Goal: Task Accomplishment & Management: Use online tool/utility

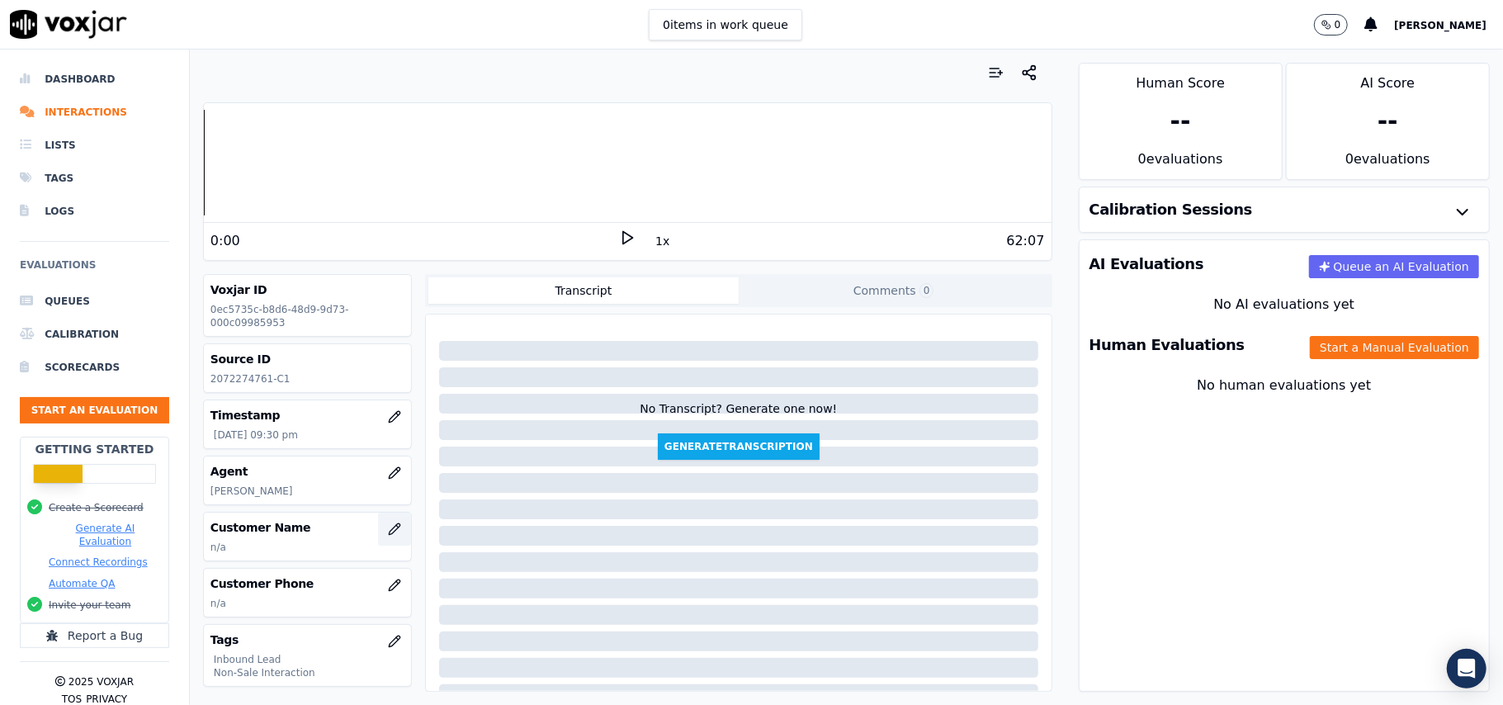
click at [388, 535] on icon "button" at bounding box center [394, 528] width 13 height 13
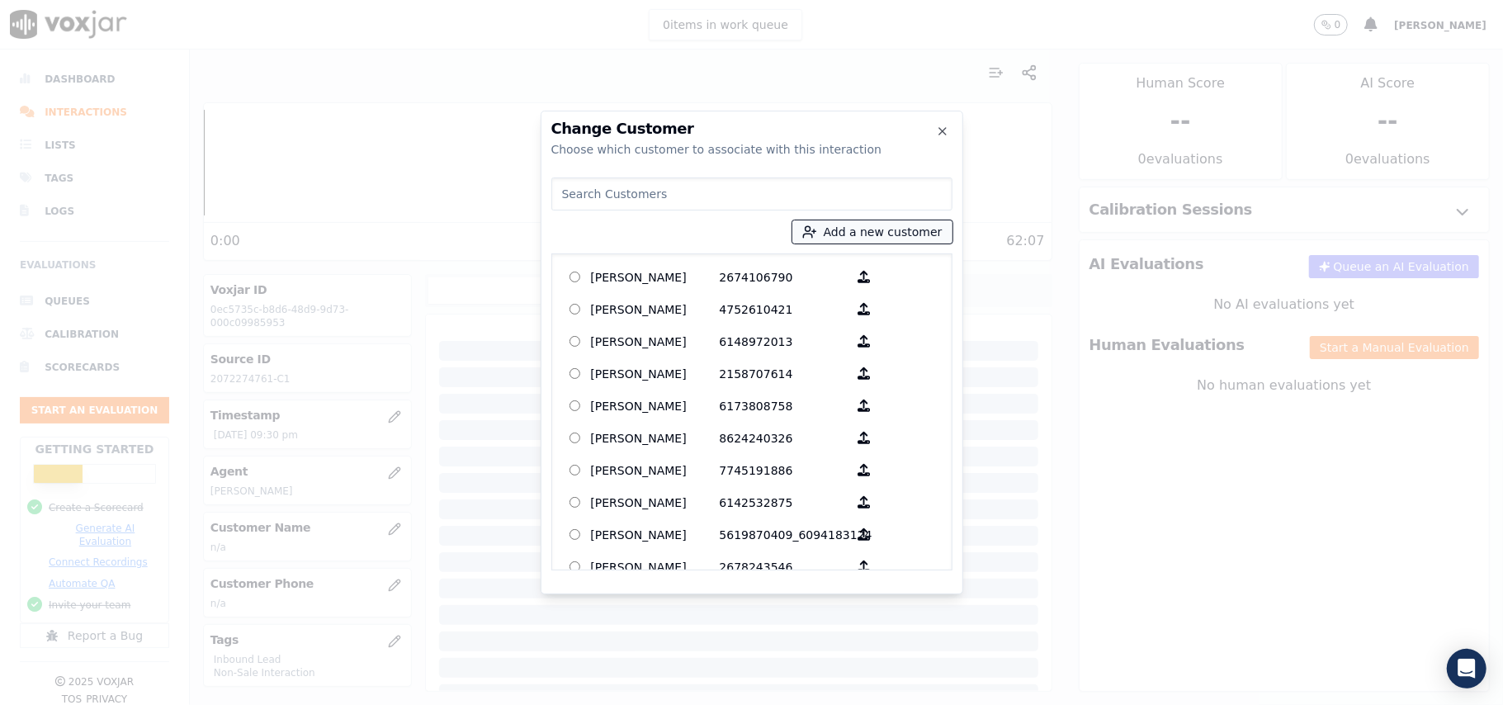
click at [859, 228] on button "Add a new customer" at bounding box center [872, 231] width 160 height 23
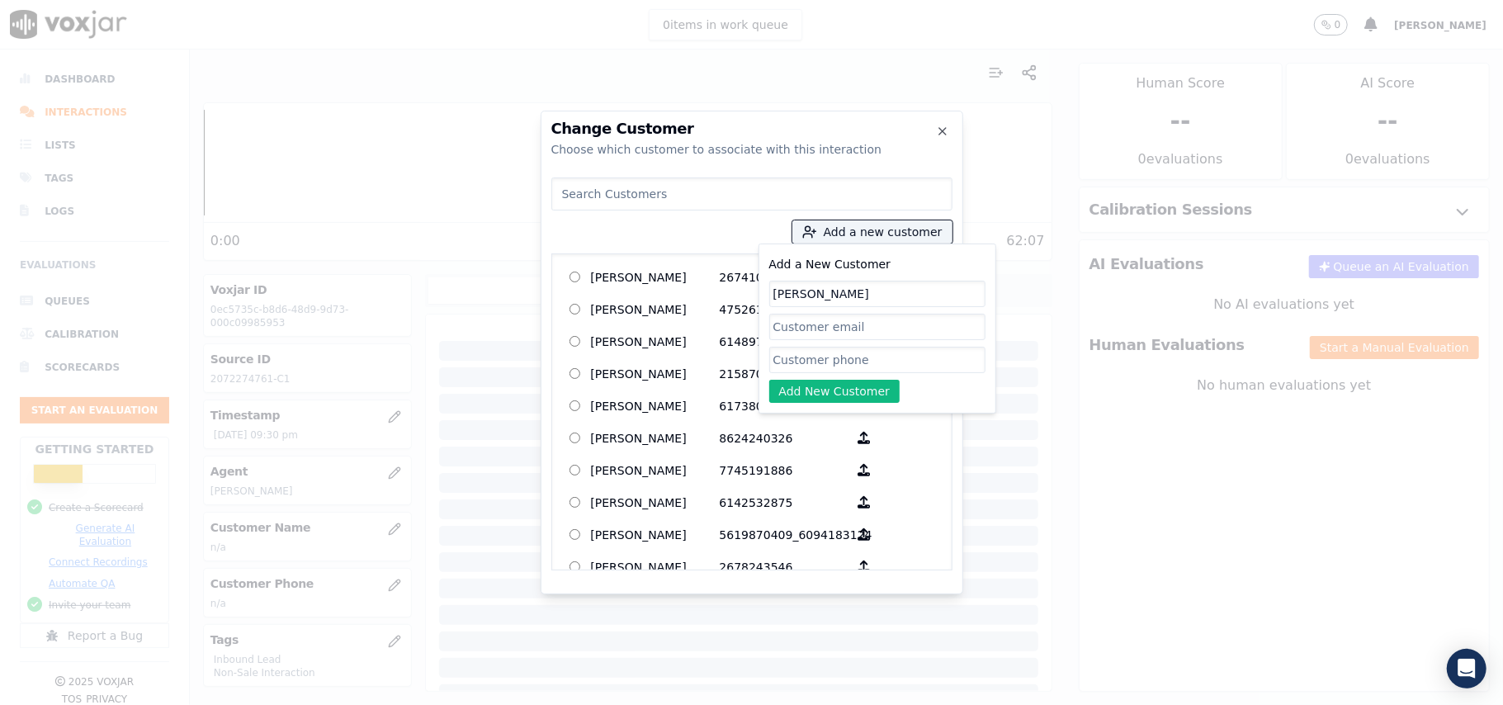
click at [604, 201] on input at bounding box center [751, 193] width 401 height 33
type input "[PERSON_NAME]"
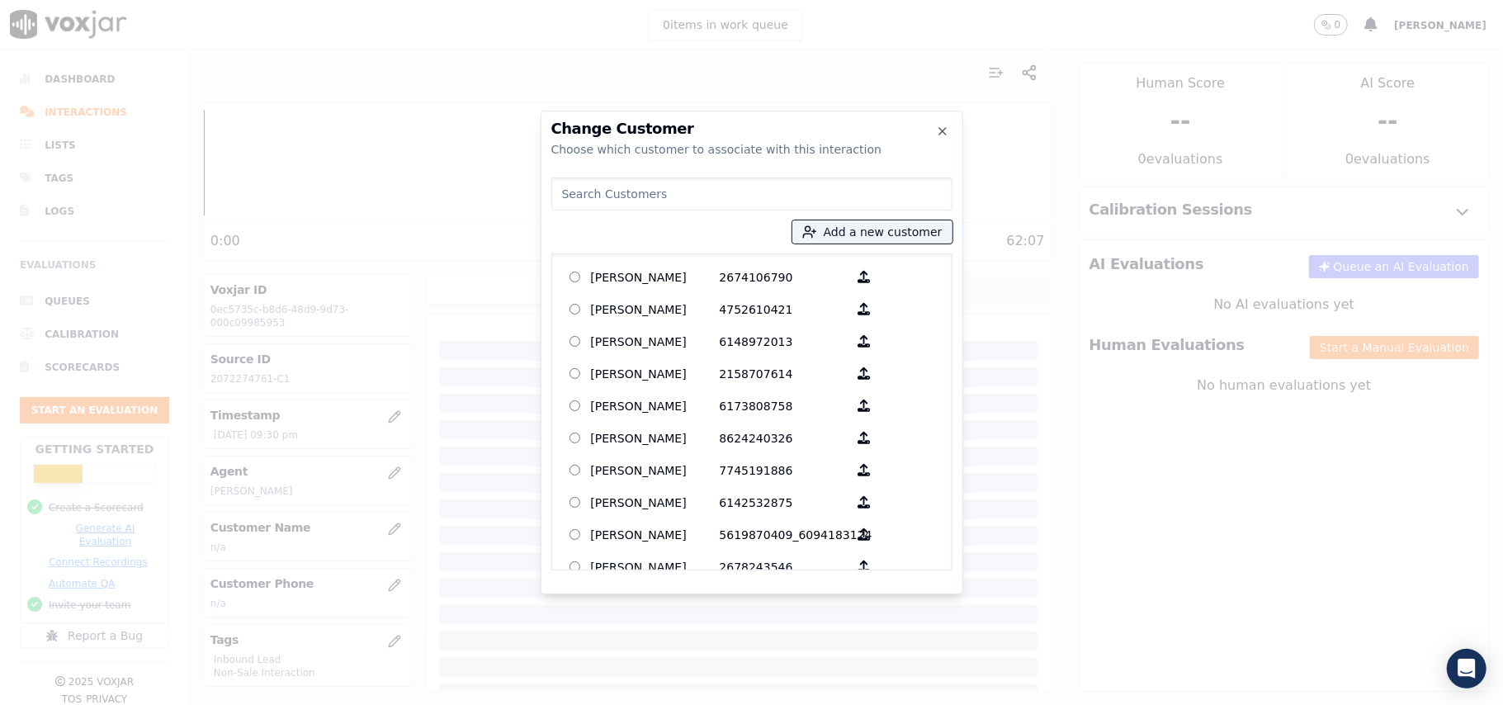
click at [603, 195] on input at bounding box center [751, 193] width 401 height 33
paste input "[PERSON_NAME]"
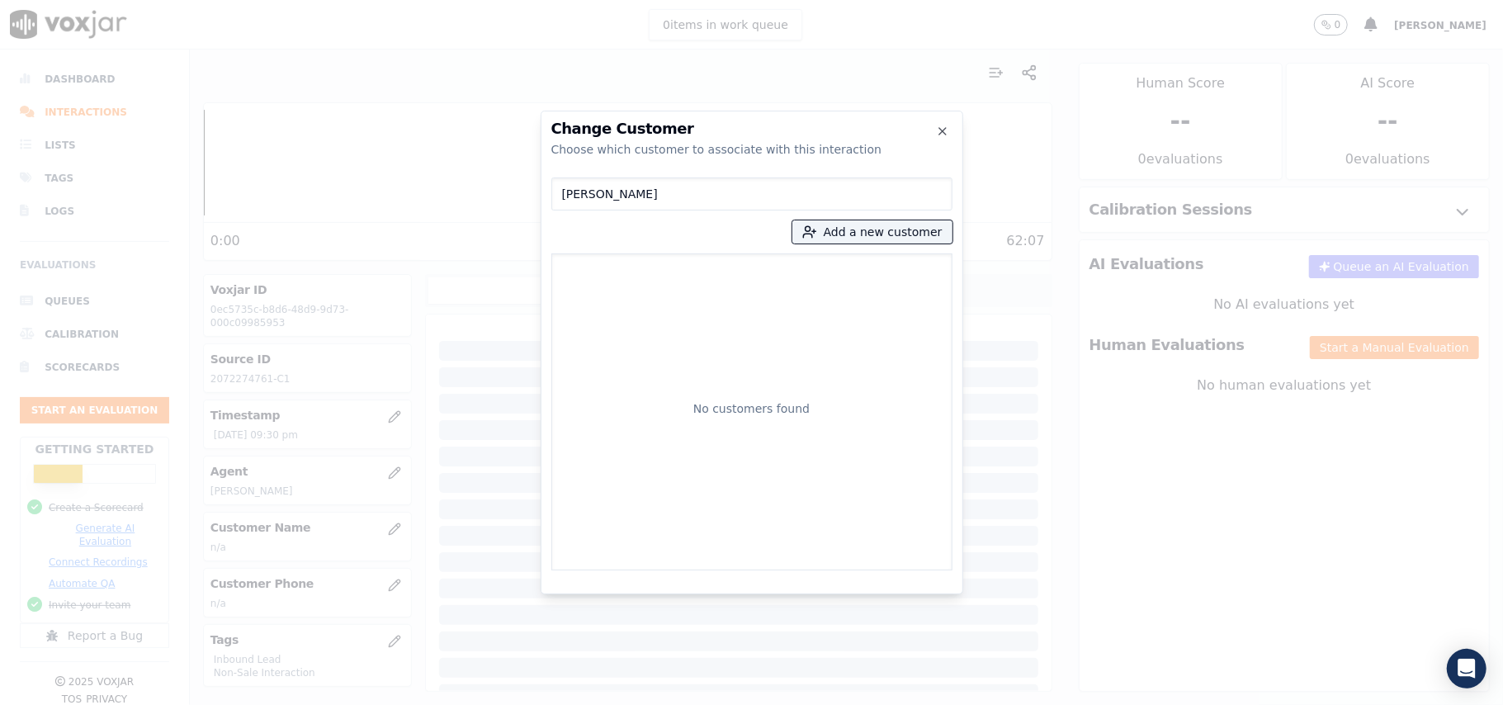
type input "[PERSON_NAME]"
click at [833, 235] on button "Add a new customer" at bounding box center [872, 231] width 160 height 23
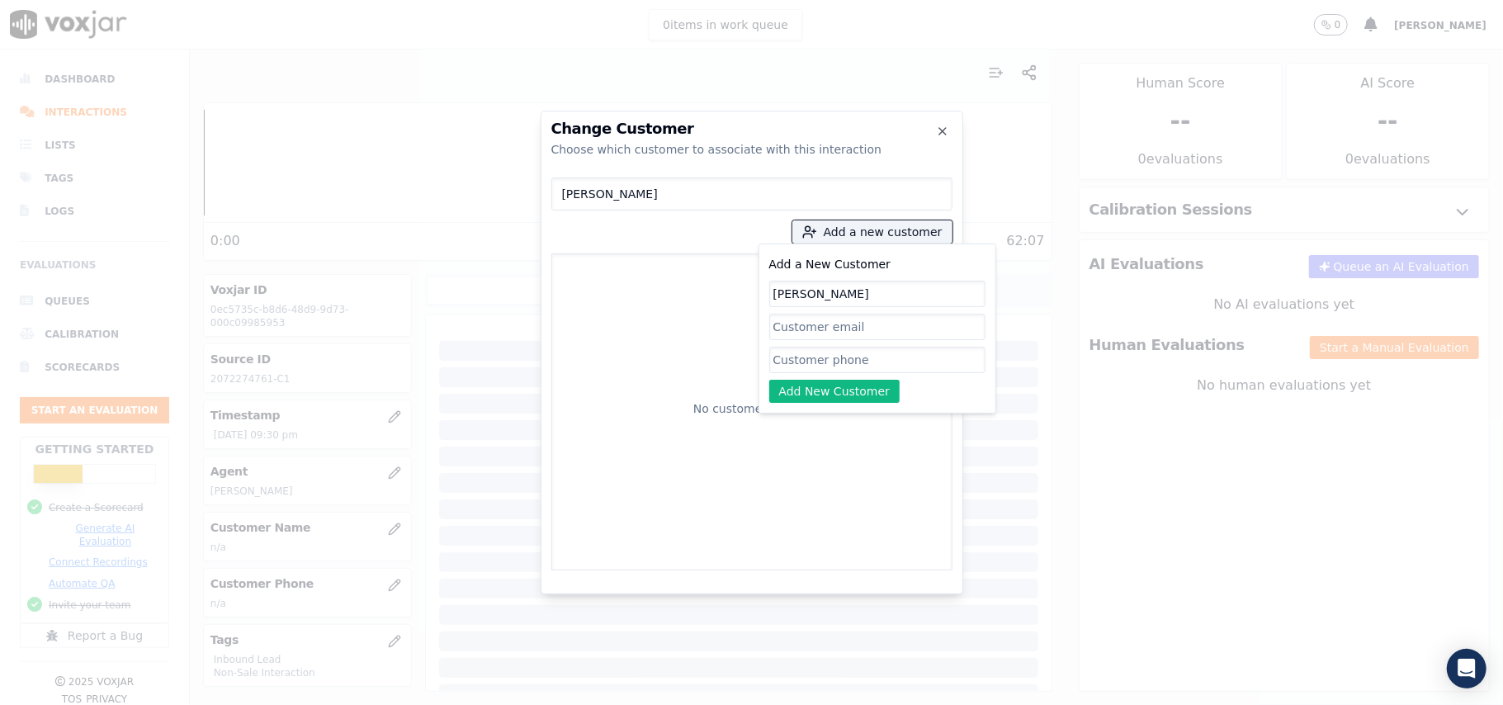
click at [824, 377] on div "Add a New Customer [PERSON_NAME] Add New Customer" at bounding box center [877, 328] width 216 height 149
click at [820, 364] on input "Add a New Customer" at bounding box center [877, 360] width 216 height 26
paste input "2072274761"
type input "2072274761"
click at [810, 388] on button "Add New Customer" at bounding box center [834, 391] width 131 height 23
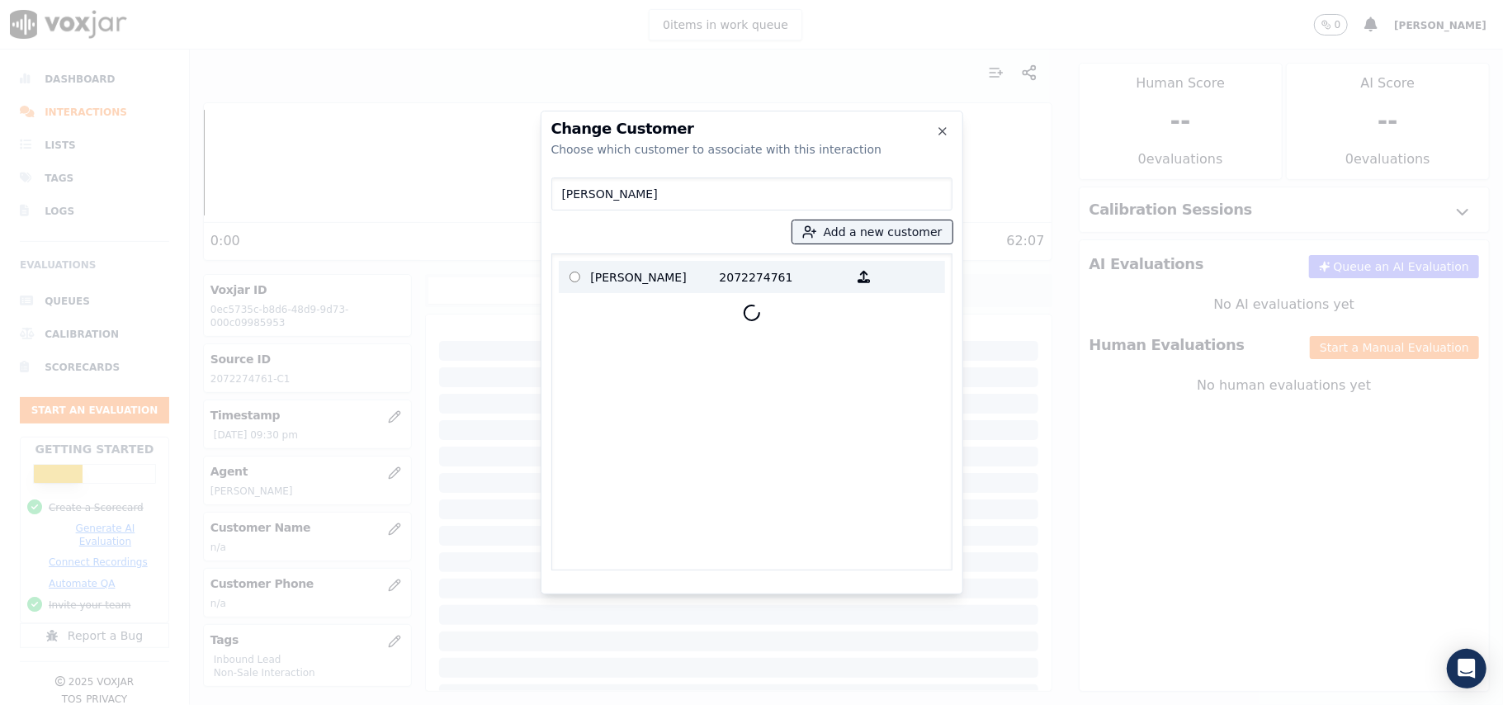
click at [596, 277] on p "[PERSON_NAME]" at bounding box center [655, 277] width 129 height 26
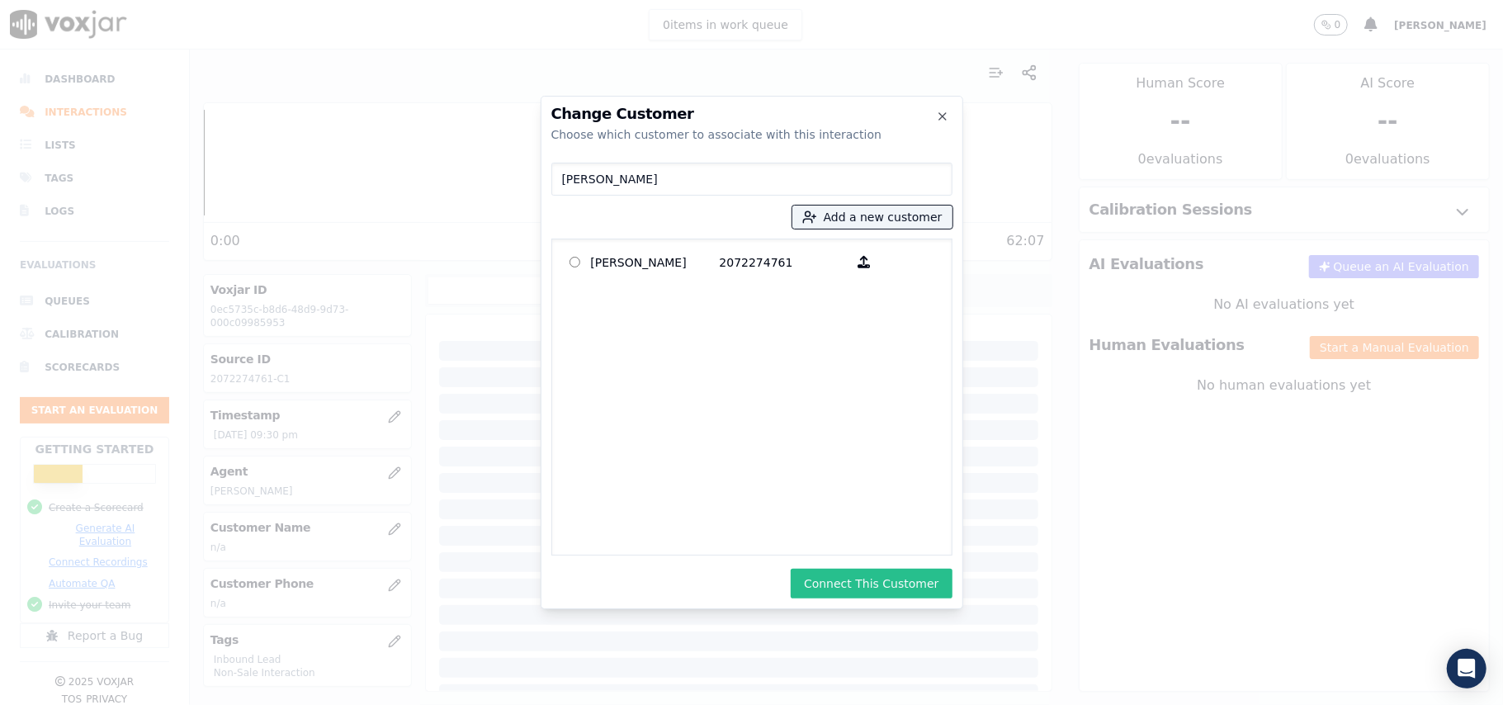
click at [882, 572] on button "Connect This Customer" at bounding box center [871, 584] width 161 height 30
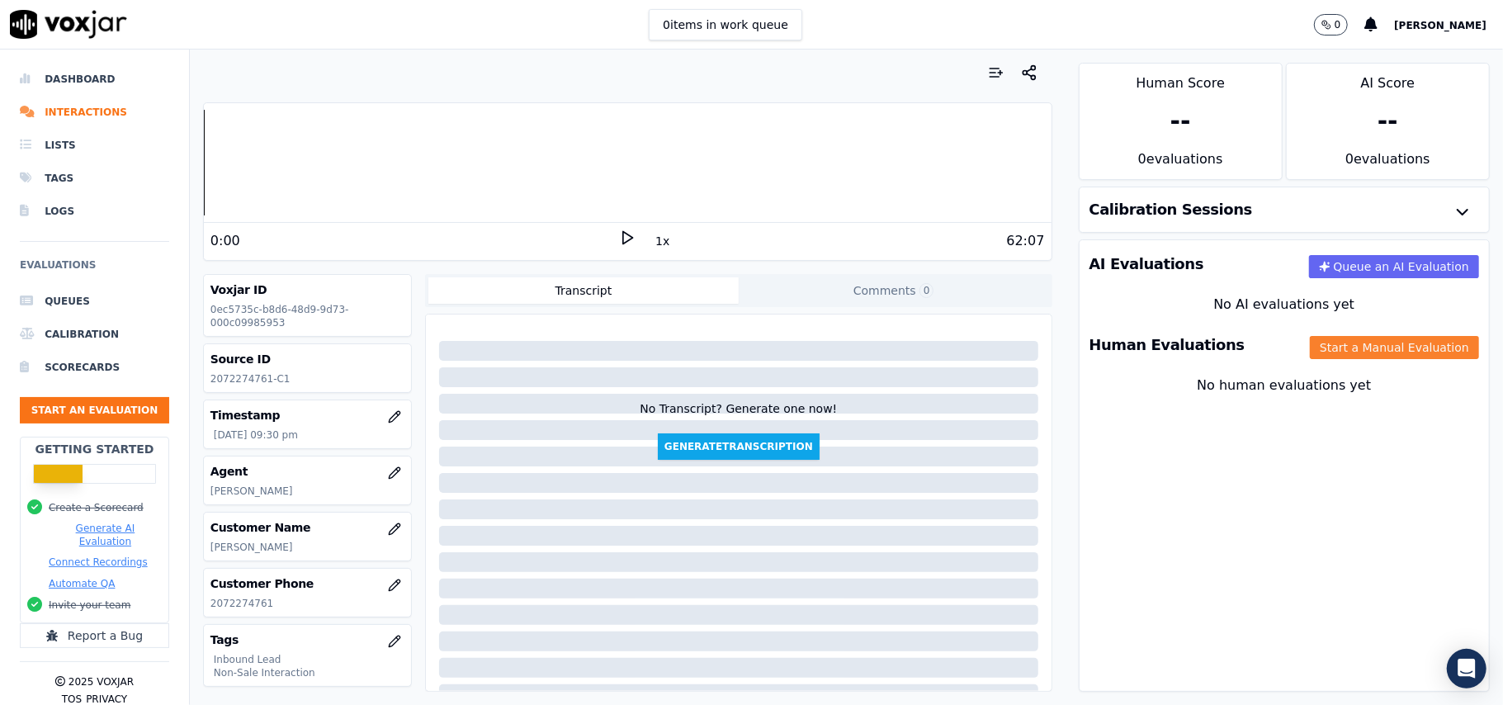
click at [1310, 347] on button "Start a Manual Evaluation" at bounding box center [1394, 347] width 169 height 23
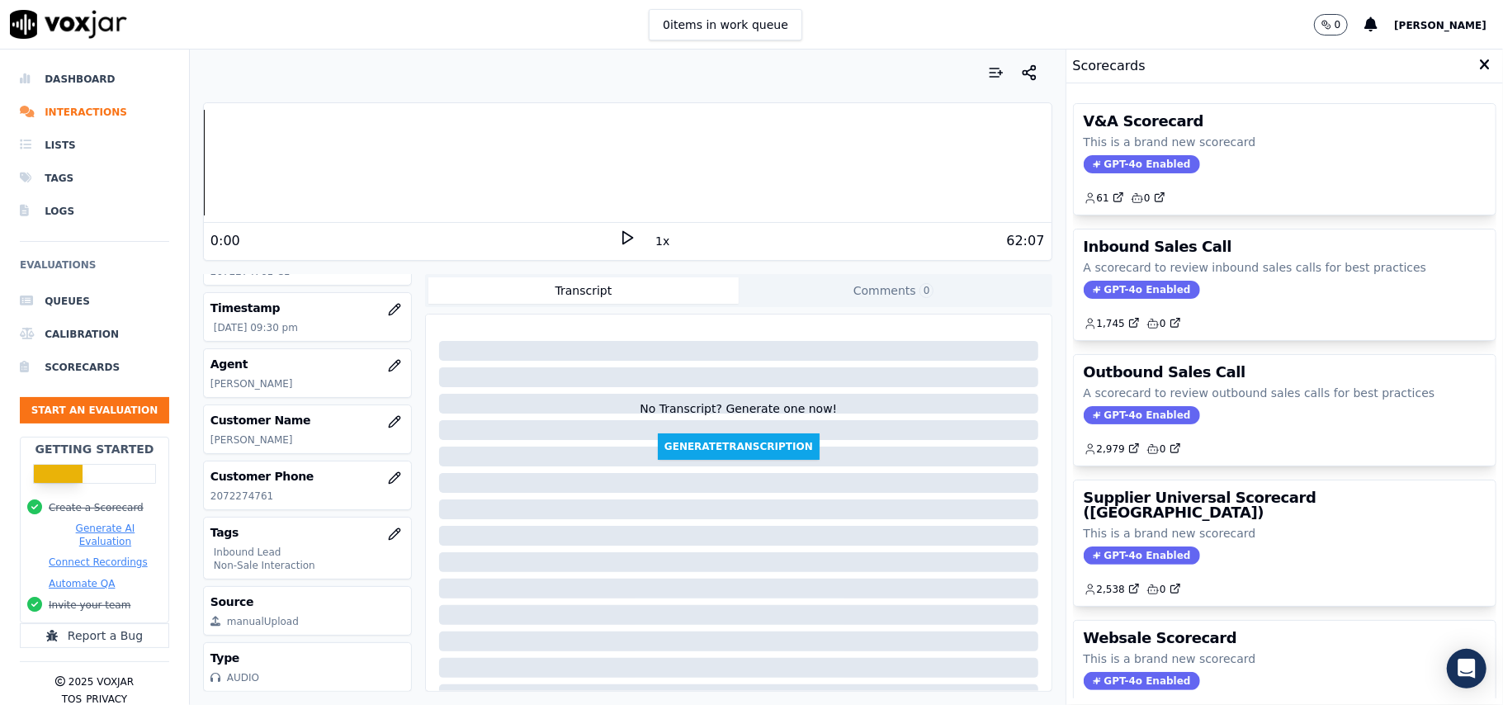
scroll to position [162, 0]
click at [1107, 292] on span "GPT-4o Enabled" at bounding box center [1142, 290] width 116 height 18
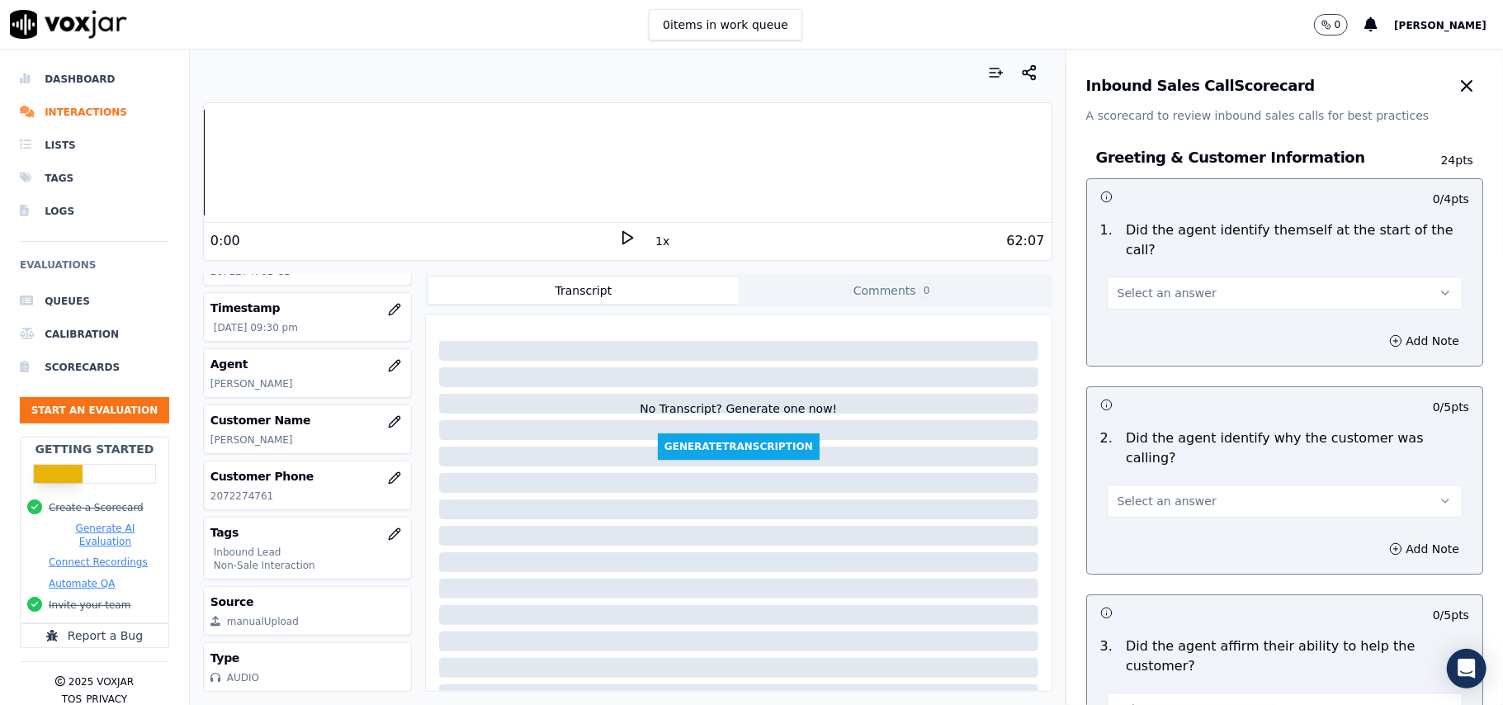
click at [1094, 279] on div "Select an answer" at bounding box center [1285, 285] width 382 height 50
click at [1200, 281] on button "Select an answer" at bounding box center [1285, 292] width 356 height 33
click at [1166, 314] on div "Yes" at bounding box center [1248, 311] width 319 height 26
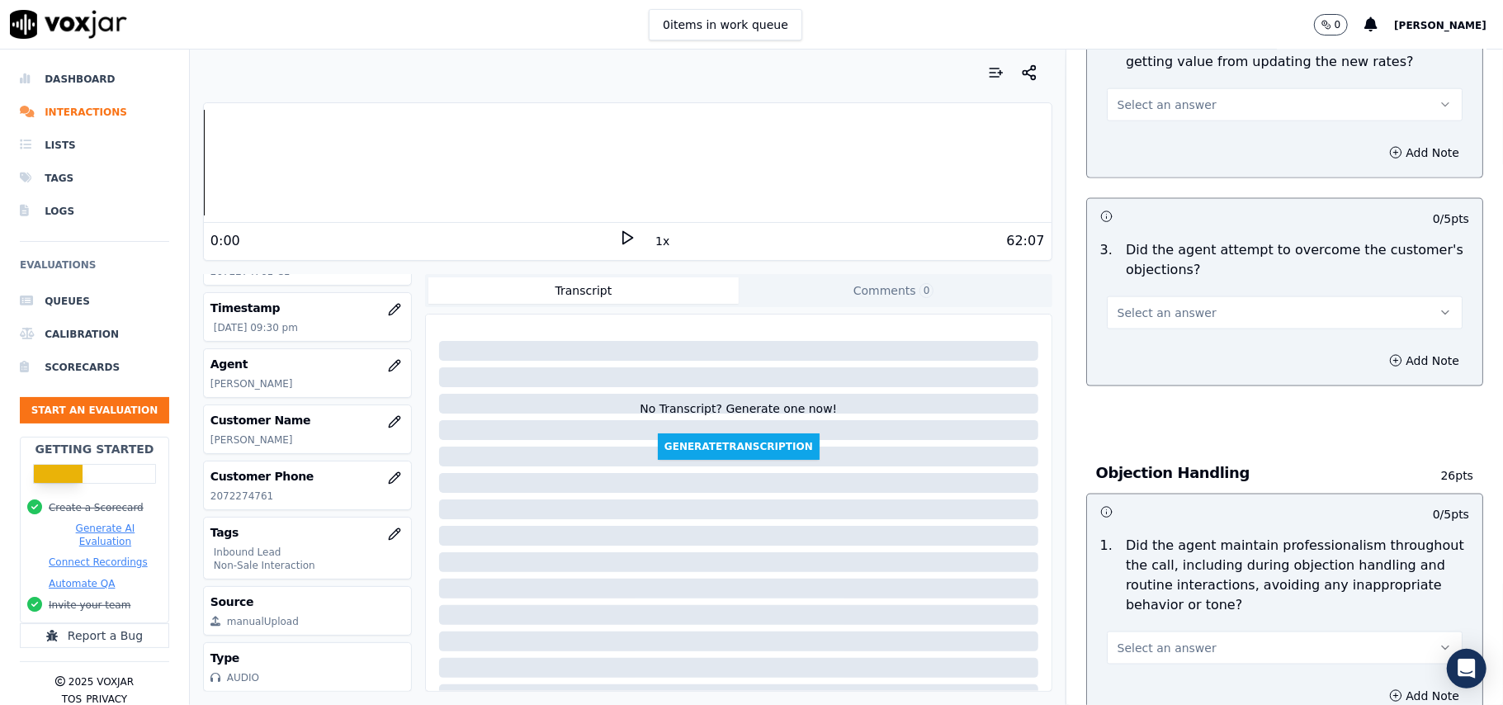
scroll to position [4620, 0]
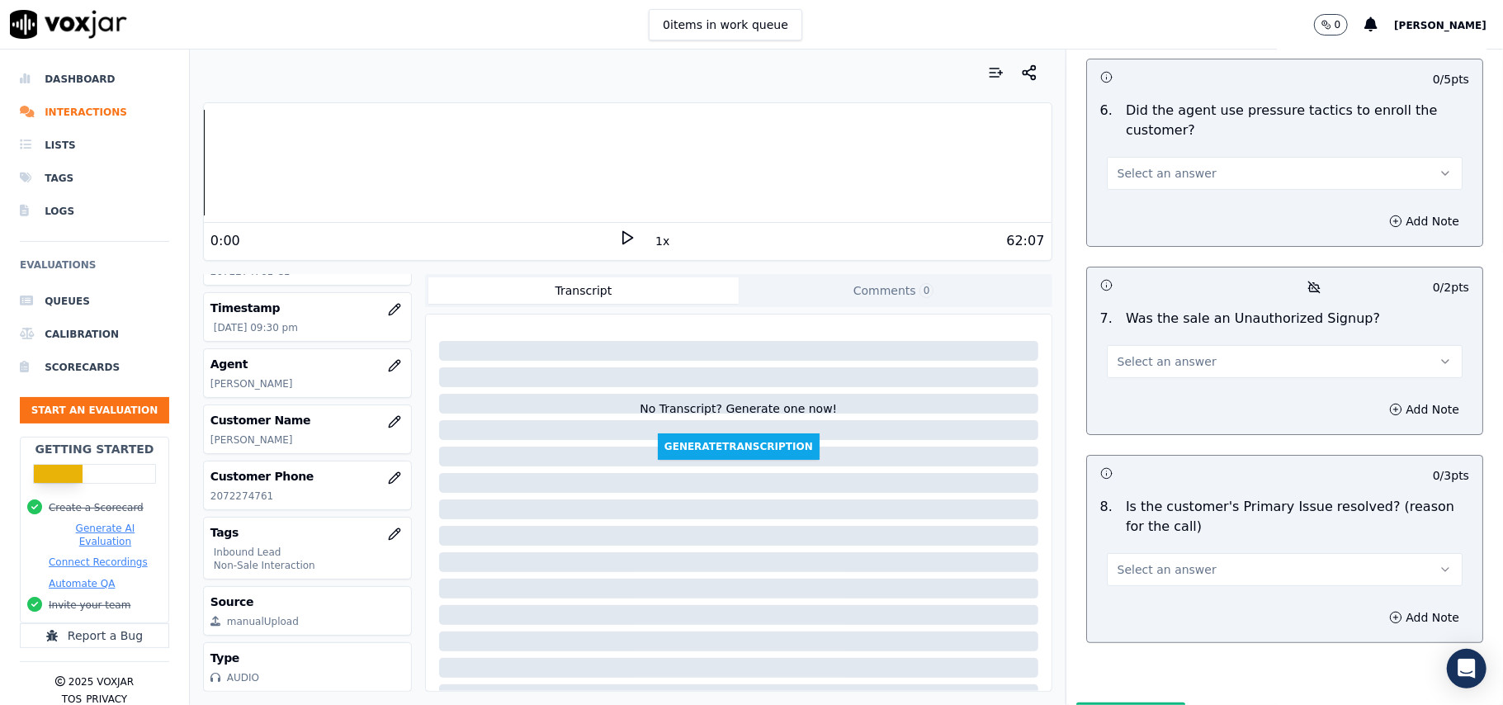
click at [1231, 553] on button "Select an answer" at bounding box center [1285, 569] width 356 height 33
click at [1141, 515] on div "Yes" at bounding box center [1248, 520] width 319 height 26
click at [1170, 345] on button "Select an answer" at bounding box center [1285, 361] width 356 height 33
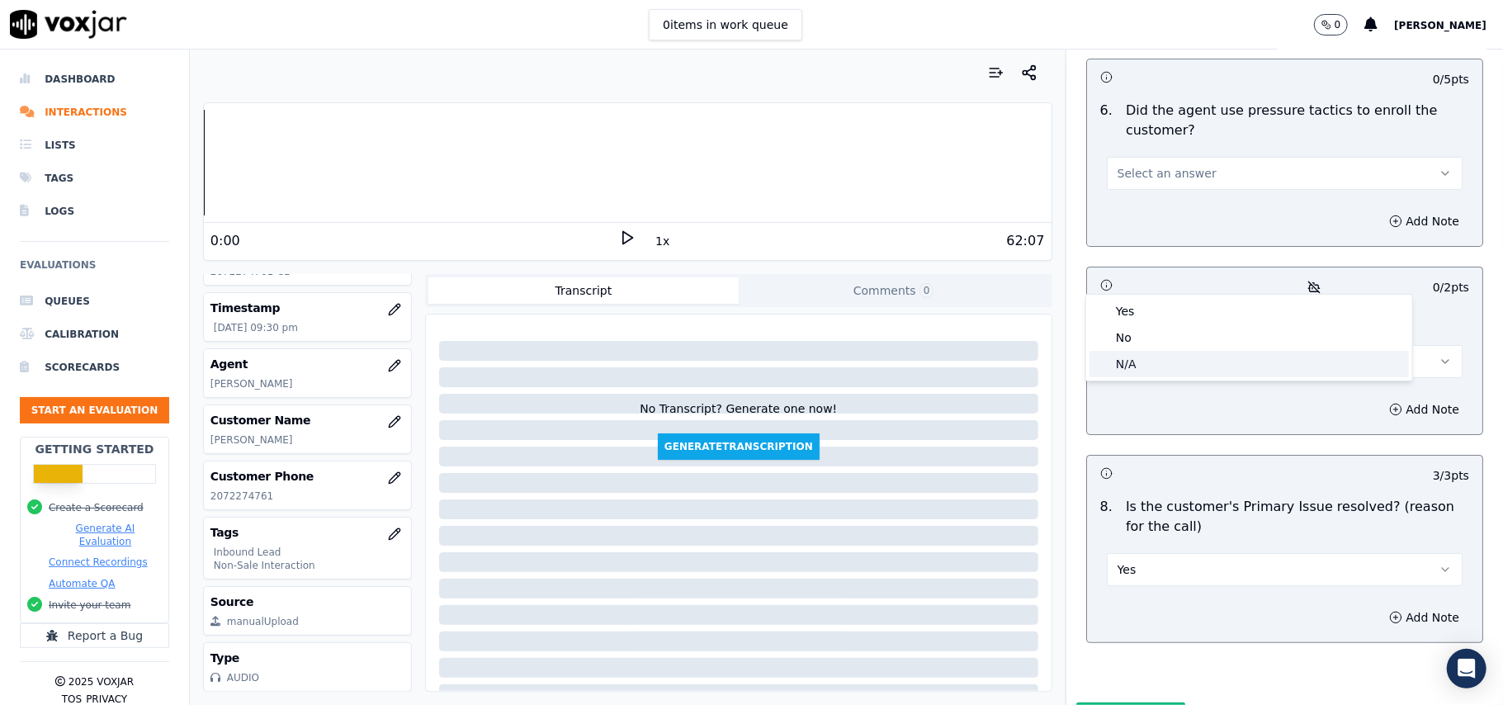
click at [1146, 368] on div "N/A" at bounding box center [1248, 364] width 319 height 26
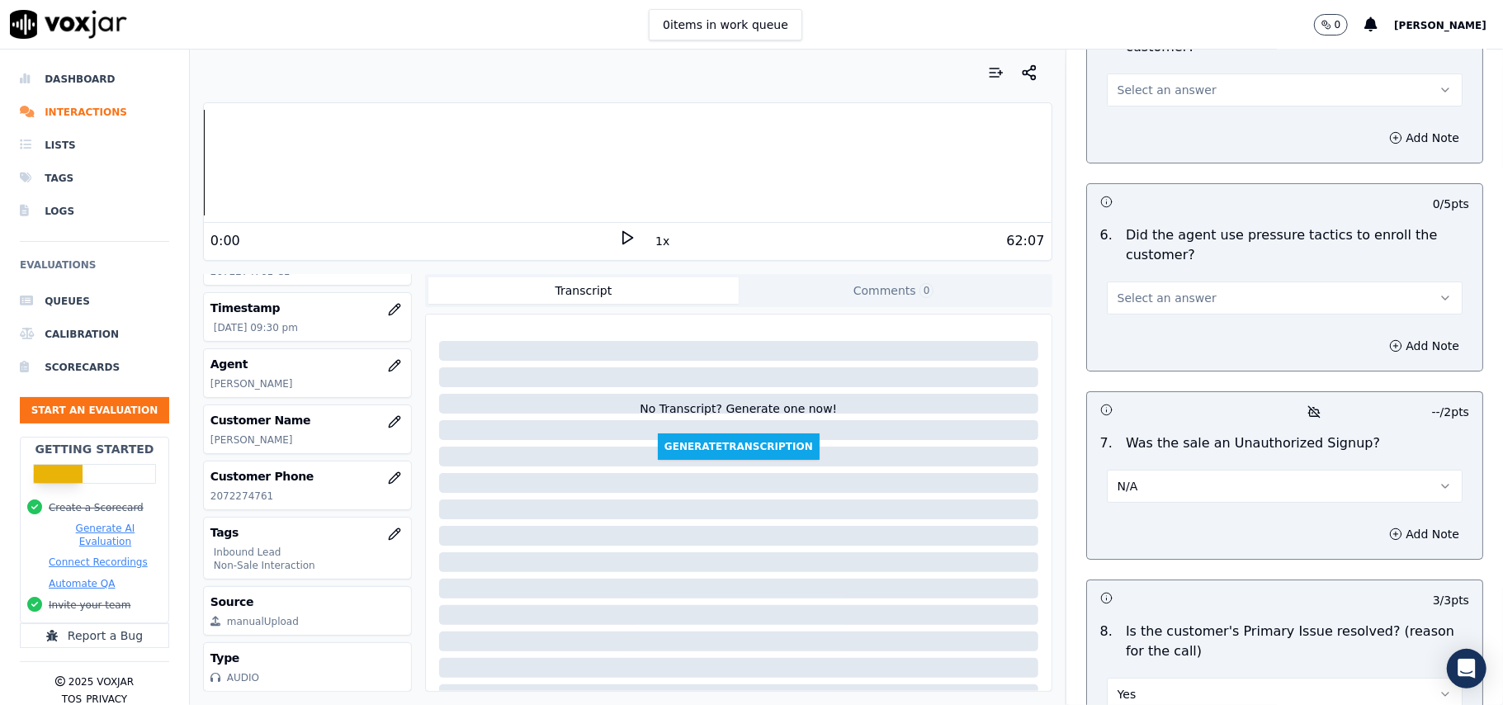
scroll to position [4289, 0]
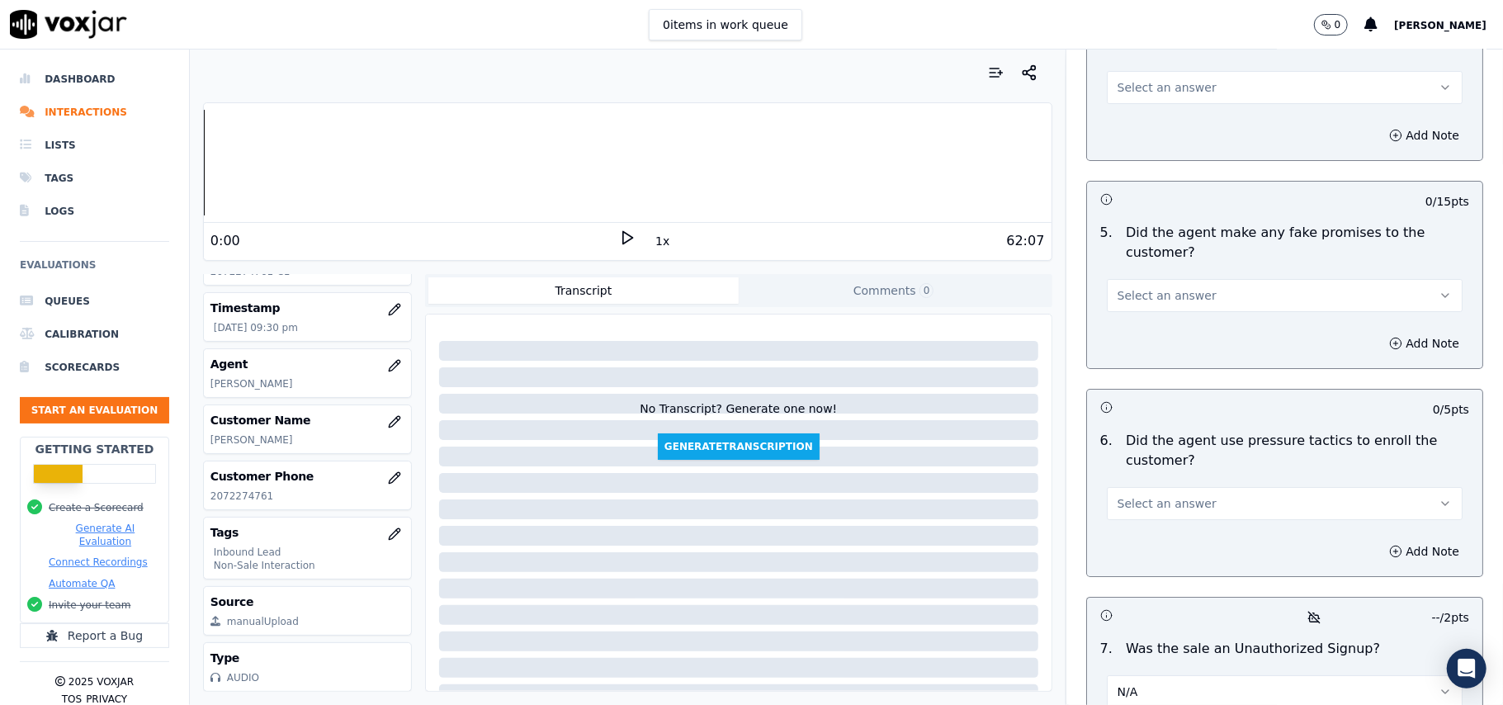
click at [1150, 487] on button "Select an answer" at bounding box center [1285, 503] width 356 height 33
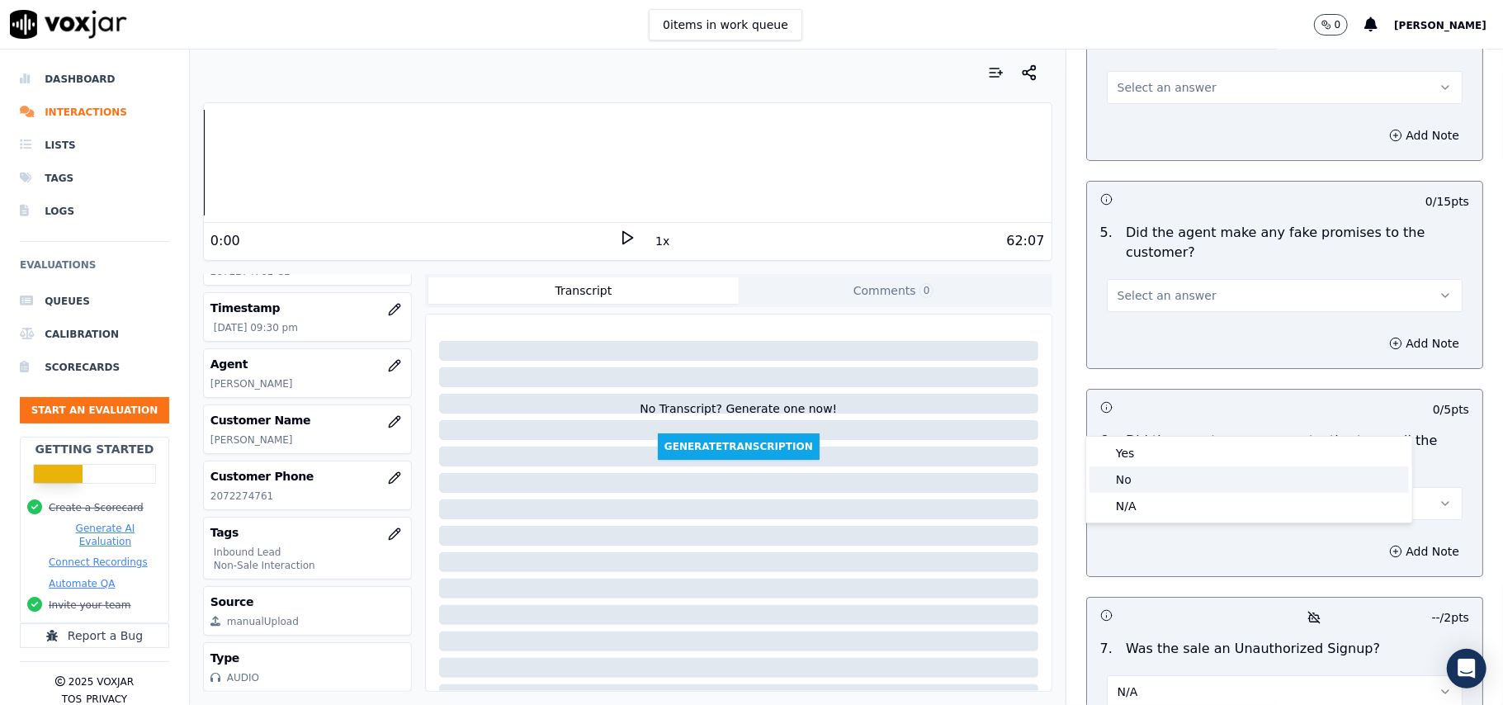
click at [1142, 477] on div "No" at bounding box center [1248, 479] width 319 height 26
click at [1173, 287] on span "Select an answer" at bounding box center [1167, 295] width 99 height 17
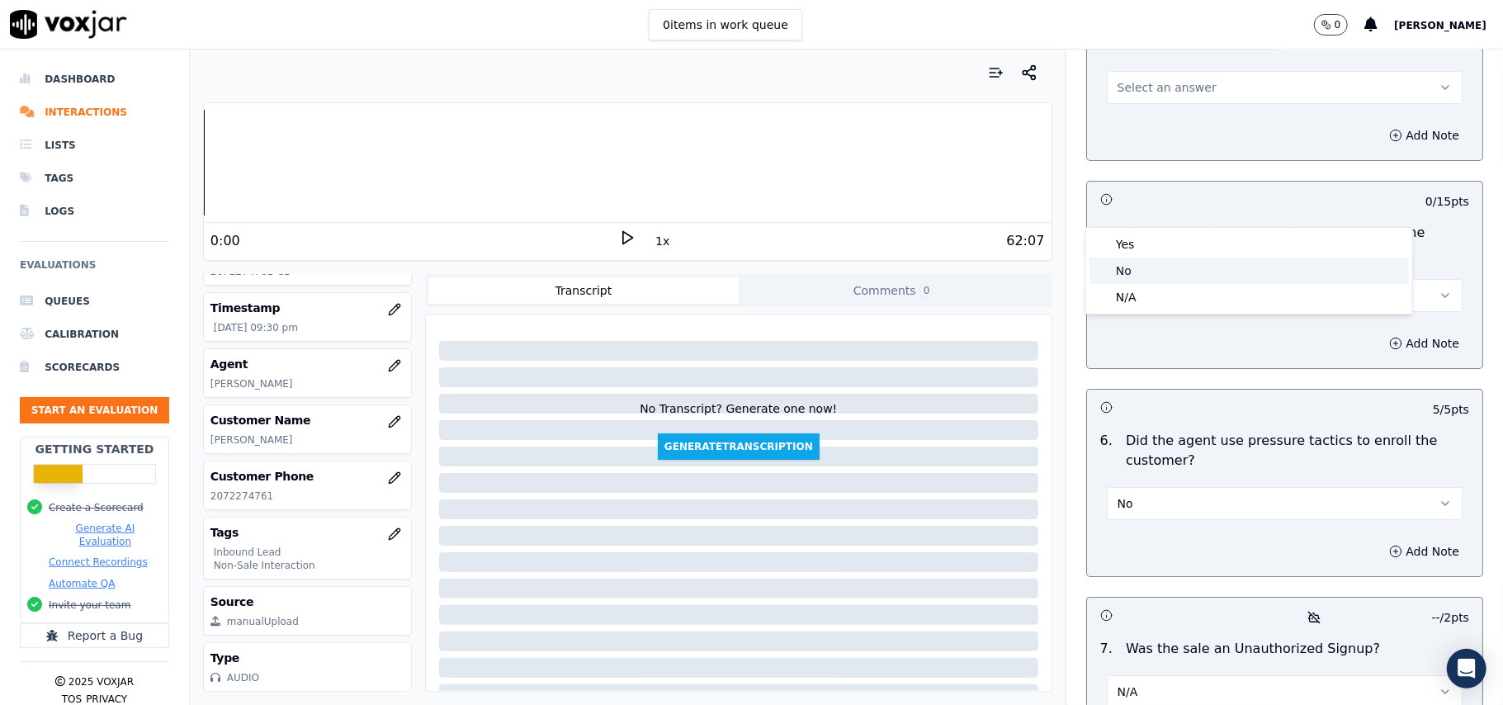
click at [1152, 264] on div "No" at bounding box center [1248, 271] width 319 height 26
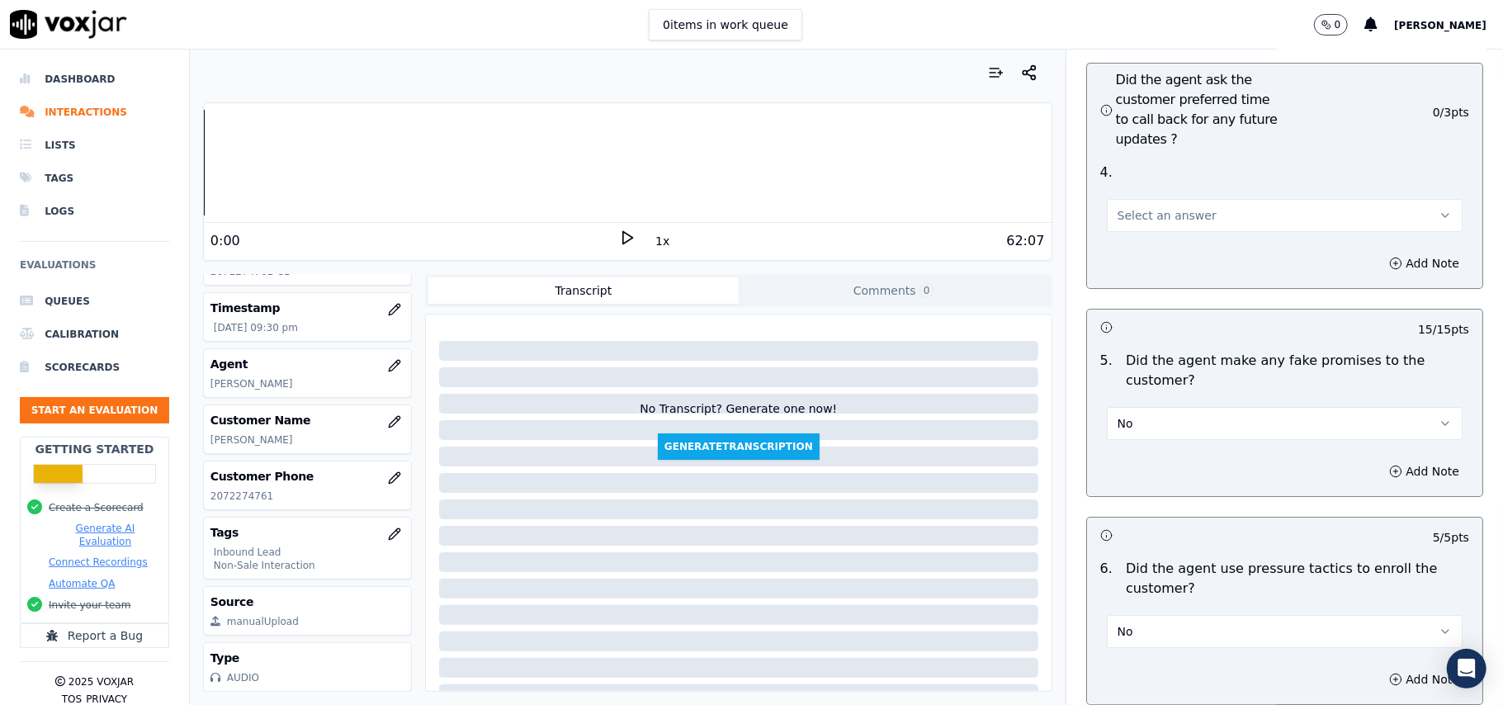
scroll to position [4069, 0]
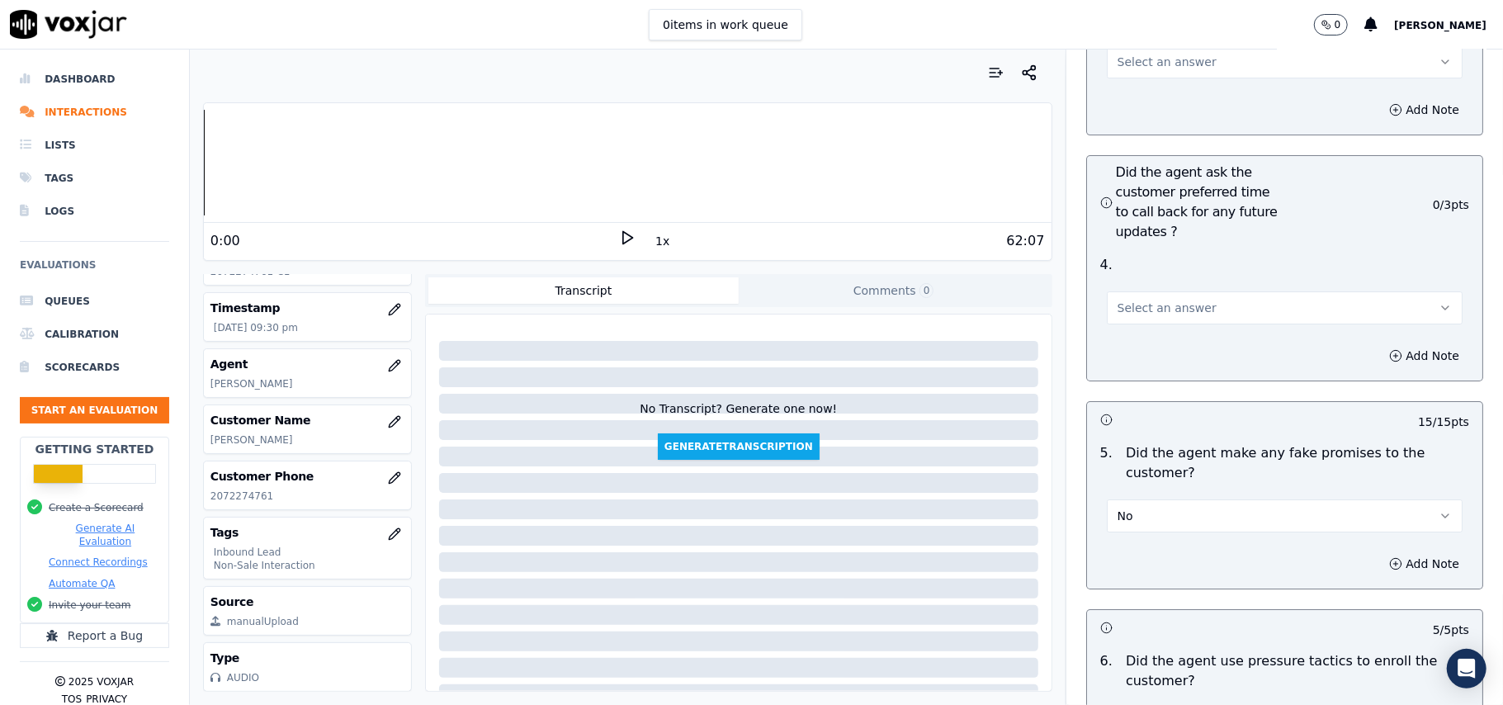
click at [1151, 300] on span "Select an answer" at bounding box center [1167, 308] width 99 height 17
click at [1150, 249] on div "Yes" at bounding box center [1248, 256] width 319 height 26
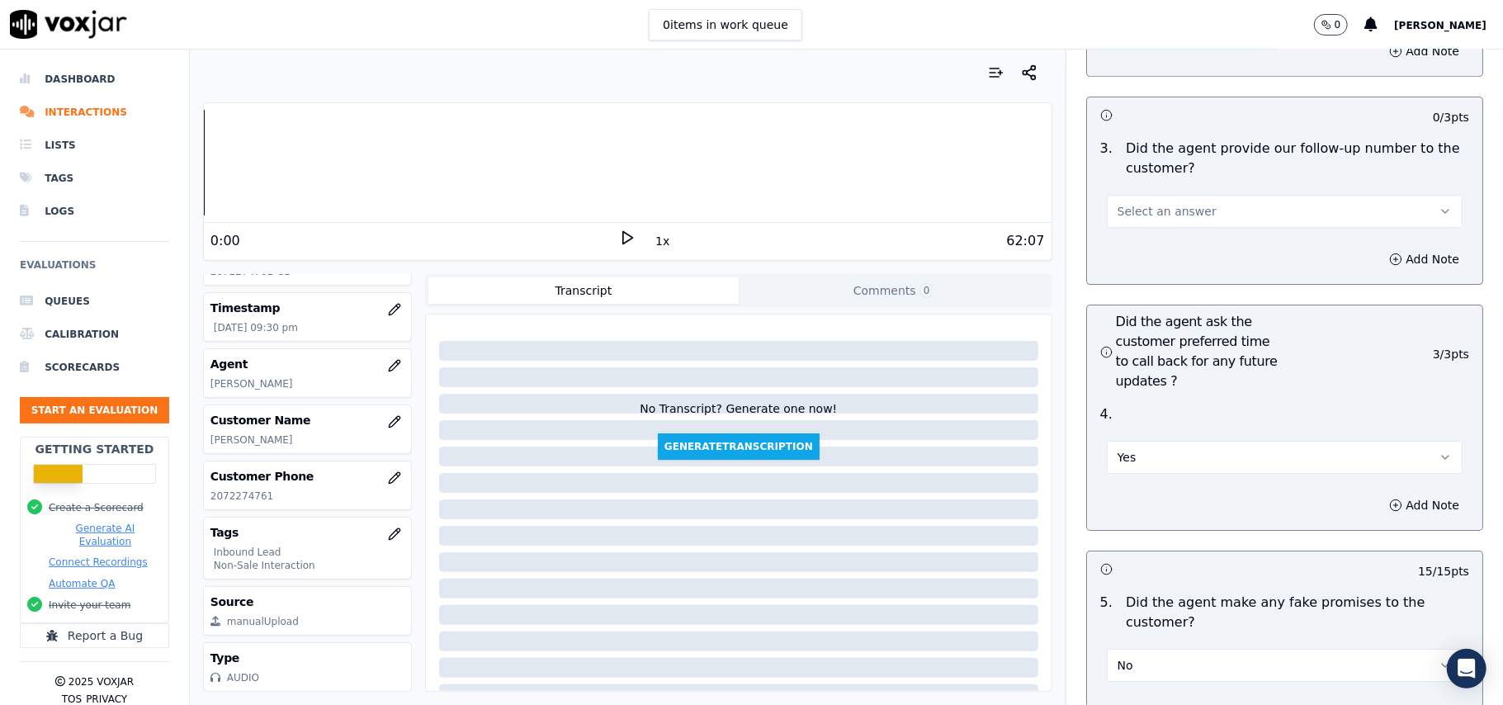
scroll to position [3739, 0]
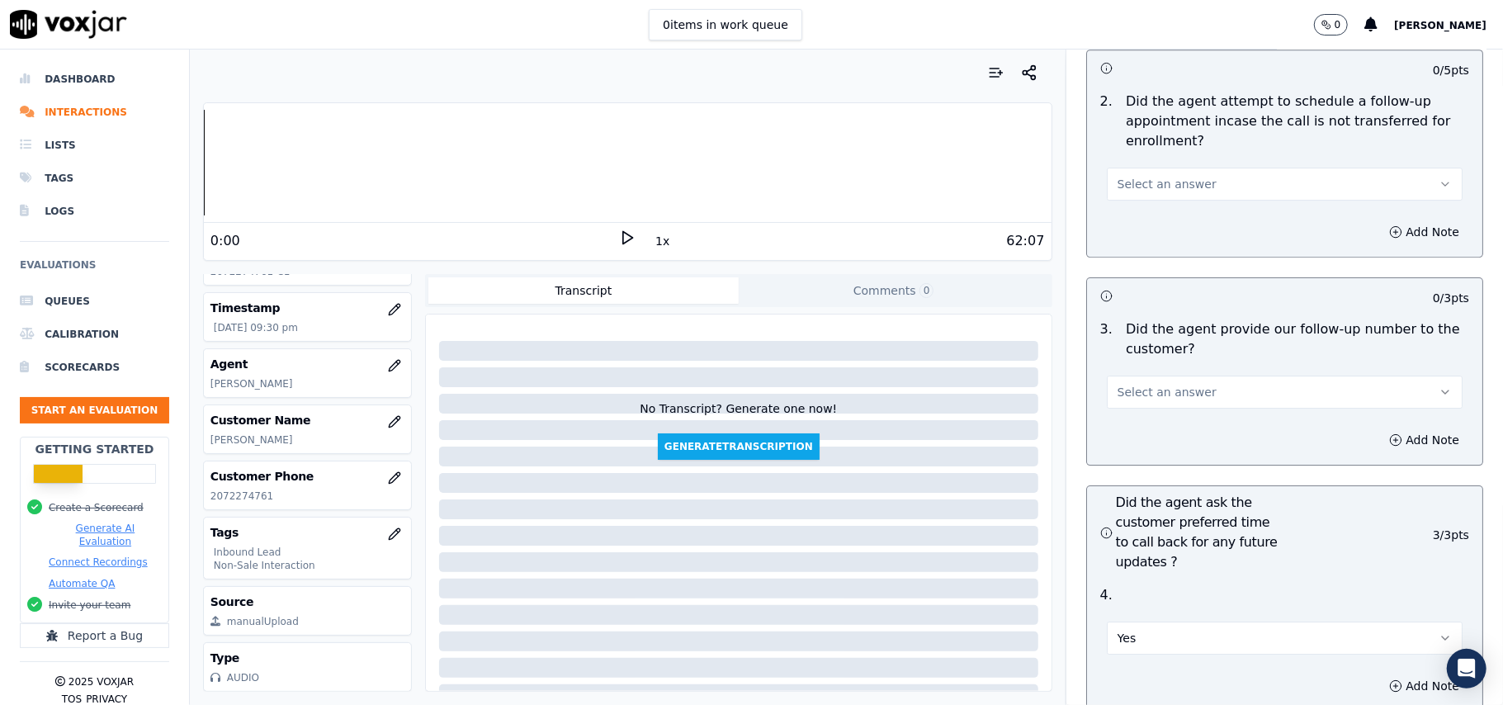
click at [1180, 384] on span "Select an answer" at bounding box center [1167, 392] width 99 height 17
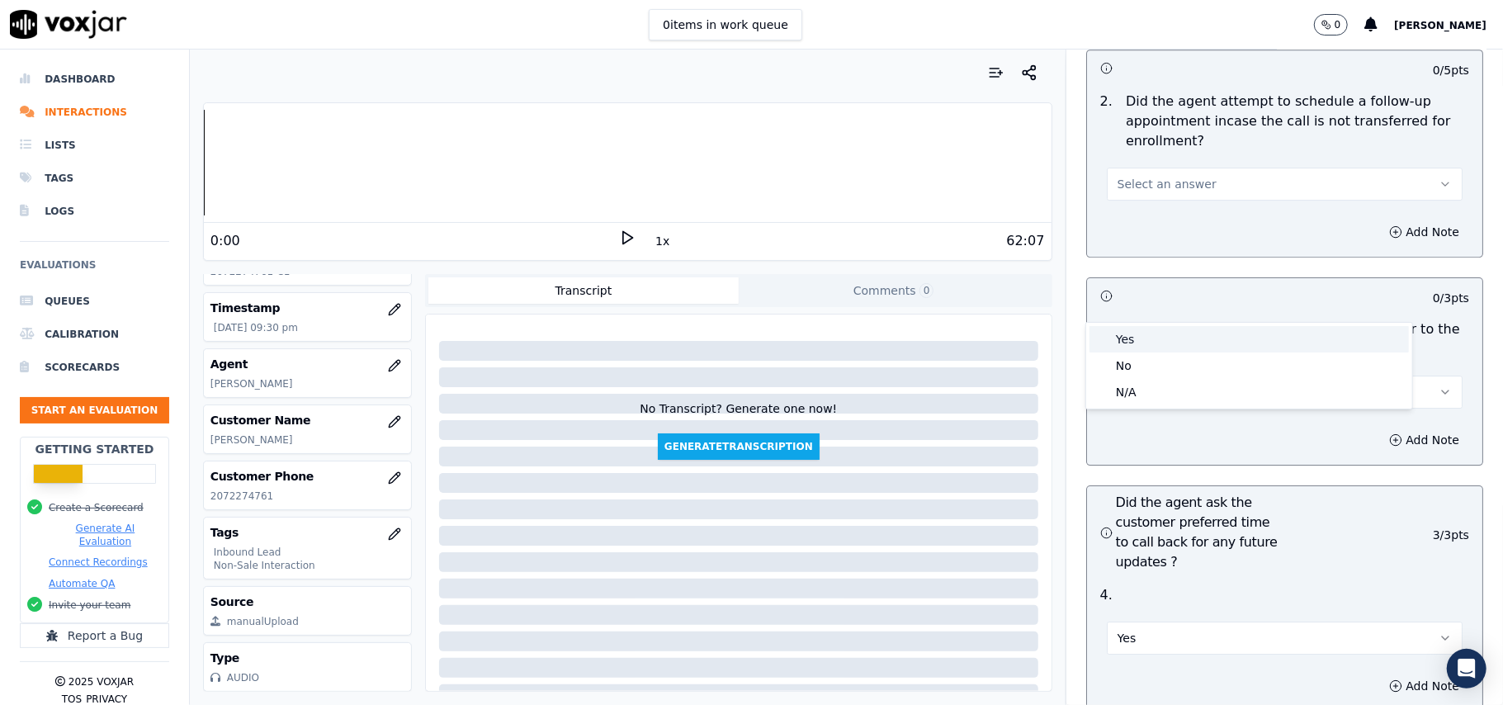
click at [1175, 344] on div "Yes" at bounding box center [1248, 339] width 319 height 26
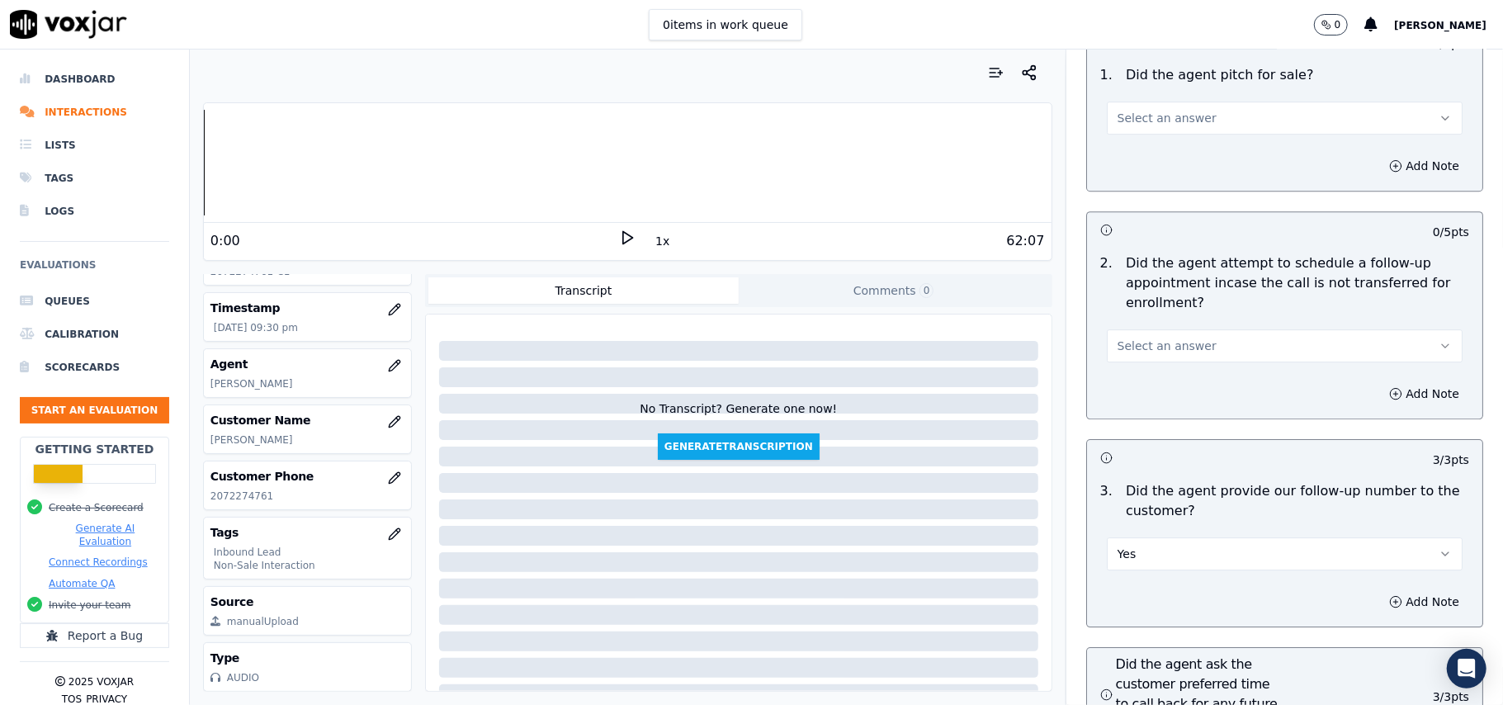
scroll to position [3409, 0]
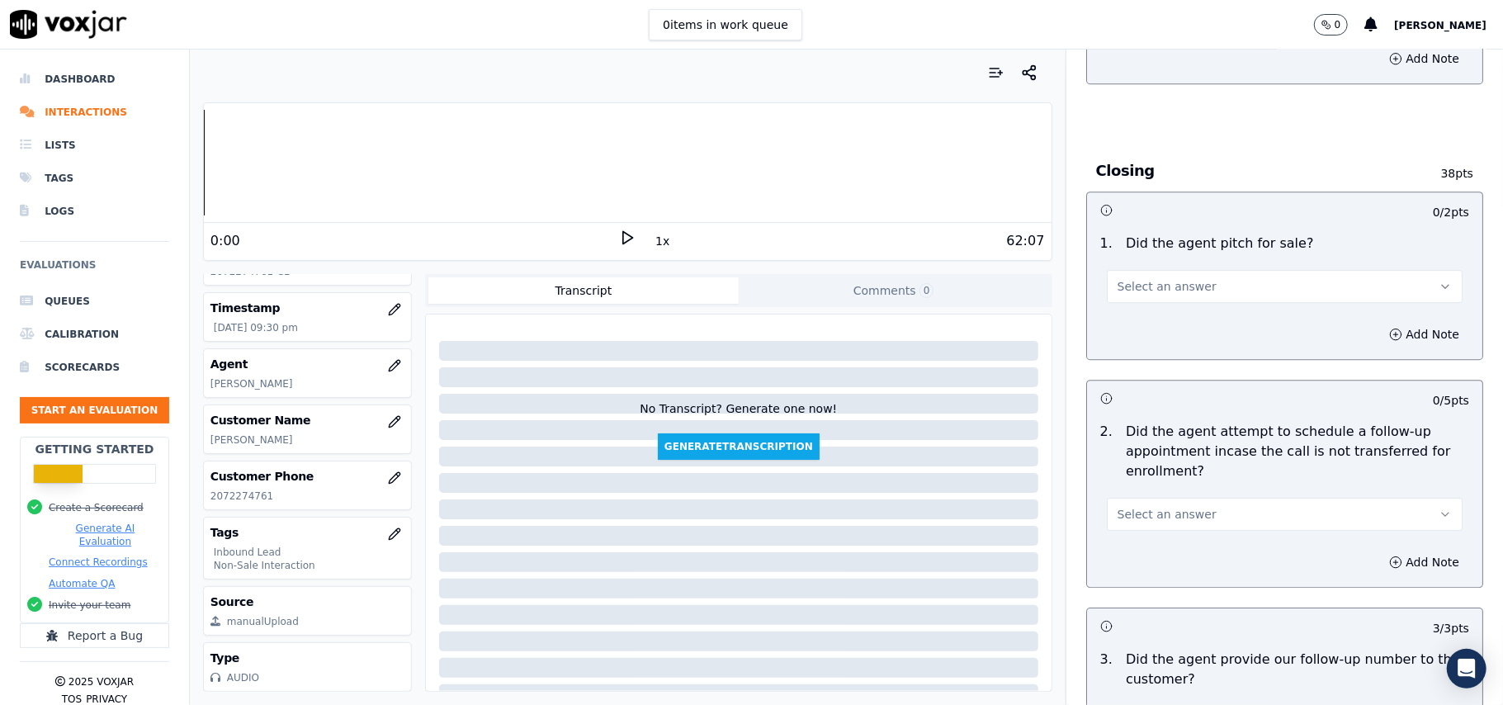
click at [1172, 498] on button "Select an answer" at bounding box center [1285, 514] width 356 height 33
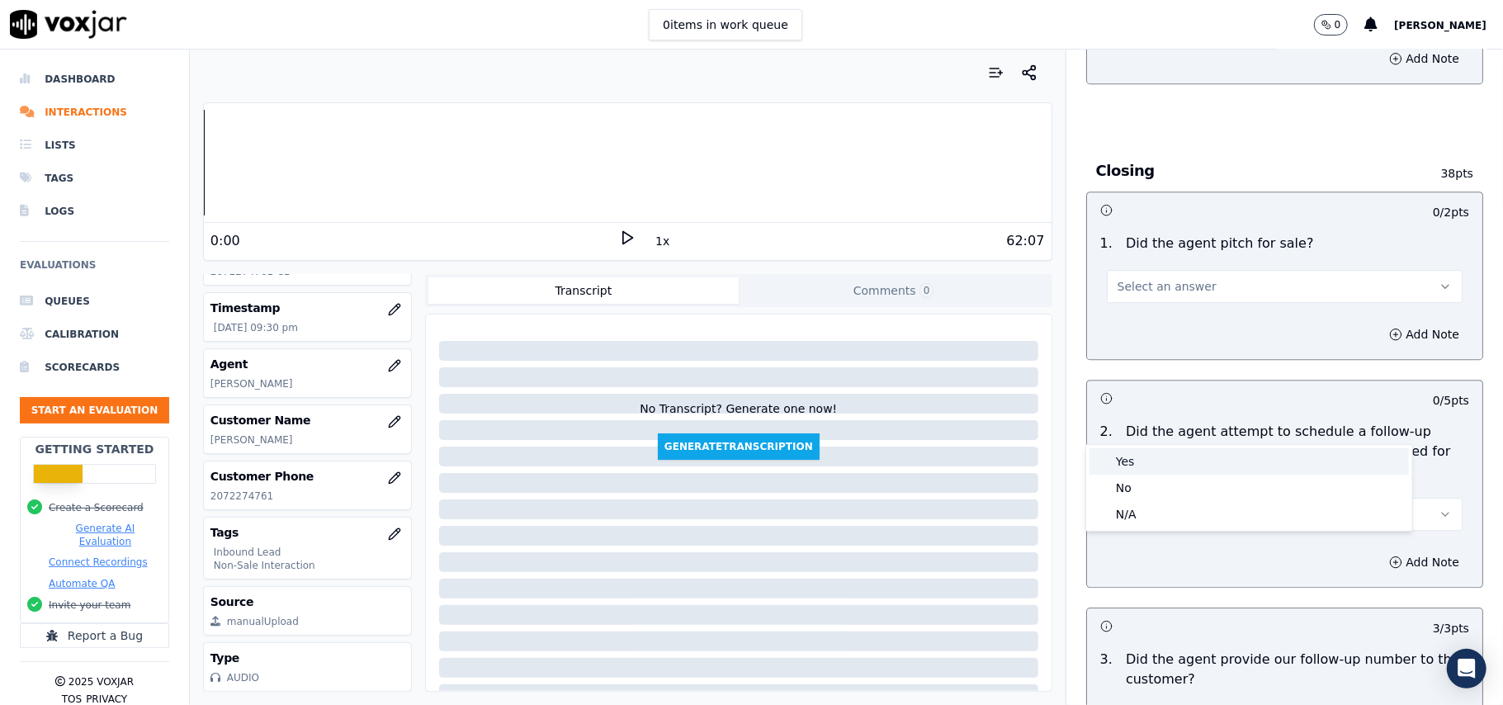
click at [1172, 451] on div "Yes" at bounding box center [1248, 461] width 319 height 26
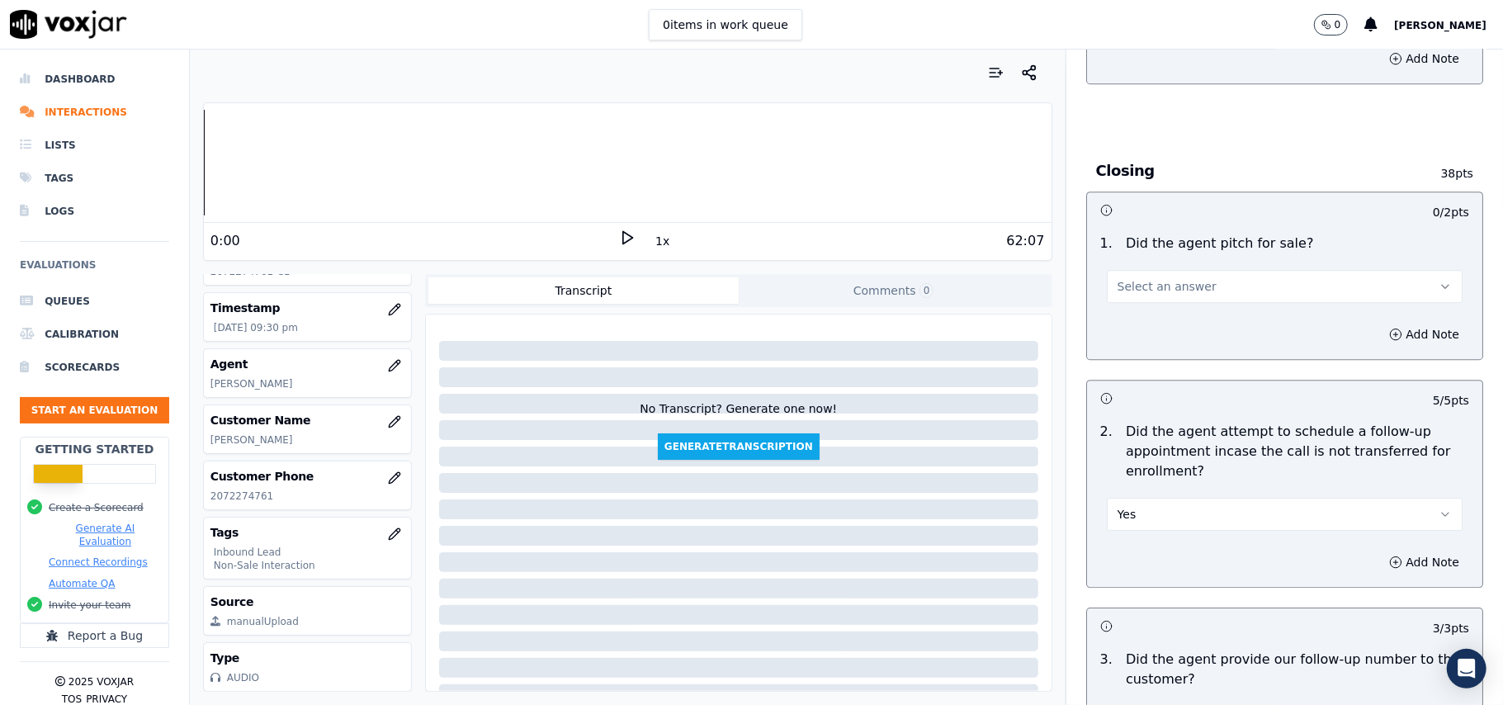
click at [1175, 270] on button "Select an answer" at bounding box center [1285, 286] width 356 height 33
click at [1170, 231] on div "Yes" at bounding box center [1248, 233] width 319 height 26
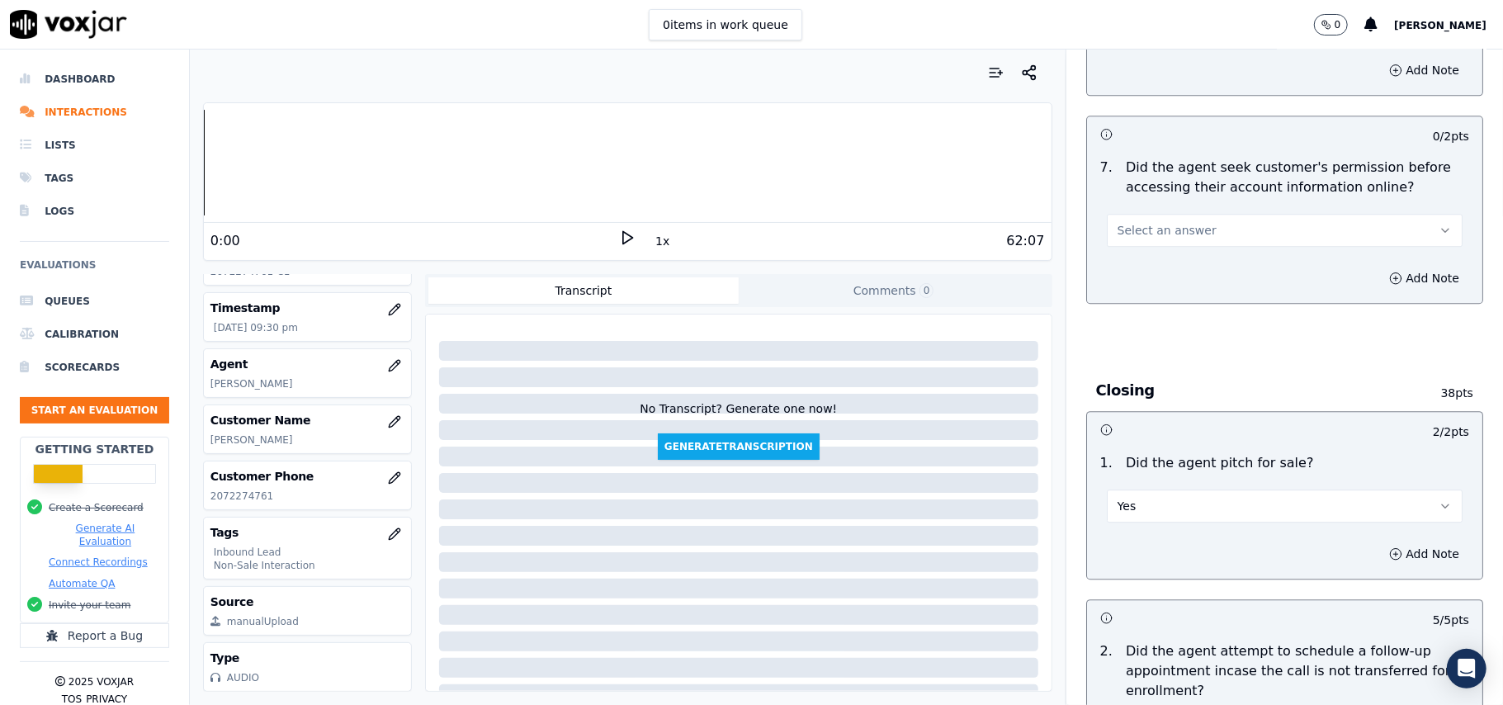
scroll to position [3079, 0]
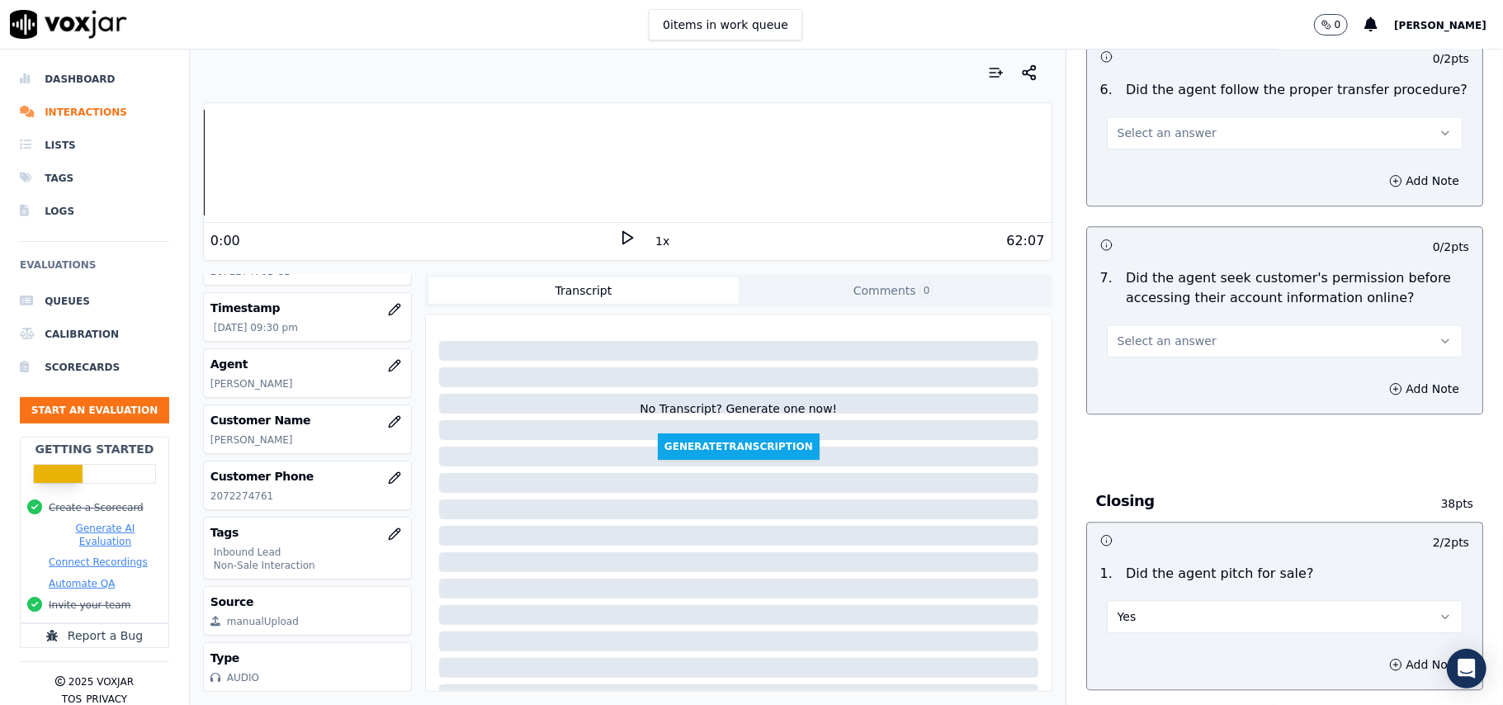
click at [1185, 324] on button "Select an answer" at bounding box center [1285, 340] width 356 height 33
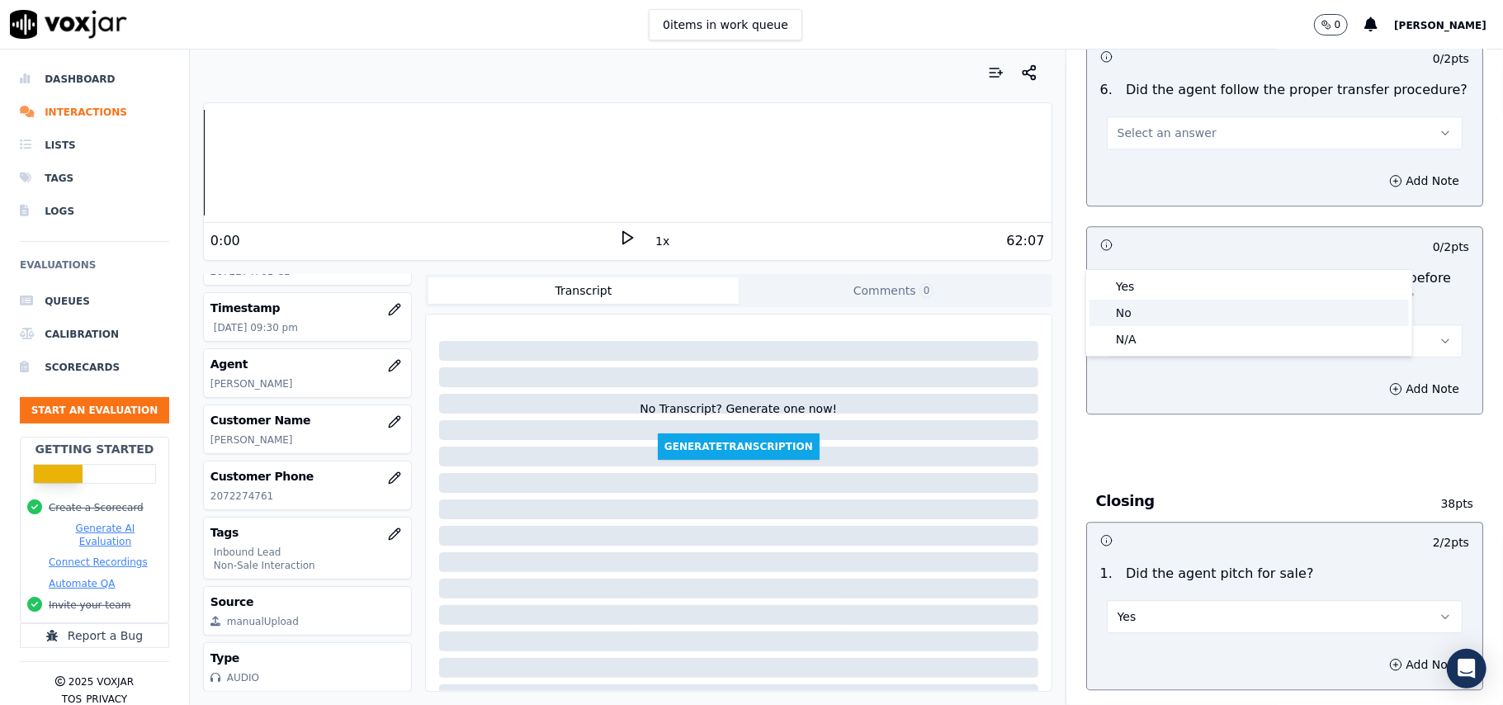
click at [1174, 315] on div "No" at bounding box center [1248, 313] width 319 height 26
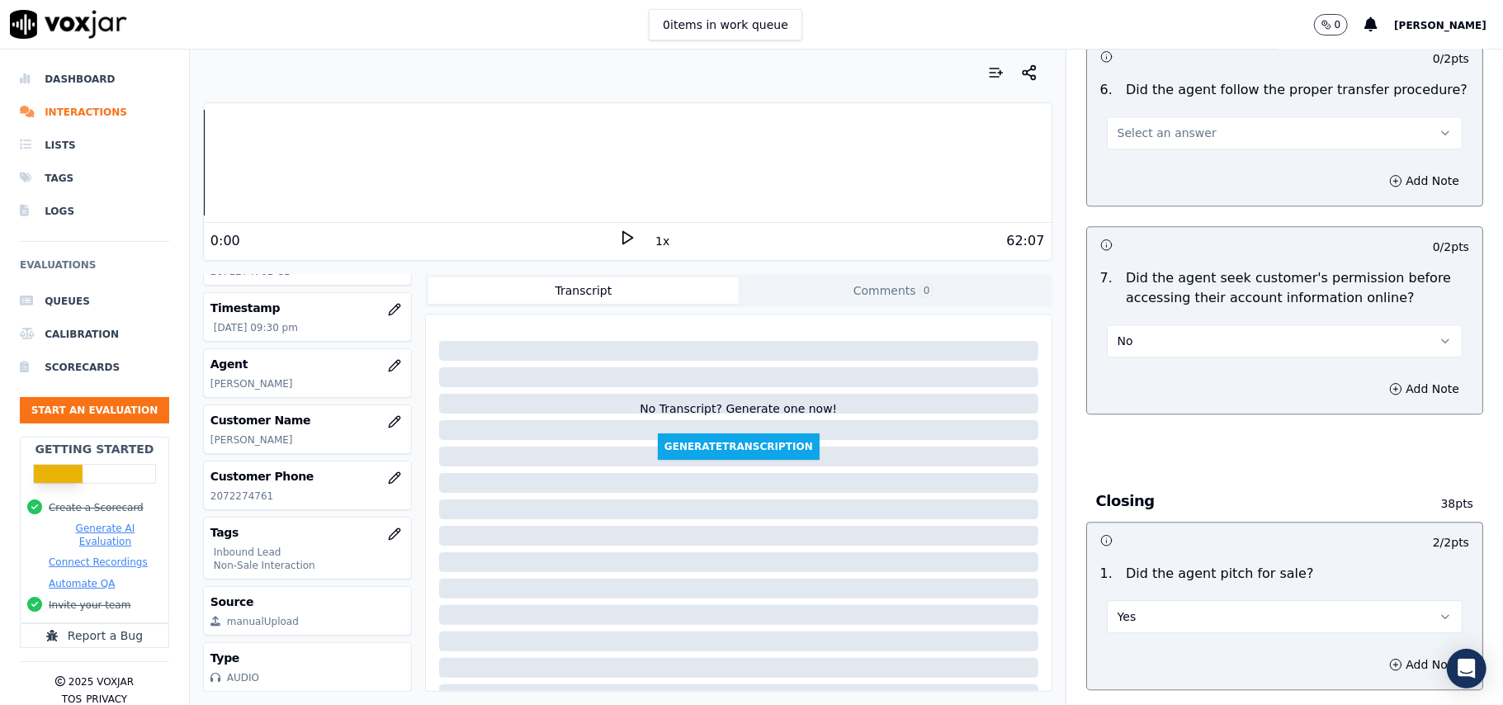
click at [1173, 324] on button "No" at bounding box center [1285, 340] width 356 height 33
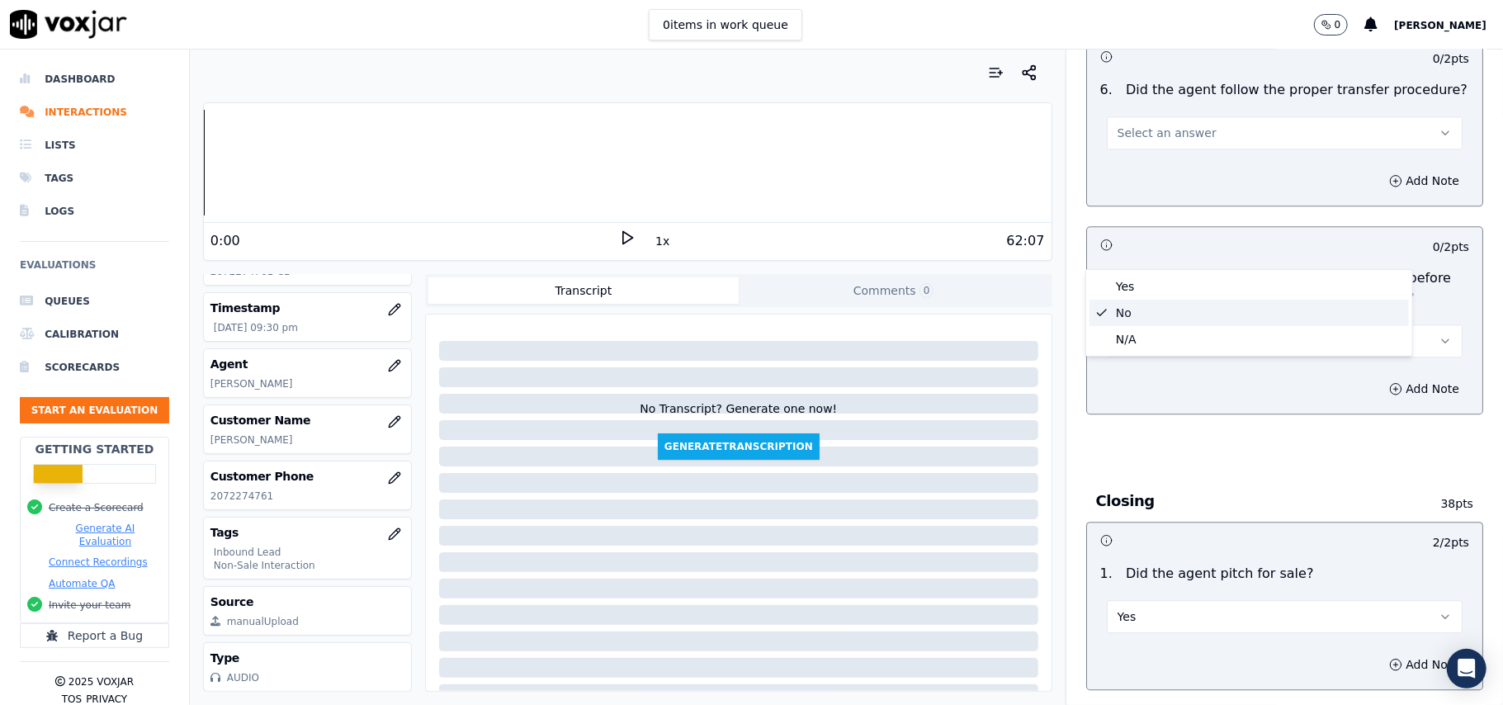
click at [1165, 269] on div "Yes No N/A" at bounding box center [1249, 312] width 328 height 87
click at [1182, 288] on div "Yes" at bounding box center [1248, 286] width 319 height 26
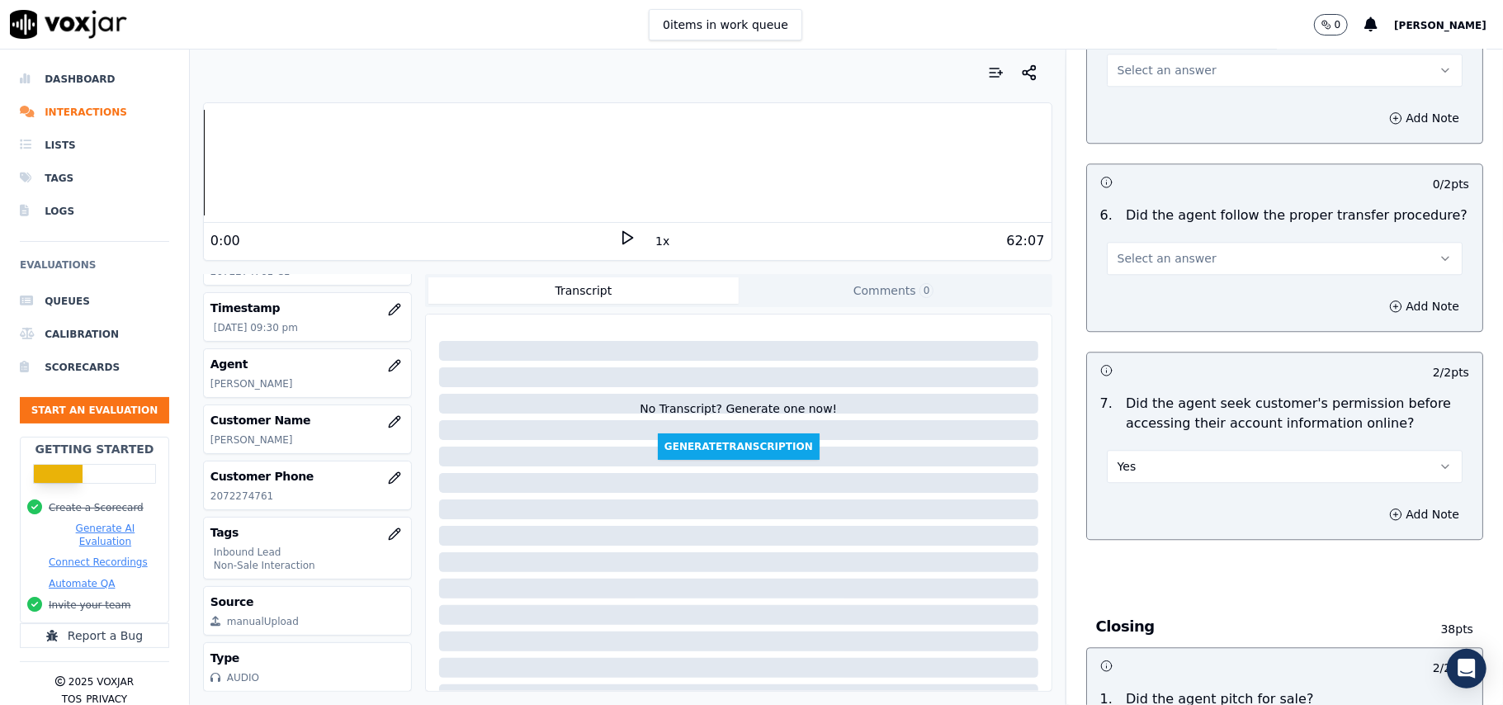
scroll to position [2859, 0]
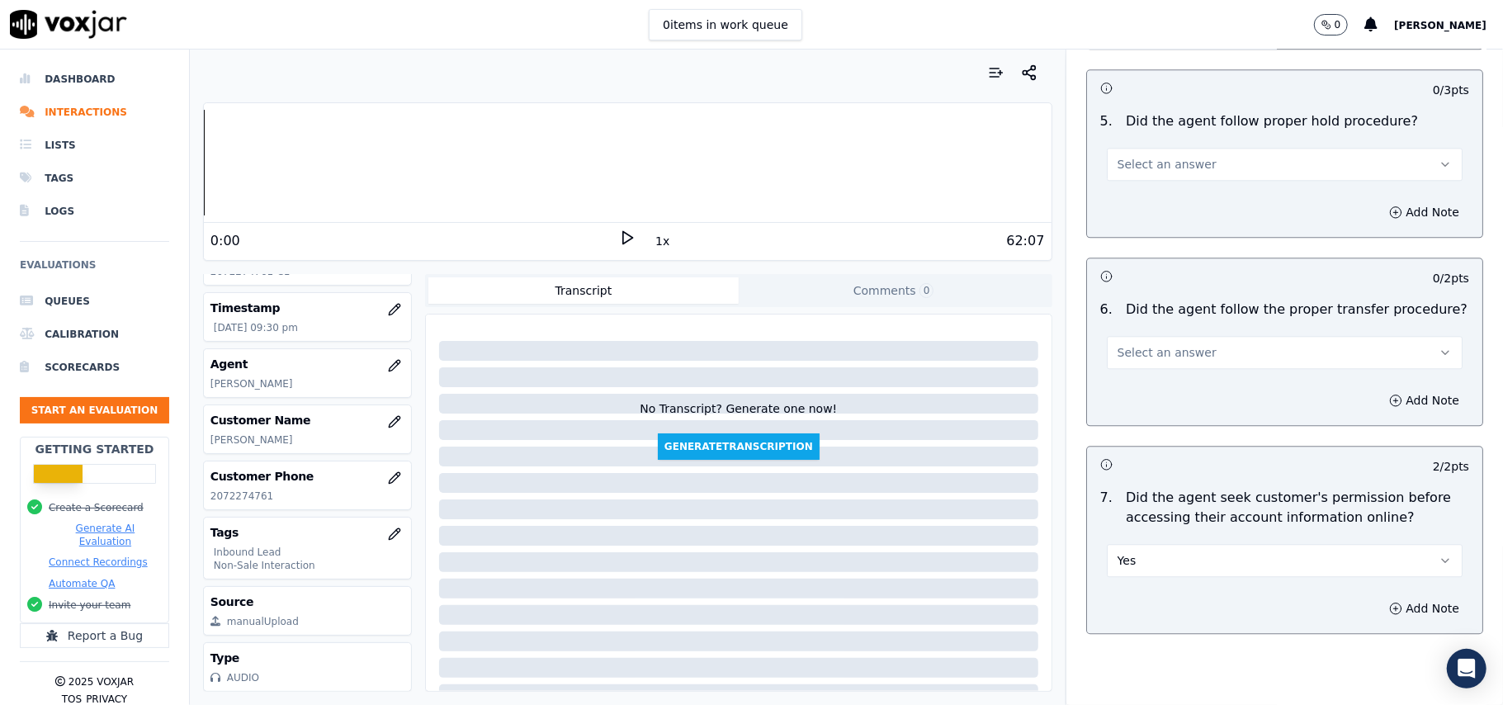
click at [1192, 336] on button "Select an answer" at bounding box center [1285, 352] width 356 height 33
click at [1189, 289] on div "Yes" at bounding box center [1248, 298] width 319 height 26
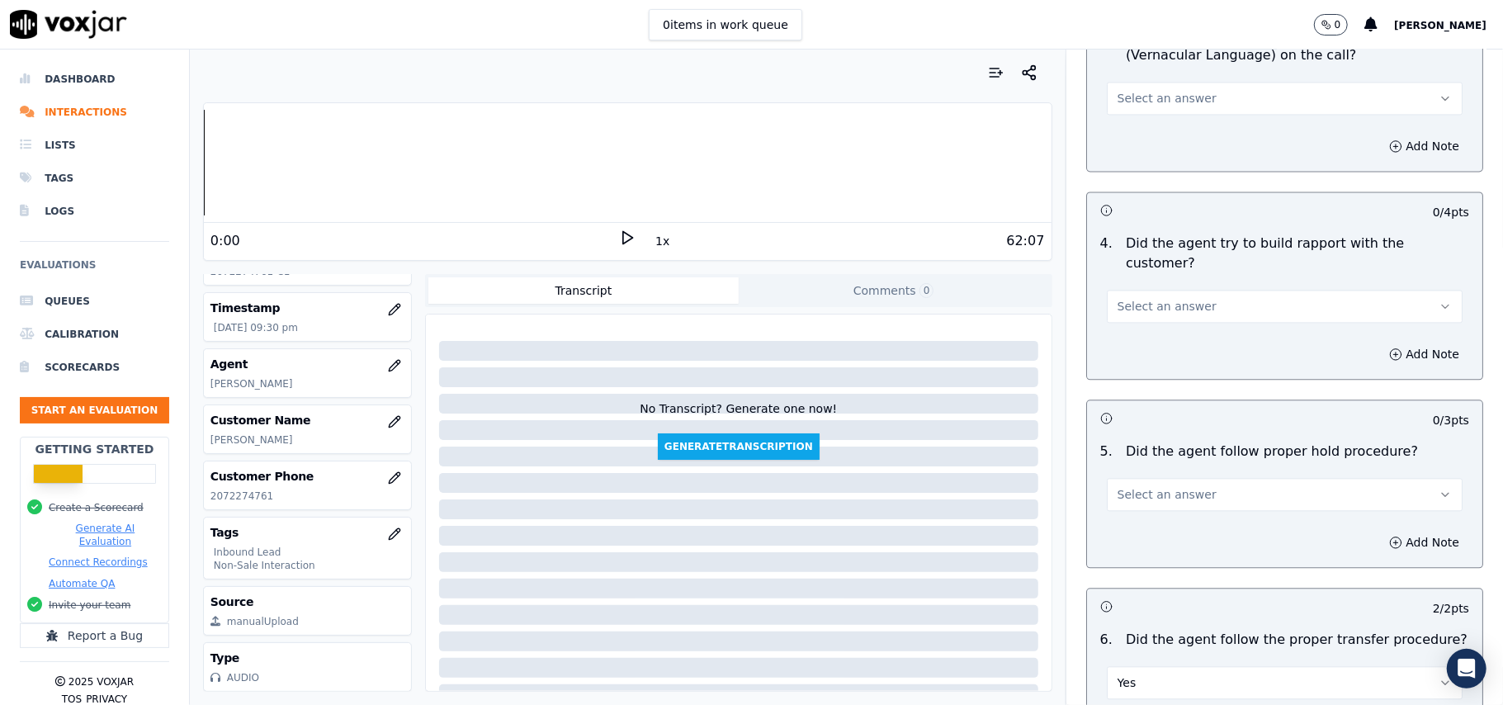
click at [1156, 486] on span "Select an answer" at bounding box center [1167, 494] width 99 height 17
click at [1146, 443] on div "Yes" at bounding box center [1248, 440] width 319 height 26
click at [1189, 290] on button "Select an answer" at bounding box center [1285, 306] width 356 height 33
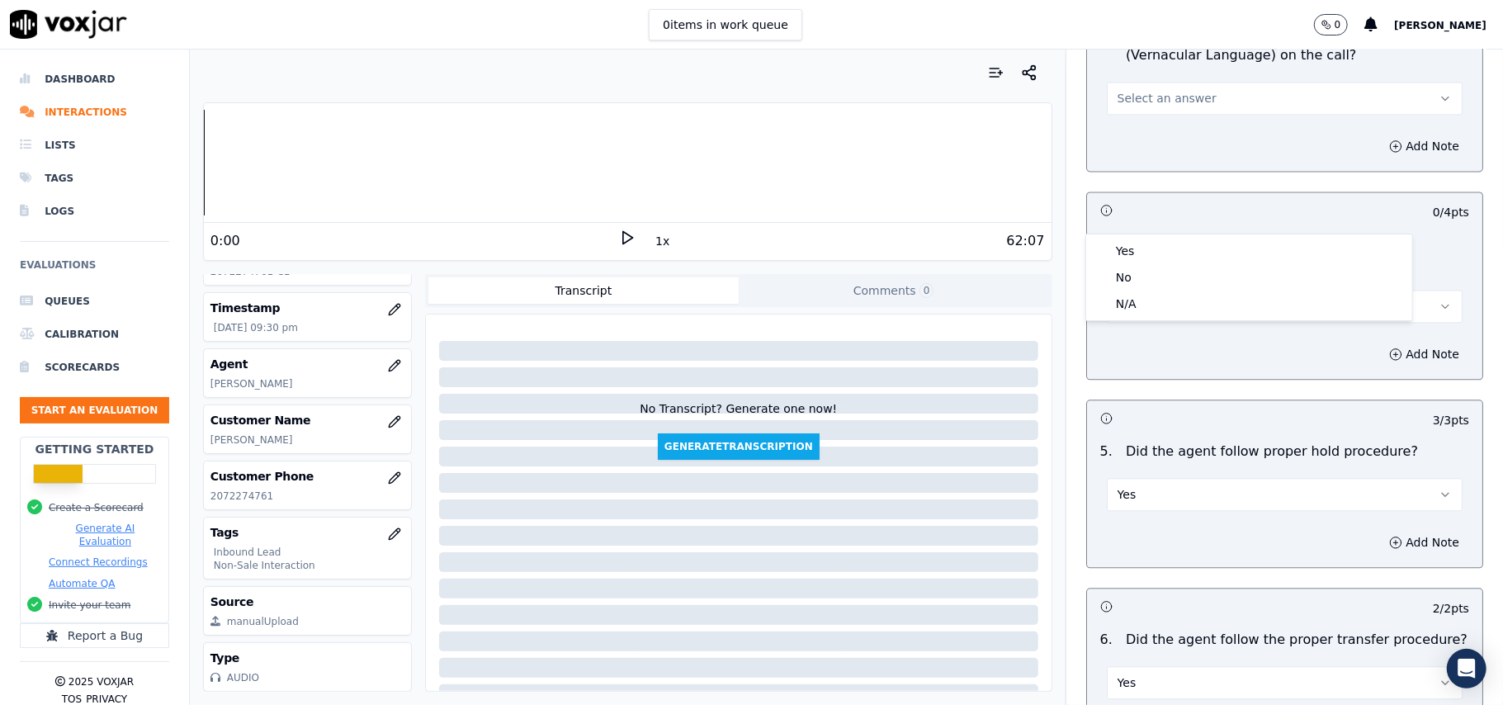
click at [1189, 290] on button "Select an answer" at bounding box center [1285, 306] width 356 height 33
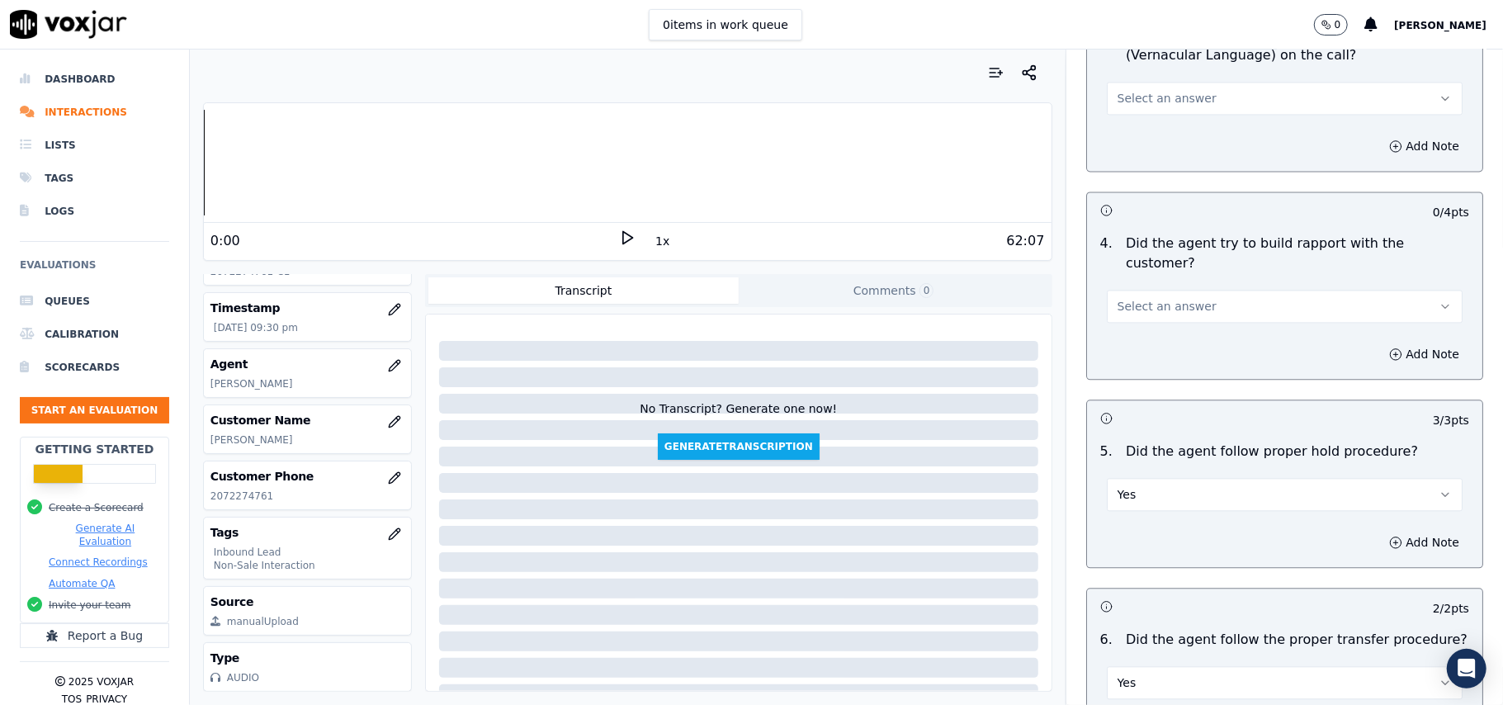
click at [1189, 290] on button "Select an answer" at bounding box center [1285, 306] width 356 height 33
click at [1172, 262] on div "Yes" at bounding box center [1248, 251] width 319 height 26
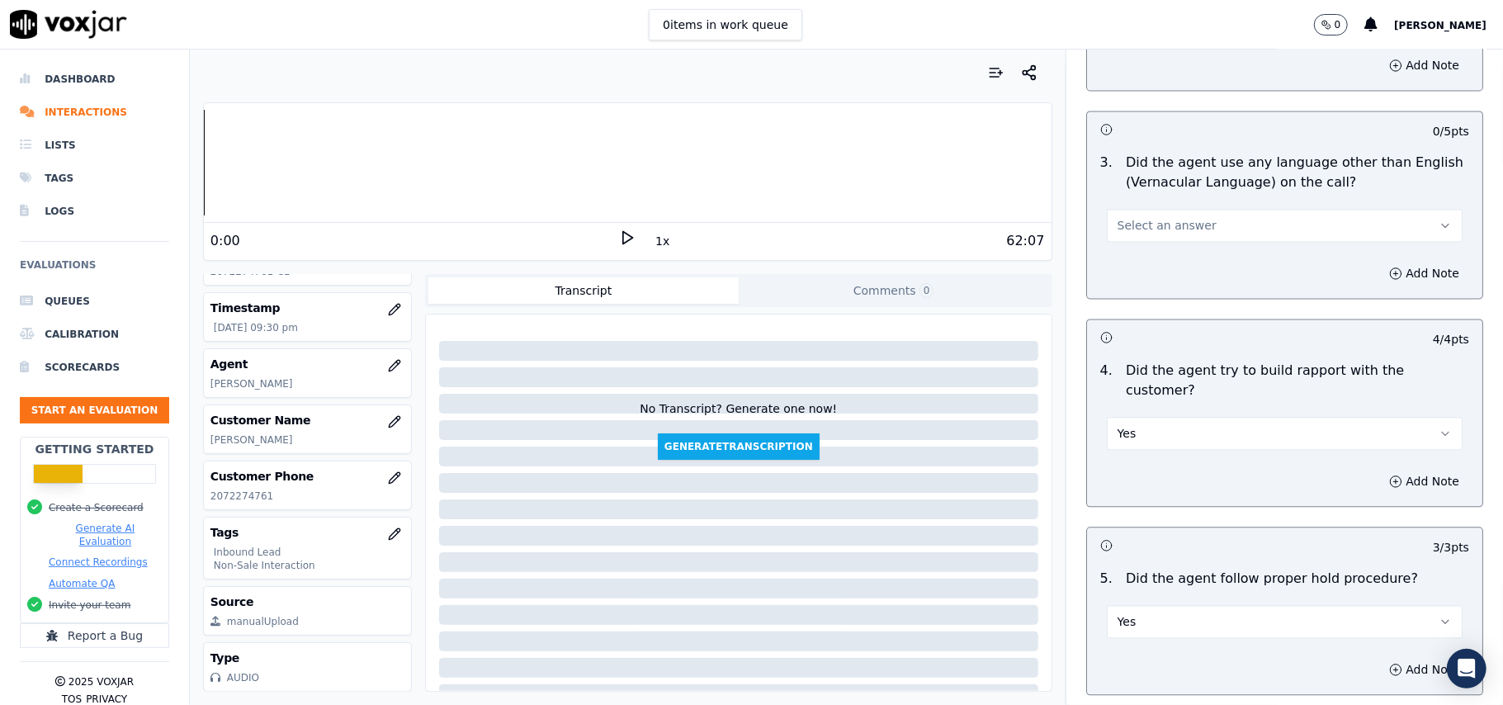
scroll to position [2309, 0]
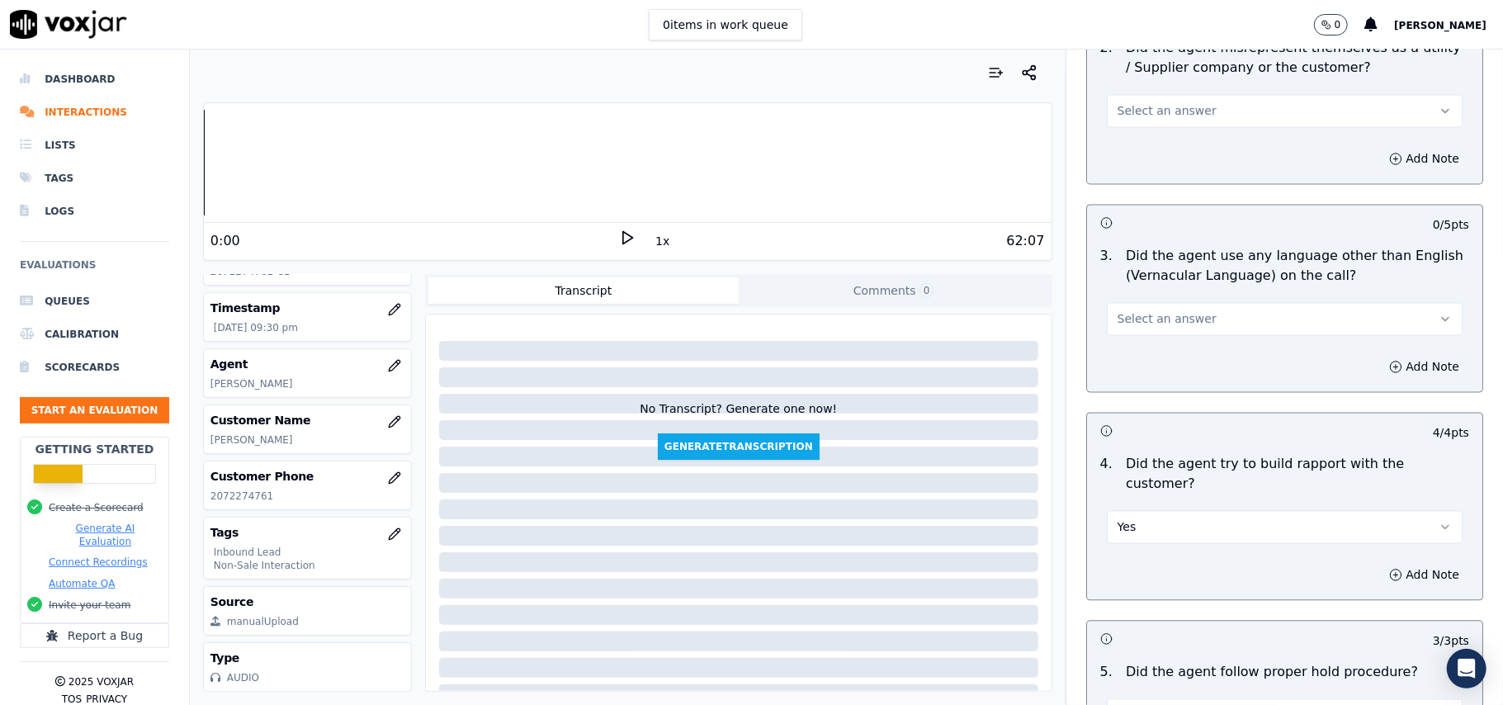
click at [1176, 310] on span "Select an answer" at bounding box center [1167, 318] width 99 height 17
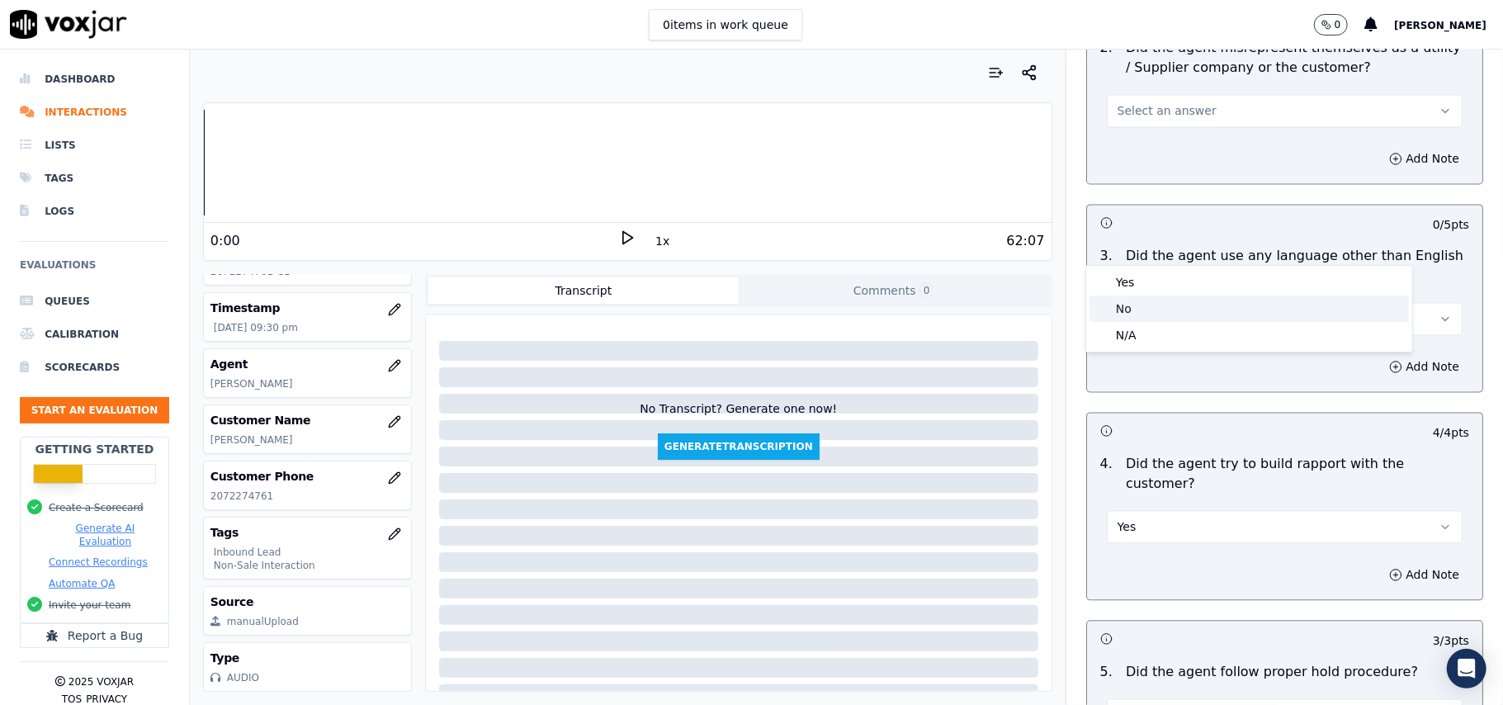
click at [1162, 304] on div "No" at bounding box center [1248, 308] width 319 height 26
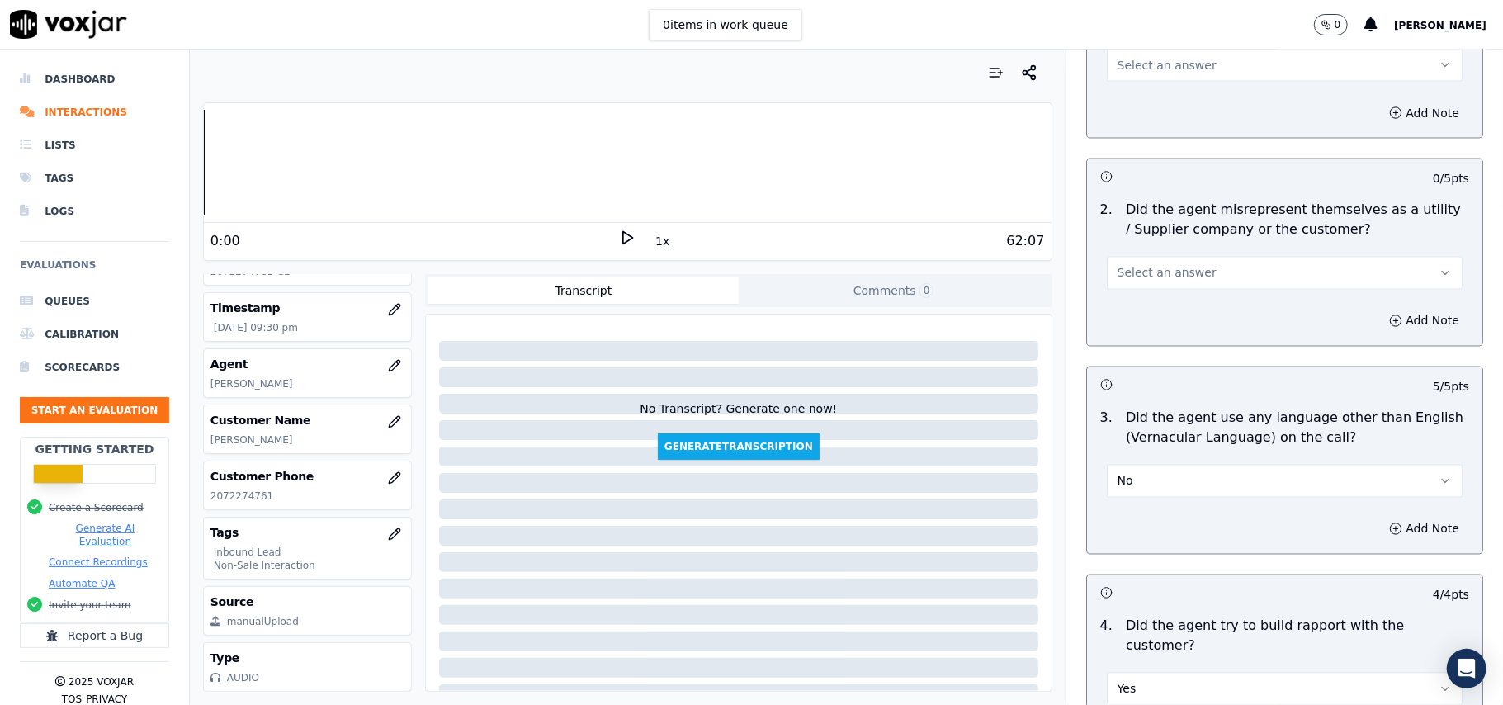
scroll to position [1978, 0]
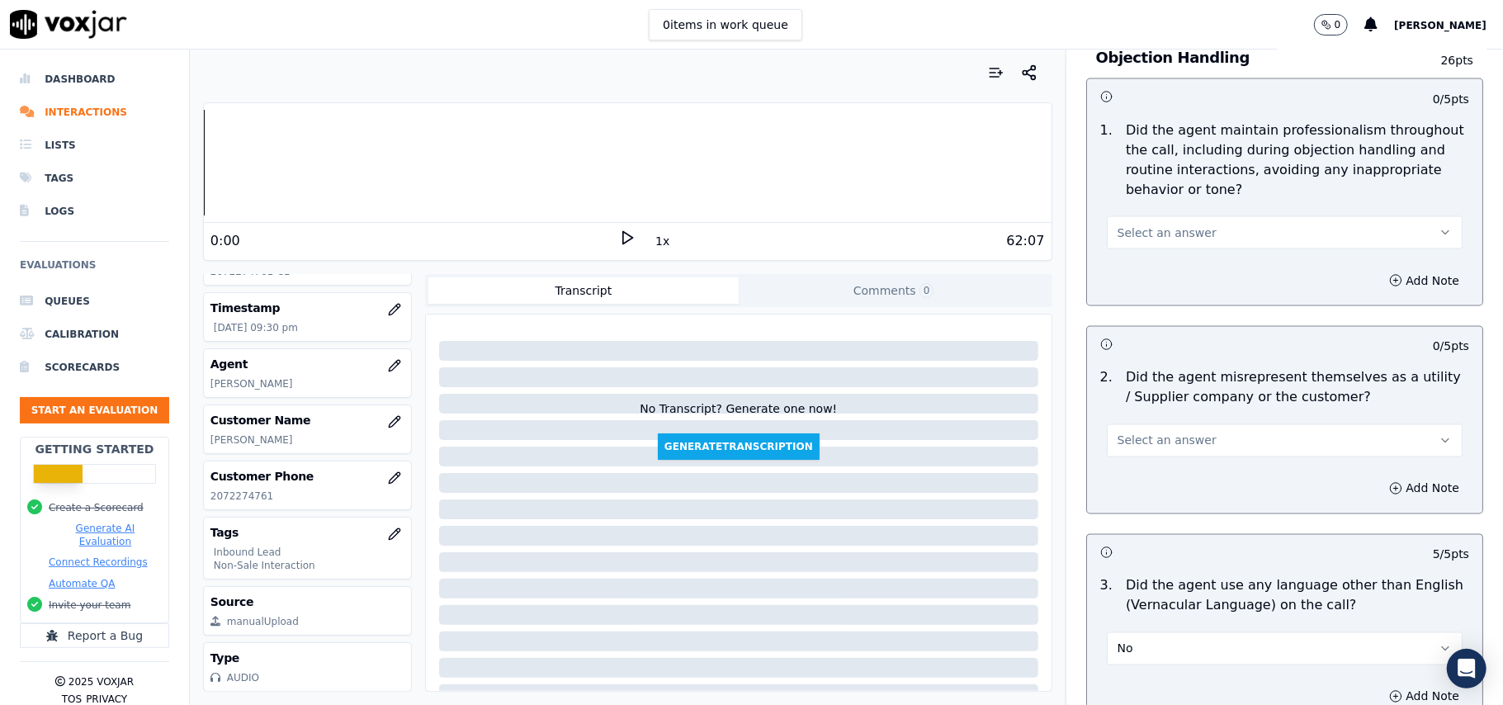
click at [1151, 432] on span "Select an answer" at bounding box center [1167, 440] width 99 height 17
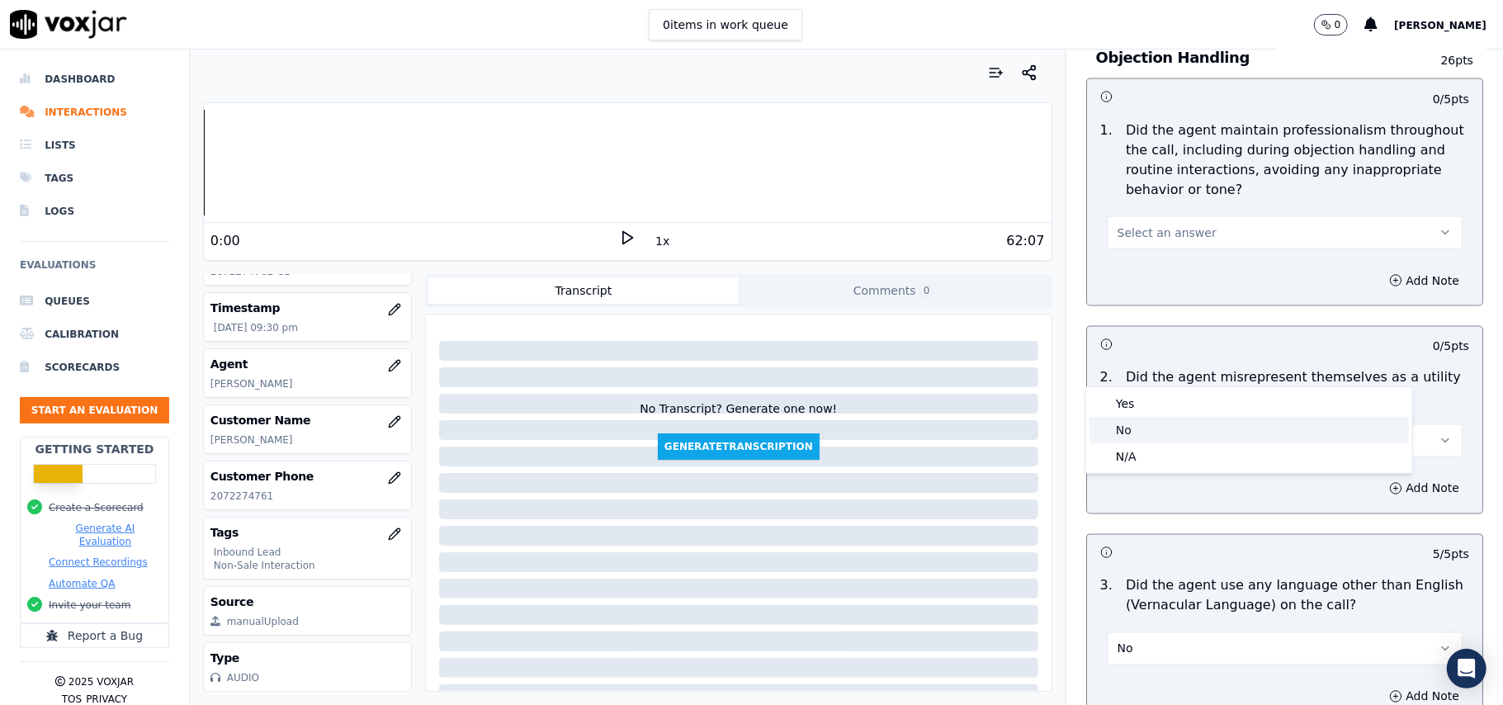
click at [1129, 429] on div "No" at bounding box center [1248, 430] width 319 height 26
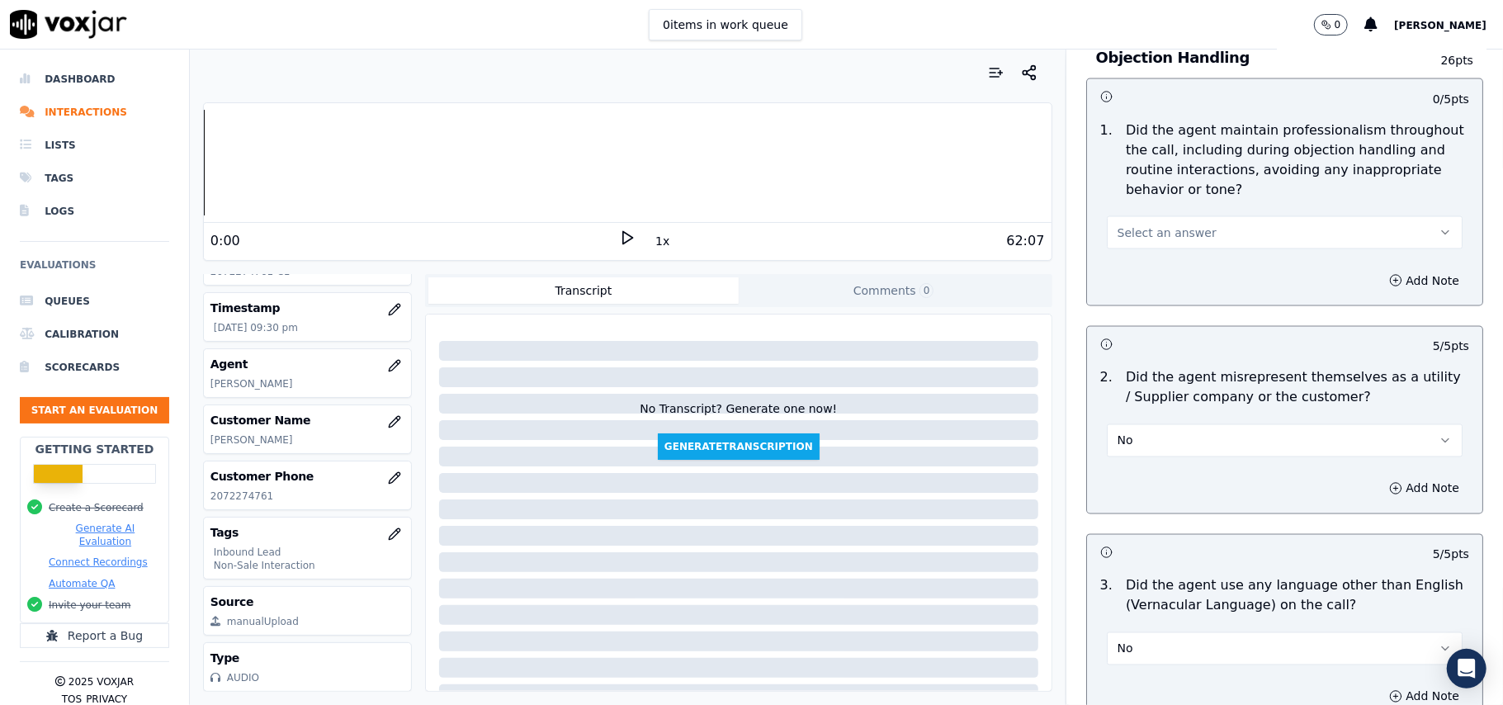
scroll to position [1869, 0]
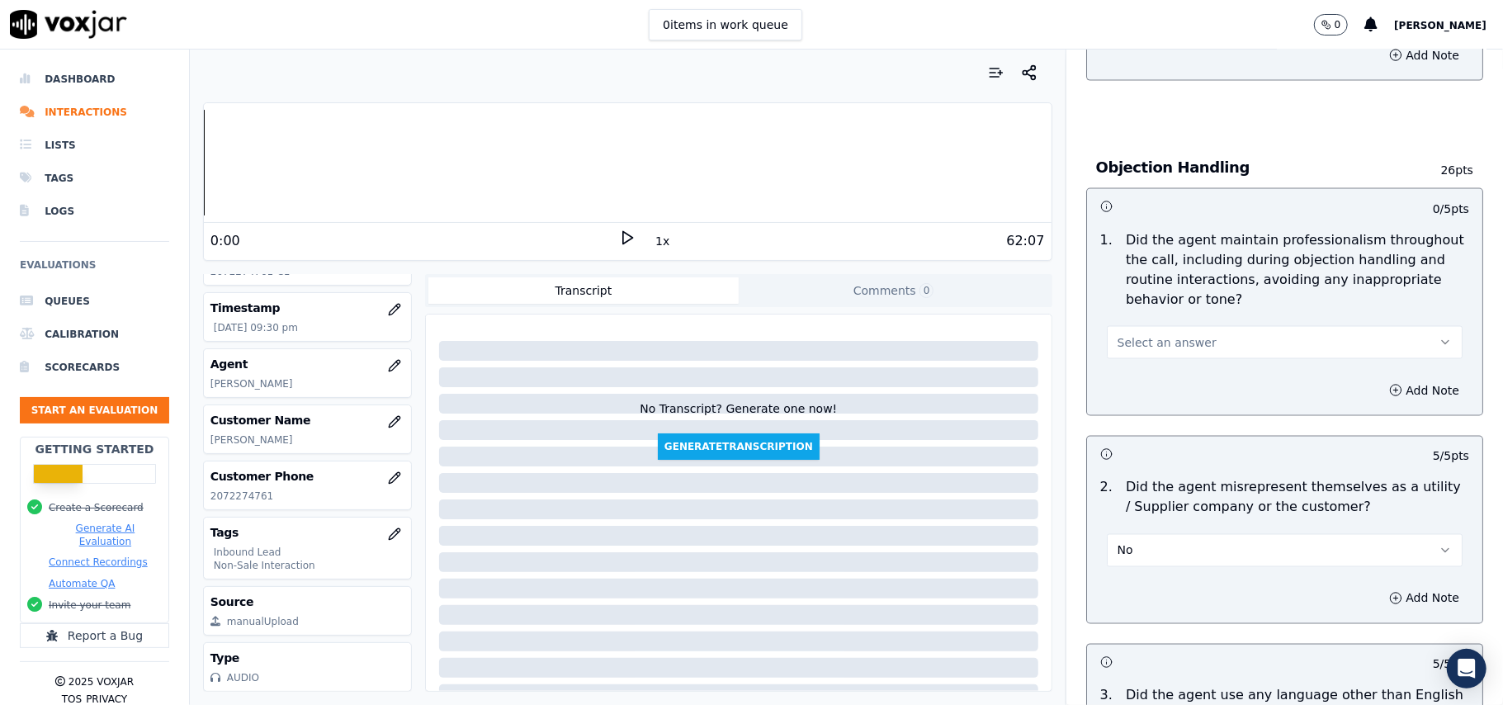
click at [1163, 334] on span "Select an answer" at bounding box center [1167, 342] width 99 height 17
click at [1163, 310] on div "Yes" at bounding box center [1248, 305] width 319 height 26
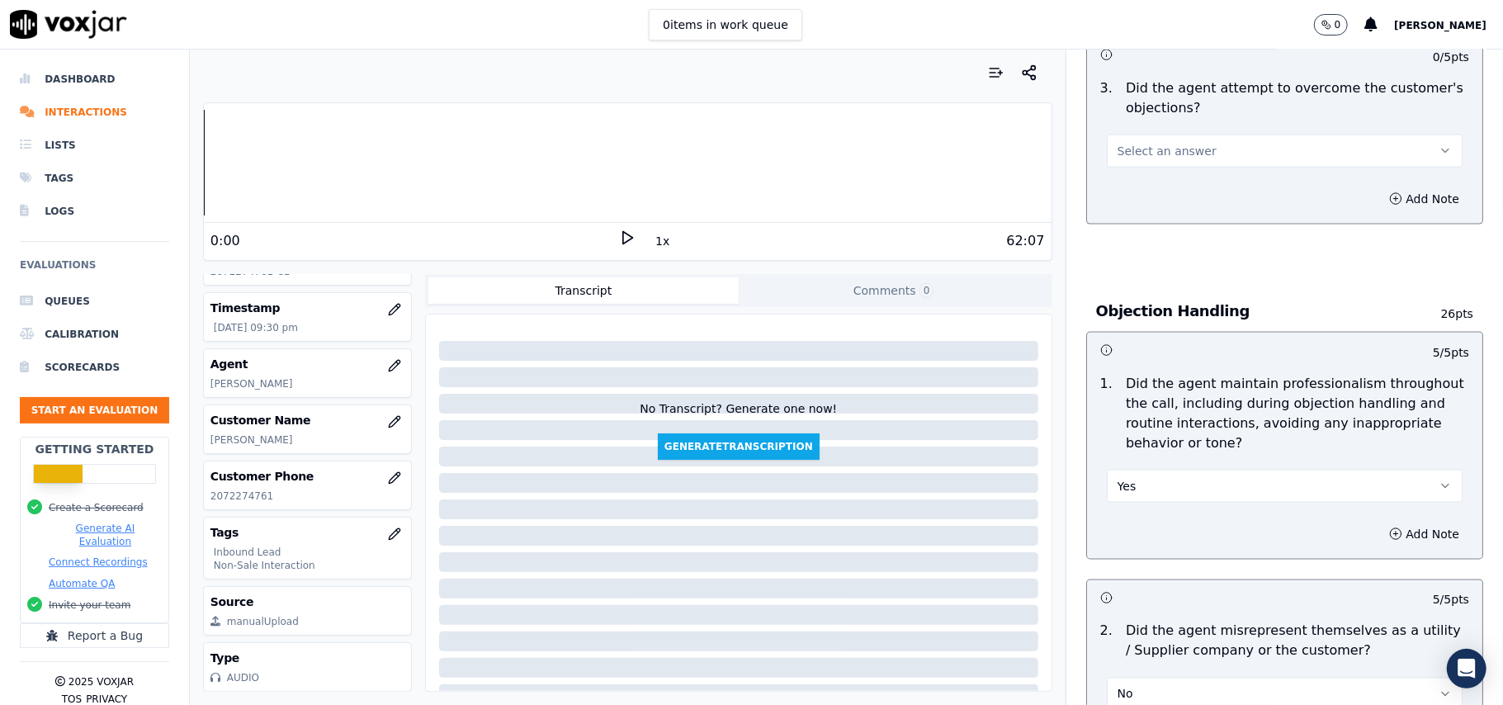
scroll to position [1428, 0]
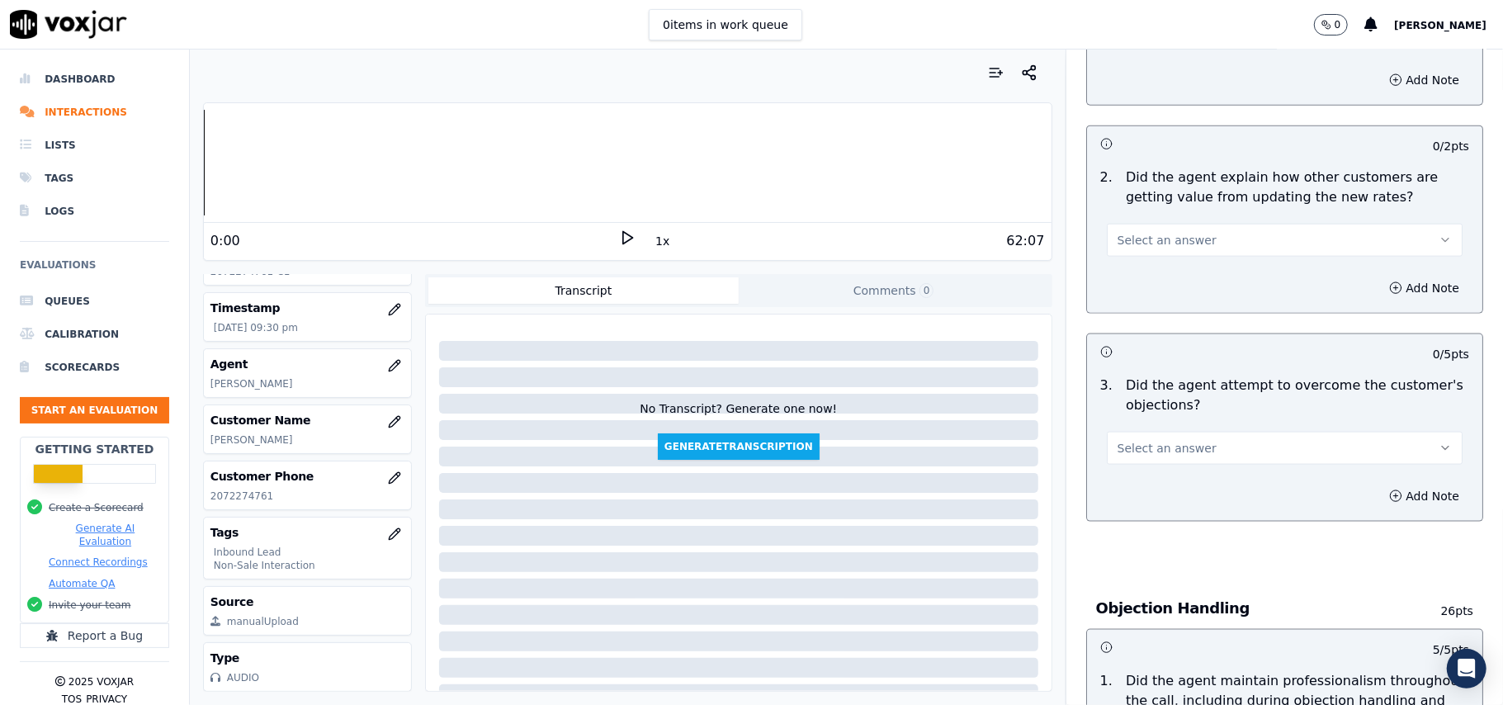
click at [1127, 432] on button "Select an answer" at bounding box center [1285, 448] width 356 height 33
click at [1126, 419] on div "Yes" at bounding box center [1248, 410] width 319 height 26
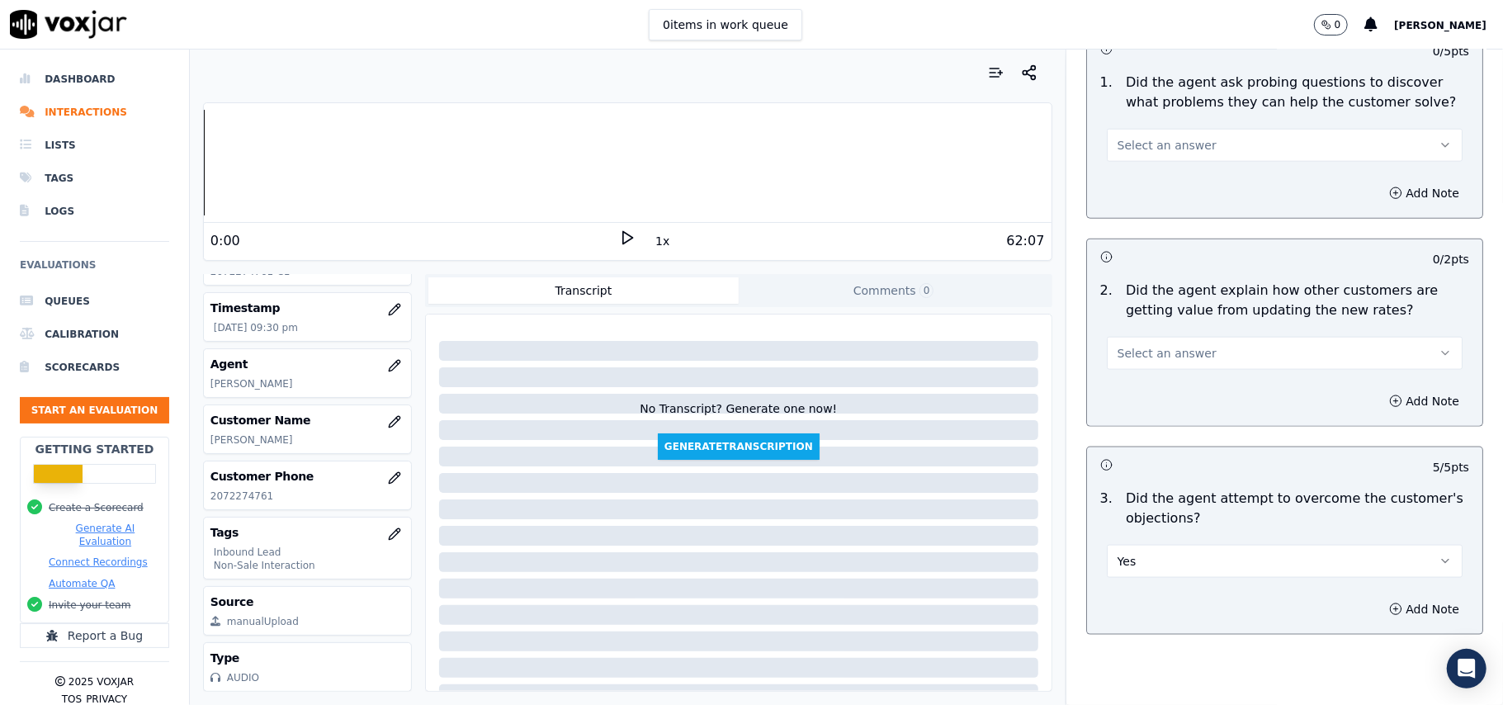
scroll to position [1208, 0]
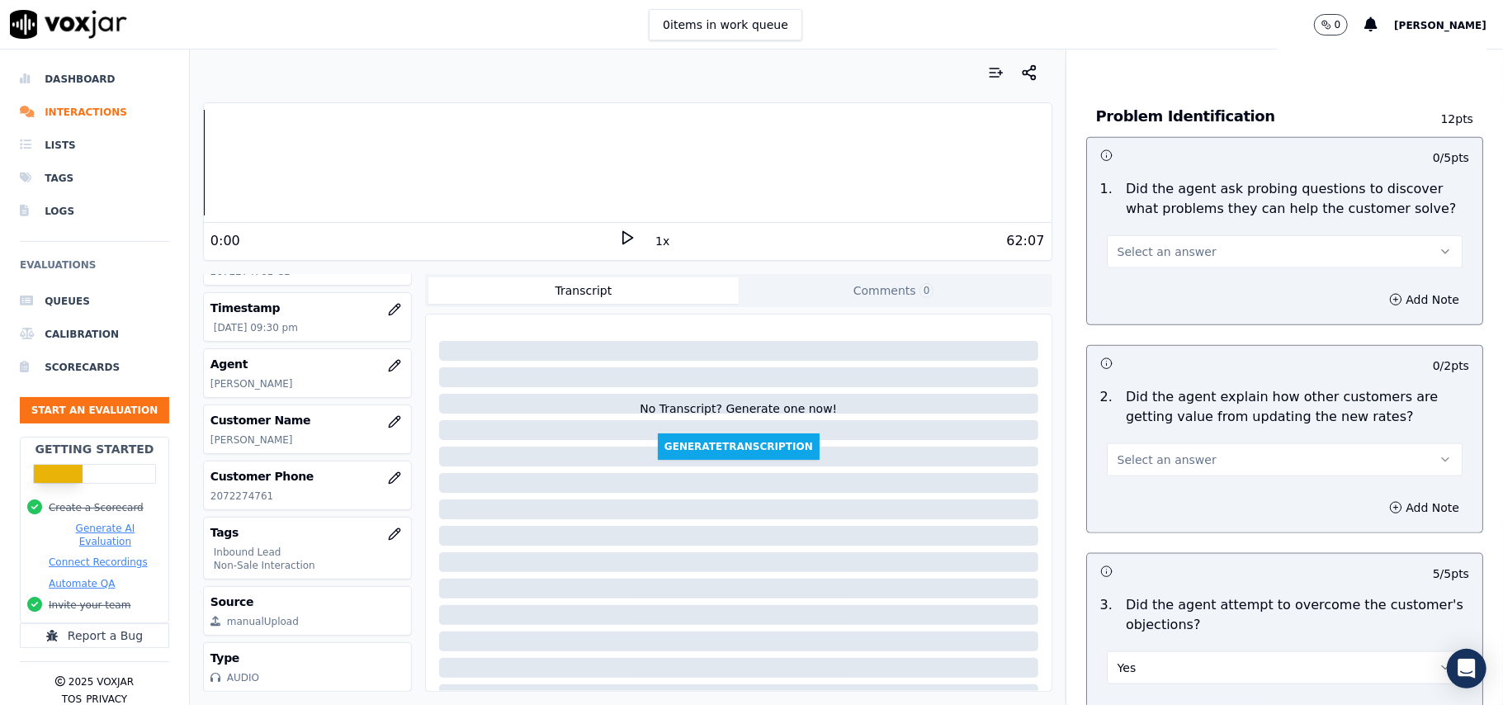
click at [1127, 403] on div "2 . Did the agent explain how other customers are getting value from updating t…" at bounding box center [1284, 431] width 395 height 102
click at [1122, 483] on div "Add Note" at bounding box center [1284, 508] width 395 height 50
click at [1127, 451] on span "Select an answer" at bounding box center [1167, 459] width 99 height 17
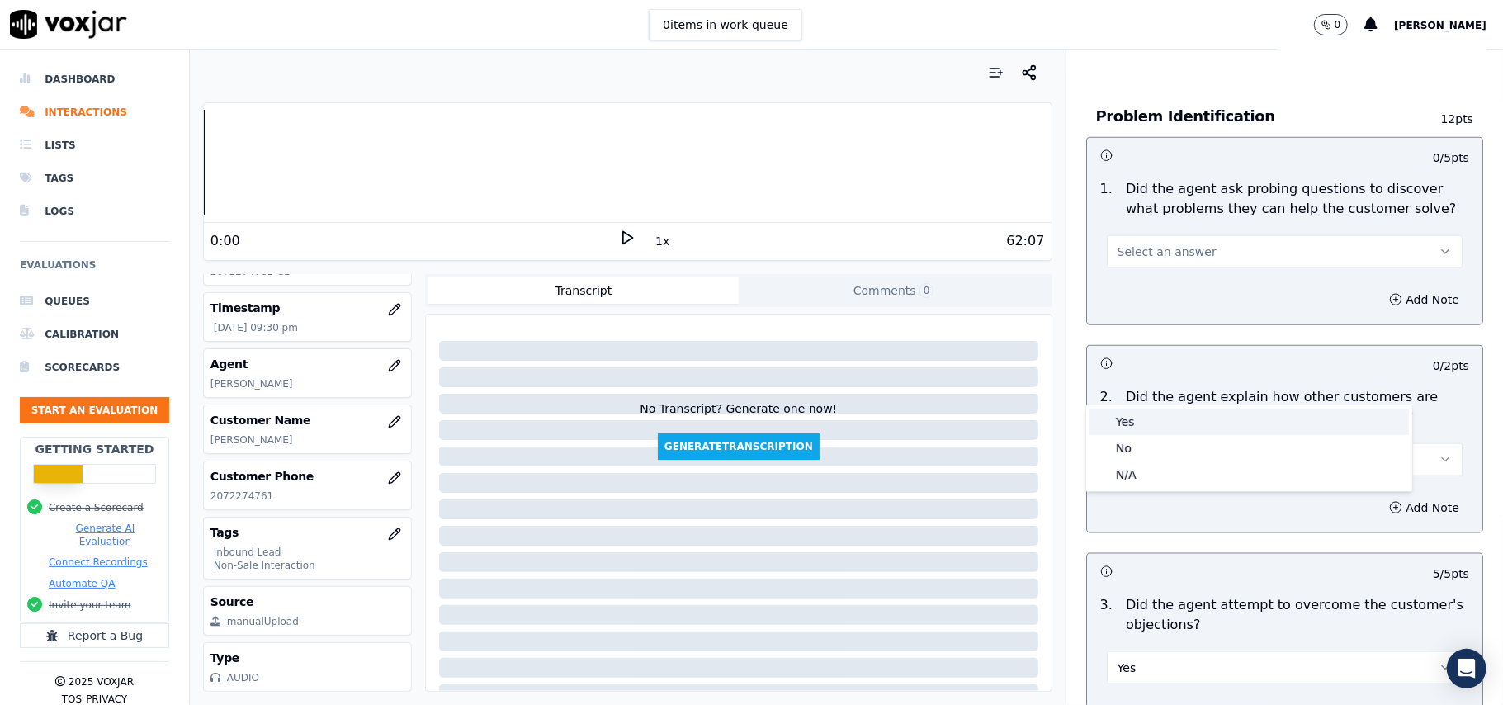
click at [1127, 424] on div "Yes" at bounding box center [1248, 422] width 319 height 26
click at [1142, 235] on button "Select an answer" at bounding box center [1285, 251] width 356 height 33
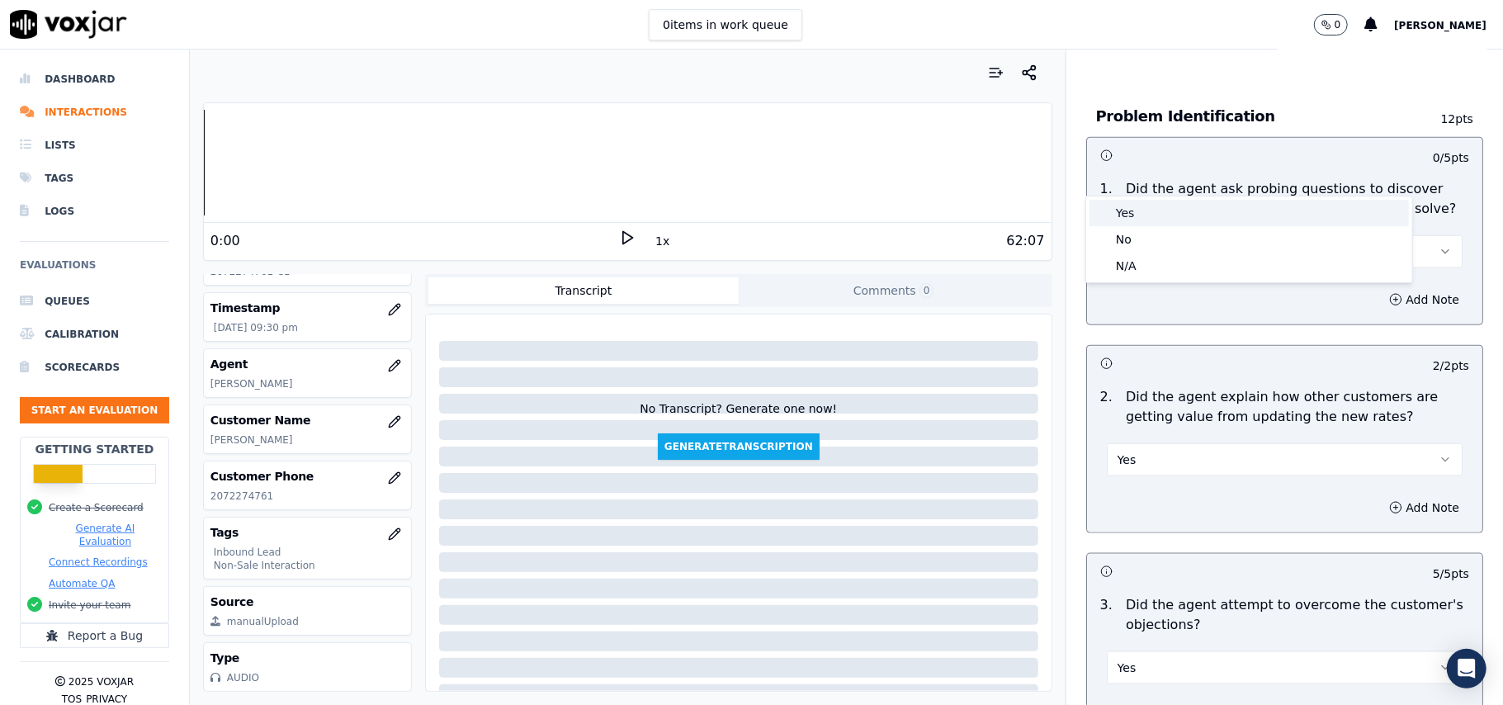
click at [1141, 209] on div "Yes" at bounding box center [1248, 213] width 319 height 26
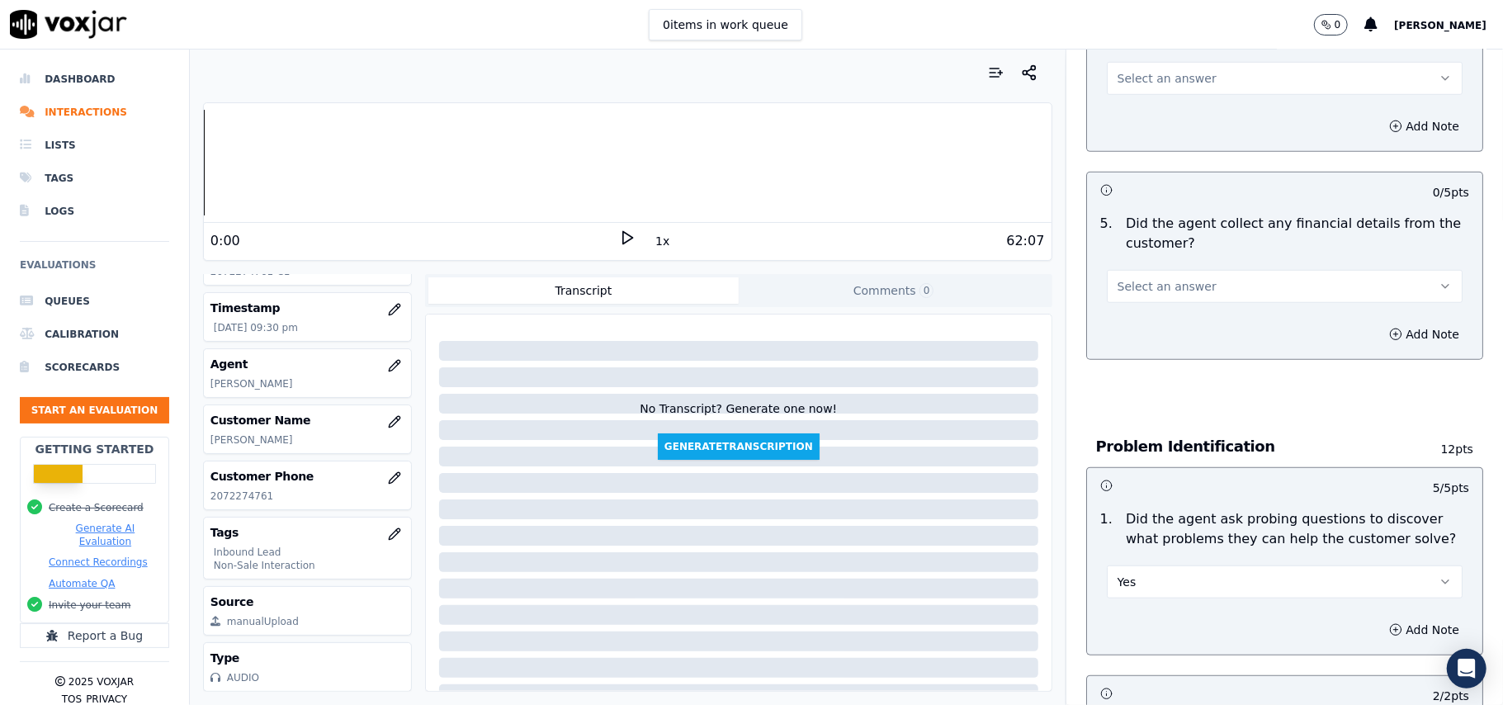
click at [1157, 253] on div "Select an answer" at bounding box center [1285, 278] width 382 height 50
click at [1155, 278] on span "Select an answer" at bounding box center [1167, 286] width 99 height 17
click at [1146, 272] on div "No" at bounding box center [1248, 273] width 319 height 26
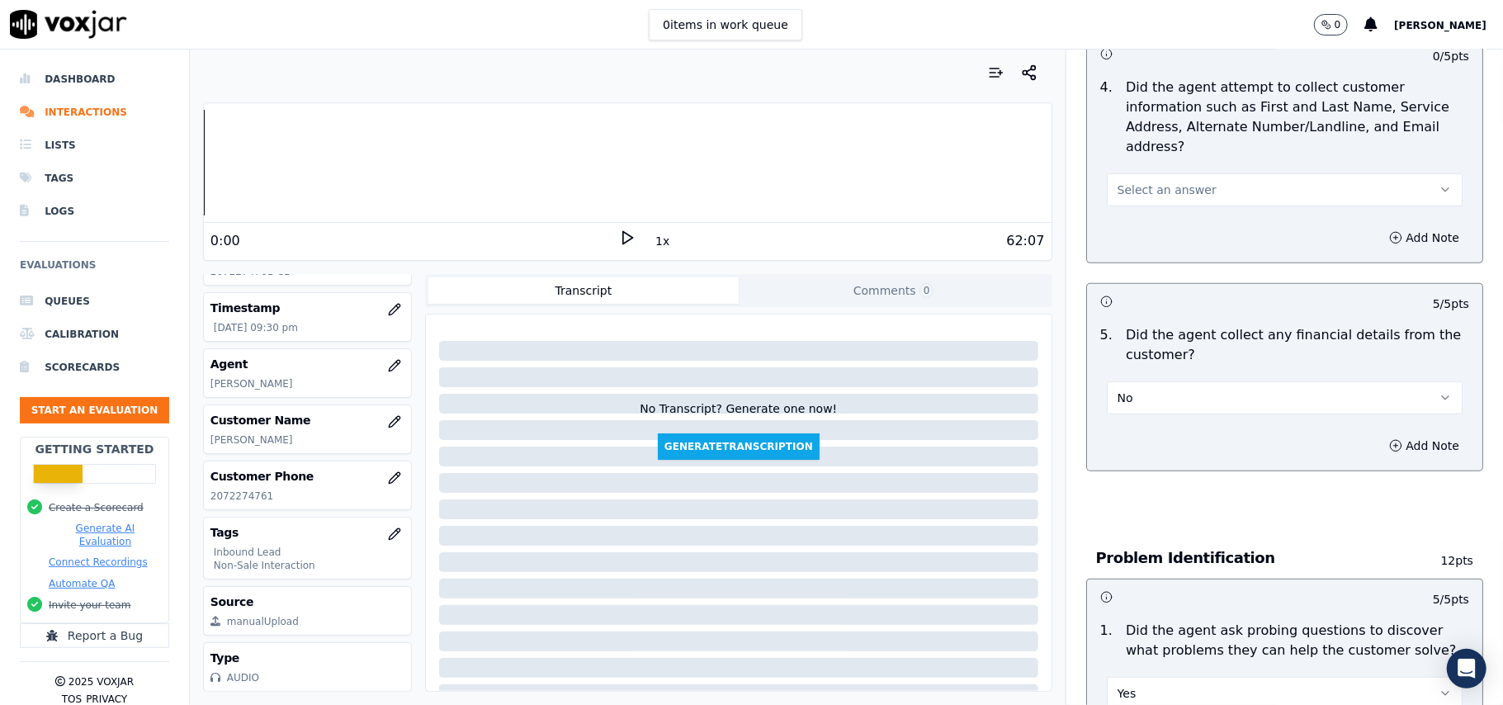
scroll to position [548, 0]
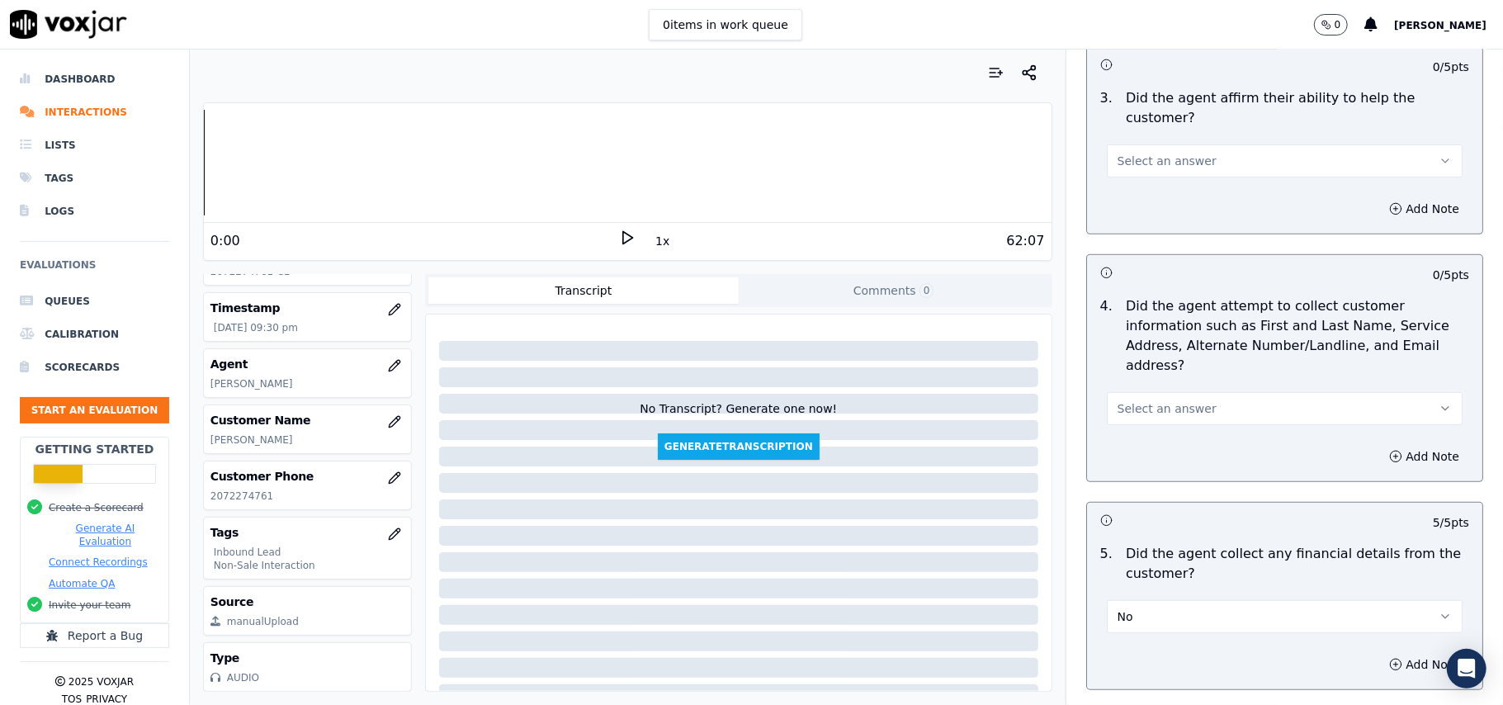
click at [1120, 392] on button "Select an answer" at bounding box center [1285, 408] width 356 height 33
click at [1120, 358] on div "Yes" at bounding box center [1248, 369] width 319 height 26
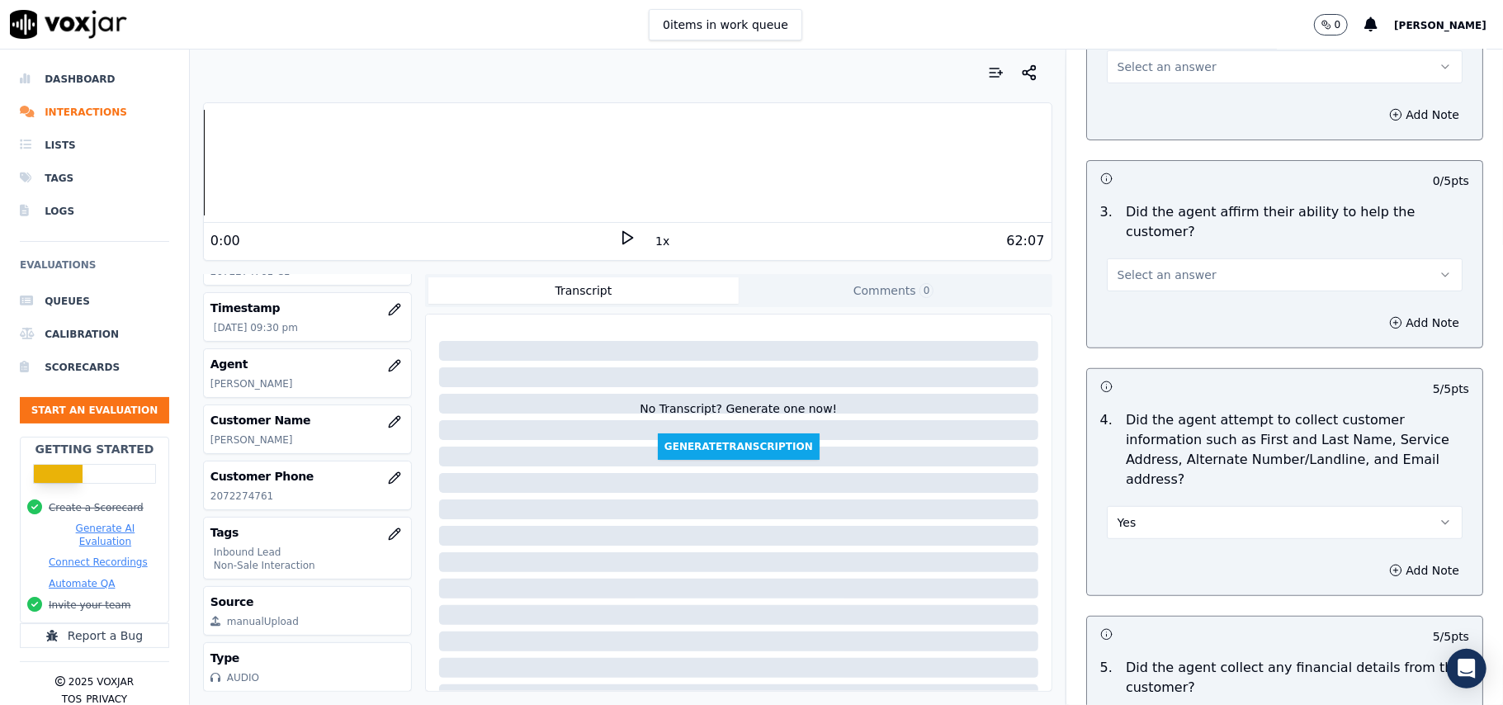
scroll to position [328, 0]
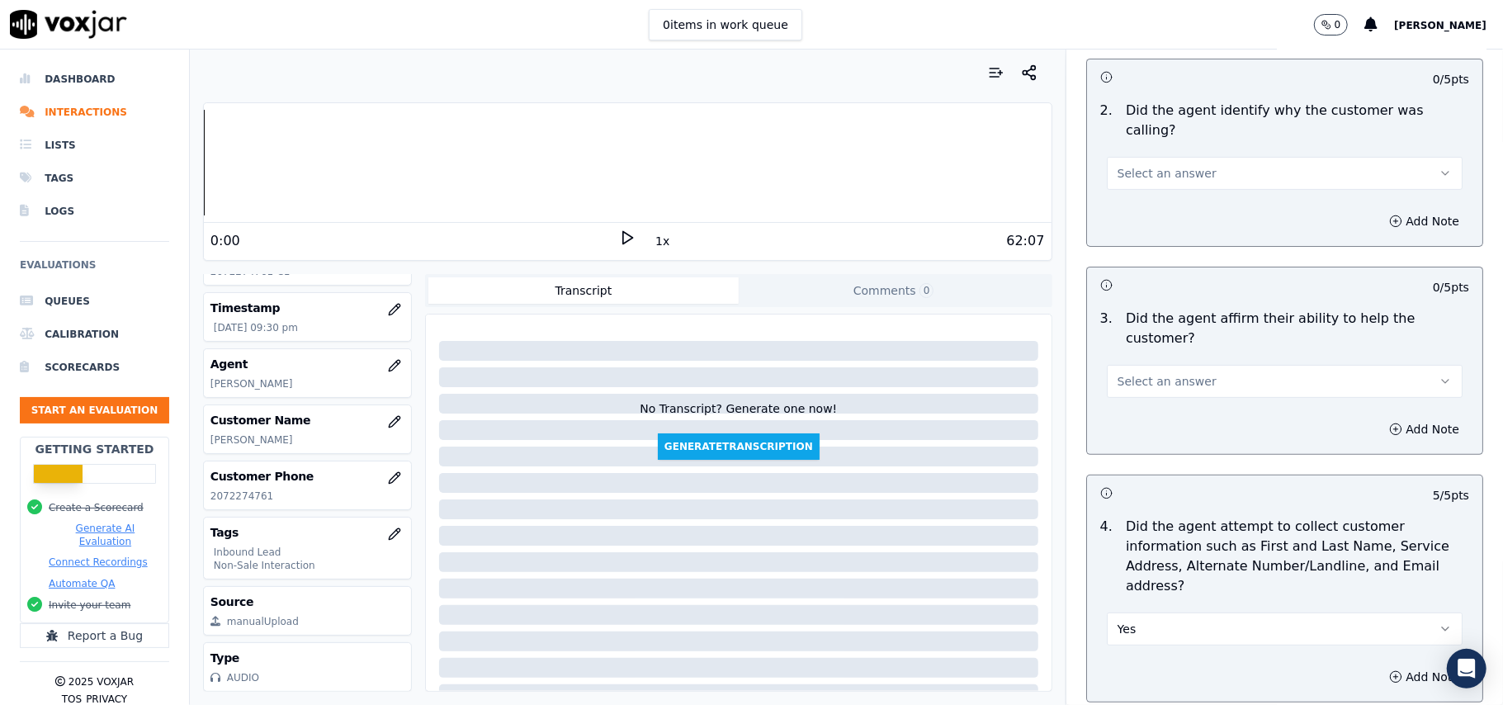
click at [1150, 373] on span "Select an answer" at bounding box center [1167, 381] width 99 height 17
click at [1142, 360] on div "Yes" at bounding box center [1248, 360] width 319 height 26
click at [1147, 165] on span "Select an answer" at bounding box center [1167, 173] width 99 height 17
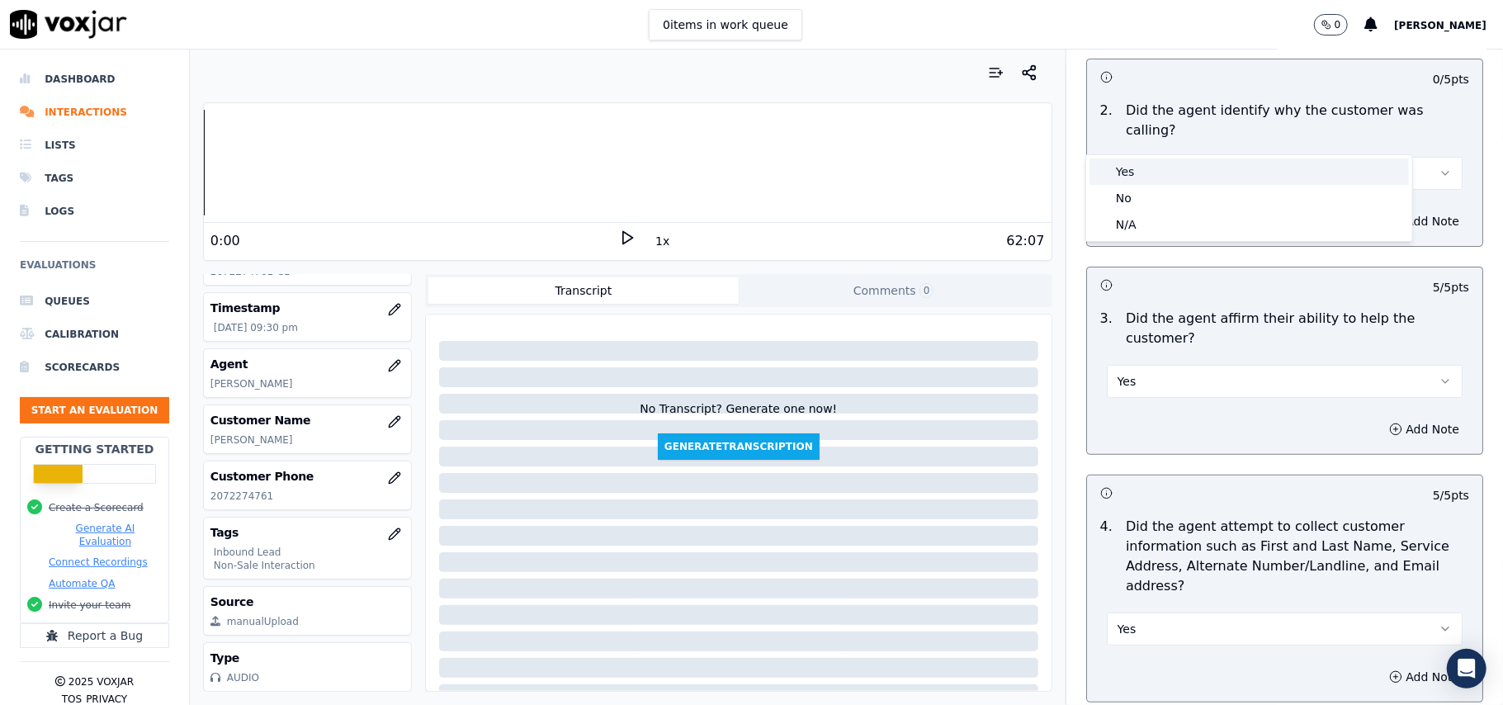
click at [1149, 173] on div "Yes" at bounding box center [1248, 171] width 319 height 26
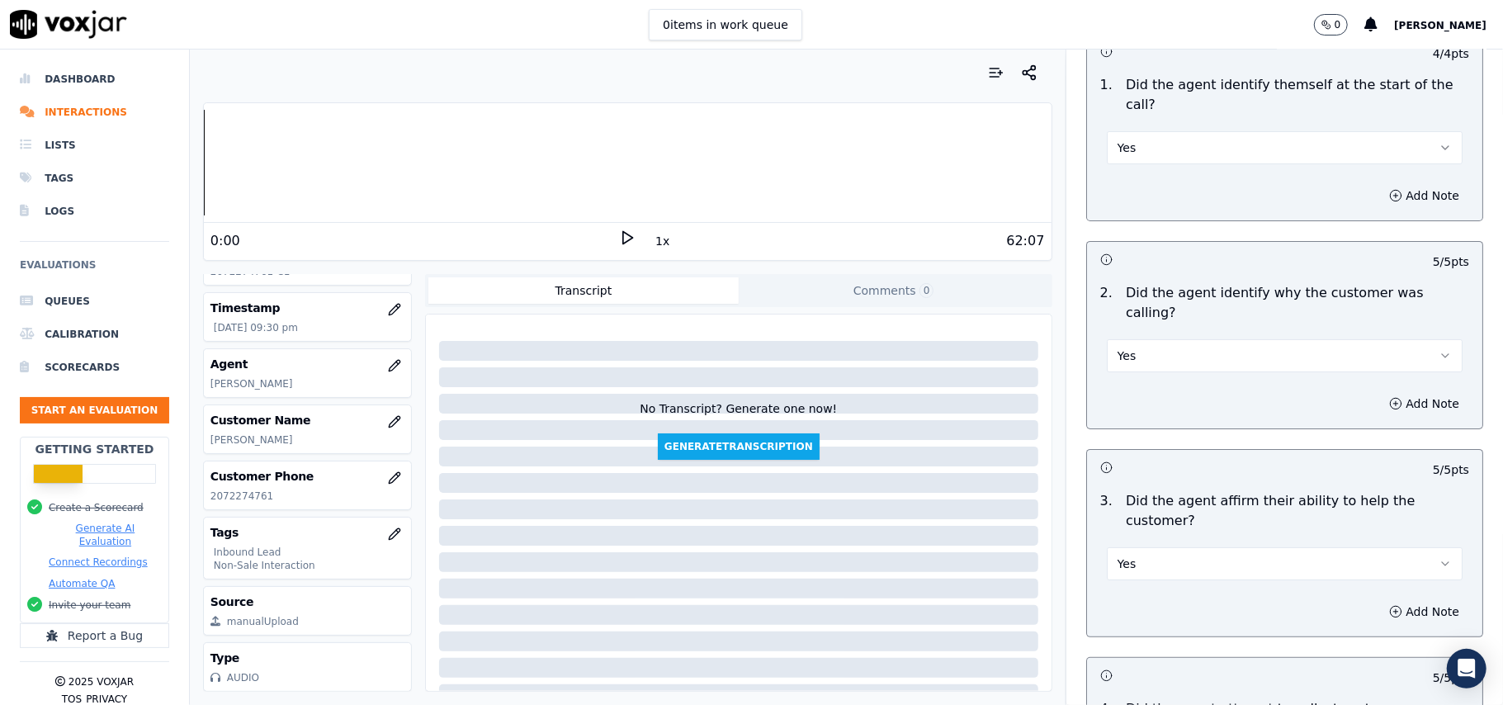
scroll to position [4620, 0]
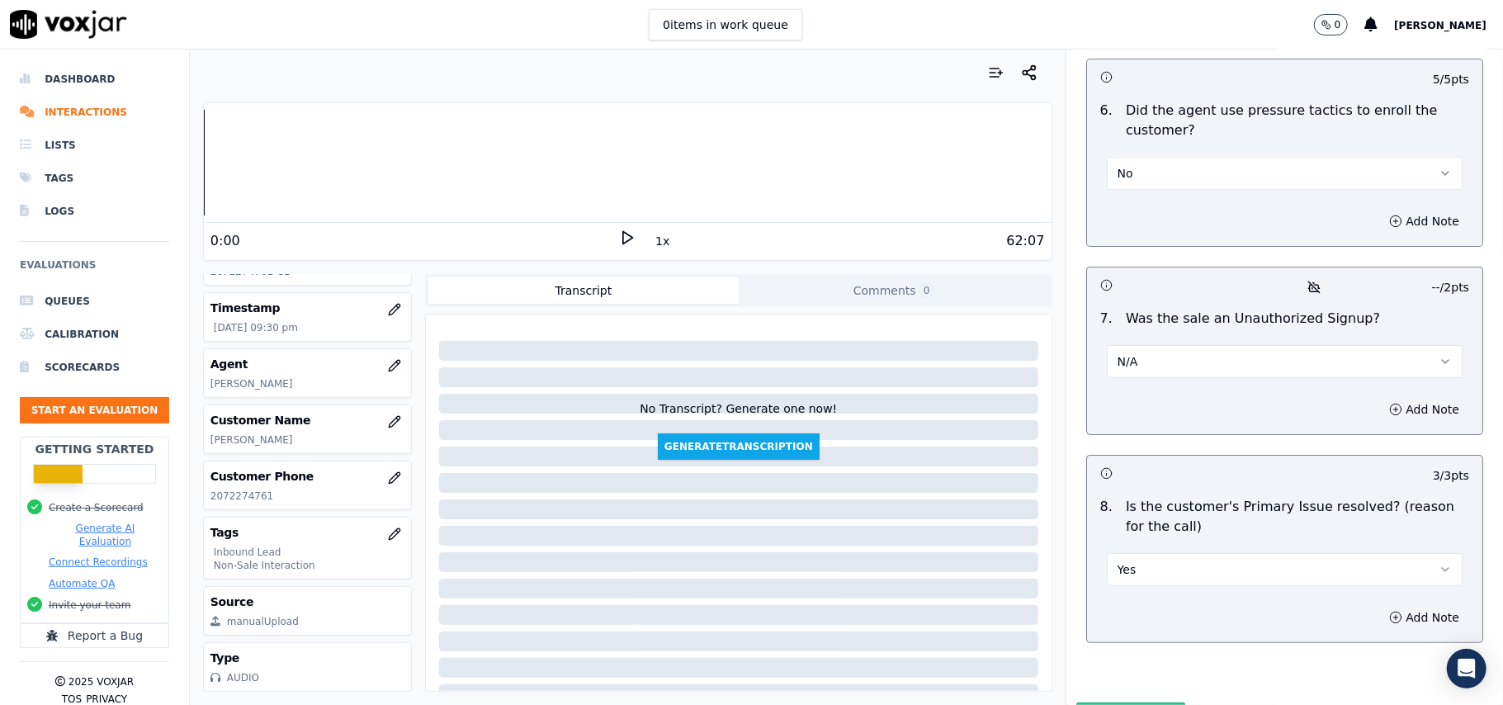
click at [1126, 702] on button "Submit Scores" at bounding box center [1131, 717] width 110 height 30
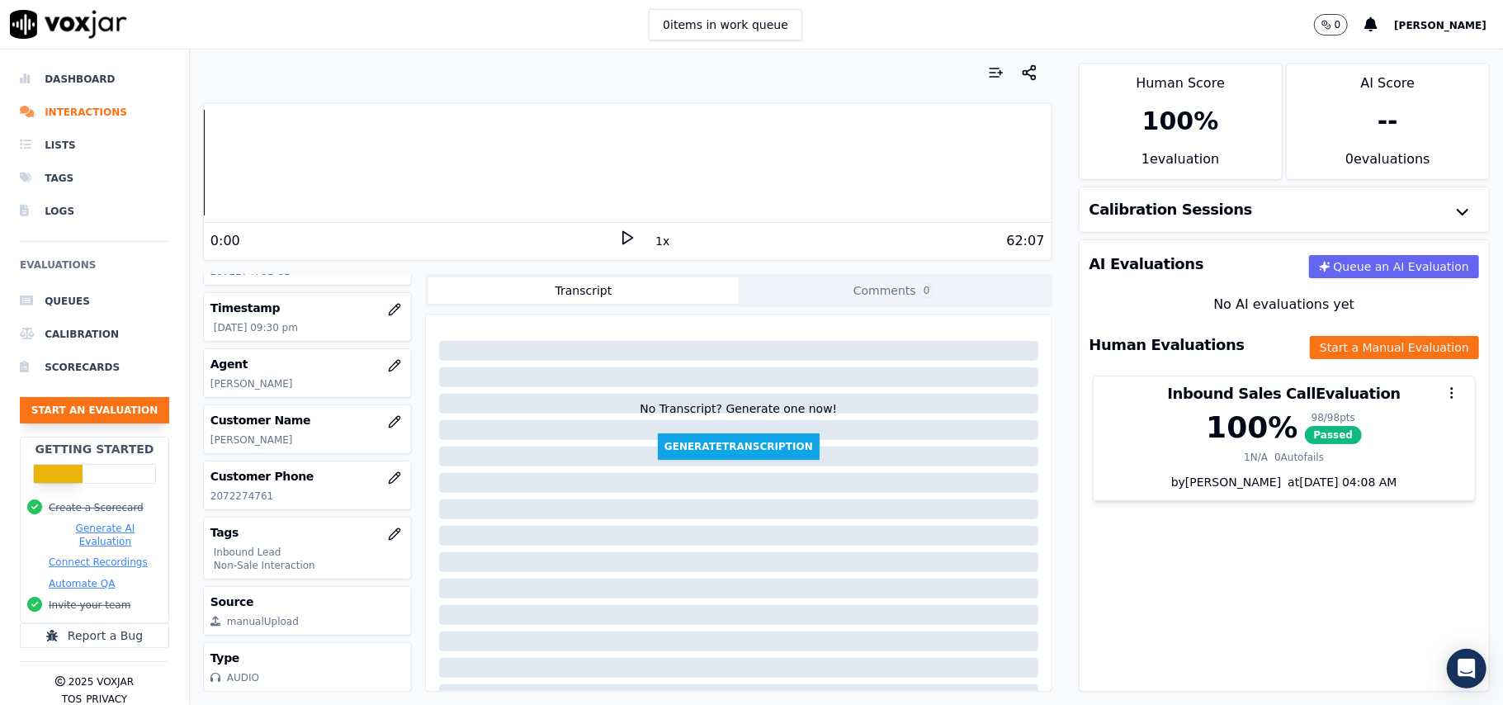
click at [91, 404] on button "Start an Evaluation" at bounding box center [94, 410] width 149 height 26
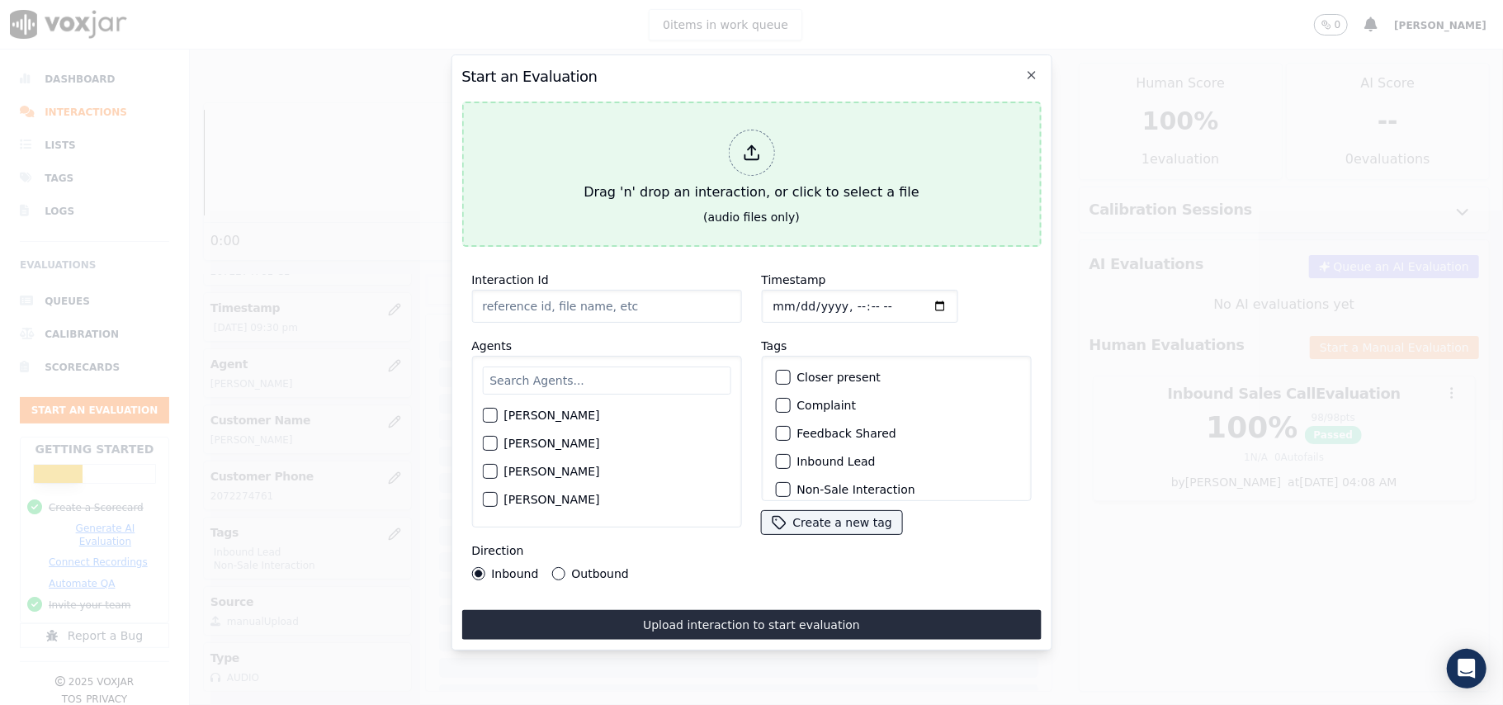
click at [741, 155] on div at bounding box center [751, 153] width 46 height 46
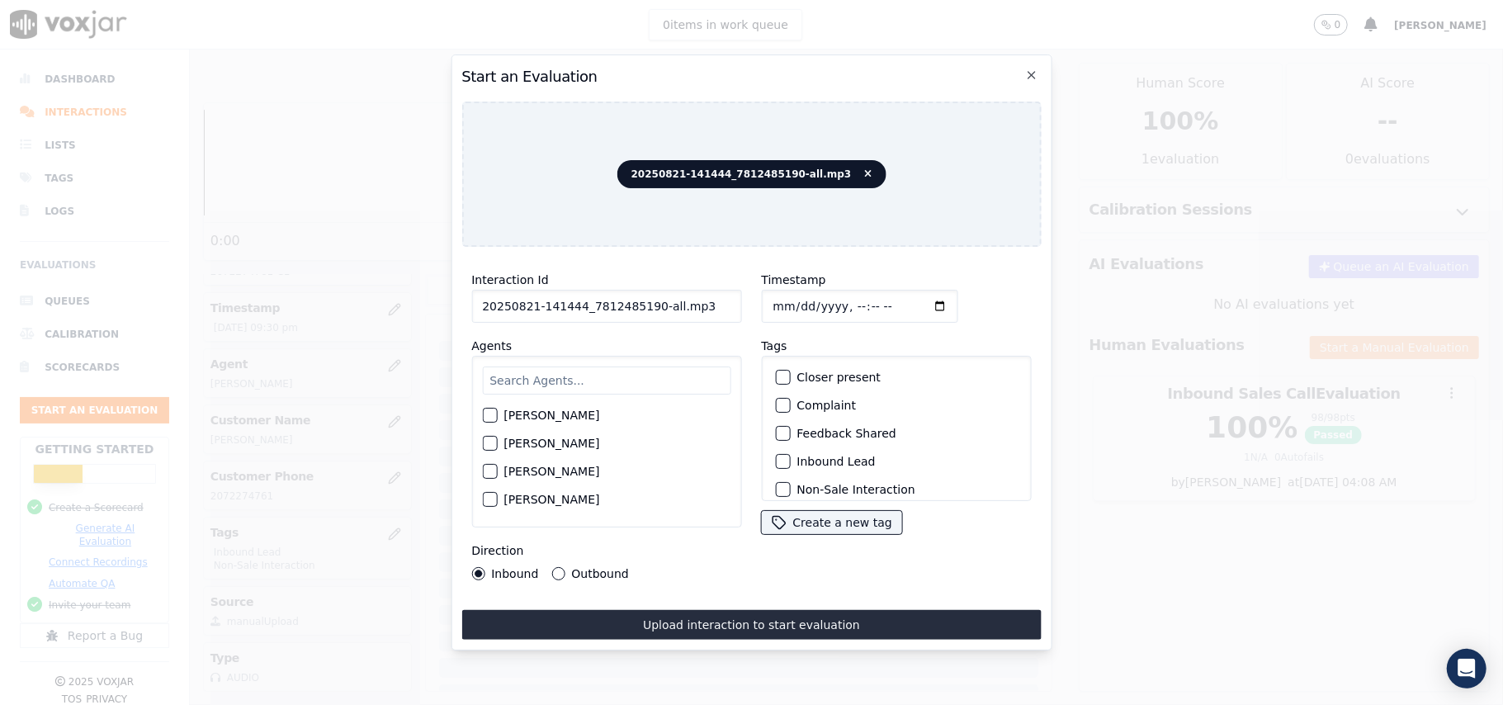
drag, startPoint x: 658, startPoint y: 295, endPoint x: 650, endPoint y: 291, distance: 8.5
click at [650, 291] on input "20250821-141444_7812485190-all.mp3" at bounding box center [606, 306] width 270 height 33
type input "20250821-141444_7812485190-C1"
click at [794, 297] on input "Timestamp" at bounding box center [859, 306] width 196 height 33
type input "[DATE]T22:39"
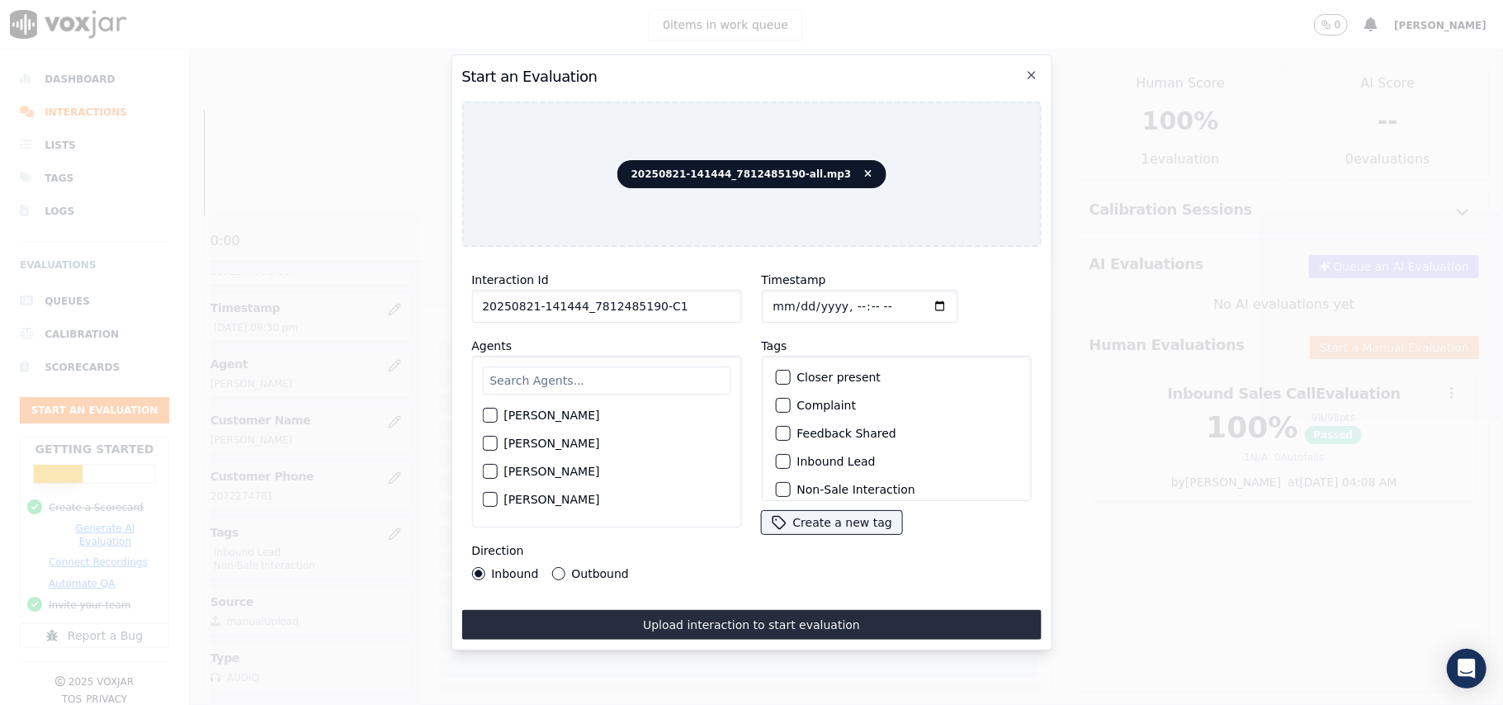
click at [660, 380] on input "text" at bounding box center [606, 380] width 248 height 28
type input "[PERSON_NAME]"
click at [486, 413] on button "[PERSON_NAME]" at bounding box center [489, 420] width 15 height 15
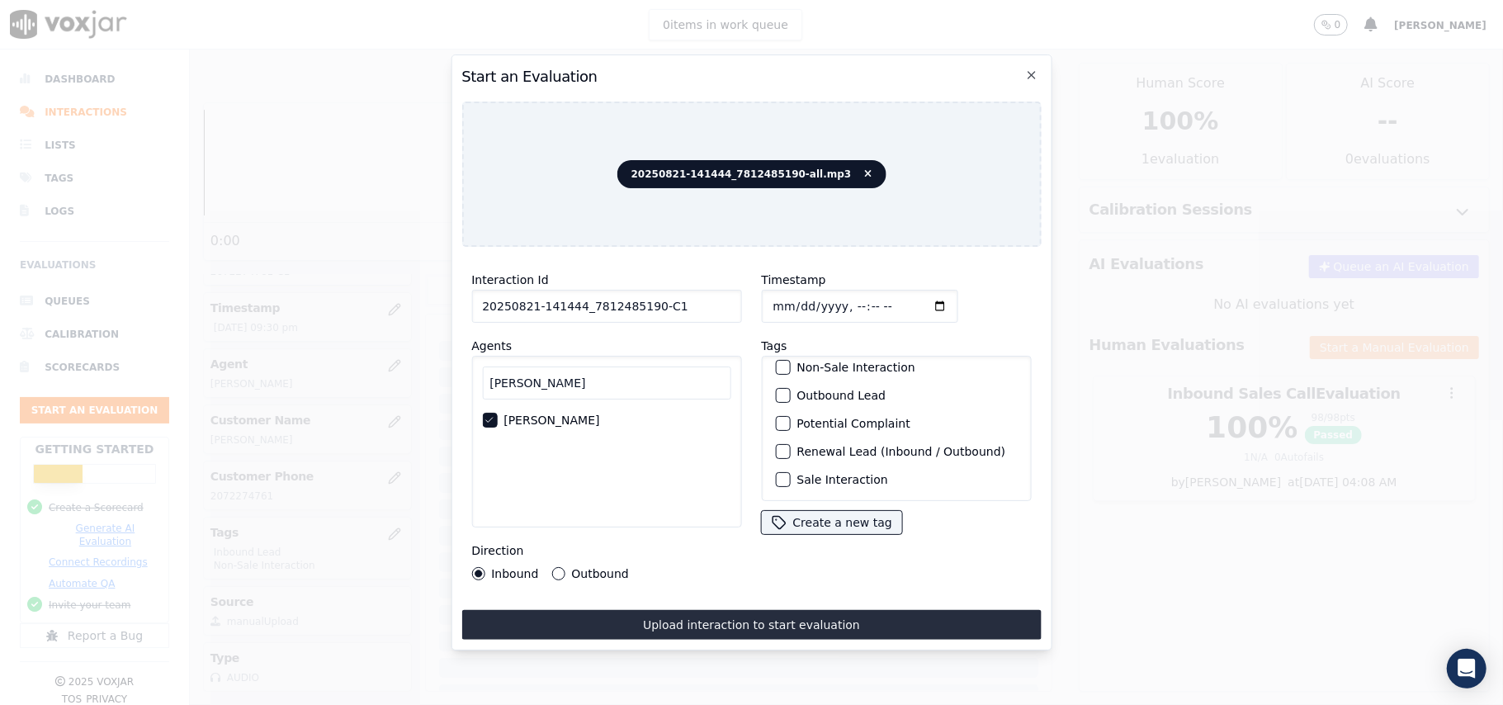
scroll to position [144, 0]
click at [777, 390] on div "button" at bounding box center [782, 396] width 12 height 12
click at [777, 453] on div "button" at bounding box center [782, 456] width 12 height 12
click at [560, 567] on button "Outbound" at bounding box center [557, 573] width 13 height 13
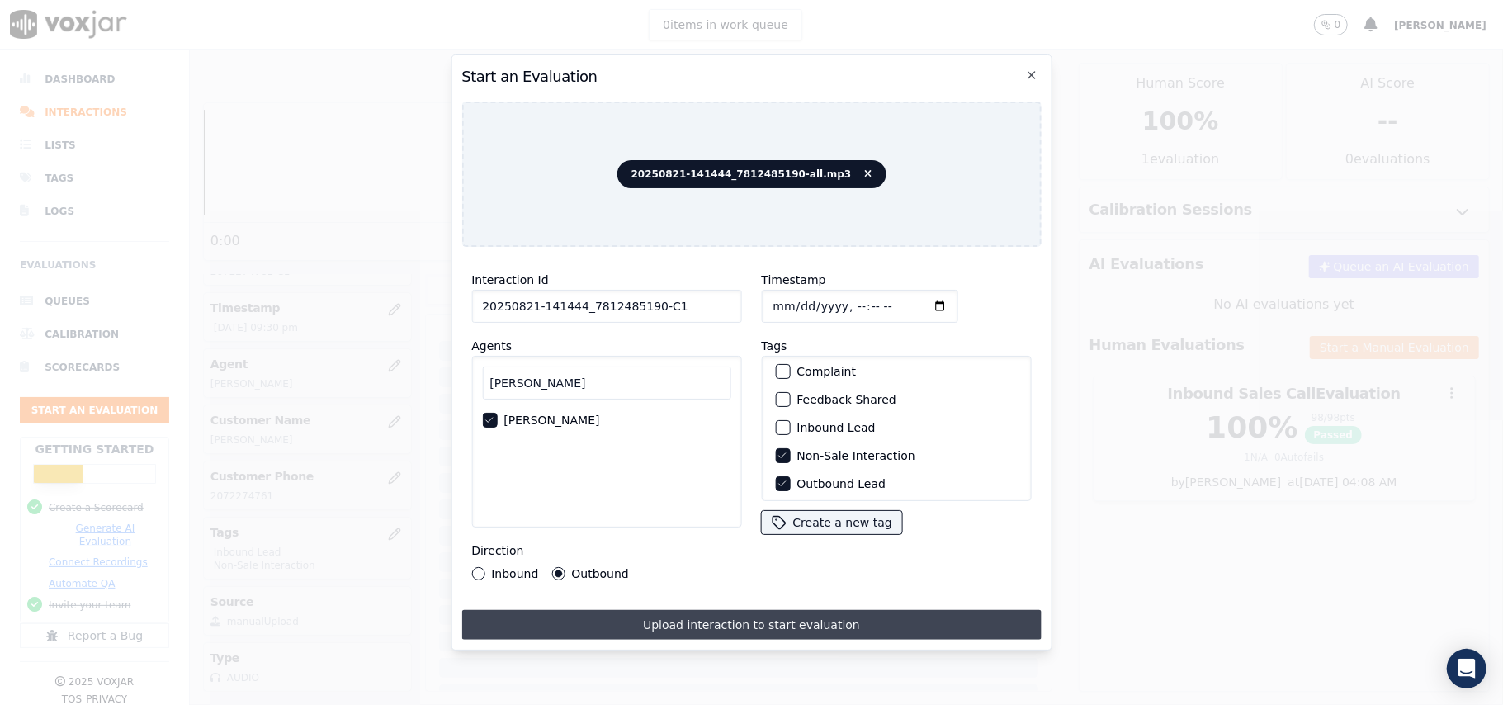
click at [693, 616] on button "Upload interaction to start evaluation" at bounding box center [750, 625] width 579 height 30
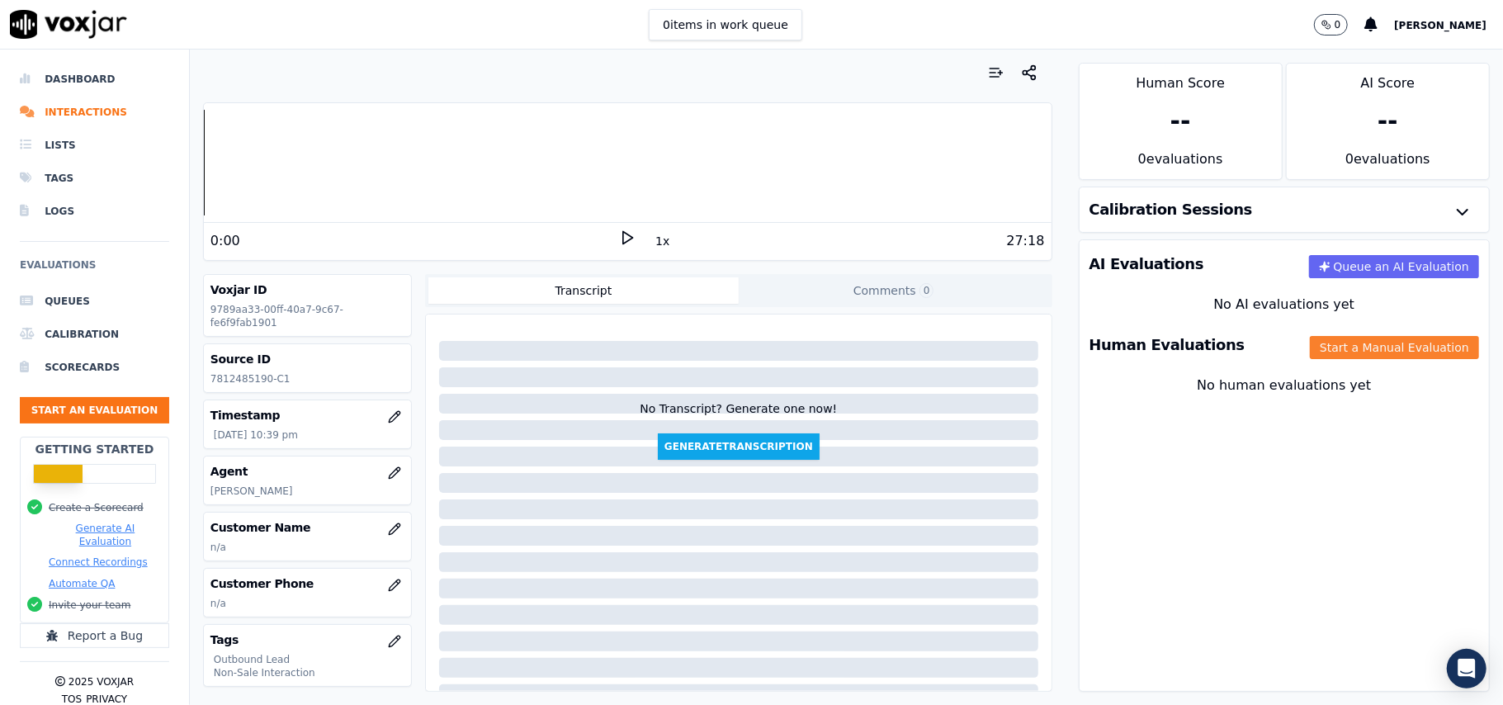
click at [1321, 343] on button "Start a Manual Evaluation" at bounding box center [1394, 347] width 169 height 23
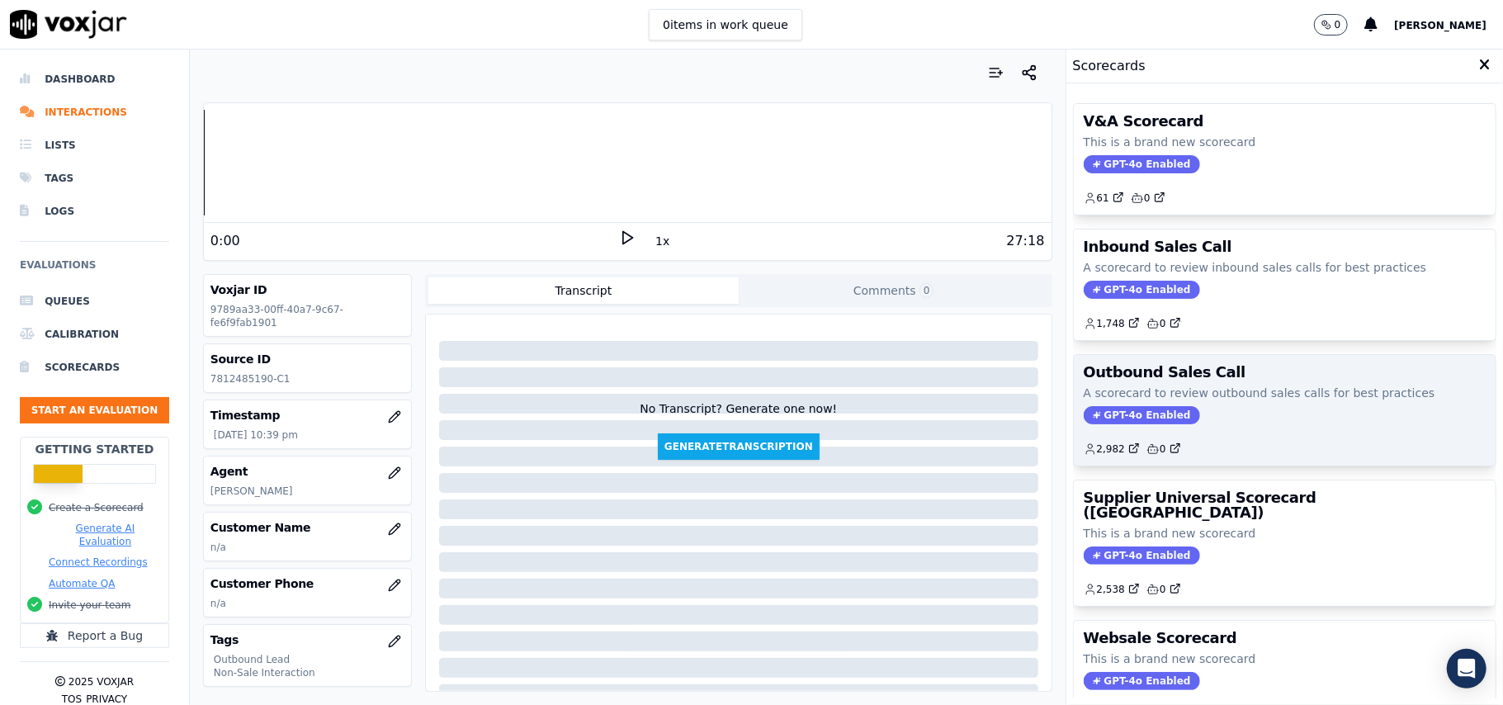
click at [1106, 431] on div "Outbound Sales Call A scorecard to review outbound sales calls for best practic…" at bounding box center [1285, 410] width 422 height 111
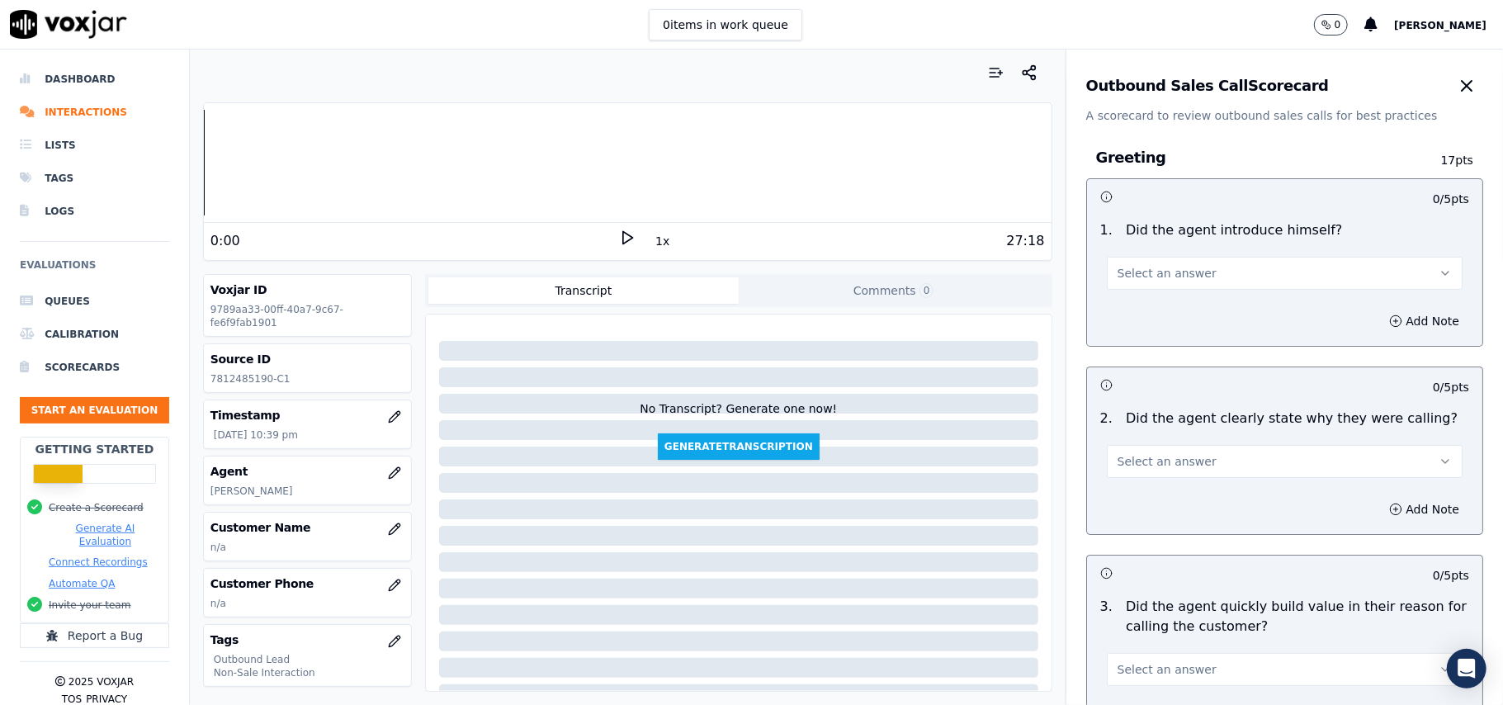
scroll to position [1177, 0]
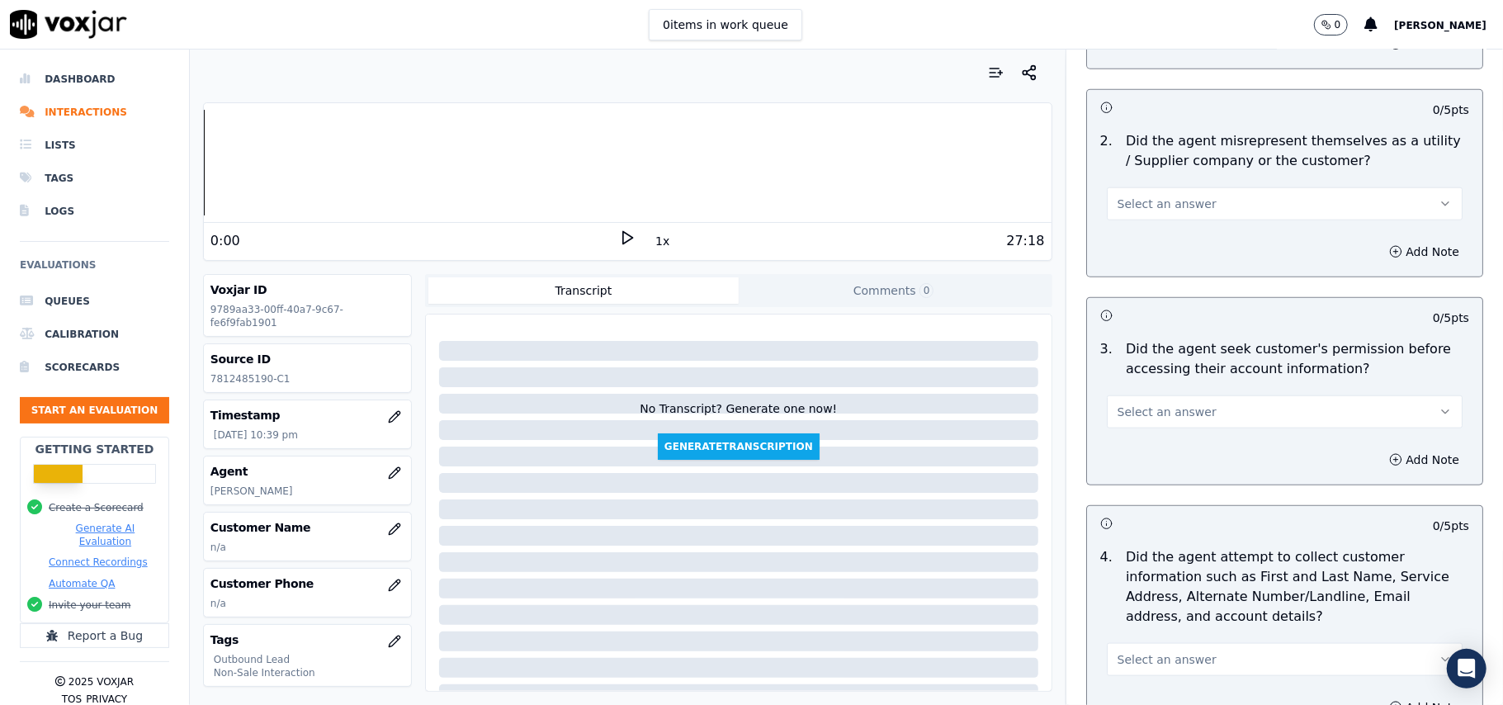
click at [1172, 414] on span "Select an answer" at bounding box center [1167, 412] width 99 height 17
click at [1130, 473] on div "No" at bounding box center [1248, 479] width 319 height 26
click at [1395, 459] on button "Add Note" at bounding box center [1424, 459] width 90 height 23
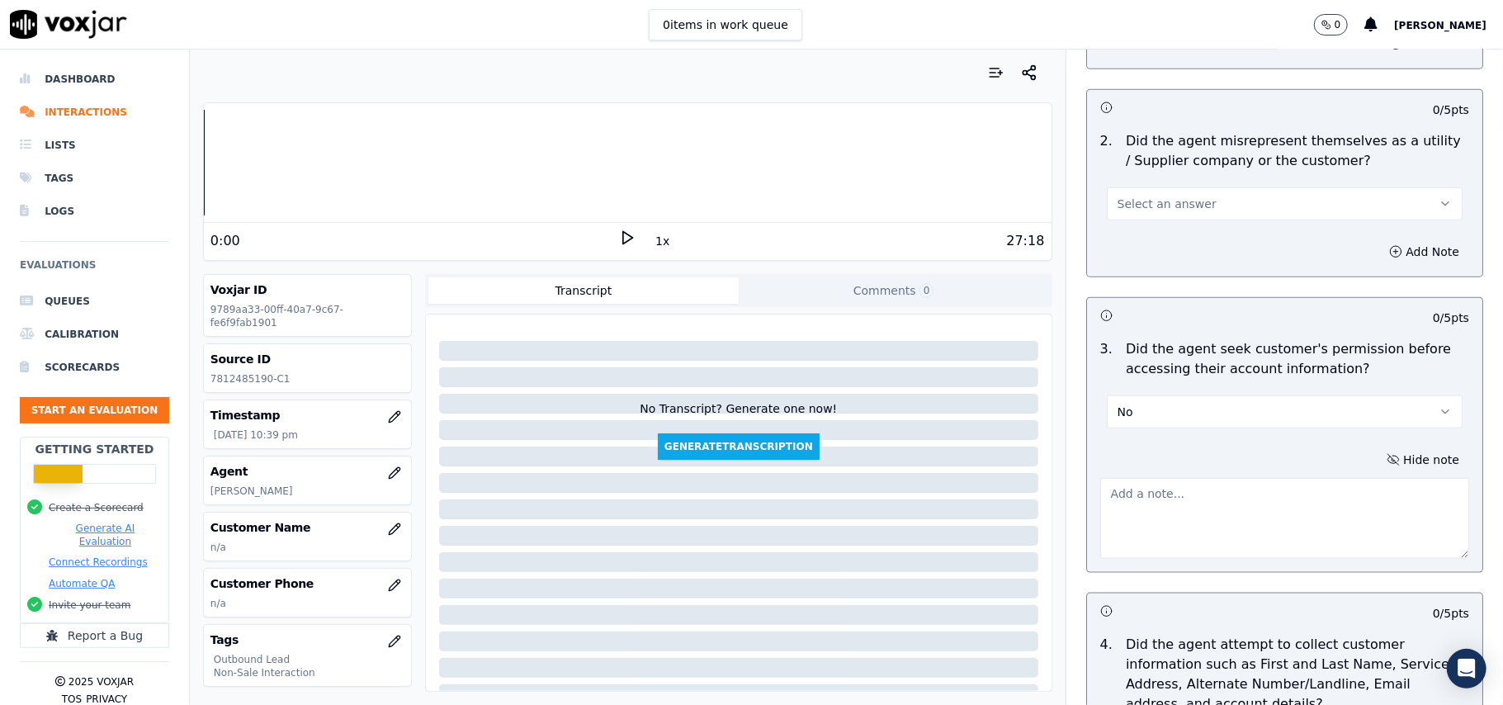
click at [1154, 513] on textarea at bounding box center [1284, 518] width 369 height 81
paste textarea "@07:01 – Call got transferred to Allie without informing the customer."
click at [1137, 490] on textarea "@07:01 – Call got transferred to Allie without informing the customer." at bounding box center [1284, 518] width 369 height 81
paste textarea "Call ID: 141444"
click at [1143, 490] on textarea "Call ID: 141444 @07:01 – Call got transferred to Allie without informing the cu…" at bounding box center [1284, 518] width 369 height 81
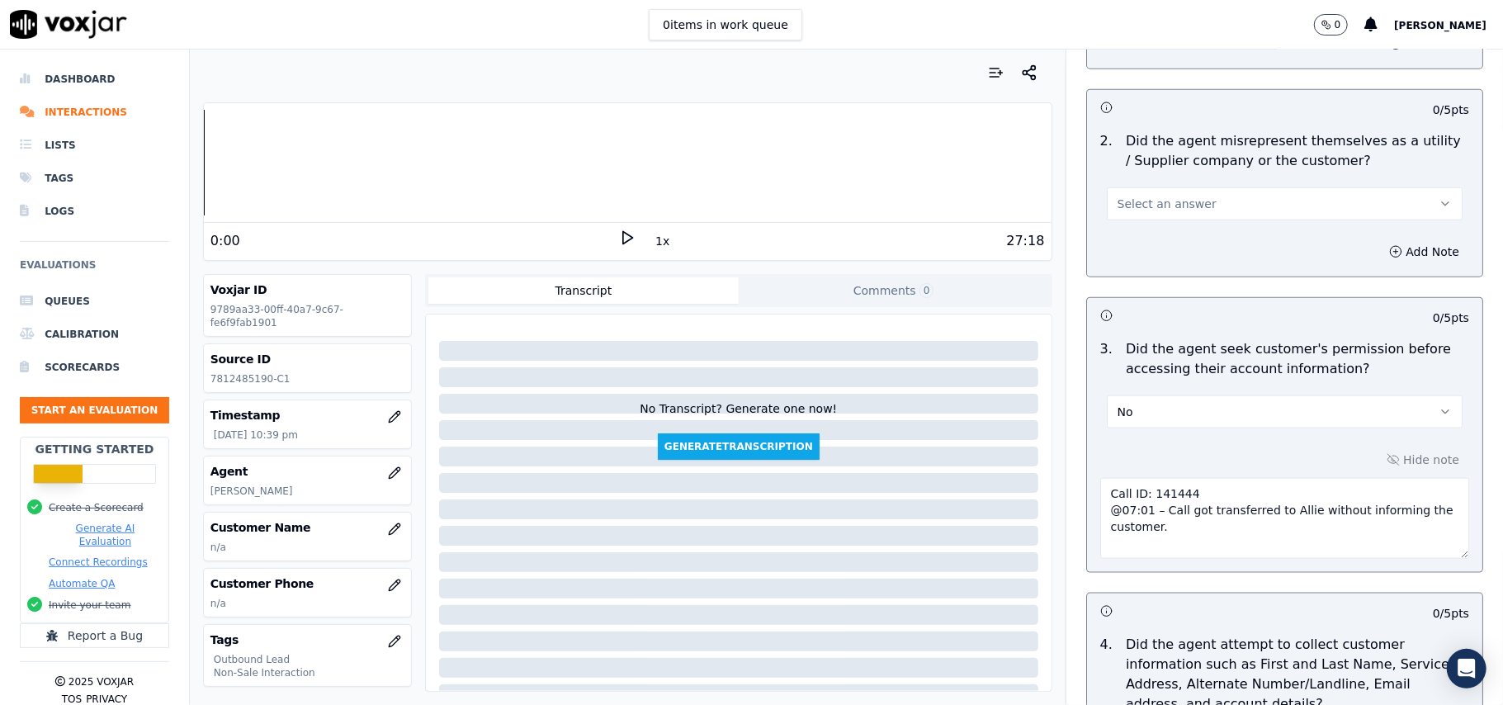
click at [1100, 508] on textarea "Call ID: 141444 @07:01 – Call got transferred to Allie without informing the cu…" at bounding box center [1284, 518] width 369 height 81
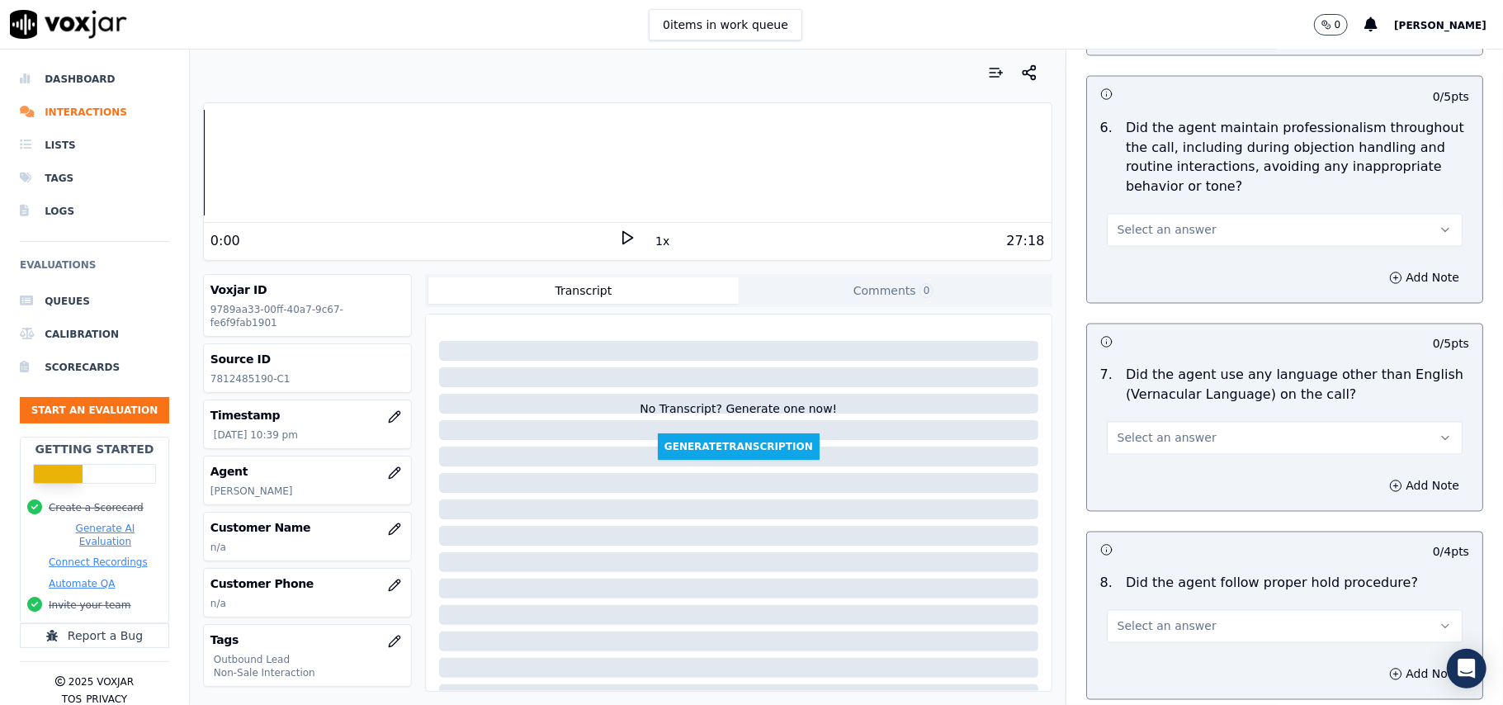
scroll to position [4204, 0]
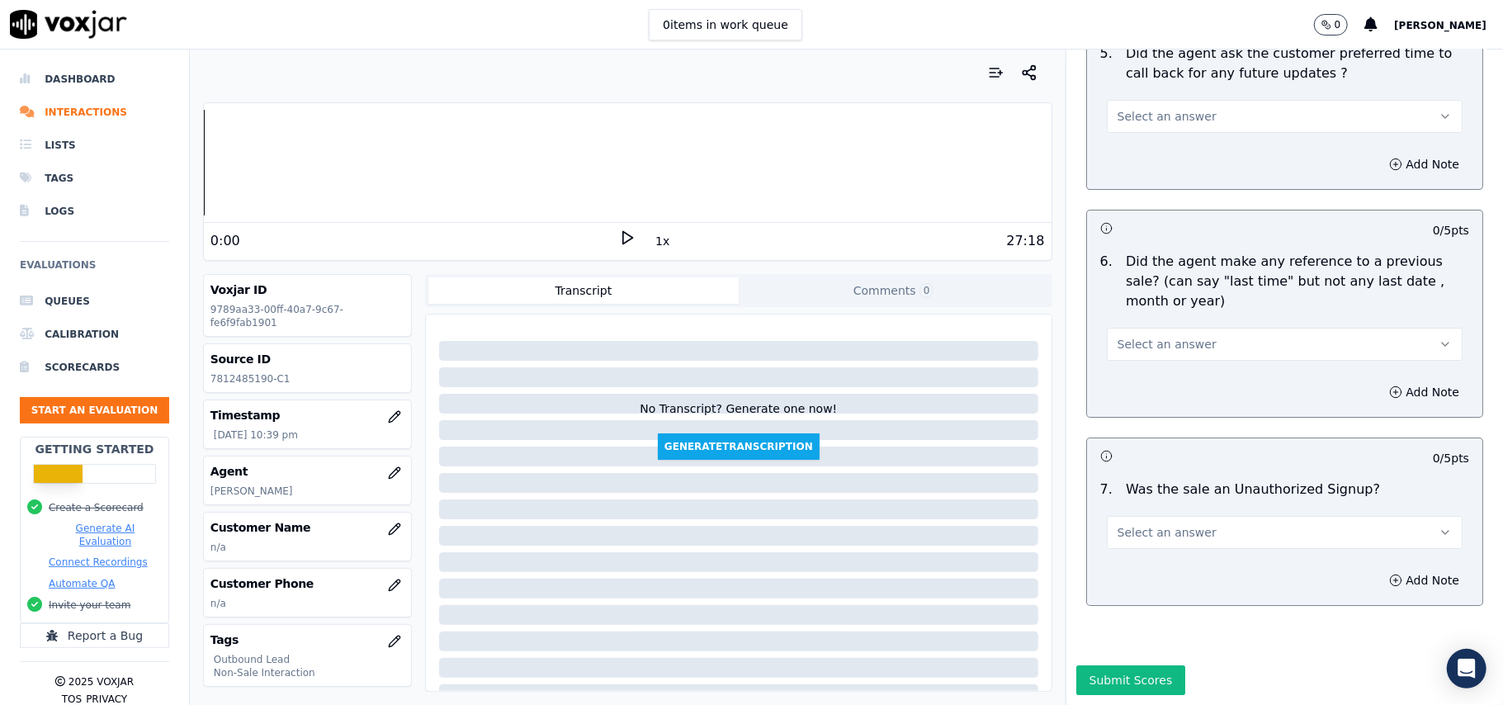
type textarea "Call ID: 141444 @07:01 – Call got transferred to Allie without informing the cu…"
click at [1209, 516] on button "Select an answer" at bounding box center [1285, 532] width 356 height 33
click at [1143, 563] on div "N/A" at bounding box center [1248, 573] width 319 height 26
drag, startPoint x: 1176, startPoint y: 291, endPoint x: 1176, endPoint y: 301, distance: 10.7
click at [1177, 336] on span "Select an answer" at bounding box center [1167, 344] width 99 height 17
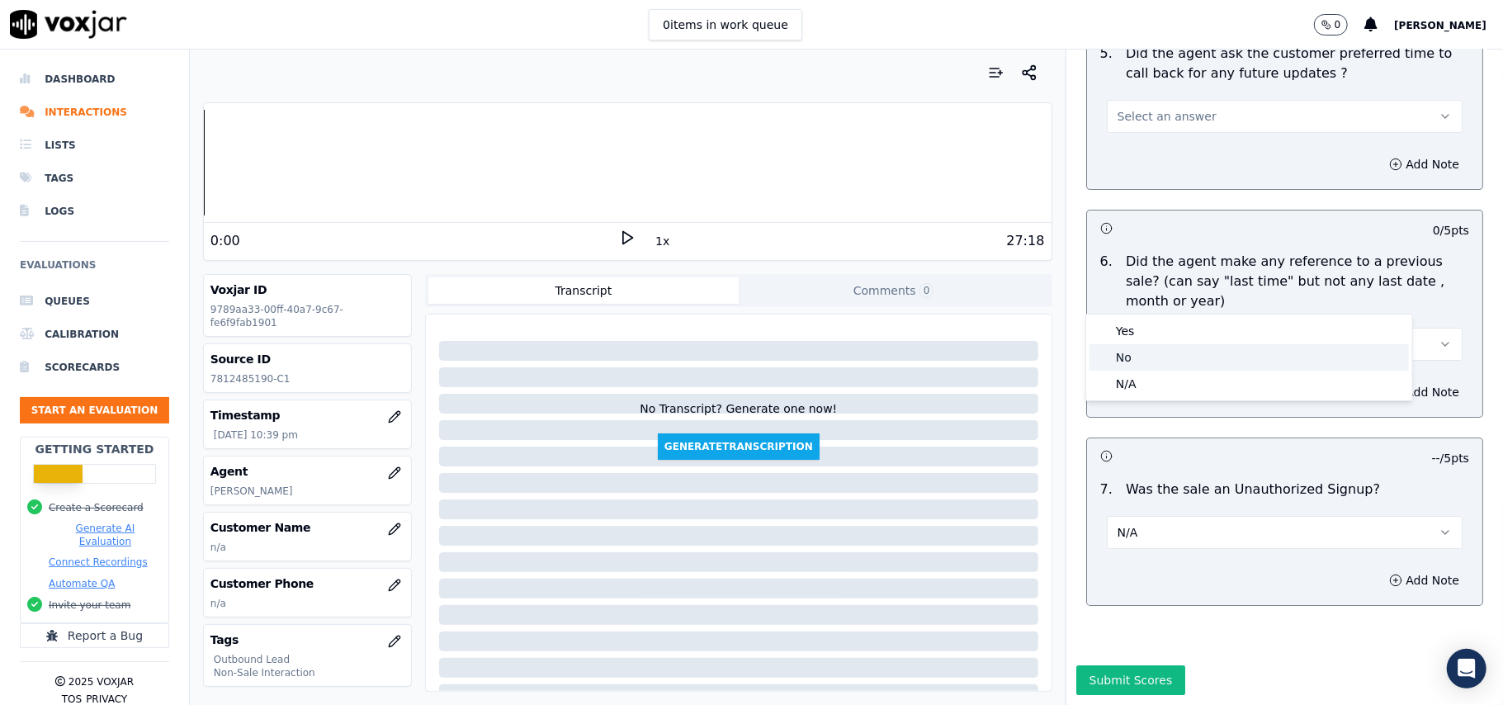
click at [1154, 352] on div "No" at bounding box center [1248, 357] width 319 height 26
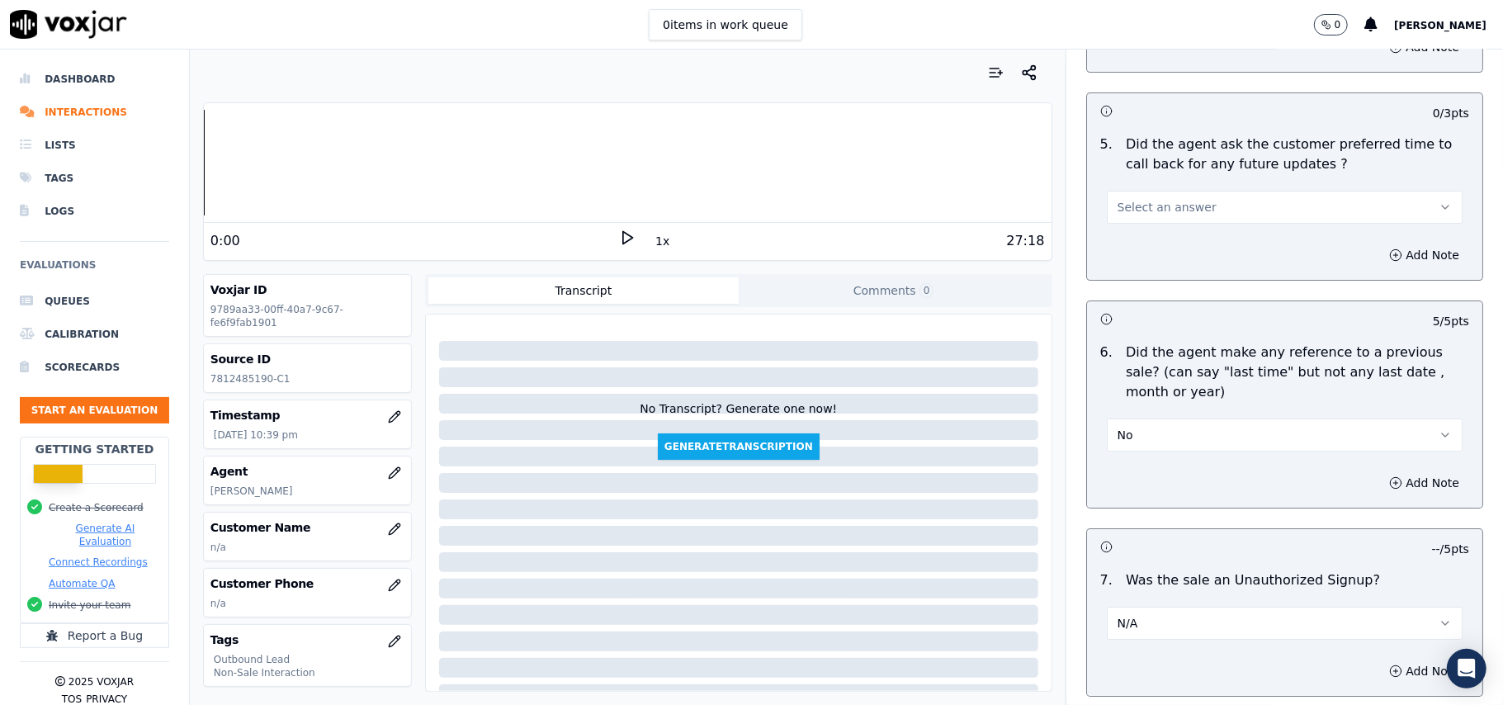
scroll to position [3874, 0]
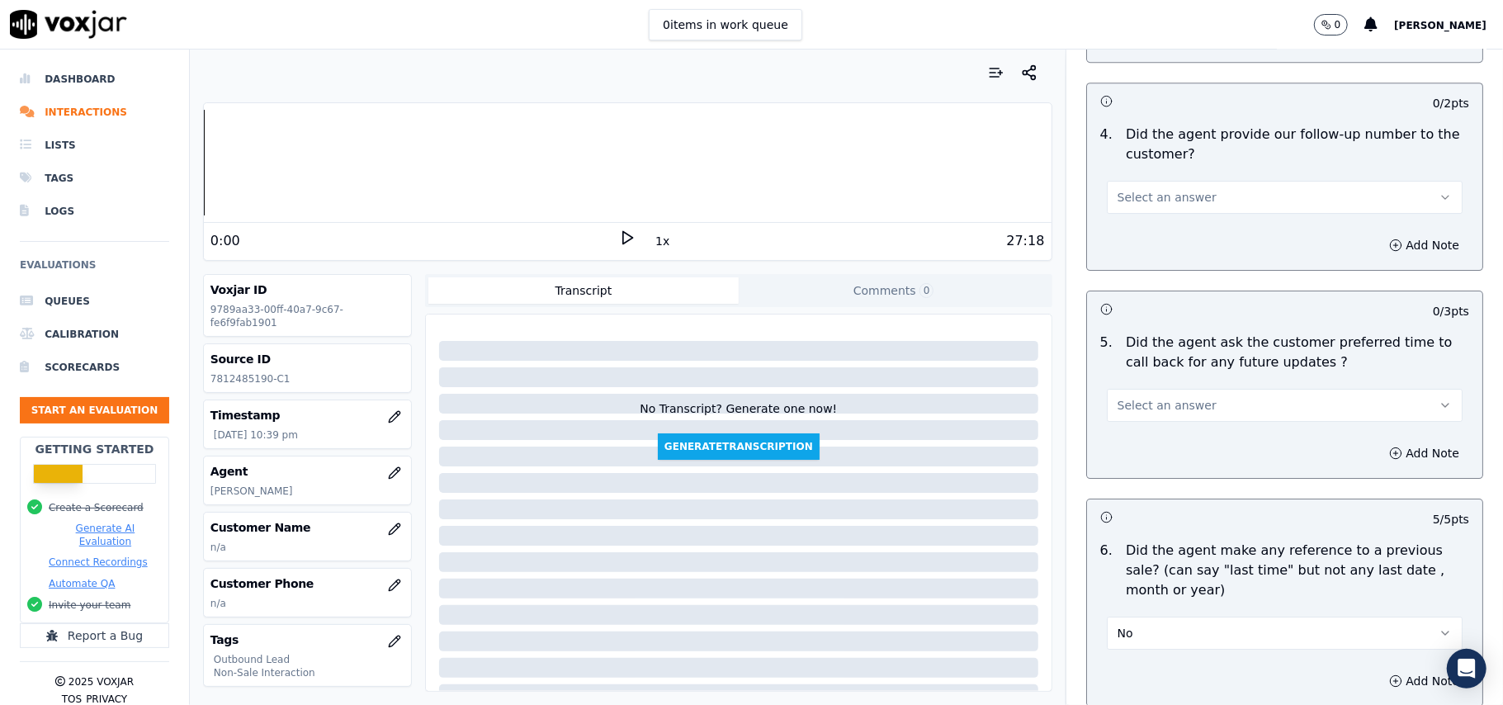
click at [1160, 397] on span "Select an answer" at bounding box center [1167, 405] width 99 height 17
click at [1143, 423] on div "Yes" at bounding box center [1248, 433] width 319 height 26
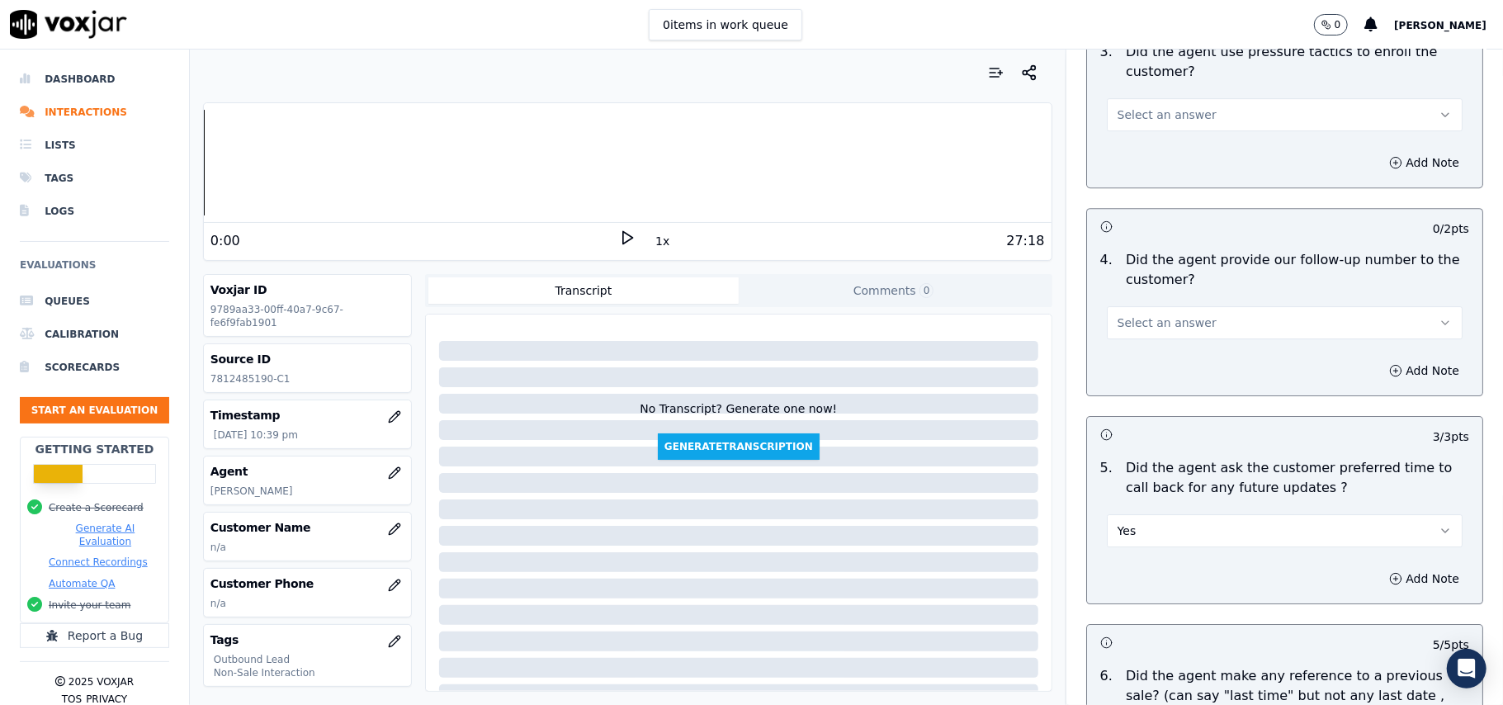
scroll to position [3655, 0]
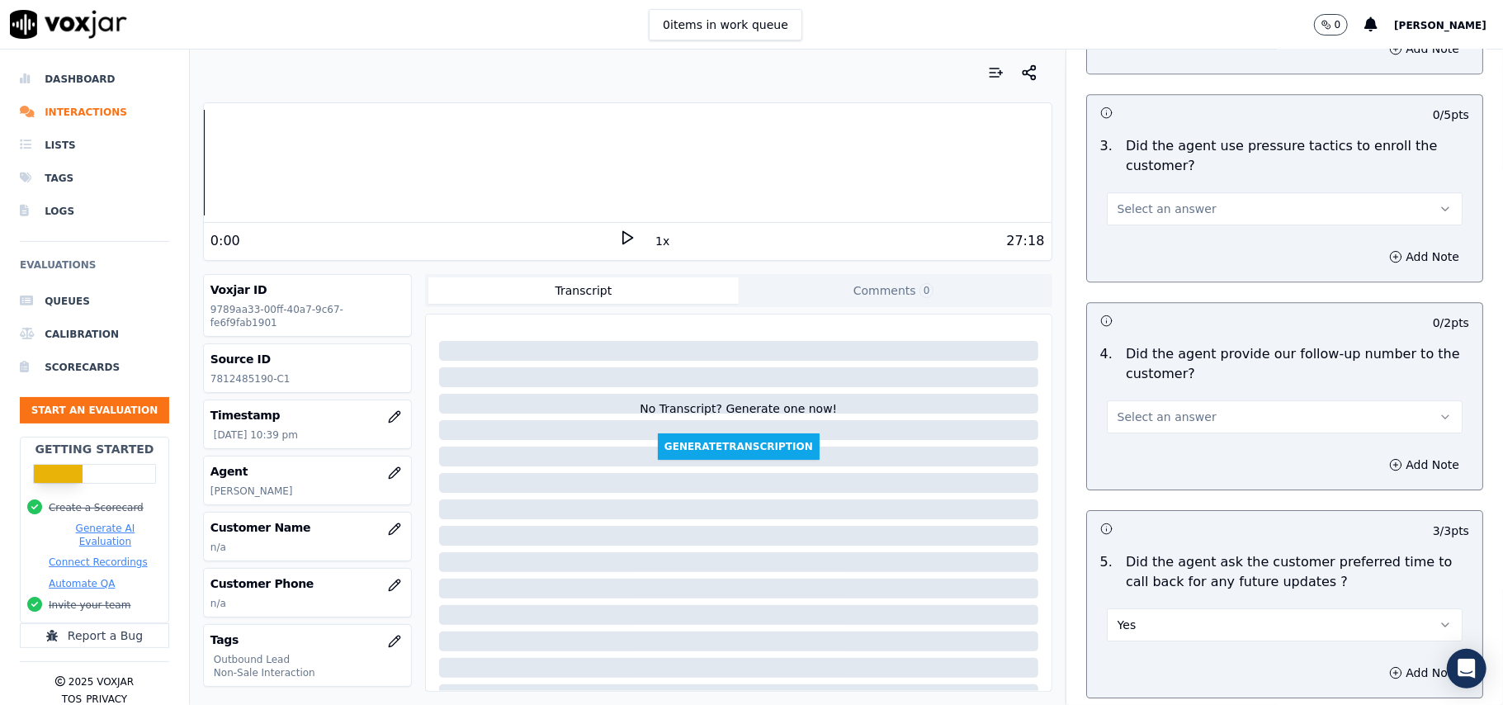
click at [1140, 409] on span "Select an answer" at bounding box center [1167, 417] width 99 height 17
click at [1132, 437] on div "Yes" at bounding box center [1248, 445] width 319 height 26
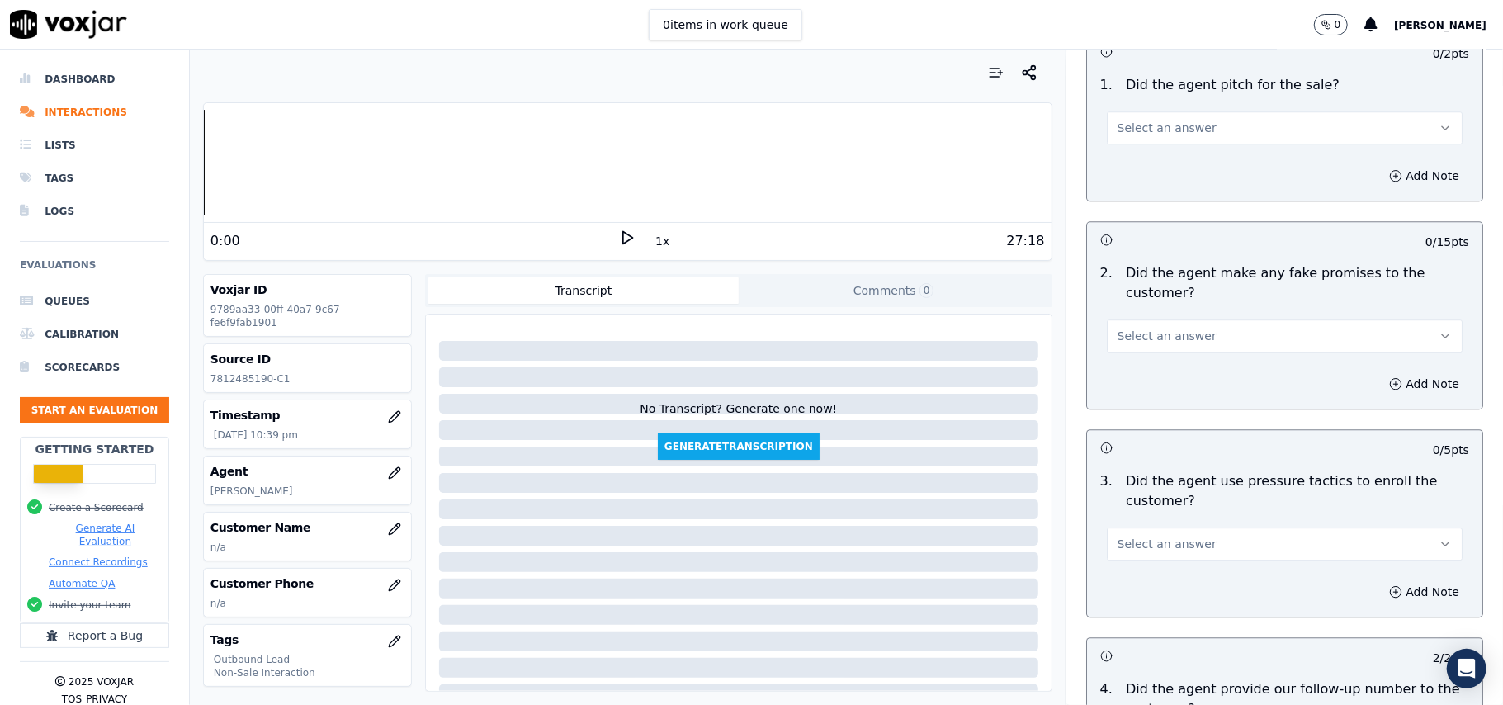
scroll to position [3325, 0]
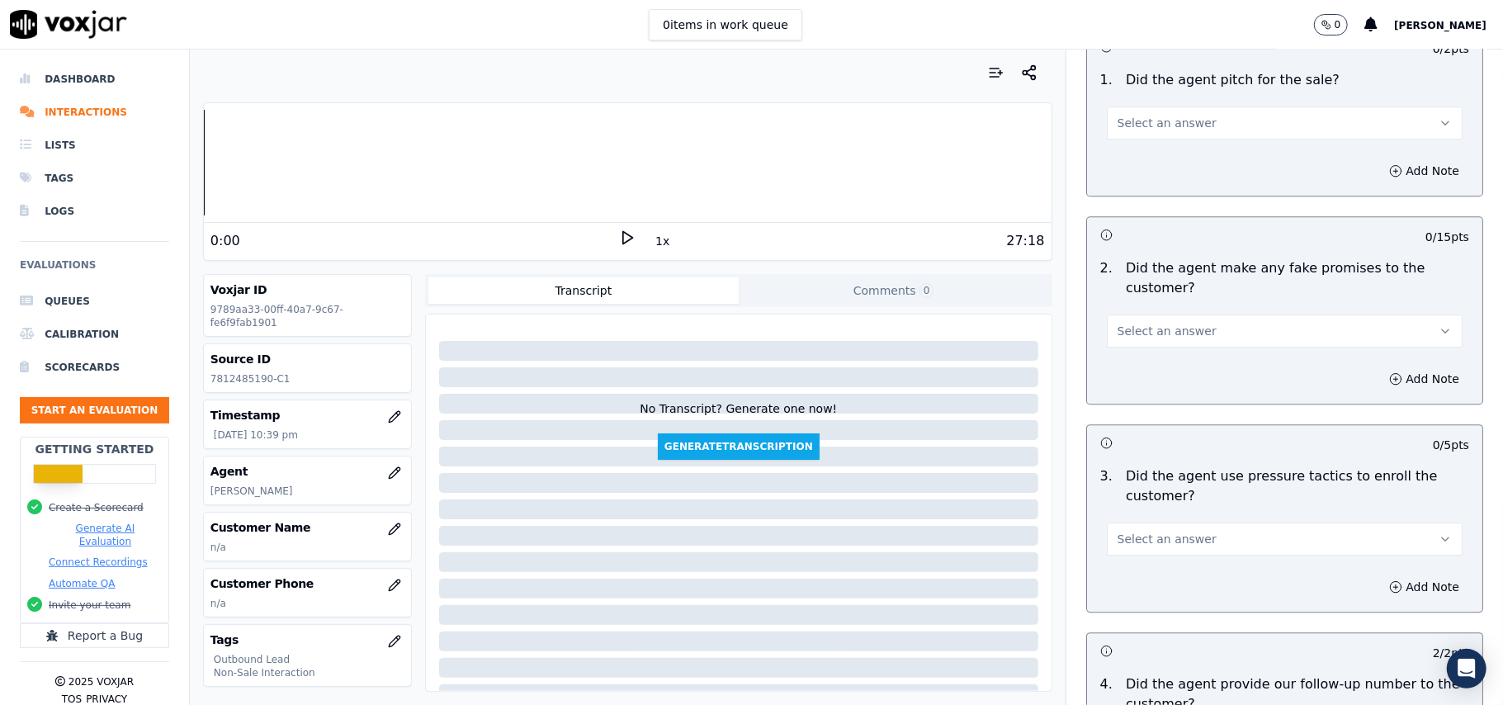
click at [1140, 531] on span "Select an answer" at bounding box center [1167, 539] width 99 height 17
click at [1134, 593] on div "No" at bounding box center [1248, 592] width 319 height 26
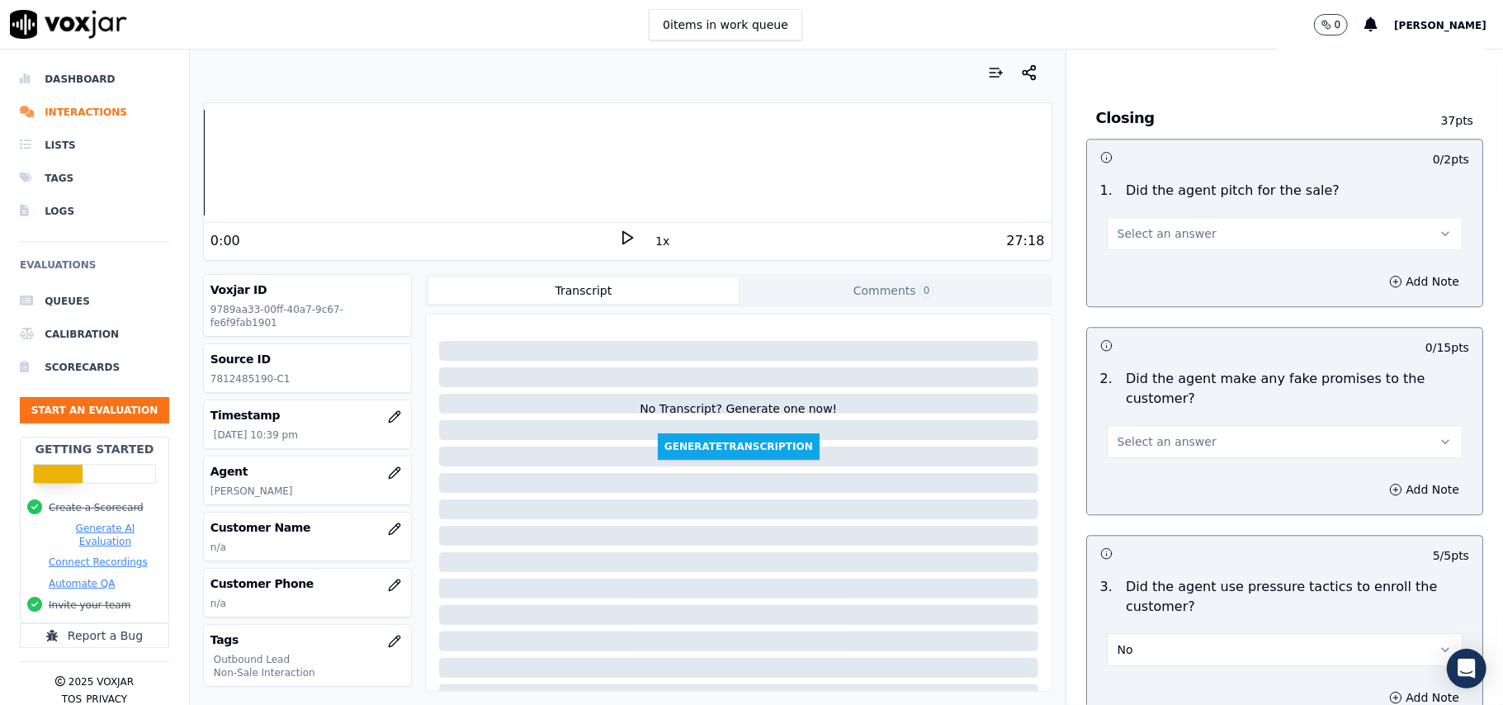
click at [1162, 433] on span "Select an answer" at bounding box center [1167, 441] width 99 height 17
click at [1143, 489] on div "No" at bounding box center [1248, 494] width 319 height 26
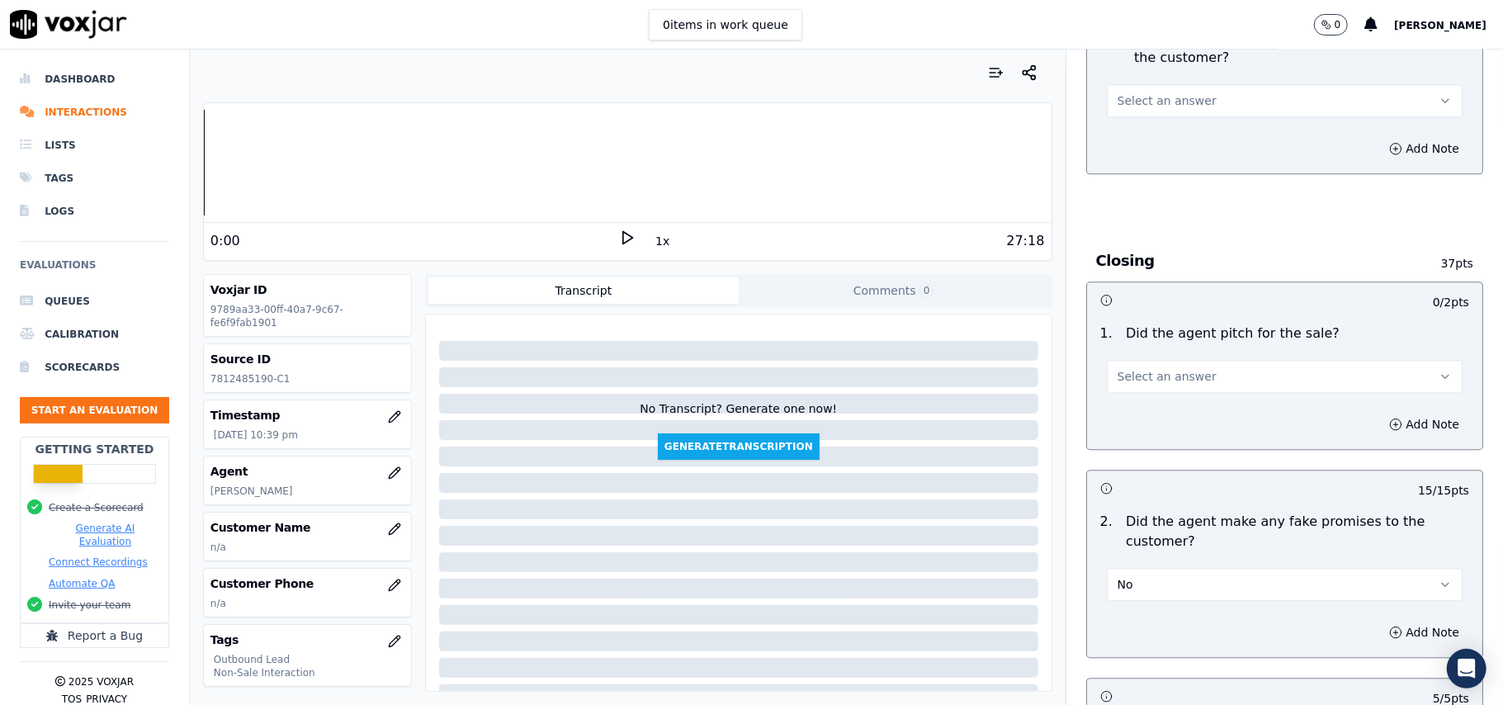
scroll to position [2884, 0]
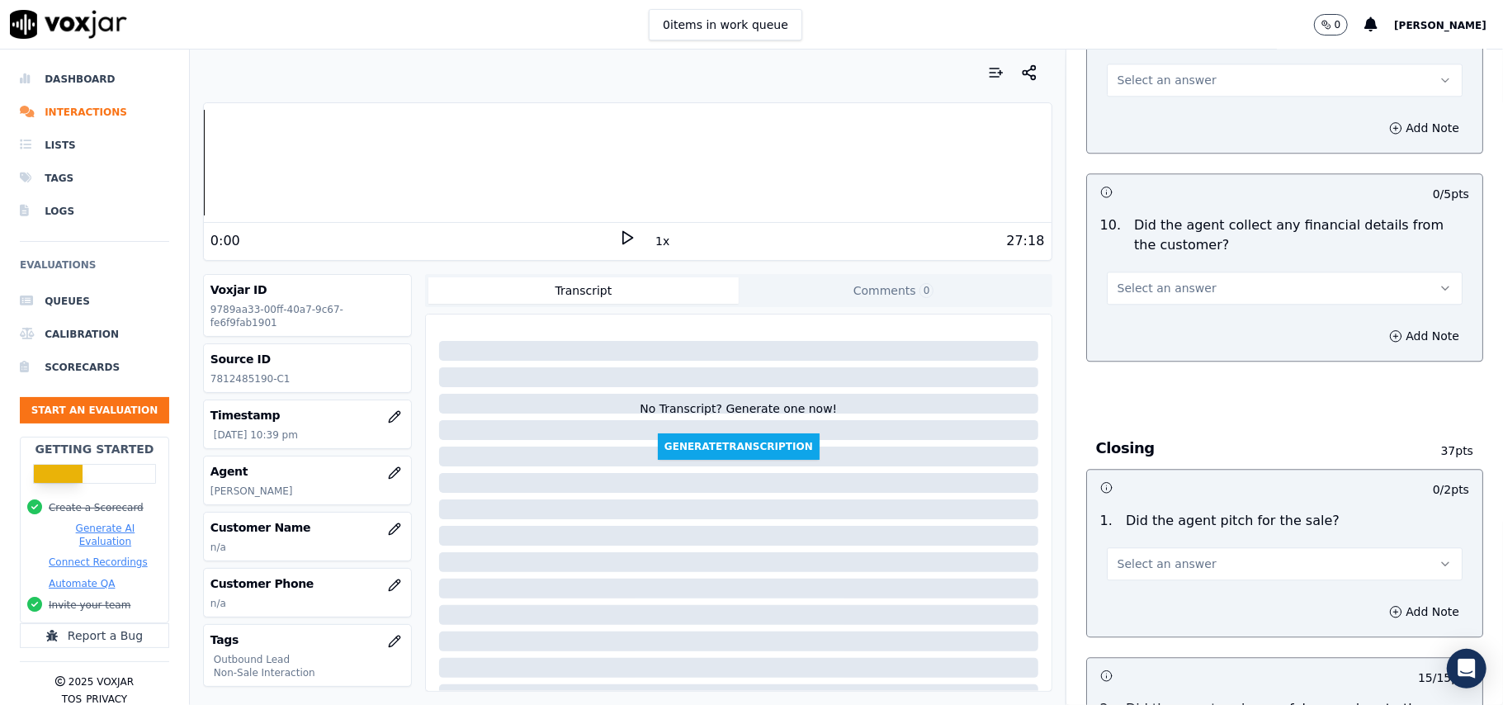
click at [1146, 572] on div "1 . Did the agent pitch for the sale? Select an answer" at bounding box center [1284, 545] width 395 height 83
click at [1147, 555] on span "Select an answer" at bounding box center [1167, 563] width 99 height 17
click at [1141, 586] on div "Yes" at bounding box center [1248, 589] width 319 height 26
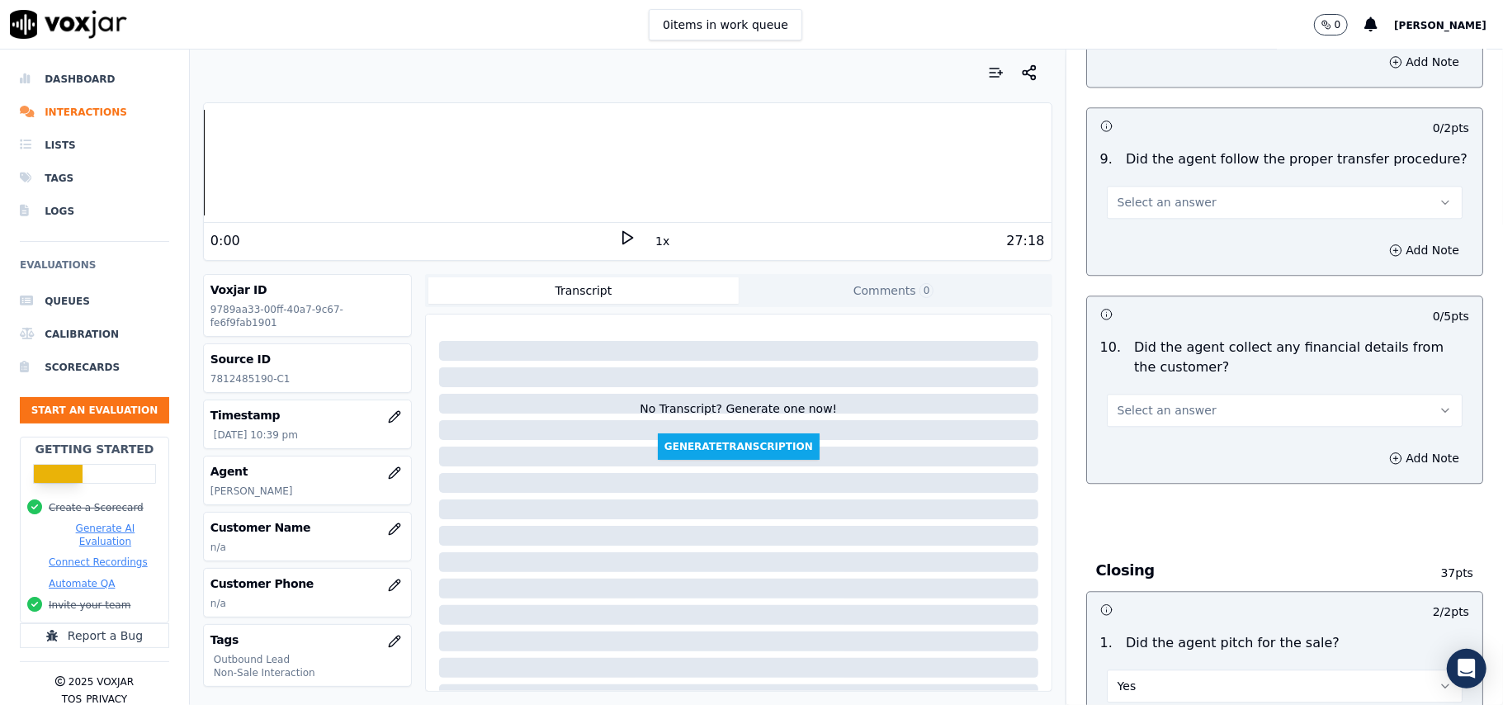
scroll to position [2664, 0]
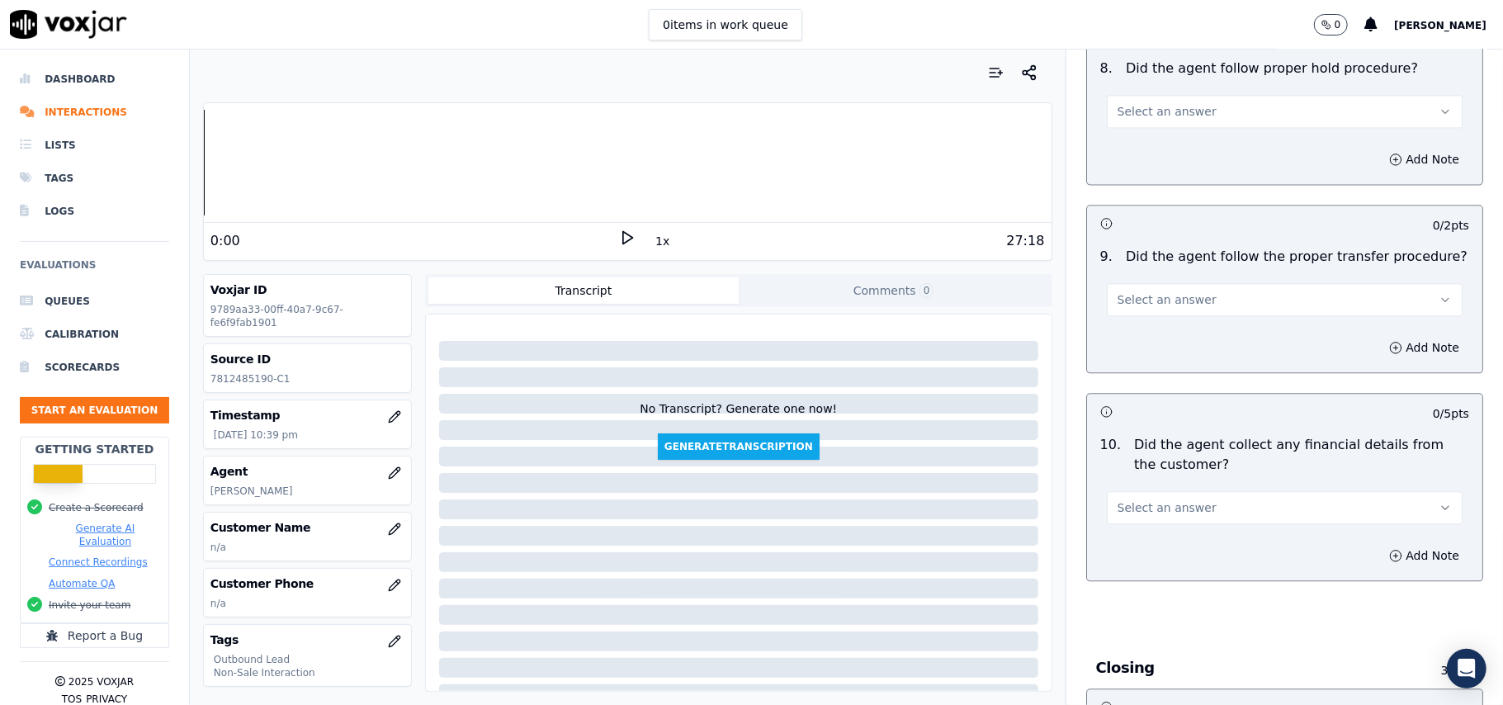
click at [1152, 499] on span "Select an answer" at bounding box center [1167, 507] width 99 height 17
click at [1155, 568] on div "No" at bounding box center [1248, 559] width 319 height 26
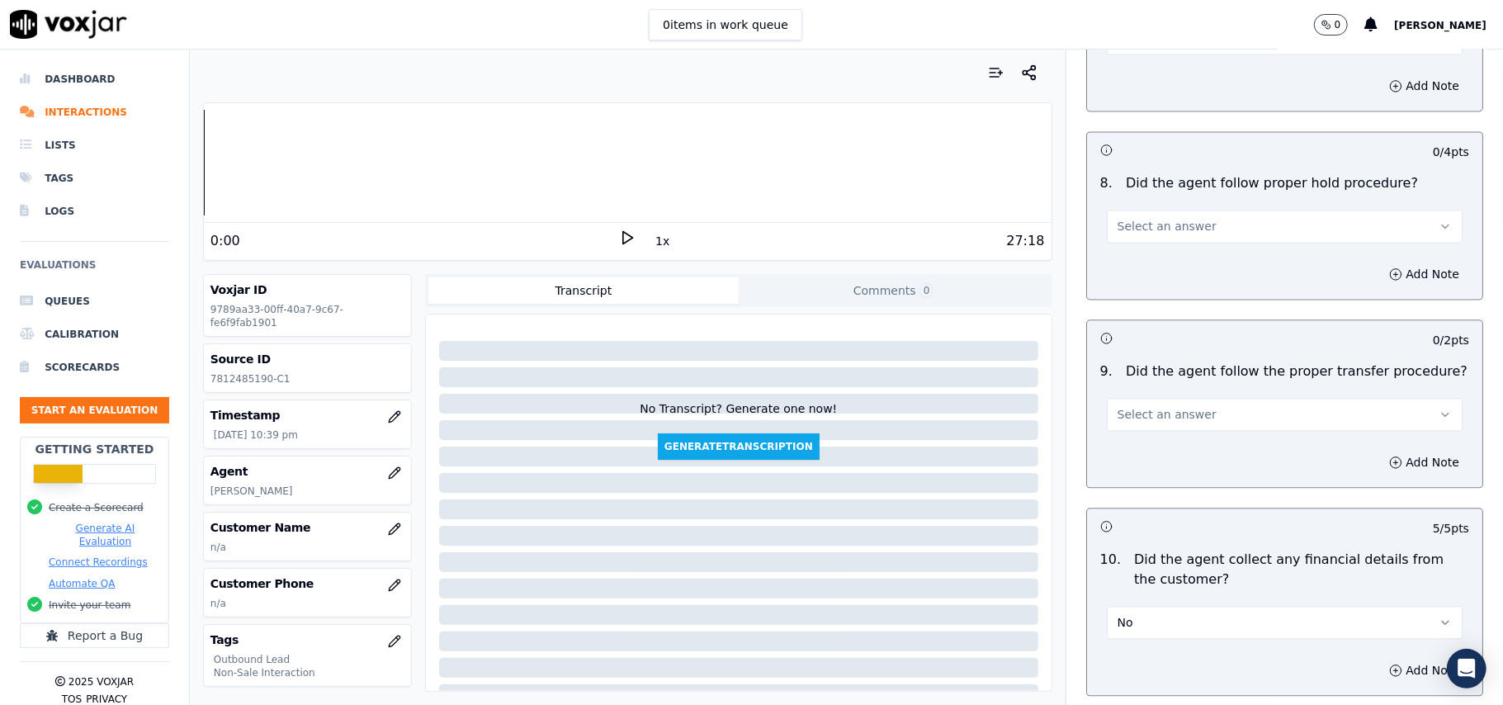
scroll to position [2444, 0]
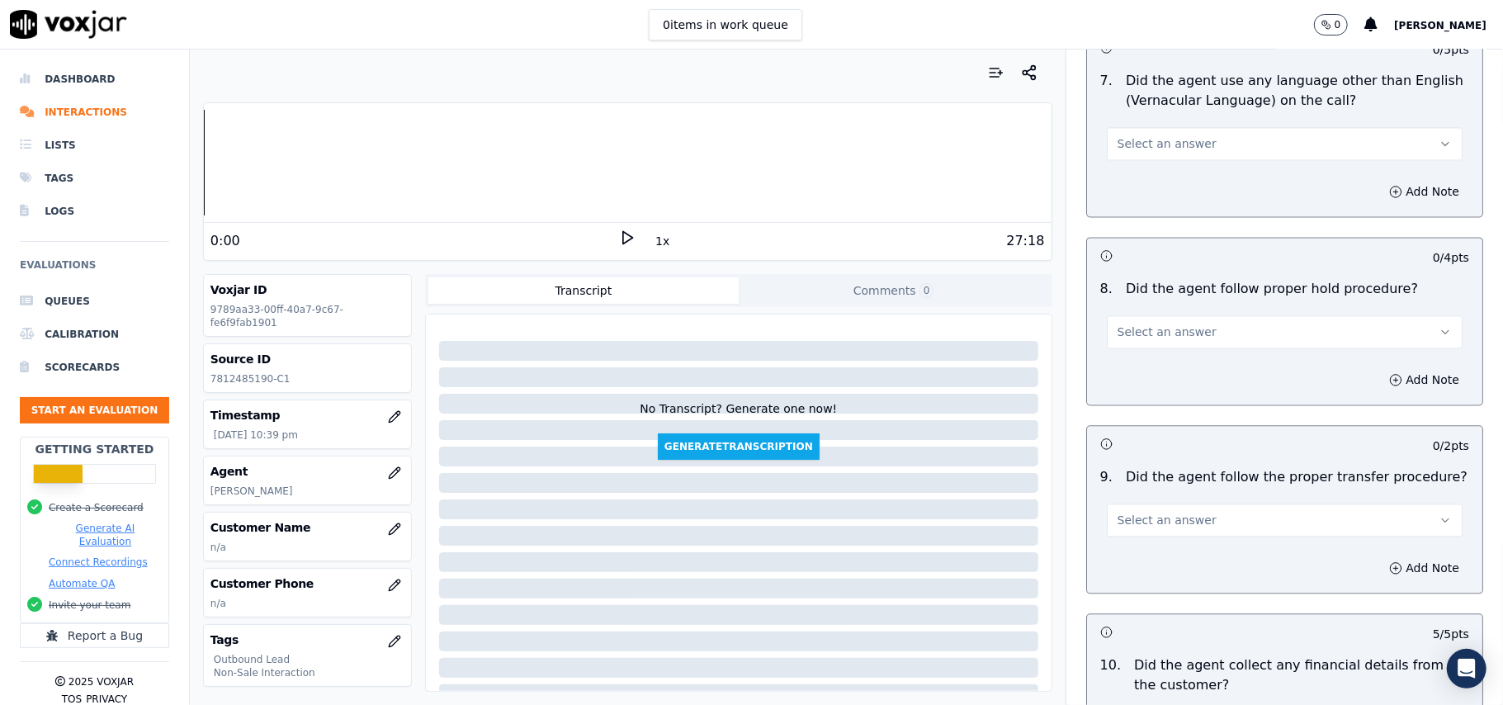
click at [1193, 503] on button "Select an answer" at bounding box center [1285, 519] width 356 height 33
click at [1176, 549] on div "Yes" at bounding box center [1248, 545] width 319 height 26
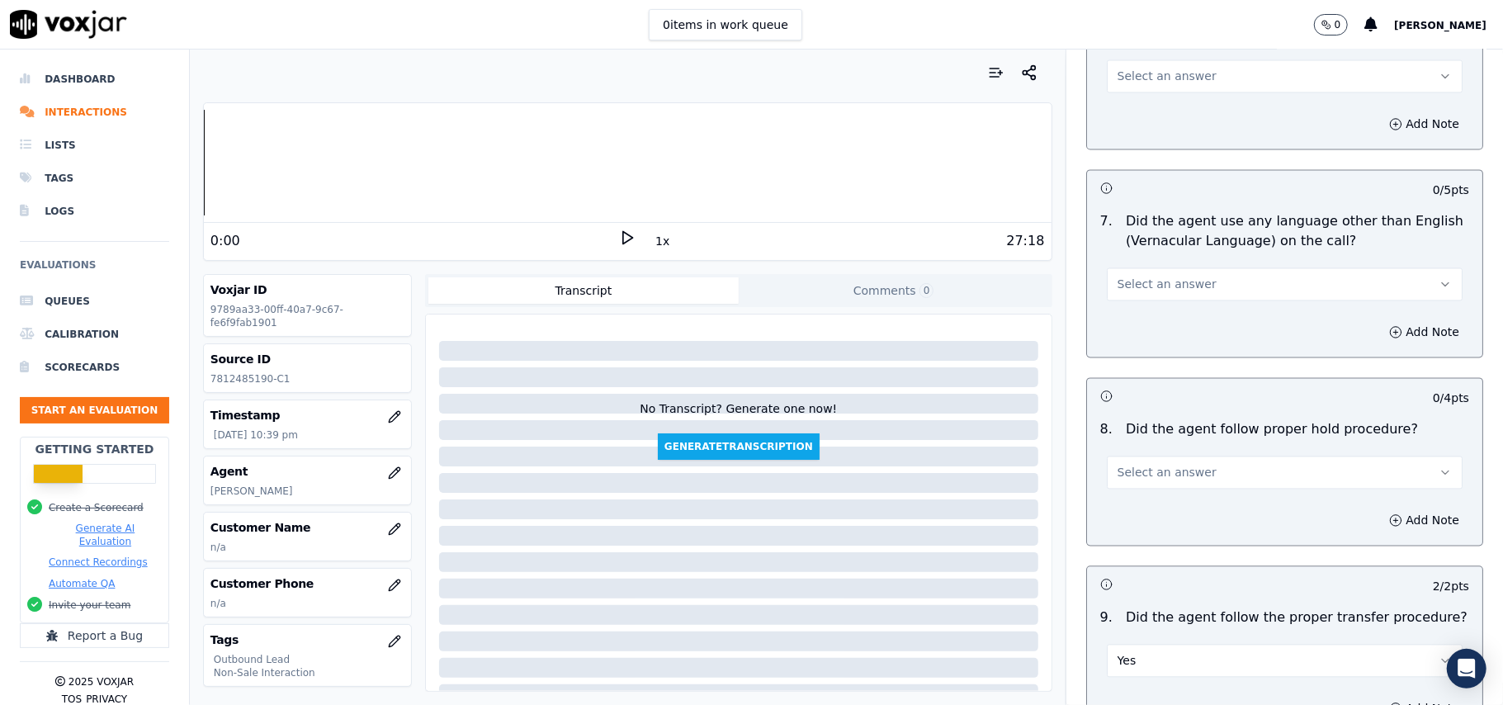
scroll to position [2224, 0]
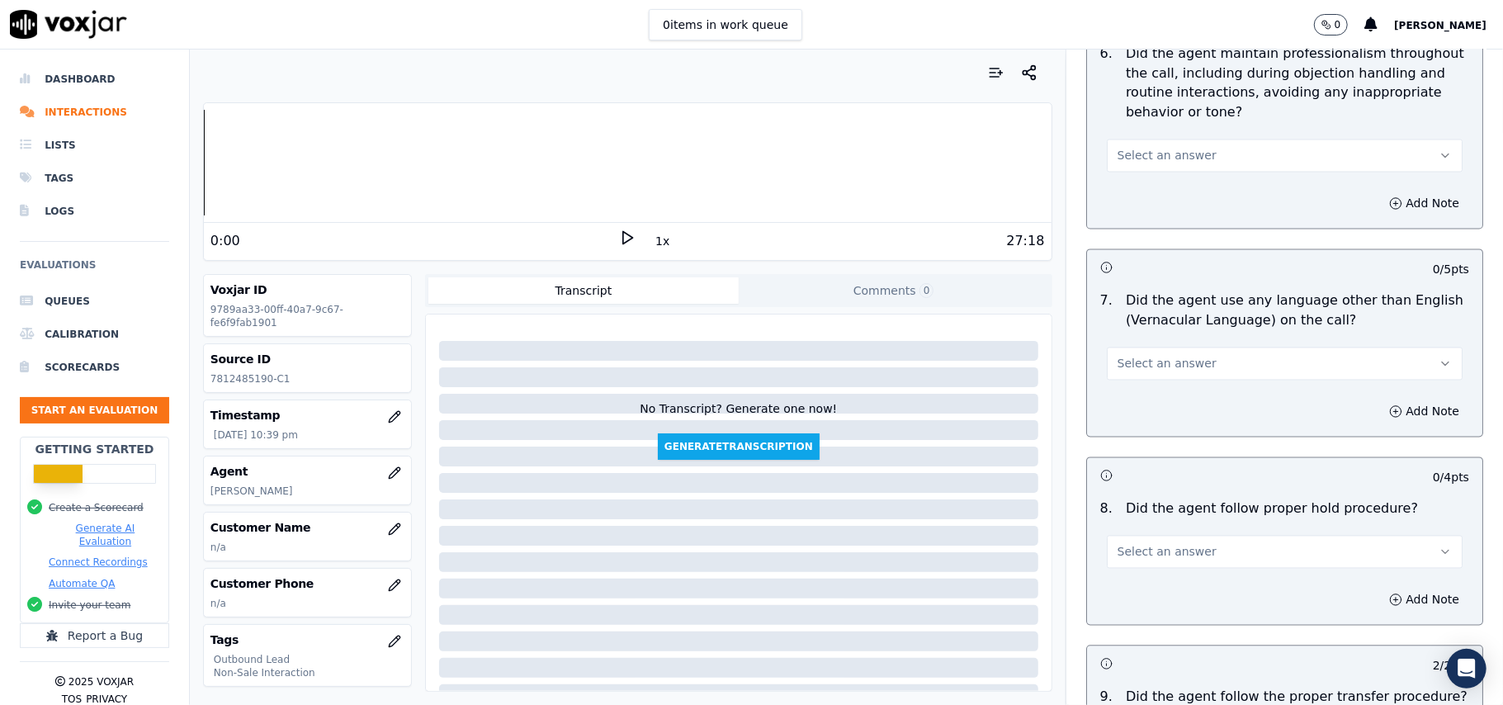
click at [1182, 541] on button "Select an answer" at bounding box center [1285, 552] width 356 height 33
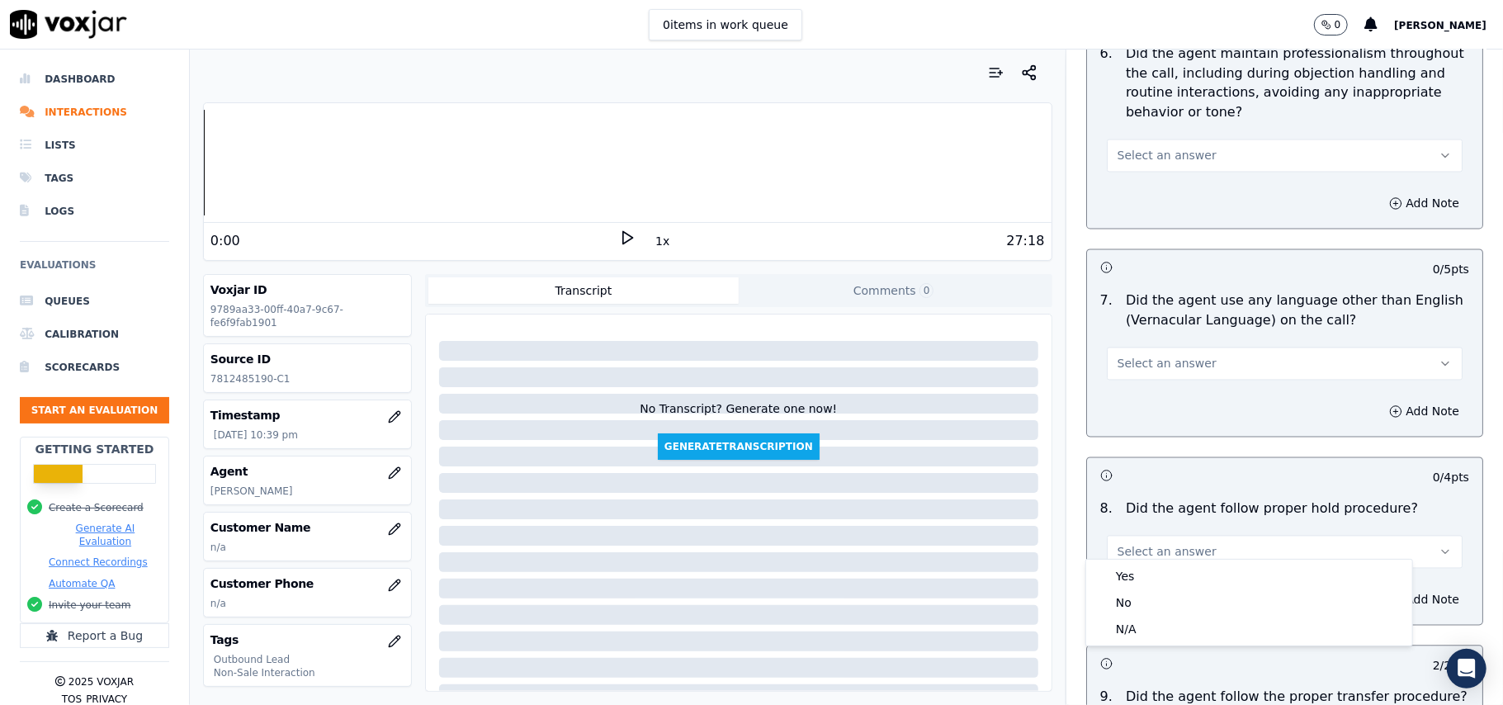
click at [1172, 565] on div "Yes" at bounding box center [1248, 576] width 319 height 26
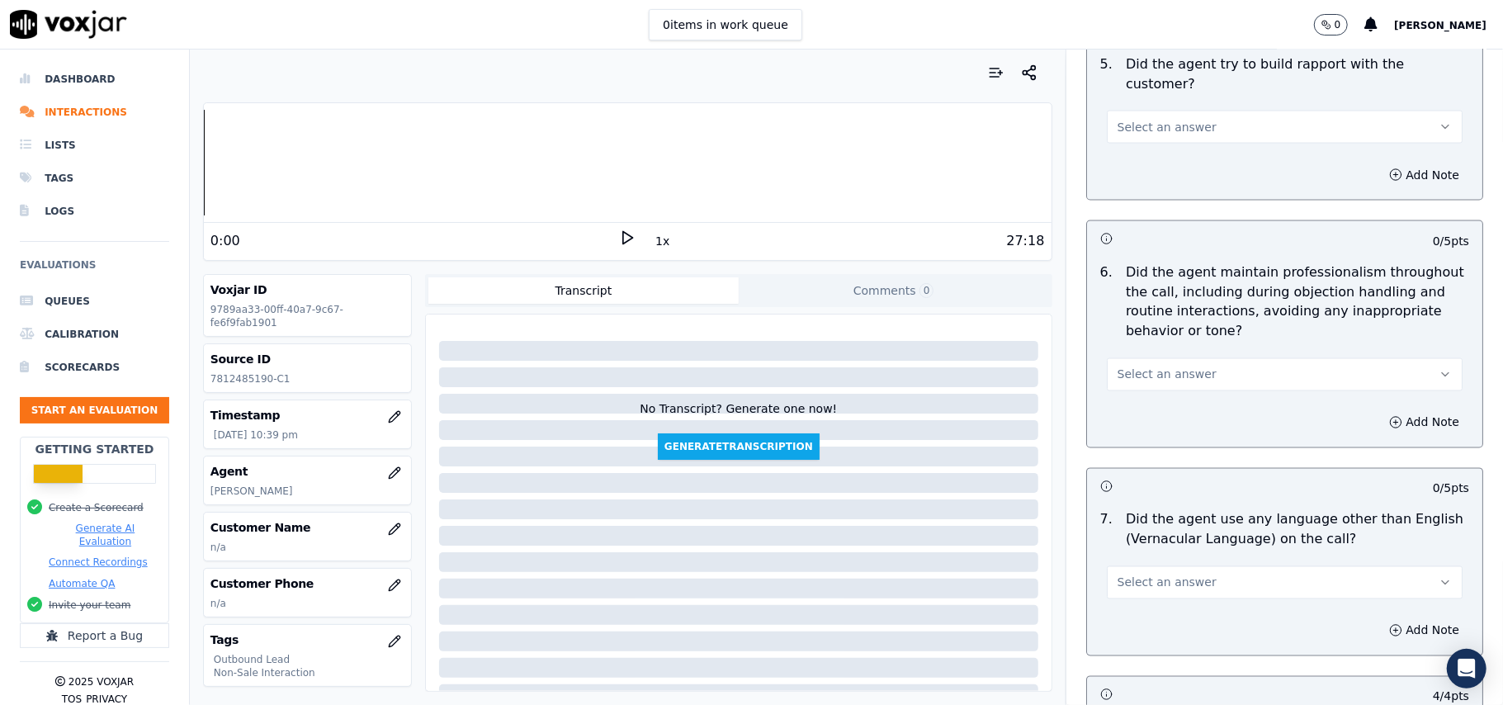
scroll to position [2004, 0]
click at [1169, 575] on span "Select an answer" at bounding box center [1167, 583] width 99 height 17
click at [1154, 625] on div "No" at bounding box center [1248, 634] width 319 height 26
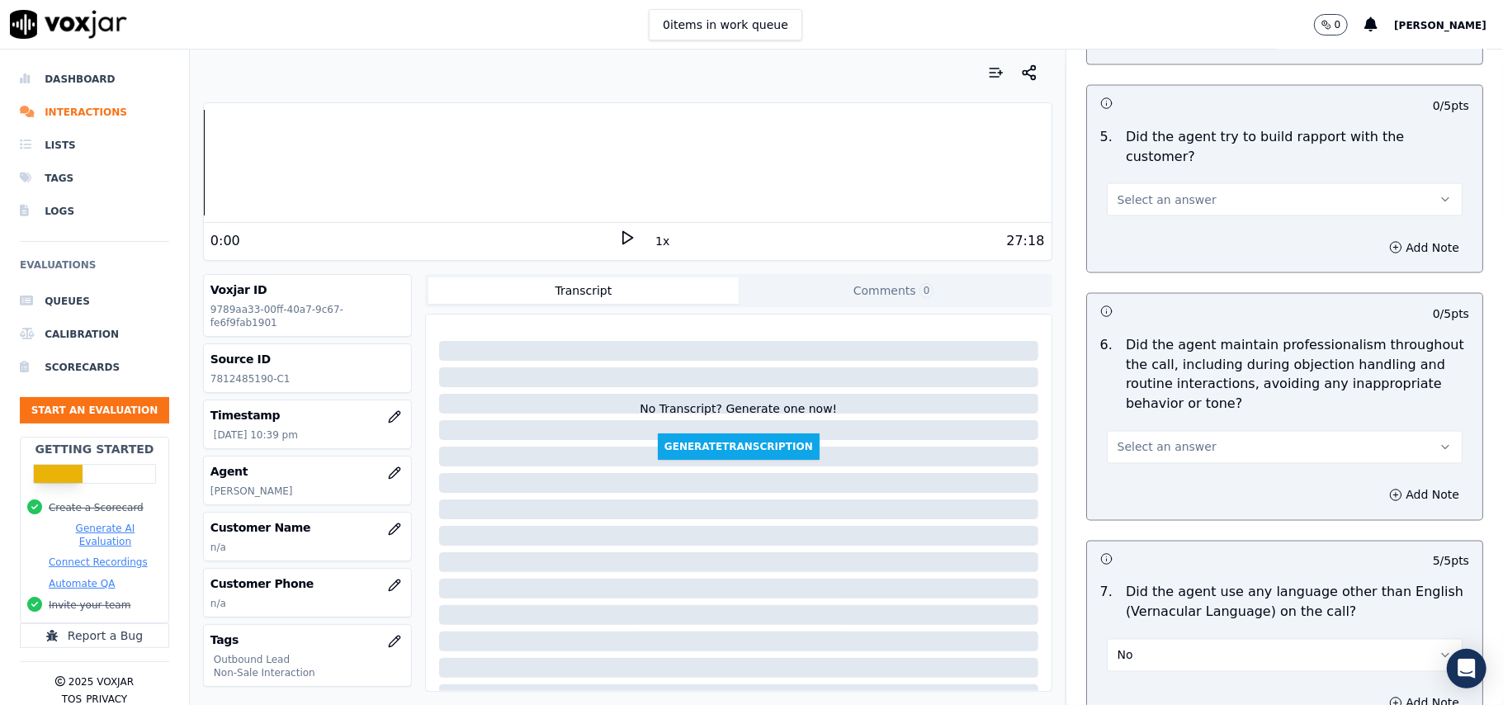
scroll to position [1893, 0]
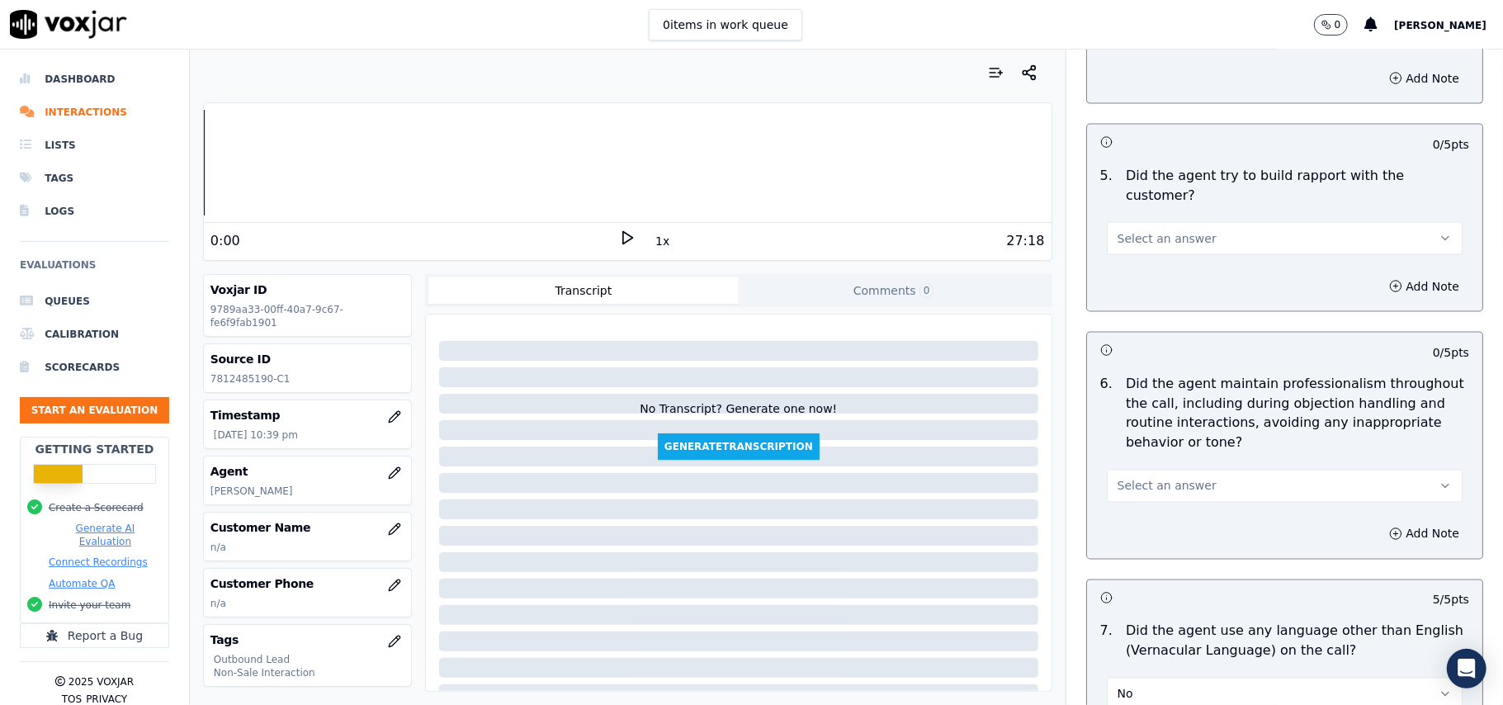
click at [1172, 478] on span "Select an answer" at bounding box center [1167, 486] width 99 height 17
click at [1155, 510] on div "Yes" at bounding box center [1248, 509] width 319 height 26
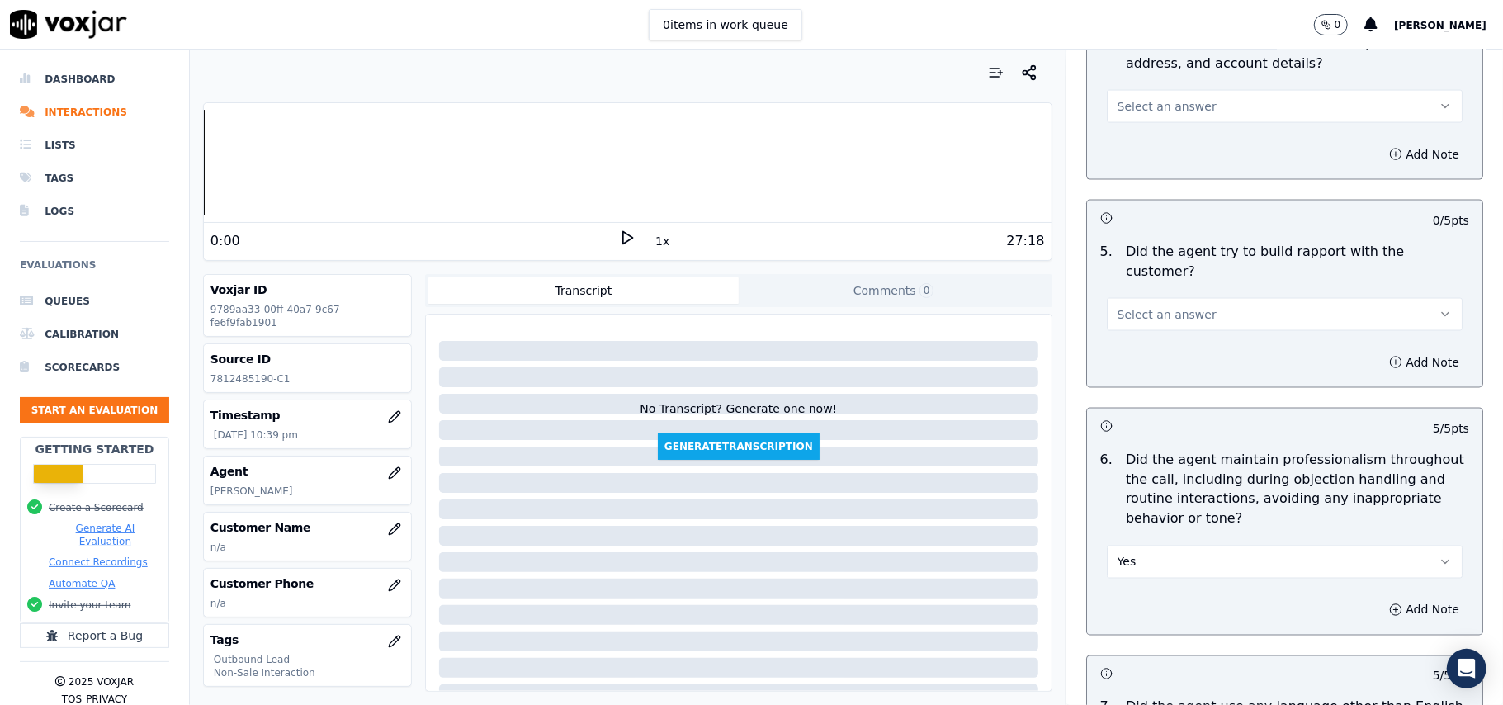
scroll to position [1674, 0]
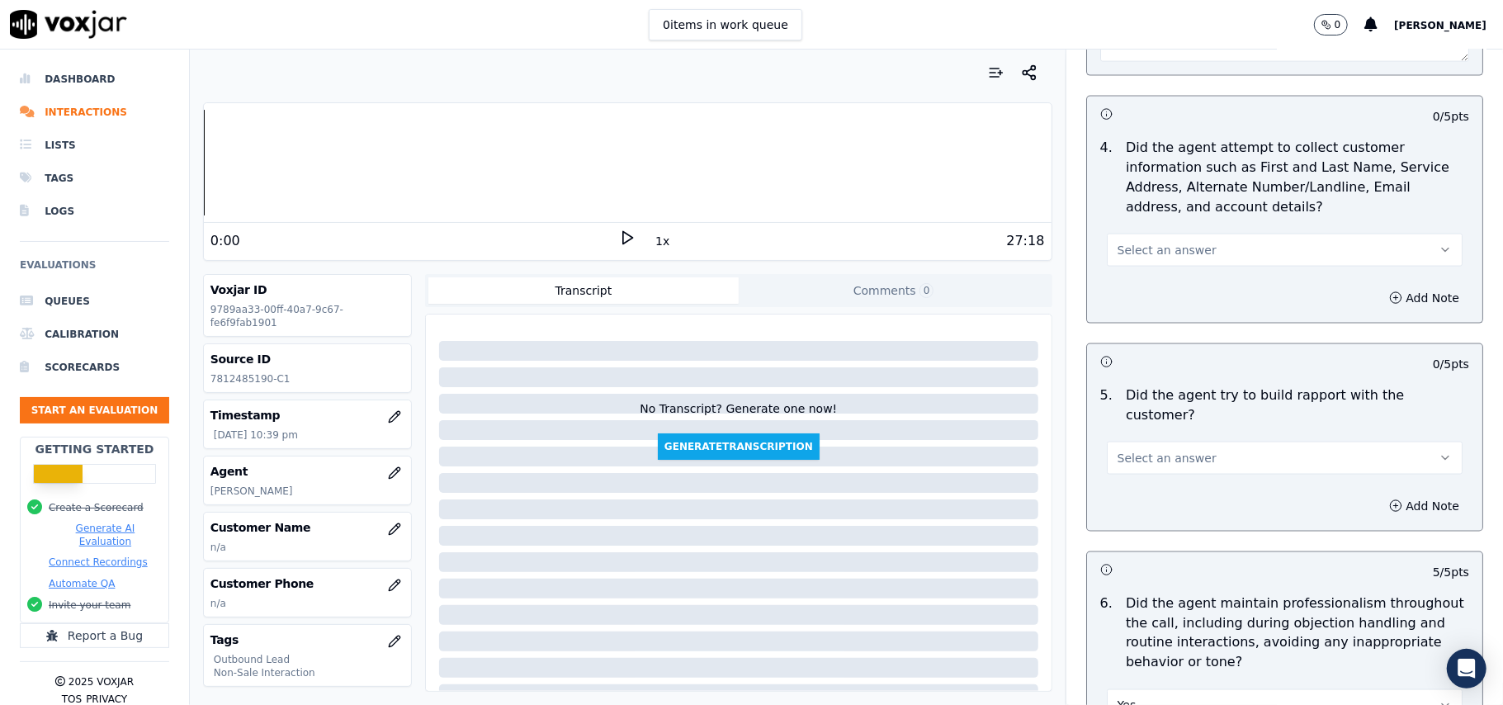
click at [1175, 450] on span "Select an answer" at bounding box center [1167, 458] width 99 height 17
click at [1163, 474] on div "Yes" at bounding box center [1248, 481] width 319 height 26
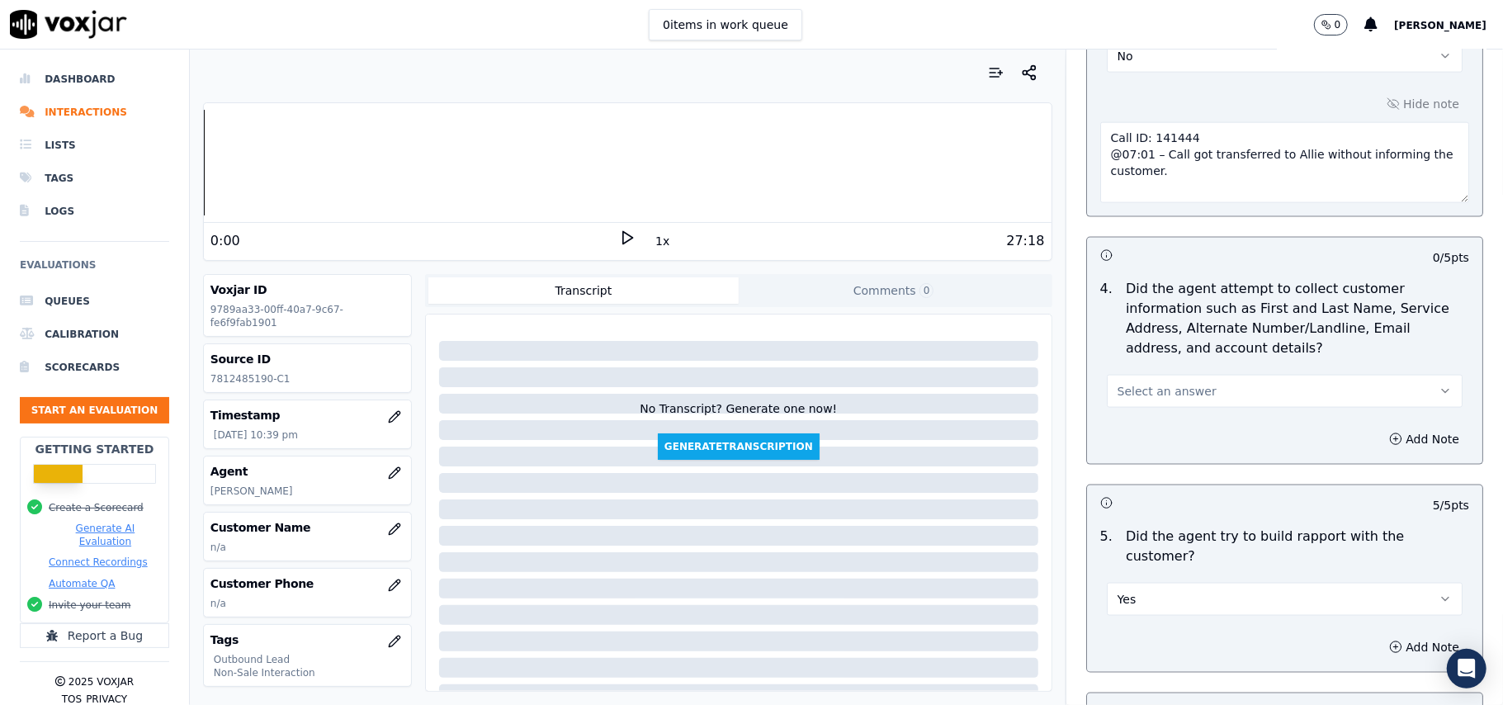
scroll to position [1344, 0]
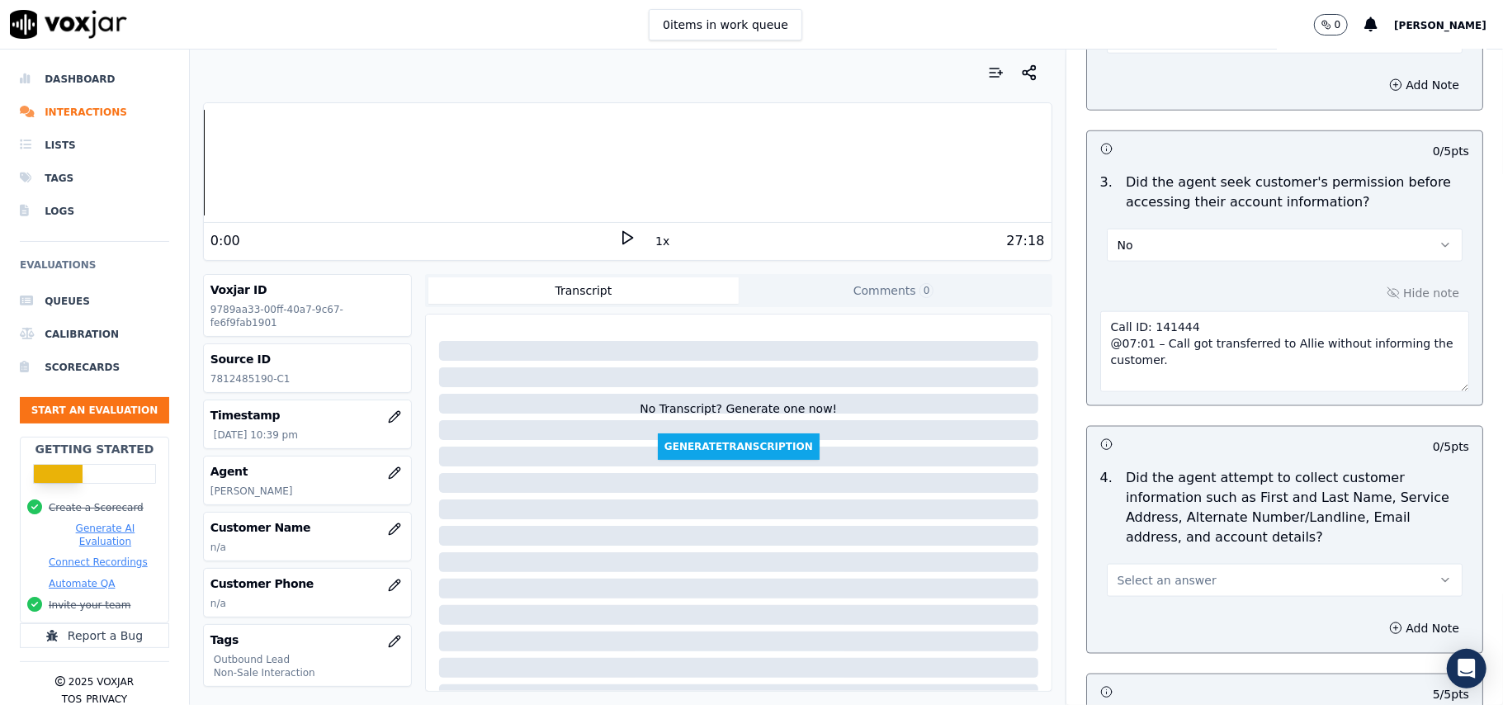
click at [1166, 579] on span "Select an answer" at bounding box center [1167, 580] width 99 height 17
drag, startPoint x: 1154, startPoint y: 628, endPoint x: 1157, endPoint y: 605, distance: 23.3
click at [1154, 627] on div "Yes" at bounding box center [1248, 622] width 319 height 26
click at [1134, 589] on button "Yes" at bounding box center [1285, 580] width 356 height 33
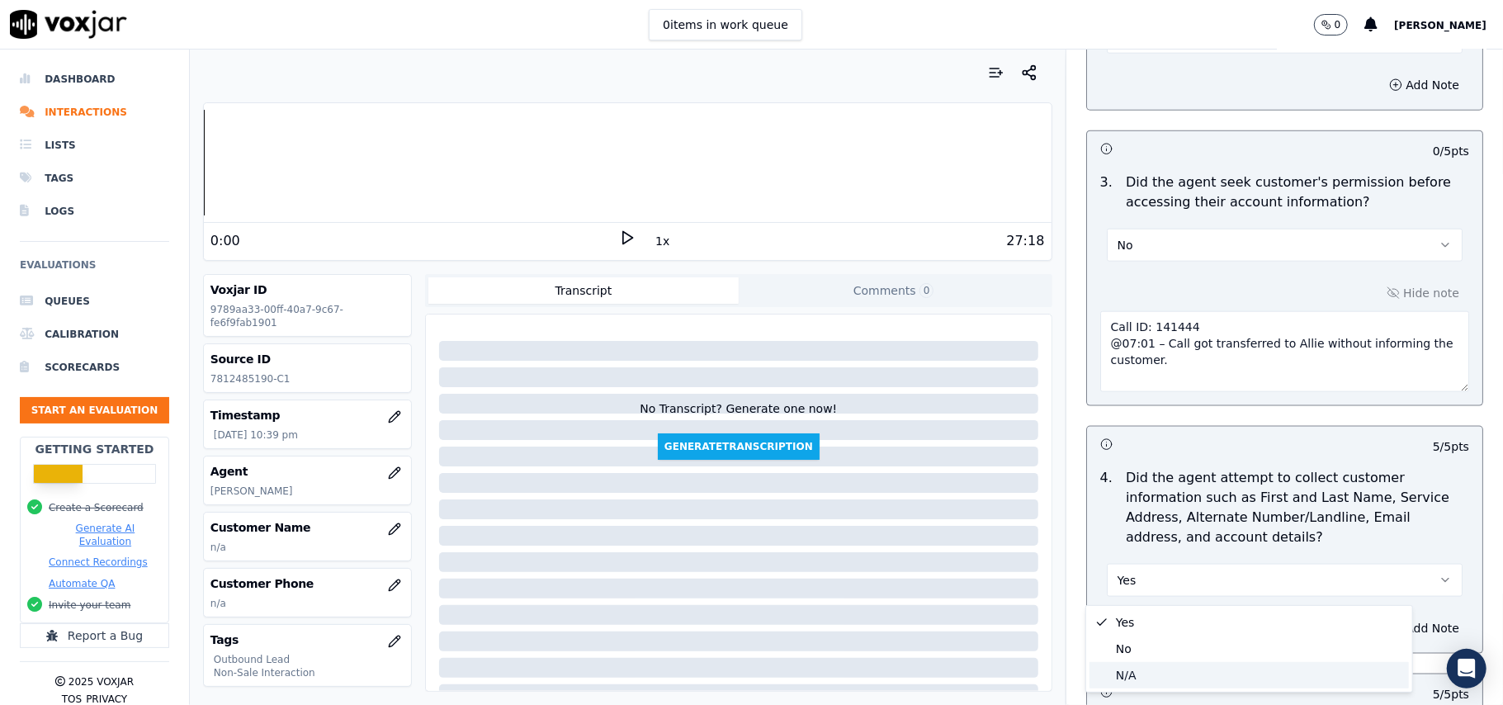
click at [1117, 675] on div "N/A" at bounding box center [1248, 675] width 319 height 26
click at [1179, 585] on button "N/A" at bounding box center [1285, 580] width 356 height 33
click at [1134, 621] on div "Yes" at bounding box center [1248, 622] width 319 height 26
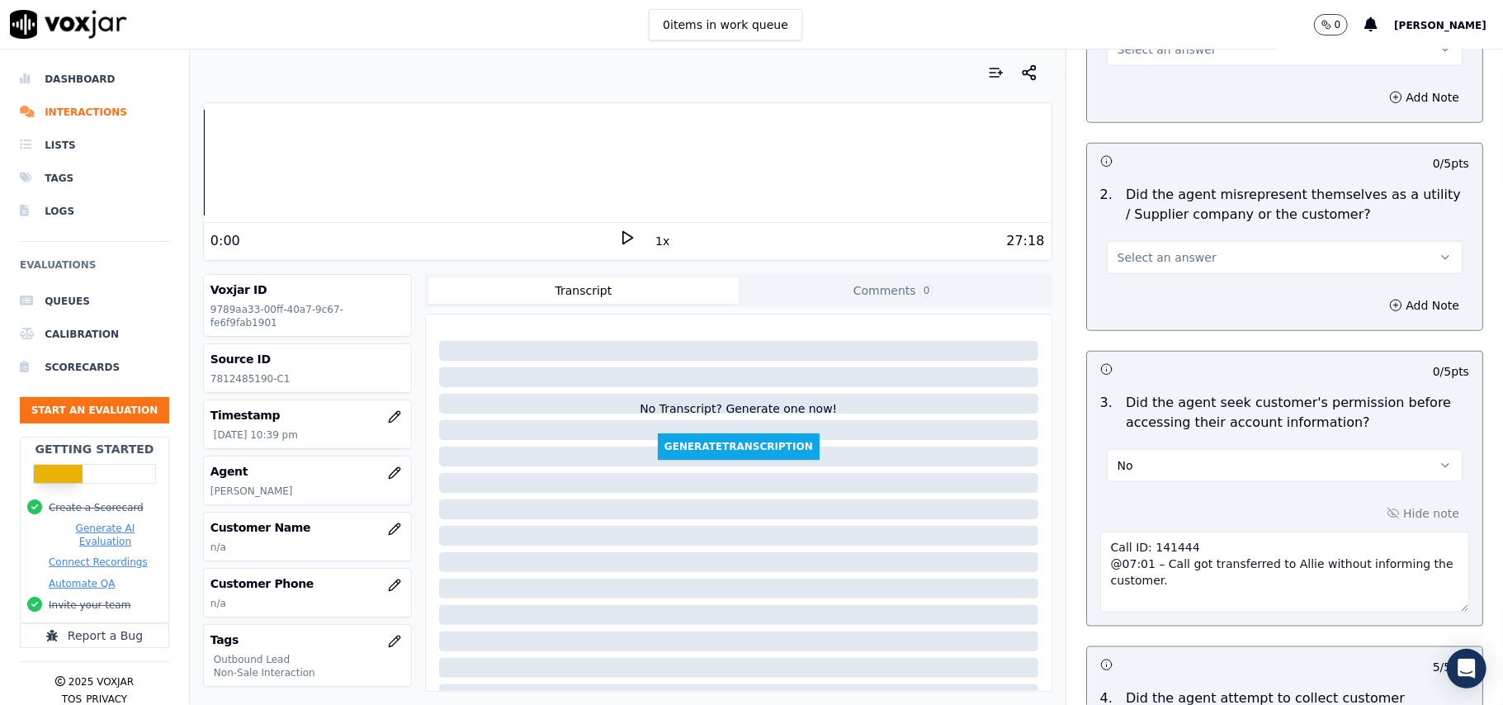
scroll to position [903, 0]
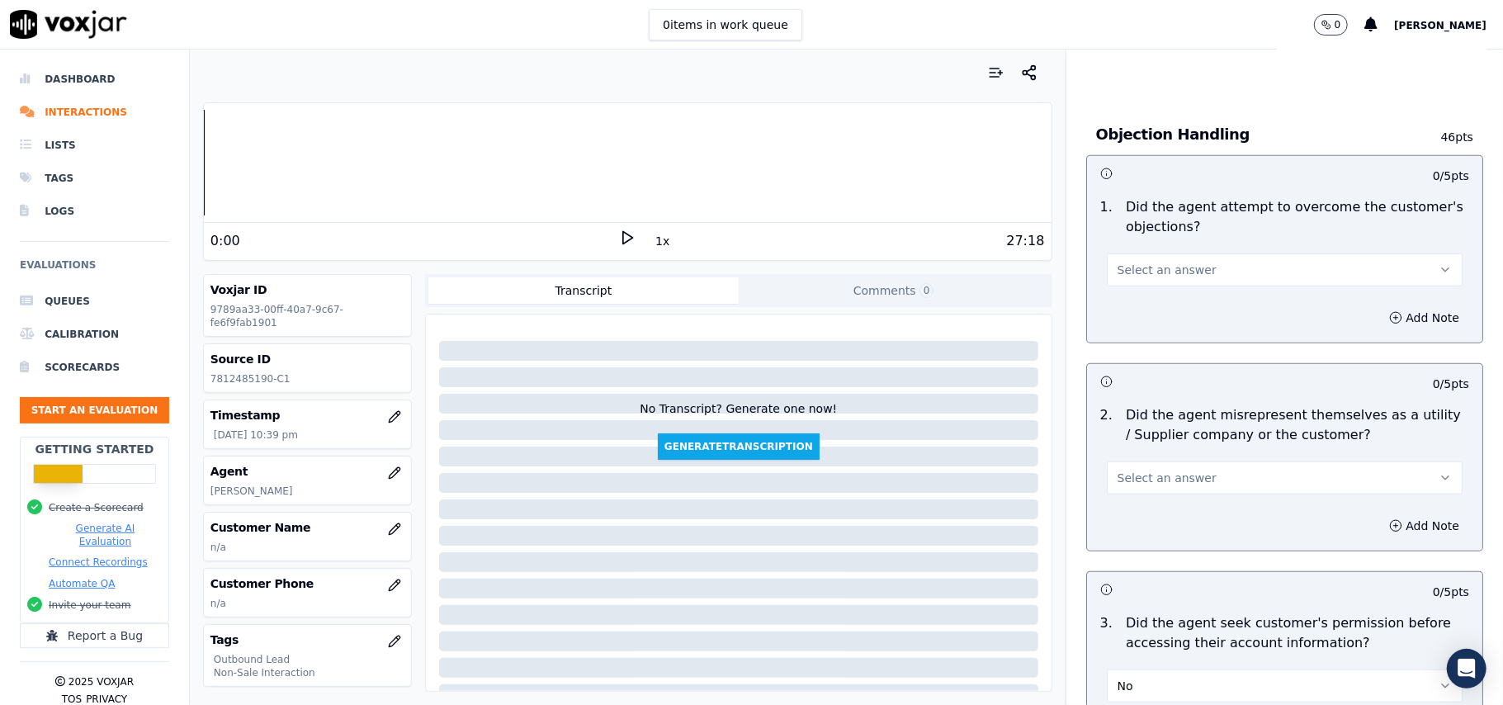
click at [1152, 475] on span "Select an answer" at bounding box center [1167, 478] width 99 height 17
click at [1134, 545] on div "No" at bounding box center [1248, 544] width 319 height 26
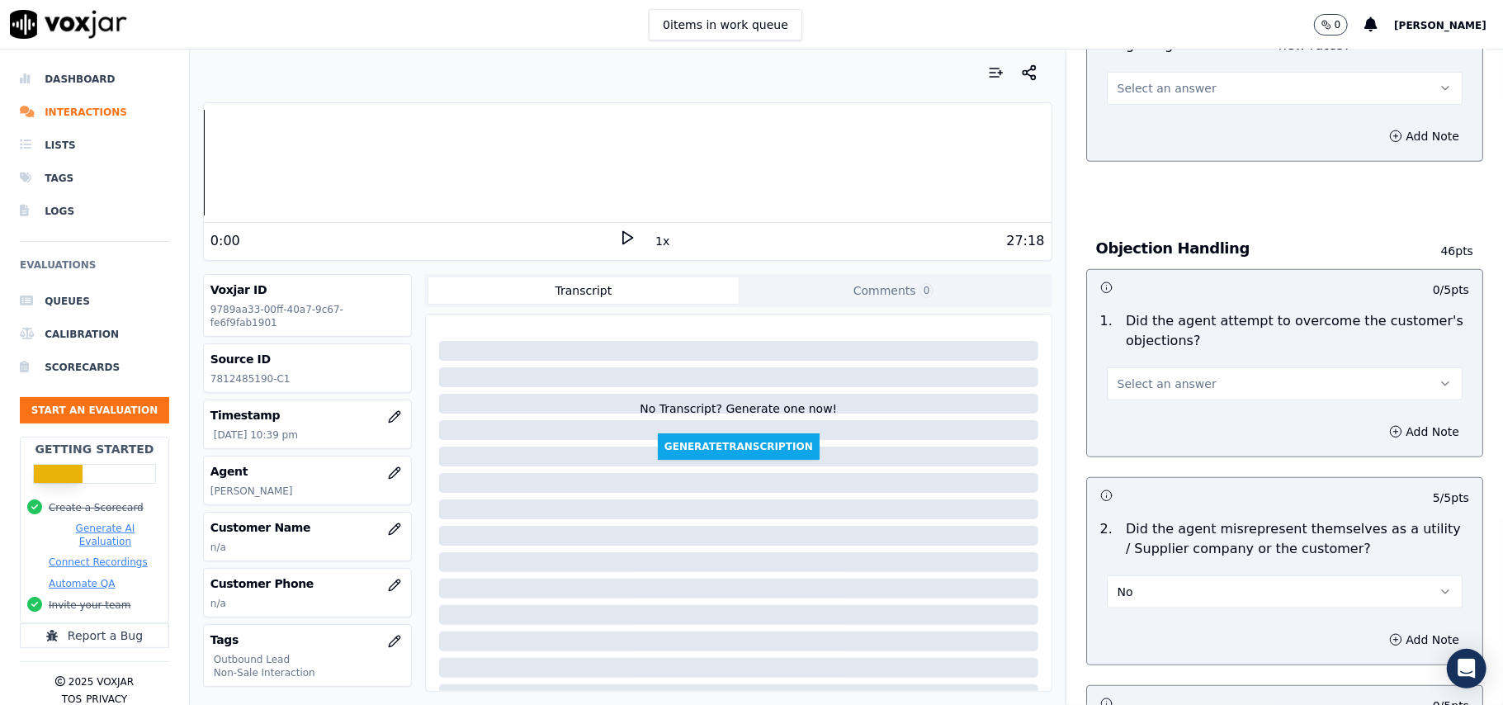
scroll to position [683, 0]
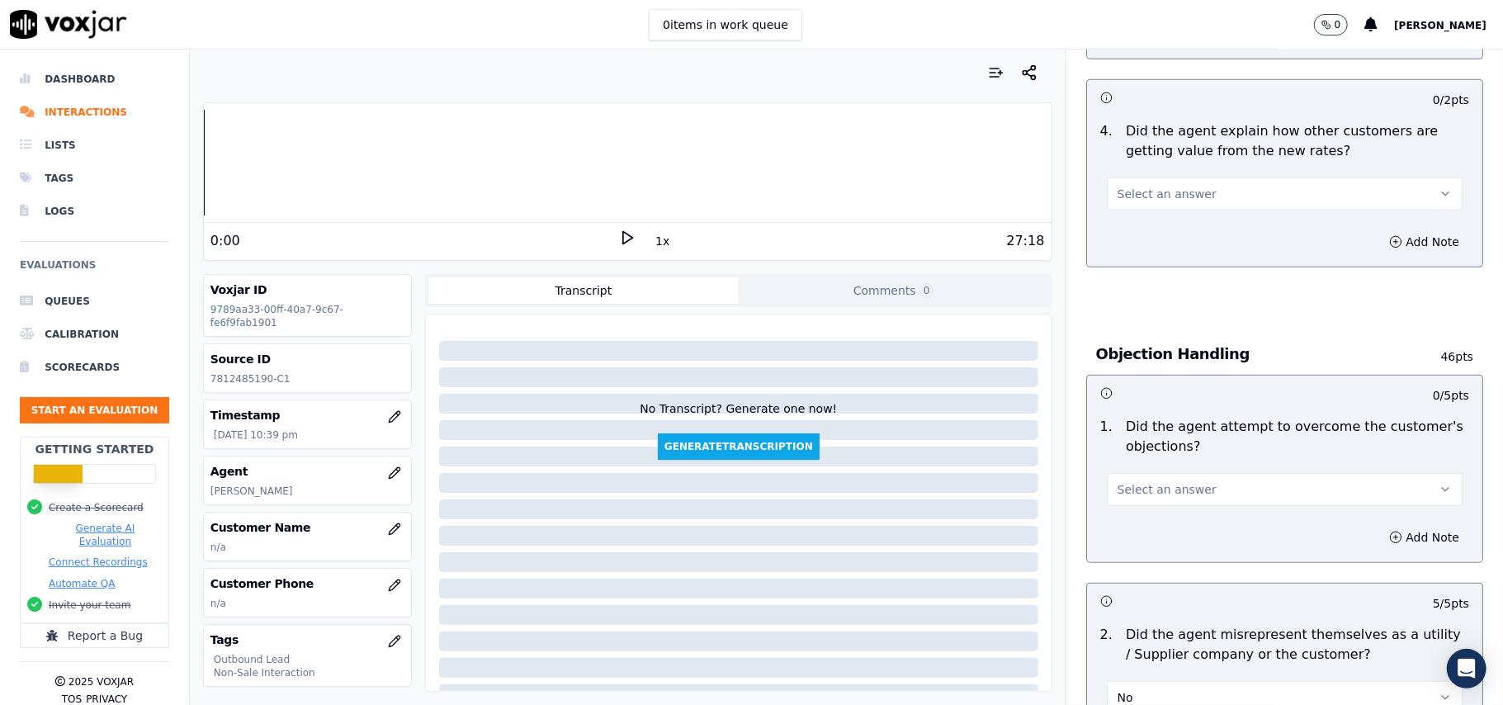
click at [1154, 506] on button "Select an answer" at bounding box center [1285, 489] width 356 height 33
click at [1133, 525] on div "Yes" at bounding box center [1248, 529] width 319 height 26
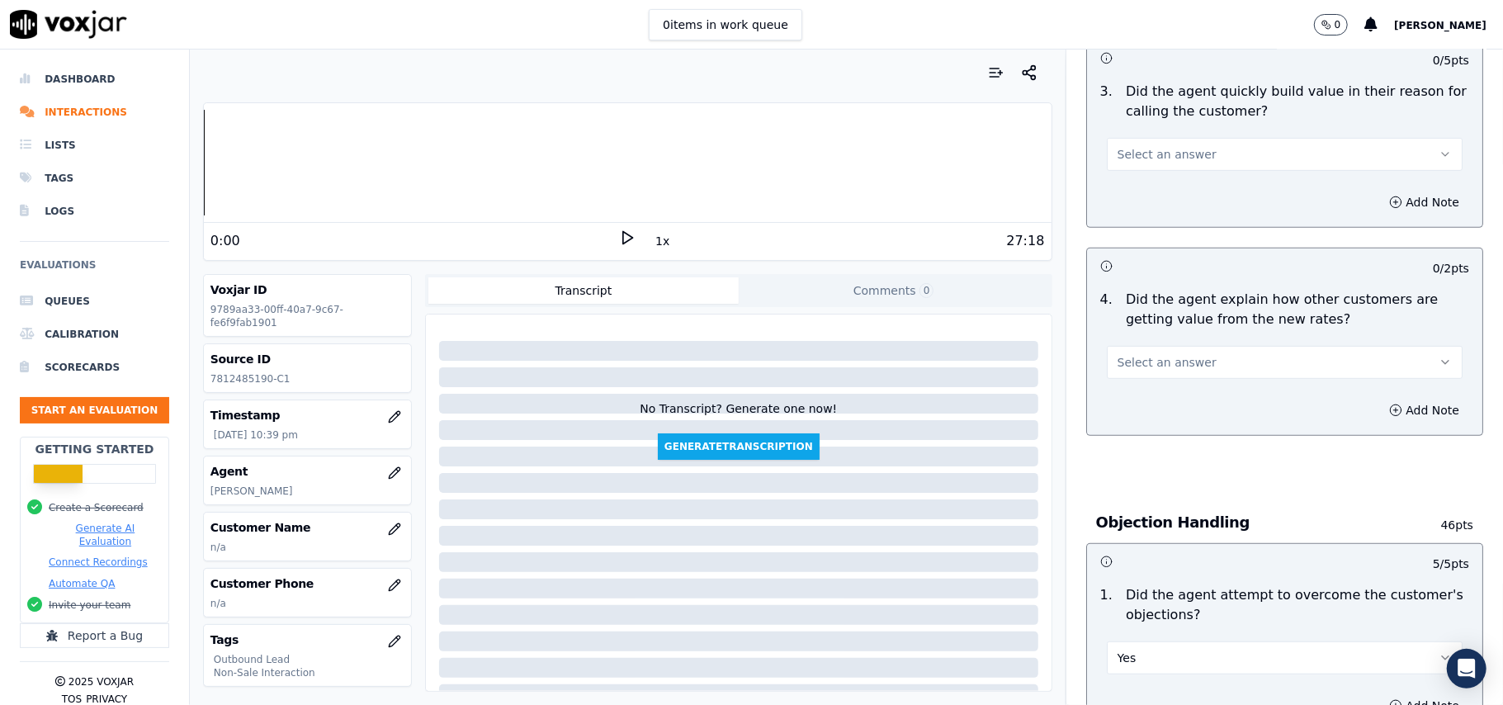
scroll to position [463, 0]
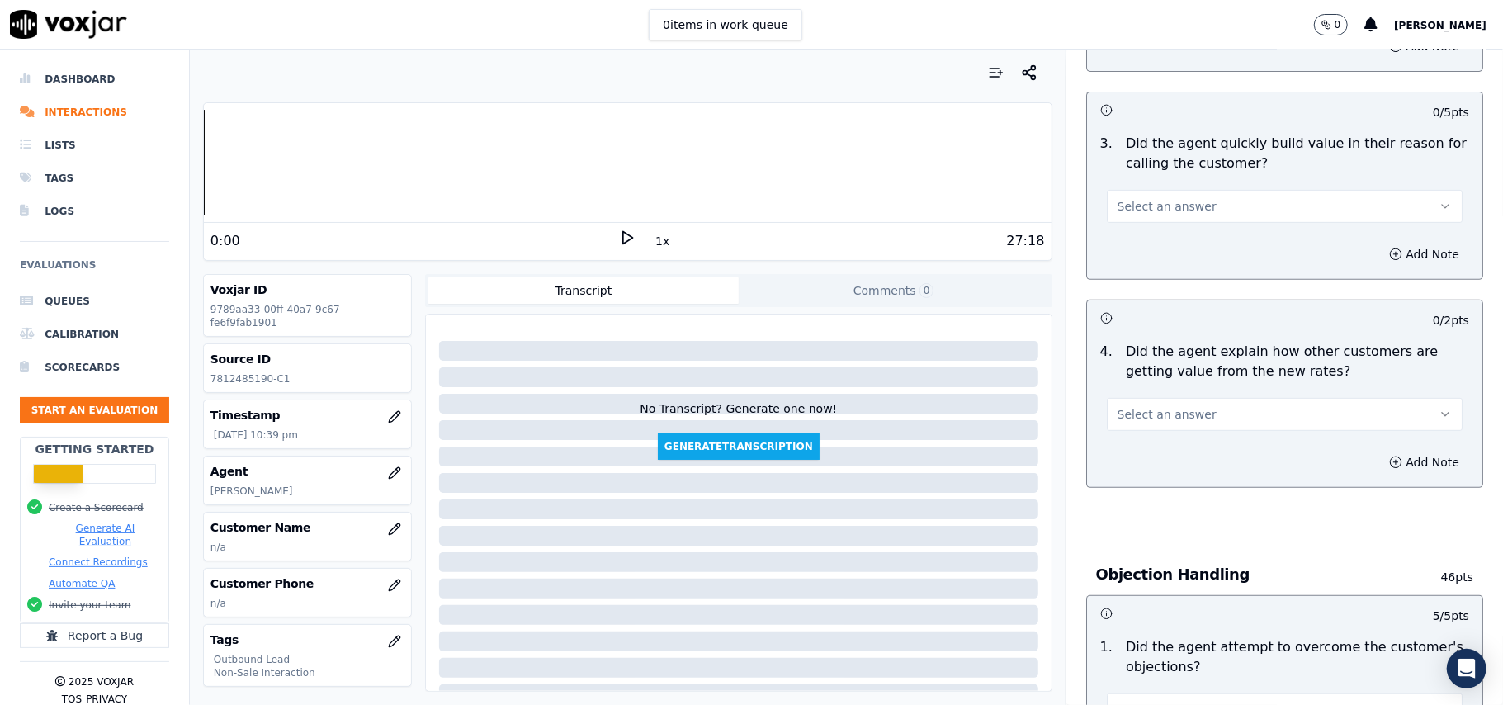
click at [1156, 414] on span "Select an answer" at bounding box center [1167, 414] width 99 height 17
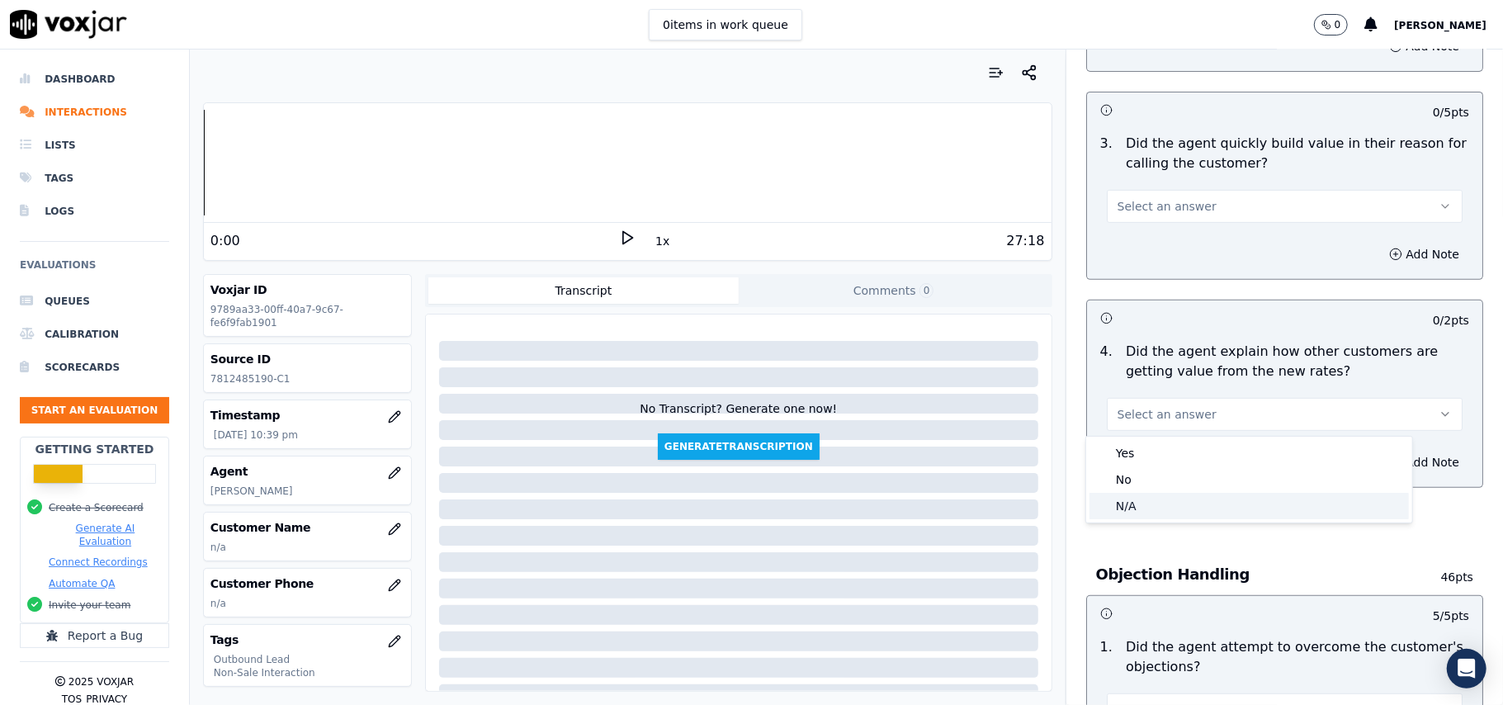
click at [1140, 510] on div "N/A" at bounding box center [1248, 506] width 319 height 26
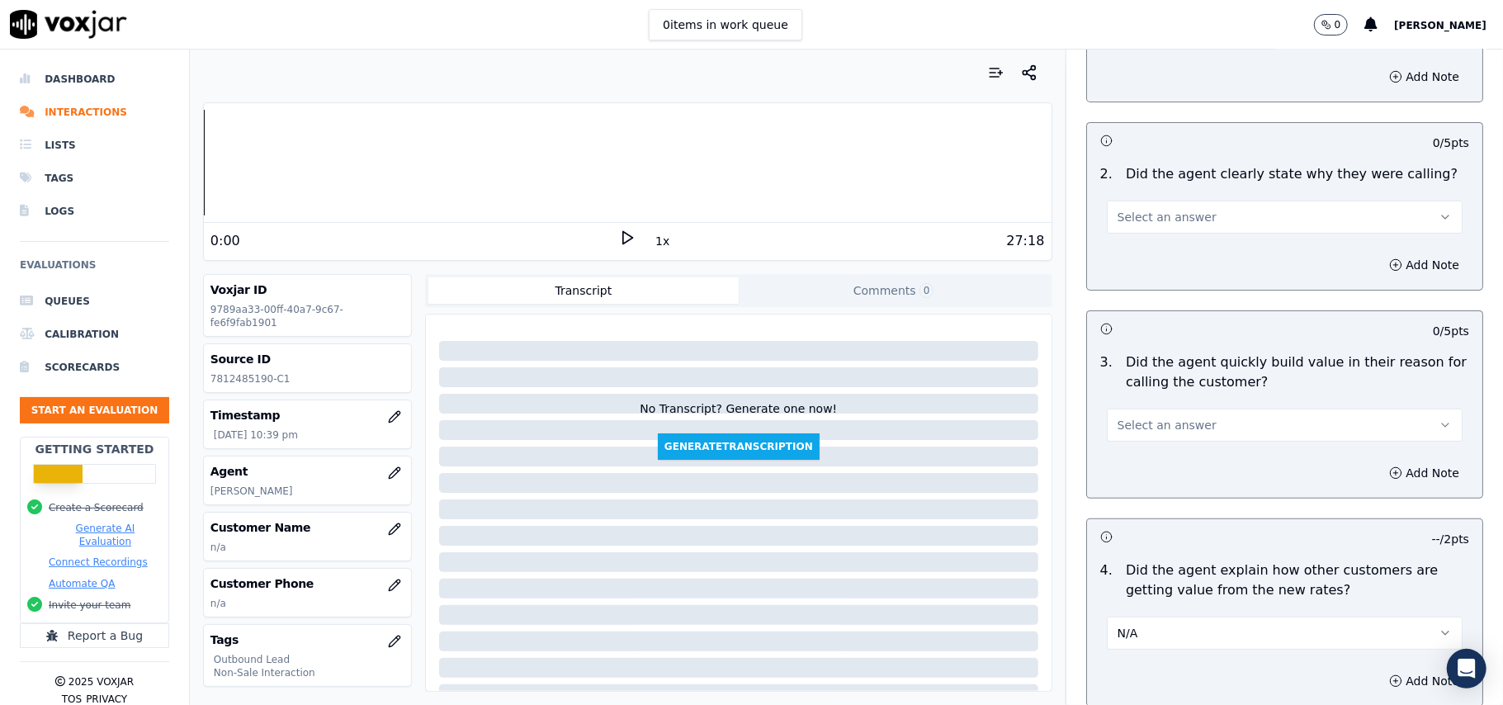
scroll to position [243, 0]
click at [1163, 429] on span "Select an answer" at bounding box center [1167, 426] width 99 height 17
click at [1153, 515] on div "N/A" at bounding box center [1248, 517] width 319 height 26
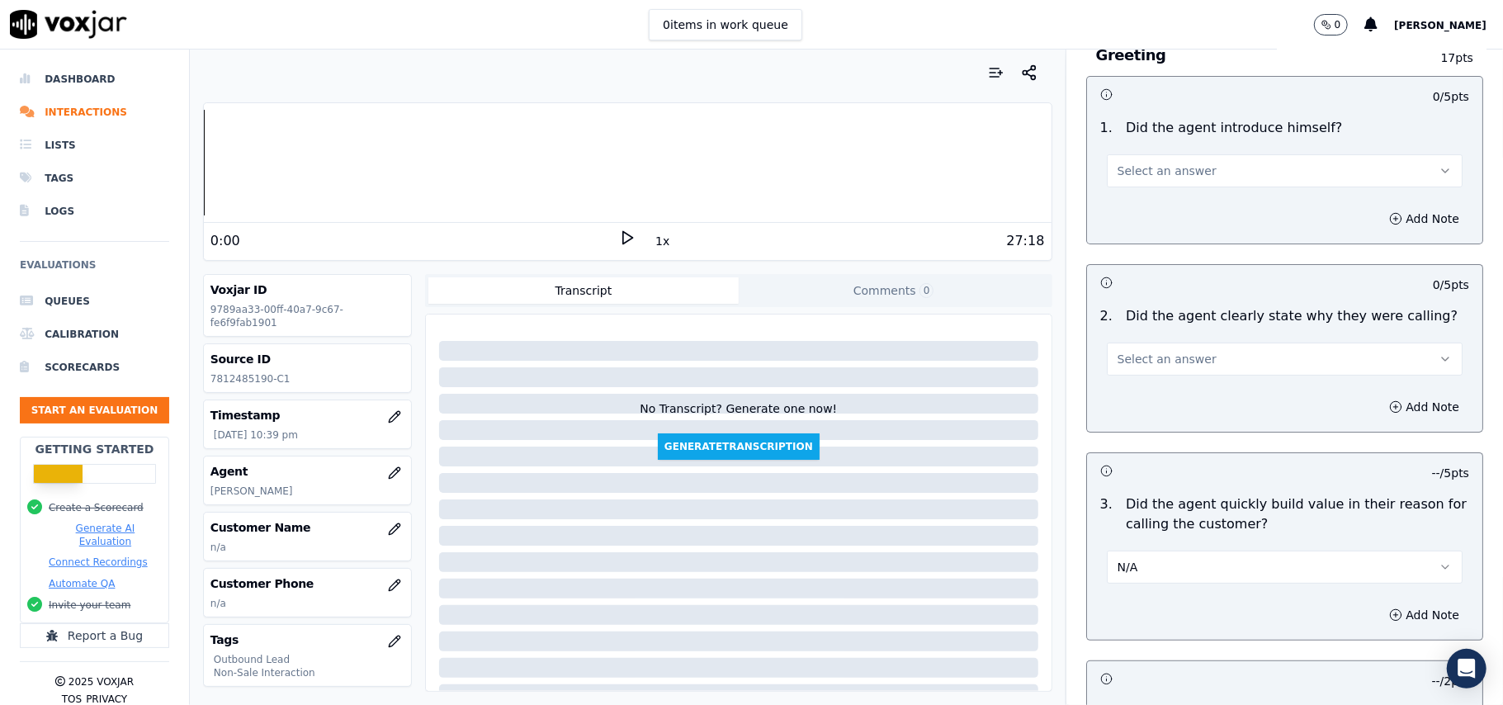
scroll to position [23, 0]
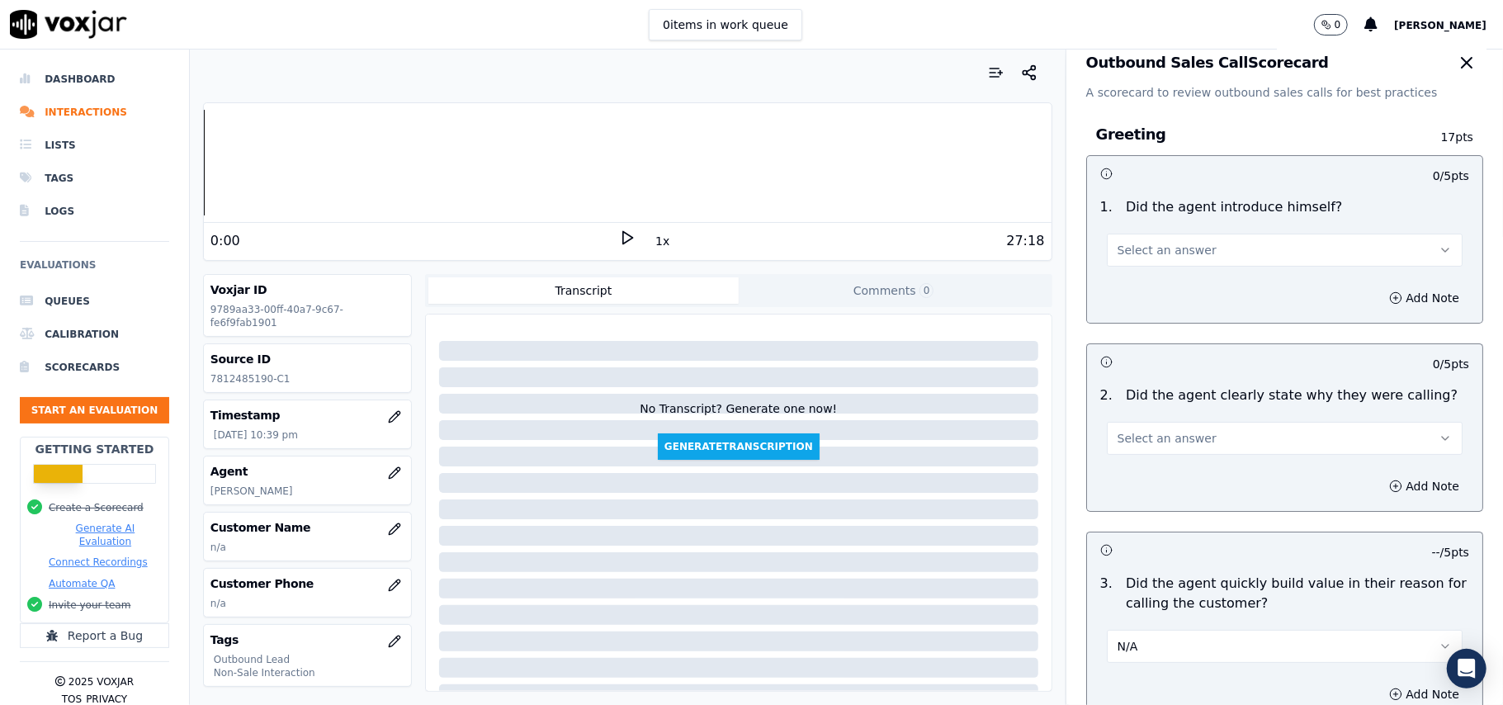
click at [1166, 433] on span "Select an answer" at bounding box center [1167, 438] width 99 height 17
click at [1146, 466] on div "Yes" at bounding box center [1248, 476] width 319 height 26
click at [1159, 258] on span "Select an answer" at bounding box center [1167, 250] width 99 height 17
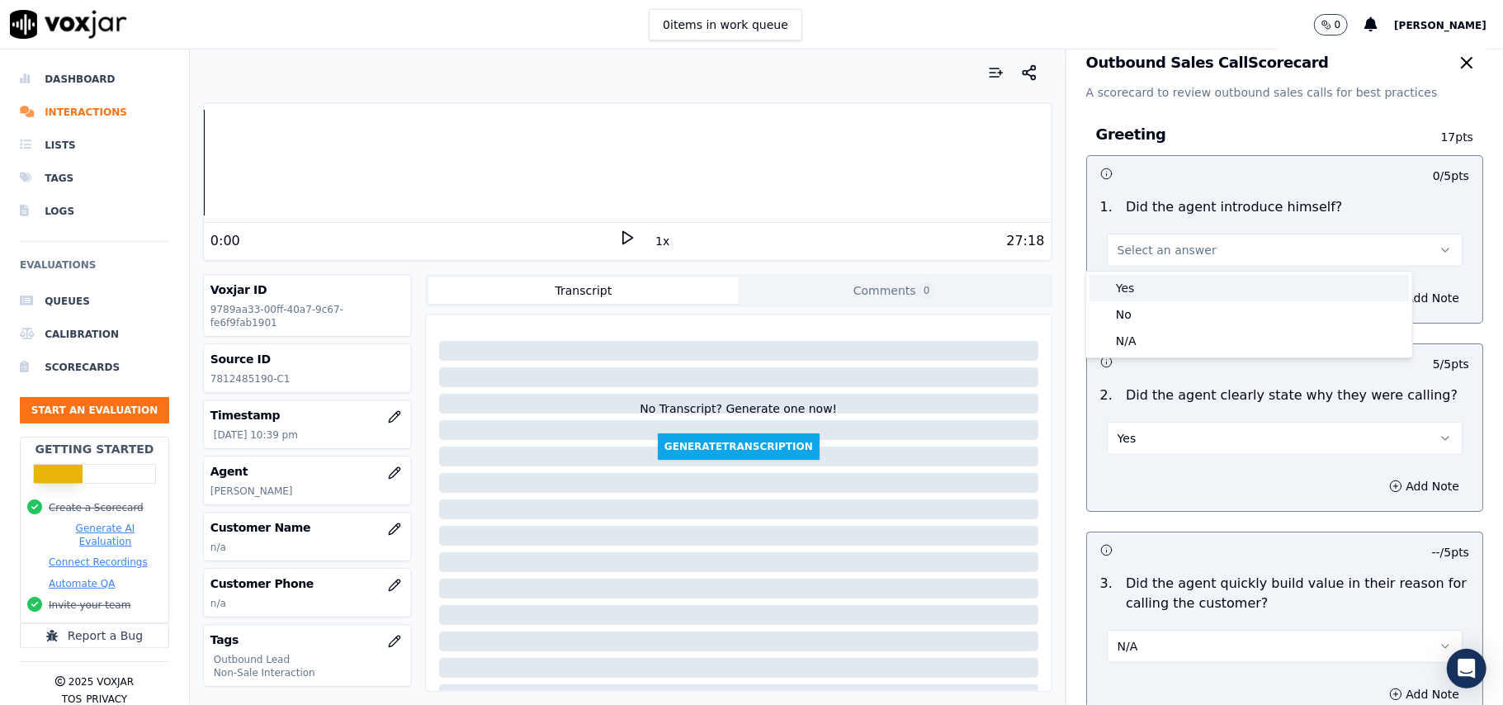
click at [1146, 288] on div "Yes" at bounding box center [1248, 288] width 319 height 26
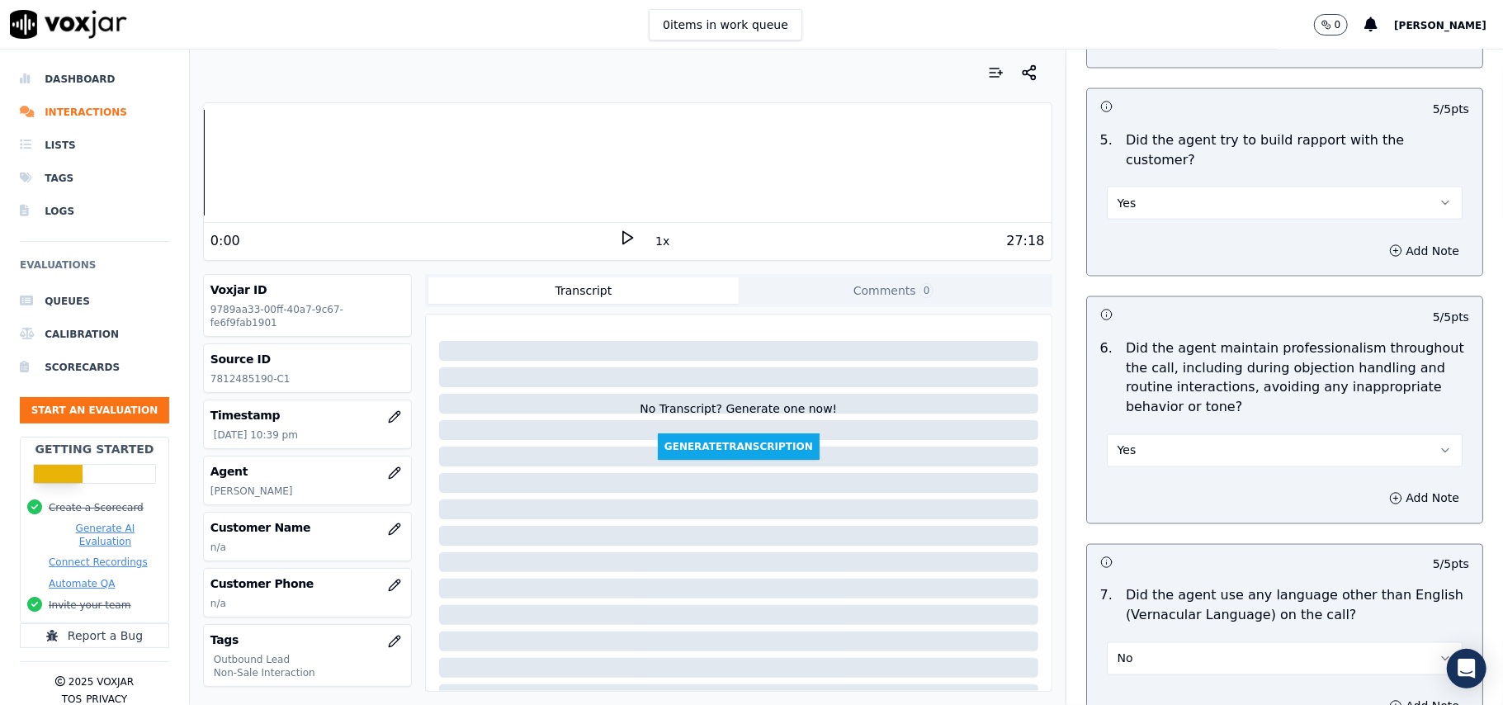
scroll to position [4204, 0]
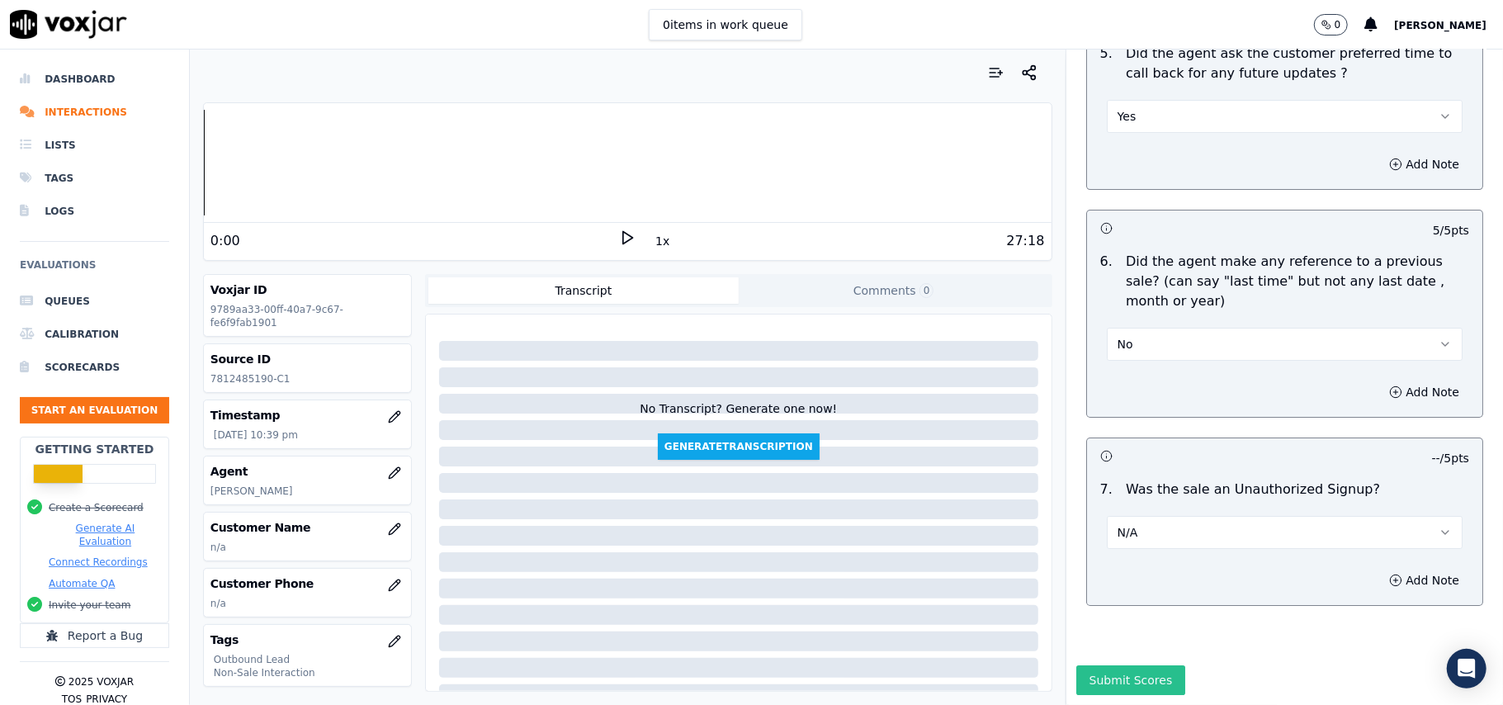
click at [1134, 665] on button "Submit Scores" at bounding box center [1131, 680] width 110 height 30
click at [378, 532] on button "button" at bounding box center [394, 529] width 33 height 33
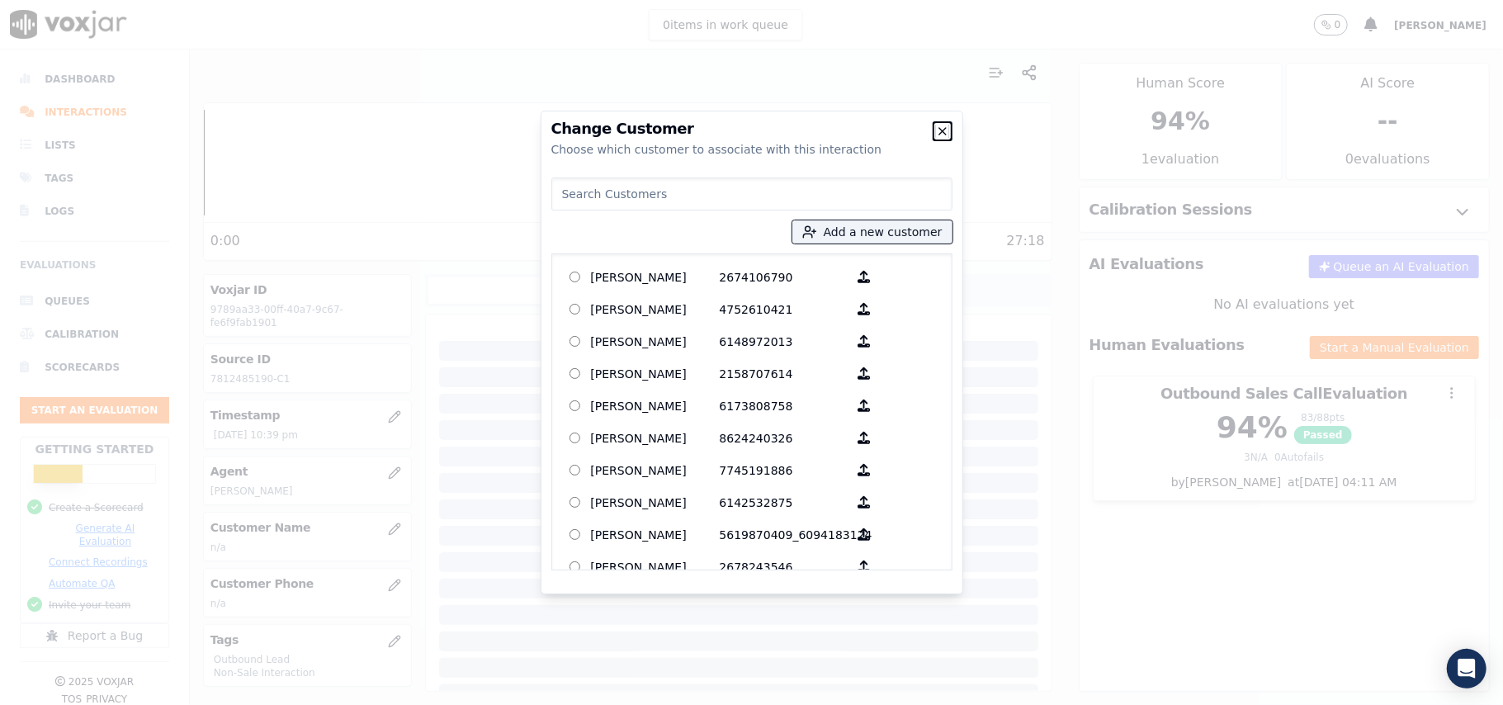
click at [936, 130] on icon "button" at bounding box center [942, 131] width 13 height 13
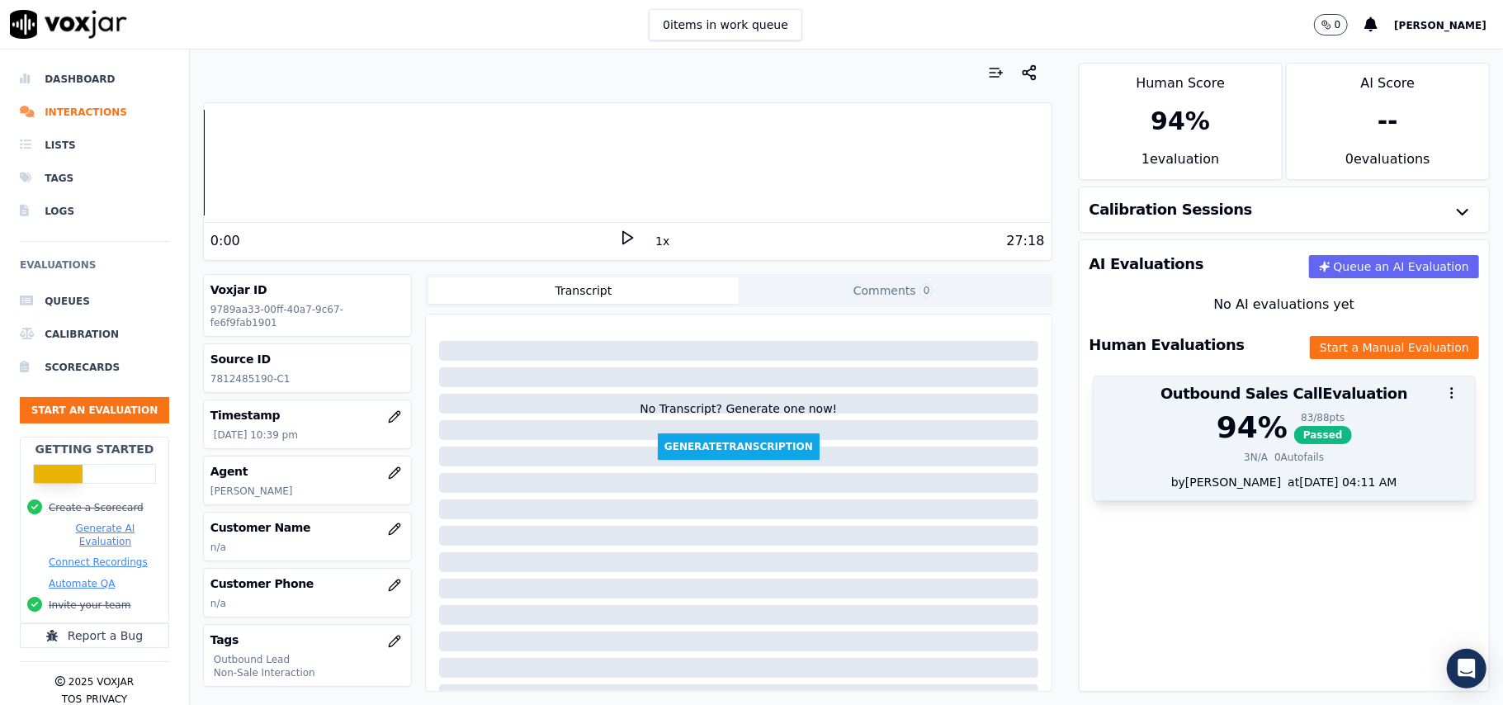
click at [1269, 469] on div "94 % 83 / 88 pts Passed 3 N/A 0 Autofails" at bounding box center [1284, 442] width 381 height 63
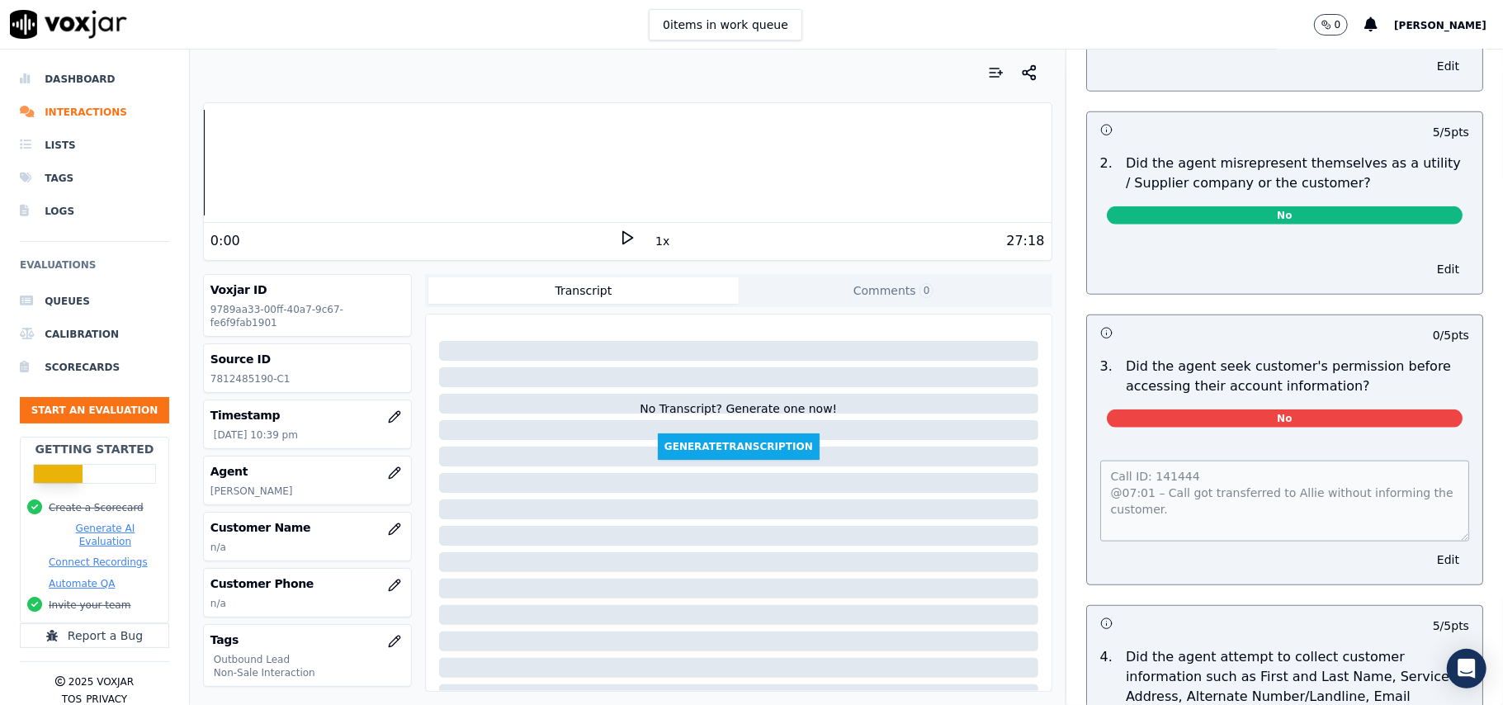
scroll to position [1166, 0]
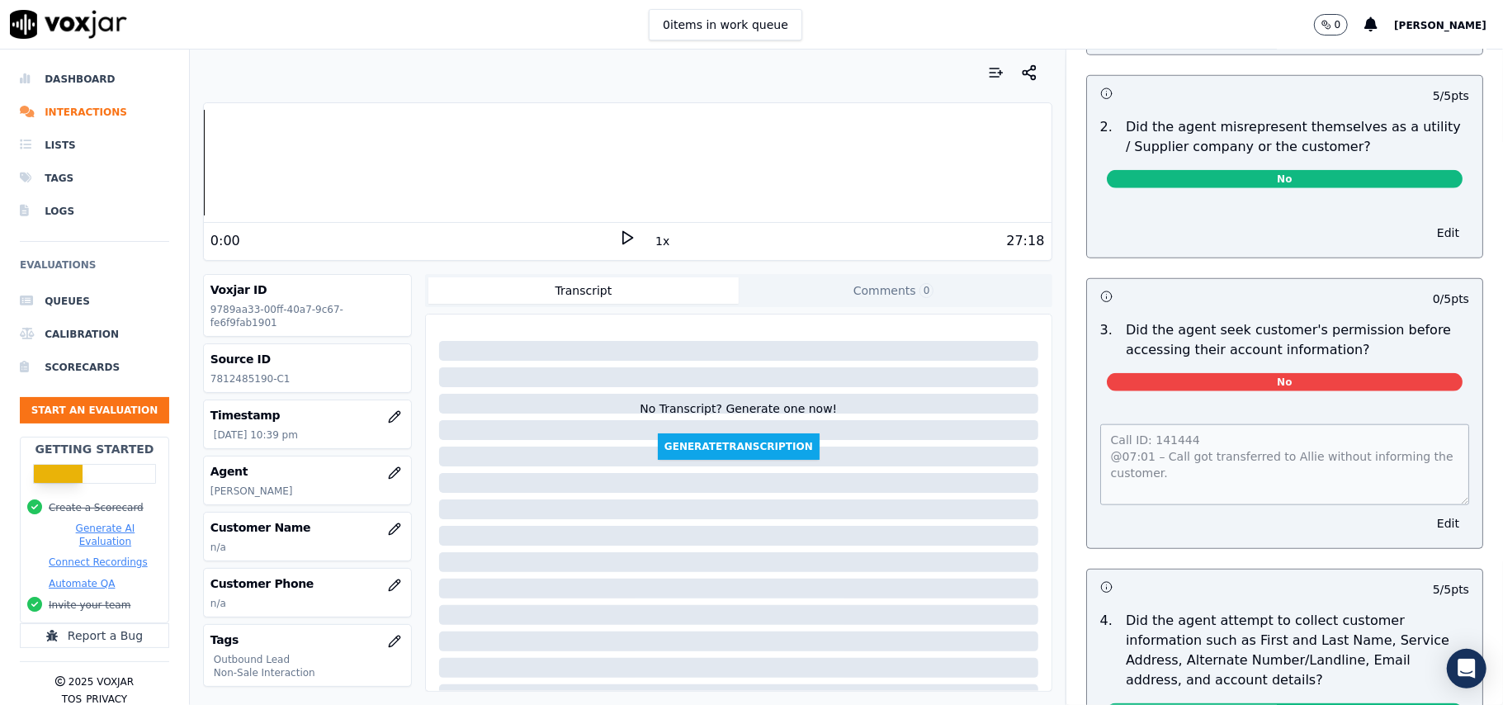
click at [1193, 391] on span "No" at bounding box center [1285, 382] width 356 height 18
click at [1427, 532] on button "Edit" at bounding box center [1448, 523] width 42 height 23
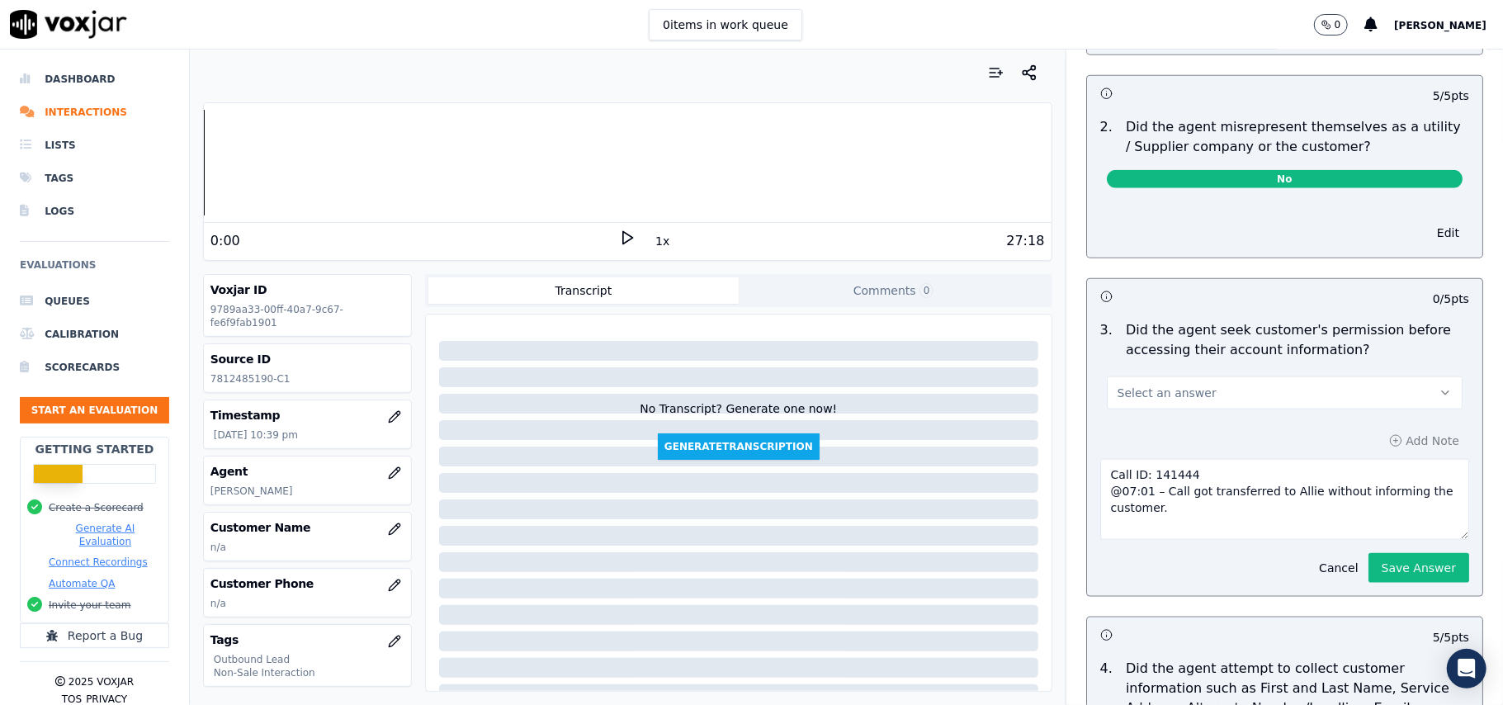
drag, startPoint x: 1099, startPoint y: 505, endPoint x: 1078, endPoint y: 469, distance: 42.2
click at [1100, 469] on textarea "Call ID: 141444 @07:01 – Call got transferred to Allie without informing the cu…" at bounding box center [1284, 499] width 369 height 81
click at [1150, 515] on textarea "Call ID: 141444 @07:01 – Call got transferred to Allie without informing the cu…" at bounding box center [1284, 499] width 369 height 81
drag, startPoint x: 1160, startPoint y: 515, endPoint x: 1081, endPoint y: 499, distance: 80.1
click at [1100, 499] on textarea "Call ID: 141444 @07:01 – Call got transferred to Allie without informing the cu…" at bounding box center [1284, 499] width 369 height 81
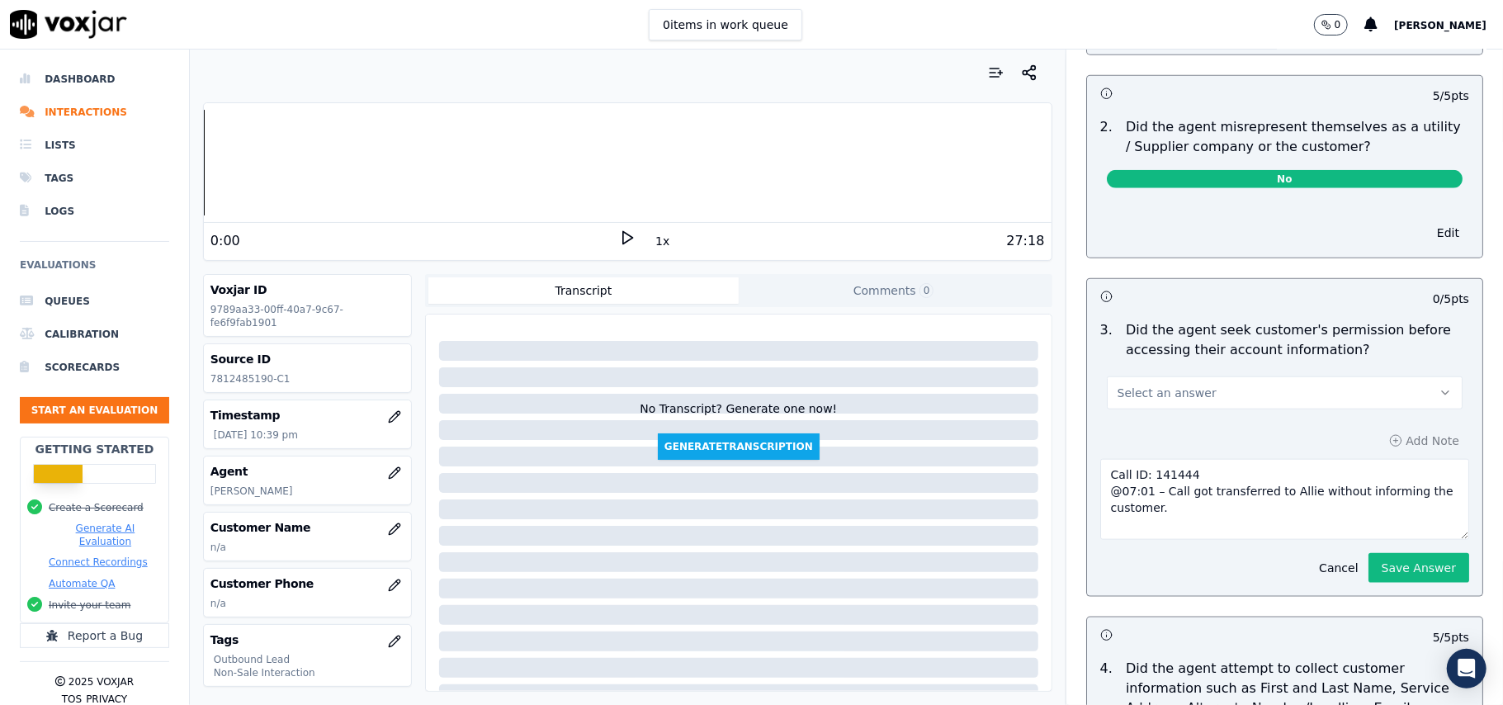
paste textarea ""This is [PERSON_NAME], ma’am, and this call is in regards to your National Gri…"
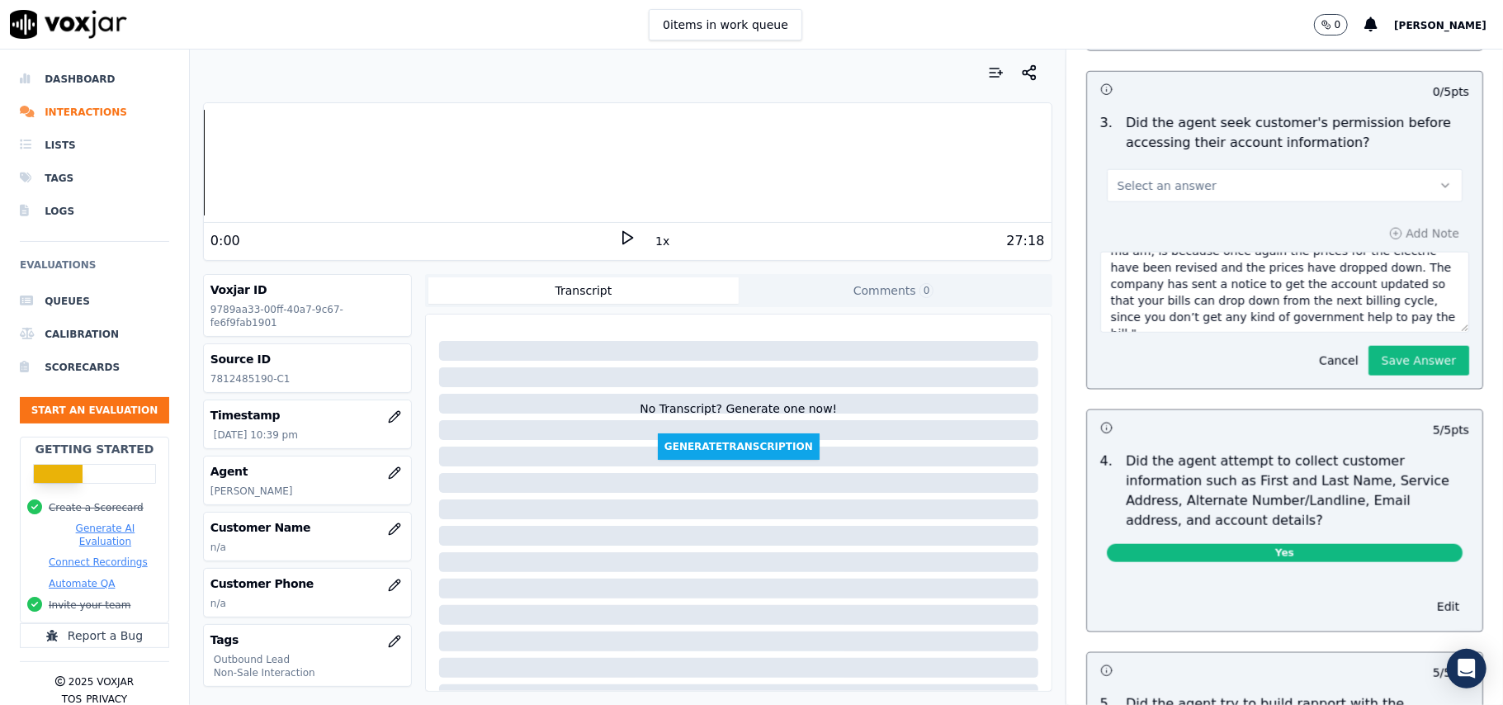
scroll to position [1496, 0]
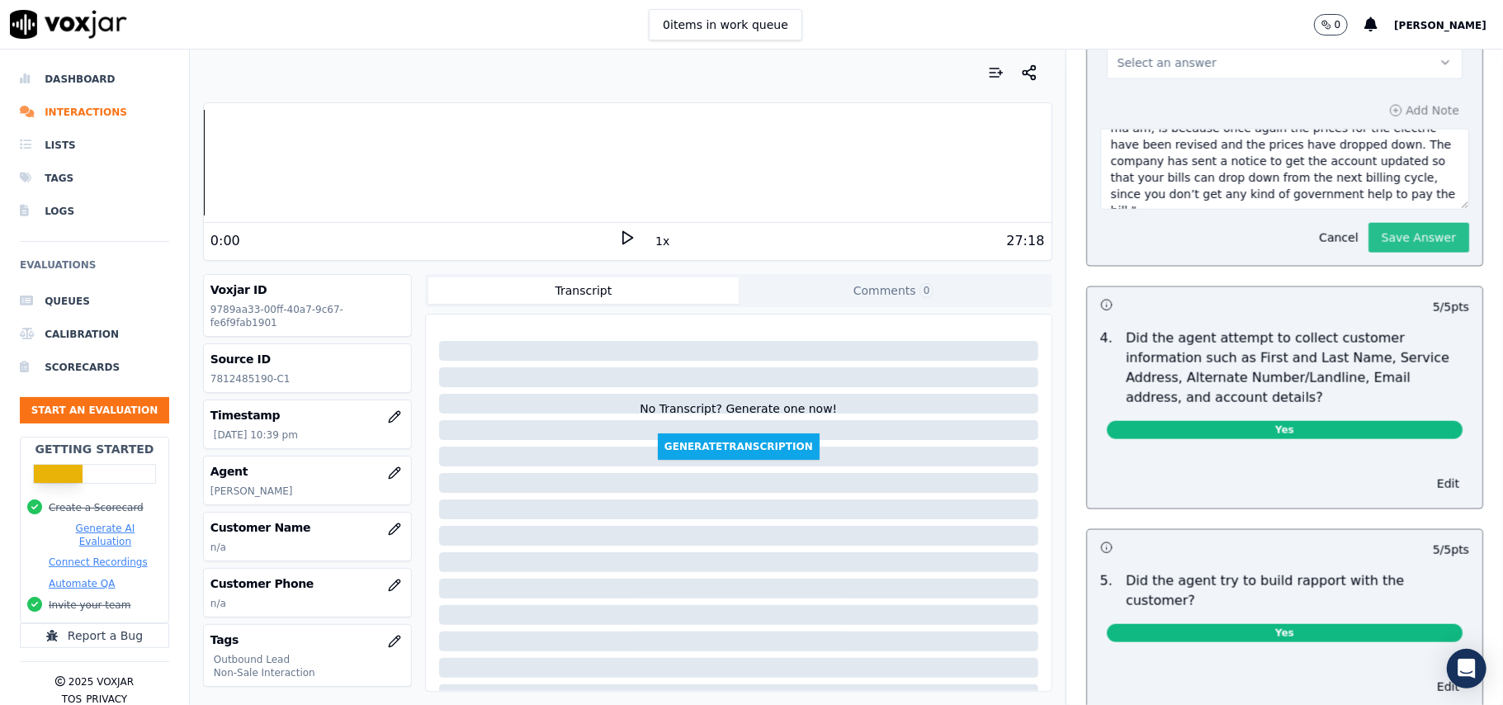
click at [1368, 248] on button "Save Answer" at bounding box center [1418, 238] width 101 height 30
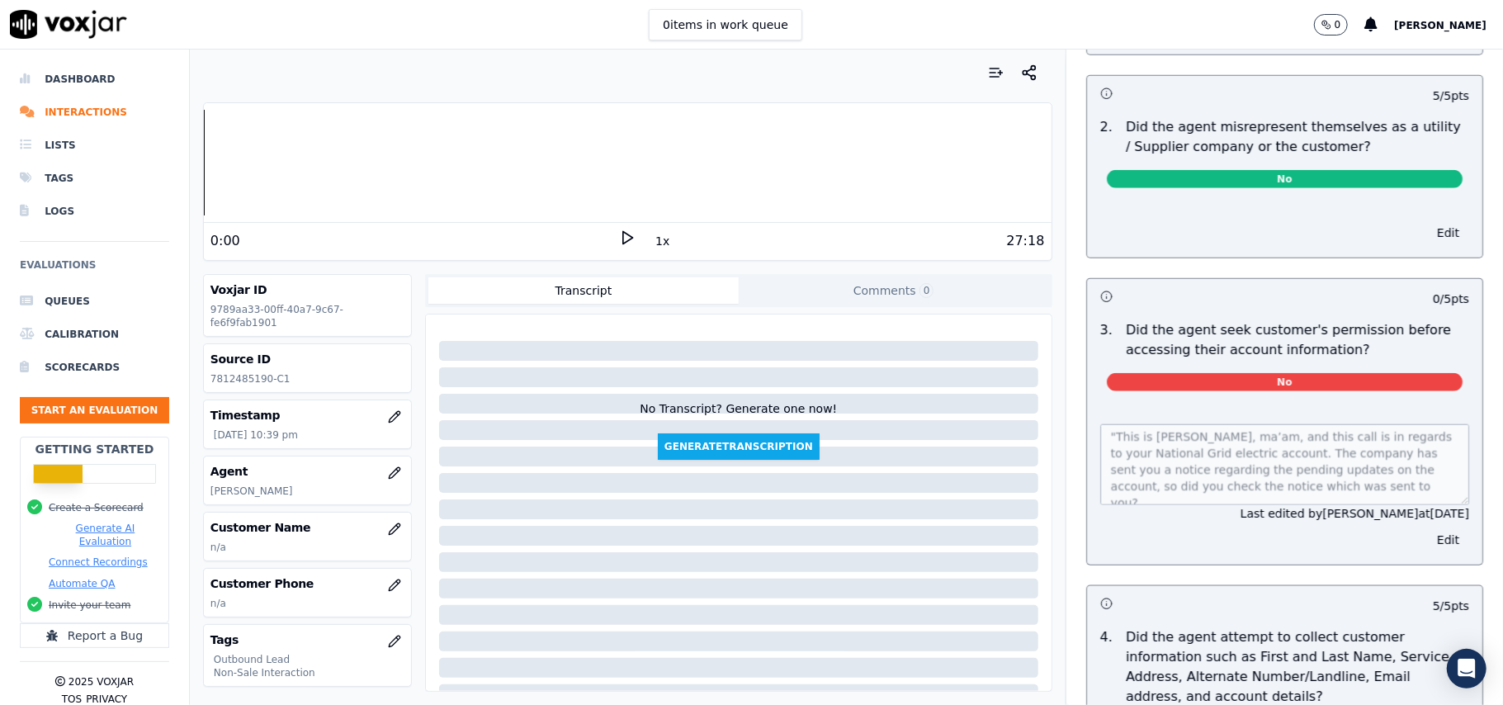
scroll to position [11, 0]
click at [1427, 546] on button "Edit" at bounding box center [1448, 539] width 42 height 23
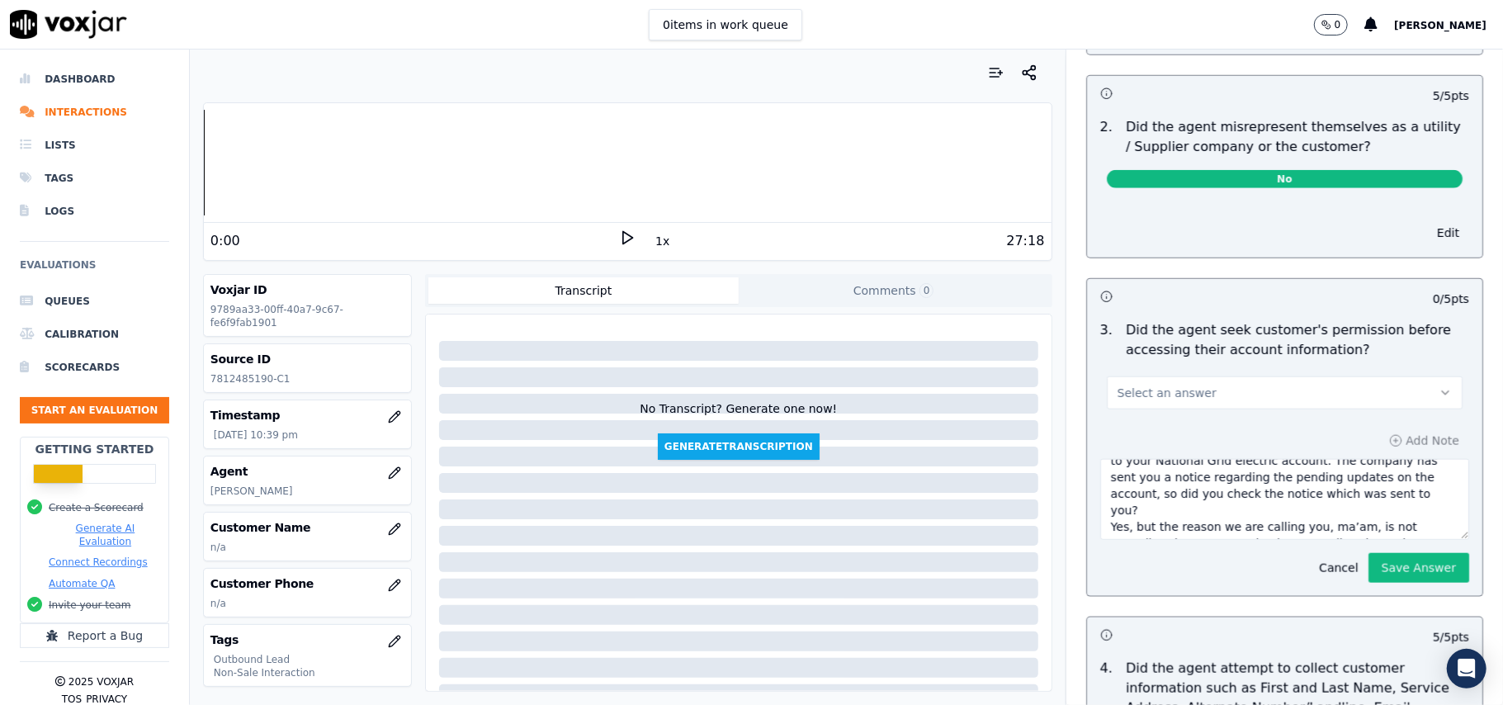
drag, startPoint x: 1377, startPoint y: 542, endPoint x: 1155, endPoint y: 517, distance: 222.7
click at [1100, 487] on textarea "Call ID: 141444 "This is [PERSON_NAME], ma’am, and this call is in regards to y…" at bounding box center [1284, 499] width 369 height 81
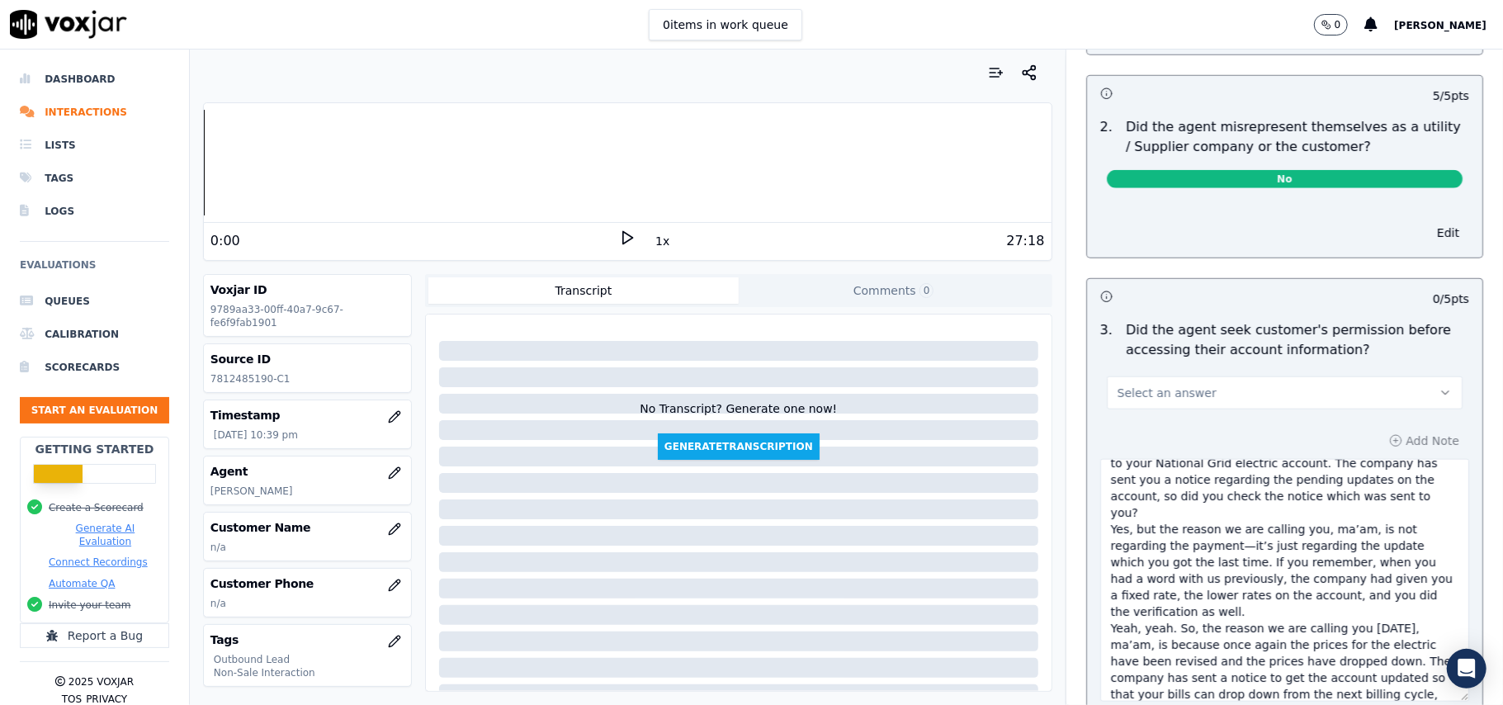
drag, startPoint x: 1411, startPoint y: 538, endPoint x: 1406, endPoint y: 707, distance: 169.2
click at [1406, 704] on html "0 items in work queue 0 [PERSON_NAME] Dashboard Interactions Lists Tags Logs Ev…" at bounding box center [751, 352] width 1503 height 705
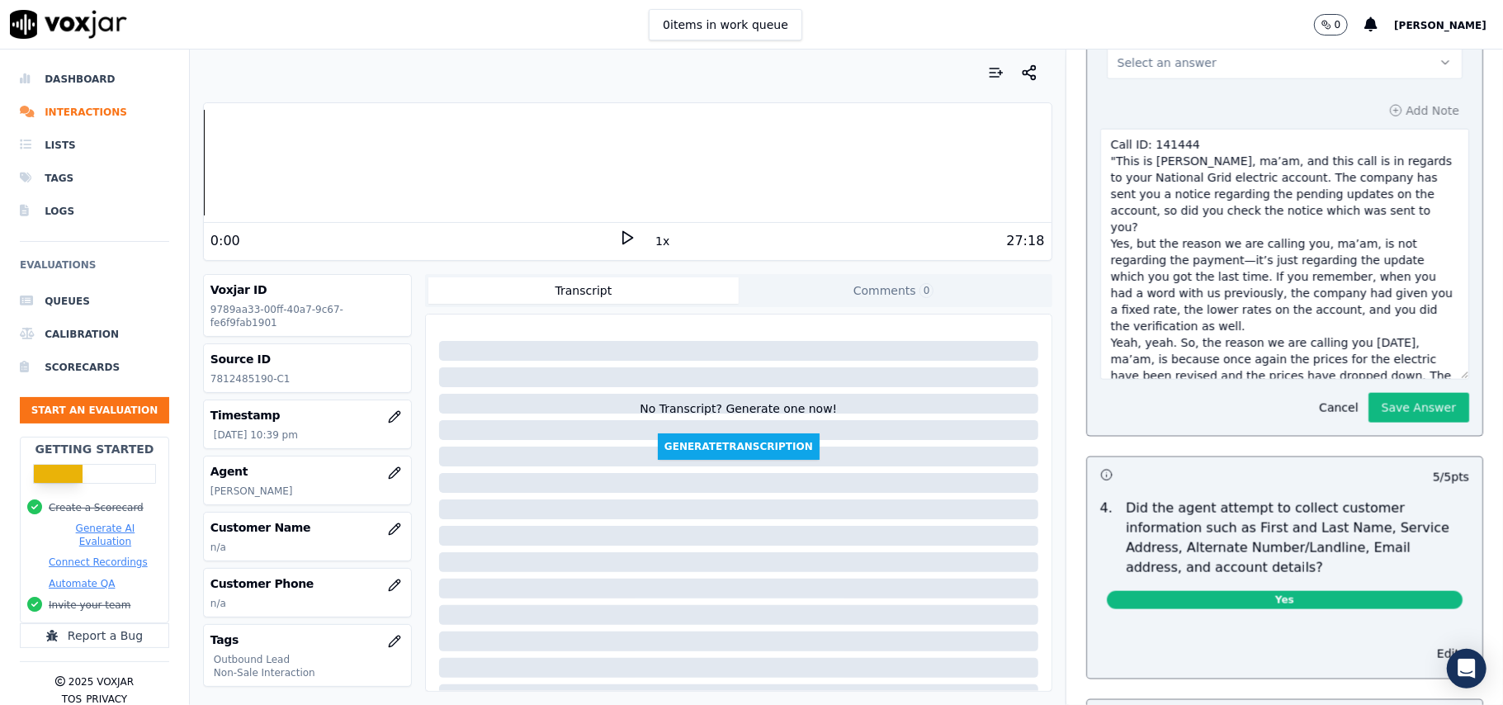
scroll to position [1387, 0]
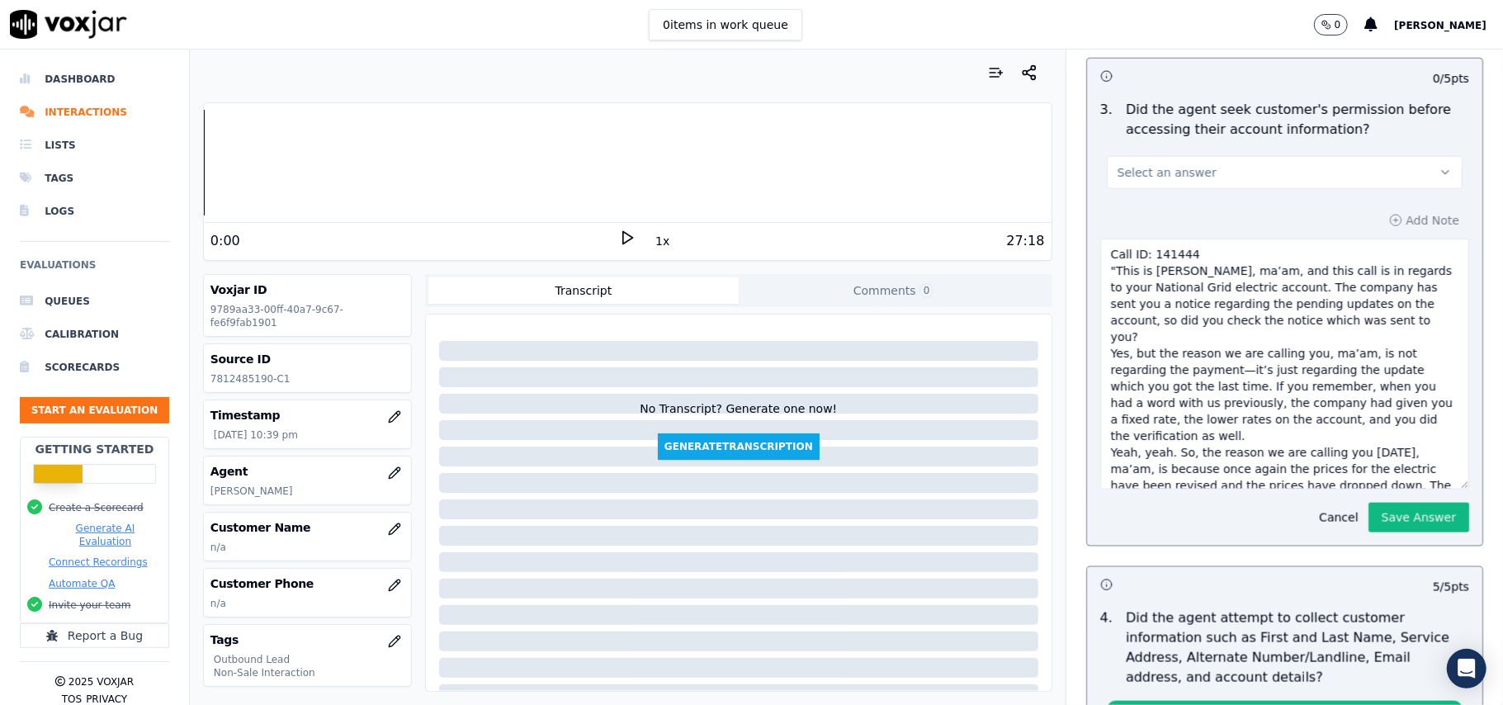
drag, startPoint x: 1374, startPoint y: 354, endPoint x: 1078, endPoint y: 272, distance: 307.4
click at [1100, 272] on textarea "Call ID: 141444 "This is [PERSON_NAME], ma’am, and this call is in regards to y…" at bounding box center [1284, 364] width 369 height 251
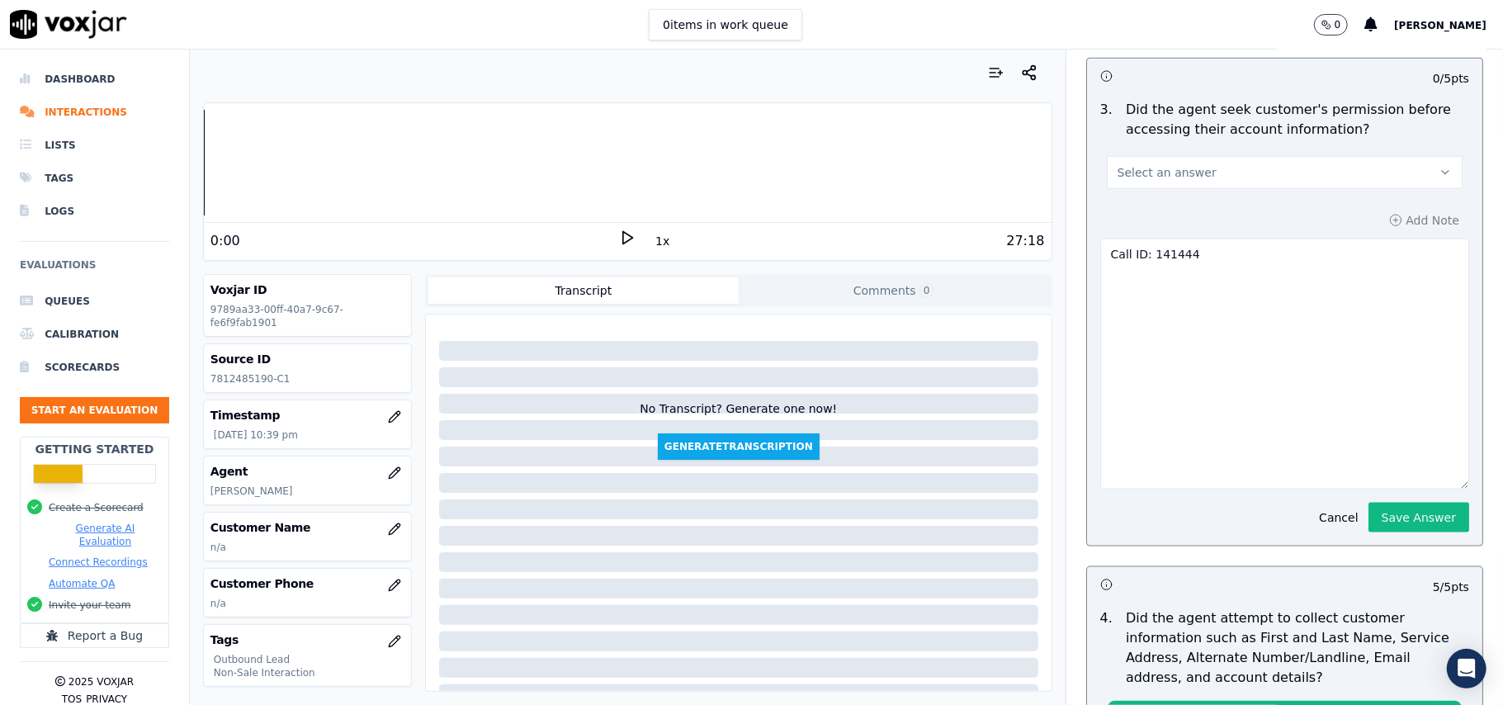
click at [1164, 181] on span "Select an answer" at bounding box center [1167, 172] width 99 height 17
click at [1147, 220] on div "Yes" at bounding box center [1248, 217] width 319 height 26
click at [1164, 294] on textarea "Call ID: 141444" at bounding box center [1284, 364] width 369 height 251
type textarea "Call ID: 141444 "This is [PERSON_NAME], ma’am, and this call is in regards to y…"
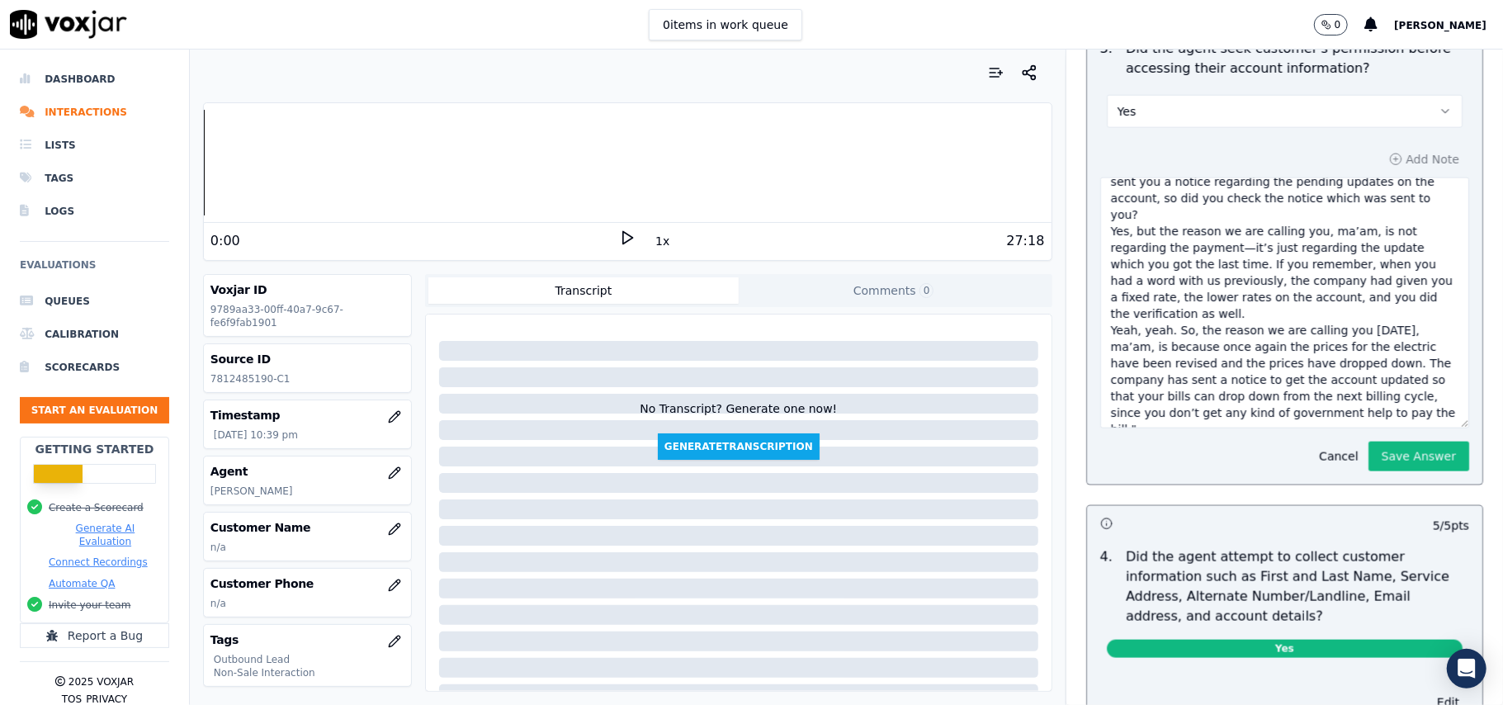
scroll to position [1496, 0]
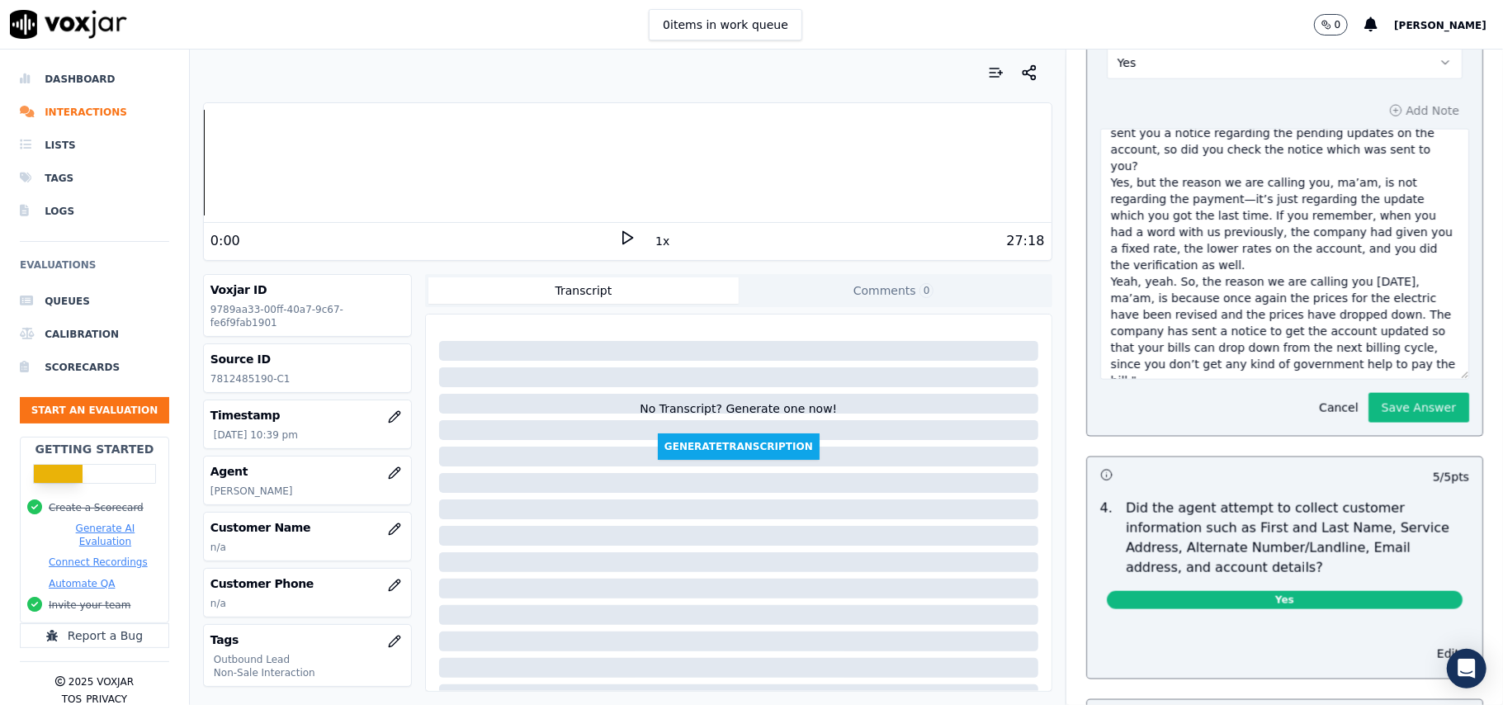
drag, startPoint x: 1087, startPoint y: 254, endPoint x: 1382, endPoint y: 361, distance: 313.3
click at [1382, 361] on textarea "Call ID: 141444 "This is [PERSON_NAME], ma’am, and this call is in regards to y…" at bounding box center [1284, 254] width 369 height 251
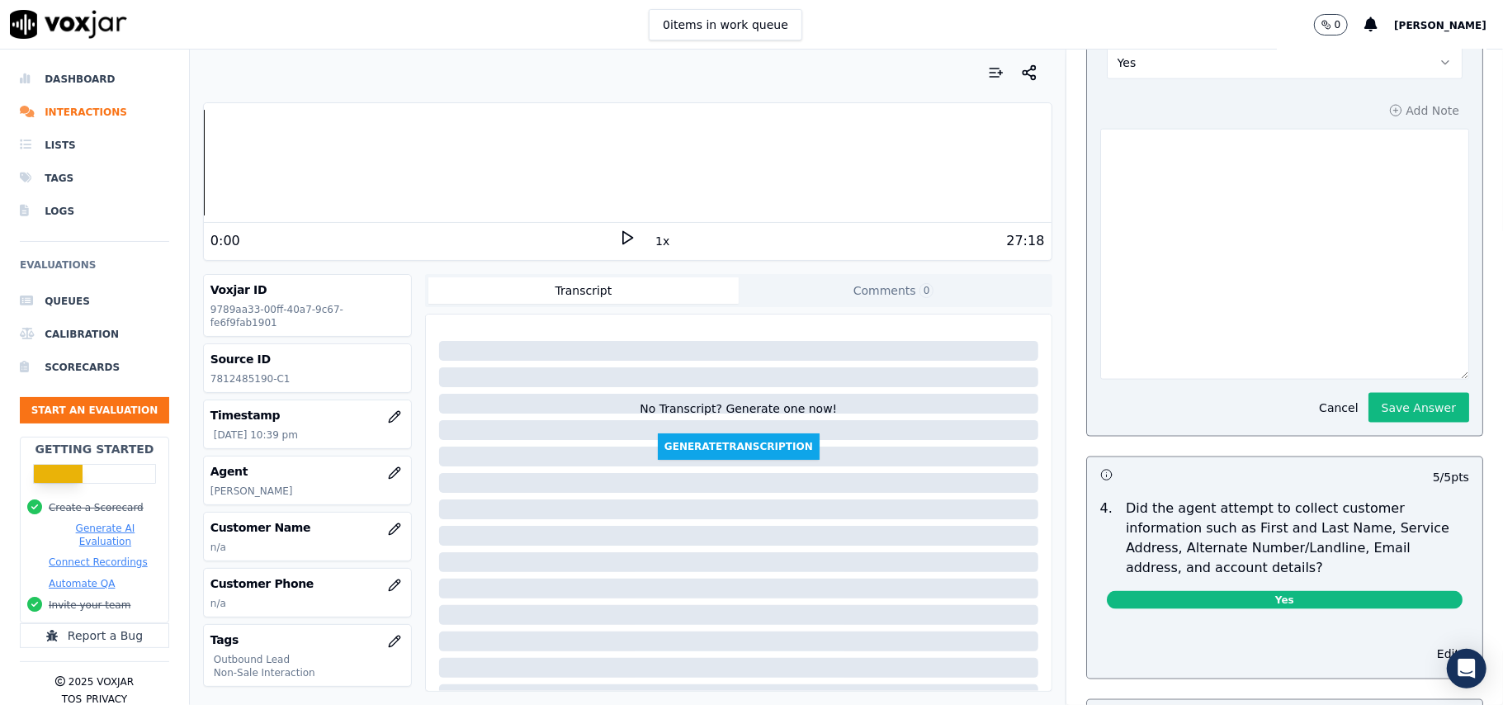
scroll to position [0, 0]
drag, startPoint x: 1378, startPoint y: 409, endPoint x: 1155, endPoint y: 363, distance: 227.6
click at [1378, 407] on button "Save Answer" at bounding box center [1418, 408] width 101 height 30
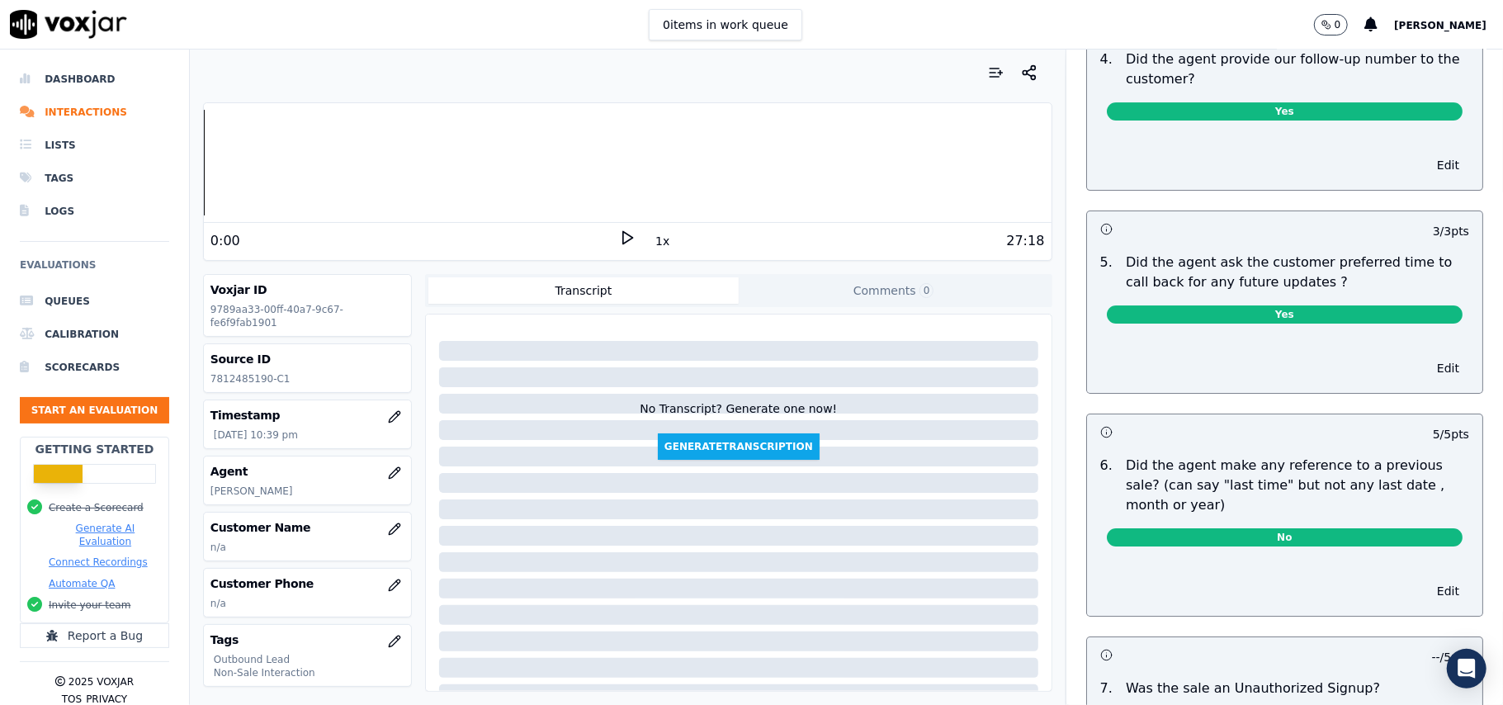
scroll to position [4259, 0]
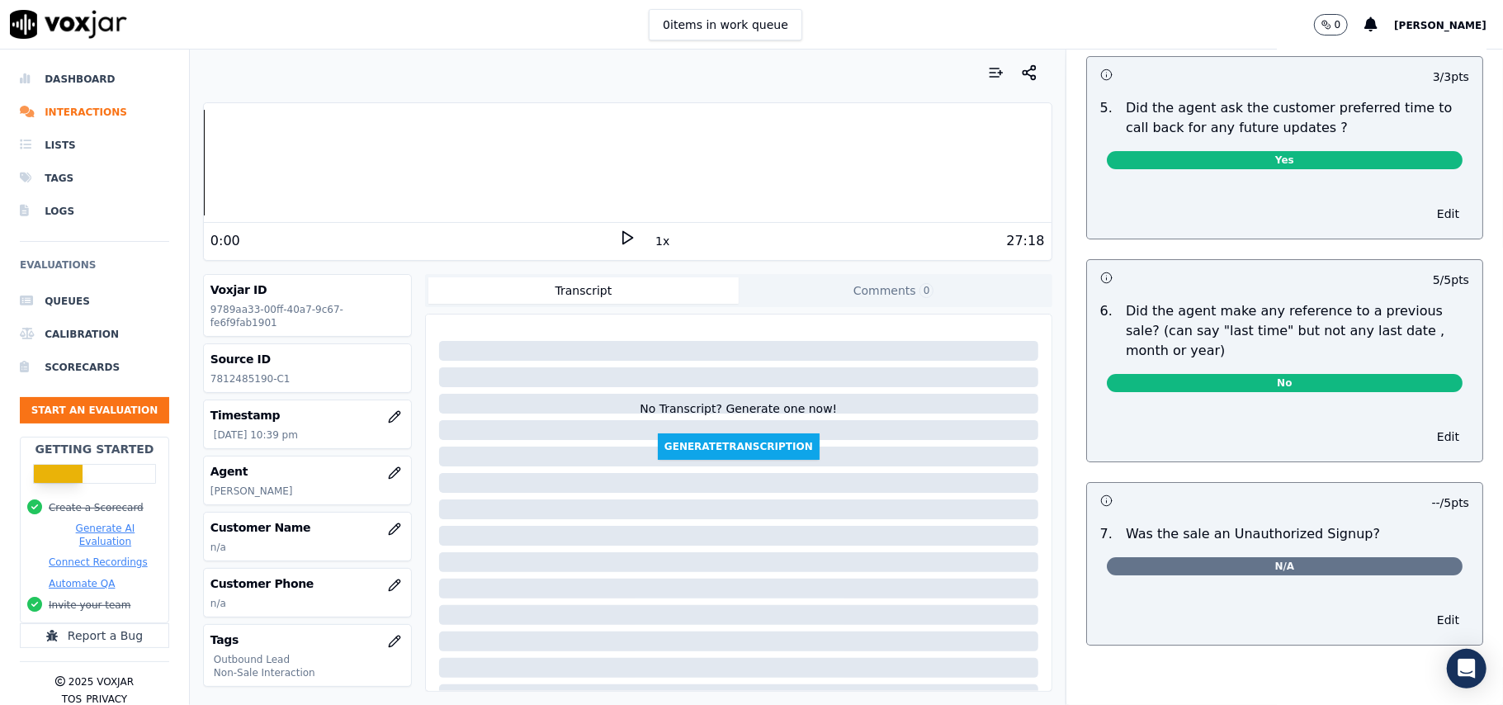
click at [1231, 374] on span "No" at bounding box center [1285, 383] width 356 height 18
click at [1427, 425] on button "Edit" at bounding box center [1448, 436] width 42 height 23
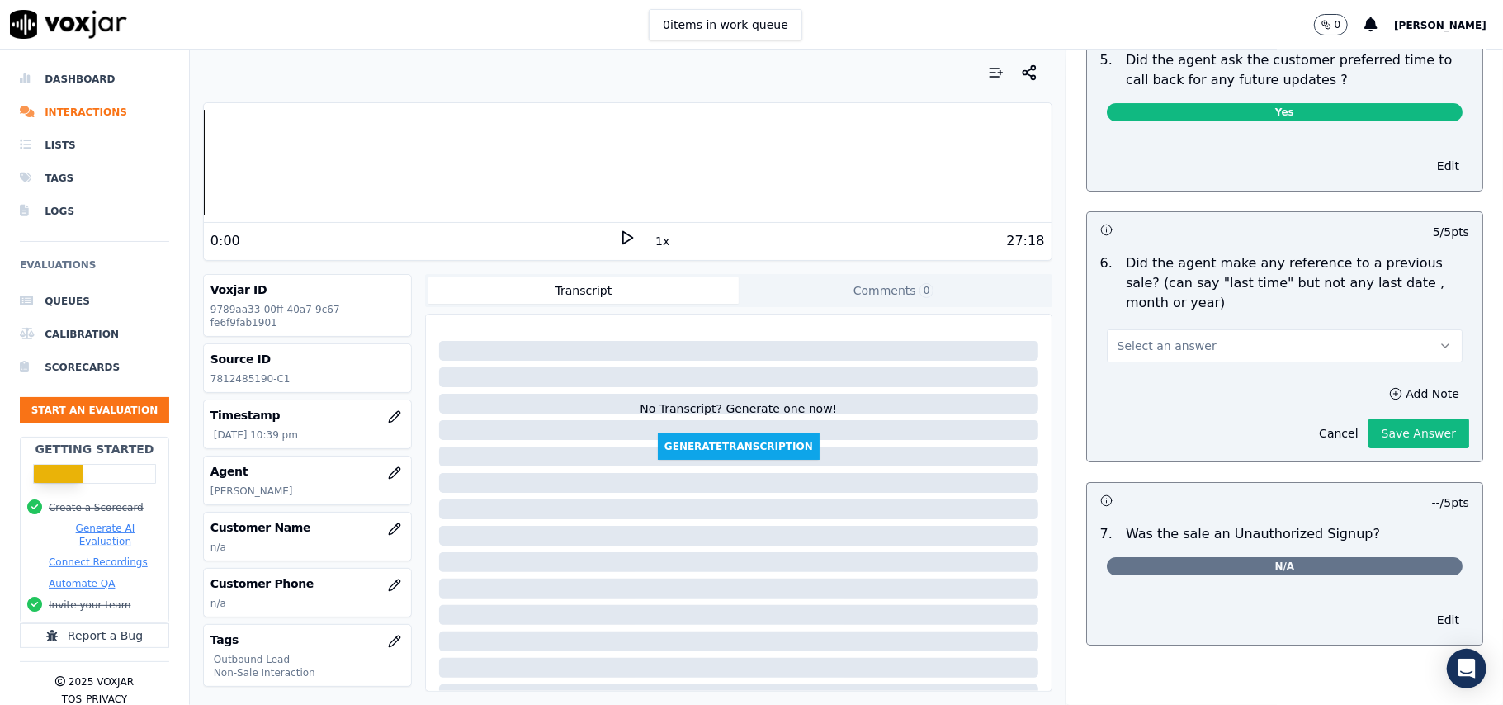
click at [1179, 347] on span "Select an answer" at bounding box center [1167, 346] width 99 height 17
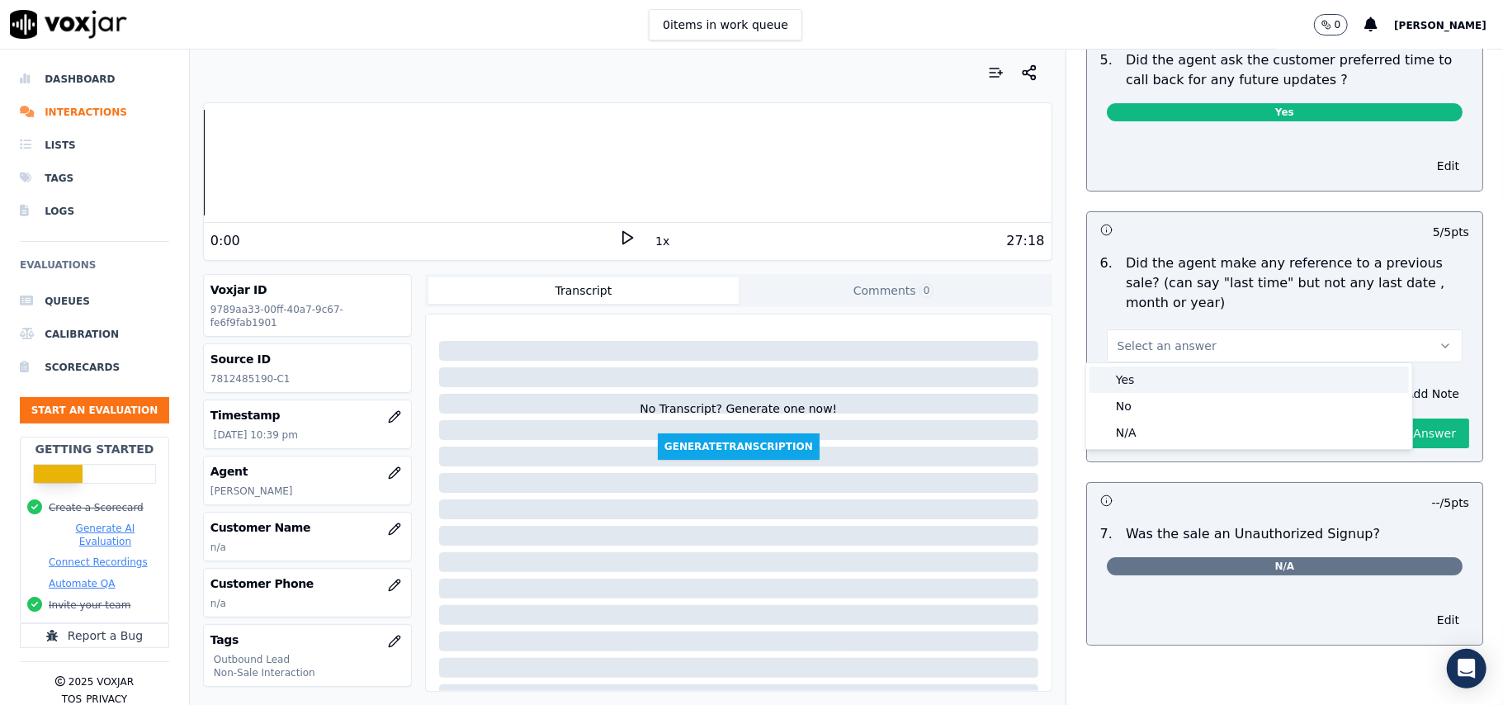
click at [1152, 371] on div "Yes" at bounding box center [1248, 379] width 319 height 26
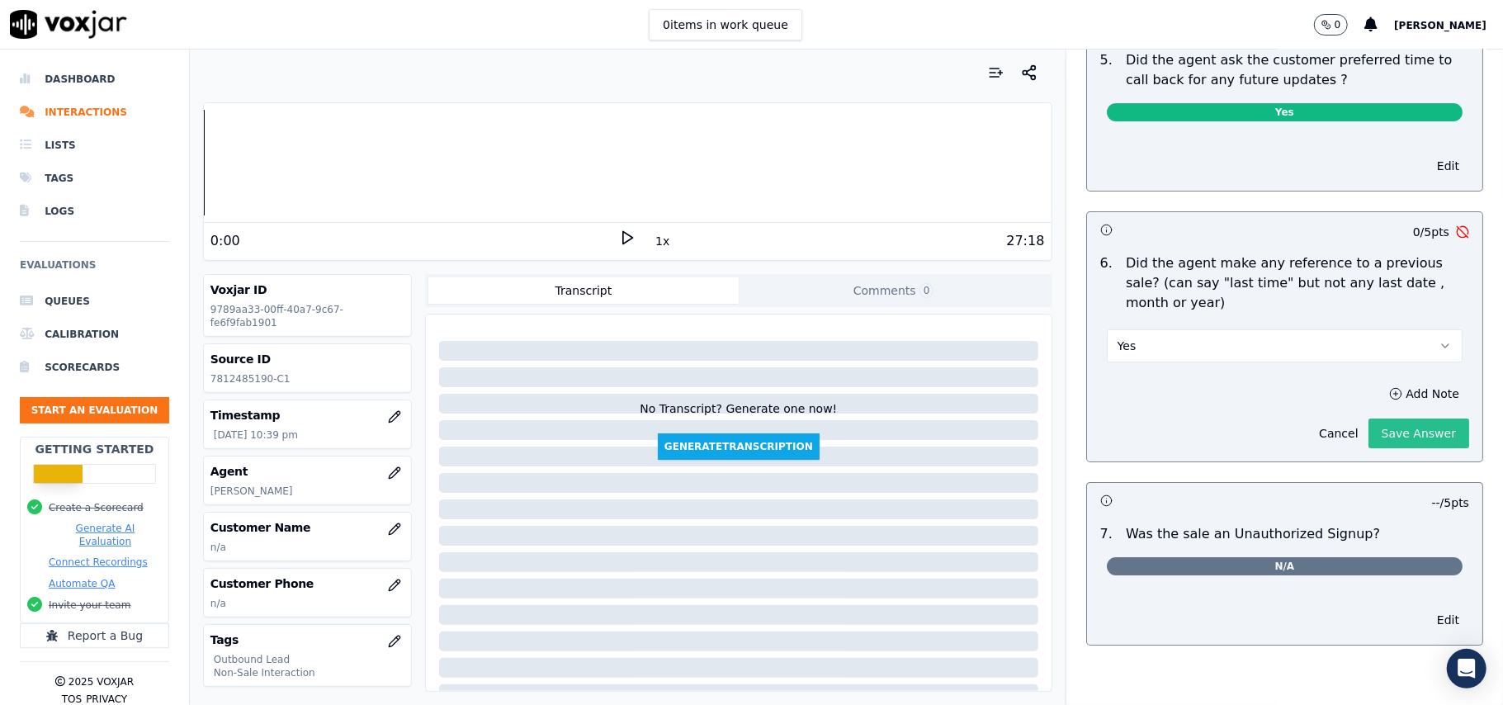
click at [1368, 426] on button "Save Answer" at bounding box center [1418, 433] width 101 height 30
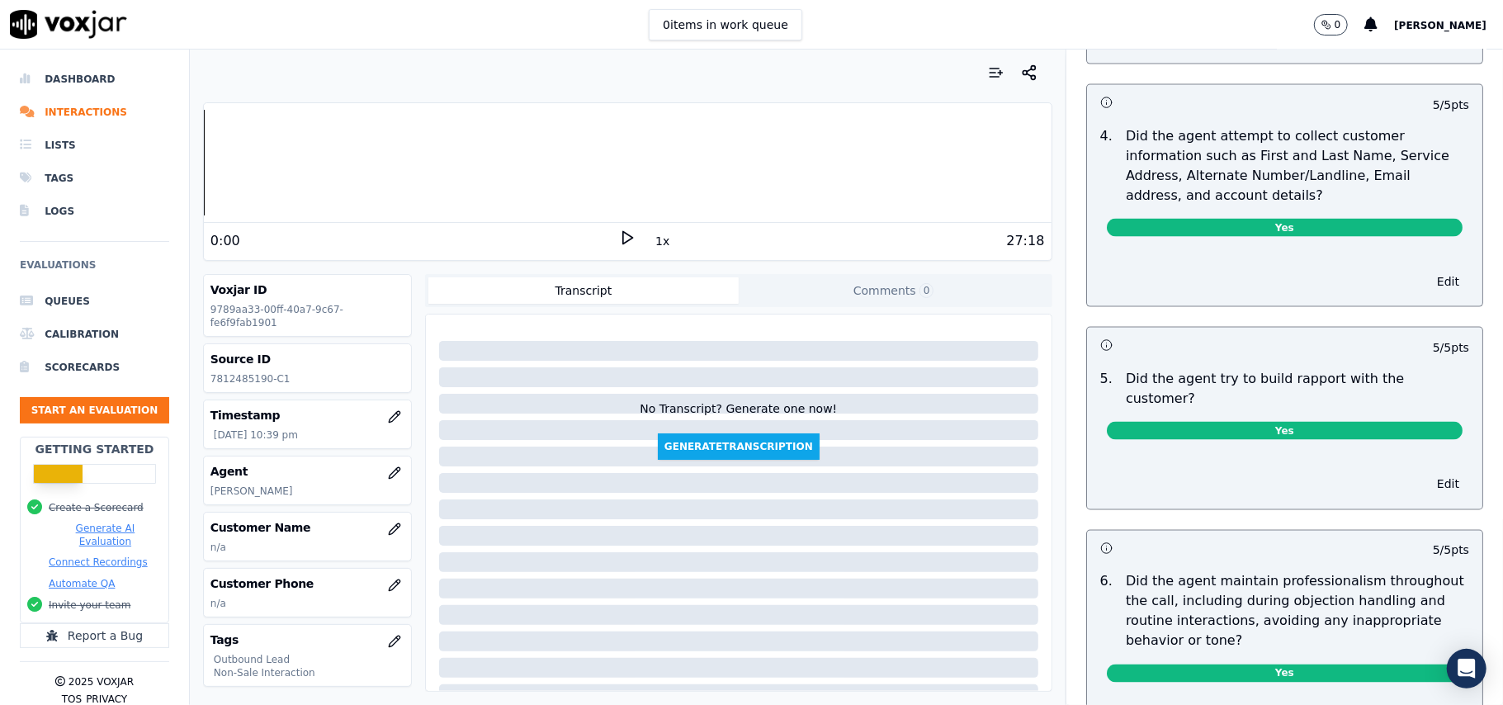
scroll to position [946, 0]
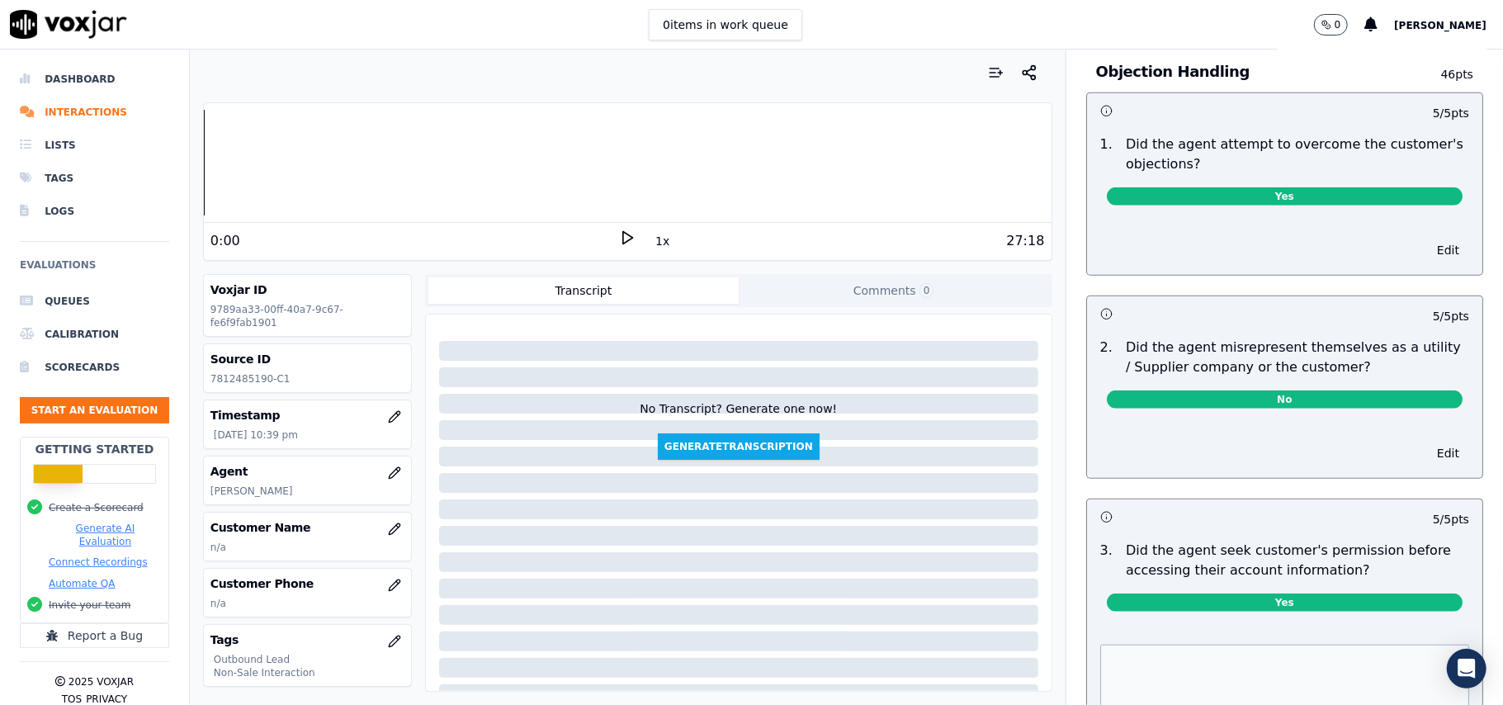
click at [1240, 406] on span "No" at bounding box center [1285, 399] width 356 height 18
click at [1427, 454] on button "Edit" at bounding box center [1448, 453] width 42 height 23
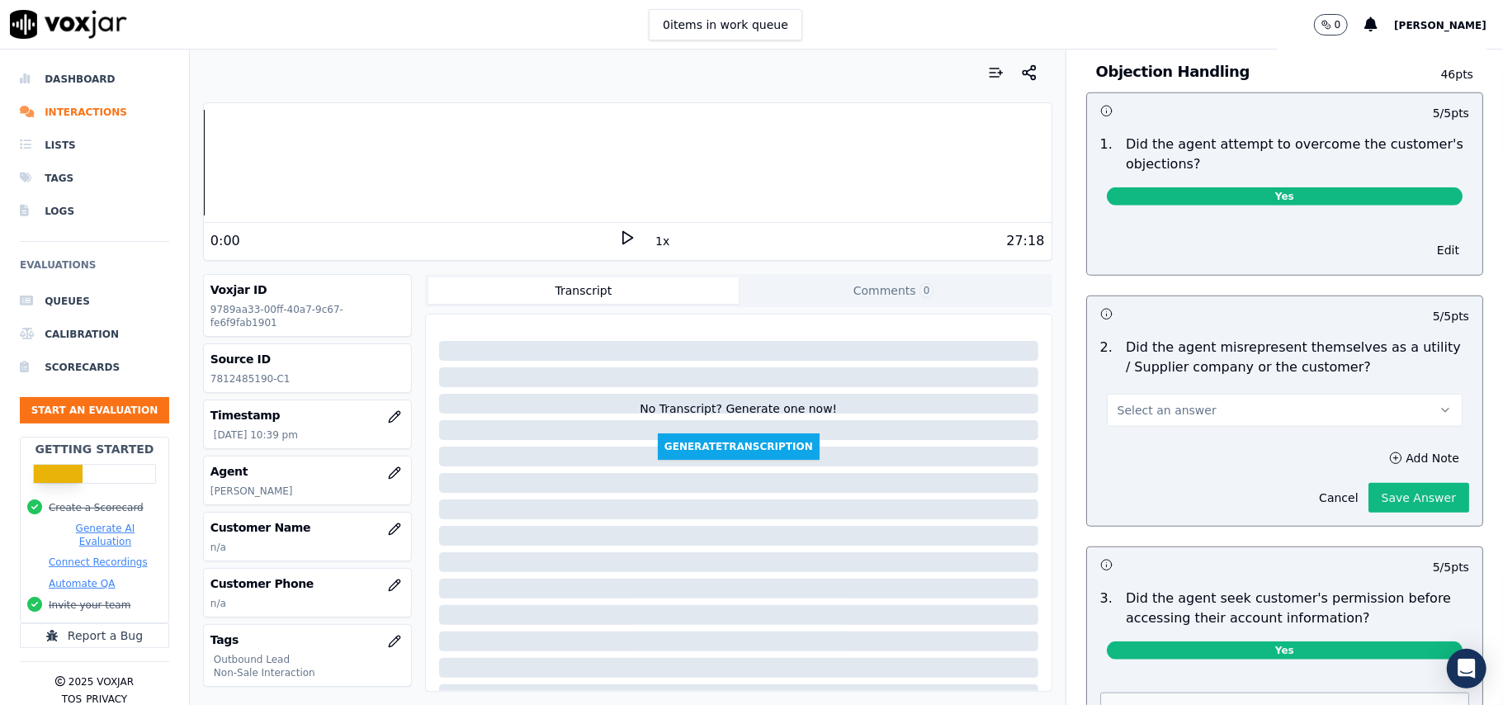
click at [1261, 414] on button "Select an answer" at bounding box center [1285, 410] width 356 height 33
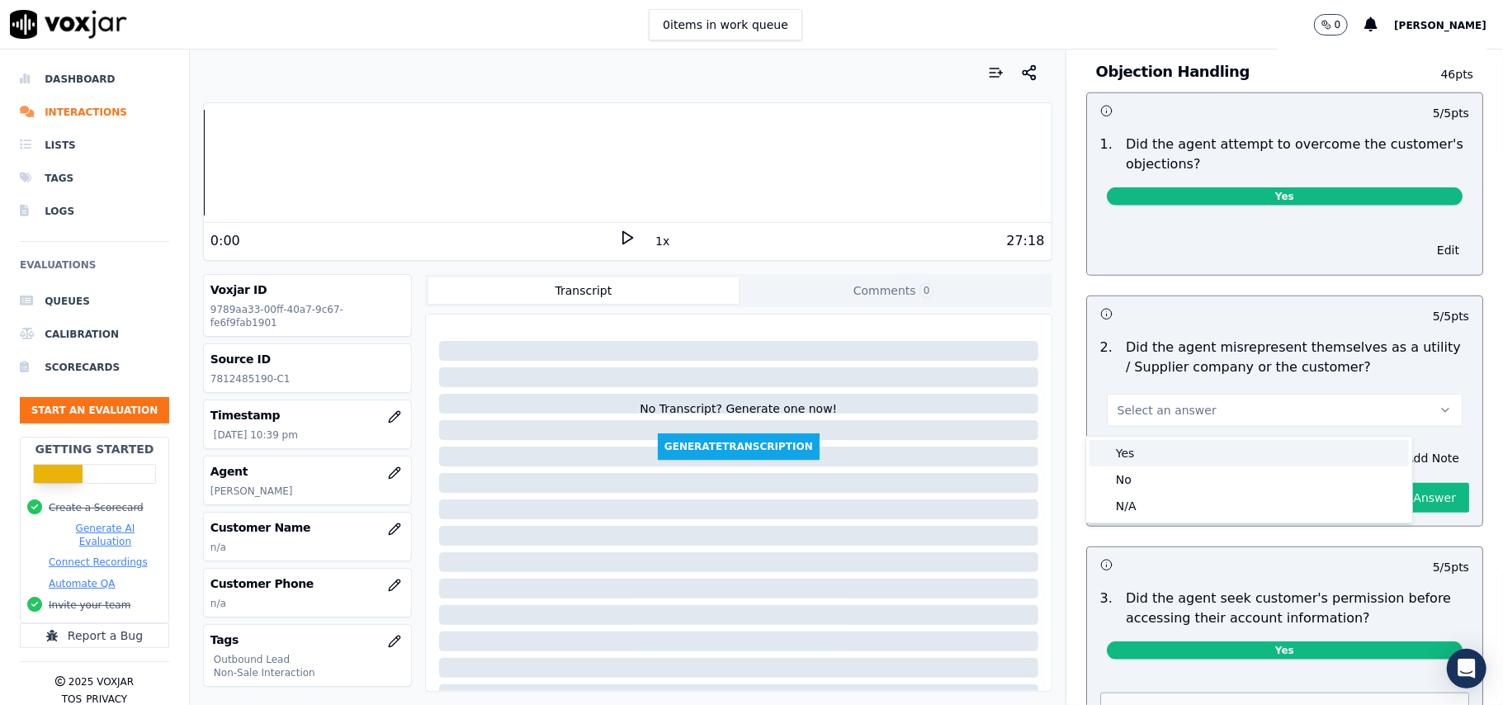
click at [1146, 449] on div "Yes" at bounding box center [1248, 453] width 319 height 26
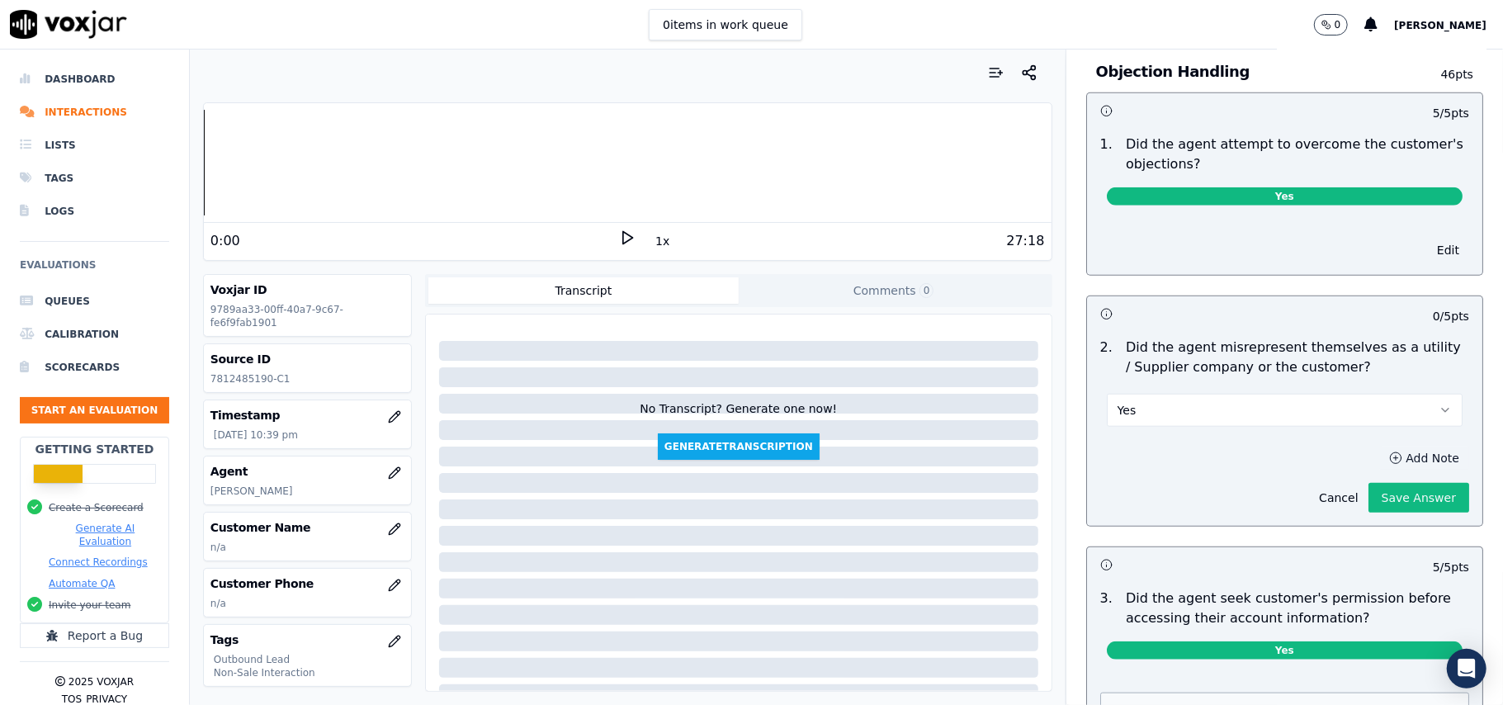
click at [1382, 461] on button "Add Note" at bounding box center [1424, 458] width 90 height 23
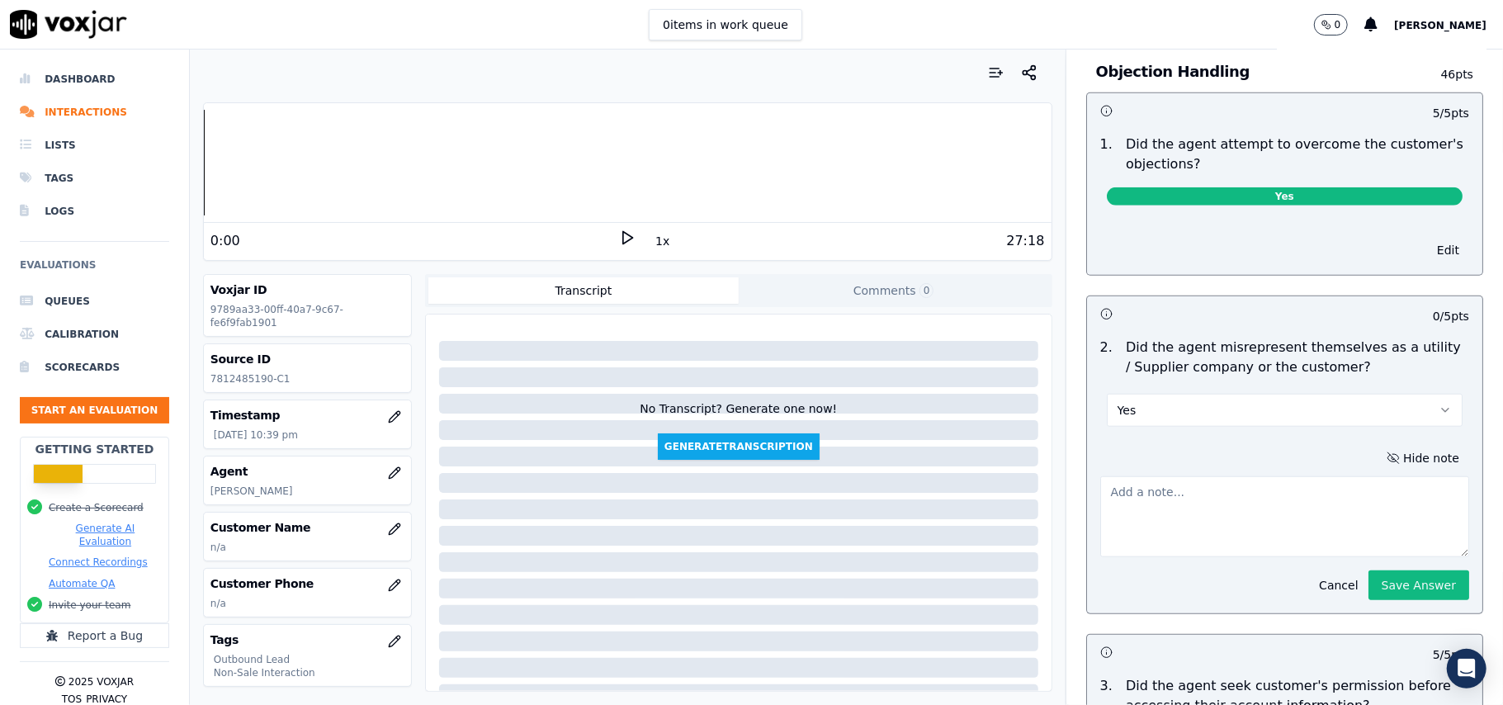
click at [1218, 499] on textarea at bounding box center [1284, 516] width 369 height 81
paste textarea "Call ID: 141444 "This is [PERSON_NAME], ma’am, and this call is in regards to y…"
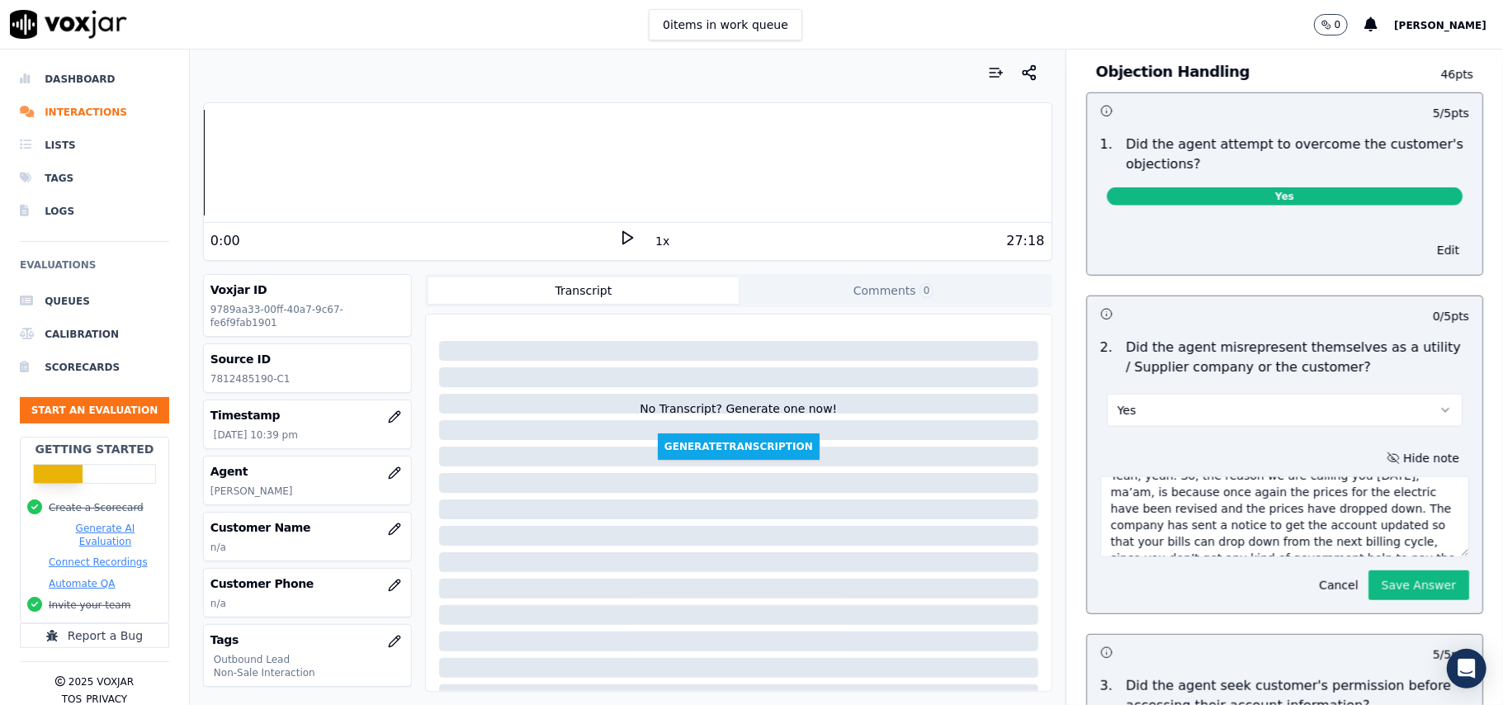
scroll to position [1166, 0]
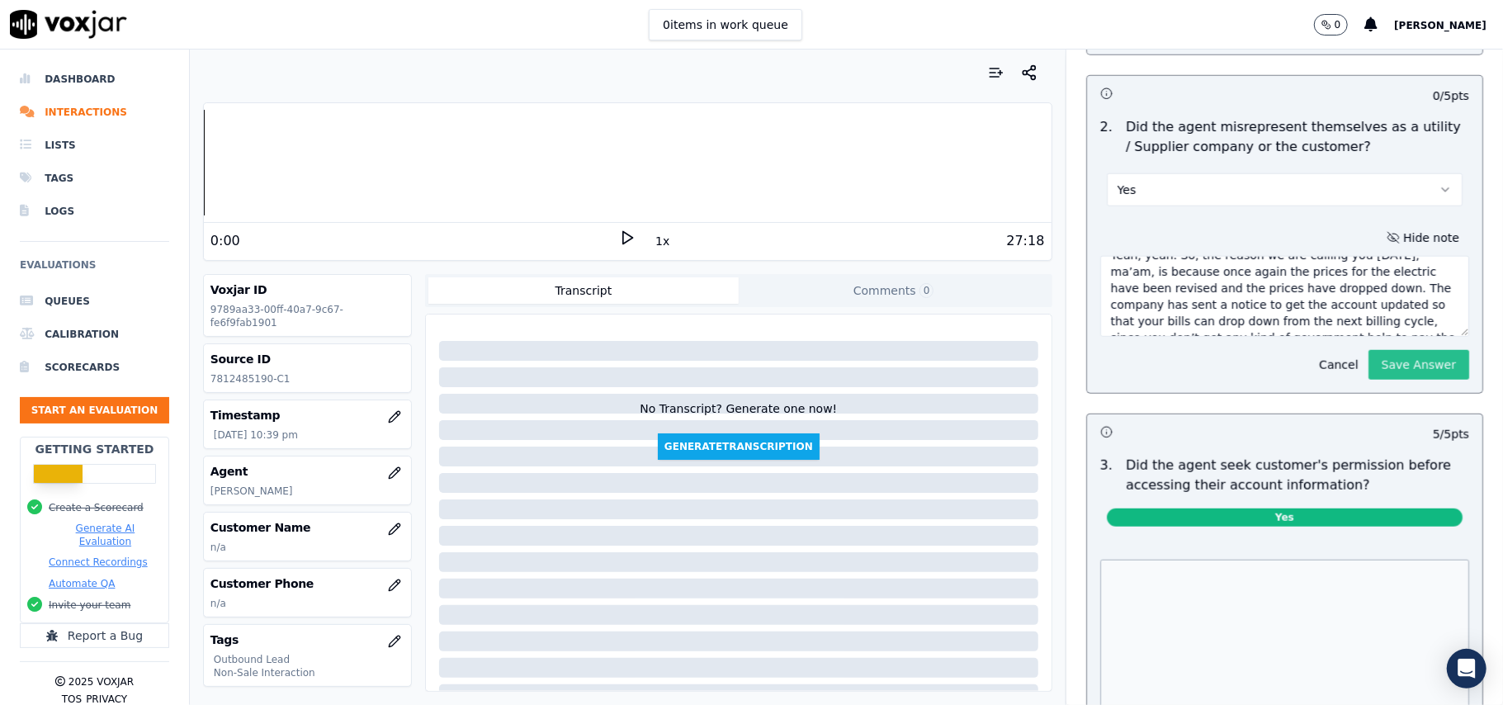
type textarea "Call ID: 141444 "This is [PERSON_NAME], ma’am, and this call is in regards to y…"
click at [1374, 373] on button "Save Answer" at bounding box center [1418, 365] width 101 height 30
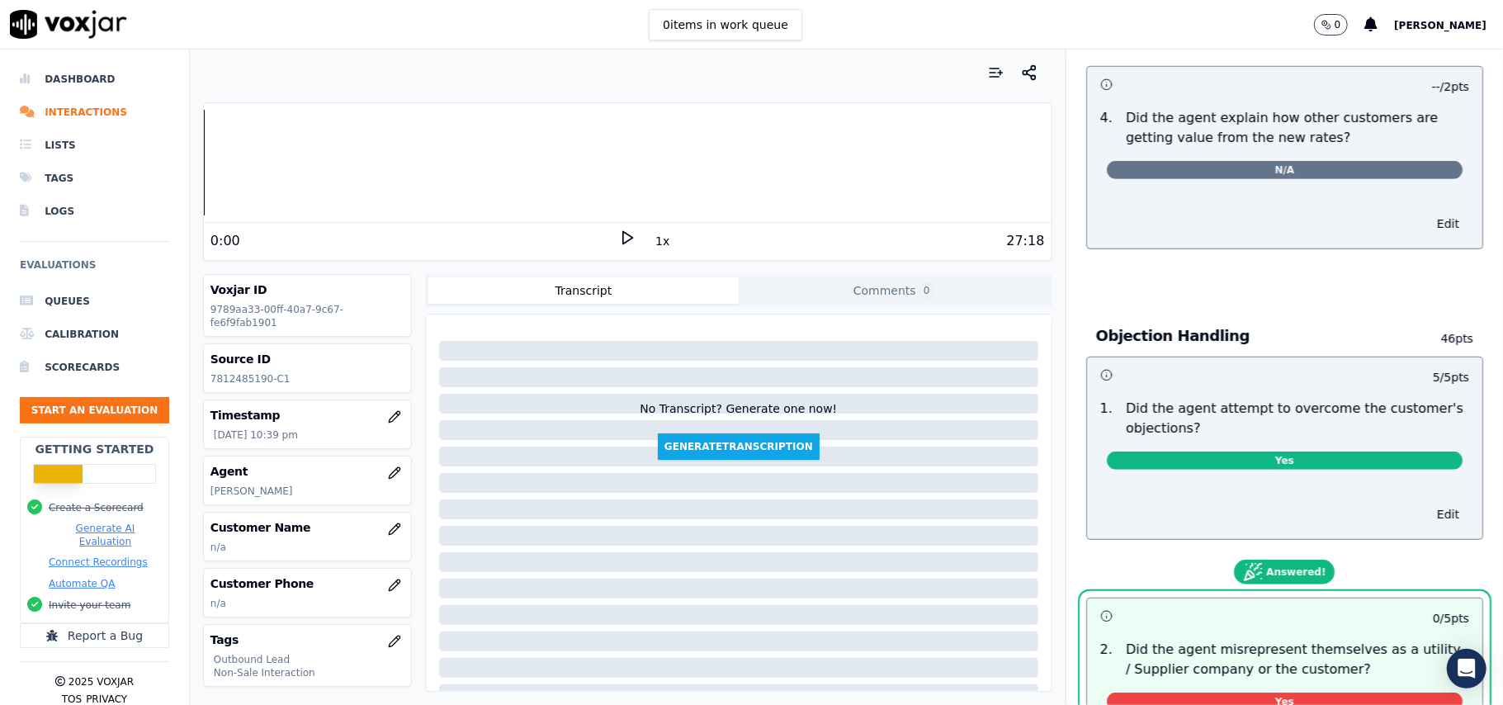
scroll to position [0, 0]
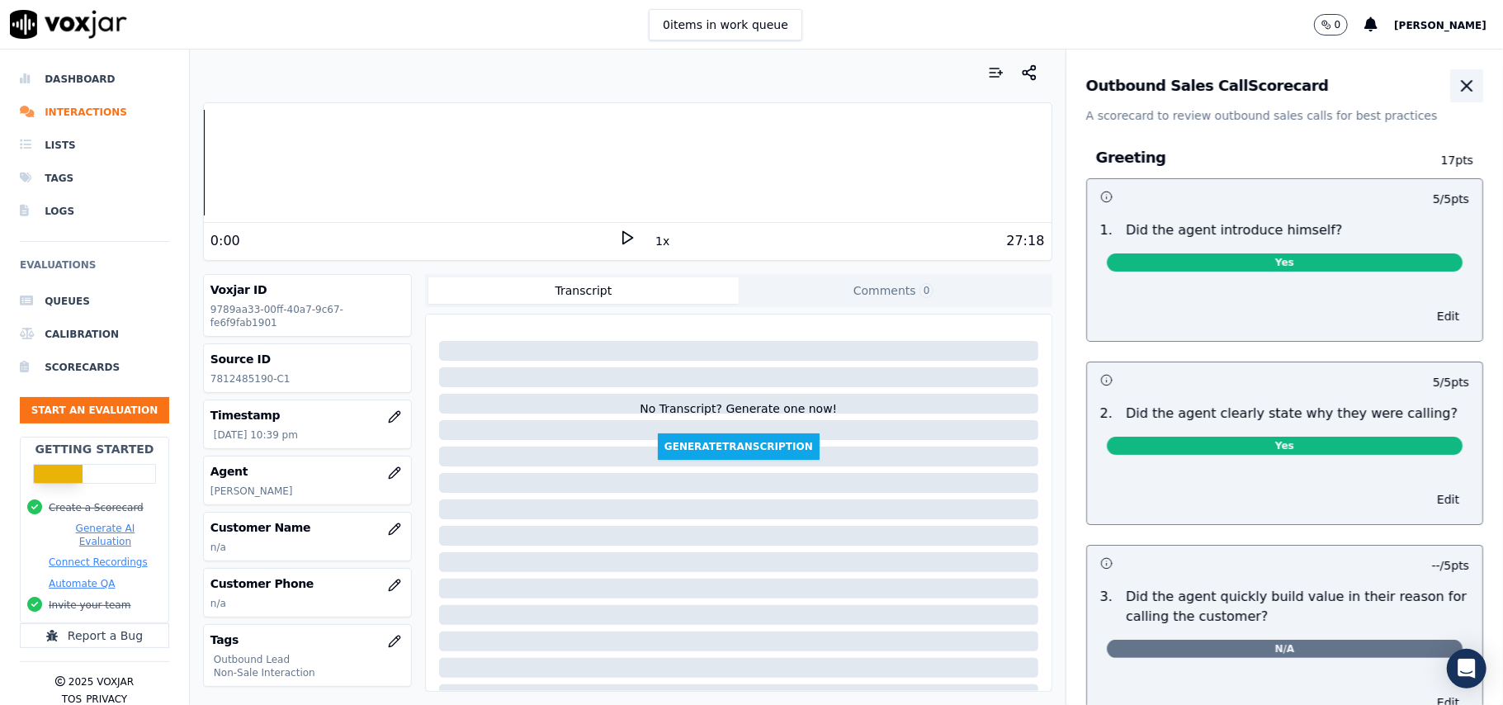
click at [1450, 87] on button "button" at bounding box center [1466, 85] width 33 height 33
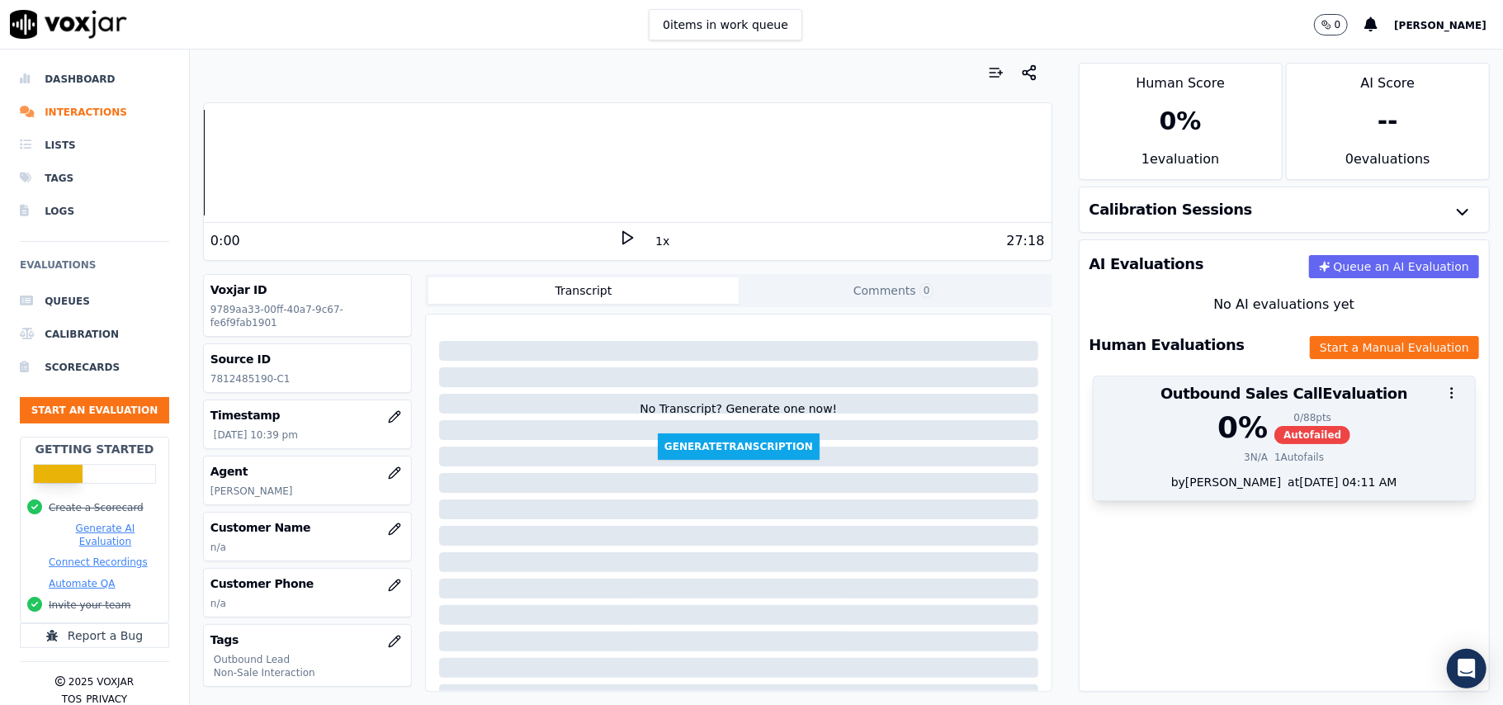
drag, startPoint x: 1127, startPoint y: 391, endPoint x: 1157, endPoint y: 408, distance: 34.7
click at [1261, 391] on div at bounding box center [1284, 392] width 381 height 33
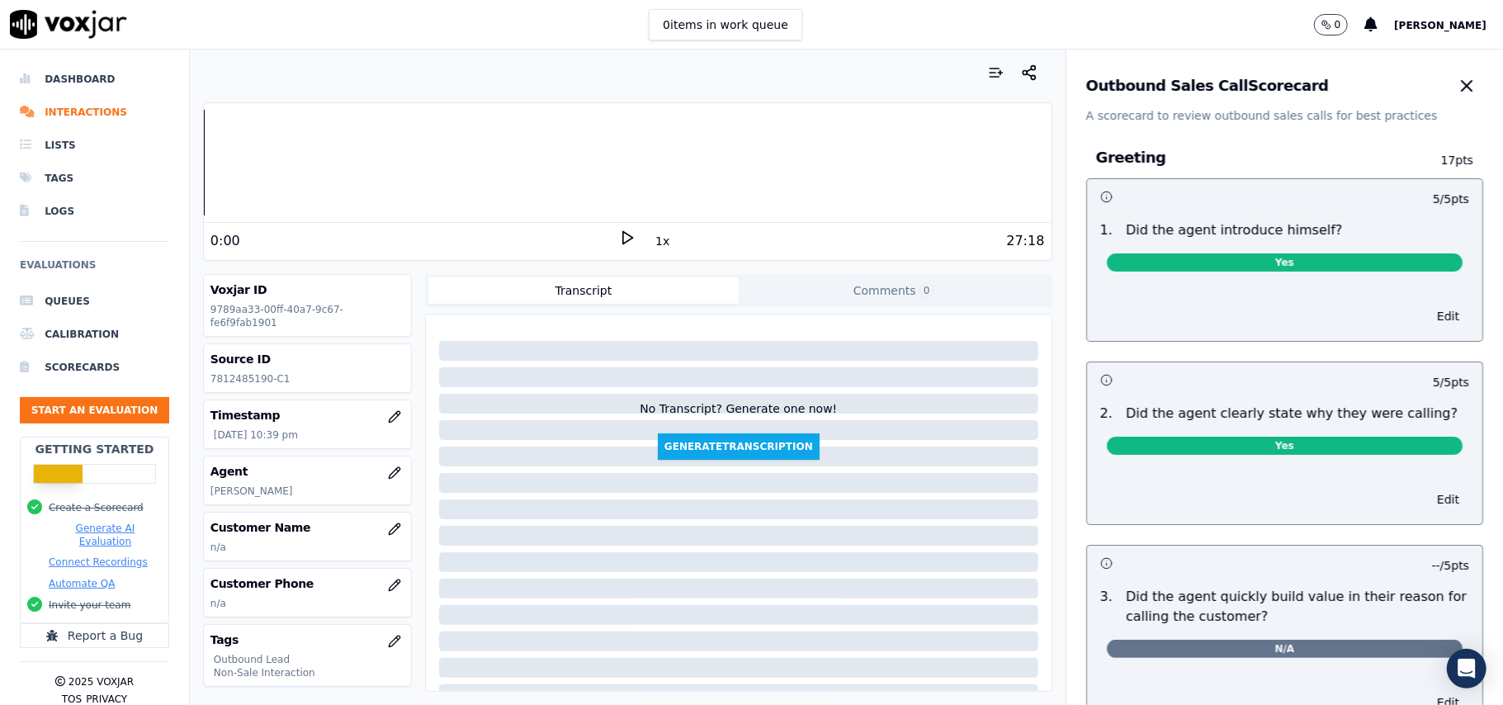
click at [1150, 408] on p "Did the agent clearly state why they were calling?" at bounding box center [1292, 414] width 332 height 20
click at [1462, 84] on icon "button" at bounding box center [1467, 86] width 10 height 10
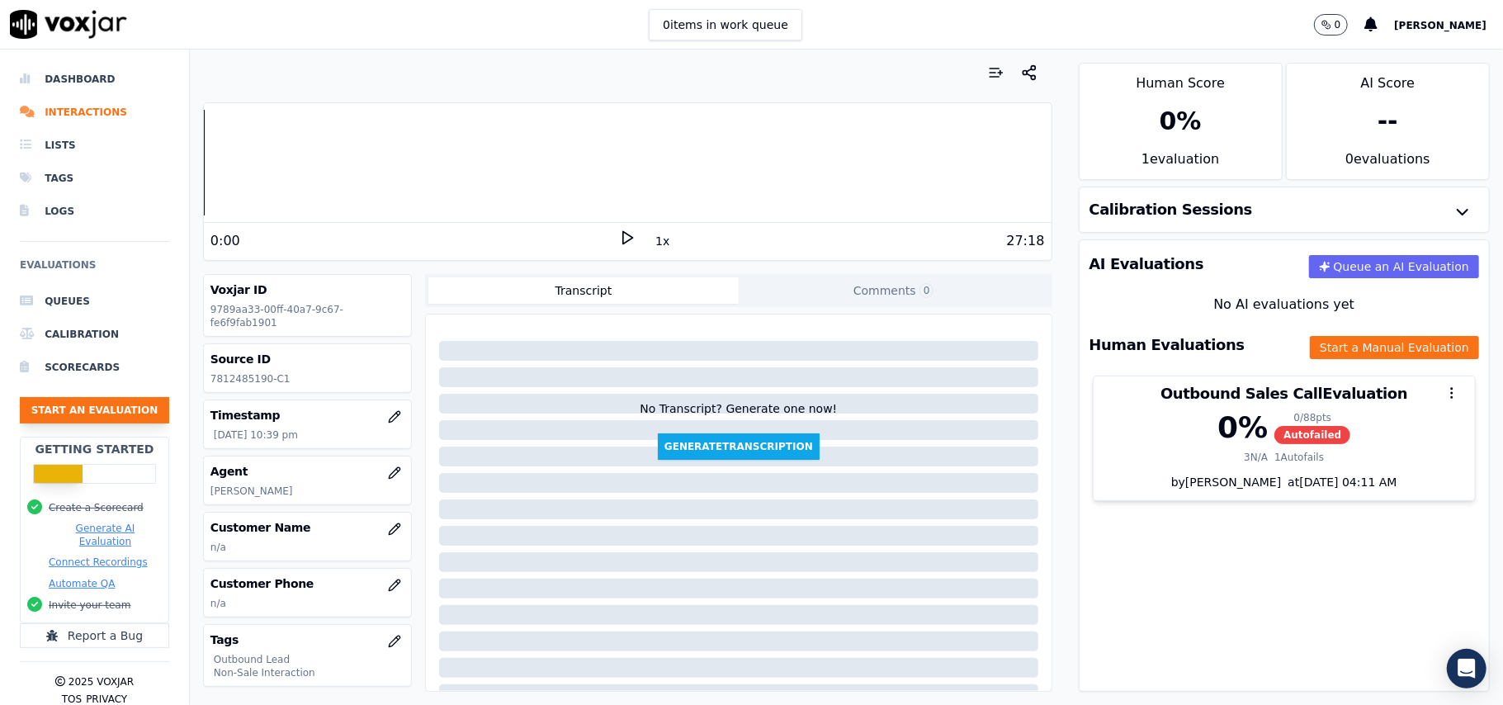
click at [121, 410] on button "Start an Evaluation" at bounding box center [94, 410] width 149 height 26
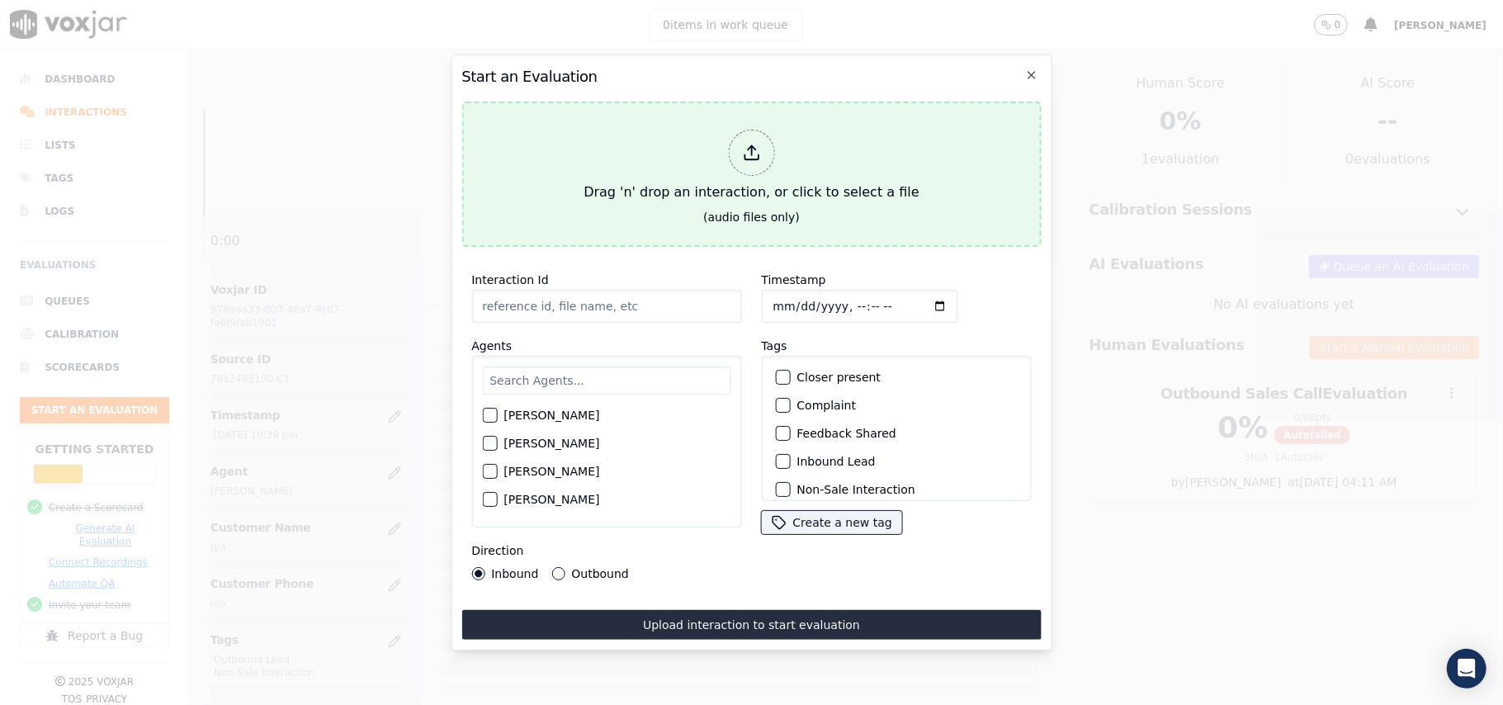
click at [751, 149] on icon at bounding box center [751, 153] width 18 height 18
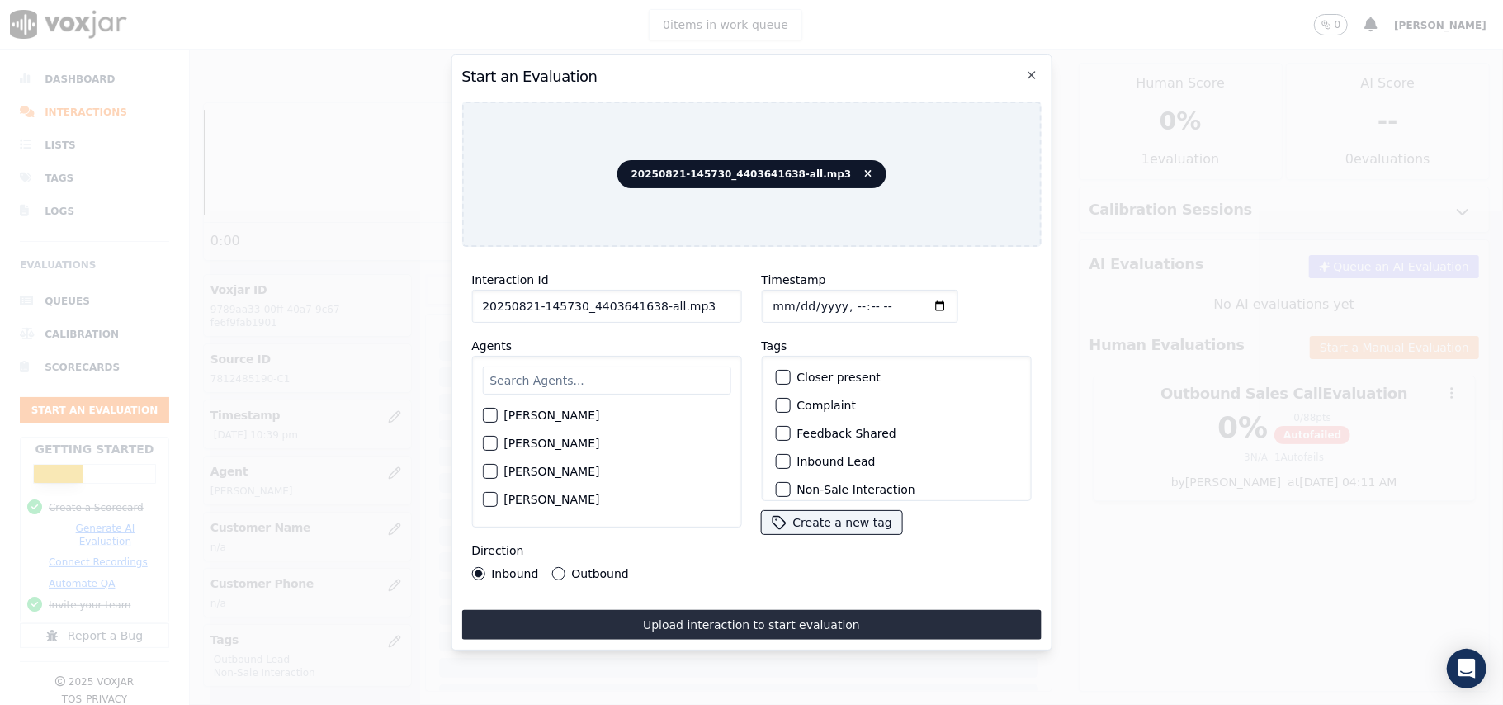
drag, startPoint x: 693, startPoint y: 302, endPoint x: 645, endPoint y: 301, distance: 47.9
click at [645, 301] on input "20250821-145730_4403641638-all.mp3" at bounding box center [606, 306] width 270 height 33
type input "20250821-145730_4403641638-C1"
click at [792, 294] on input "Timestamp" at bounding box center [859, 306] width 196 height 33
type input "[DATE]T22:52"
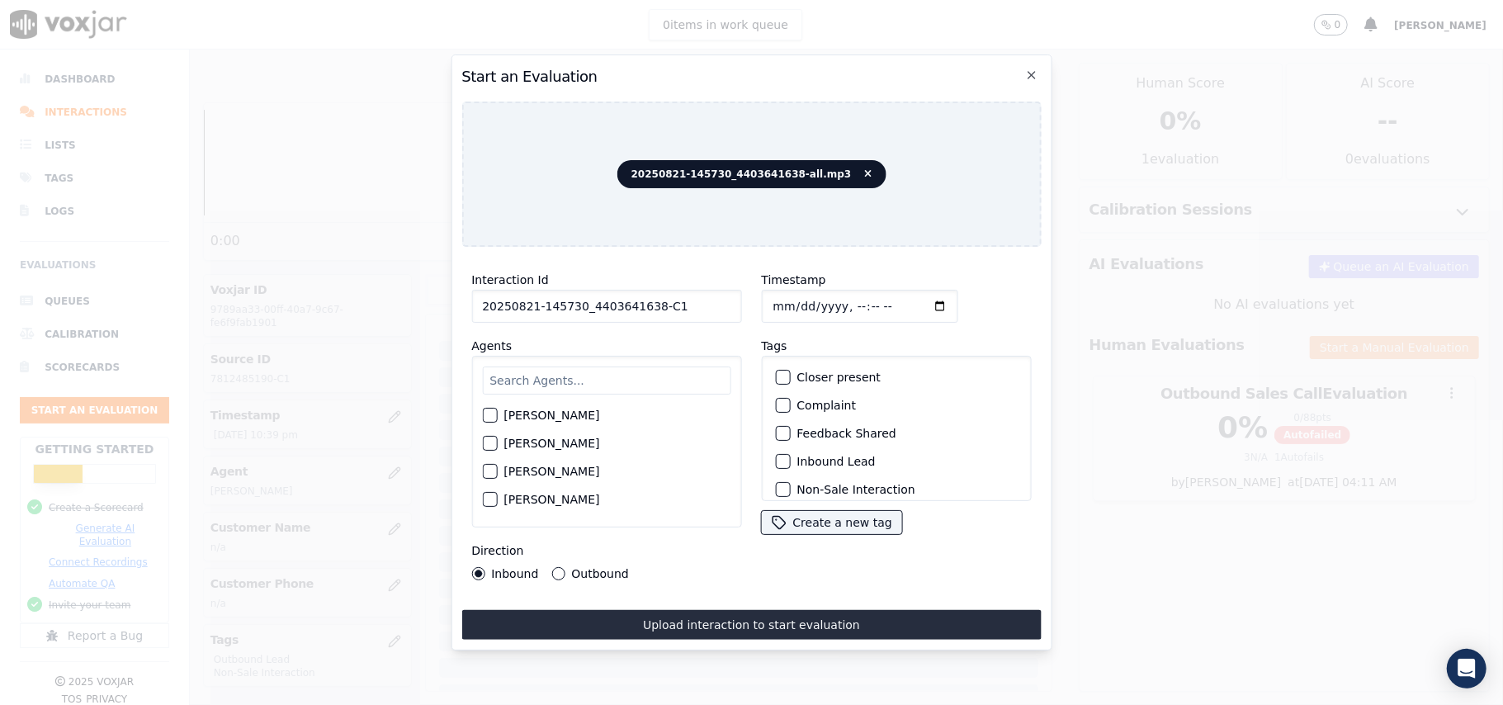
click at [624, 366] on input "text" at bounding box center [606, 380] width 248 height 28
type input "[PERSON_NAME]"
click at [492, 414] on div "button" at bounding box center [489, 420] width 12 height 12
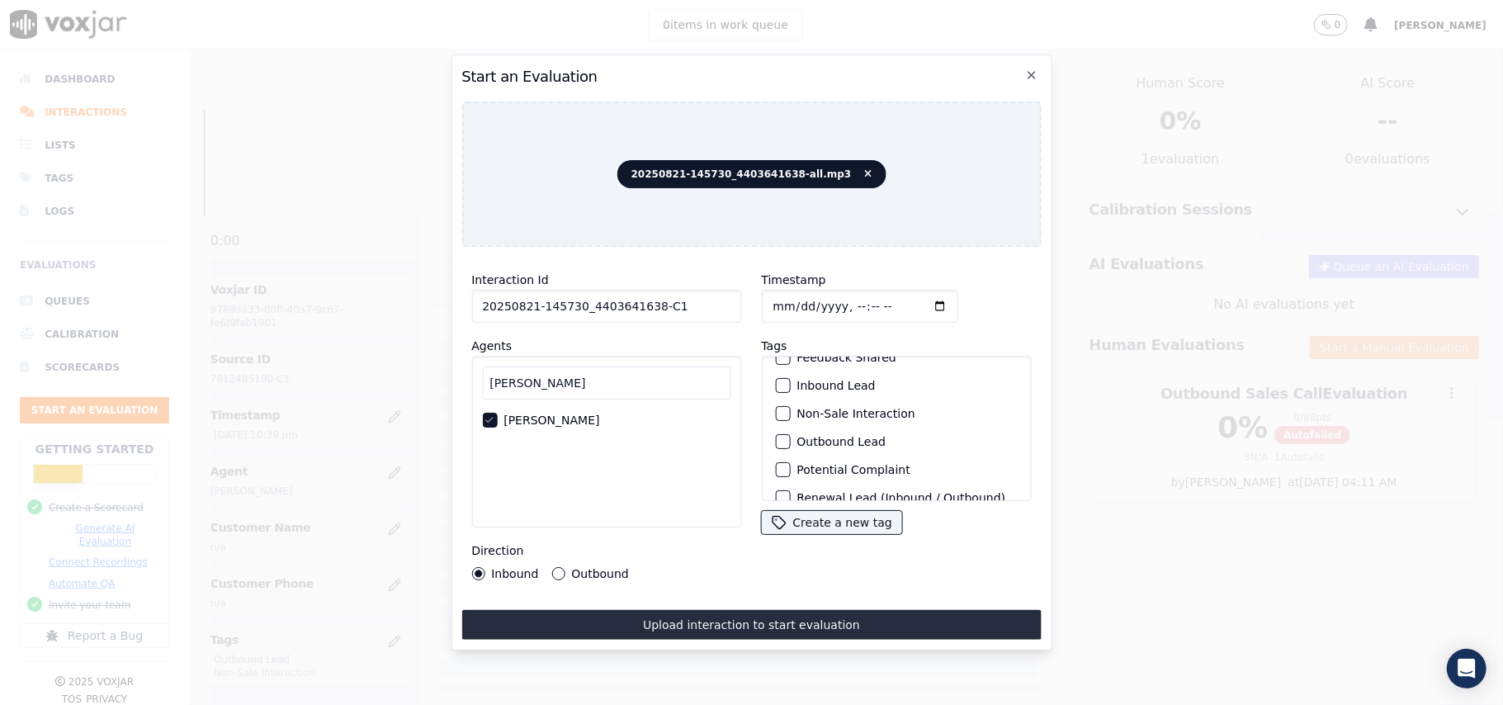
scroll to position [110, 0]
click at [776, 402] on div "button" at bounding box center [782, 408] width 12 height 12
click at [776, 366] on div "Non-Sale Interaction" at bounding box center [895, 380] width 255 height 28
click at [776, 374] on div "button" at bounding box center [782, 380] width 12 height 12
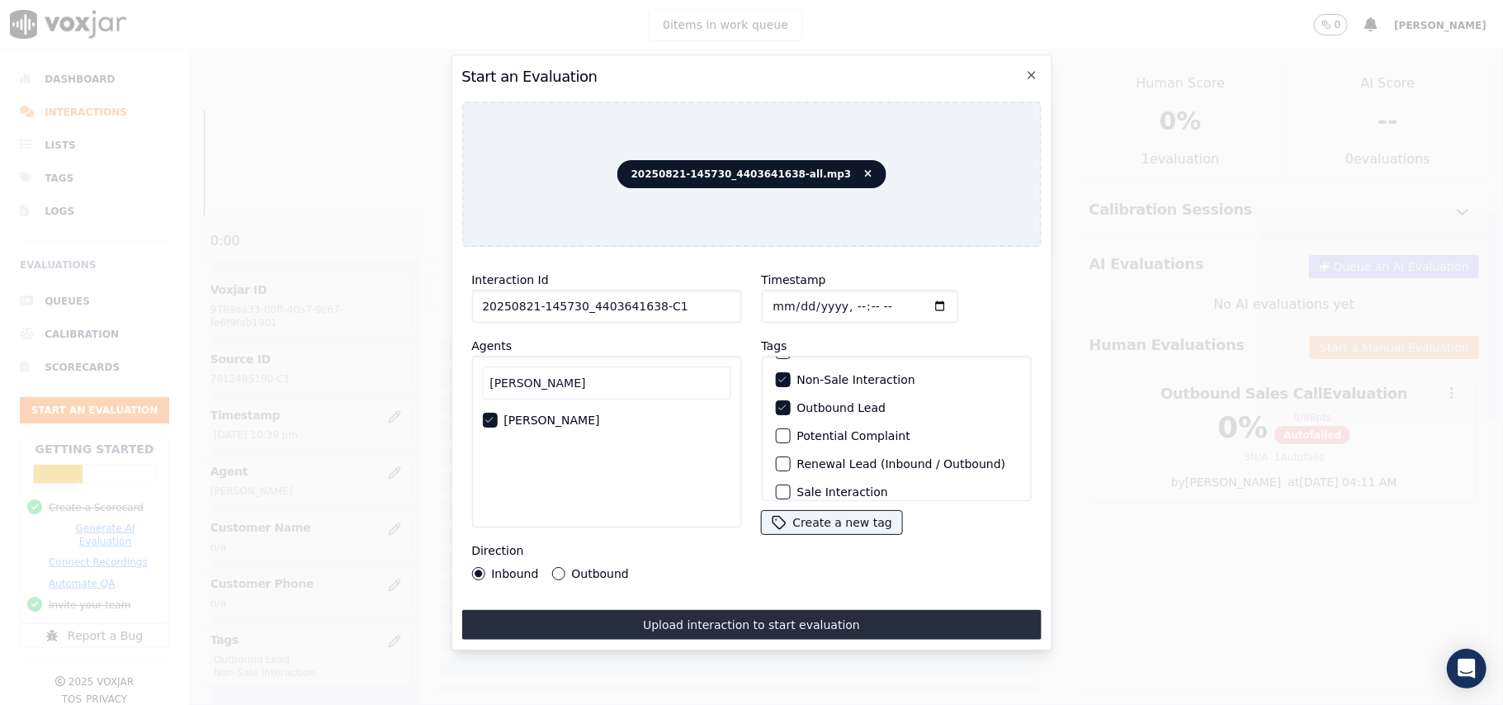
click at [552, 567] on button "Outbound" at bounding box center [557, 573] width 13 height 13
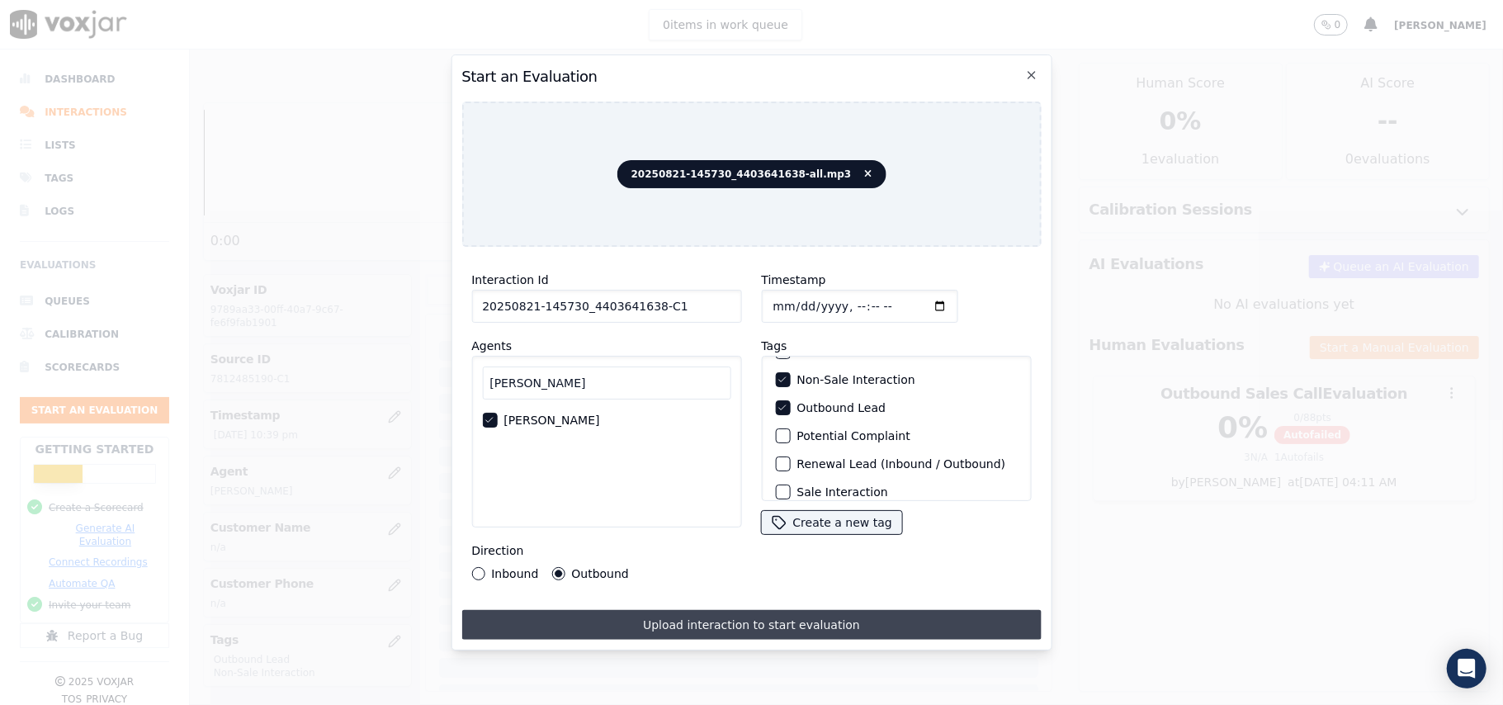
click at [637, 617] on button "Upload interaction to start evaluation" at bounding box center [750, 625] width 579 height 30
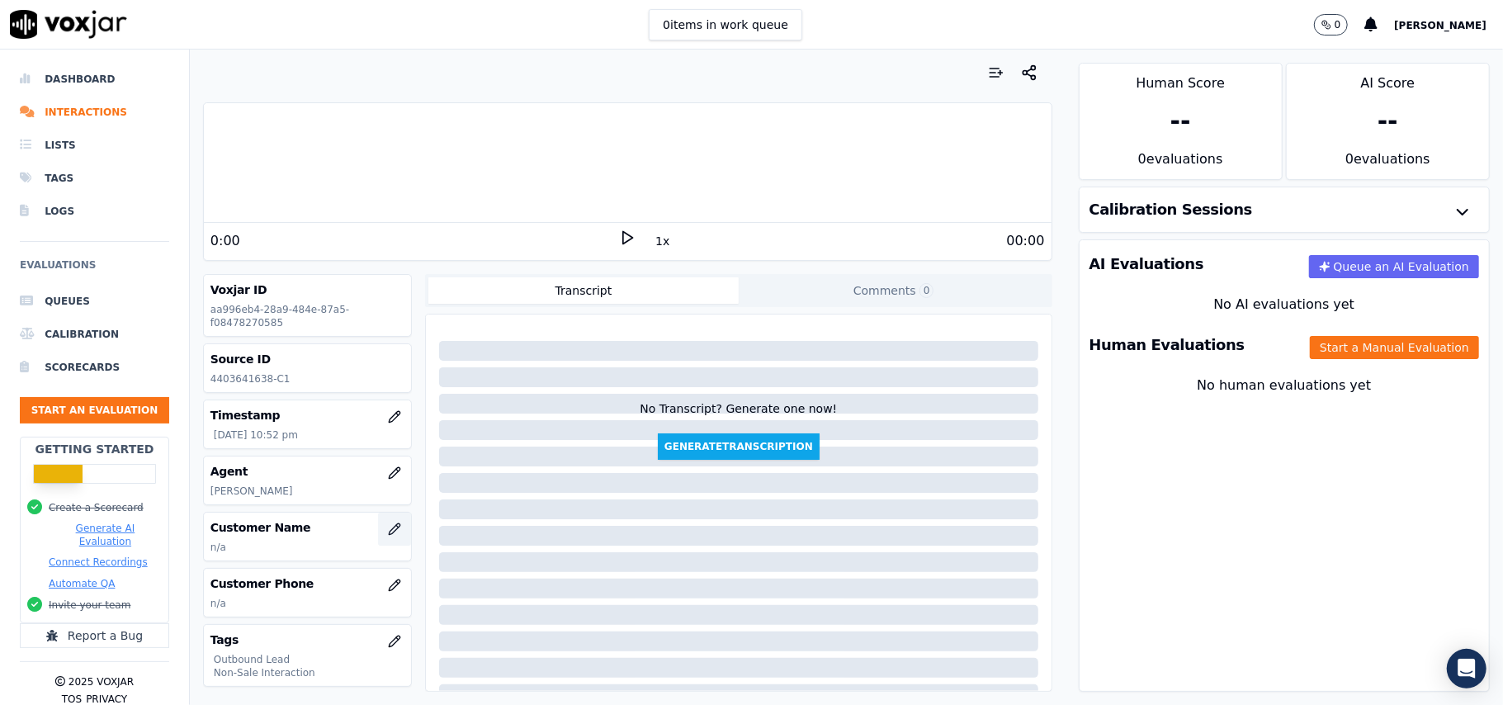
click at [388, 533] on icon "button" at bounding box center [394, 528] width 13 height 13
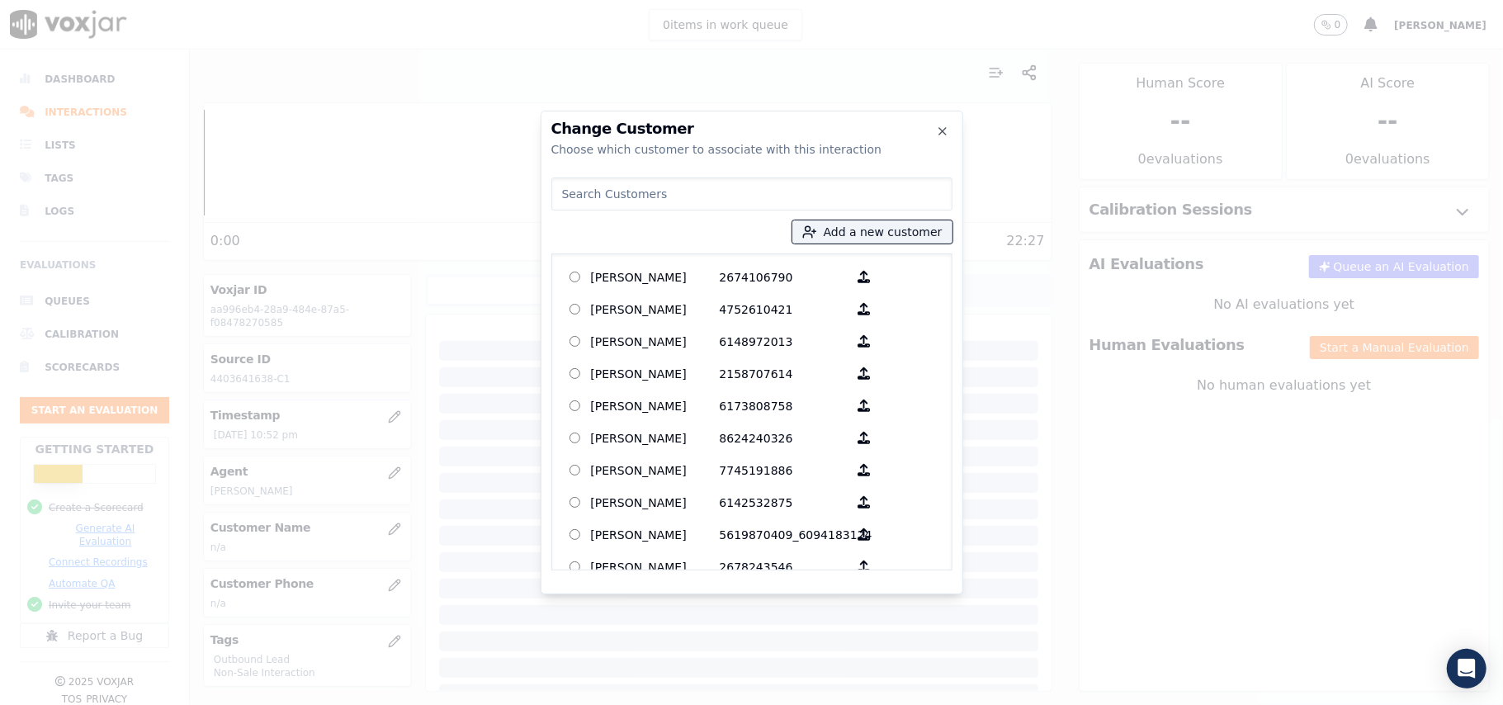
paste input "[PERSON_NAME]"
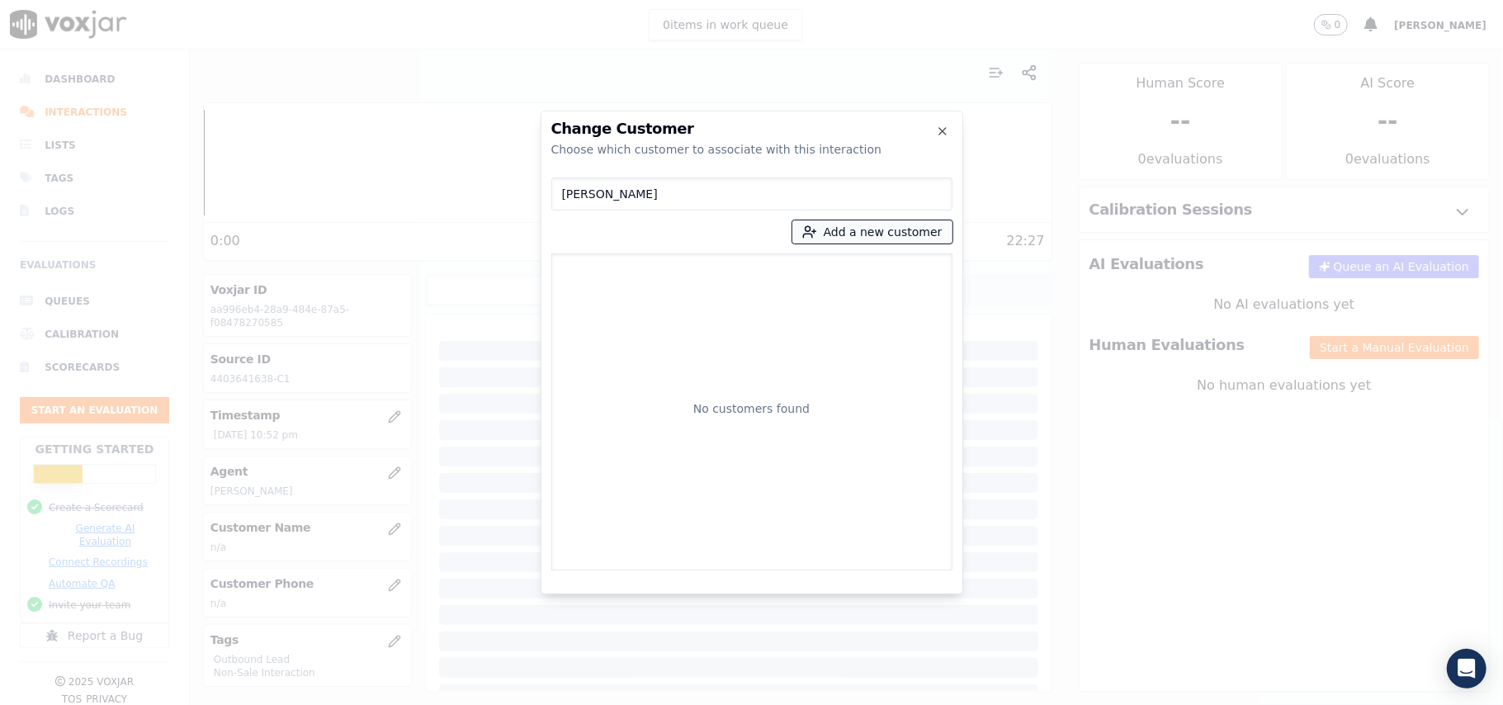
type input "[PERSON_NAME]"
click at [836, 233] on button "Add a new customer" at bounding box center [872, 231] width 160 height 23
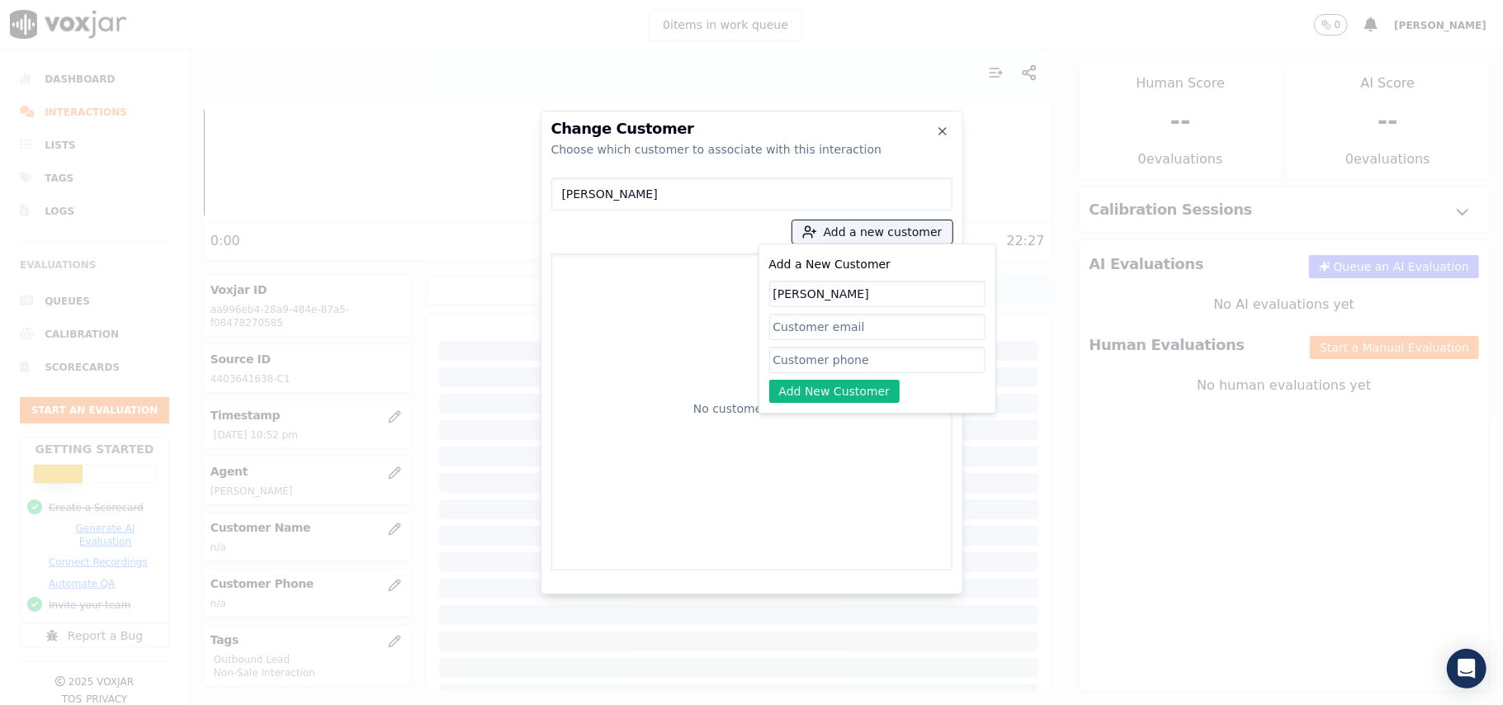
type input "[PERSON_NAME]"
click at [796, 358] on input "Add a New Customer" at bounding box center [877, 360] width 216 height 26
paste input "4403641638"
type input "4403641638"
click at [806, 386] on button "Add New Customer" at bounding box center [834, 391] width 131 height 23
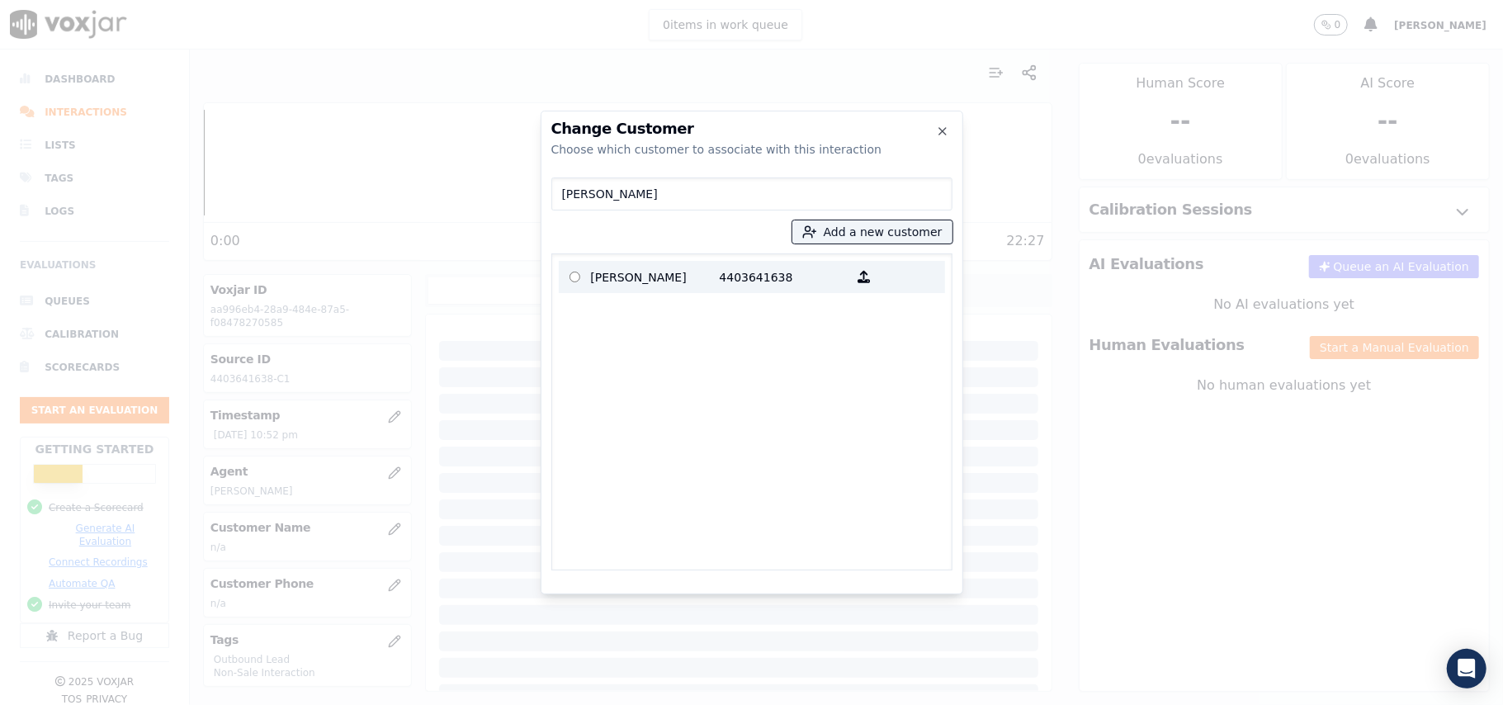
click at [591, 282] on p "[PERSON_NAME]" at bounding box center [655, 277] width 129 height 26
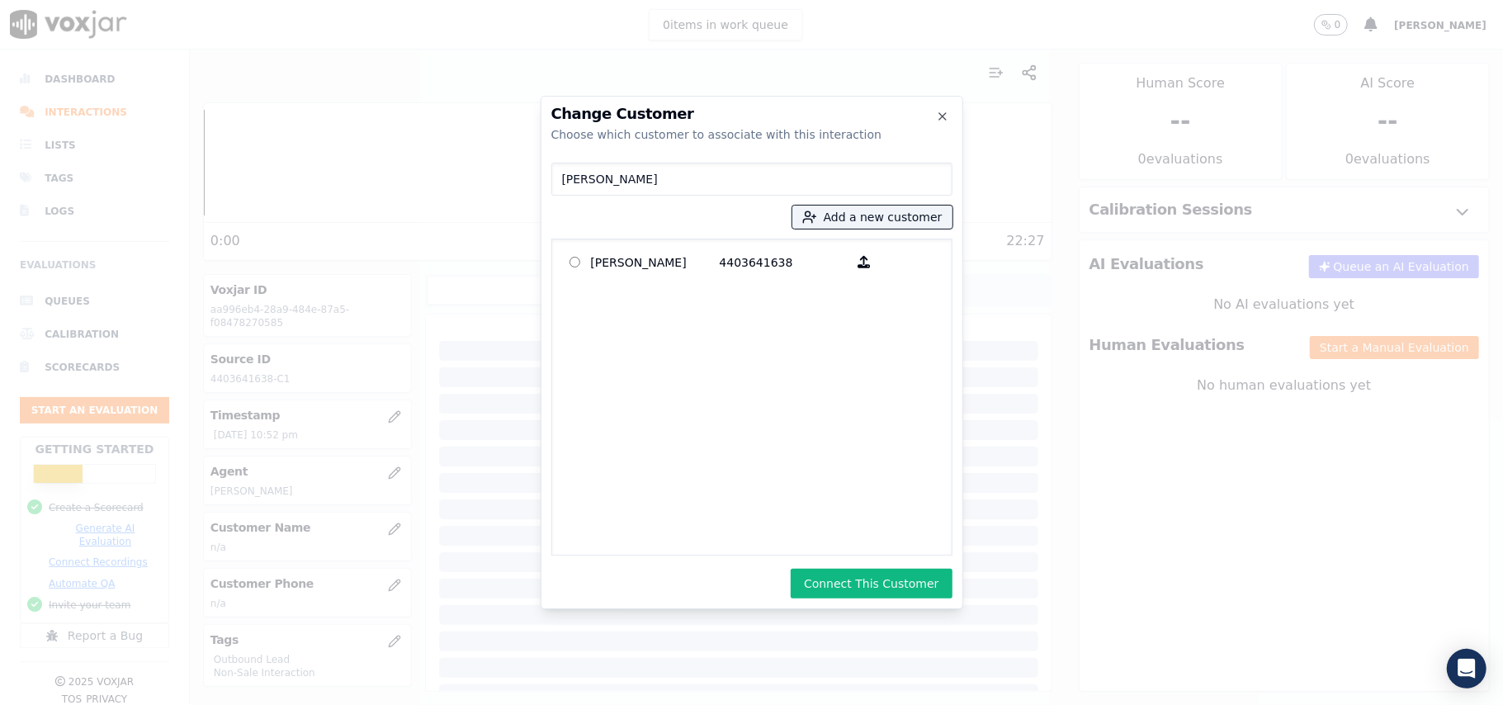
click at [893, 568] on div "Change Customer Choose which customer to associate with this interaction [PERSO…" at bounding box center [752, 352] width 423 height 513
click at [925, 579] on button "Connect This Customer" at bounding box center [871, 584] width 161 height 30
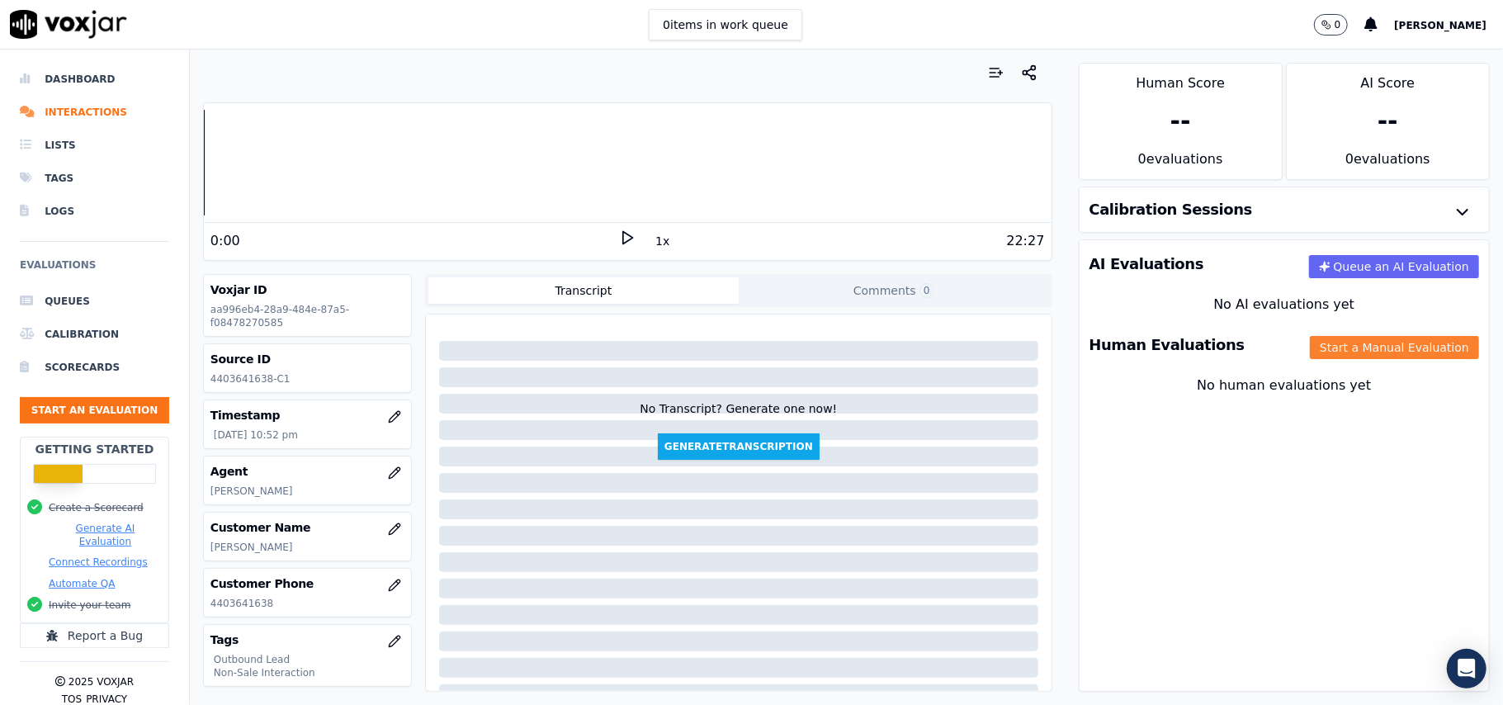
click at [1321, 357] on button "Start a Manual Evaluation" at bounding box center [1394, 347] width 169 height 23
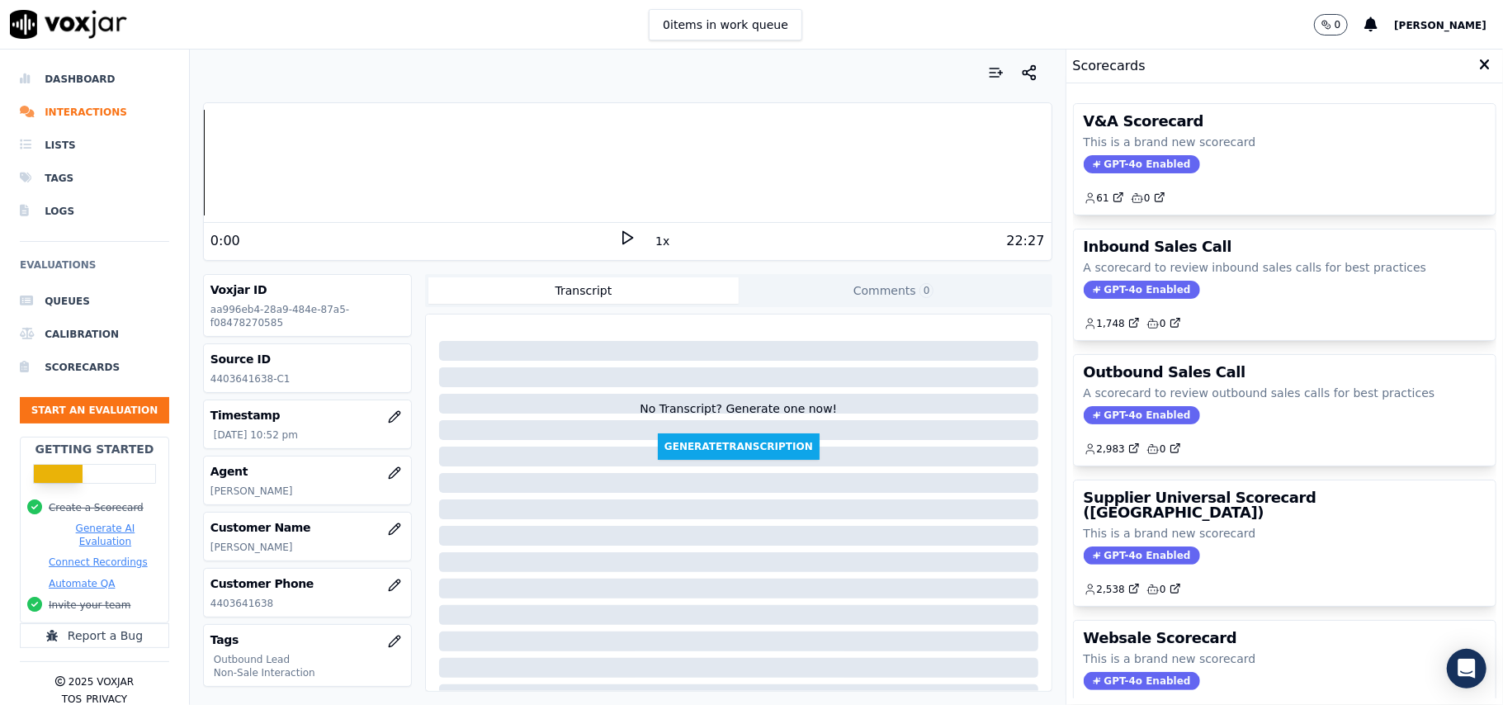
click at [1104, 429] on div "Outbound Sales Call A scorecard to review outbound sales calls for best practic…" at bounding box center [1285, 410] width 422 height 111
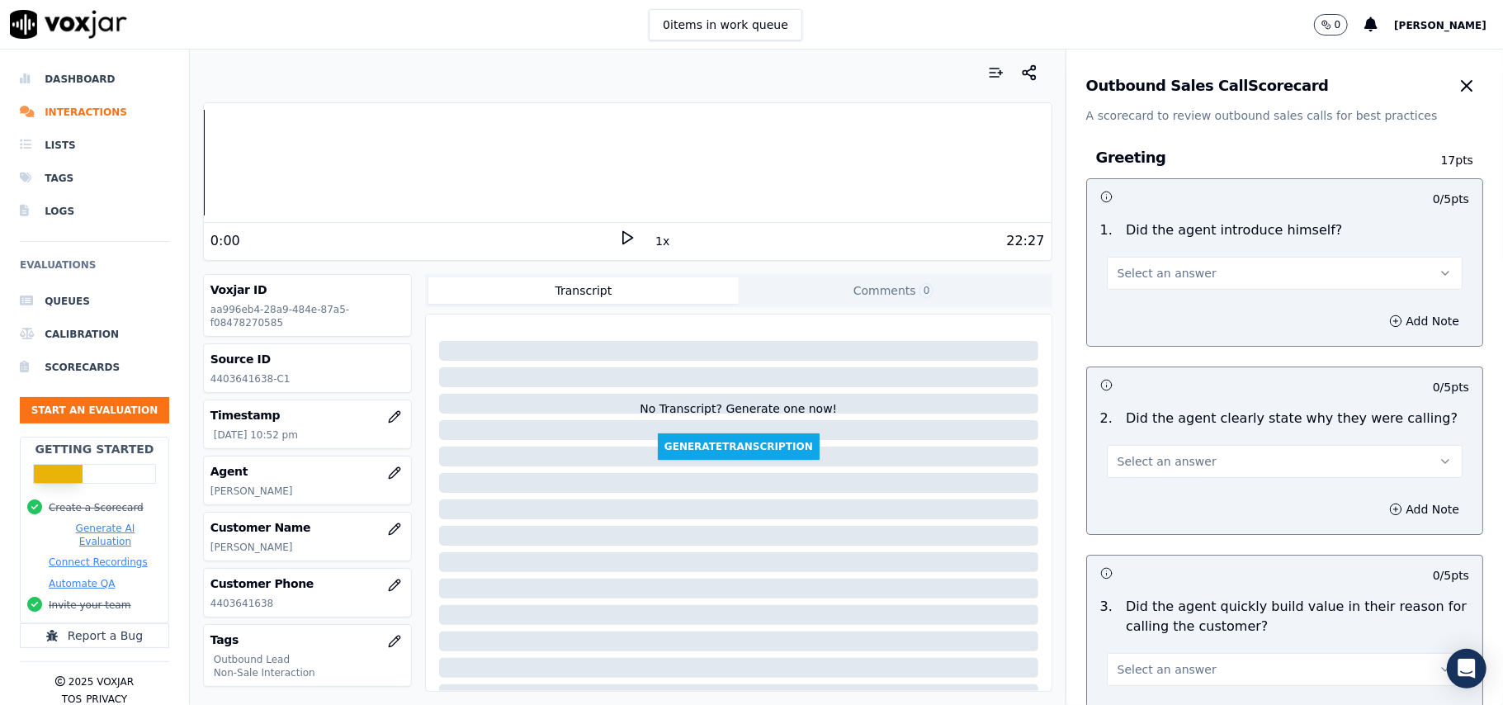
scroll to position [1177, 0]
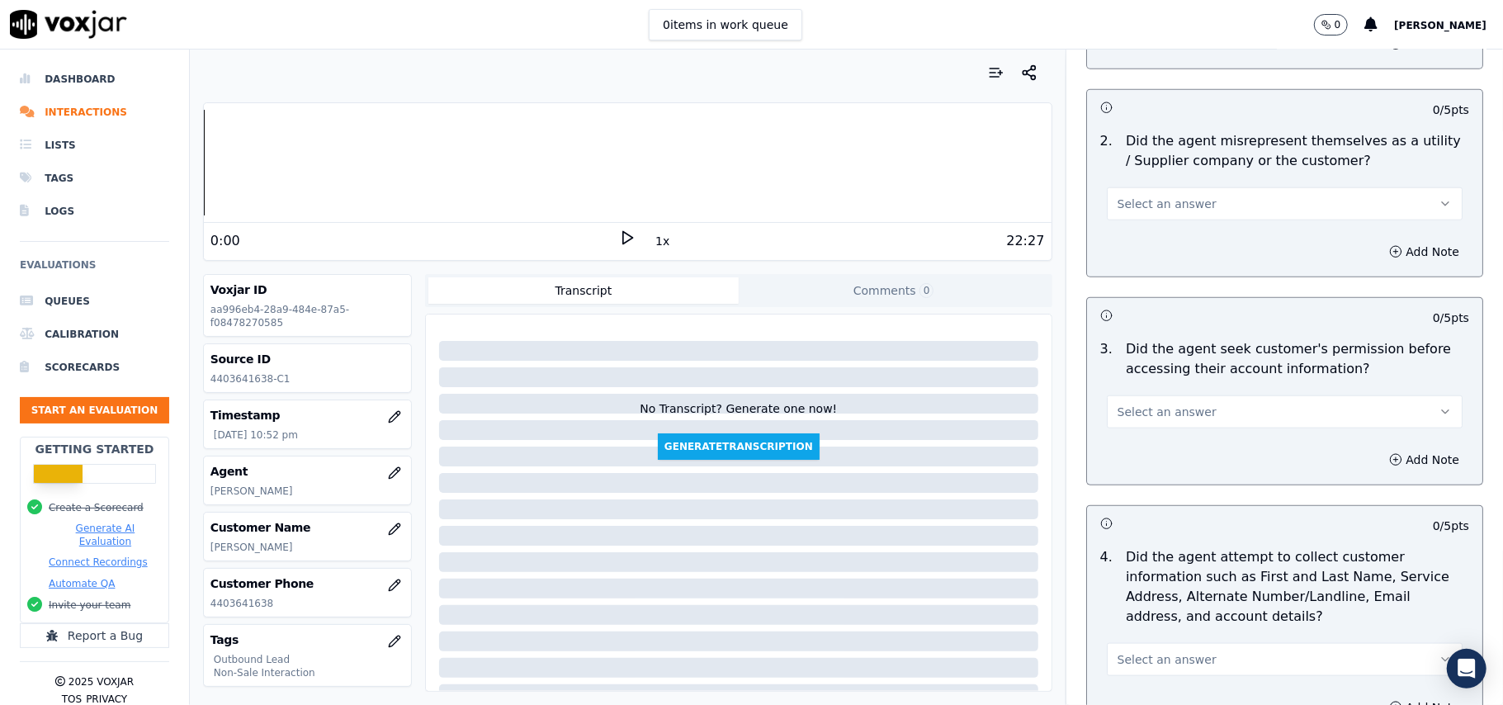
click at [1217, 416] on button "Select an answer" at bounding box center [1285, 411] width 356 height 33
click at [1154, 476] on div "No" at bounding box center [1248, 479] width 319 height 26
click at [1379, 459] on button "Add Note" at bounding box center [1424, 459] width 90 height 23
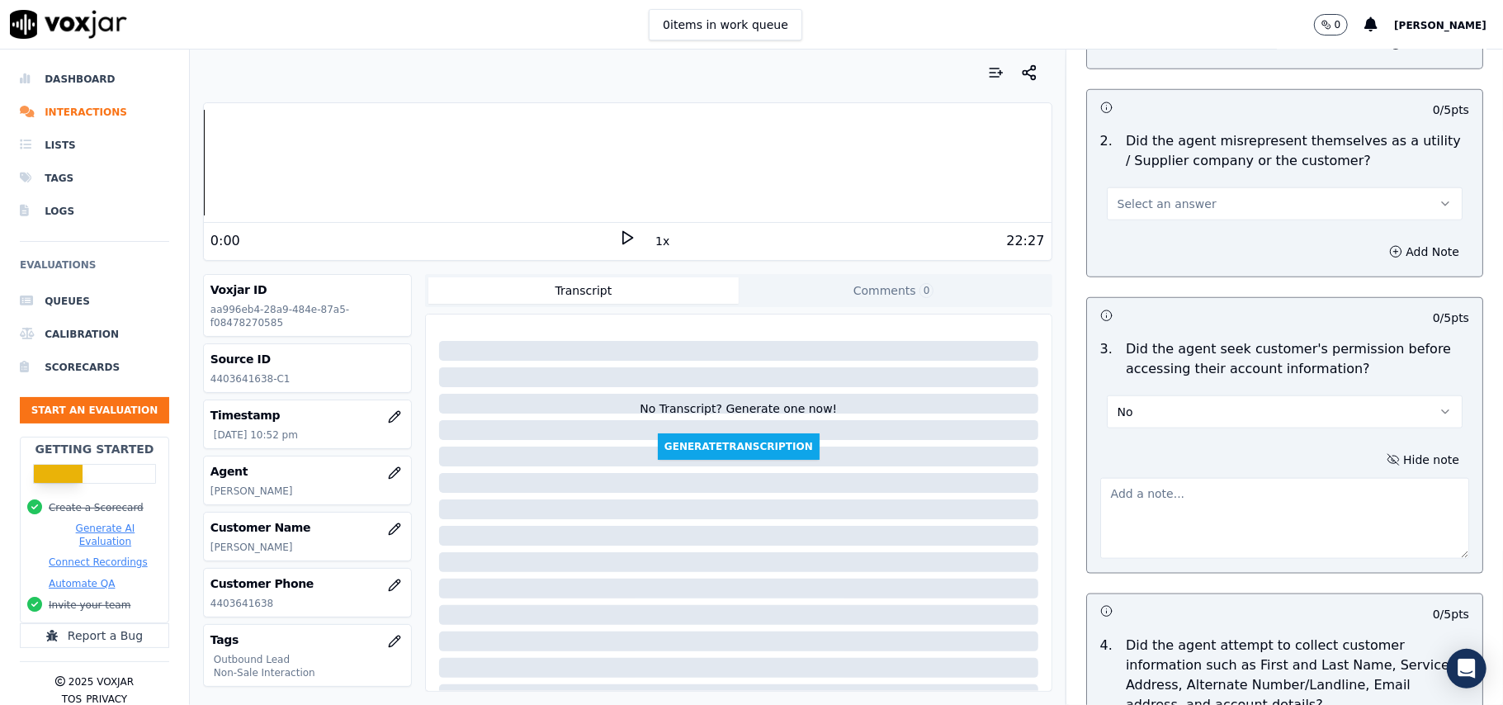
click at [1167, 526] on textarea at bounding box center [1284, 518] width 369 height 81
paste textarea "@05:40 – Did not take permission from the customer before accessing her account…"
click at [1100, 536] on textarea "@05:40 – Did not take permission from the customer before accessing her account…" at bounding box center [1284, 518] width 369 height 81
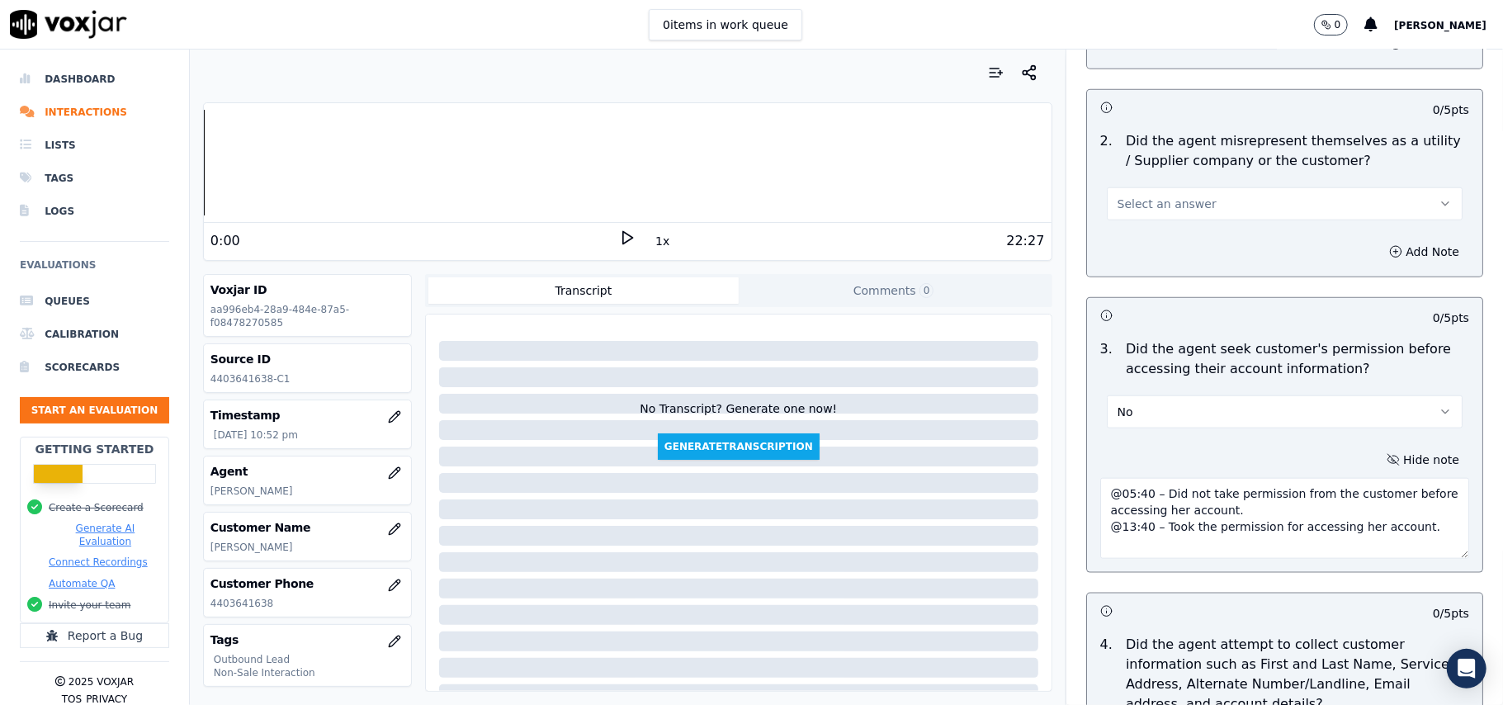
click at [1117, 490] on textarea "@05:40 – Did not take permission from the customer before accessing her account…" at bounding box center [1284, 518] width 369 height 81
paste textarea "Call ID: 145730"
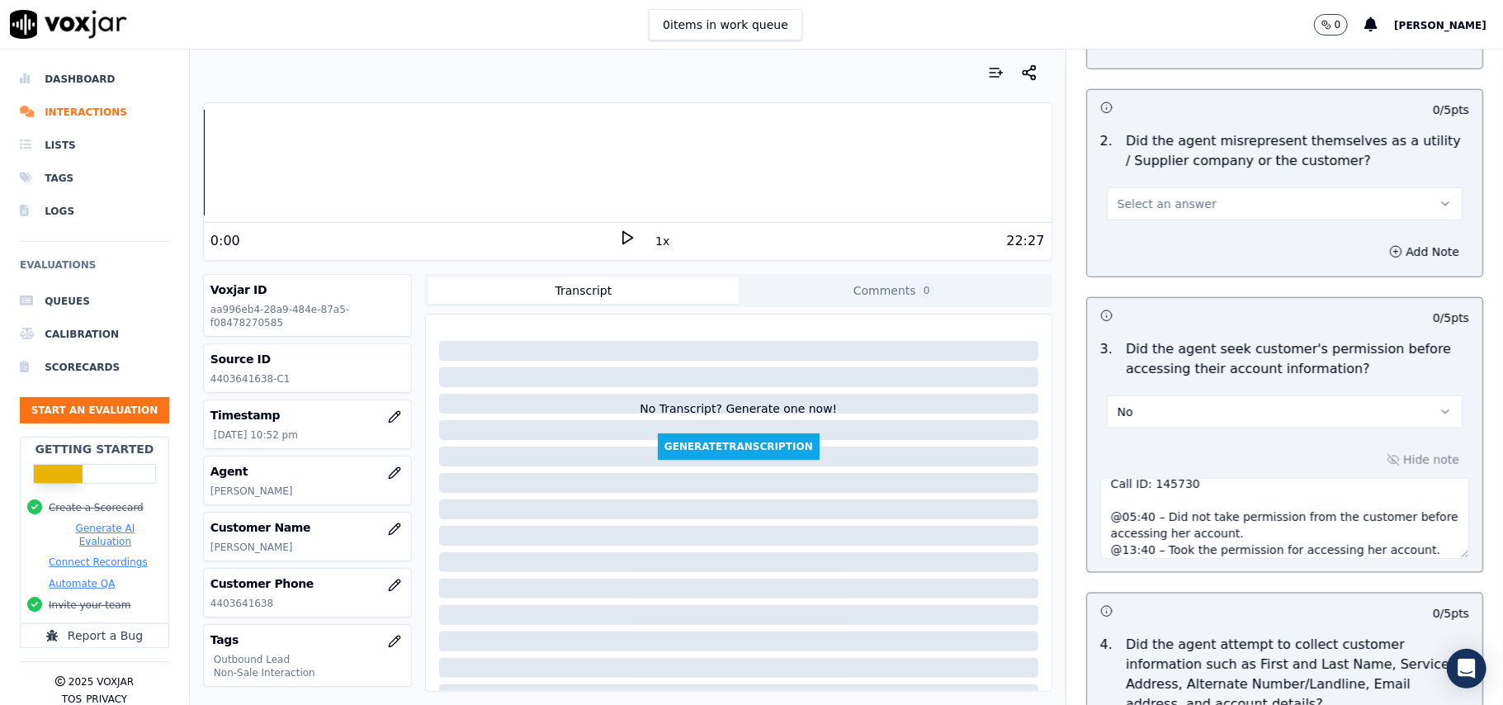
scroll to position [7, 0]
click at [1108, 509] on textarea "Call ID: 145730 @05:40 – Did not take permission from the customer before acces…" at bounding box center [1284, 518] width 369 height 81
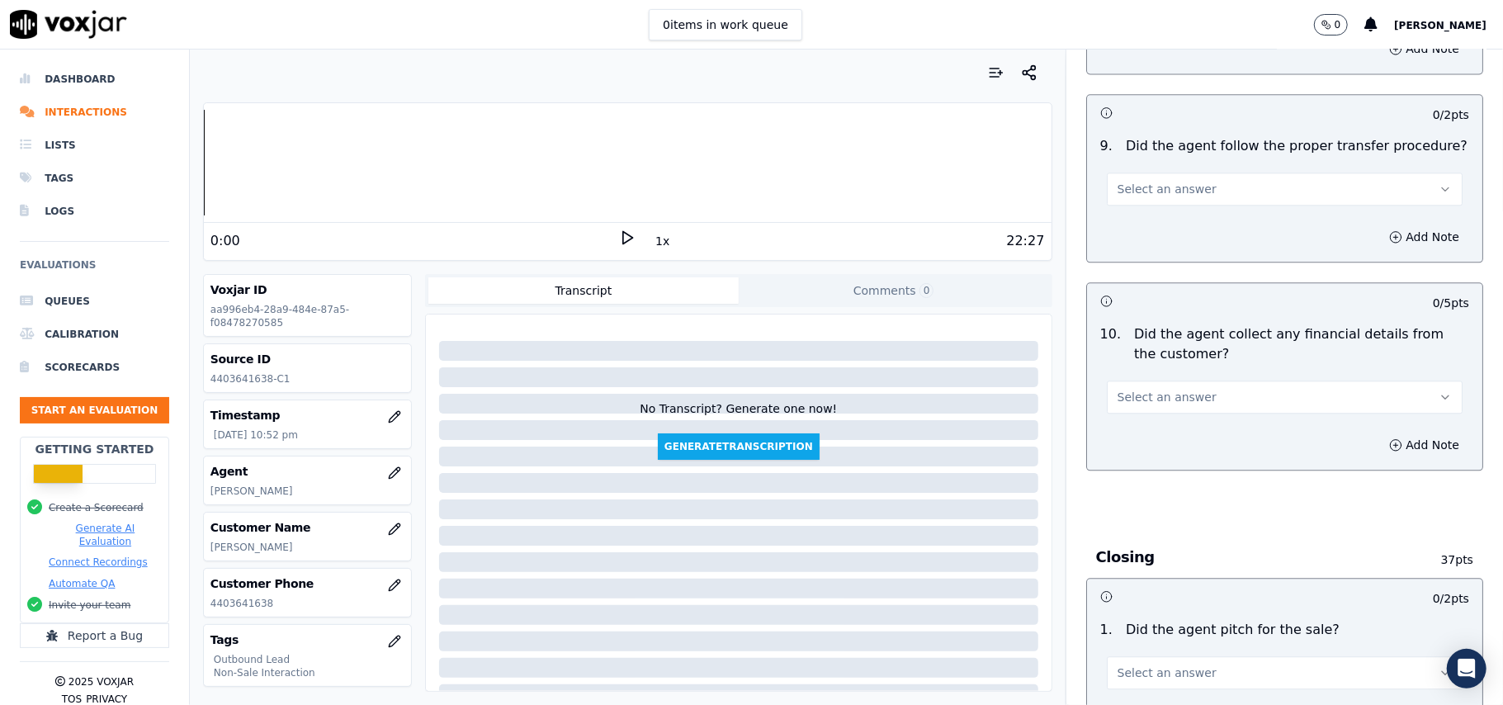
scroll to position [4204, 0]
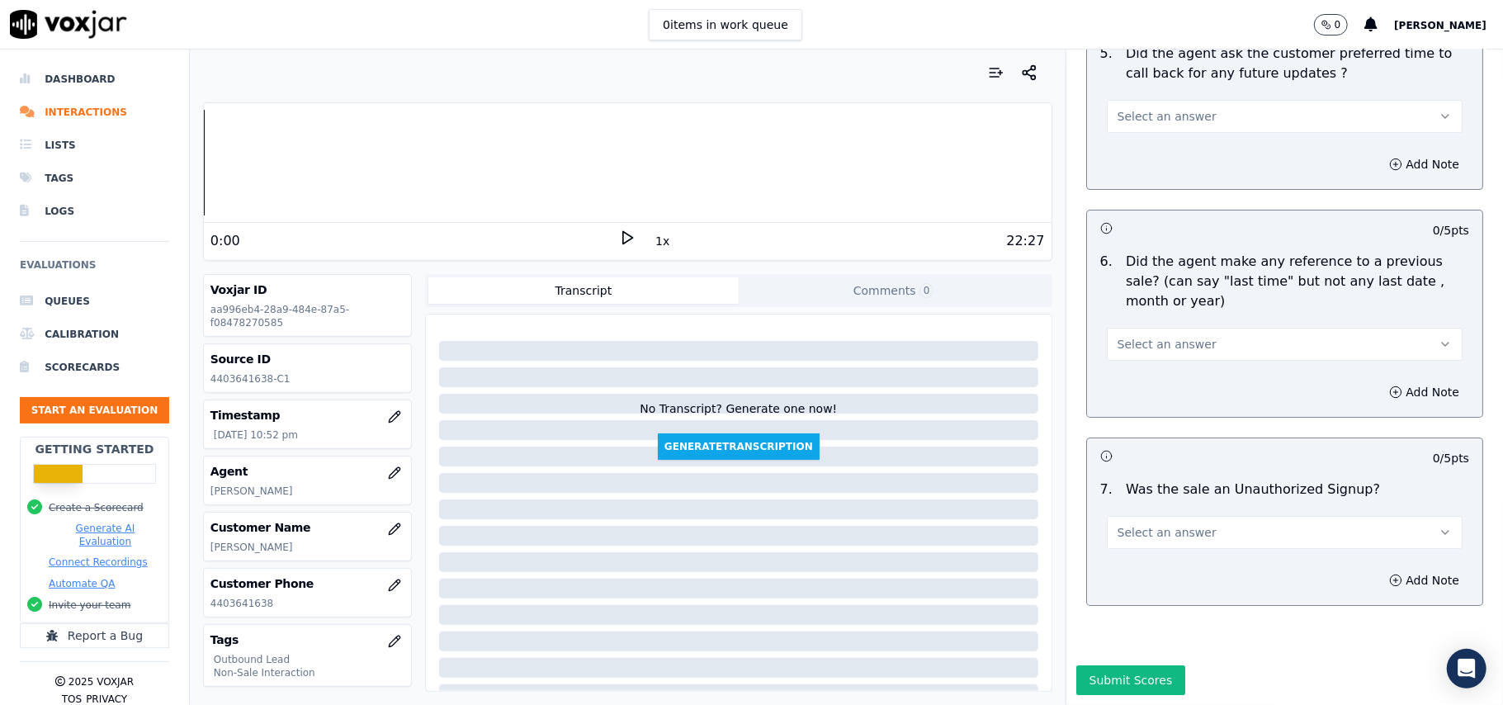
type textarea "Call ID: 145730 @05:40 – Did not take permission from the customer before acces…"
click at [1118, 524] on span "Select an answer" at bounding box center [1167, 532] width 99 height 17
click at [1122, 569] on div "N/A" at bounding box center [1248, 573] width 319 height 26
click at [1139, 324] on div "Select an answer" at bounding box center [1285, 342] width 356 height 36
drag, startPoint x: 1137, startPoint y: 294, endPoint x: 1137, endPoint y: 310, distance: 16.5
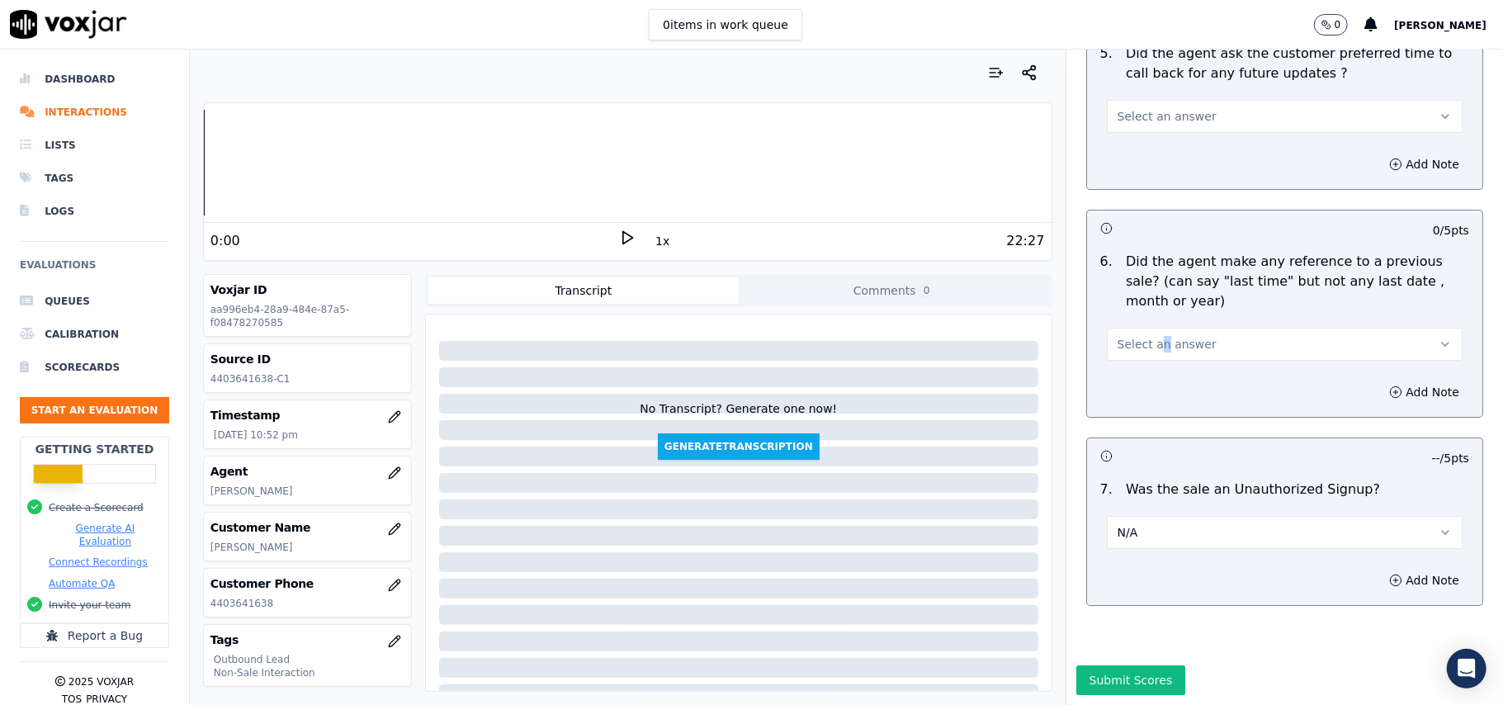
click at [1137, 336] on span "Select an answer" at bounding box center [1167, 344] width 99 height 17
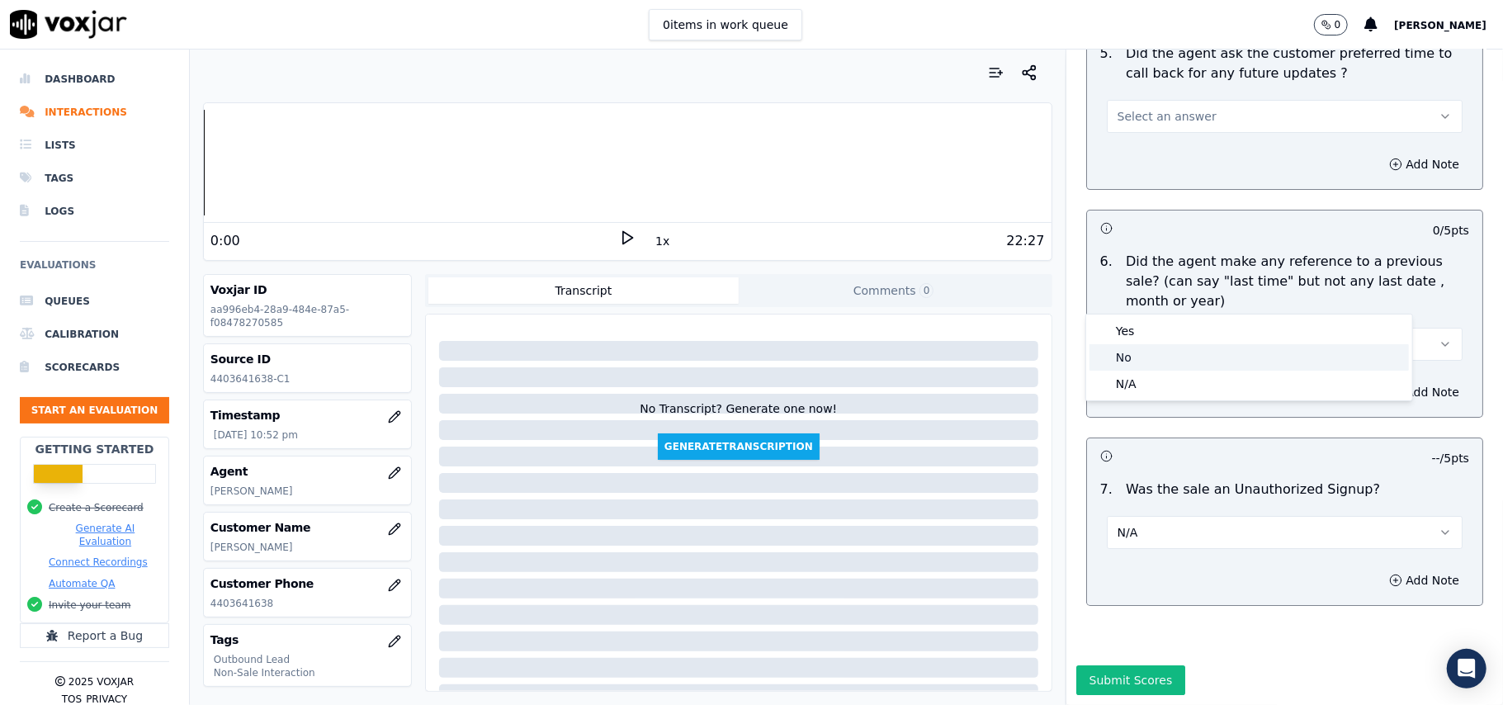
click at [1131, 355] on div "No" at bounding box center [1248, 357] width 319 height 26
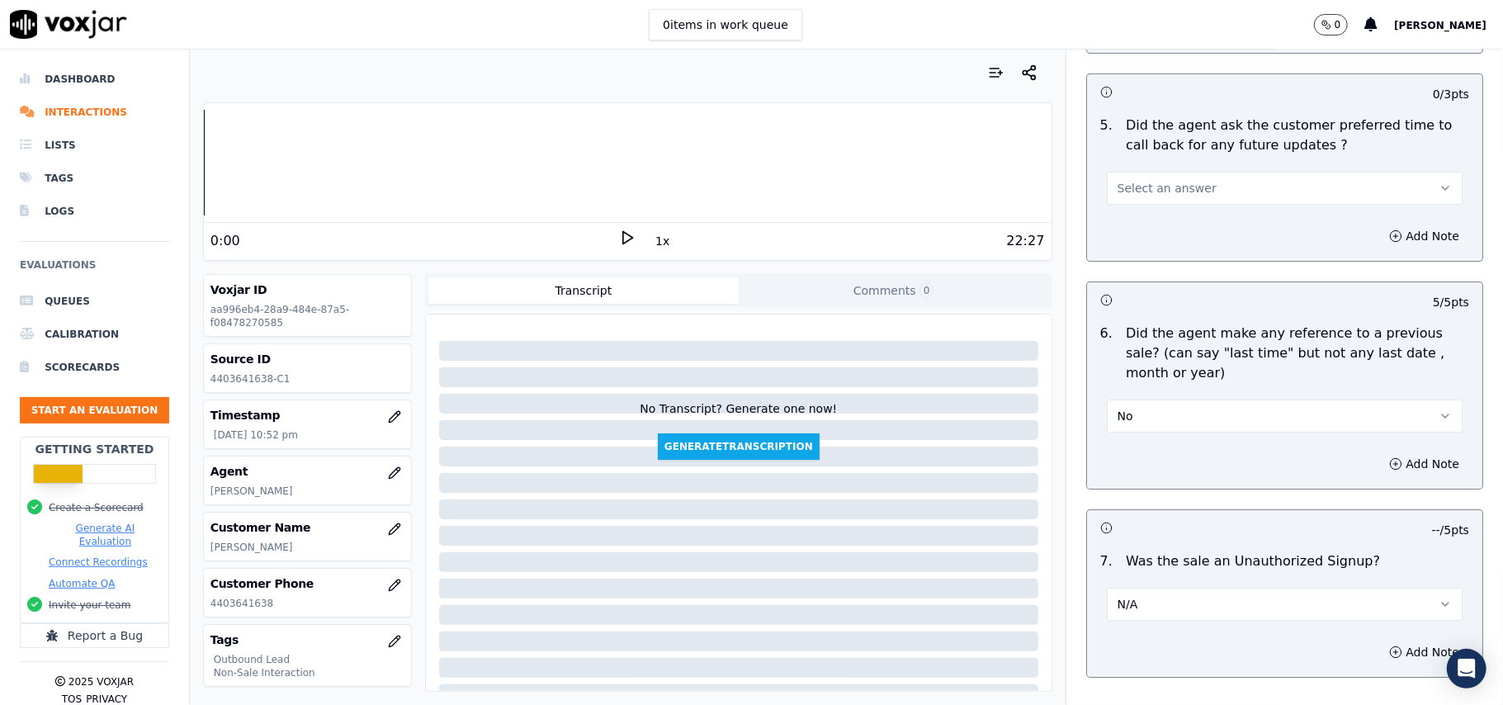
scroll to position [3985, 0]
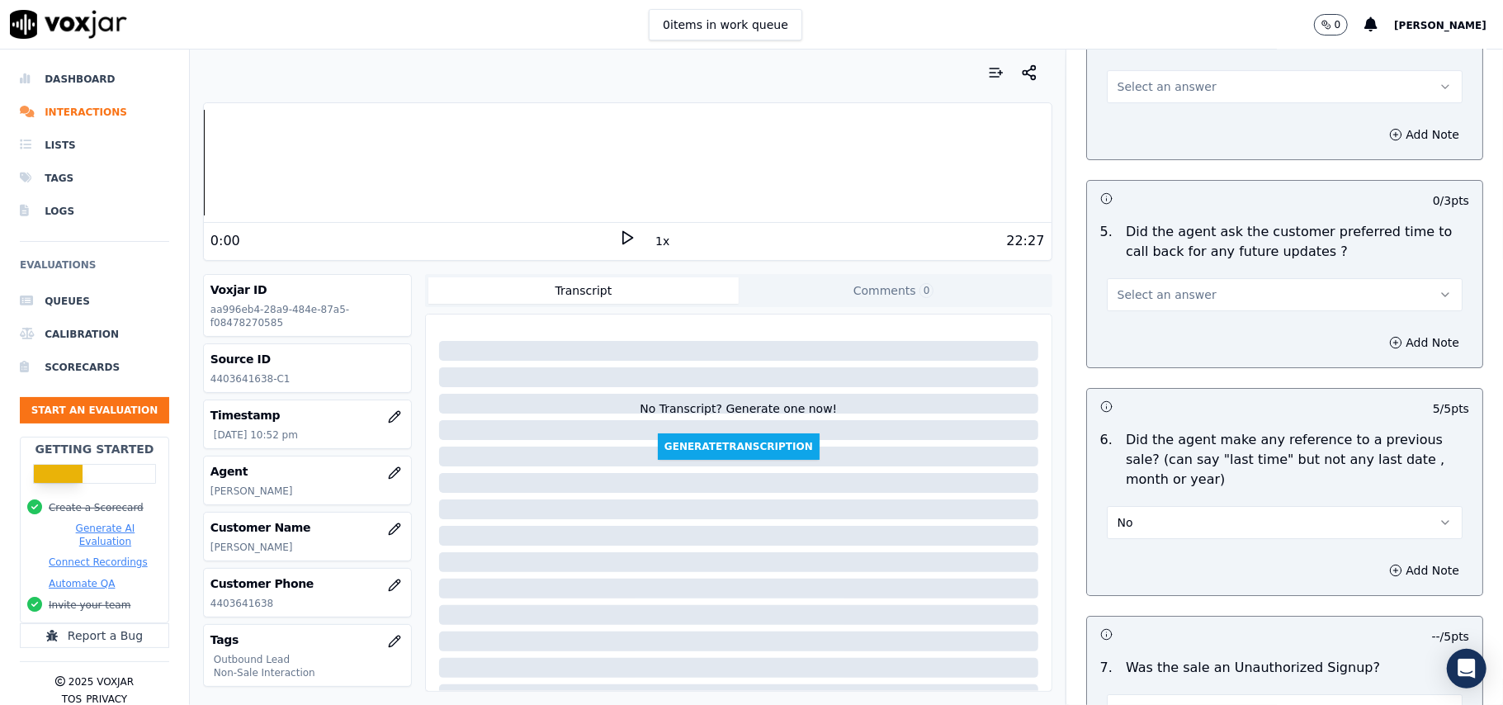
click at [1144, 275] on div "Select an answer" at bounding box center [1285, 293] width 356 height 36
click at [1150, 291] on span "Select an answer" at bounding box center [1167, 294] width 99 height 17
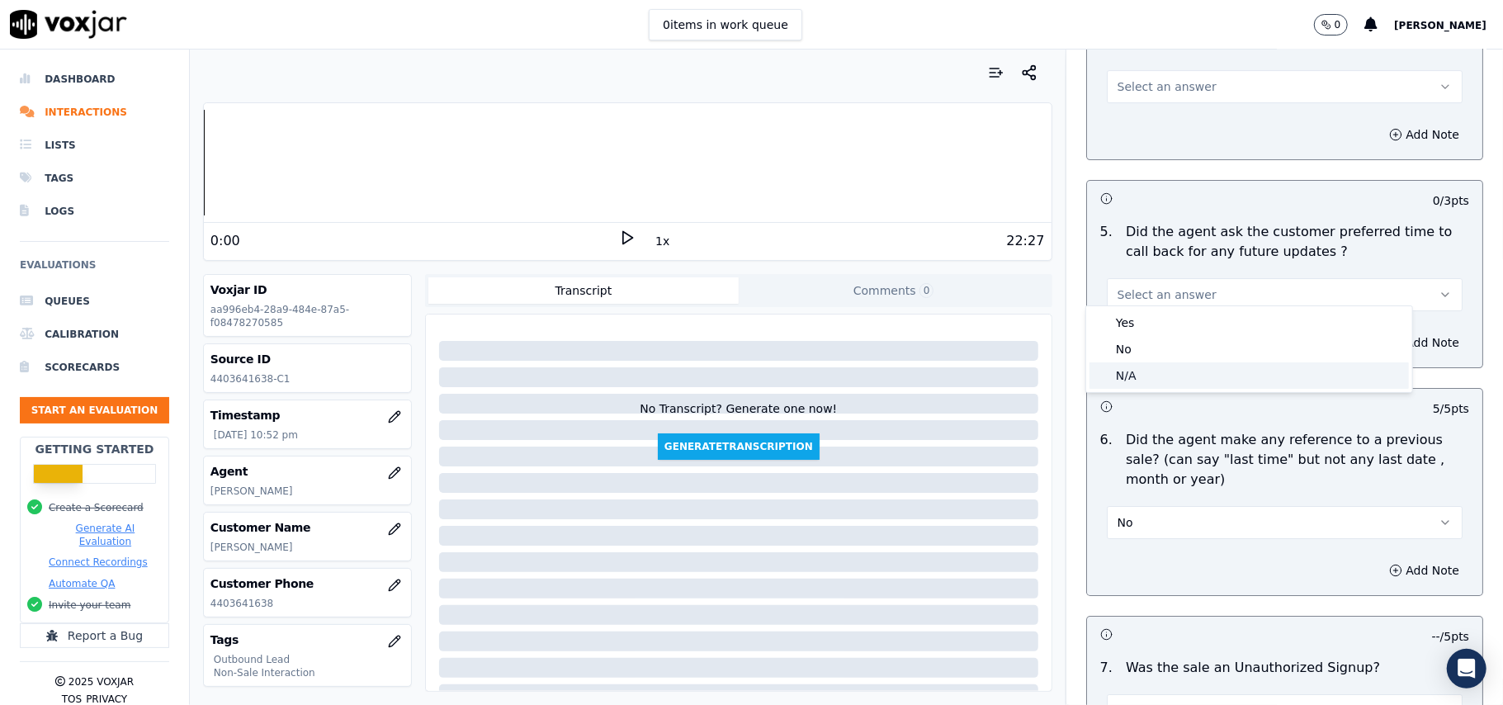
click at [1140, 371] on div "N/A" at bounding box center [1248, 375] width 319 height 26
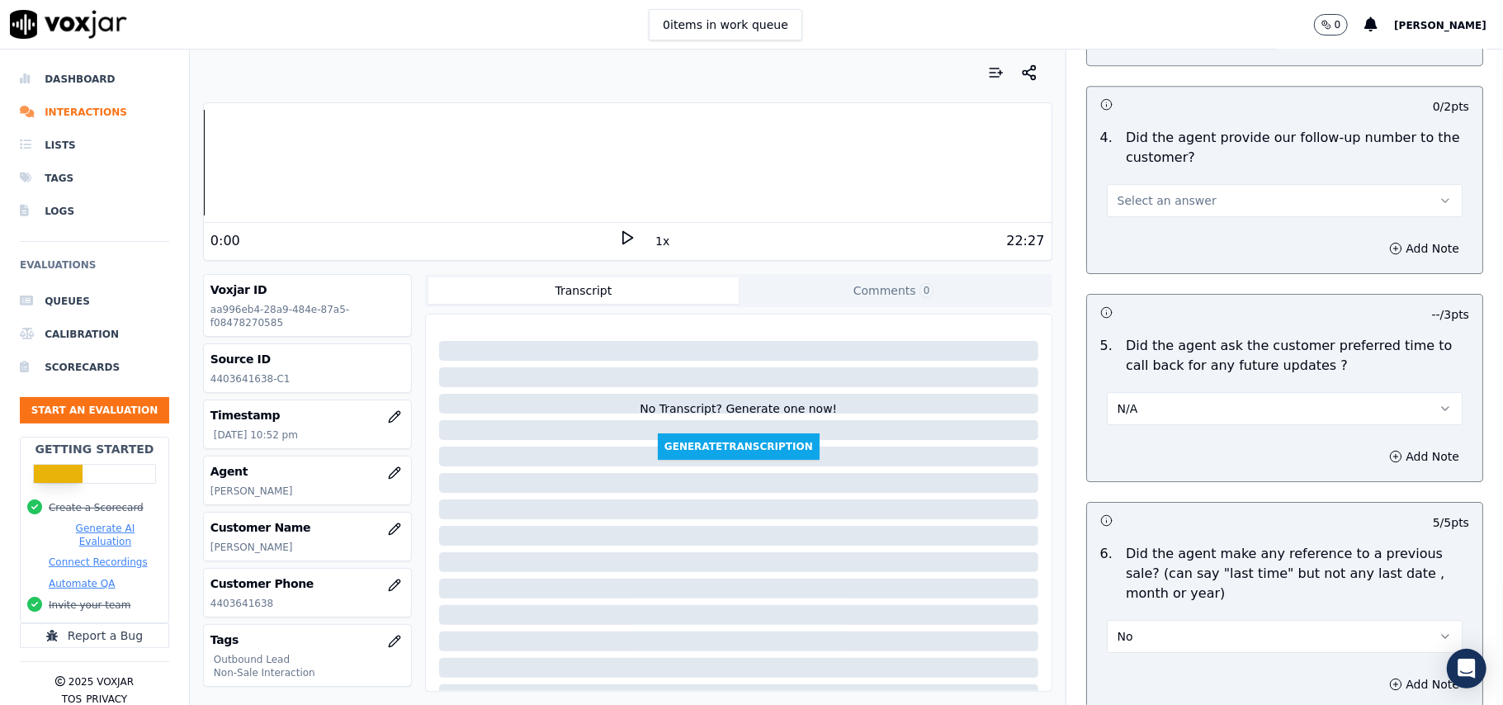
scroll to position [3764, 0]
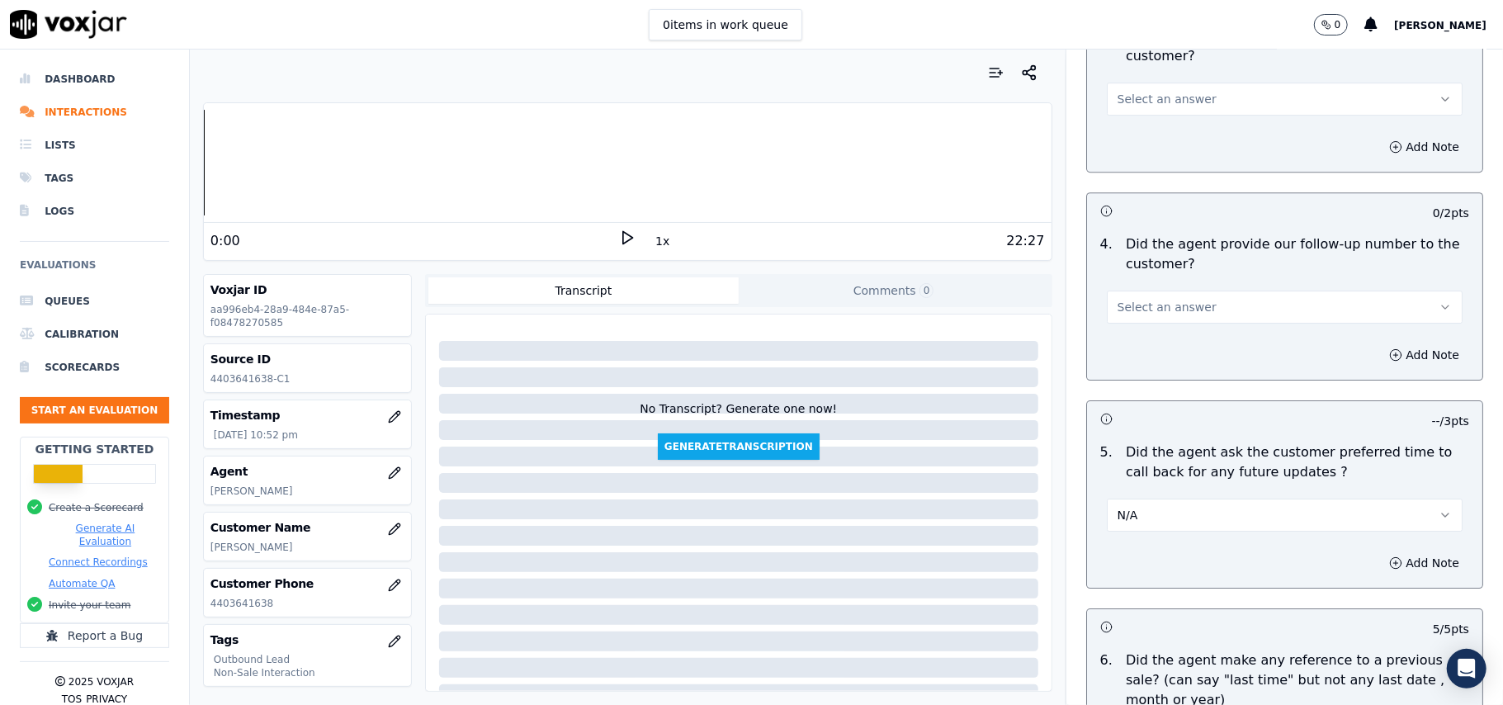
click at [1187, 305] on button "Select an answer" at bounding box center [1285, 307] width 356 height 33
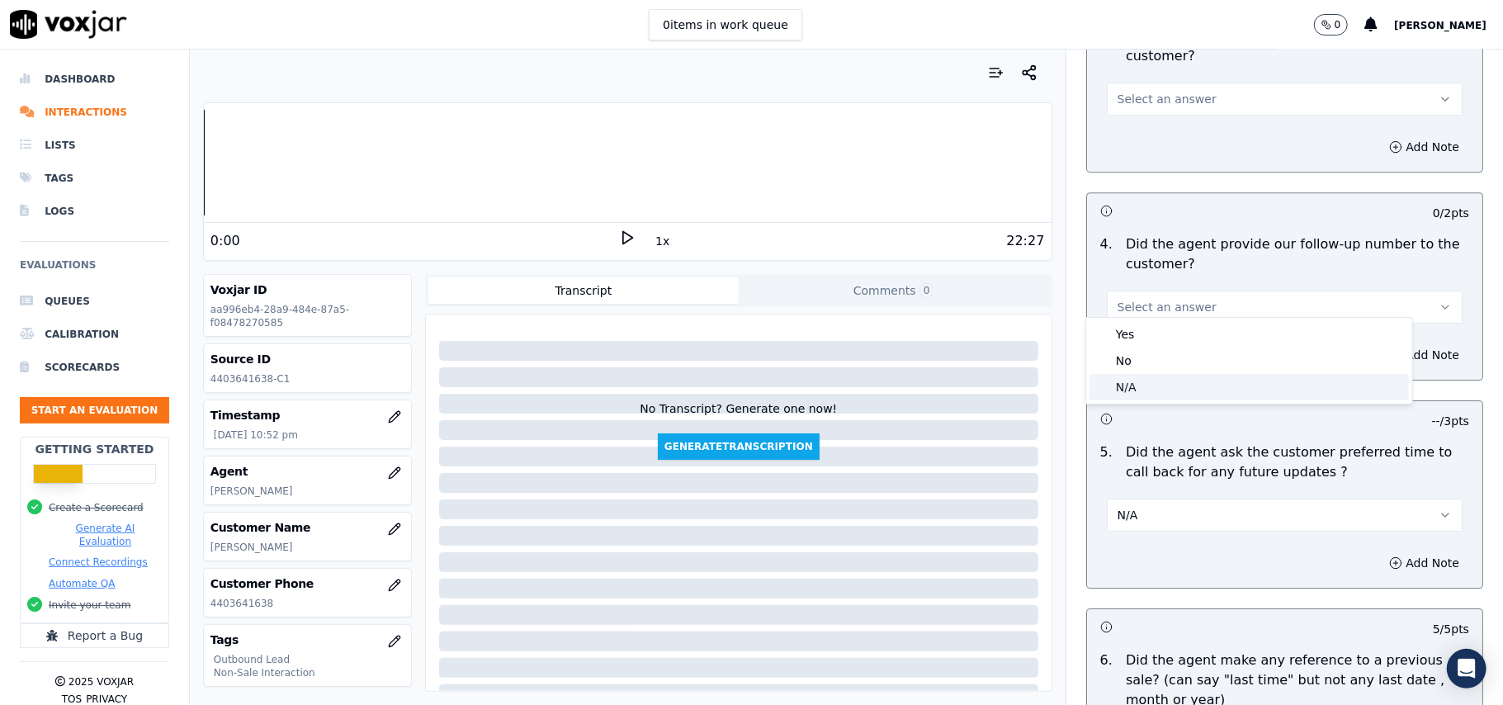
click at [1163, 390] on div "N/A" at bounding box center [1248, 387] width 319 height 26
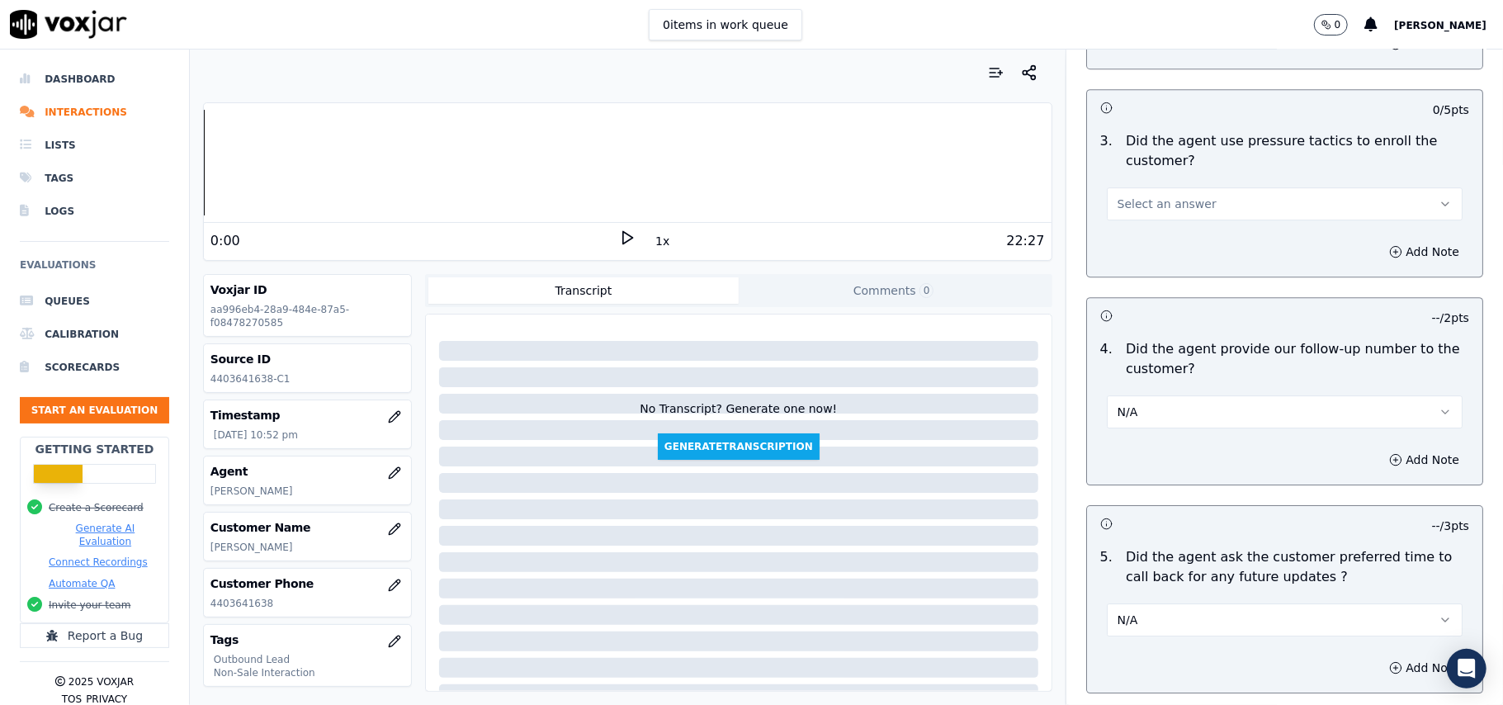
scroll to position [3434, 0]
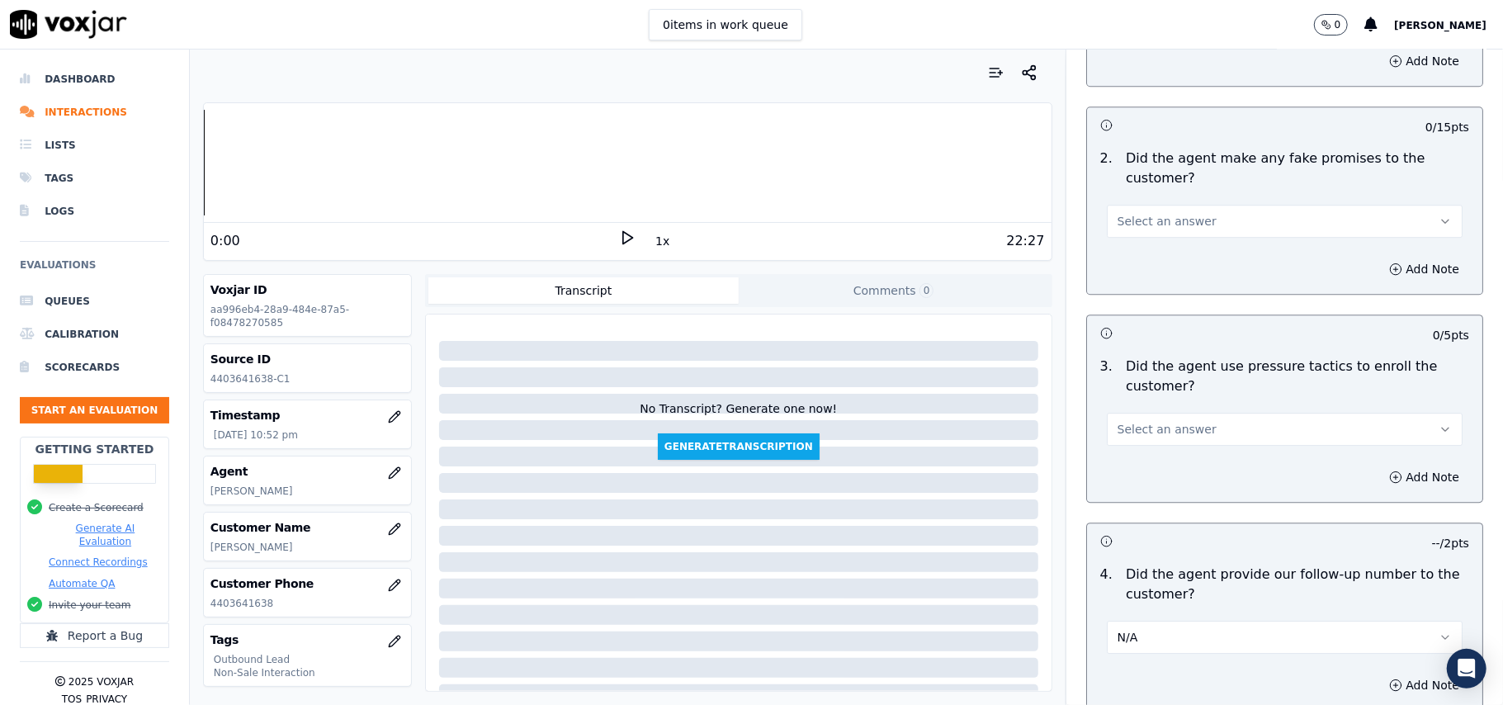
click at [1156, 413] on button "Select an answer" at bounding box center [1285, 429] width 356 height 33
click at [1123, 487] on div "No" at bounding box center [1248, 483] width 319 height 26
click at [1153, 221] on button "Select an answer" at bounding box center [1285, 221] width 356 height 33
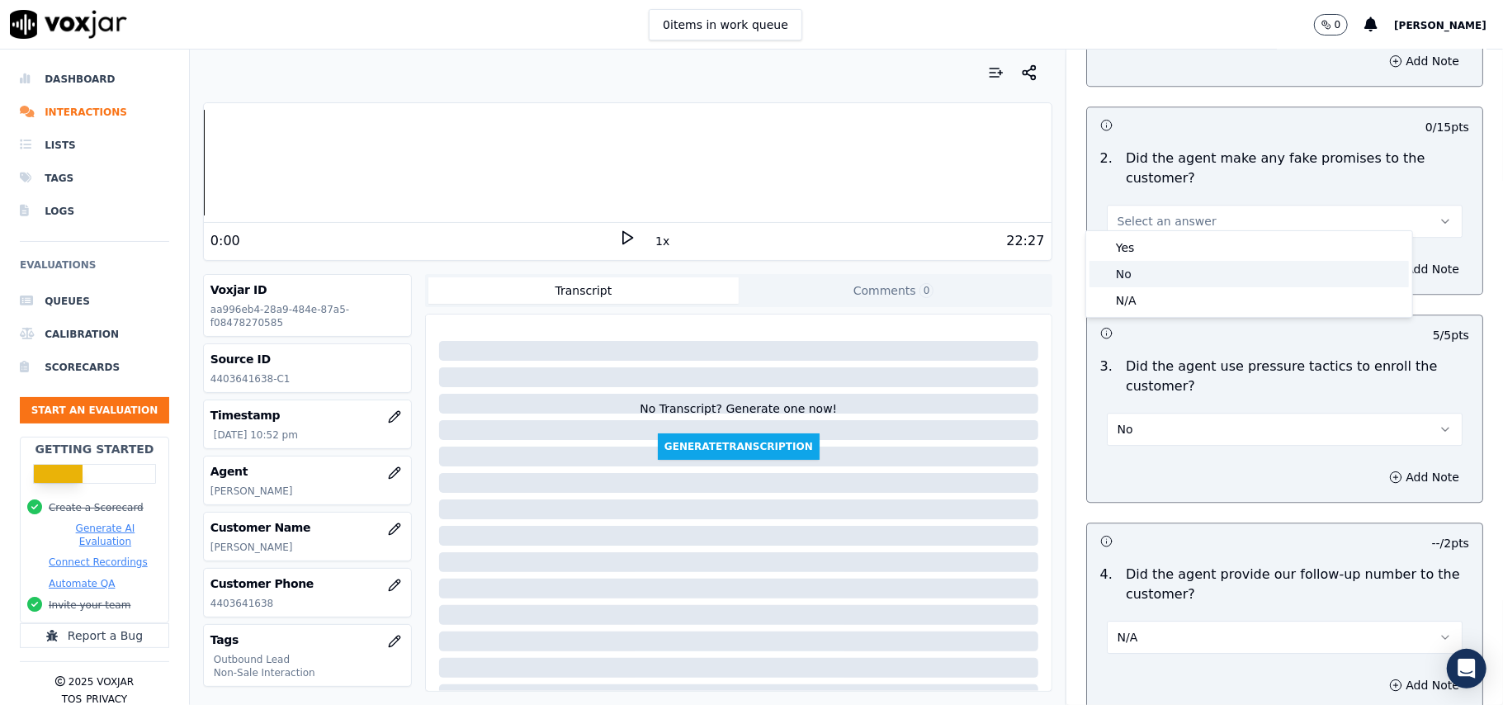
click at [1142, 267] on div "No" at bounding box center [1248, 274] width 319 height 26
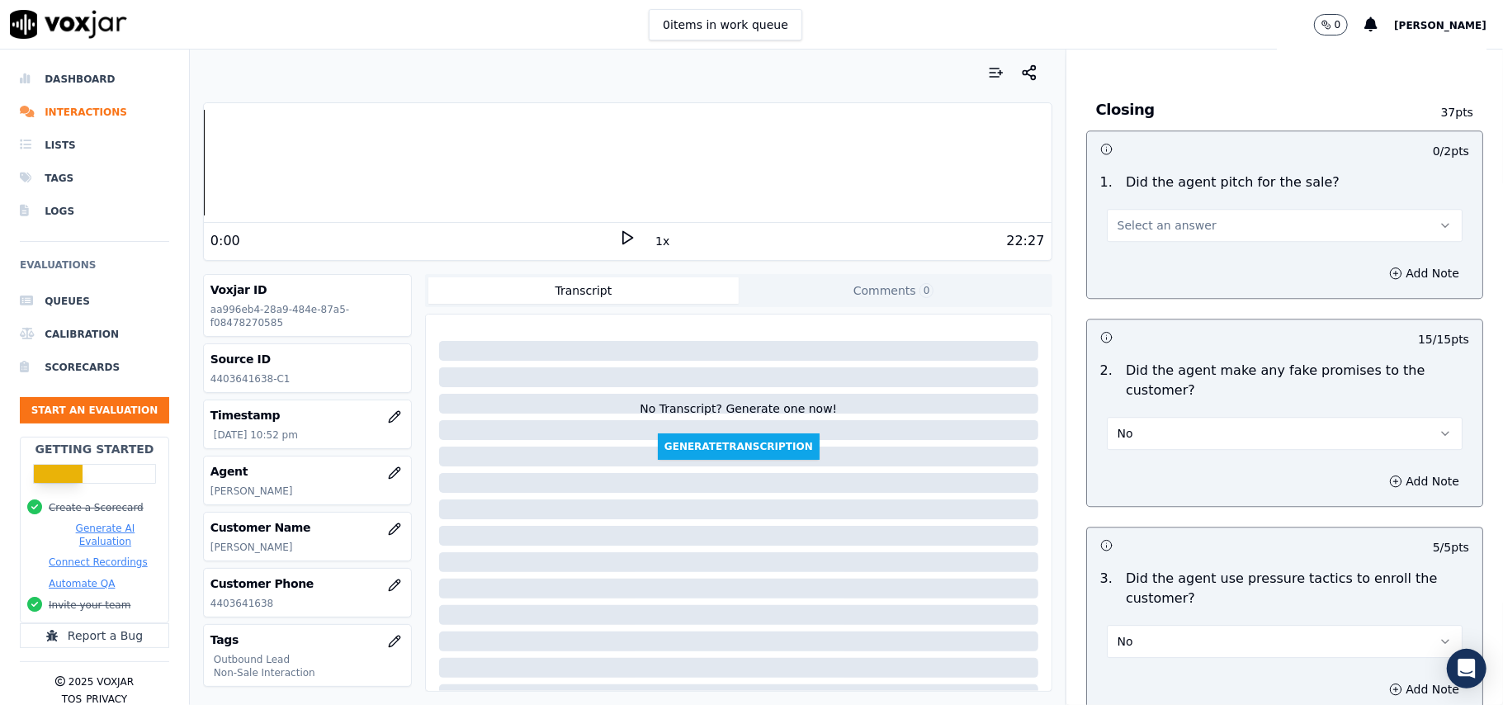
scroll to position [3104, 0]
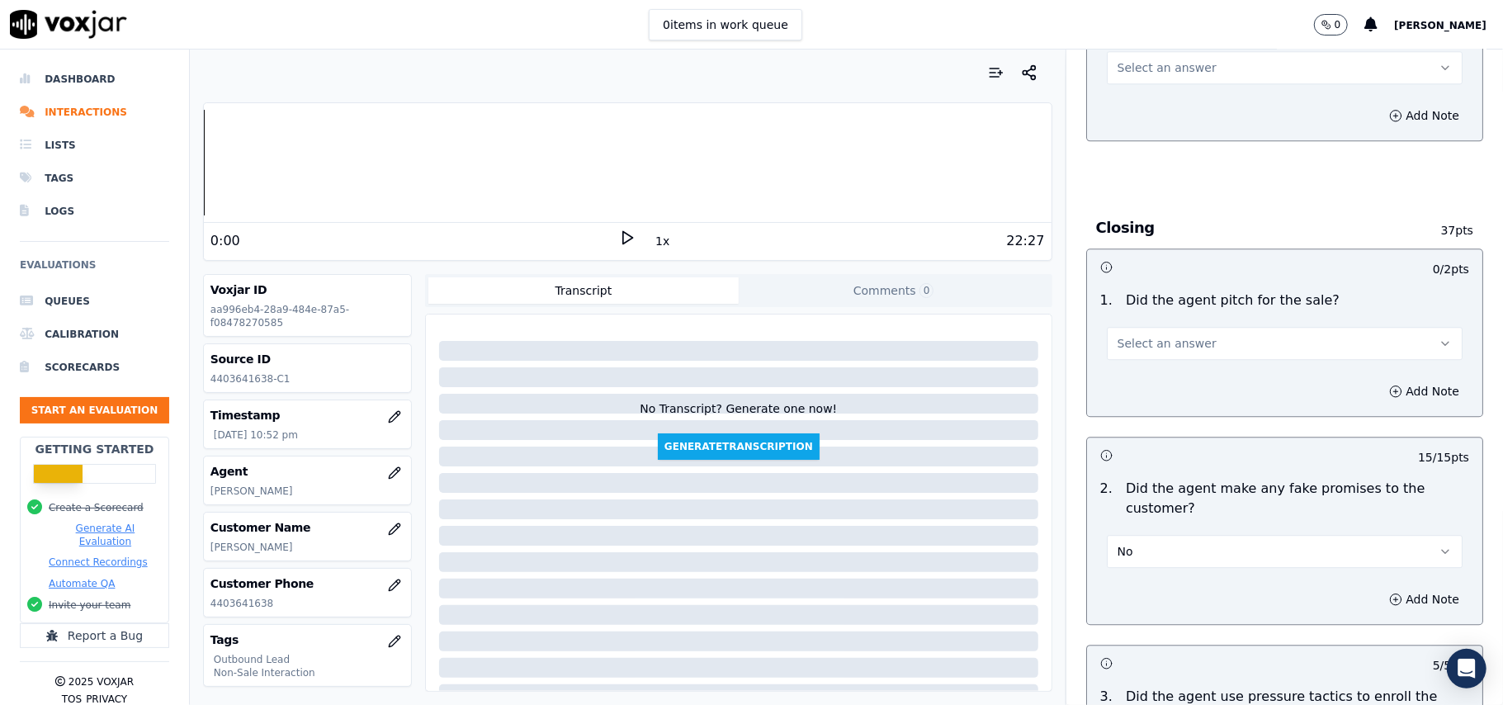
click at [1144, 338] on span "Select an answer" at bounding box center [1167, 343] width 99 height 17
click at [1127, 377] on div "Yes" at bounding box center [1248, 369] width 319 height 26
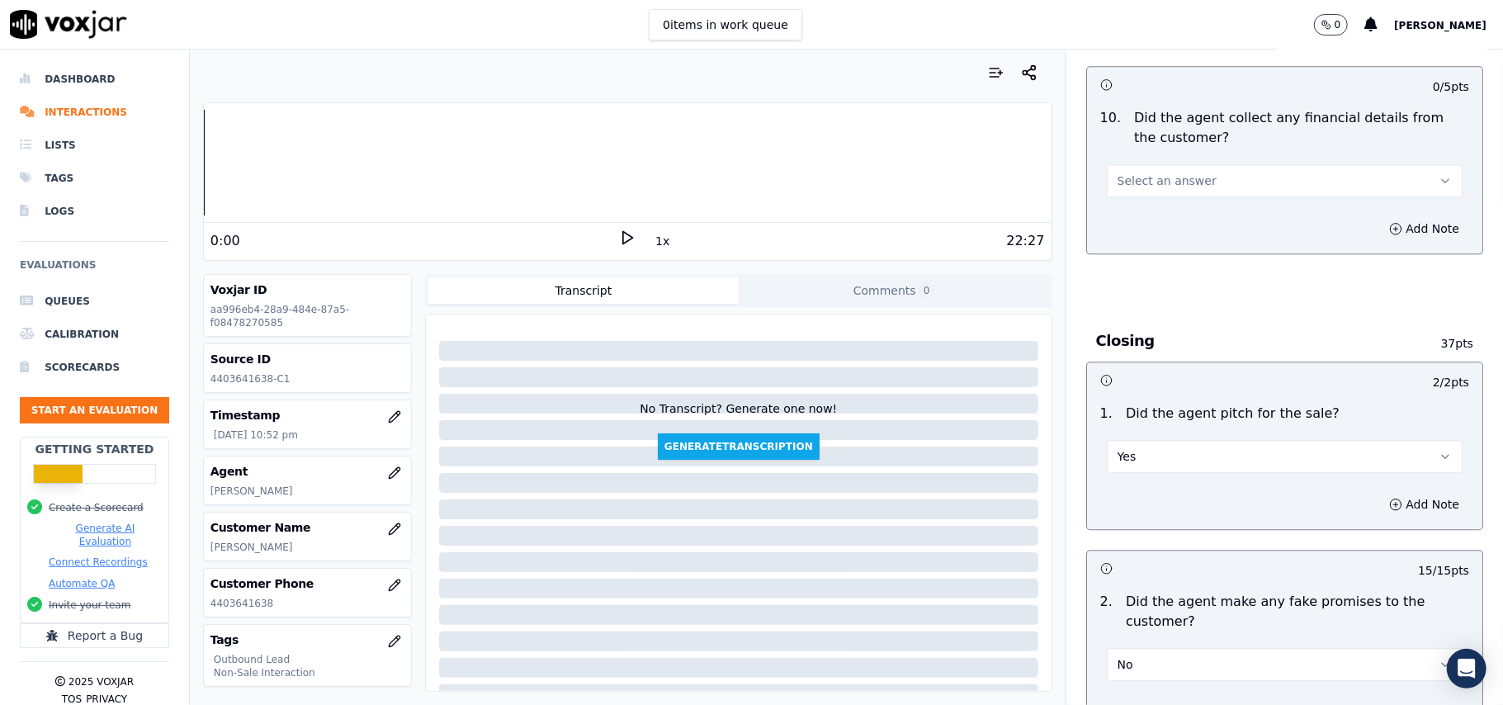
scroll to position [2884, 0]
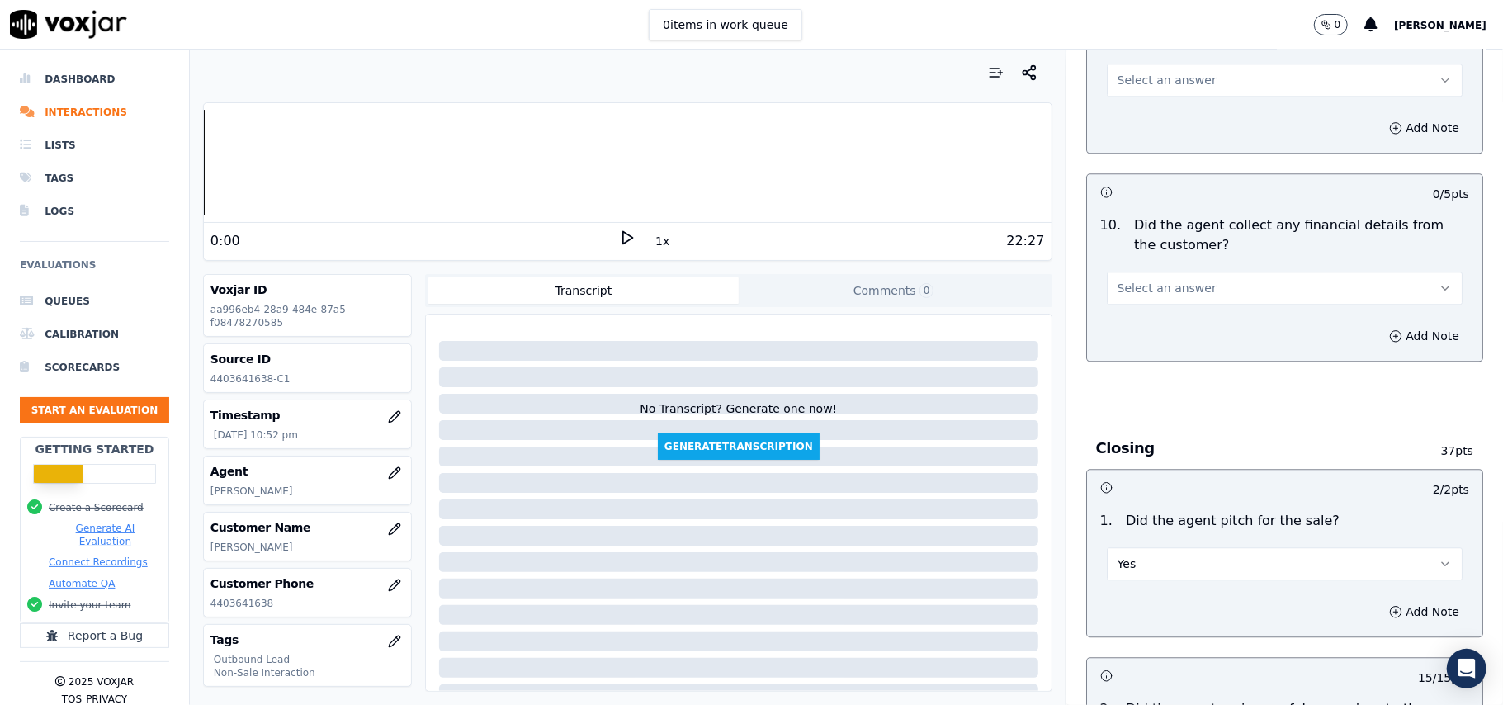
click at [1169, 272] on button "Select an answer" at bounding box center [1285, 288] width 356 height 33
click at [1170, 334] on div "No" at bounding box center [1248, 339] width 319 height 26
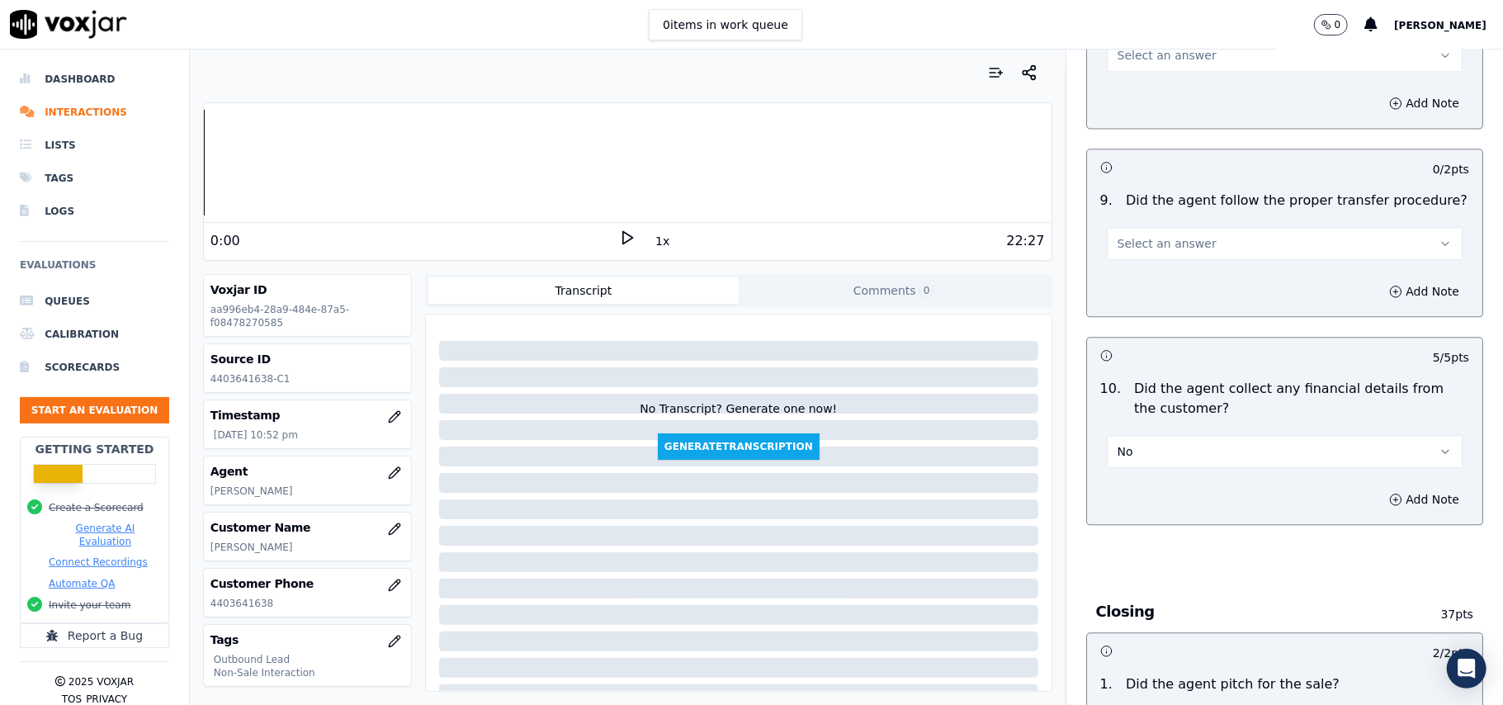
scroll to position [2554, 0]
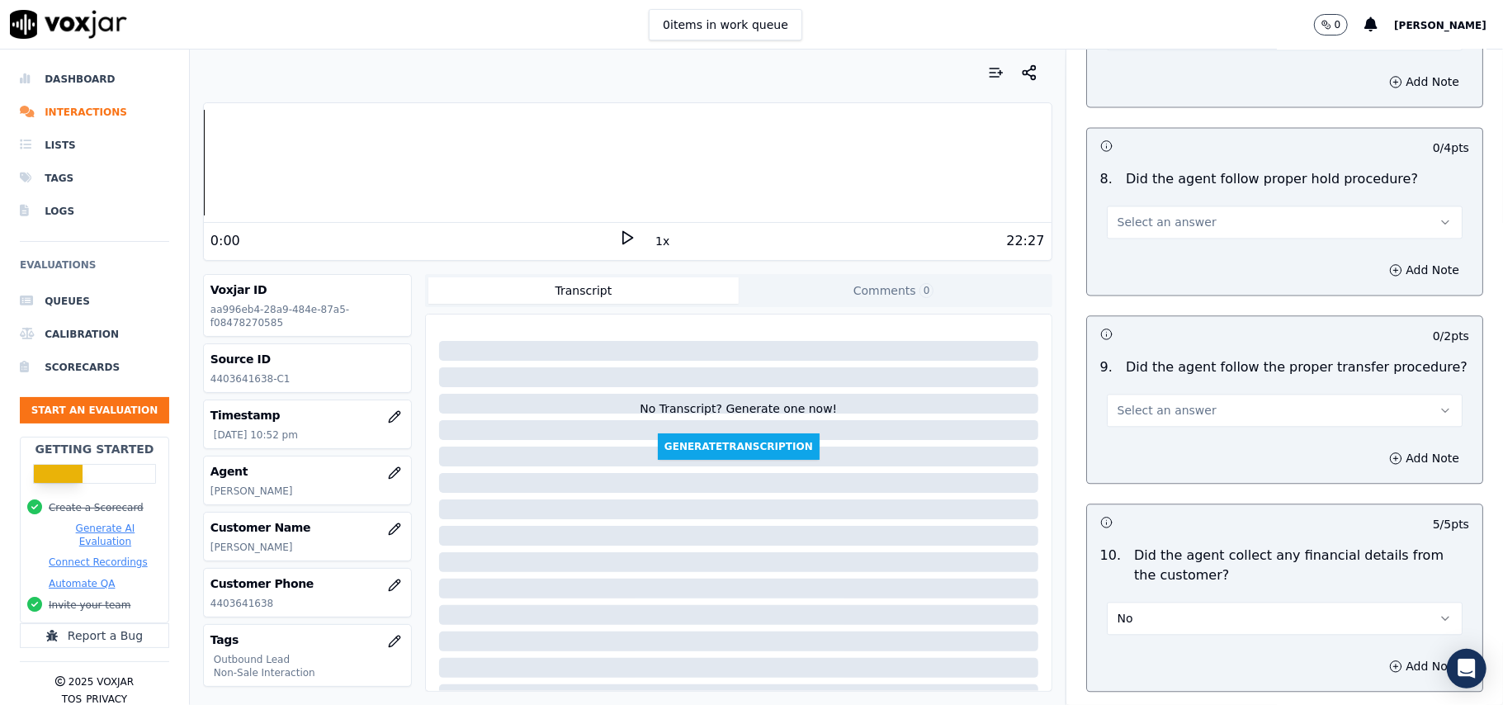
click at [1173, 394] on button "Select an answer" at bounding box center [1285, 410] width 356 height 33
click at [1173, 432] on div "Yes" at bounding box center [1248, 435] width 319 height 26
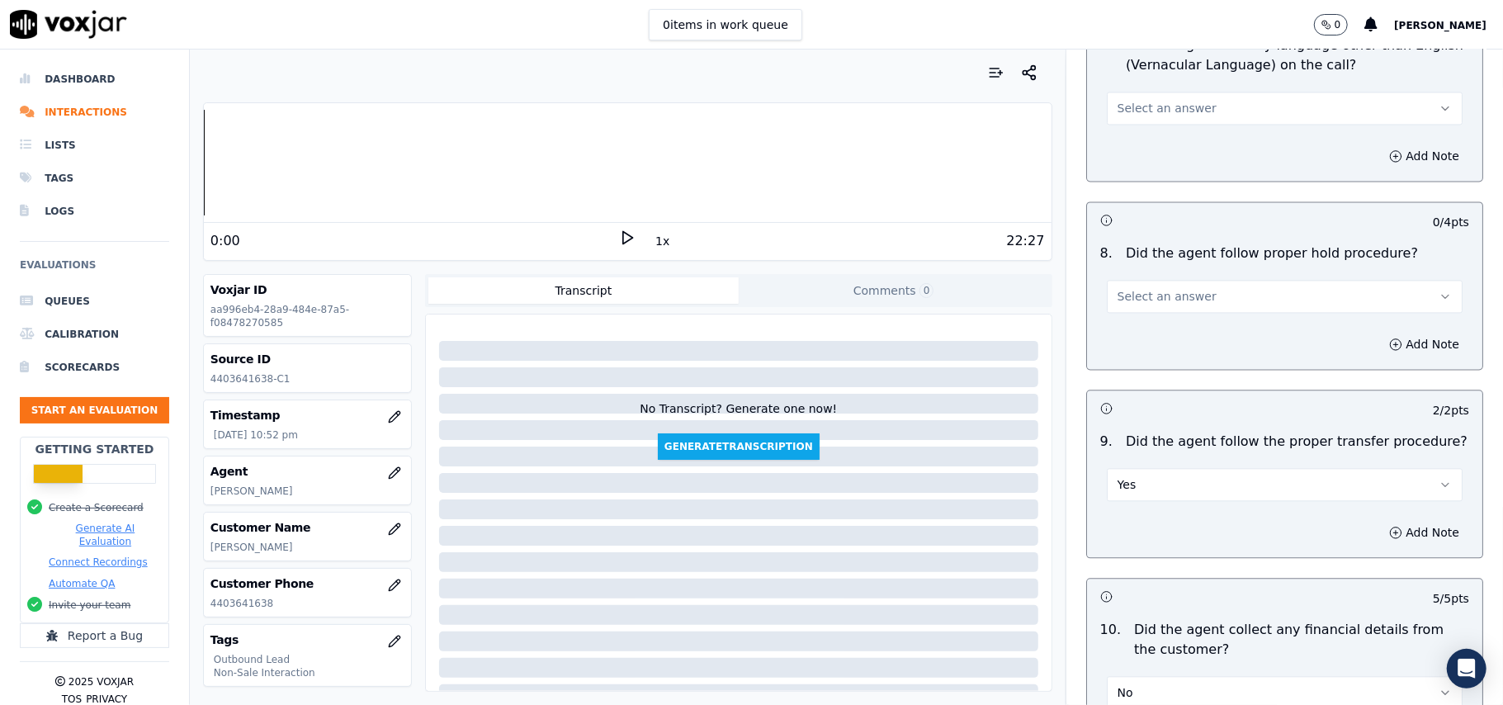
scroll to position [2444, 0]
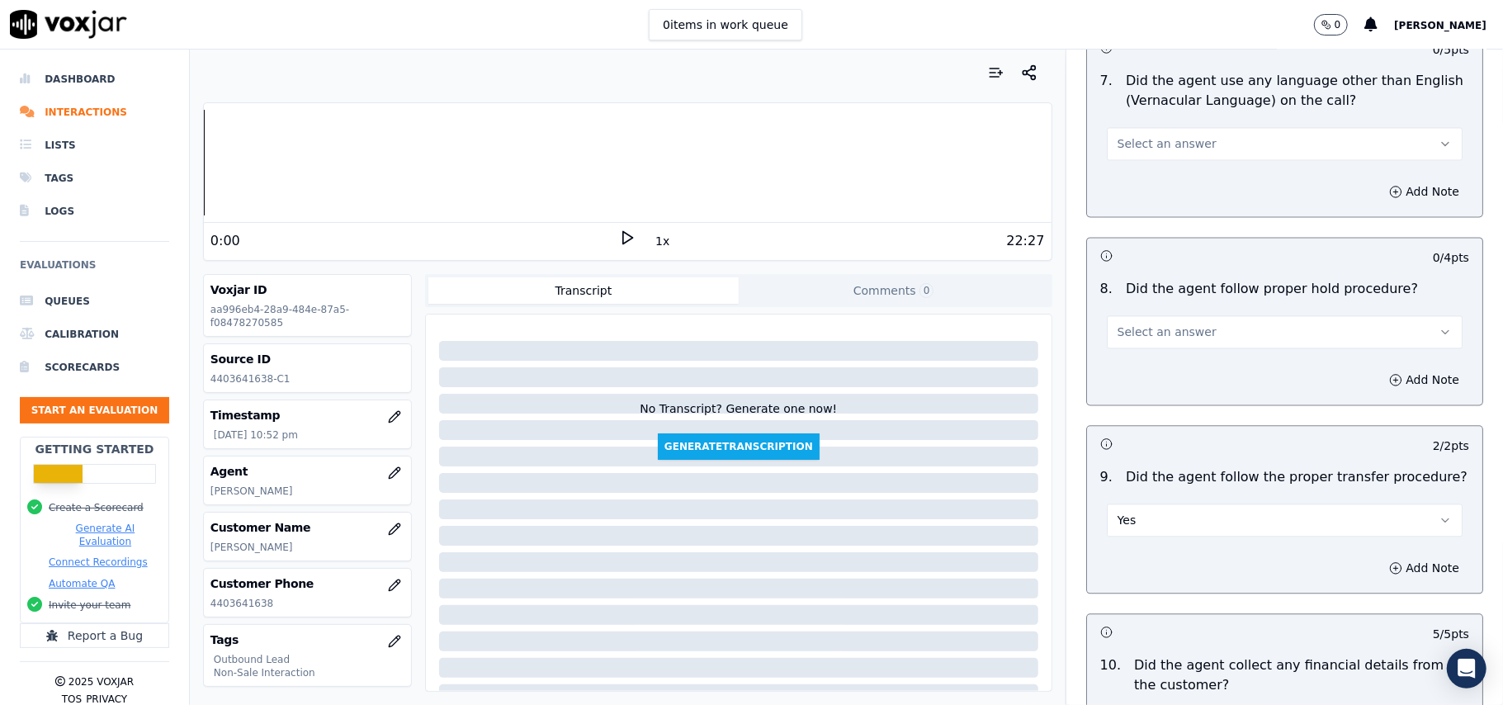
click at [1182, 315] on button "Select an answer" at bounding box center [1285, 331] width 356 height 33
click at [1175, 353] on div "Yes" at bounding box center [1248, 356] width 319 height 26
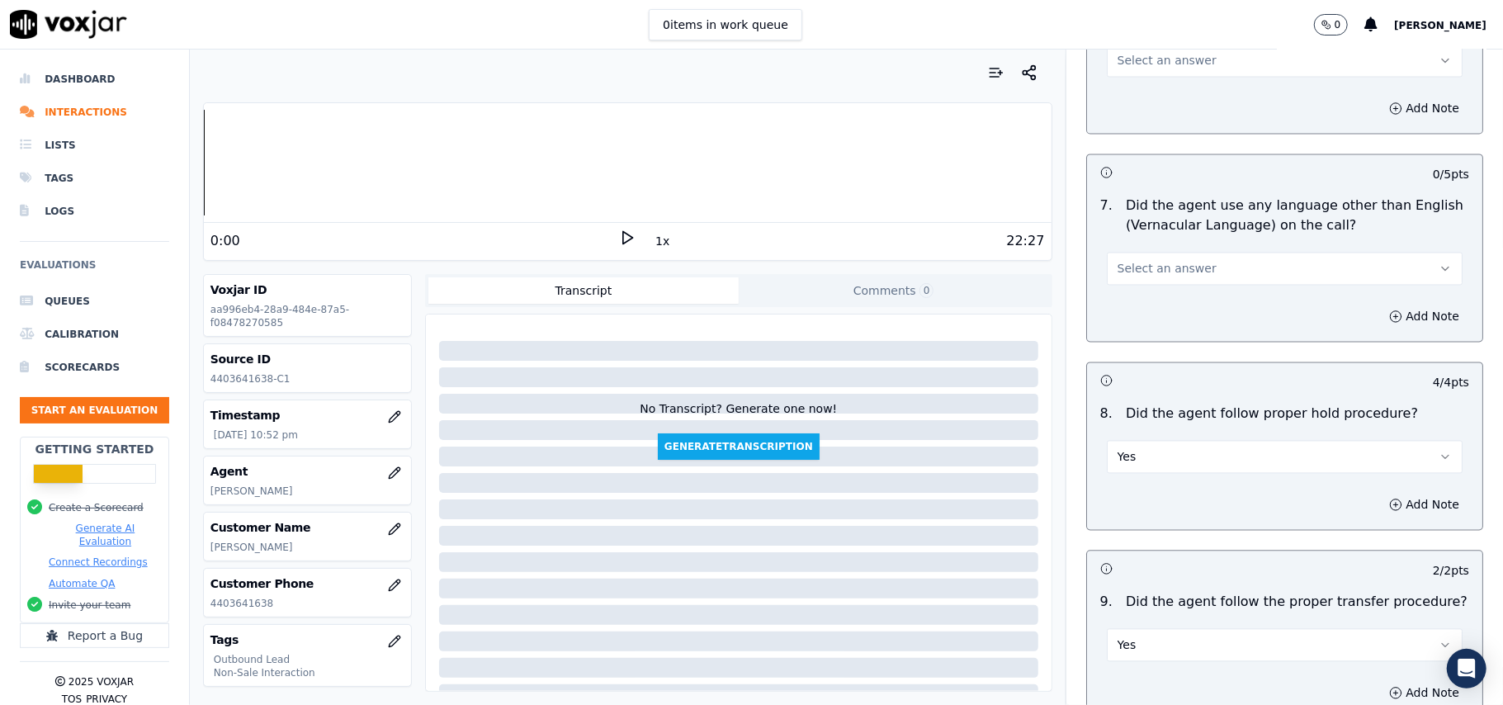
scroll to position [2224, 0]
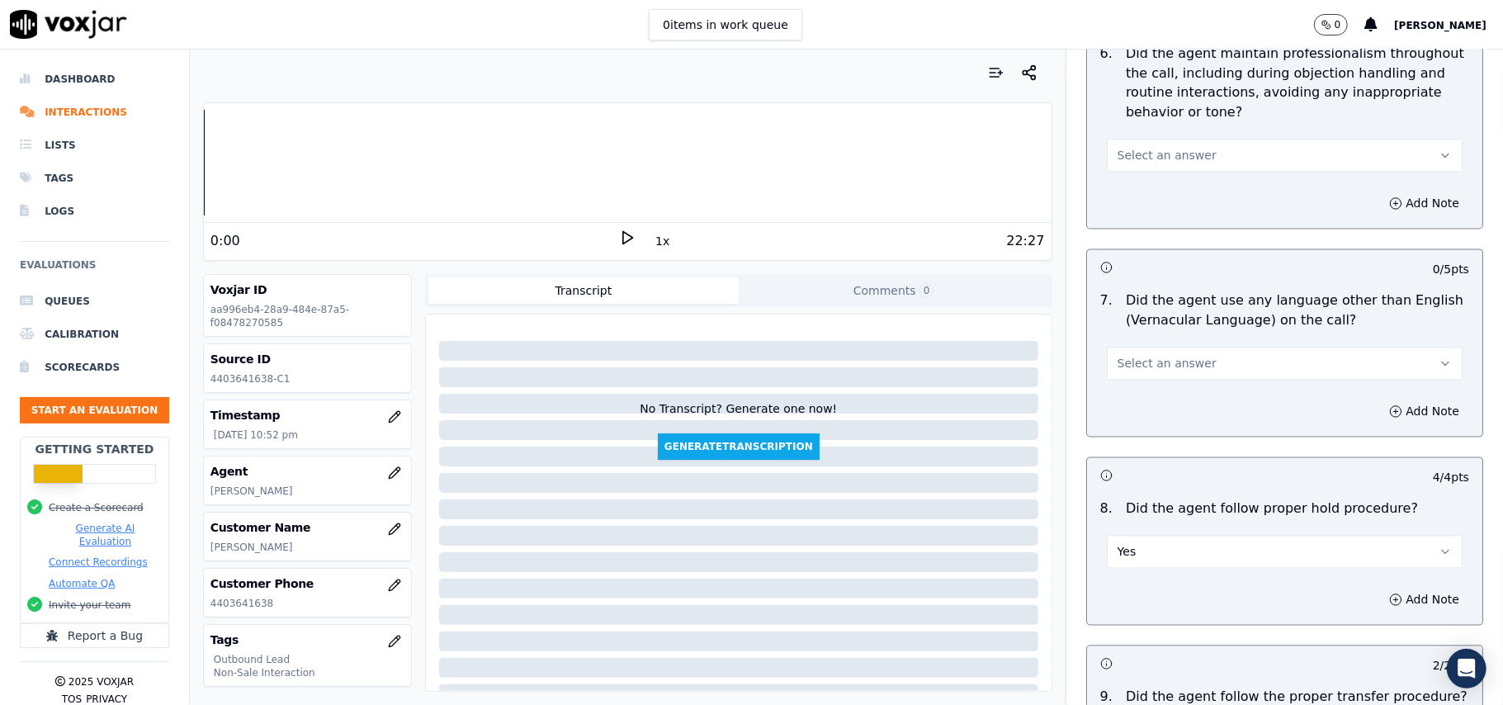
click at [1210, 347] on button "Select an answer" at bounding box center [1285, 363] width 356 height 33
click at [1200, 404] on div "No" at bounding box center [1248, 413] width 319 height 26
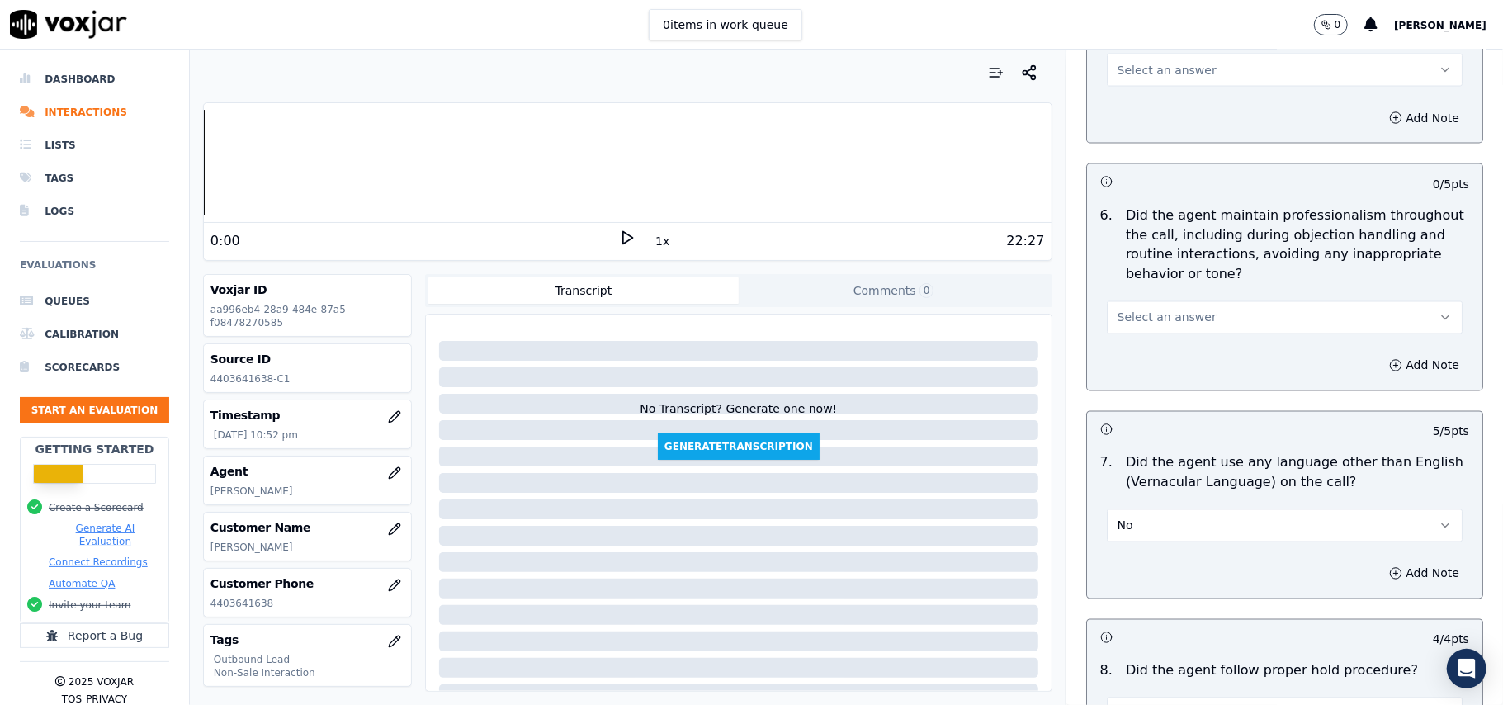
scroll to position [1893, 0]
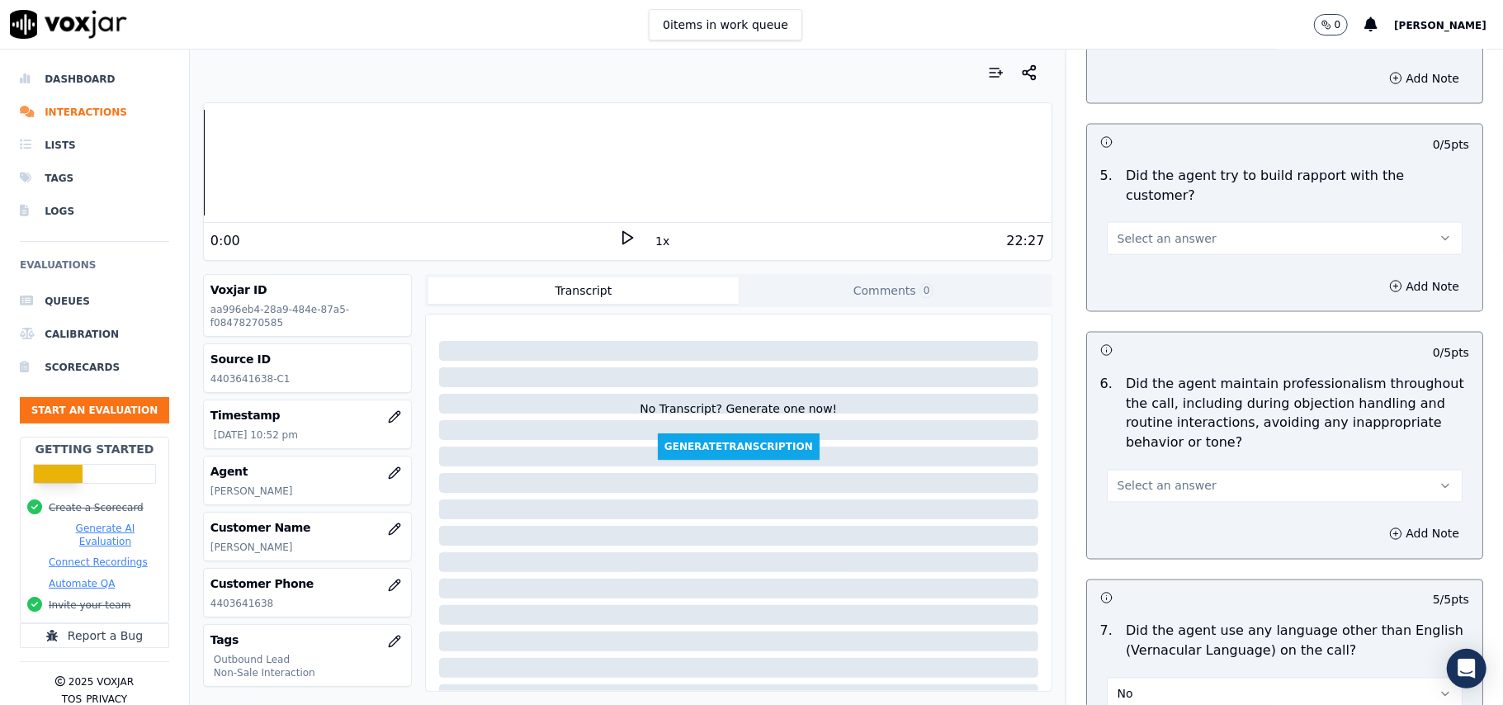
click at [1185, 470] on button "Select an answer" at bounding box center [1285, 486] width 356 height 33
click at [1170, 505] on div "Yes" at bounding box center [1248, 509] width 319 height 26
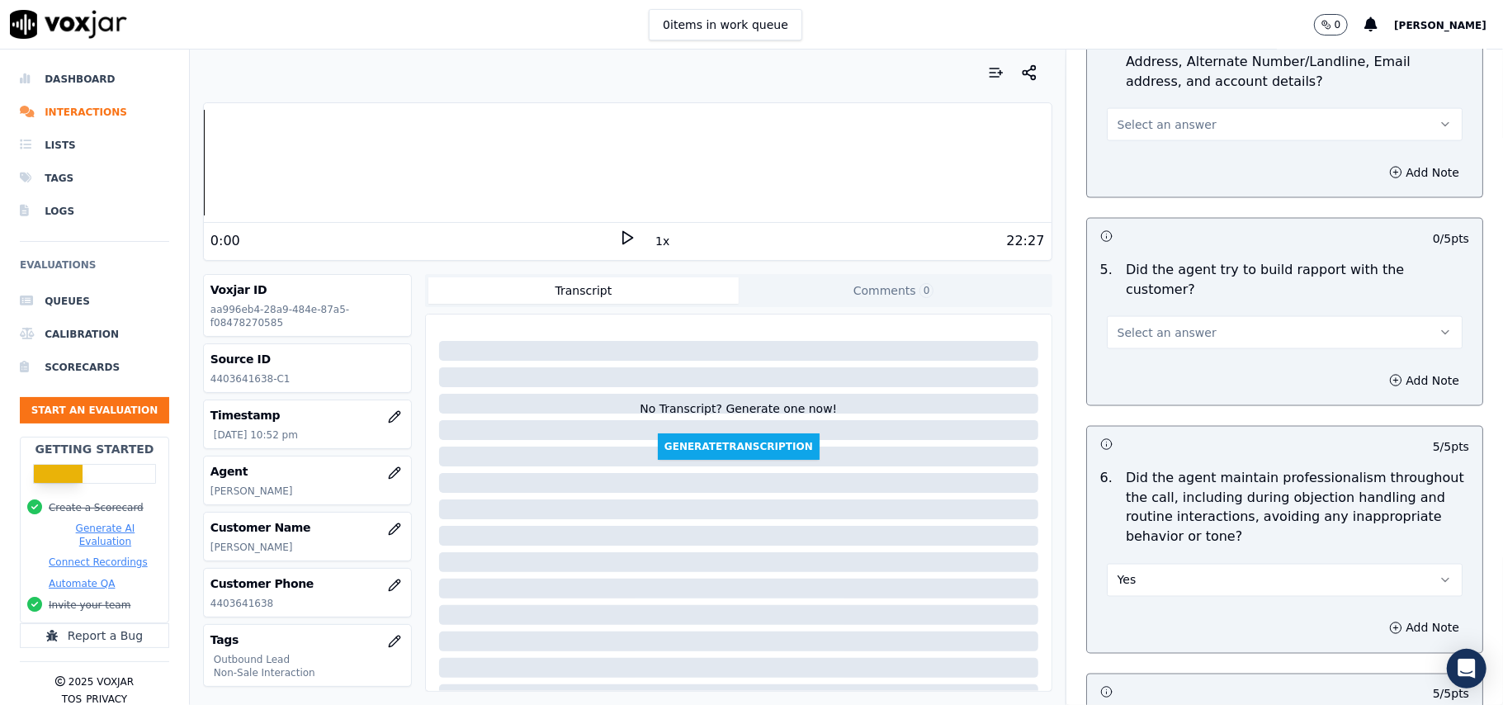
scroll to position [1674, 0]
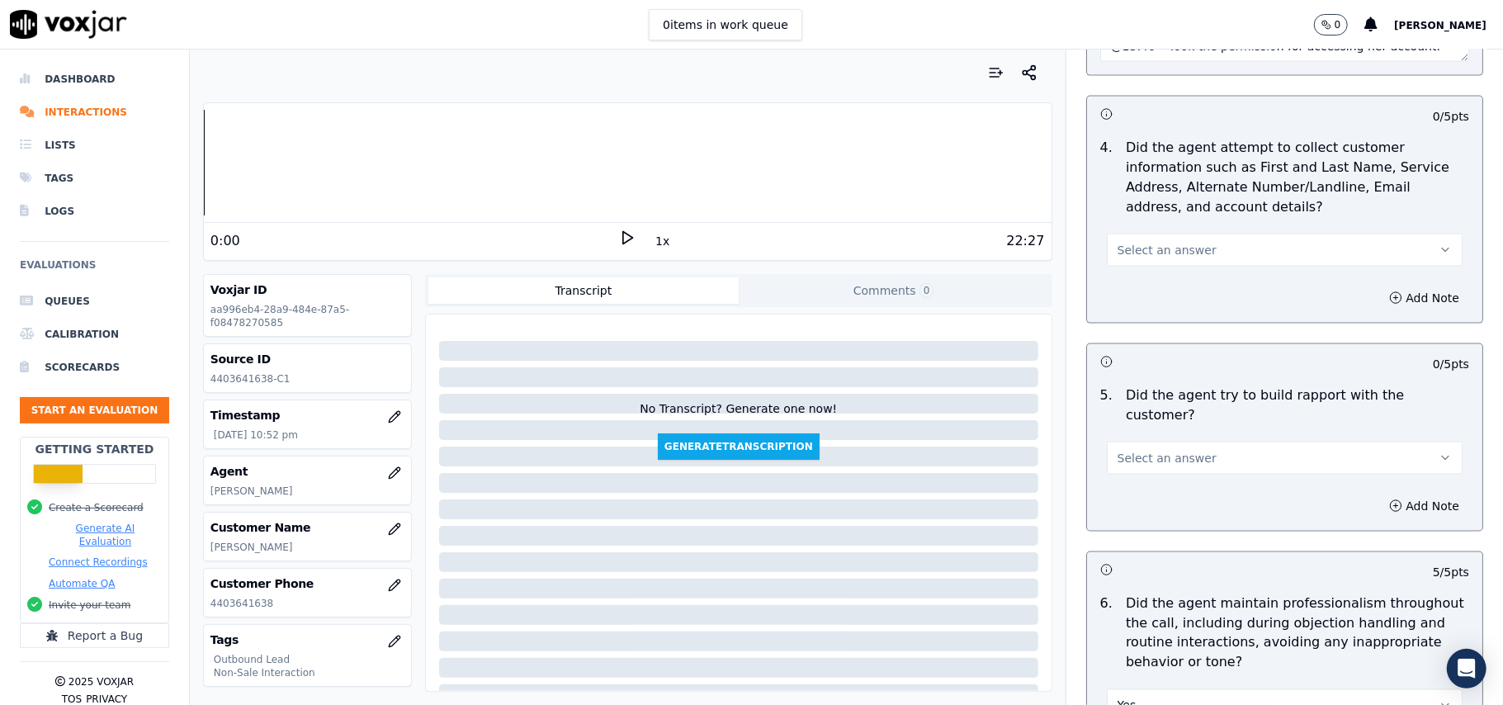
click at [1187, 442] on button "Select an answer" at bounding box center [1285, 458] width 356 height 33
click at [1170, 476] on div "Yes" at bounding box center [1248, 481] width 319 height 26
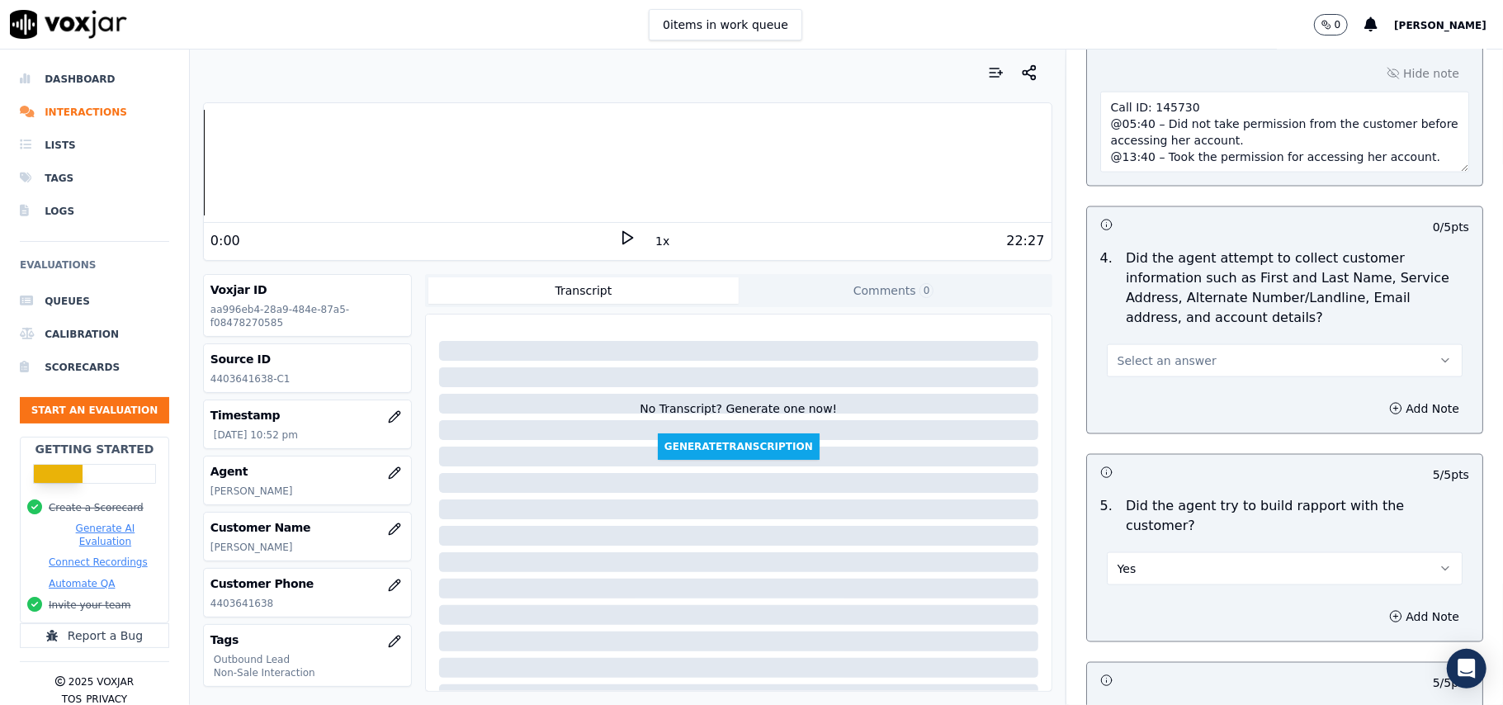
click at [1192, 357] on button "Select an answer" at bounding box center [1285, 360] width 356 height 33
click at [1175, 399] on div "Yes" at bounding box center [1248, 402] width 319 height 26
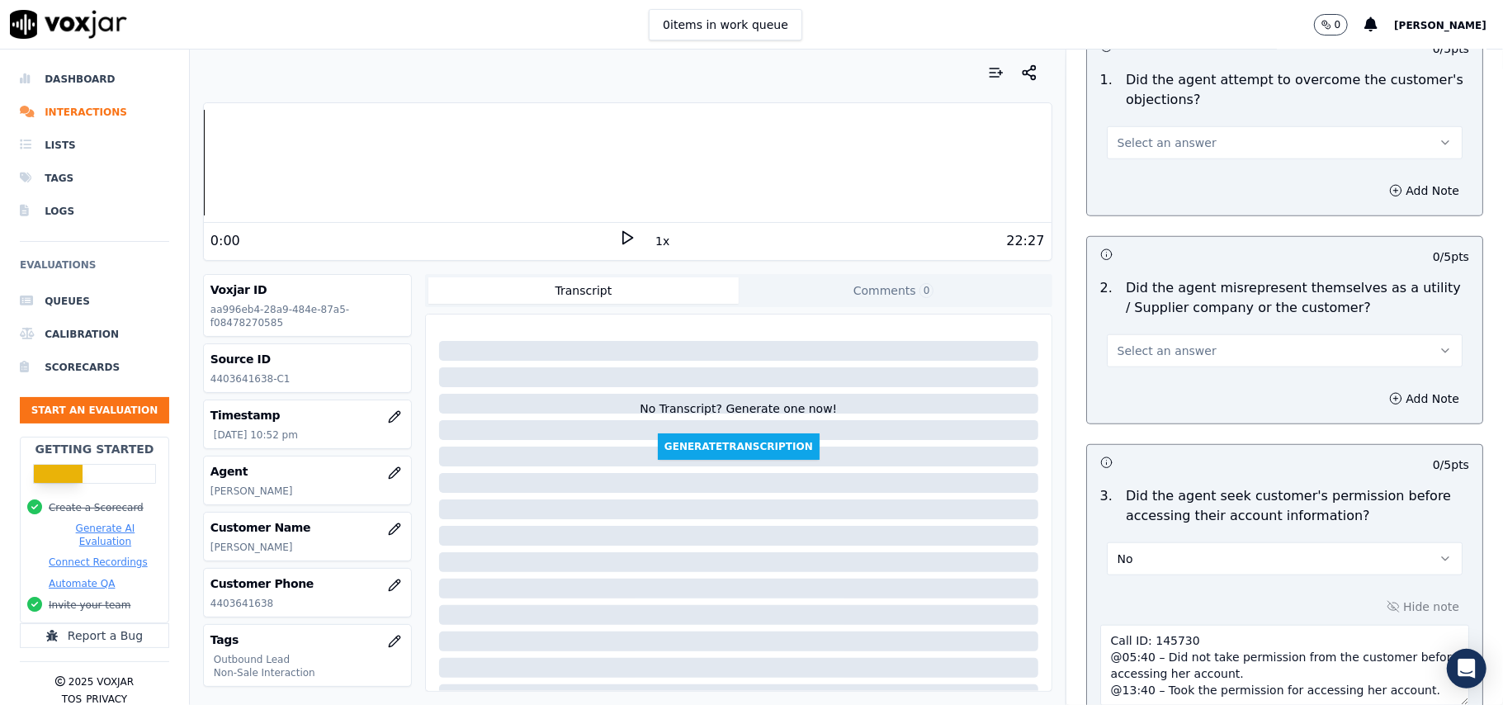
scroll to position [903, 0]
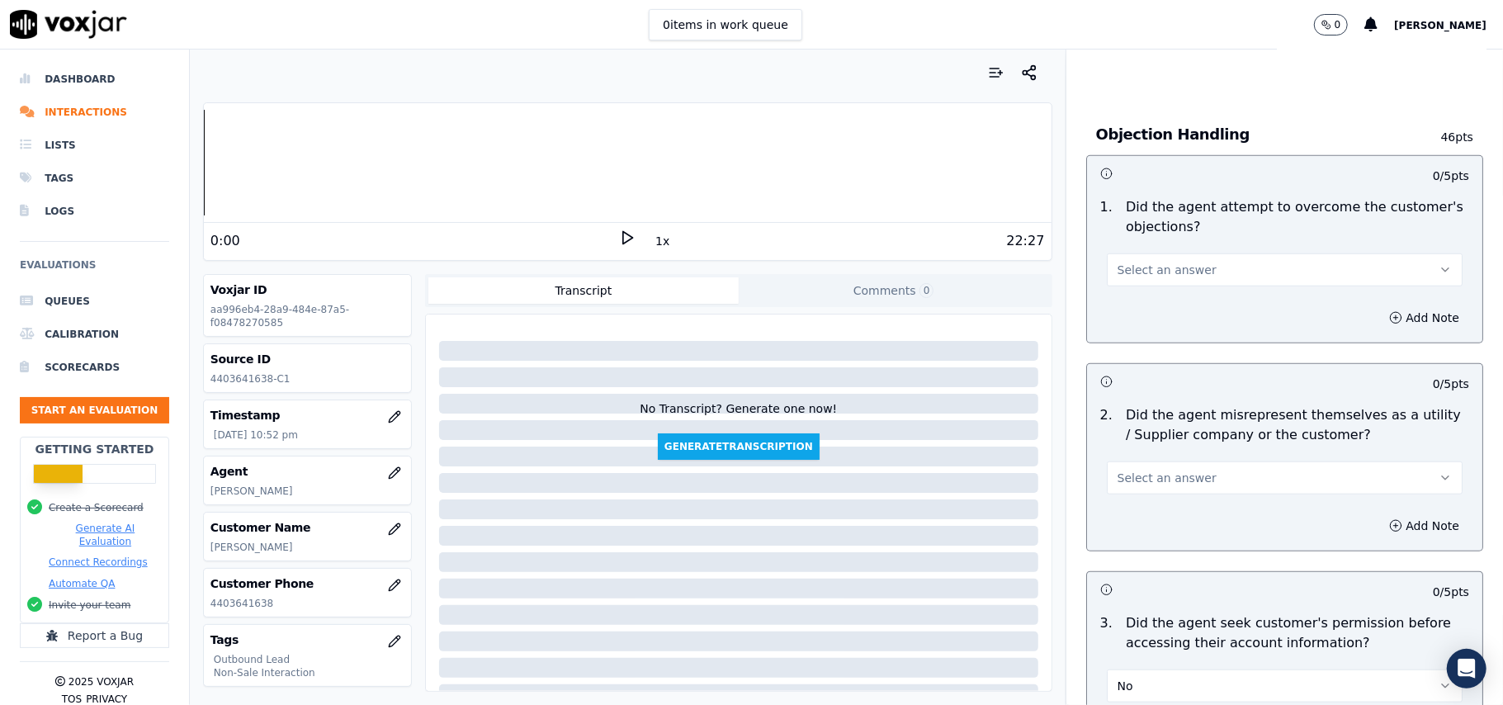
click at [1170, 473] on span "Select an answer" at bounding box center [1167, 478] width 99 height 17
click at [1142, 540] on div "No" at bounding box center [1248, 544] width 319 height 26
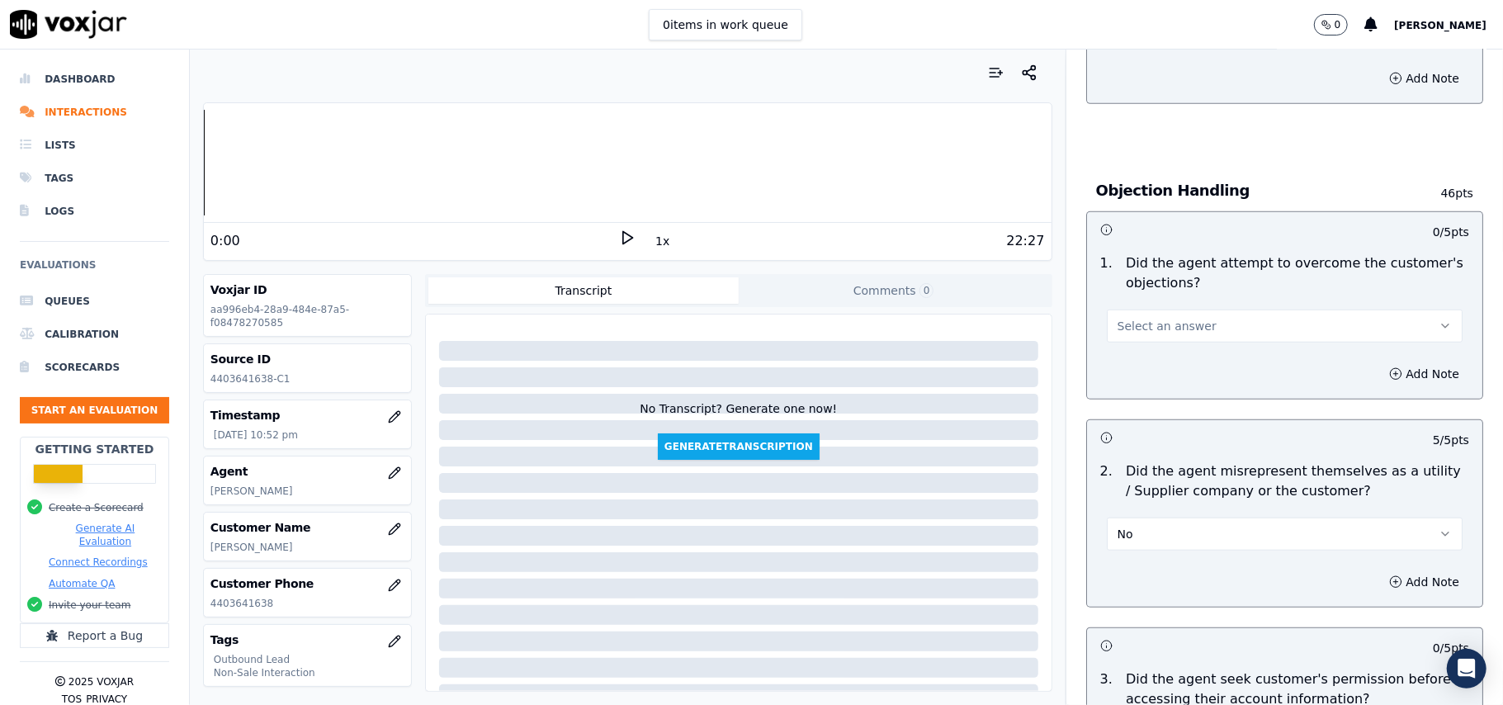
scroll to position [793, 0]
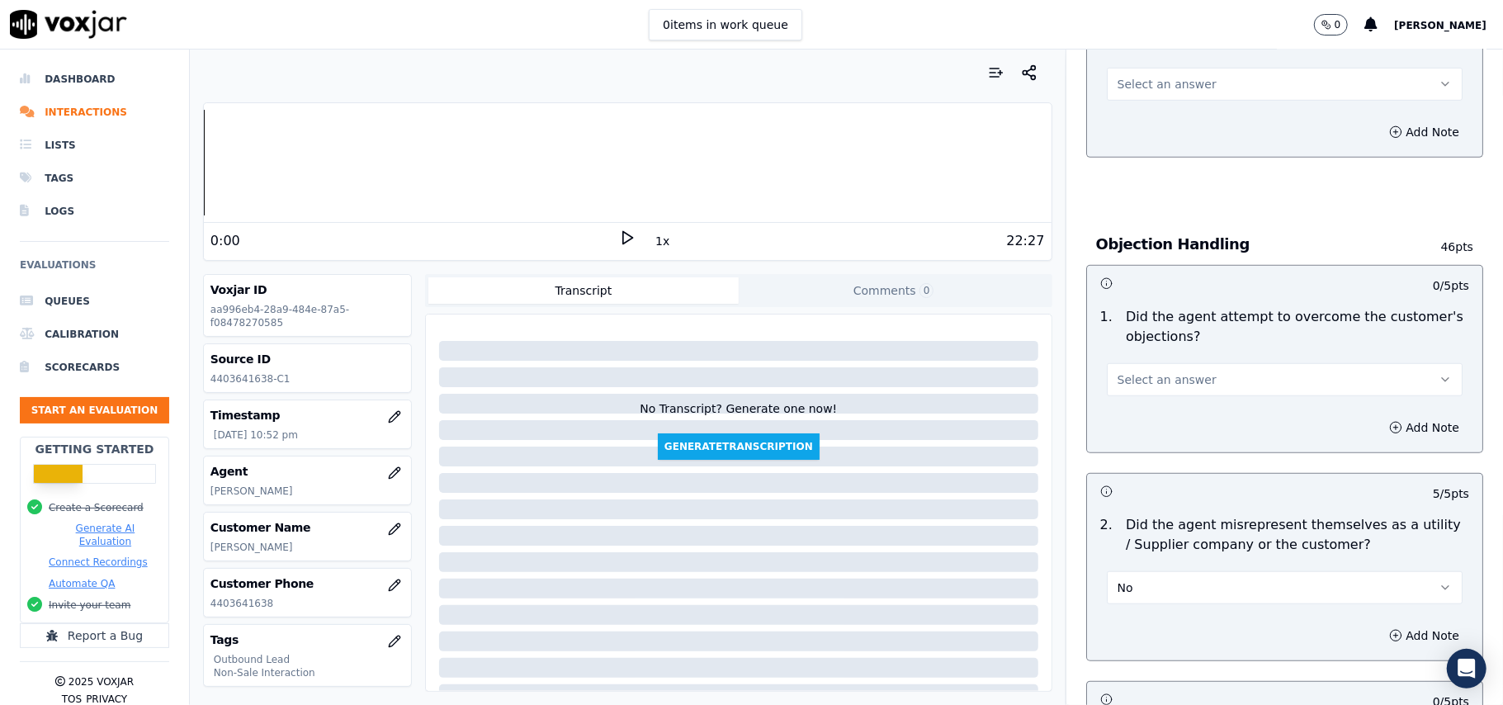
click at [1189, 373] on button "Select an answer" at bounding box center [1285, 379] width 356 height 33
click at [1174, 417] on div "Yes" at bounding box center [1248, 419] width 319 height 26
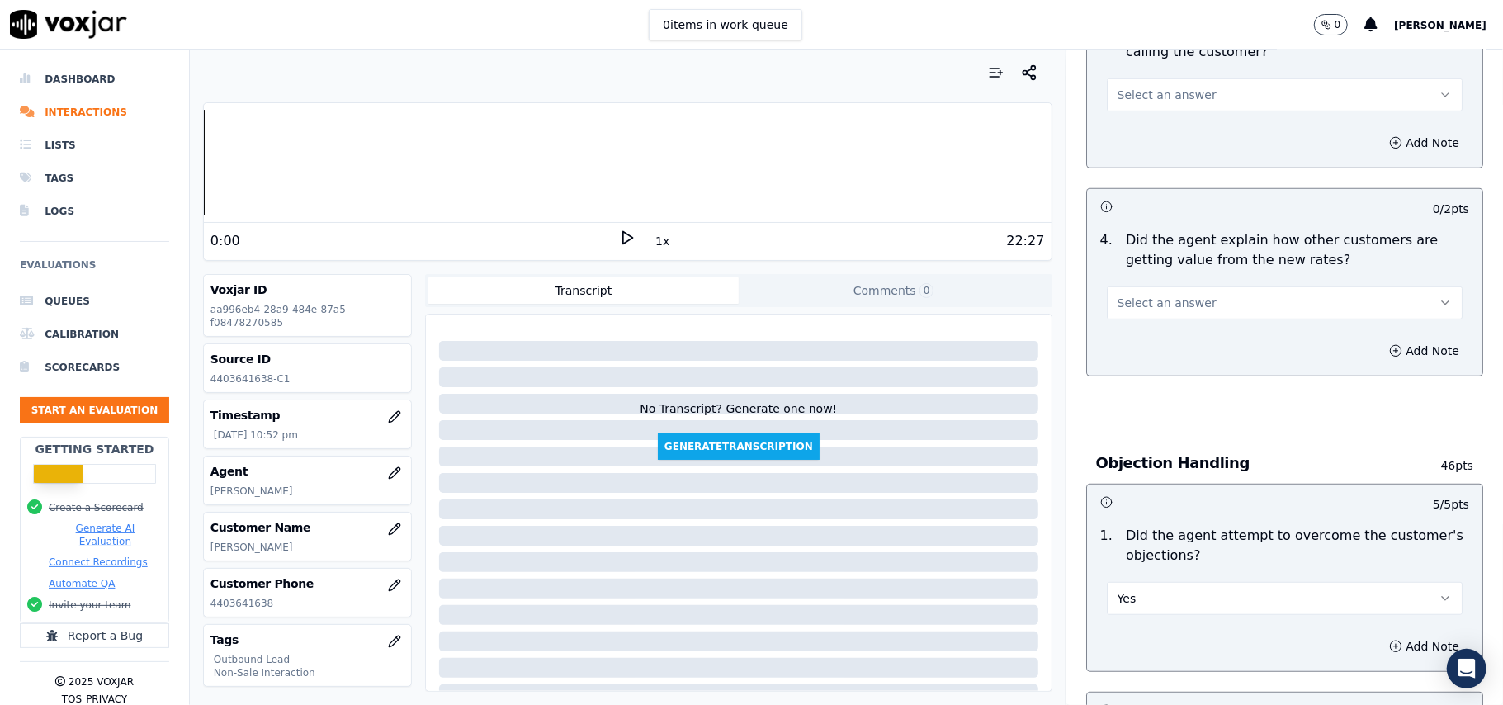
scroll to position [573, 0]
click at [1185, 295] on button "Select an answer" at bounding box center [1285, 304] width 356 height 33
click at [1185, 351] on div "Yes" at bounding box center [1248, 343] width 319 height 26
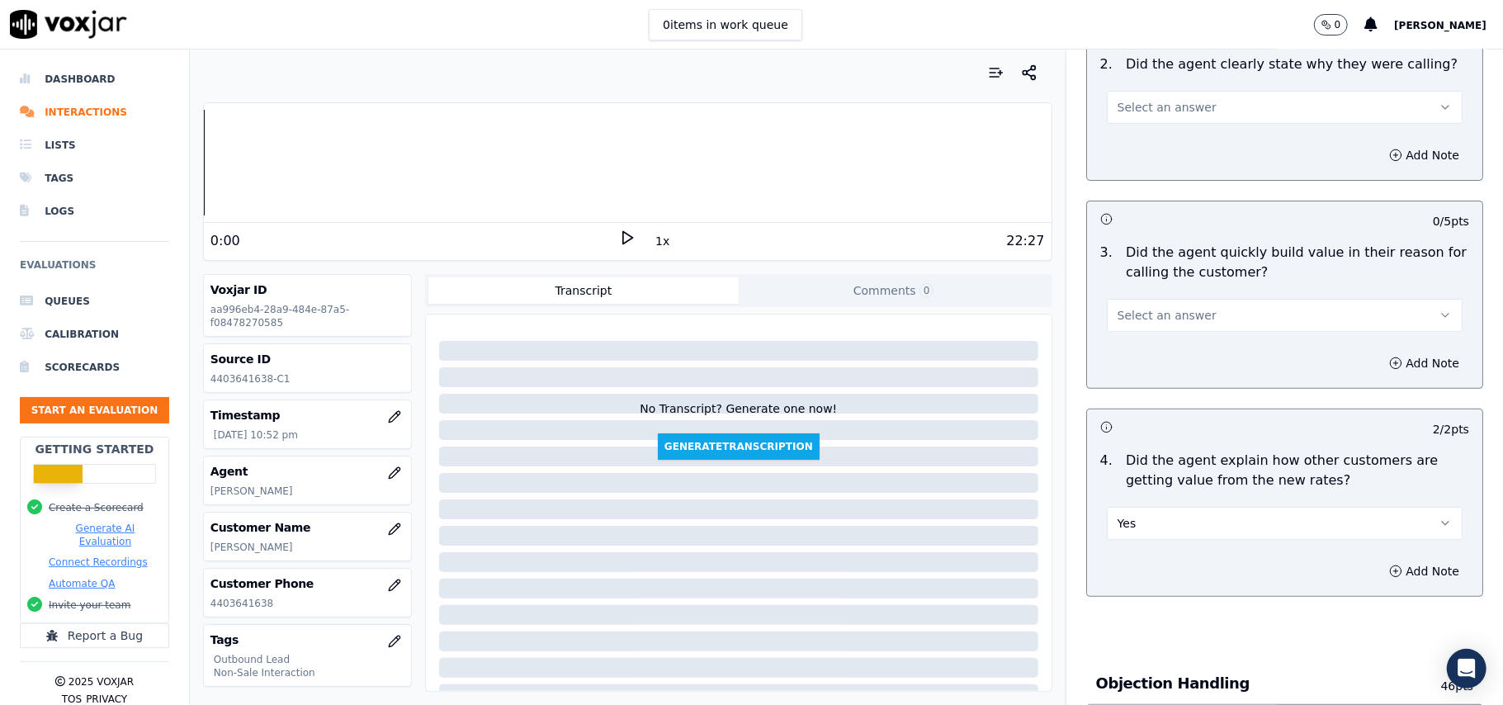
scroll to position [353, 0]
click at [1197, 319] on button "Select an answer" at bounding box center [1285, 316] width 356 height 33
click at [1197, 342] on div "Yes" at bounding box center [1248, 355] width 319 height 26
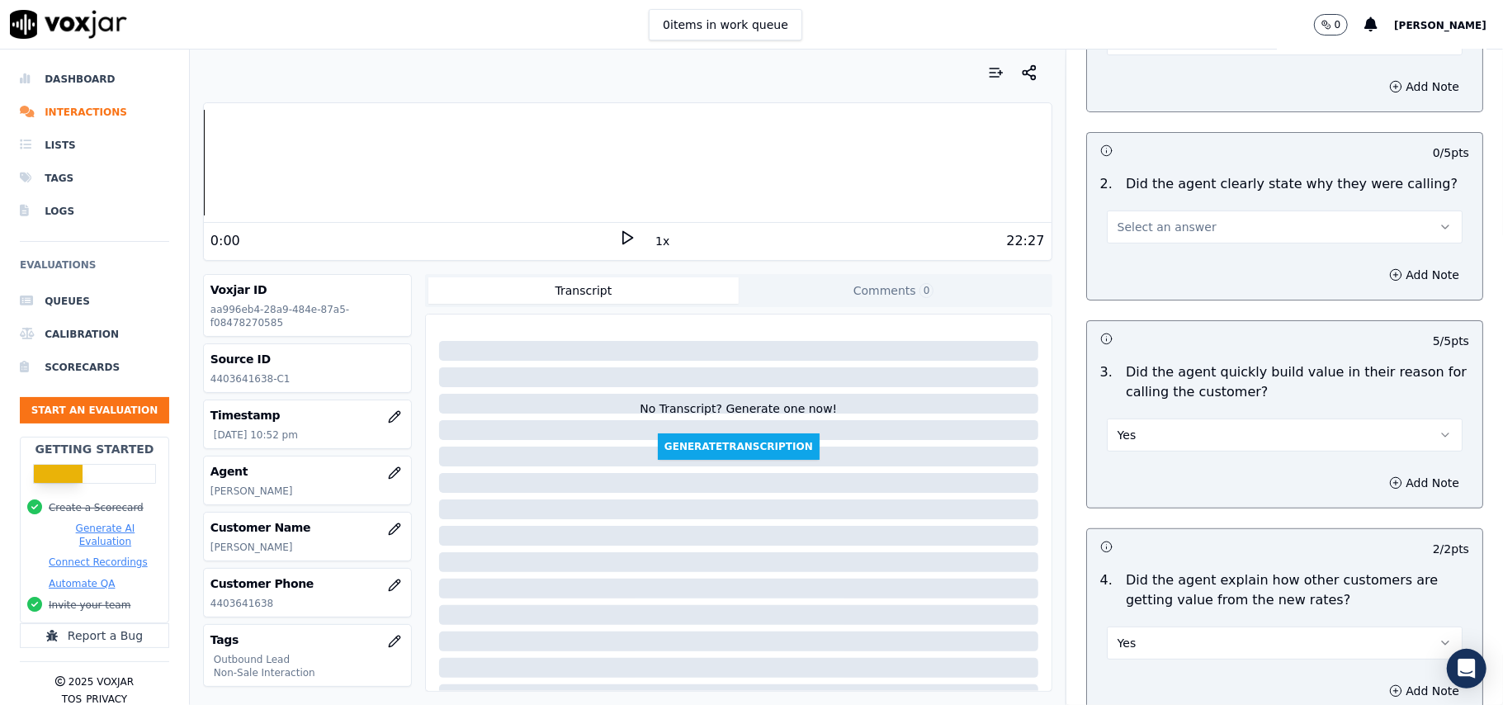
scroll to position [133, 0]
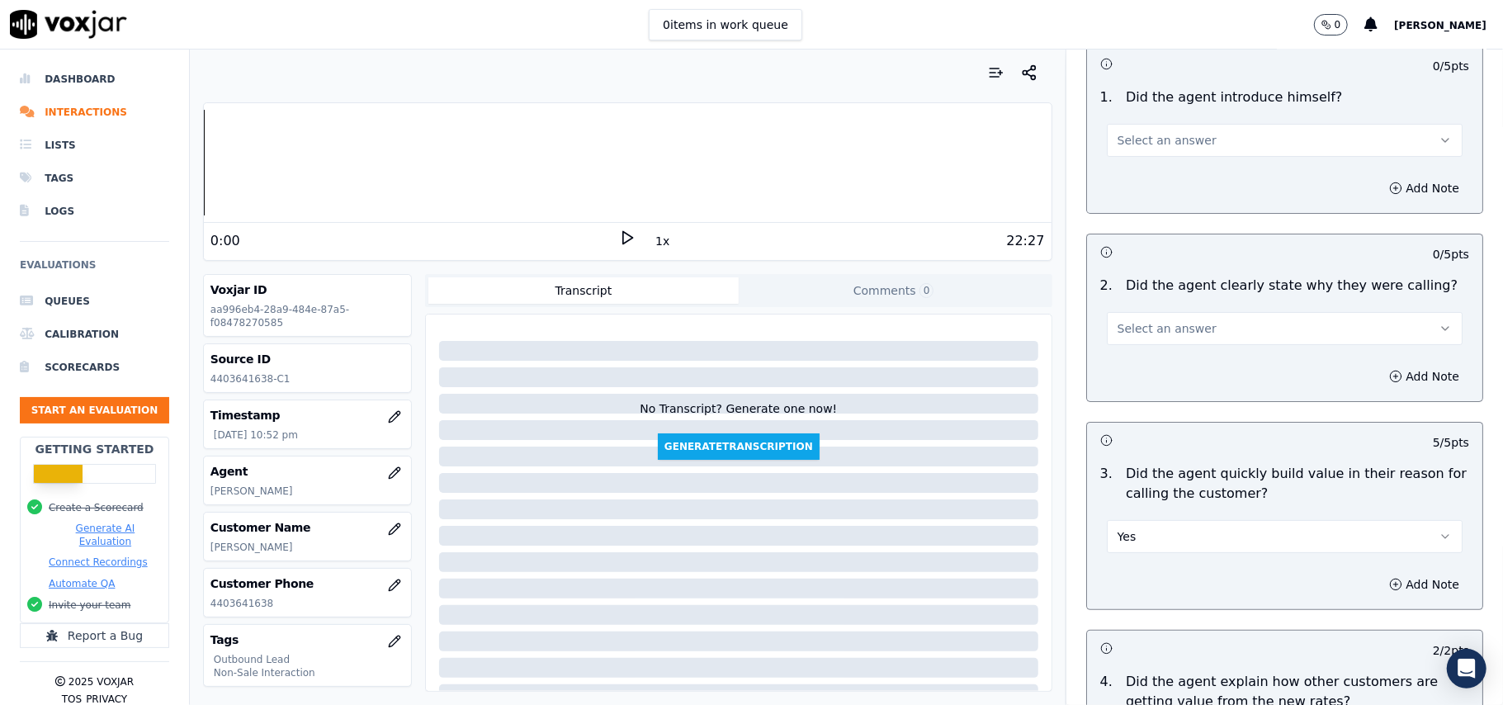
click at [1192, 335] on button "Select an answer" at bounding box center [1285, 328] width 356 height 33
click at [1184, 377] on div "Yes" at bounding box center [1248, 366] width 319 height 26
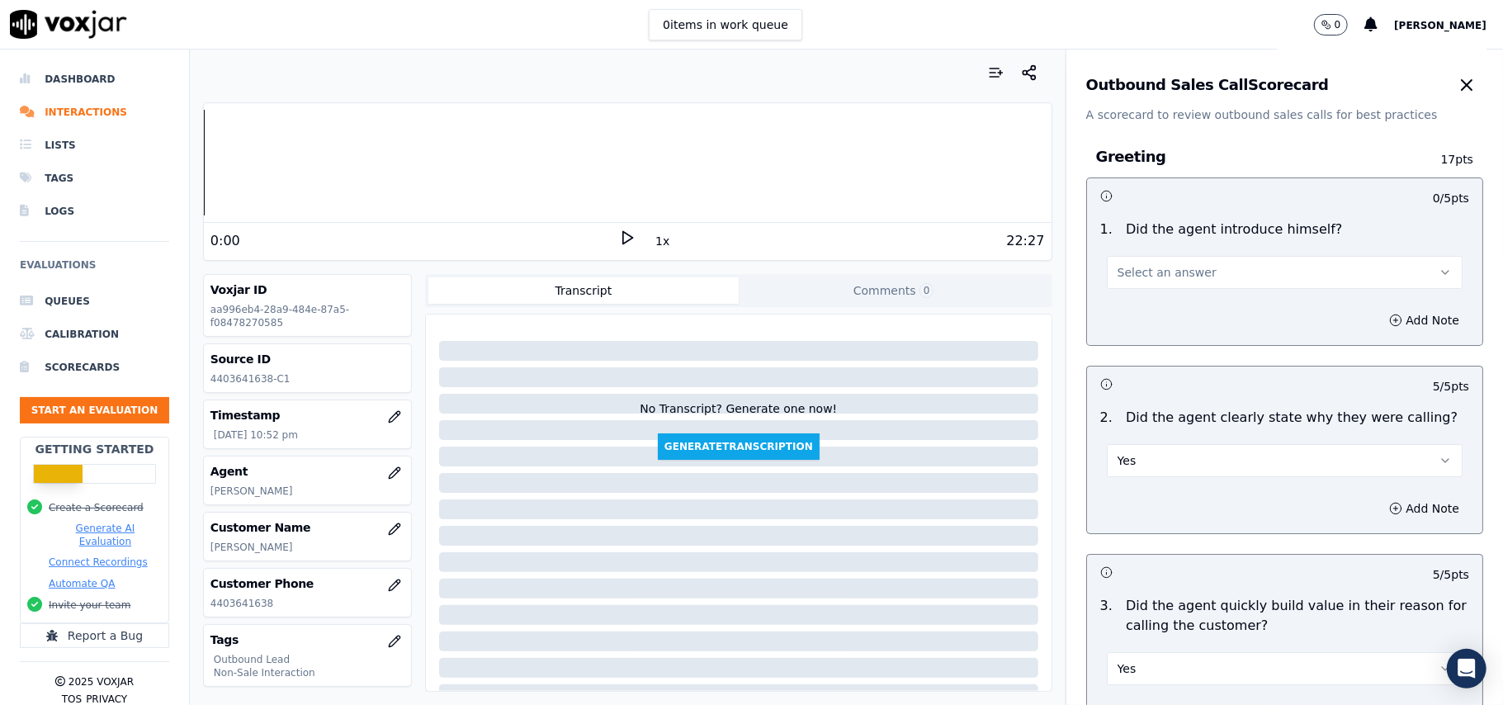
scroll to position [0, 0]
click at [1187, 277] on button "Select an answer" at bounding box center [1285, 273] width 356 height 33
click at [1177, 299] on div "Yes" at bounding box center [1248, 311] width 319 height 26
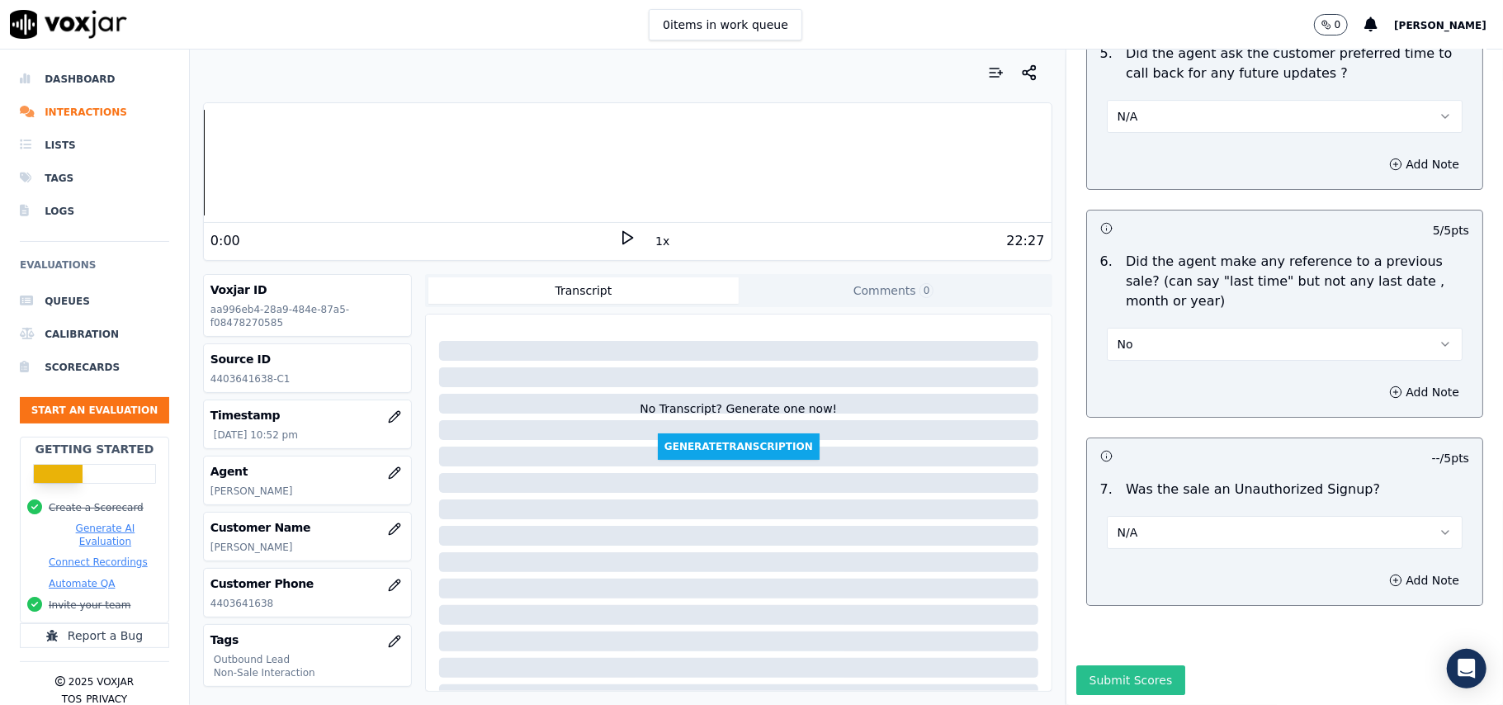
click at [1088, 665] on button "Submit Scores" at bounding box center [1131, 680] width 110 height 30
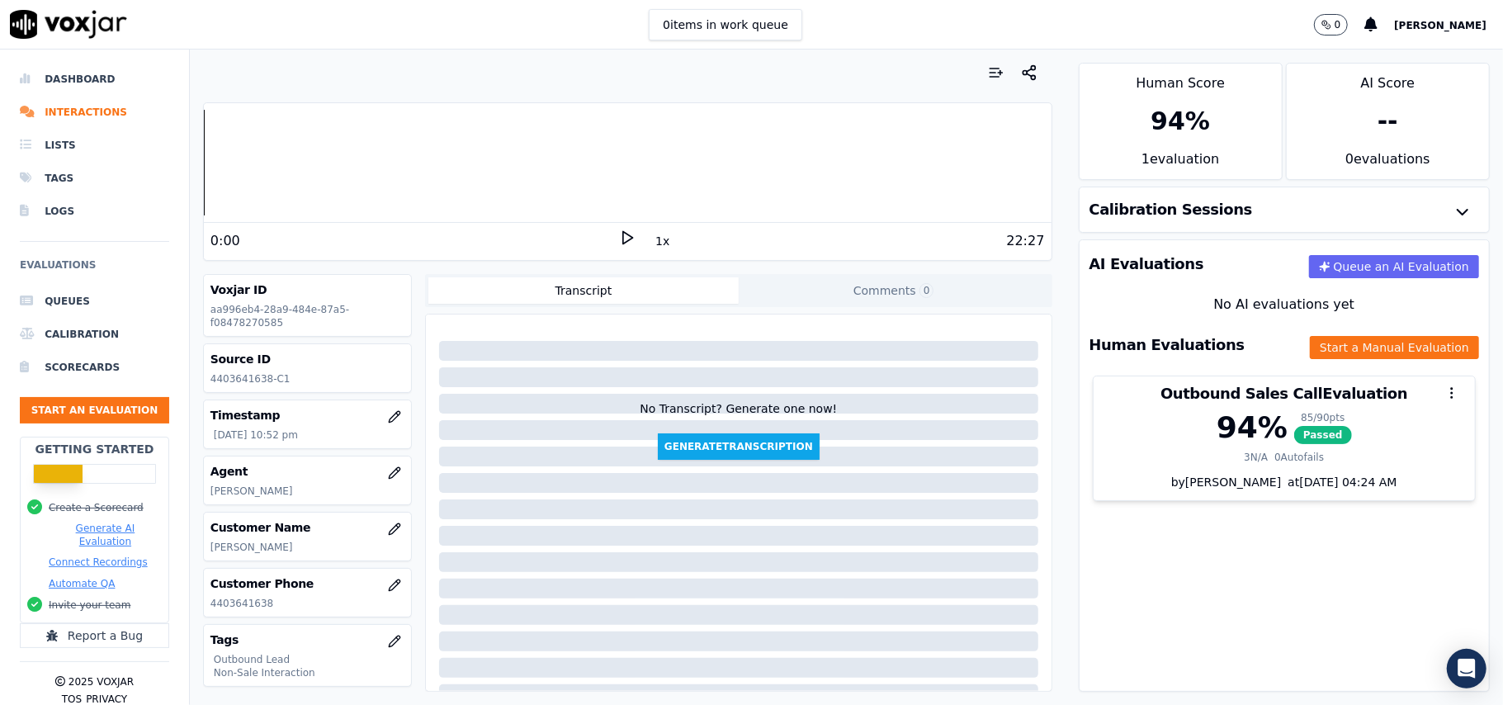
click at [1219, 565] on div "AI Evaluations Queue an AI Evaluation No AI evaluations yet Human Evaluations S…" at bounding box center [1284, 465] width 411 height 452
click at [93, 413] on button "Start an Evaluation" at bounding box center [94, 410] width 149 height 26
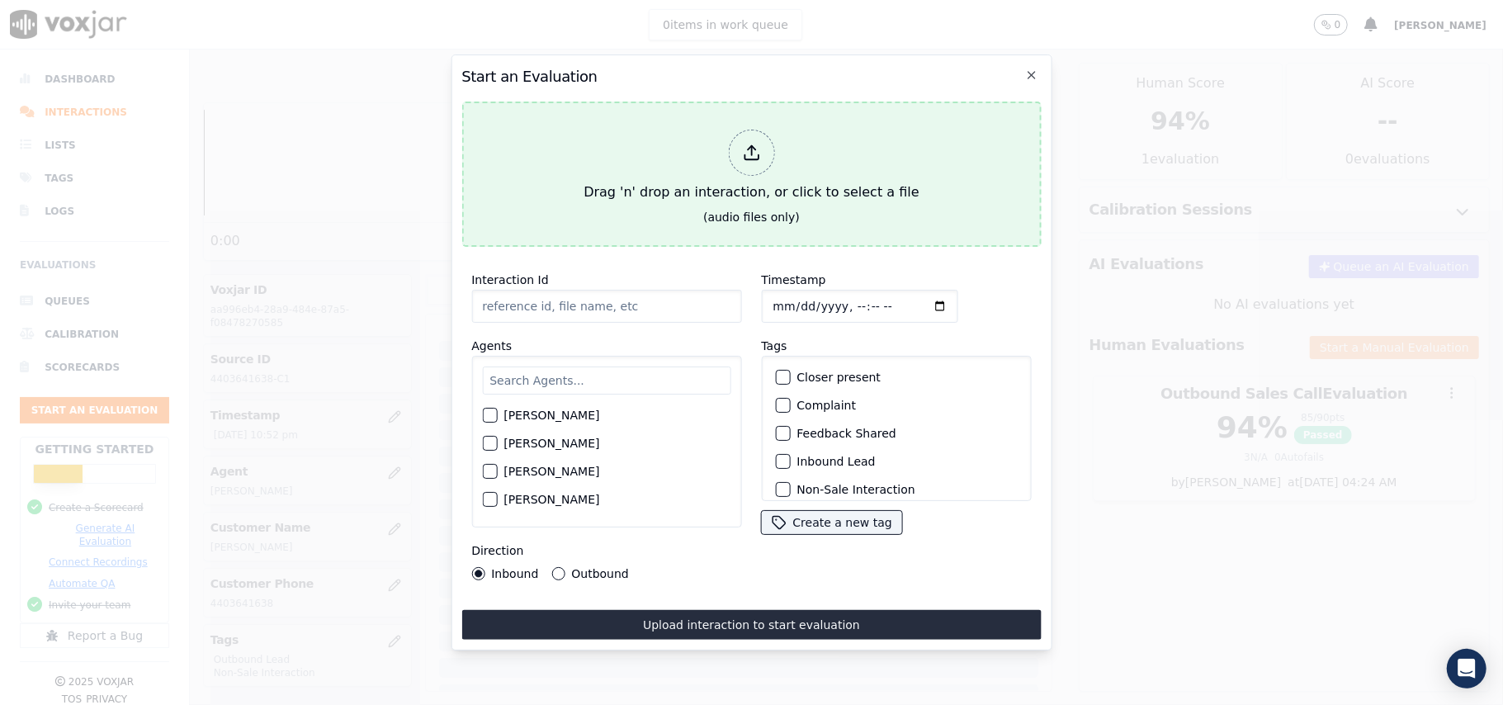
click at [736, 153] on div at bounding box center [751, 153] width 46 height 46
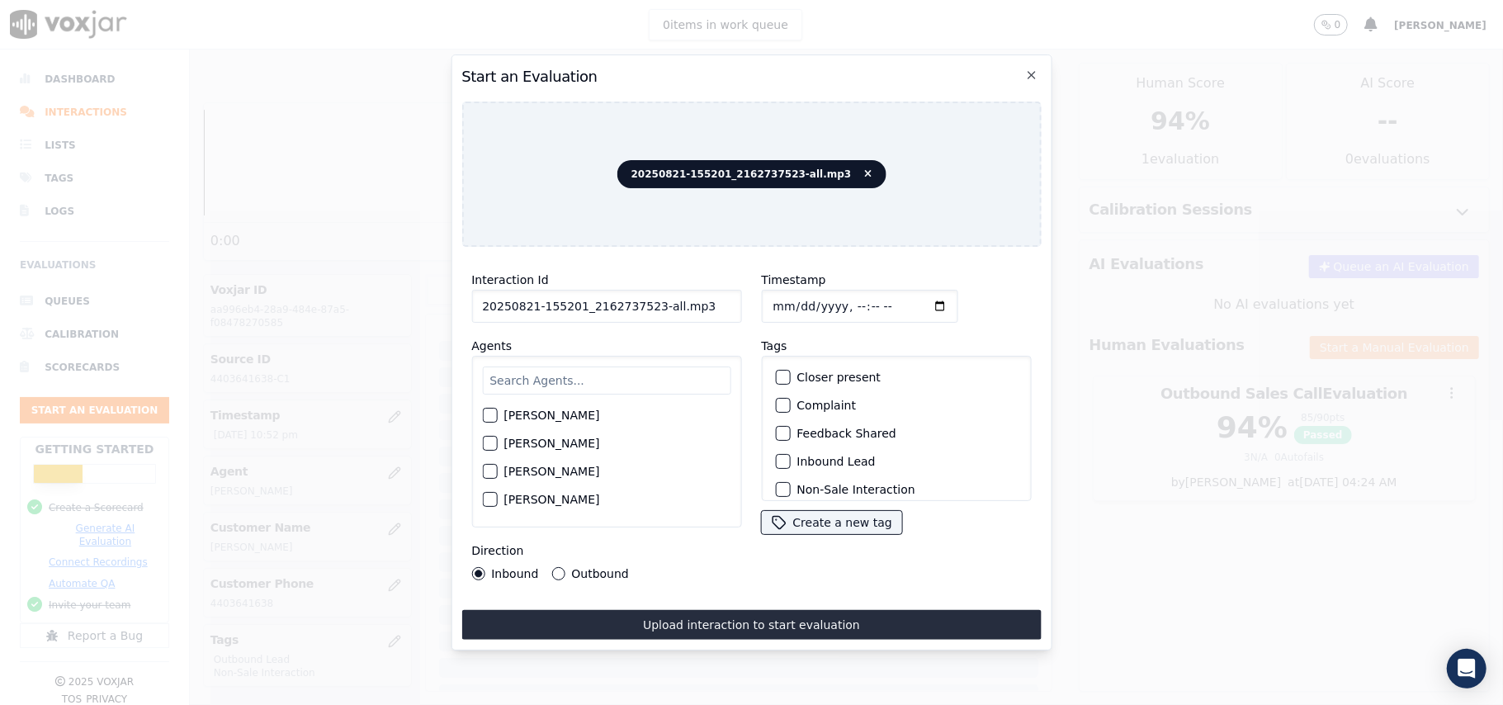
drag, startPoint x: 702, startPoint y: 299, endPoint x: 649, endPoint y: 300, distance: 52.8
click at [649, 300] on input "20250821-155201_2162737523-all.mp3" at bounding box center [606, 306] width 270 height 33
type input "20250821-155201_2162737523-C1"
click at [786, 302] on input "Timestamp" at bounding box center [859, 306] width 196 height 33
type input "[DATE]T22:55"
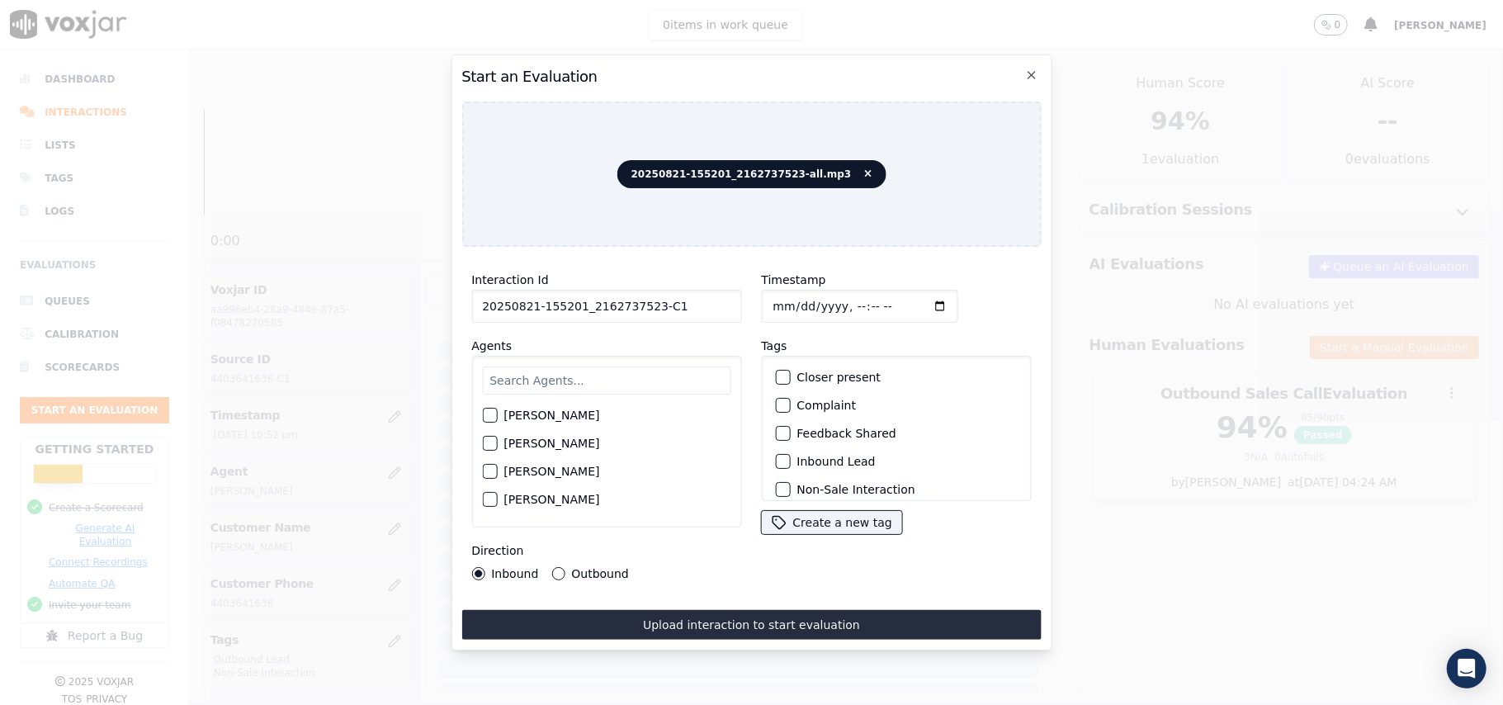
click at [645, 371] on input "text" at bounding box center [606, 380] width 248 height 28
paste input "[PERSON_NAME]"
type input "[PERSON_NAME]"
click at [486, 414] on div "button" at bounding box center [489, 420] width 12 height 12
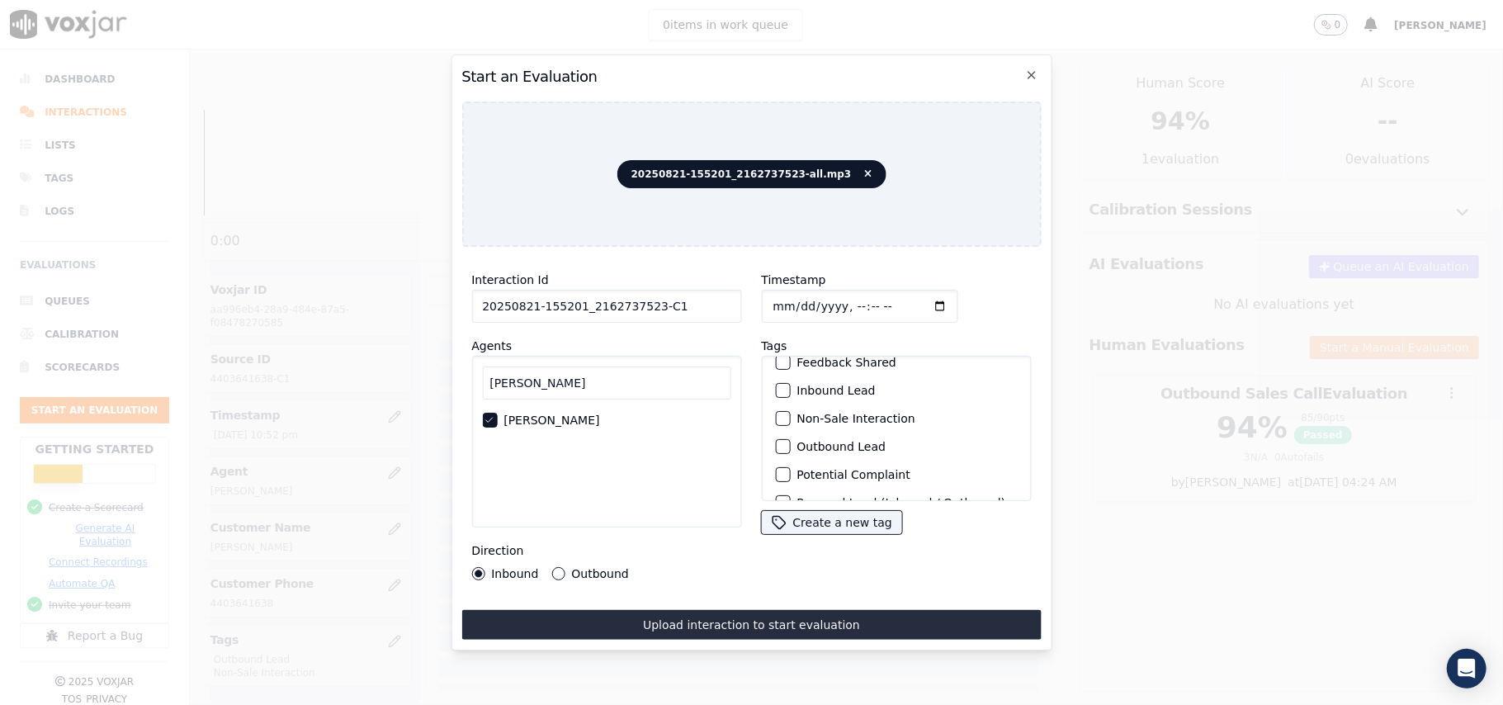
scroll to position [110, 0]
click at [779, 402] on div "button" at bounding box center [782, 408] width 12 height 12
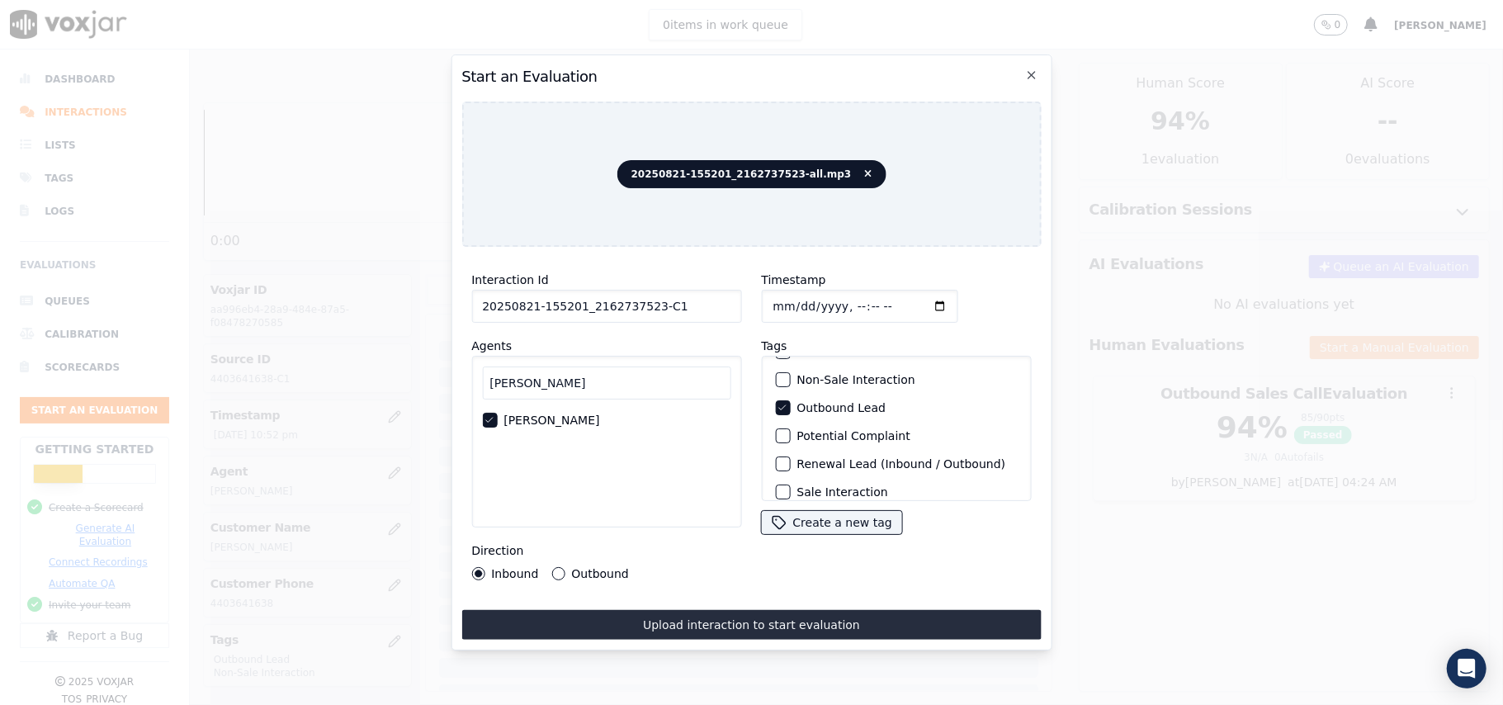
click at [777, 376] on div "button" at bounding box center [782, 380] width 12 height 12
click at [553, 567] on button "Outbound" at bounding box center [557, 573] width 13 height 13
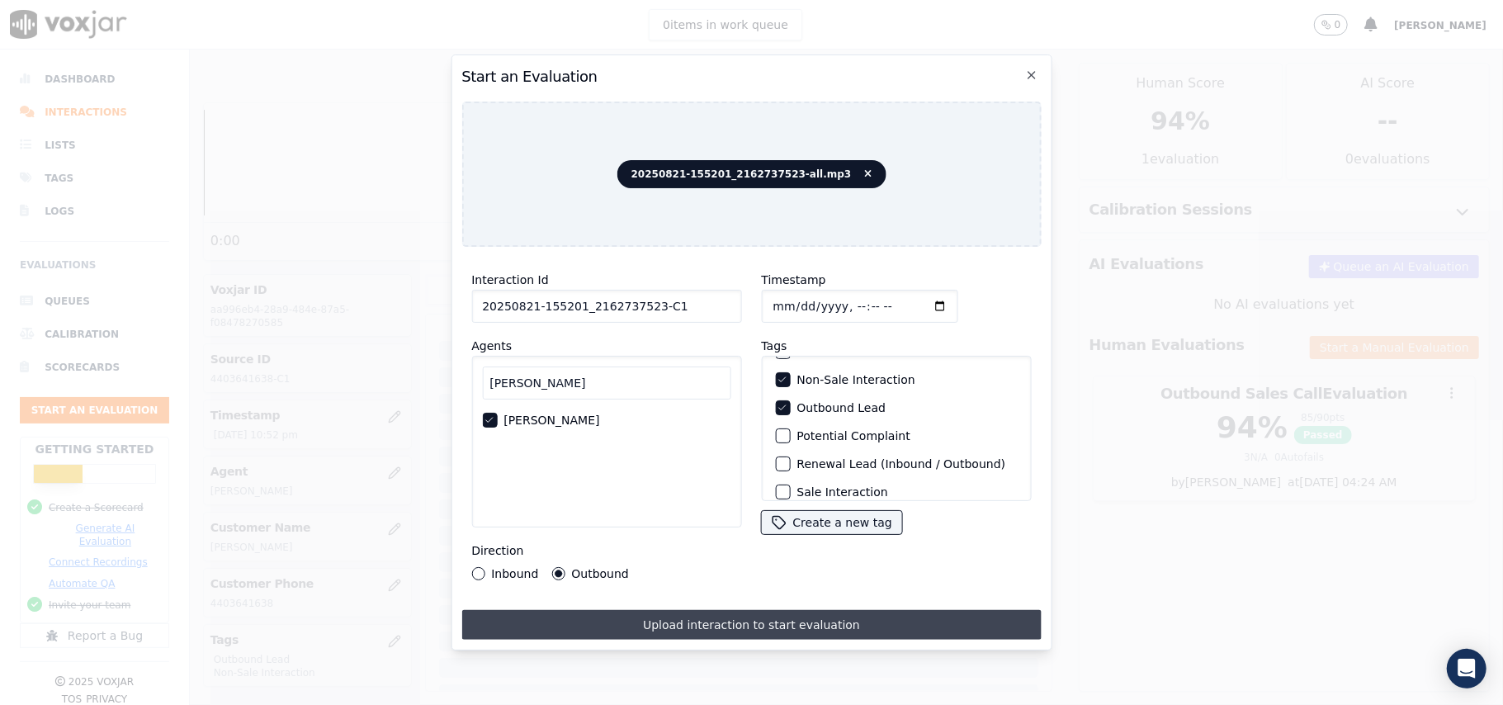
click at [688, 619] on button "Upload interaction to start evaluation" at bounding box center [750, 625] width 579 height 30
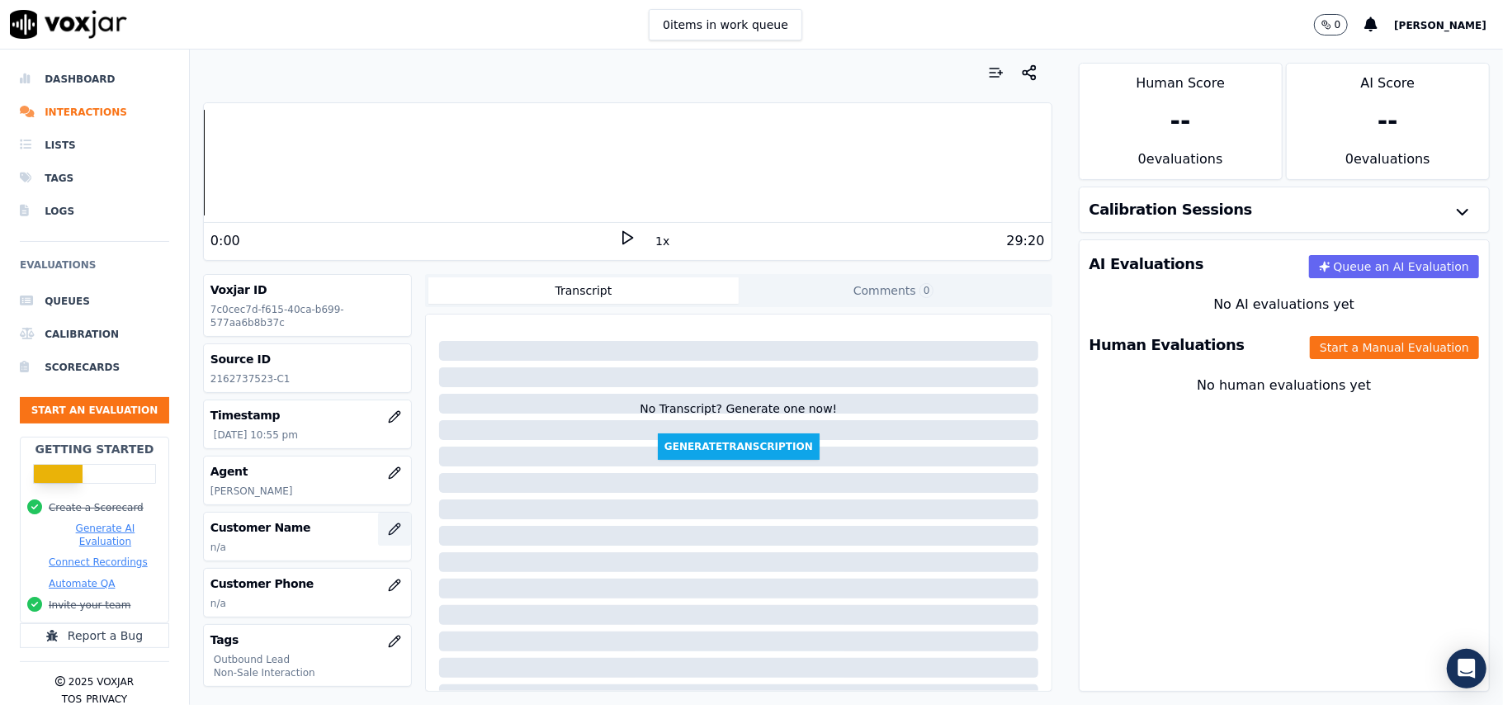
click at [378, 522] on button "button" at bounding box center [394, 529] width 33 height 33
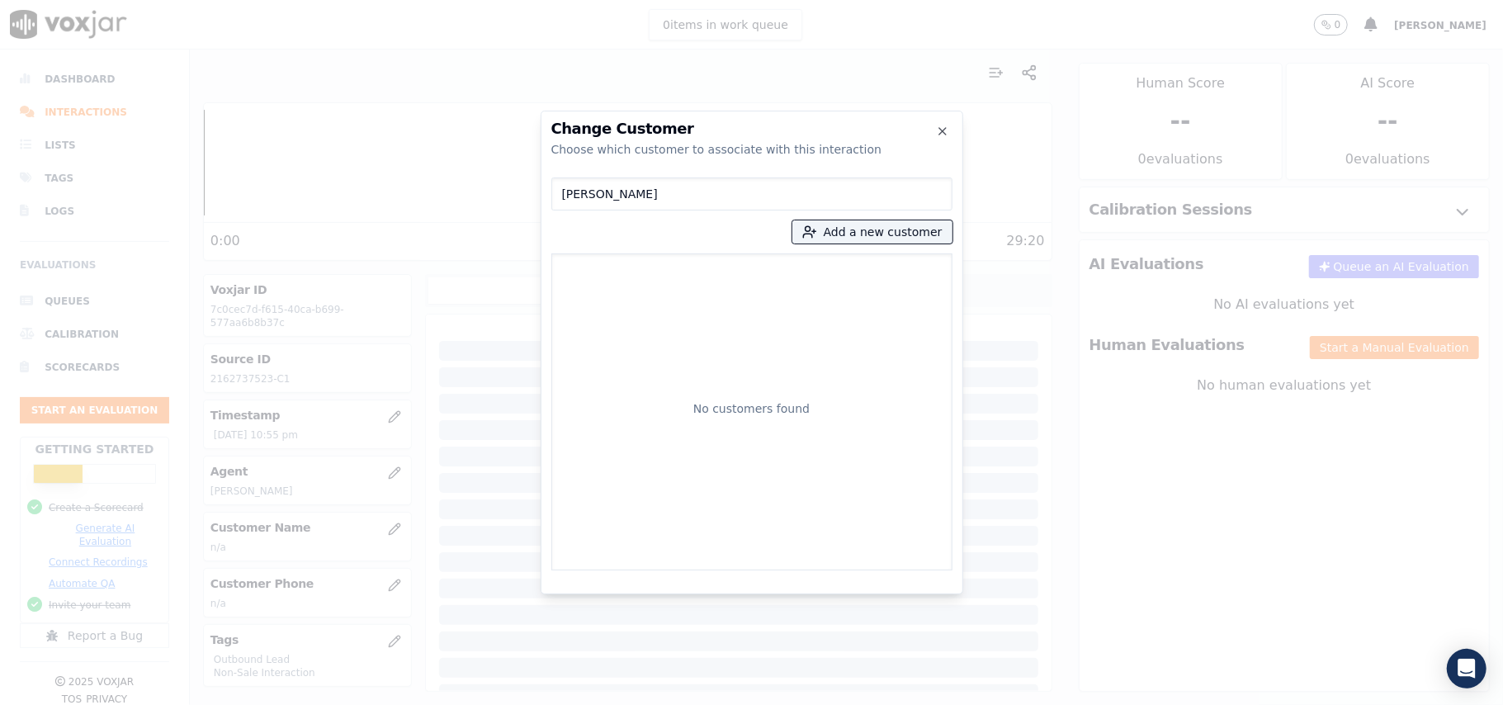
click at [562, 196] on input "[PERSON_NAME]" at bounding box center [751, 193] width 401 height 33
type input "[PERSON_NAME]"
click at [806, 224] on button "Add a new customer" at bounding box center [872, 231] width 160 height 23
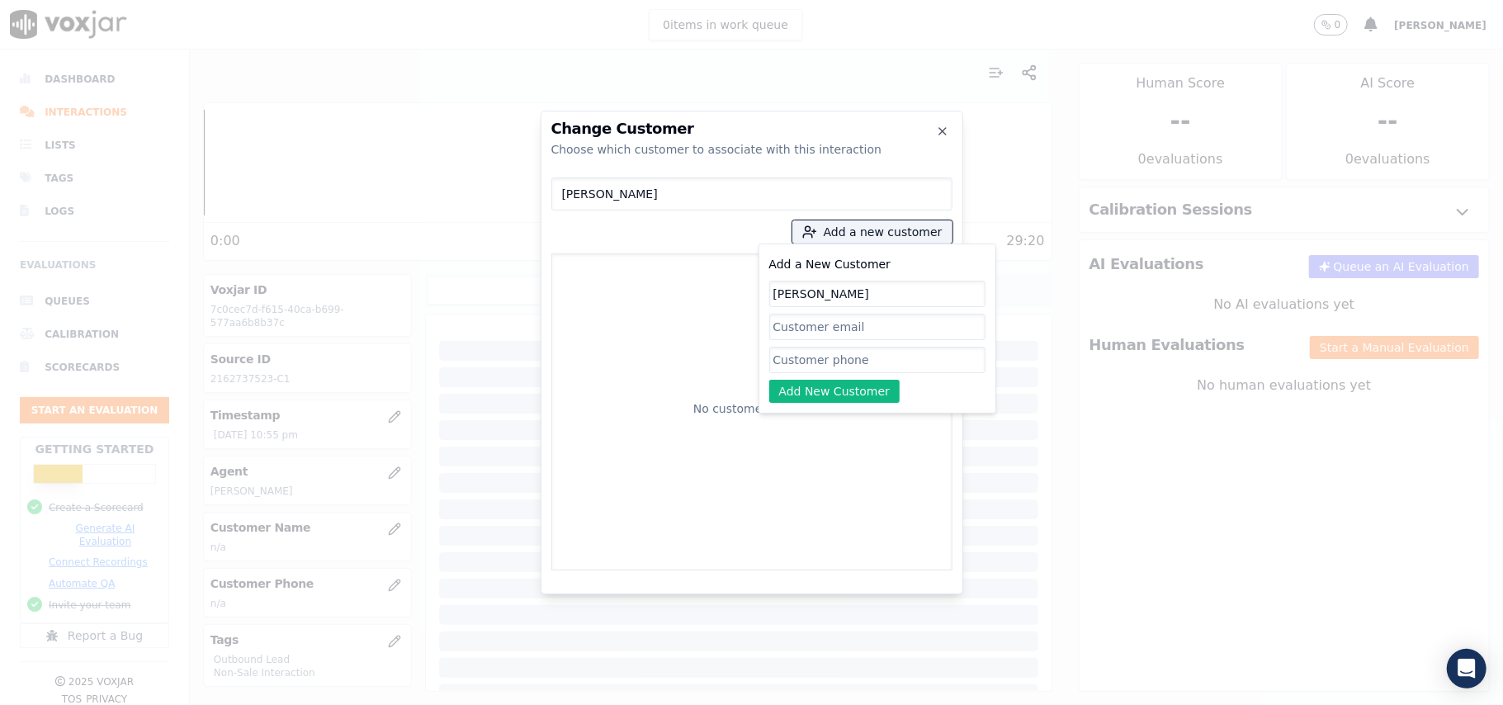
type input "[PERSON_NAME]"
click at [816, 358] on input "Add a New Customer" at bounding box center [877, 360] width 216 height 26
paste input "2162737523"
type input "2162737523"
click at [816, 390] on button "Add New Customer" at bounding box center [834, 391] width 131 height 23
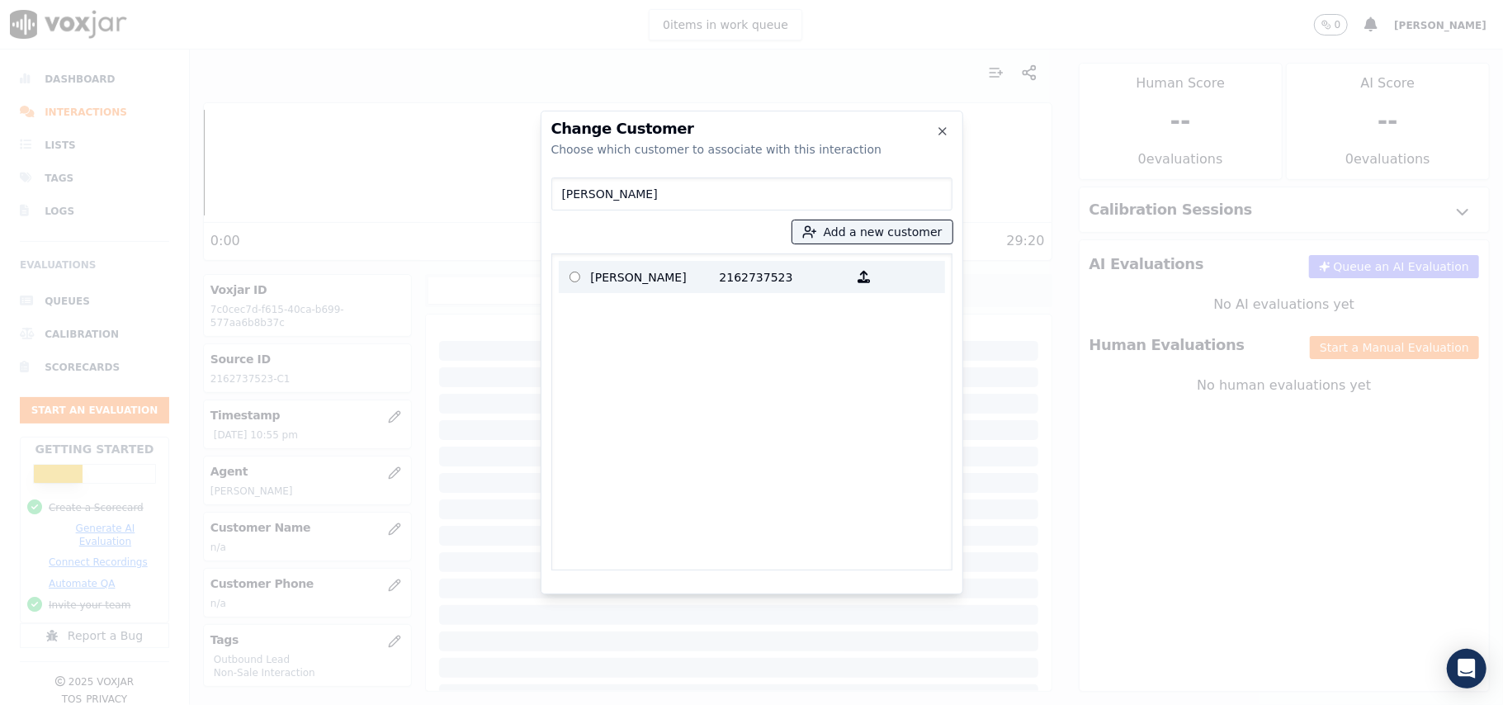
click at [693, 268] on p "[PERSON_NAME]" at bounding box center [655, 277] width 129 height 26
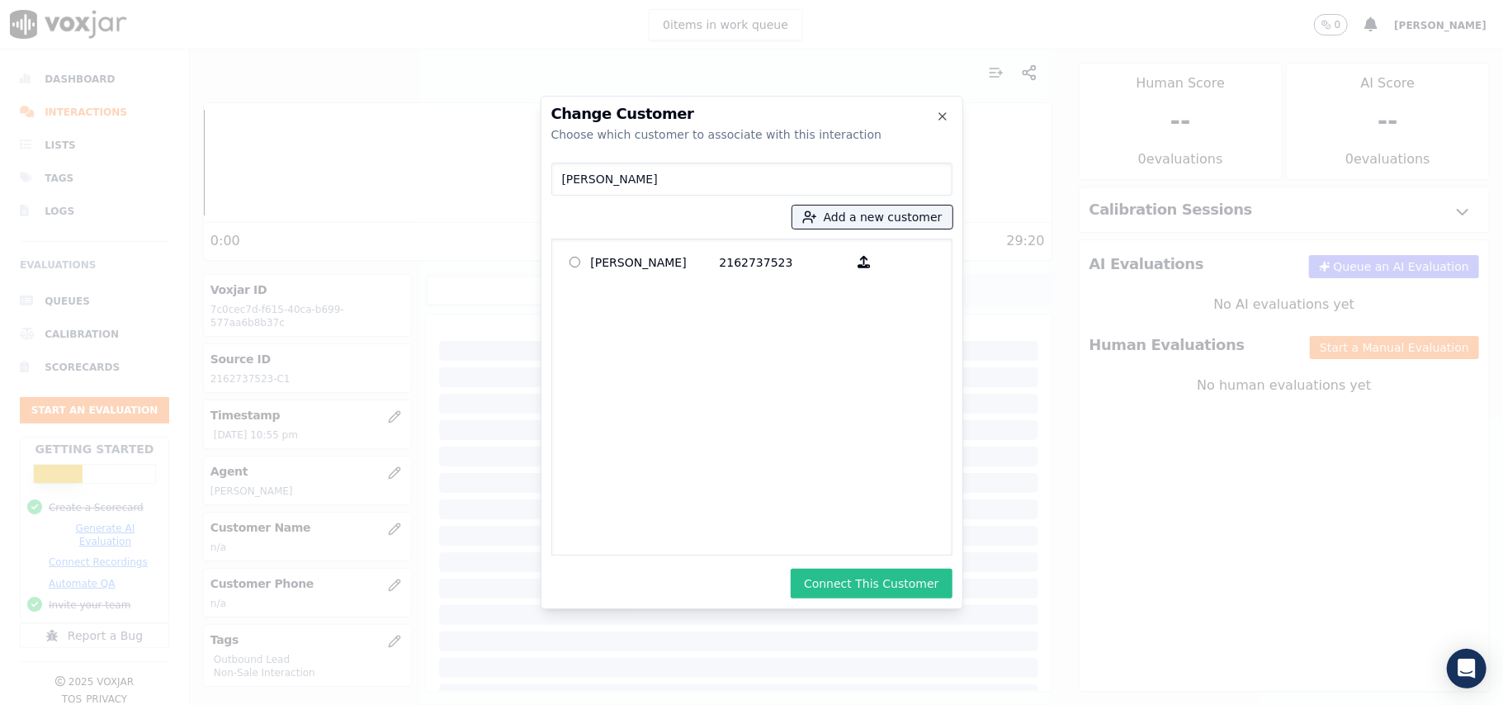
click at [847, 586] on button "Connect This Customer" at bounding box center [871, 584] width 161 height 30
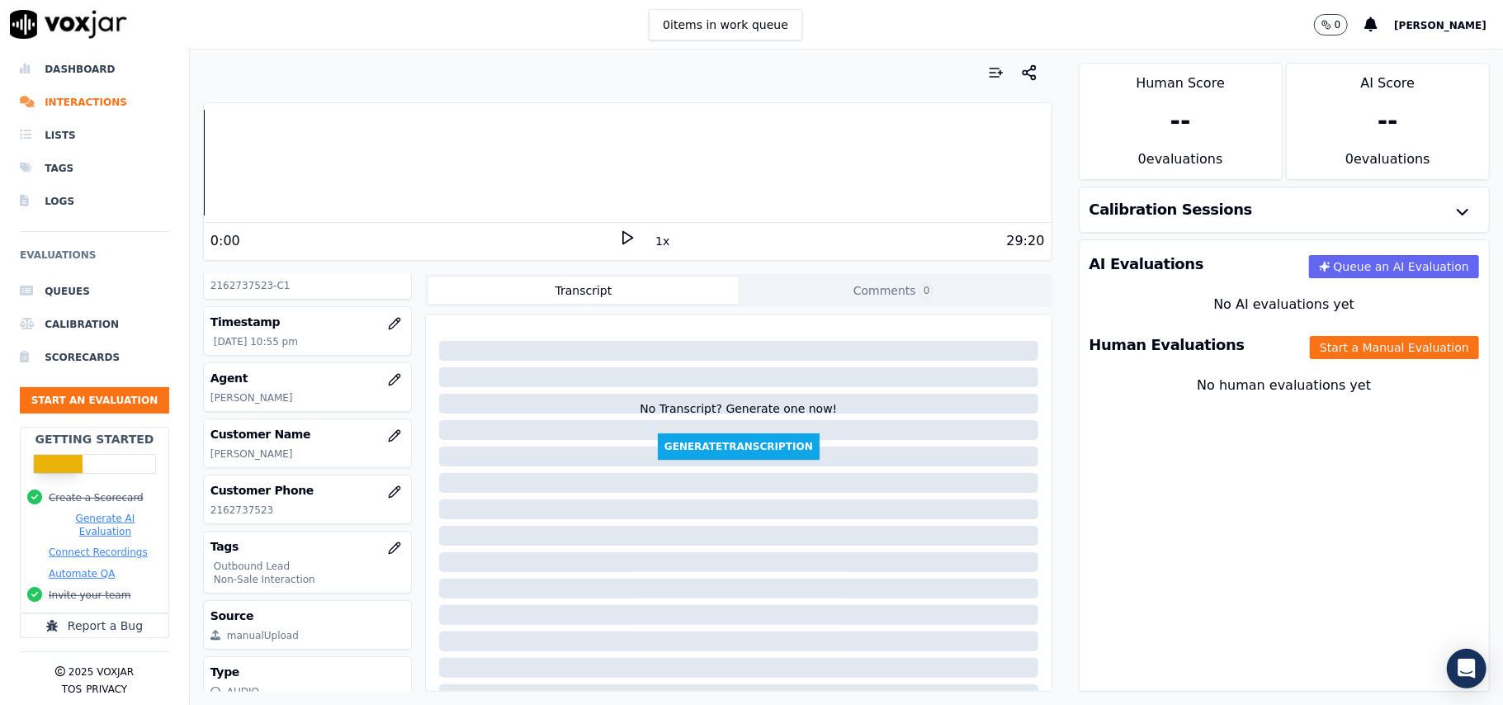
scroll to position [162, 0]
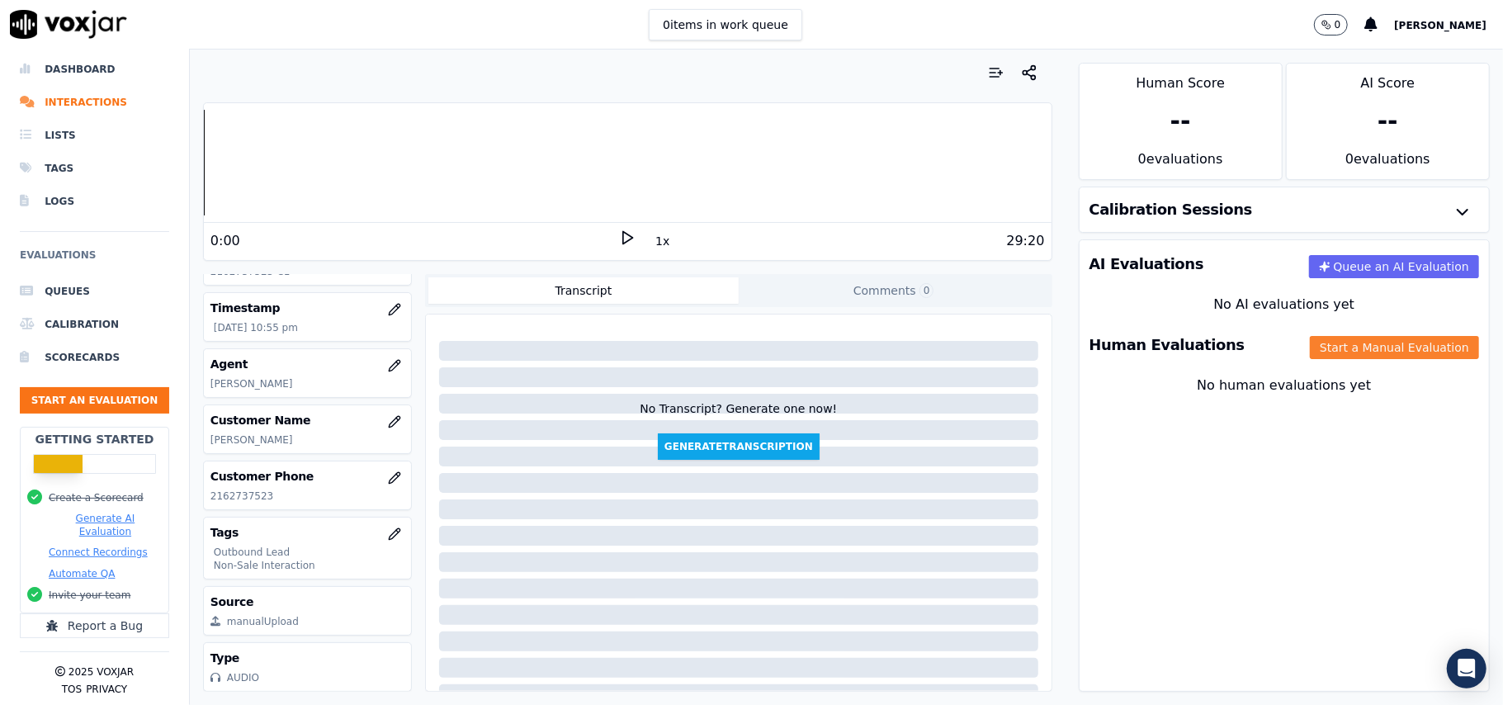
click at [1312, 343] on button "Start a Manual Evaluation" at bounding box center [1394, 347] width 169 height 23
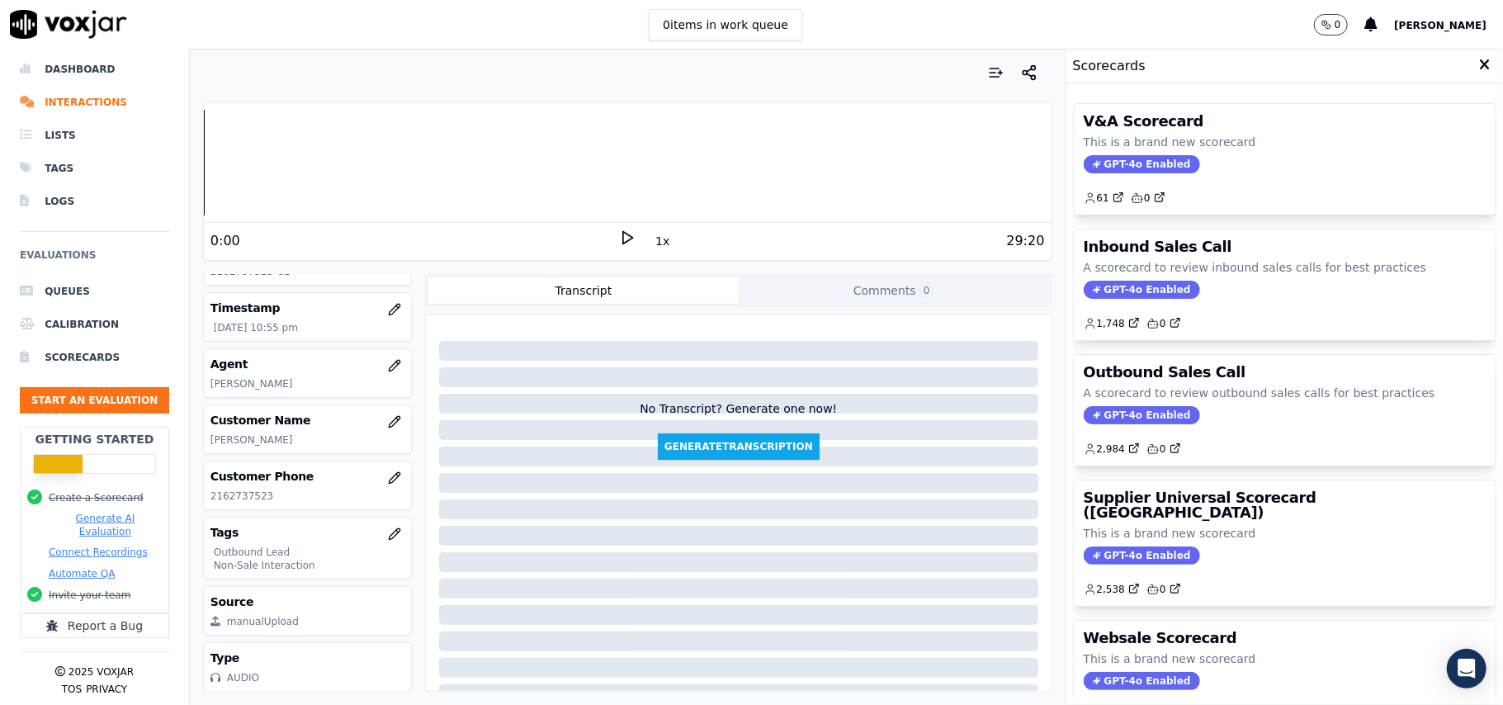
click at [1113, 409] on span "GPT-4o Enabled" at bounding box center [1142, 415] width 116 height 18
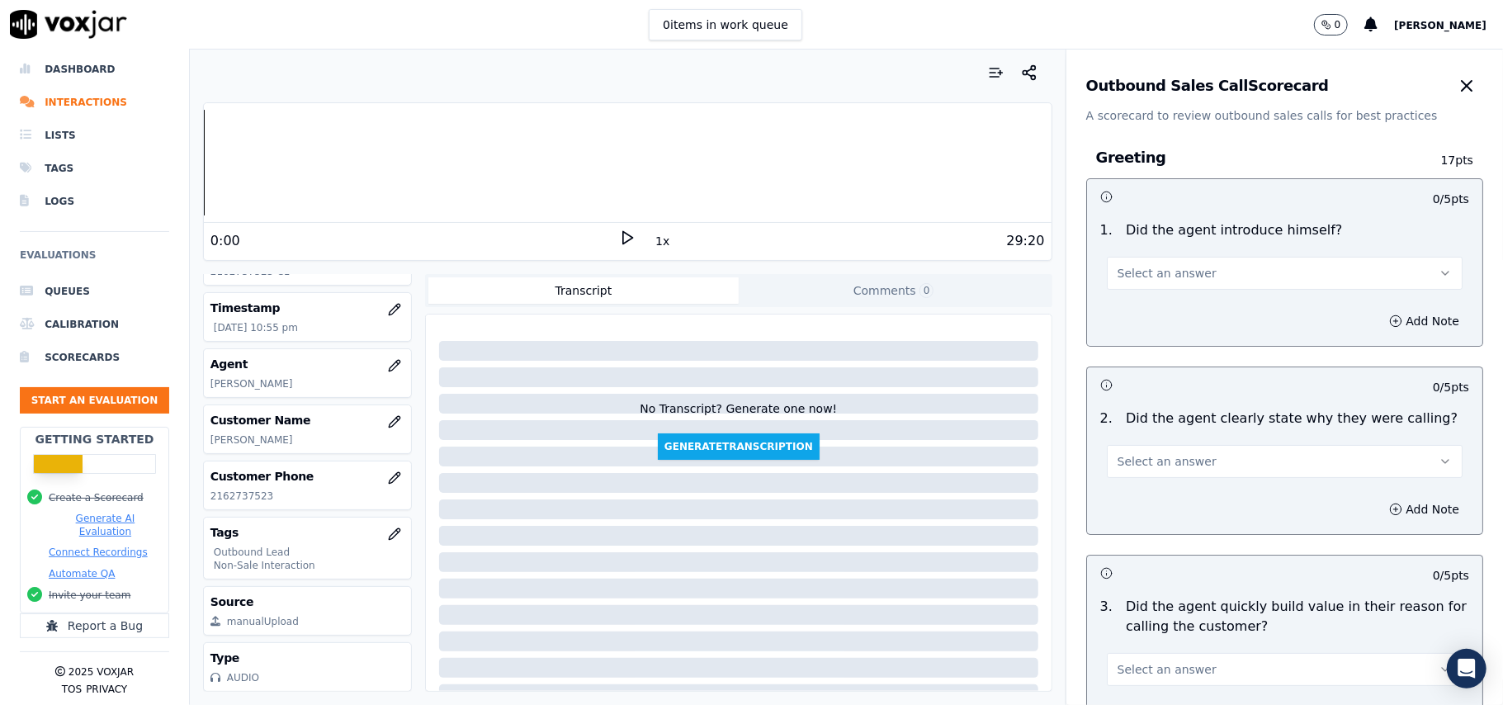
drag, startPoint x: 1146, startPoint y: 266, endPoint x: 1143, endPoint y: 279, distance: 13.6
click at [1144, 266] on span "Select an answer" at bounding box center [1167, 273] width 99 height 17
click at [1136, 311] on div "Yes" at bounding box center [1248, 311] width 319 height 26
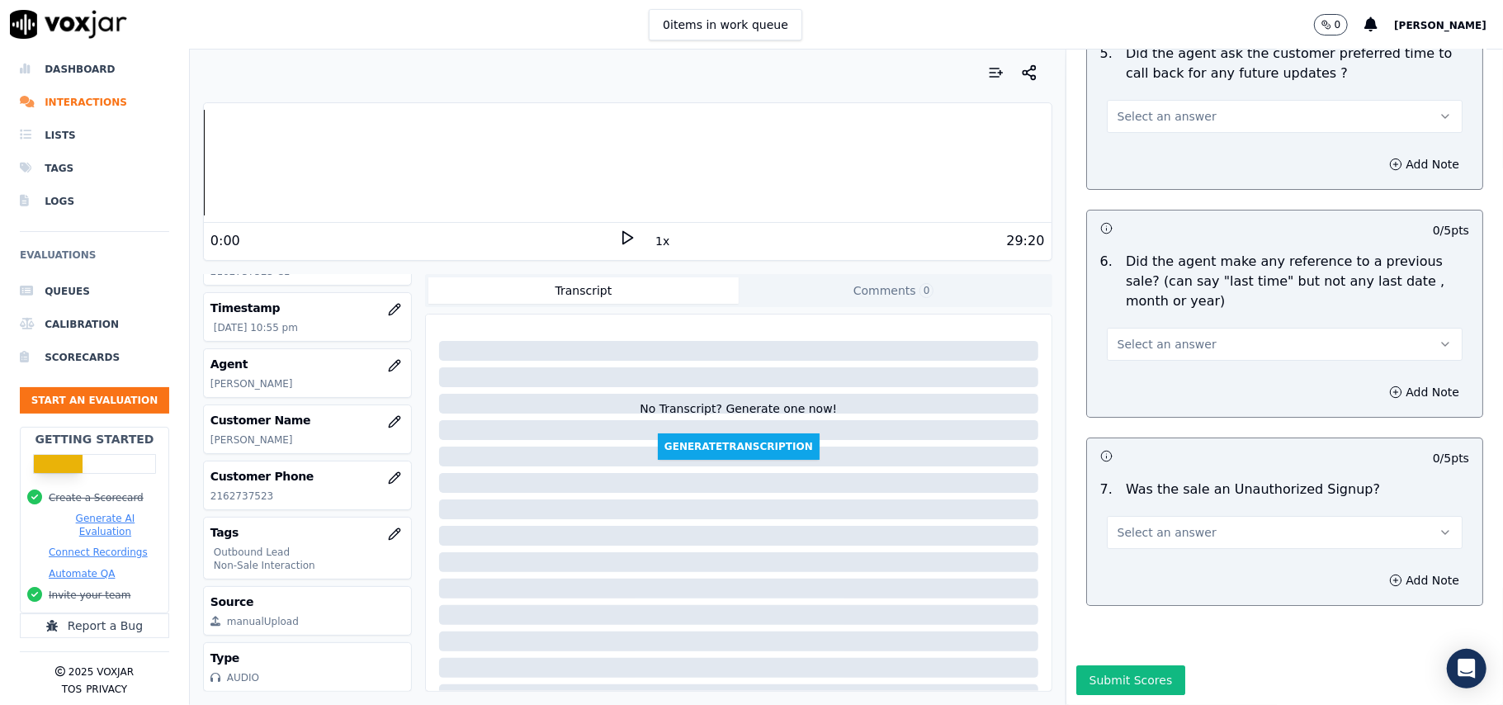
click at [1193, 516] on button "Select an answer" at bounding box center [1285, 532] width 356 height 33
click at [1152, 549] on div "No" at bounding box center [1248, 546] width 319 height 26
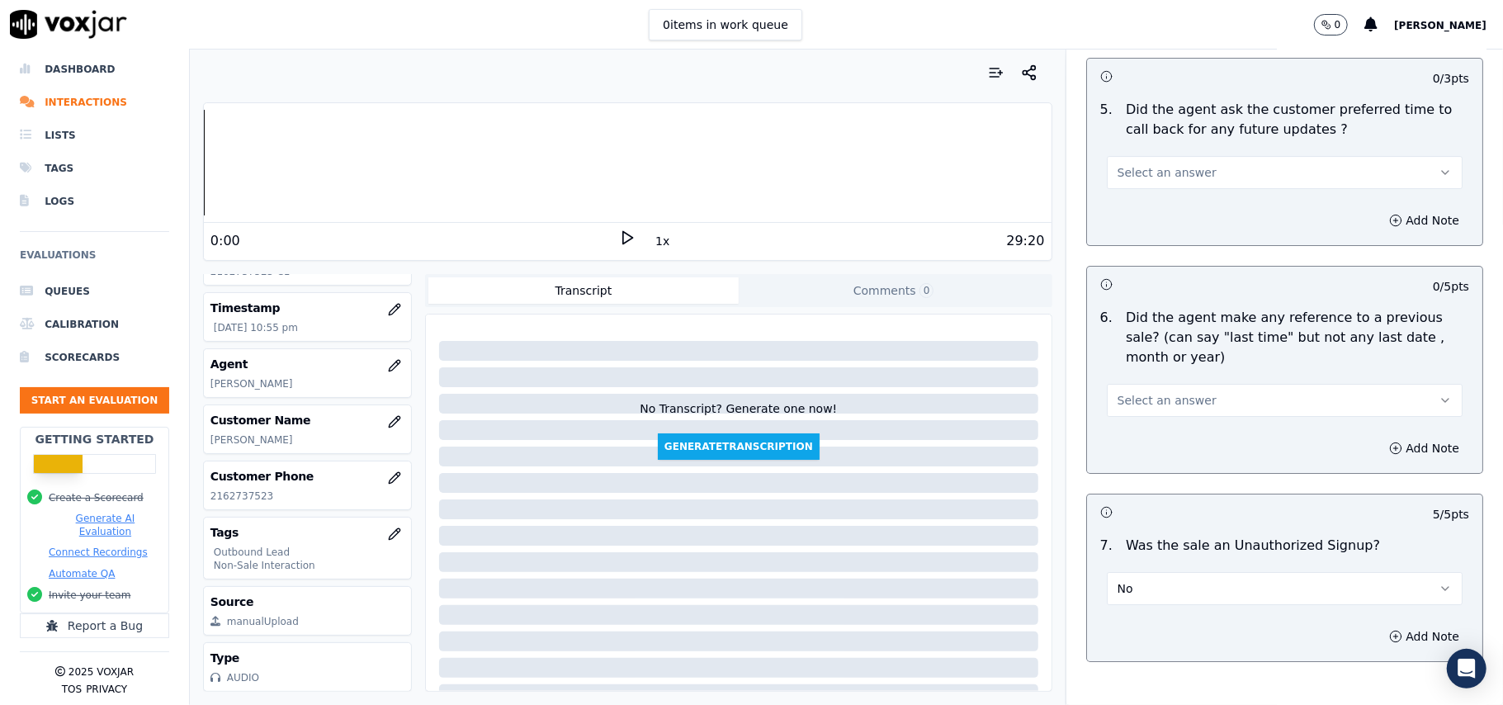
scroll to position [3897, 0]
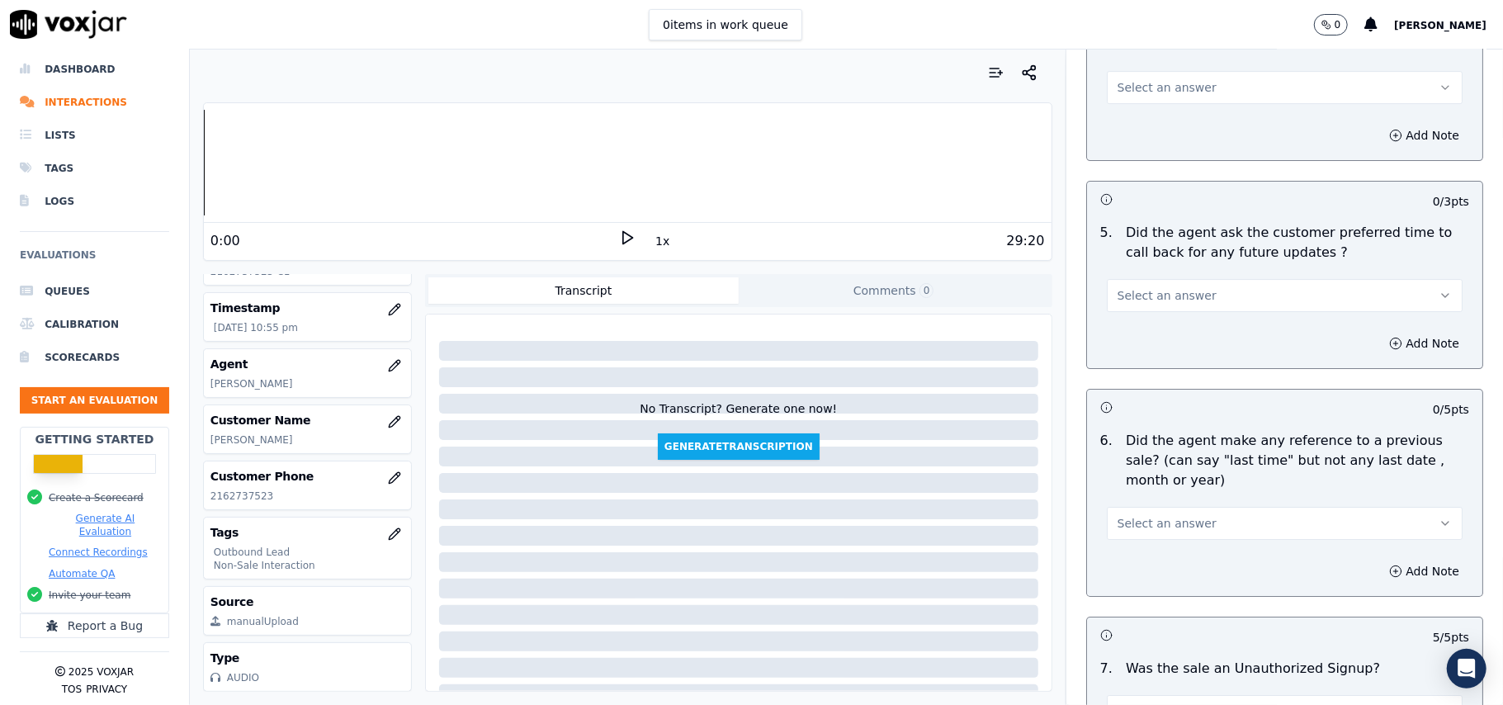
click at [1118, 519] on span "Select an answer" at bounding box center [1167, 523] width 99 height 17
click at [1121, 578] on div "No" at bounding box center [1248, 578] width 319 height 26
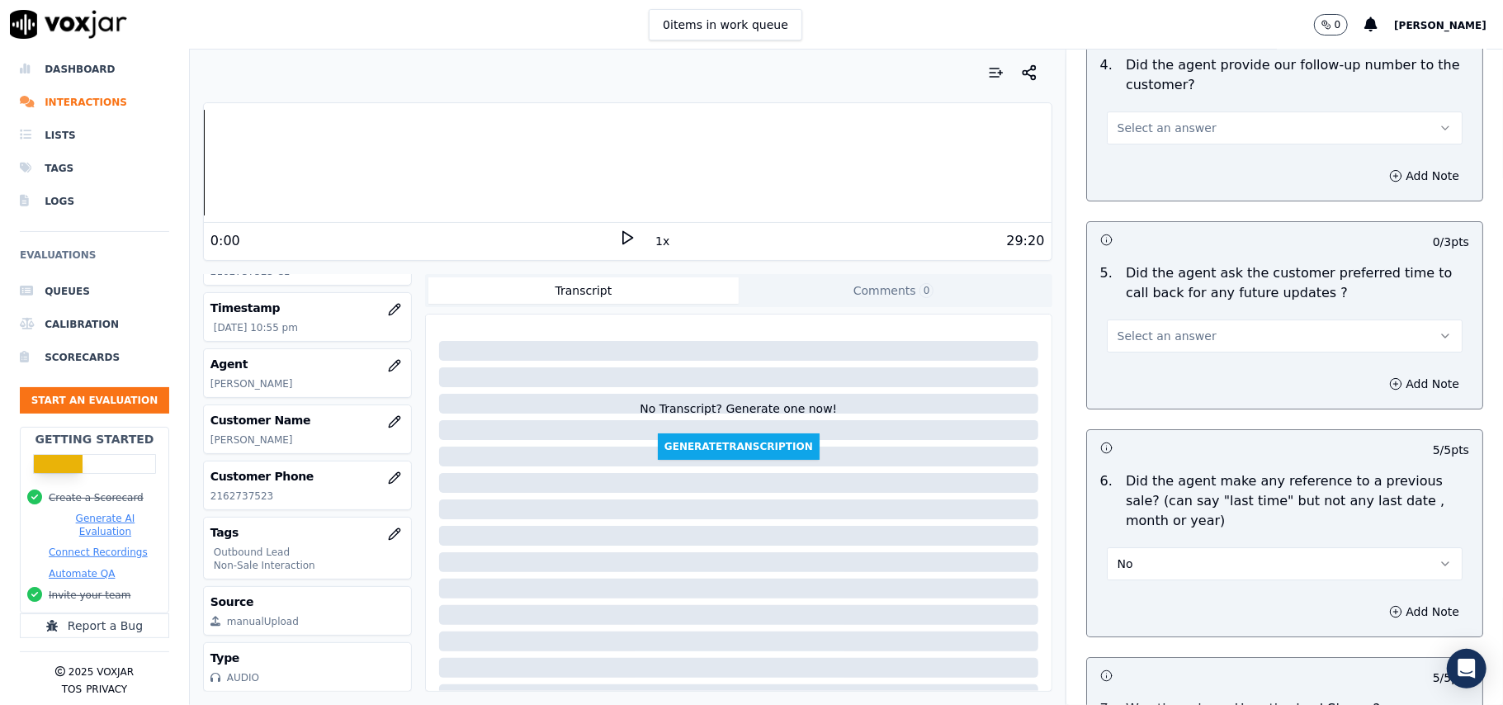
scroll to position [3787, 0]
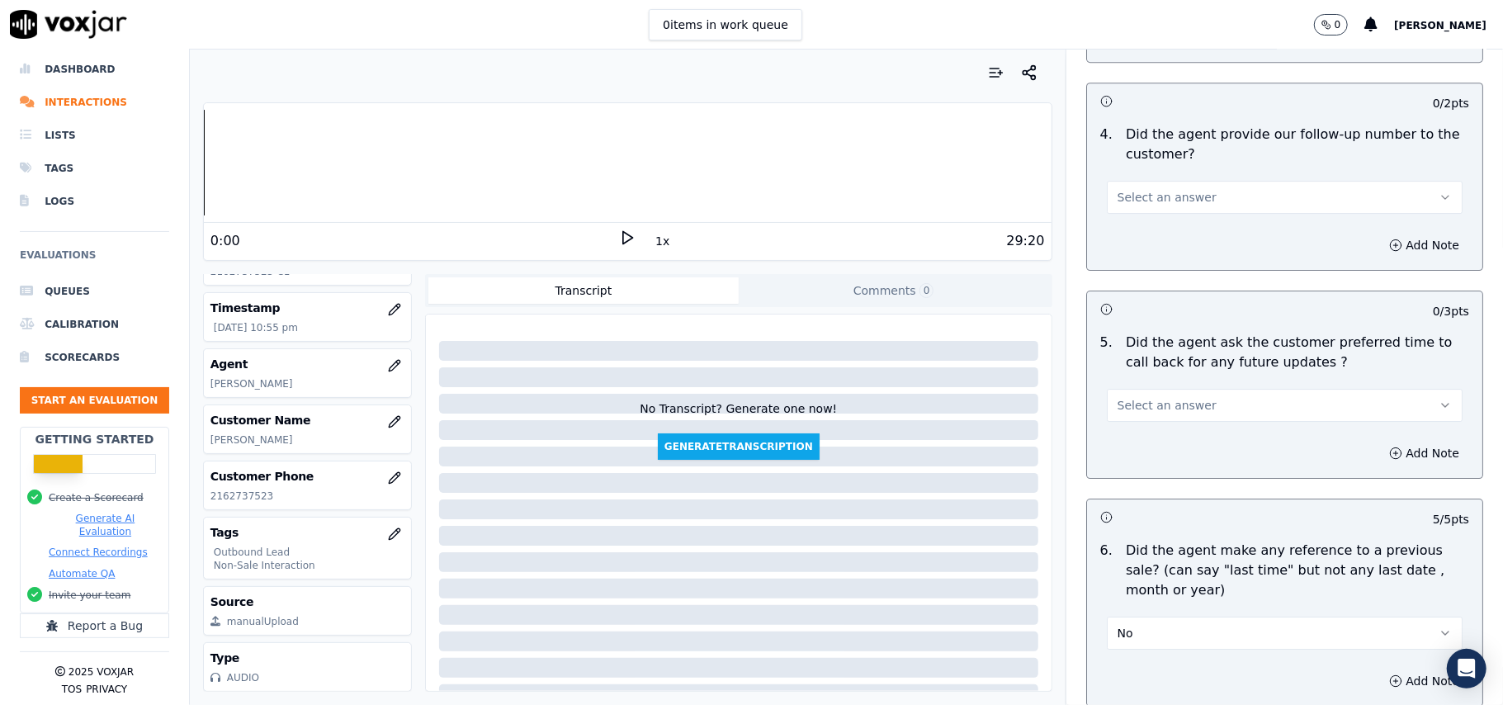
click at [1163, 397] on span "Select an answer" at bounding box center [1167, 405] width 99 height 17
click at [1146, 462] on div "No" at bounding box center [1248, 460] width 319 height 26
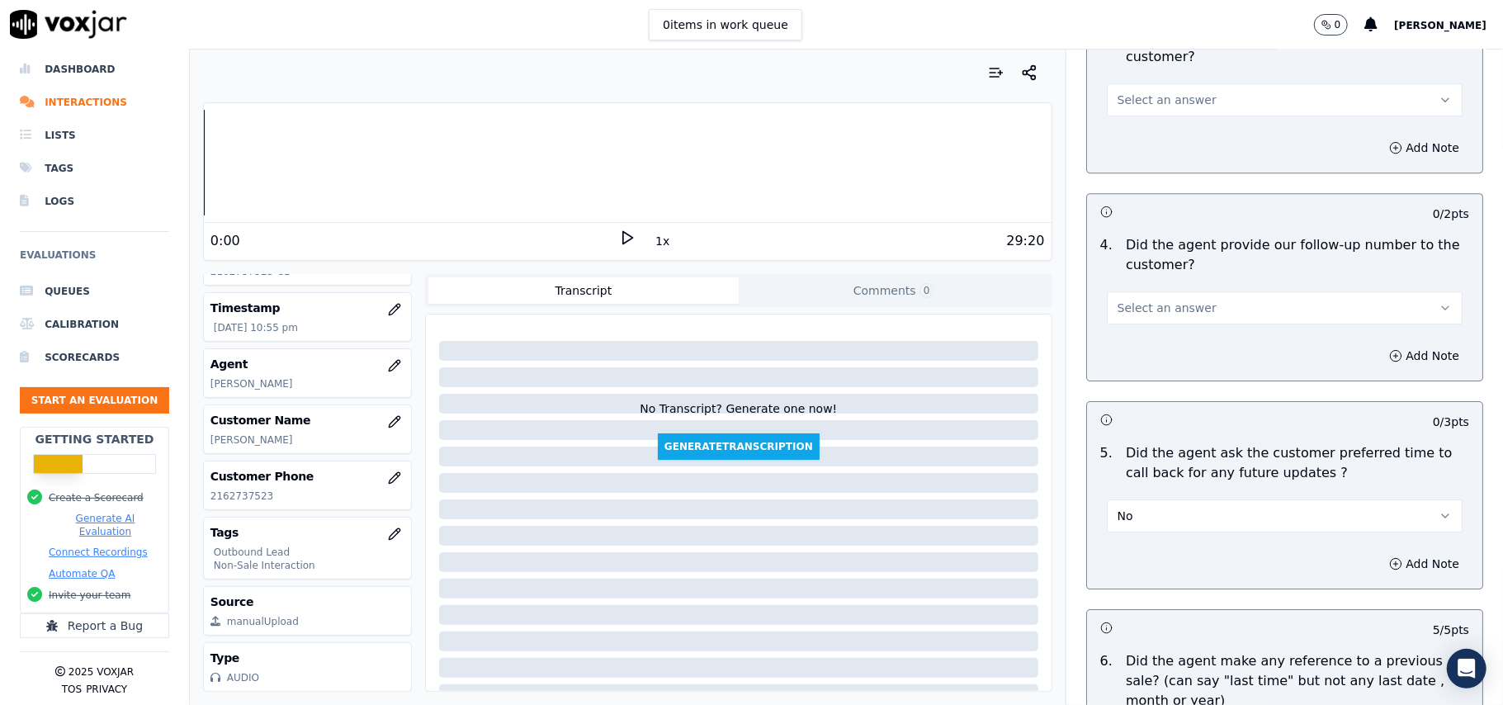
click at [1156, 300] on span "Select an answer" at bounding box center [1167, 308] width 99 height 17
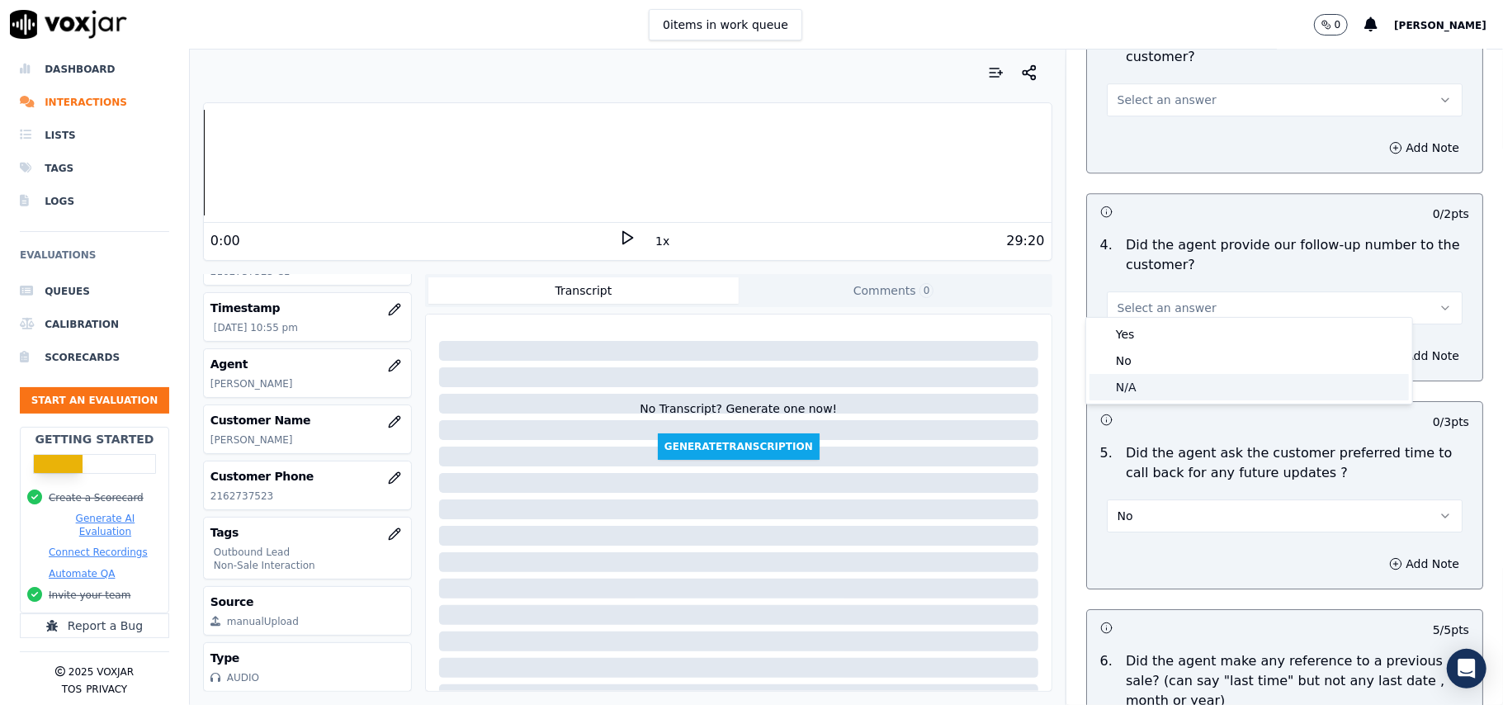
click at [1144, 381] on div "N/A" at bounding box center [1248, 387] width 319 height 26
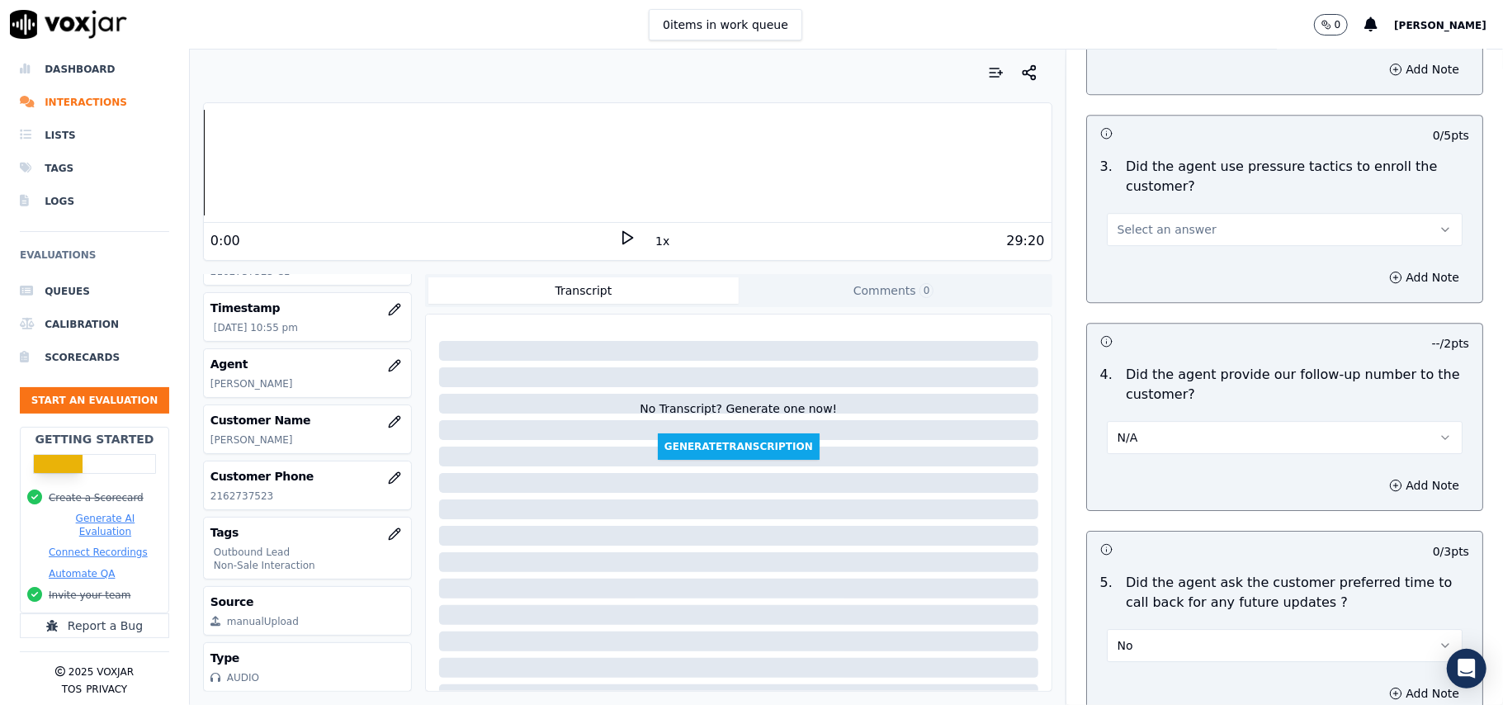
scroll to position [3346, 0]
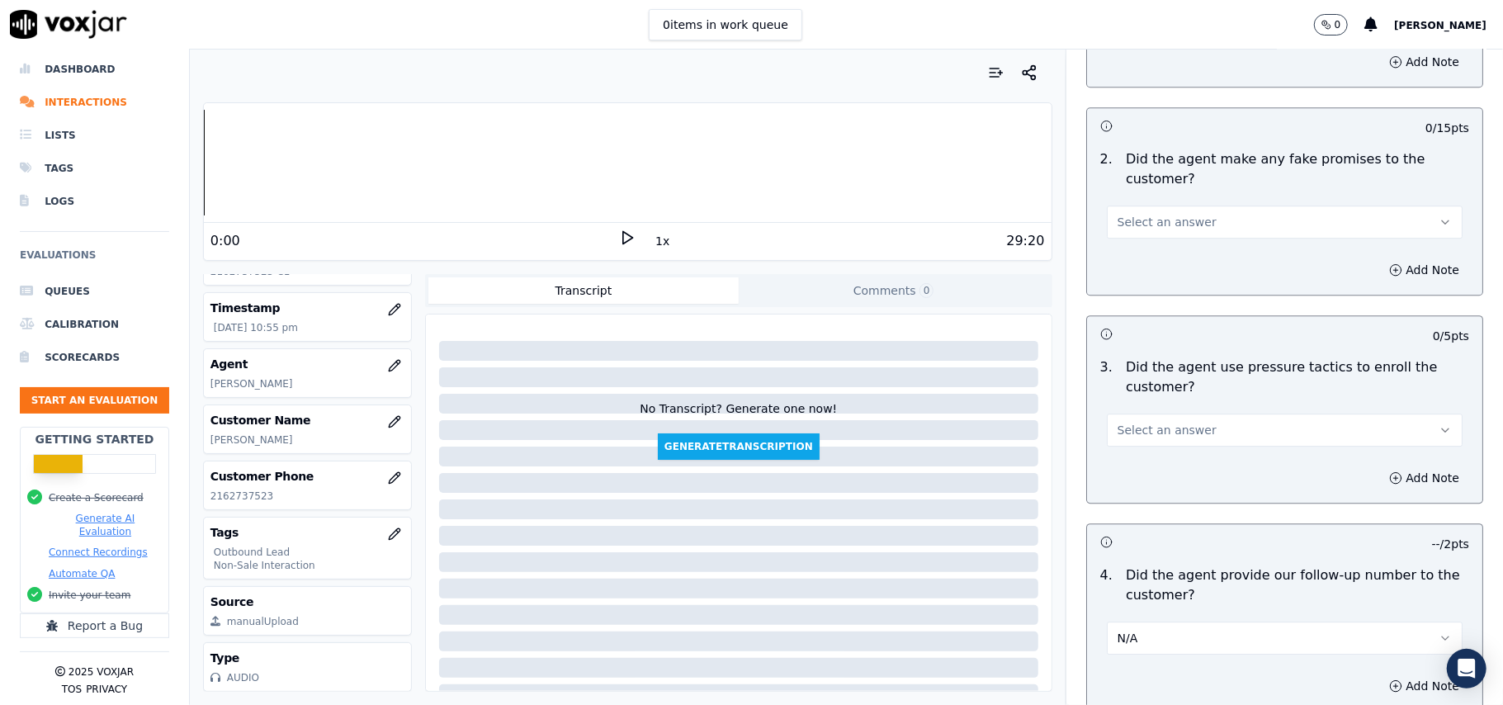
click at [1144, 429] on button "Select an answer" at bounding box center [1285, 430] width 356 height 33
click at [1137, 475] on div "No" at bounding box center [1248, 483] width 319 height 26
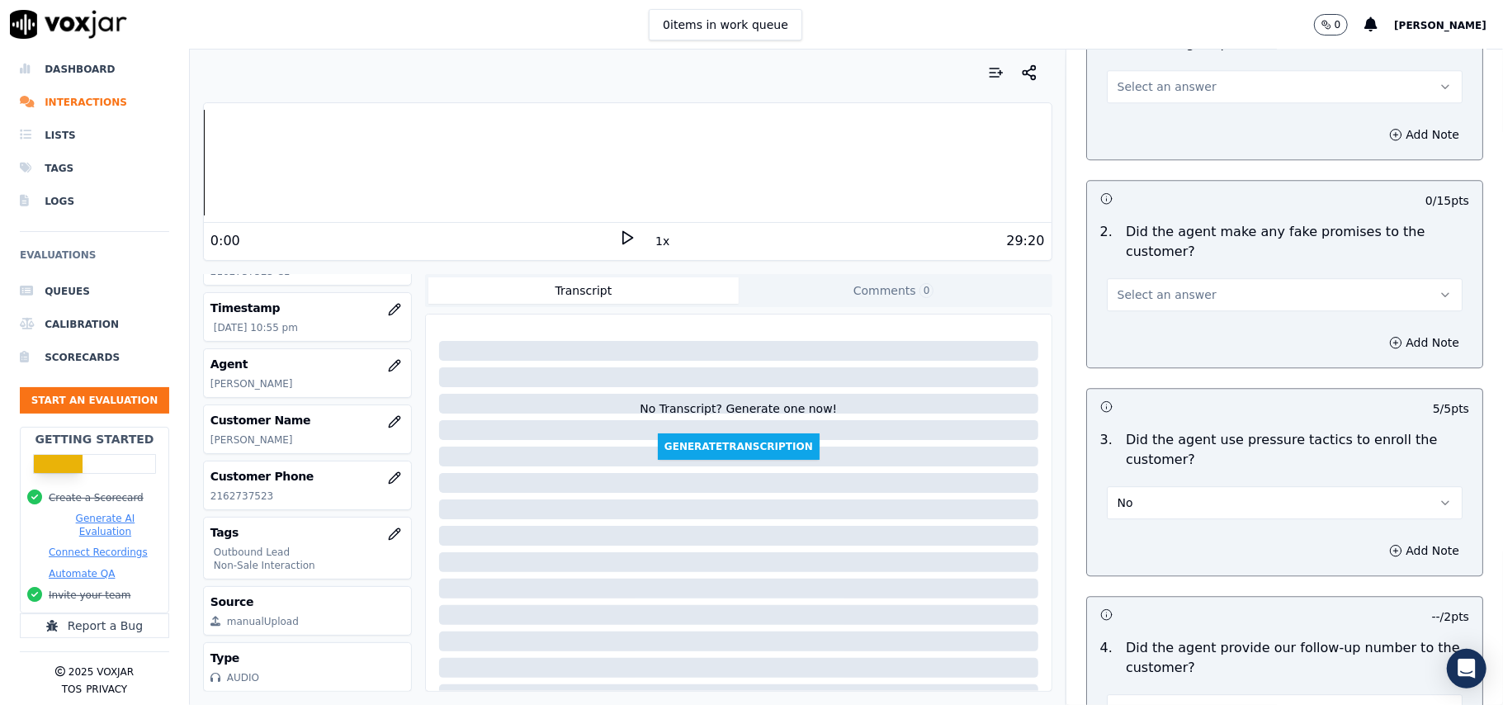
scroll to position [3236, 0]
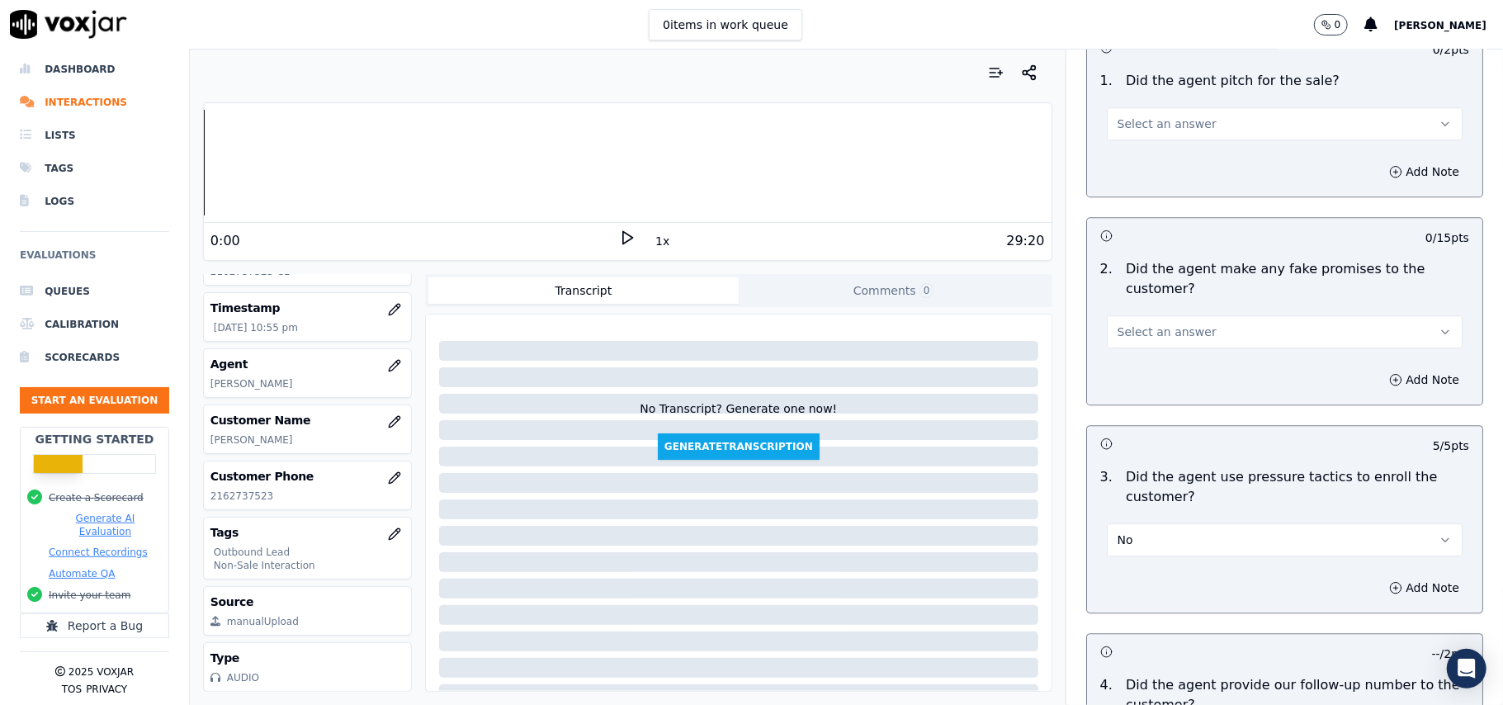
click at [1157, 342] on div "2 . Did the agent make any fake promises to the customer? Select an answer" at bounding box center [1284, 304] width 395 height 102
click at [1159, 324] on span "Select an answer" at bounding box center [1167, 332] width 99 height 17
click at [1140, 377] on div "No" at bounding box center [1248, 384] width 319 height 26
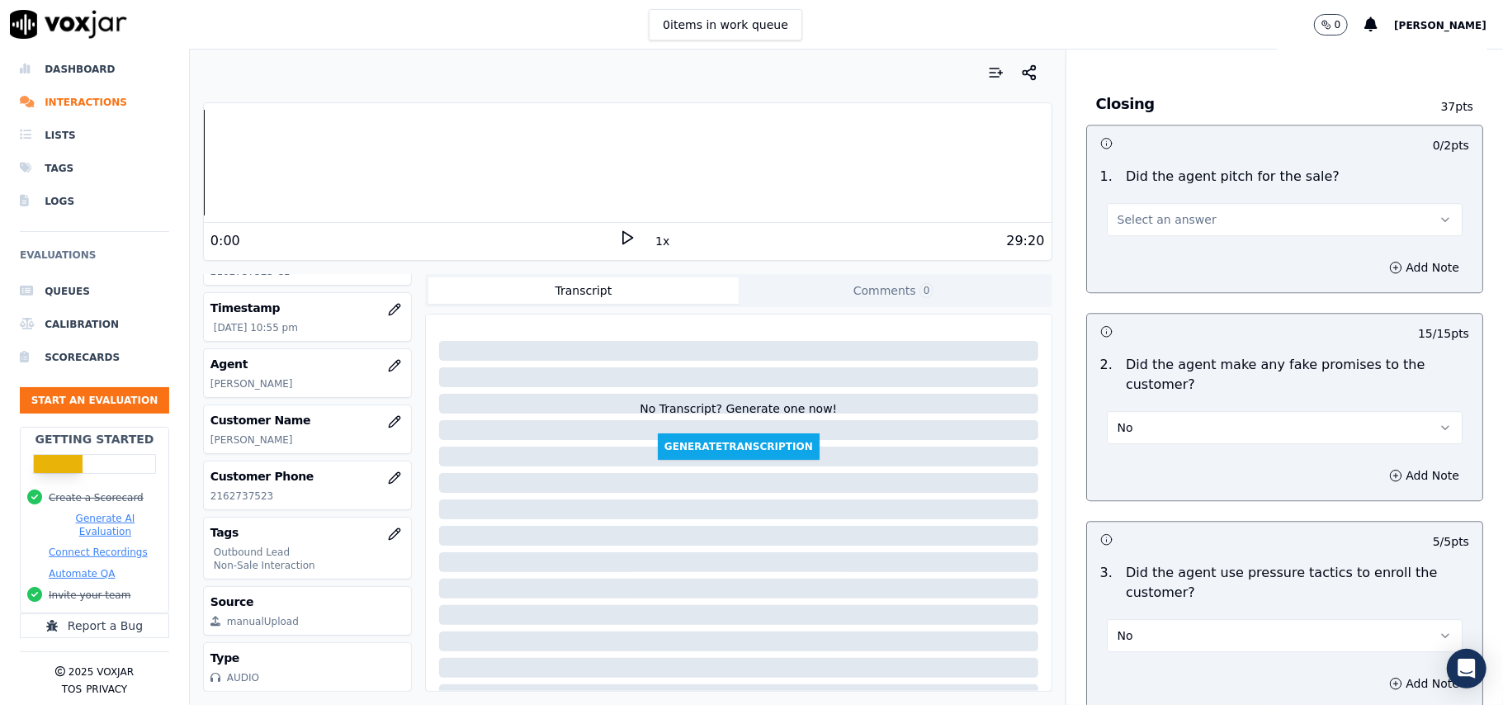
scroll to position [3016, 0]
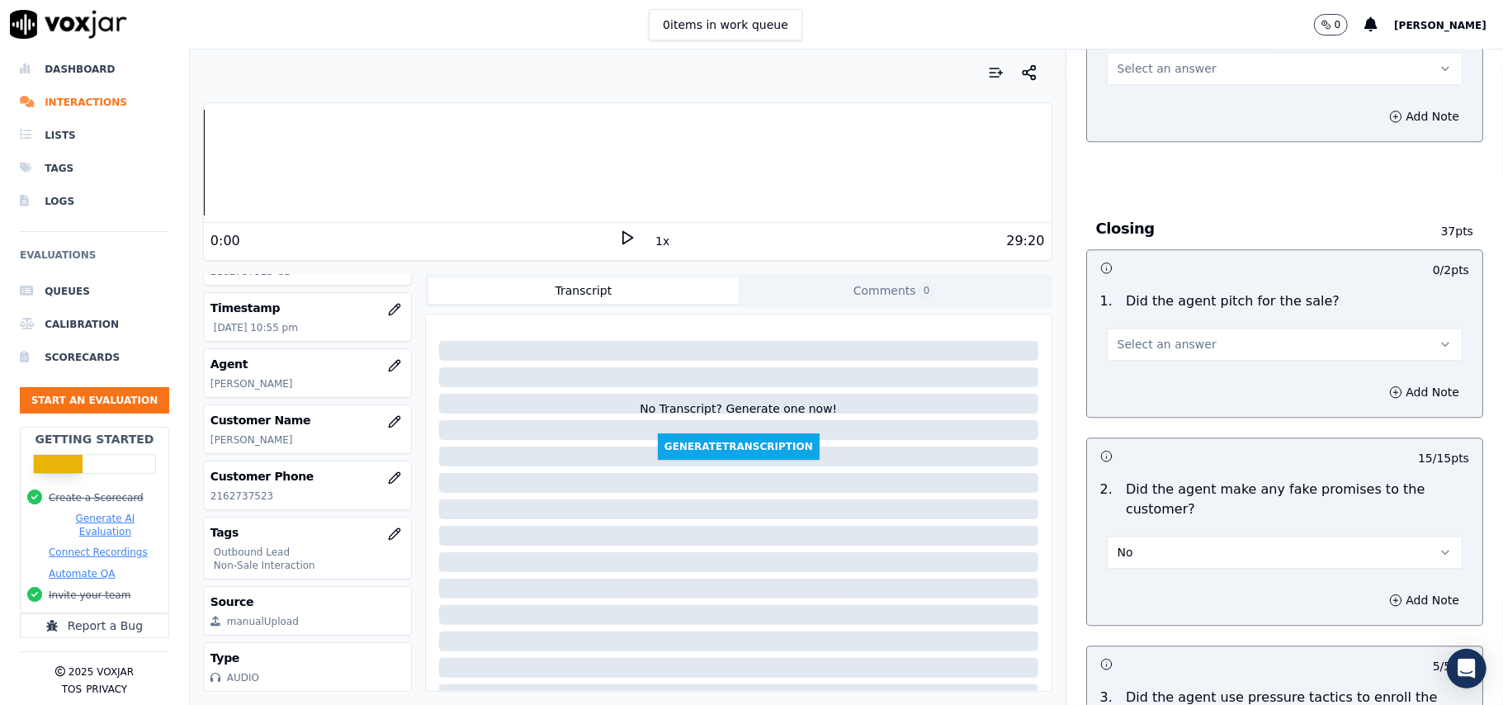
click at [1189, 331] on button "Select an answer" at bounding box center [1285, 344] width 356 height 33
click at [1179, 357] on div "Yes" at bounding box center [1248, 369] width 319 height 26
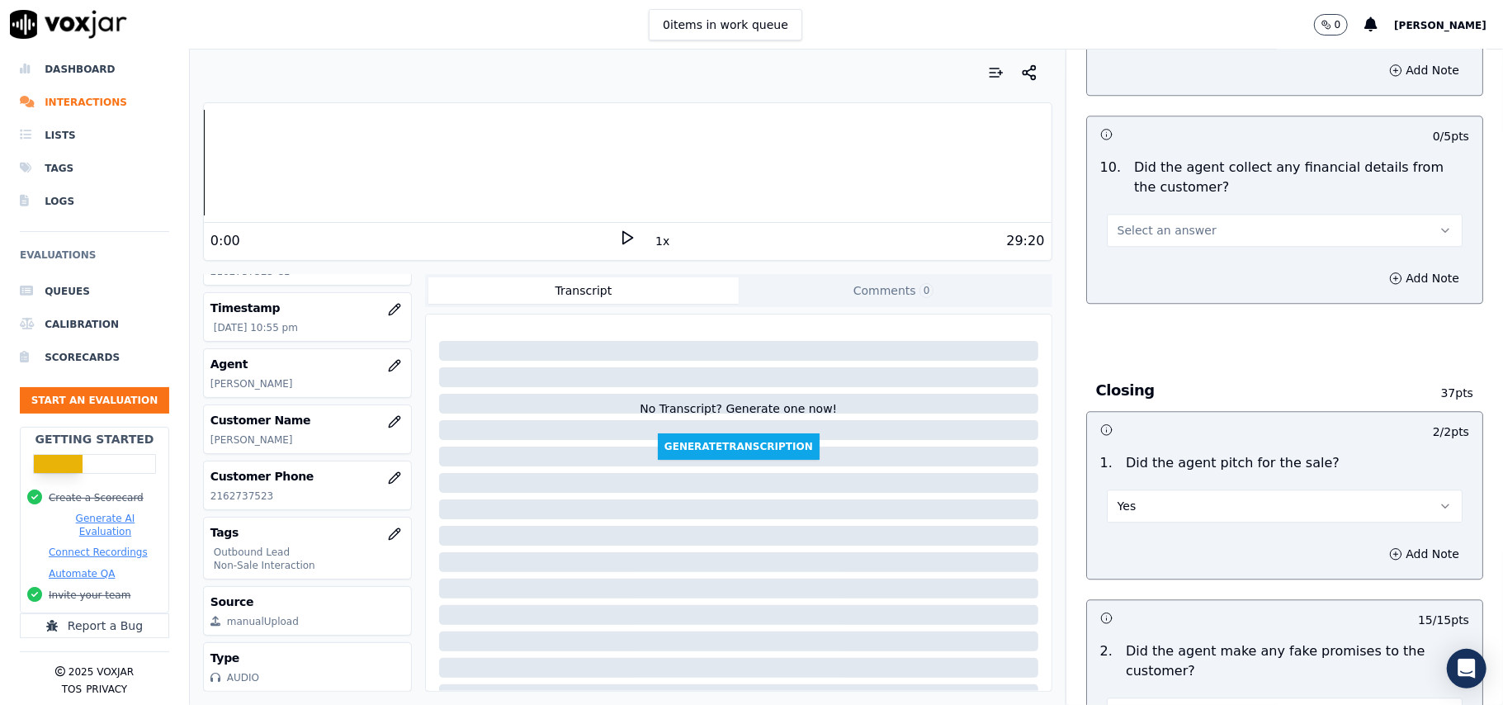
scroll to position [2686, 0]
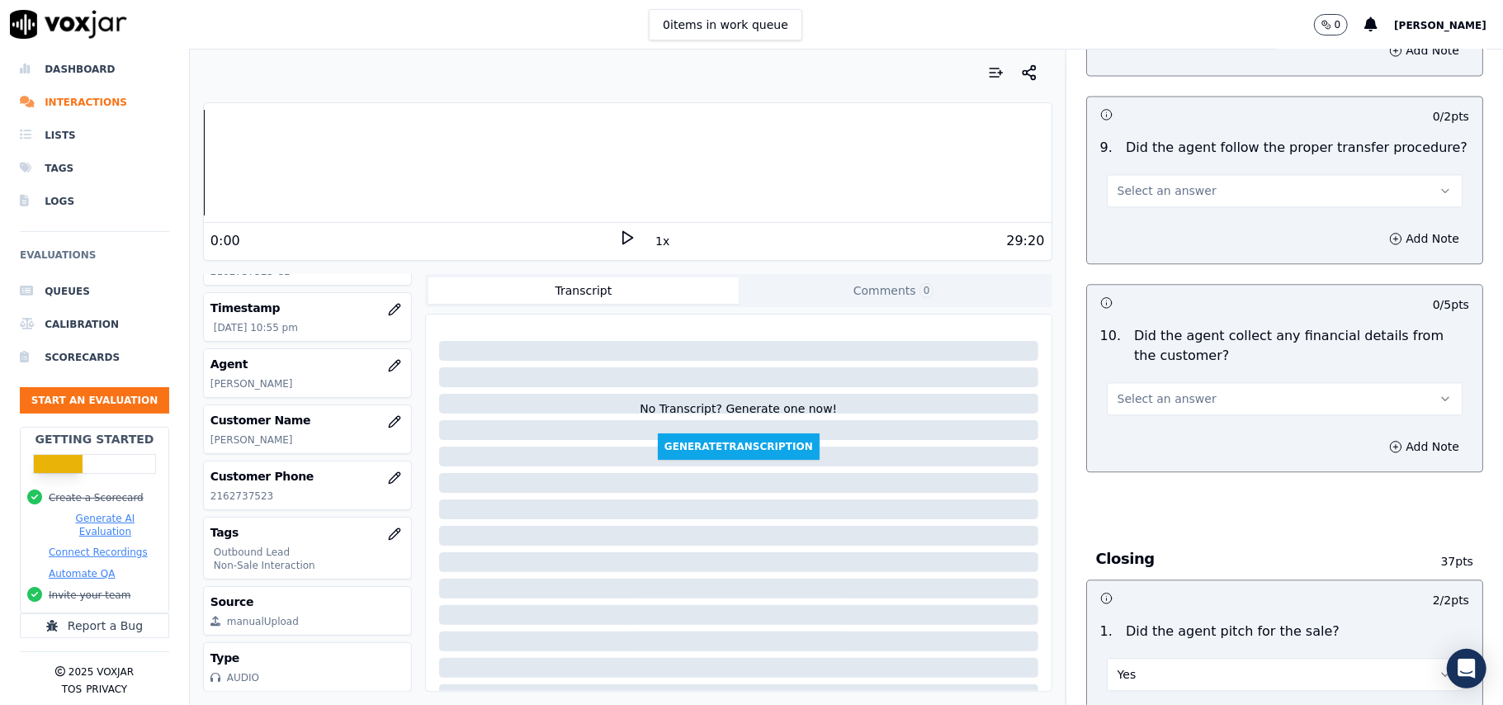
click at [1136, 390] on span "Select an answer" at bounding box center [1167, 398] width 99 height 17
click at [1137, 449] on div "No" at bounding box center [1248, 450] width 319 height 26
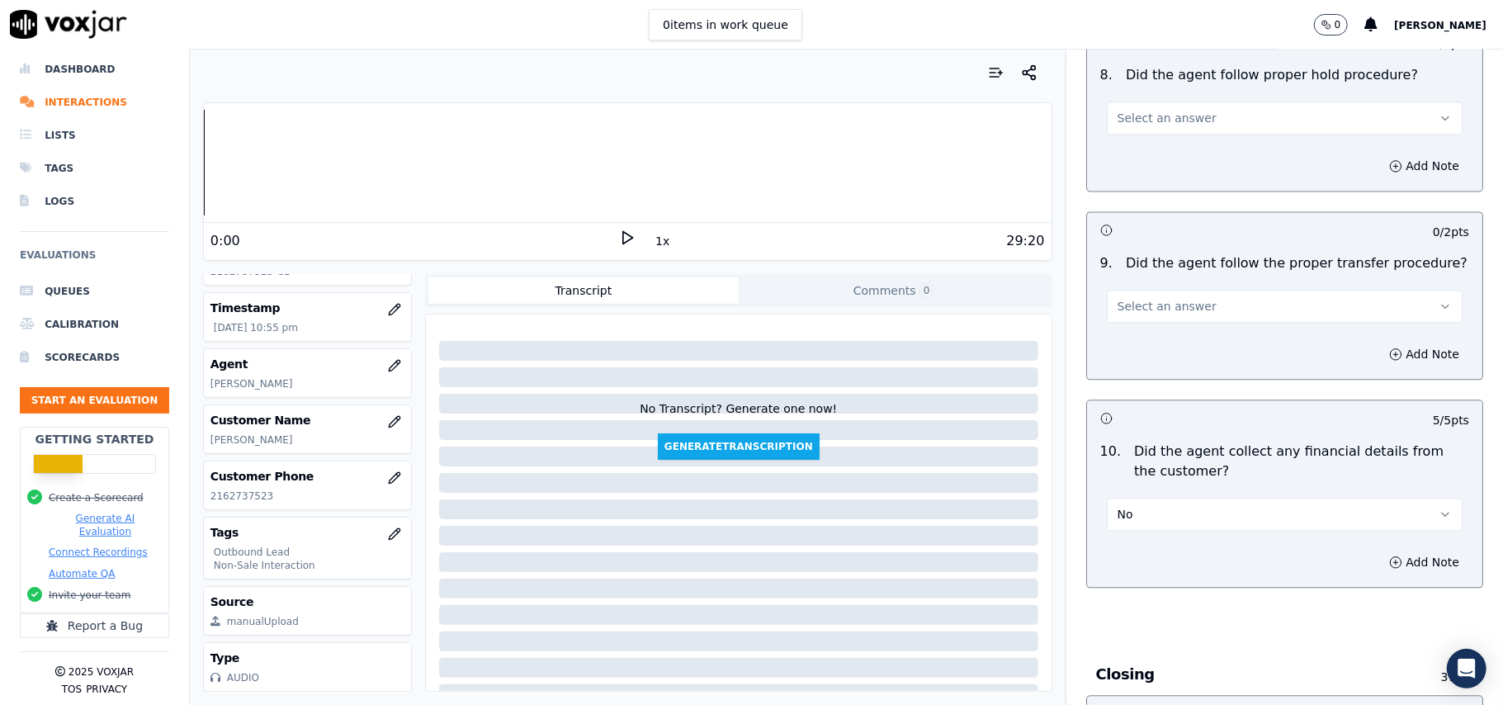
scroll to position [2466, 0]
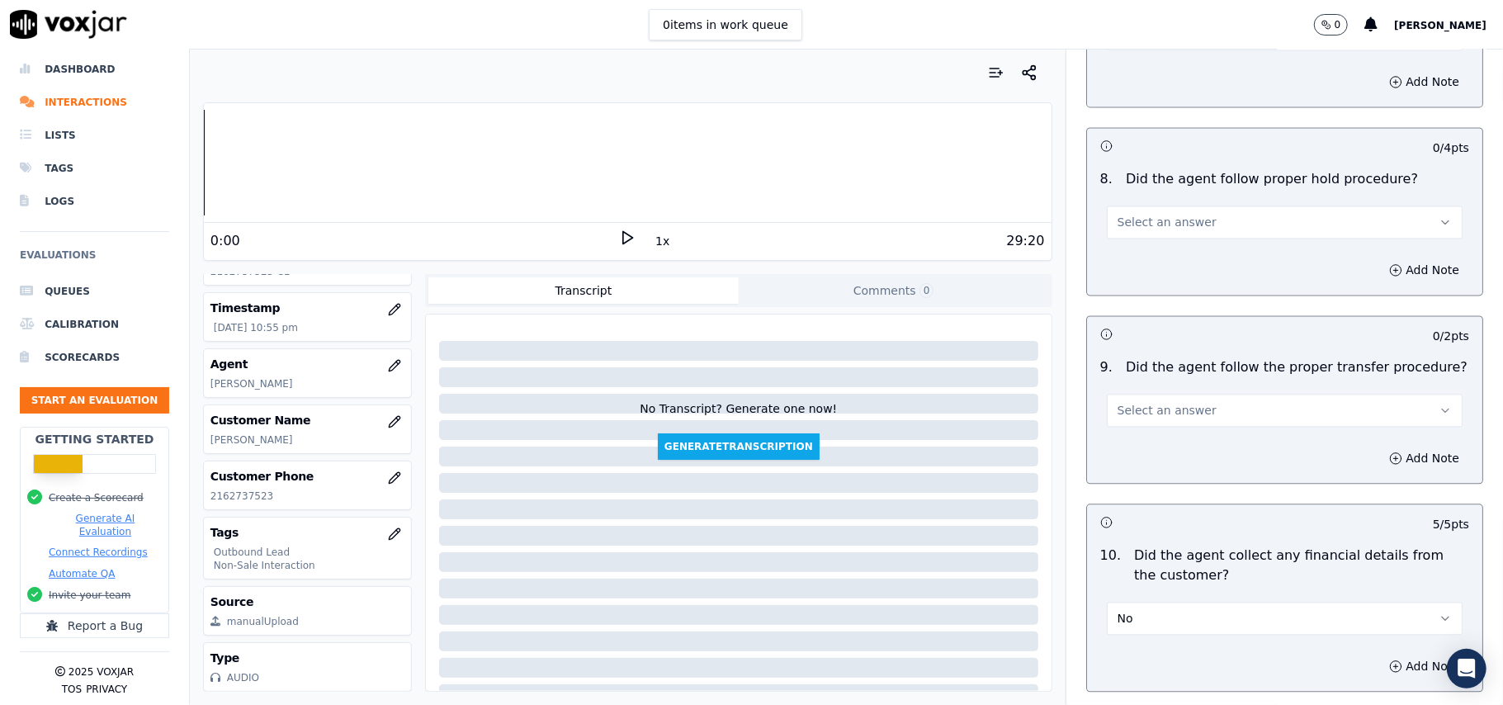
click at [1155, 403] on span "Select an answer" at bounding box center [1167, 410] width 99 height 17
click at [1153, 456] on div "No" at bounding box center [1248, 461] width 319 height 26
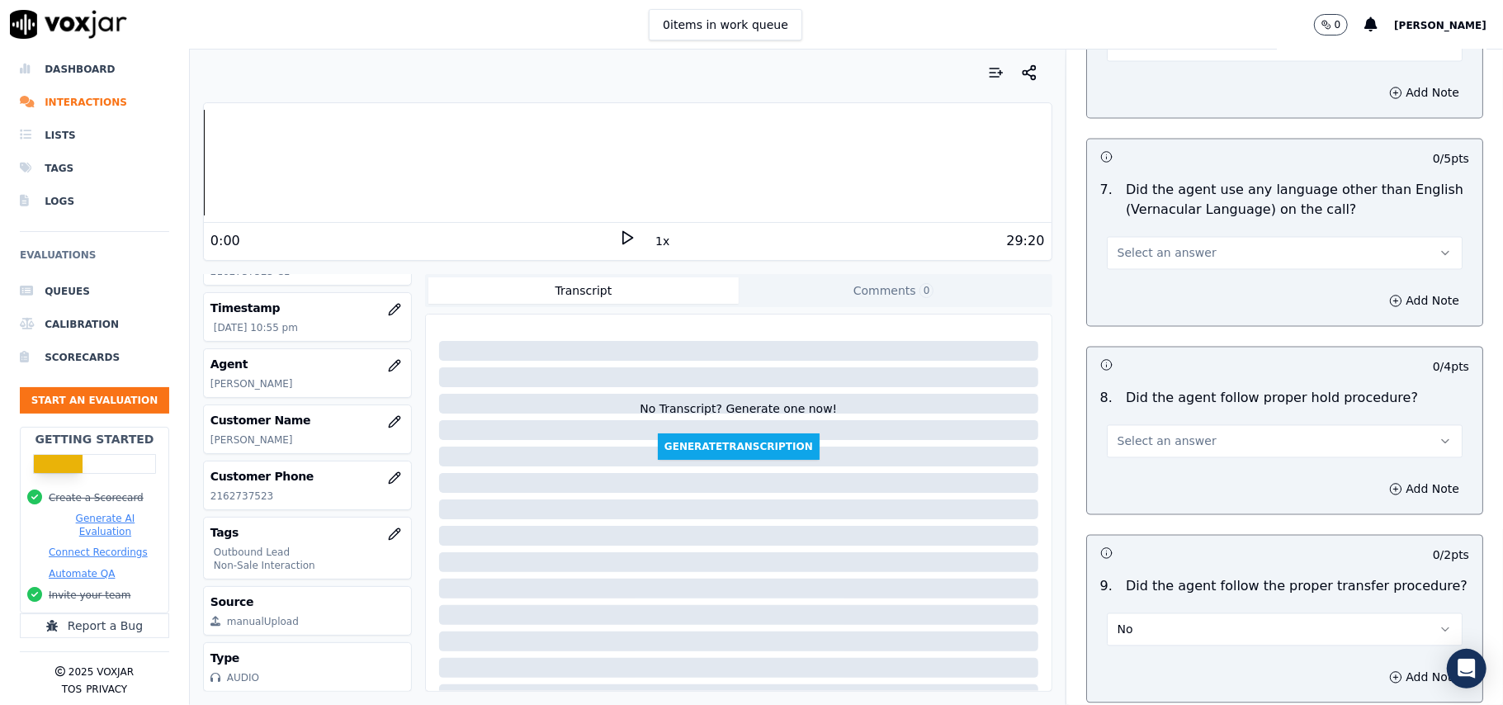
scroll to position [2246, 0]
click at [1159, 434] on span "Select an answer" at bounding box center [1167, 442] width 99 height 17
click at [1153, 467] on div "Yes" at bounding box center [1248, 466] width 319 height 26
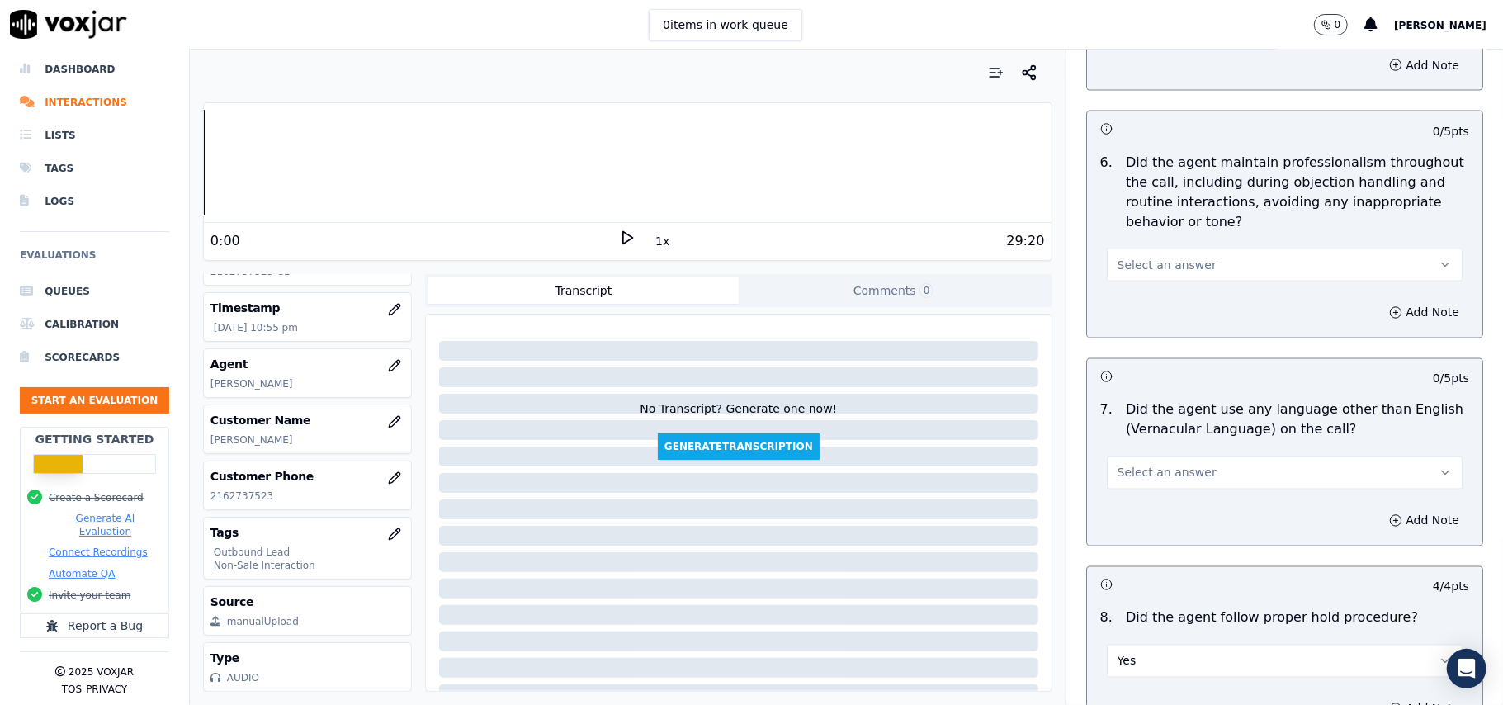
scroll to position [2025, 0]
drag, startPoint x: 1126, startPoint y: 456, endPoint x: 1127, endPoint y: 466, distance: 9.9
click at [1126, 466] on span "Select an answer" at bounding box center [1167, 474] width 99 height 17
click at [1131, 515] on div "No" at bounding box center [1248, 524] width 319 height 26
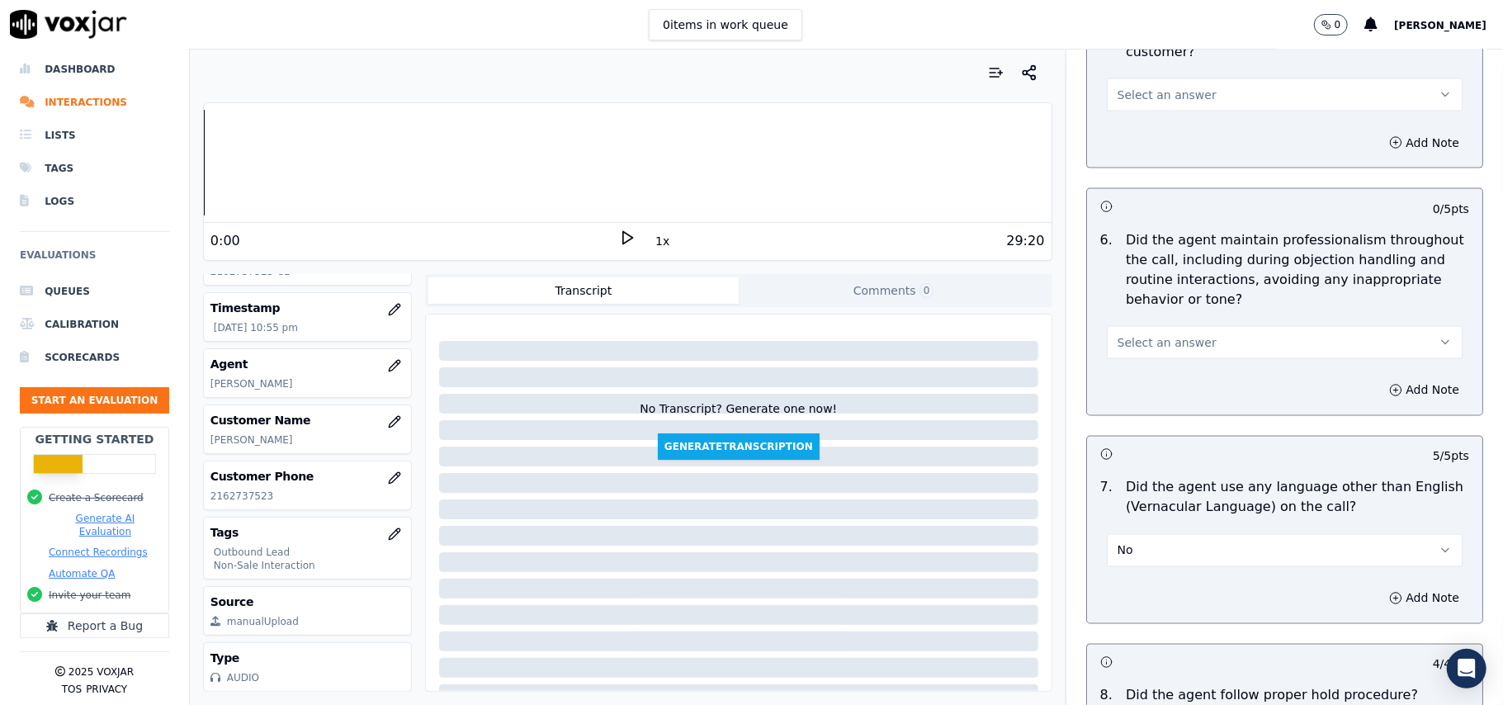
scroll to position [1916, 0]
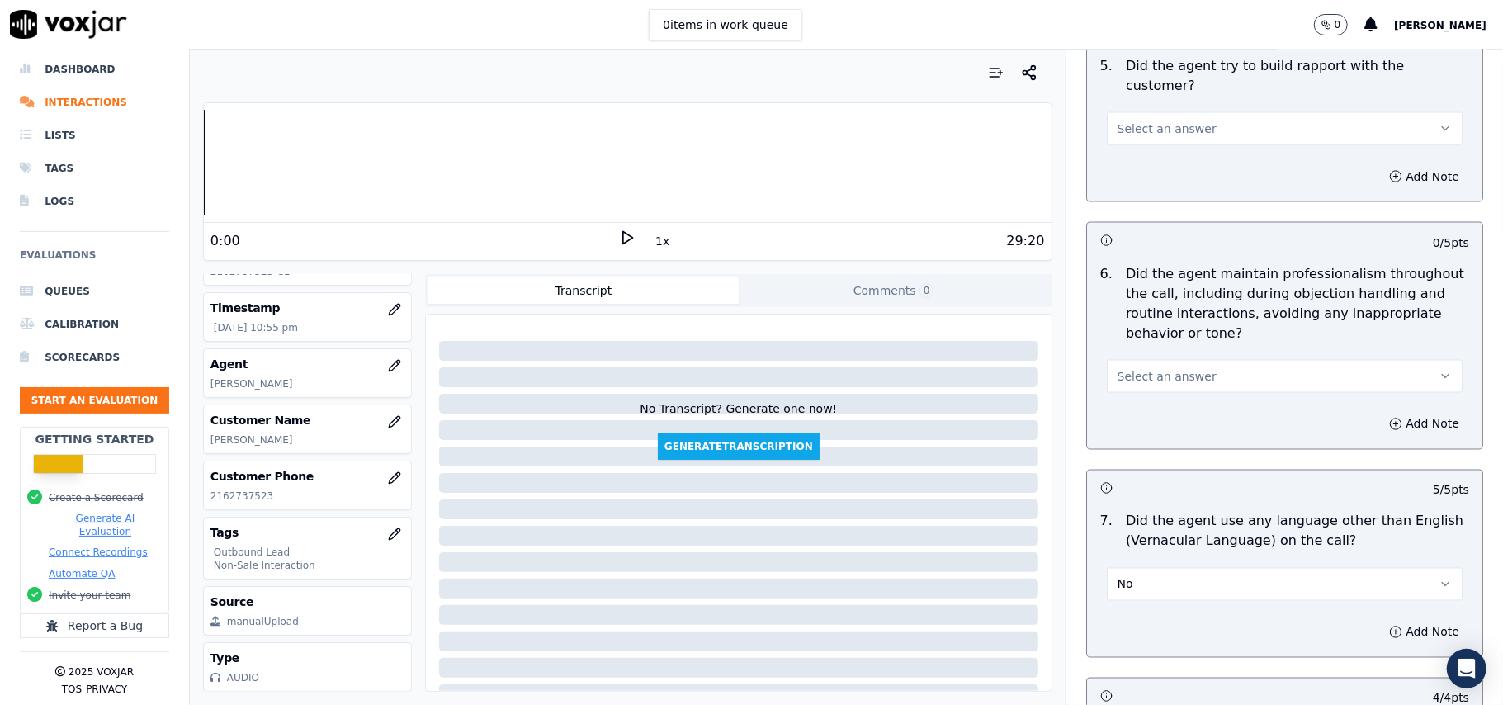
click at [1151, 368] on span "Select an answer" at bounding box center [1167, 376] width 99 height 17
click at [1151, 399] on div "Yes" at bounding box center [1248, 398] width 319 height 26
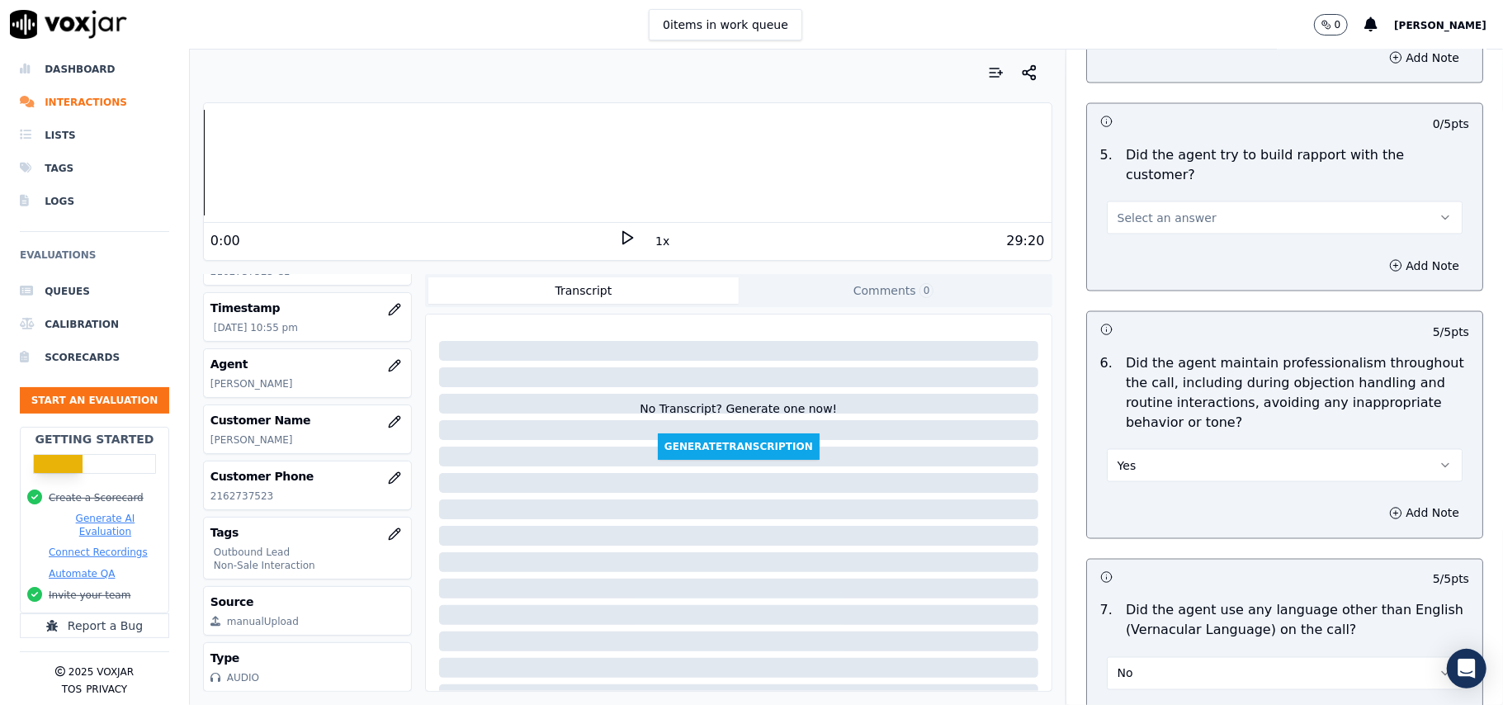
scroll to position [1586, 0]
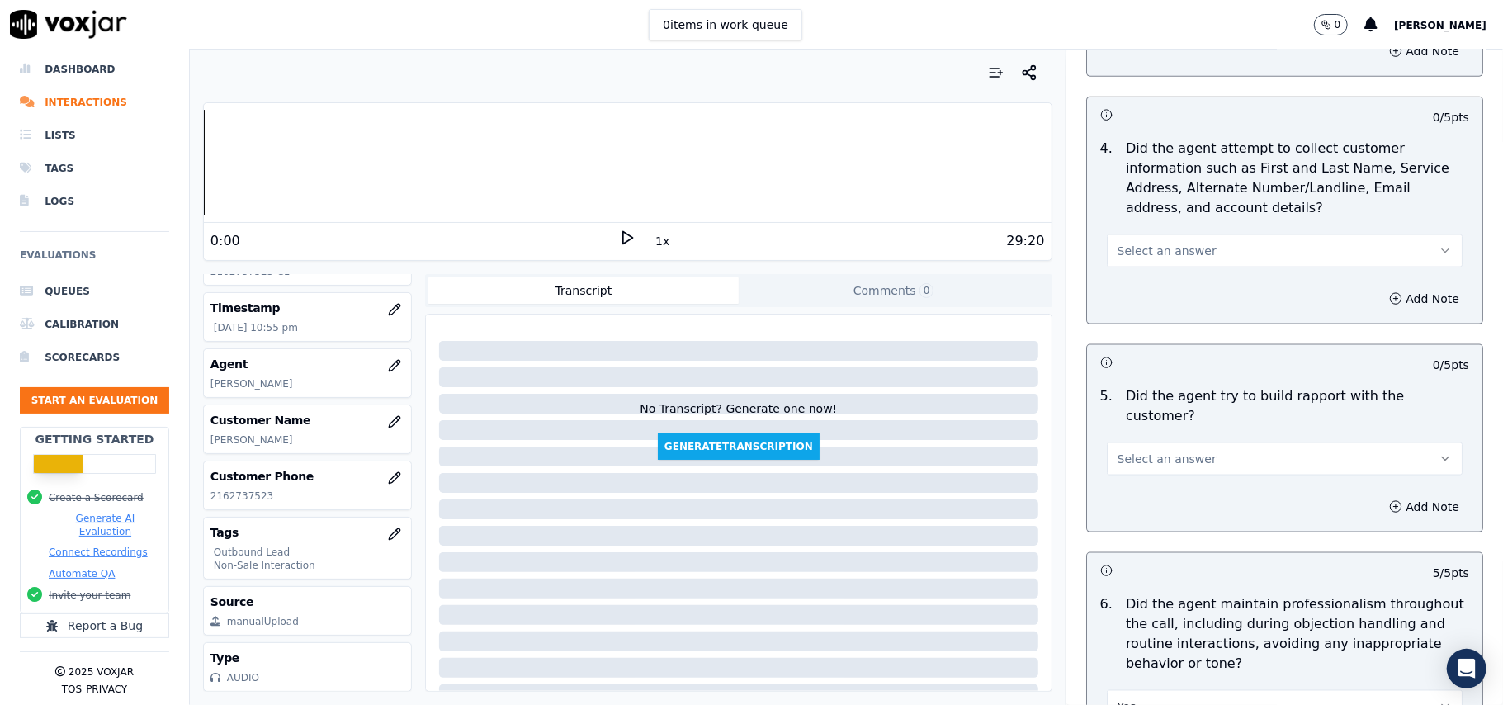
click at [1134, 451] on span "Select an answer" at bounding box center [1167, 459] width 99 height 17
click at [1133, 470] on div "Yes" at bounding box center [1248, 481] width 319 height 26
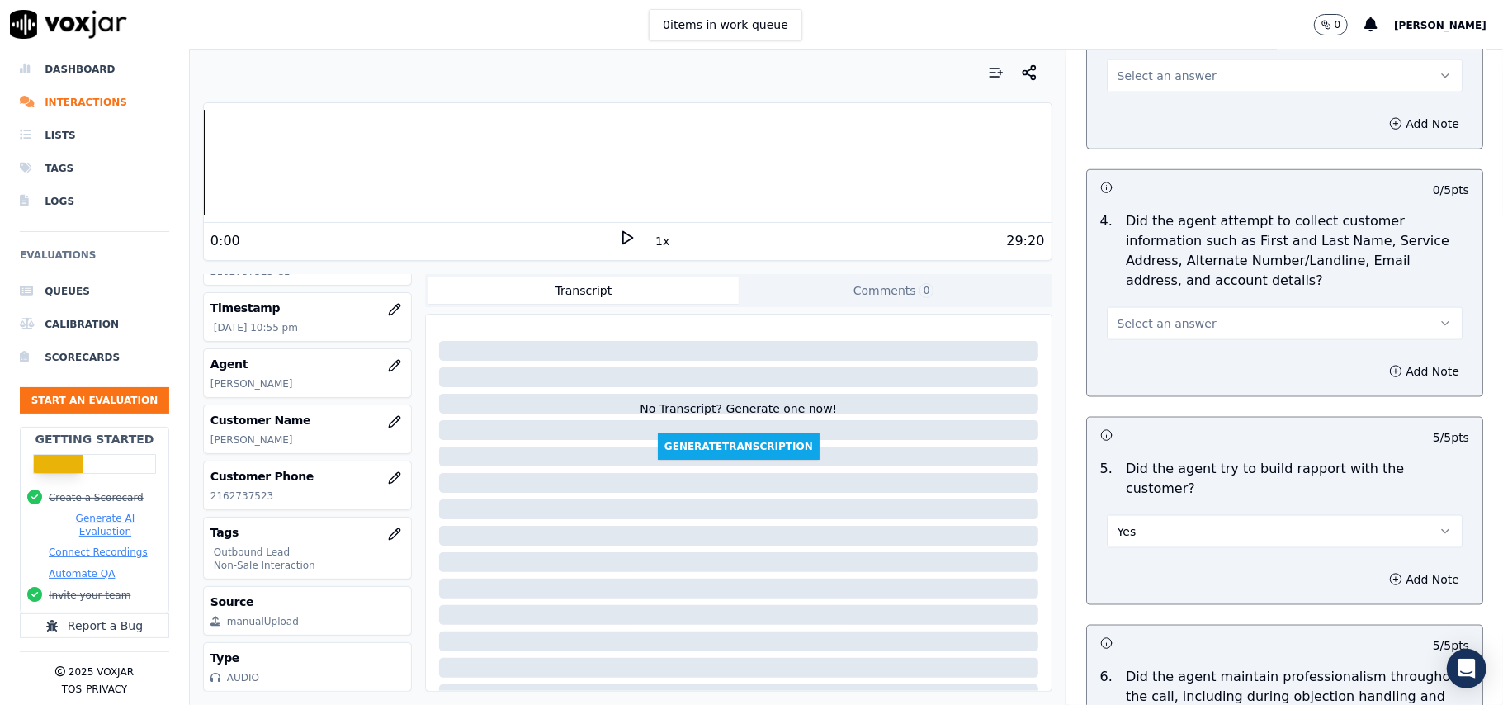
scroll to position [1476, 0]
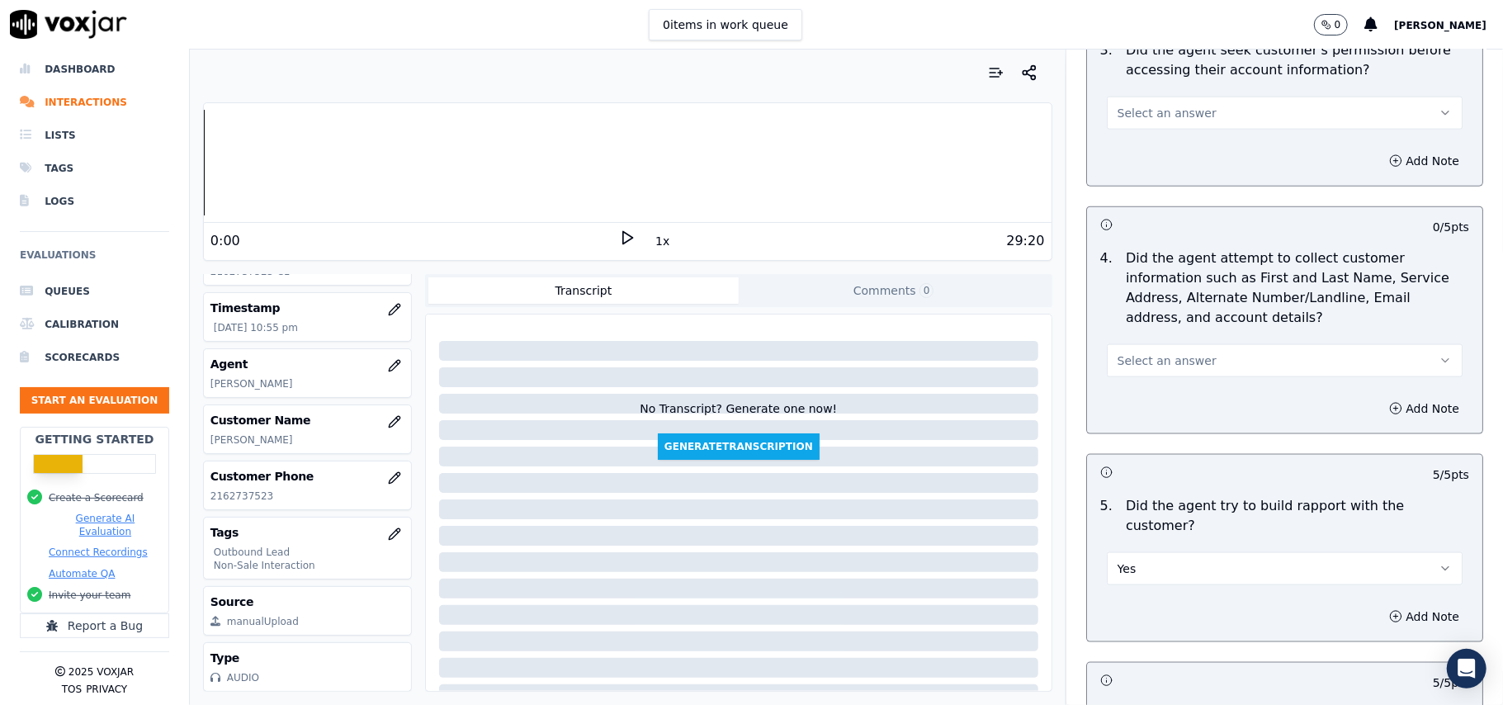
click at [1154, 365] on span "Select an answer" at bounding box center [1167, 360] width 99 height 17
click at [1150, 415] on div "No" at bounding box center [1248, 428] width 319 height 26
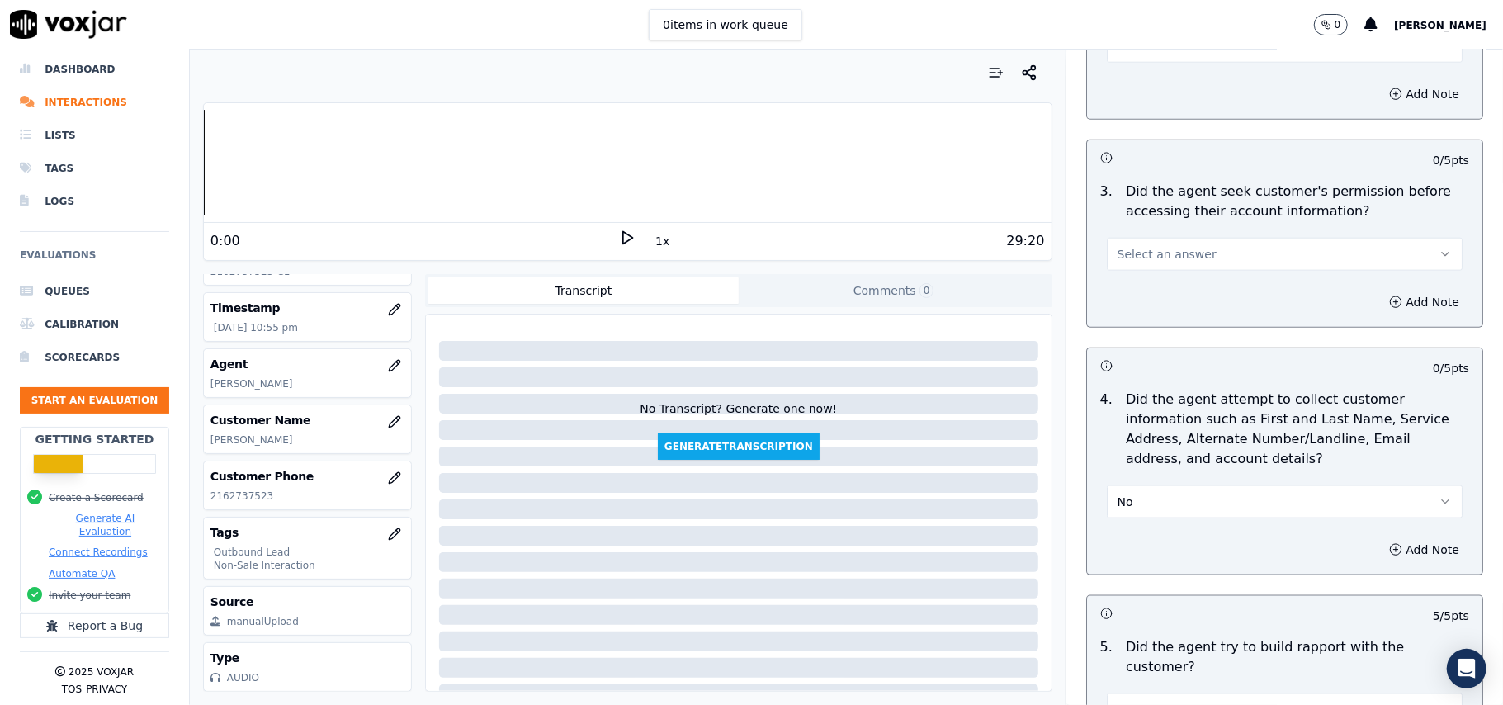
scroll to position [1255, 0]
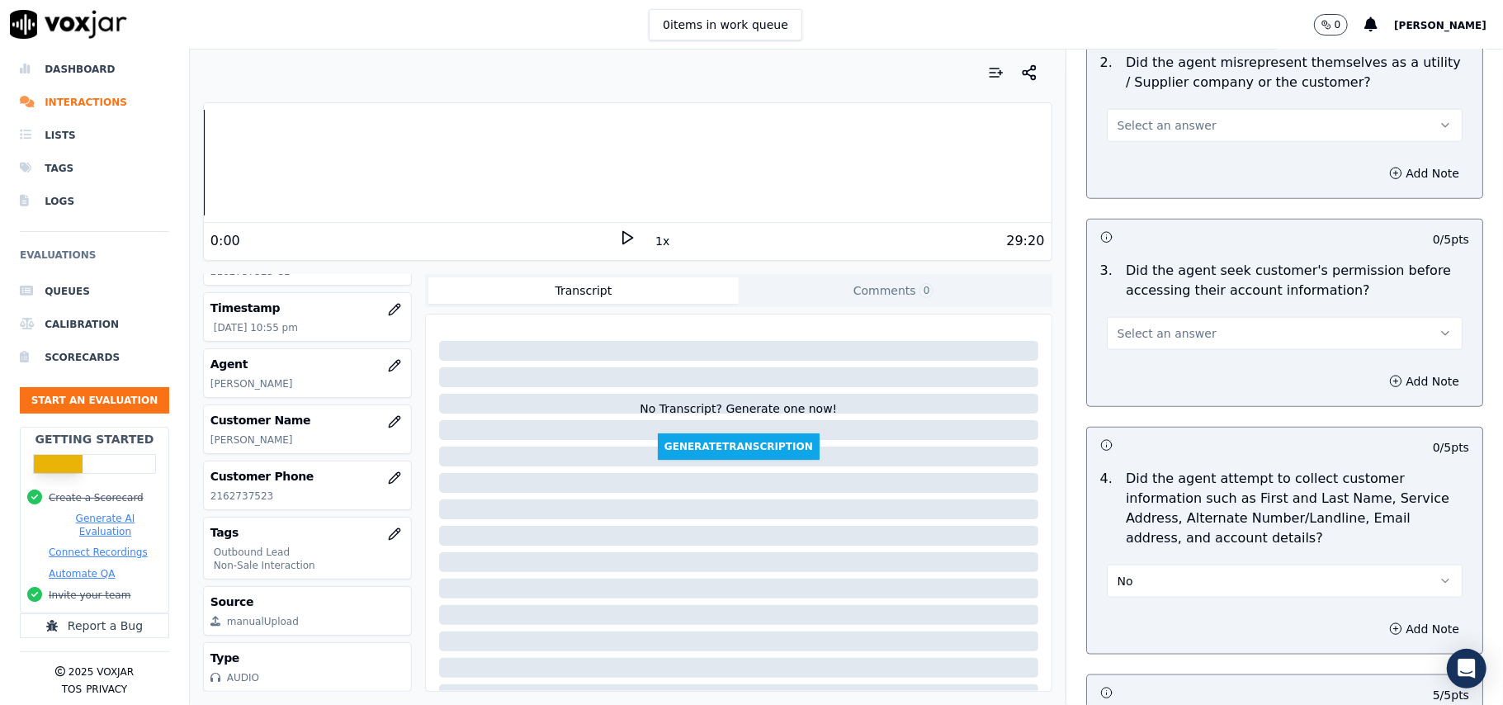
click at [1152, 338] on span "Select an answer" at bounding box center [1167, 333] width 99 height 17
click at [1146, 380] on div "Yes" at bounding box center [1248, 374] width 319 height 26
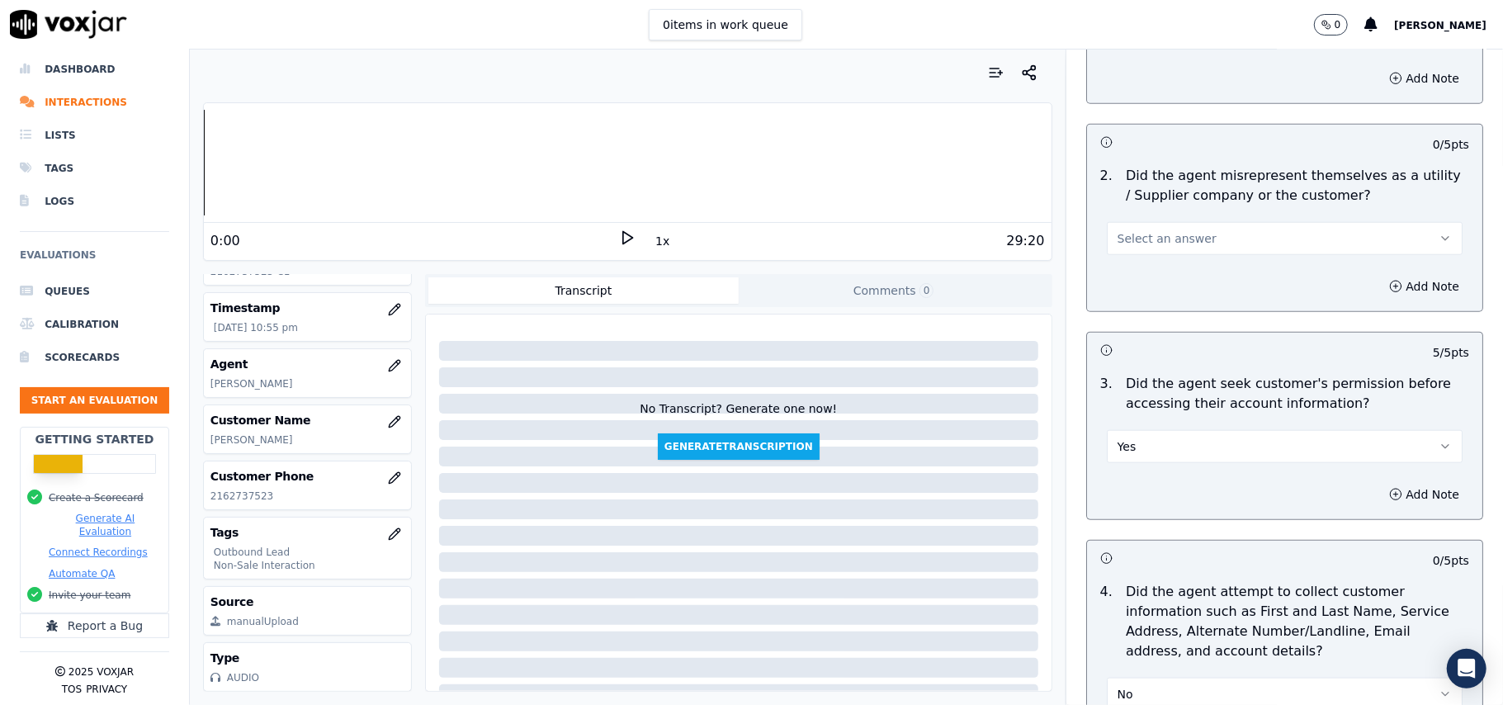
scroll to position [1035, 0]
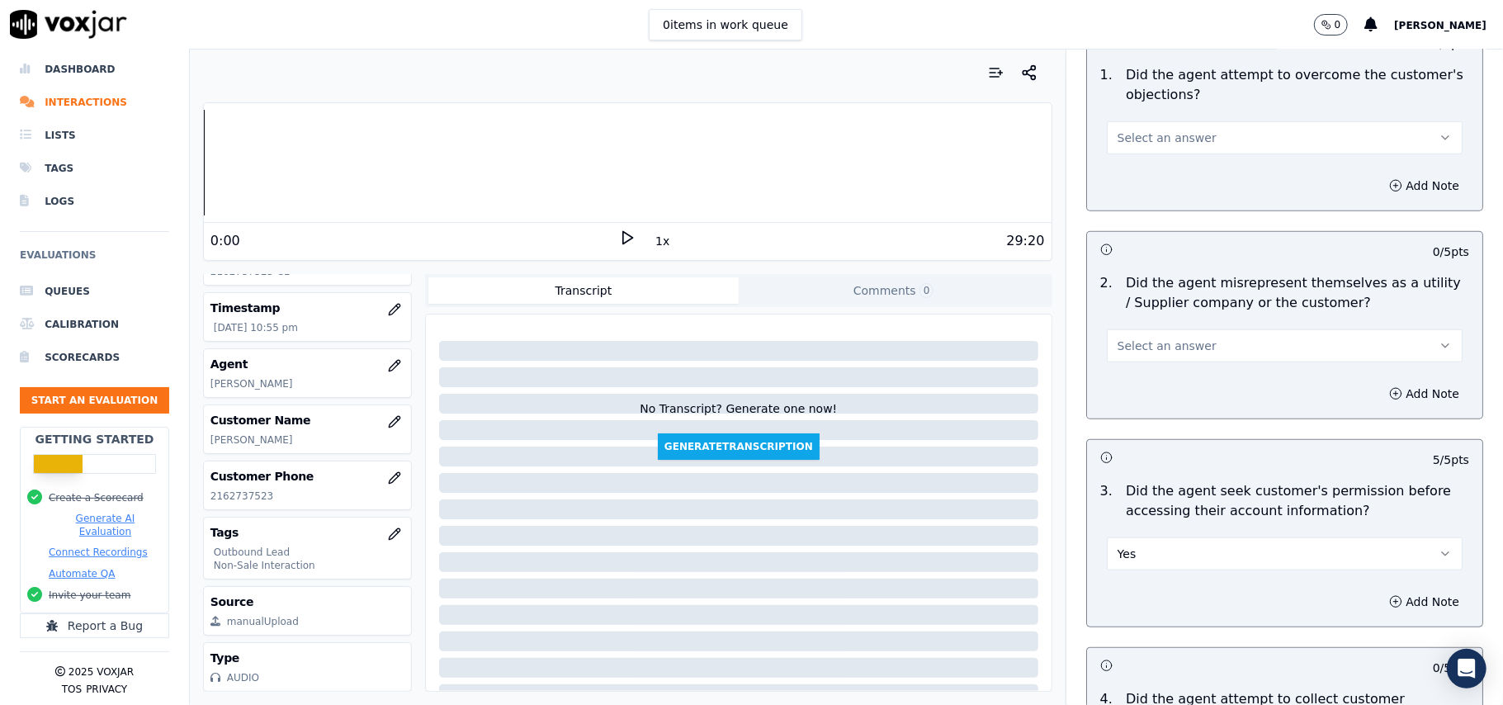
click at [1144, 337] on button "Select an answer" at bounding box center [1285, 345] width 356 height 33
click at [1122, 383] on div "Yes" at bounding box center [1248, 385] width 319 height 26
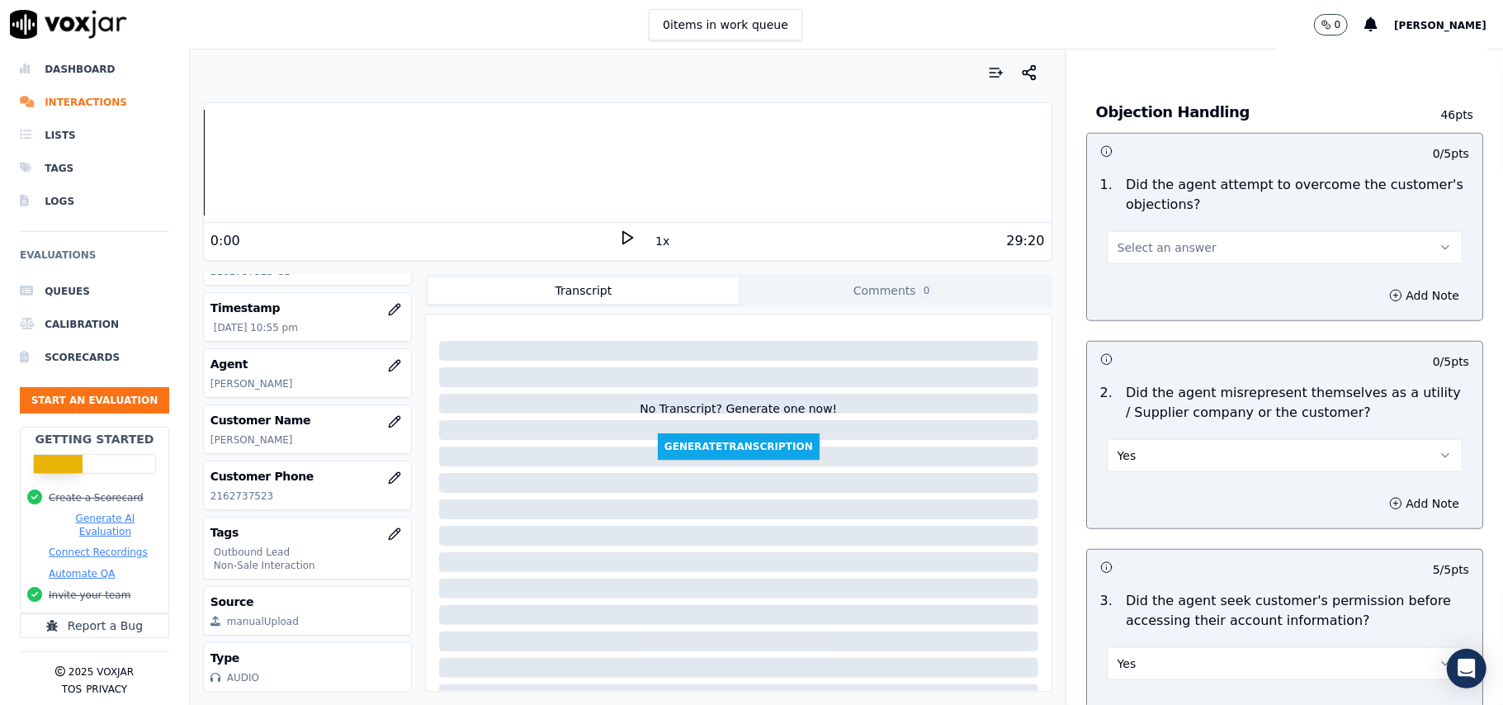
click at [1160, 254] on span "Select an answer" at bounding box center [1167, 247] width 99 height 17
click at [1155, 287] on div "Yes" at bounding box center [1248, 287] width 319 height 26
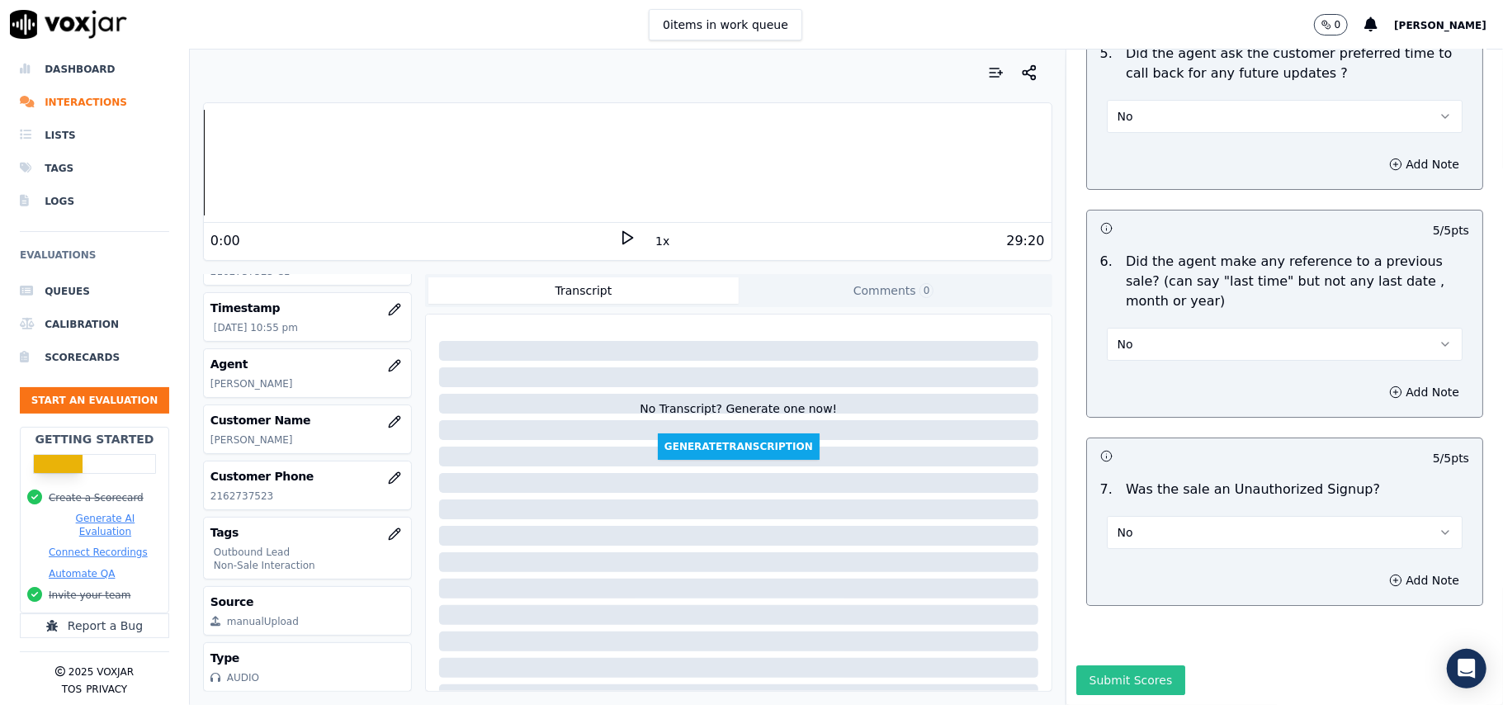
click at [1110, 665] on button "Submit Scores" at bounding box center [1131, 680] width 110 height 30
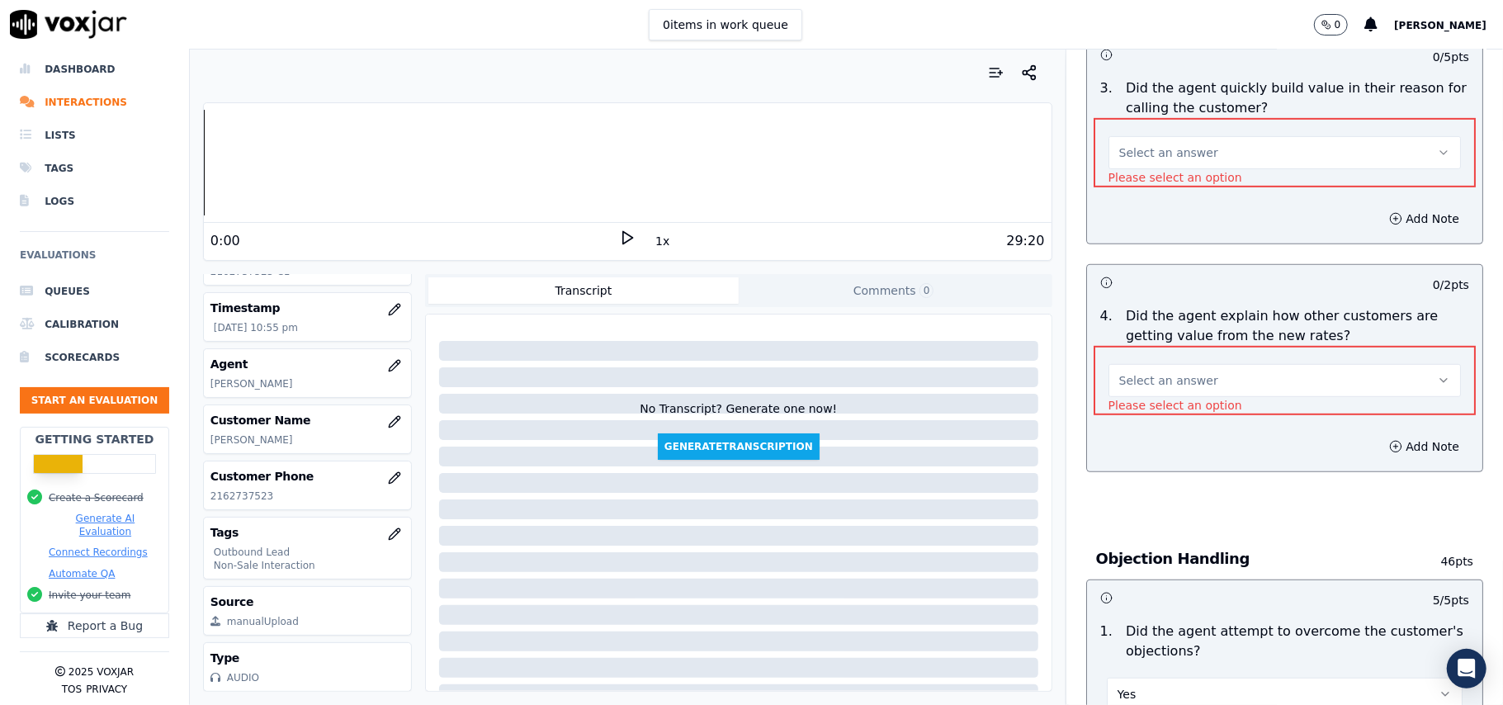
scroll to position [431, 0]
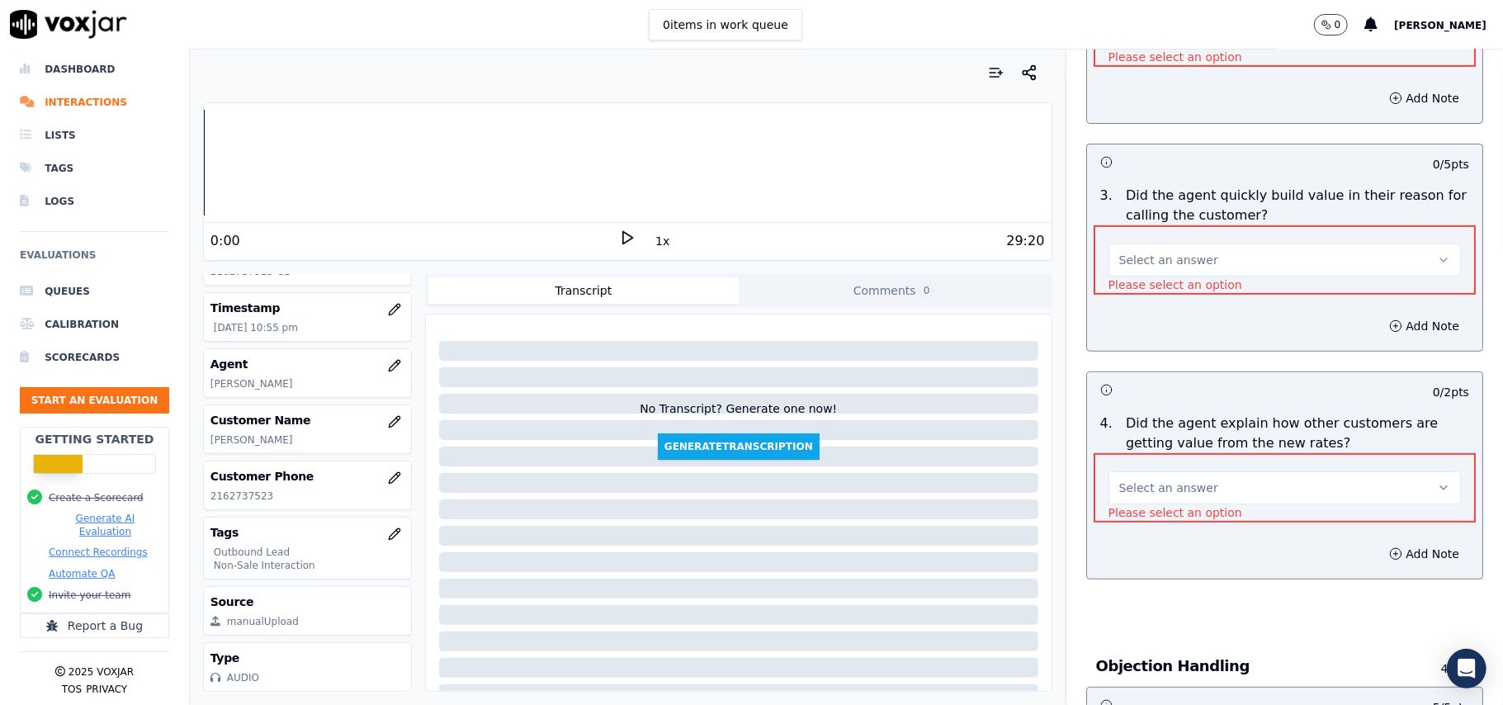
click at [1175, 495] on button "Select an answer" at bounding box center [1284, 487] width 352 height 33
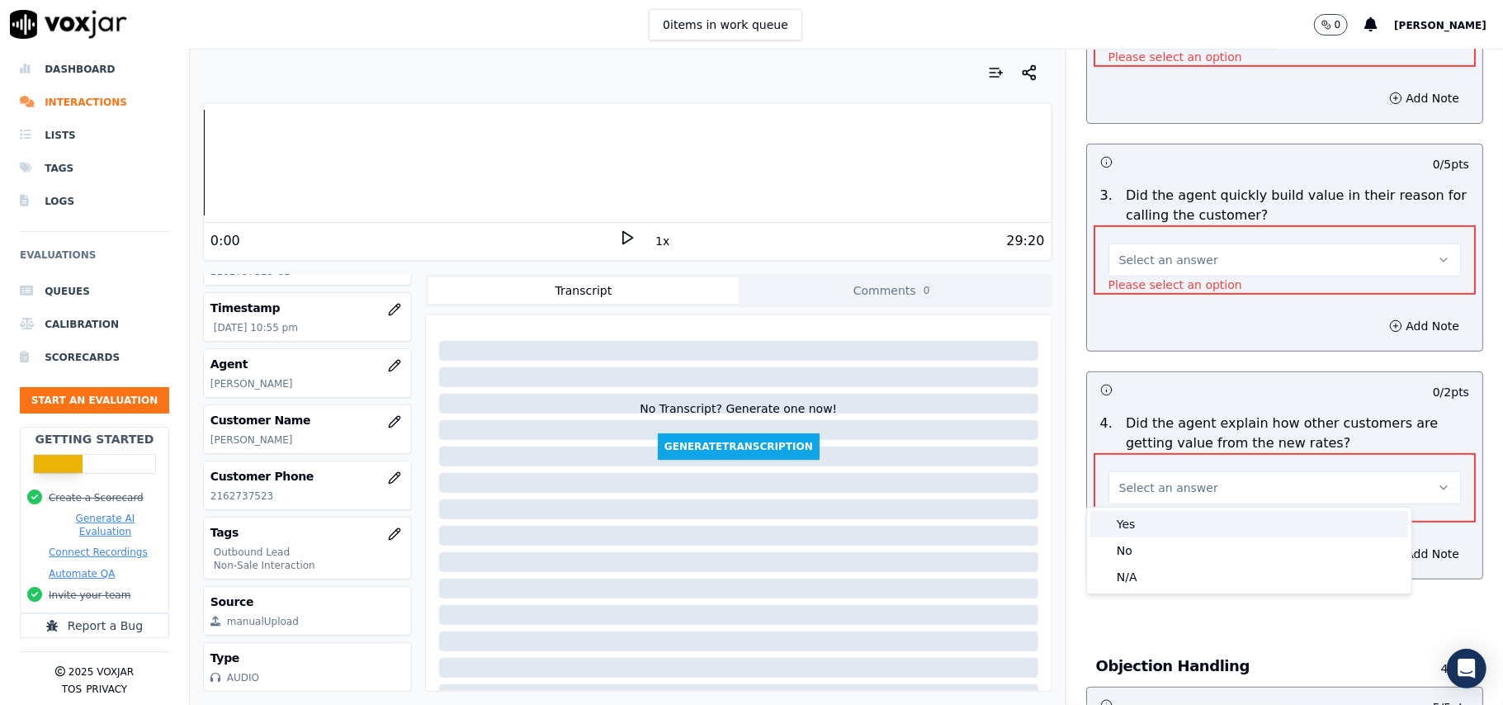
click at [1155, 520] on div "Yes" at bounding box center [1249, 524] width 318 height 26
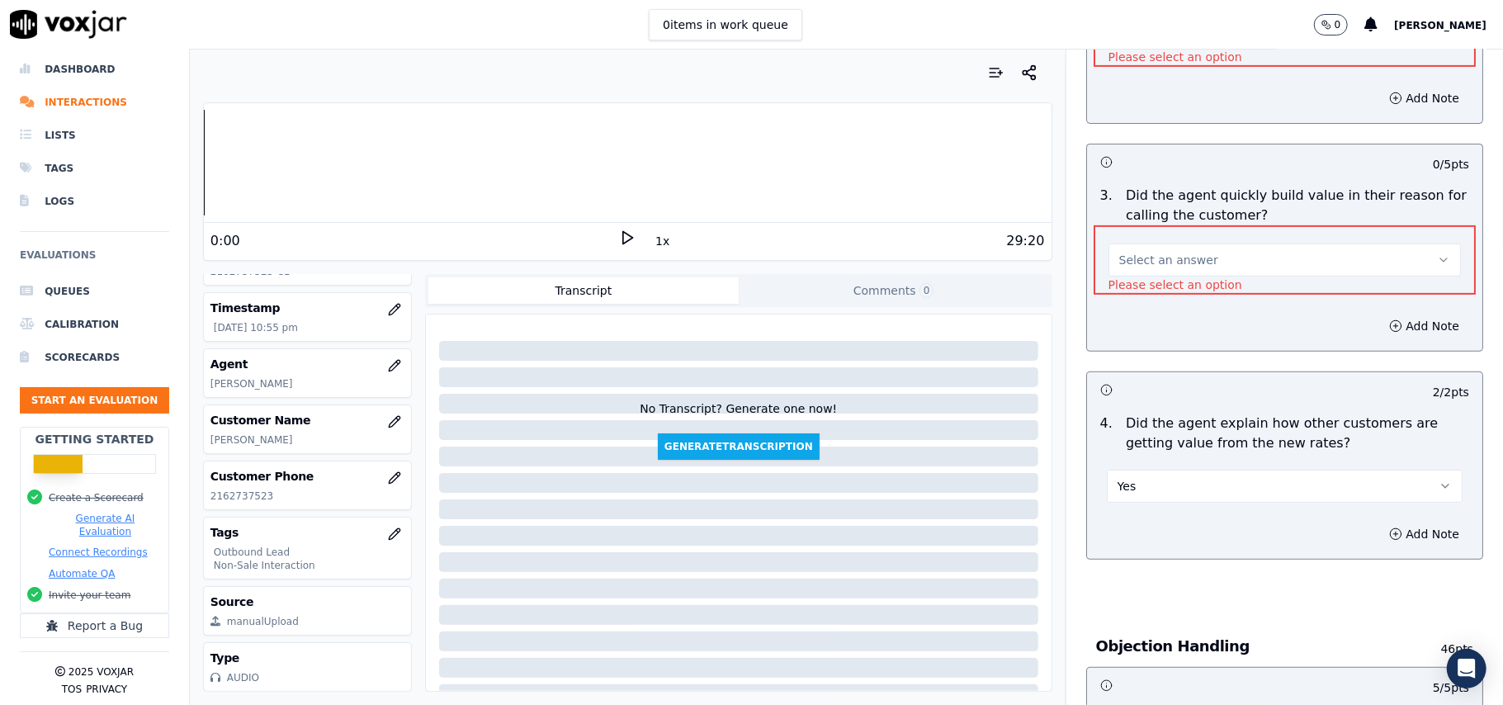
drag, startPoint x: 1206, startPoint y: 241, endPoint x: 1203, endPoint y: 258, distance: 17.6
click at [1206, 249] on div "Select an answer" at bounding box center [1284, 258] width 352 height 36
click at [1175, 255] on span "Select an answer" at bounding box center [1168, 260] width 99 height 17
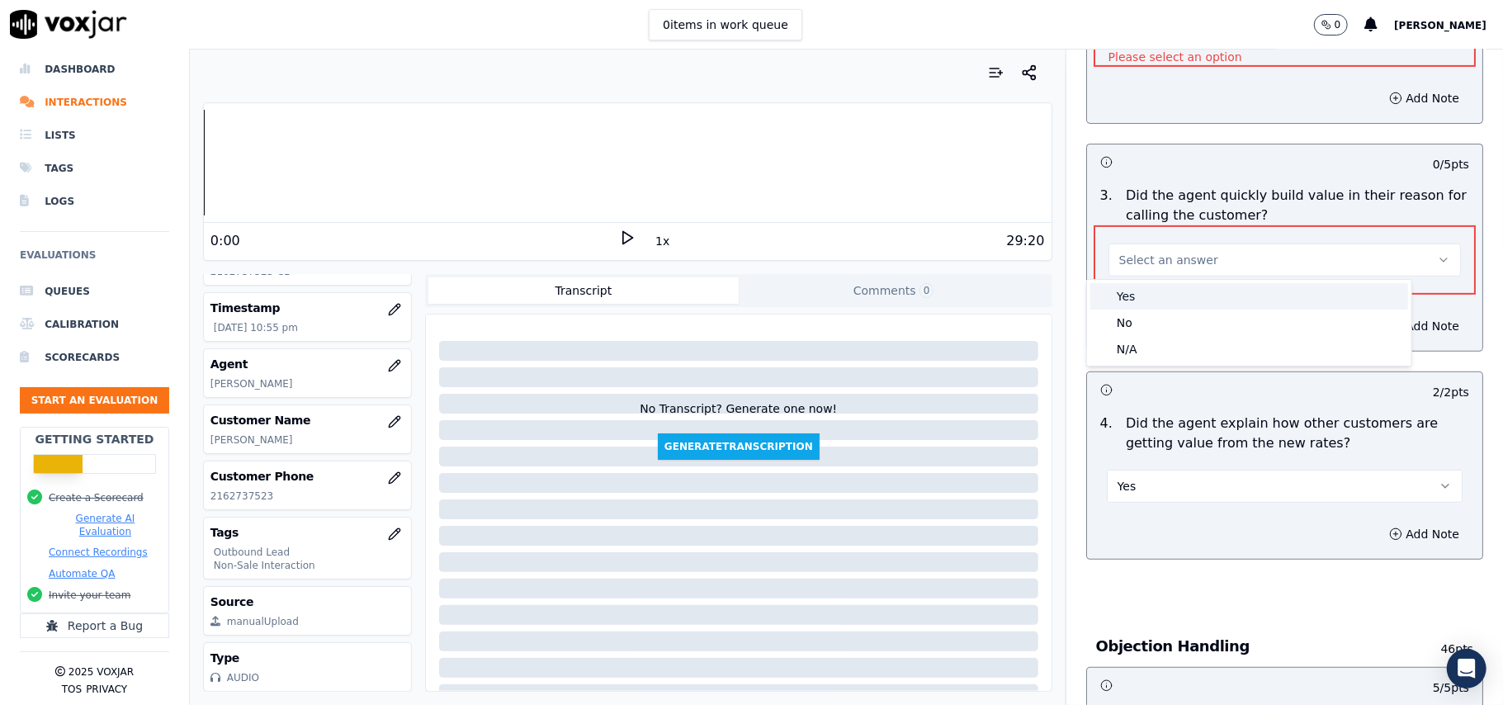
click at [1166, 297] on div "Yes" at bounding box center [1249, 296] width 318 height 26
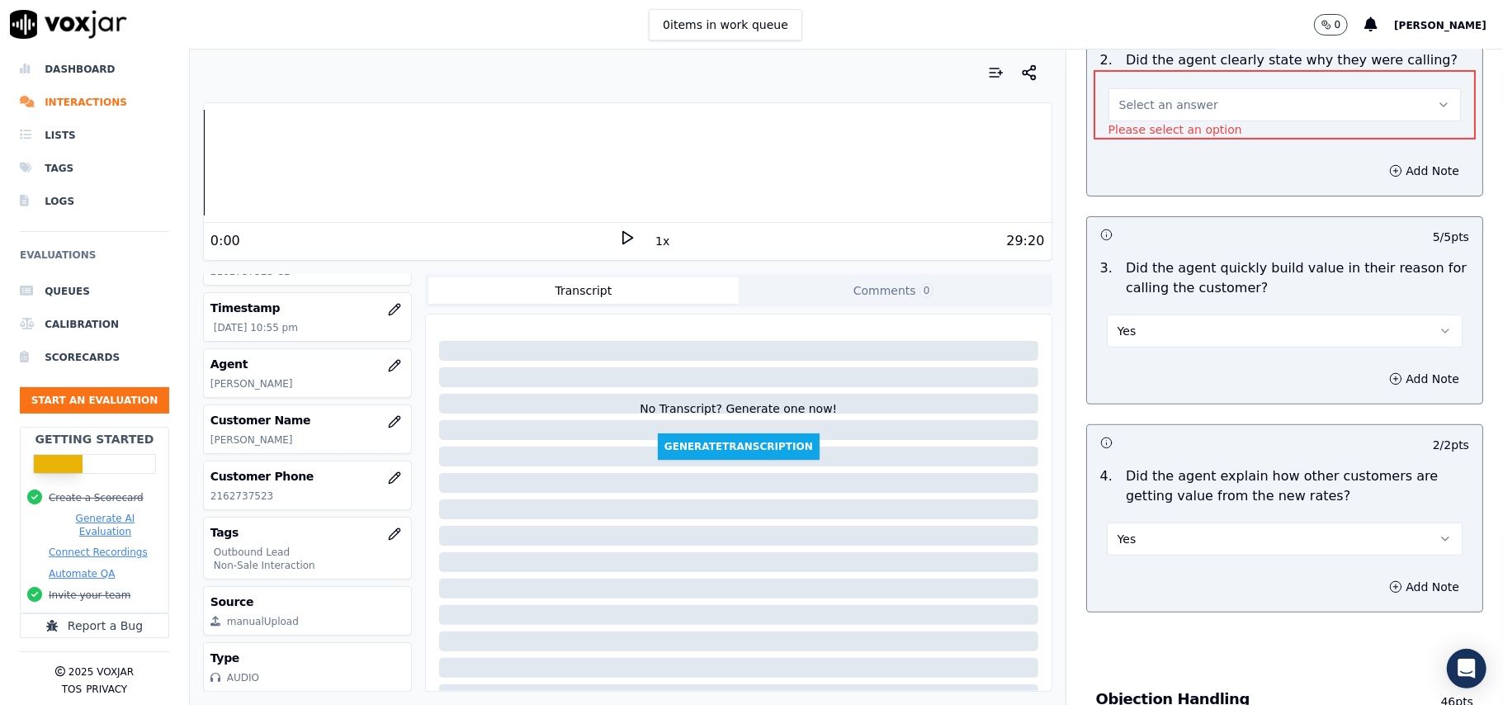
scroll to position [321, 0]
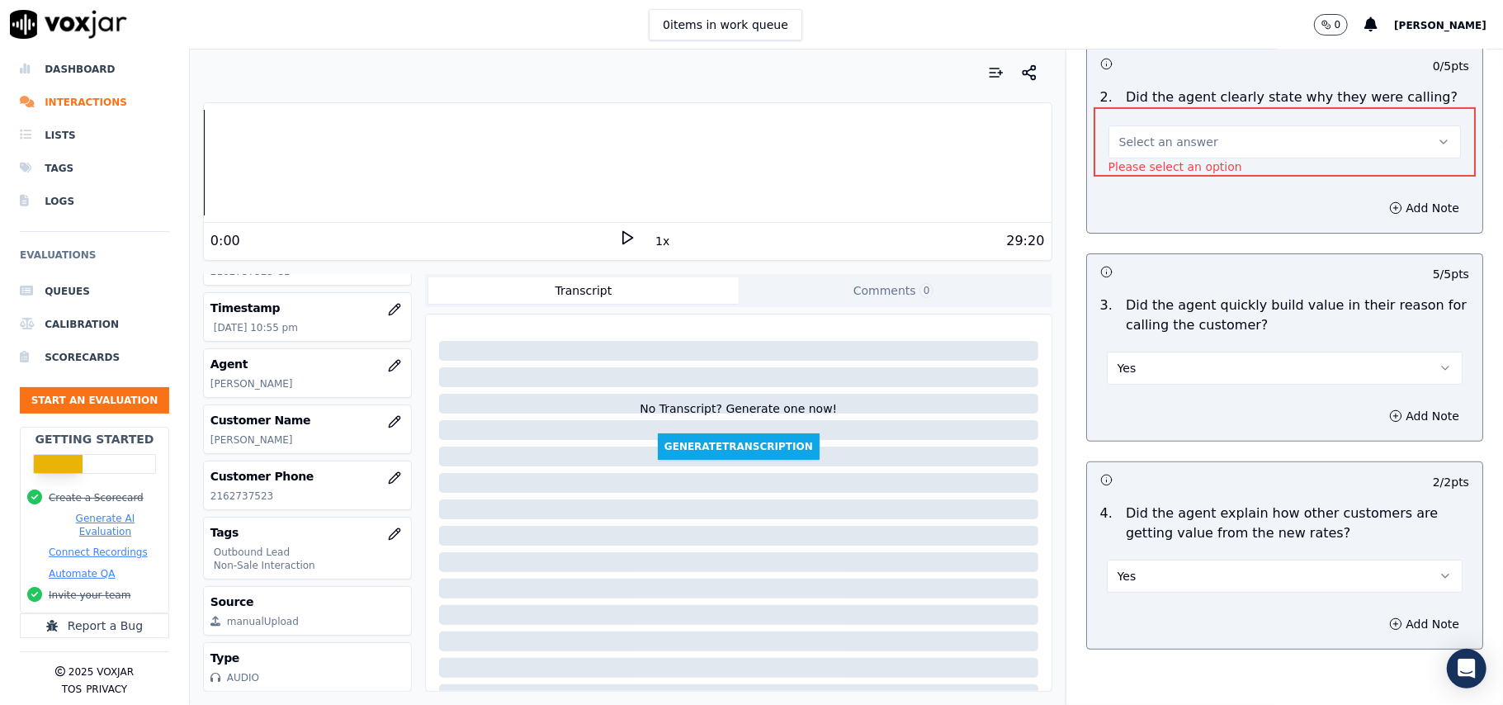
click at [1172, 143] on span "Select an answer" at bounding box center [1168, 142] width 99 height 17
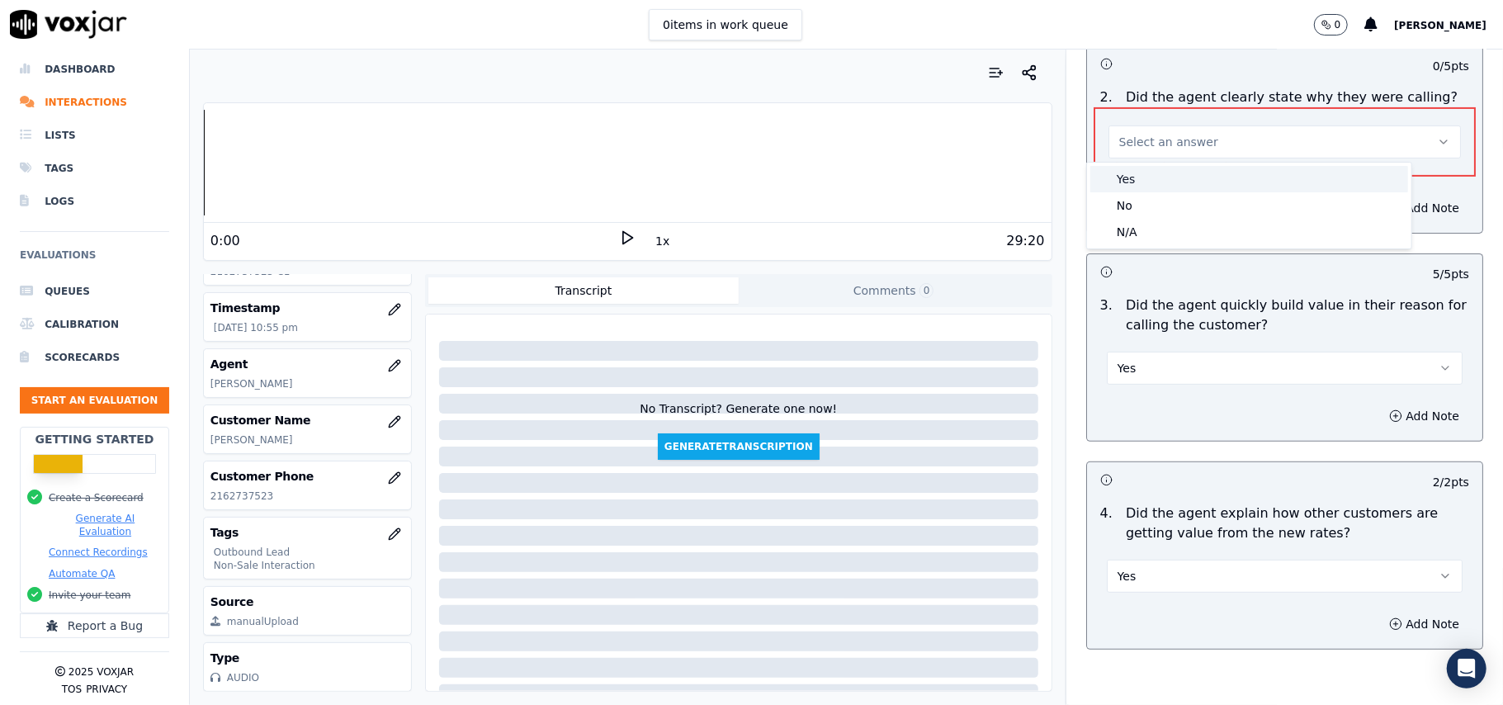
click at [1153, 189] on div "Yes" at bounding box center [1249, 179] width 318 height 26
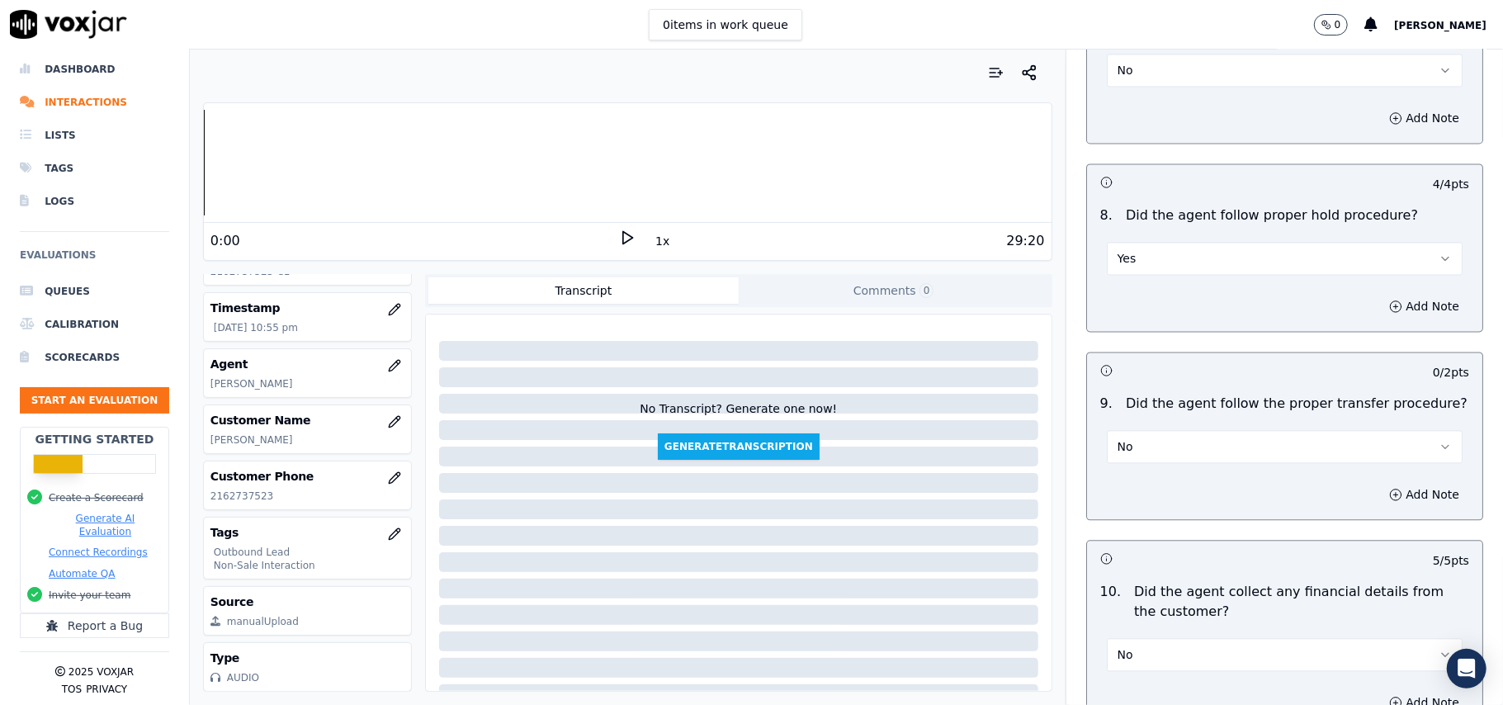
scroll to position [4117, 0]
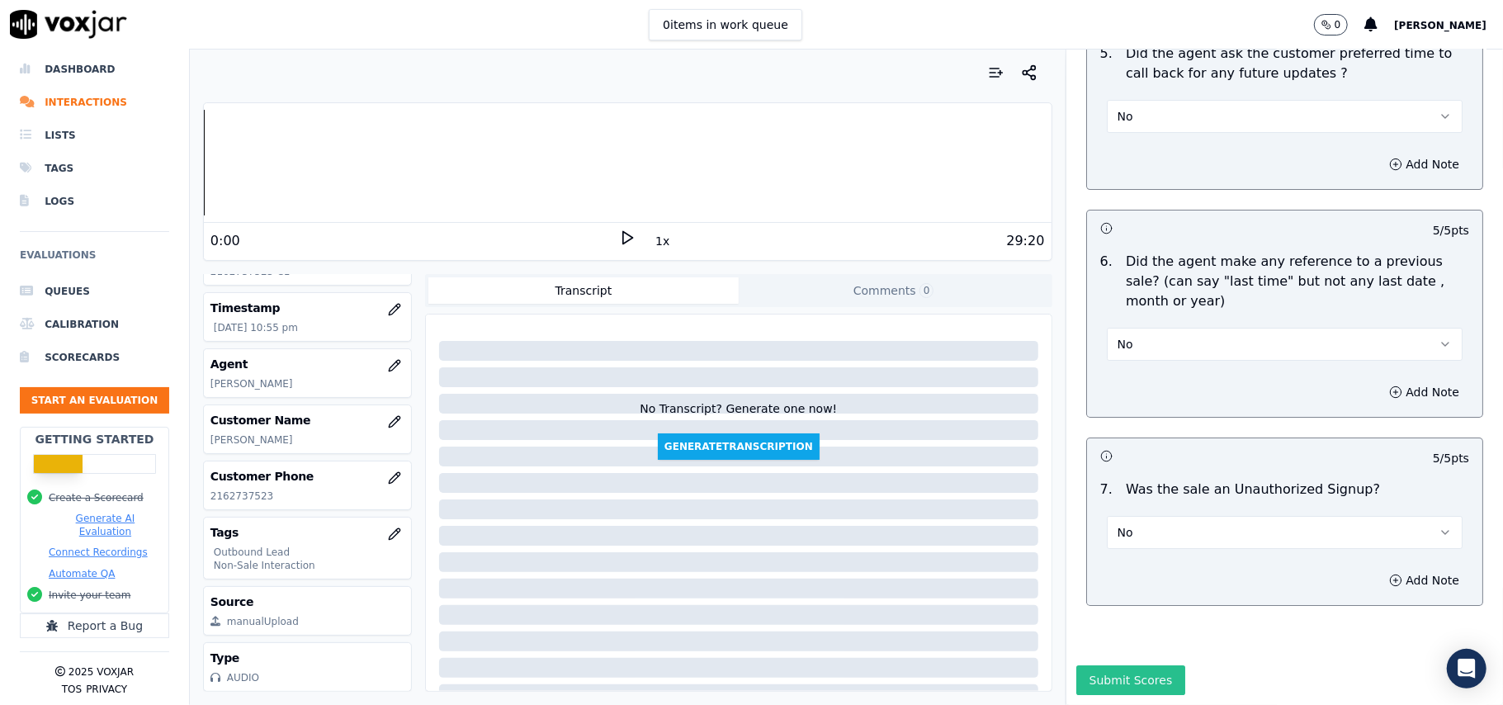
click at [1081, 665] on button "Submit Scores" at bounding box center [1131, 680] width 110 height 30
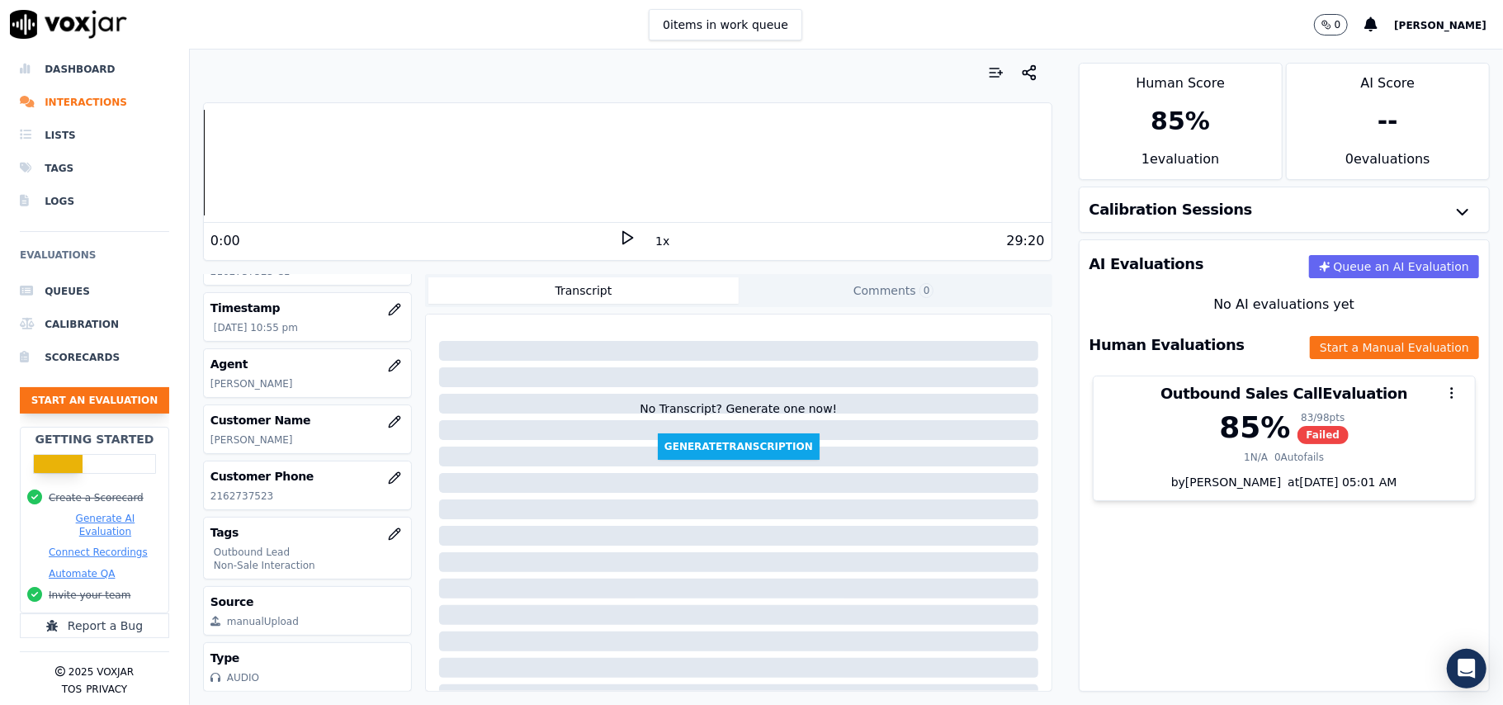
click at [73, 387] on button "Start an Evaluation" at bounding box center [94, 400] width 149 height 26
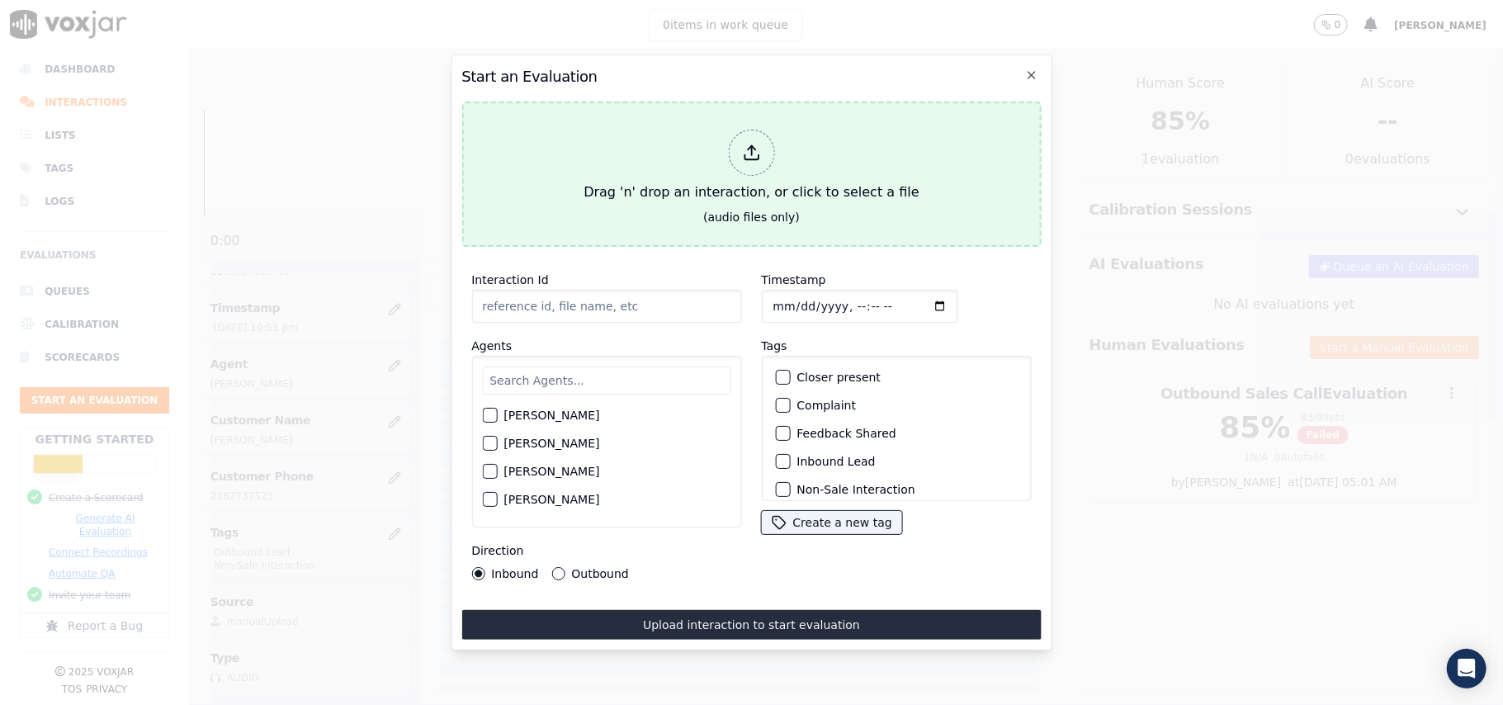
click at [754, 147] on icon at bounding box center [751, 153] width 18 height 18
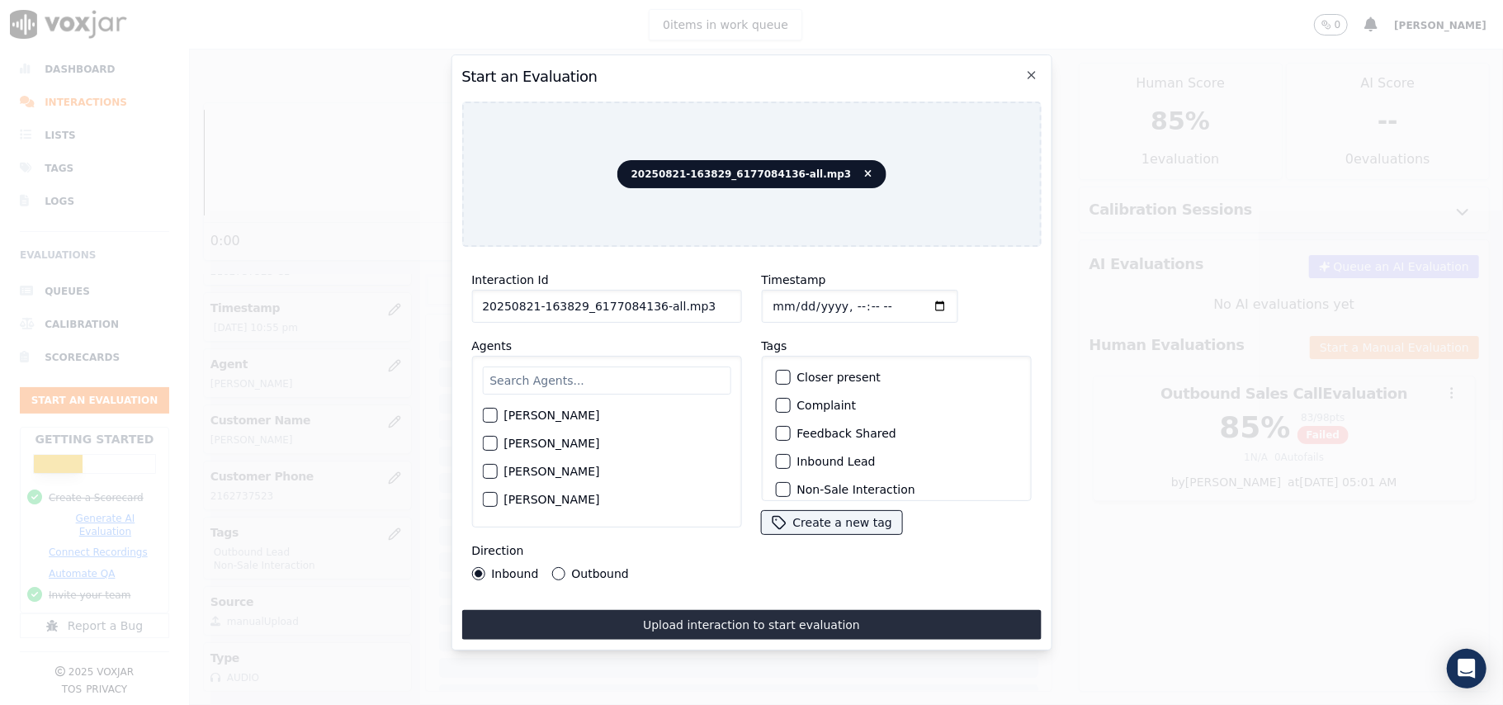
drag, startPoint x: 715, startPoint y: 291, endPoint x: 647, endPoint y: 295, distance: 67.8
click at [647, 295] on input "20250821-163829_6177084136-all.mp3" at bounding box center [606, 306] width 270 height 33
type input "20250821-163829_6177084136-C1"
click at [791, 298] on input "Timestamp" at bounding box center [859, 306] width 196 height 33
type input "[DATE]T23:31"
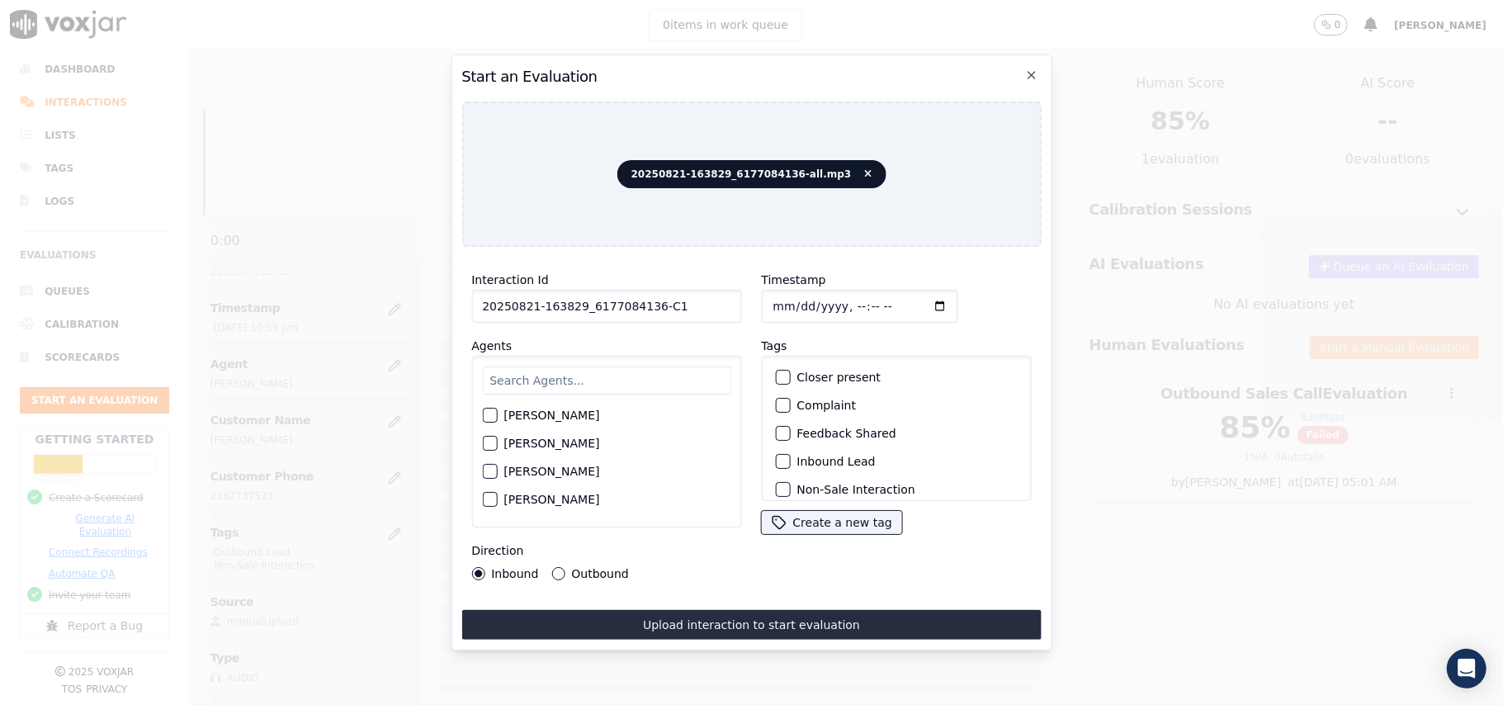
click at [618, 385] on input "text" at bounding box center [606, 380] width 248 height 28
type input "[PERSON_NAME]"
click at [490, 416] on div "button" at bounding box center [489, 420] width 12 height 12
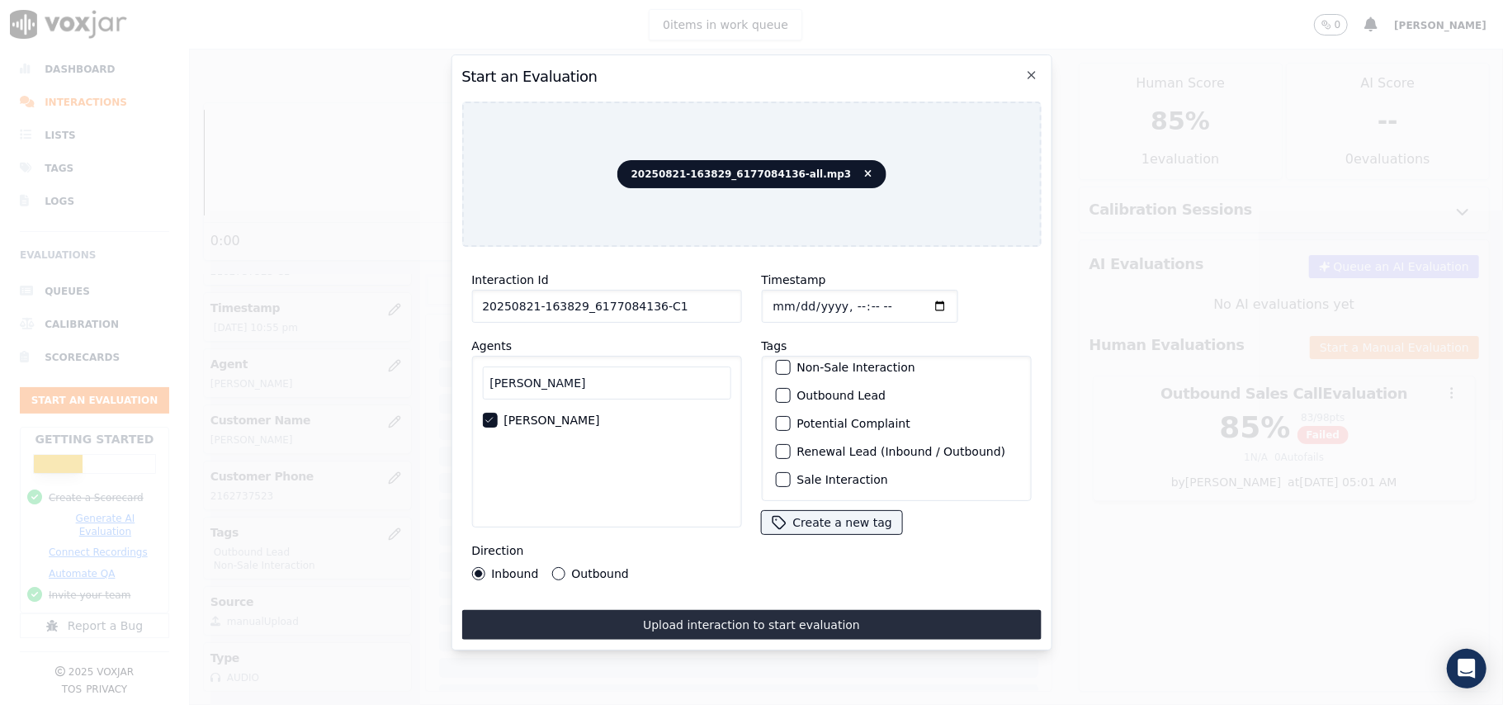
scroll to position [144, 0]
click at [779, 390] on div "button" at bounding box center [782, 396] width 12 height 12
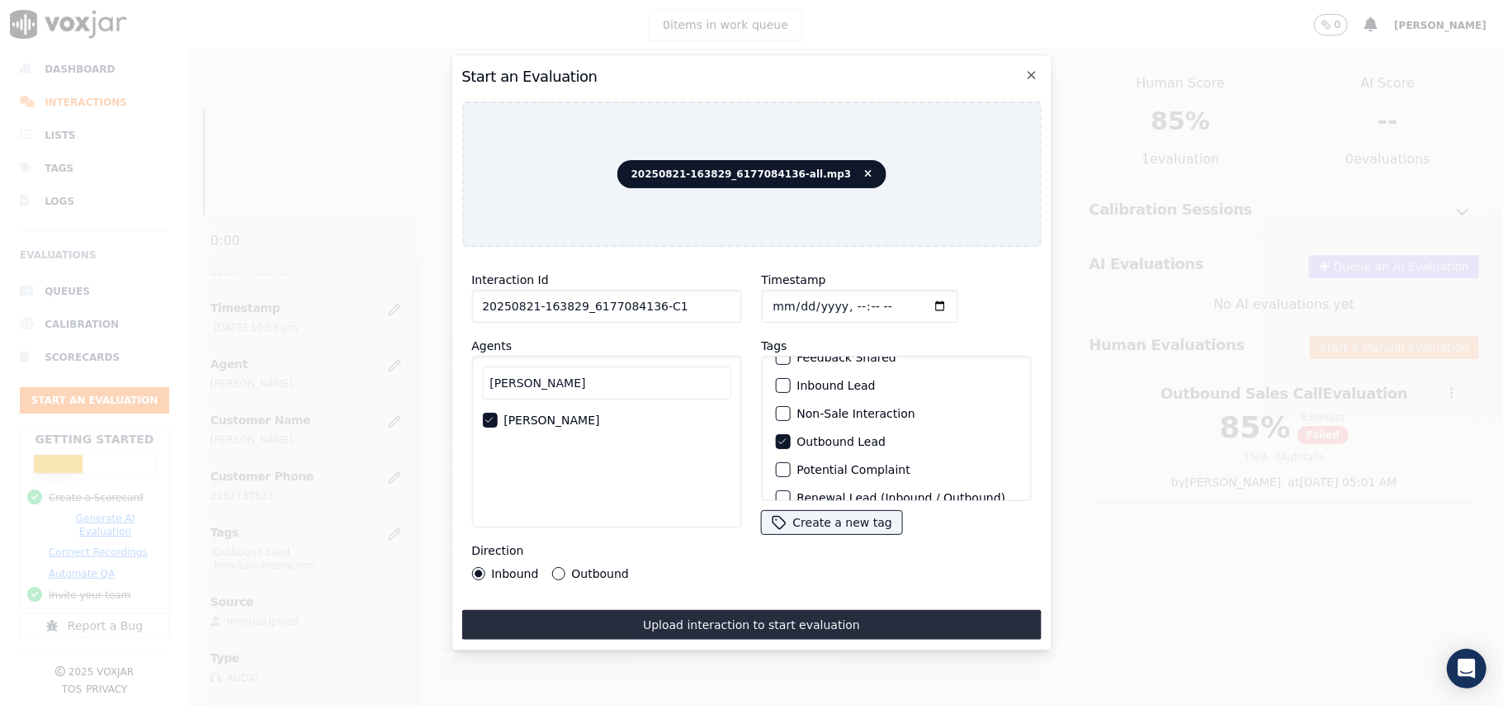
scroll to position [110, 0]
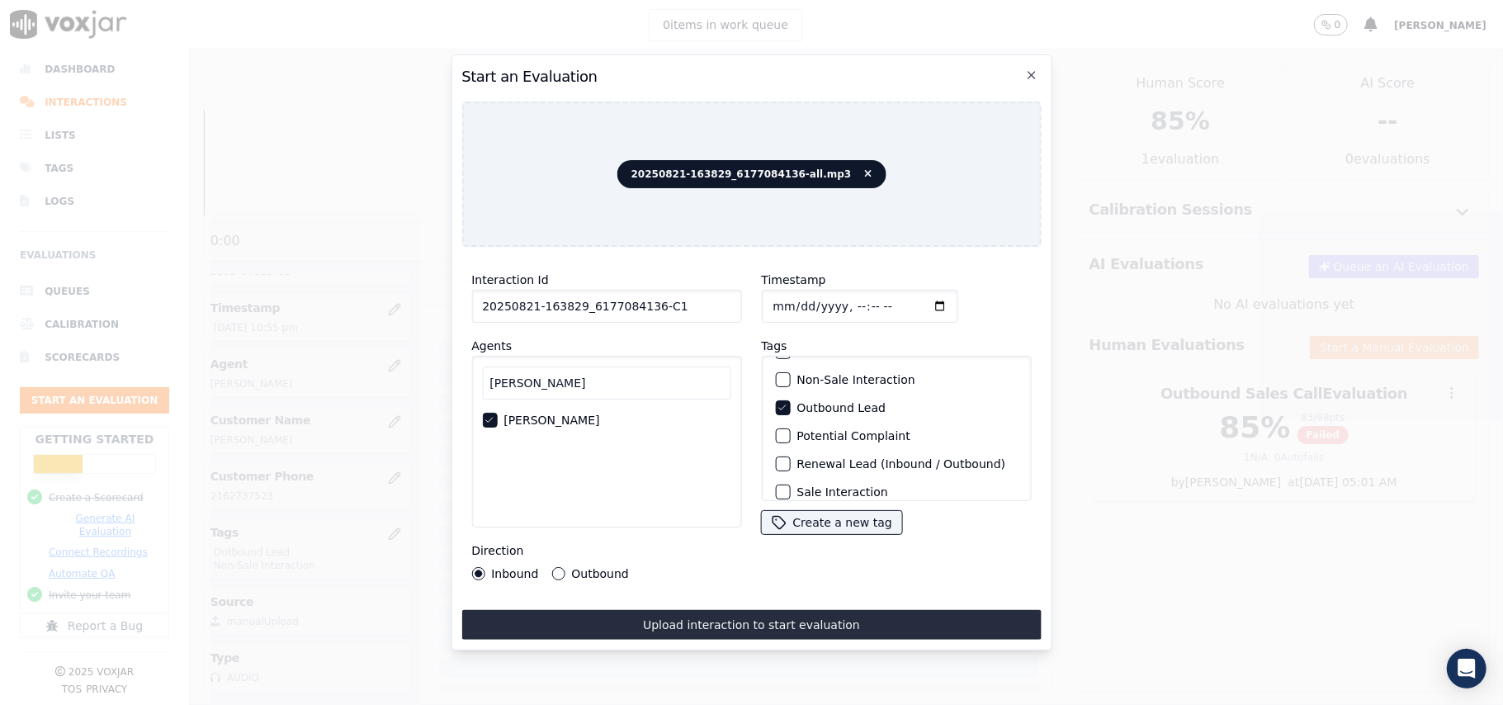
click at [776, 374] on div "button" at bounding box center [782, 380] width 12 height 12
click at [552, 567] on button "Outbound" at bounding box center [557, 573] width 13 height 13
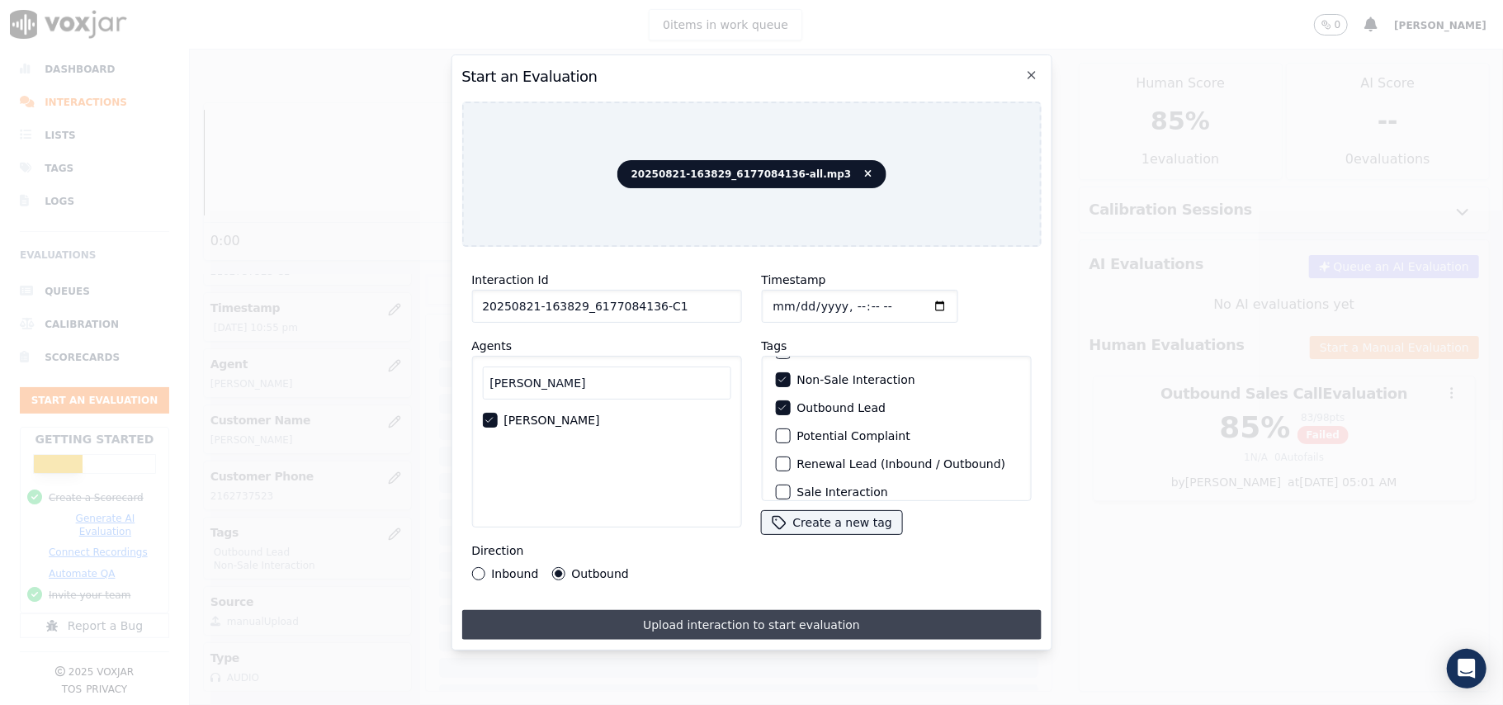
click at [668, 629] on button "Upload interaction to start evaluation" at bounding box center [750, 625] width 579 height 30
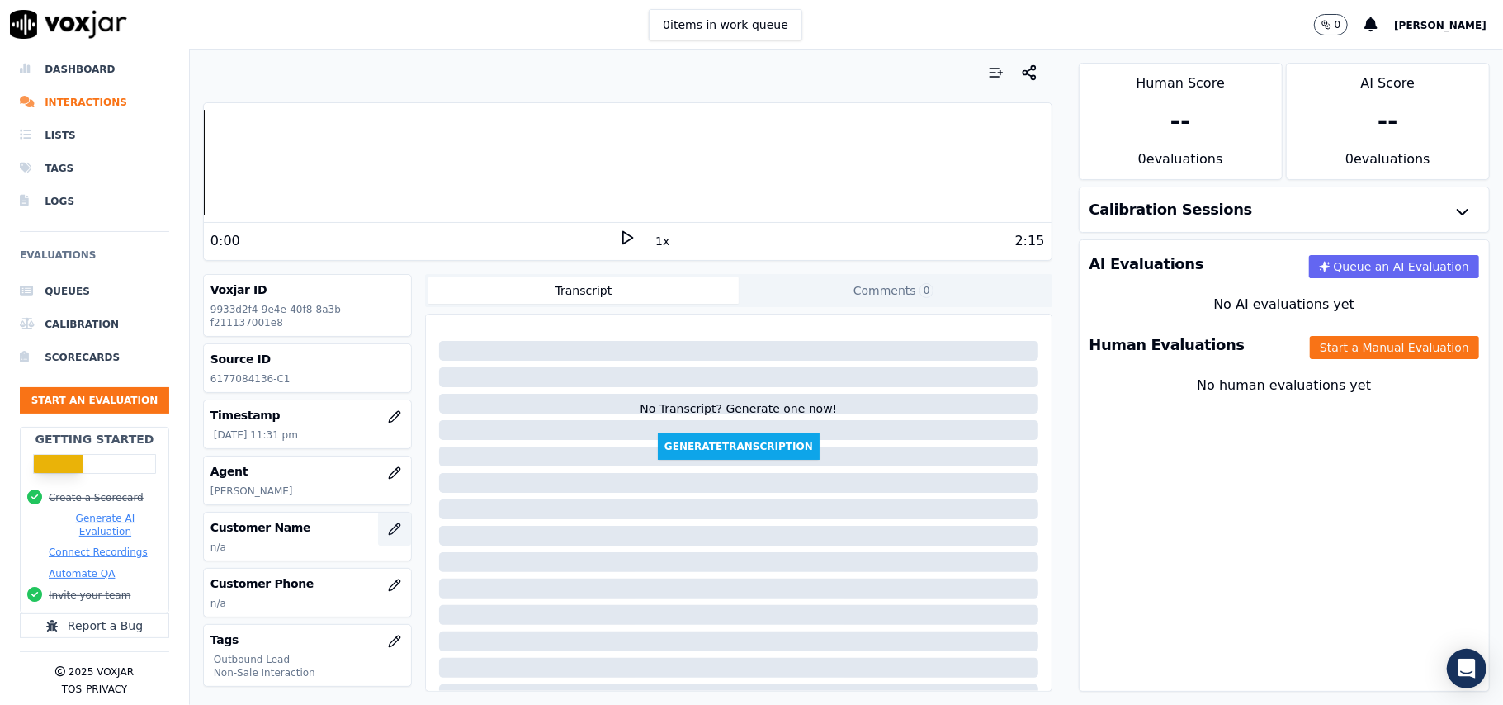
click at [389, 529] on icon "button" at bounding box center [394, 528] width 11 height 11
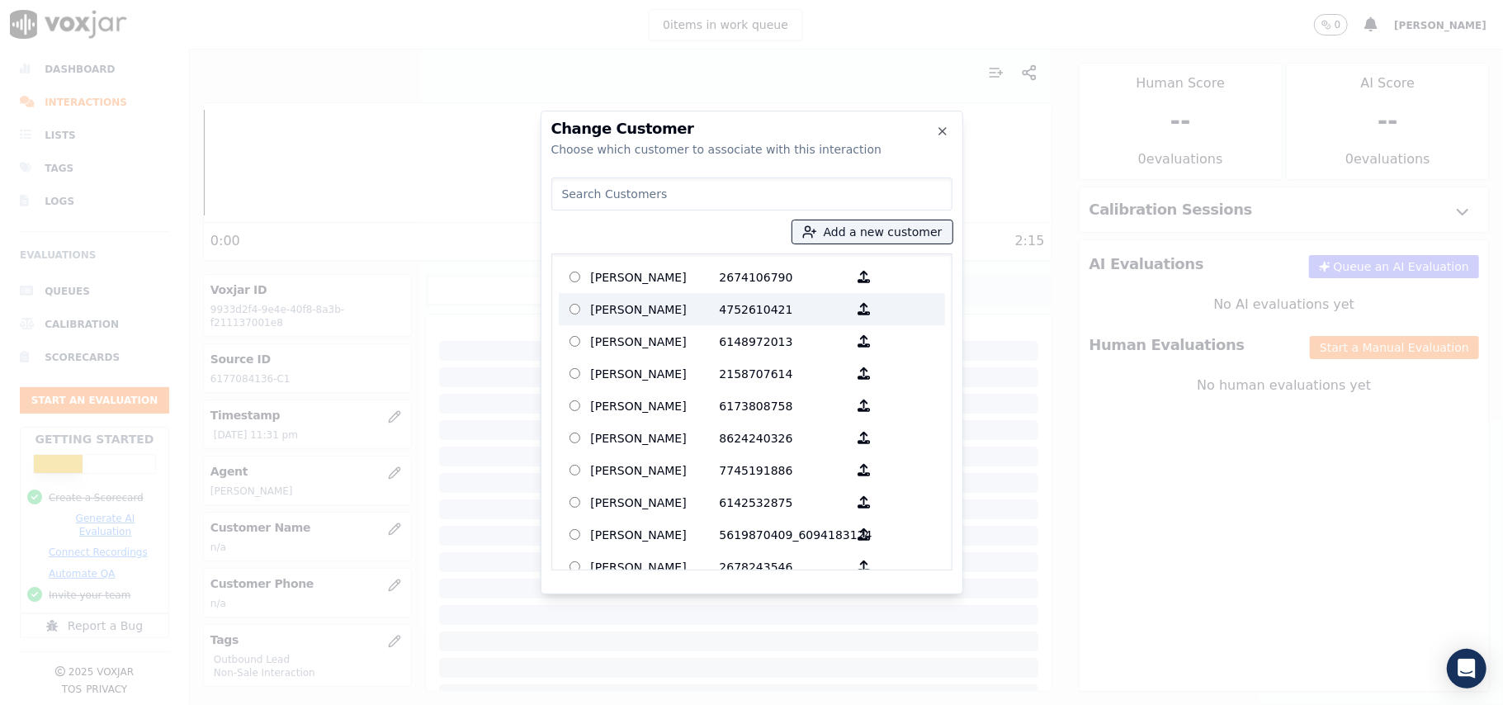
paste input "[PERSON_NAME]"
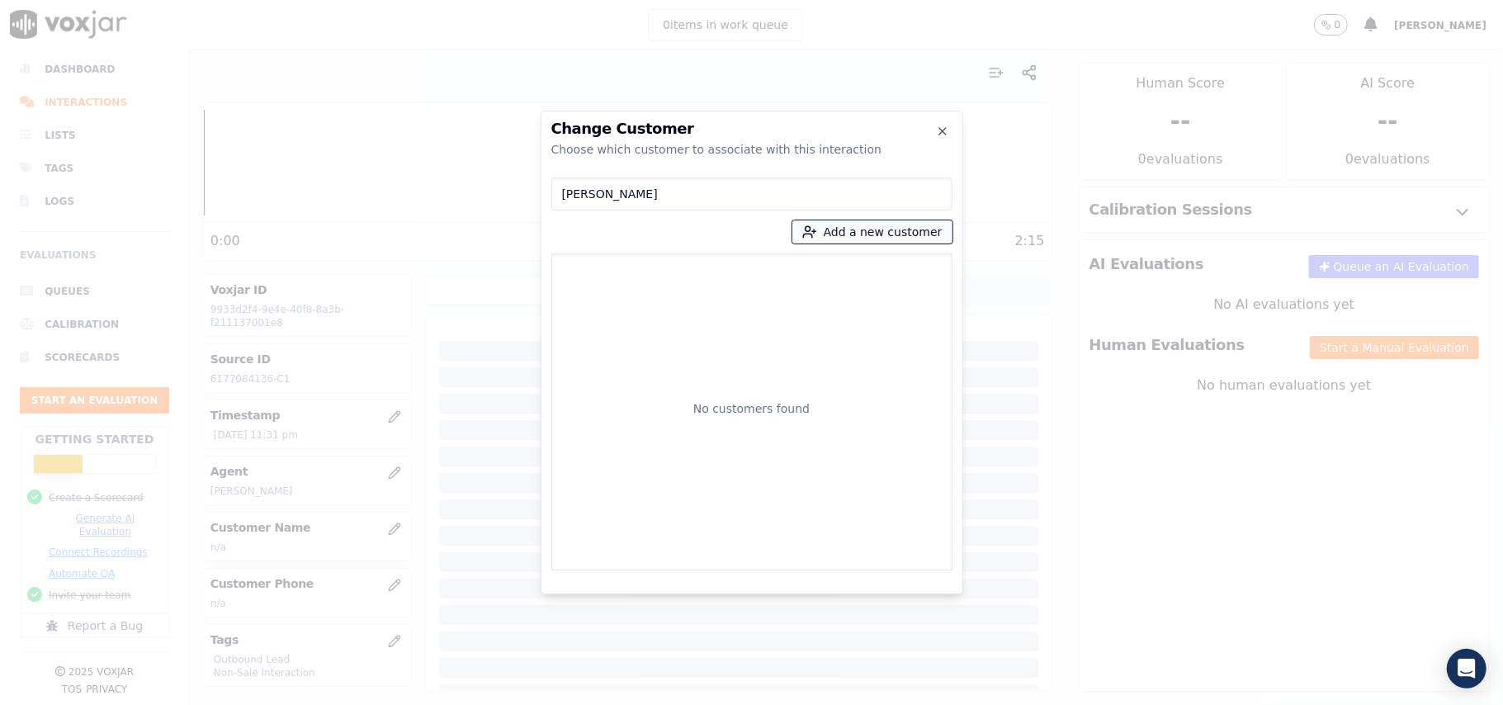
type input "[PERSON_NAME]"
click at [817, 234] on icon "button" at bounding box center [809, 231] width 15 height 15
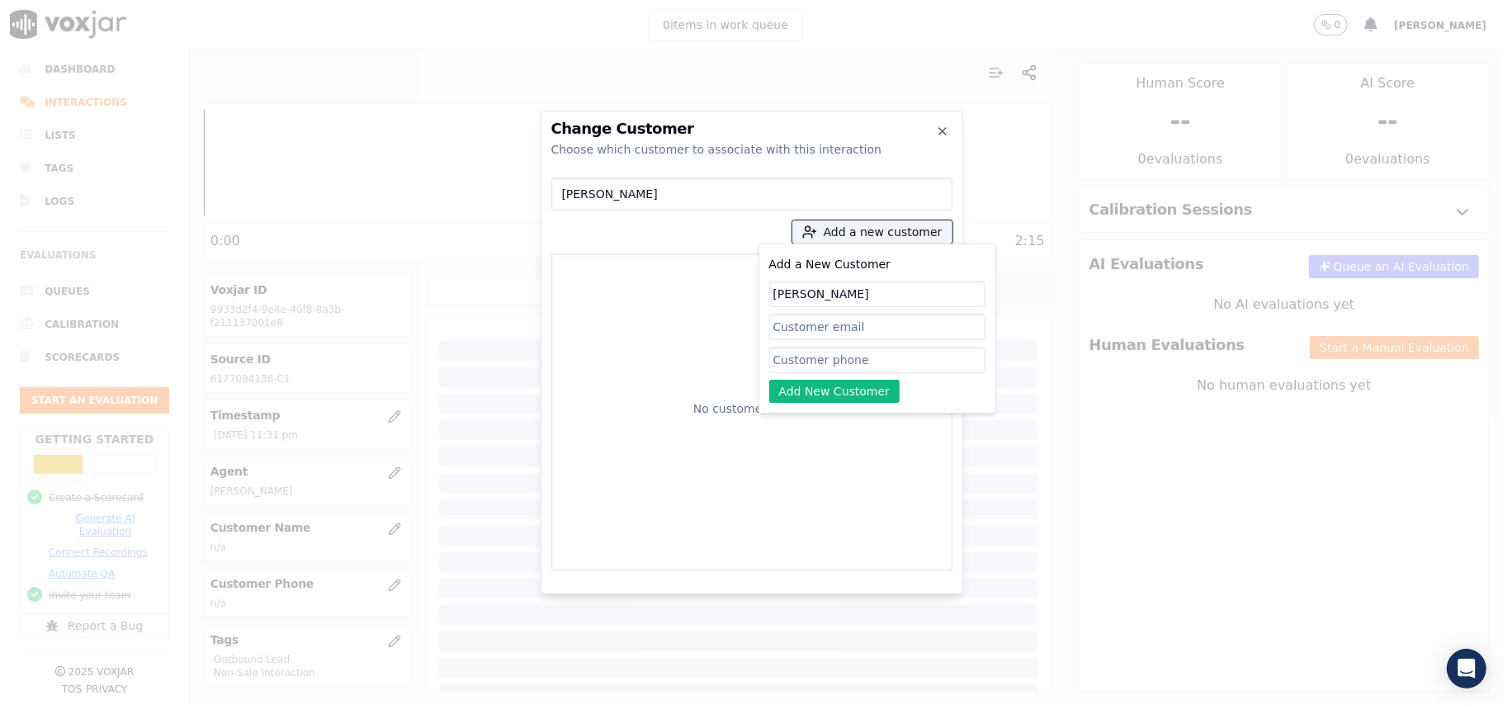
type input "[PERSON_NAME]"
click at [796, 355] on input "Add a New Customer" at bounding box center [877, 360] width 216 height 26
paste input "6177084136"
type input "6177084136"
click at [812, 387] on button "Add New Customer" at bounding box center [834, 391] width 131 height 23
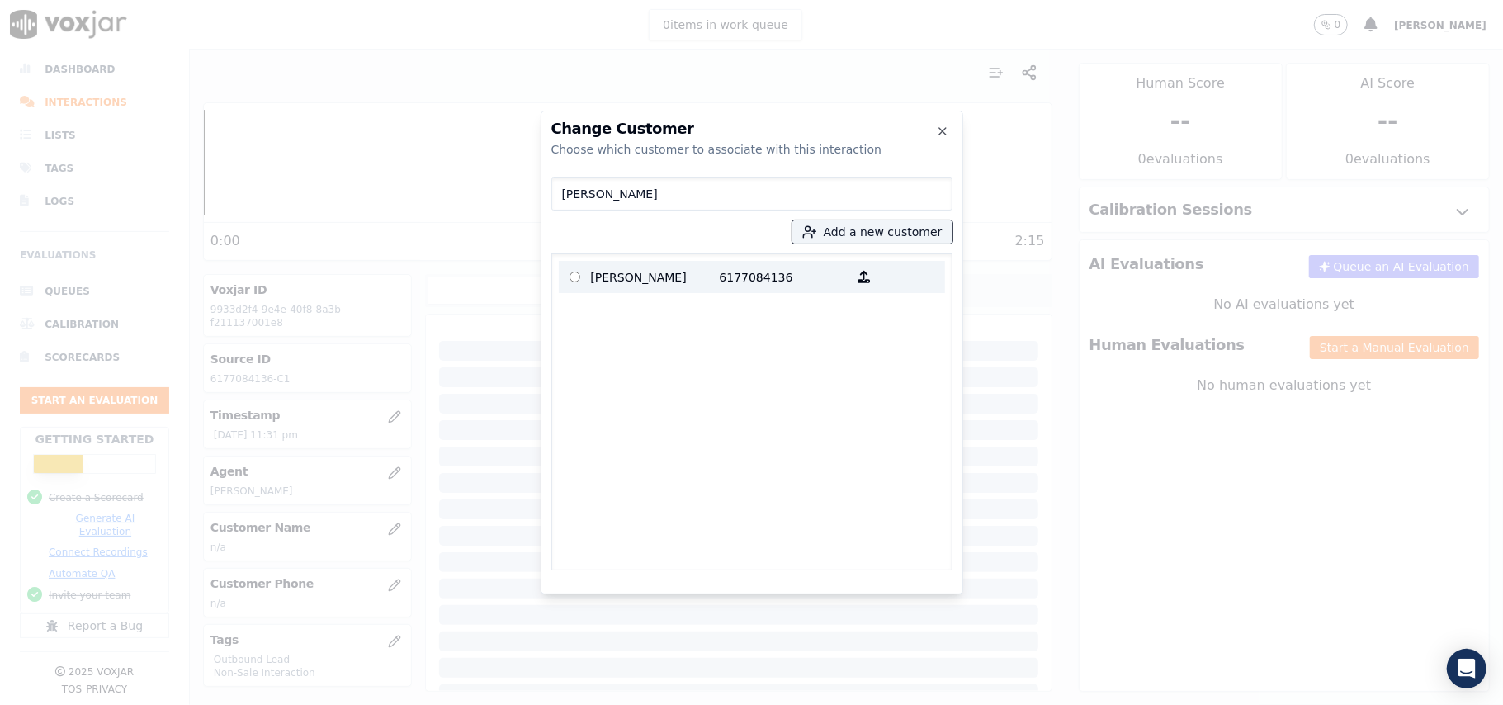
click at [688, 271] on p "[PERSON_NAME]" at bounding box center [655, 277] width 129 height 26
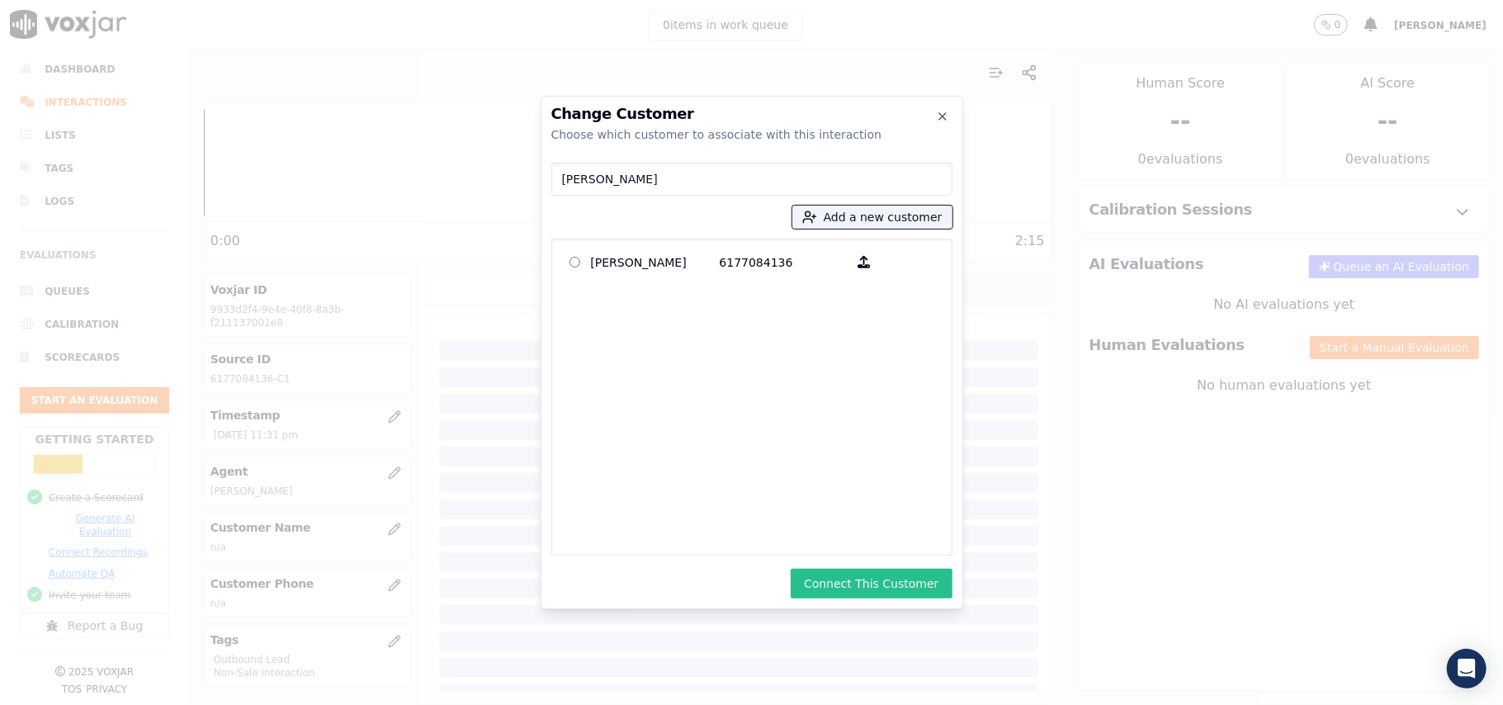
click at [888, 583] on button "Connect This Customer" at bounding box center [871, 584] width 161 height 30
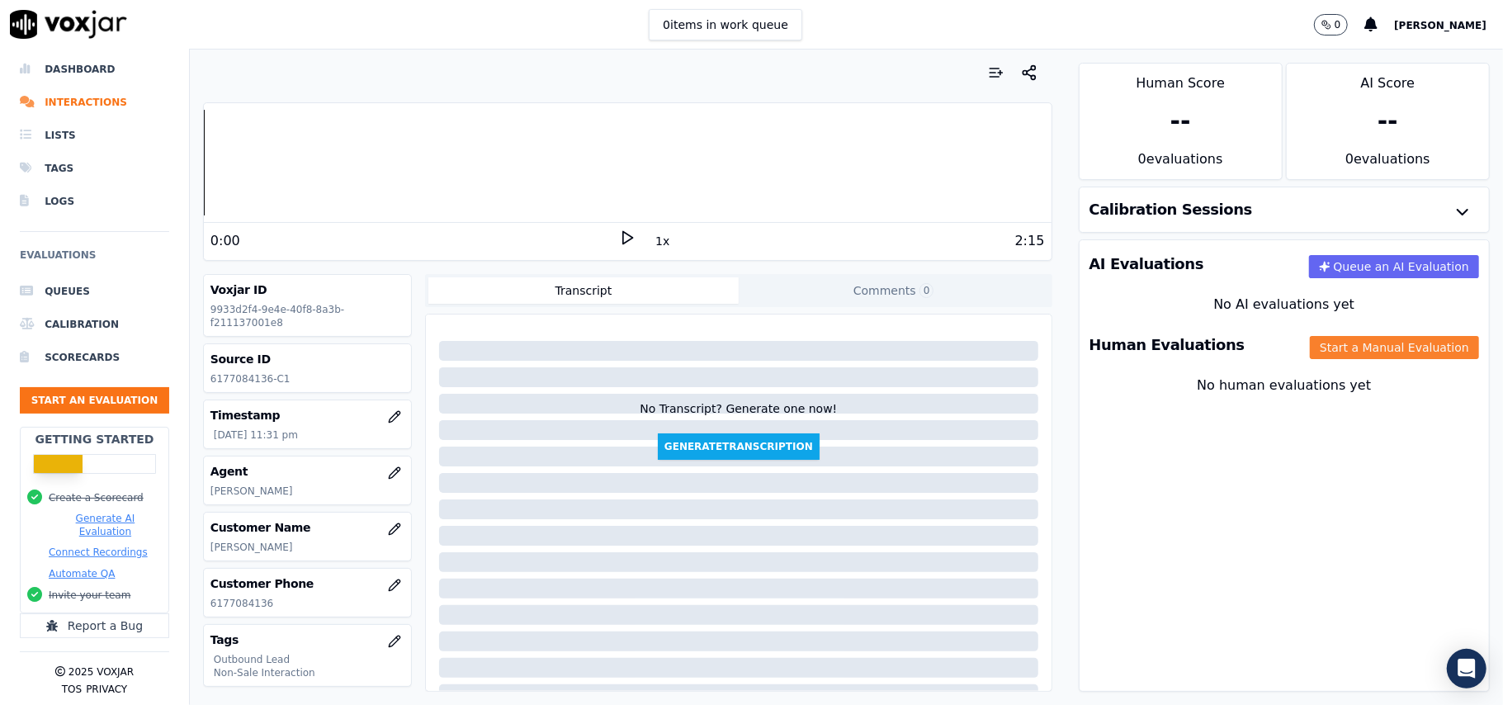
click at [1349, 338] on button "Start a Manual Evaluation" at bounding box center [1394, 347] width 169 height 23
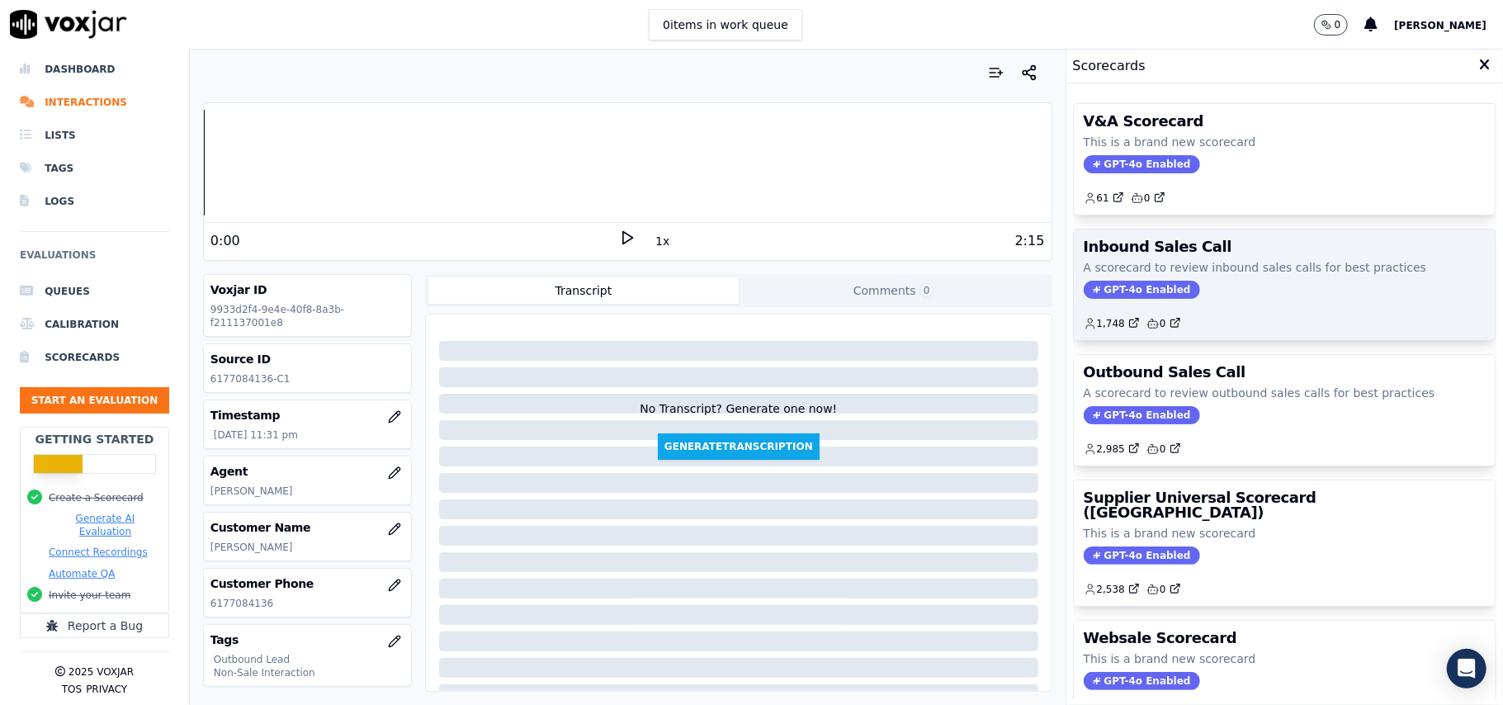
click at [1134, 299] on span "GPT-4o Enabled" at bounding box center [1142, 290] width 116 height 18
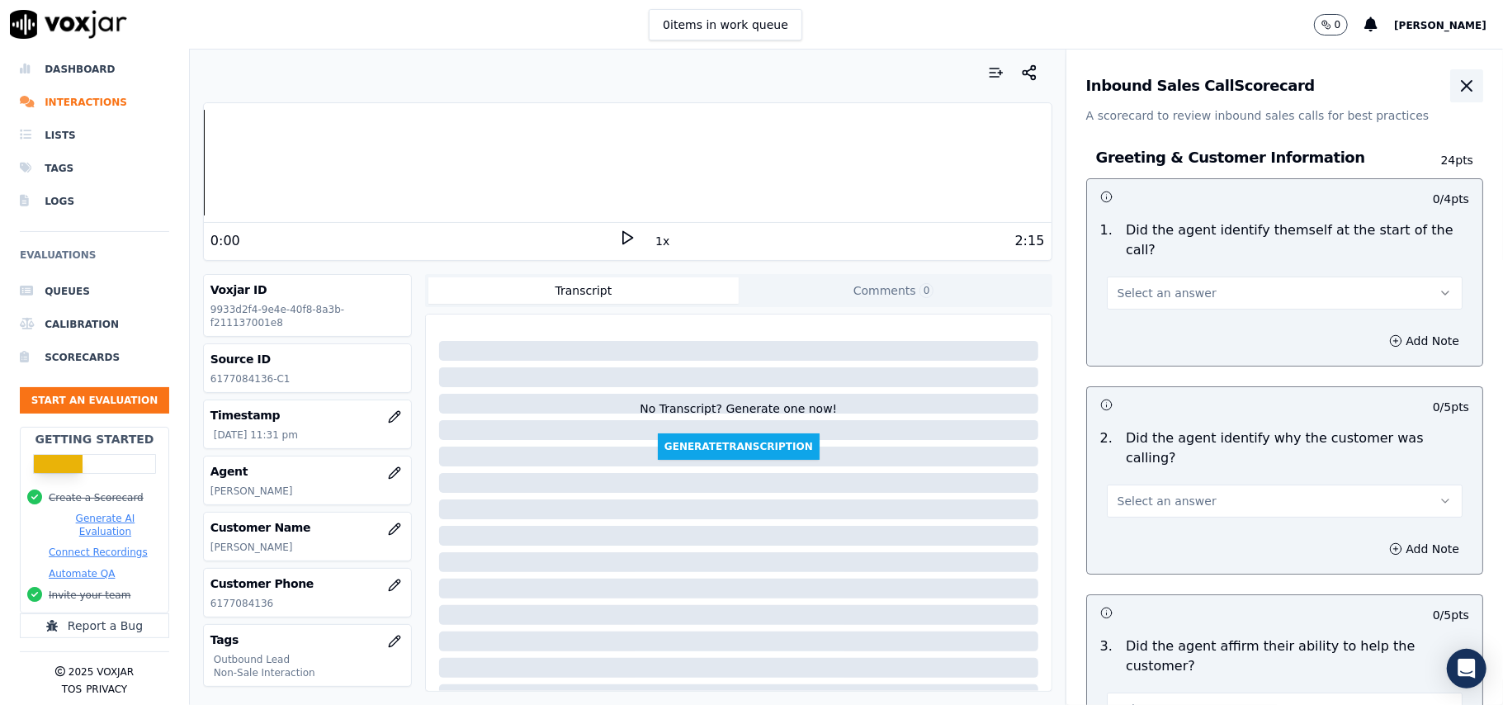
click at [1457, 86] on icon "button" at bounding box center [1467, 86] width 20 height 20
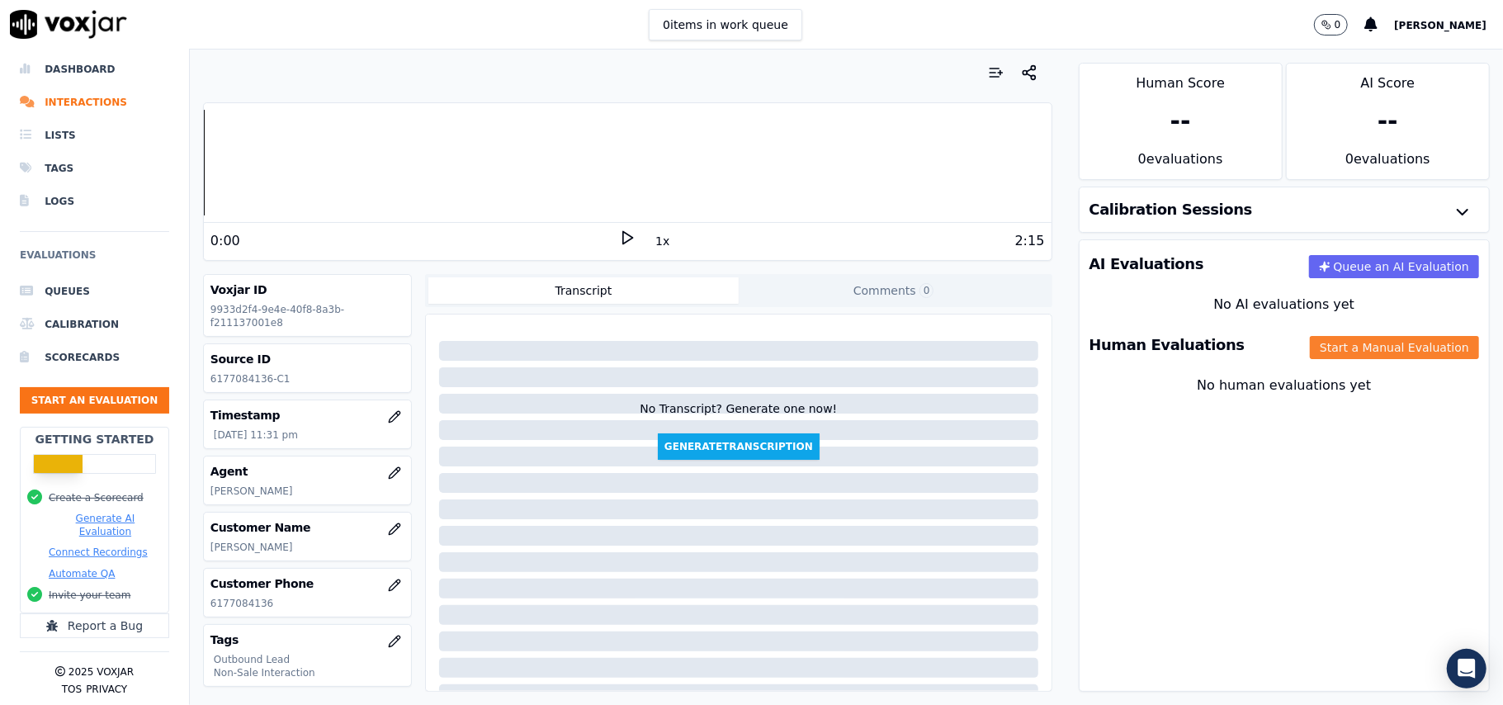
click at [1348, 348] on button "Start a Manual Evaluation" at bounding box center [1394, 347] width 169 height 23
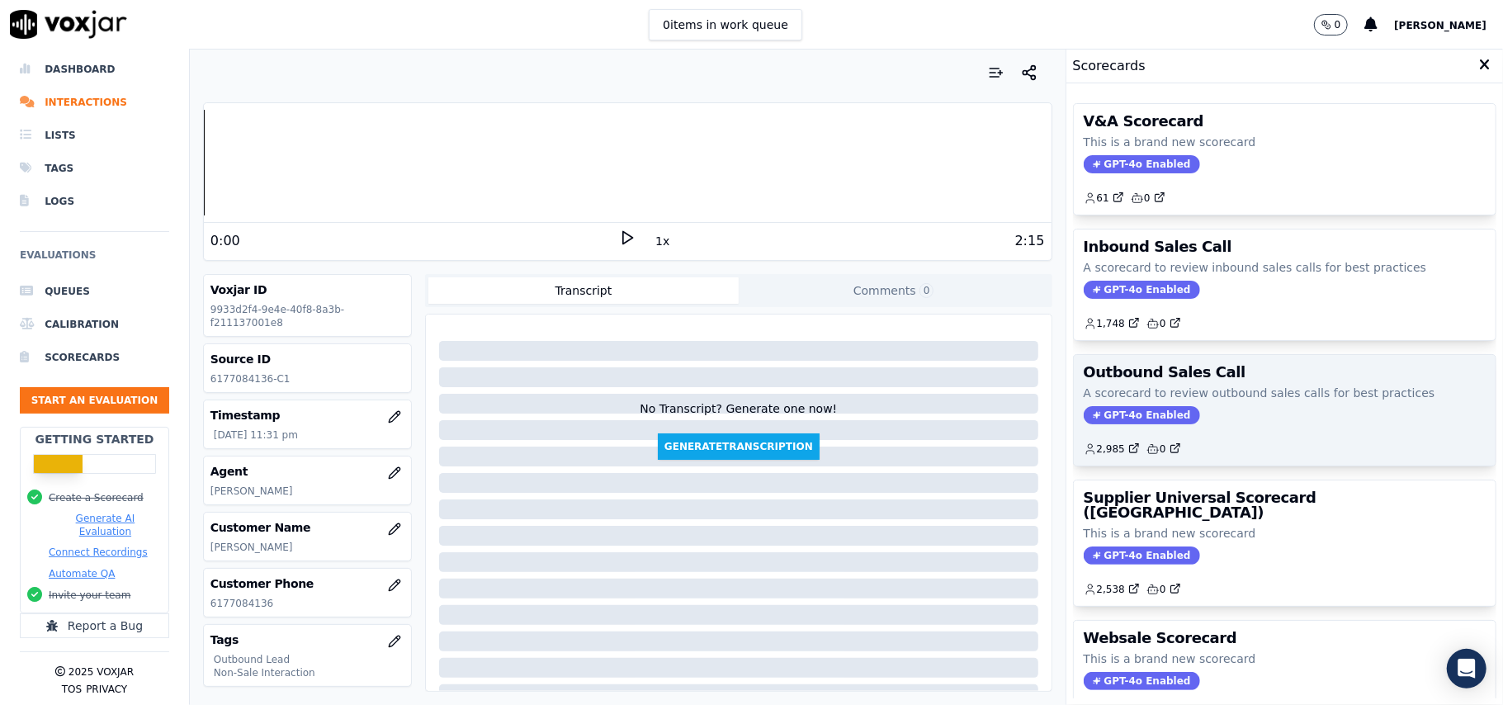
click at [1126, 414] on span "GPT-4o Enabled" at bounding box center [1142, 415] width 116 height 18
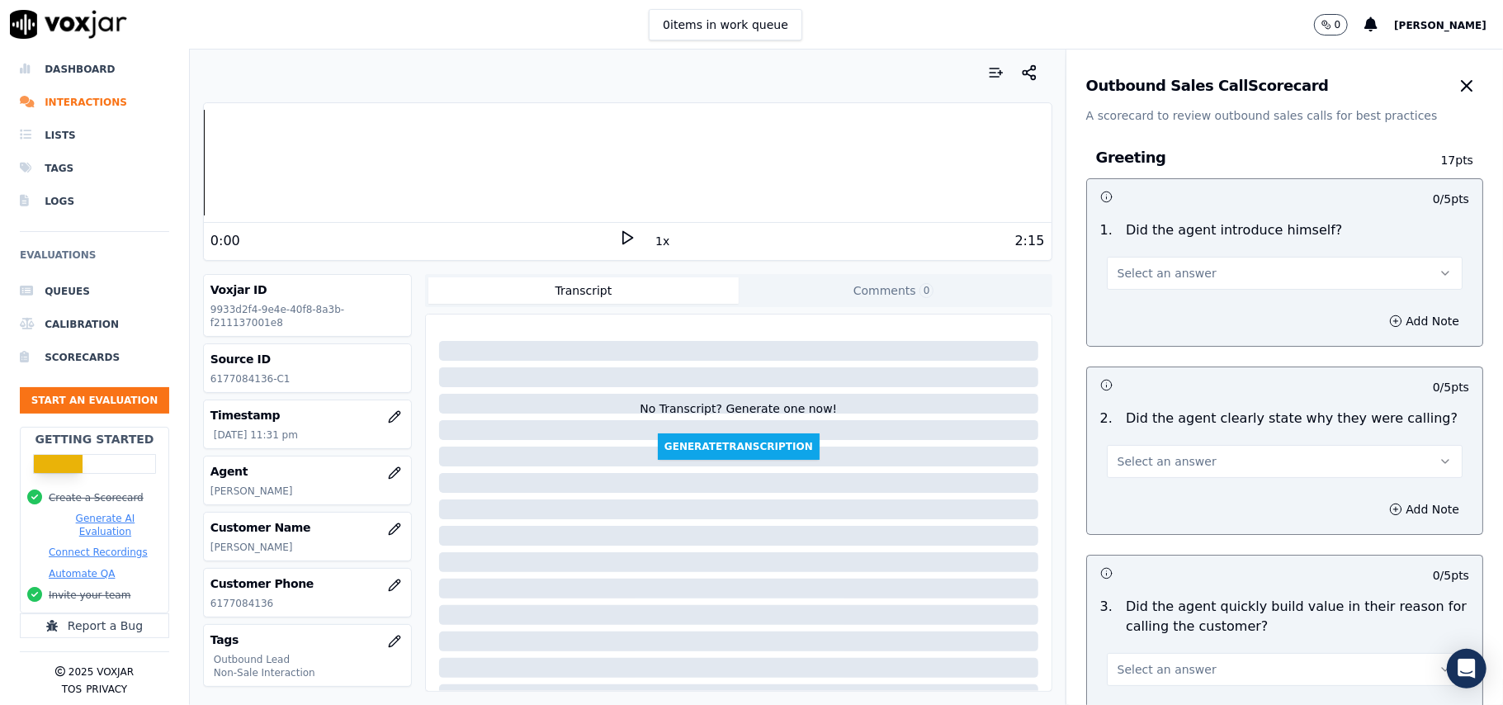
scroll to position [1177, 0]
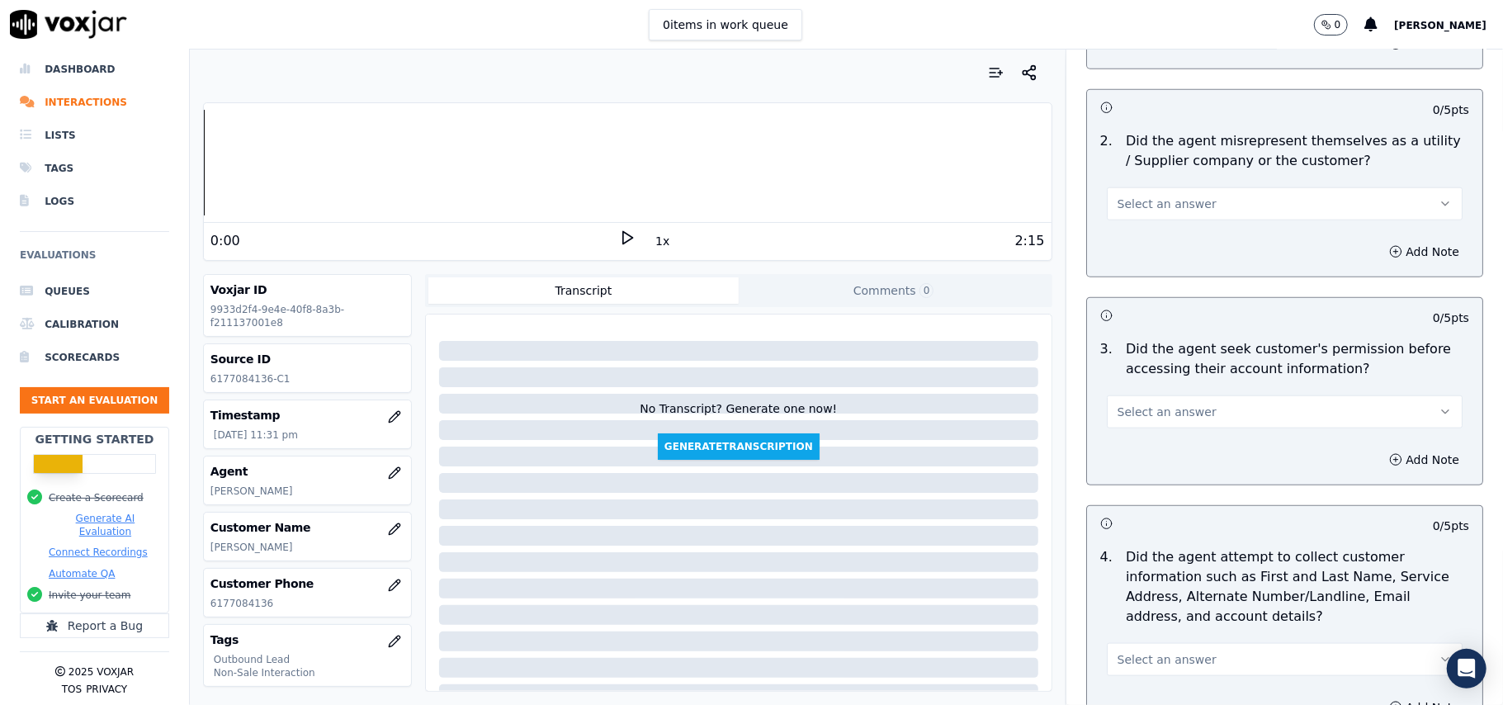
click at [1186, 423] on button "Select an answer" at bounding box center [1285, 411] width 356 height 33
click at [1143, 474] on div "No" at bounding box center [1248, 479] width 319 height 26
click at [1379, 459] on button "Add Note" at bounding box center [1424, 459] width 90 height 23
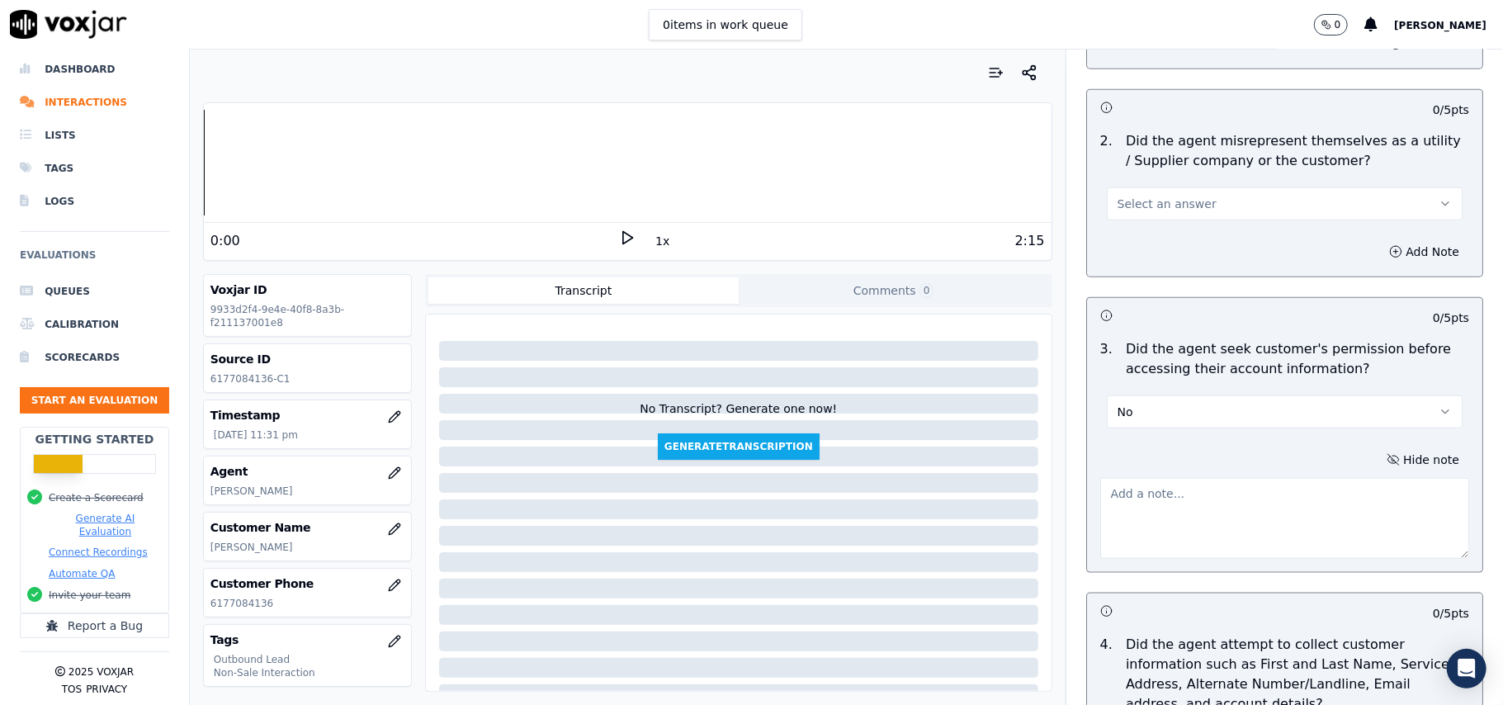
click at [1137, 541] on textarea at bounding box center [1284, 518] width 369 height 81
paste textarea "@15:18 – Did not take permission from the customer before accessing her account."
click at [1100, 487] on textarea "@15:18 – Did not take permission from the customer before accessing her account." at bounding box center [1284, 518] width 369 height 81
paste textarea "Call ID: 164045"
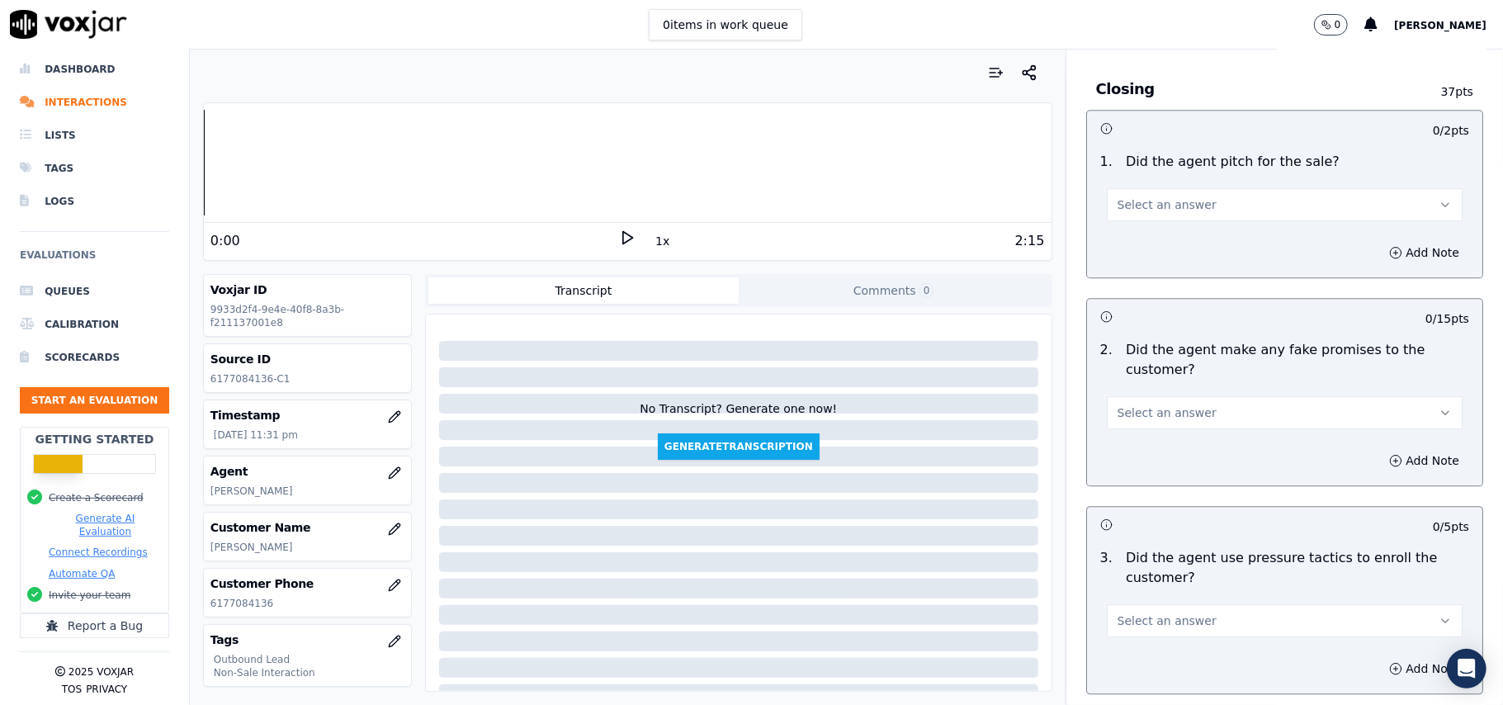
scroll to position [4204, 0]
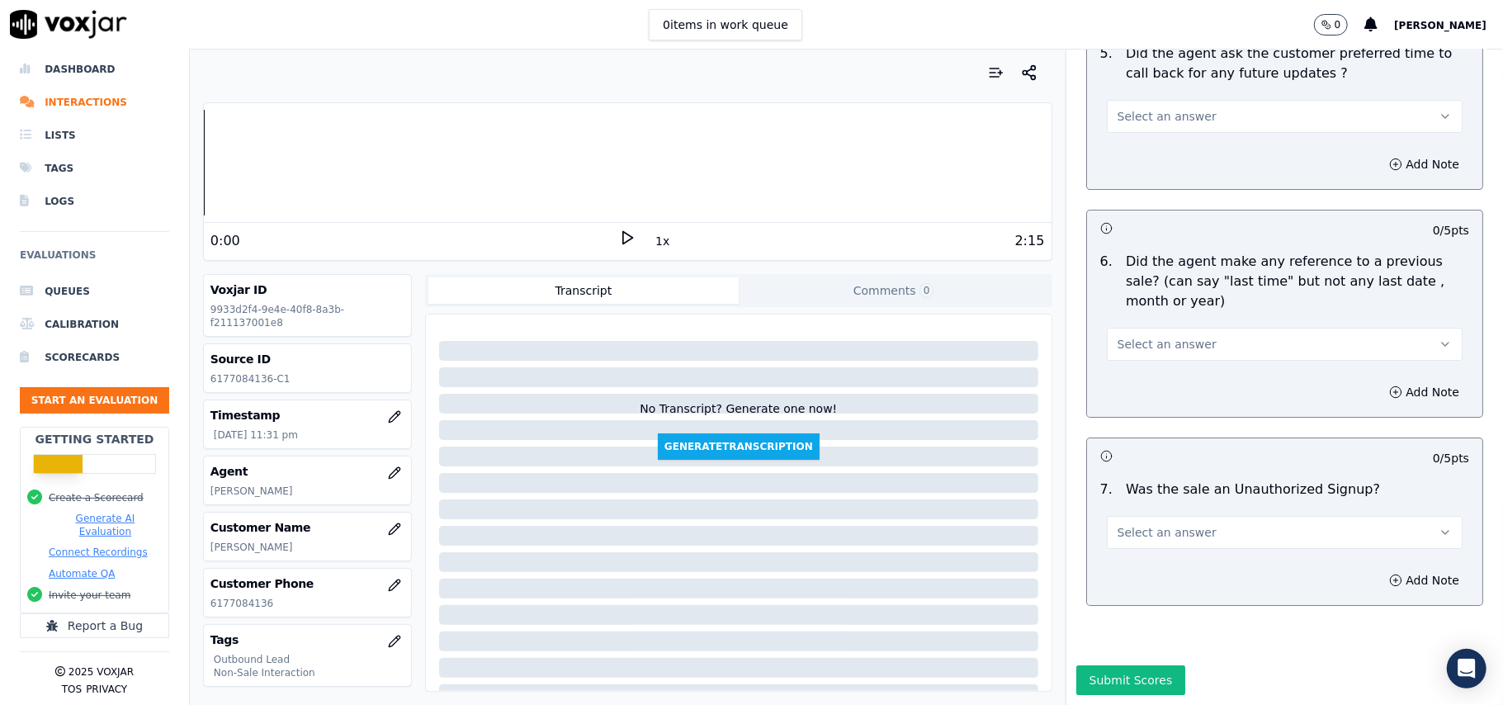
type textarea "Call ID: 164045 @15:18 – Did not take permission from the customer before acces…"
click at [1203, 516] on button "Select an answer" at bounding box center [1285, 532] width 356 height 33
click at [1146, 562] on div "N/A" at bounding box center [1248, 573] width 319 height 26
click at [1137, 336] on span "Select an answer" at bounding box center [1167, 344] width 99 height 17
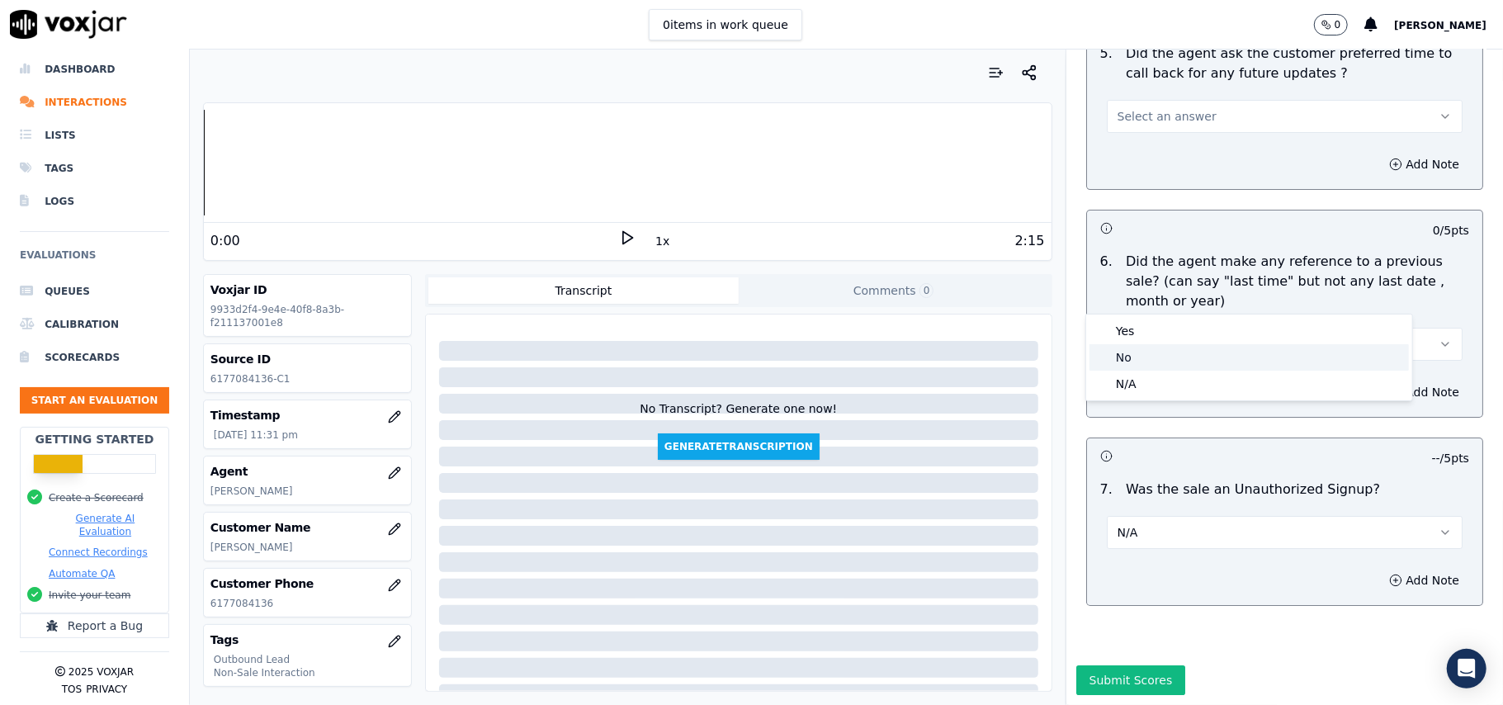
click at [1137, 354] on div "No" at bounding box center [1248, 357] width 319 height 26
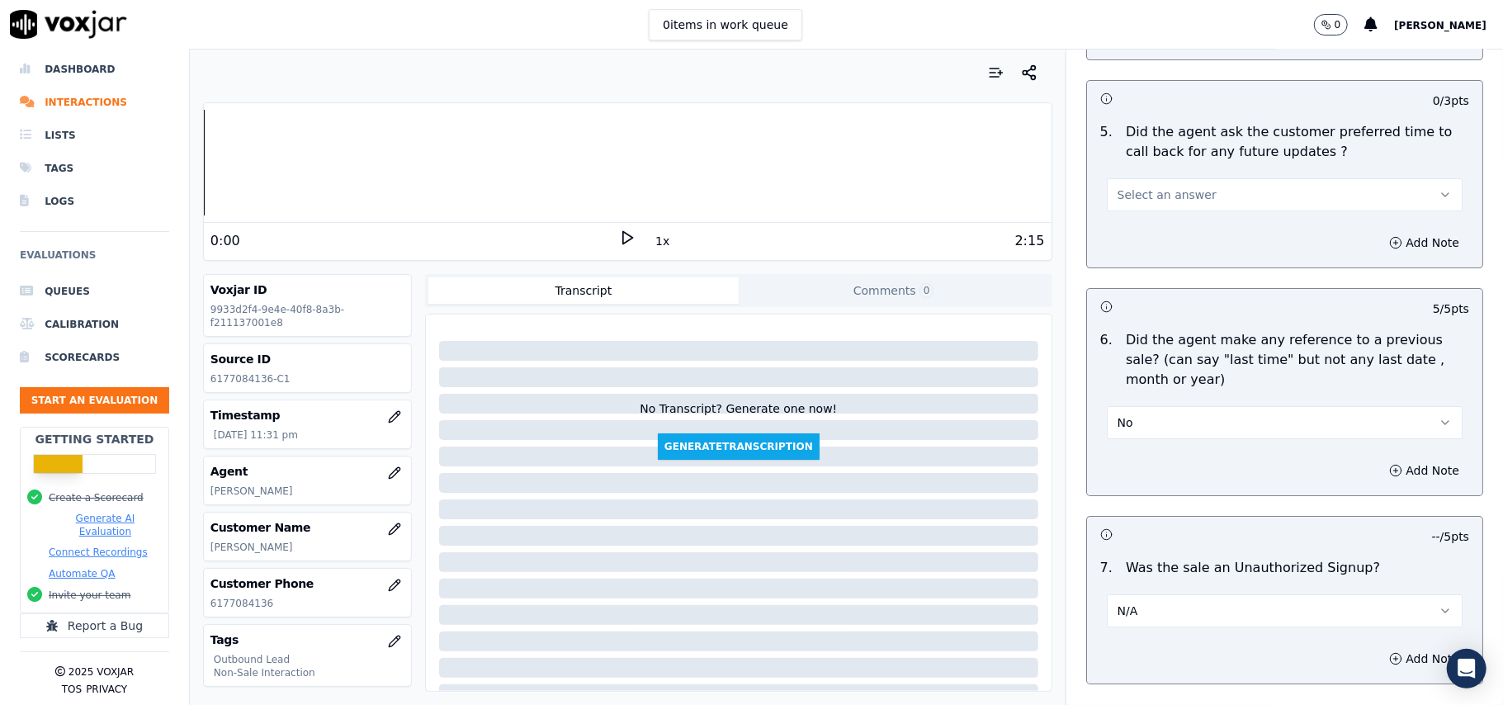
scroll to position [3985, 0]
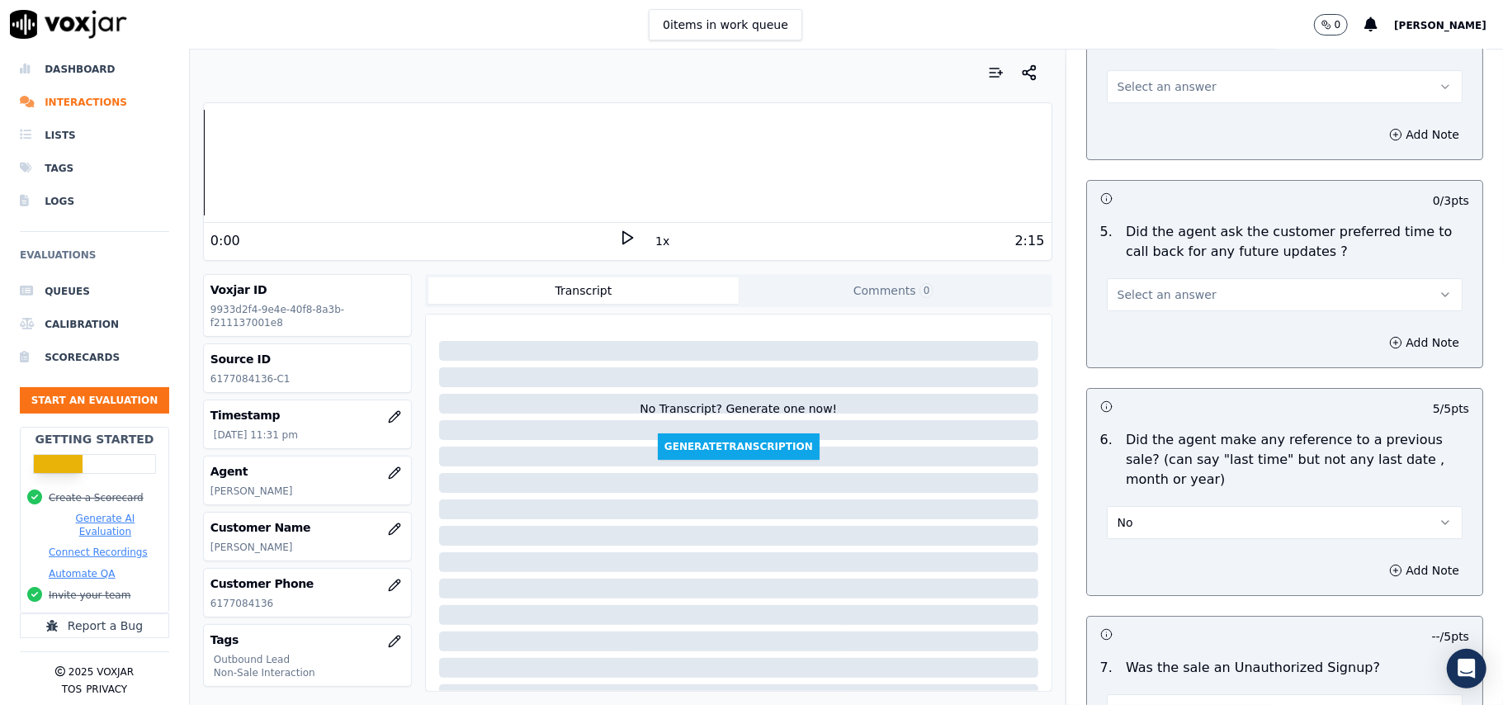
click at [1179, 278] on button "Select an answer" at bounding box center [1285, 294] width 356 height 33
click at [1163, 350] on div "No" at bounding box center [1248, 349] width 319 height 26
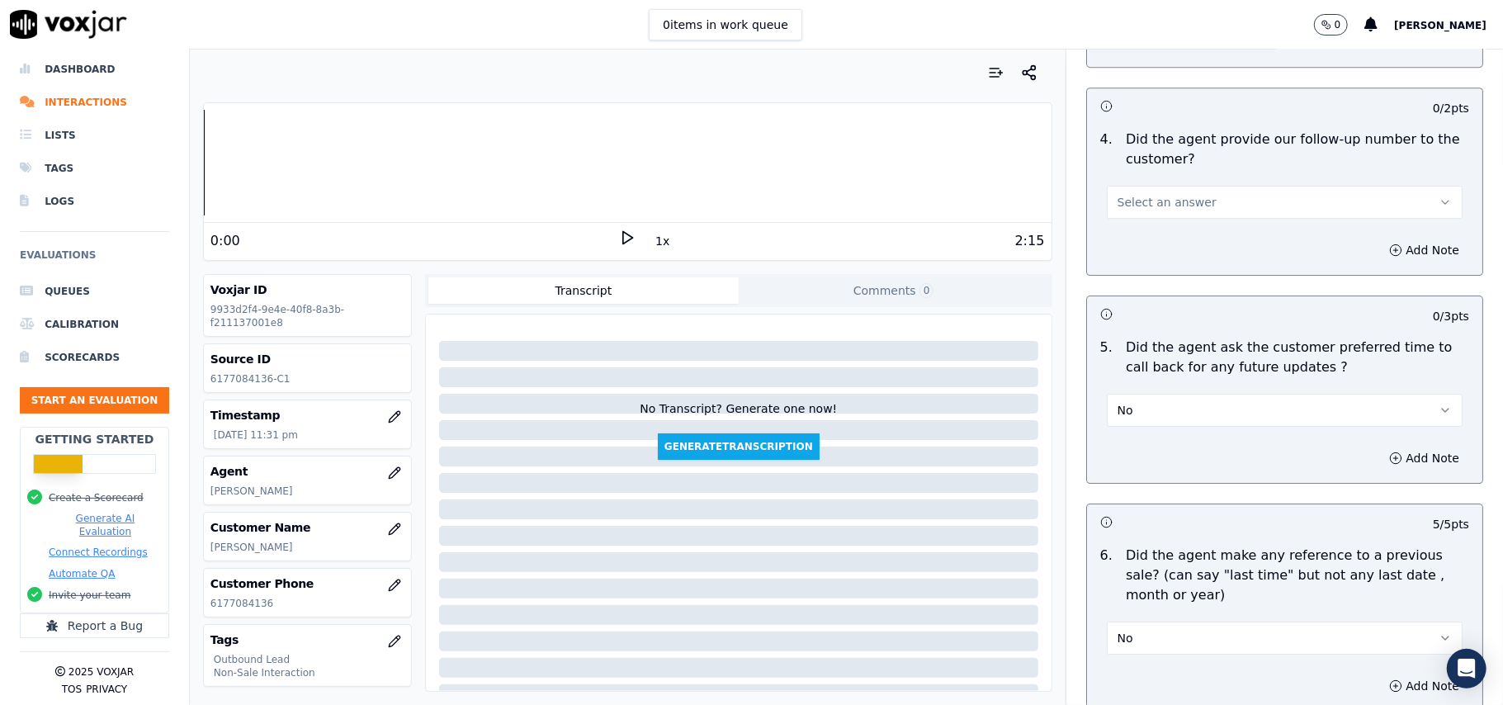
scroll to position [3764, 0]
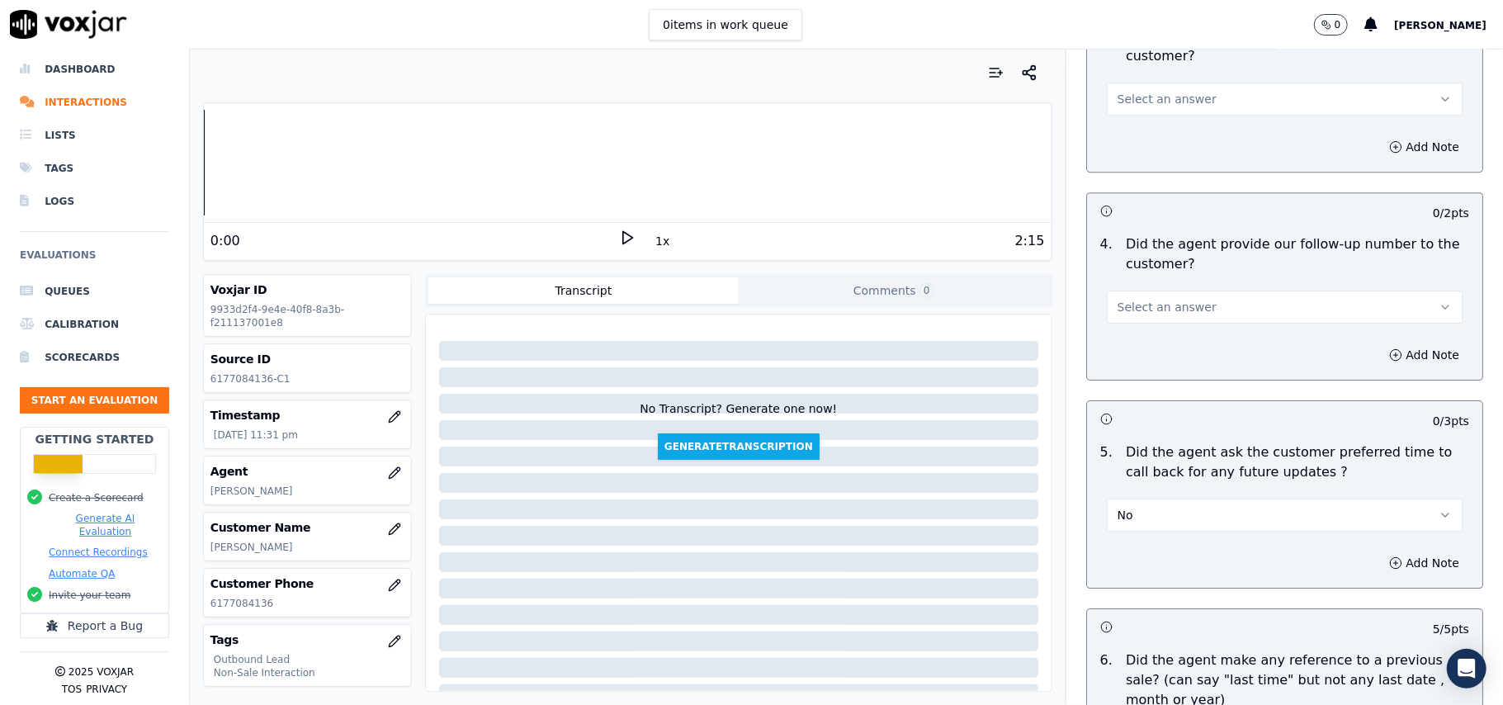
click at [1213, 297] on button "Select an answer" at bounding box center [1285, 307] width 356 height 33
click at [1186, 337] on div "Yes" at bounding box center [1248, 334] width 319 height 26
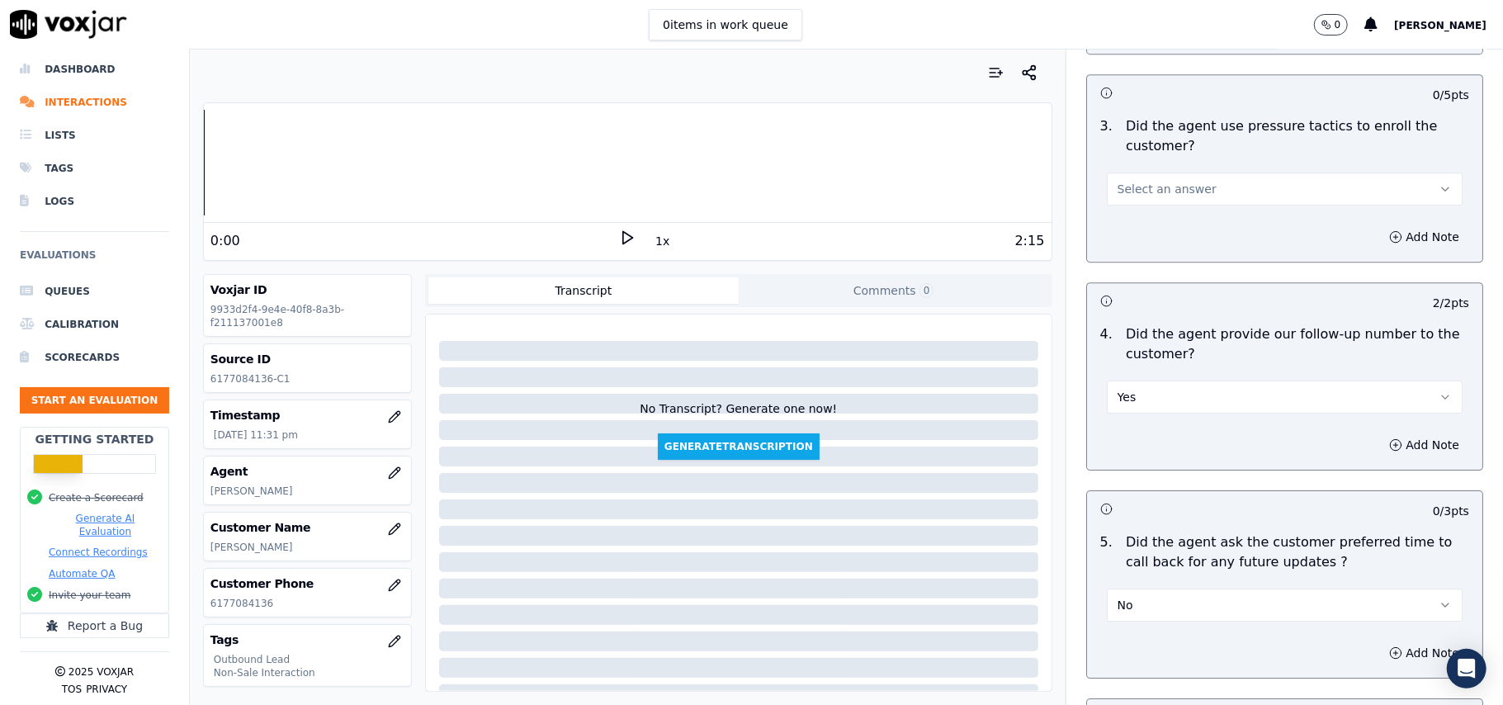
scroll to position [3544, 0]
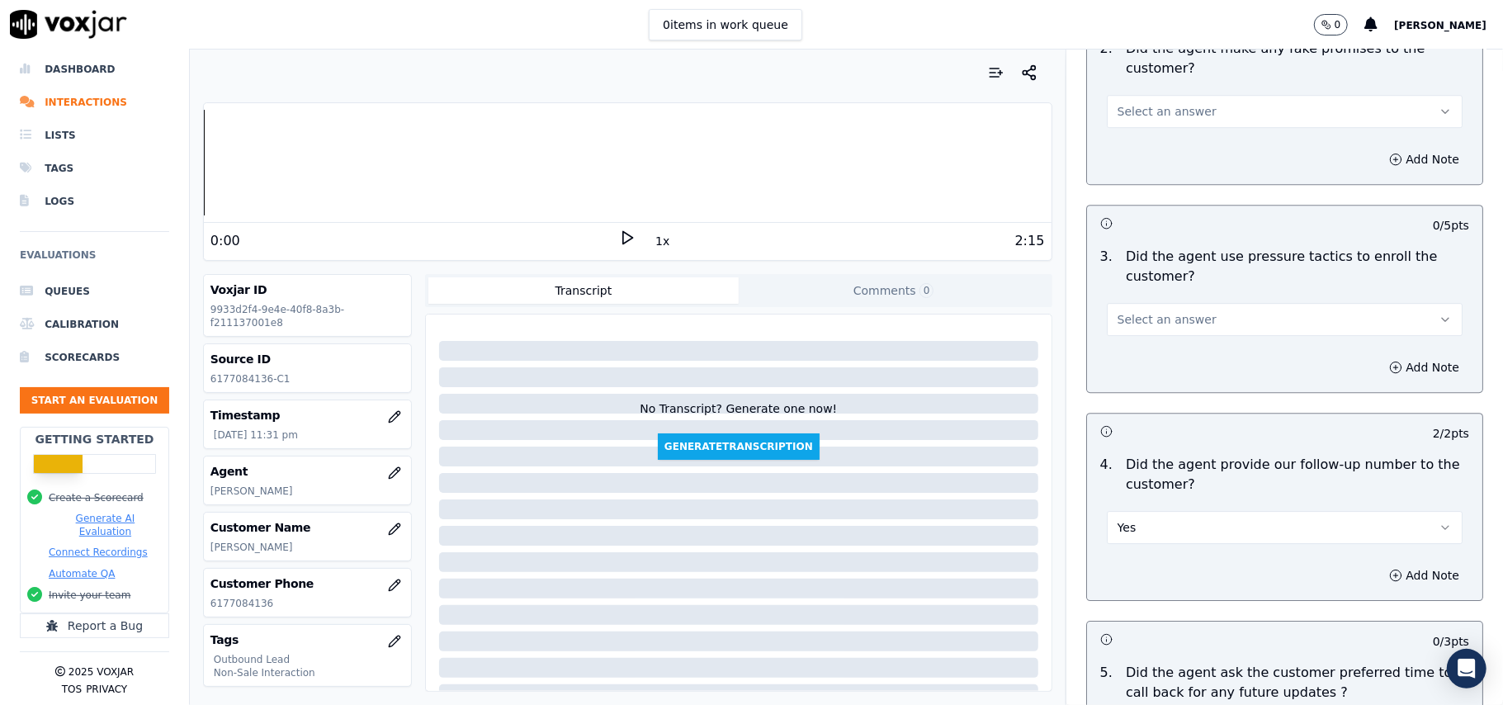
click at [1230, 304] on button "Select an answer" at bounding box center [1285, 319] width 356 height 33
click at [1176, 370] on div "No" at bounding box center [1248, 372] width 319 height 26
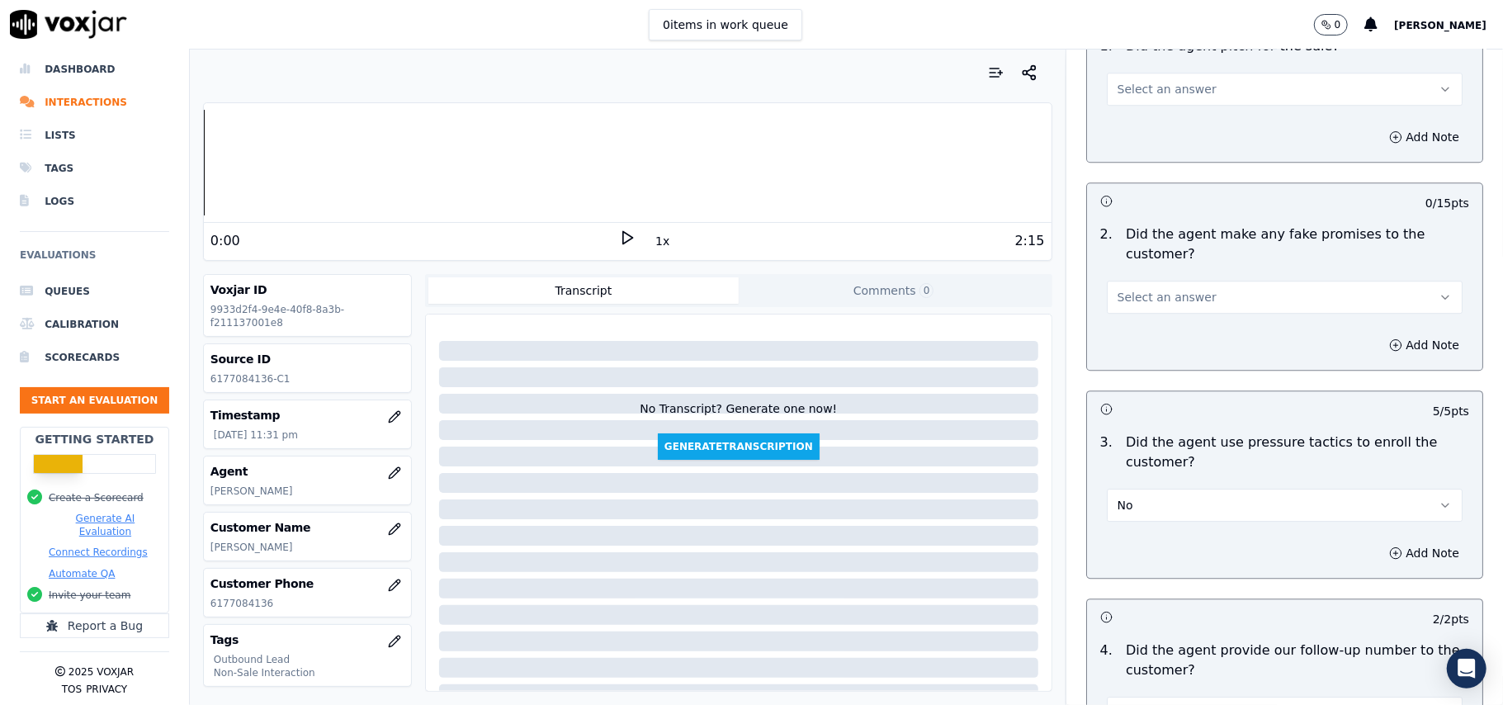
scroll to position [3214, 0]
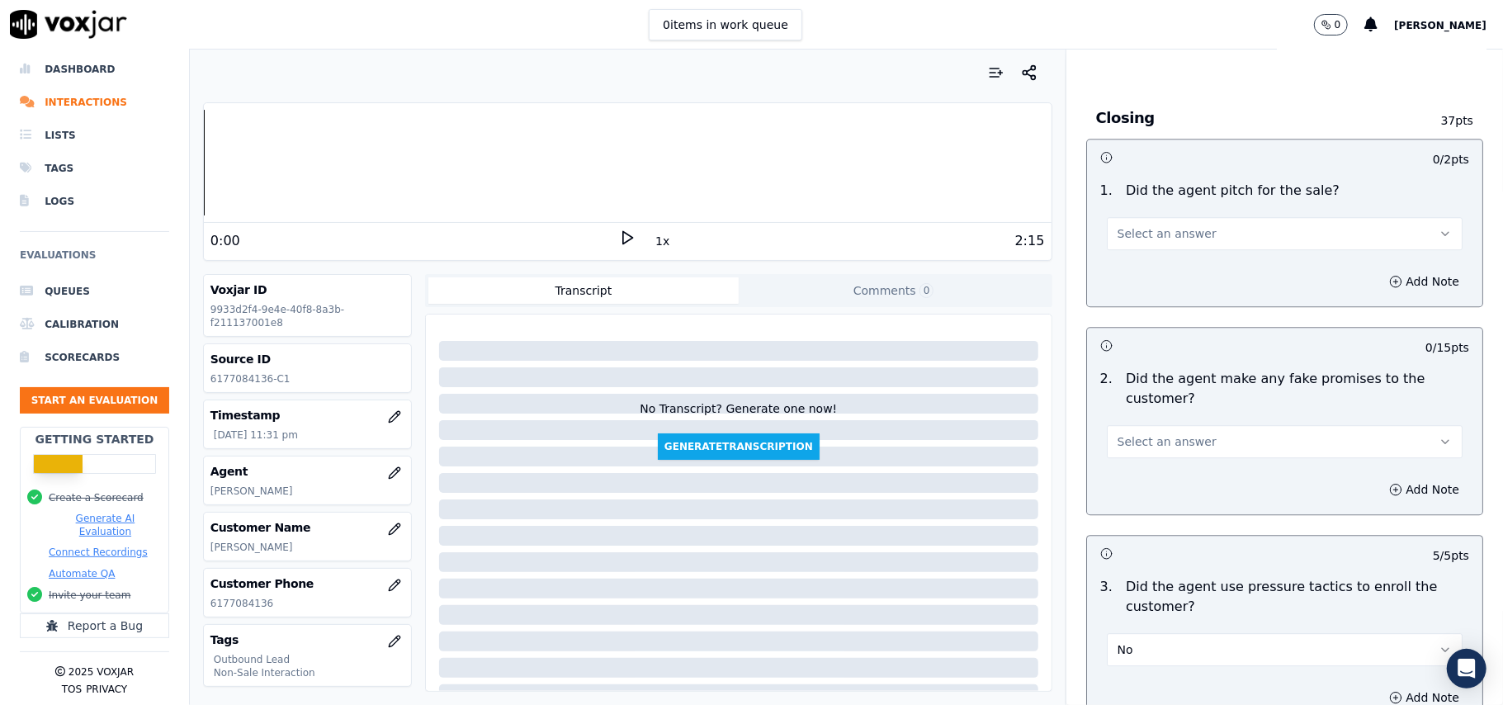
click at [1177, 433] on span "Select an answer" at bounding box center [1167, 441] width 99 height 17
click at [1141, 492] on div "No" at bounding box center [1248, 494] width 319 height 26
click at [1173, 225] on span "Select an answer" at bounding box center [1167, 233] width 99 height 17
click at [1157, 268] on div "Yes" at bounding box center [1248, 259] width 319 height 26
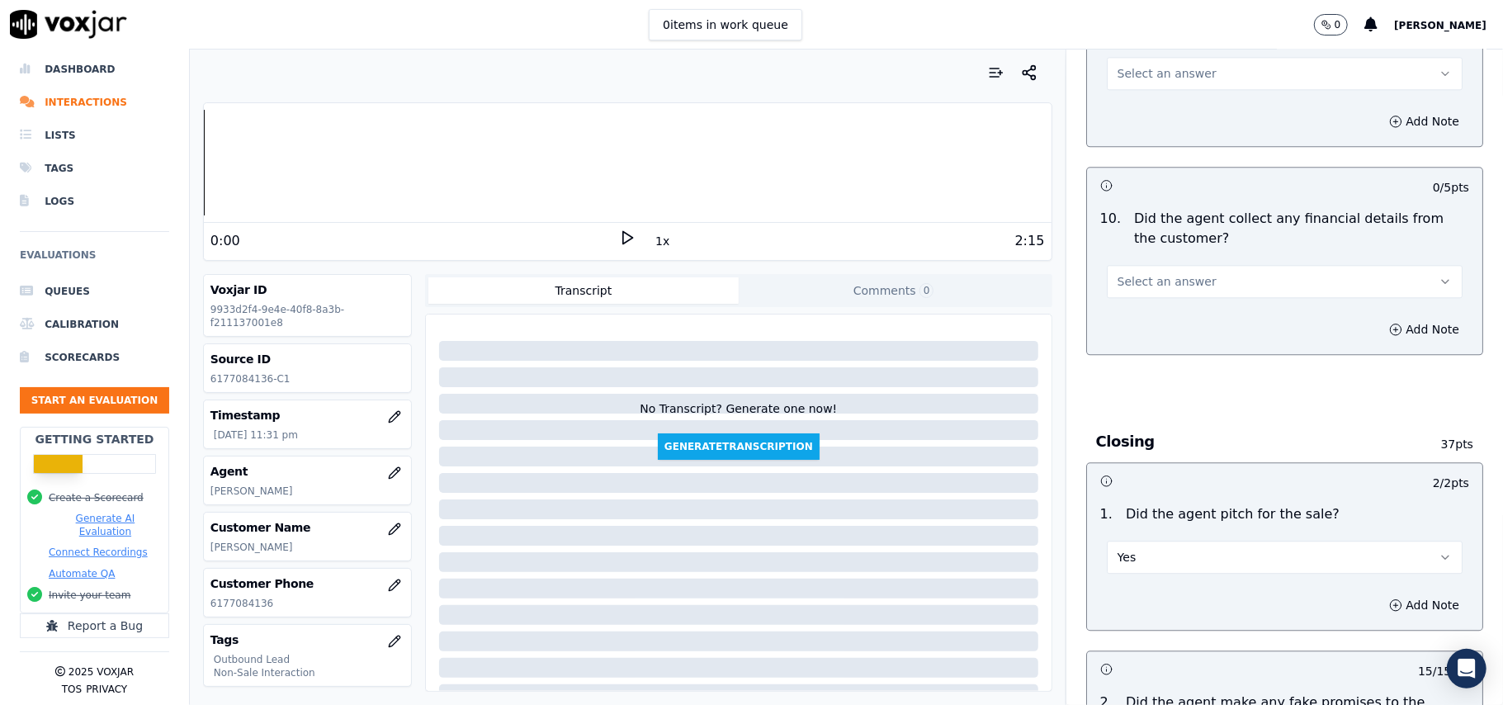
scroll to position [2774, 0]
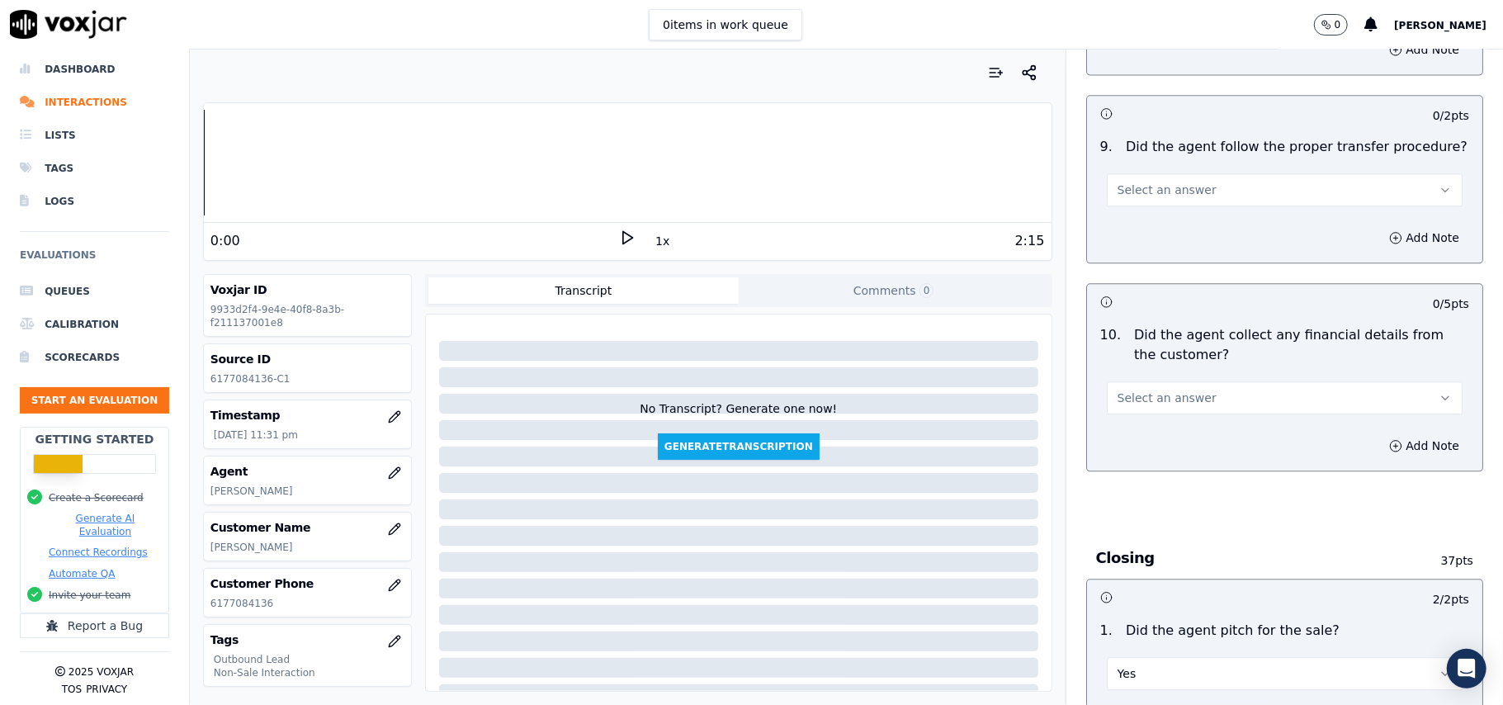
drag, startPoint x: 1197, startPoint y: 383, endPoint x: 1198, endPoint y: 396, distance: 13.3
click at [1198, 384] on button "Select an answer" at bounding box center [1285, 397] width 356 height 33
click at [1166, 443] on div "No" at bounding box center [1248, 450] width 319 height 26
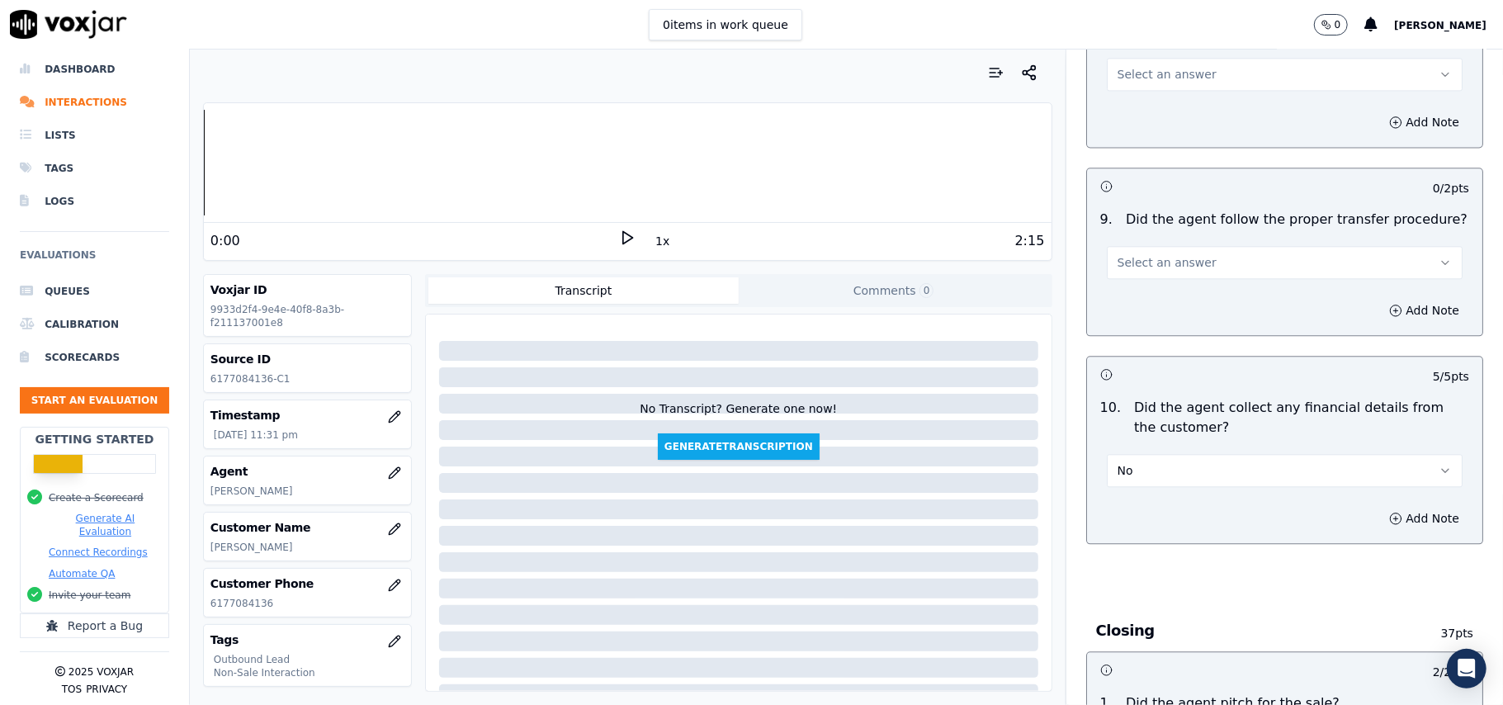
scroll to position [2664, 0]
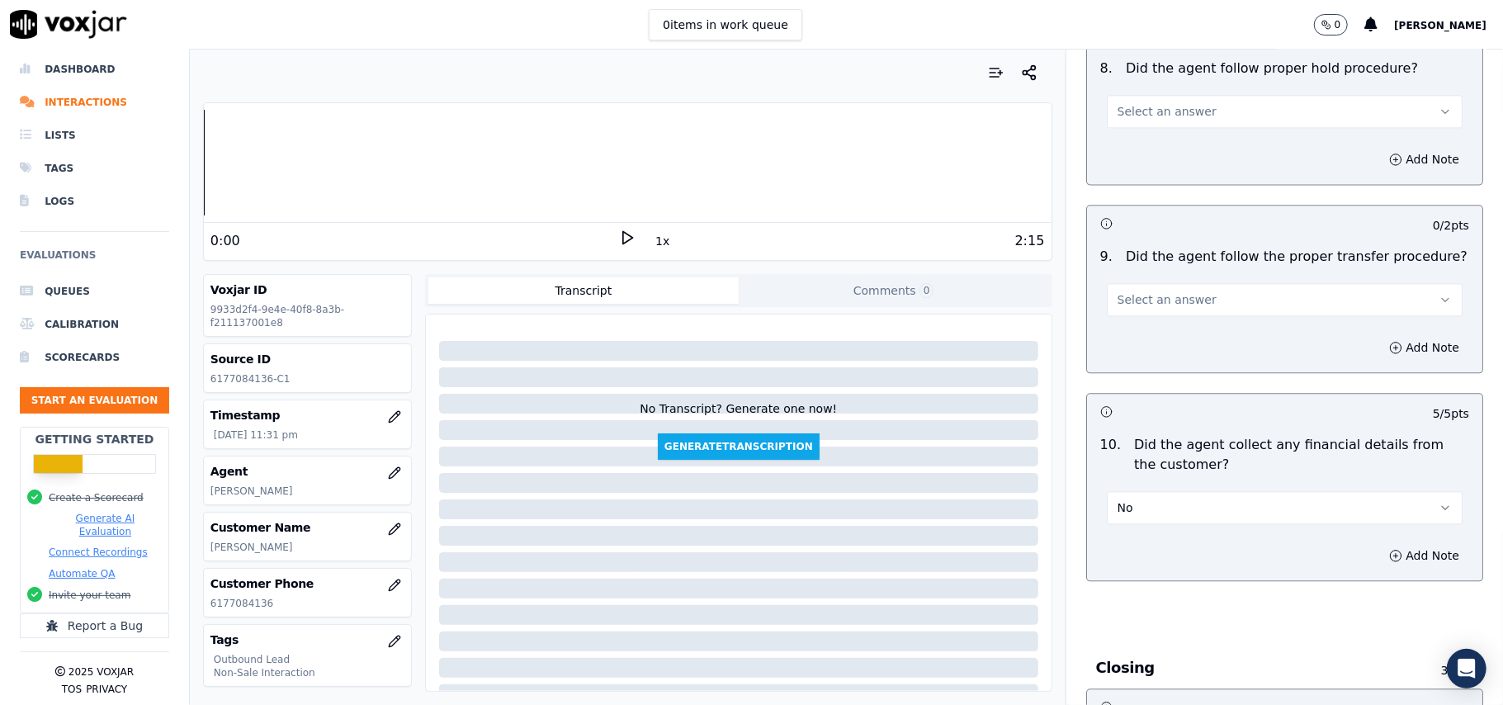
click at [1176, 291] on span "Select an answer" at bounding box center [1167, 299] width 99 height 17
click at [1172, 324] on div "Yes" at bounding box center [1248, 324] width 319 height 26
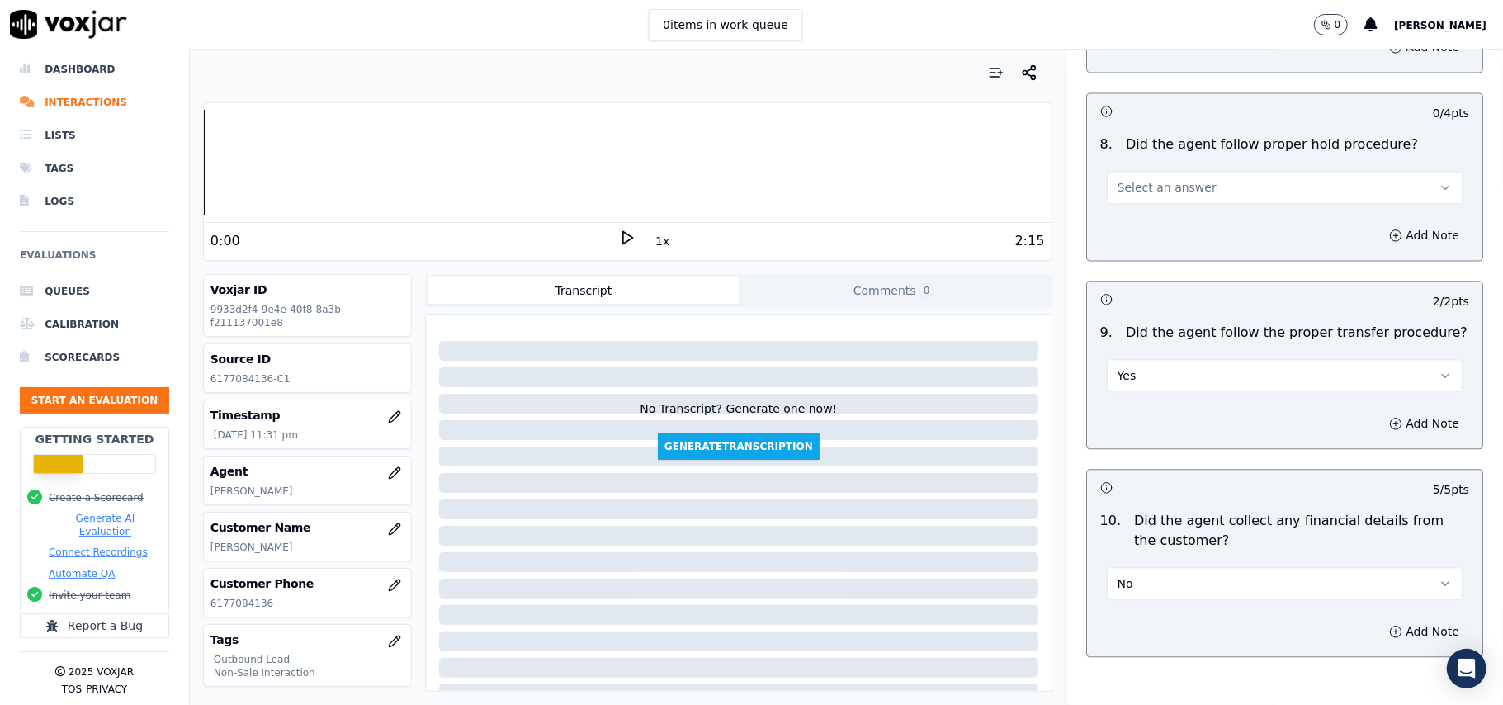
scroll to position [2444, 0]
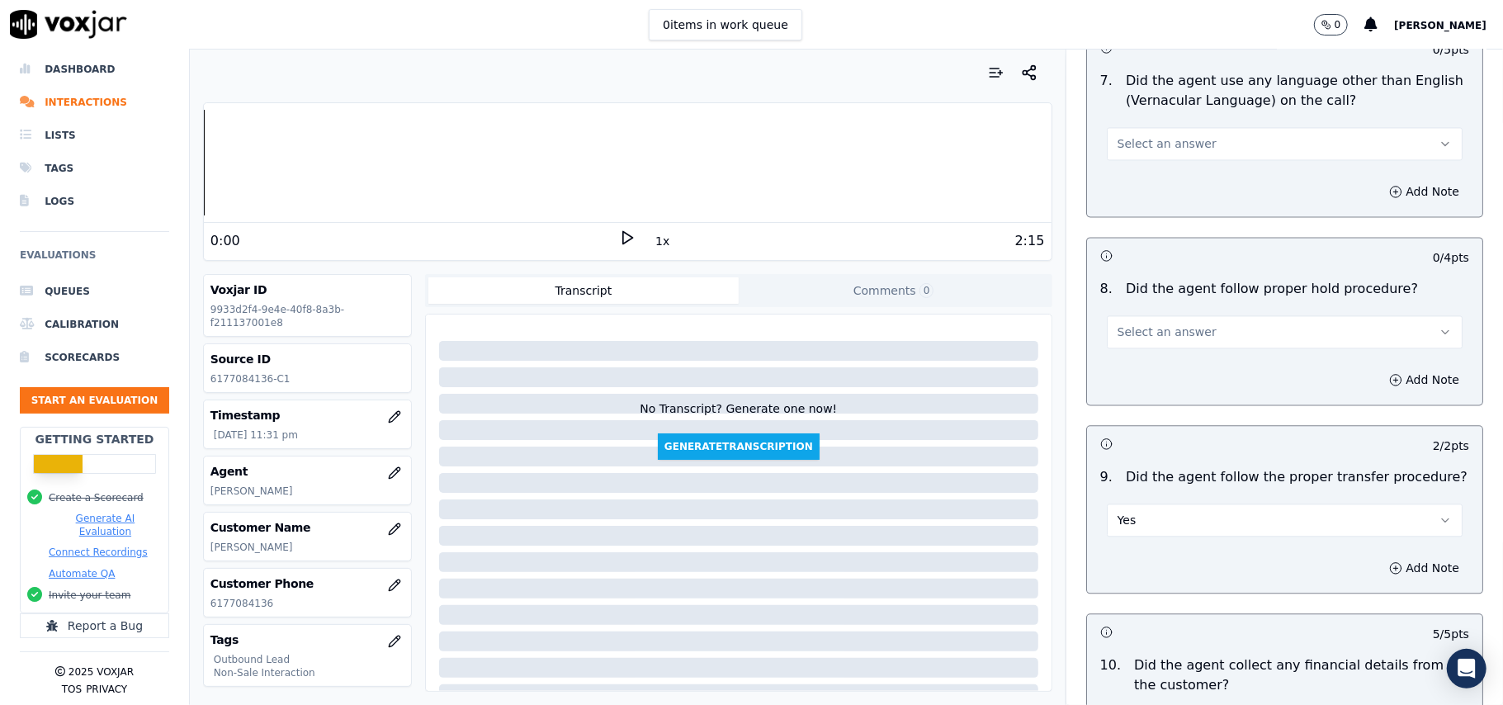
click at [1170, 324] on span "Select an answer" at bounding box center [1167, 332] width 99 height 17
click at [1164, 347] on div "Yes" at bounding box center [1248, 356] width 319 height 26
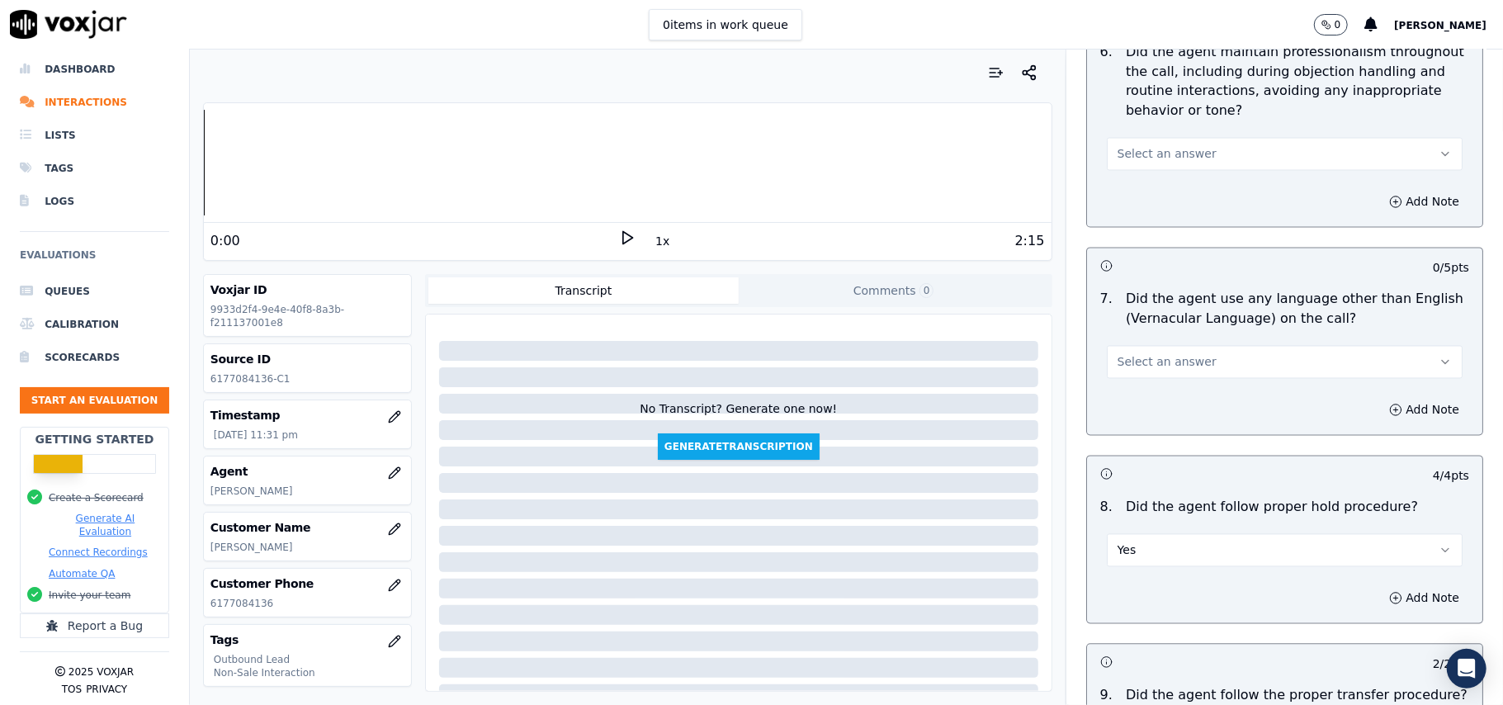
scroll to position [2224, 0]
click at [1164, 356] on span "Select an answer" at bounding box center [1167, 364] width 99 height 17
click at [1129, 413] on div "No" at bounding box center [1248, 413] width 319 height 26
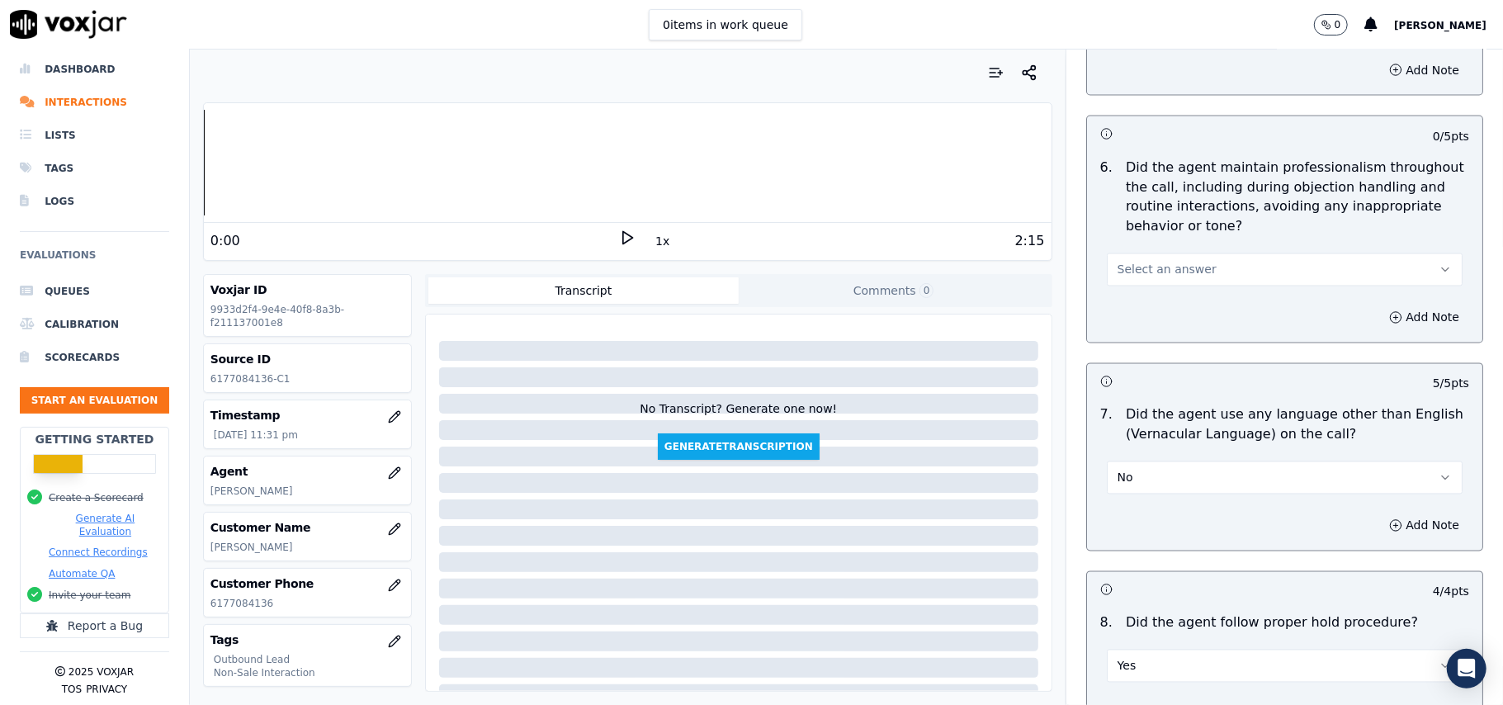
scroll to position [2004, 0]
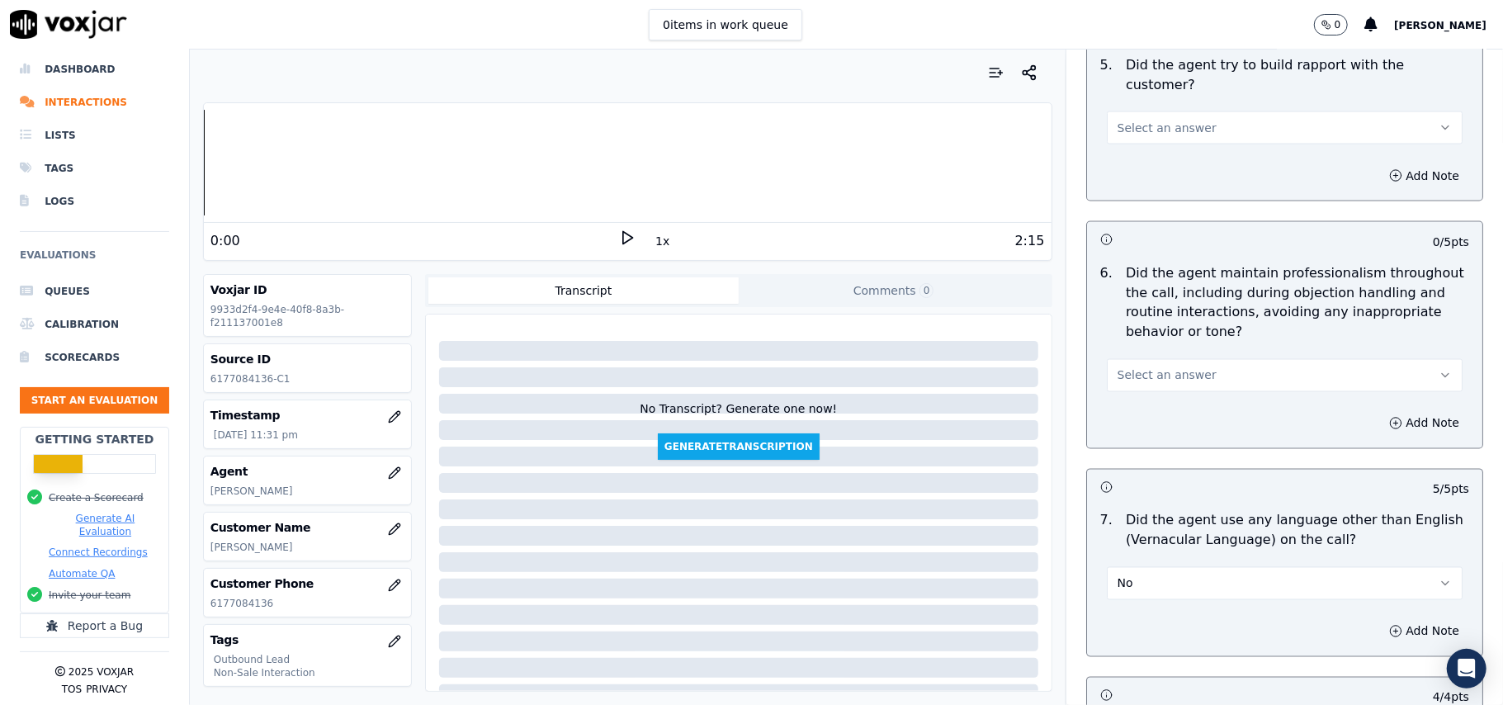
click at [1155, 343] on div "Select an answer" at bounding box center [1285, 368] width 382 height 50
click at [1157, 367] on span "Select an answer" at bounding box center [1167, 375] width 99 height 17
click at [1137, 414] on div "No" at bounding box center [1248, 425] width 319 height 26
click at [1160, 343] on div "No" at bounding box center [1285, 368] width 382 height 50
click at [1160, 371] on button "No" at bounding box center [1285, 375] width 356 height 33
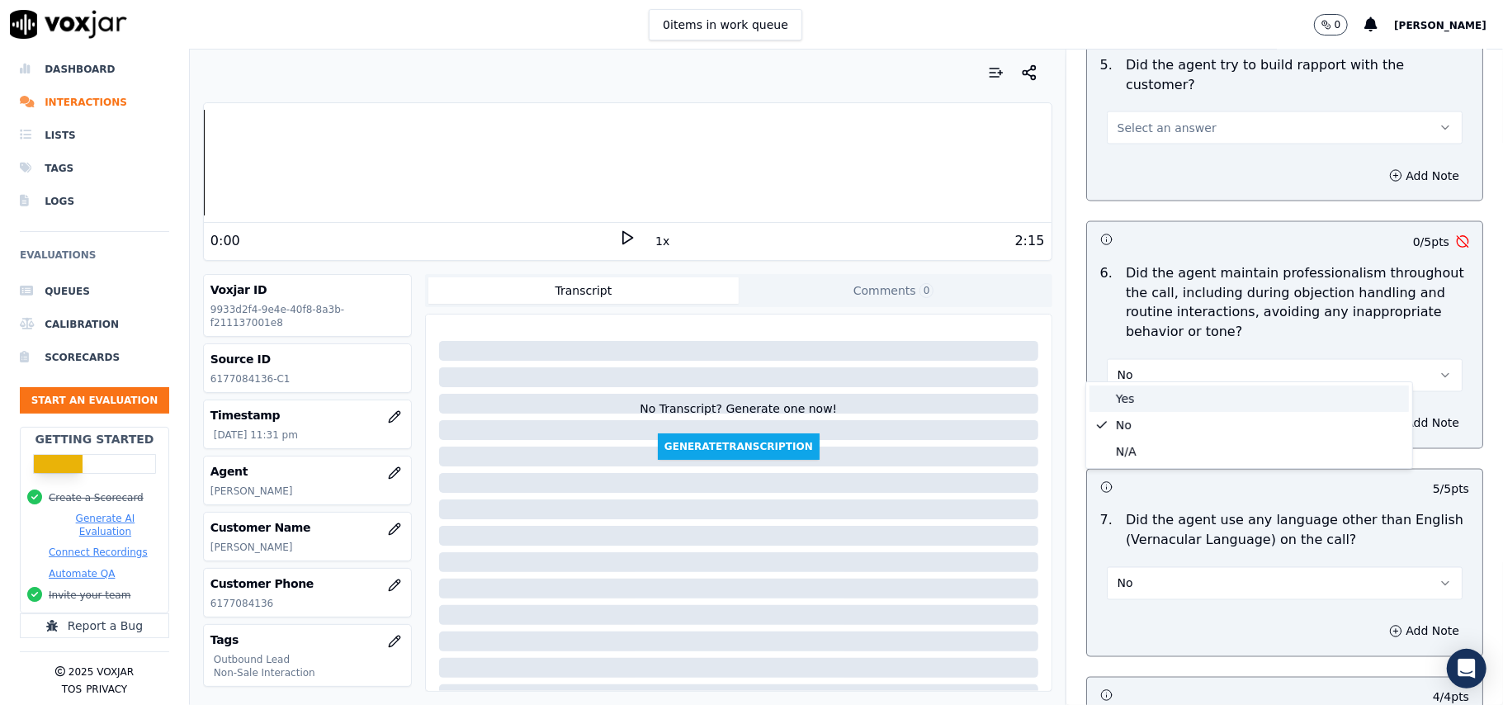
click at [1153, 385] on div "Yes" at bounding box center [1248, 398] width 319 height 26
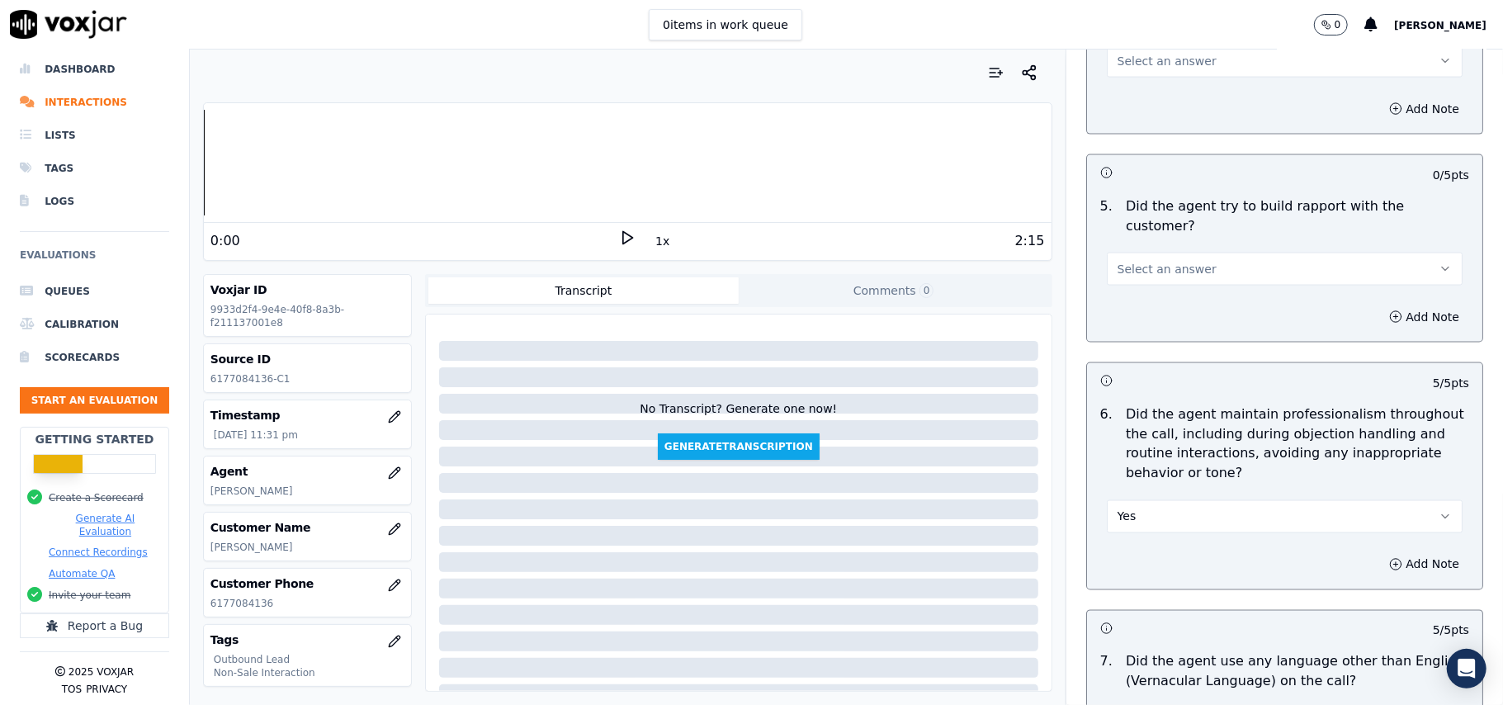
scroll to position [1784, 0]
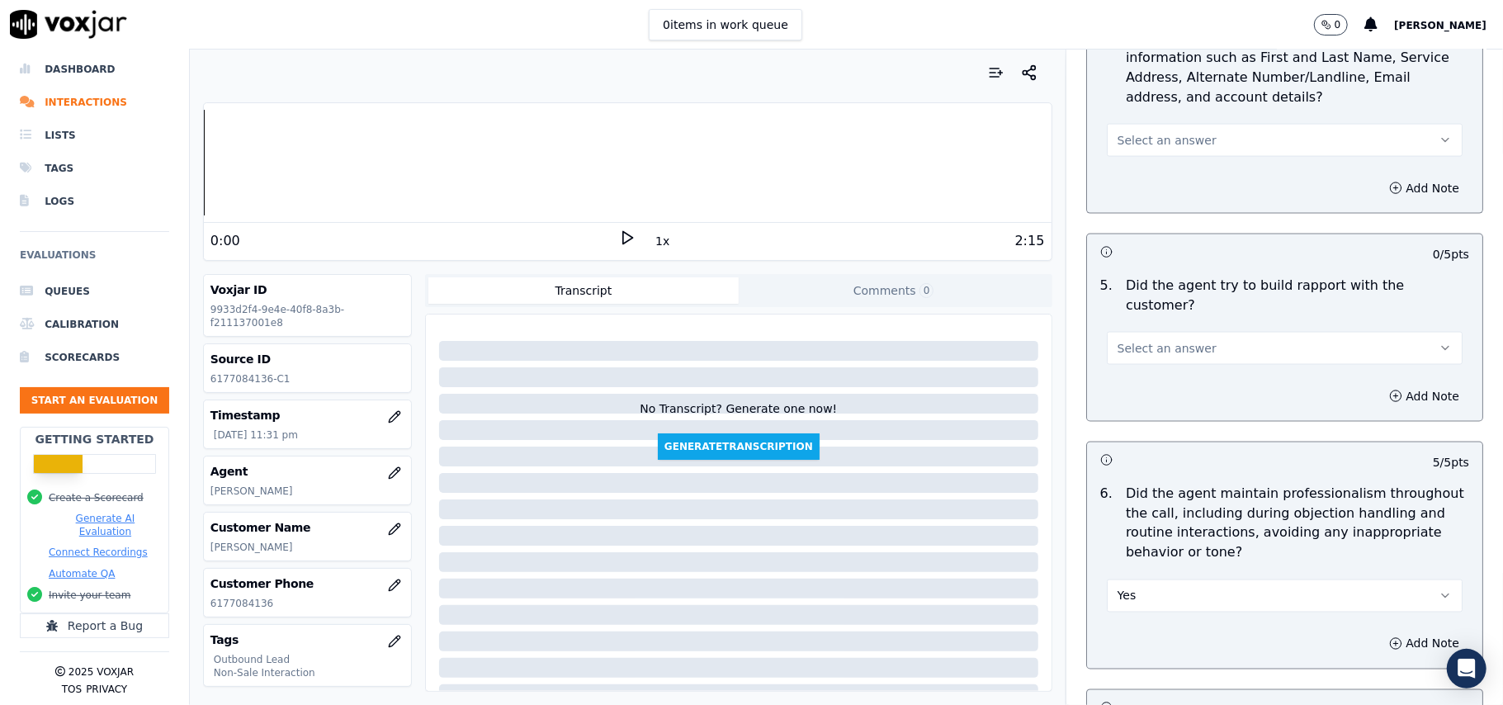
click at [1166, 299] on p "Did the agent try to build rapport with the customer?" at bounding box center [1297, 296] width 343 height 40
click at [1179, 340] on span "Select an answer" at bounding box center [1167, 348] width 99 height 17
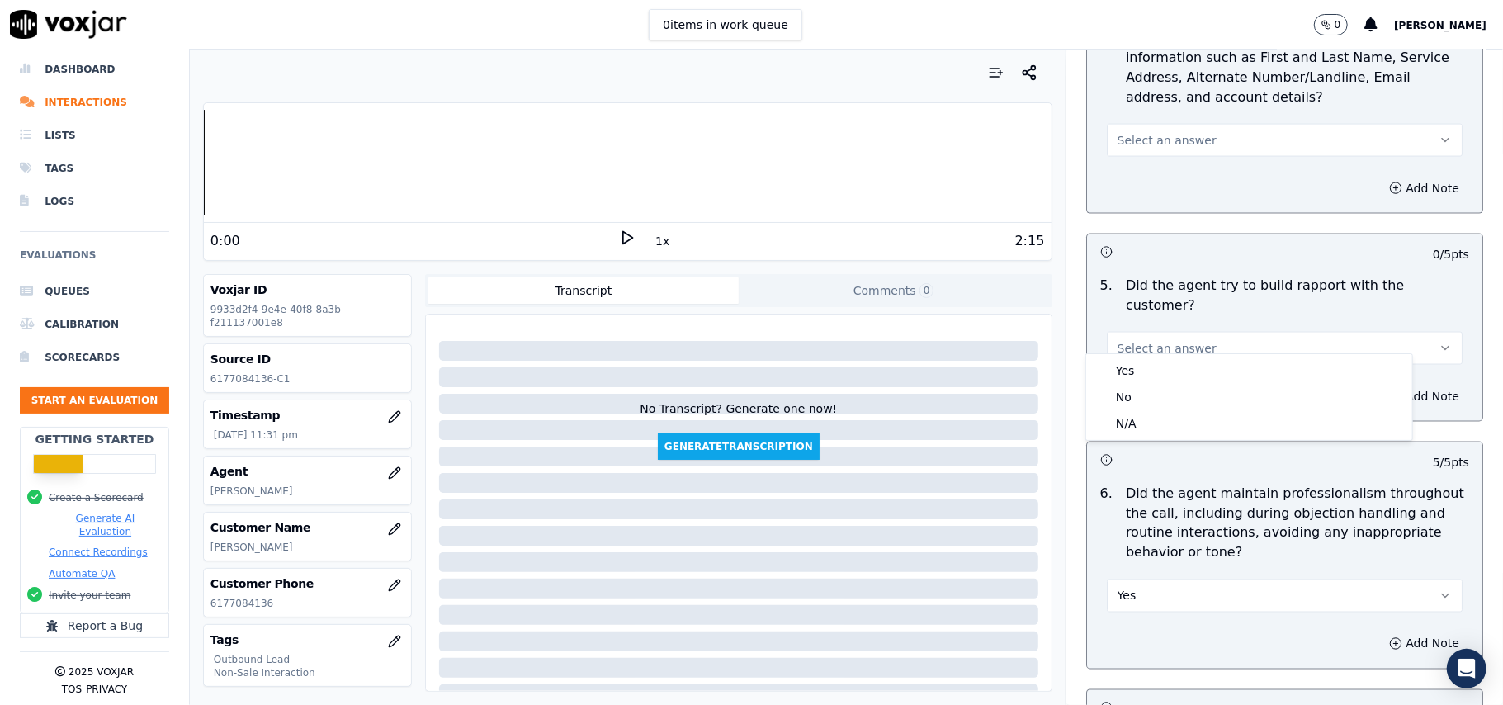
click at [1162, 348] on button "Select an answer" at bounding box center [1285, 348] width 356 height 33
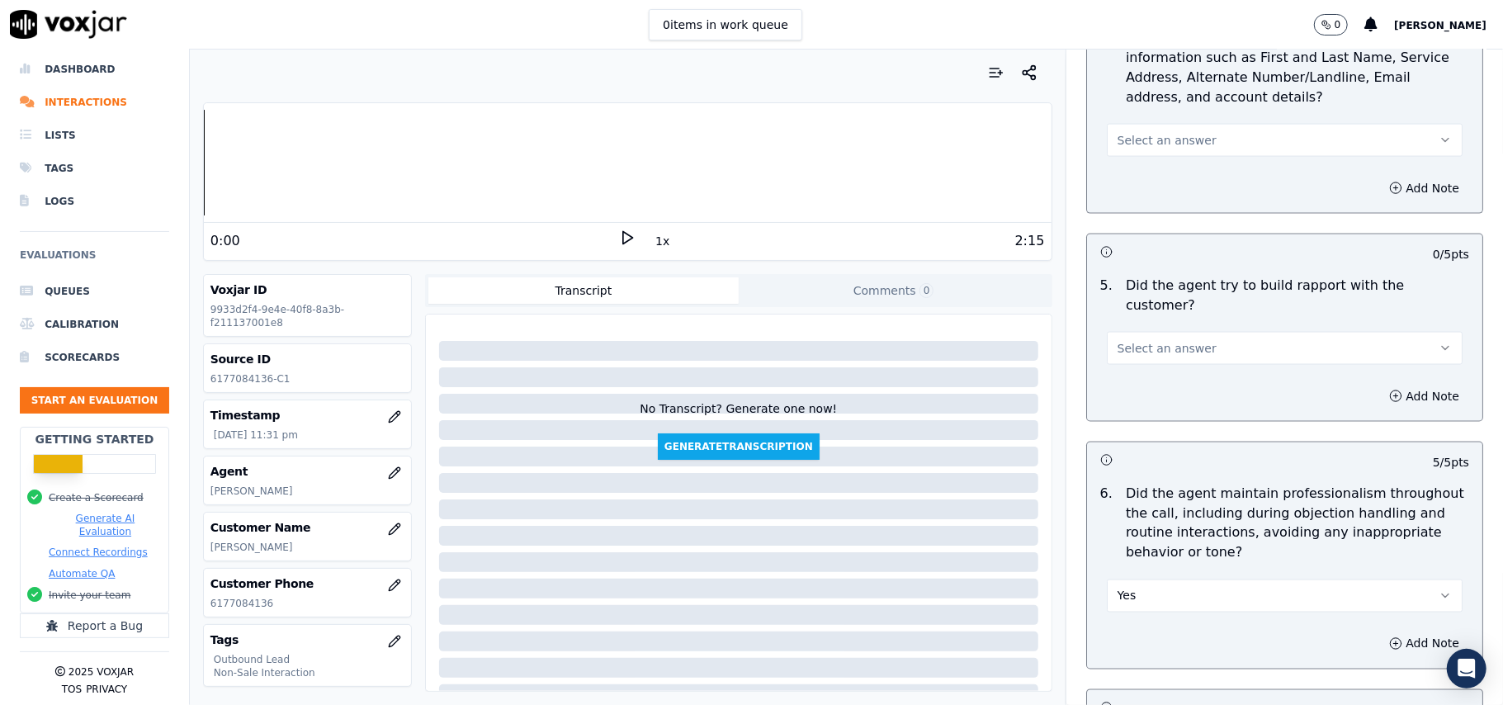
click at [1167, 332] on button "Select an answer" at bounding box center [1285, 348] width 356 height 33
click at [1167, 365] on div "Yes" at bounding box center [1248, 370] width 319 height 26
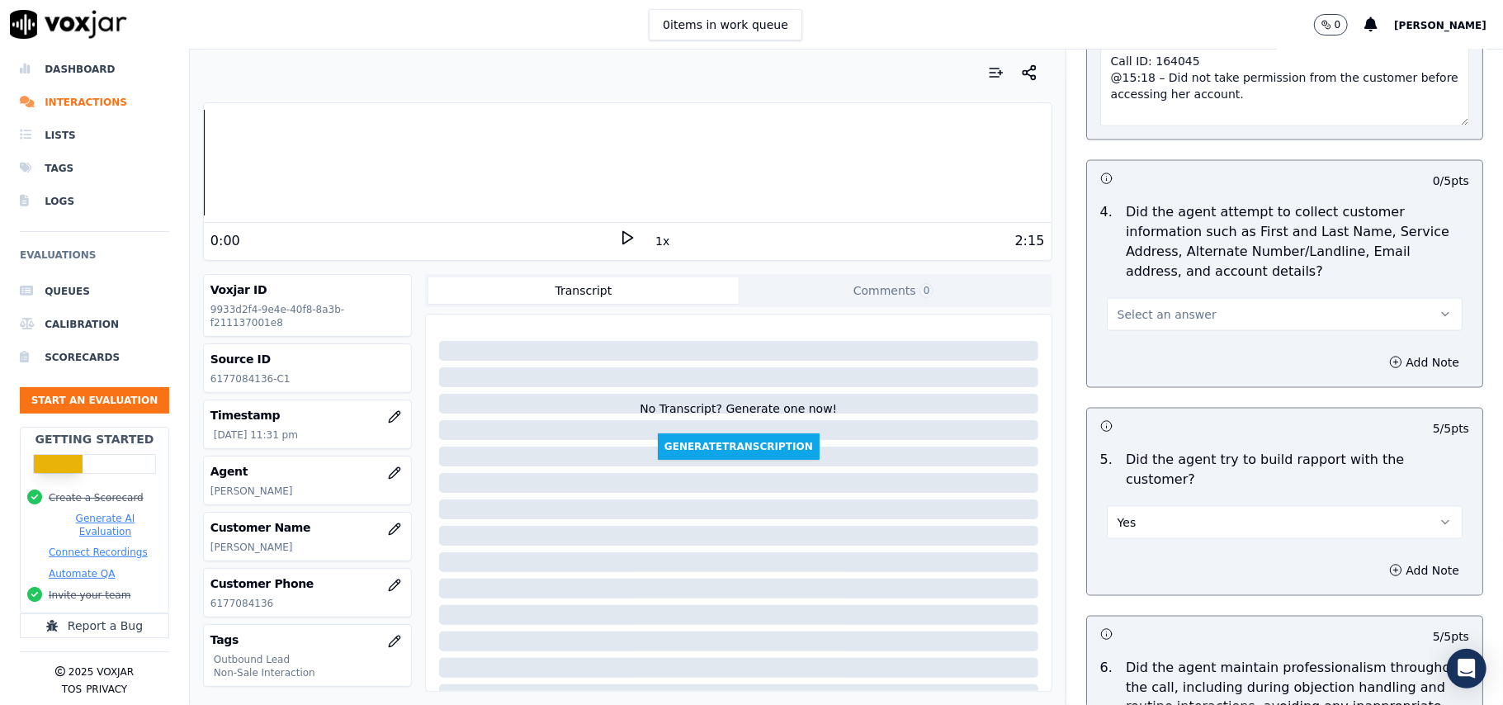
scroll to position [1453, 0]
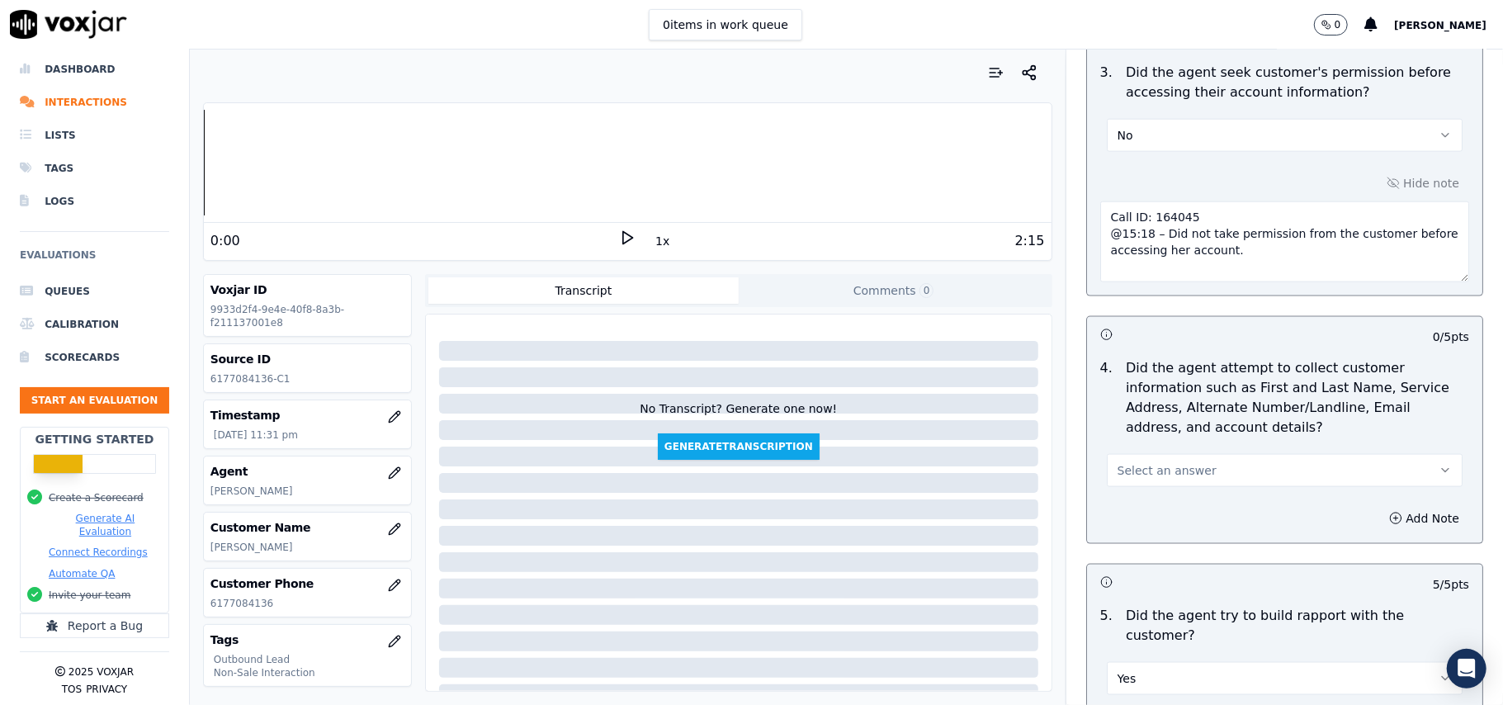
click at [1123, 470] on span "Select an answer" at bounding box center [1167, 470] width 99 height 17
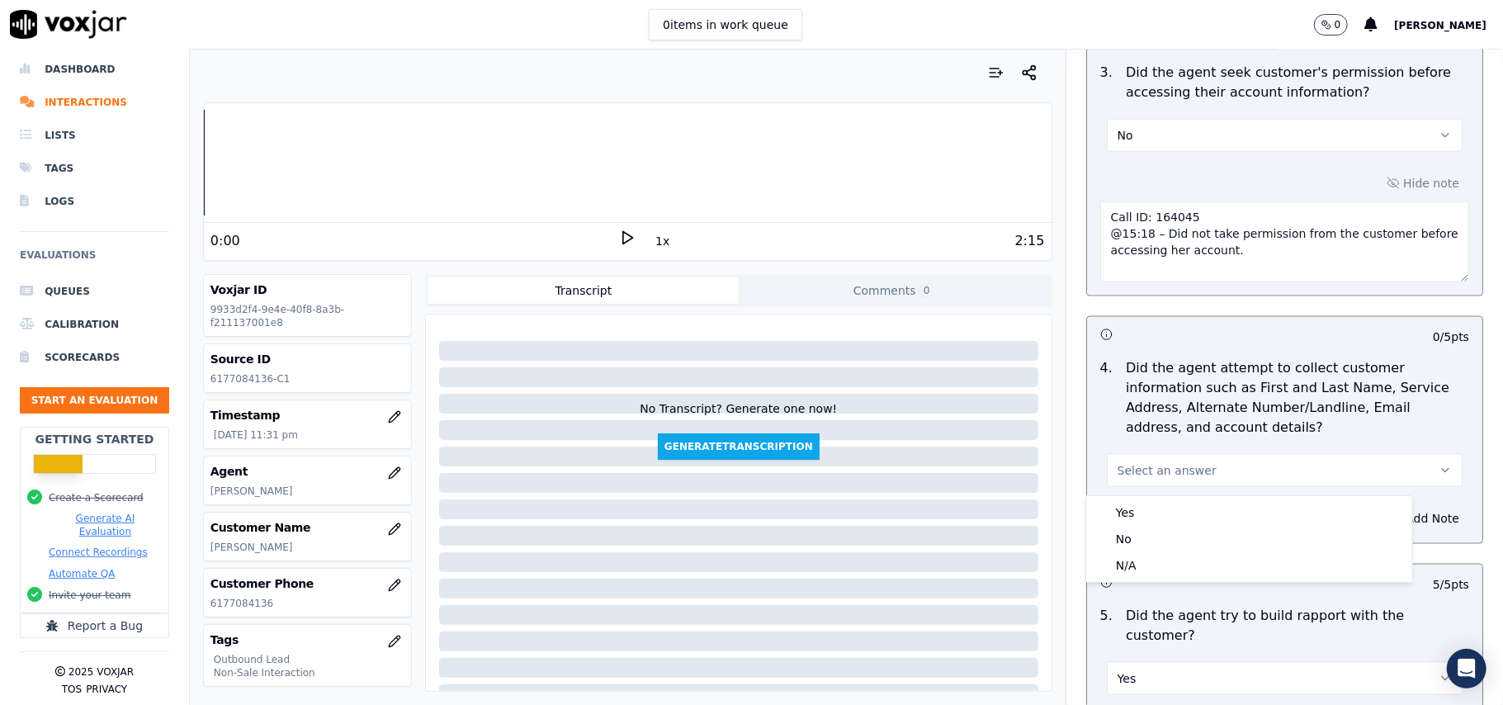
click at [1119, 495] on div "Yes No N/A" at bounding box center [1249, 538] width 328 height 87
click at [1122, 519] on div "Yes" at bounding box center [1248, 512] width 319 height 26
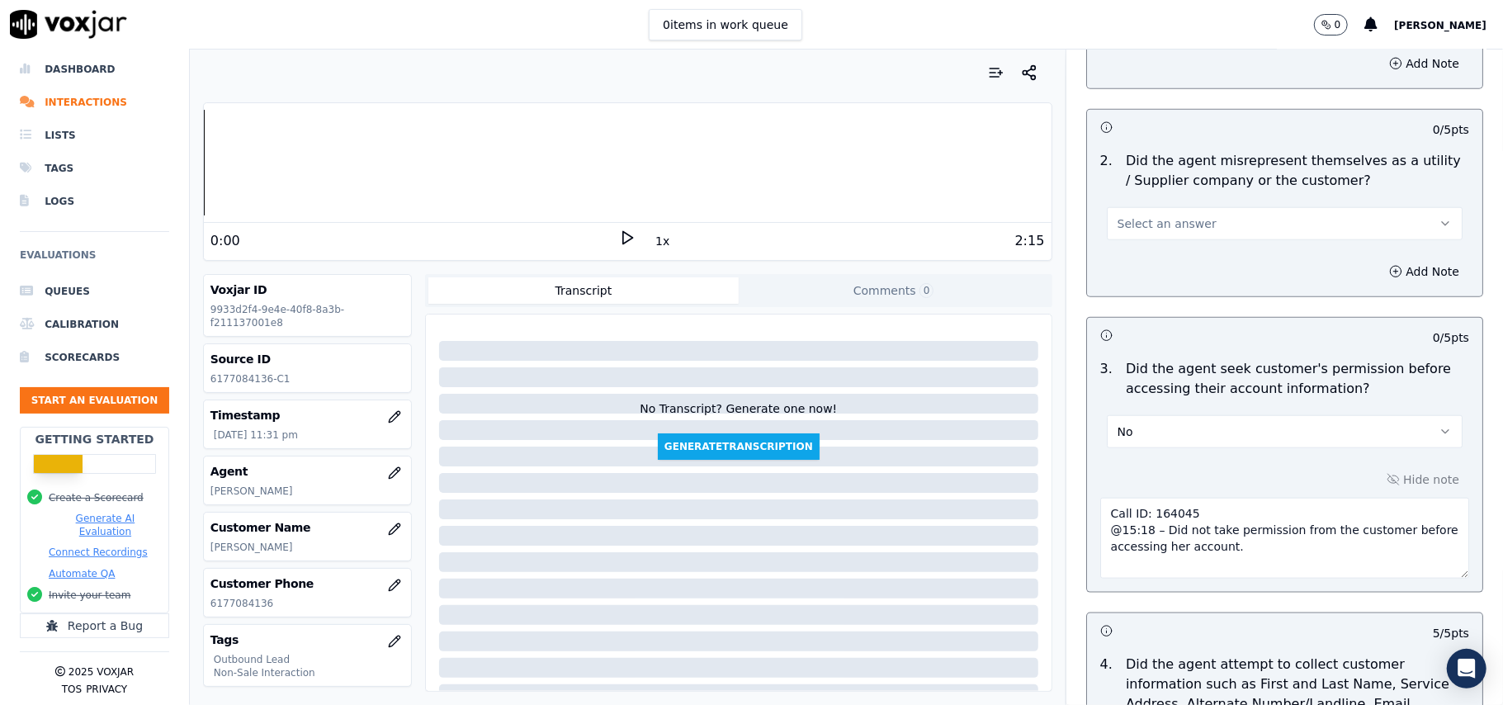
scroll to position [1123, 0]
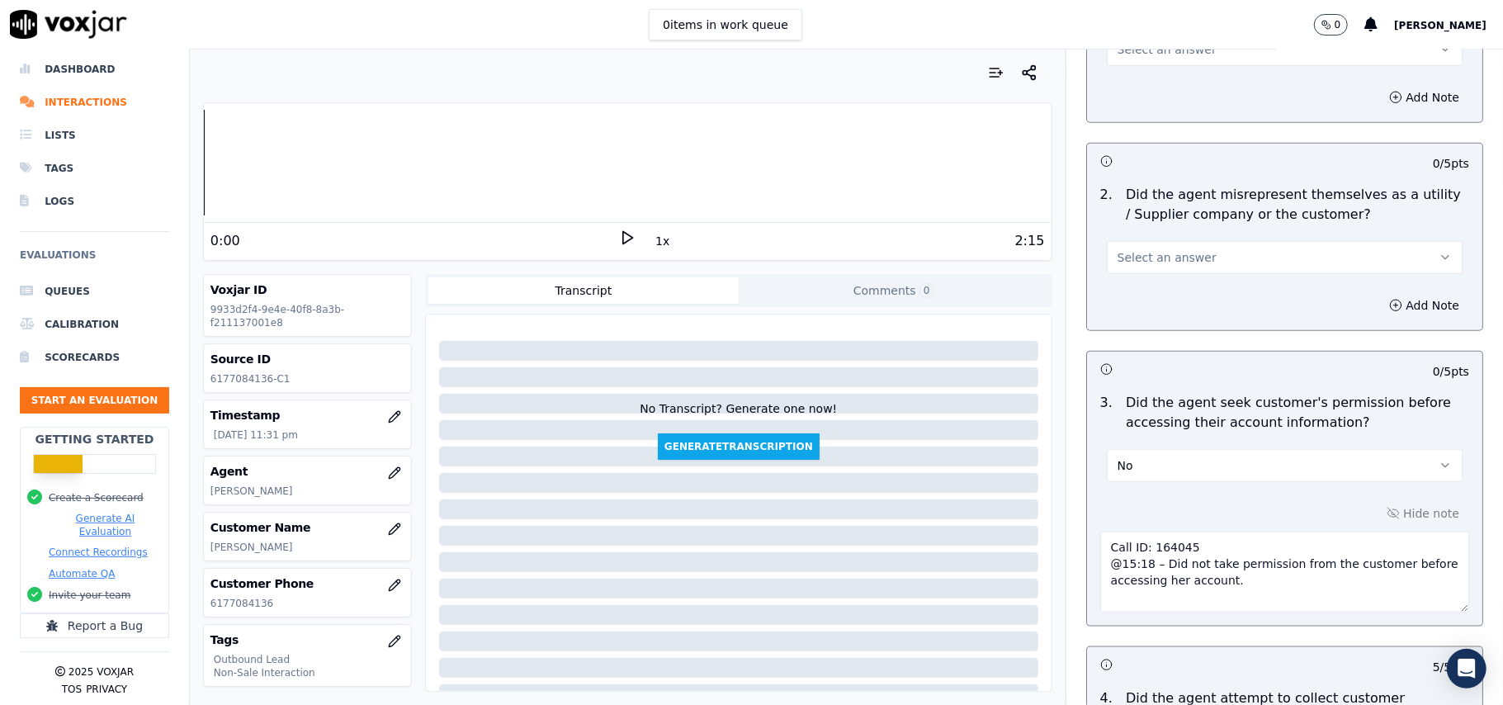
click at [1120, 272] on button "Select an answer" at bounding box center [1285, 257] width 356 height 33
click at [1121, 325] on div "No" at bounding box center [1248, 324] width 319 height 26
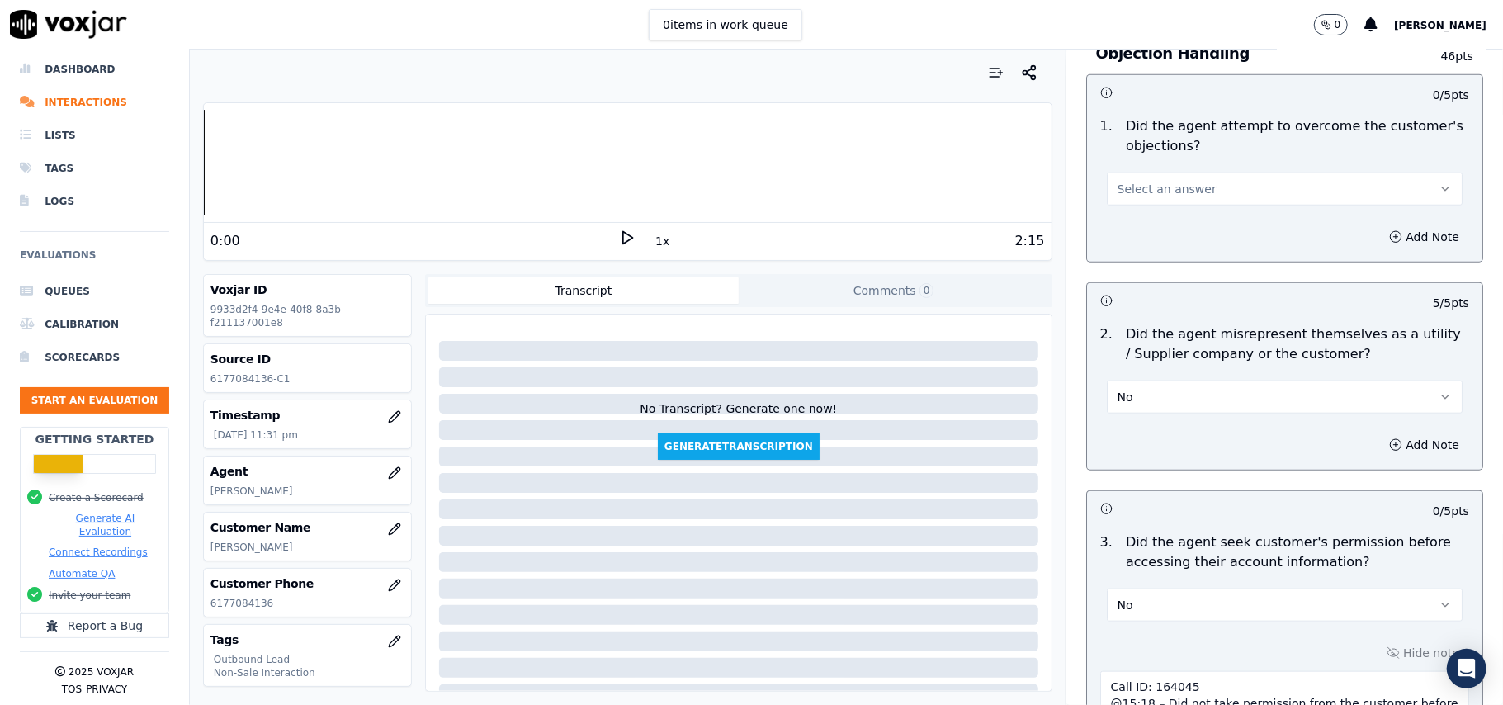
scroll to position [903, 0]
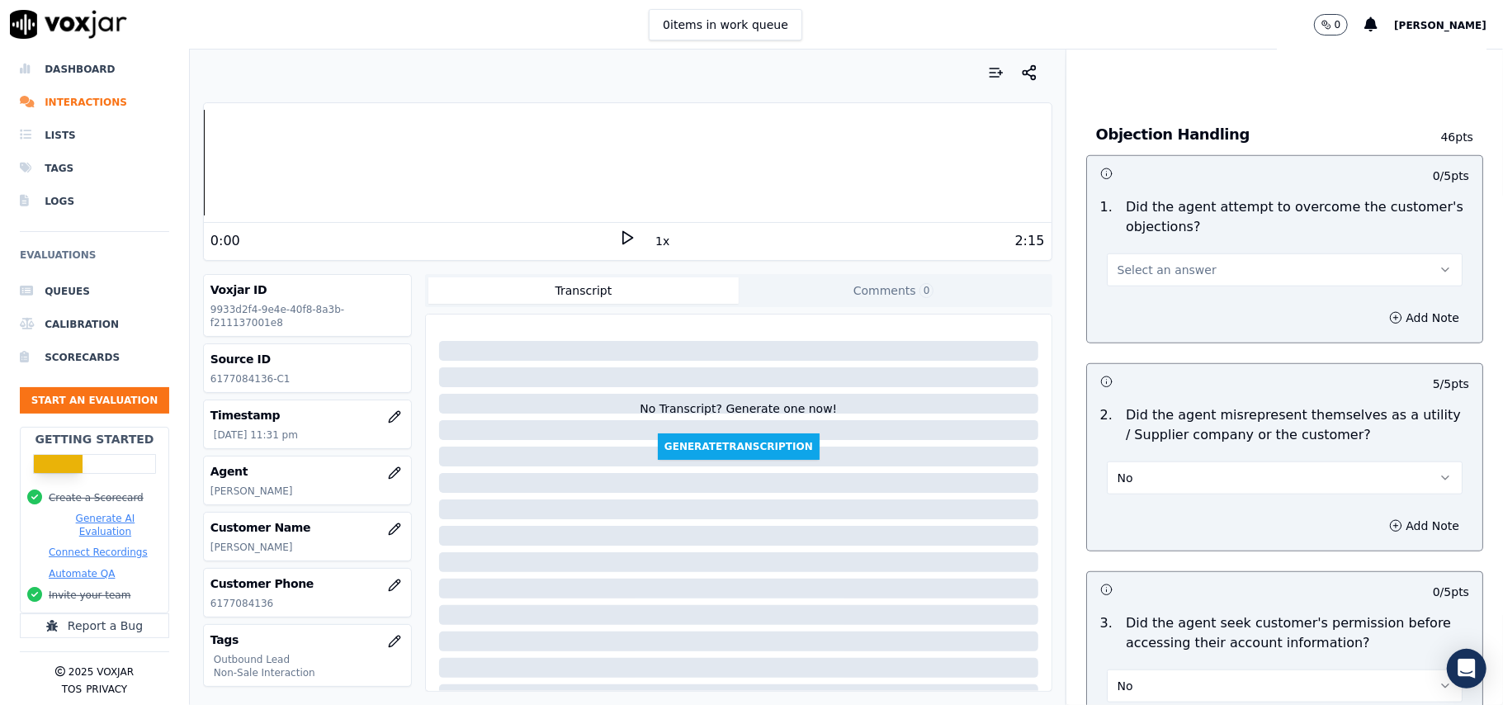
click at [1179, 259] on button "Select an answer" at bounding box center [1285, 269] width 356 height 33
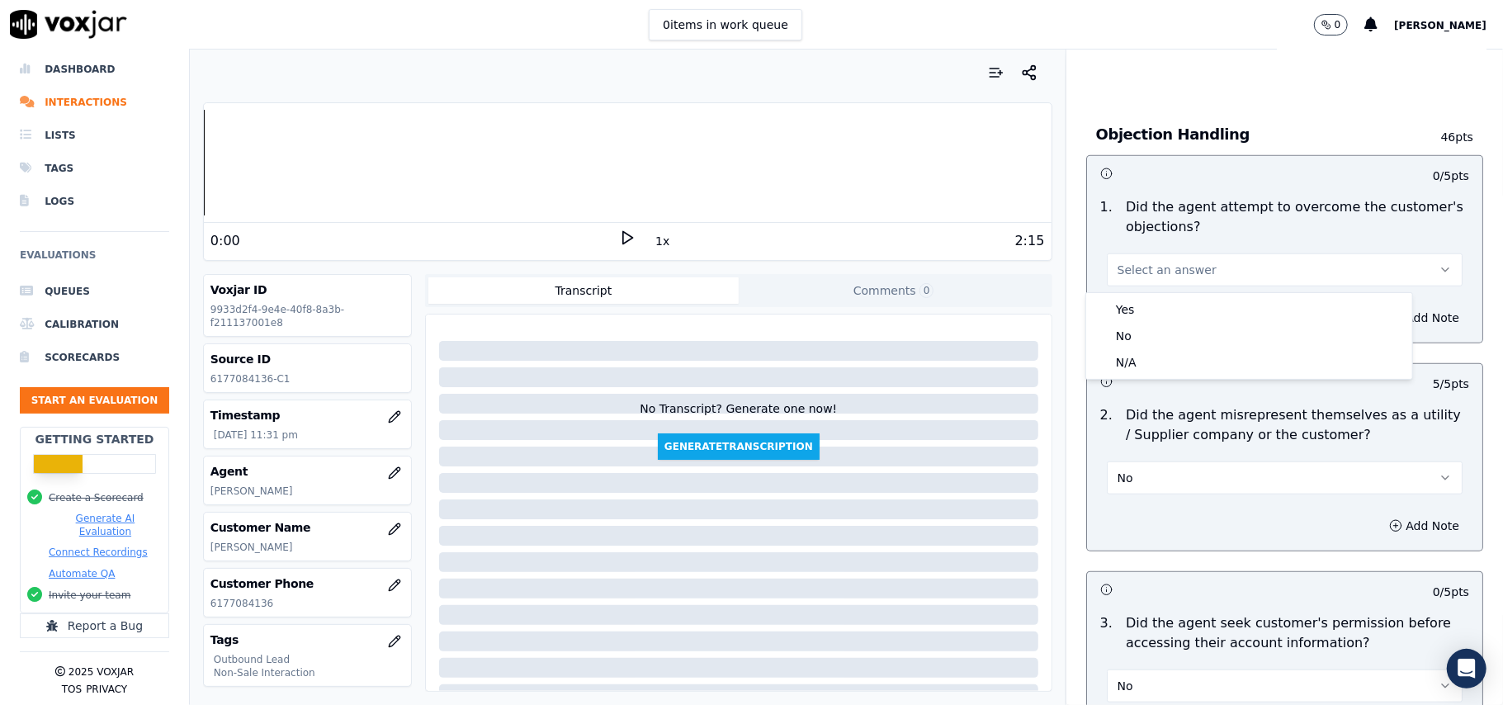
click at [1179, 292] on div "Yes No N/A" at bounding box center [1249, 335] width 328 height 87
click at [1170, 314] on div "Yes" at bounding box center [1248, 309] width 319 height 26
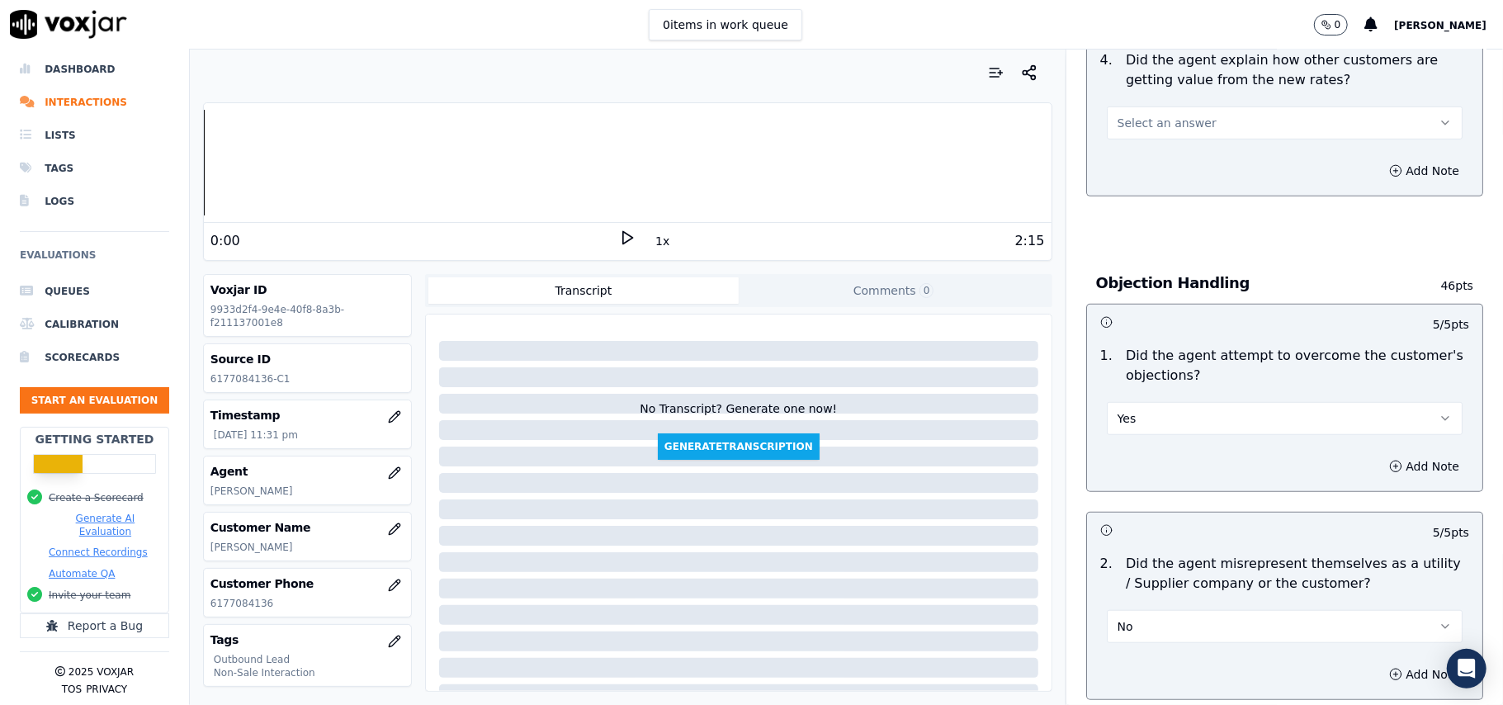
scroll to position [573, 0]
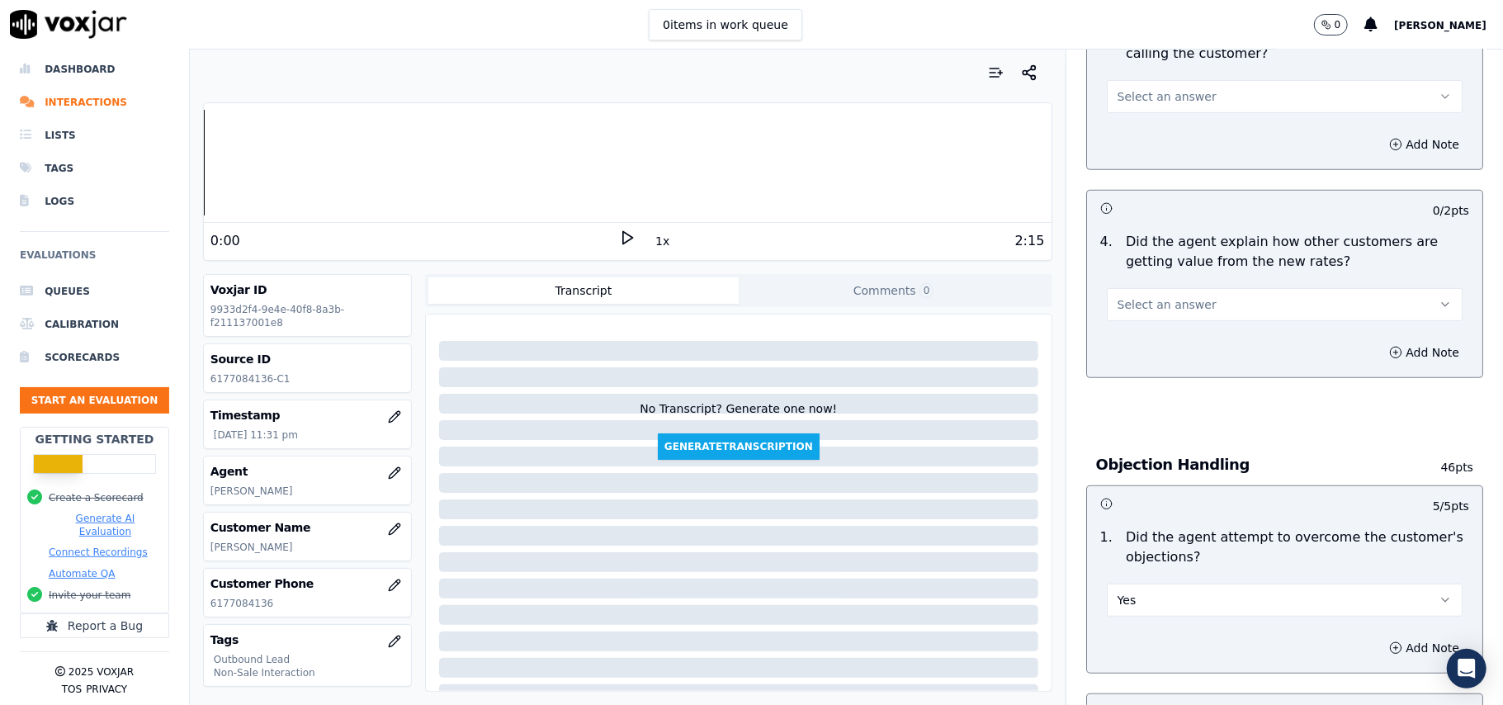
click at [1184, 291] on button "Select an answer" at bounding box center [1285, 304] width 356 height 33
click at [1182, 341] on div "Yes" at bounding box center [1248, 343] width 319 height 26
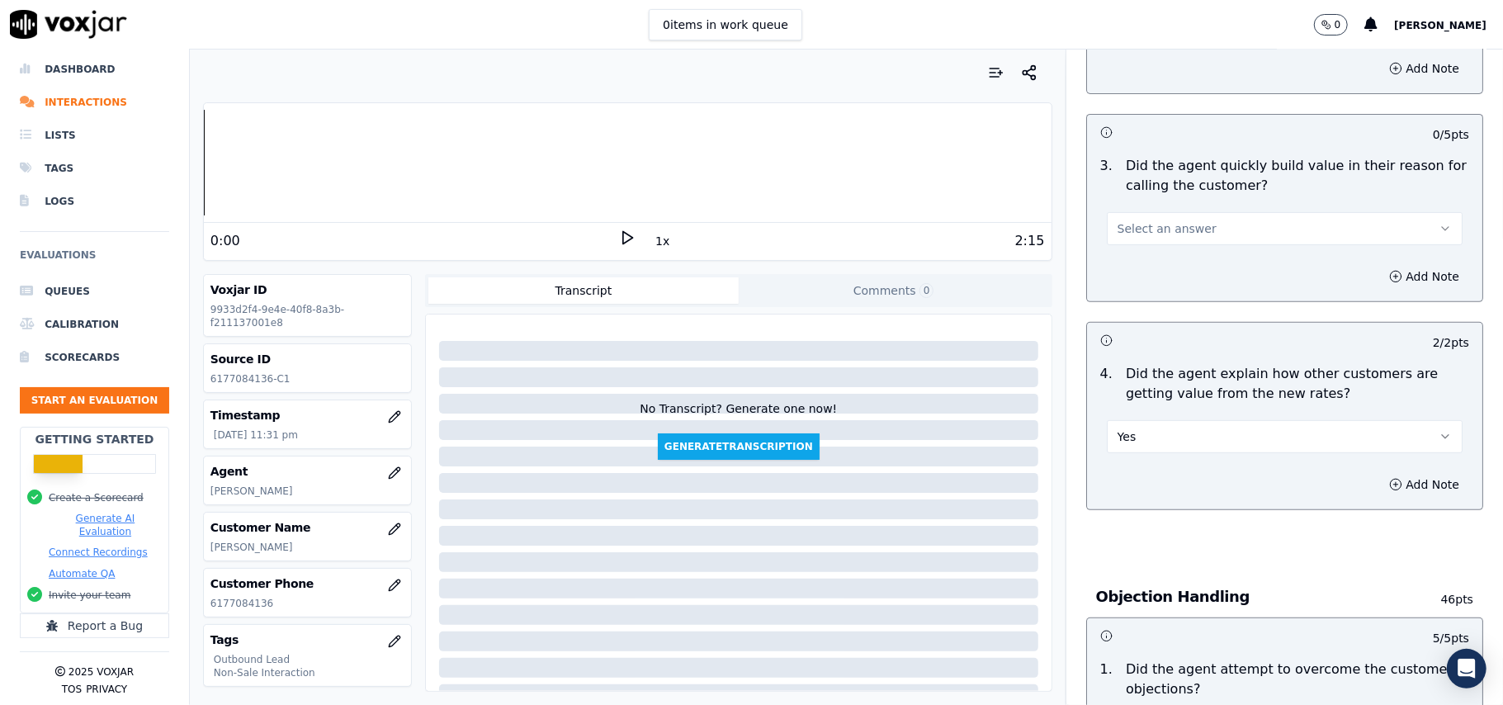
scroll to position [243, 0]
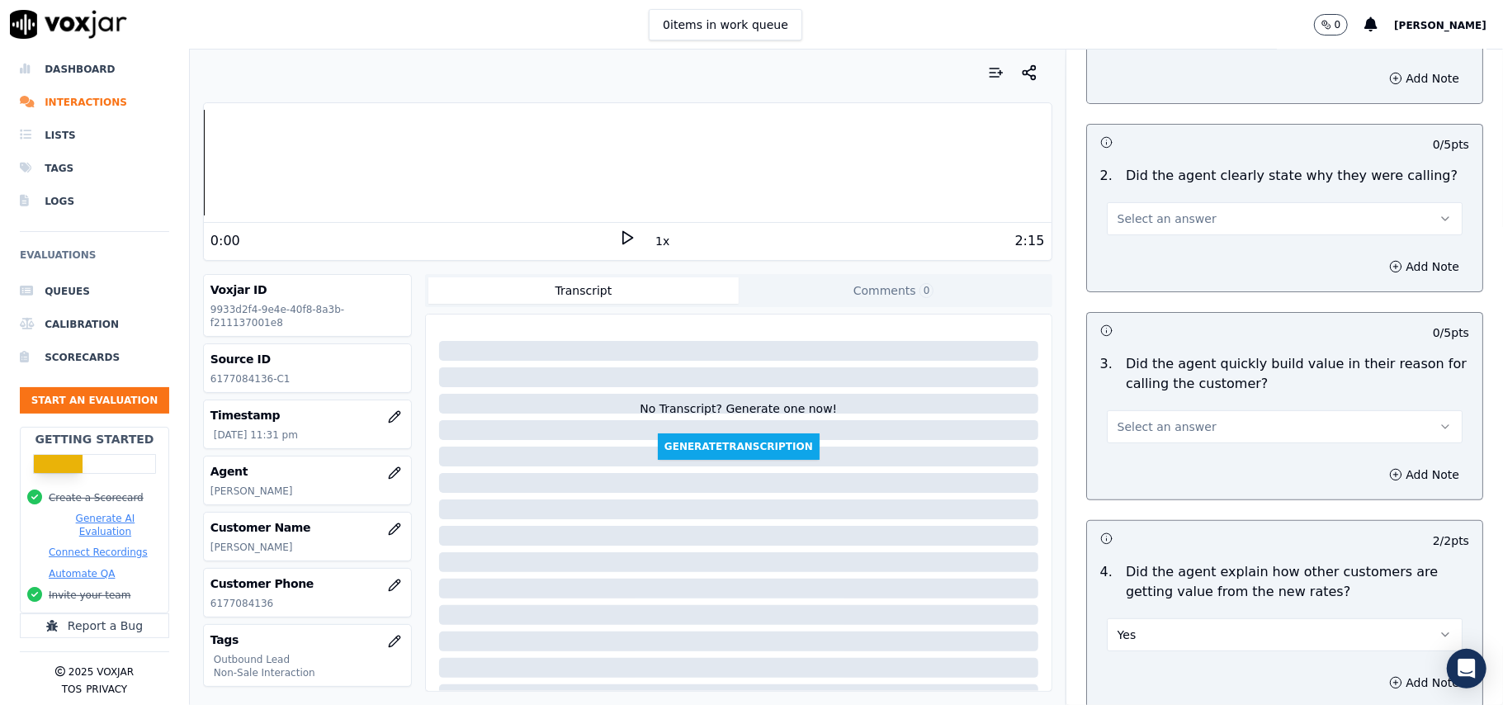
click at [1164, 426] on span "Select an answer" at bounding box center [1167, 426] width 99 height 17
click at [1131, 460] on div "Yes" at bounding box center [1248, 464] width 319 height 26
click at [1137, 202] on button "Select an answer" at bounding box center [1285, 218] width 356 height 33
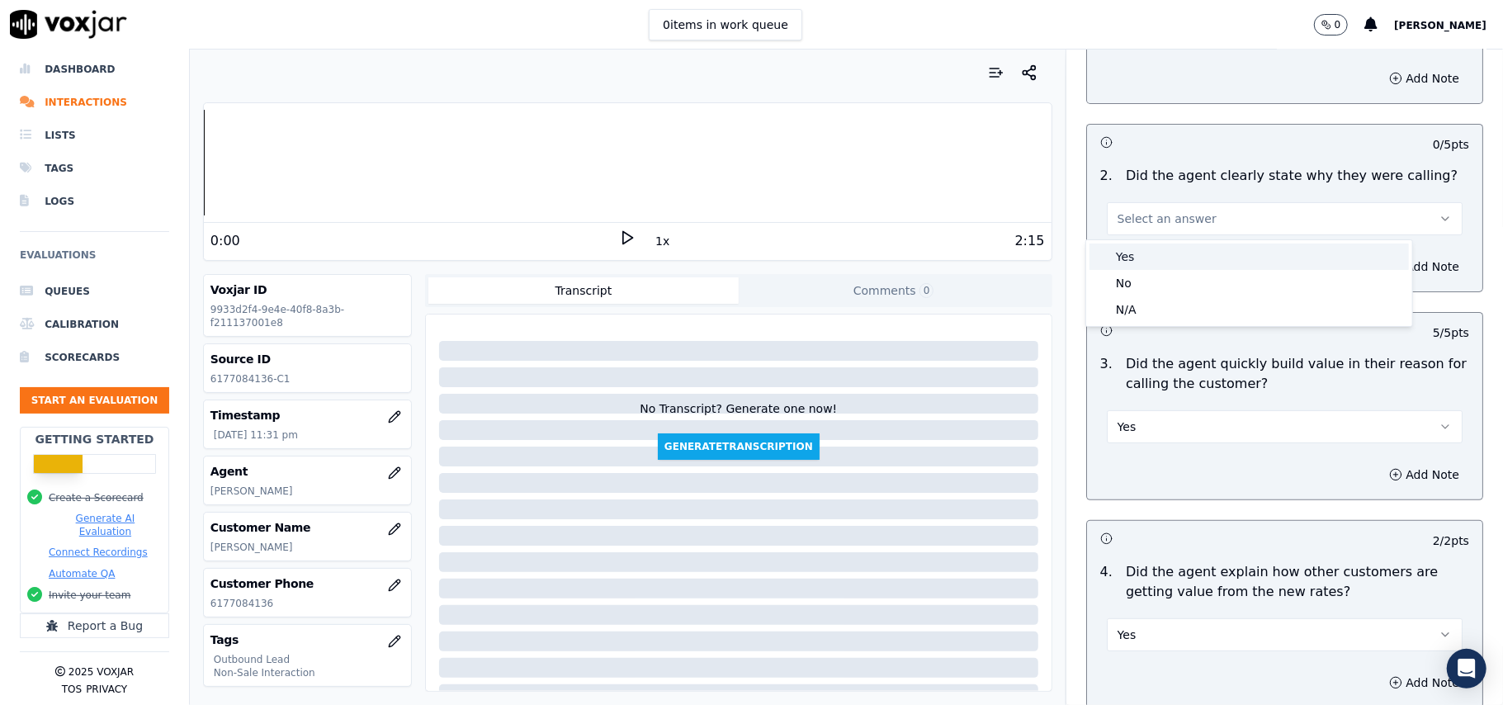
click at [1127, 264] on div "Yes" at bounding box center [1248, 256] width 319 height 26
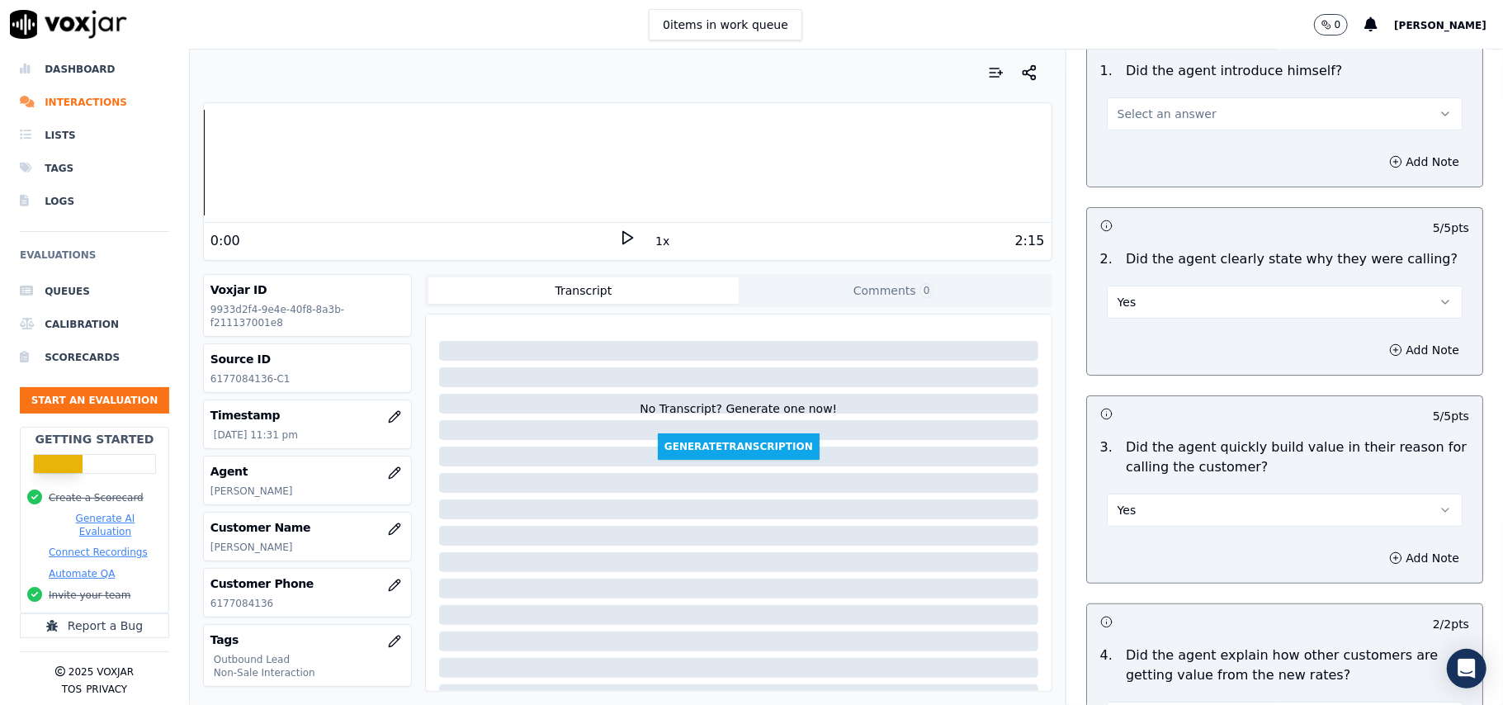
scroll to position [23, 0]
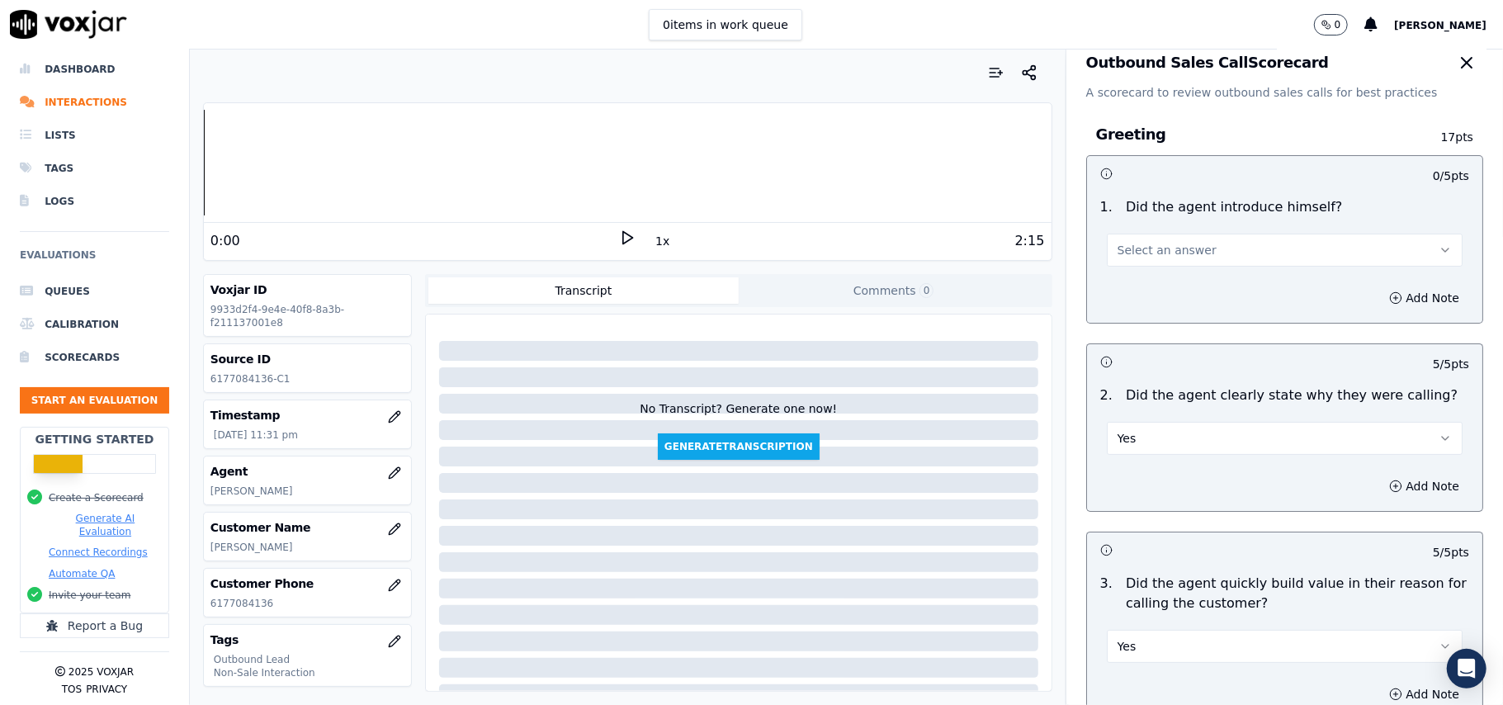
click at [1192, 248] on button "Select an answer" at bounding box center [1285, 250] width 356 height 33
click at [1156, 284] on div "Yes" at bounding box center [1248, 288] width 319 height 26
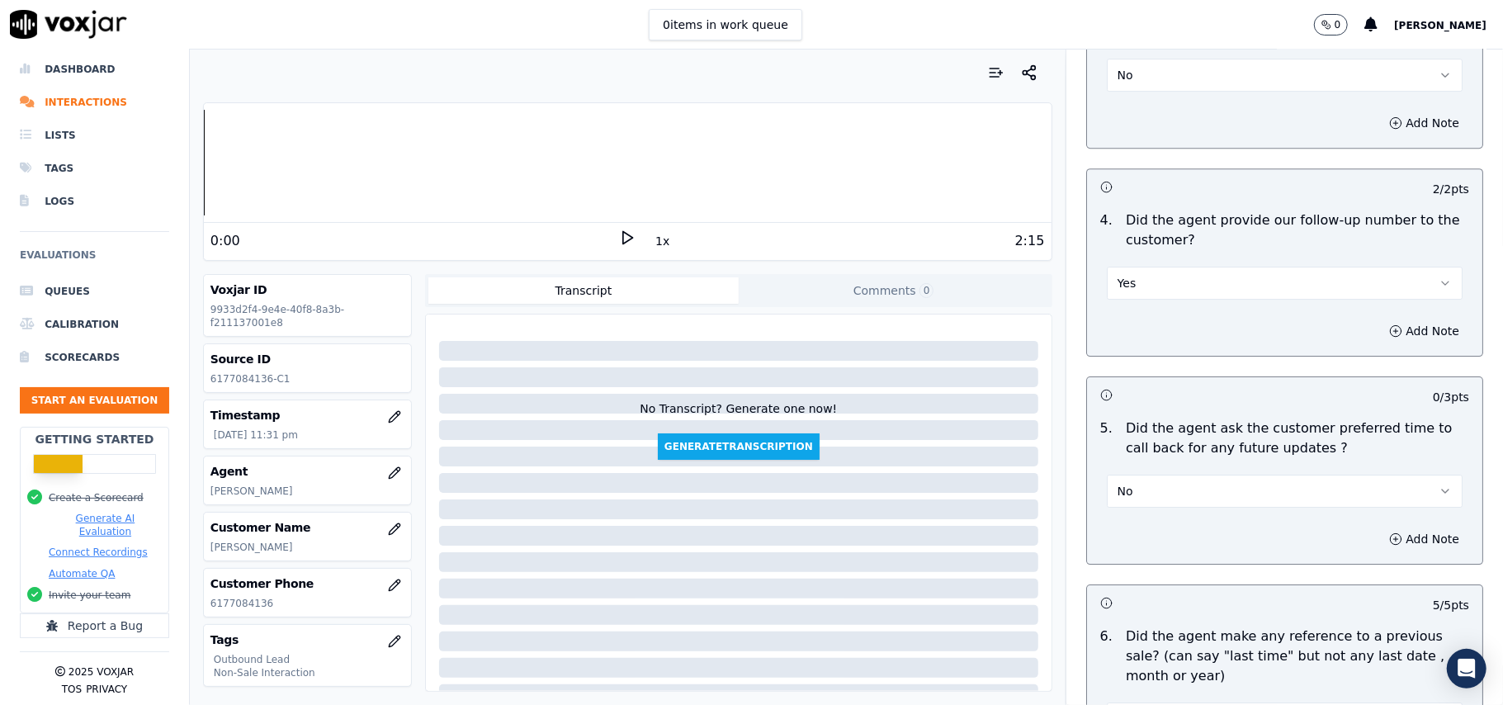
scroll to position [4204, 0]
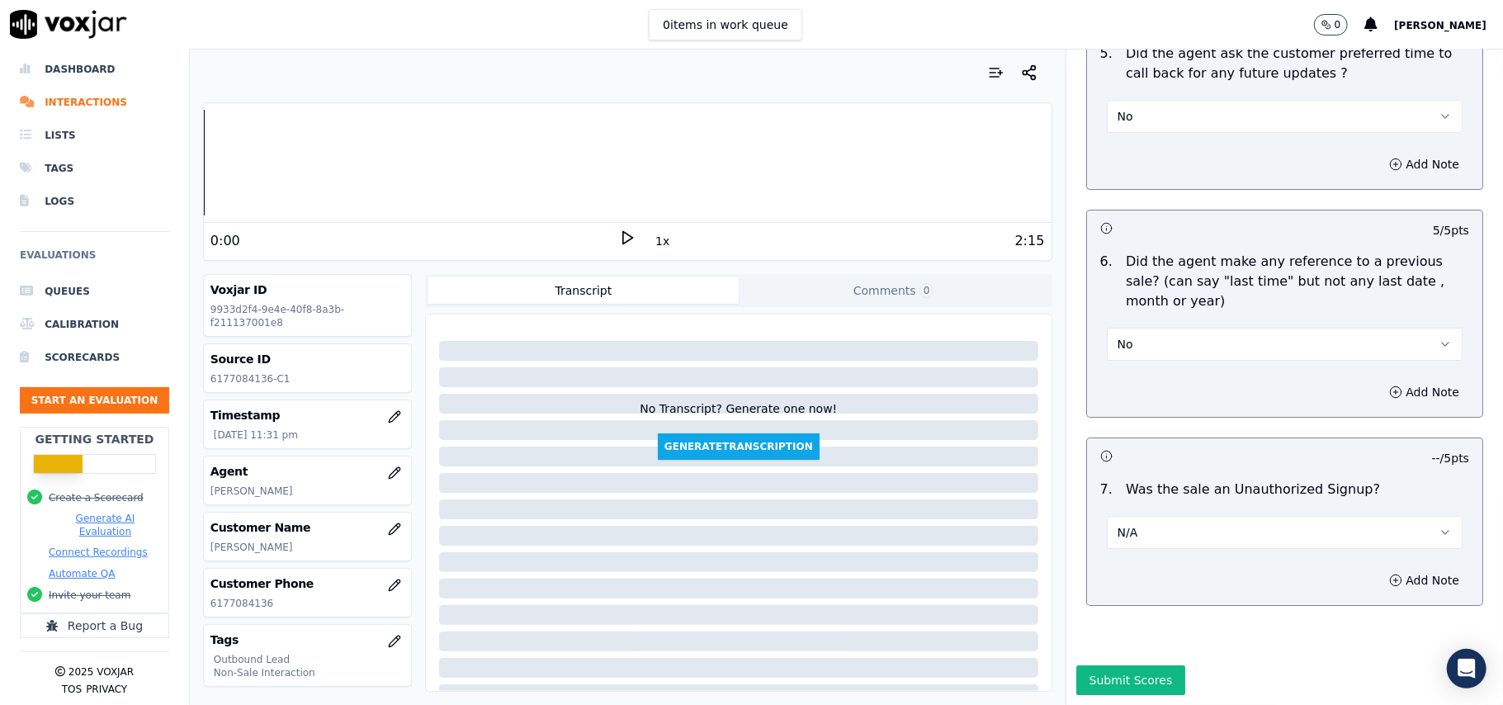
click at [1089, 665] on button "Submit Scores" at bounding box center [1131, 680] width 110 height 30
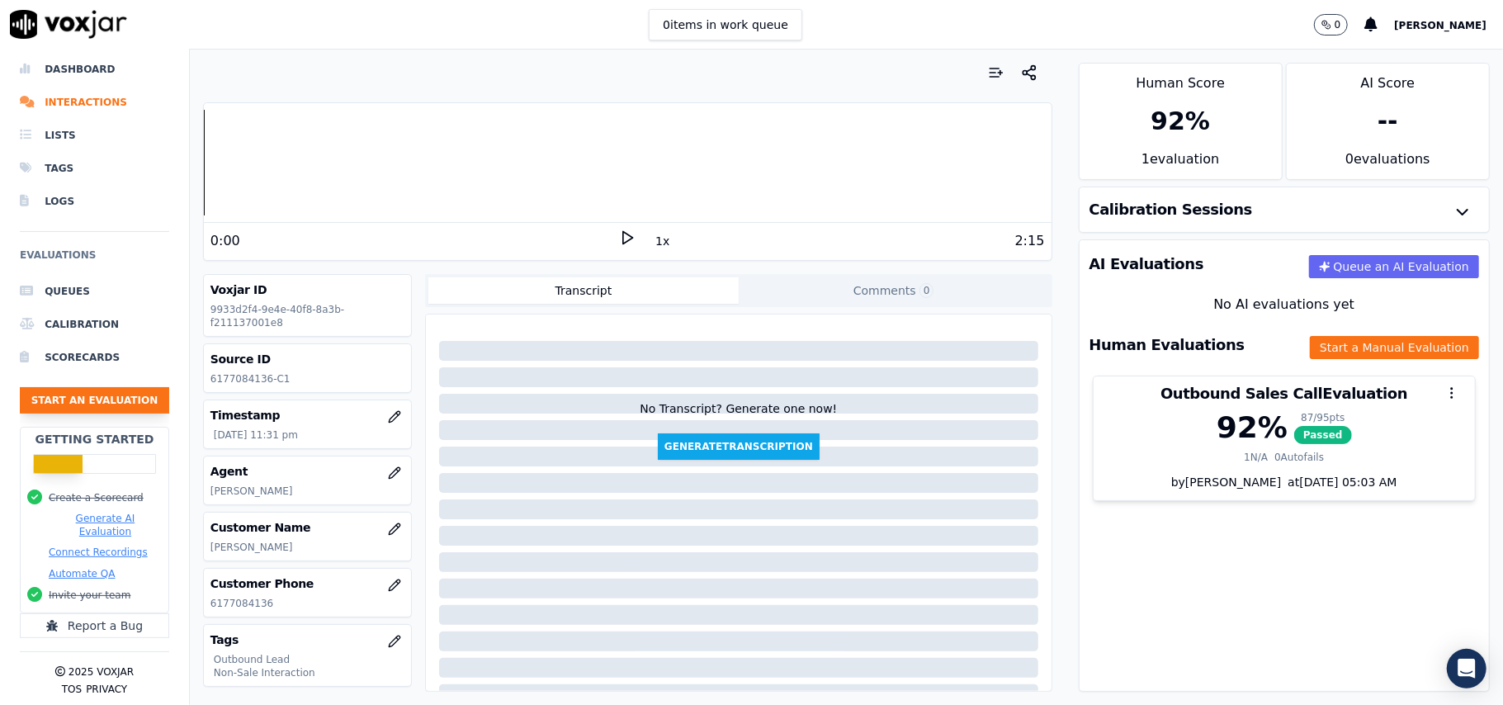
click at [102, 387] on button "Start an Evaluation" at bounding box center [94, 400] width 149 height 26
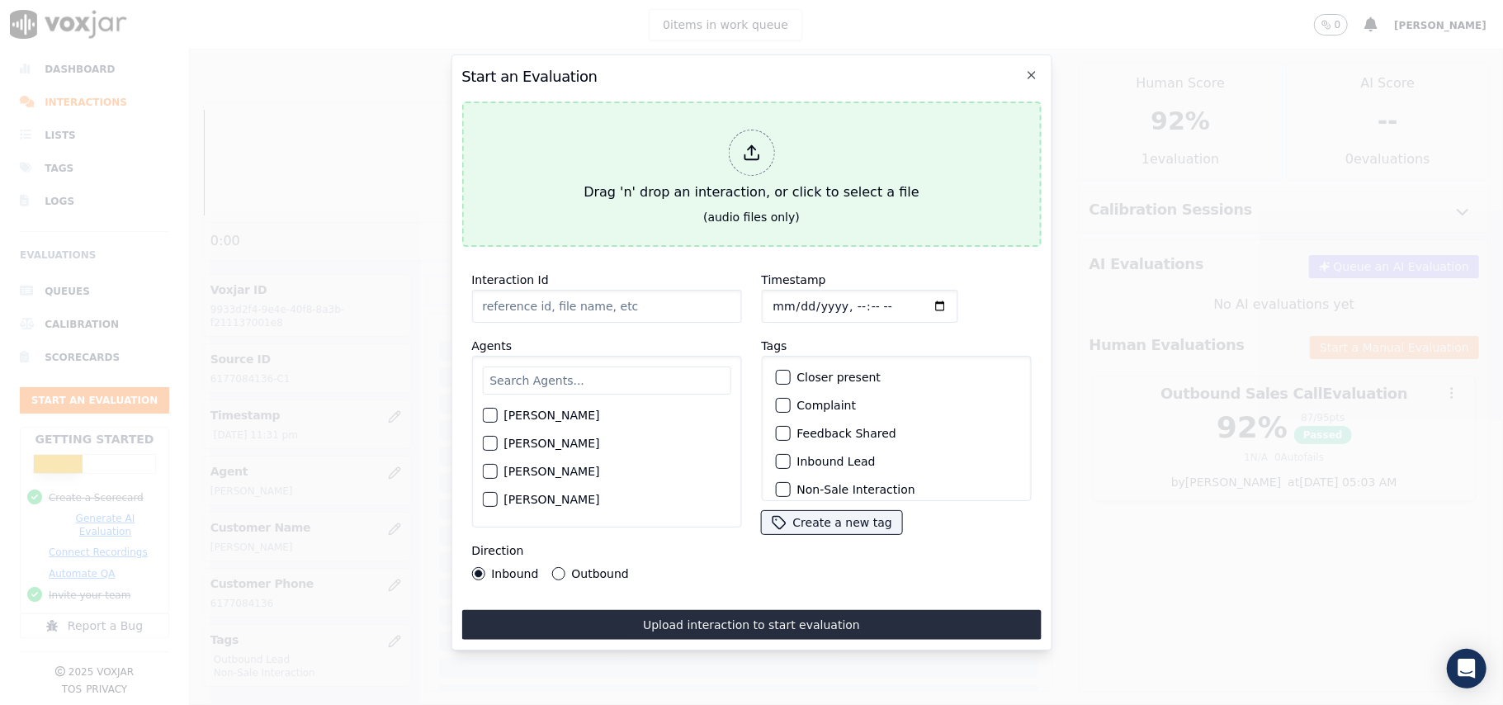
click at [742, 149] on icon at bounding box center [751, 153] width 18 height 18
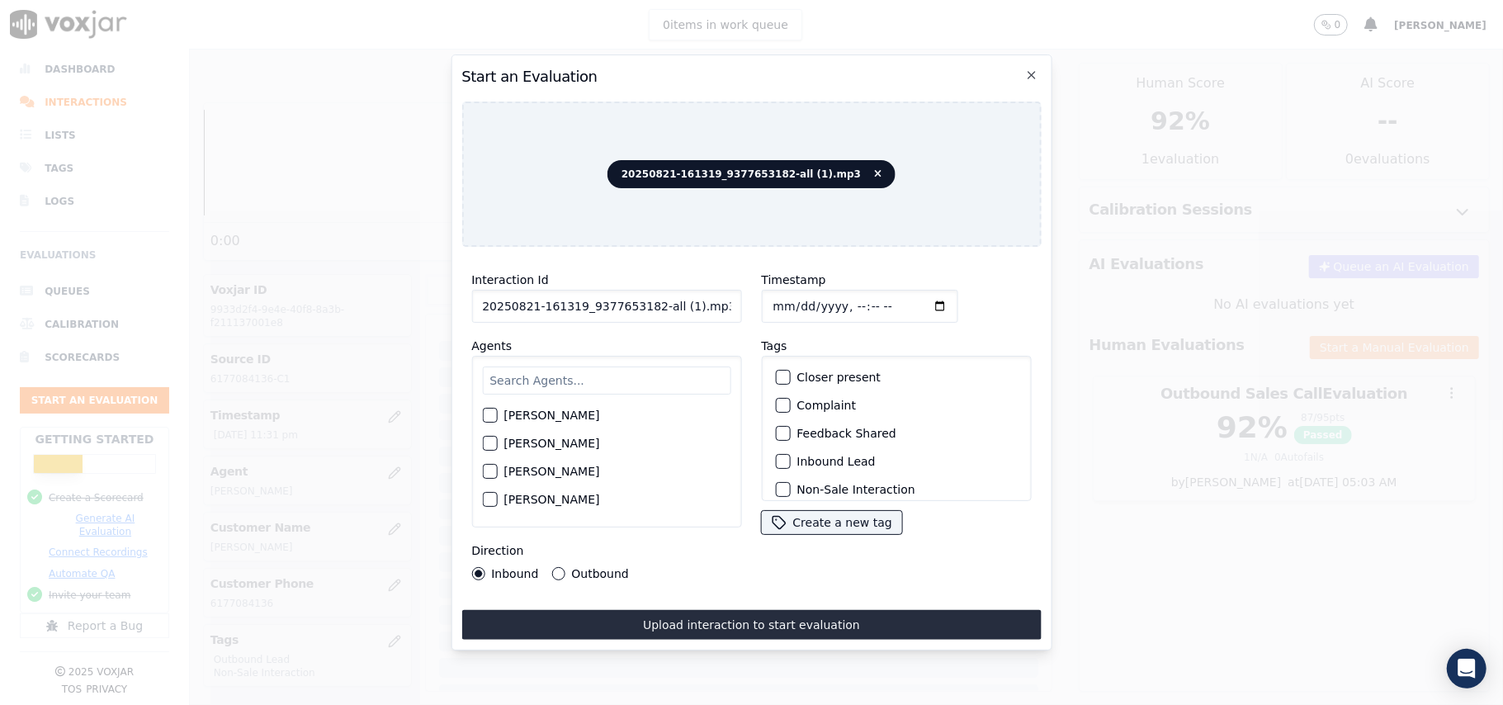
drag, startPoint x: 717, startPoint y: 298, endPoint x: 647, endPoint y: 300, distance: 70.2
click at [647, 300] on input "20250821-161319_9377653182-all (1).mp3" at bounding box center [606, 306] width 270 height 33
type input "20250821-161319_9377653182-C1"
click at [784, 295] on input "Timestamp" at bounding box center [859, 306] width 196 height 33
type input "[DATE]T23:33"
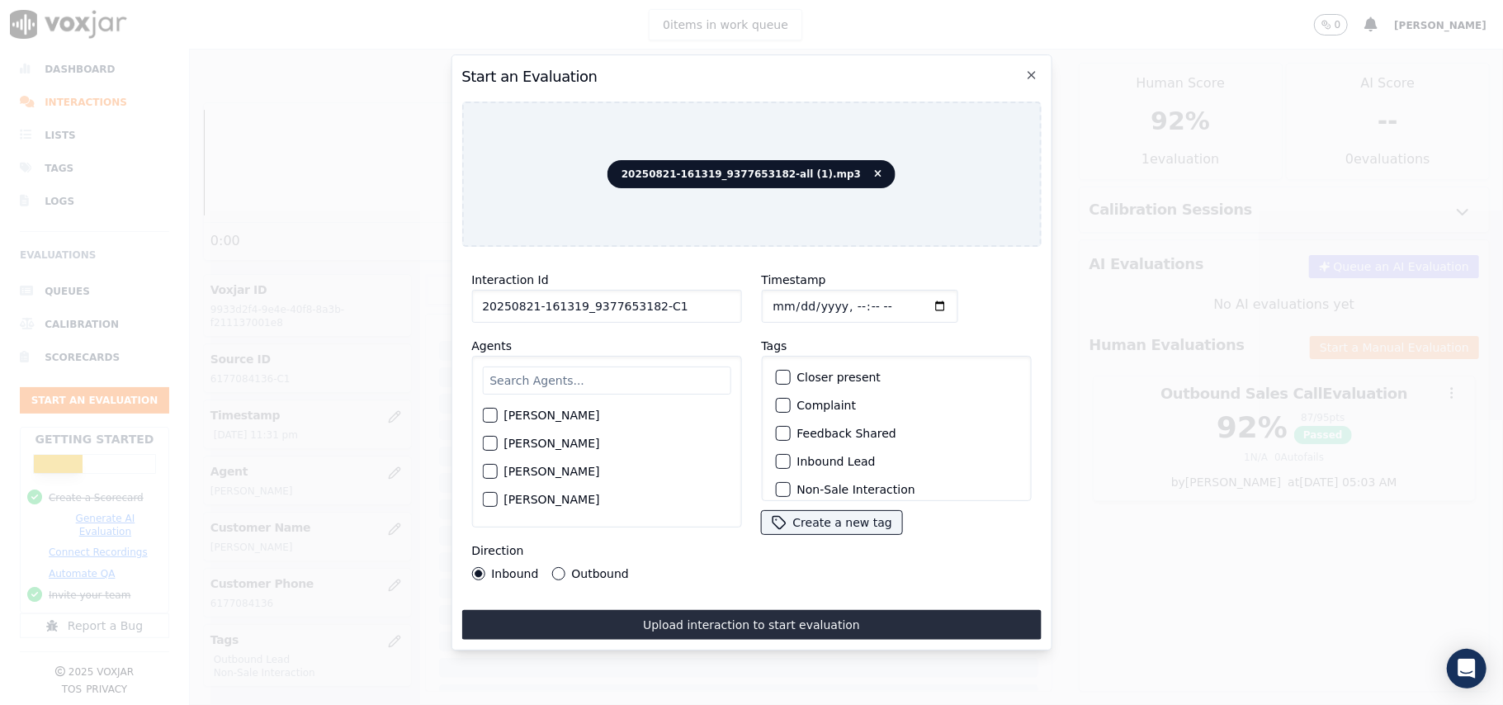
click at [602, 357] on div "[PERSON_NAME] [PERSON_NAME] [PERSON_NAME] [PERSON_NAME] [PERSON_NAME] [PERSON_N…" at bounding box center [606, 442] width 270 height 172
click at [578, 386] on input "text" at bounding box center [606, 380] width 248 height 28
type input "[PERSON_NAME]"
click at [493, 414] on div "button" at bounding box center [489, 420] width 12 height 12
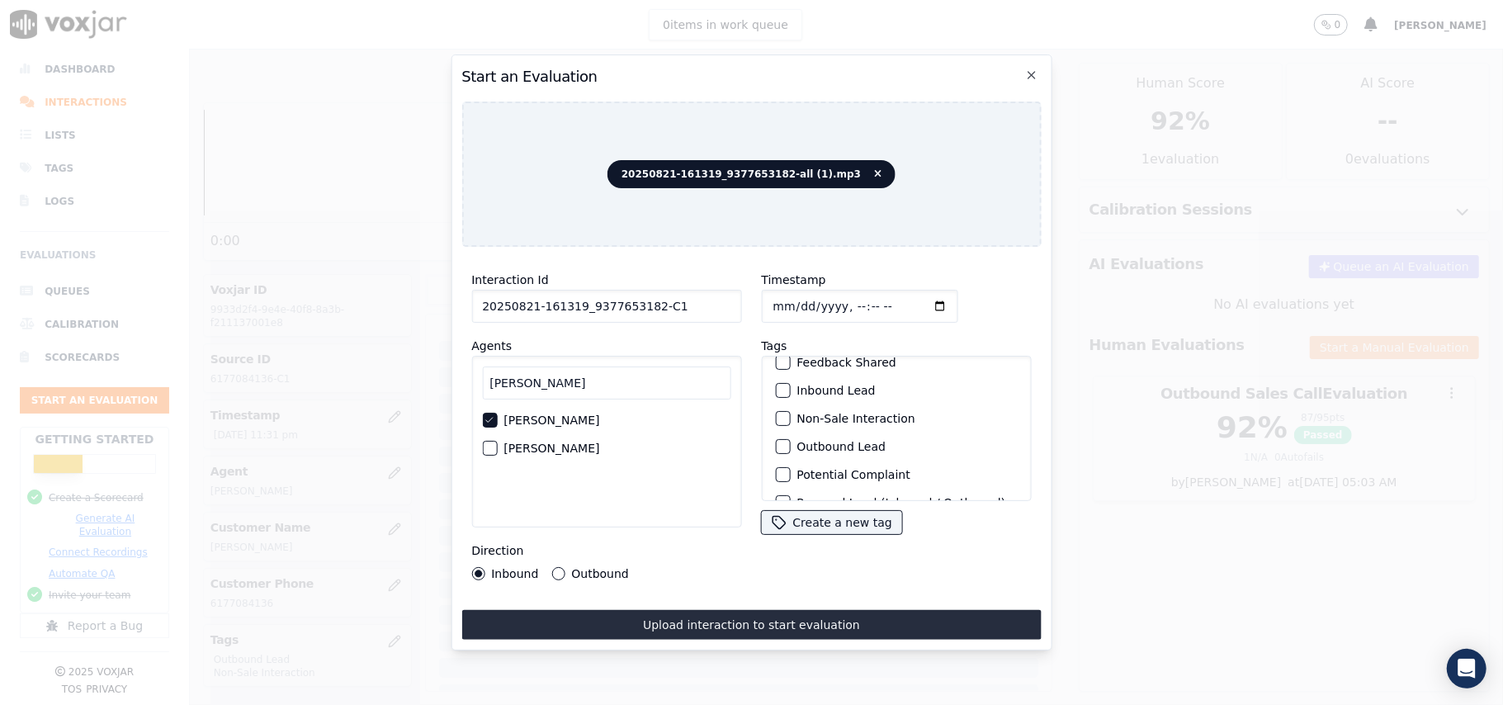
scroll to position [110, 0]
click at [777, 404] on div "button" at bounding box center [782, 408] width 12 height 12
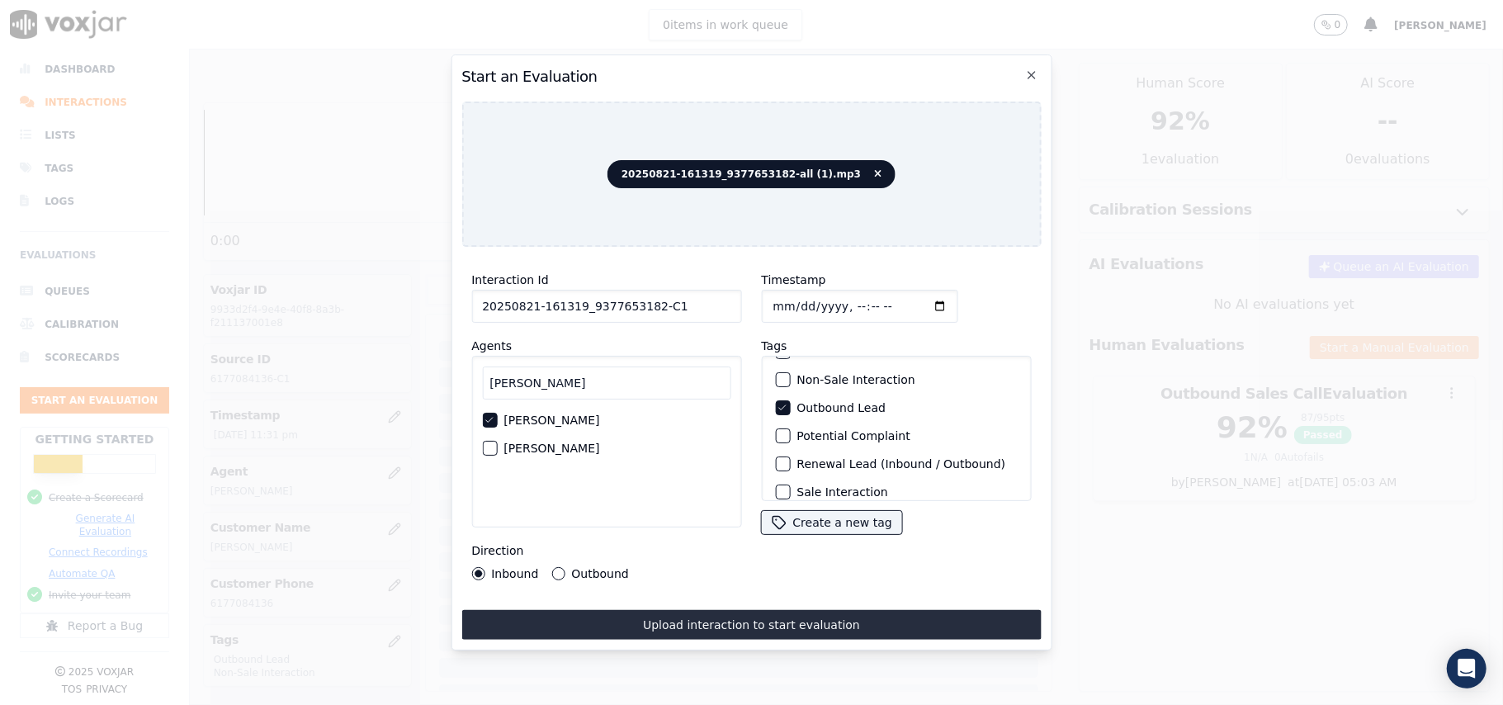
click at [777, 374] on div "button" at bounding box center [782, 380] width 12 height 12
click at [555, 556] on div "Direction Inbound Outbound" at bounding box center [606, 561] width 270 height 40
click at [560, 573] on div "Interaction Id 20250821-161319_9377653182-C1 Agents [PERSON_NAME] [PERSON_NAME]…" at bounding box center [606, 425] width 290 height 330
drag, startPoint x: 559, startPoint y: 563, endPoint x: 561, endPoint y: 583, distance: 20.0
click at [558, 567] on button "Outbound" at bounding box center [557, 573] width 13 height 13
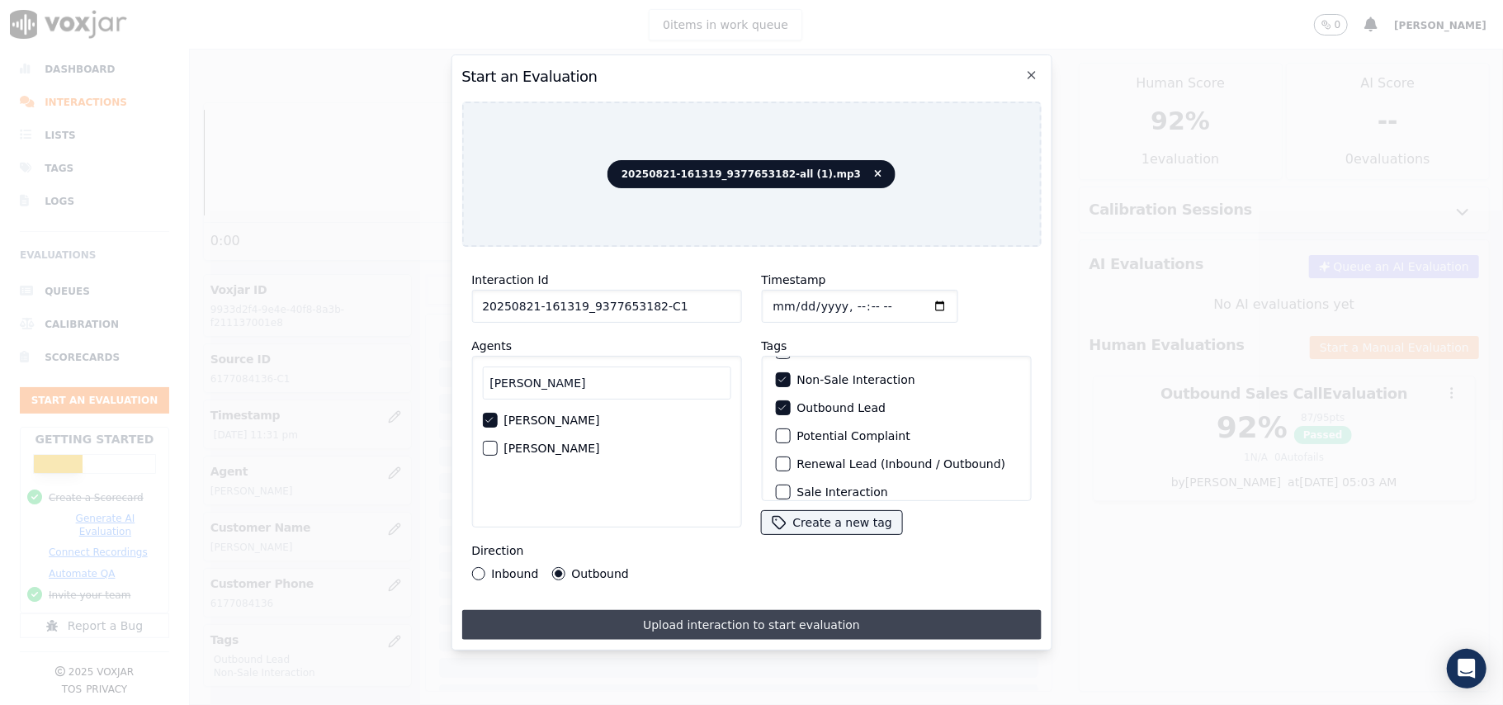
click at [664, 618] on button "Upload interaction to start evaluation" at bounding box center [750, 625] width 579 height 30
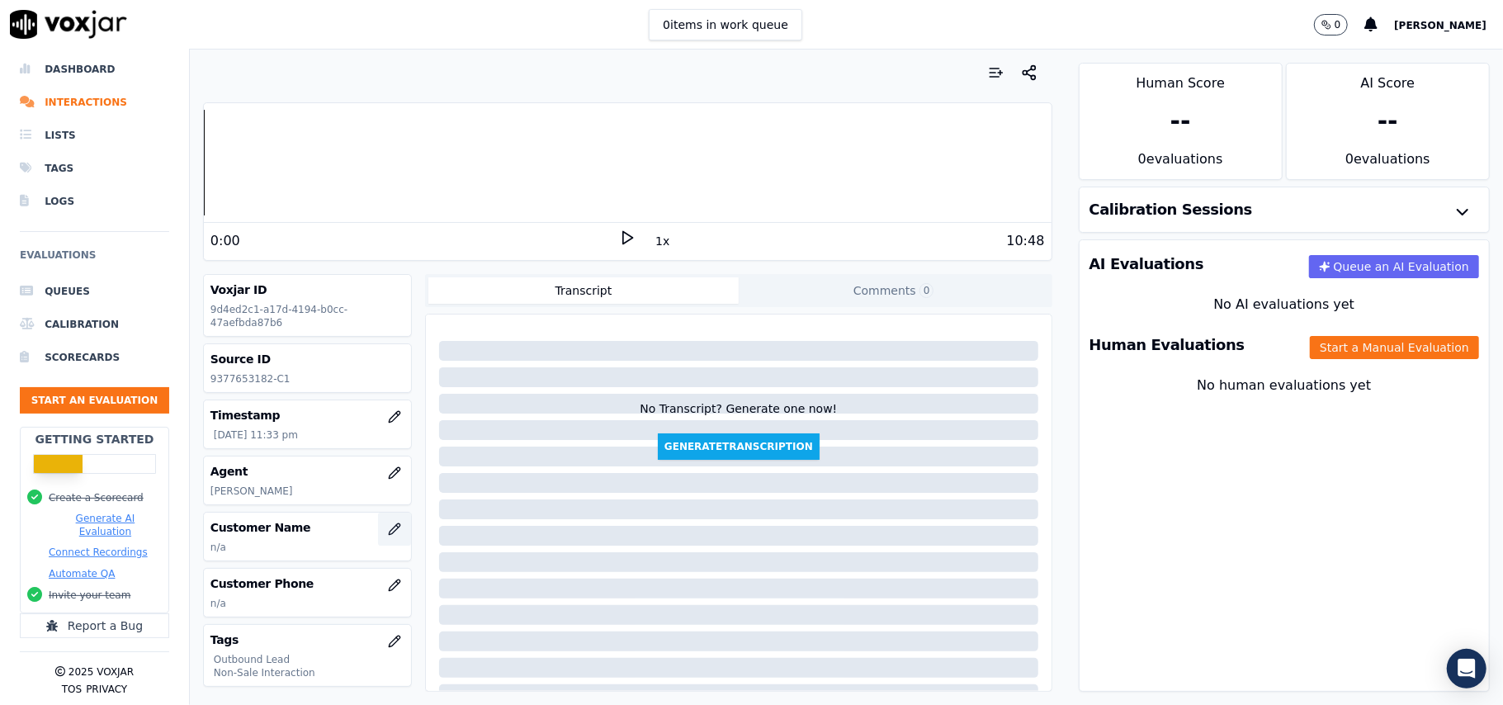
click at [388, 533] on icon "button" at bounding box center [394, 528] width 13 height 13
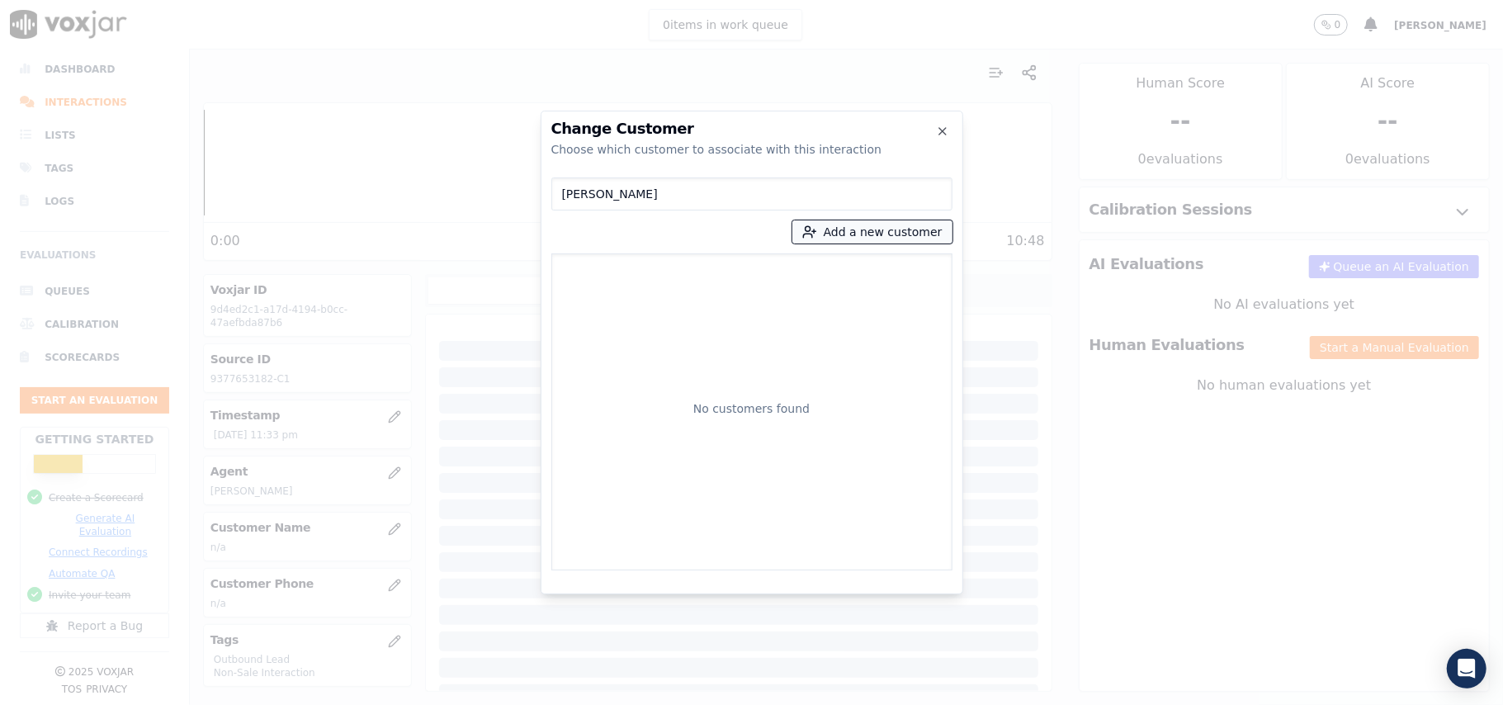
type input "[PERSON_NAME]"
click at [843, 231] on button "Add a new customer" at bounding box center [872, 231] width 160 height 23
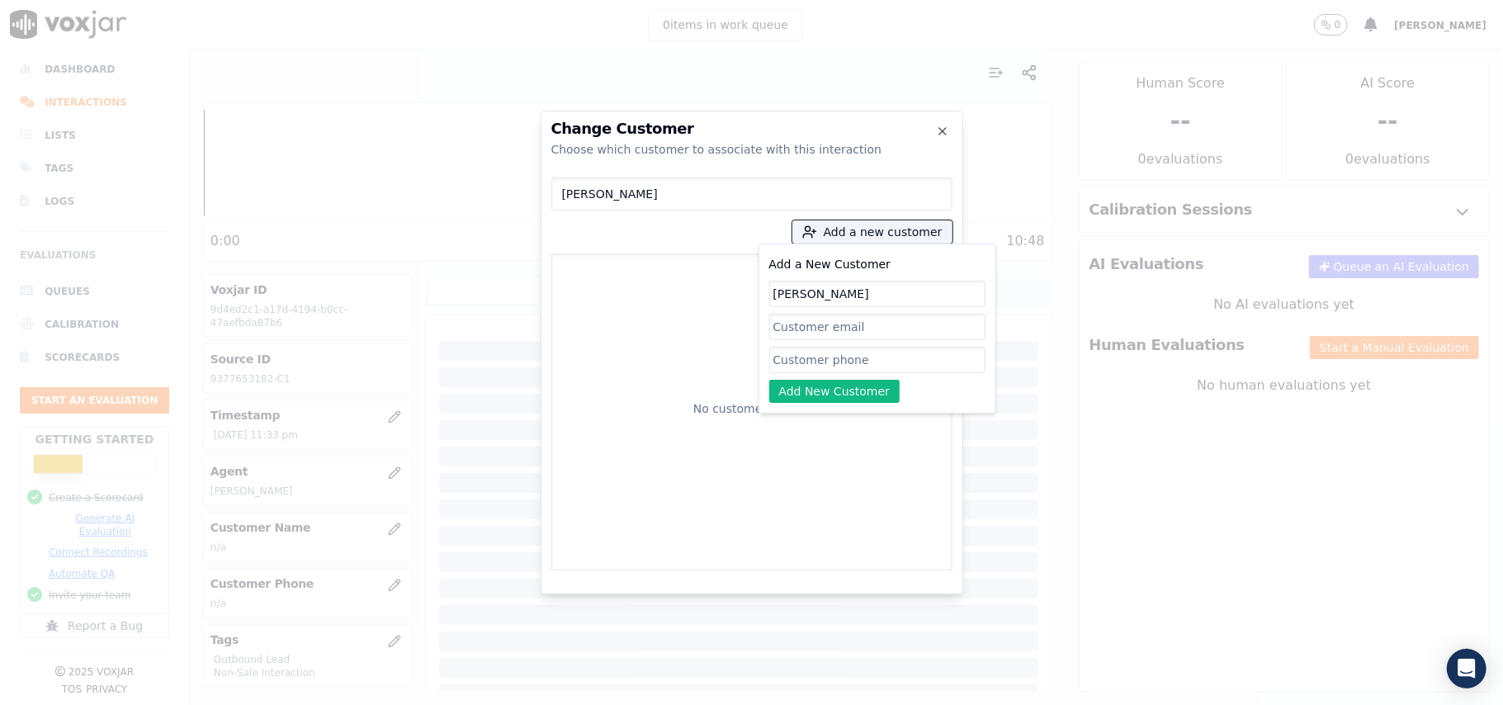
type input "[PERSON_NAME]"
click at [780, 360] on input "Add a New Customer" at bounding box center [877, 360] width 216 height 26
paste input "9377653182 9372074541"
click at [852, 357] on input "9377653182 9372074541" at bounding box center [877, 360] width 216 height 26
type input "9377653182-9372074541"
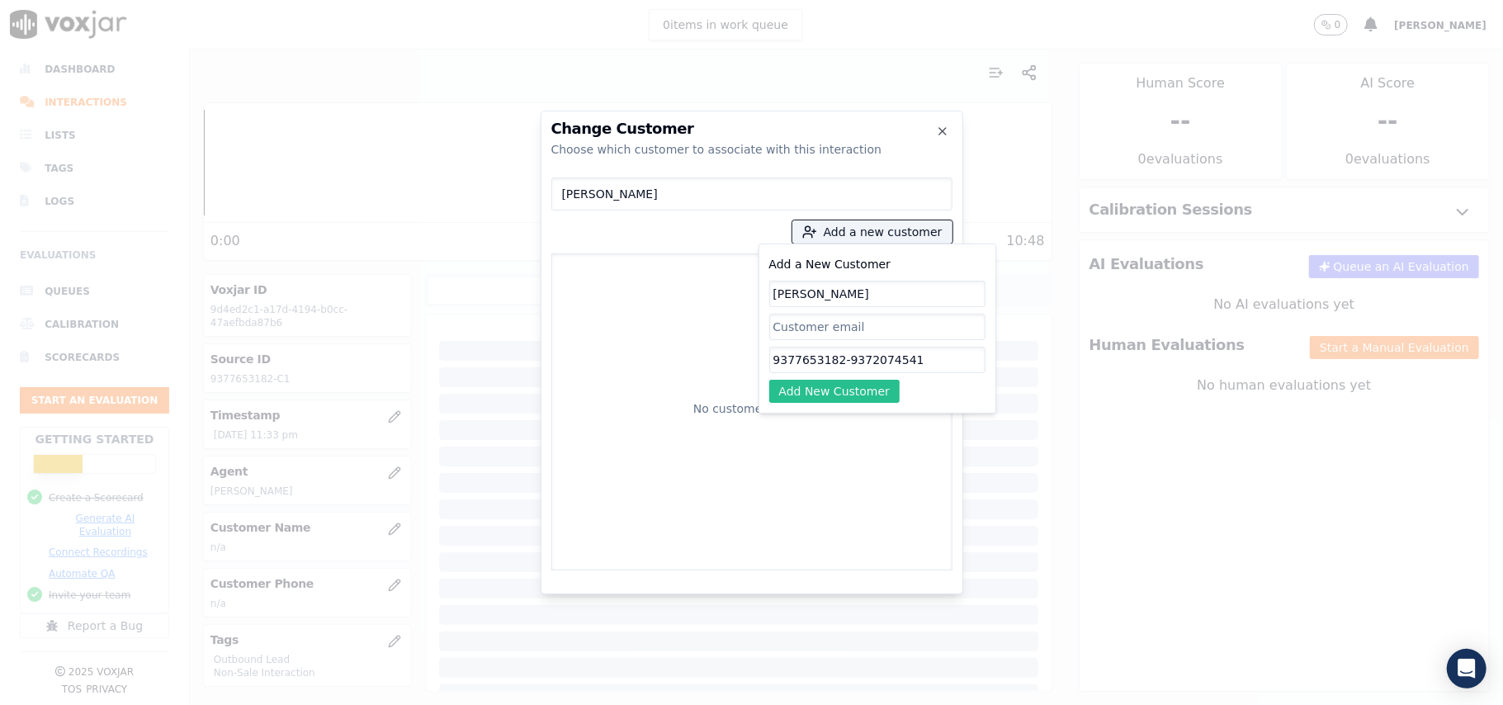
click at [832, 381] on button "Add New Customer" at bounding box center [834, 391] width 131 height 23
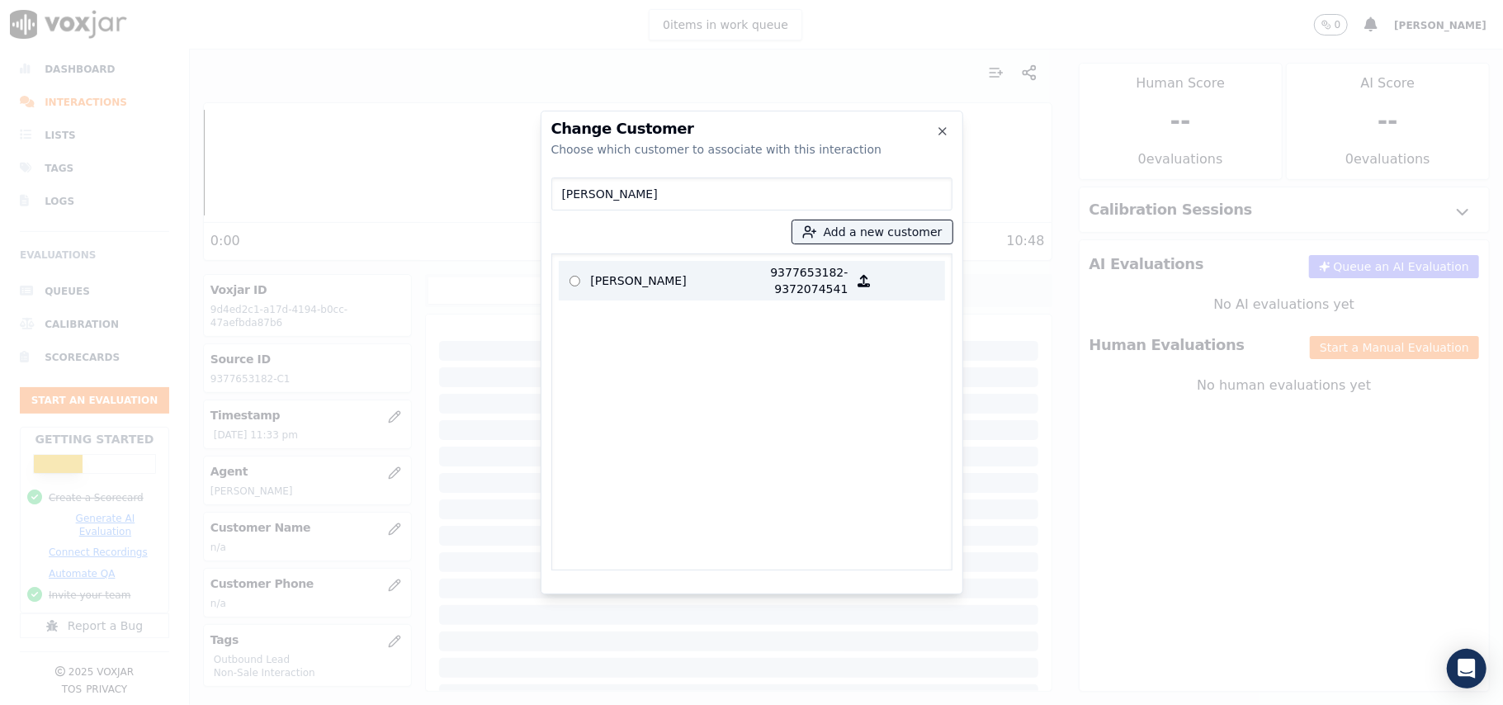
click at [730, 291] on p "9377653182-9372074541" at bounding box center [784, 280] width 129 height 33
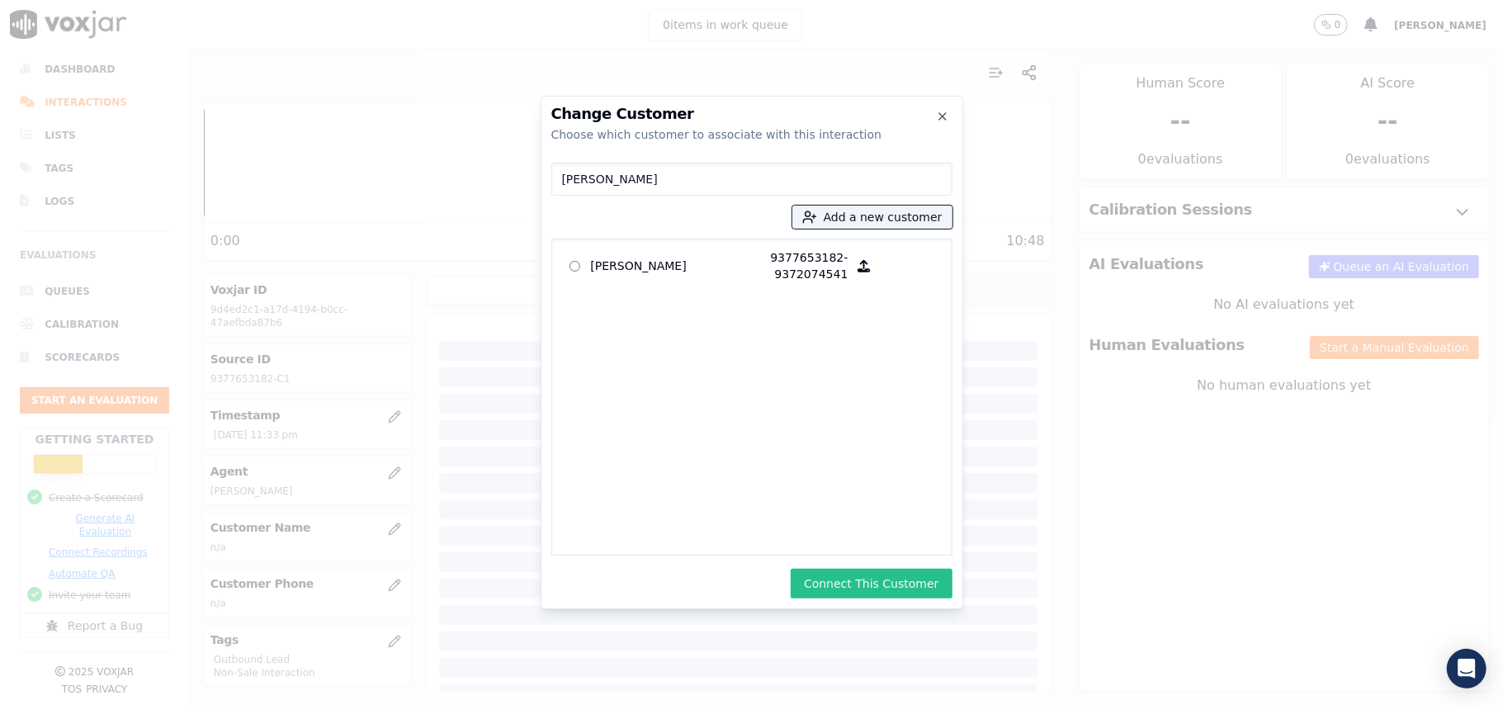
click at [867, 581] on button "Connect This Customer" at bounding box center [871, 584] width 161 height 30
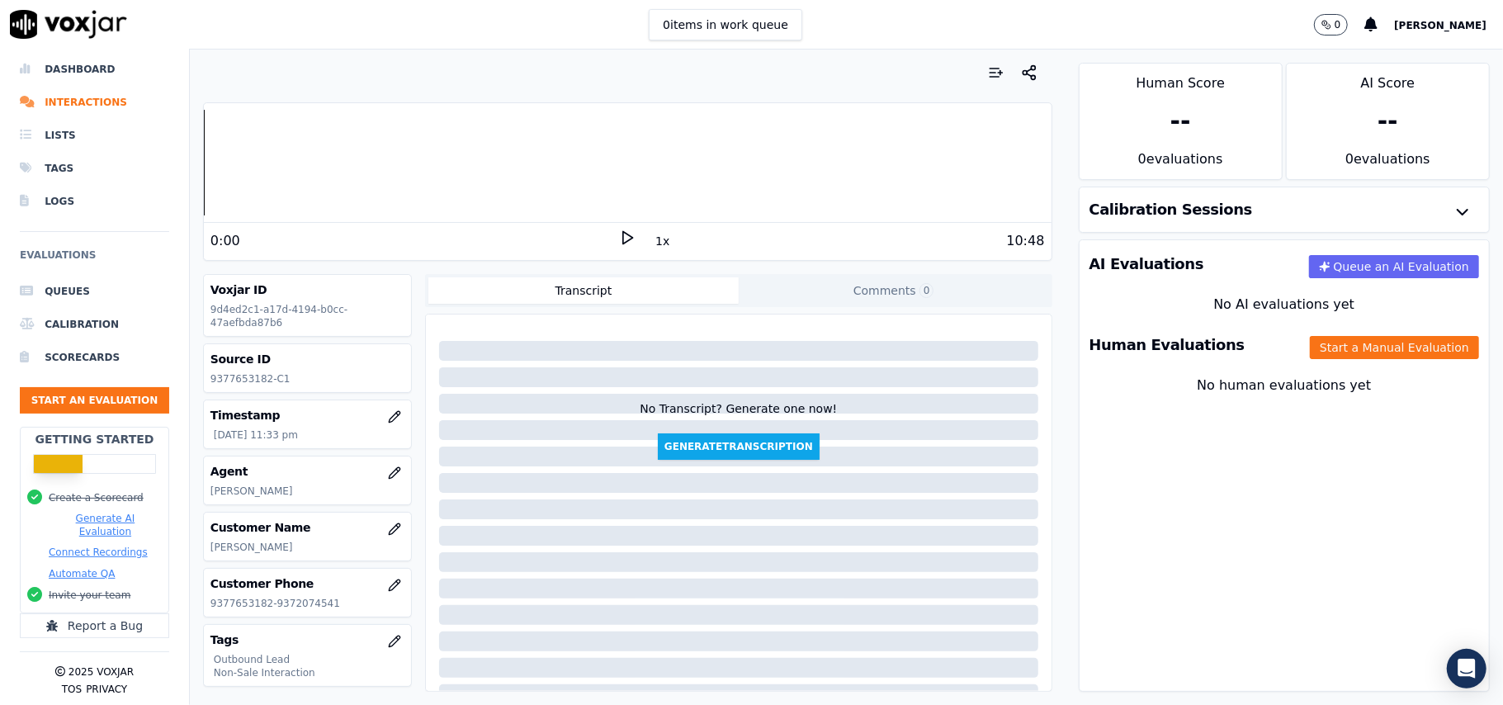
scroll to position [110, 0]
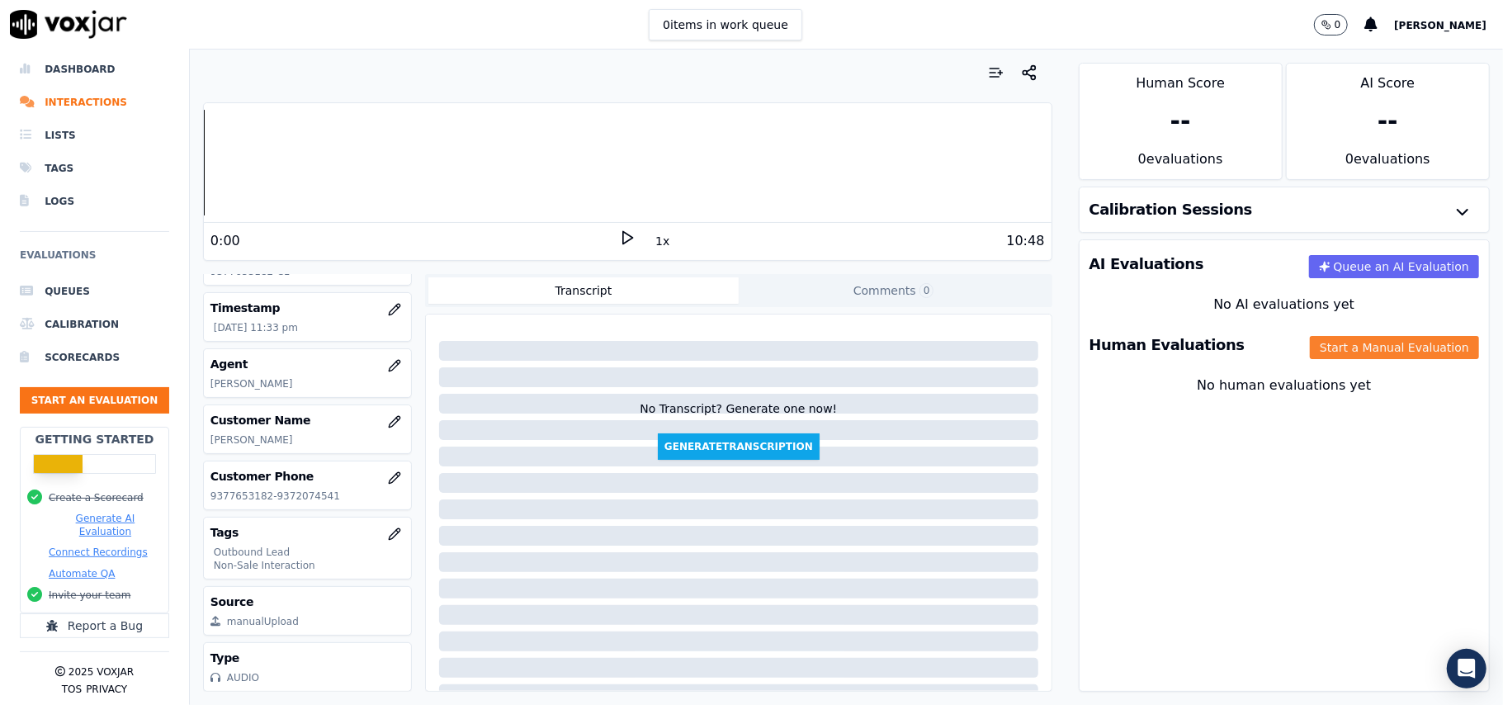
click at [1310, 350] on button "Start a Manual Evaluation" at bounding box center [1394, 347] width 169 height 23
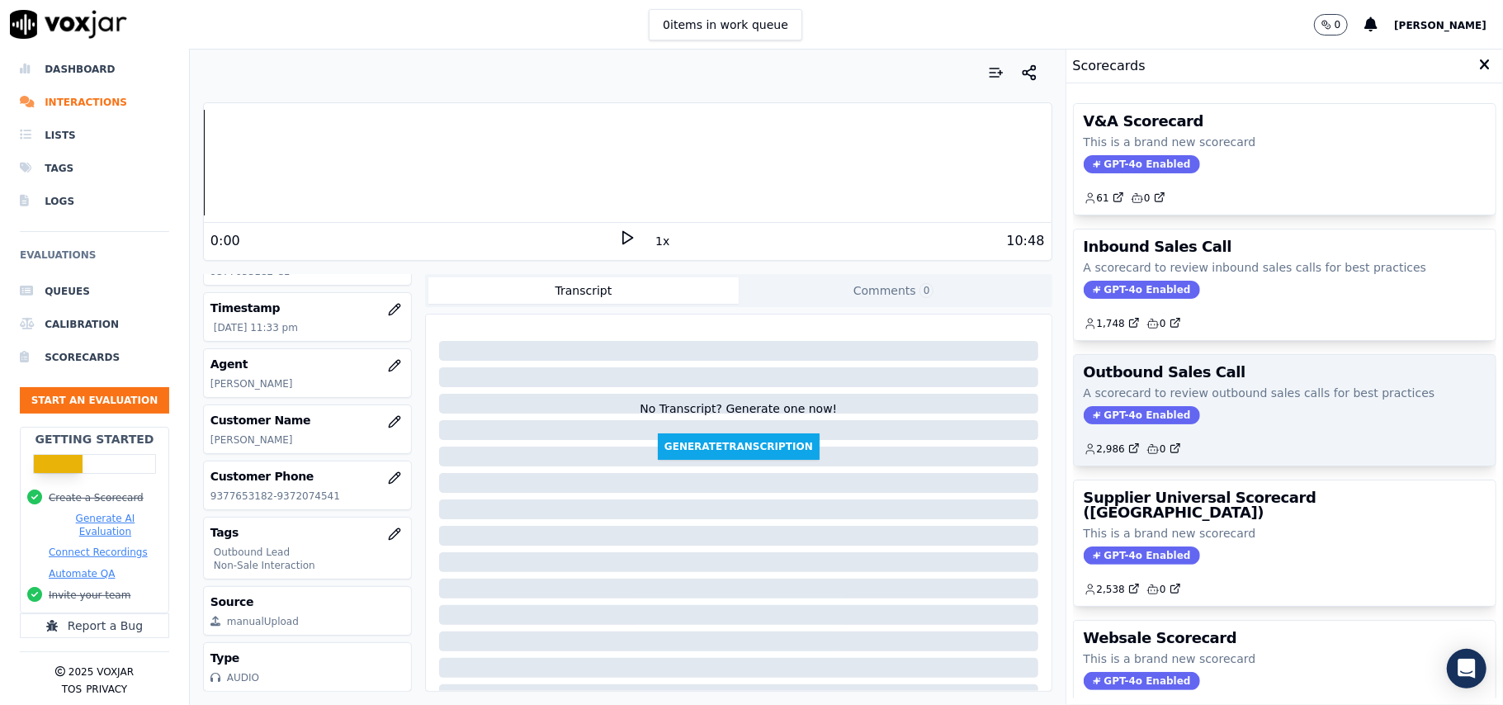
click at [1126, 419] on span "GPT-4o Enabled" at bounding box center [1142, 415] width 116 height 18
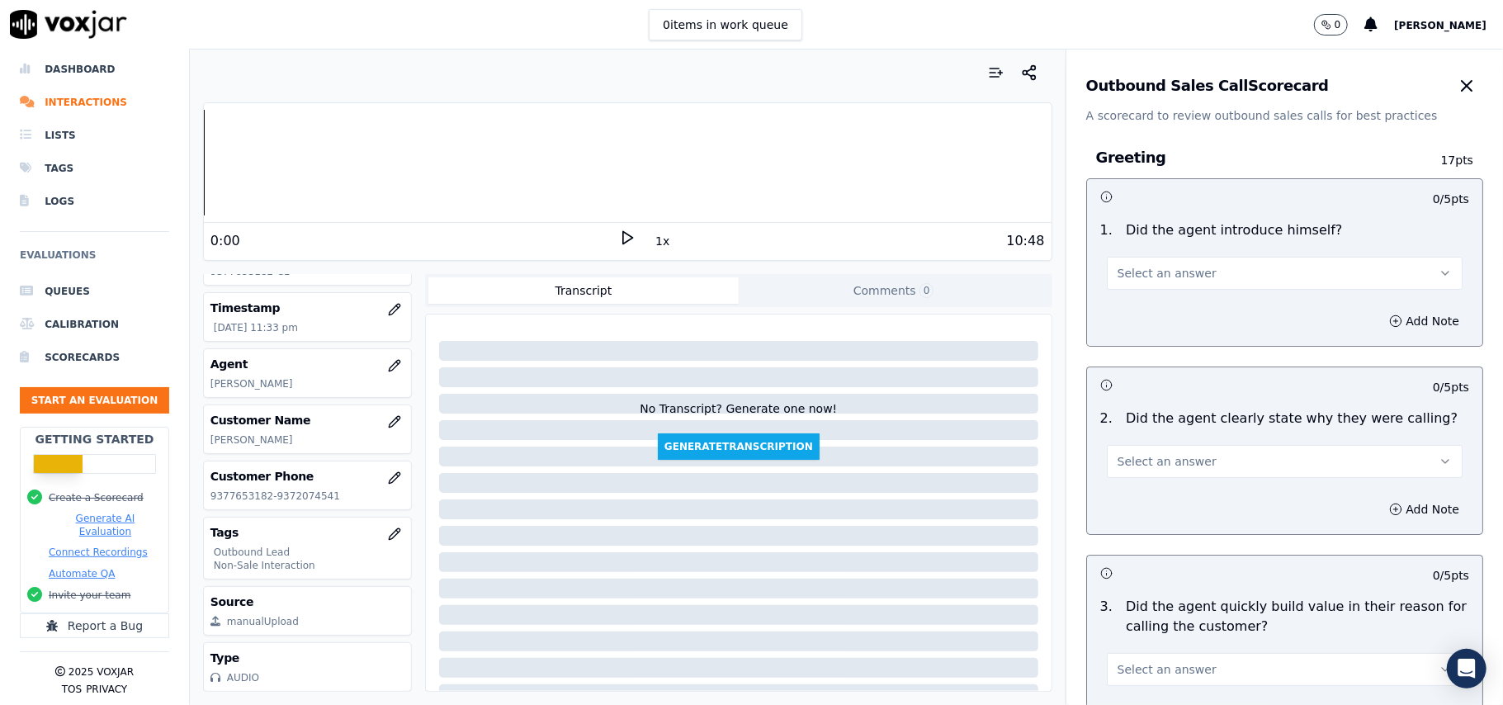
scroll to position [1177, 0]
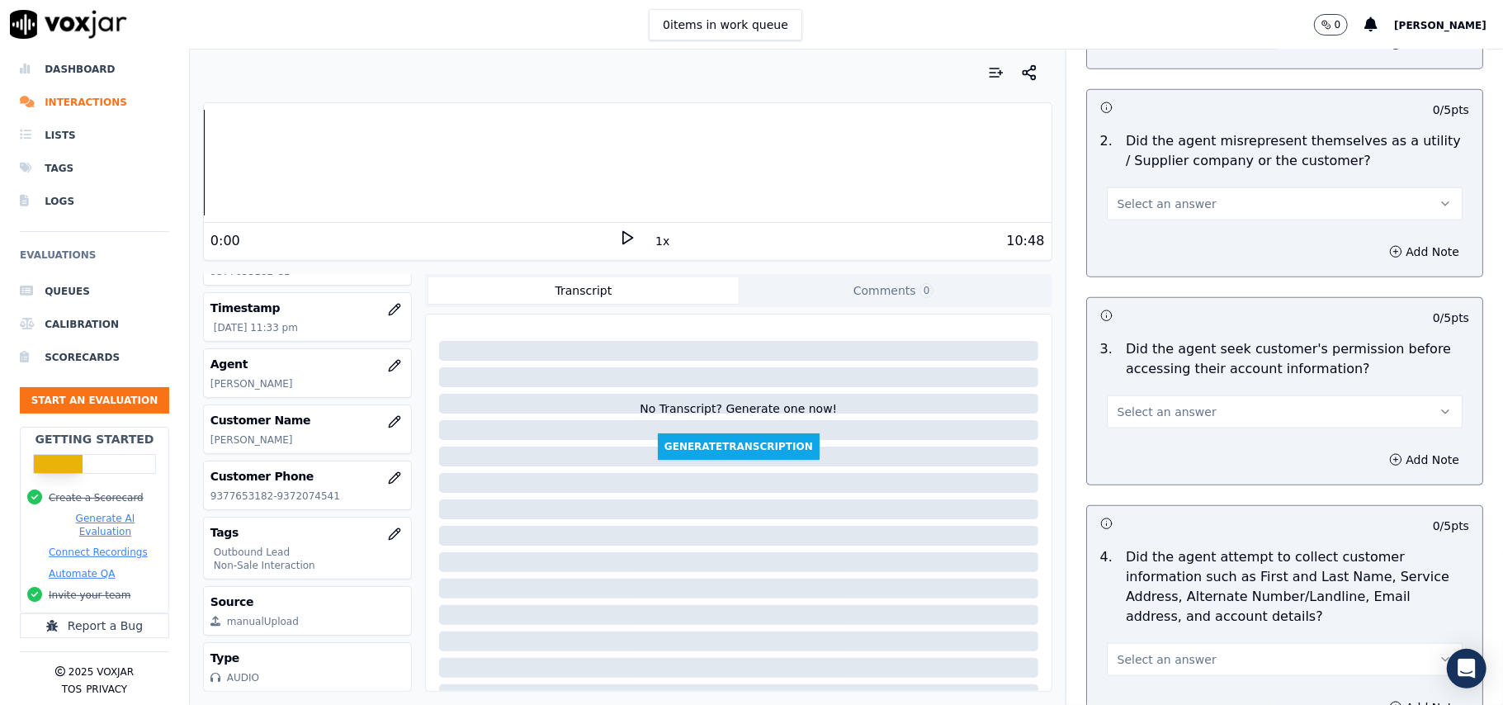
click at [1151, 414] on span "Select an answer" at bounding box center [1167, 412] width 99 height 17
click at [1120, 479] on div "No" at bounding box center [1248, 479] width 319 height 26
click at [1379, 456] on button "Add Note" at bounding box center [1424, 459] width 90 height 23
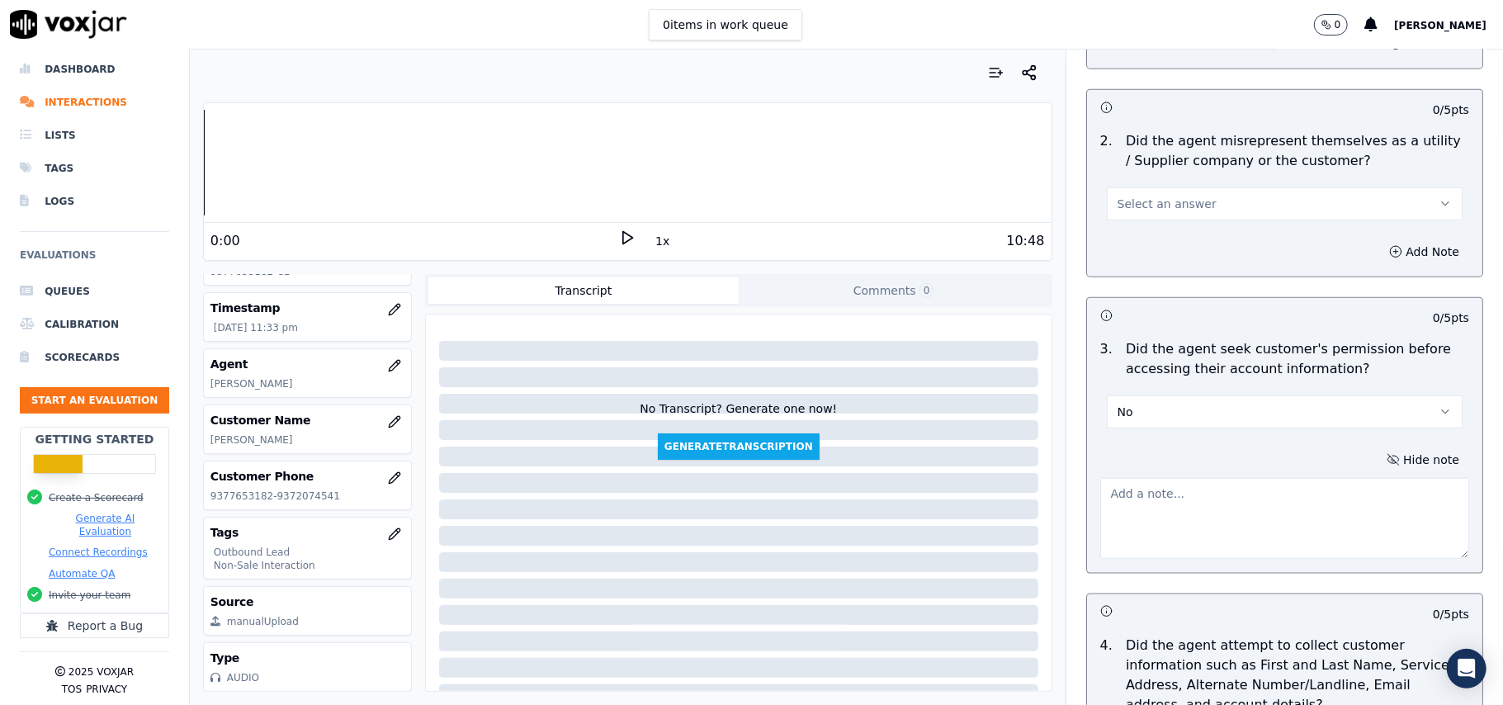
click at [1217, 513] on textarea at bounding box center [1284, 518] width 369 height 81
paste textarea "@03:40 – Did not take permission from the customer before accessing her account."
click at [1100, 494] on textarea "@03:40 – Did not take permission from the customer before accessing her account." at bounding box center [1284, 518] width 369 height 81
click at [1100, 493] on textarea "@03:40 – Did not take permission from the customer before accessing her account." at bounding box center [1284, 518] width 369 height 81
click at [1100, 483] on textarea "@03:40 – Did not take permission from the customer before accessing her account." at bounding box center [1284, 518] width 369 height 81
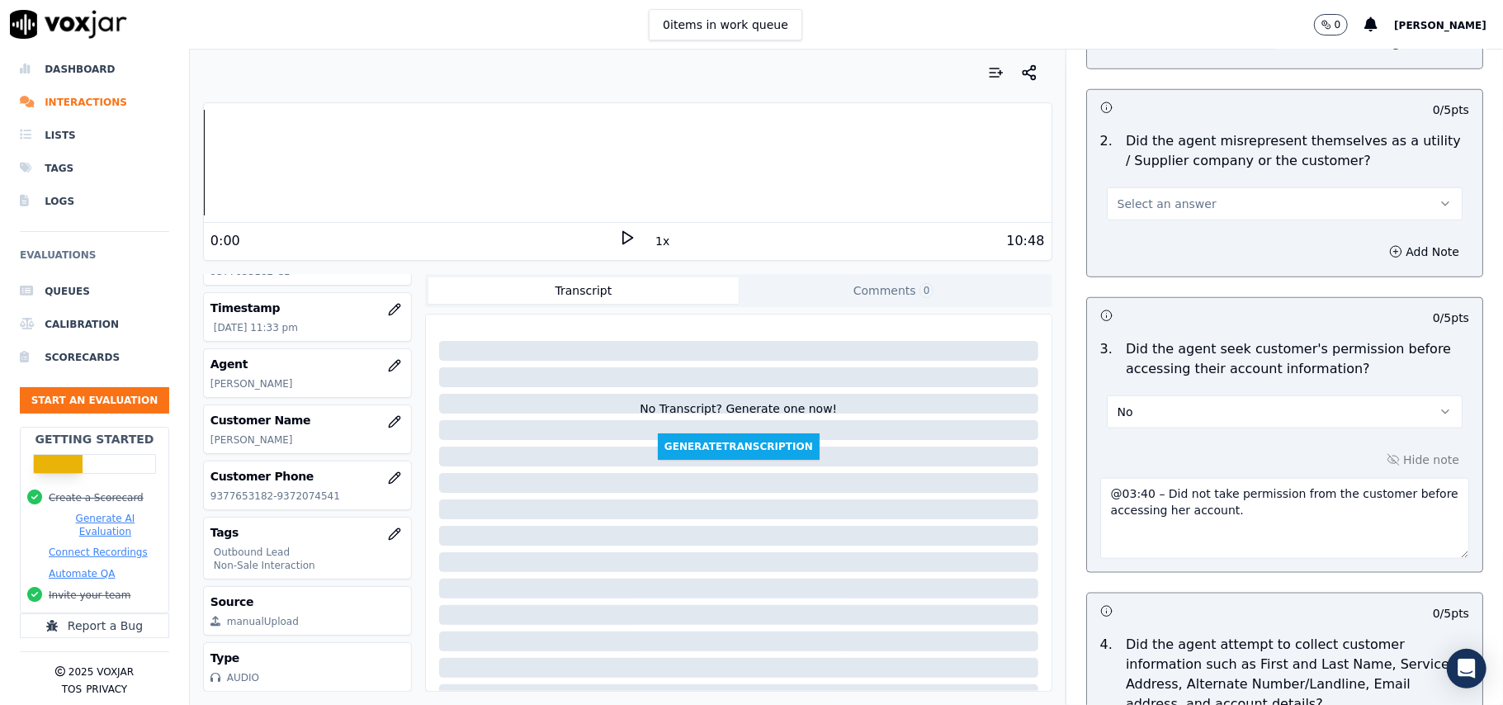
paste textarea "Call ID: 161319"
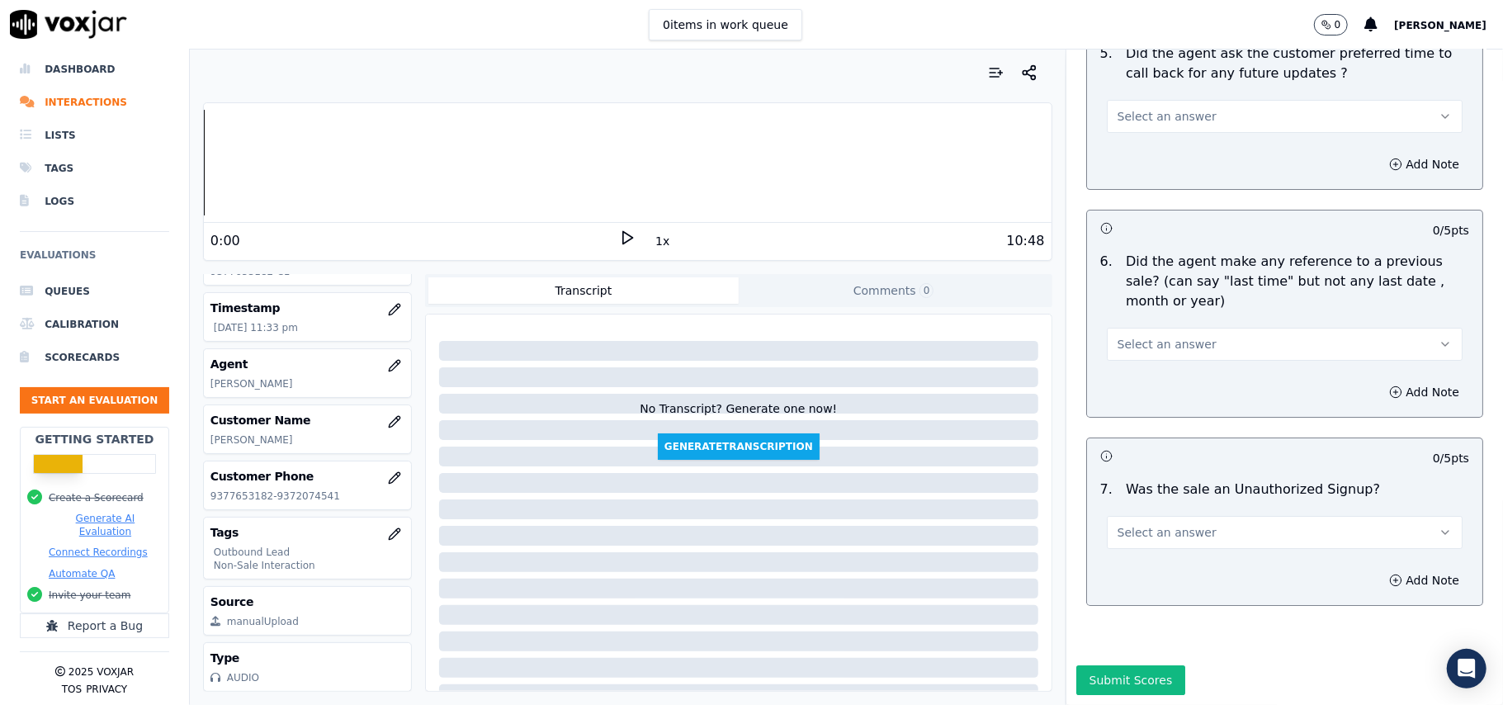
type textarea "Call ID: 161319 @03:40 – Did not take permission from the customer before acces…"
click at [1215, 516] on button "Select an answer" at bounding box center [1285, 532] width 356 height 33
click at [1152, 552] on div "No" at bounding box center [1248, 546] width 319 height 26
click at [1207, 516] on button "No" at bounding box center [1285, 532] width 356 height 33
click at [1134, 566] on div "N/A" at bounding box center [1248, 573] width 319 height 26
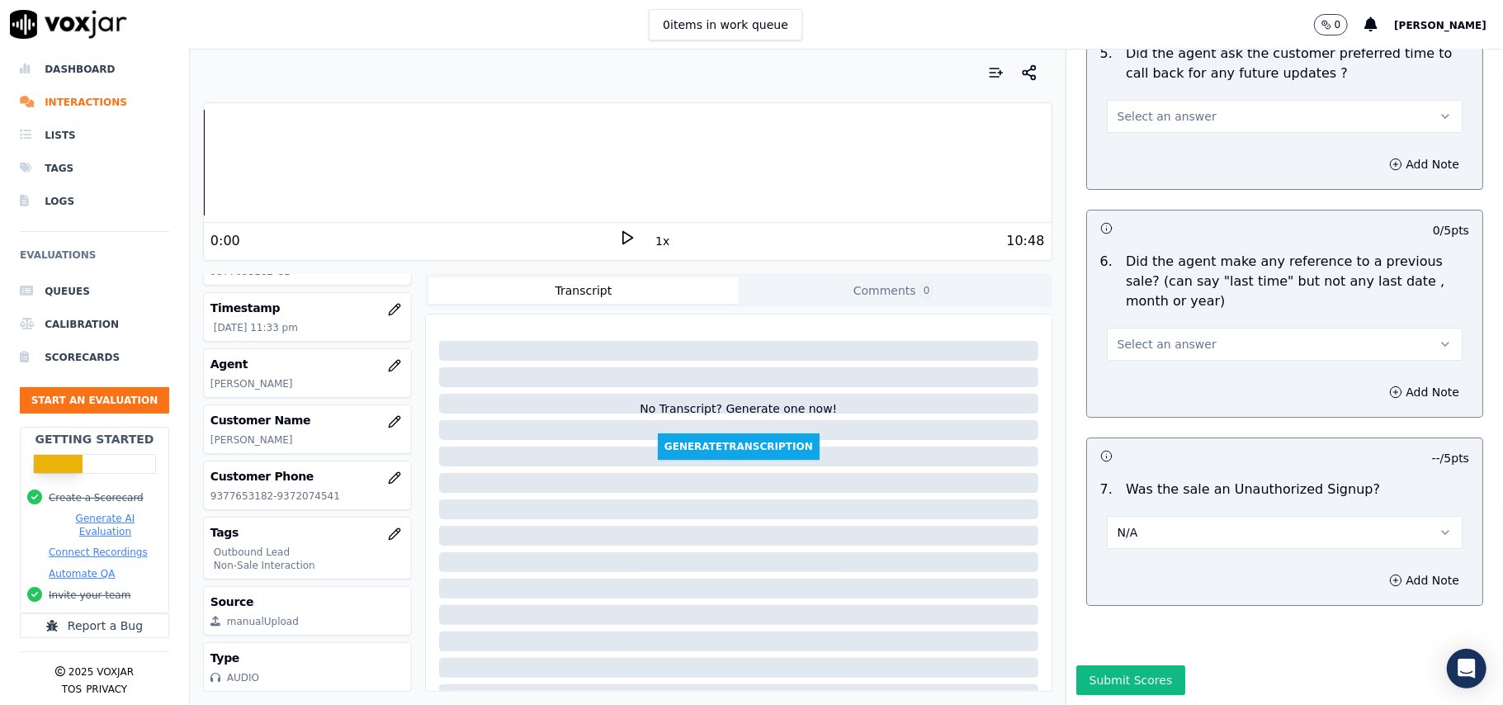
click at [1132, 328] on button "Select an answer" at bounding box center [1285, 344] width 356 height 33
click at [1131, 388] on div "N/A" at bounding box center [1248, 384] width 319 height 26
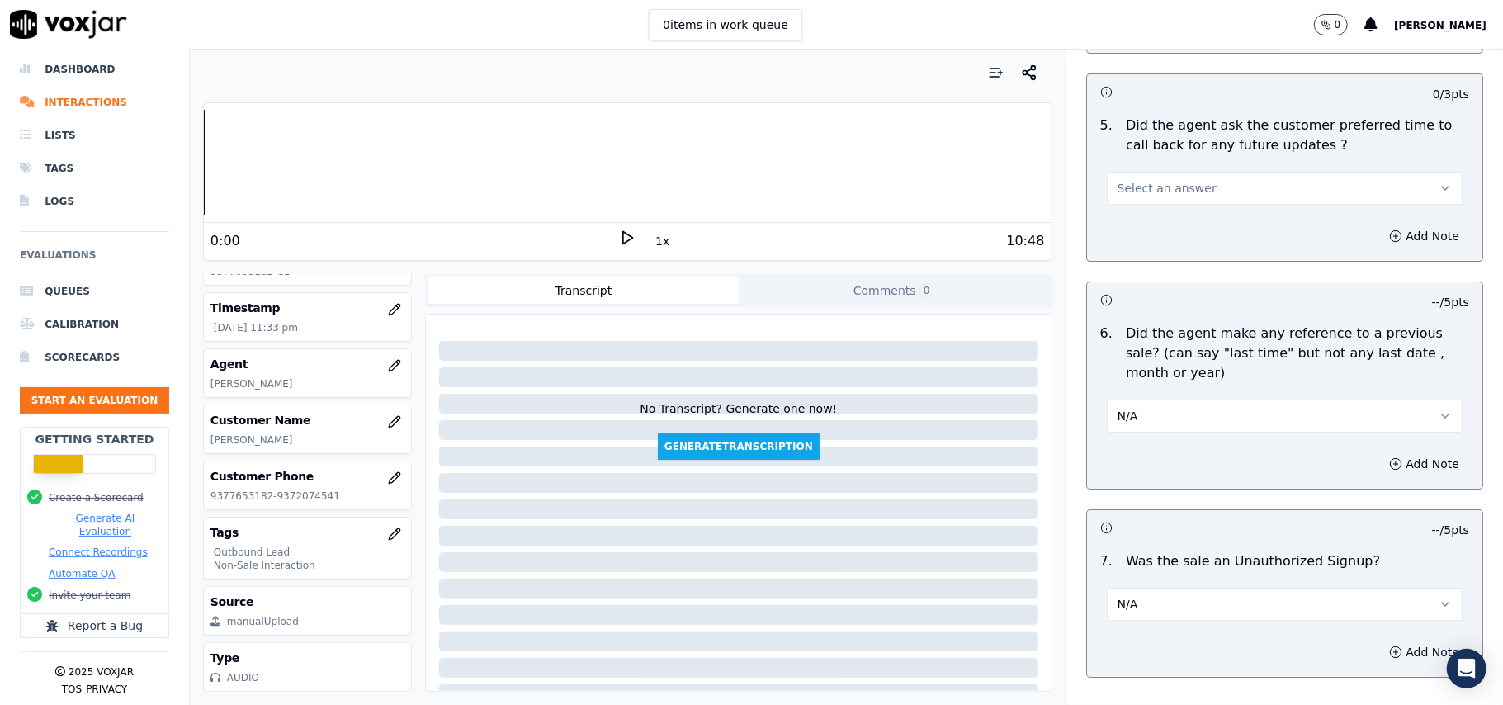
scroll to position [3985, 0]
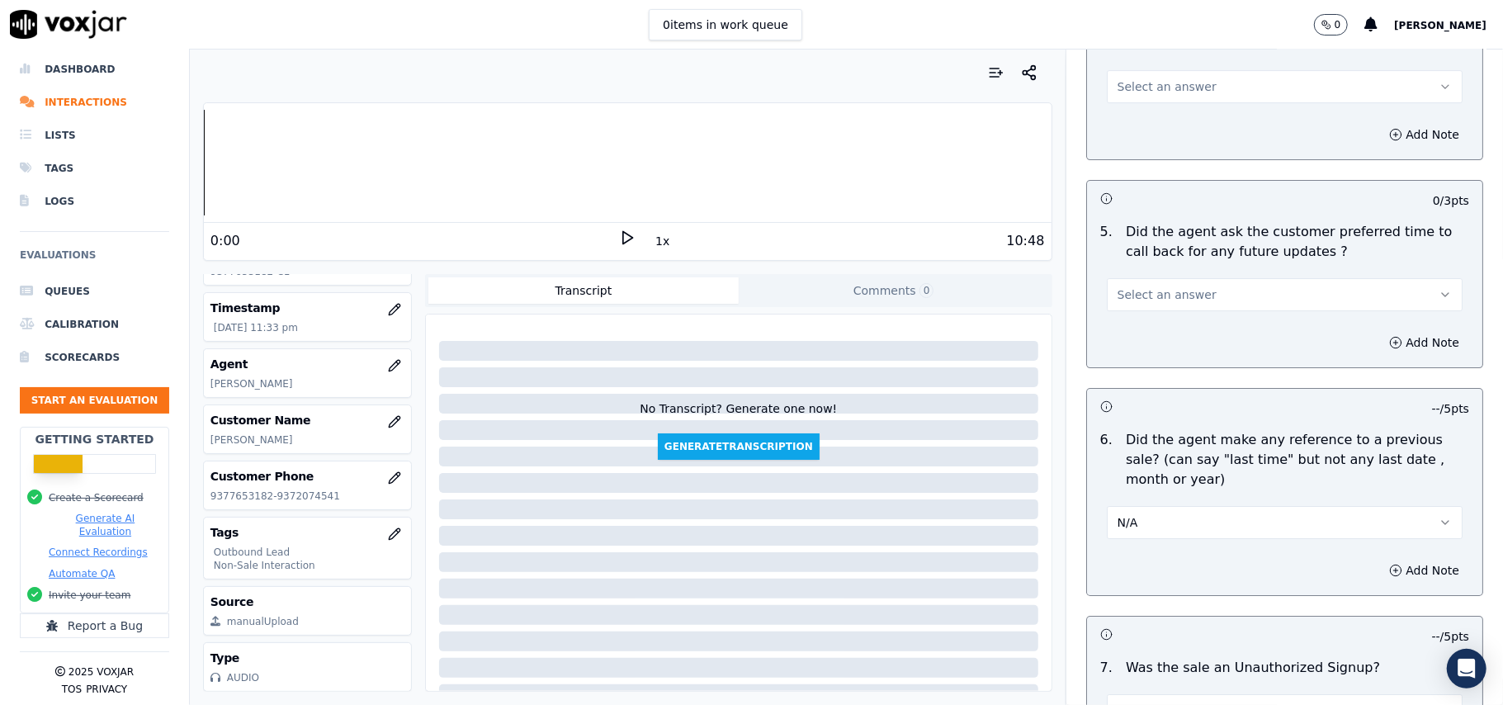
click at [1170, 288] on span "Select an answer" at bounding box center [1167, 294] width 99 height 17
click at [1151, 334] on div "Yes" at bounding box center [1248, 323] width 319 height 26
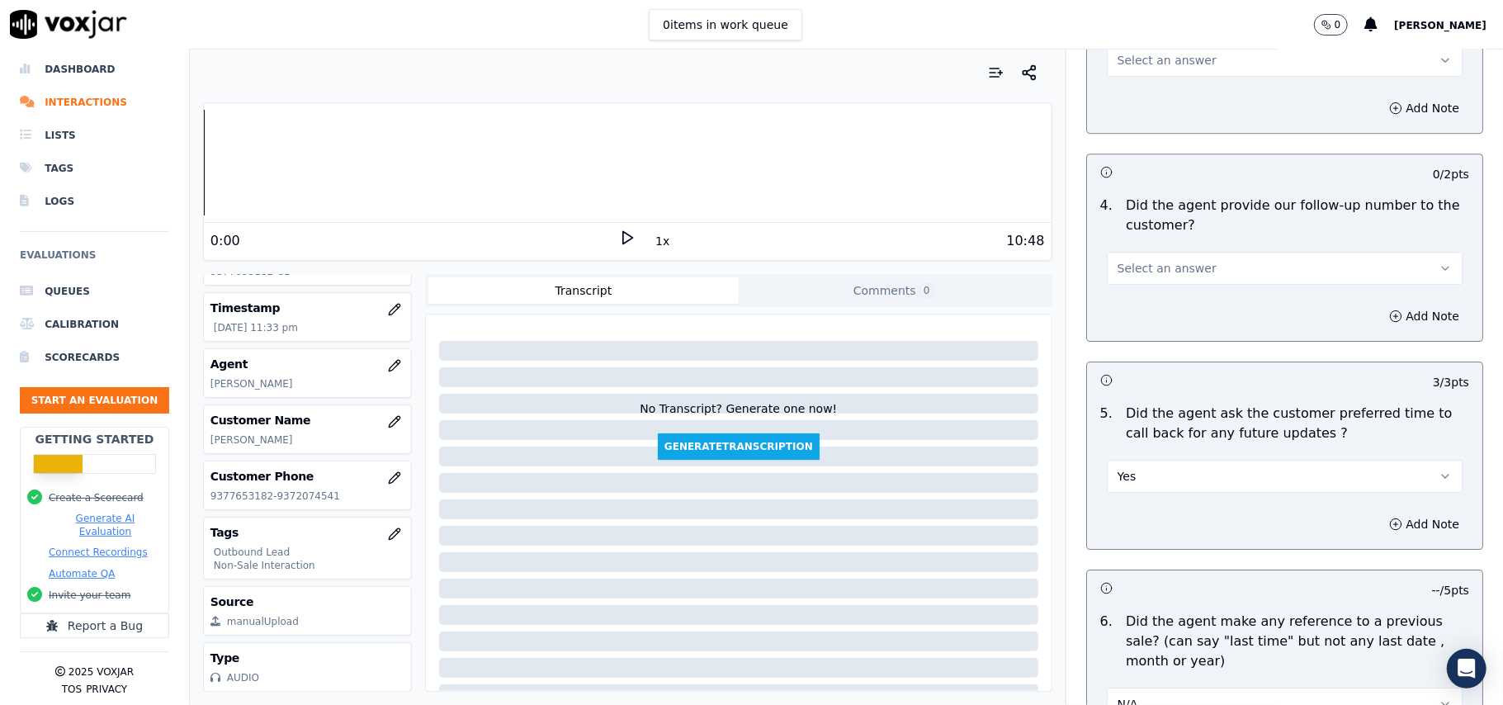
scroll to position [3764, 0]
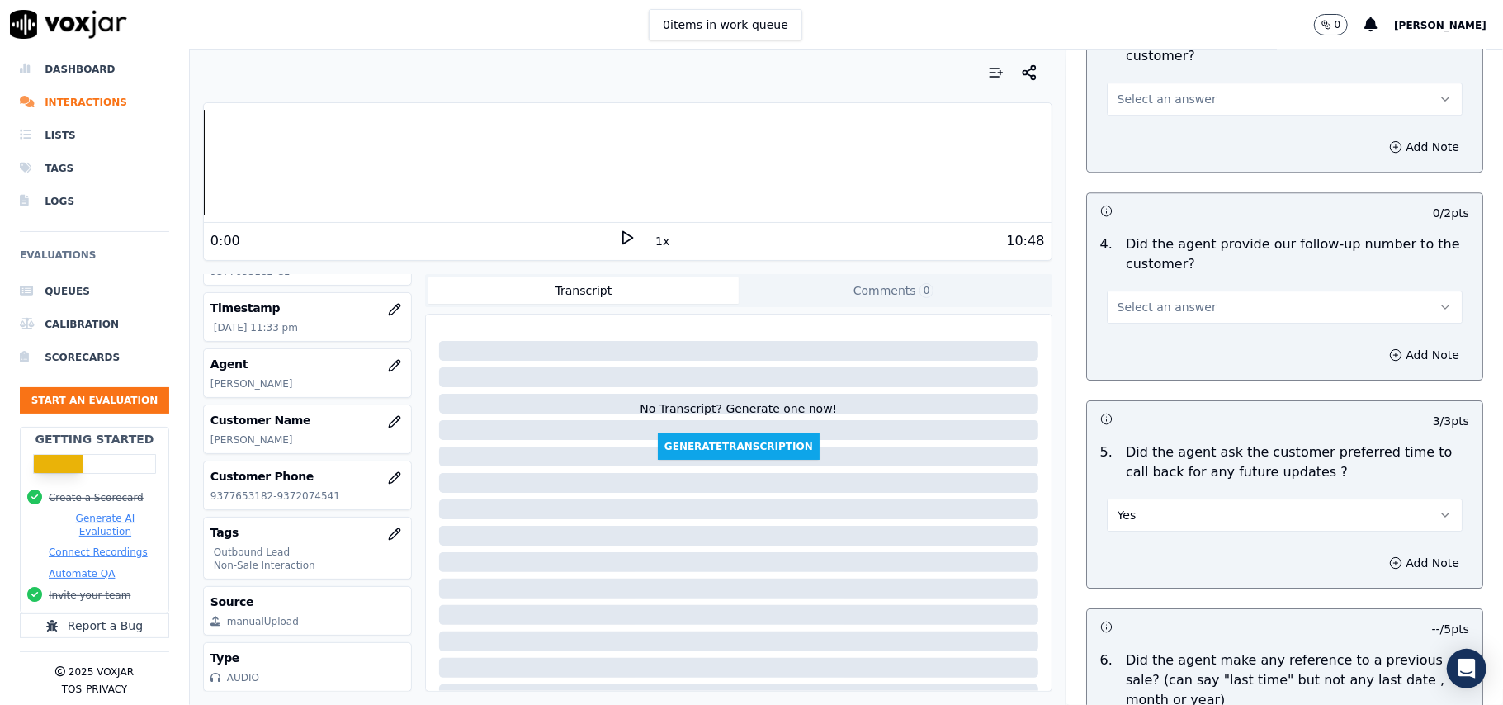
click at [1172, 291] on button "Select an answer" at bounding box center [1285, 307] width 356 height 33
click at [1154, 368] on div "No" at bounding box center [1248, 360] width 319 height 26
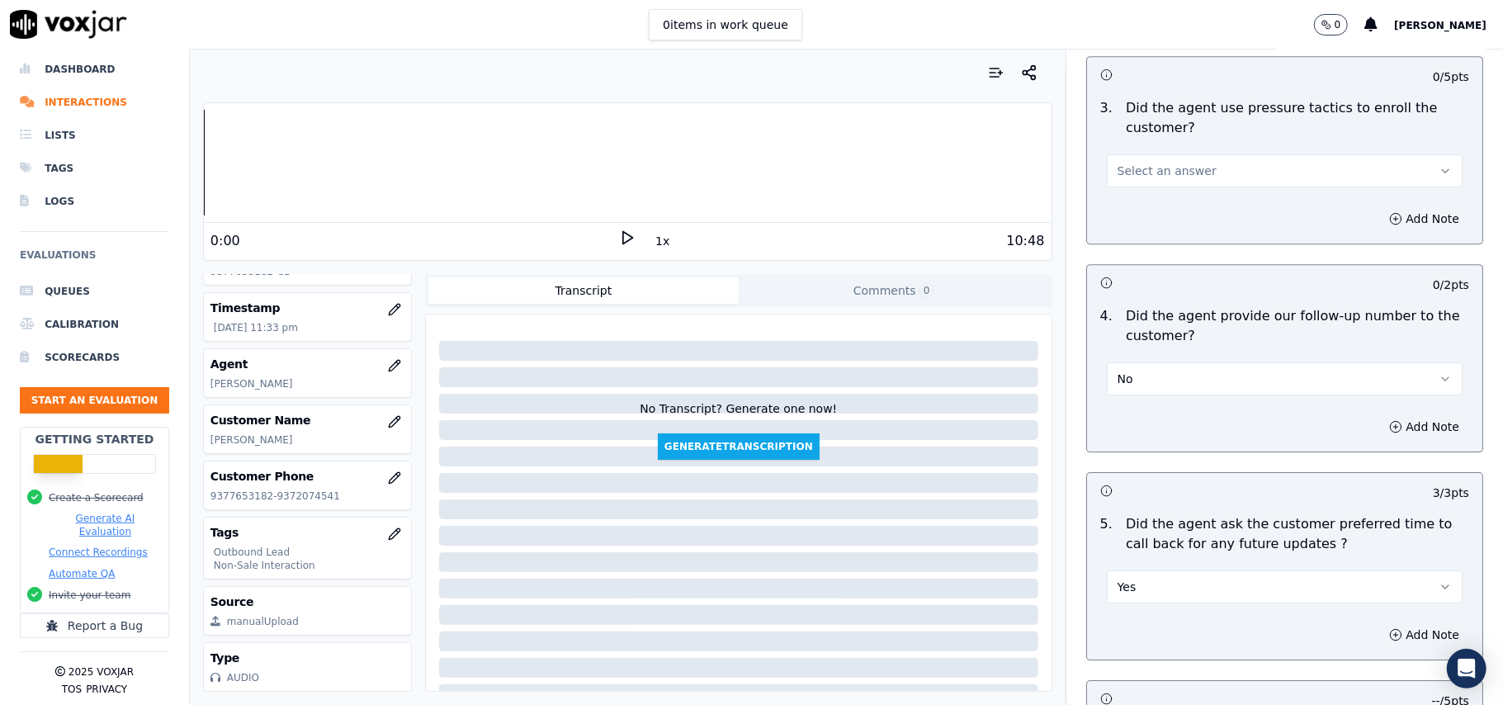
scroll to position [3655, 0]
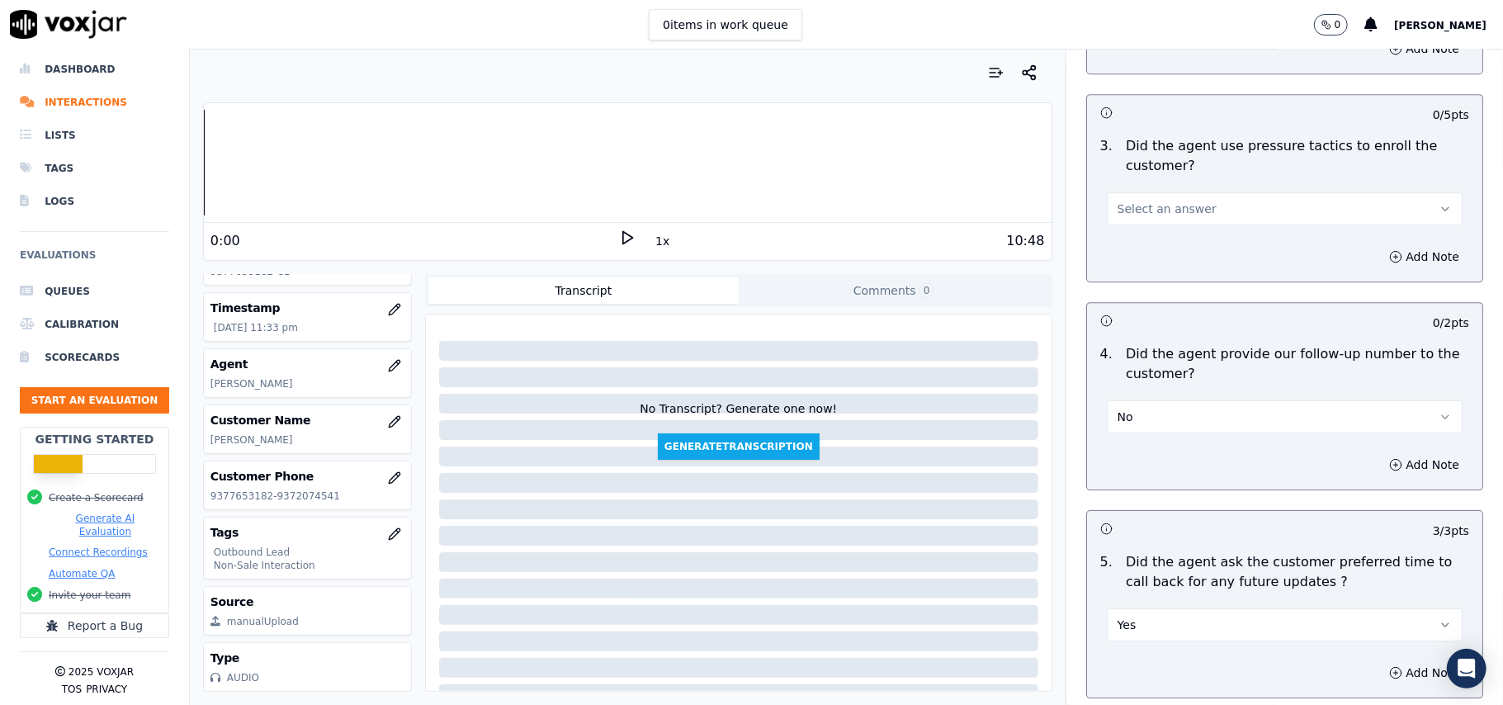
click at [1147, 212] on button "Select an answer" at bounding box center [1285, 208] width 356 height 33
click at [1142, 254] on div "No" at bounding box center [1248, 262] width 319 height 26
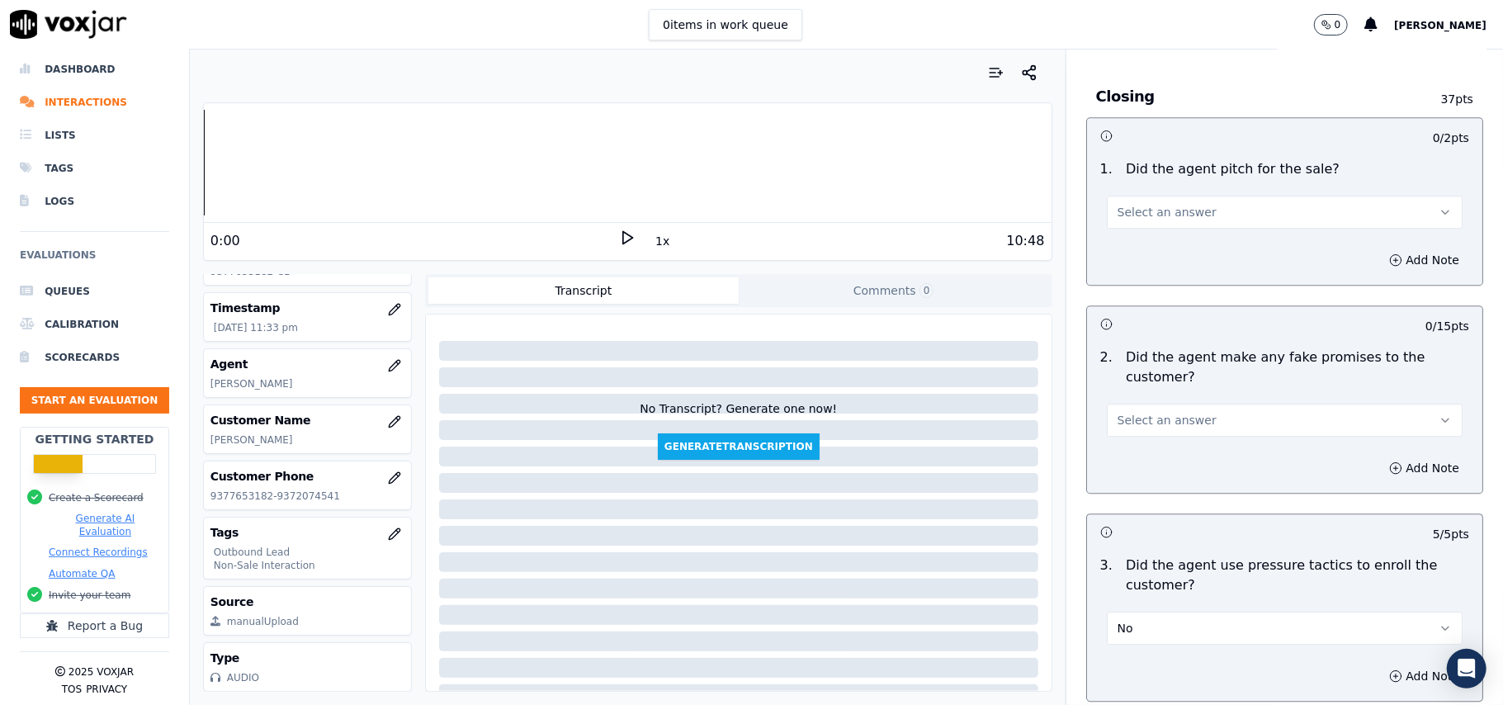
scroll to position [3104, 0]
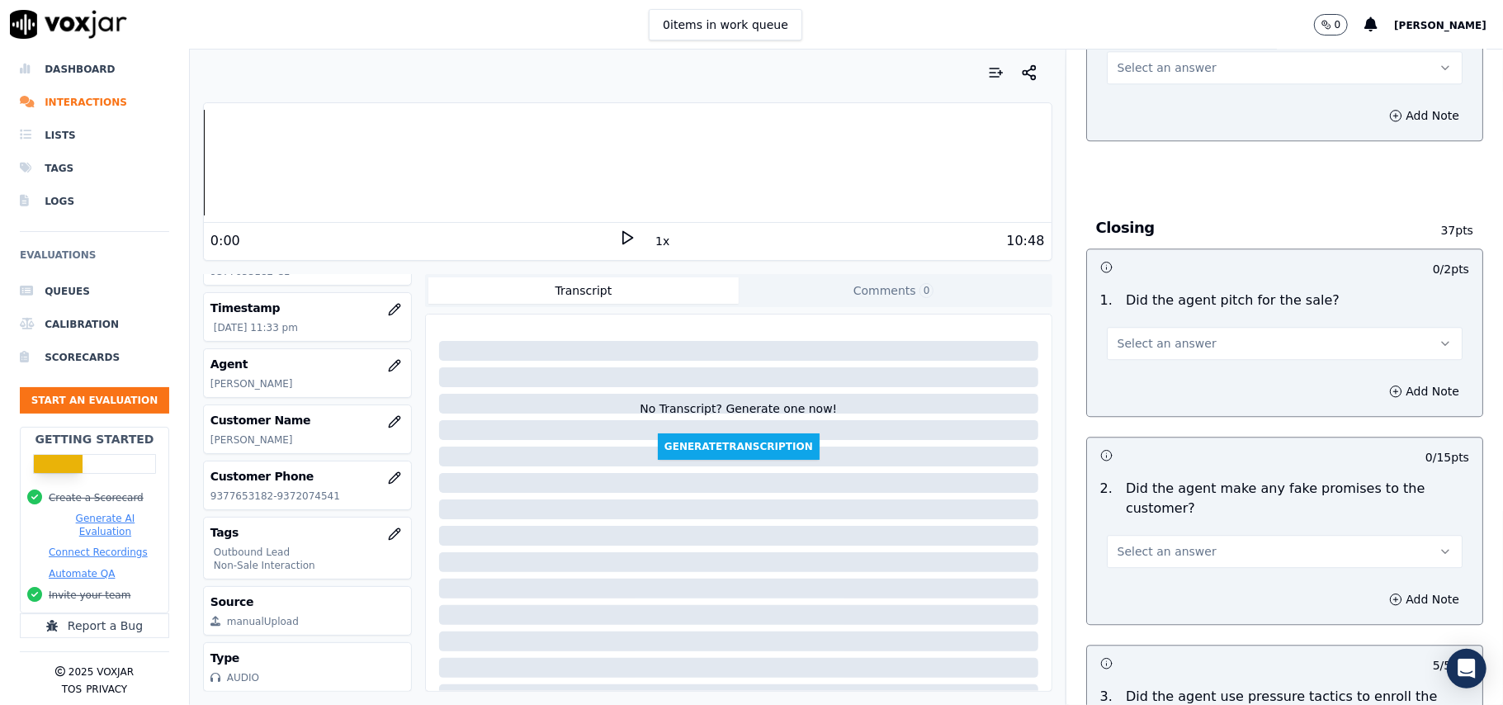
click at [1197, 327] on button "Select an answer" at bounding box center [1285, 343] width 356 height 33
click at [1196, 376] on div "Yes" at bounding box center [1248, 369] width 319 height 26
click at [1196, 542] on button "Select an answer" at bounding box center [1285, 551] width 356 height 33
click at [1163, 602] on div "No" at bounding box center [1248, 604] width 319 height 26
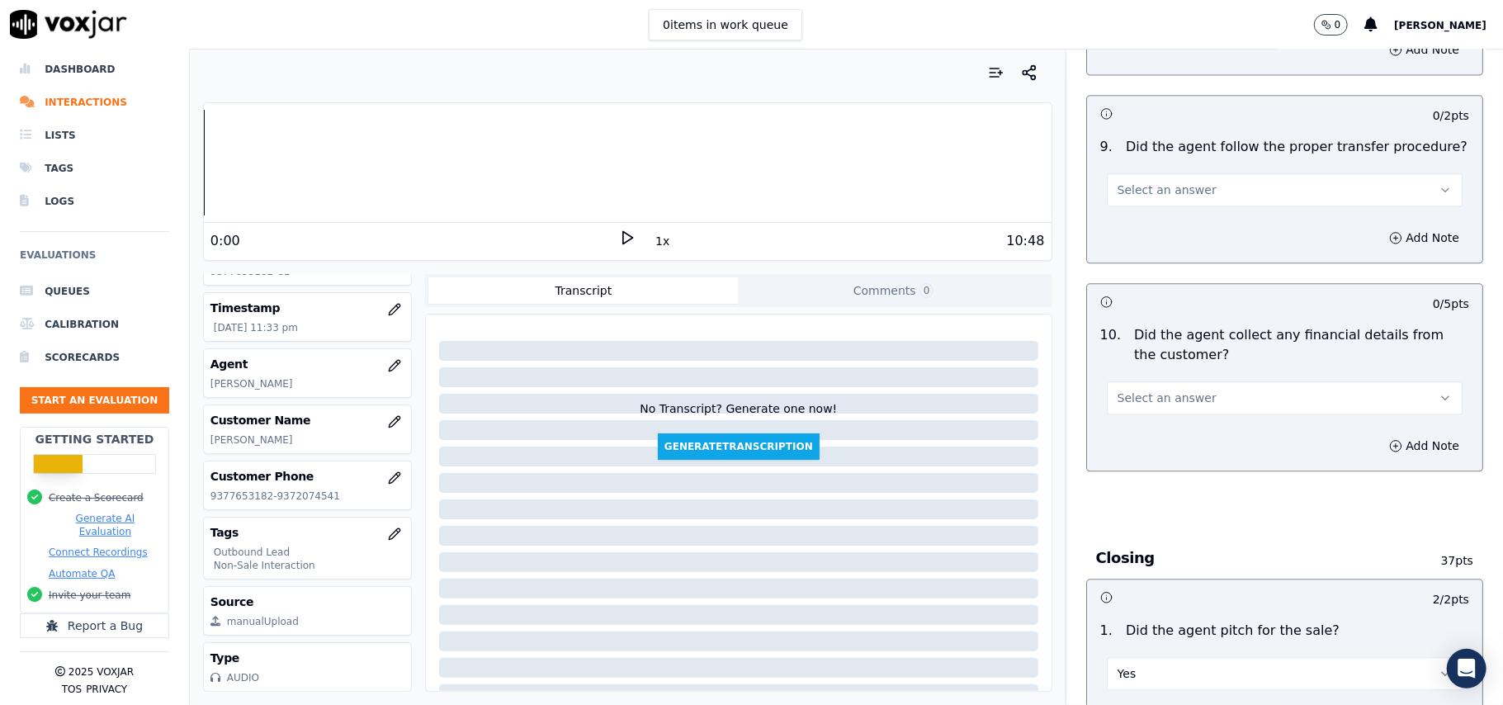
click at [1189, 386] on button "Select an answer" at bounding box center [1285, 397] width 356 height 33
click at [1173, 440] on div "No" at bounding box center [1248, 450] width 319 height 26
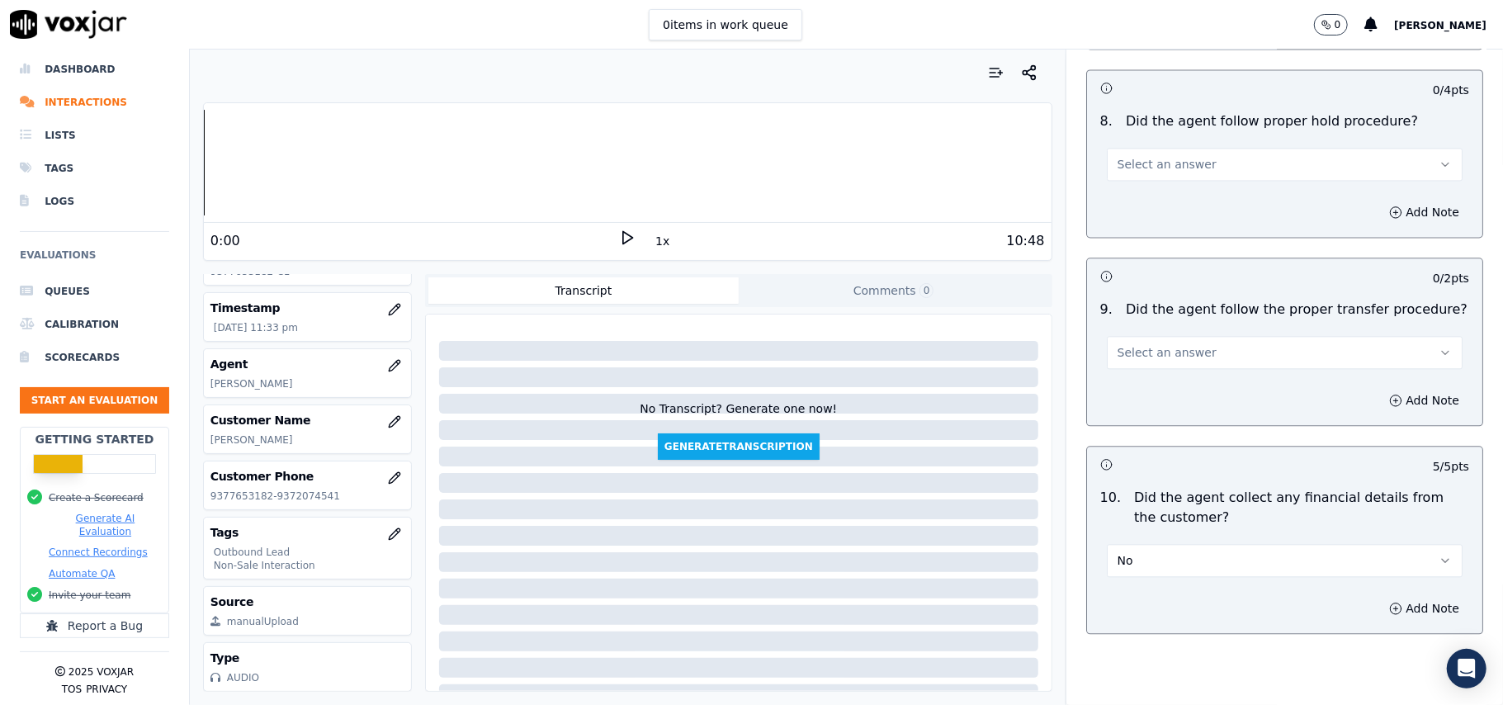
scroll to position [2444, 0]
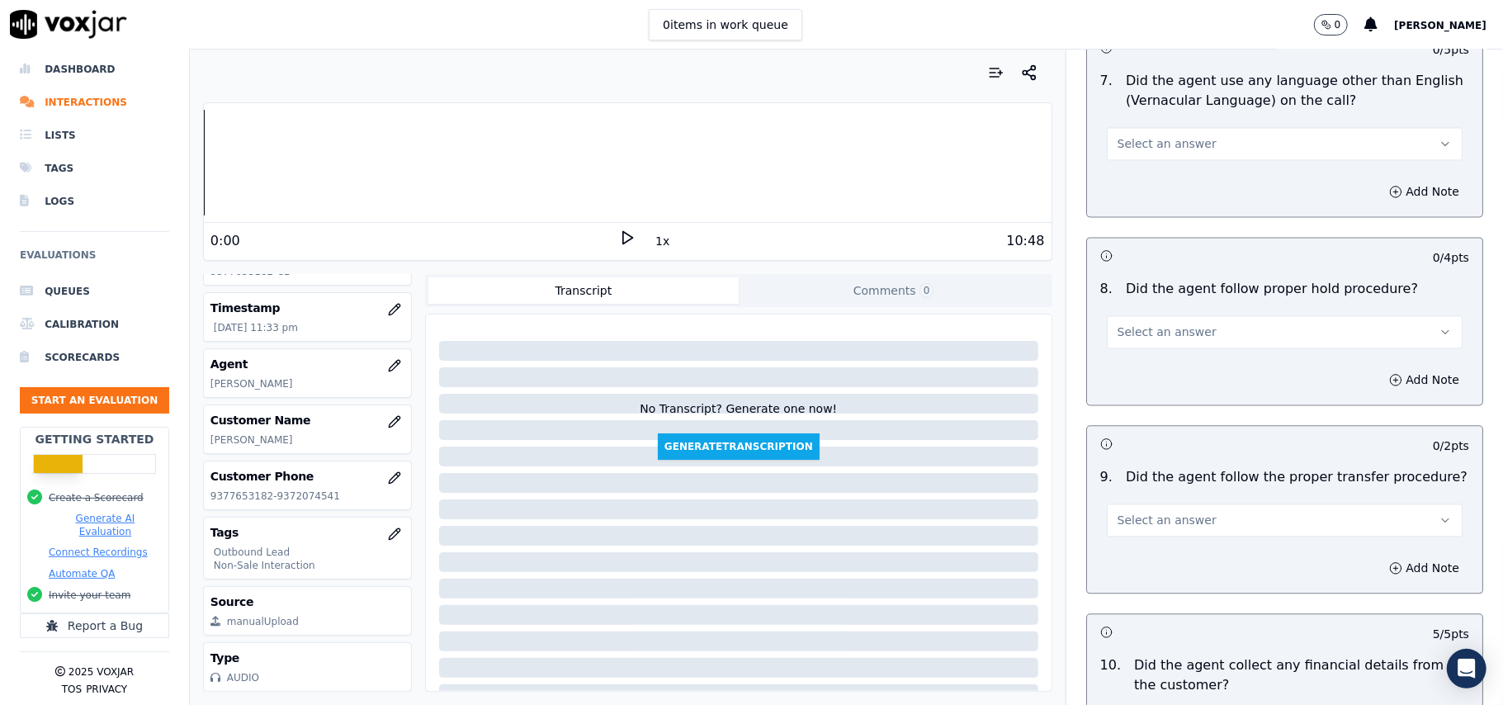
click at [1149, 518] on button "Select an answer" at bounding box center [1285, 519] width 356 height 33
click at [1137, 533] on div "Yes" at bounding box center [1248, 545] width 319 height 26
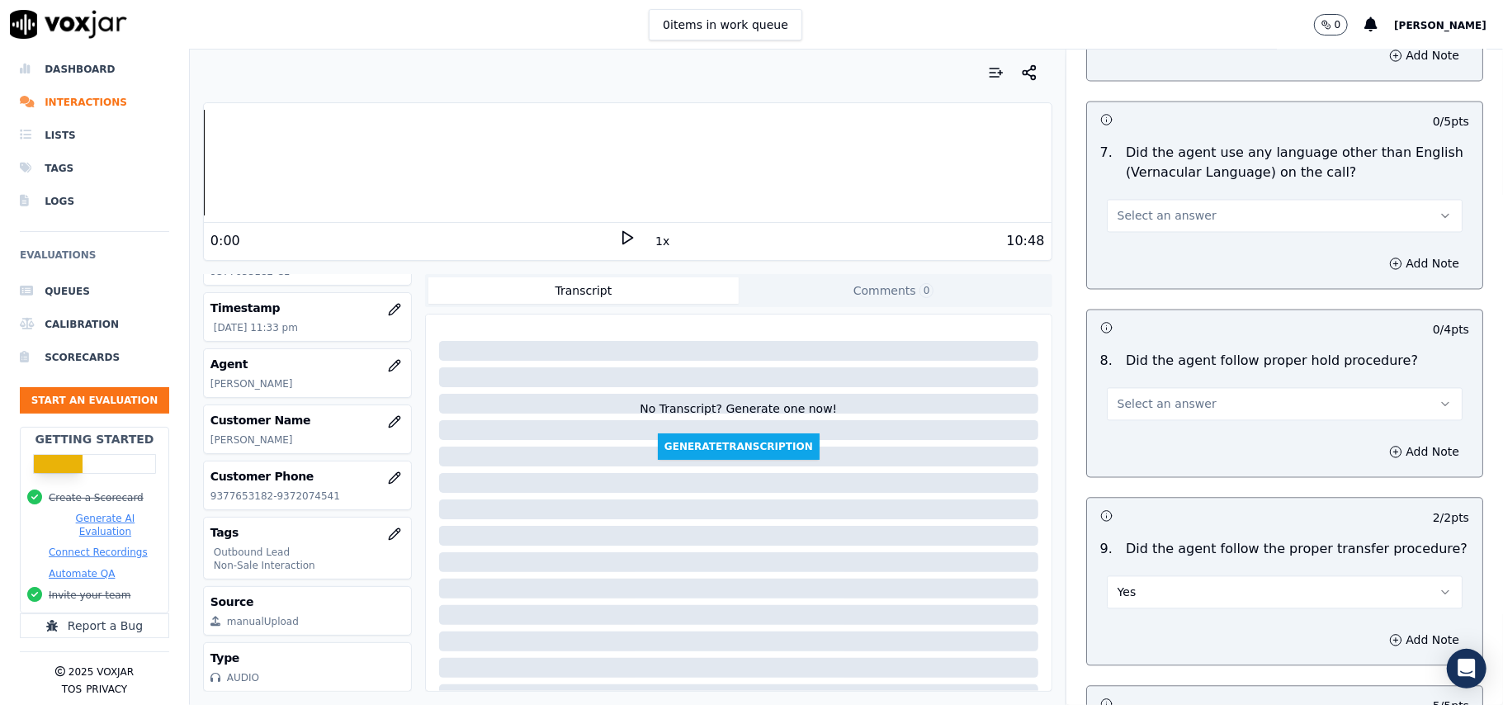
scroll to position [2334, 0]
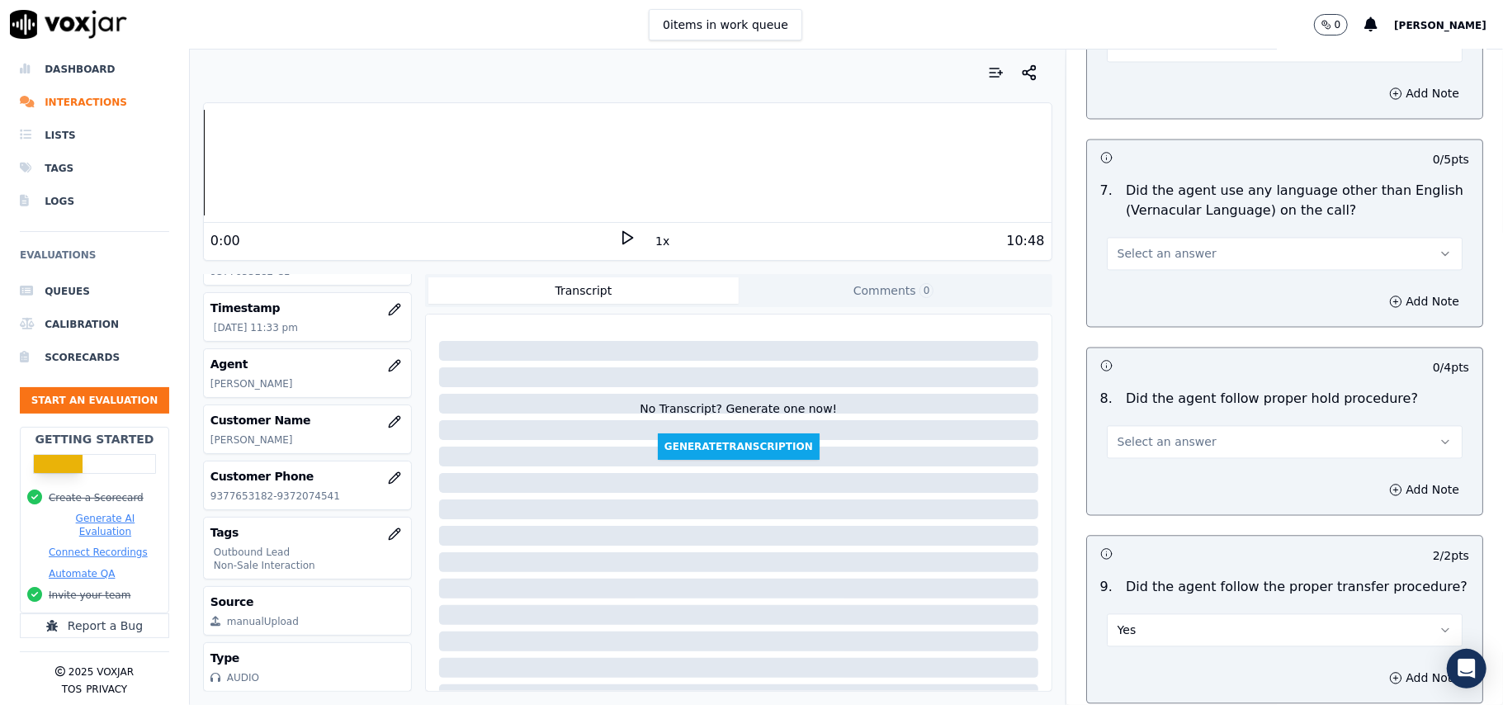
click at [1176, 433] on span "Select an answer" at bounding box center [1167, 441] width 99 height 17
click at [1160, 470] on div "Yes" at bounding box center [1248, 466] width 319 height 26
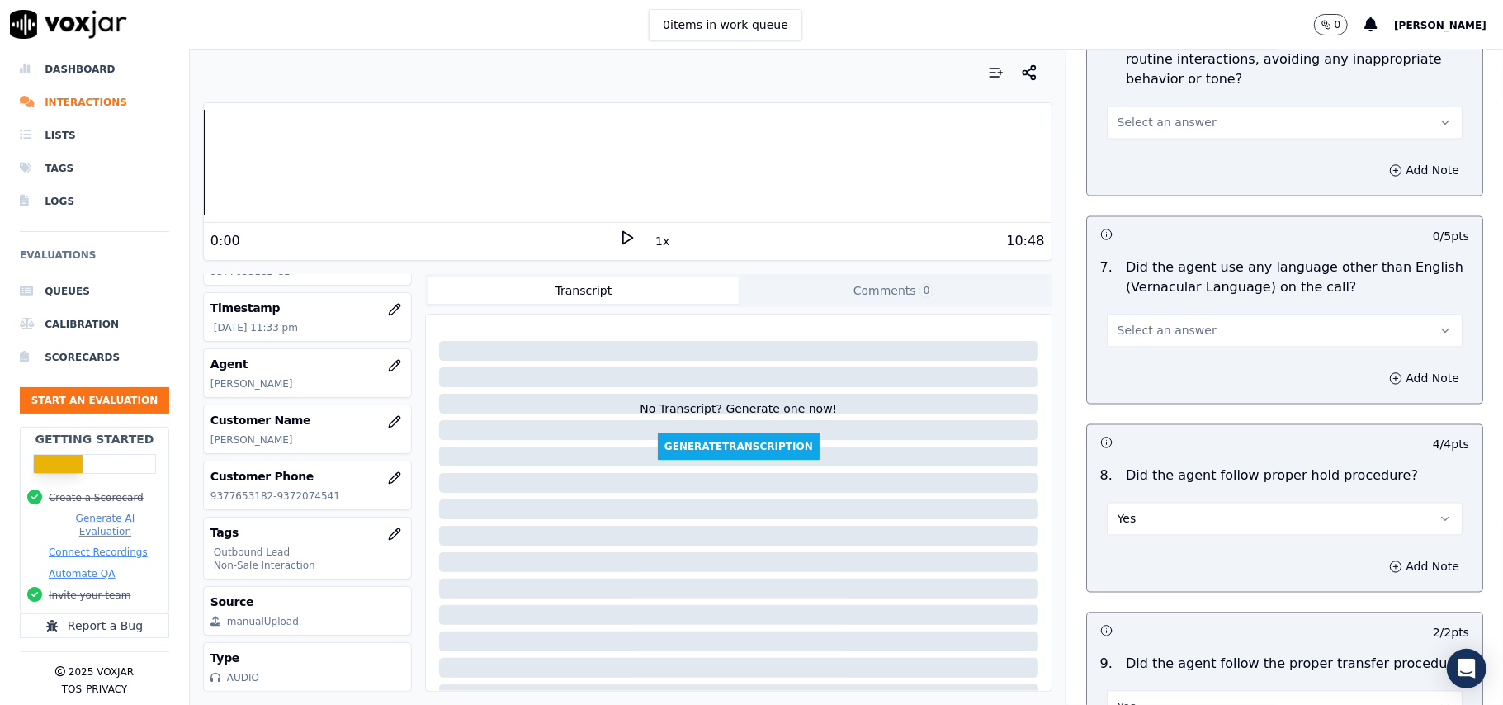
scroll to position [2224, 0]
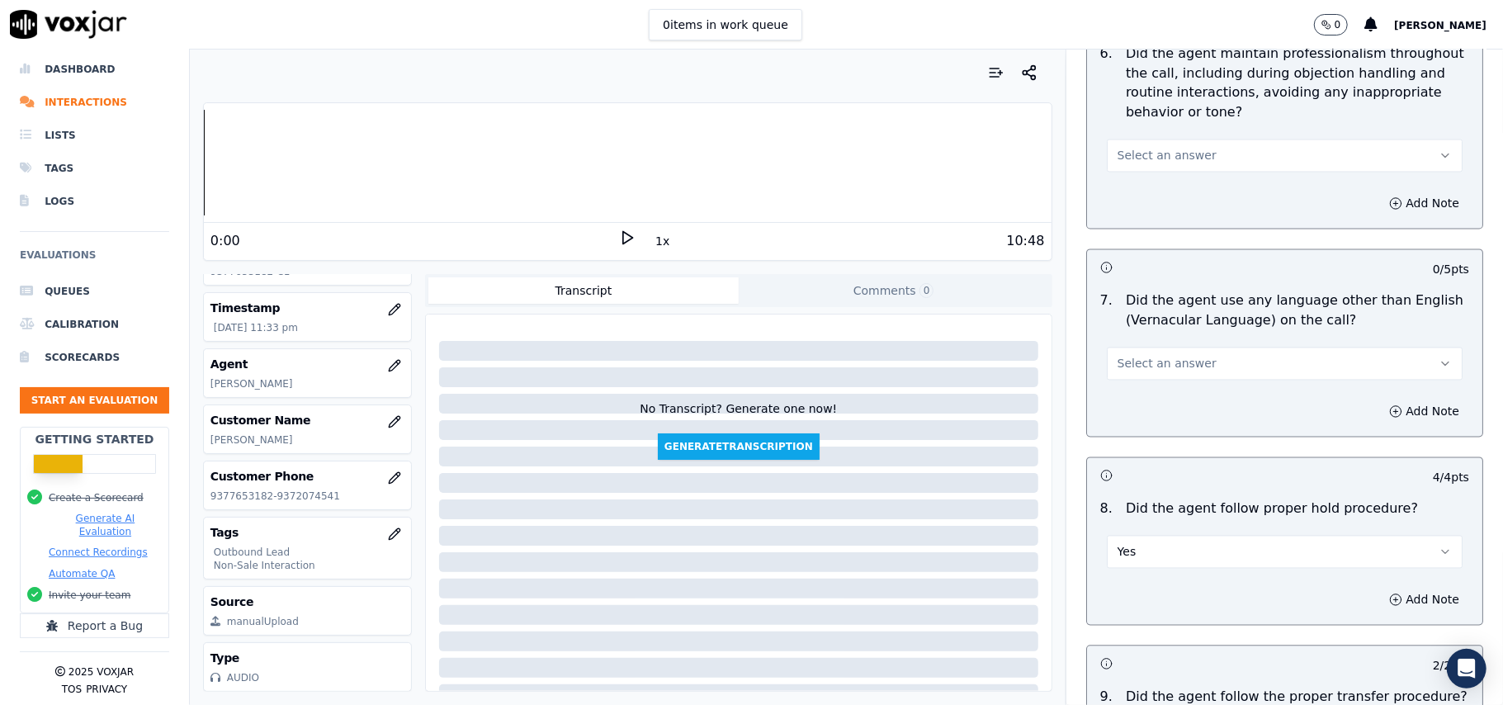
click at [1155, 356] on span "Select an answer" at bounding box center [1167, 364] width 99 height 17
click at [1143, 411] on div "No" at bounding box center [1248, 413] width 319 height 26
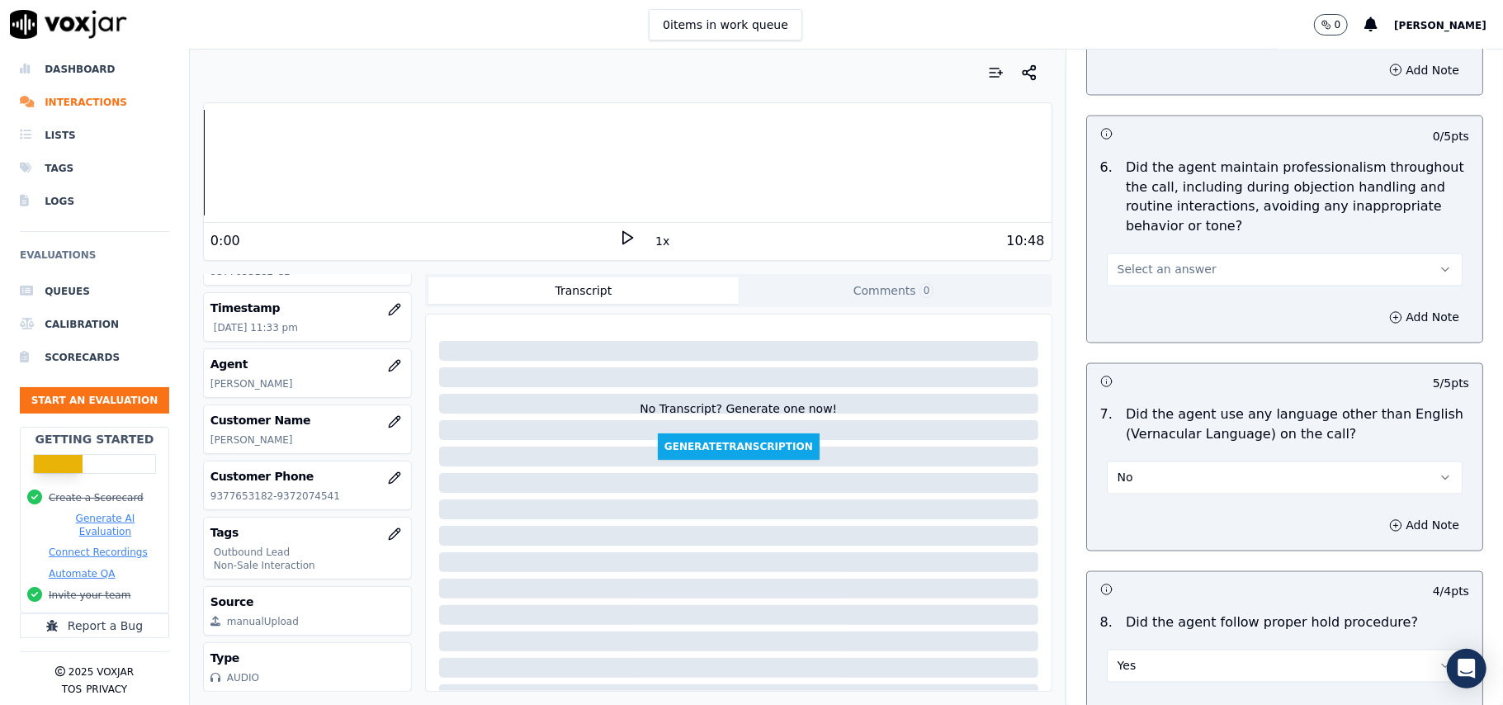
scroll to position [2004, 0]
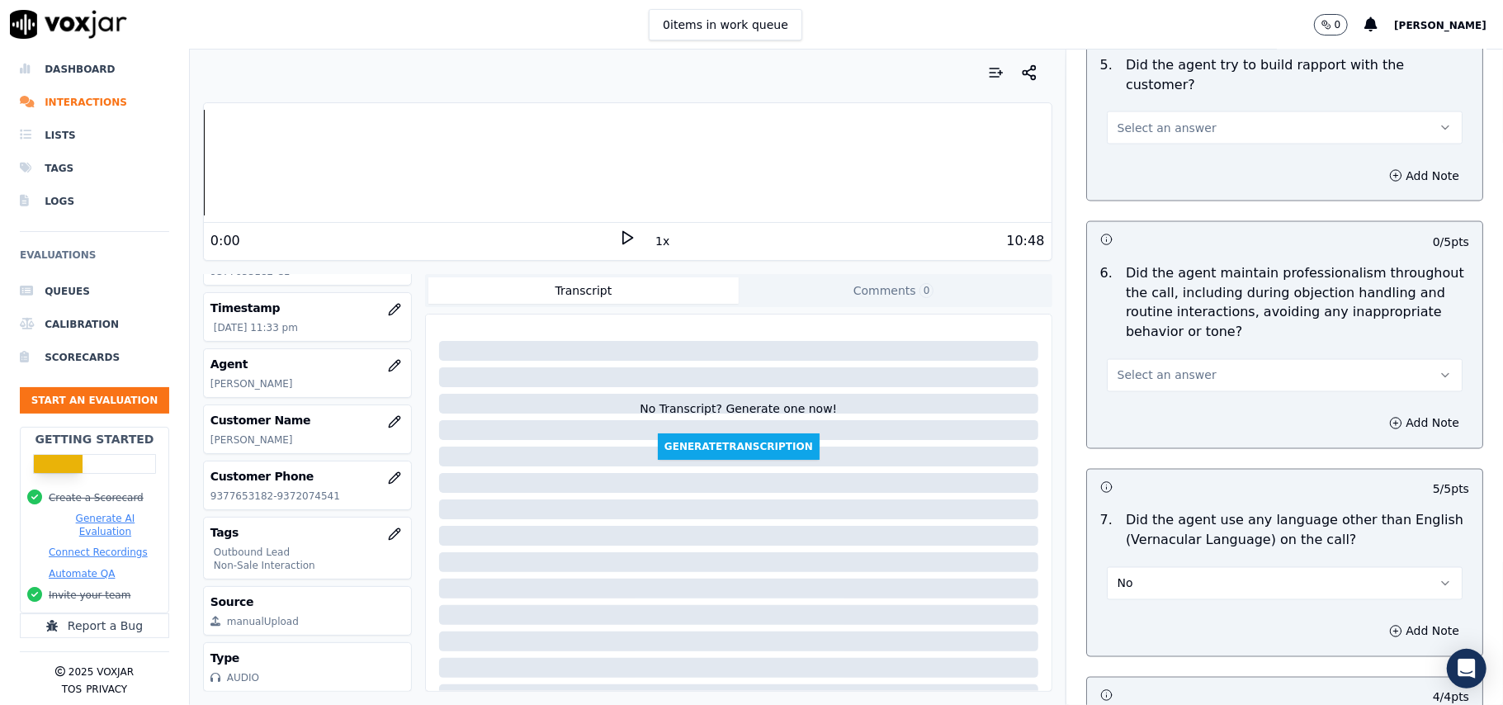
click at [1185, 362] on button "Select an answer" at bounding box center [1285, 375] width 356 height 33
click at [1179, 404] on div "Yes" at bounding box center [1248, 398] width 319 height 26
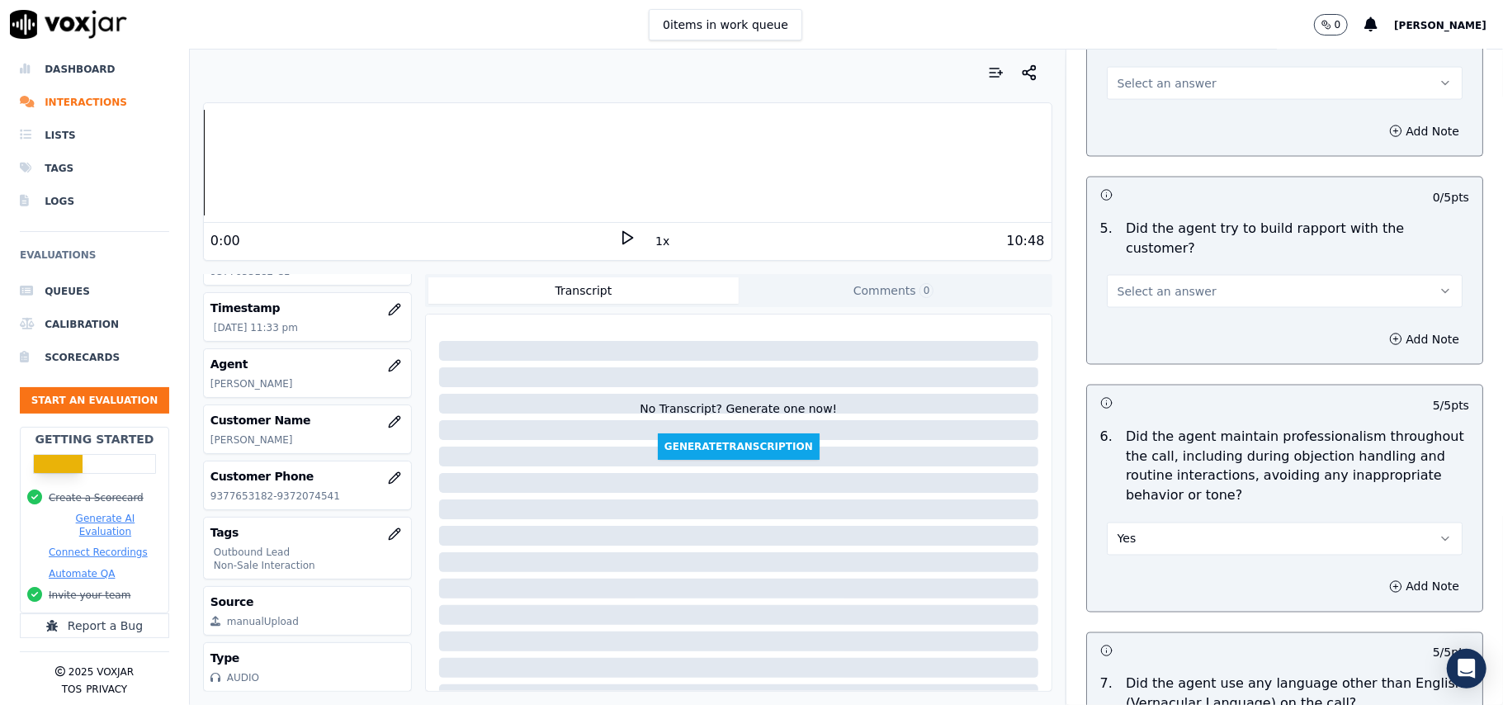
scroll to position [1674, 0]
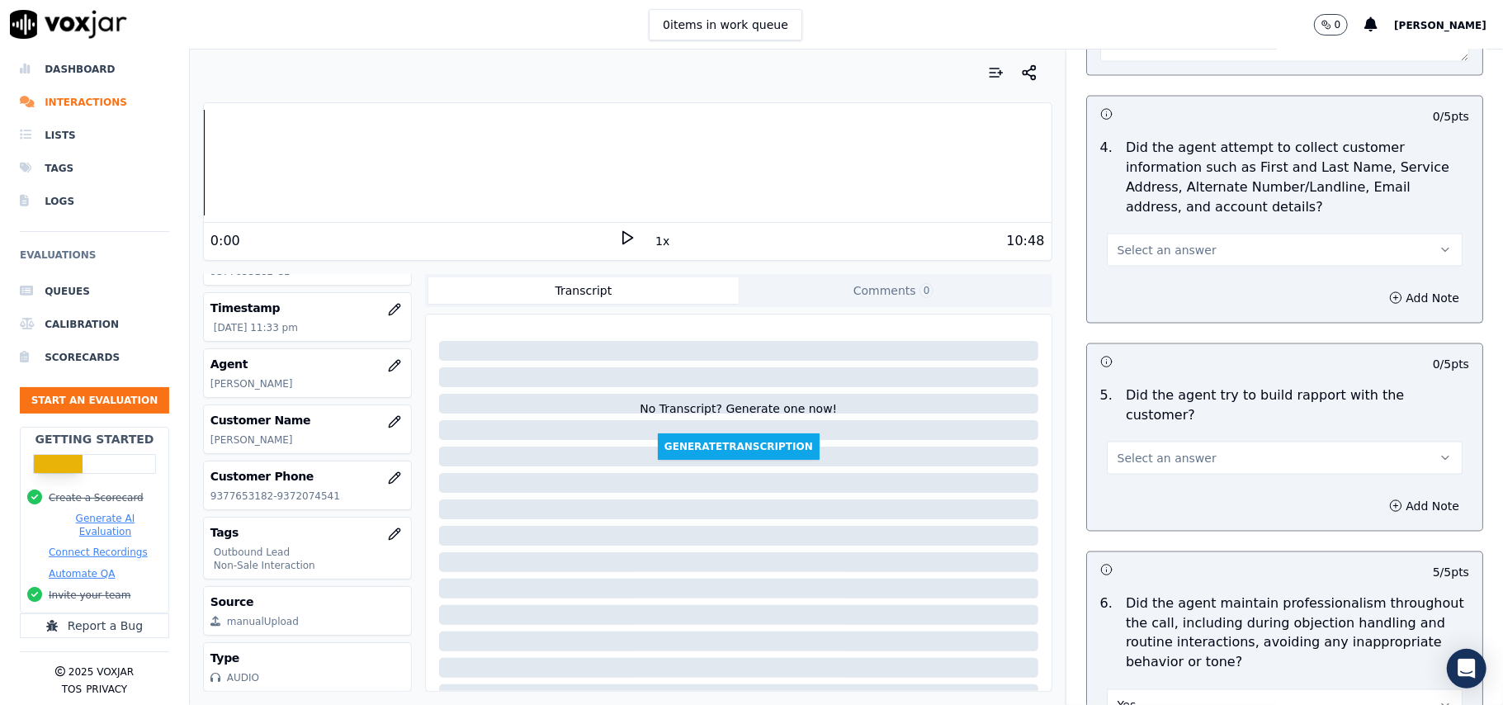
click at [1157, 459] on button "Select an answer" at bounding box center [1285, 458] width 356 height 33
click at [1150, 480] on div "Yes" at bounding box center [1248, 481] width 319 height 26
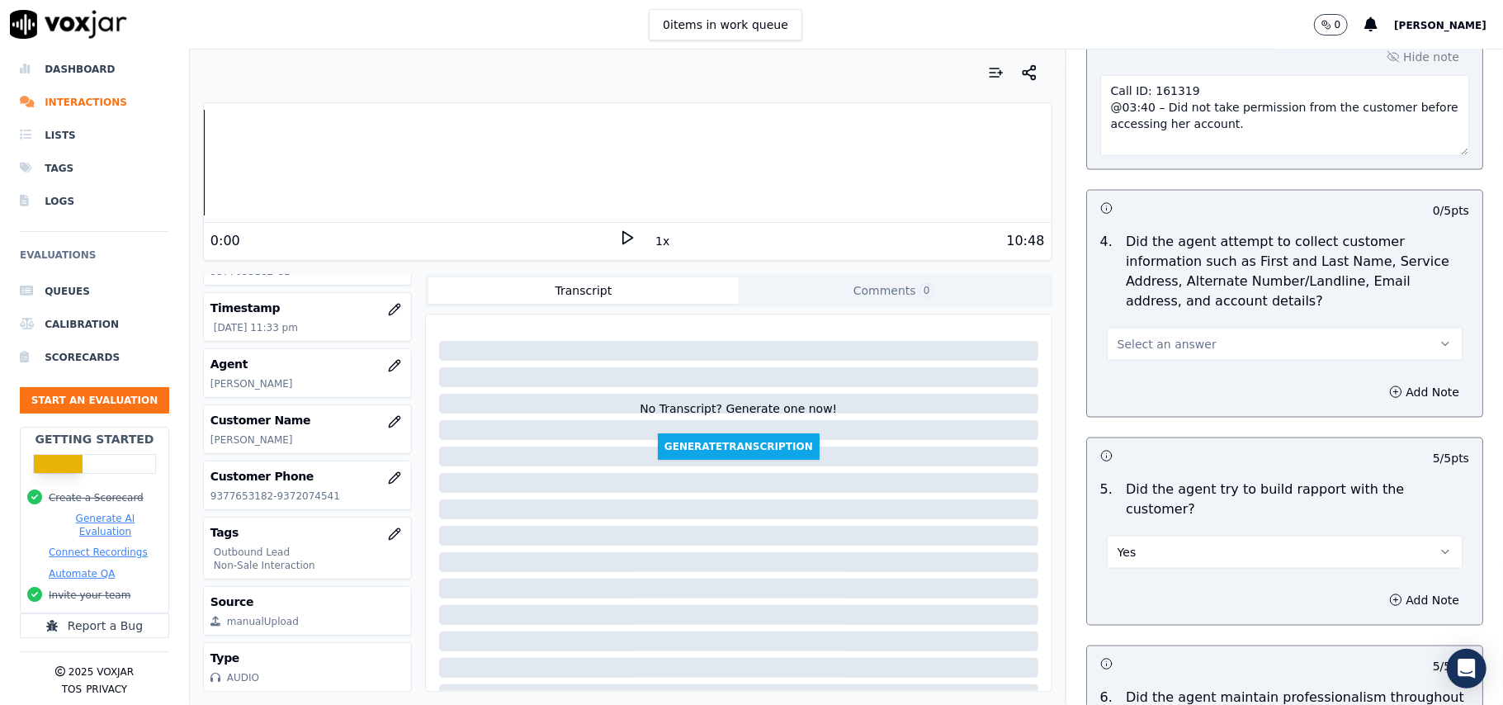
scroll to position [1453, 0]
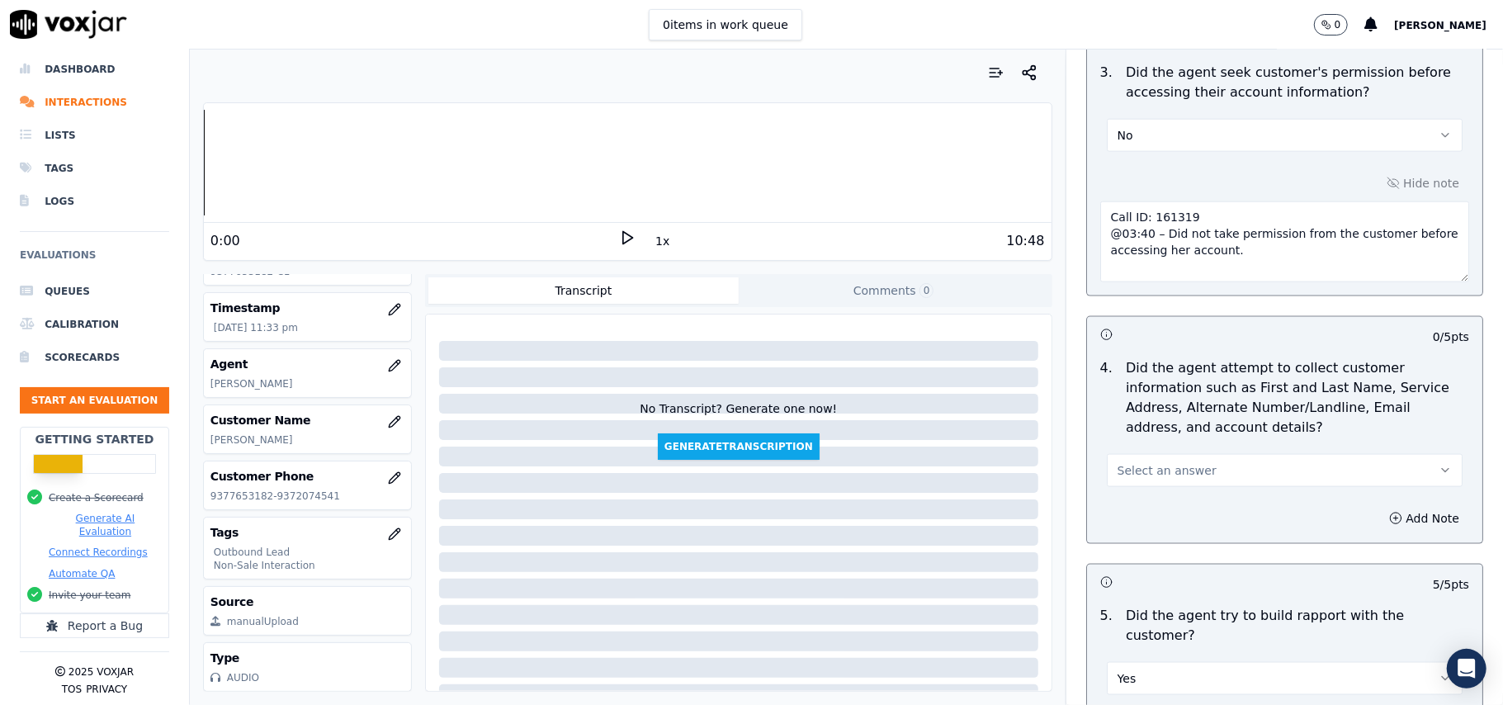
click at [1153, 470] on span "Select an answer" at bounding box center [1167, 470] width 99 height 17
click at [1124, 507] on div "Yes" at bounding box center [1248, 512] width 319 height 26
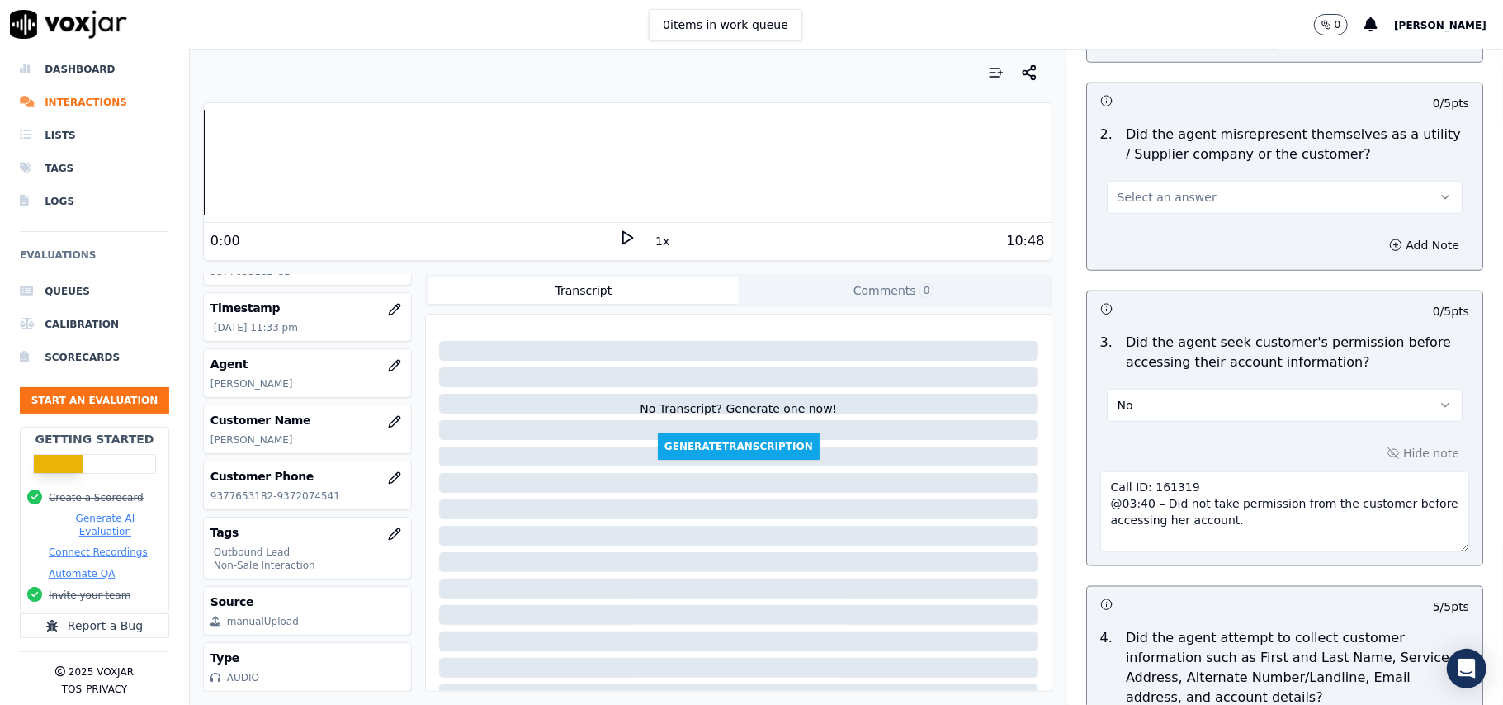
scroll to position [1014, 0]
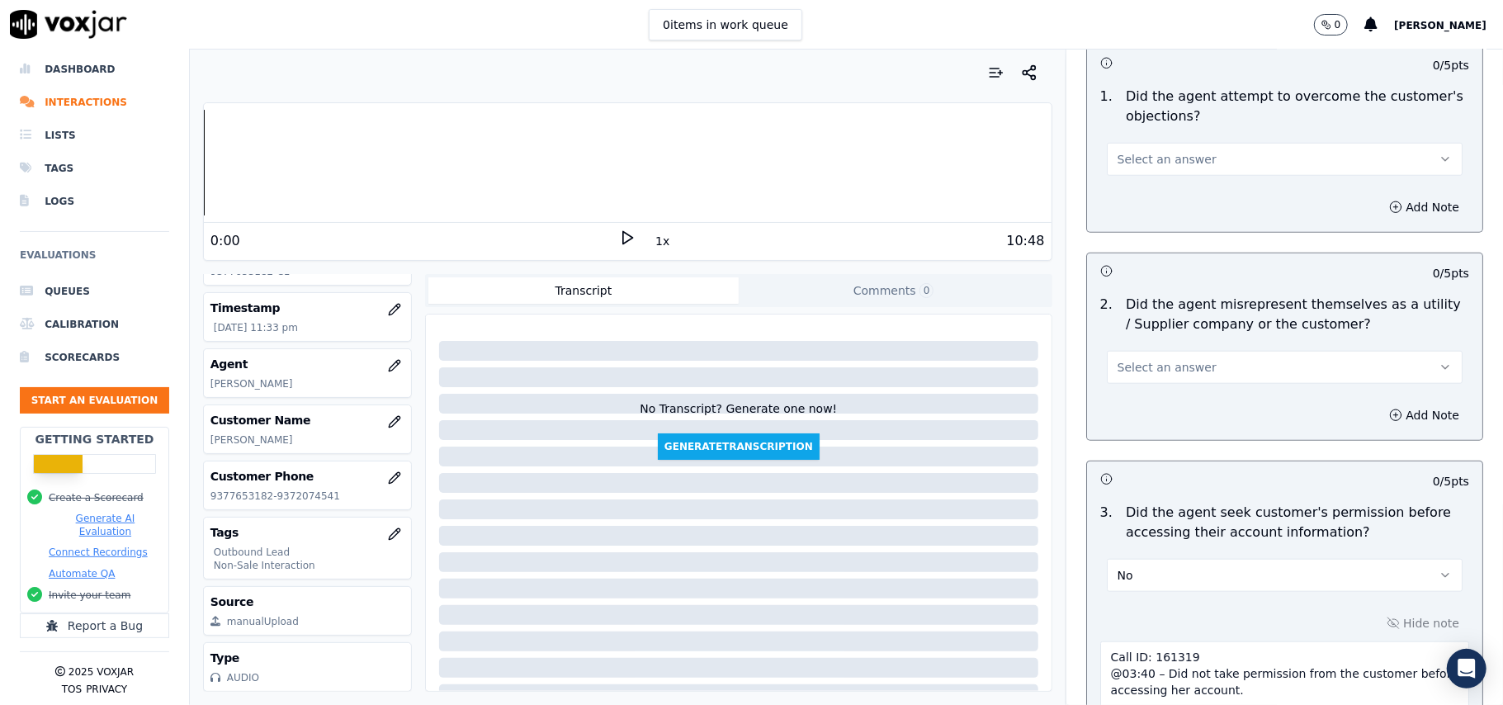
click at [1136, 365] on span "Select an answer" at bounding box center [1167, 367] width 99 height 17
click at [1136, 421] on div "No" at bounding box center [1248, 434] width 319 height 26
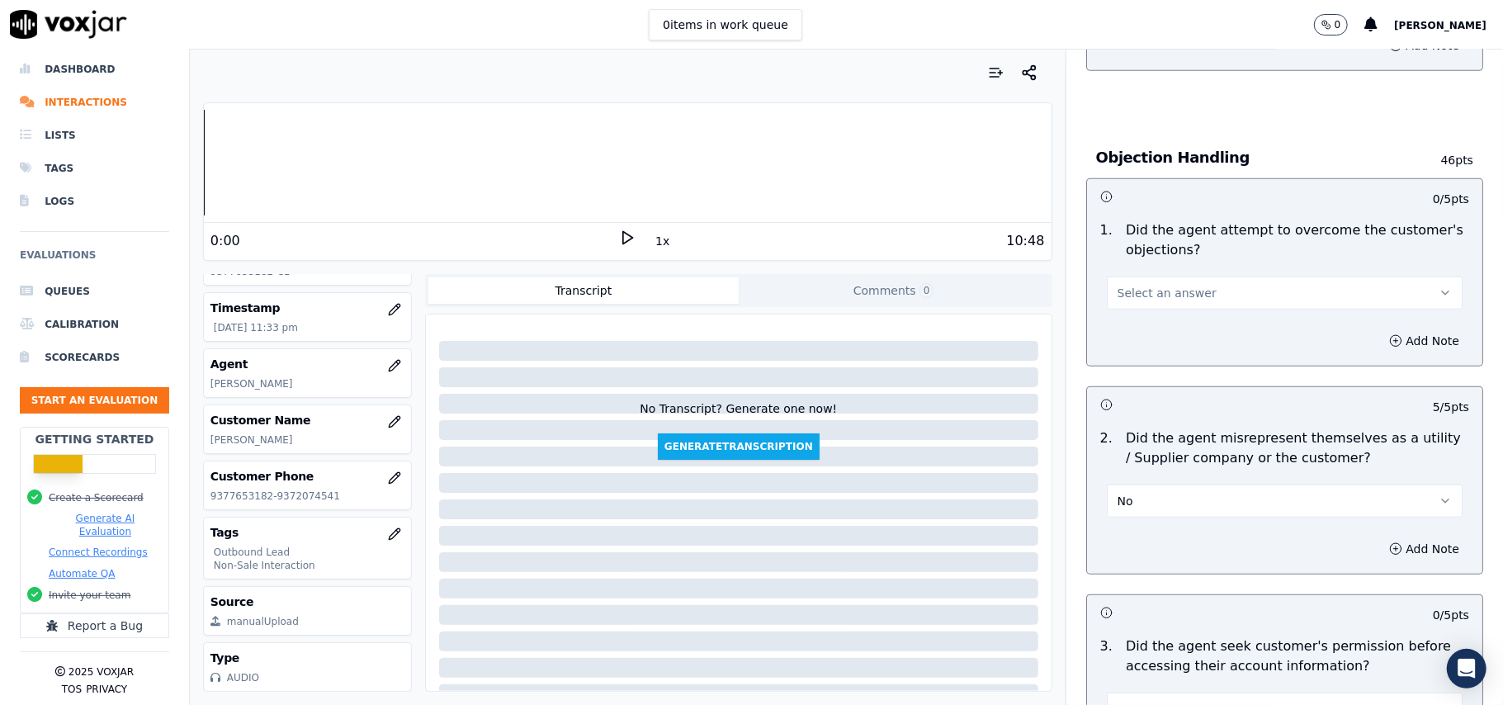
scroll to position [793, 0]
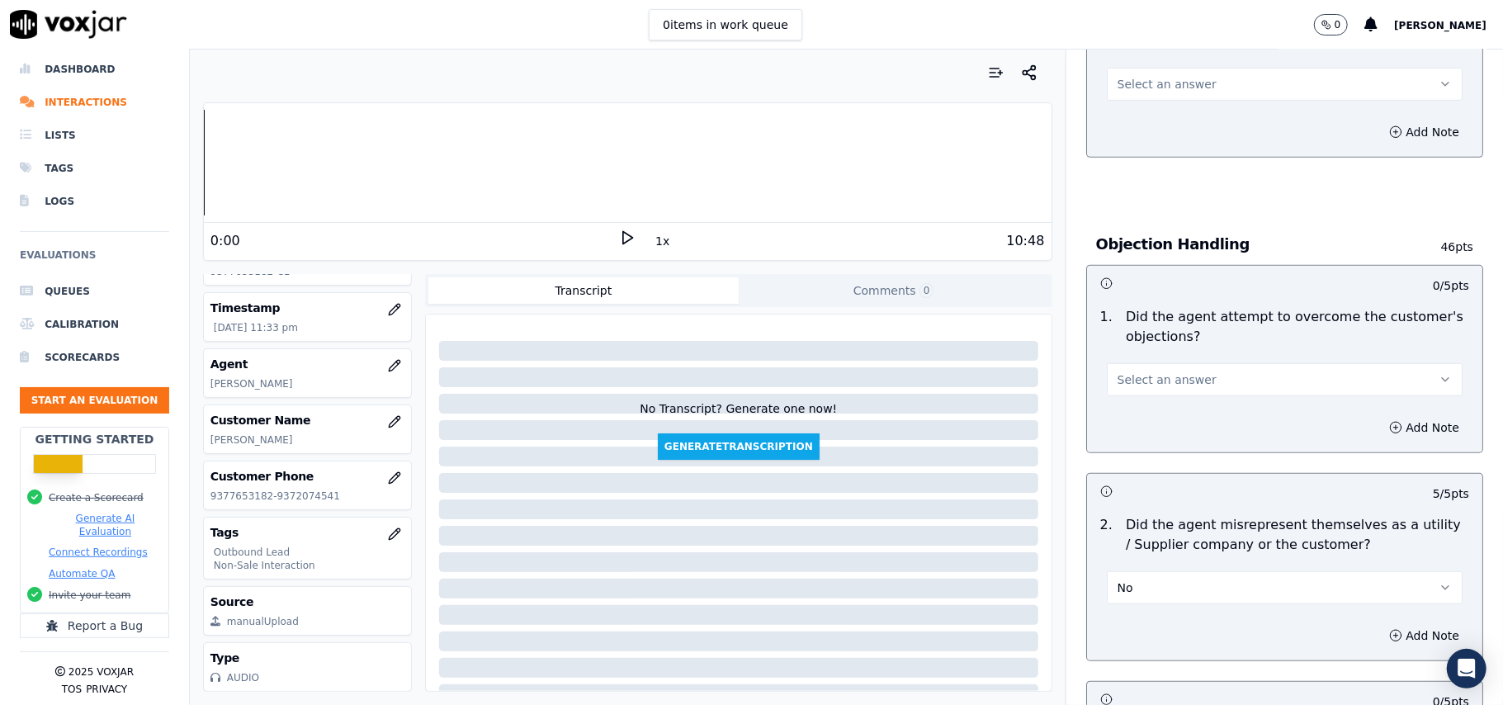
click at [1159, 376] on span "Select an answer" at bounding box center [1167, 379] width 99 height 17
click at [1146, 410] on div "Yes" at bounding box center [1248, 419] width 319 height 26
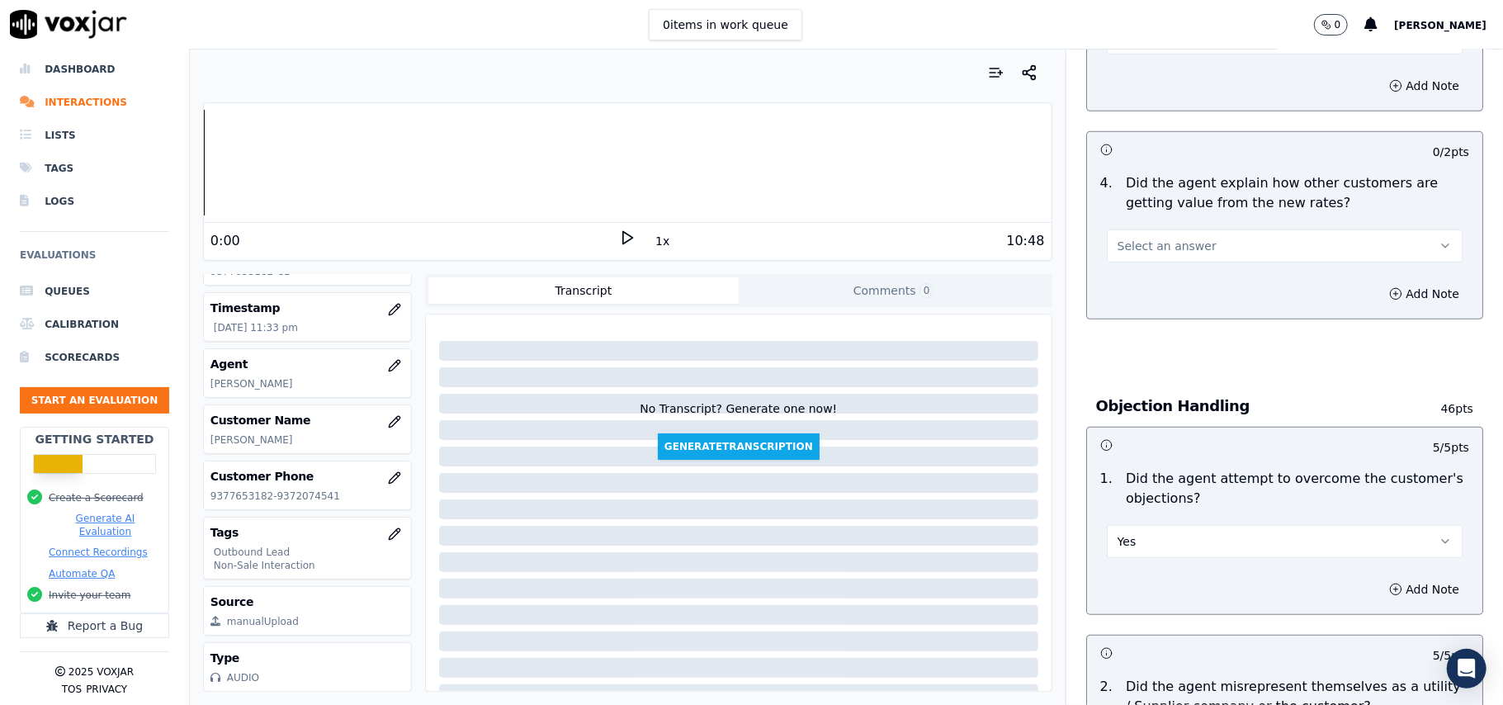
scroll to position [463, 0]
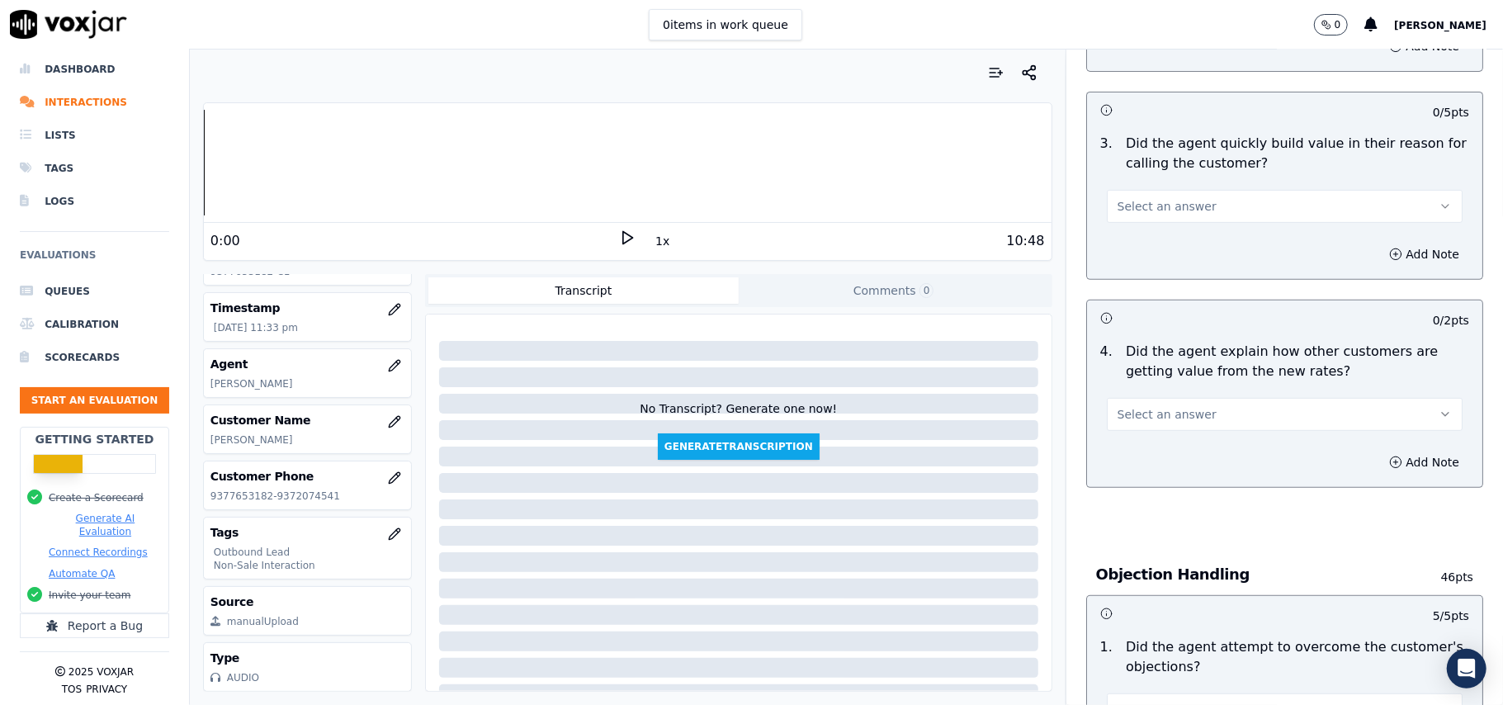
click at [1160, 399] on button "Select an answer" at bounding box center [1285, 414] width 356 height 33
click at [1155, 437] on div "Yes No N/A" at bounding box center [1249, 480] width 326 height 86
click at [1152, 416] on span "Select an answer" at bounding box center [1167, 414] width 99 height 17
click at [1150, 417] on span "Select an answer" at bounding box center [1167, 414] width 99 height 17
click at [1150, 473] on div "No" at bounding box center [1248, 479] width 319 height 26
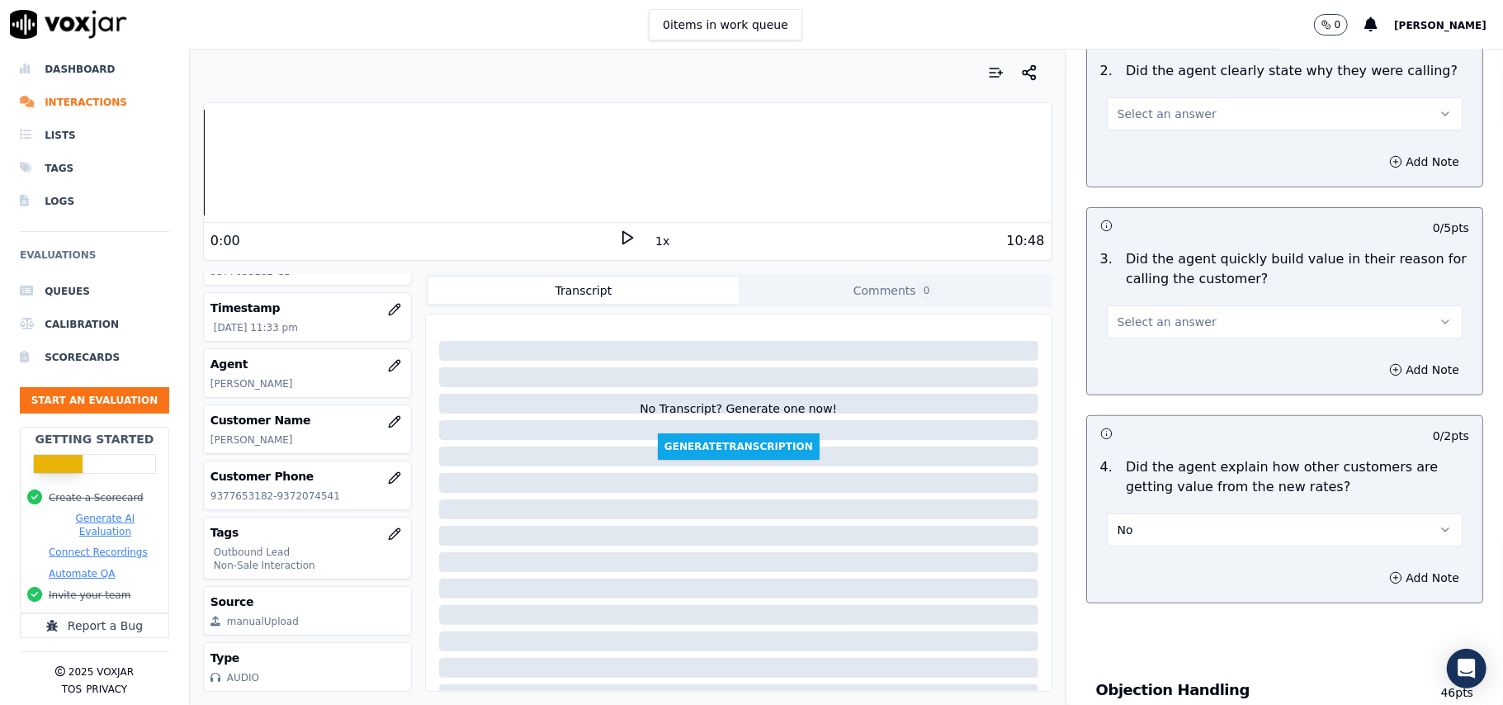
scroll to position [243, 0]
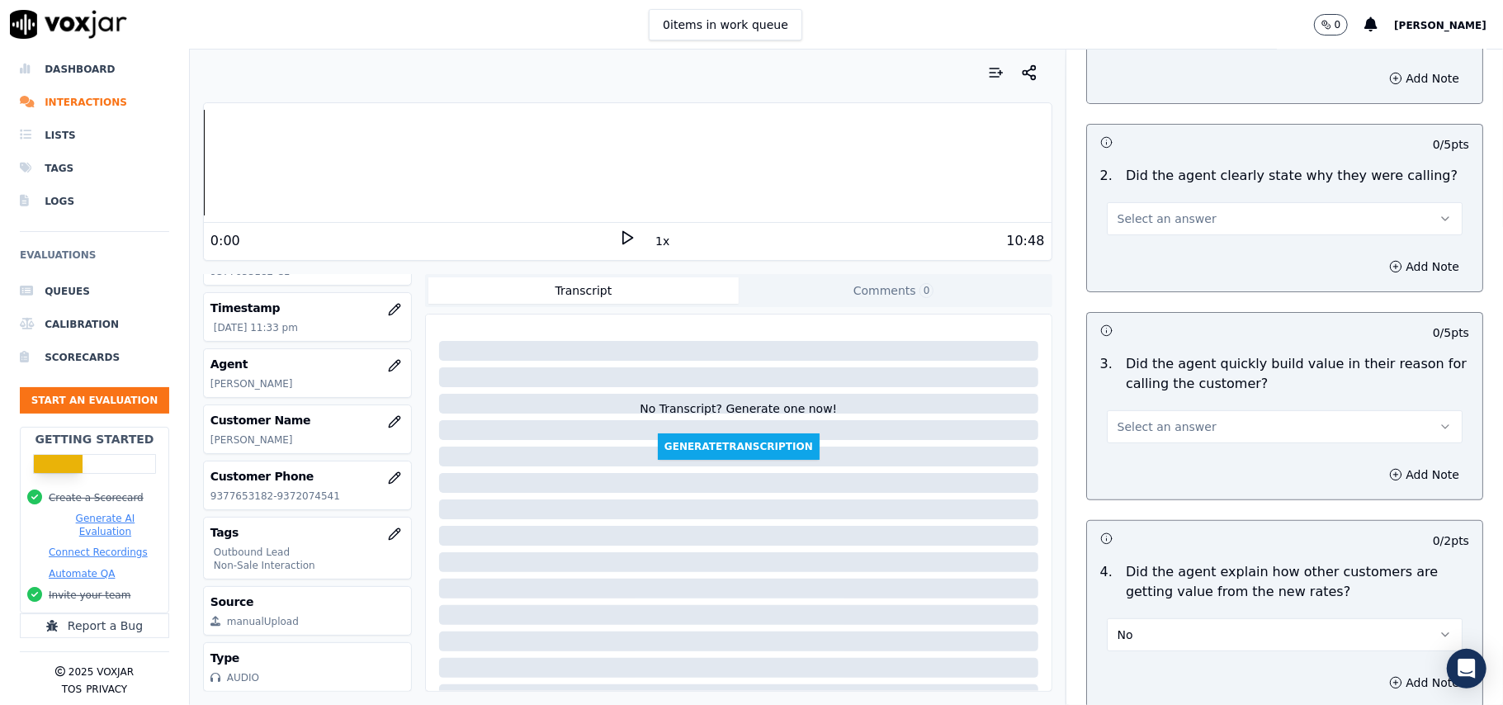
click at [1162, 427] on span "Select an answer" at bounding box center [1167, 426] width 99 height 17
click at [1151, 453] on div "Yes" at bounding box center [1248, 464] width 319 height 26
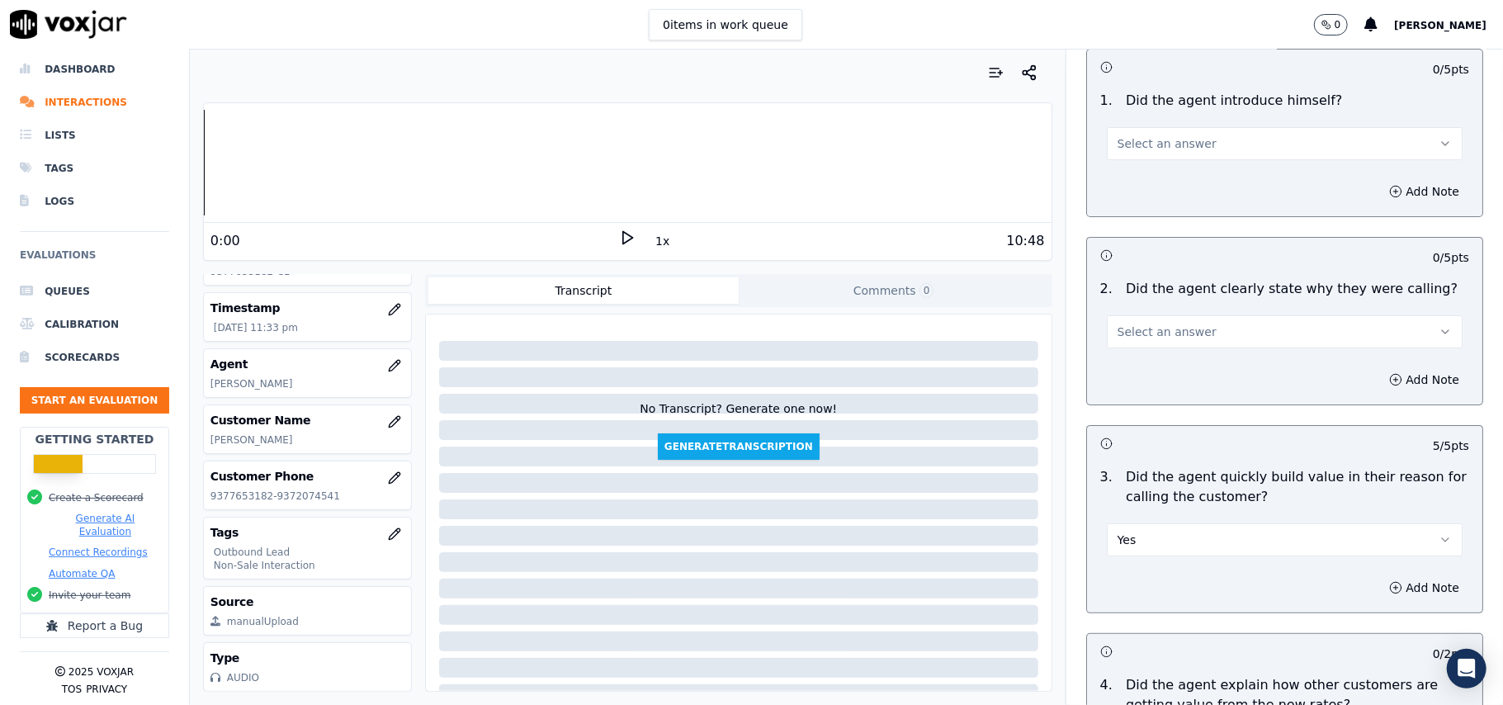
scroll to position [23, 0]
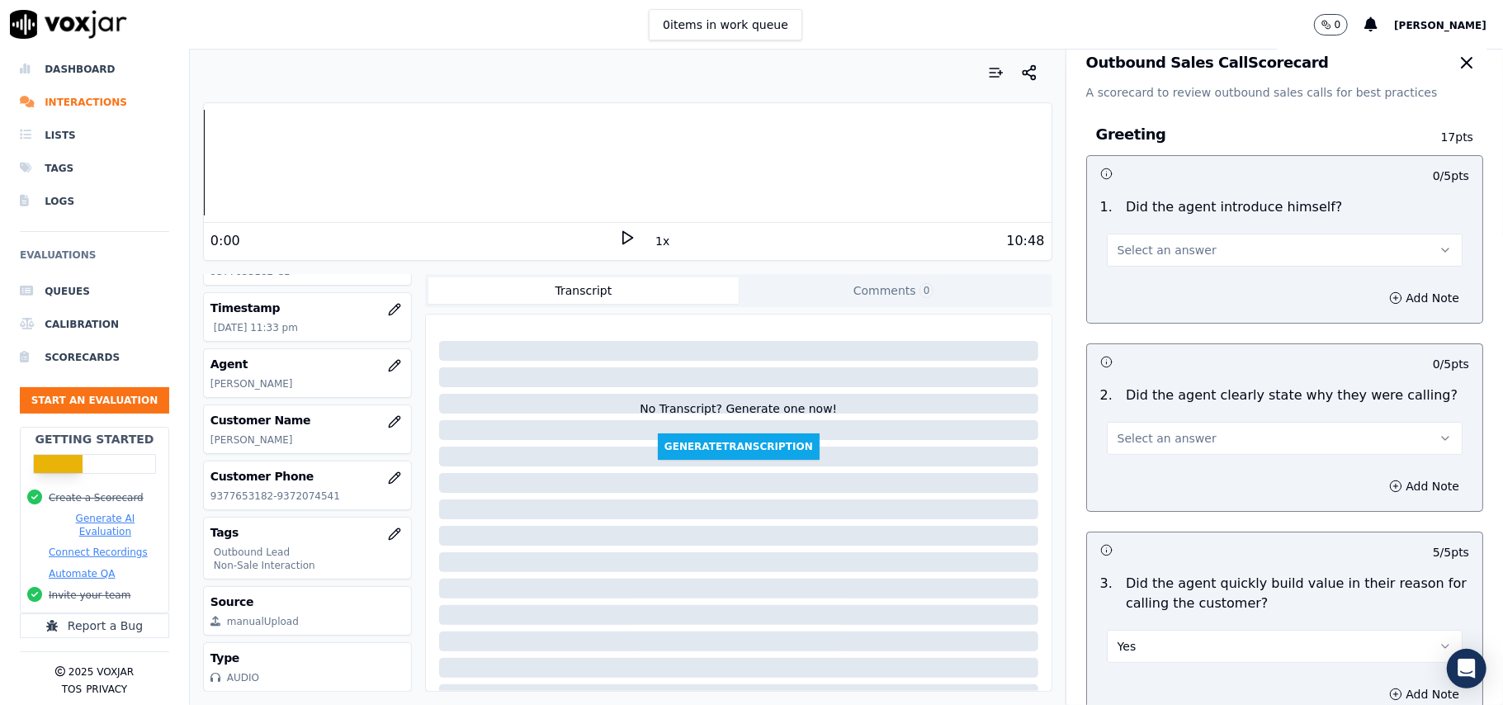
click at [1166, 423] on button "Select an answer" at bounding box center [1285, 438] width 356 height 33
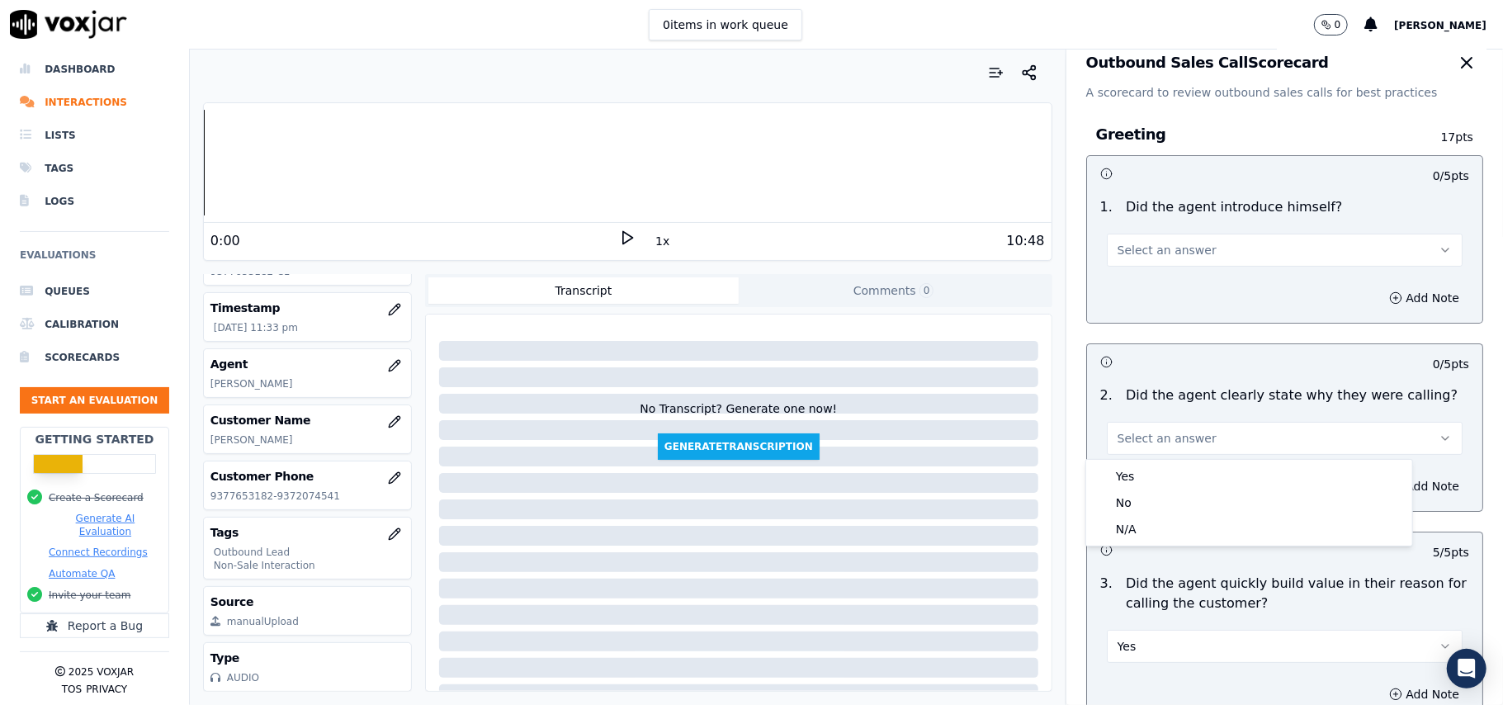
click at [1157, 457] on div "2 . Did the agent clearly state why they were calling? Select an answer" at bounding box center [1284, 420] width 395 height 83
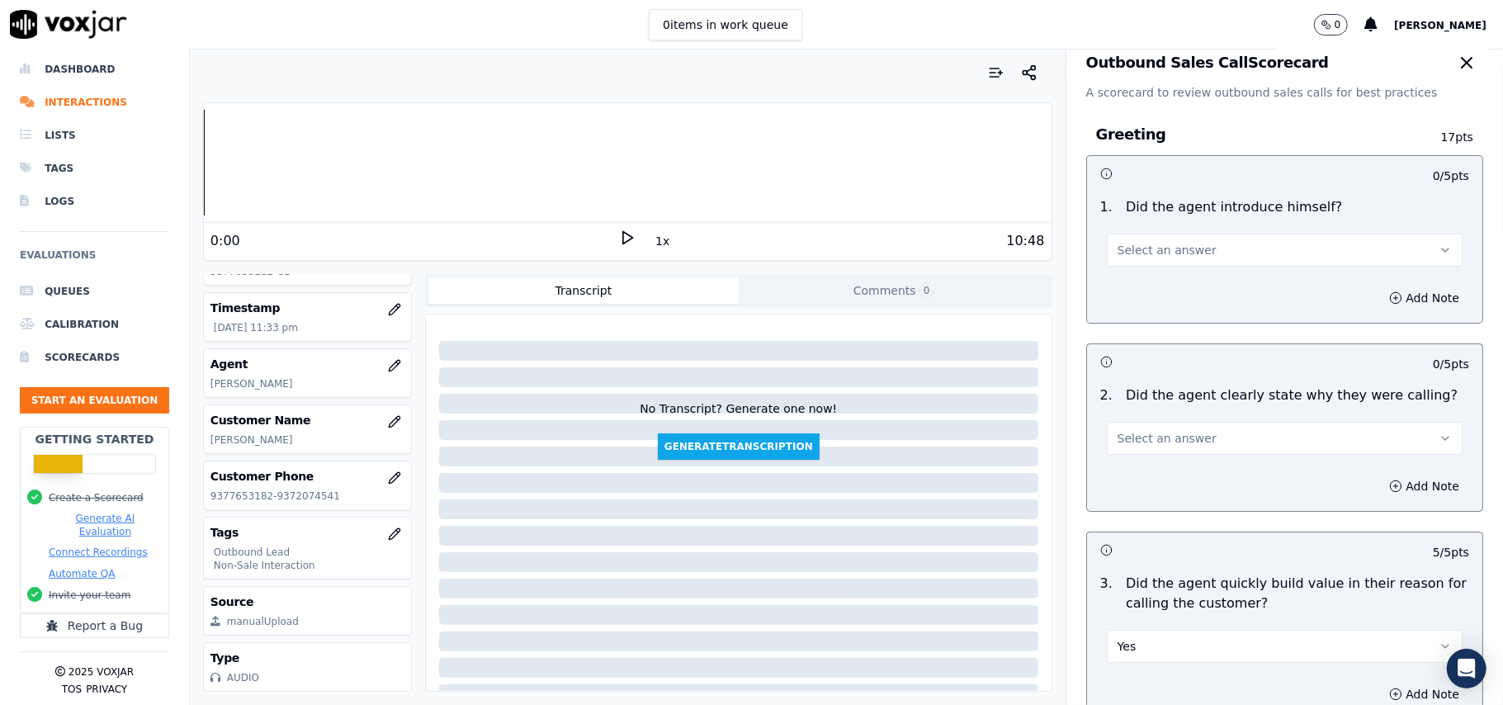
click at [1139, 439] on span "Select an answer" at bounding box center [1167, 438] width 99 height 17
drag, startPoint x: 1133, startPoint y: 447, endPoint x: 1116, endPoint y: 476, distance: 33.7
click at [1116, 479] on div "Yes" at bounding box center [1248, 476] width 319 height 26
click at [1140, 241] on button "Select an answer" at bounding box center [1285, 250] width 356 height 33
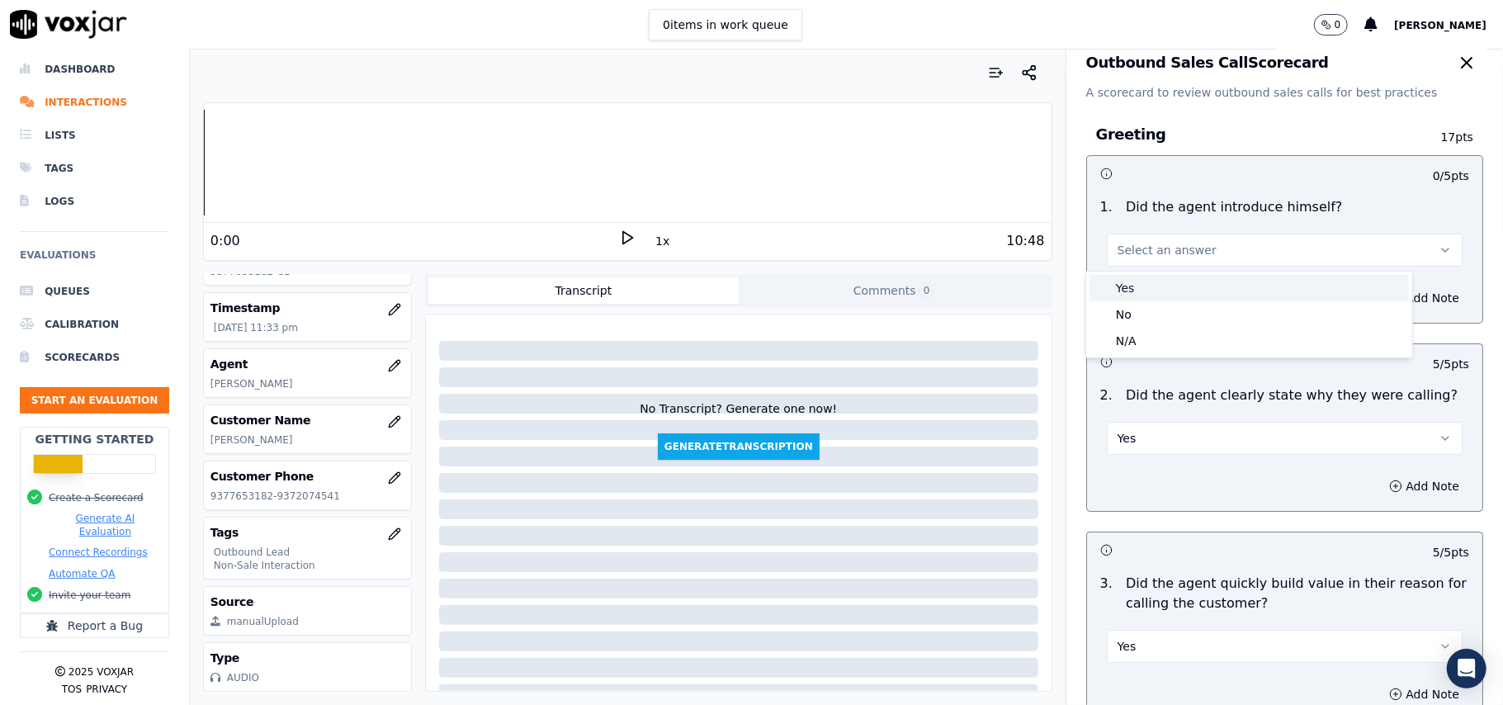
click at [1136, 279] on div "Yes" at bounding box center [1248, 288] width 319 height 26
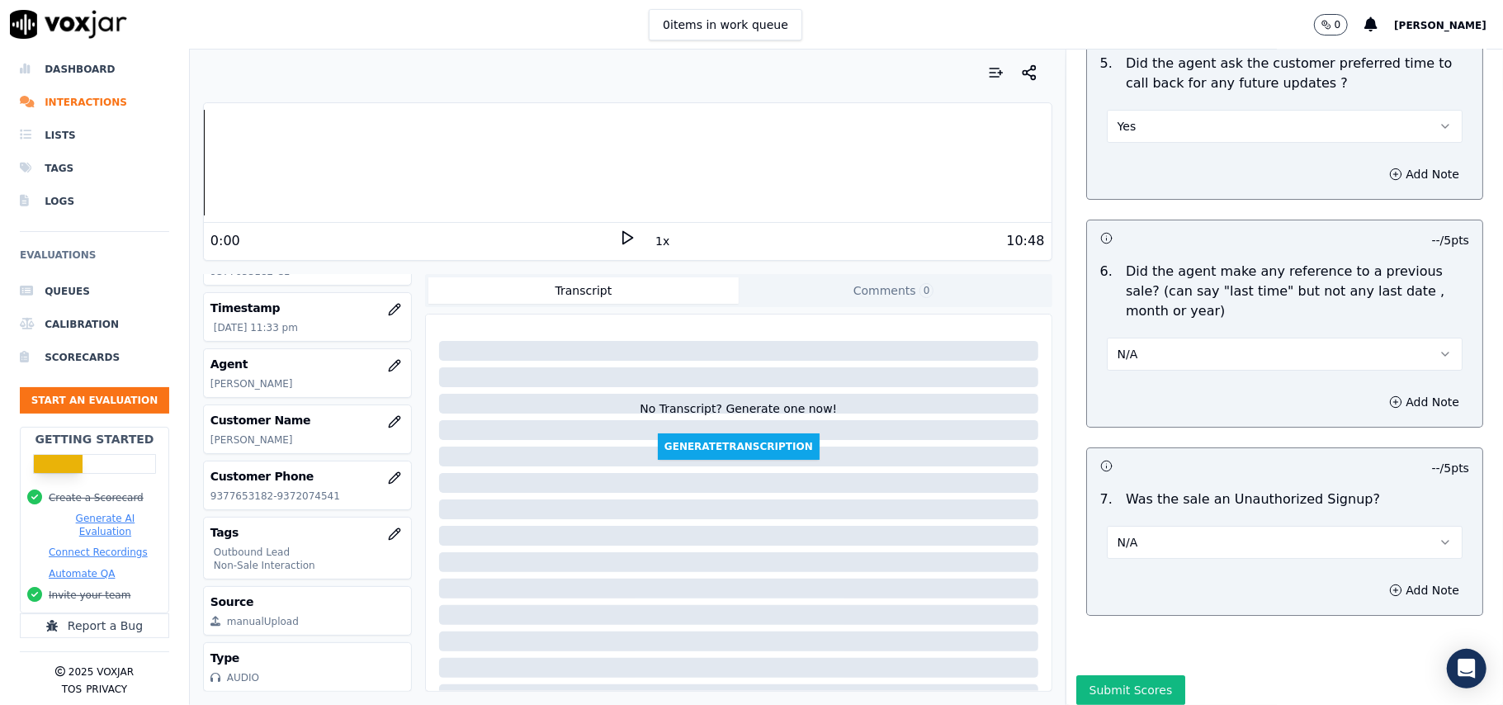
scroll to position [4204, 0]
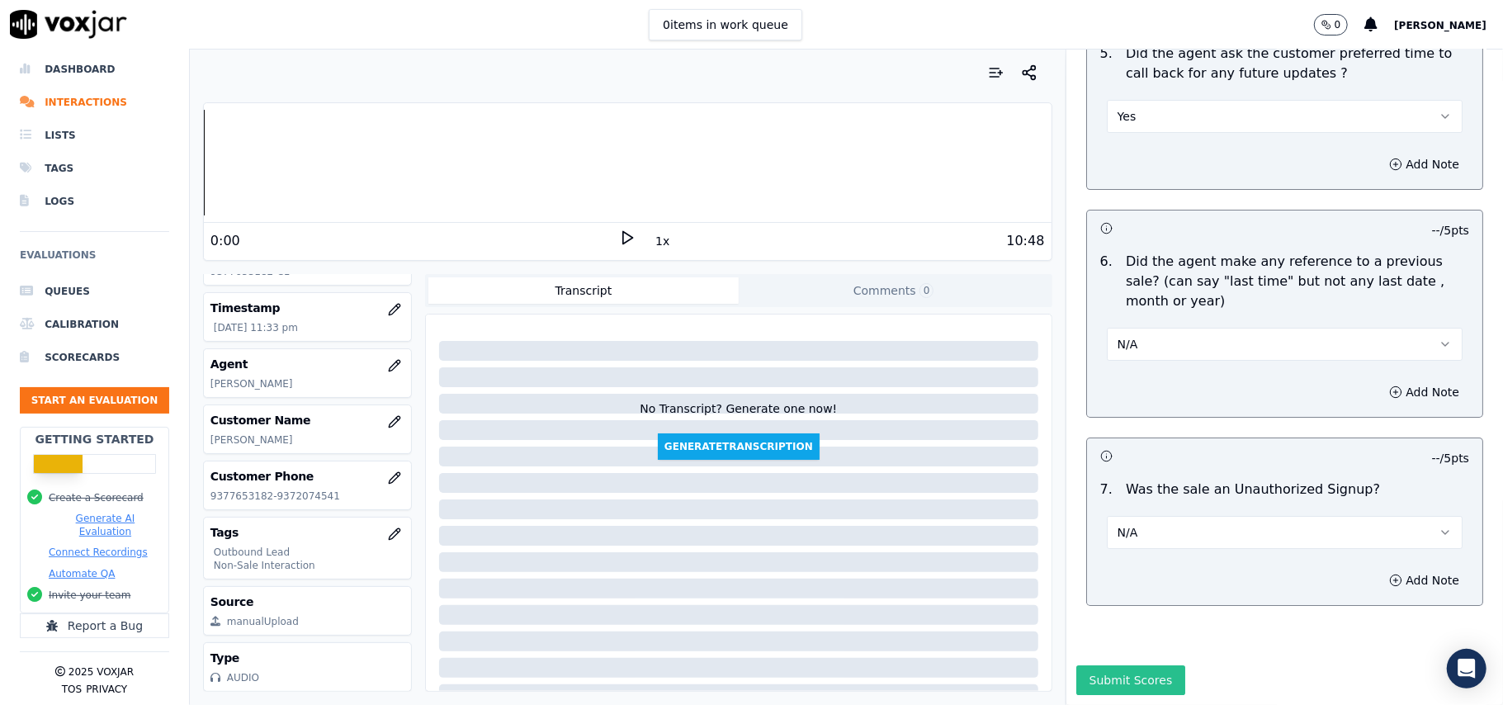
click at [1086, 665] on button "Submit Scores" at bounding box center [1131, 680] width 110 height 30
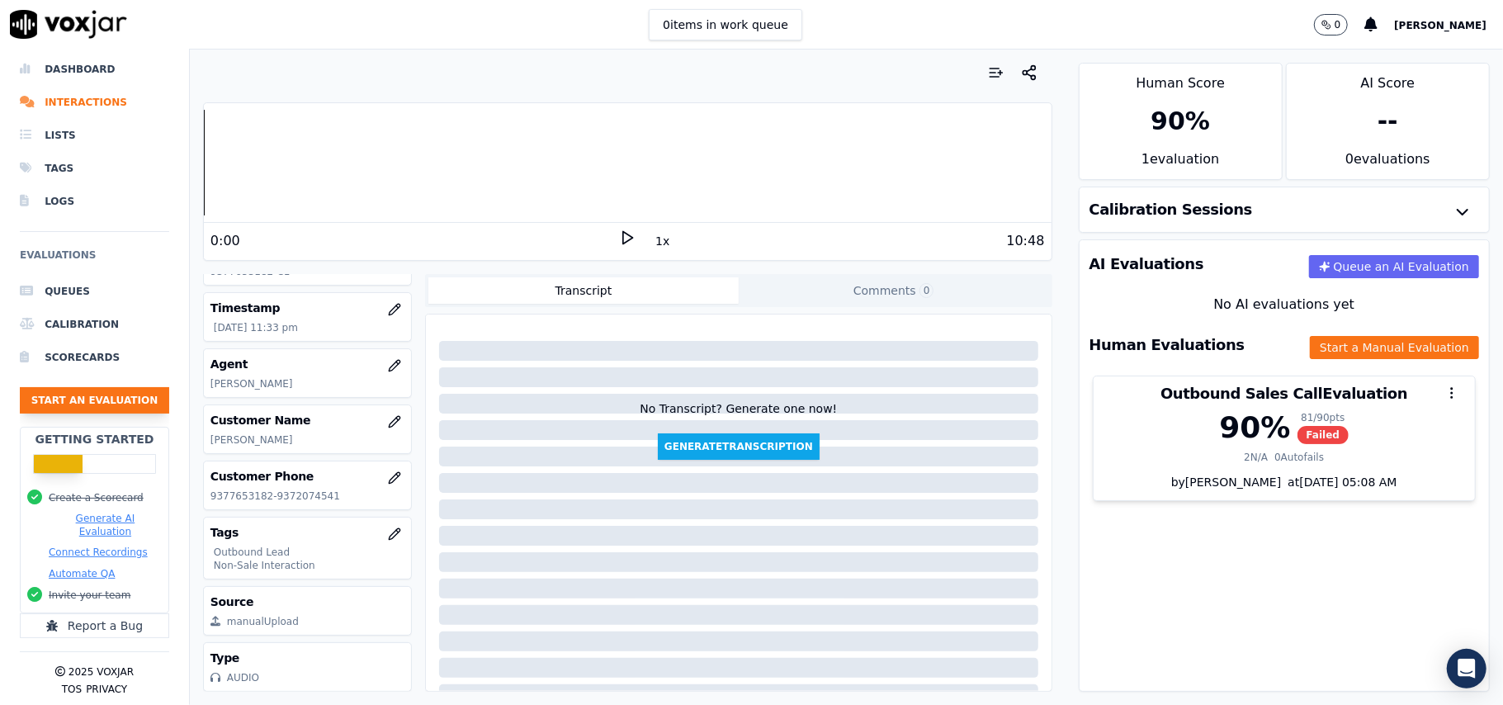
click at [109, 387] on button "Start an Evaluation" at bounding box center [94, 400] width 149 height 26
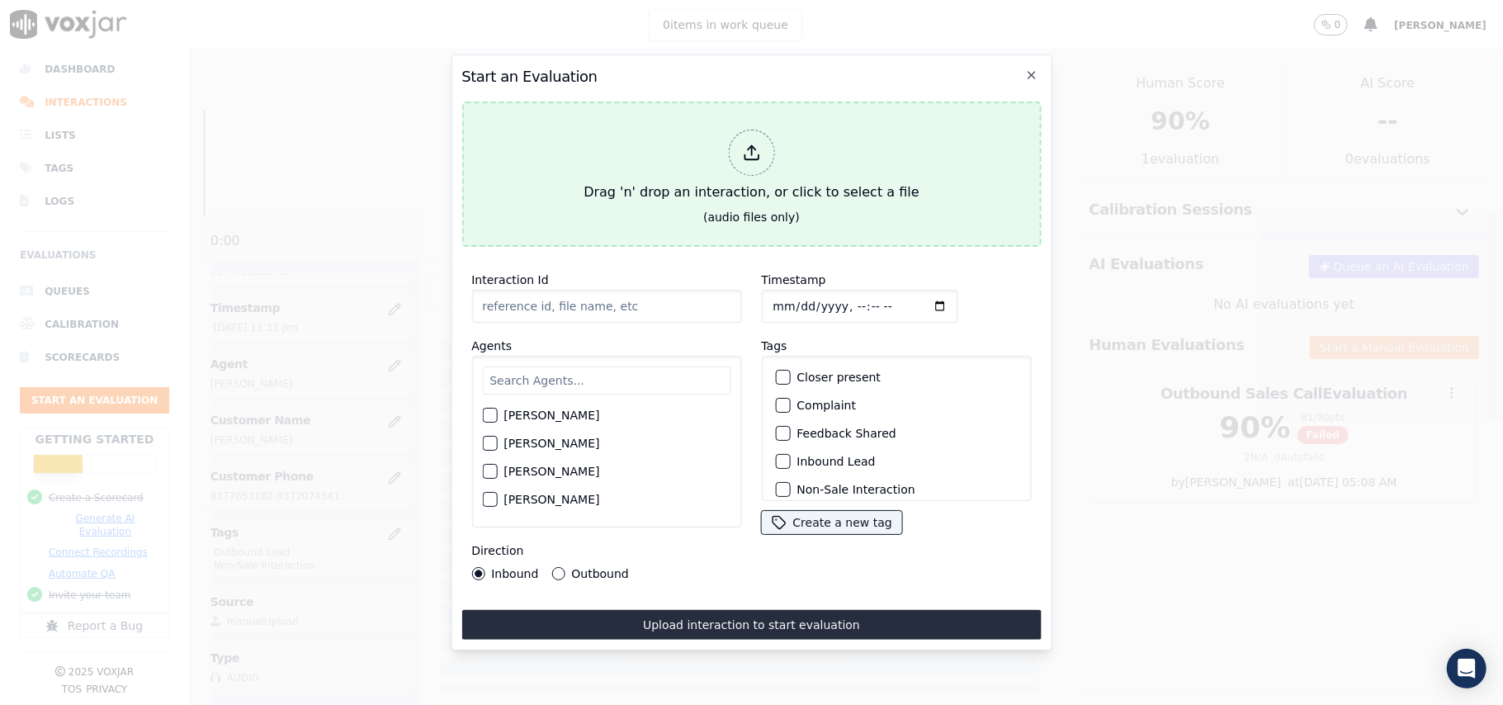
click at [764, 143] on div at bounding box center [751, 153] width 46 height 46
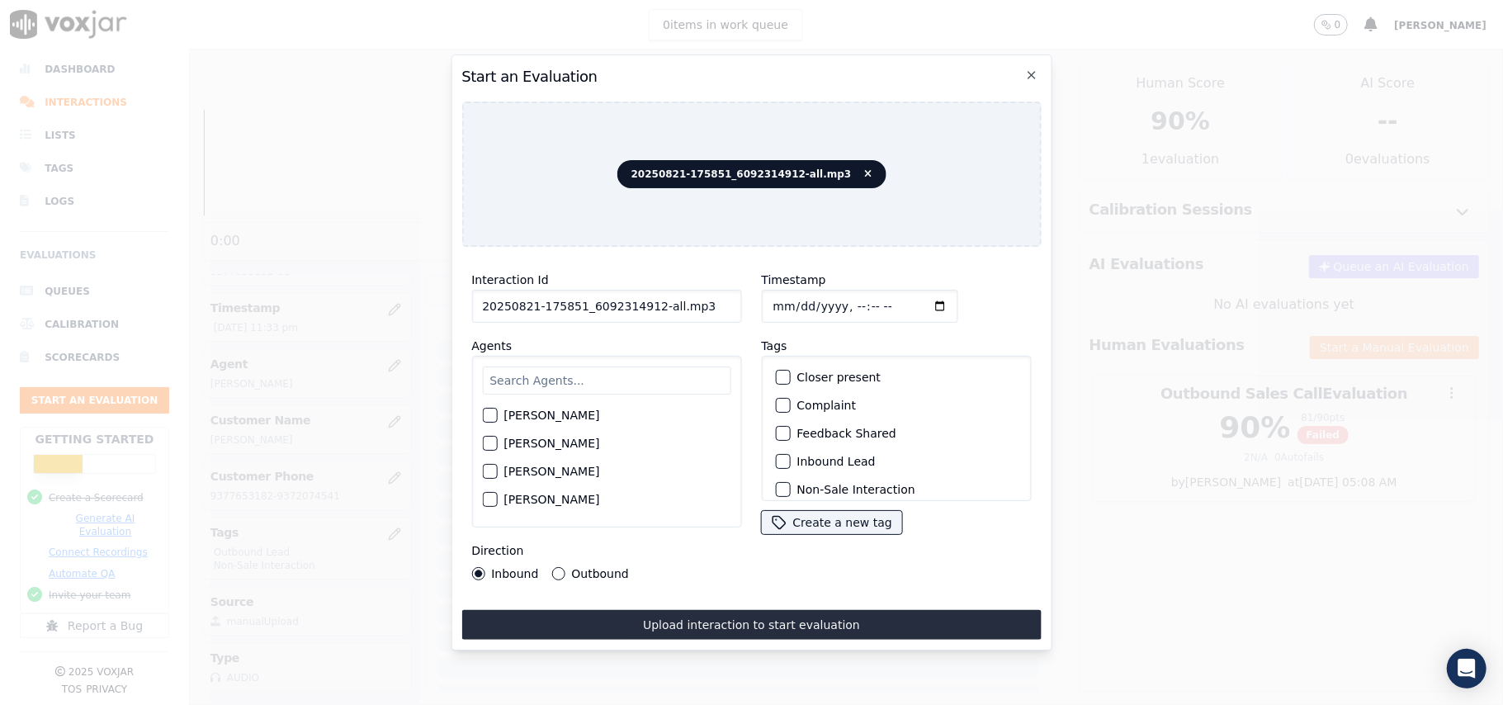
drag, startPoint x: 687, startPoint y: 295, endPoint x: 648, endPoint y: 292, distance: 38.9
click at [648, 292] on input "20250821-175851_6092314912-all.mp3" at bounding box center [606, 306] width 270 height 33
type input "20250821-175851_6092314912-C1"
click at [793, 297] on input "Timestamp" at bounding box center [859, 306] width 196 height 33
type input "[DATE]T23:38"
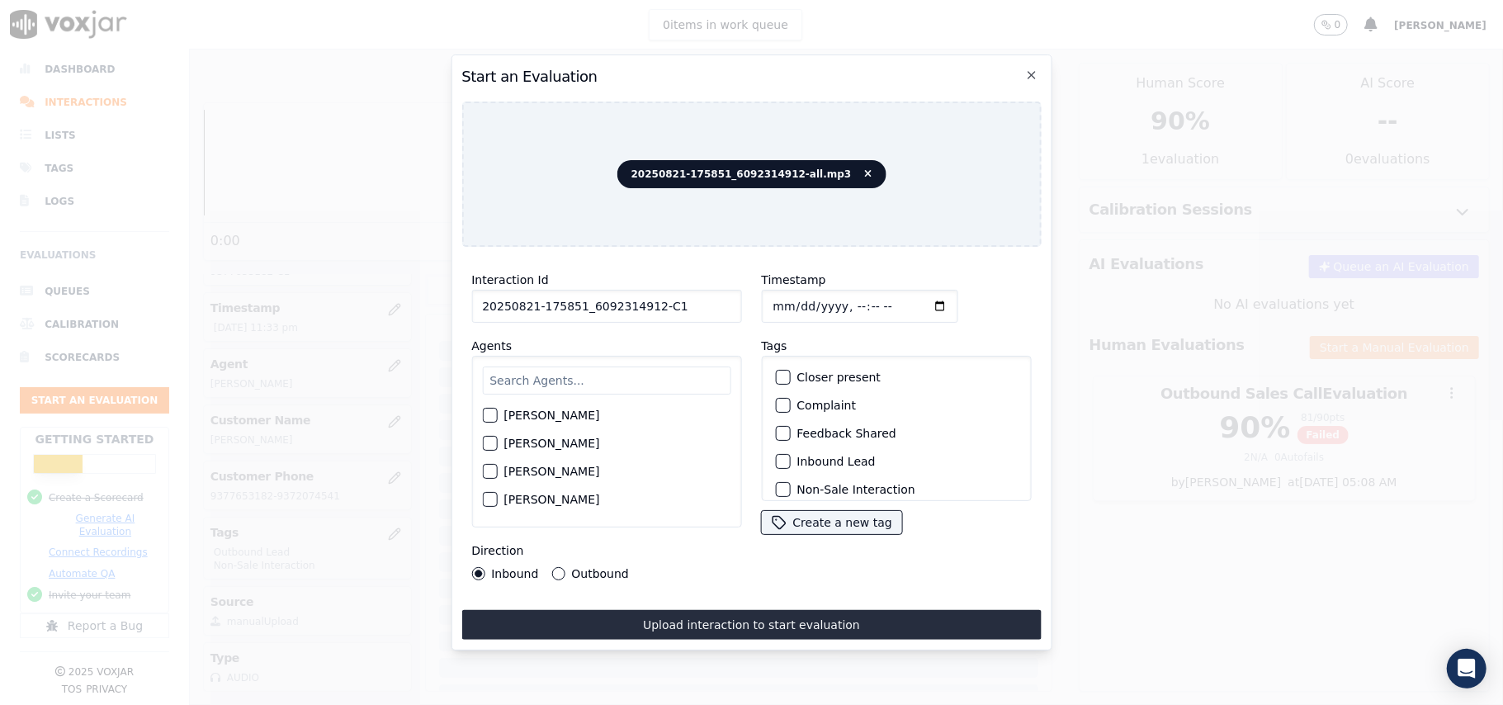
click at [644, 366] on input "text" at bounding box center [606, 380] width 248 height 28
type input "[PERSON_NAME]"
click at [492, 414] on div "button" at bounding box center [489, 420] width 12 height 12
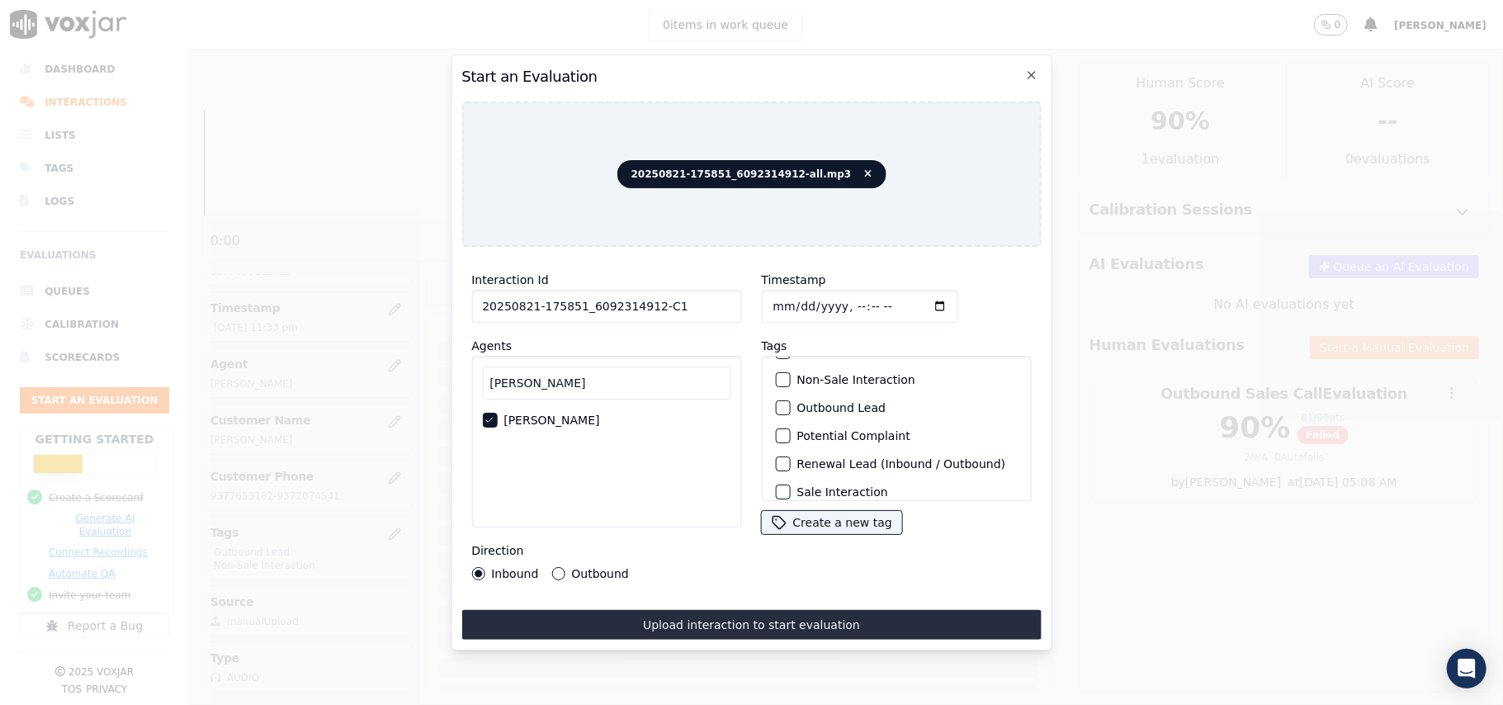
click at [776, 378] on div "button" at bounding box center [782, 380] width 12 height 12
click at [776, 402] on div "button" at bounding box center [782, 408] width 12 height 12
click at [551, 567] on button "Outbound" at bounding box center [557, 573] width 13 height 13
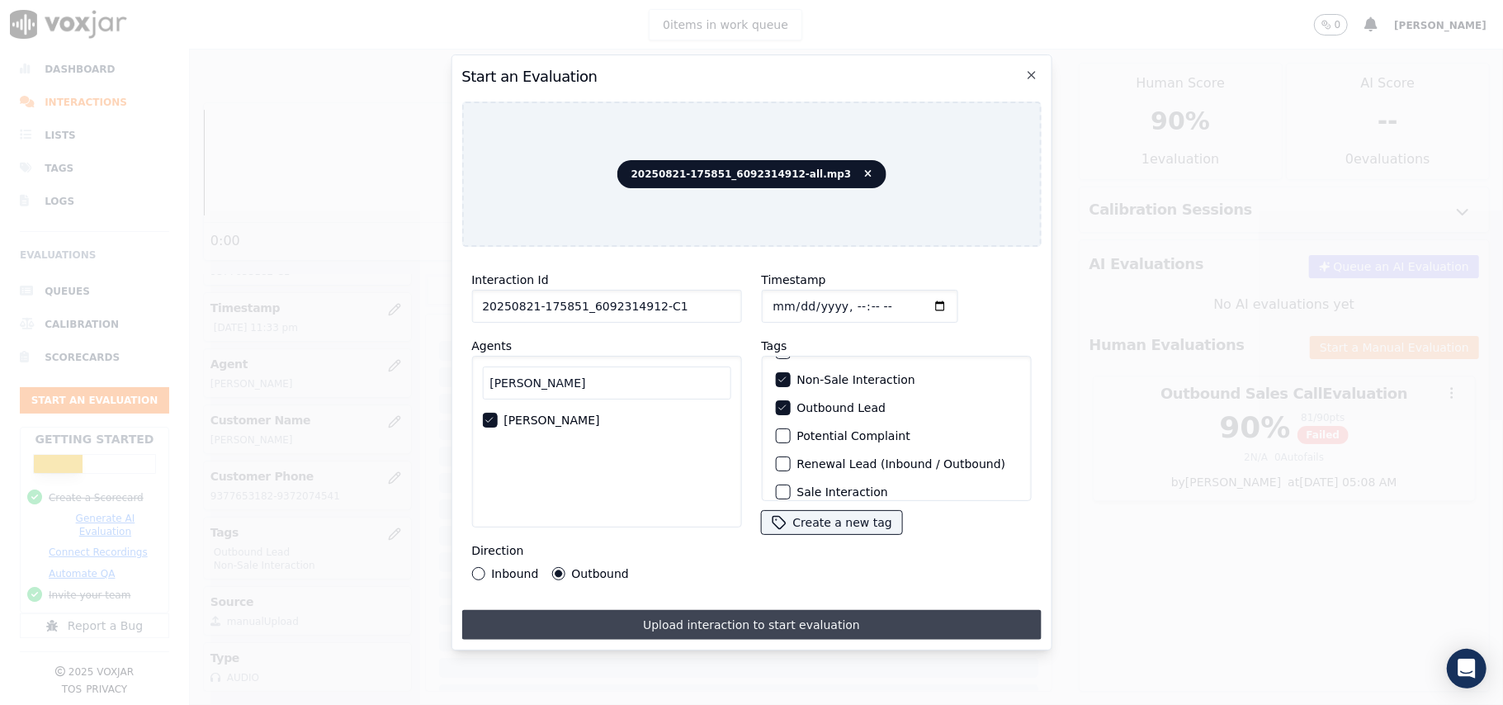
click at [650, 622] on button "Upload interaction to start evaluation" at bounding box center [750, 625] width 579 height 30
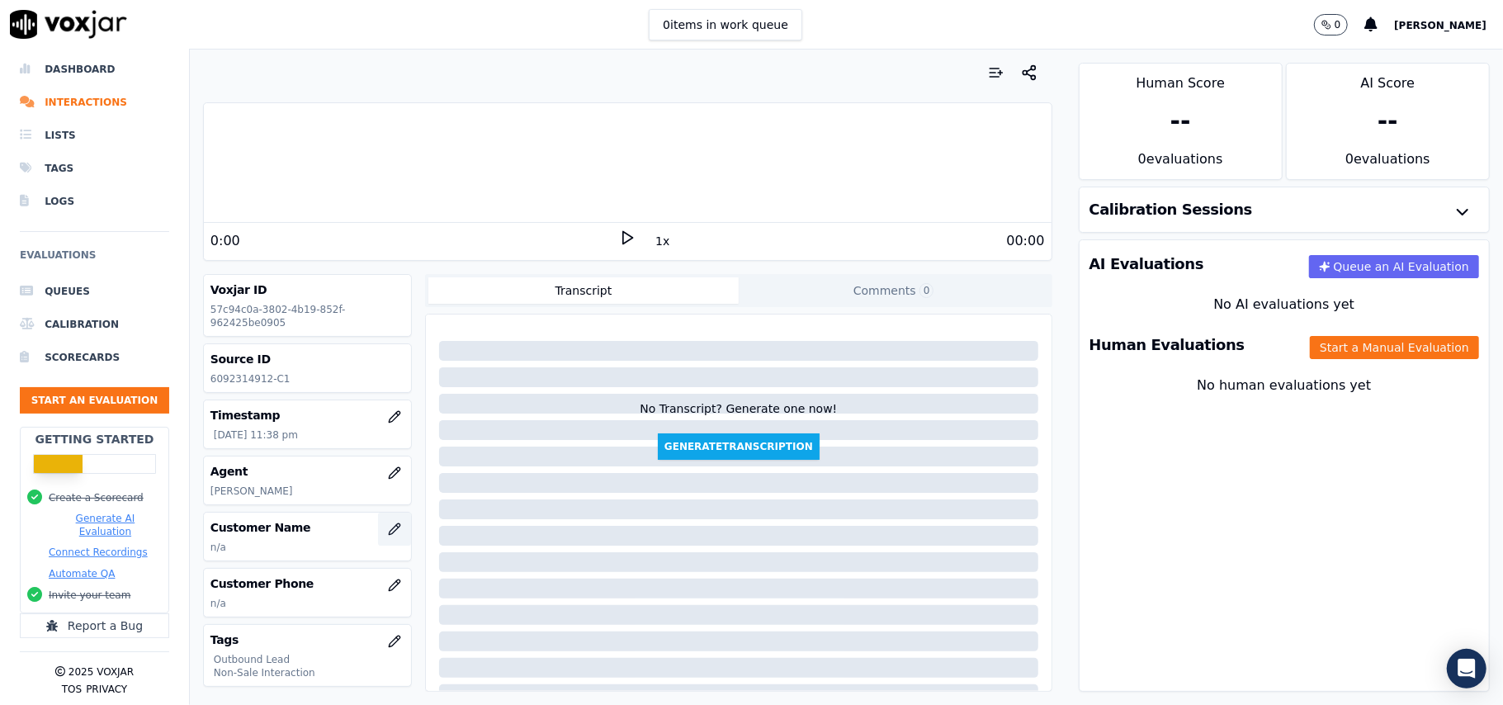
click at [378, 532] on button "button" at bounding box center [394, 529] width 33 height 33
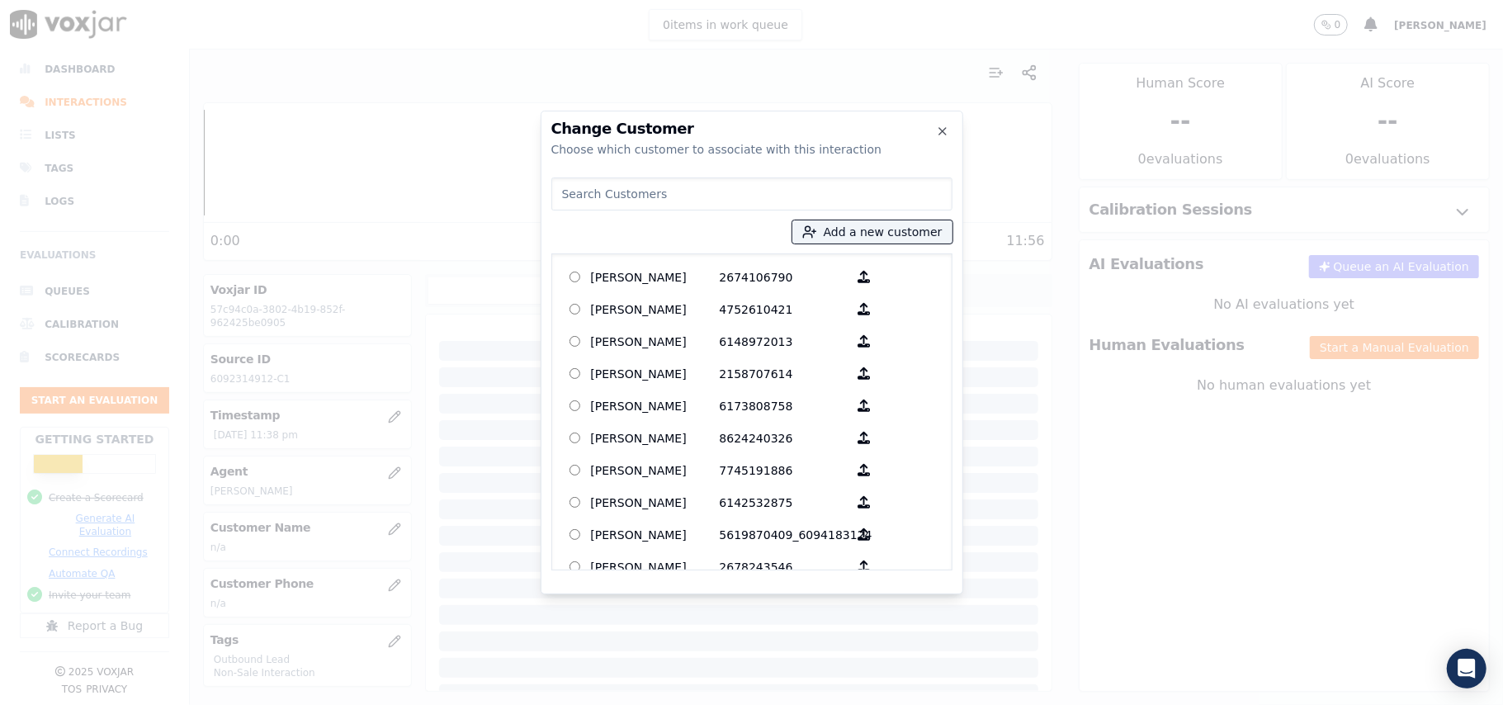
paste input "[PERSON_NAME]"
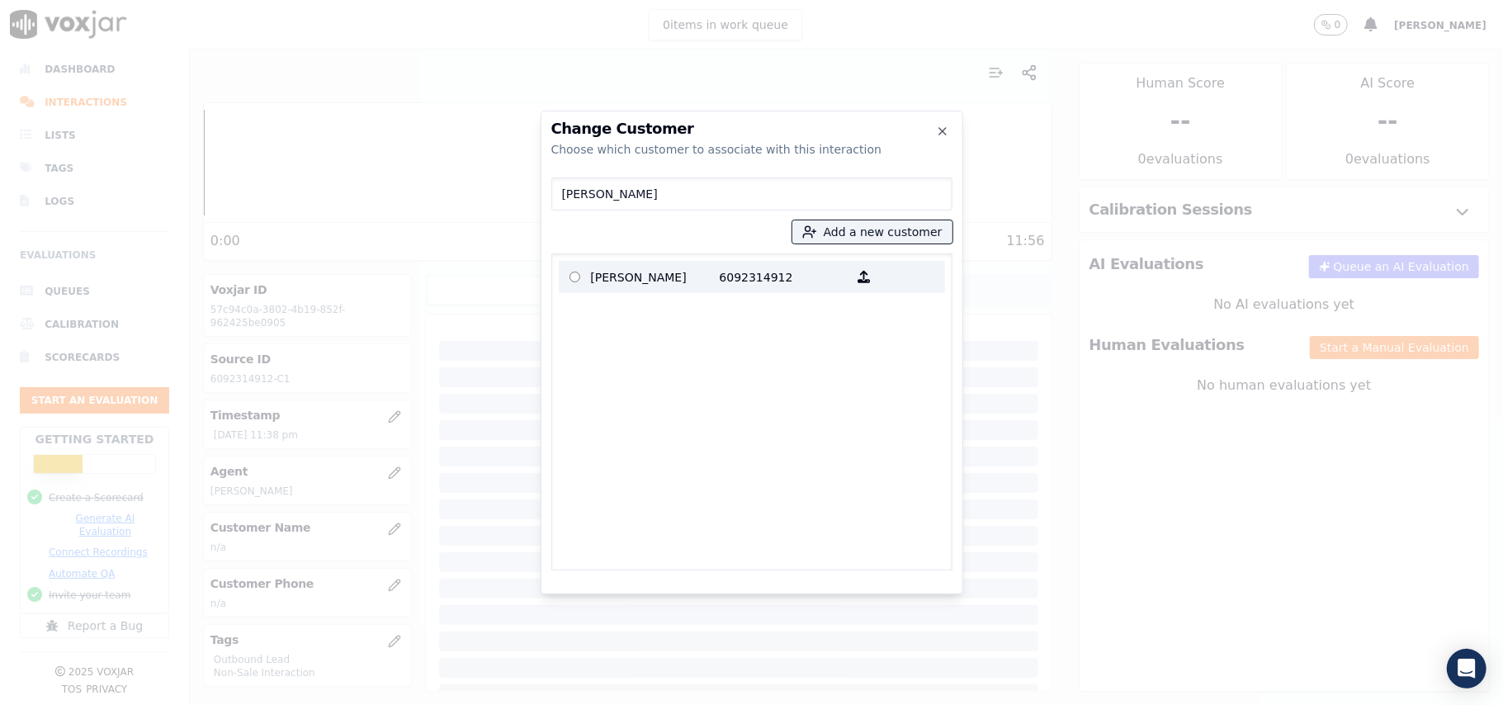
type input "[PERSON_NAME]"
click at [682, 269] on p "[PERSON_NAME]" at bounding box center [655, 277] width 129 height 26
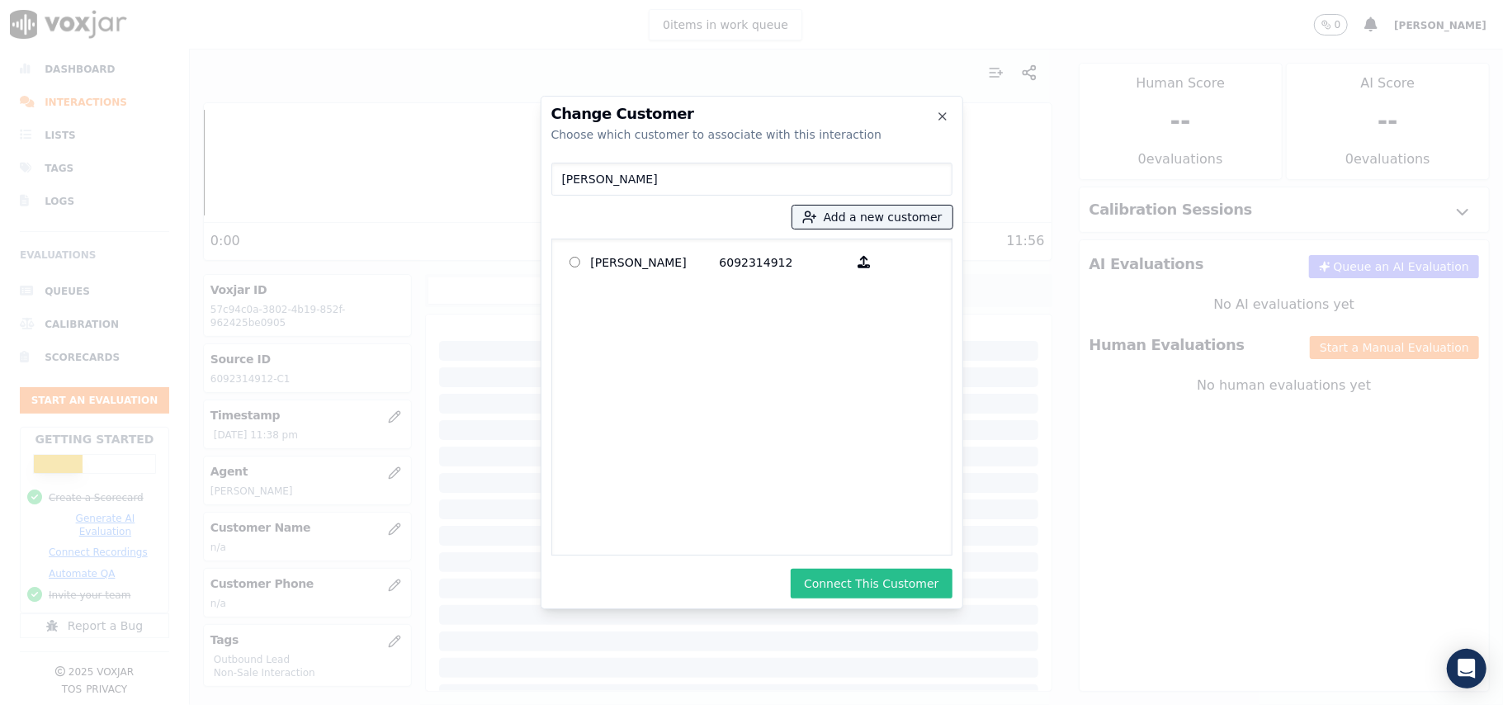
click at [847, 582] on button "Connect This Customer" at bounding box center [871, 584] width 161 height 30
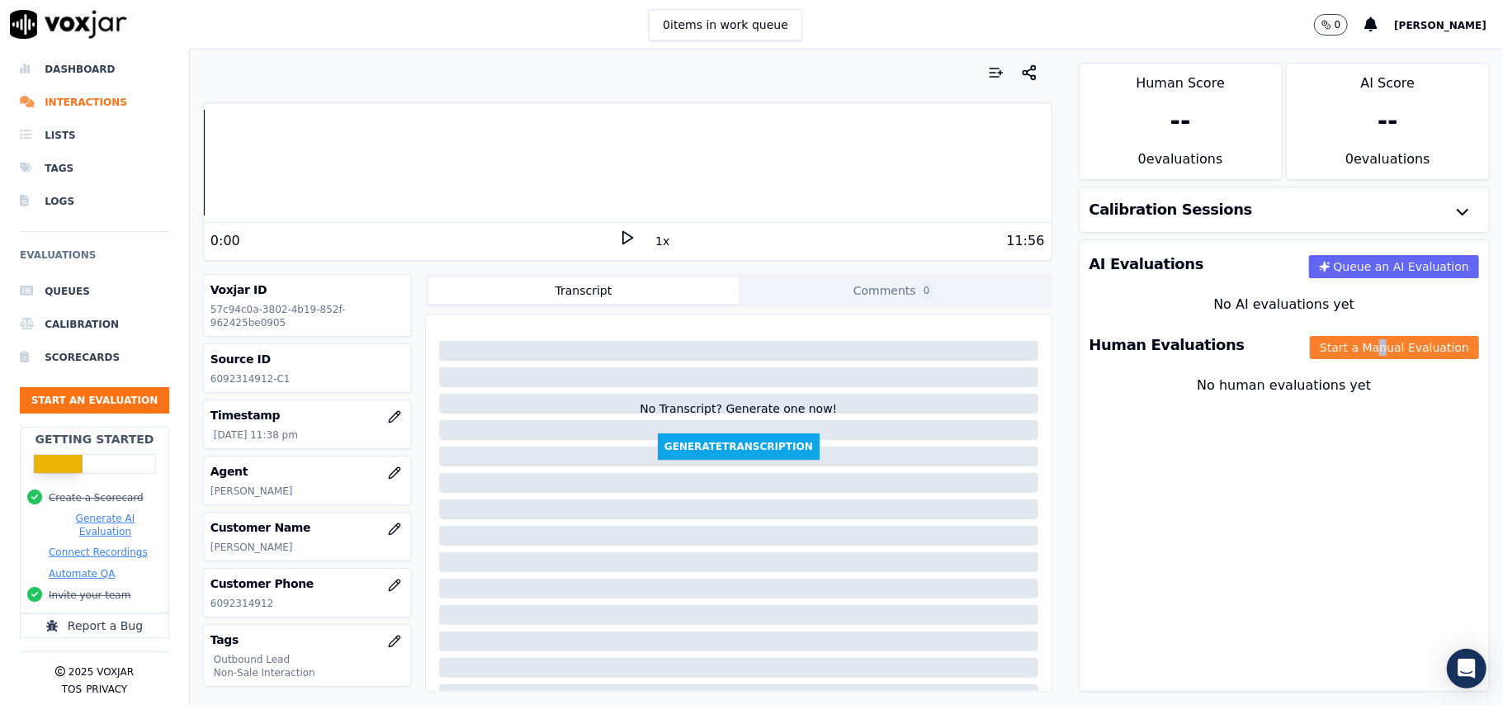
click at [1344, 338] on div "Human Evaluations Start a Manual Evaluation" at bounding box center [1284, 345] width 409 height 48
drag, startPoint x: 1335, startPoint y: 355, endPoint x: 1311, endPoint y: 358, distance: 23.3
click at [1332, 355] on button "Start a Manual Evaluation" at bounding box center [1394, 347] width 169 height 23
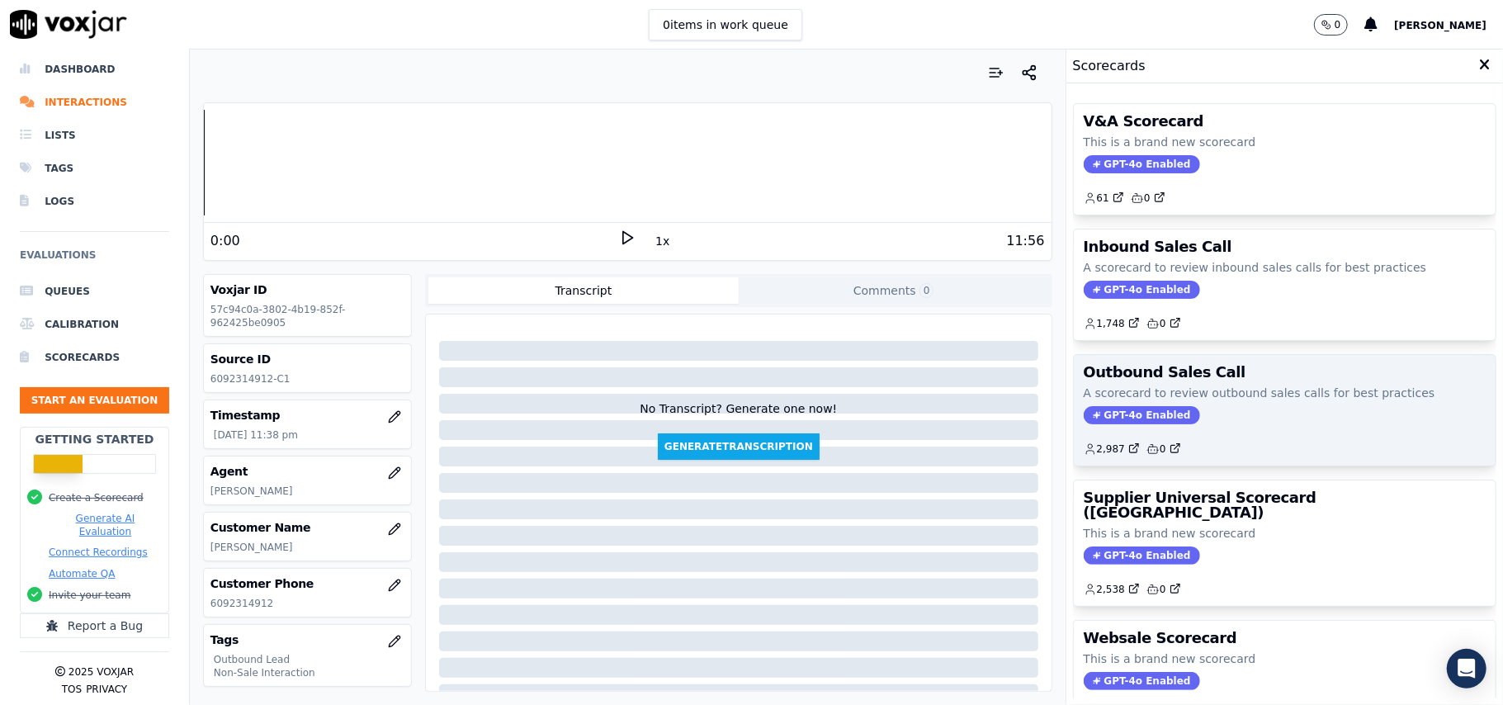
click at [1137, 416] on span "GPT-4o Enabled" at bounding box center [1142, 415] width 116 height 18
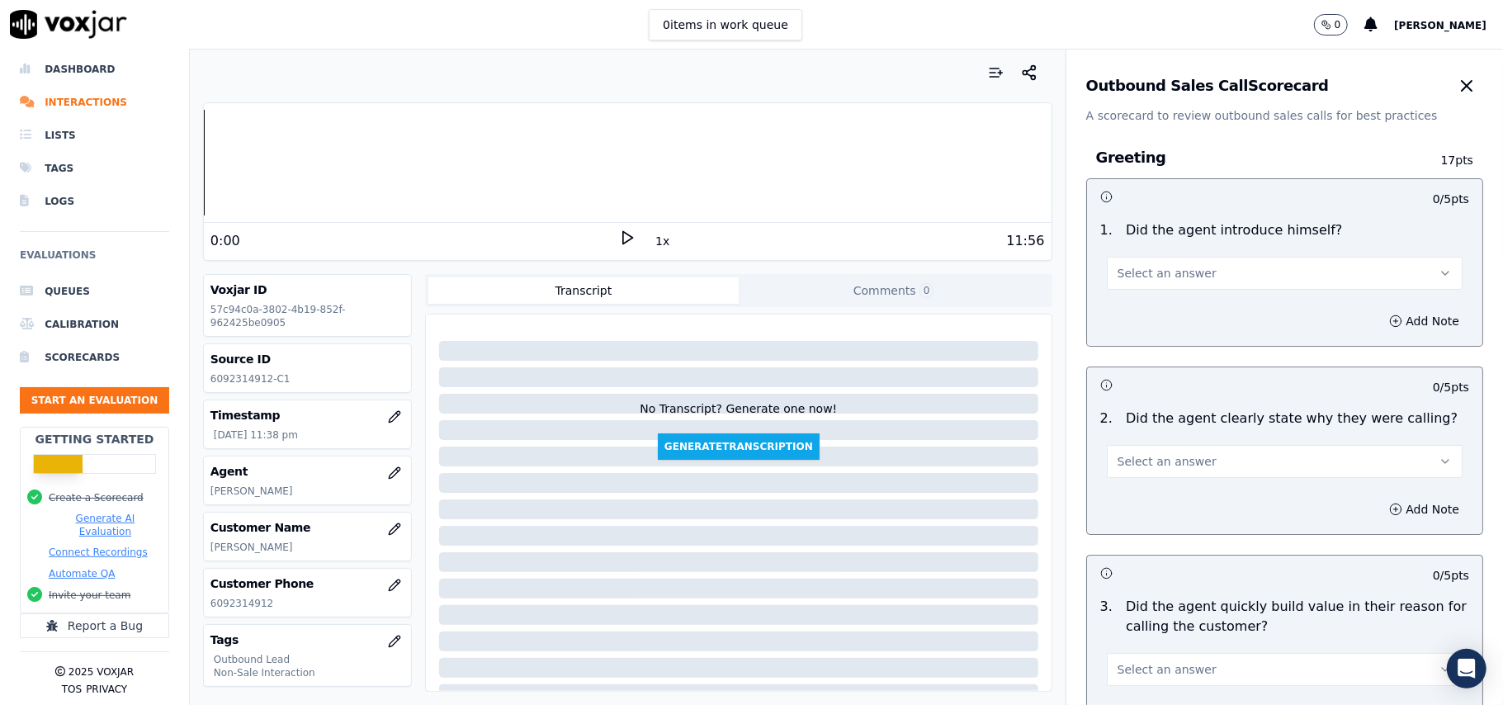
click at [1185, 276] on button "Select an answer" at bounding box center [1285, 273] width 356 height 33
click at [1167, 305] on div "Yes" at bounding box center [1248, 311] width 319 height 26
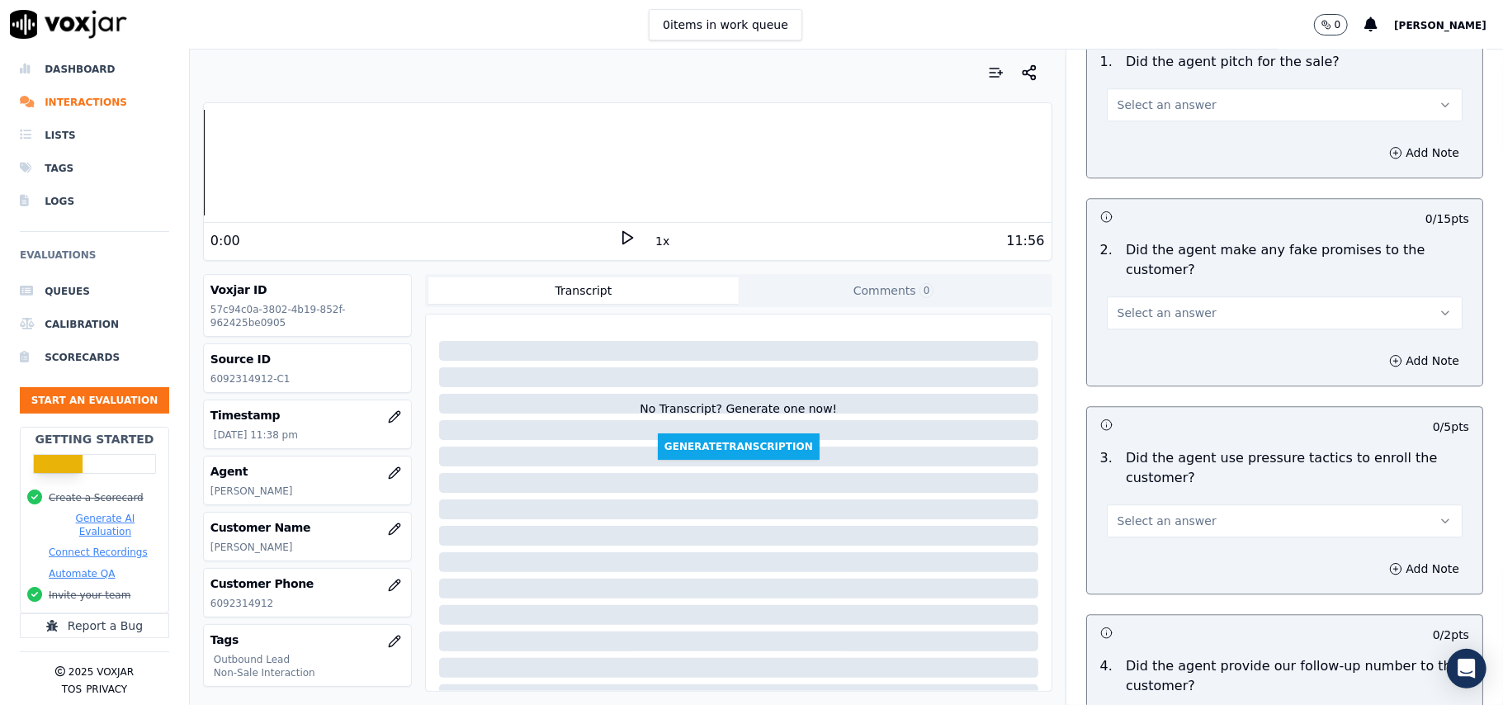
scroll to position [4117, 0]
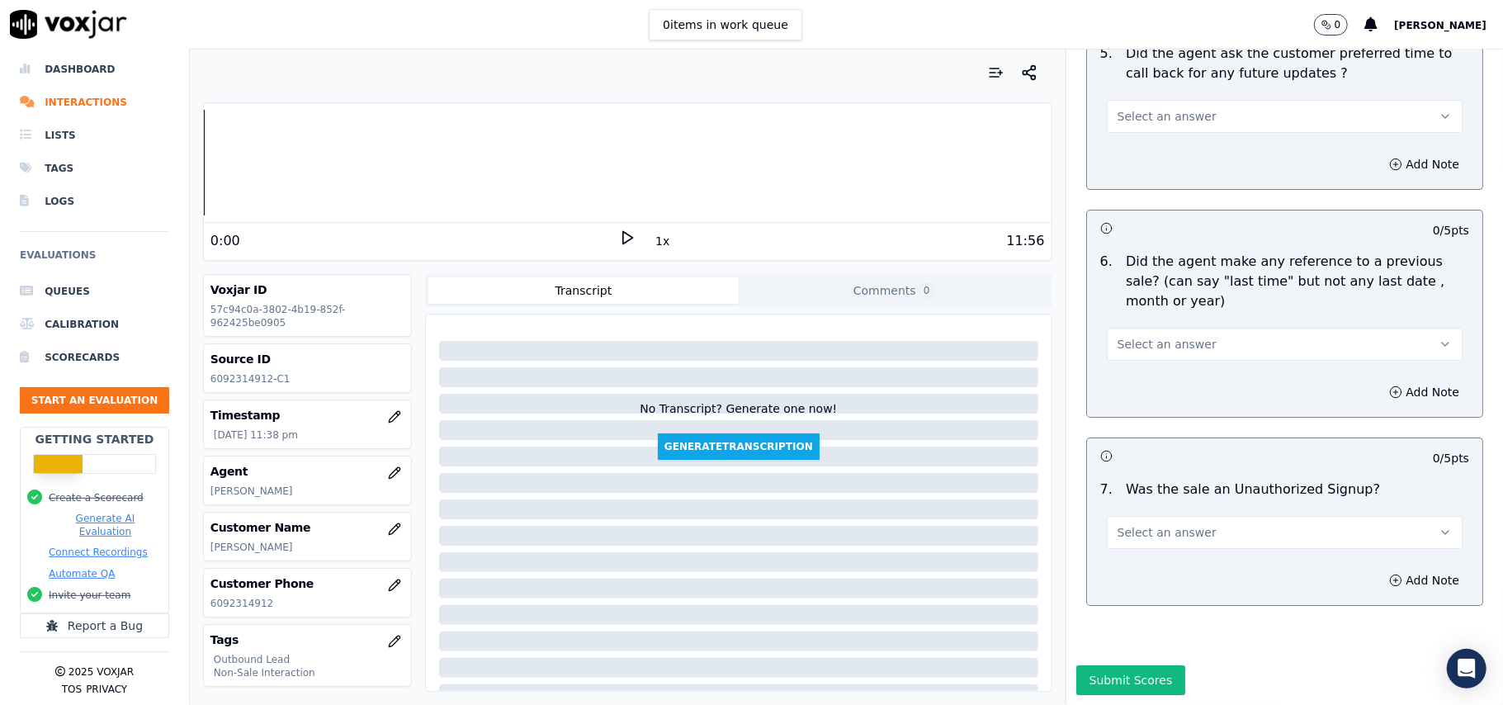
click at [1126, 502] on div "7 . Was the sale an Unauthorized Signup? Select an answer" at bounding box center [1284, 514] width 395 height 83
click at [1127, 513] on div "Select an answer" at bounding box center [1285, 531] width 356 height 36
click at [1118, 524] on span "Select an answer" at bounding box center [1167, 532] width 99 height 17
click at [1106, 573] on span at bounding box center [1102, 573] width 12 height 12
click at [1146, 336] on span "Select an answer" at bounding box center [1167, 344] width 99 height 17
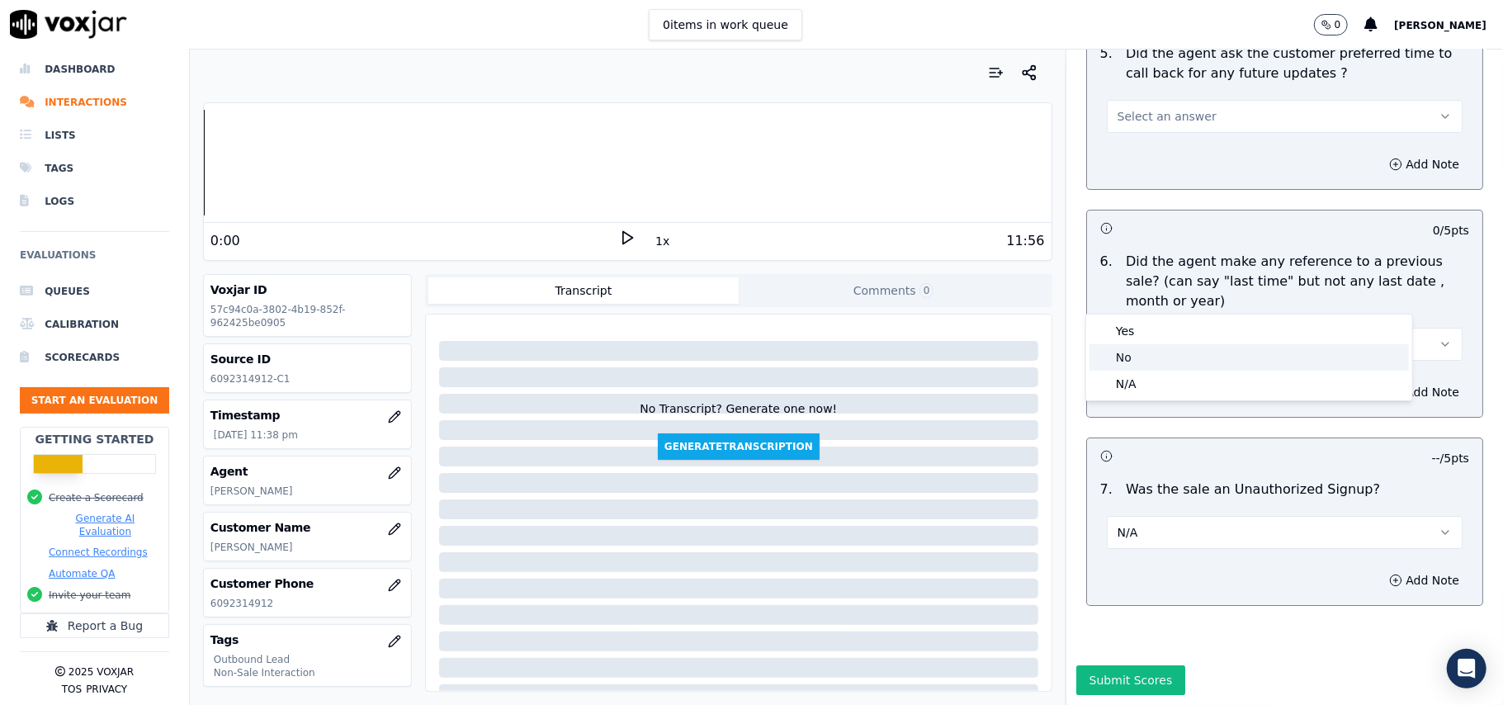
click at [1131, 365] on div "No" at bounding box center [1248, 357] width 319 height 26
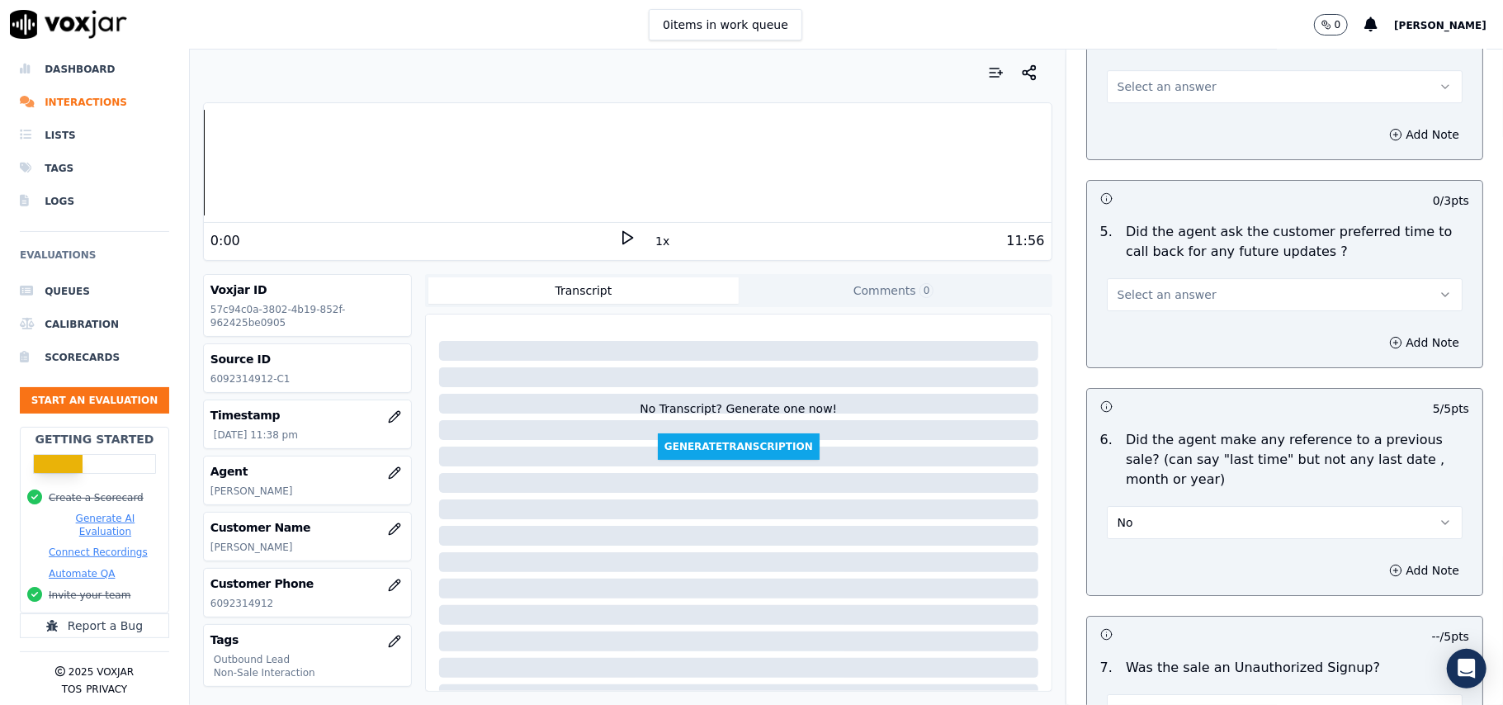
scroll to position [3897, 0]
click at [1160, 279] on button "Select an answer" at bounding box center [1285, 295] width 356 height 33
click at [1175, 347] on div "No" at bounding box center [1248, 349] width 319 height 26
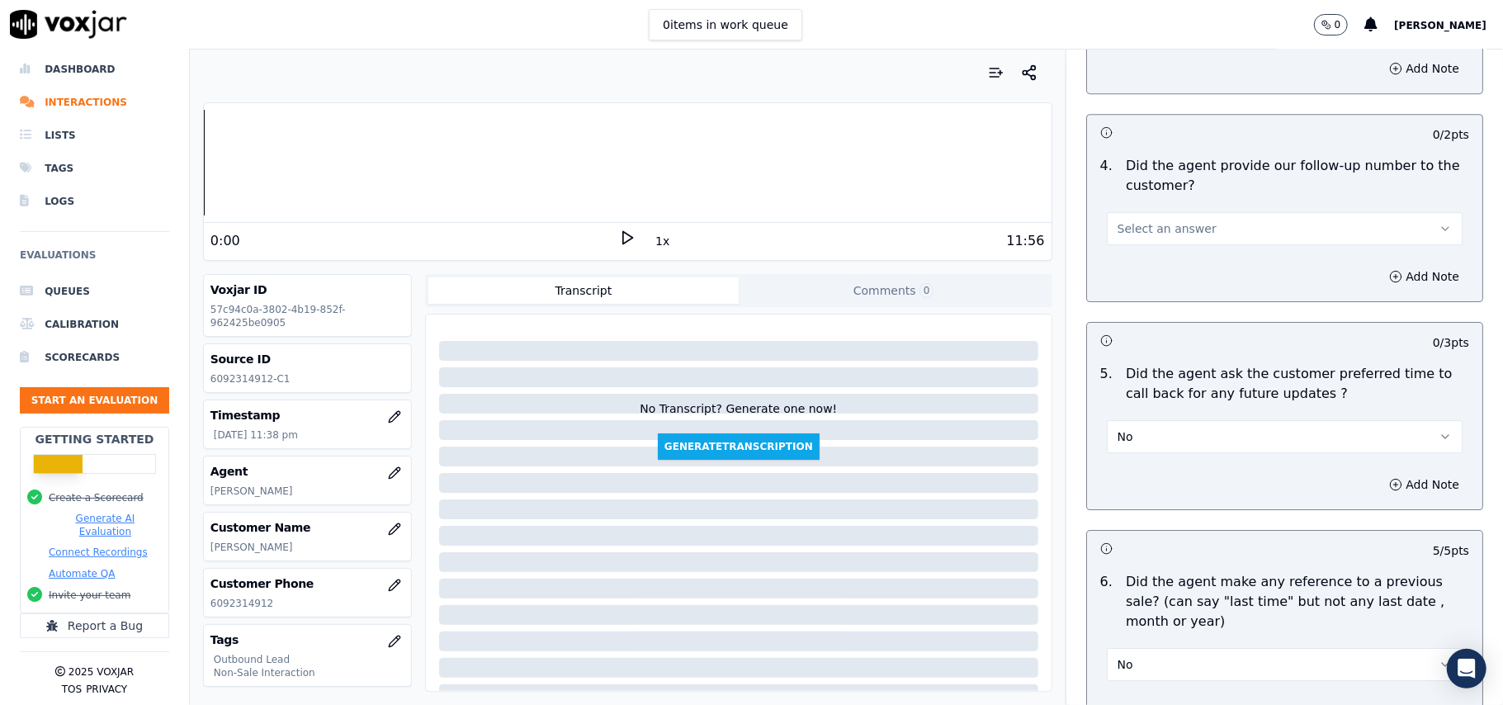
scroll to position [3676, 0]
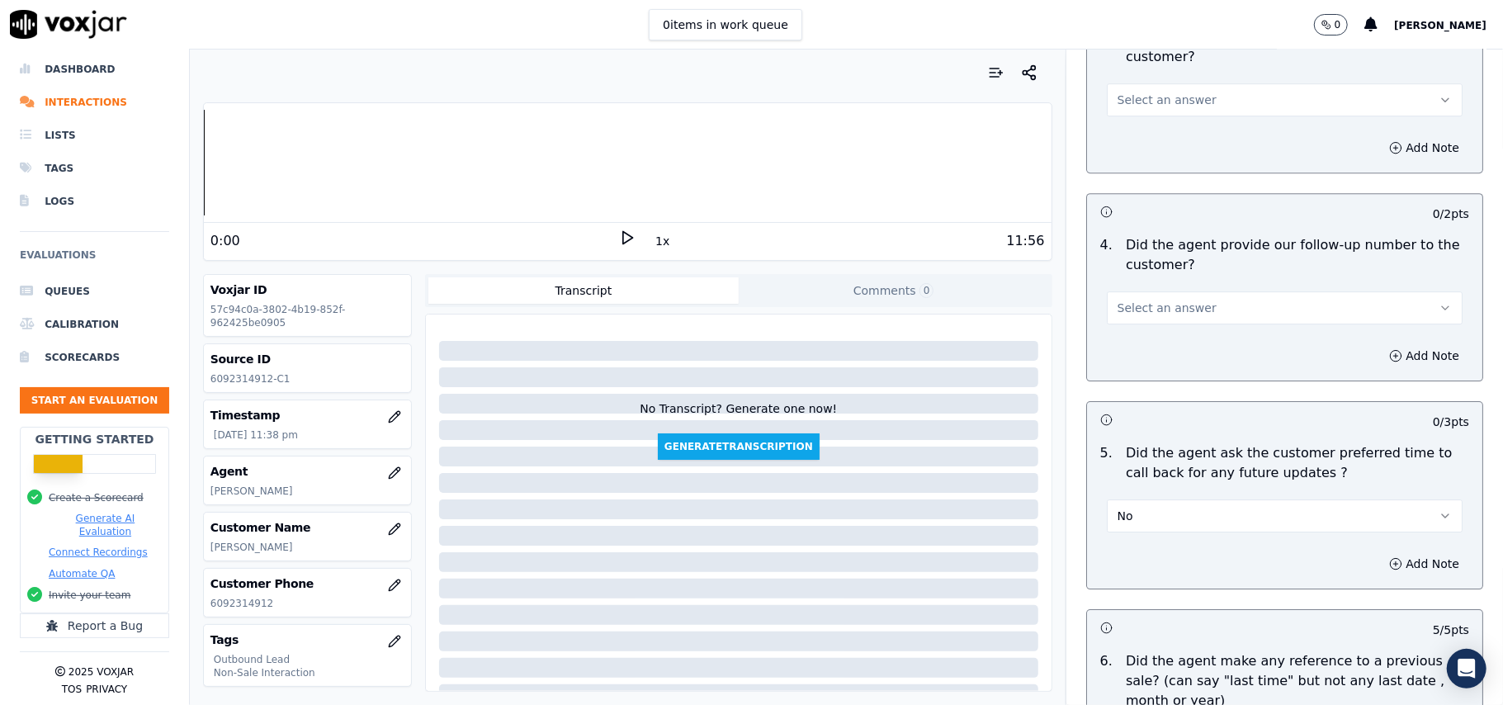
click at [1154, 291] on button "Select an answer" at bounding box center [1285, 307] width 356 height 33
click at [1157, 332] on div "Yes" at bounding box center [1248, 334] width 319 height 26
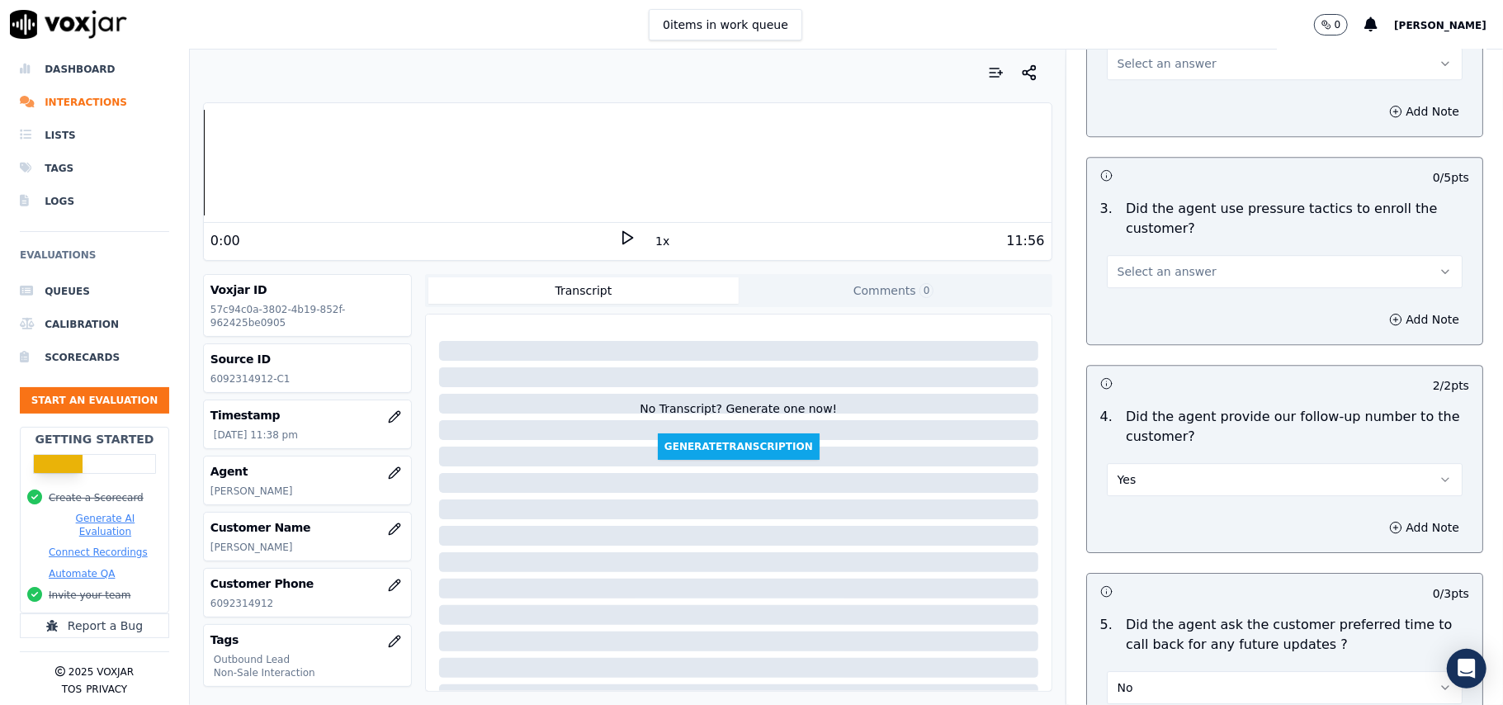
scroll to position [3346, 0]
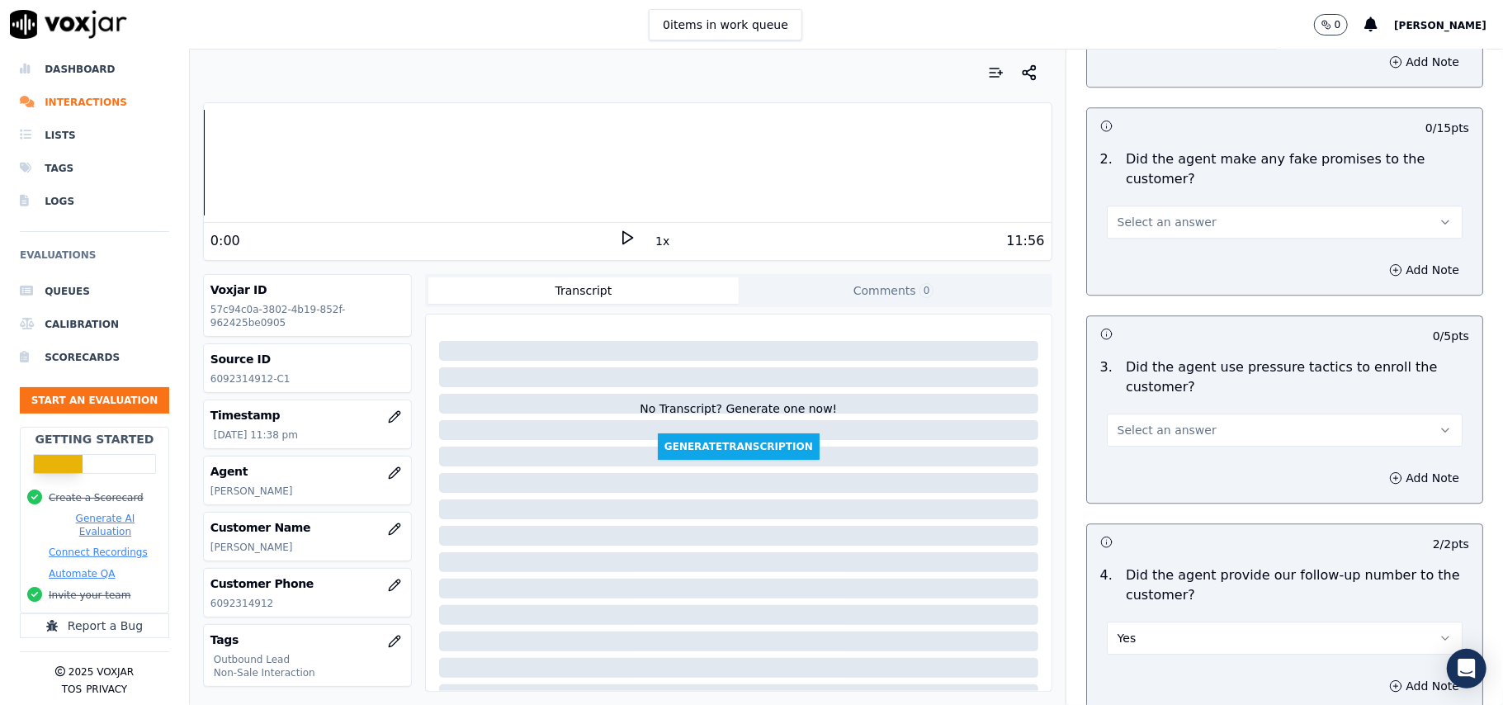
click at [1166, 422] on span "Select an answer" at bounding box center [1167, 430] width 99 height 17
click at [1137, 484] on div "No" at bounding box center [1248, 483] width 319 height 26
click at [1149, 206] on button "Select an answer" at bounding box center [1285, 222] width 356 height 33
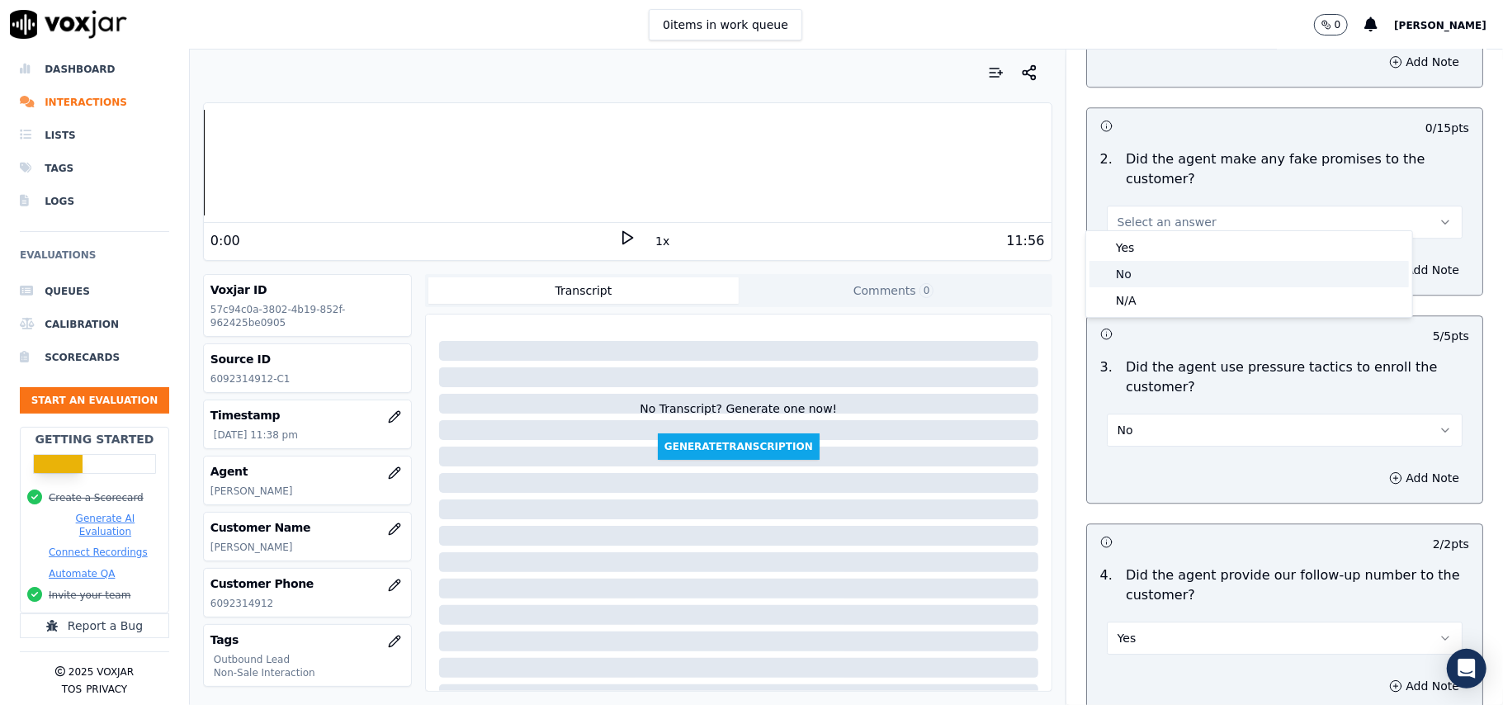
click at [1144, 272] on div "No" at bounding box center [1248, 274] width 319 height 26
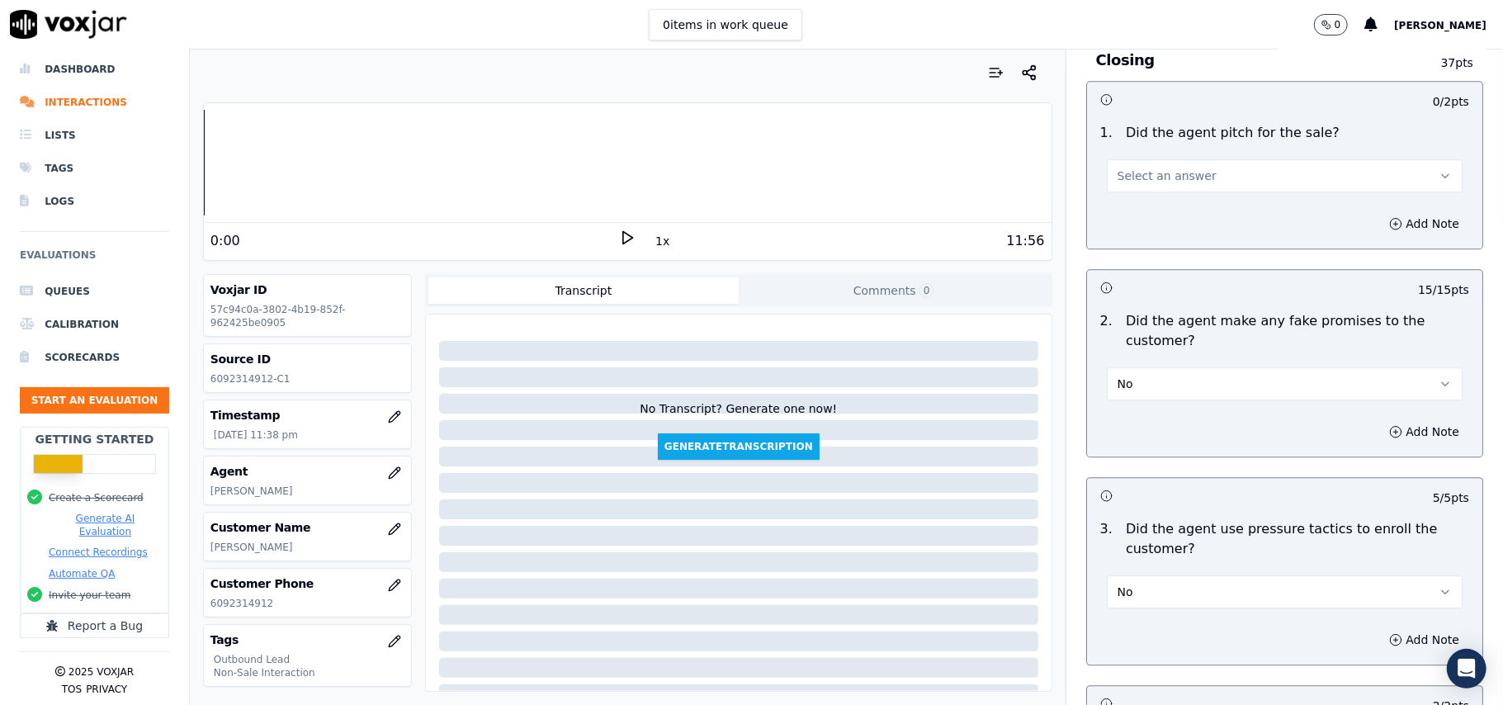
scroll to position [3016, 0]
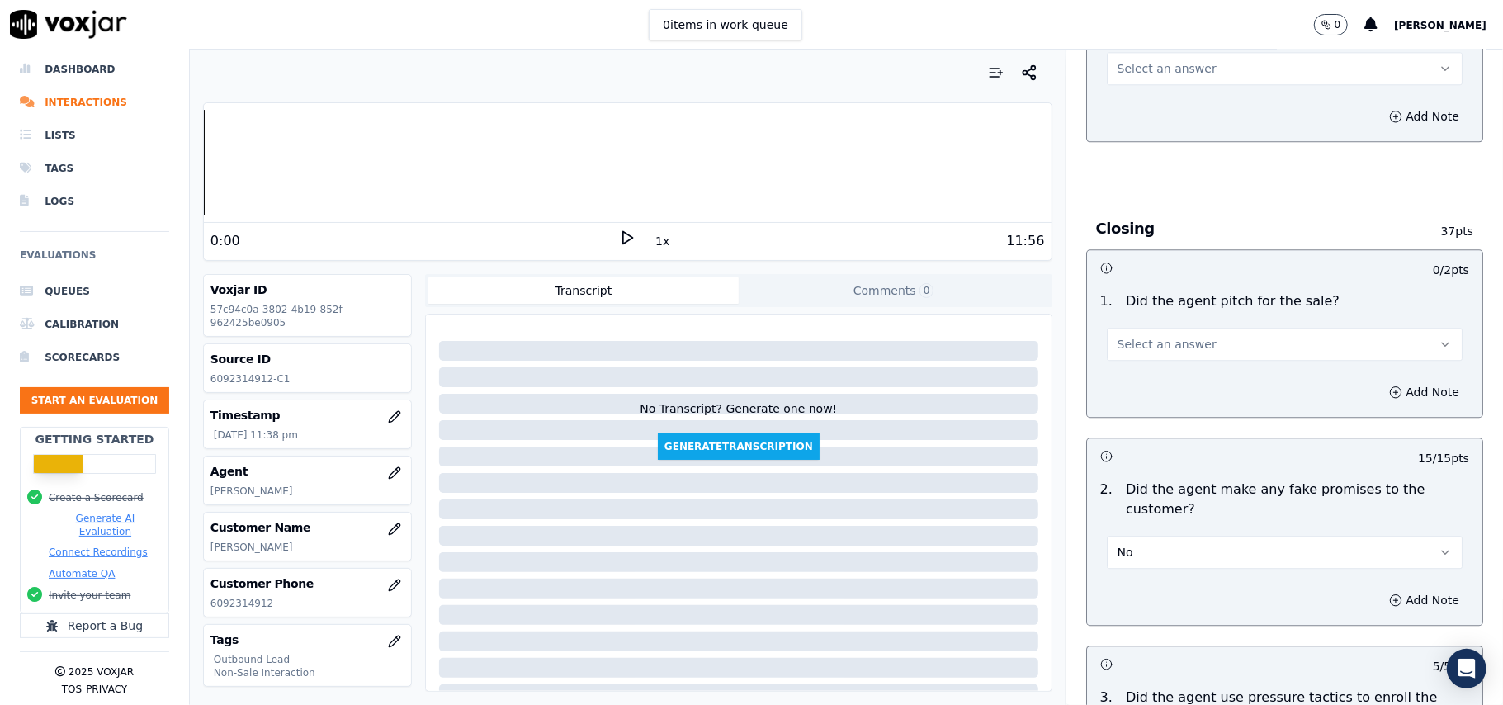
click at [1175, 336] on span "Select an answer" at bounding box center [1167, 344] width 99 height 17
click at [1150, 376] on div "Yes" at bounding box center [1248, 369] width 319 height 26
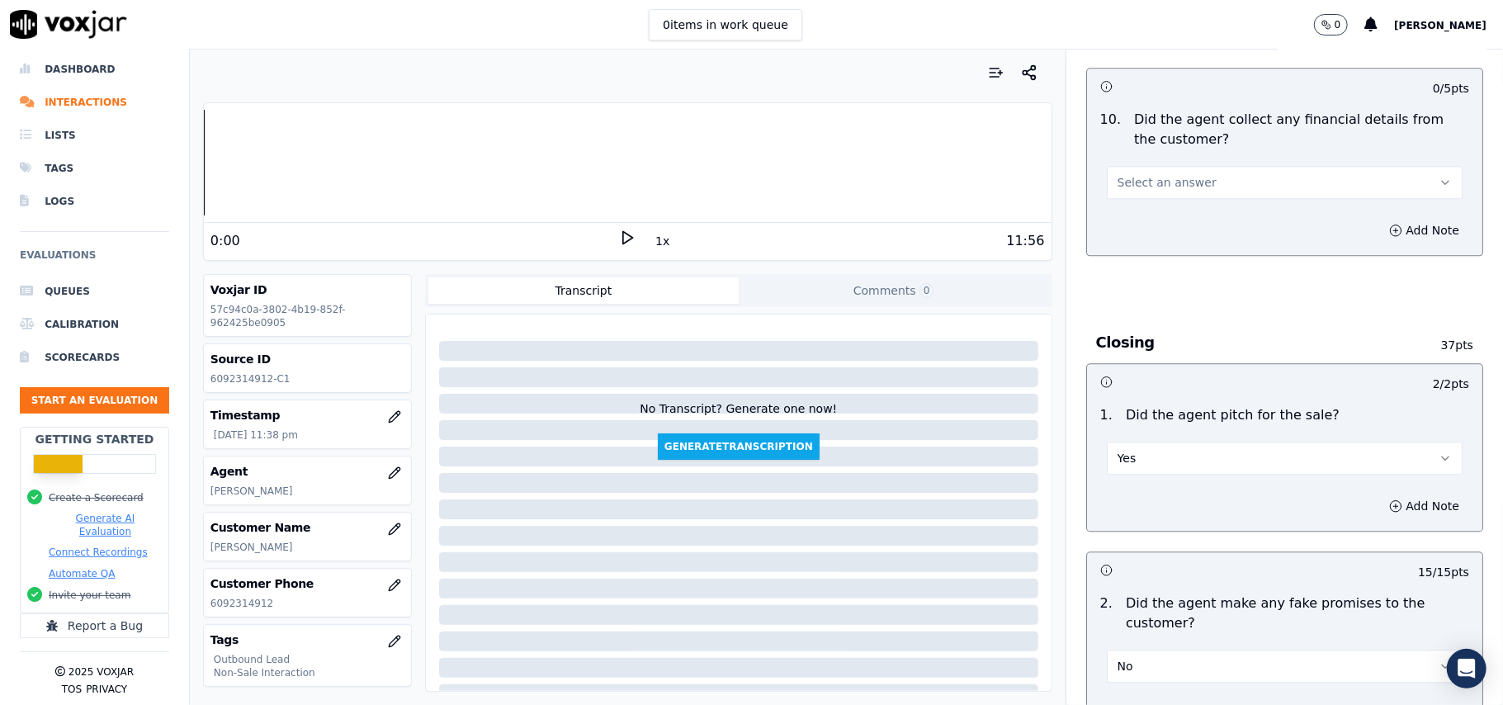
scroll to position [2796, 0]
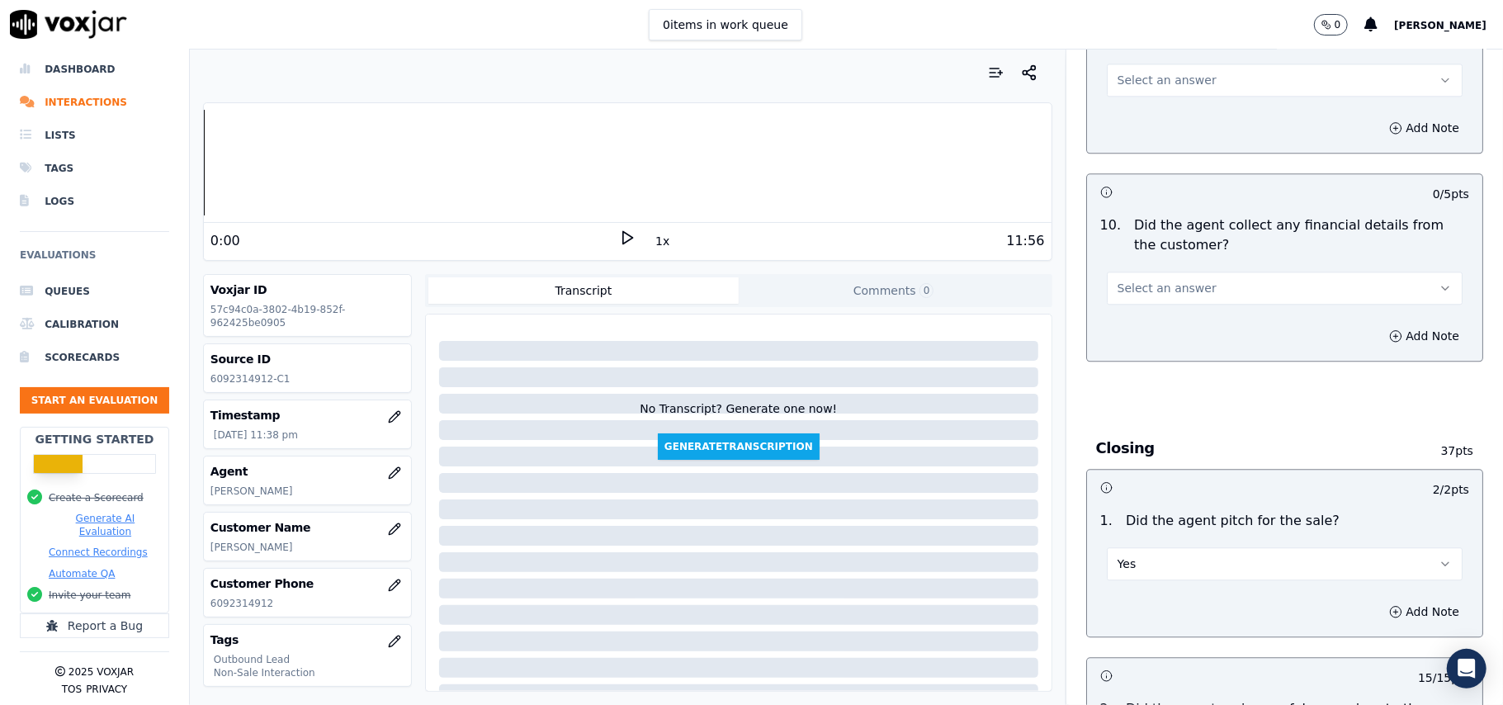
click at [1139, 280] on span "Select an answer" at bounding box center [1167, 288] width 99 height 17
click at [1131, 351] on div "No" at bounding box center [1248, 339] width 319 height 26
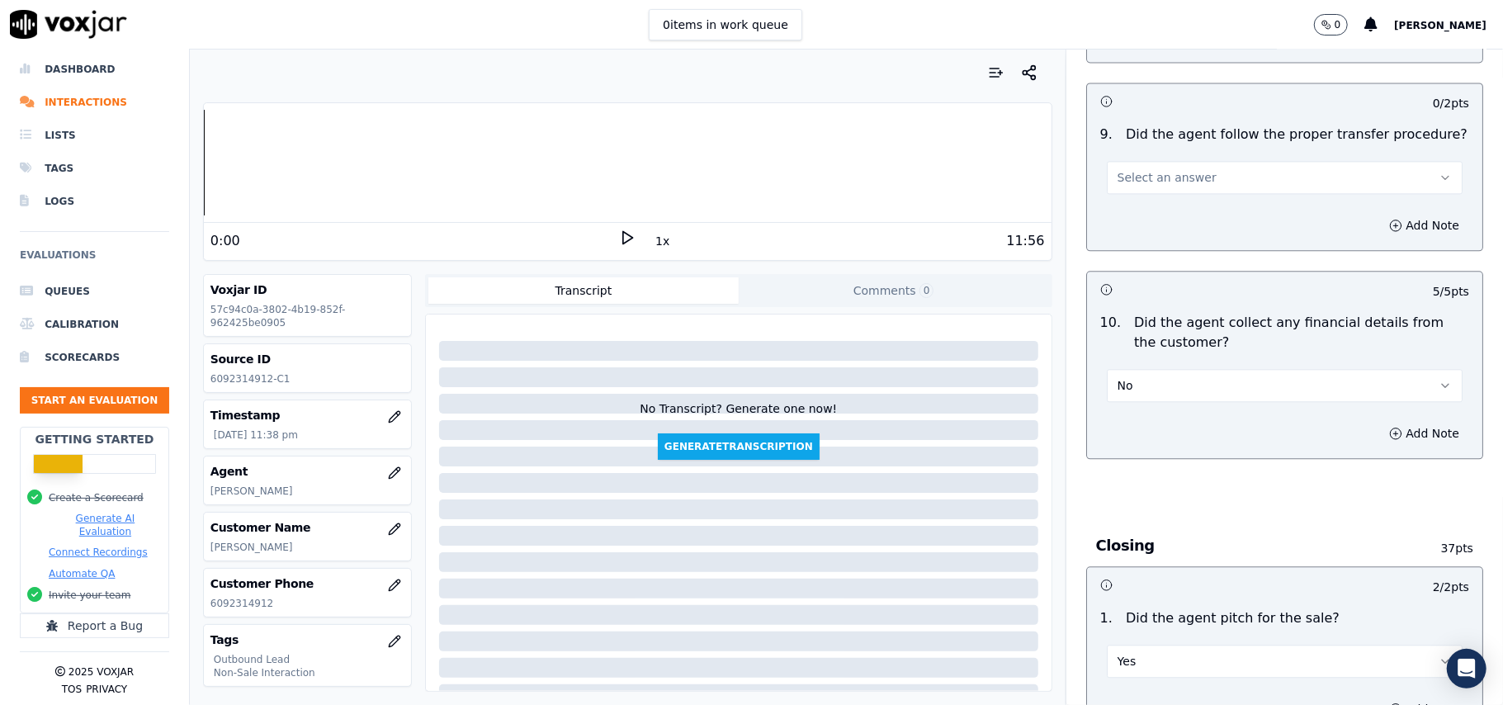
scroll to position [2576, 0]
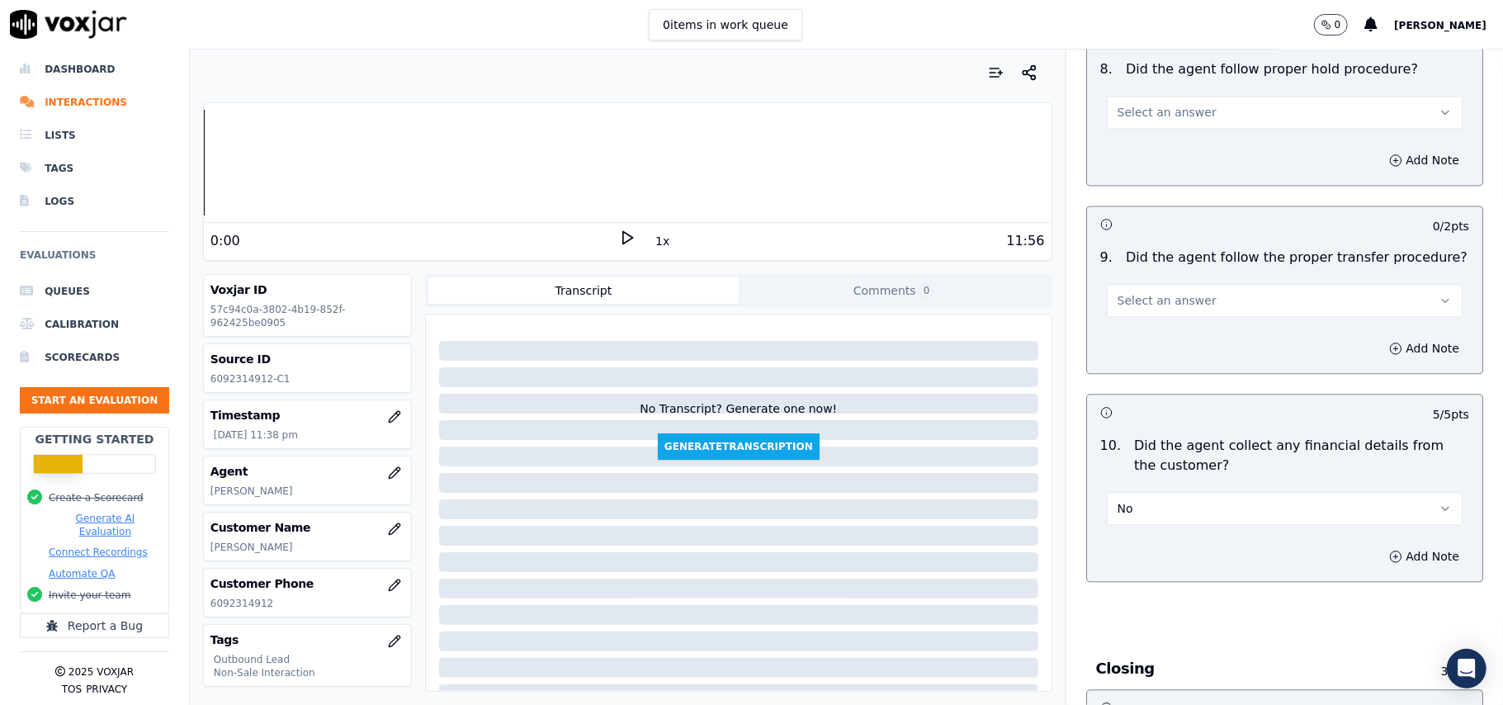
click at [1146, 292] on span "Select an answer" at bounding box center [1167, 300] width 99 height 17
click at [1146, 328] on div "Yes" at bounding box center [1248, 324] width 319 height 26
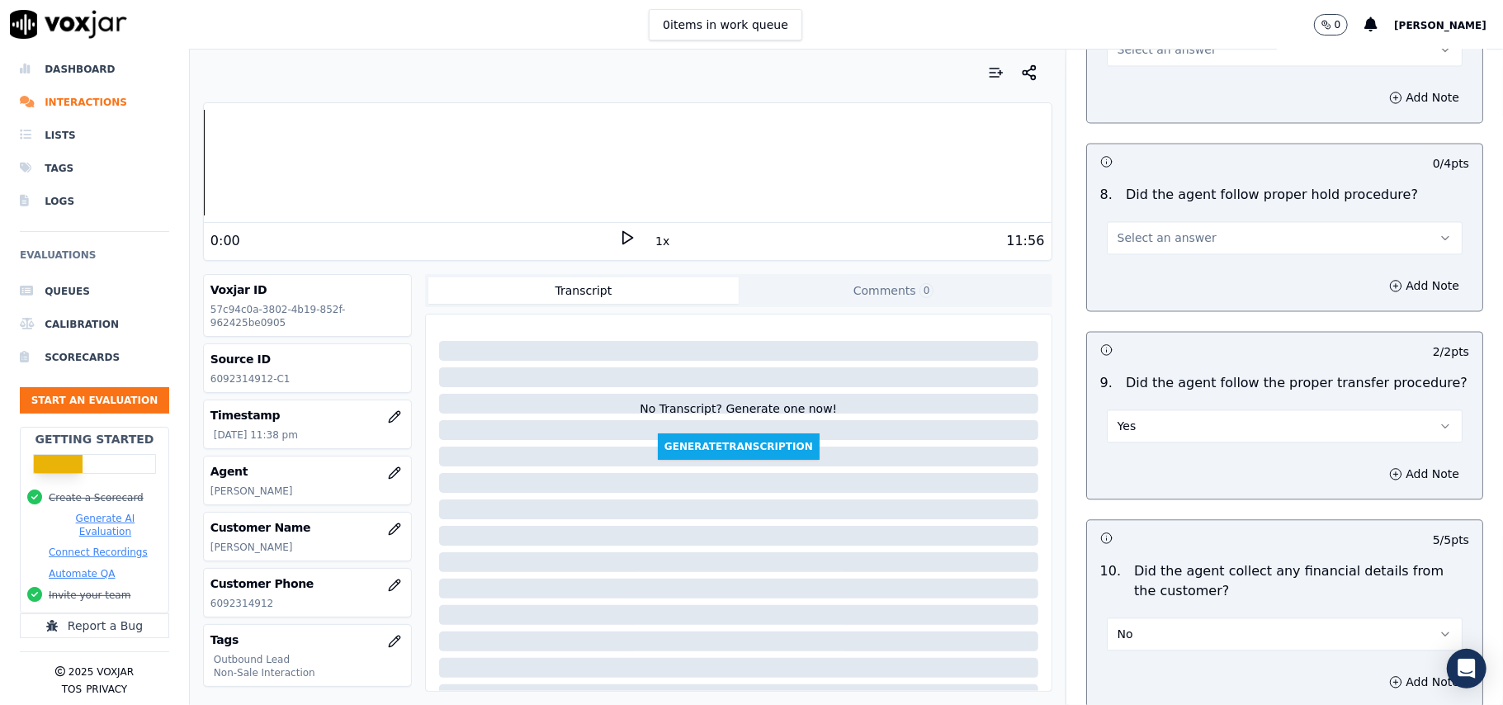
scroll to position [2356, 0]
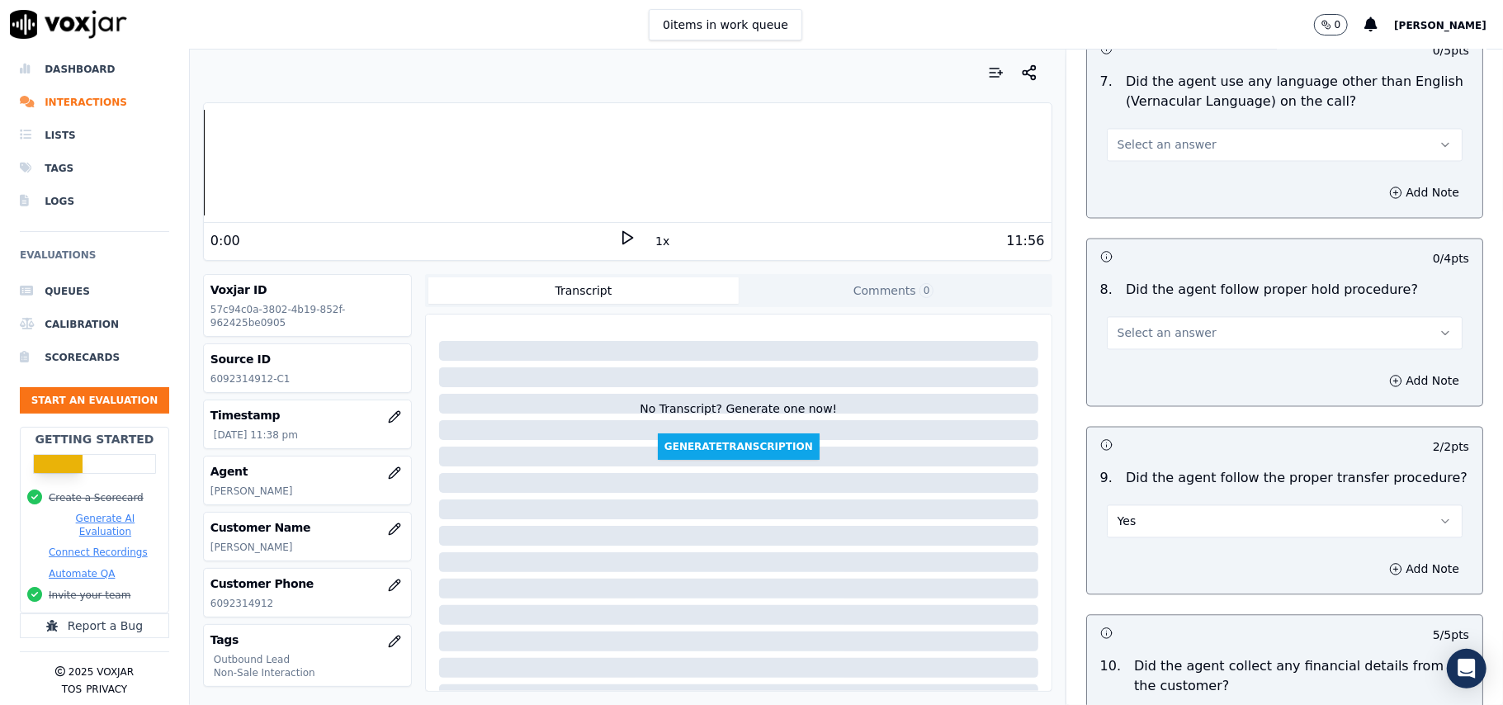
click at [1144, 324] on span "Select an answer" at bounding box center [1167, 332] width 99 height 17
click at [1151, 366] on div "Yes" at bounding box center [1248, 356] width 319 height 26
click at [1113, 510] on button "Yes" at bounding box center [1285, 520] width 356 height 33
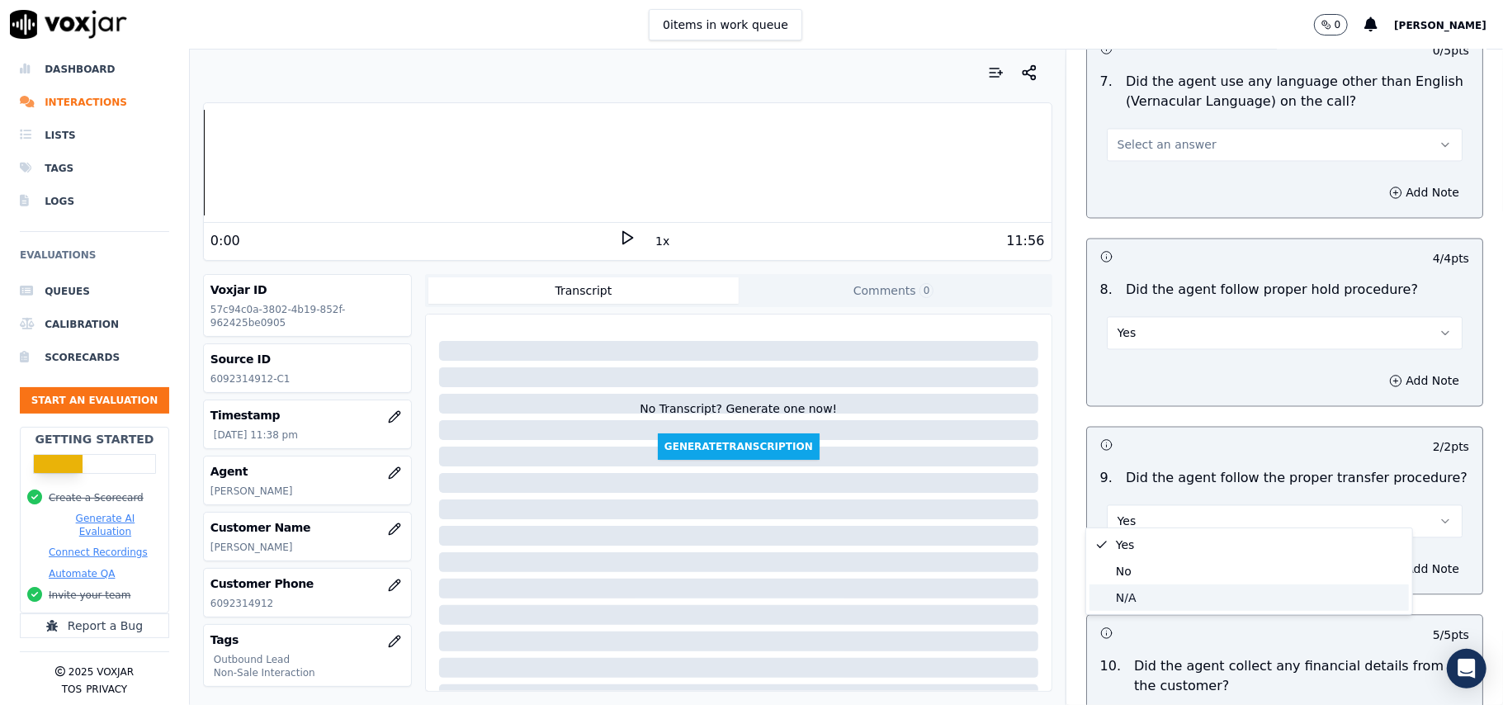
click at [1110, 585] on div "N/A" at bounding box center [1248, 597] width 319 height 26
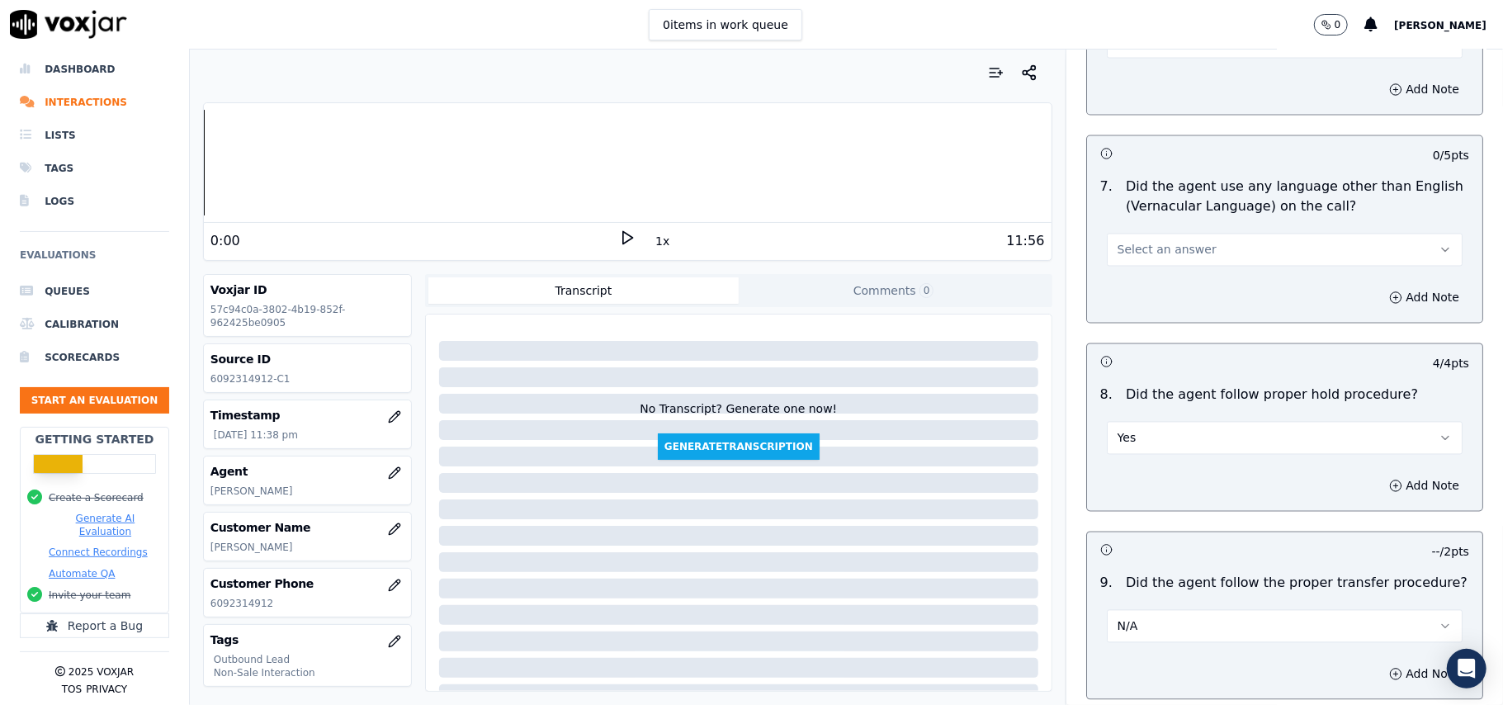
scroll to position [2136, 0]
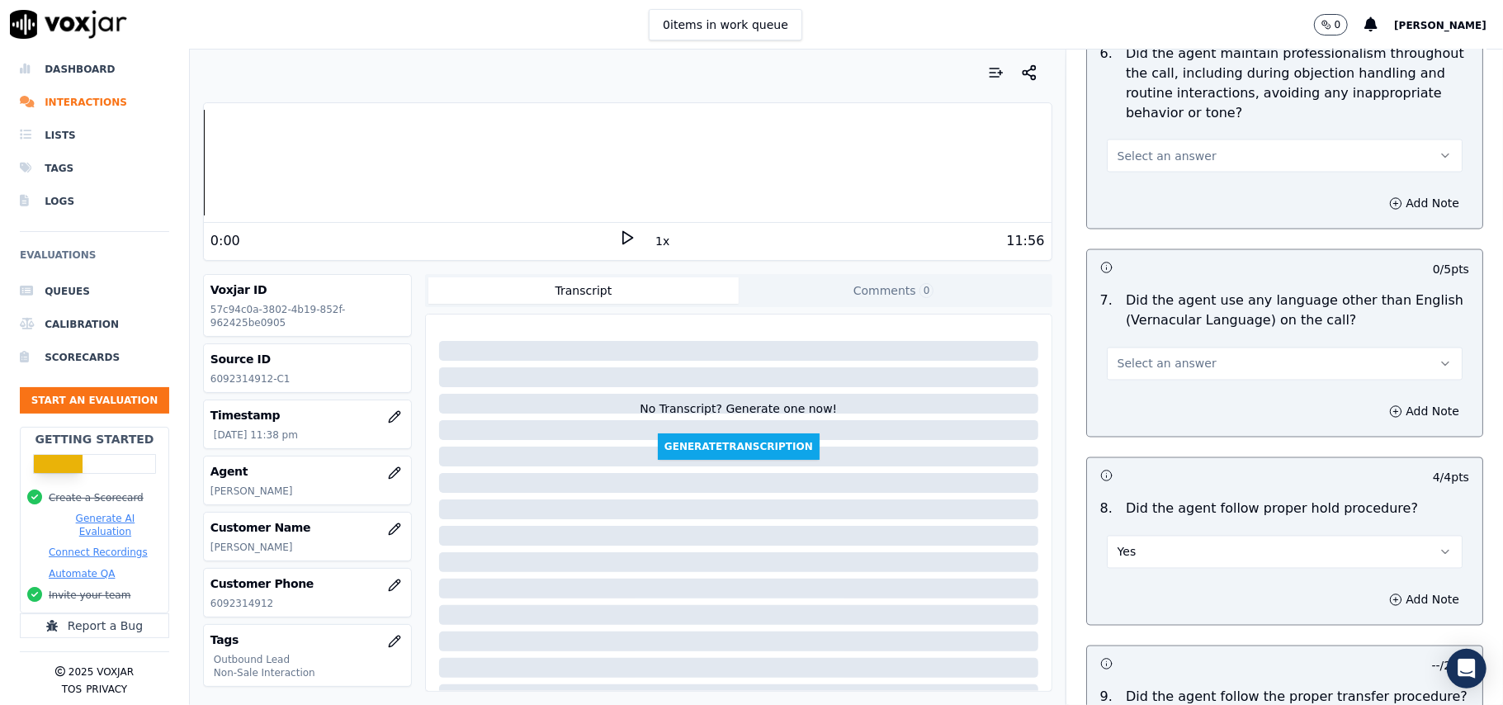
click at [1123, 356] on span "Select an answer" at bounding box center [1167, 364] width 99 height 17
click at [1143, 421] on div "No" at bounding box center [1248, 413] width 319 height 26
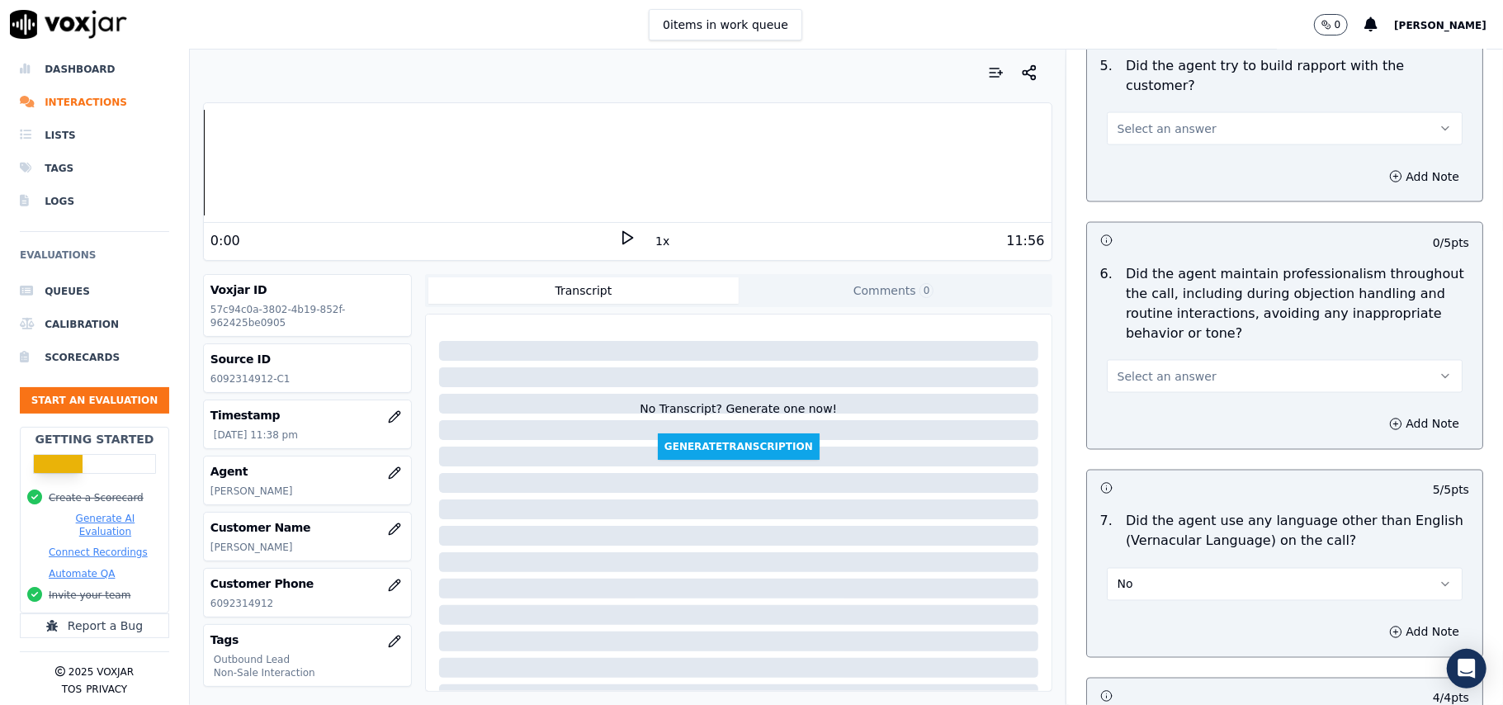
click at [1144, 360] on button "Select an answer" at bounding box center [1285, 376] width 356 height 33
click at [1146, 394] on div "Yes" at bounding box center [1248, 398] width 319 height 26
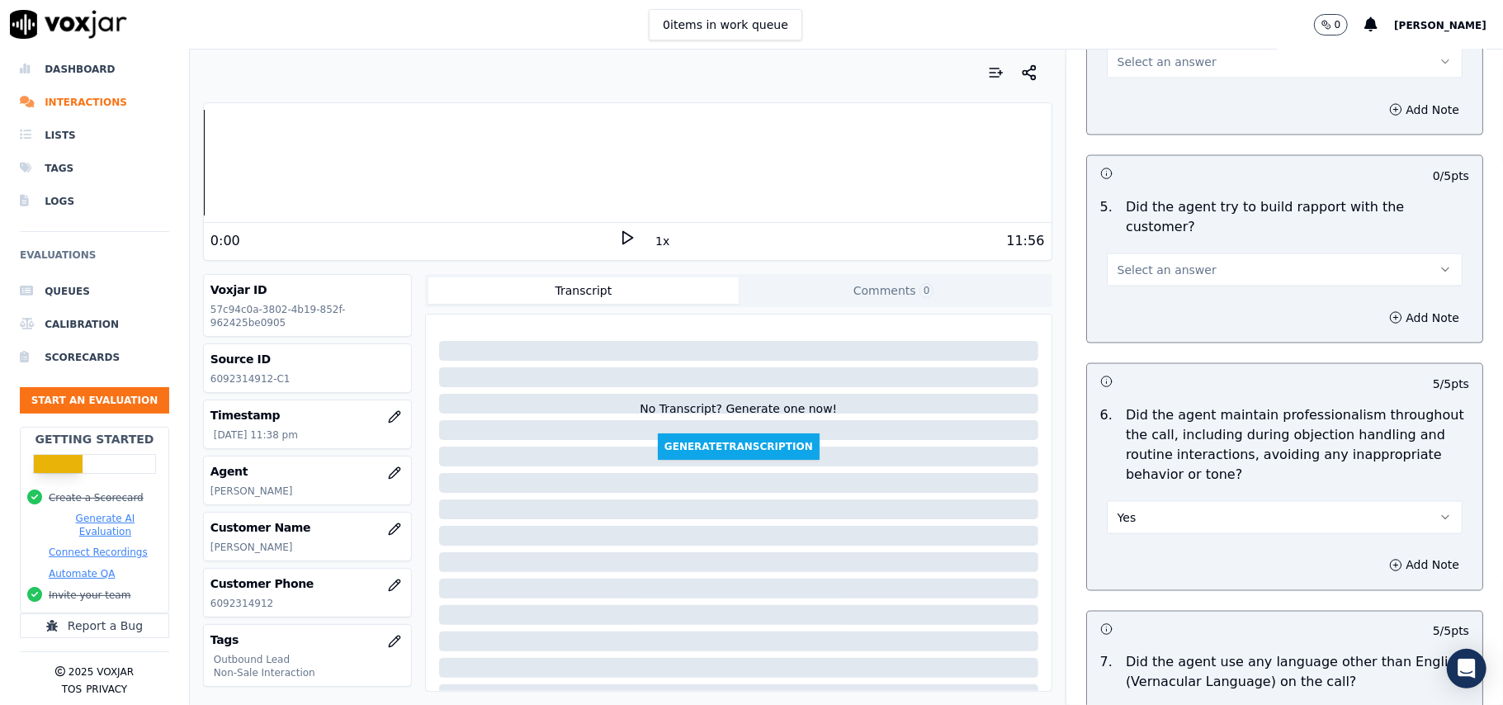
scroll to position [1695, 0]
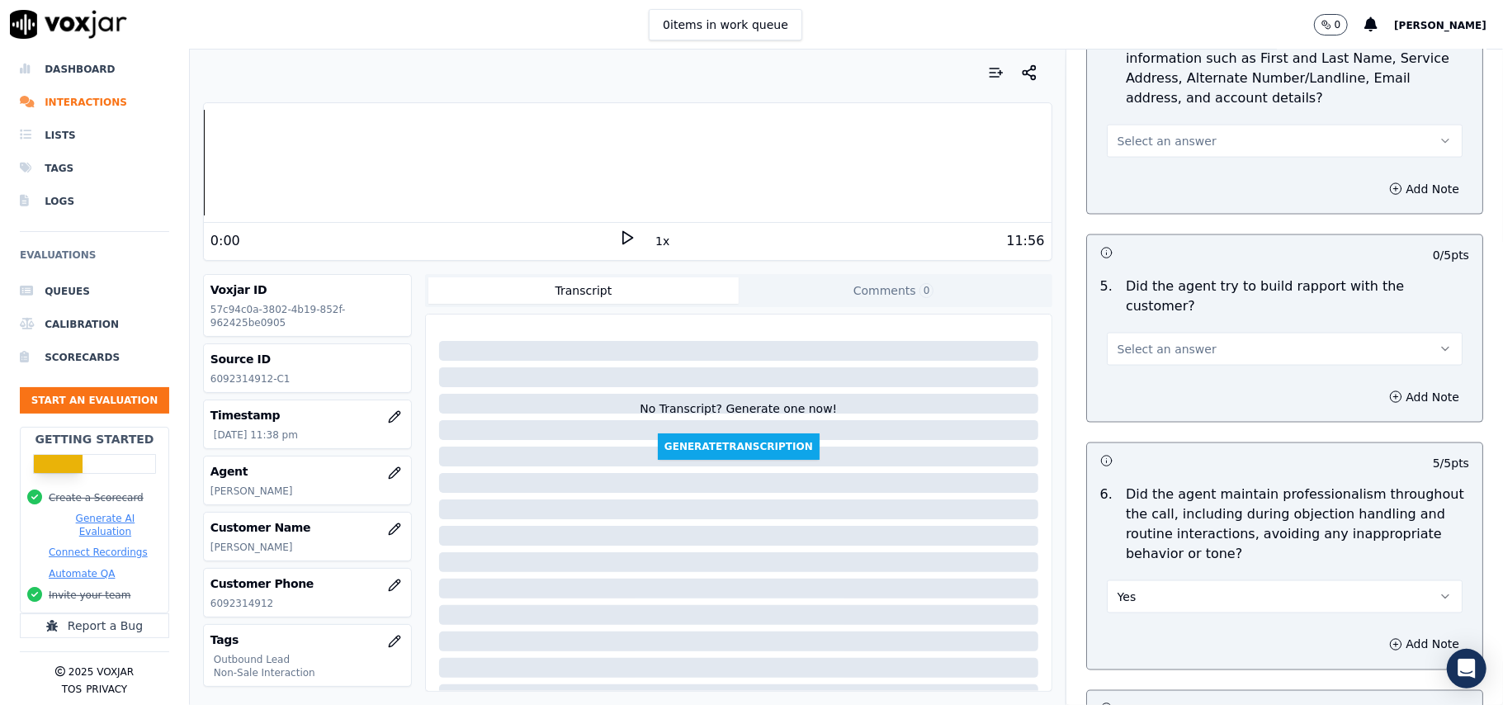
click at [1152, 341] on span "Select an answer" at bounding box center [1167, 349] width 99 height 17
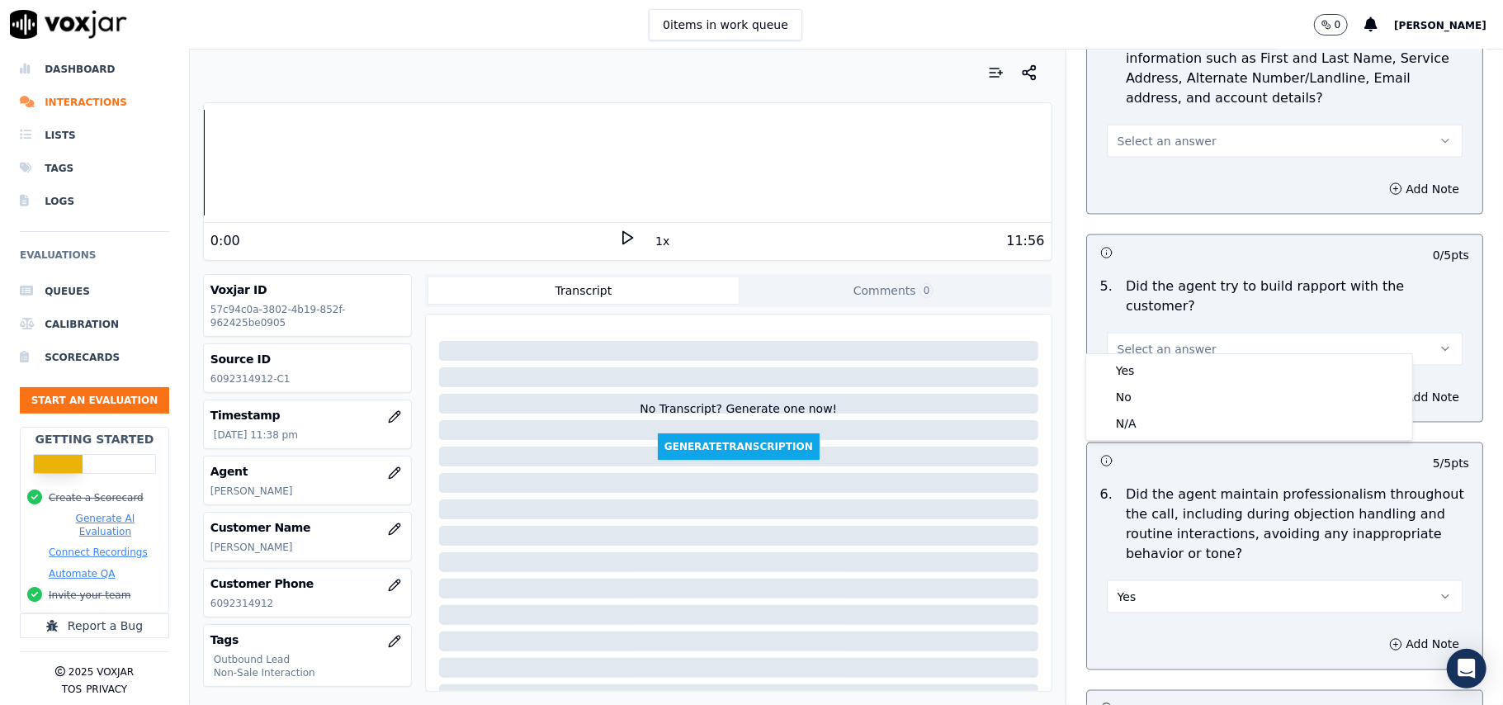
click at [1142, 352] on div "5 . Did the agent try to build rapport with the customer? Select an answer" at bounding box center [1284, 321] width 395 height 102
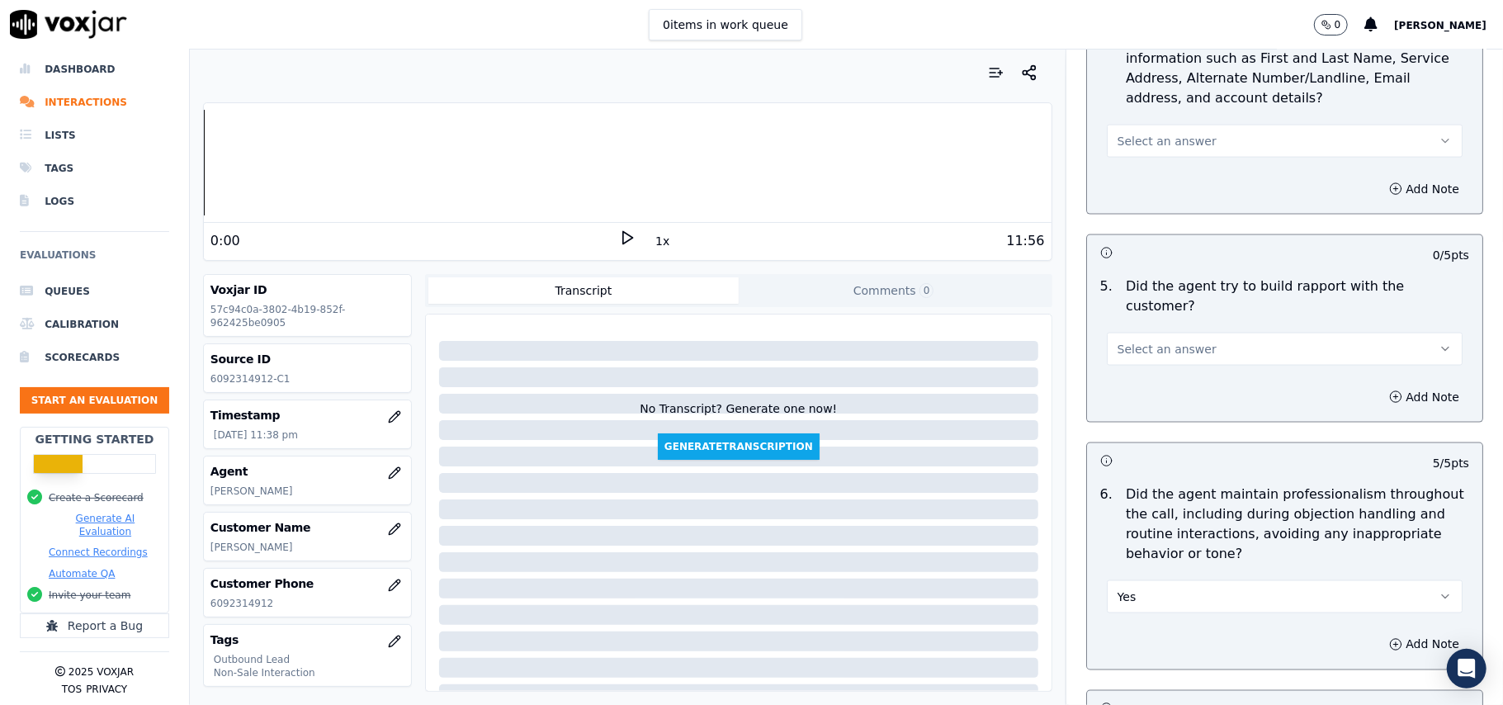
click at [1146, 341] on span "Select an answer" at bounding box center [1167, 349] width 99 height 17
click at [1146, 380] on div "Yes" at bounding box center [1248, 370] width 319 height 26
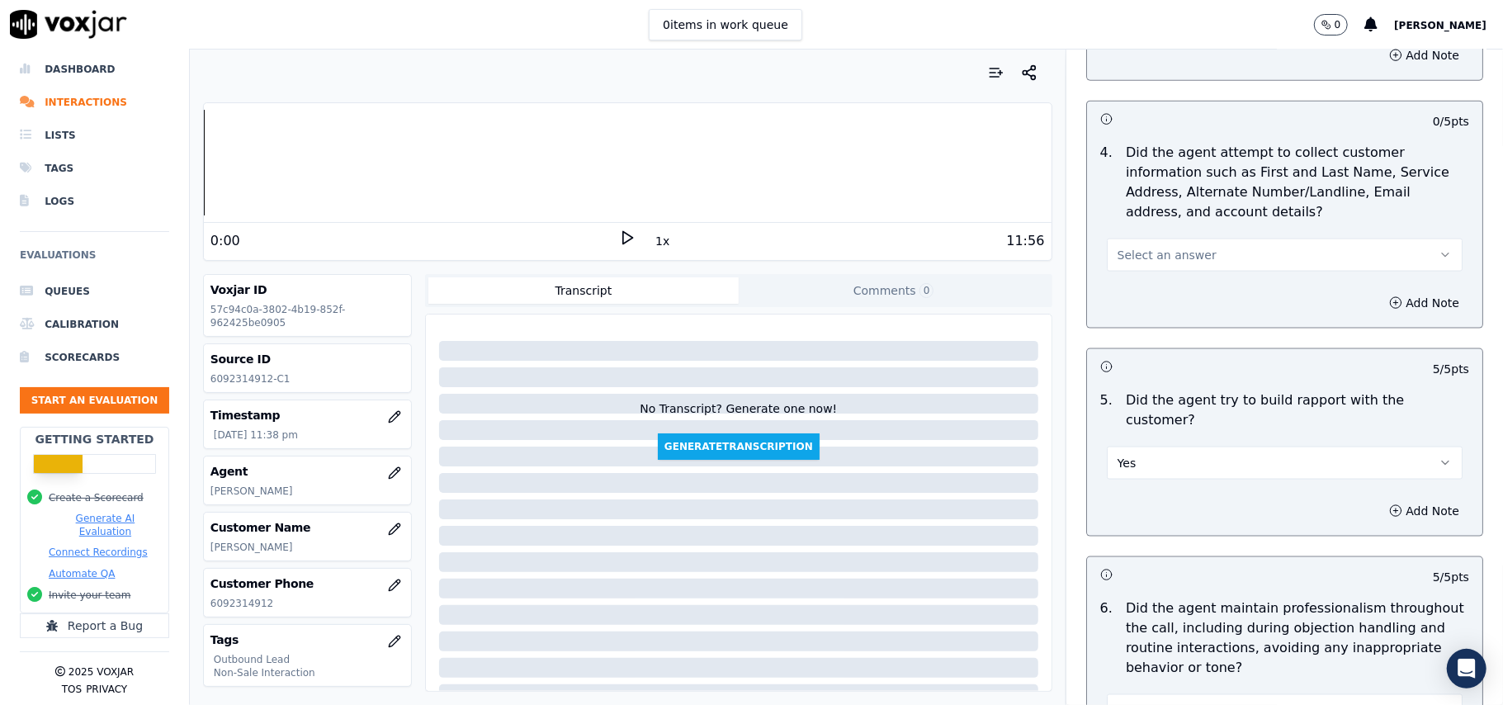
scroll to position [1476, 0]
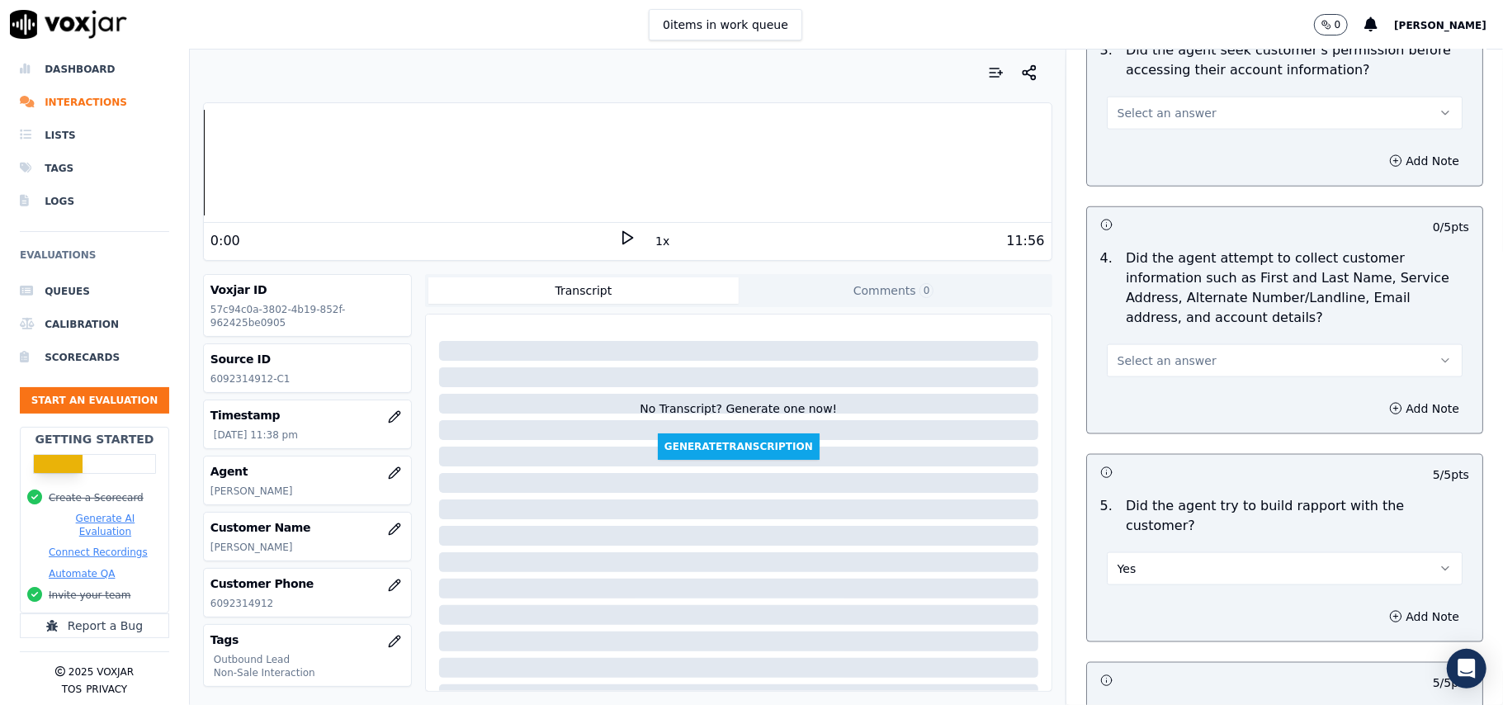
drag, startPoint x: 1142, startPoint y: 350, endPoint x: 1142, endPoint y: 362, distance: 11.6
click at [1142, 351] on button "Select an answer" at bounding box center [1285, 360] width 356 height 33
click at [1131, 395] on div "Yes" at bounding box center [1248, 402] width 319 height 26
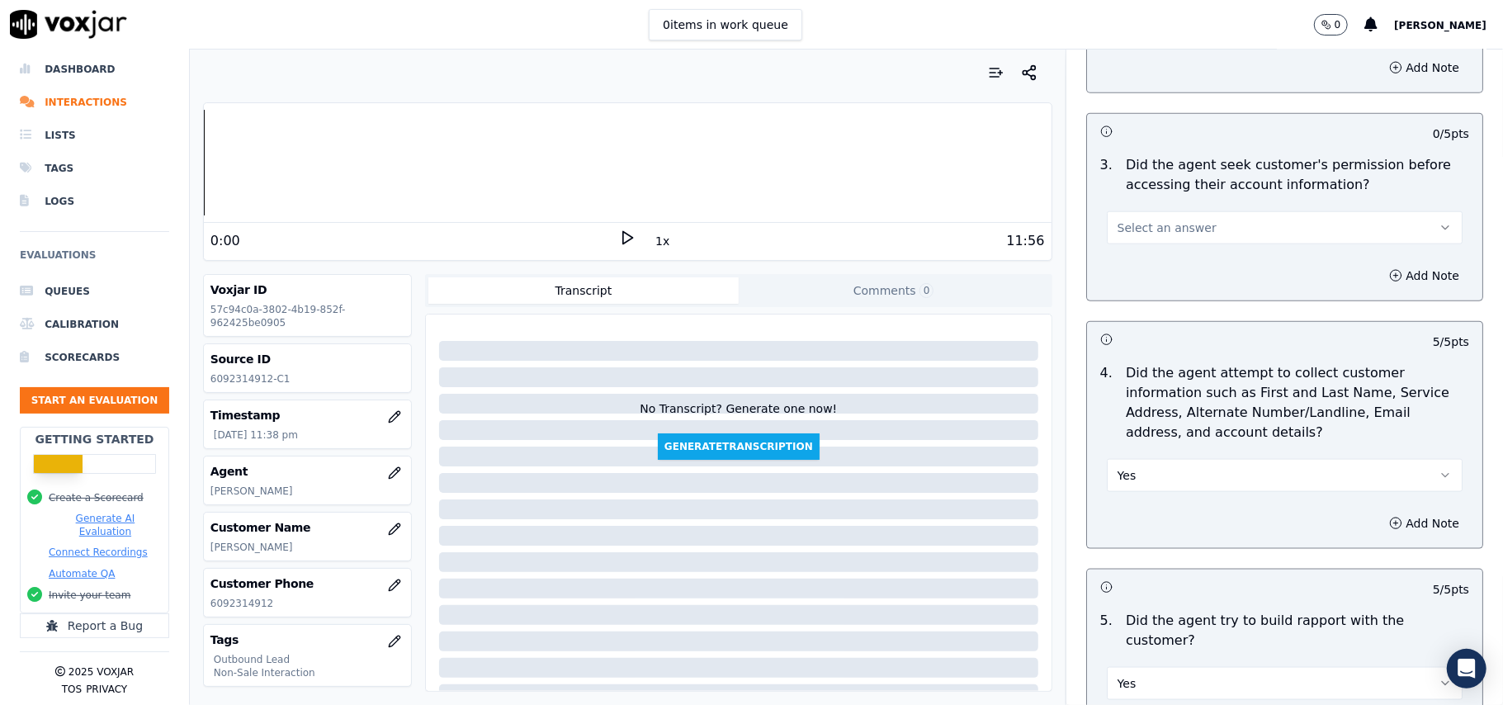
scroll to position [1255, 0]
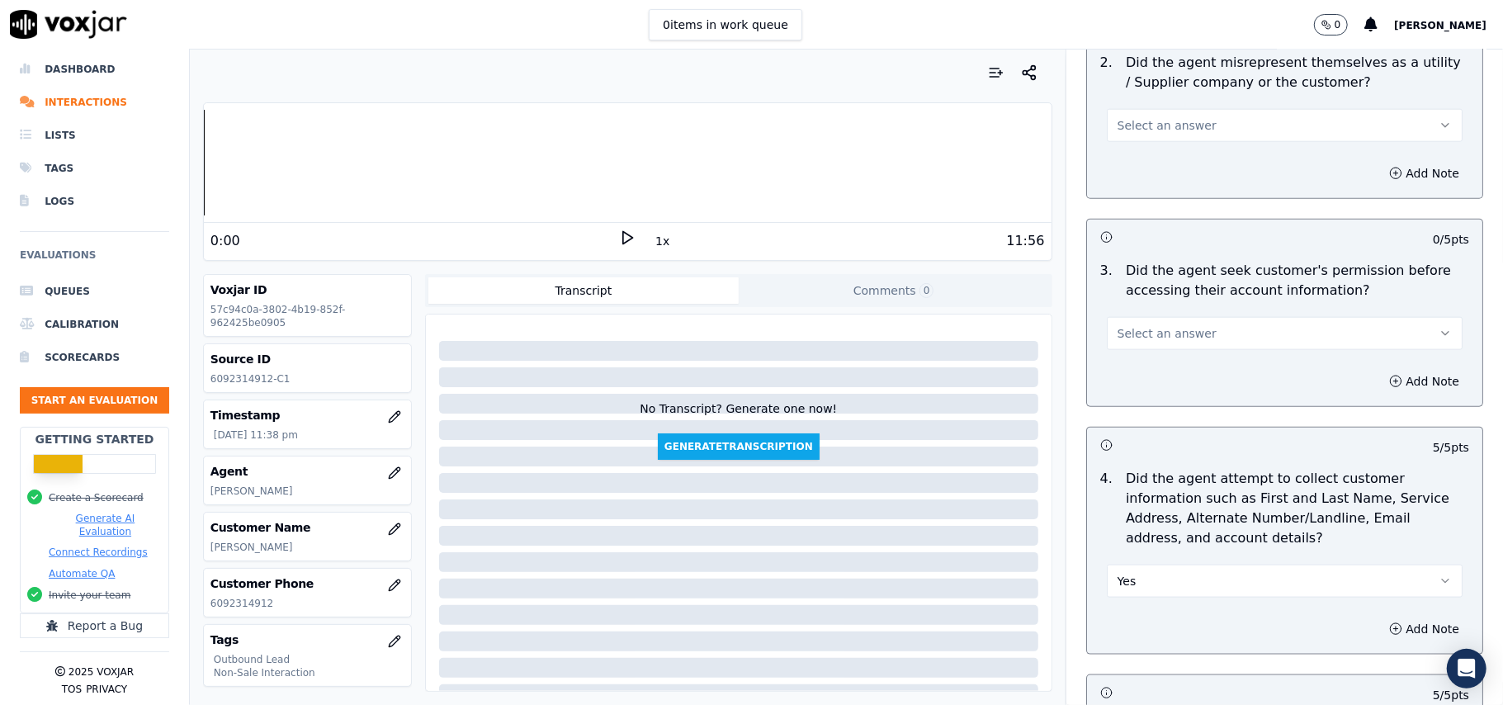
click at [1149, 327] on button "Select an answer" at bounding box center [1285, 333] width 356 height 33
drag, startPoint x: 1152, startPoint y: 397, endPoint x: 1155, endPoint y: 388, distance: 9.7
click at [1152, 396] on div "No" at bounding box center [1248, 400] width 319 height 26
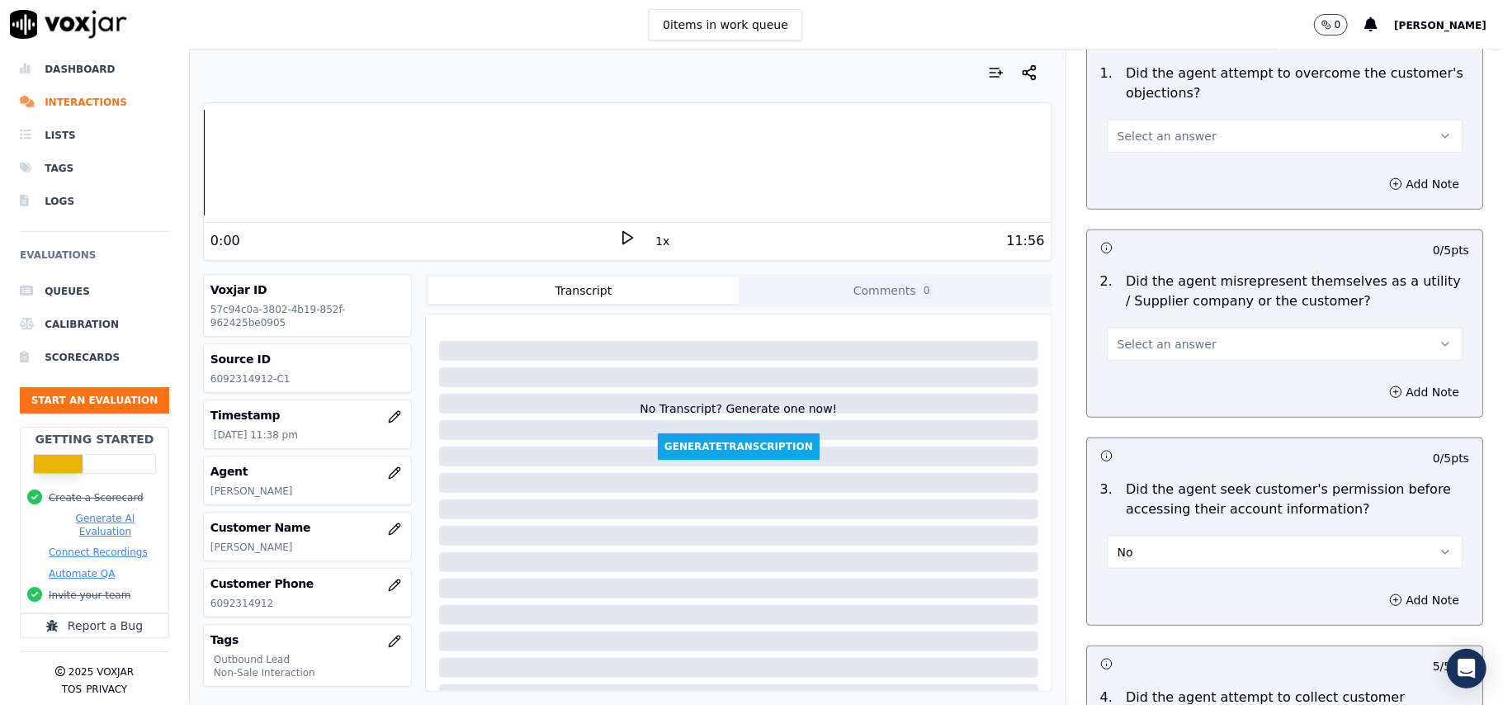
scroll to position [1035, 0]
click at [1177, 362] on button "Select an answer" at bounding box center [1285, 345] width 356 height 33
click at [1134, 409] on div "No" at bounding box center [1248, 412] width 319 height 26
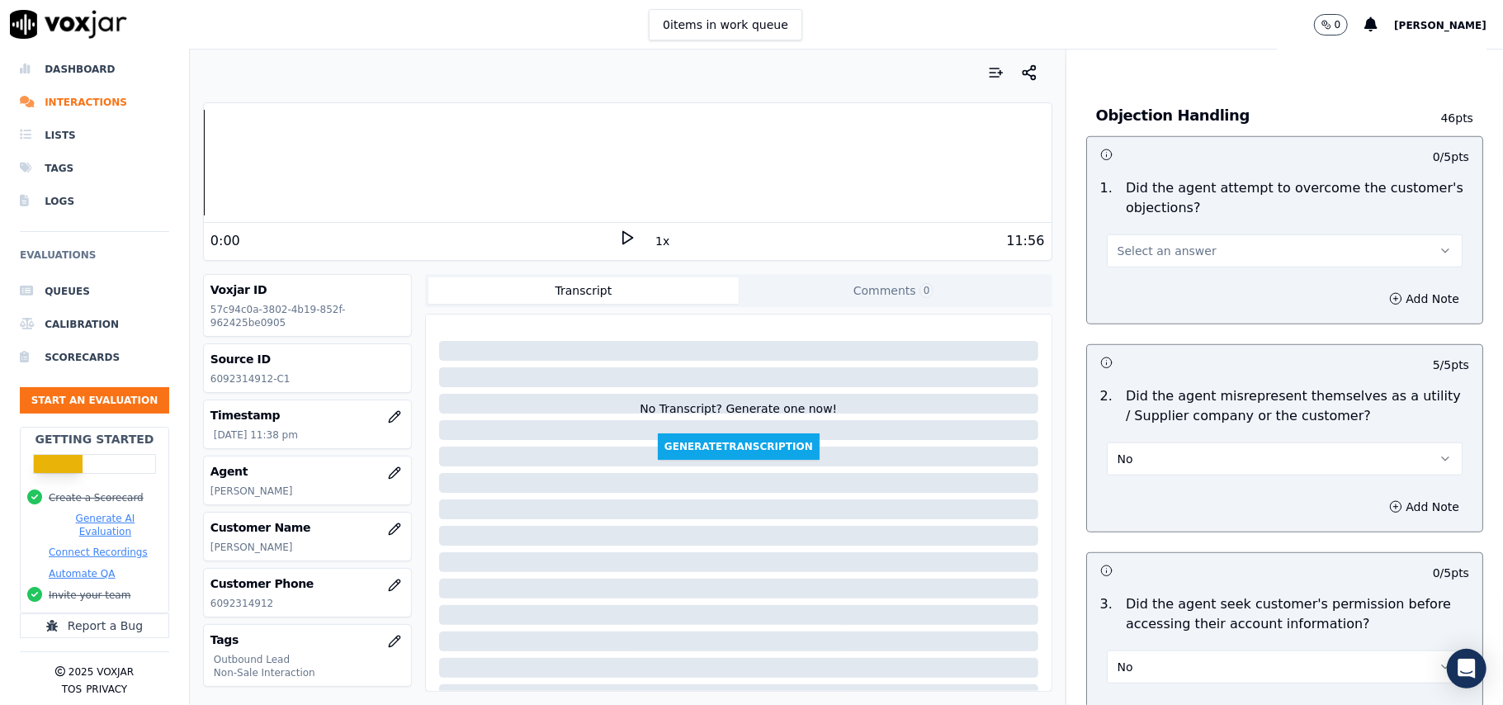
scroll to position [815, 0]
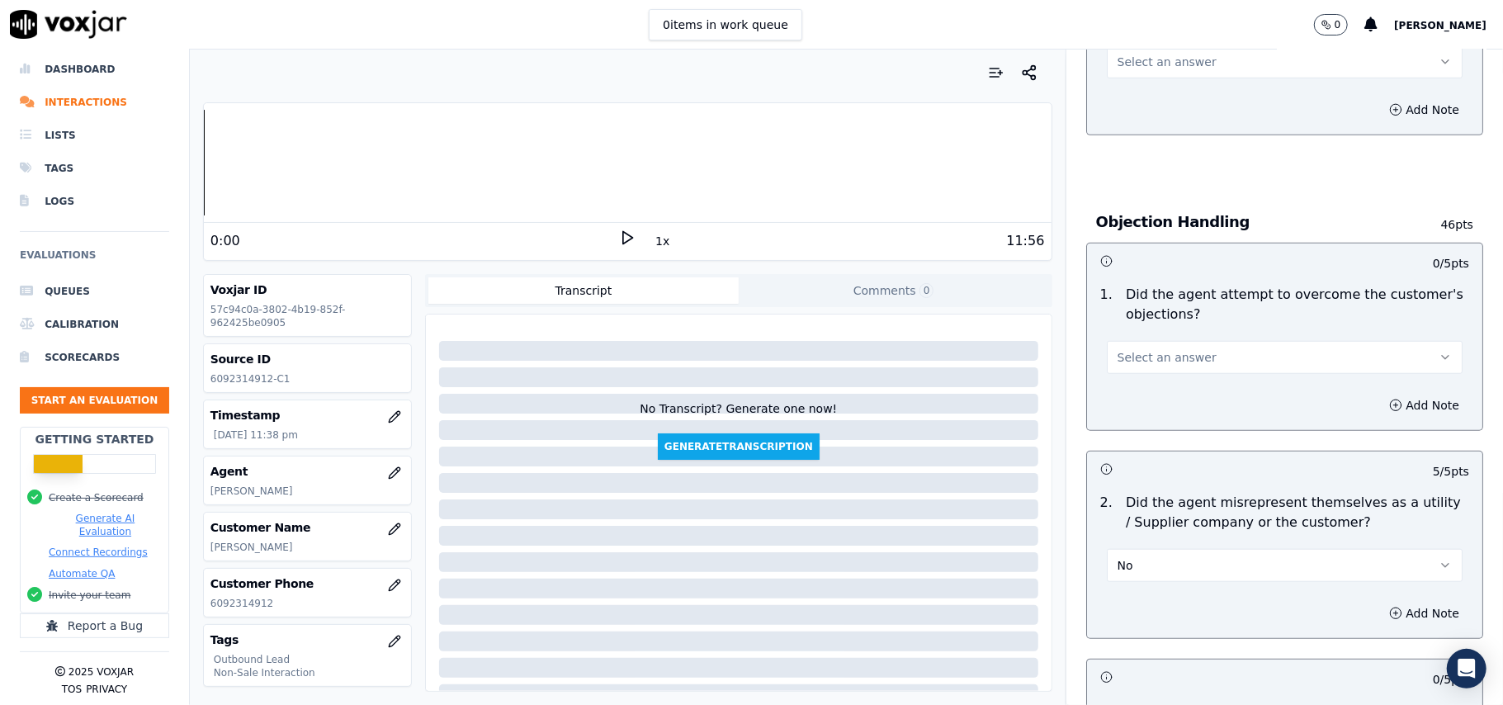
click at [1164, 374] on button "Select an answer" at bounding box center [1285, 357] width 356 height 33
click at [1143, 394] on div "Yes" at bounding box center [1248, 397] width 319 height 26
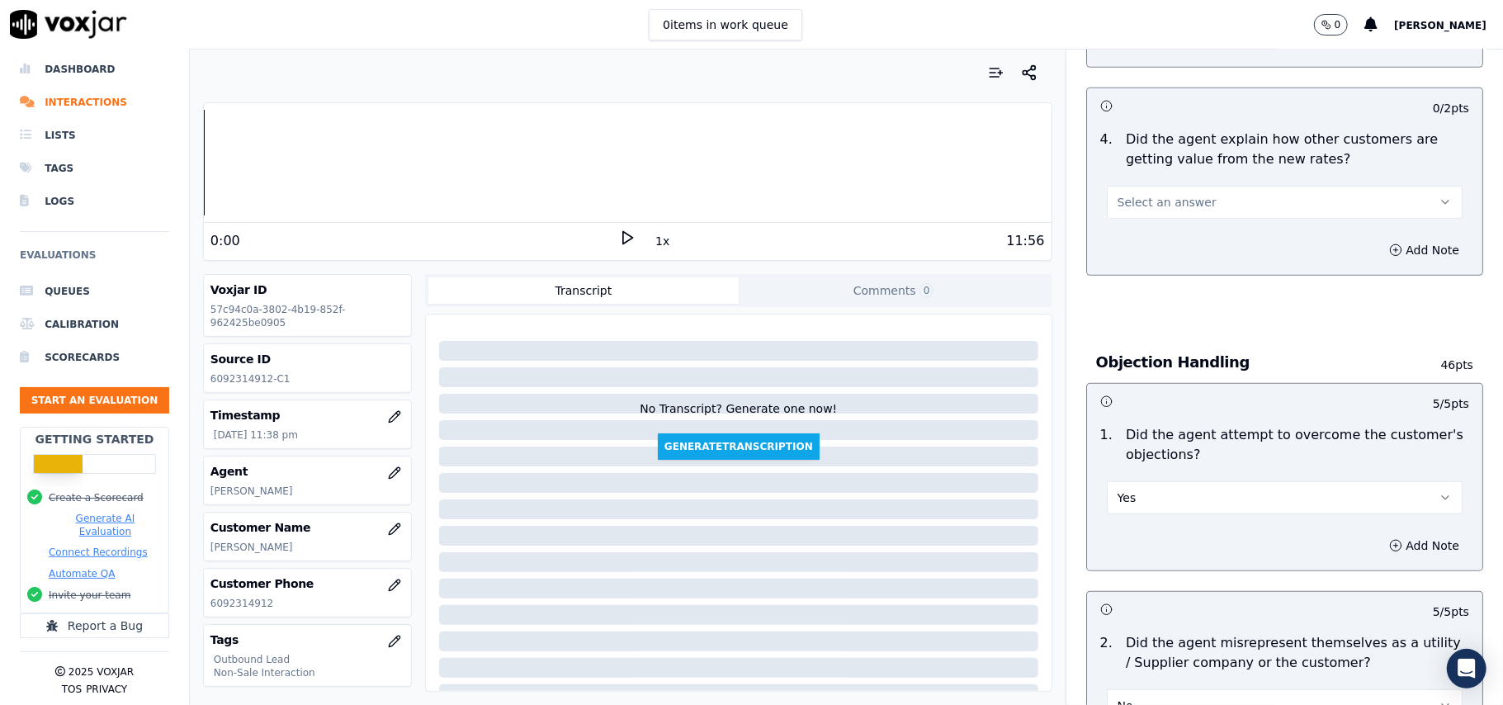
scroll to position [595, 0]
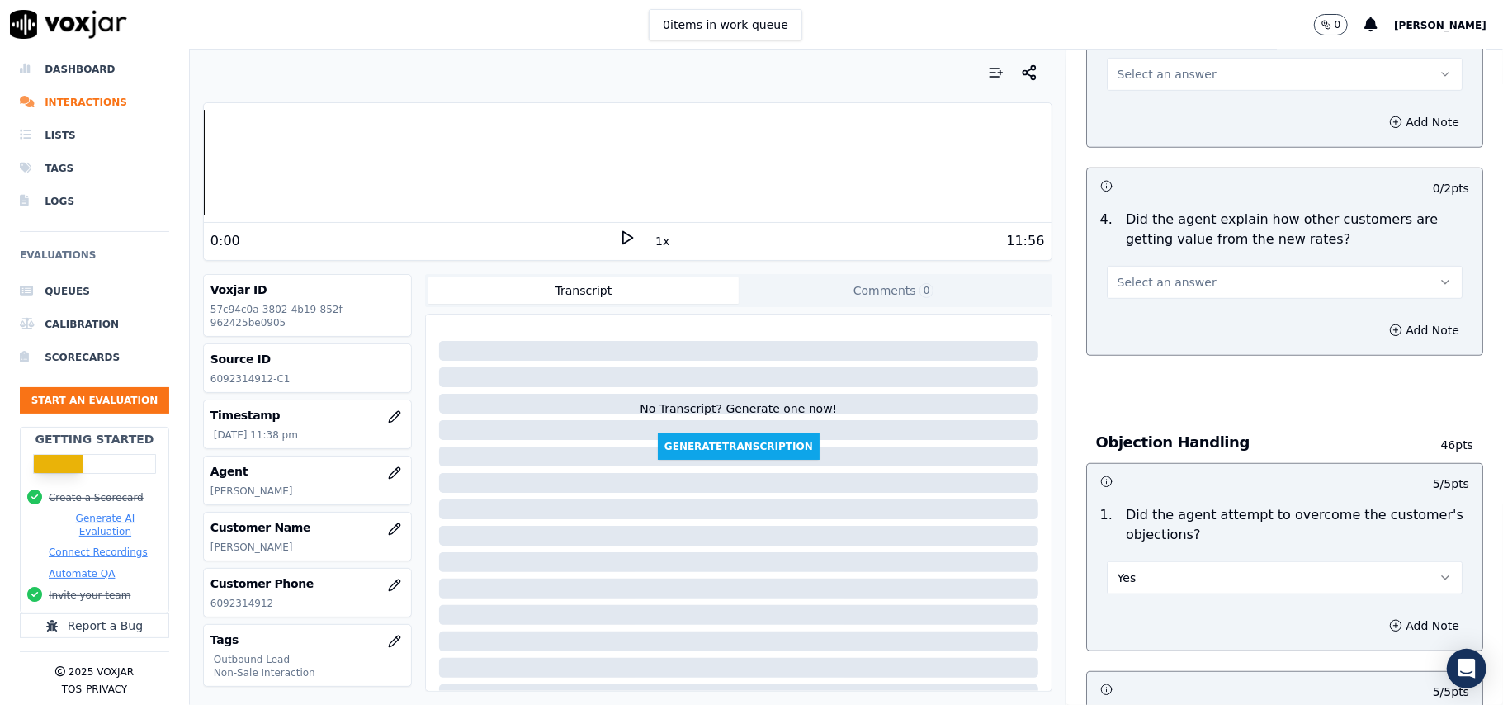
click at [1150, 286] on span "Select an answer" at bounding box center [1167, 282] width 99 height 17
click at [1160, 315] on div "Yes" at bounding box center [1248, 321] width 319 height 26
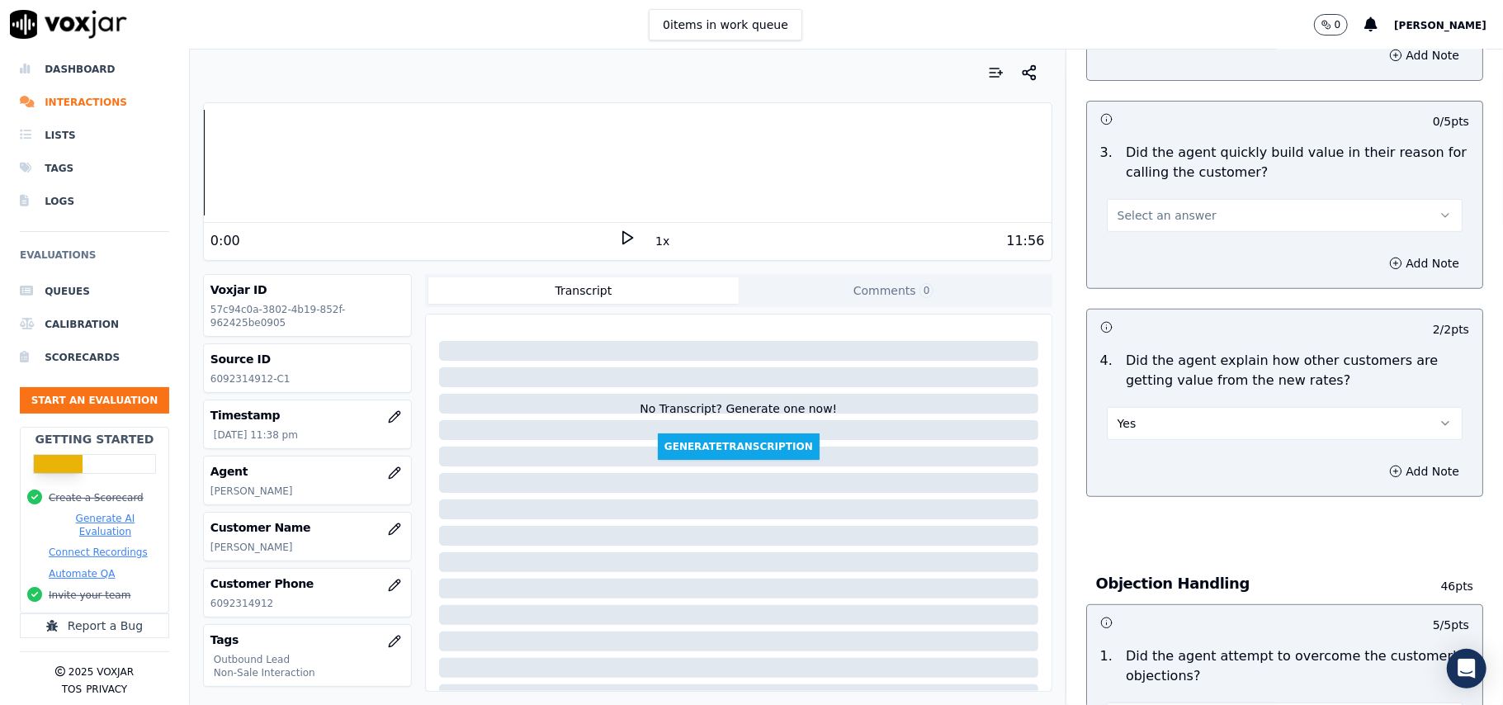
scroll to position [375, 0]
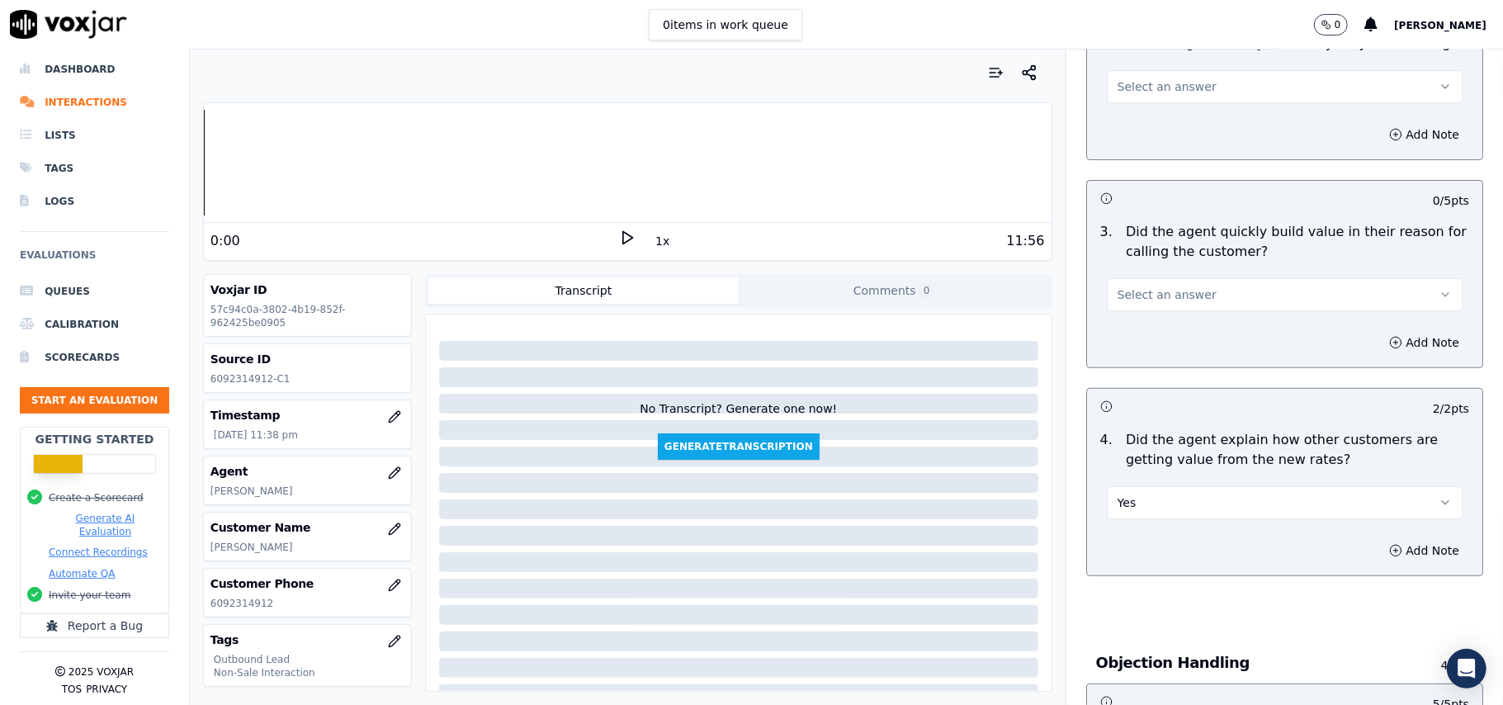
click at [1162, 300] on span "Select an answer" at bounding box center [1167, 294] width 99 height 17
click at [1162, 330] on div "Yes" at bounding box center [1248, 332] width 319 height 26
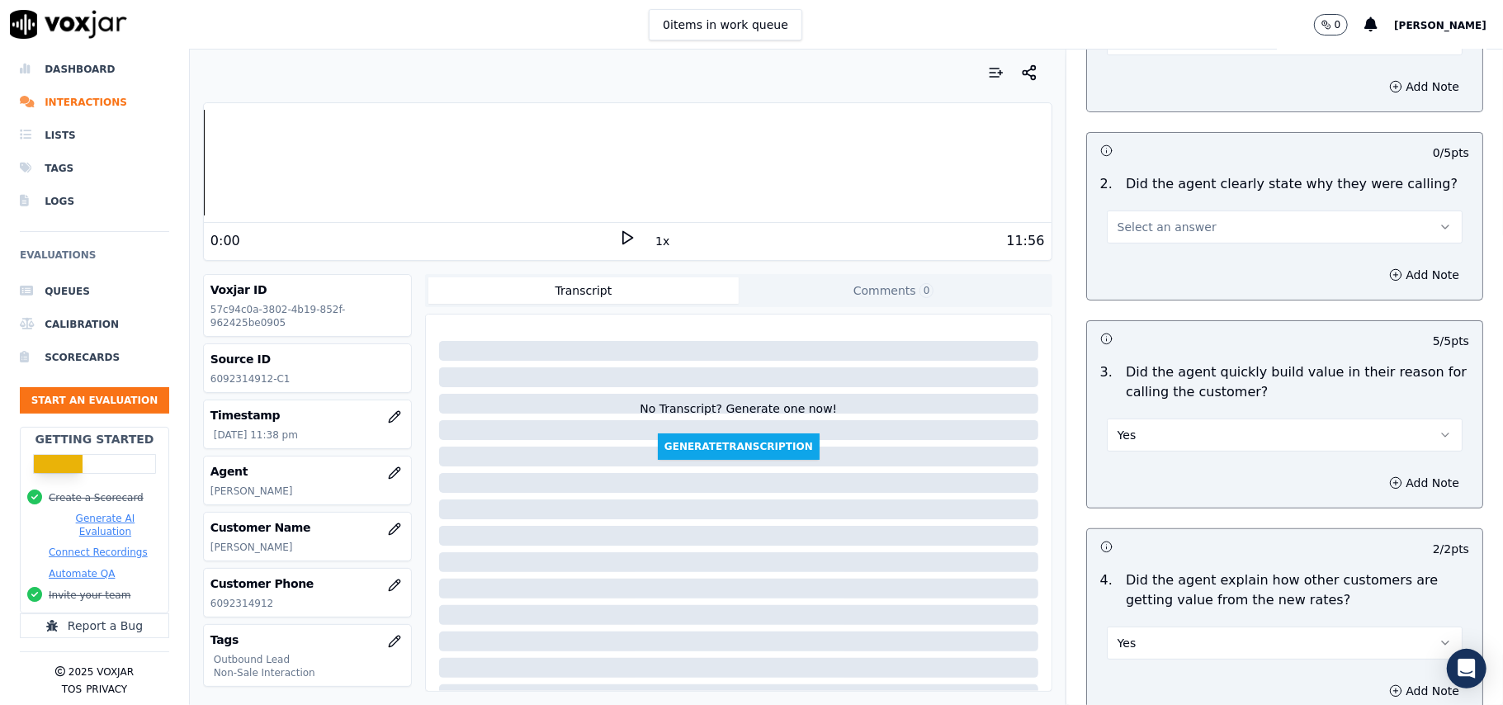
scroll to position [155, 0]
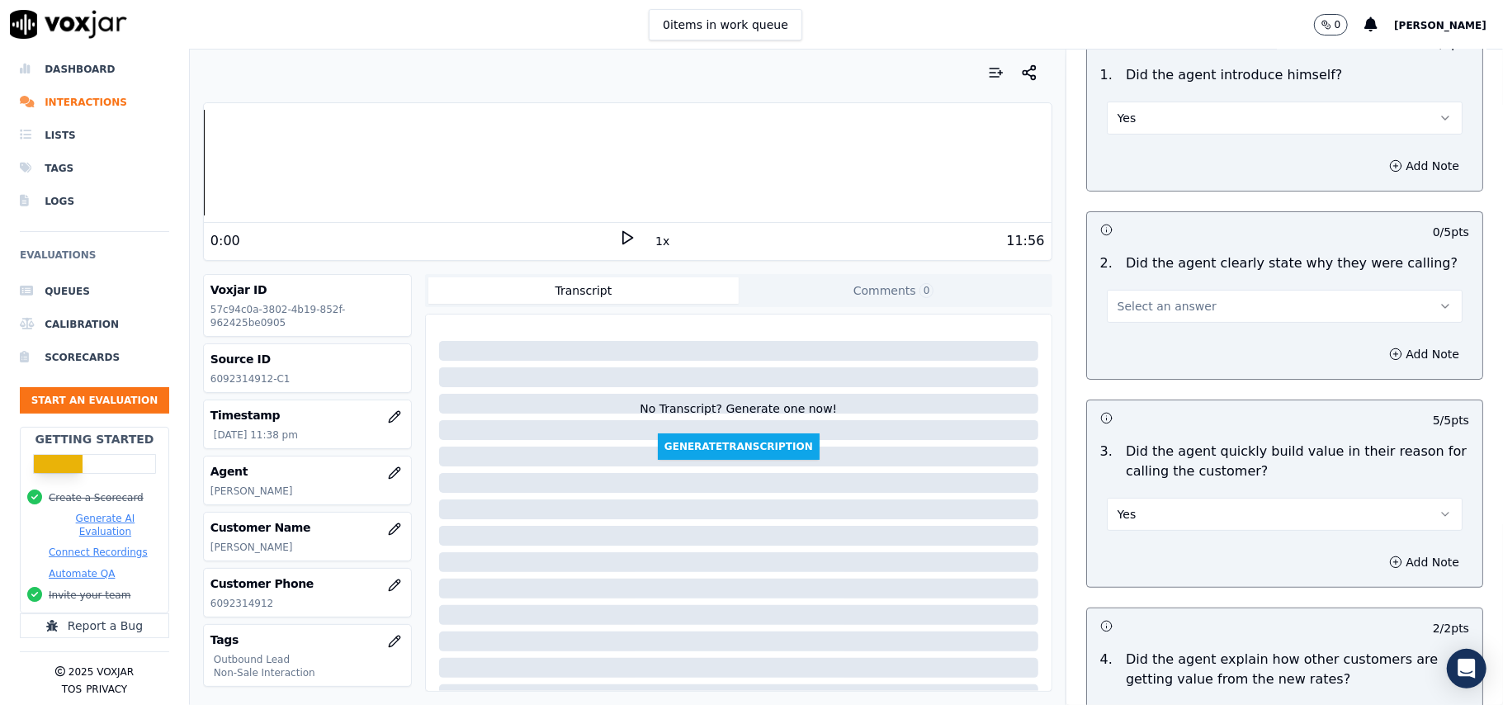
click at [1146, 302] on span "Select an answer" at bounding box center [1167, 306] width 99 height 17
click at [1141, 350] on div "Yes" at bounding box center [1248, 344] width 319 height 26
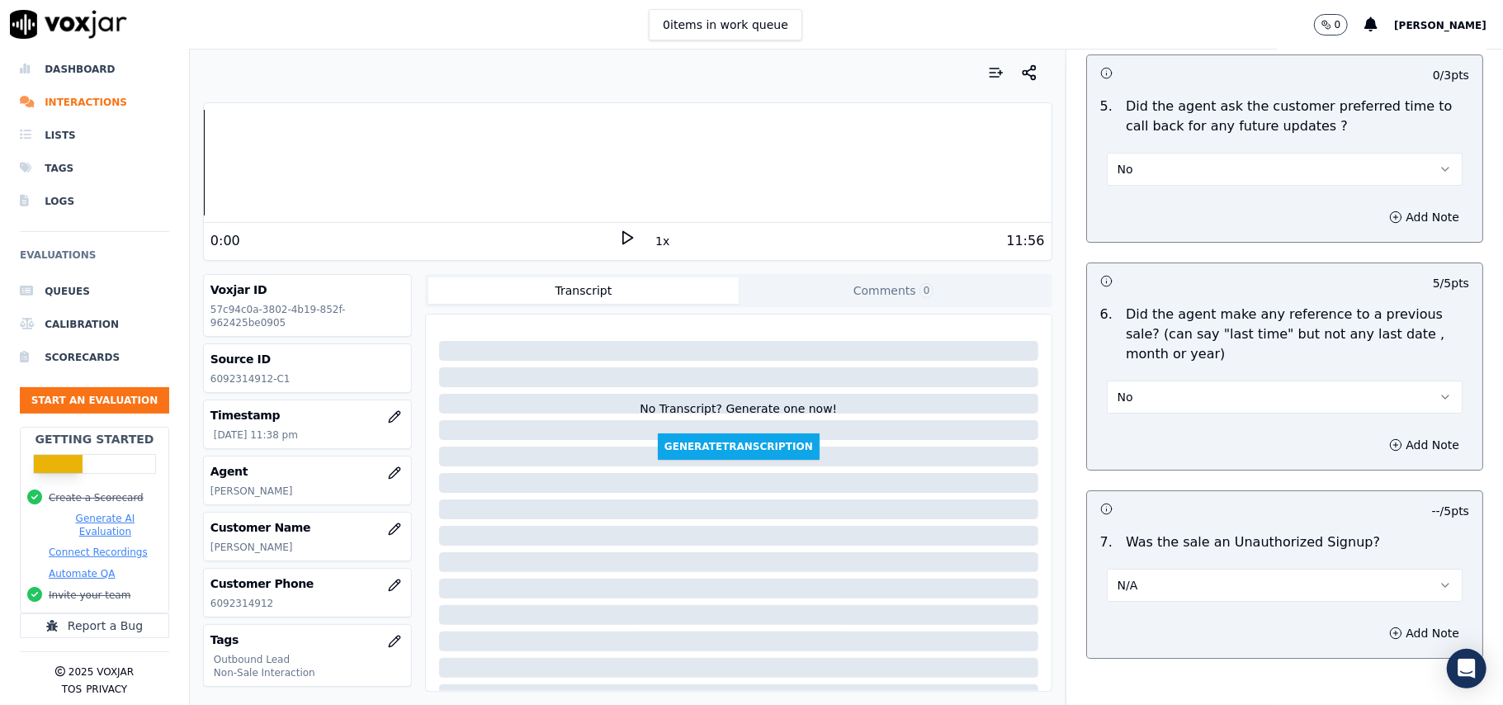
scroll to position [4117, 0]
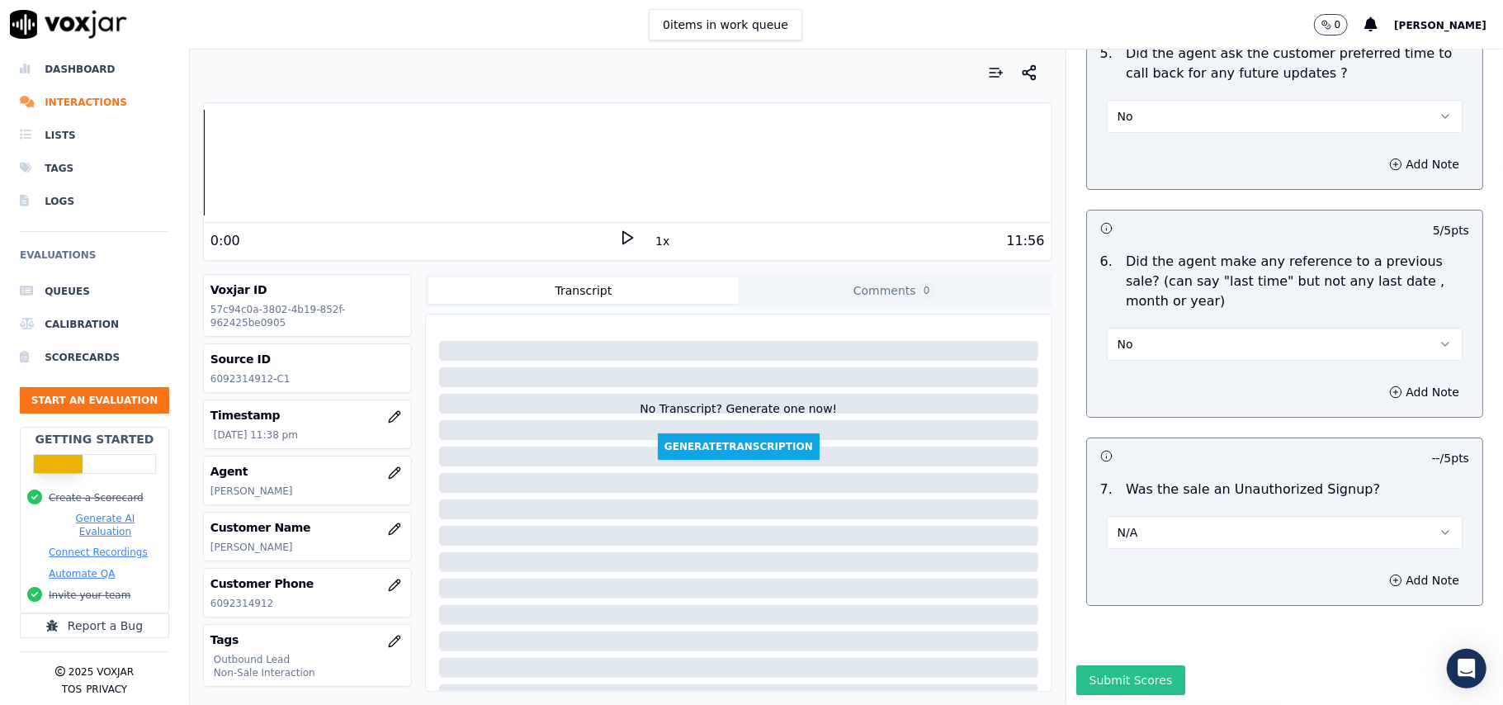
click at [1090, 665] on button "Submit Scores" at bounding box center [1131, 680] width 110 height 30
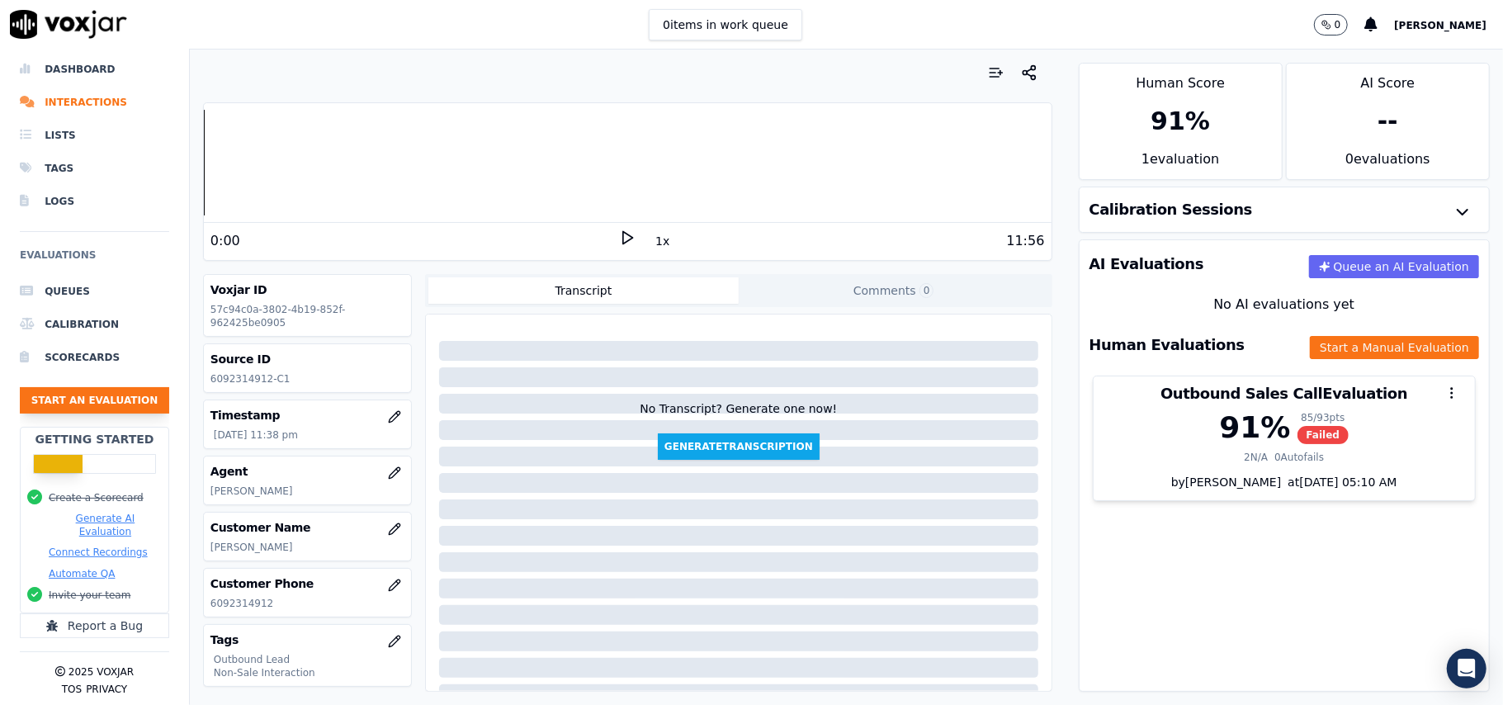
click at [47, 387] on button "Start an Evaluation" at bounding box center [94, 400] width 149 height 26
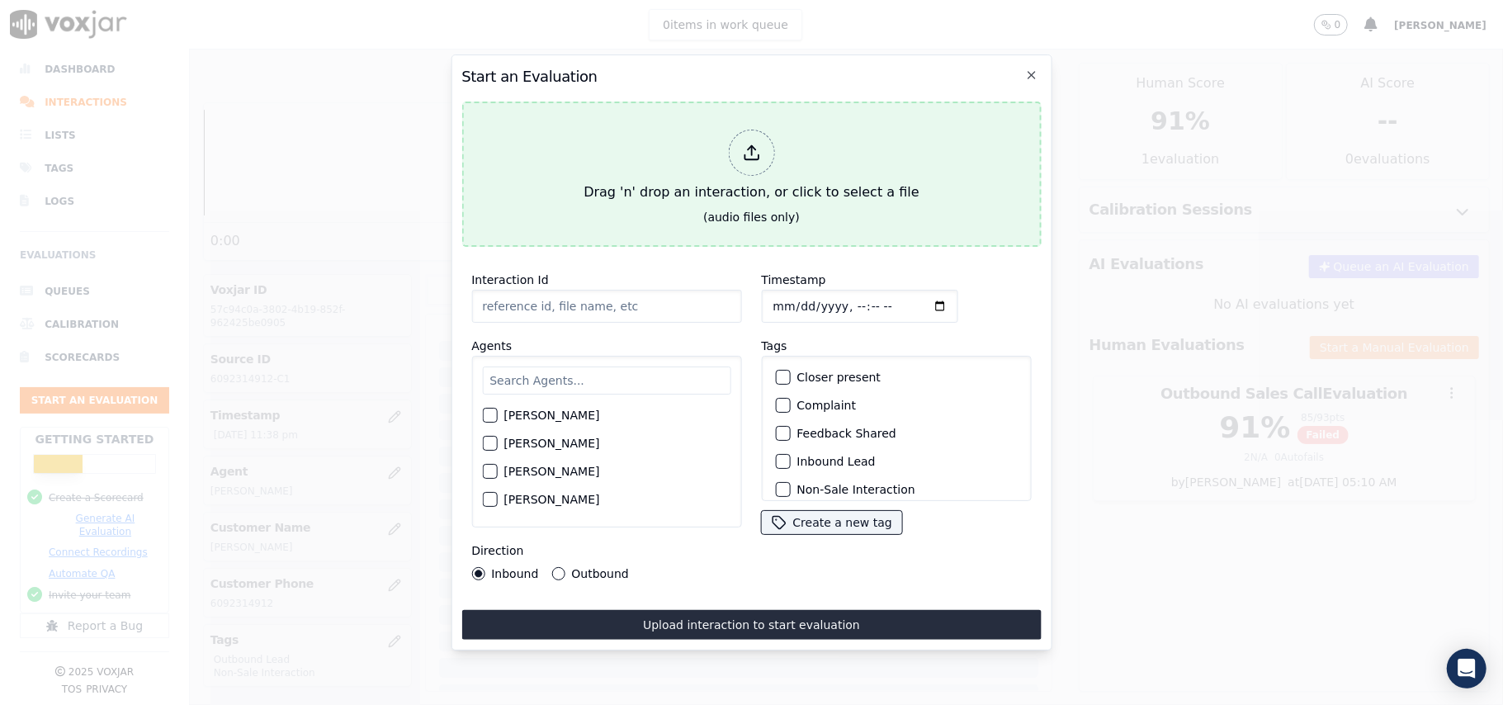
click at [748, 146] on polyline at bounding box center [751, 148] width 7 height 4
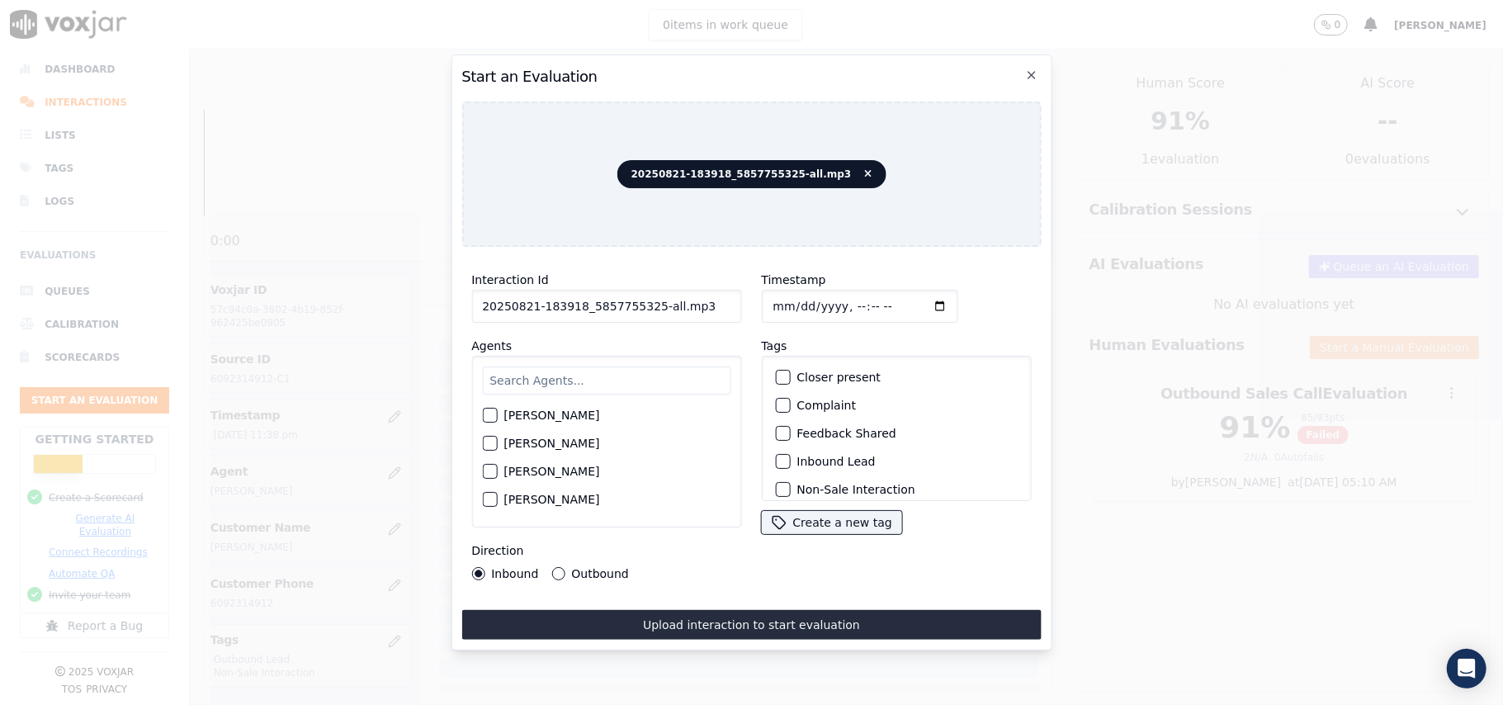
drag, startPoint x: 695, startPoint y: 295, endPoint x: 648, endPoint y: 295, distance: 47.1
click at [648, 295] on input "20250821-183918_5857755325-all.mp3" at bounding box center [606, 306] width 270 height 33
type input "20250821-183918_5857755325-C1"
click at [786, 297] on input "Timestamp" at bounding box center [859, 306] width 196 height 33
type input "[DATE]T23:40"
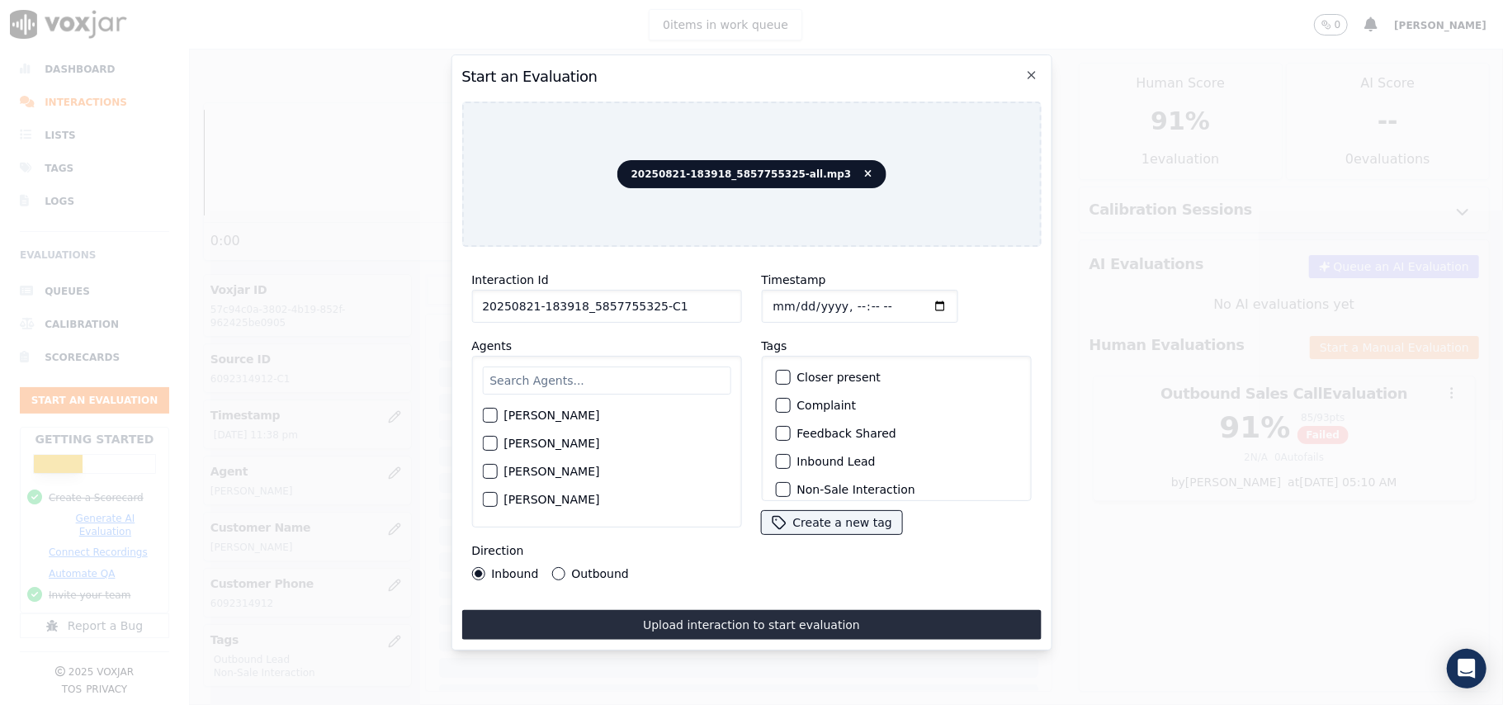
drag, startPoint x: 617, startPoint y: 377, endPoint x: 607, endPoint y: 380, distance: 10.2
click at [616, 377] on input "text" at bounding box center [606, 380] width 248 height 28
type input "[PERSON_NAME]"
click at [497, 413] on button "[PERSON_NAME]" at bounding box center [489, 420] width 15 height 15
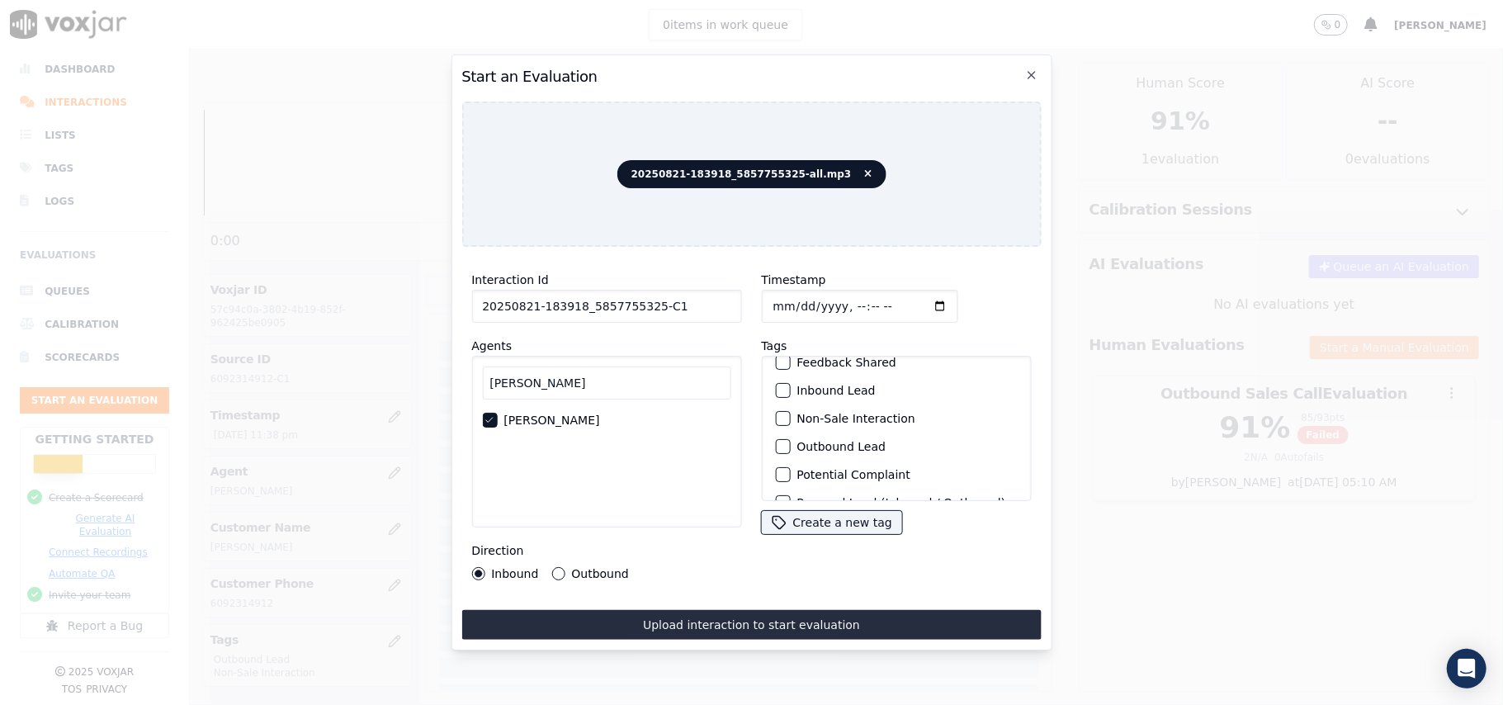
scroll to position [110, 0]
click at [776, 402] on div "button" at bounding box center [782, 408] width 12 height 12
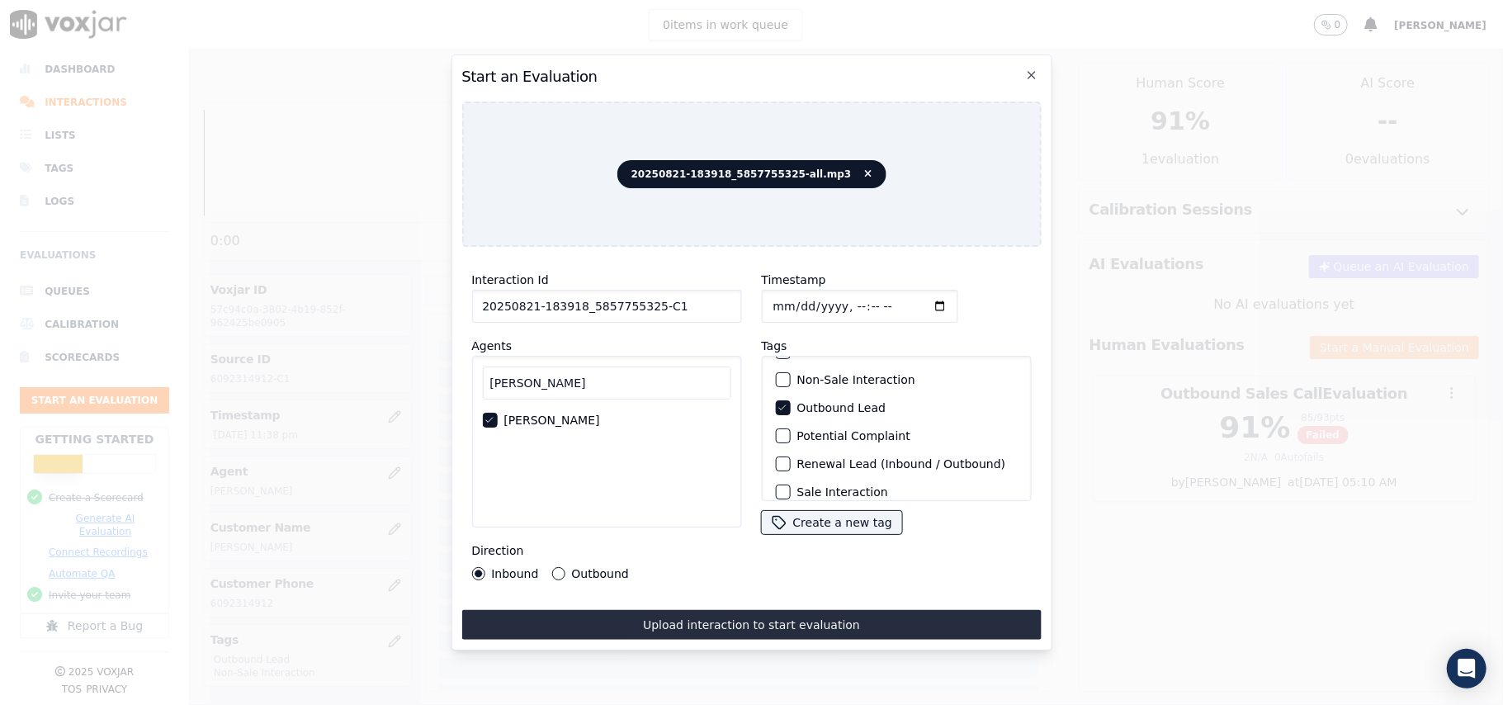
click at [776, 385] on div "Non-Sale Interaction" at bounding box center [895, 380] width 255 height 28
click at [776, 378] on div "button" at bounding box center [782, 380] width 12 height 12
drag, startPoint x: 551, startPoint y: 558, endPoint x: 553, endPoint y: 568, distance: 10.0
click at [552, 561] on div "Direction Inbound Outbound" at bounding box center [606, 561] width 270 height 40
click at [559, 568] on button "Outbound" at bounding box center [557, 573] width 13 height 13
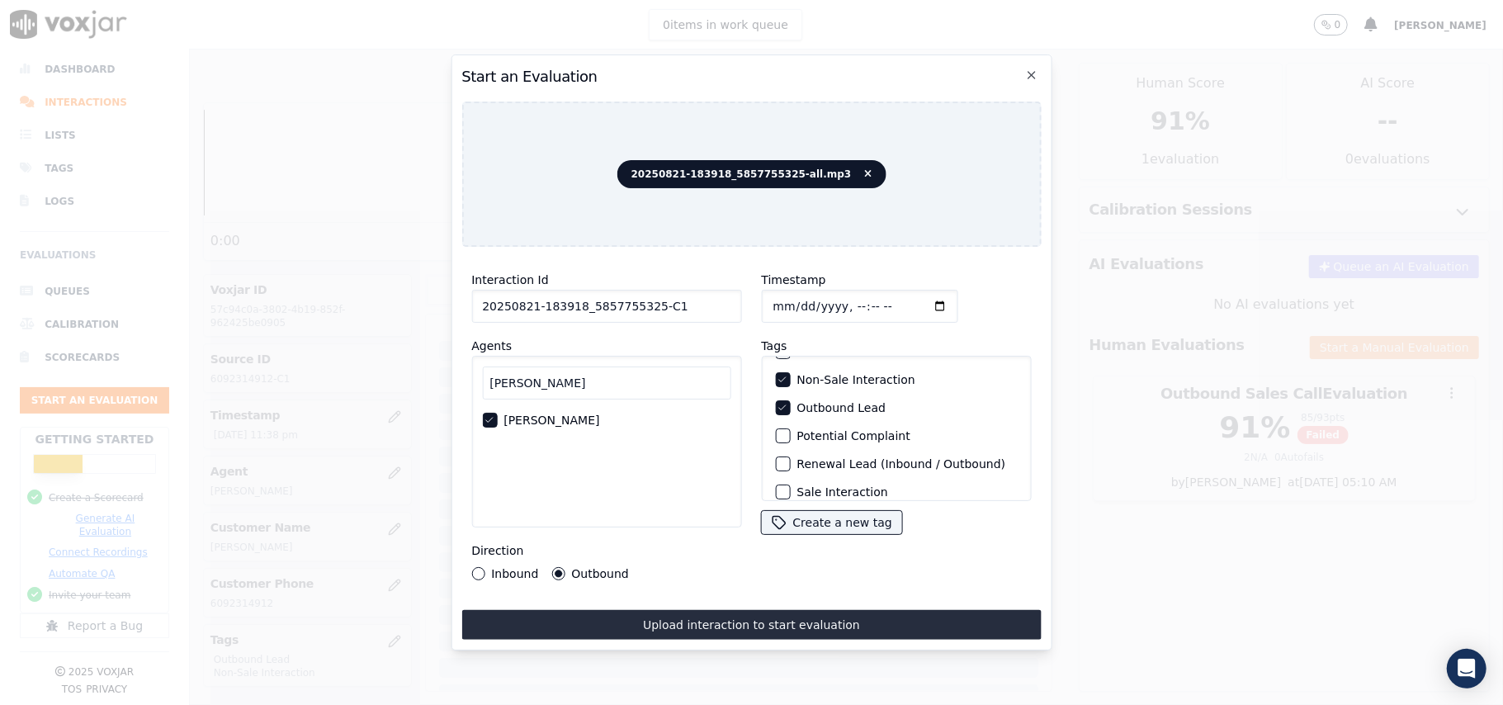
drag, startPoint x: 662, startPoint y: 619, endPoint x: 701, endPoint y: 555, distance: 74.5
click at [664, 619] on button "Upload interaction to start evaluation" at bounding box center [750, 625] width 579 height 30
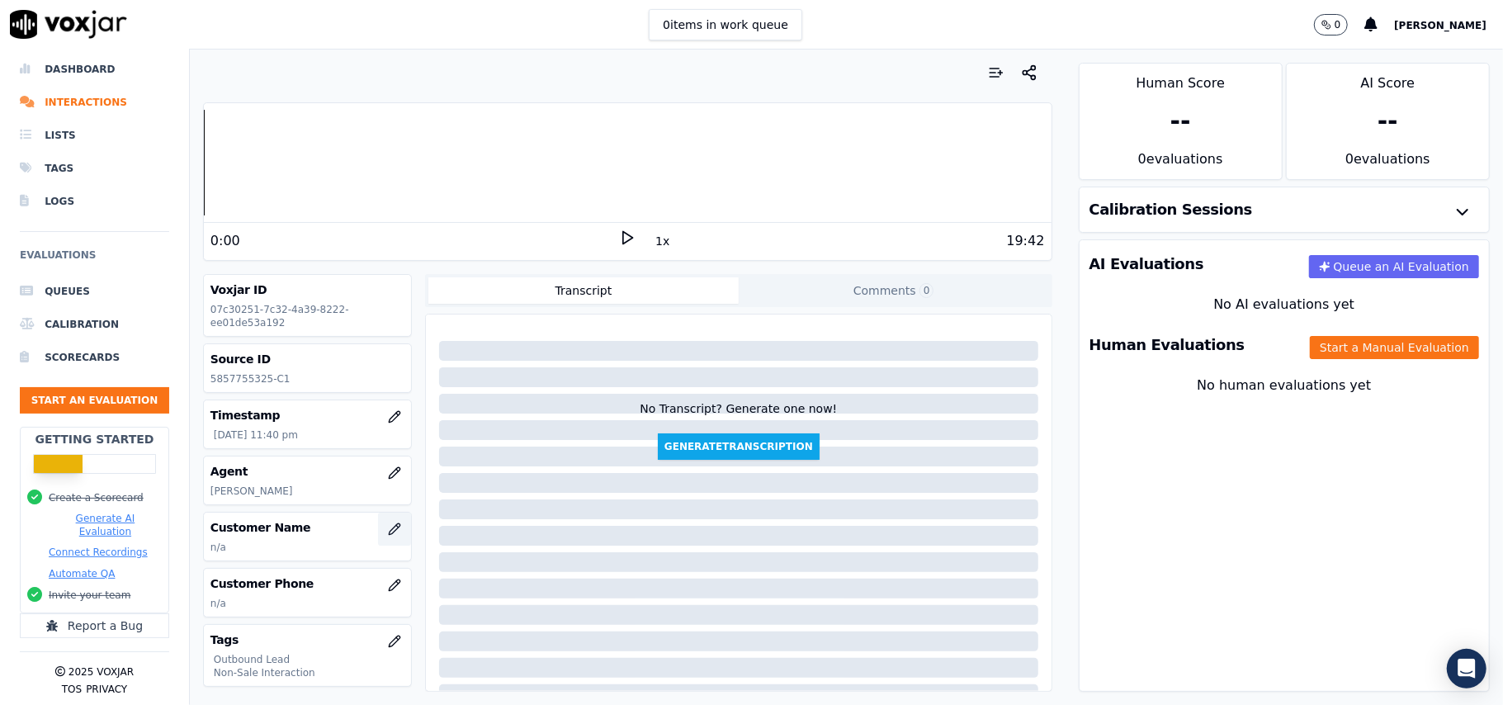
click at [388, 532] on icon "button" at bounding box center [394, 528] width 13 height 13
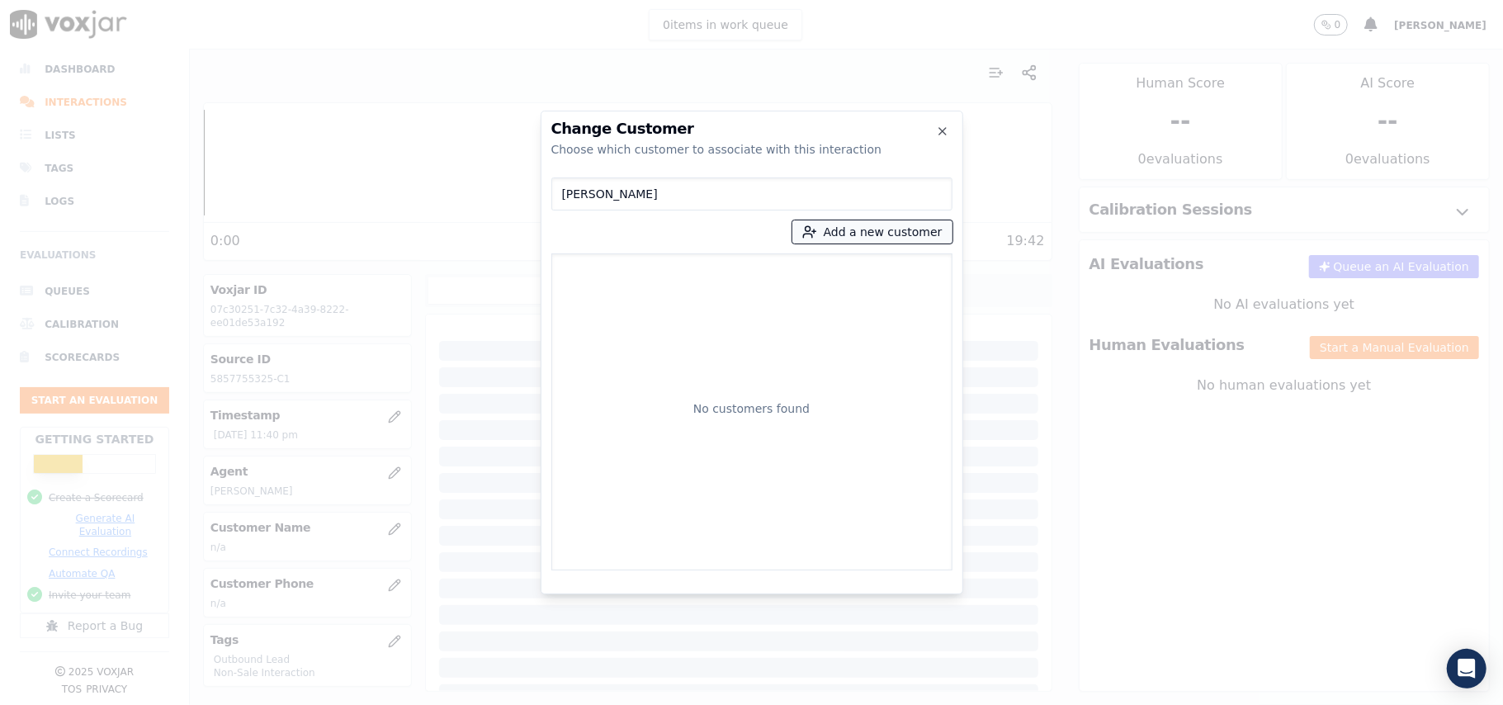
type input "[PERSON_NAME]"
click at [849, 234] on button "Add a new customer" at bounding box center [872, 231] width 160 height 23
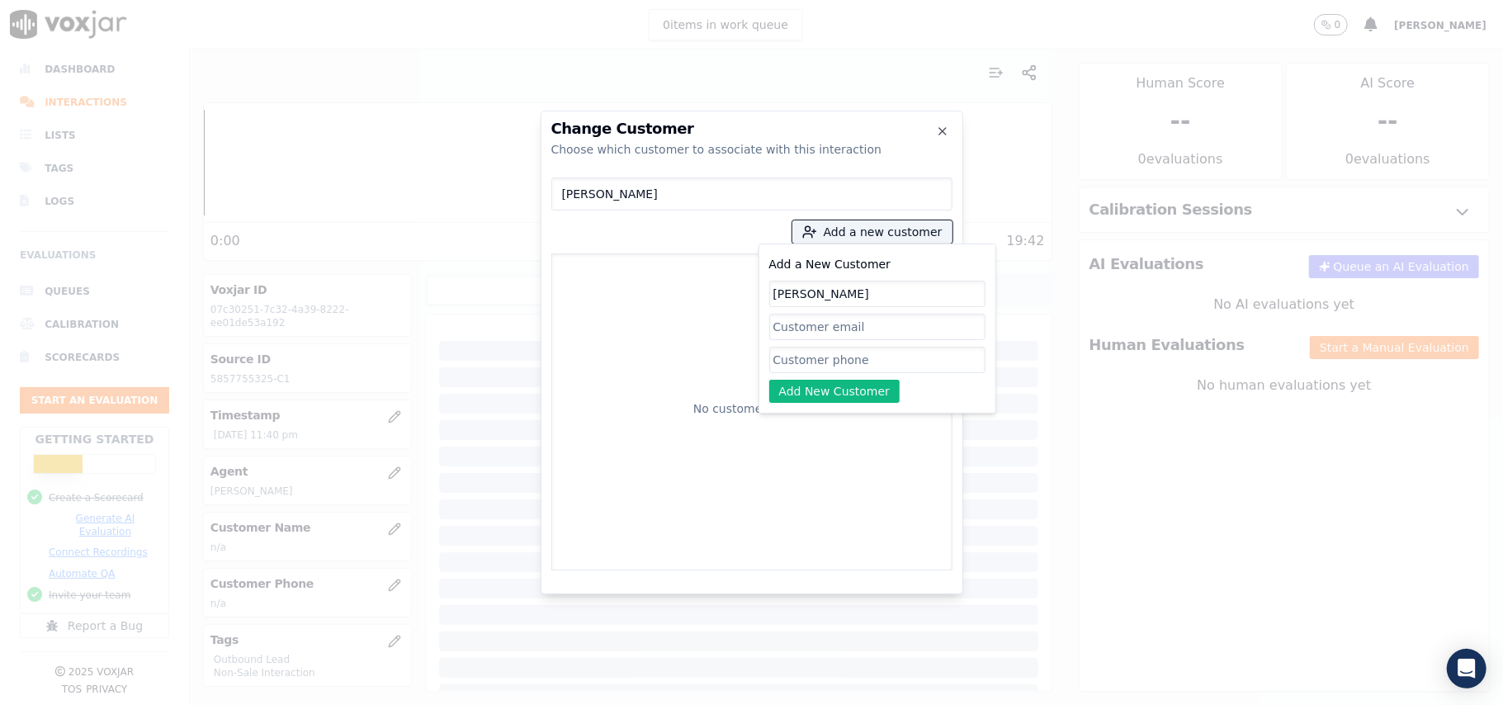
type input "[PERSON_NAME]"
click at [829, 352] on input "Add a New Customer" at bounding box center [877, 360] width 216 height 26
paste input "5857755325 5856439547"
click at [848, 363] on input "5857755325 5856439547" at bounding box center [877, 360] width 216 height 26
type input "5857755325_5856439547"
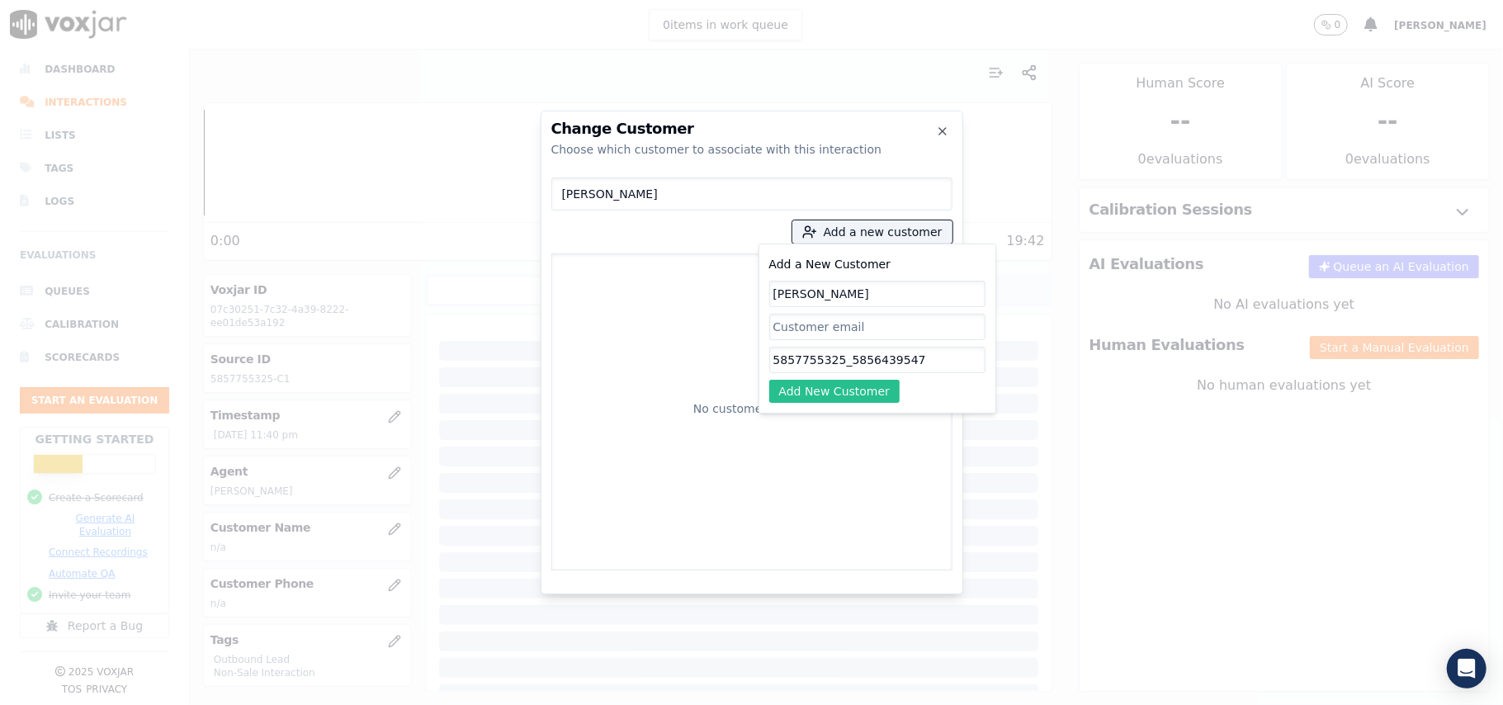
click at [876, 390] on button "Add New Customer" at bounding box center [834, 391] width 131 height 23
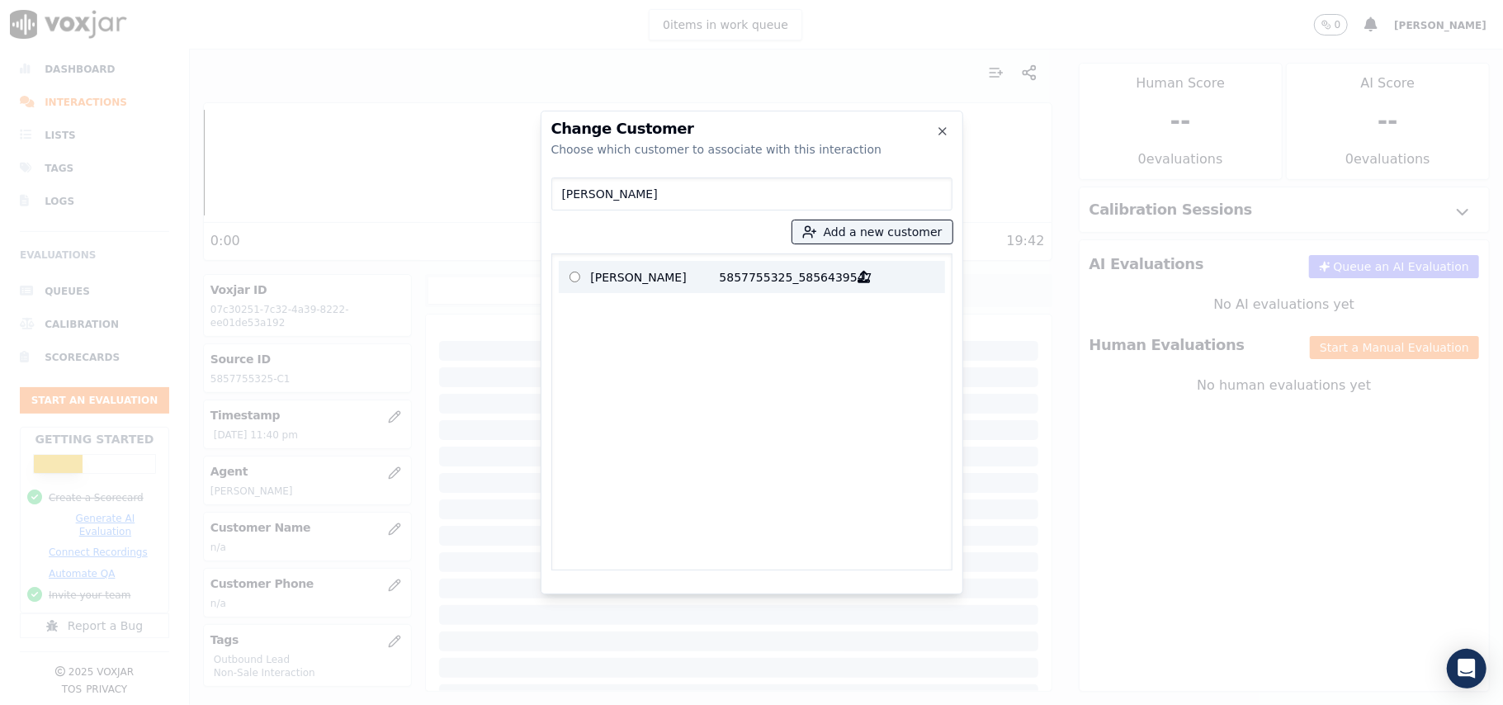
click at [767, 272] on p "5857755325_5856439547" at bounding box center [784, 277] width 129 height 26
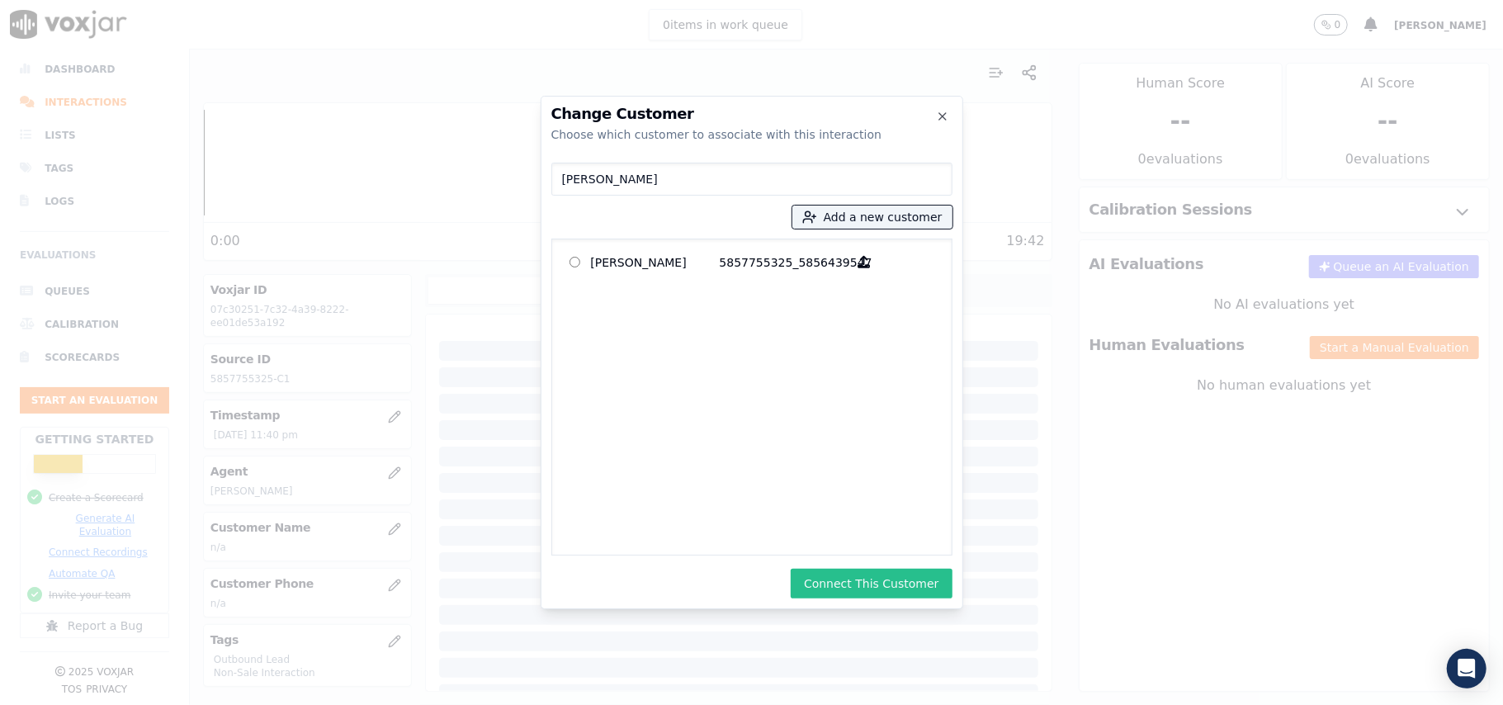
click at [834, 591] on button "Connect This Customer" at bounding box center [871, 584] width 161 height 30
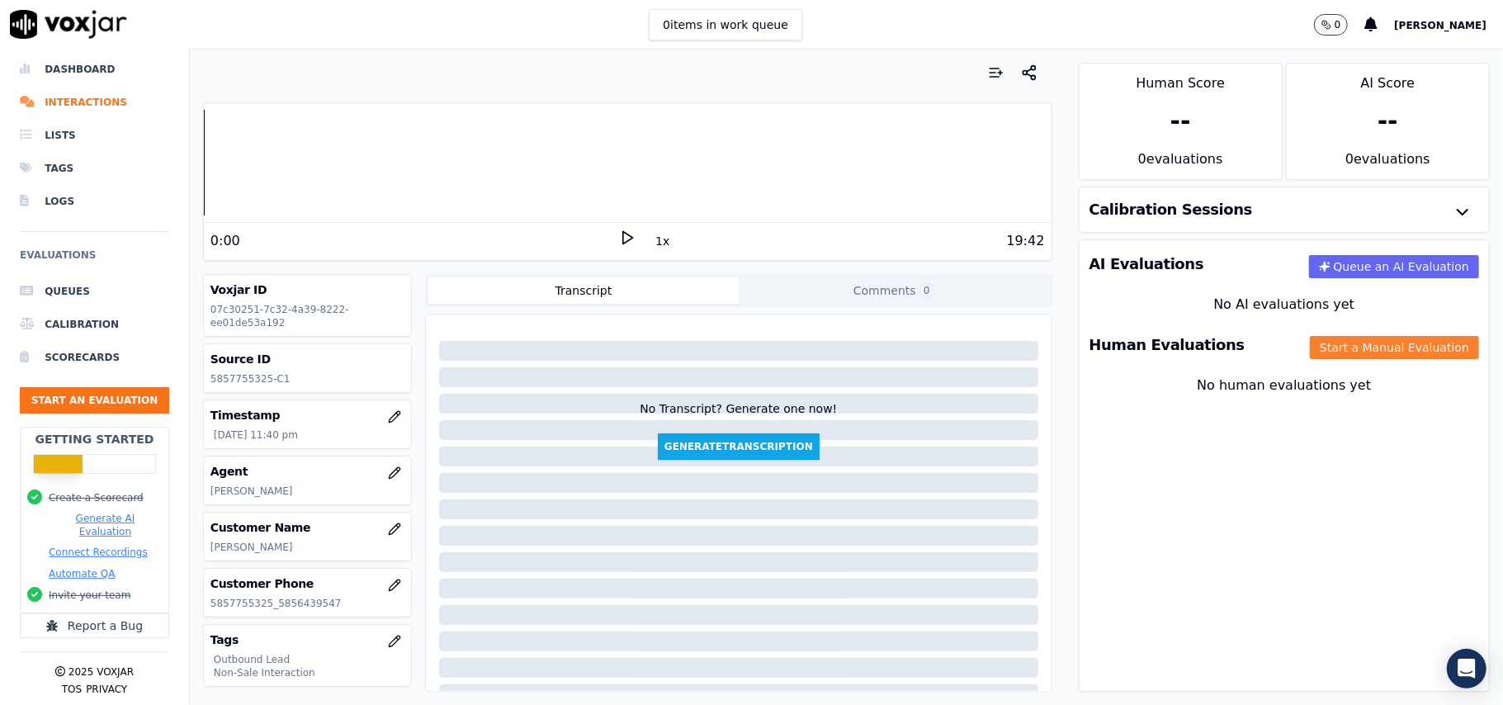
click at [1332, 347] on button "Start a Manual Evaluation" at bounding box center [1394, 347] width 169 height 23
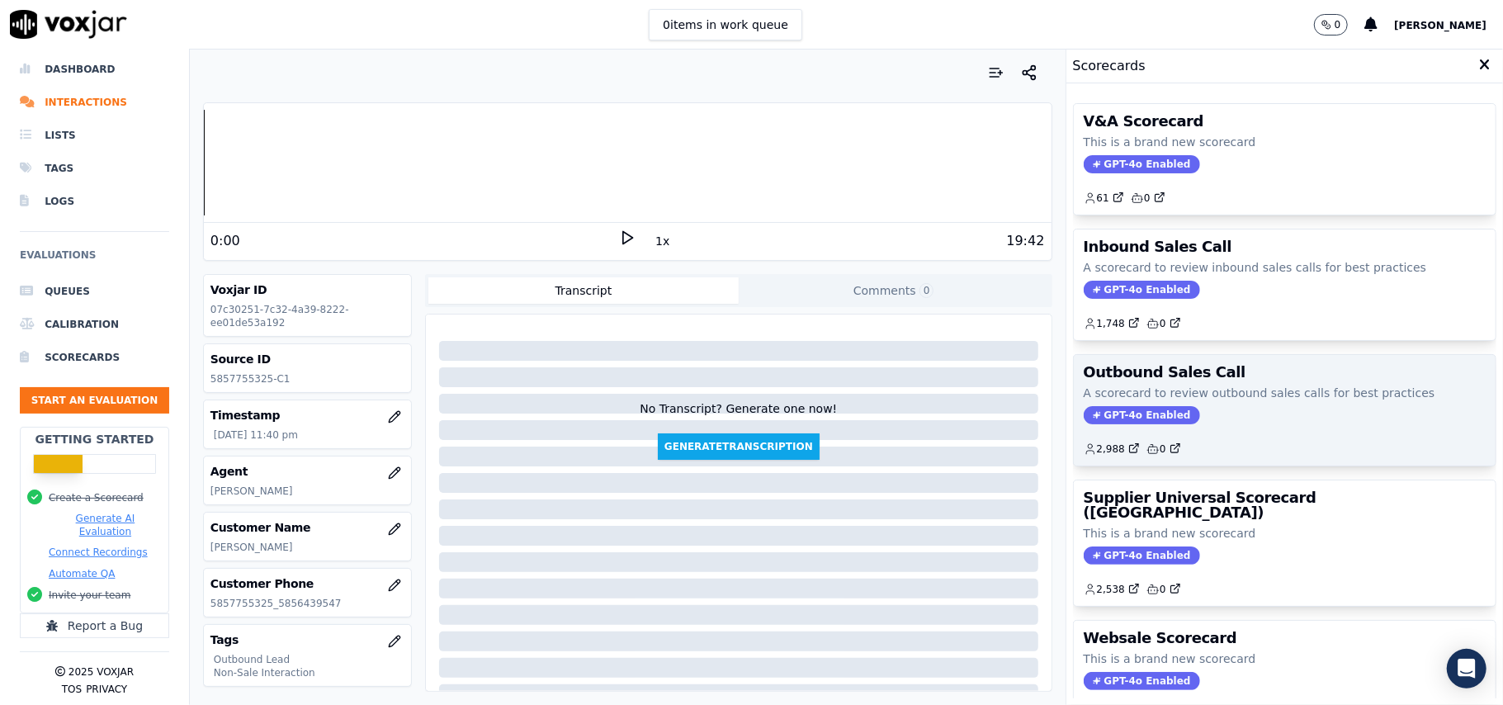
click at [1090, 421] on span "GPT-4o Enabled" at bounding box center [1142, 415] width 116 height 18
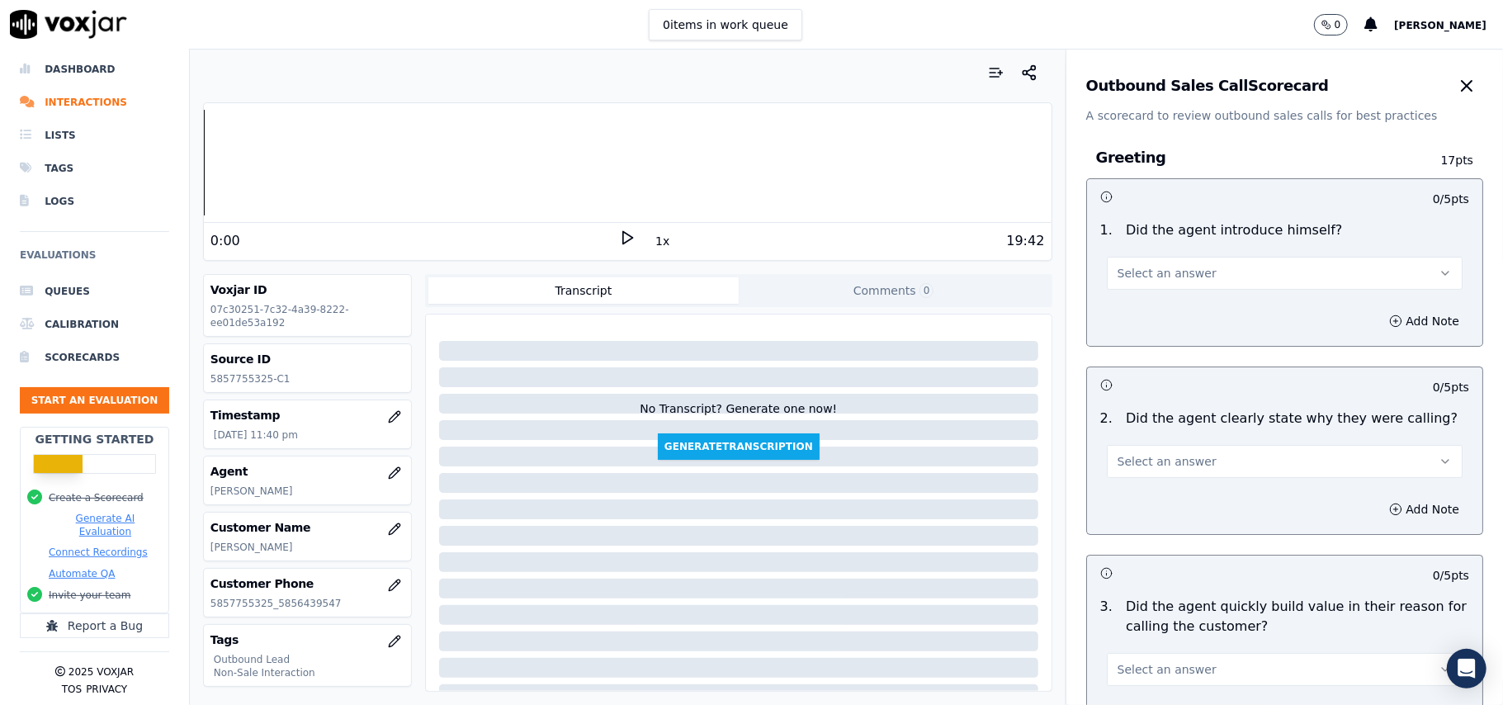
click at [1170, 274] on span "Select an answer" at bounding box center [1167, 273] width 99 height 17
click at [1146, 311] on div "Yes" at bounding box center [1248, 311] width 319 height 26
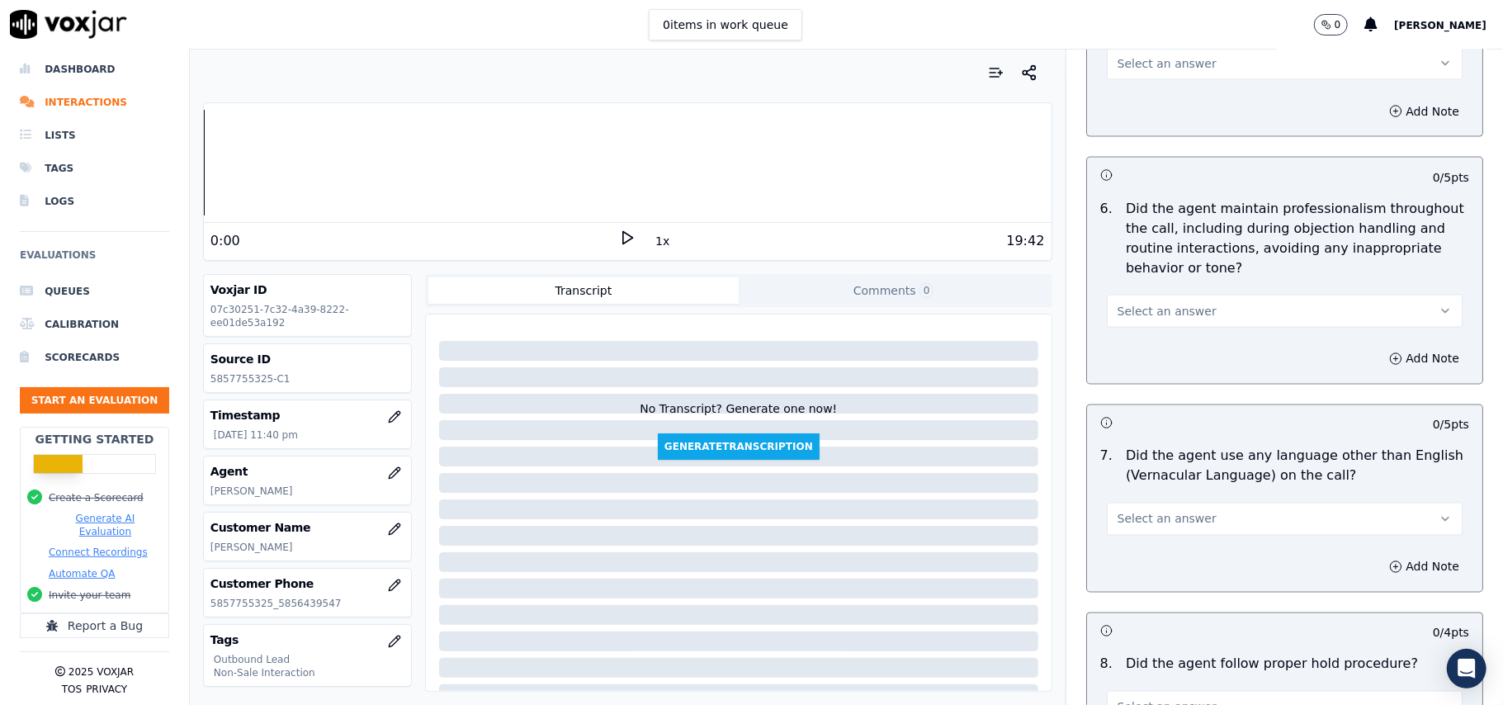
scroll to position [4117, 0]
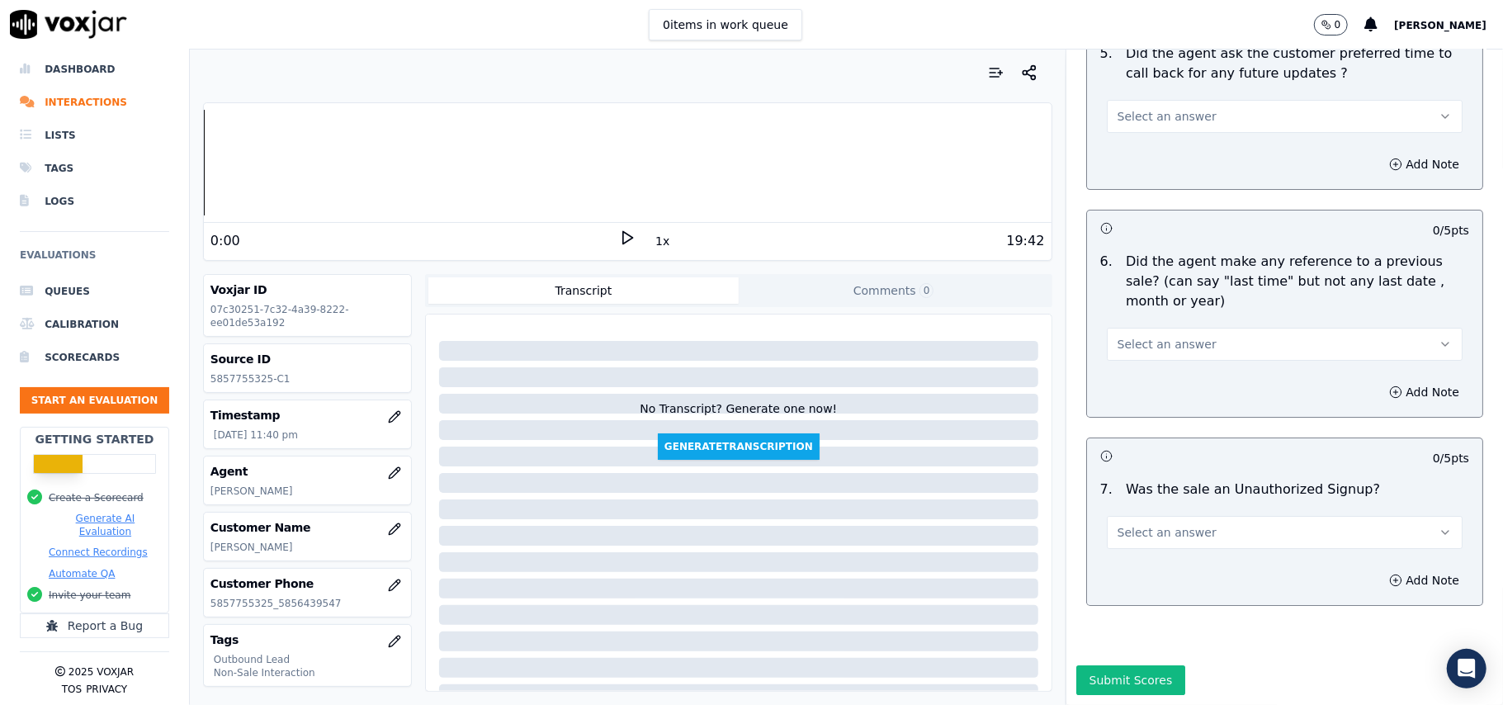
click at [1175, 513] on div "Select an answer" at bounding box center [1285, 531] width 356 height 36
click at [1175, 524] on span "Select an answer" at bounding box center [1167, 532] width 99 height 17
click at [1139, 560] on div "N/A" at bounding box center [1248, 573] width 319 height 26
click at [1154, 328] on button "Select an answer" at bounding box center [1285, 344] width 356 height 33
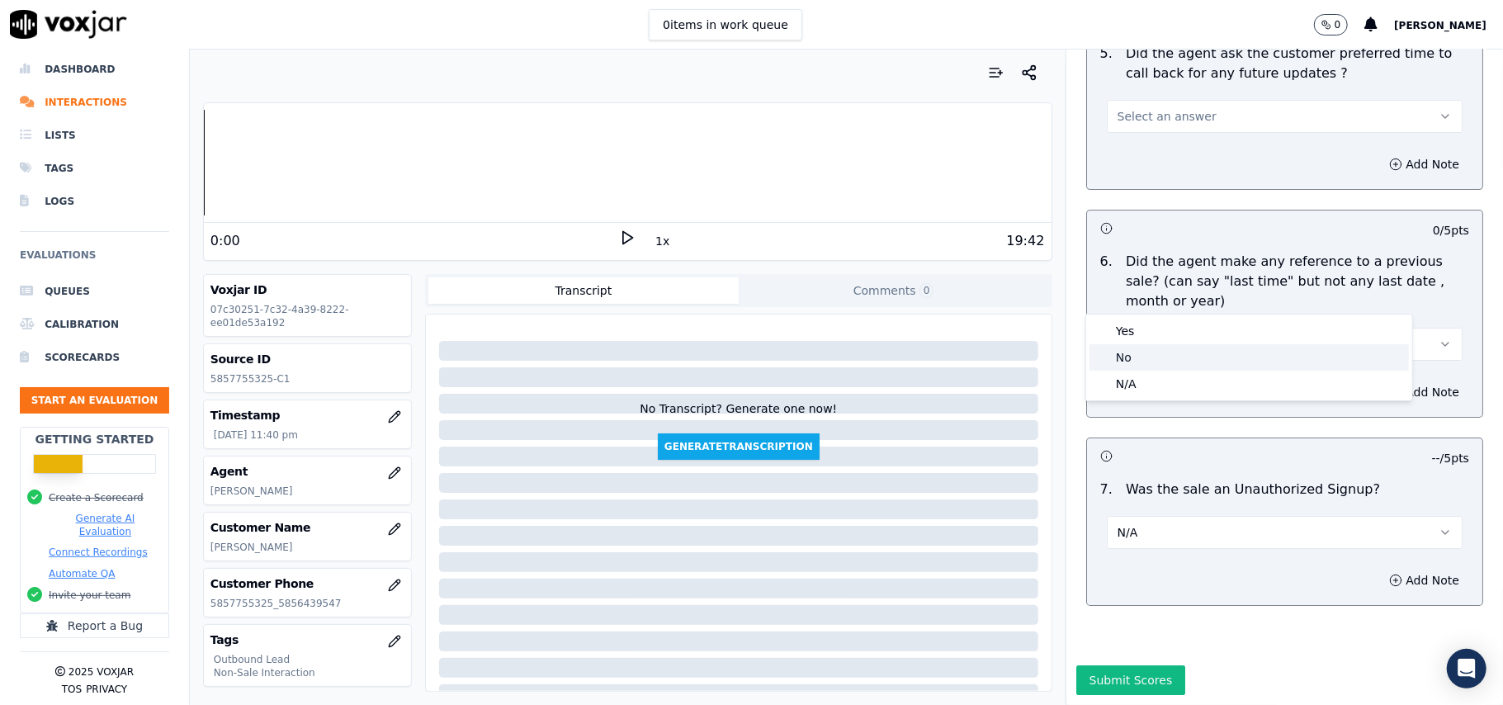
click at [1160, 352] on div "No" at bounding box center [1248, 357] width 319 height 26
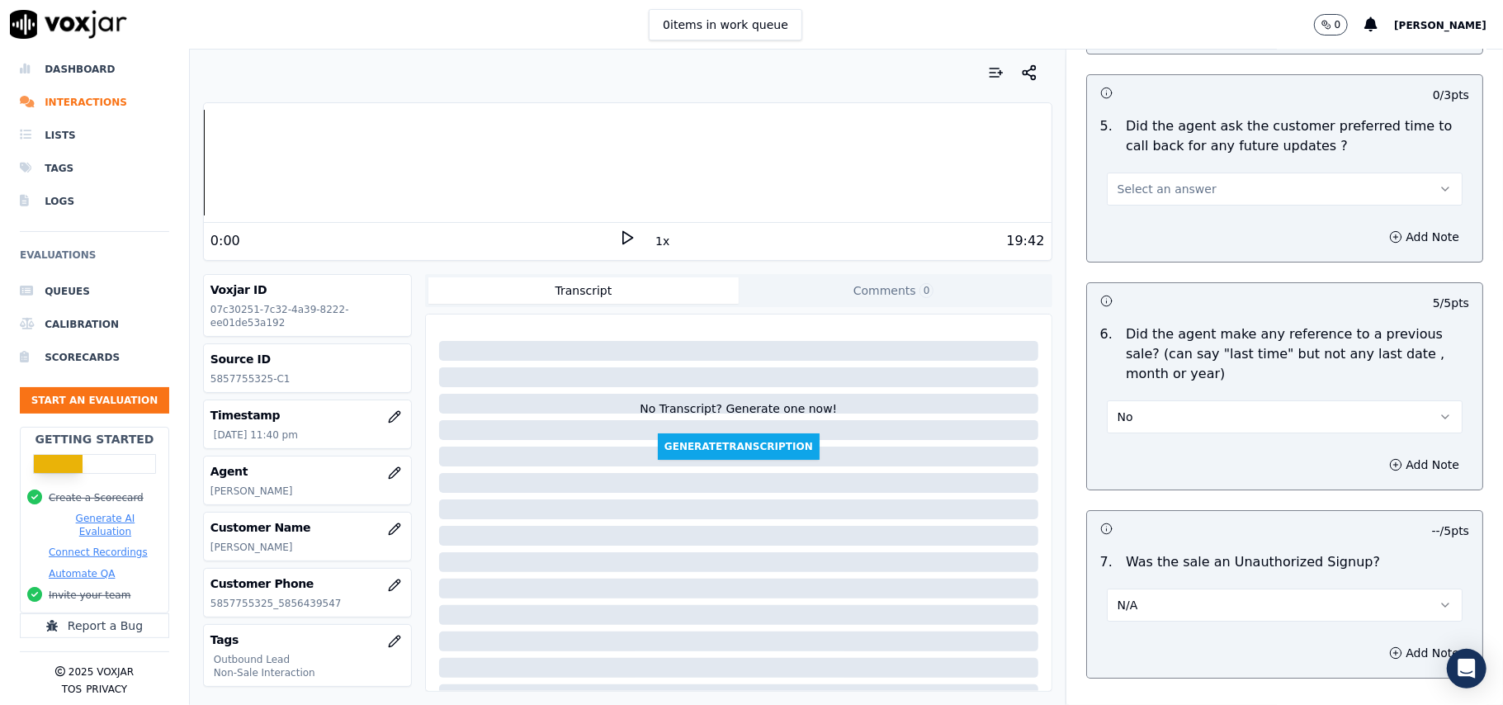
scroll to position [3897, 0]
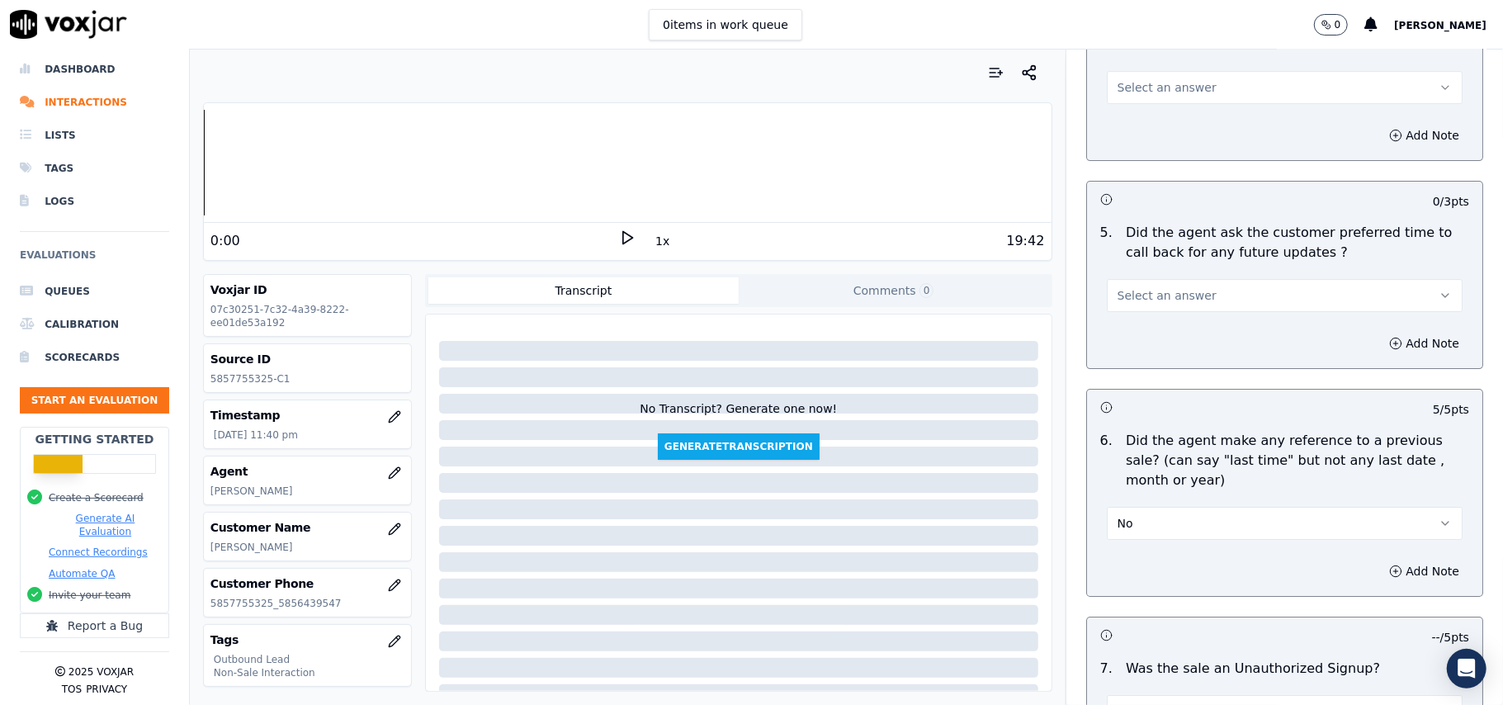
click at [1177, 287] on span "Select an answer" at bounding box center [1167, 295] width 99 height 17
click at [1170, 338] on div "No" at bounding box center [1248, 349] width 319 height 26
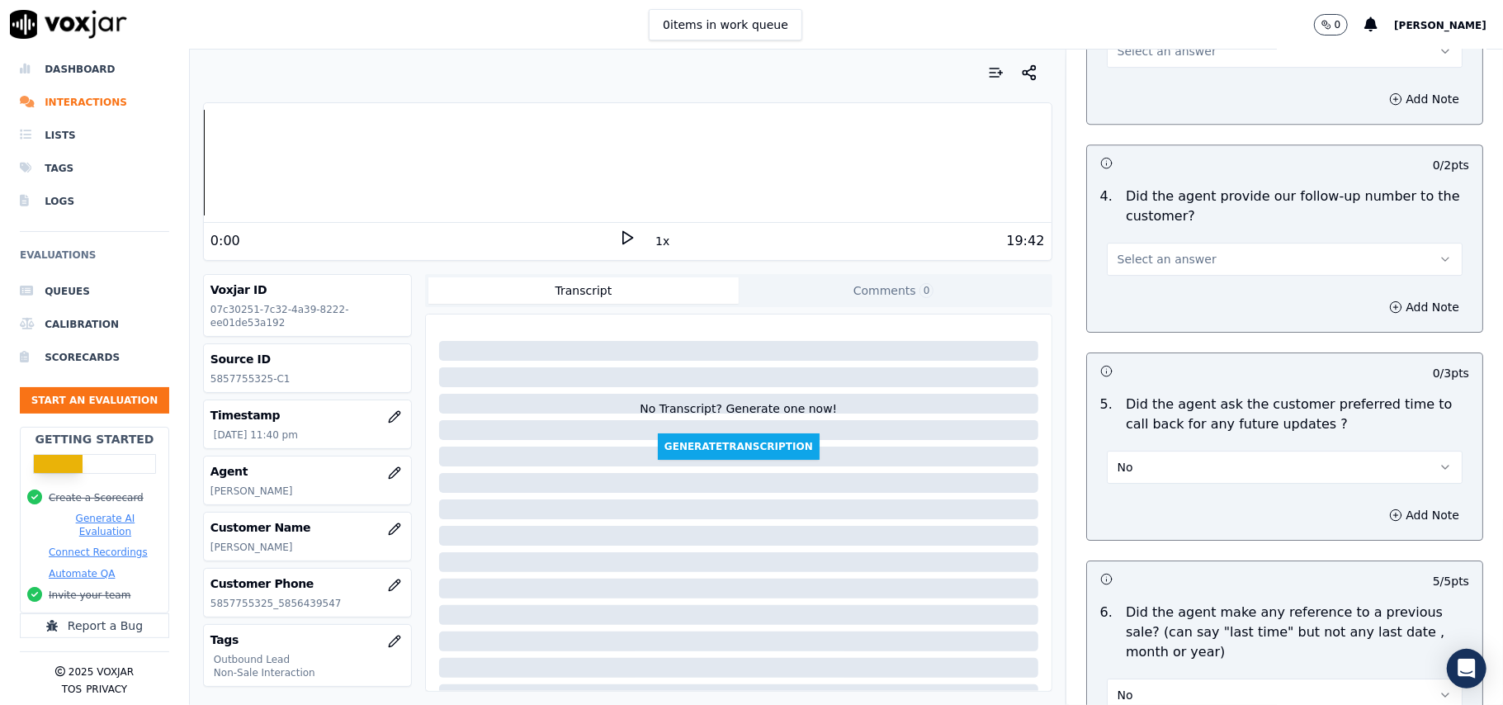
scroll to position [3566, 0]
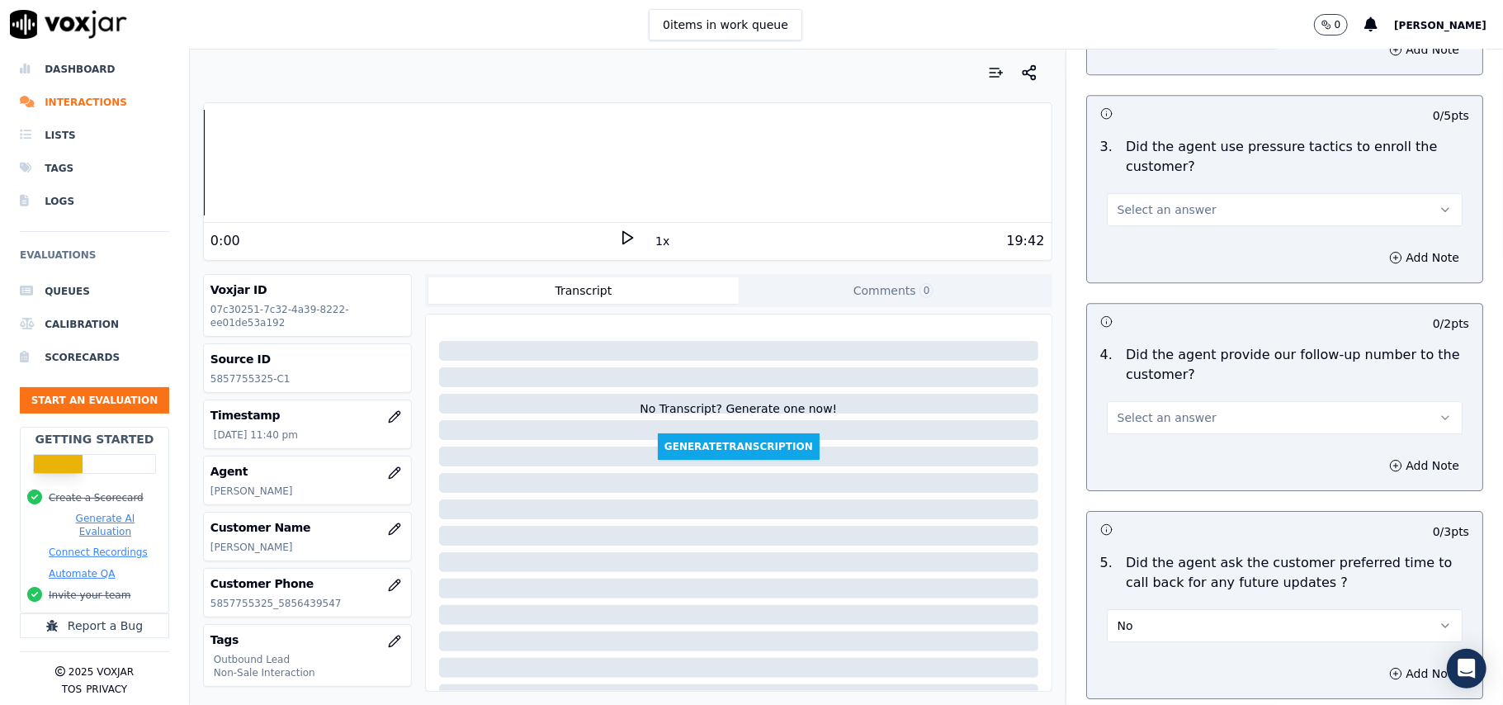
click at [1165, 409] on span "Select an answer" at bounding box center [1167, 417] width 99 height 17
click at [1162, 450] on div "Yes" at bounding box center [1248, 445] width 319 height 26
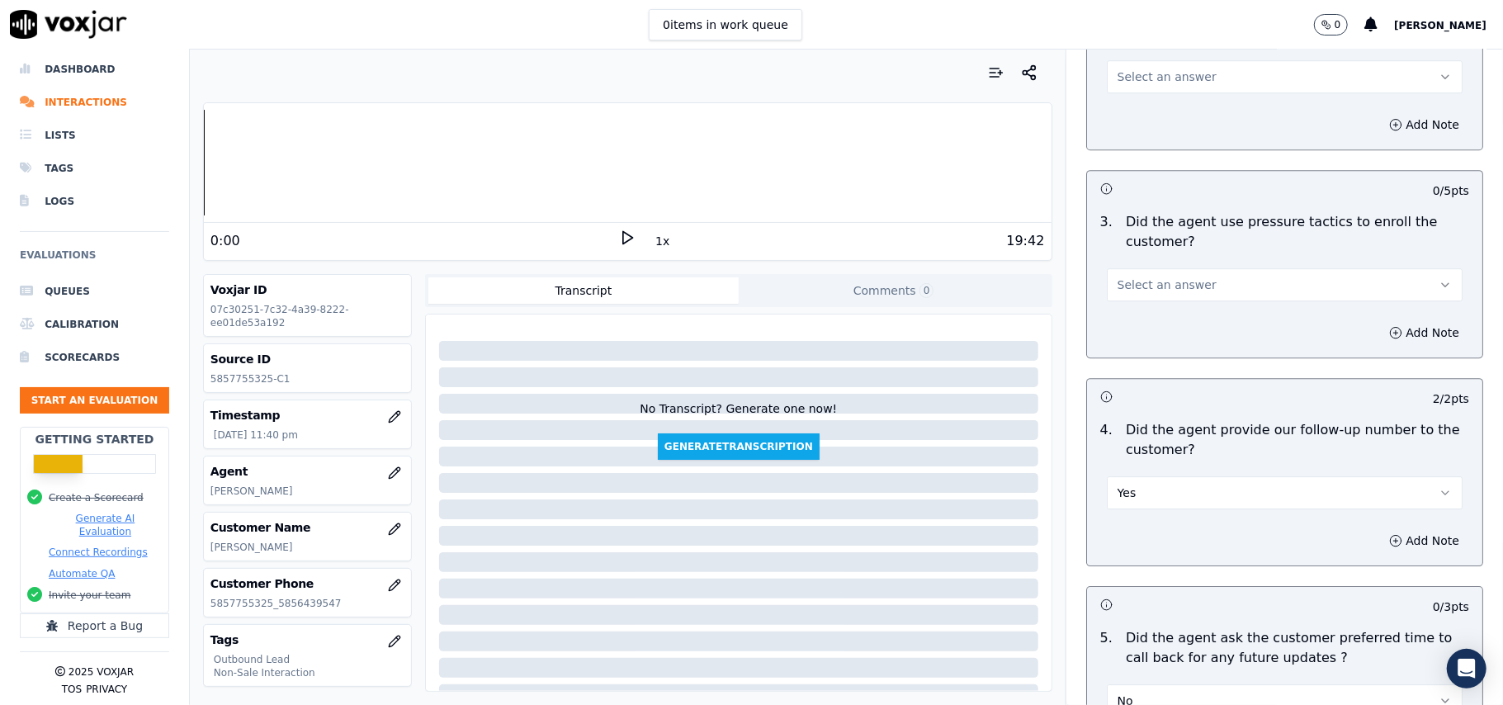
scroll to position [3457, 0]
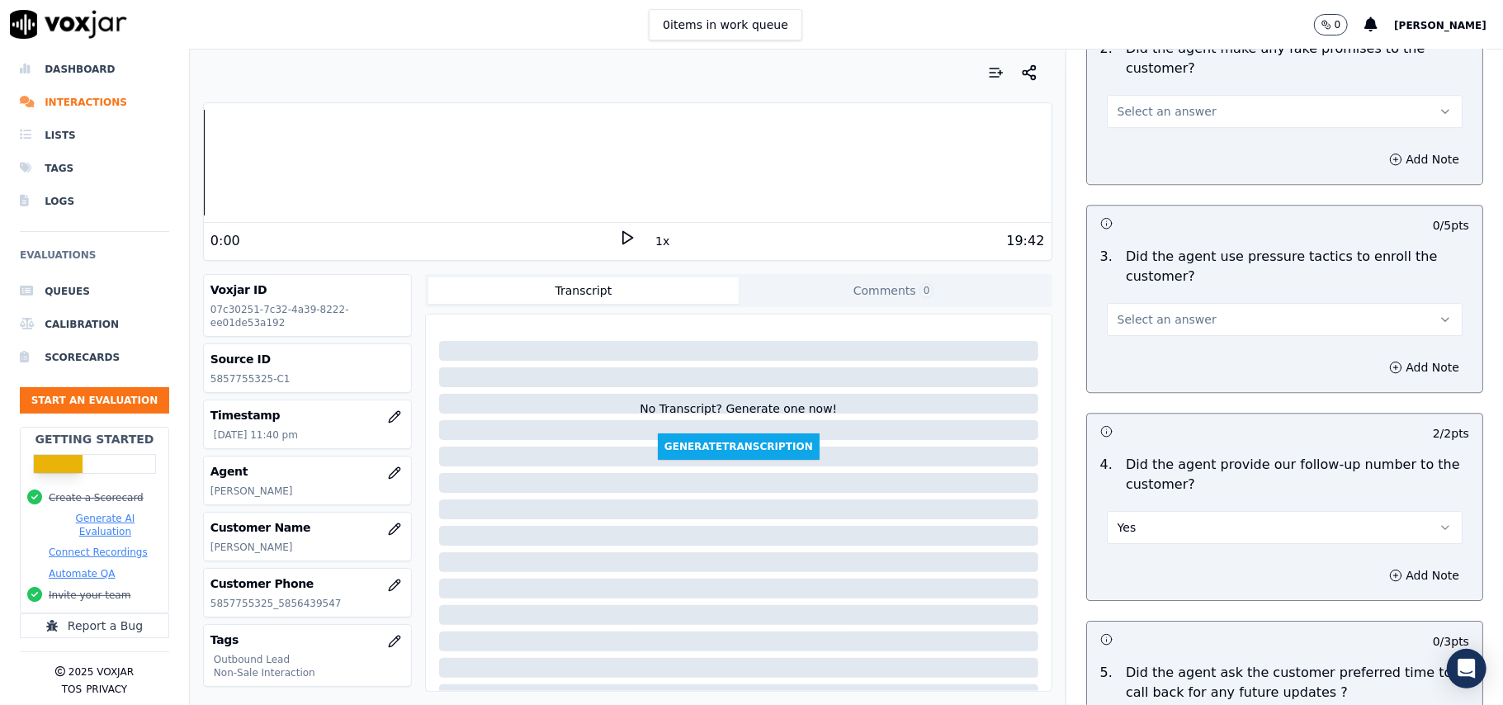
click at [1172, 303] on button "Select an answer" at bounding box center [1285, 319] width 356 height 33
click at [1159, 375] on div "No" at bounding box center [1248, 372] width 319 height 26
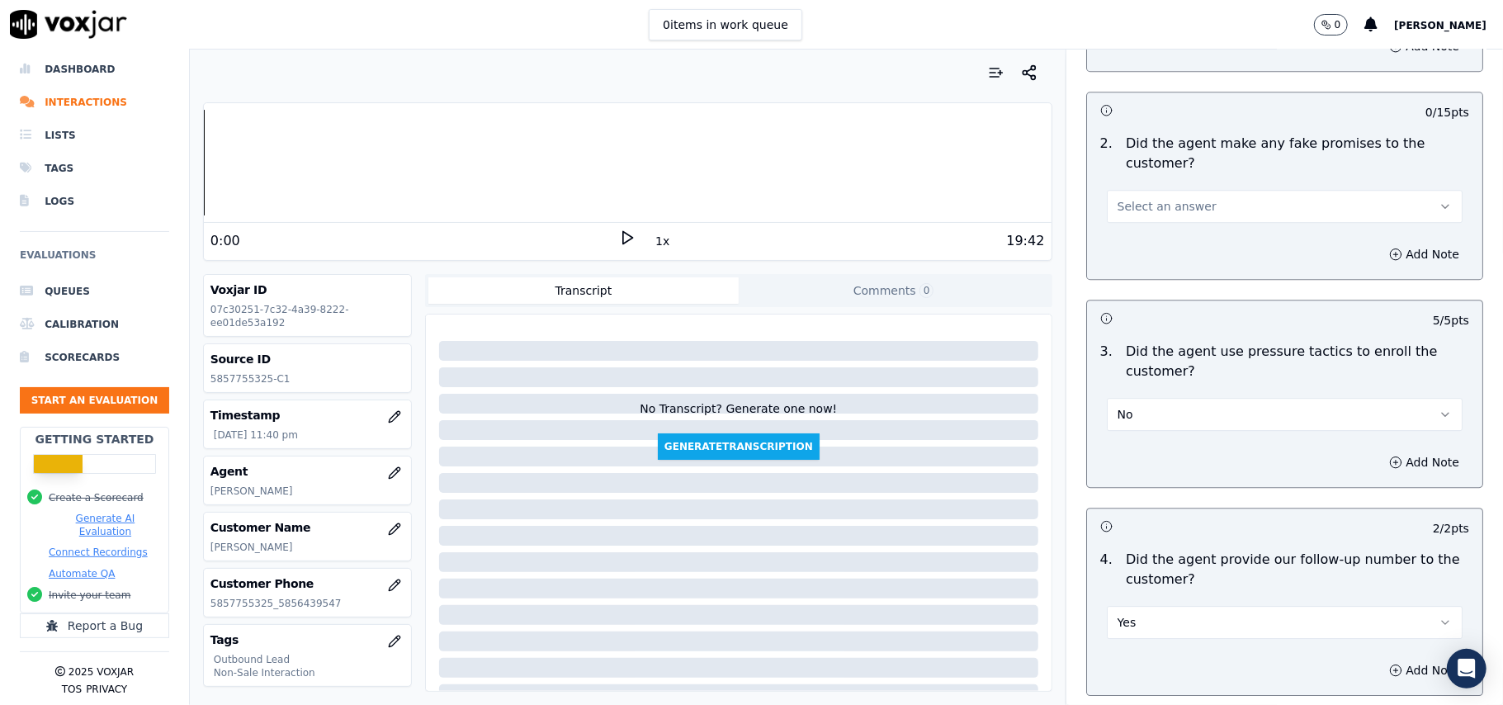
scroll to position [3236, 0]
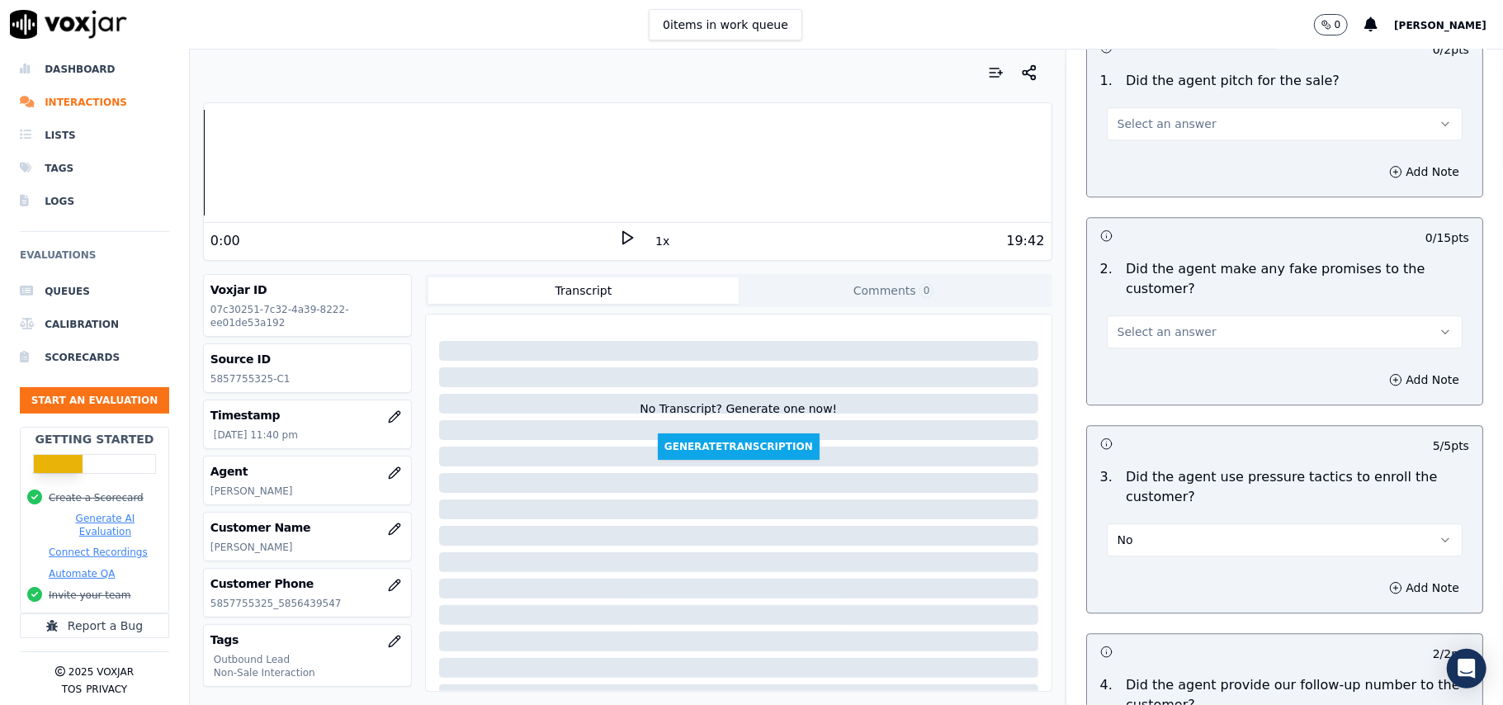
click at [1155, 324] on span "Select an answer" at bounding box center [1167, 332] width 99 height 17
click at [1153, 387] on div "No" at bounding box center [1248, 384] width 319 height 26
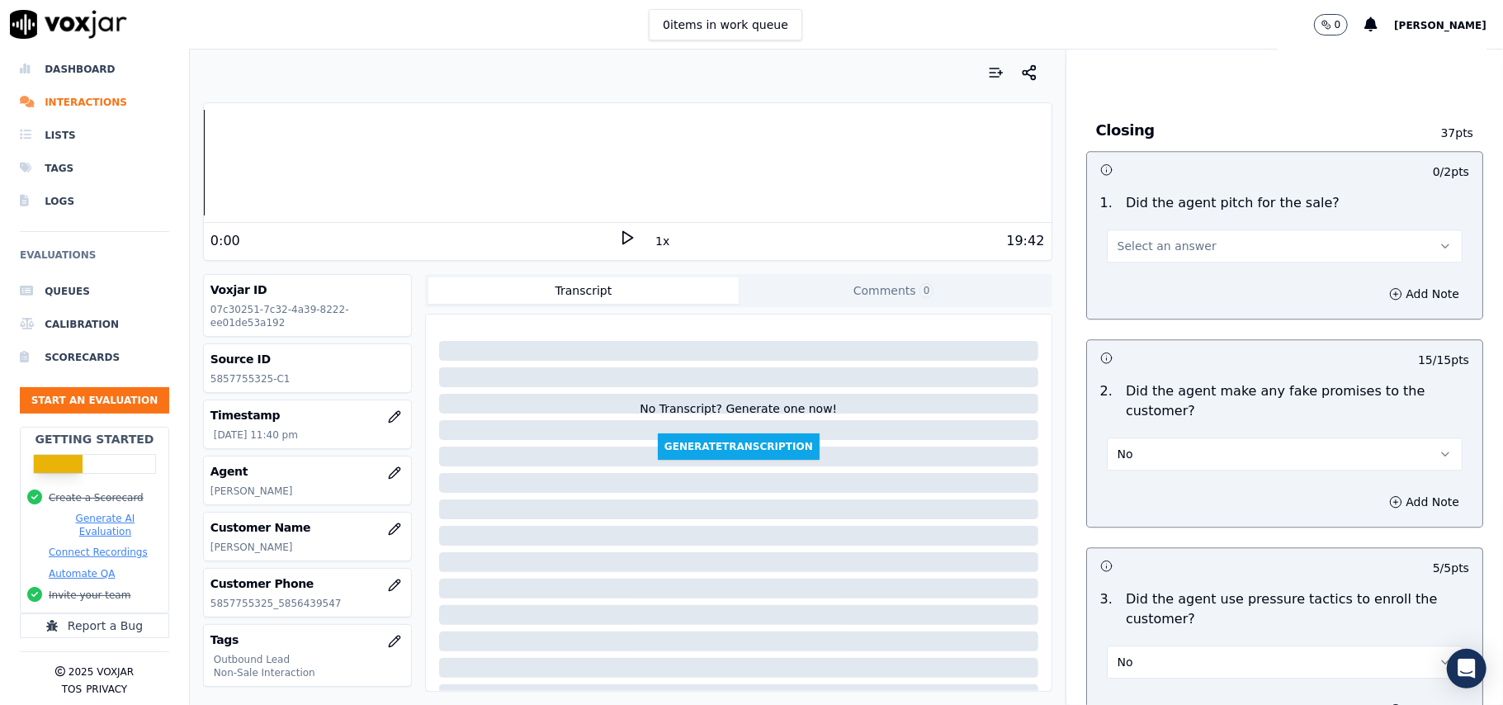
scroll to position [3016, 0]
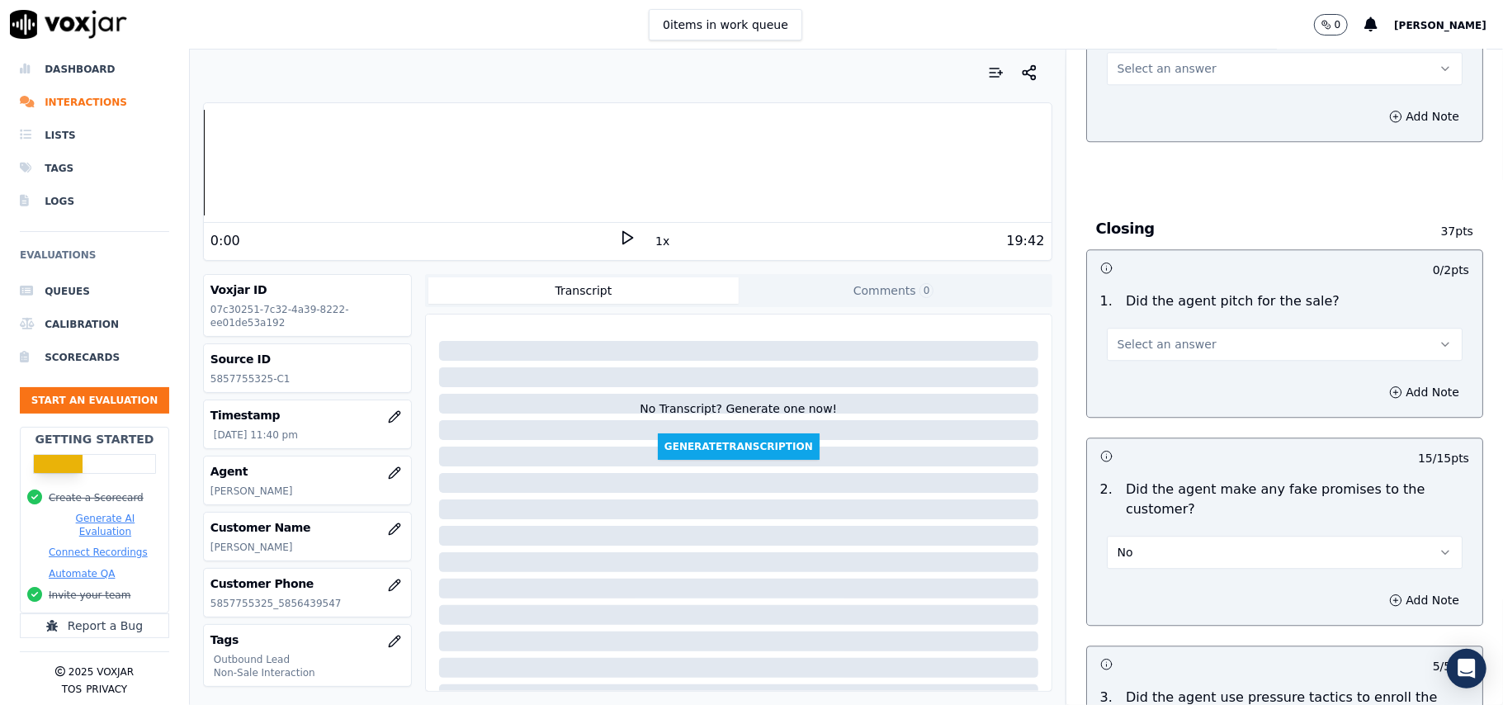
click at [1179, 328] on button "Select an answer" at bounding box center [1285, 344] width 356 height 33
click at [1162, 358] on div "Yes" at bounding box center [1248, 369] width 319 height 26
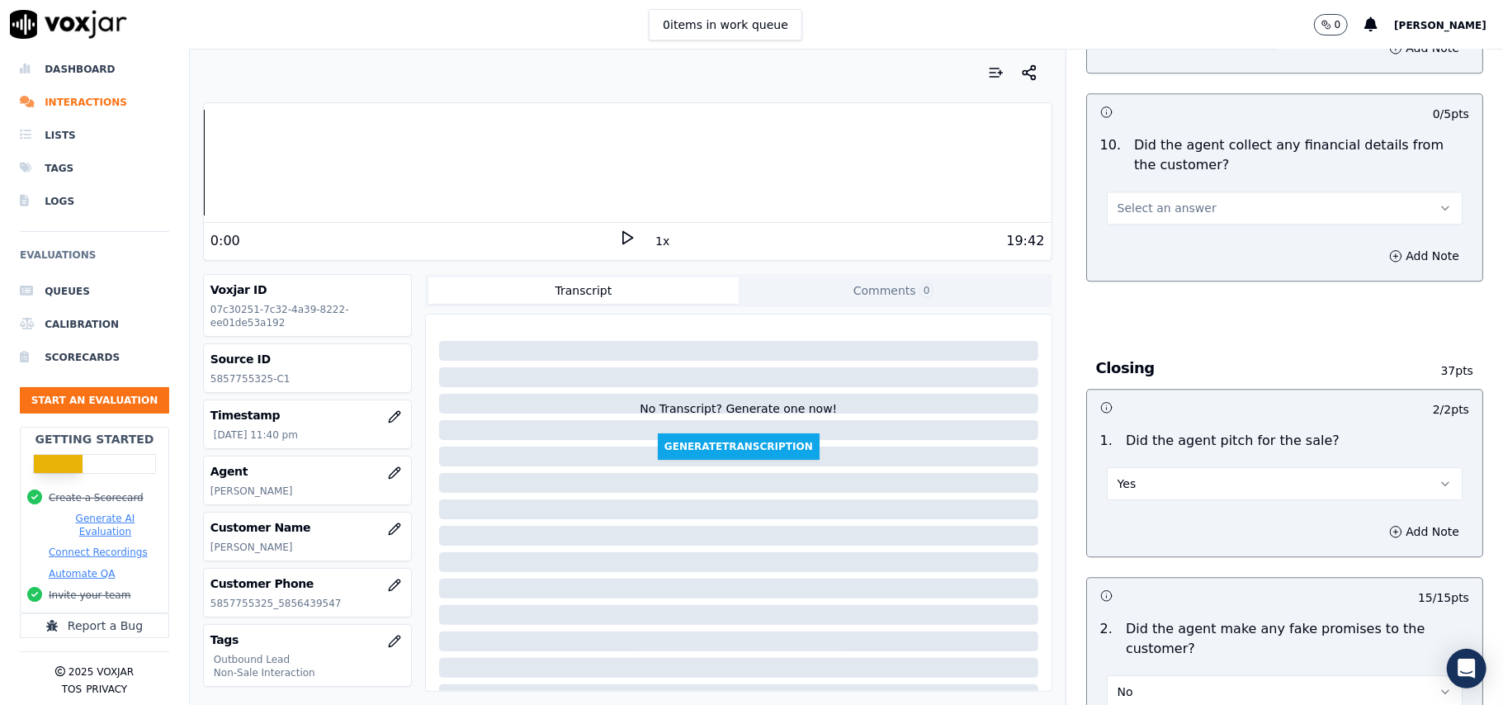
scroll to position [2796, 0]
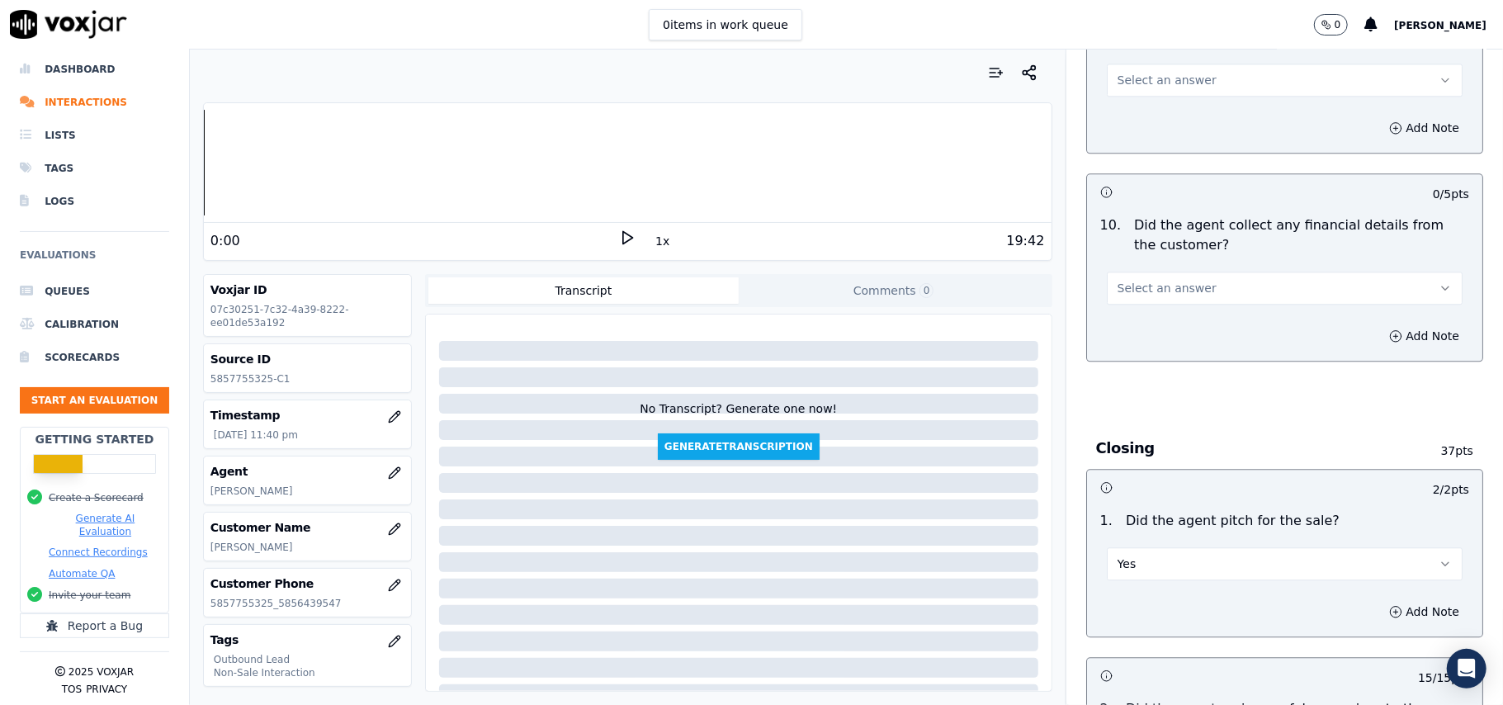
click at [1156, 281] on span "Select an answer" at bounding box center [1167, 288] width 99 height 17
click at [1162, 337] on div "No" at bounding box center [1248, 339] width 319 height 26
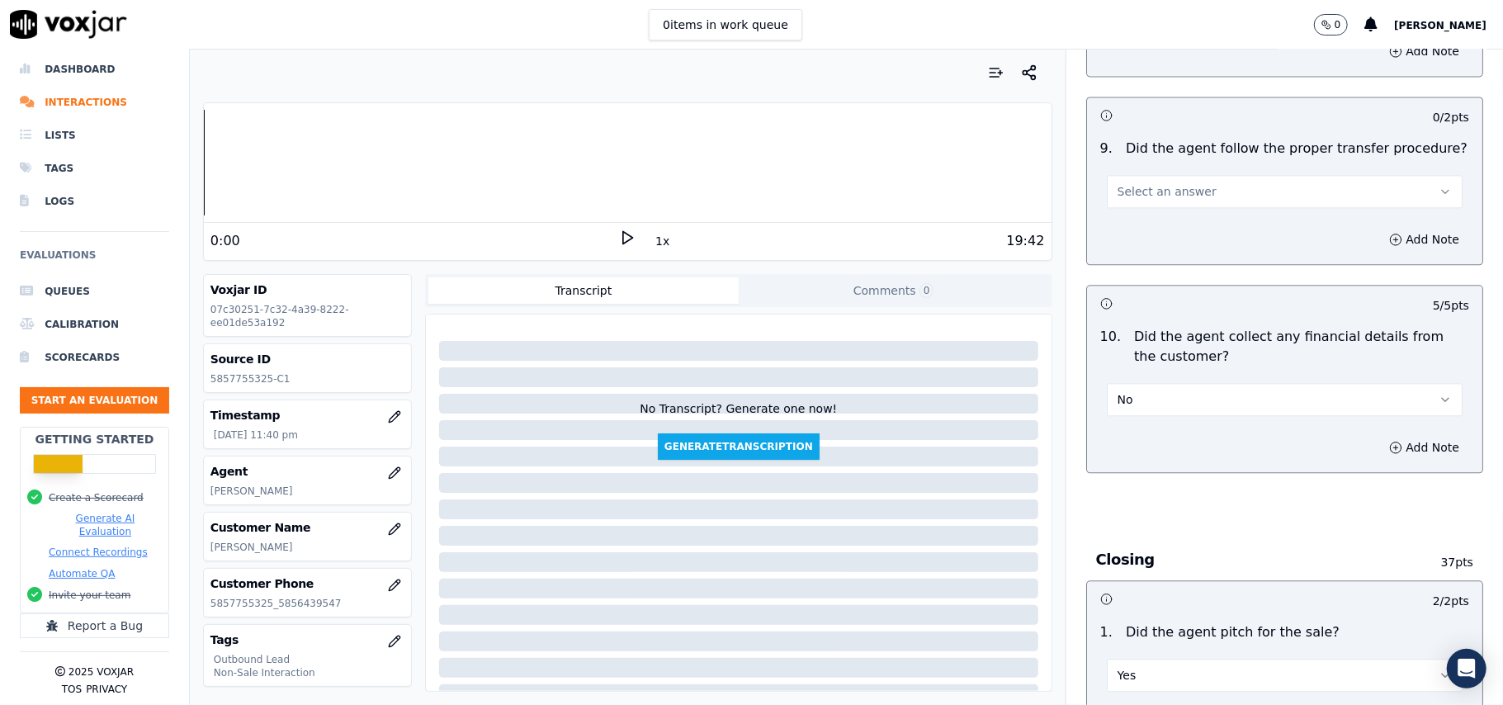
scroll to position [2466, 0]
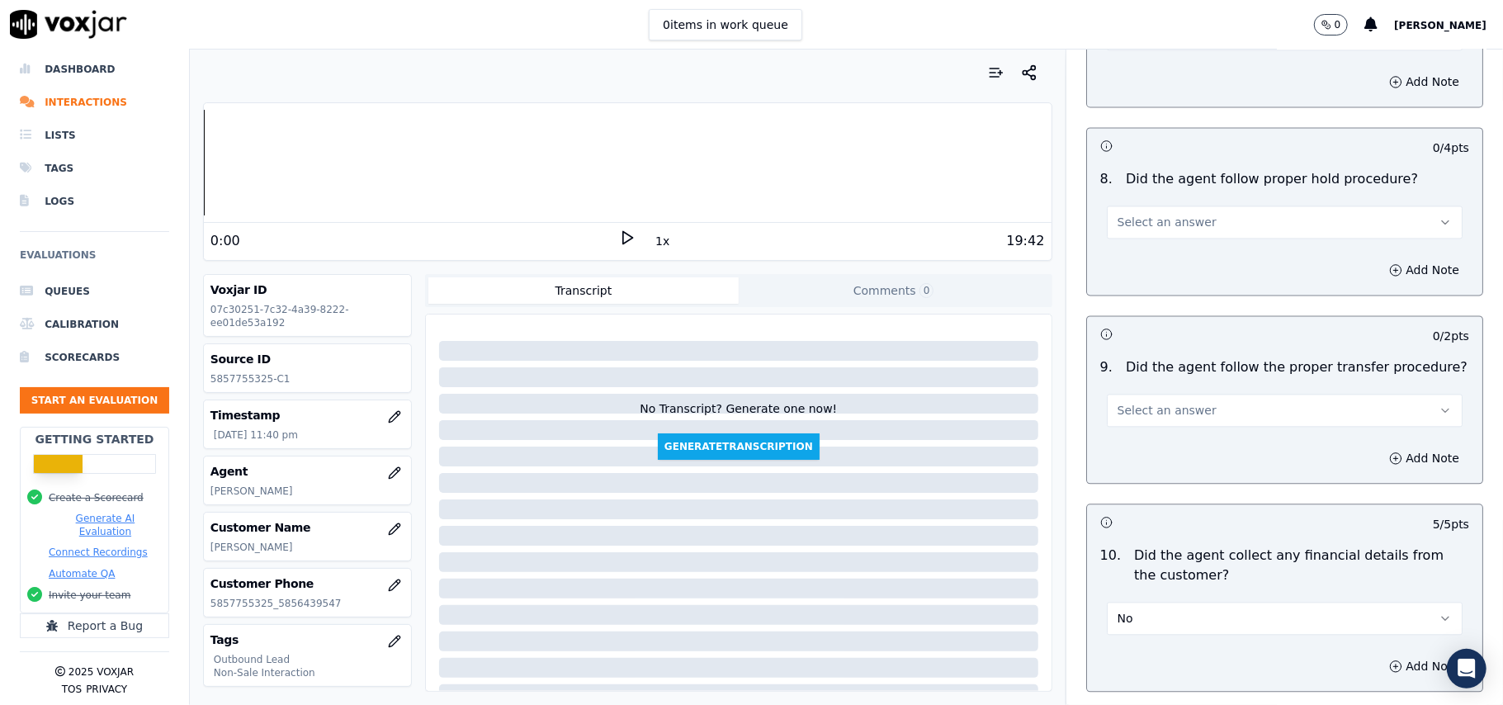
click at [1152, 402] on span "Select an answer" at bounding box center [1167, 410] width 99 height 17
click at [1150, 431] on div "Yes" at bounding box center [1248, 435] width 319 height 26
click at [1179, 214] on span "Select an answer" at bounding box center [1167, 222] width 99 height 17
click at [1177, 241] on div "Yes" at bounding box center [1248, 246] width 319 height 26
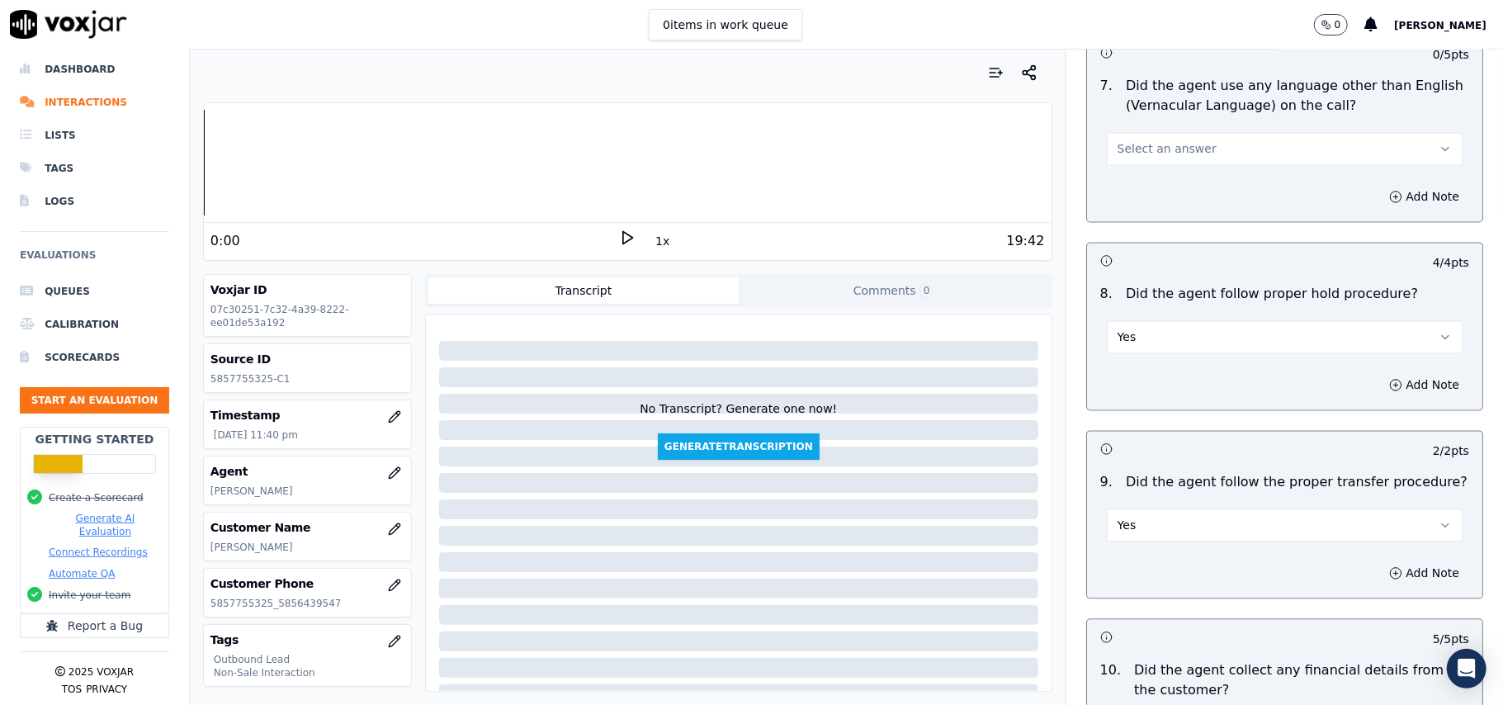
scroll to position [2246, 0]
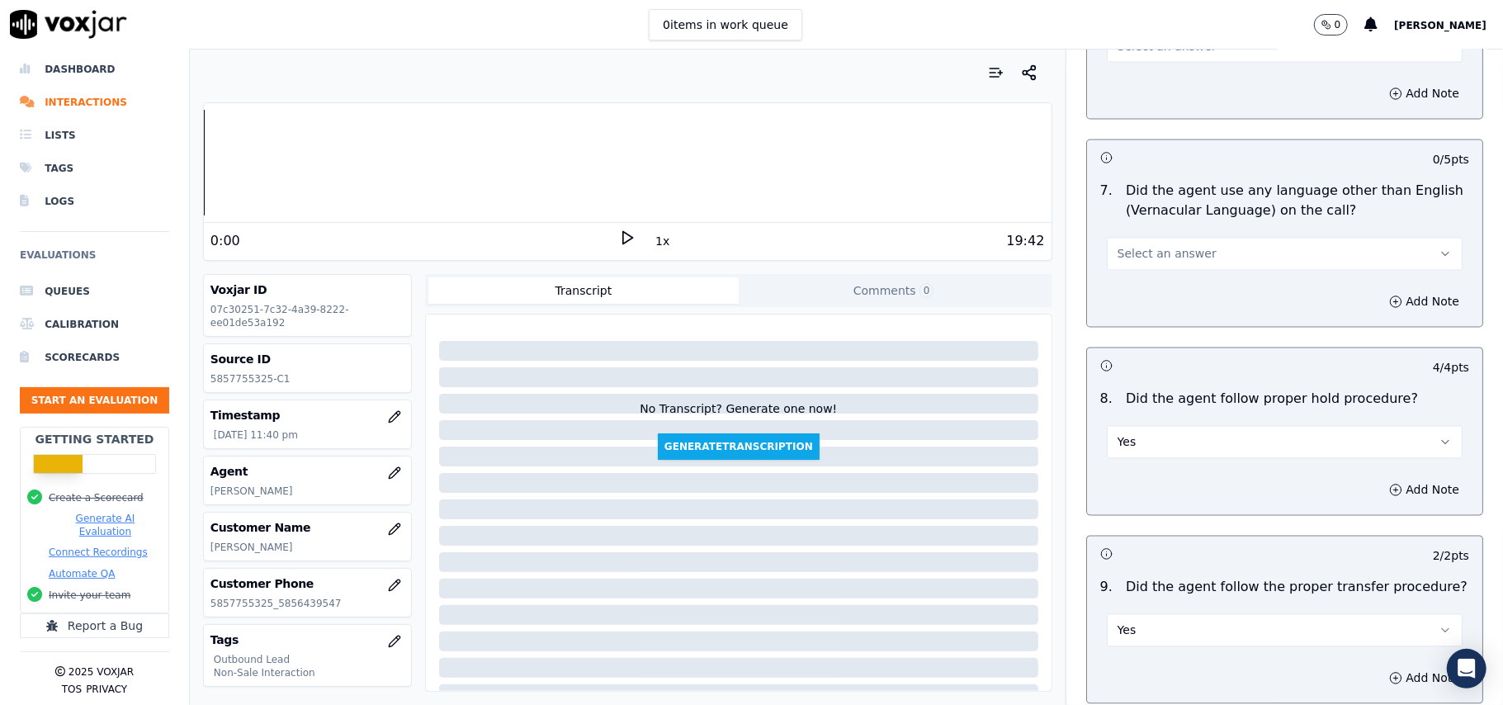
click at [1218, 239] on button "Select an answer" at bounding box center [1285, 254] width 356 height 33
click at [1159, 309] on div "No" at bounding box center [1248, 304] width 319 height 26
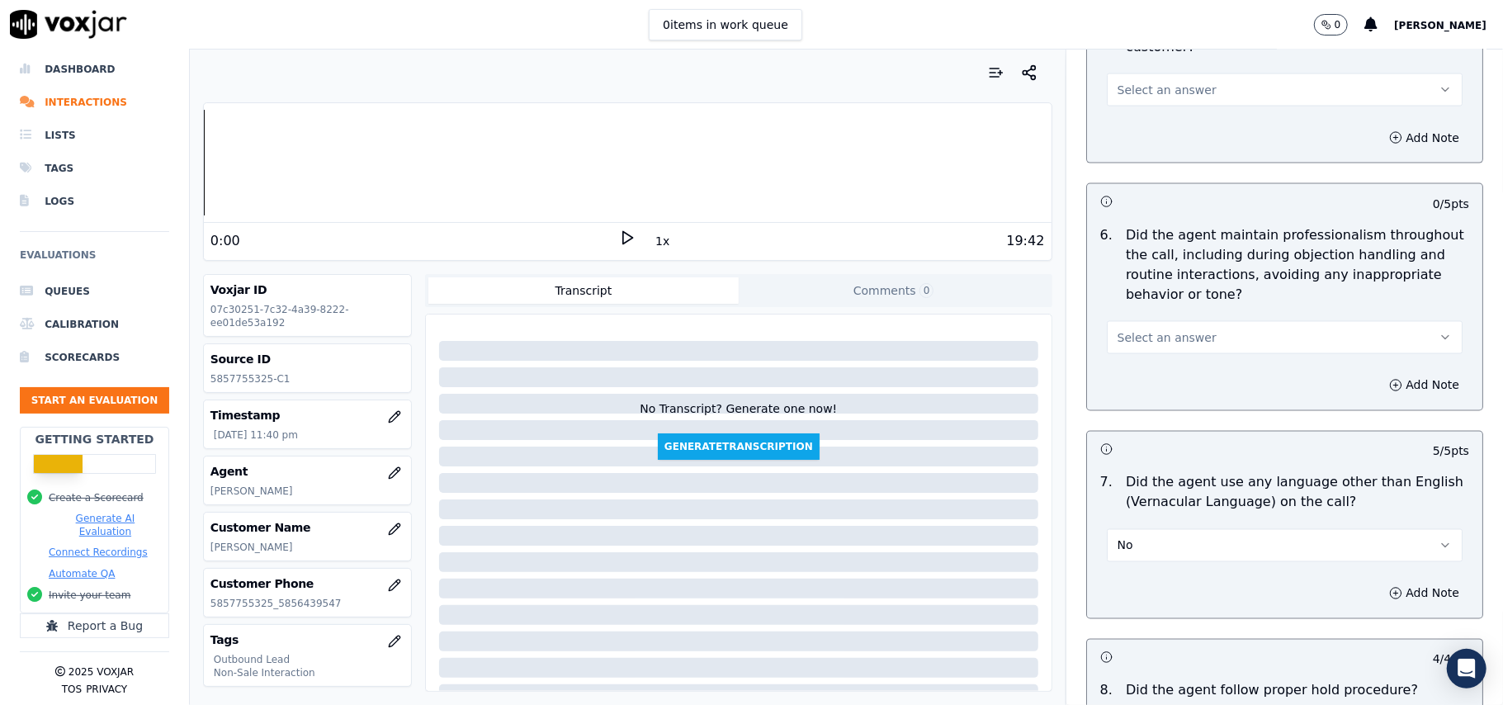
scroll to position [1916, 0]
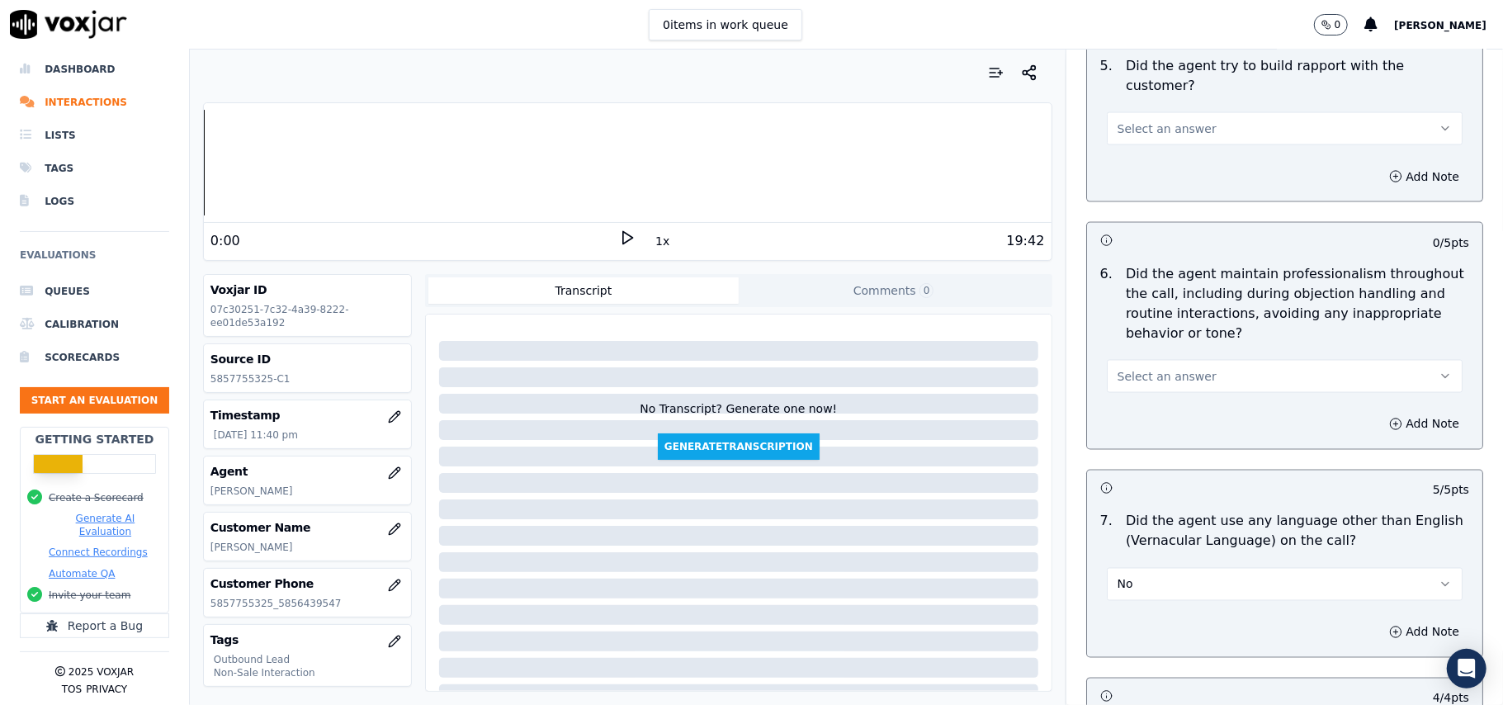
click at [1165, 360] on button "Select an answer" at bounding box center [1285, 376] width 356 height 33
click at [1137, 400] on div "Yes" at bounding box center [1248, 398] width 319 height 26
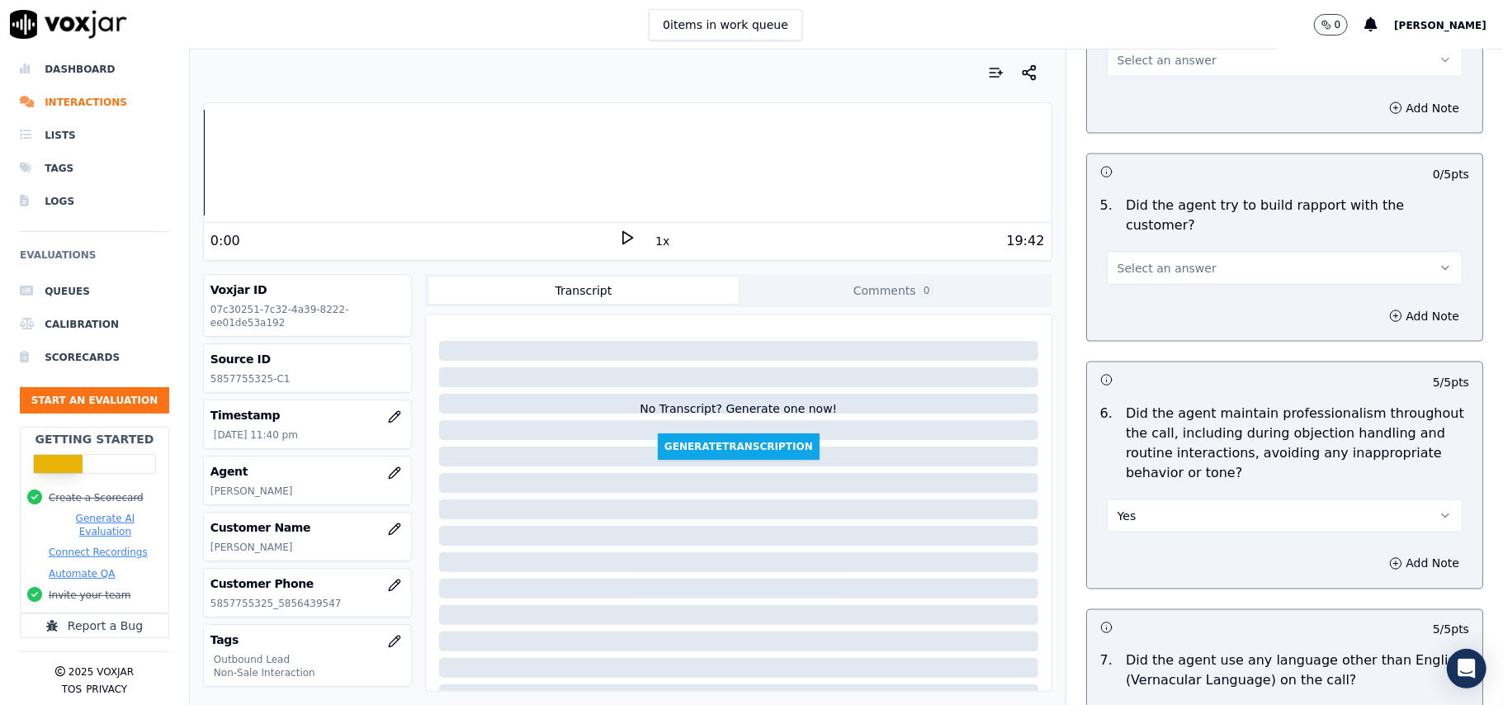
scroll to position [1695, 0]
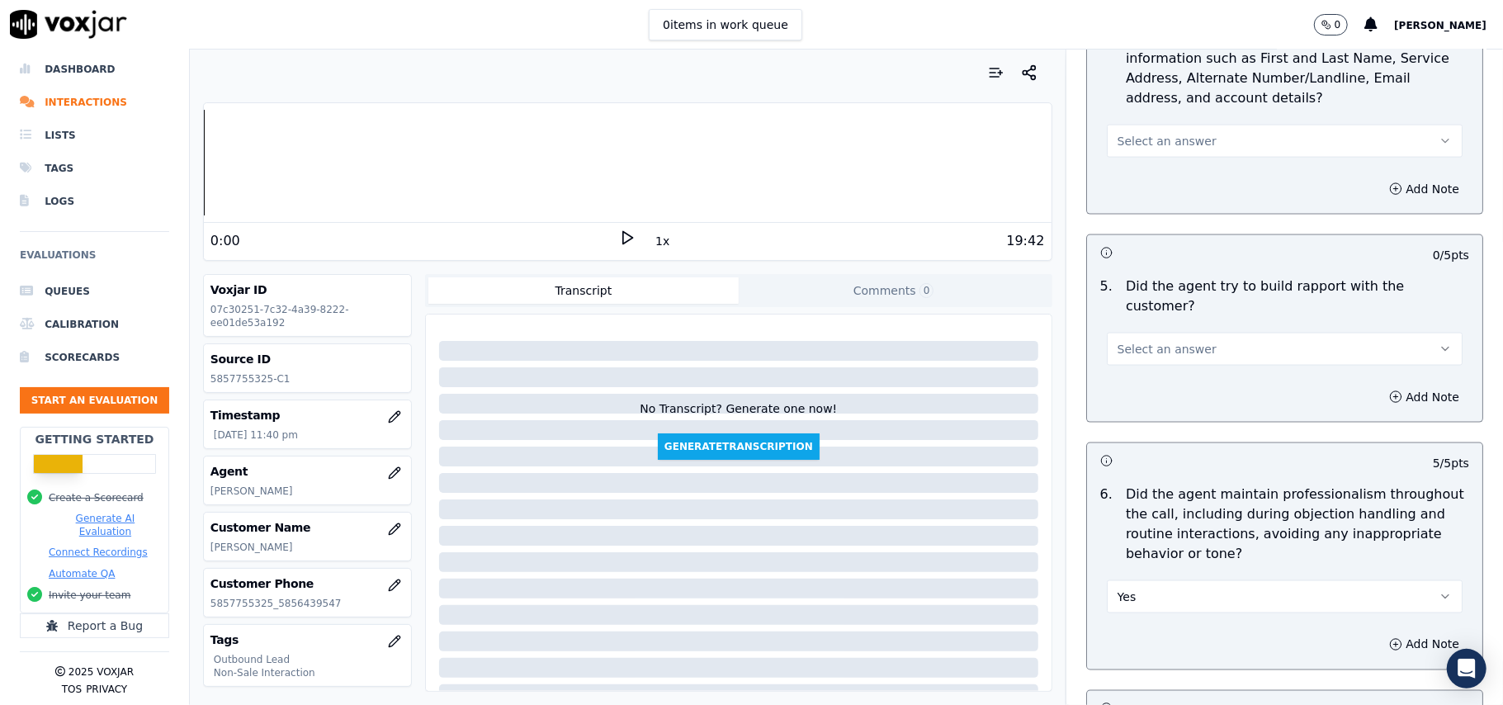
click at [1166, 341] on span "Select an answer" at bounding box center [1167, 349] width 99 height 17
click at [1137, 395] on div "No" at bounding box center [1248, 397] width 319 height 26
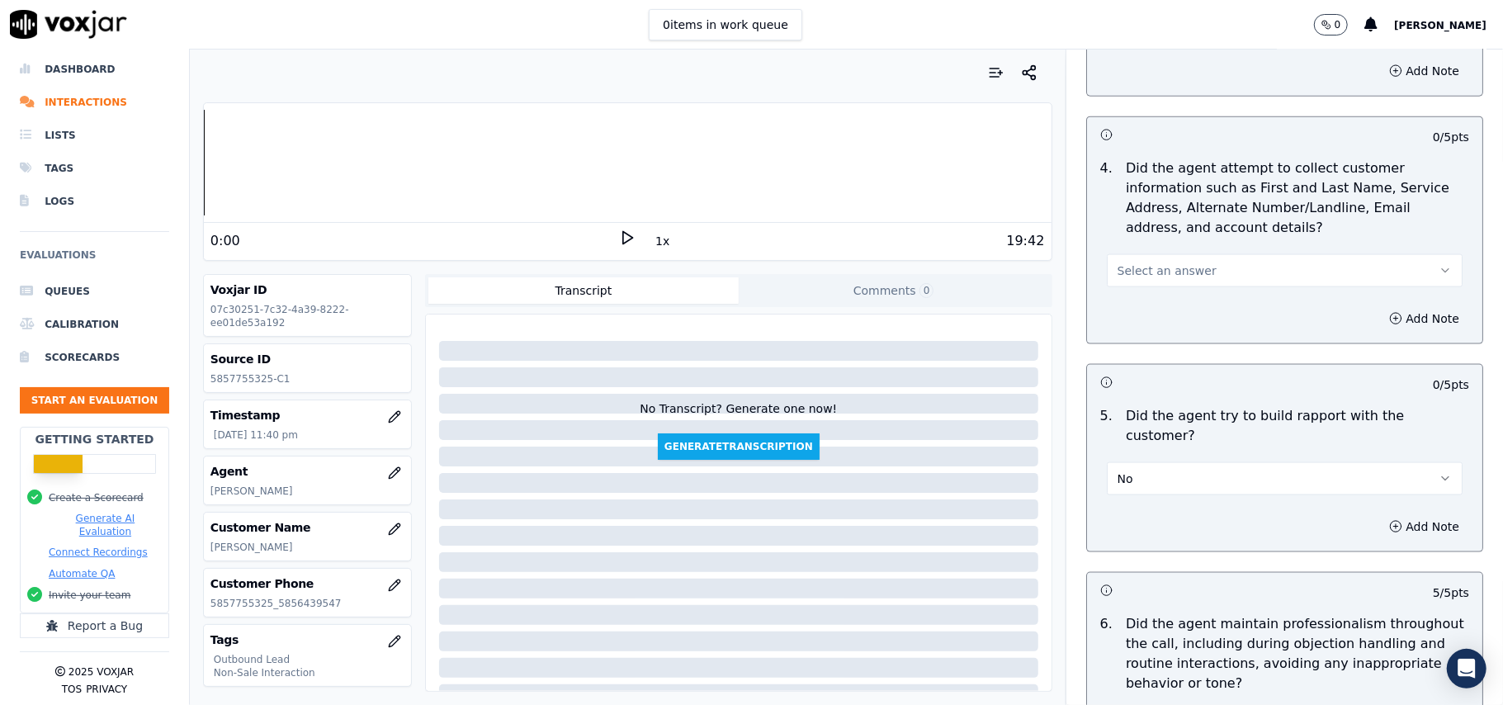
scroll to position [1365, 0]
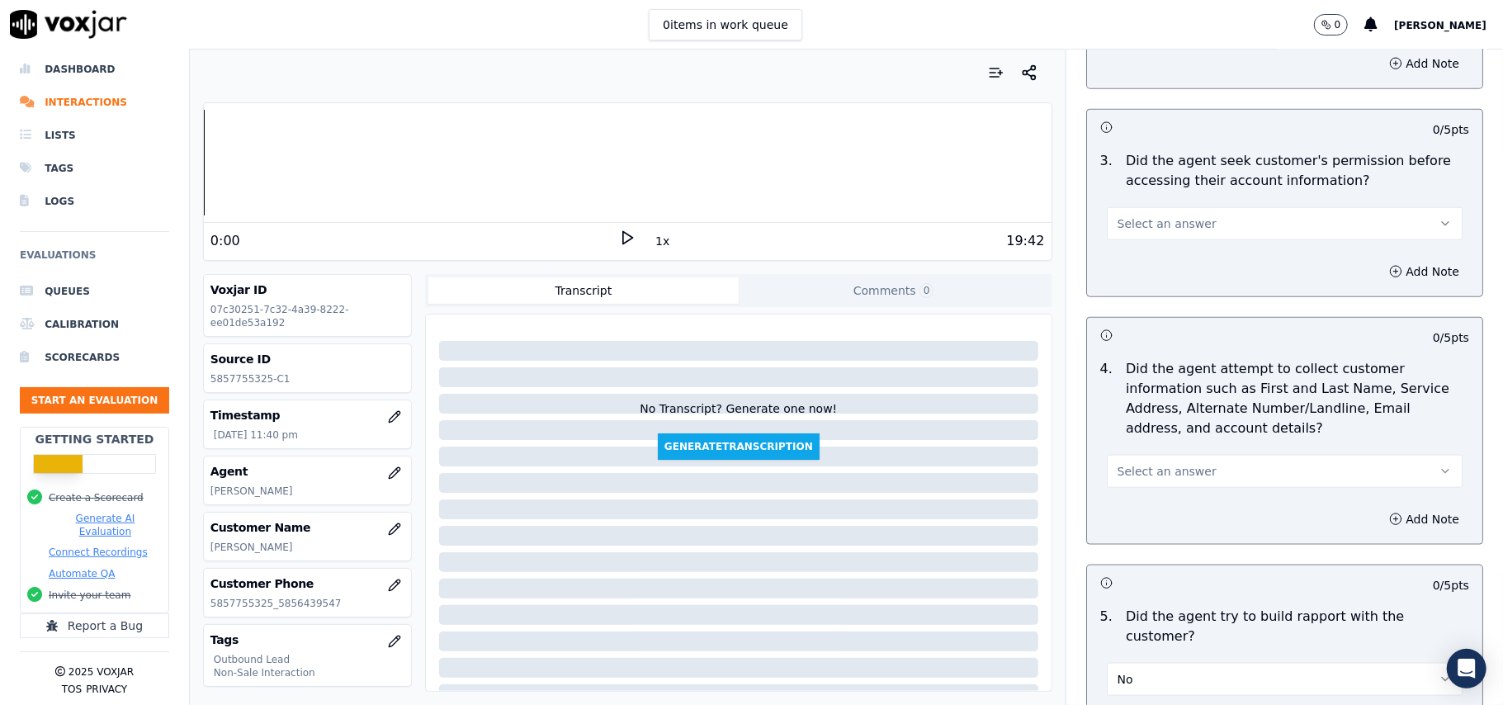
click at [1153, 463] on button "Select an answer" at bounding box center [1285, 471] width 356 height 33
click at [1136, 513] on div "Yes" at bounding box center [1248, 512] width 319 height 26
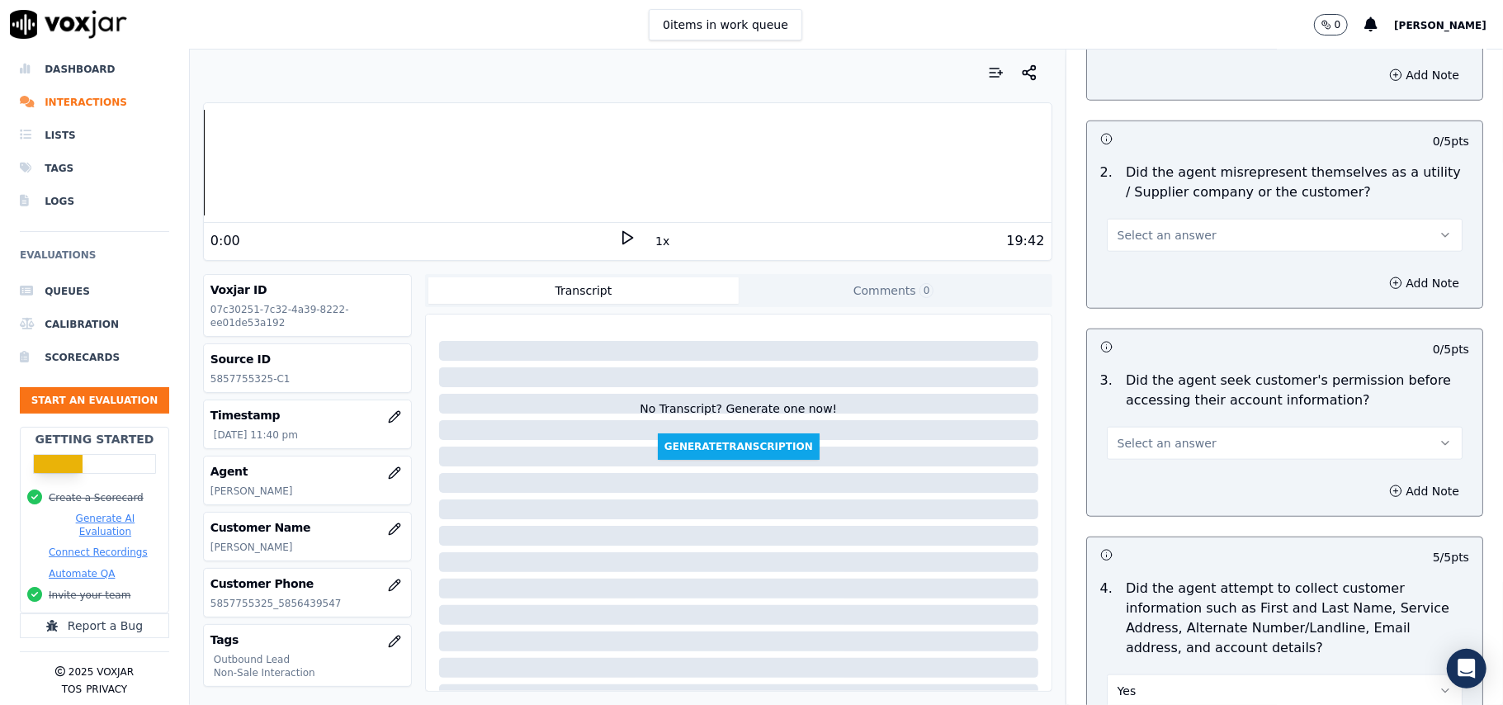
click at [1151, 447] on span "Select an answer" at bounding box center [1167, 443] width 99 height 17
click at [1139, 485] on div "Yes" at bounding box center [1248, 484] width 319 height 26
drag, startPoint x: 1176, startPoint y: 232, endPoint x: 1176, endPoint y: 252, distance: 19.8
click at [1176, 231] on span "Select an answer" at bounding box center [1167, 235] width 99 height 17
click at [1174, 274] on div "Yes" at bounding box center [1248, 275] width 319 height 26
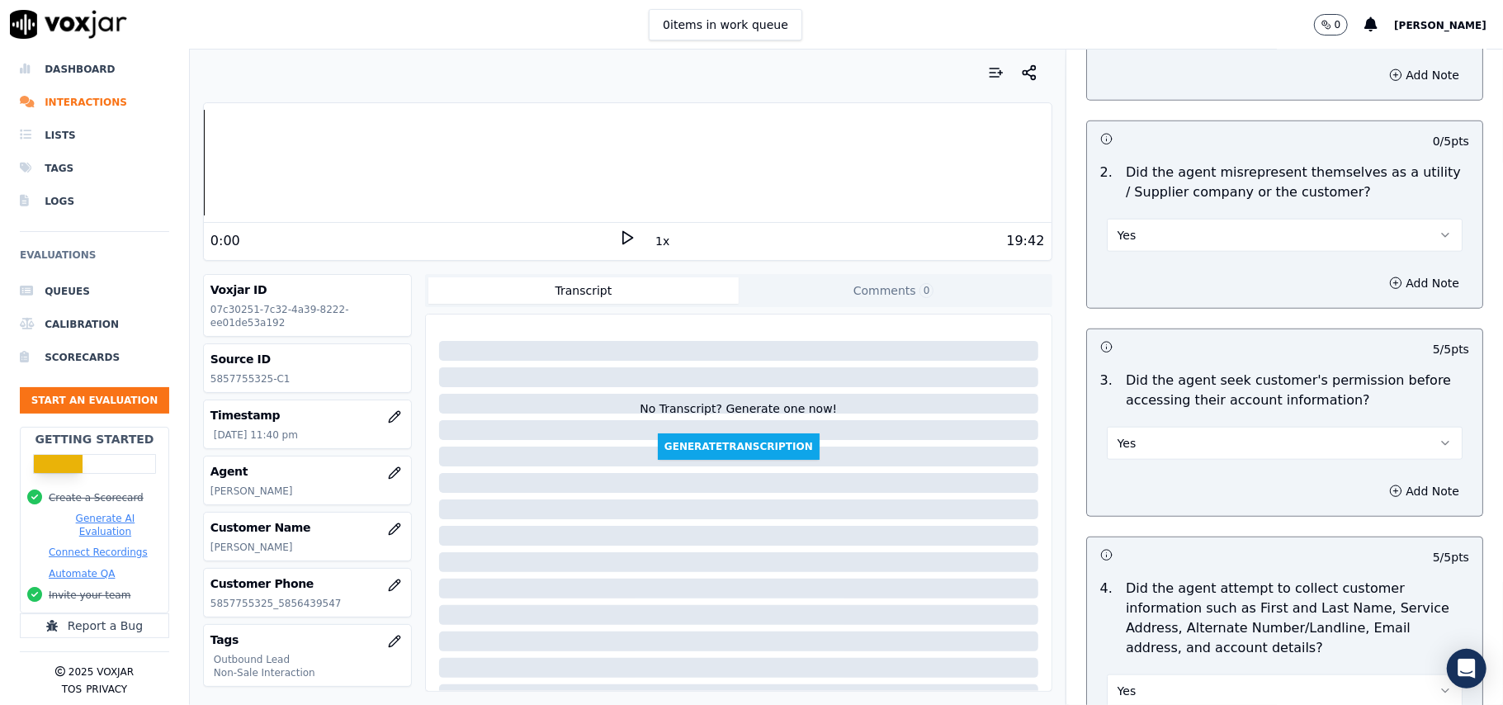
click at [1170, 245] on button "Yes" at bounding box center [1285, 235] width 356 height 33
click at [1152, 295] on div "No" at bounding box center [1248, 302] width 319 height 26
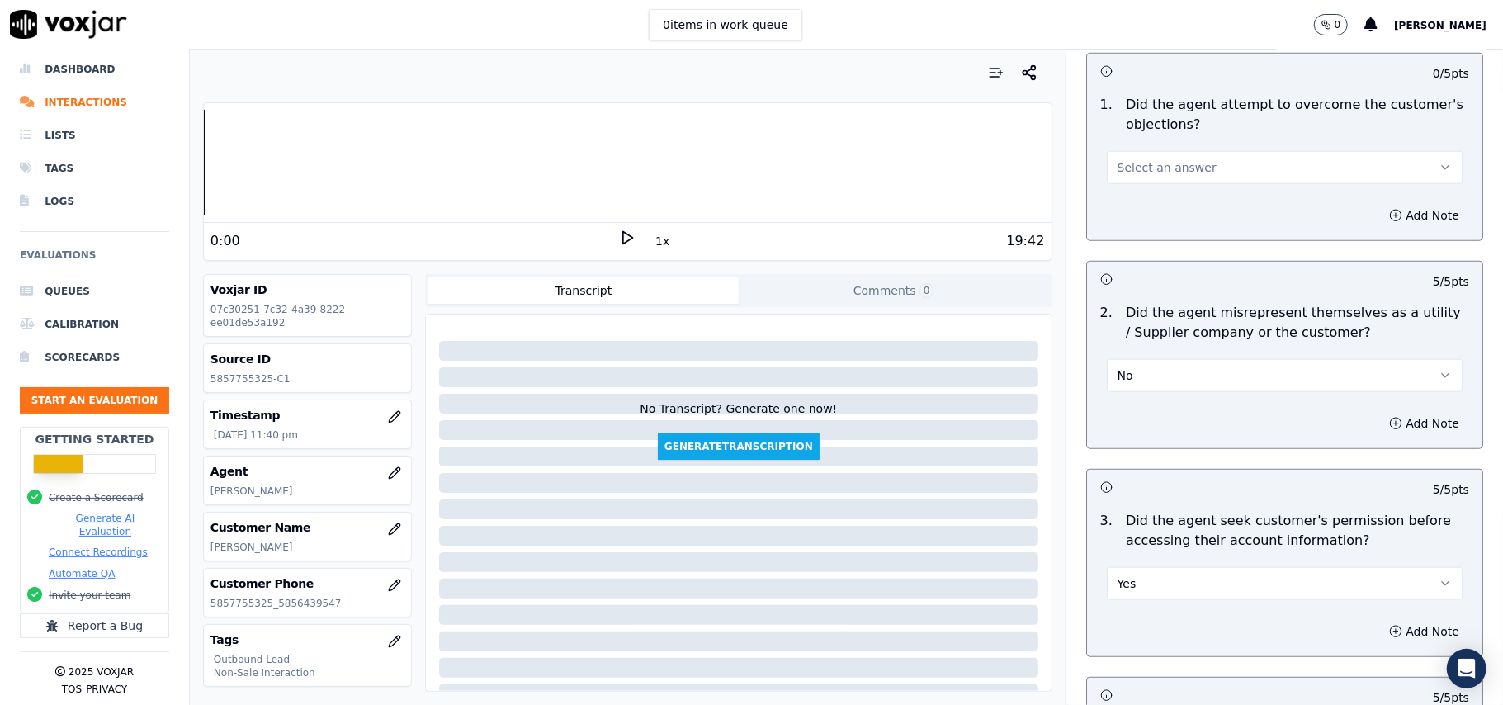
scroll to position [925, 0]
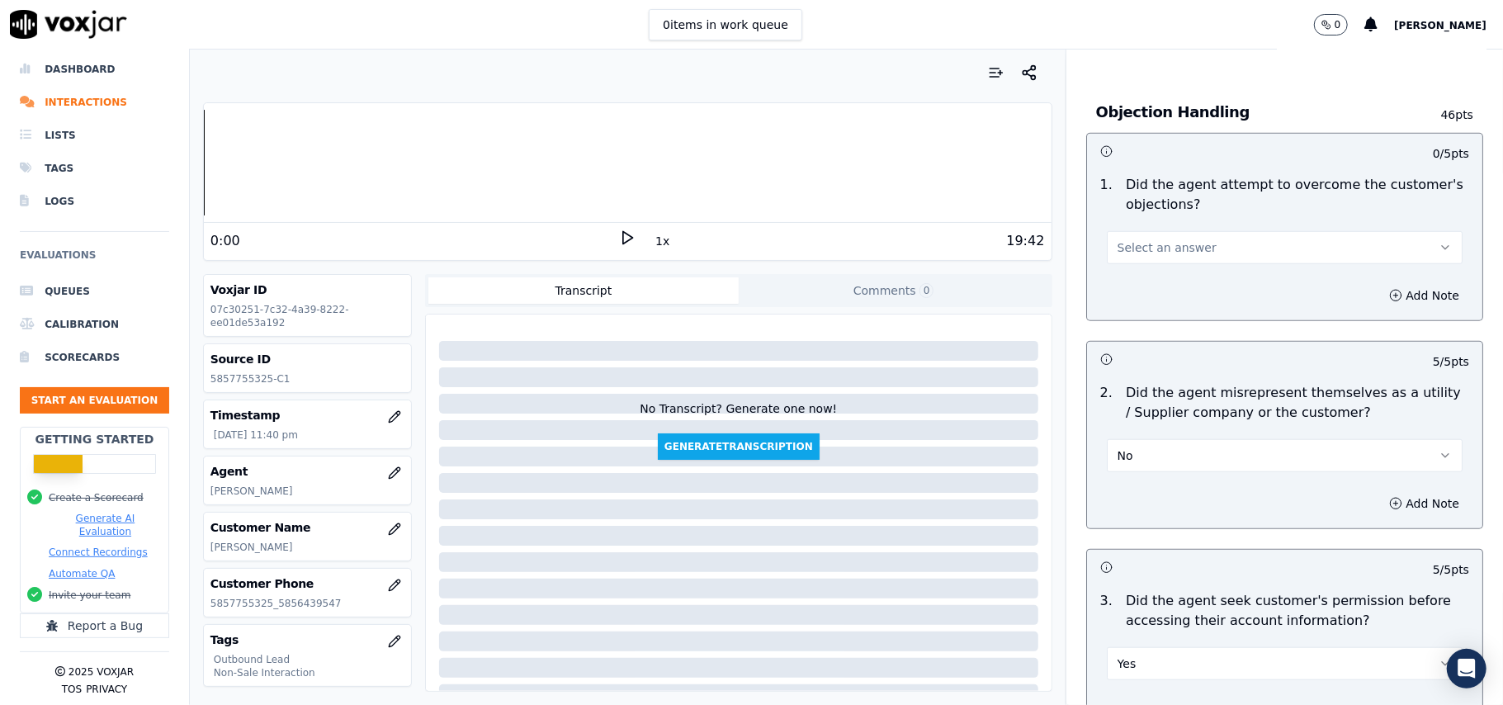
click at [1170, 239] on button "Select an answer" at bounding box center [1285, 247] width 356 height 33
click at [1156, 294] on div "Yes" at bounding box center [1248, 287] width 319 height 26
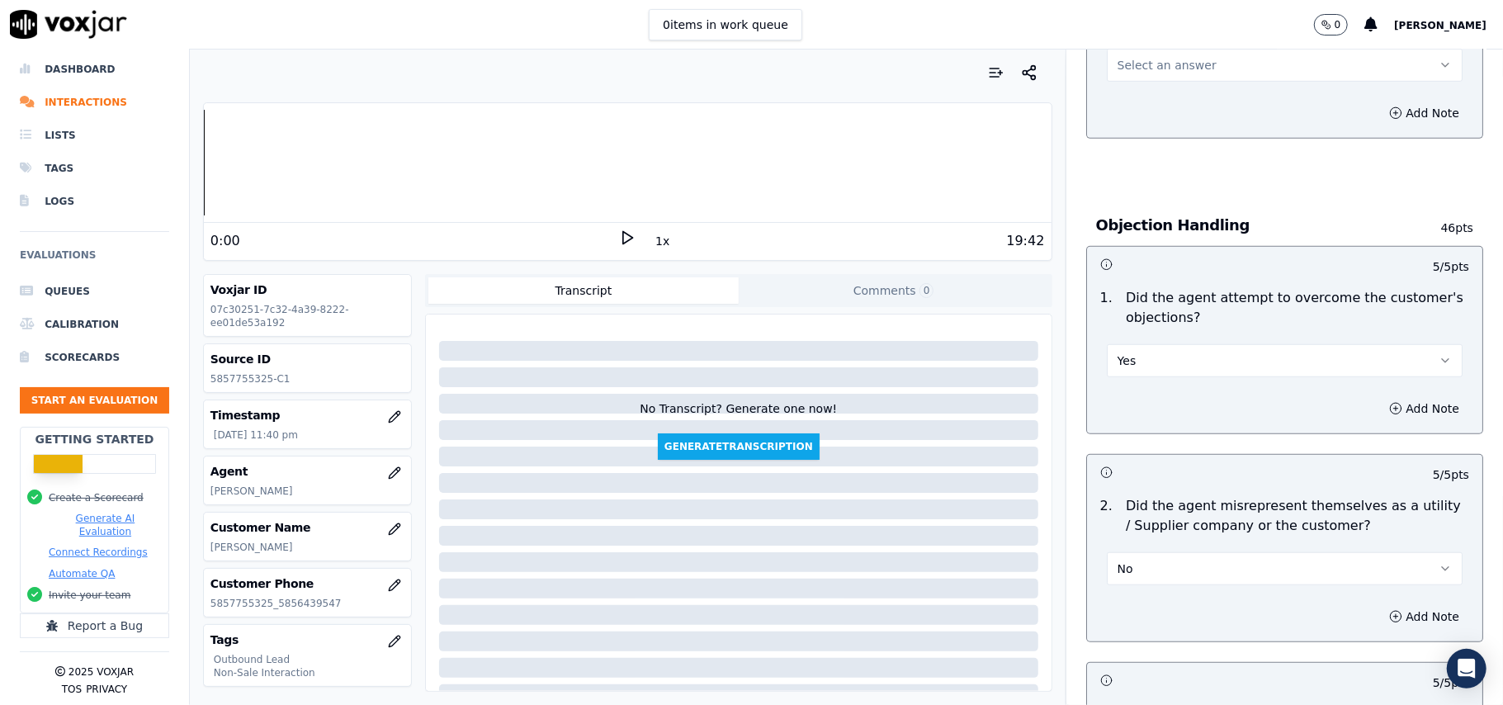
scroll to position [705, 0]
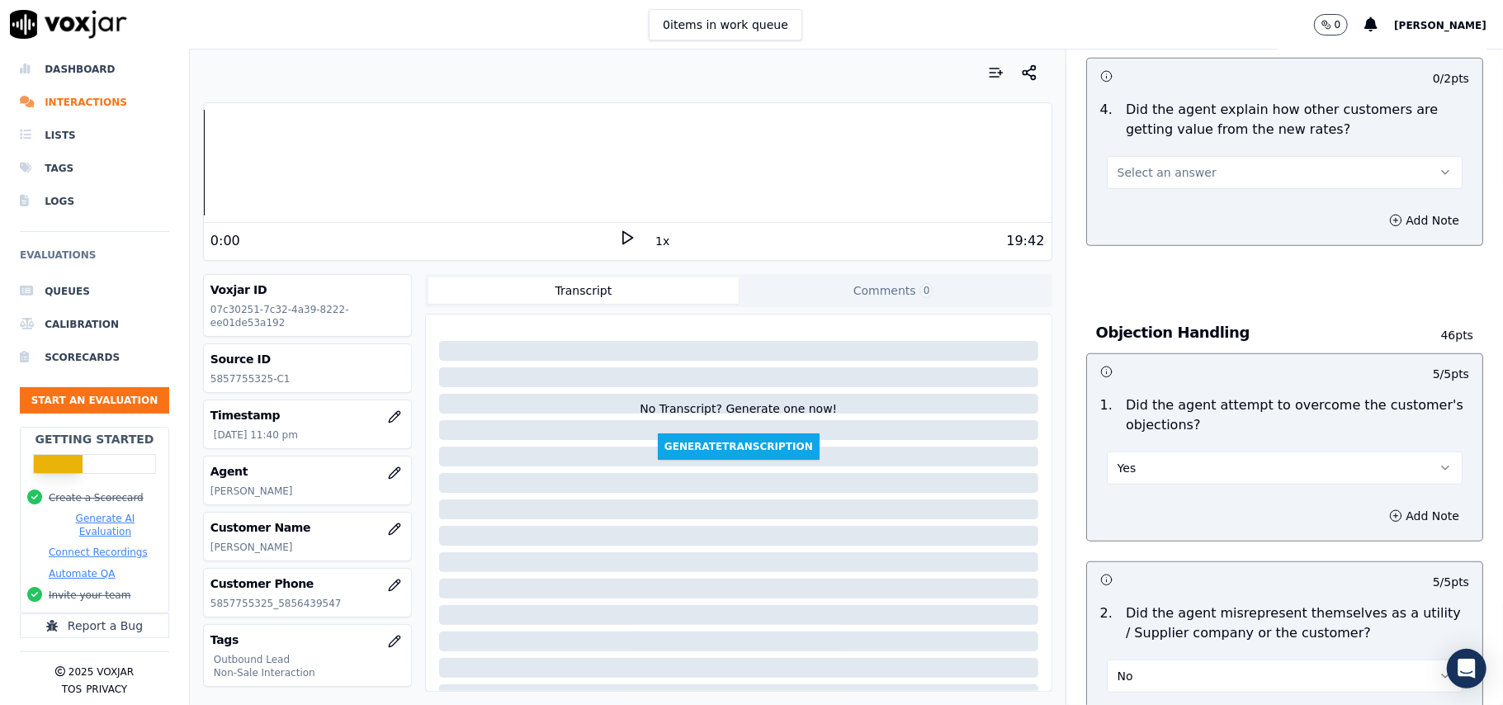
click at [1153, 191] on div "4 . Did the agent explain how other customers are getting value from the new ra…" at bounding box center [1284, 144] width 395 height 102
click at [1154, 175] on span "Select an answer" at bounding box center [1167, 172] width 99 height 17
click at [1156, 239] on div "No" at bounding box center [1248, 237] width 319 height 26
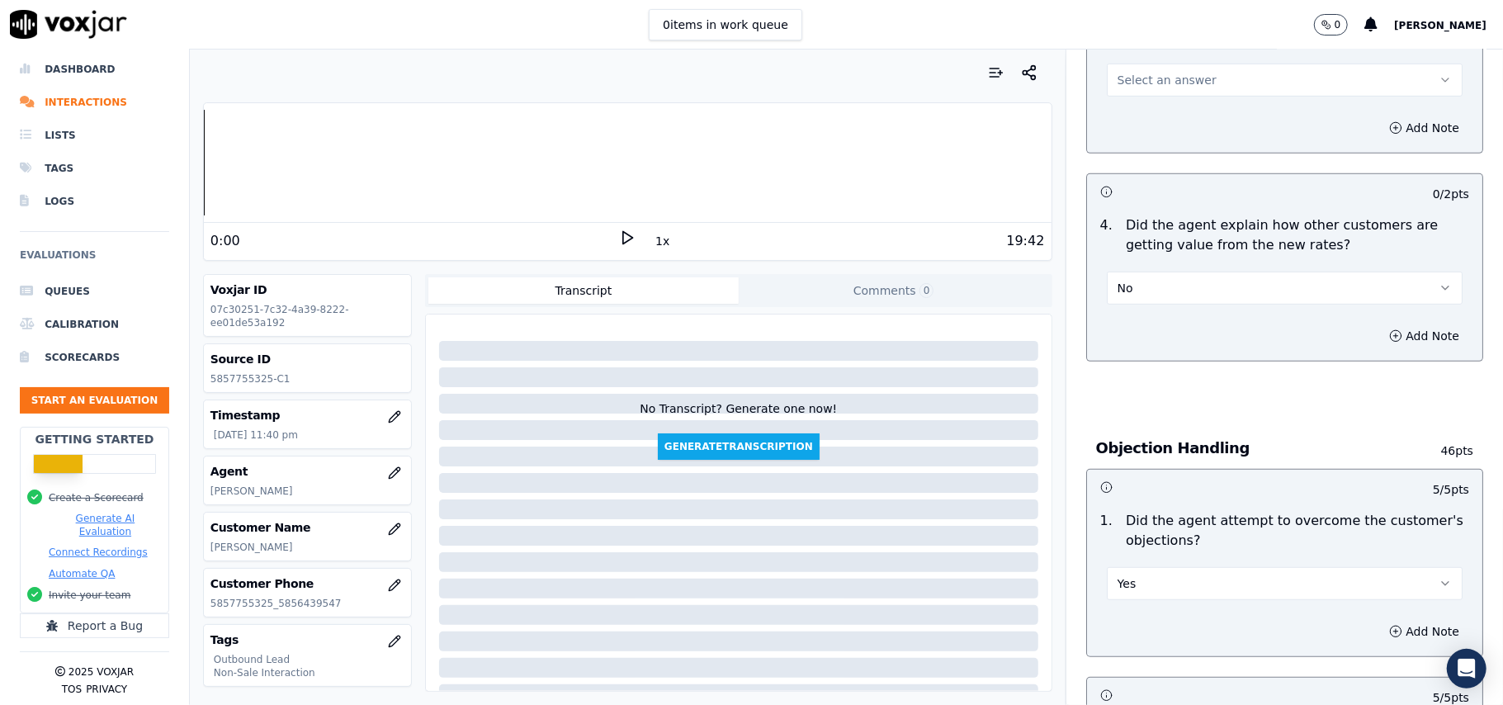
scroll to position [485, 0]
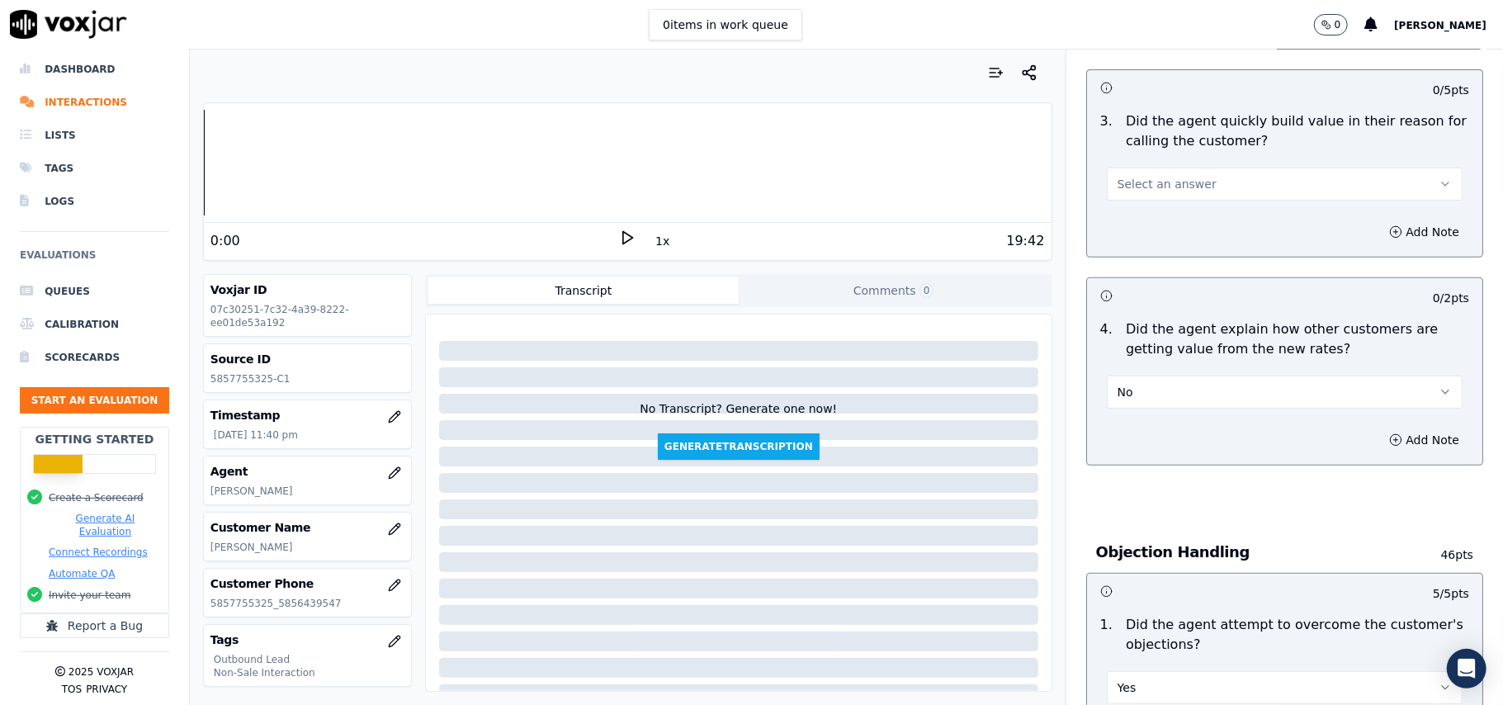
click at [1164, 375] on div "No" at bounding box center [1285, 390] width 356 height 36
click at [1130, 414] on div "4 . Did the agent explain how other customers are getting value from the new ra…" at bounding box center [1284, 364] width 395 height 102
click at [1134, 390] on button "No" at bounding box center [1285, 392] width 356 height 33
click at [1140, 432] on div "Yes" at bounding box center [1248, 431] width 319 height 26
click at [1130, 172] on button "Select an answer" at bounding box center [1285, 184] width 356 height 33
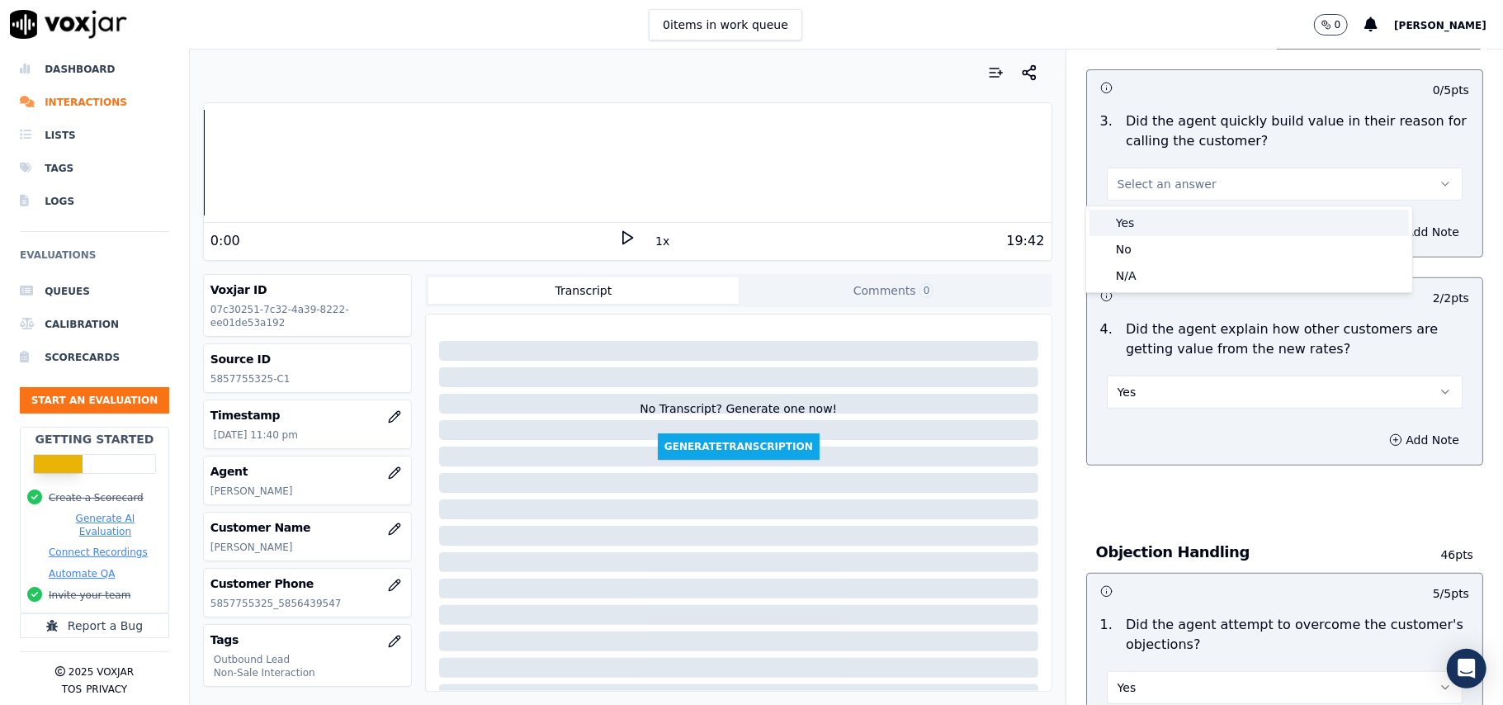
click at [1140, 220] on div "Yes" at bounding box center [1248, 223] width 319 height 26
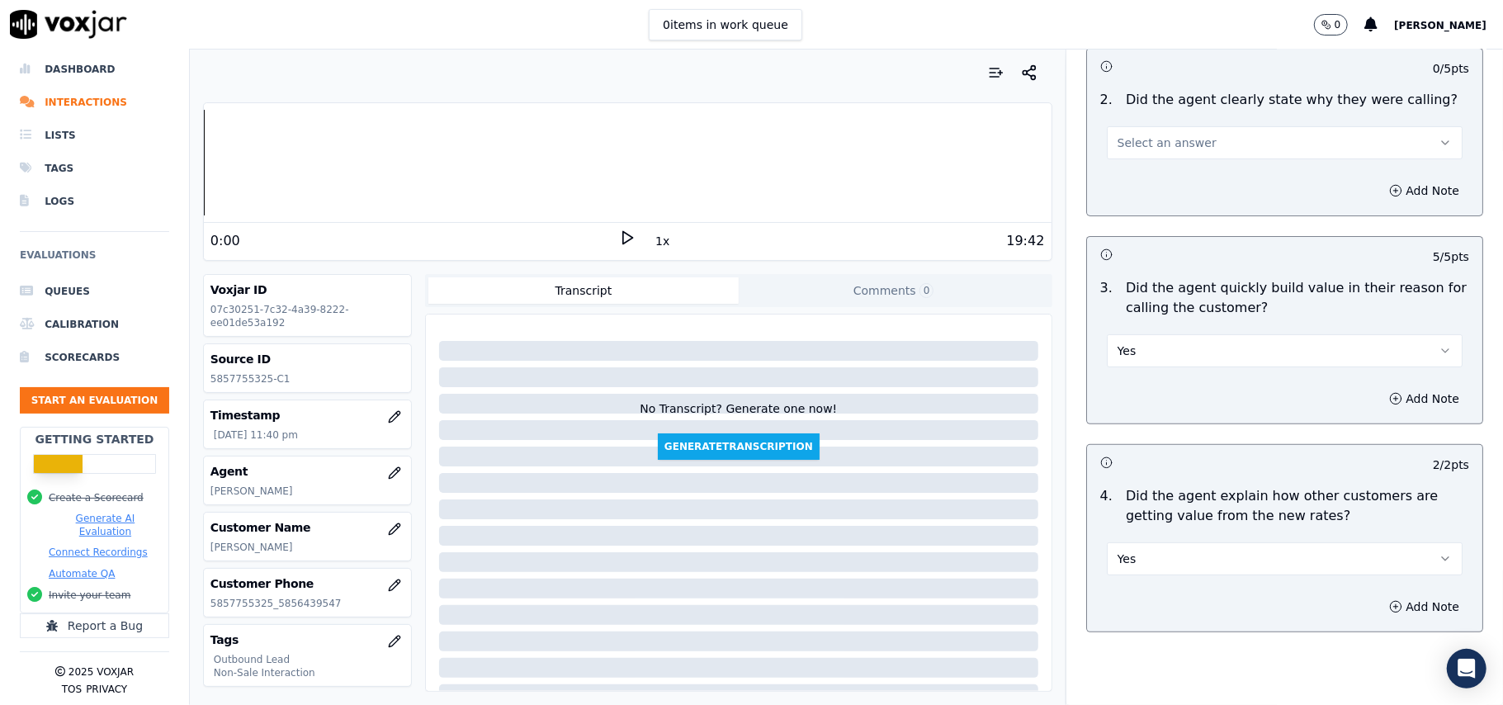
scroll to position [155, 0]
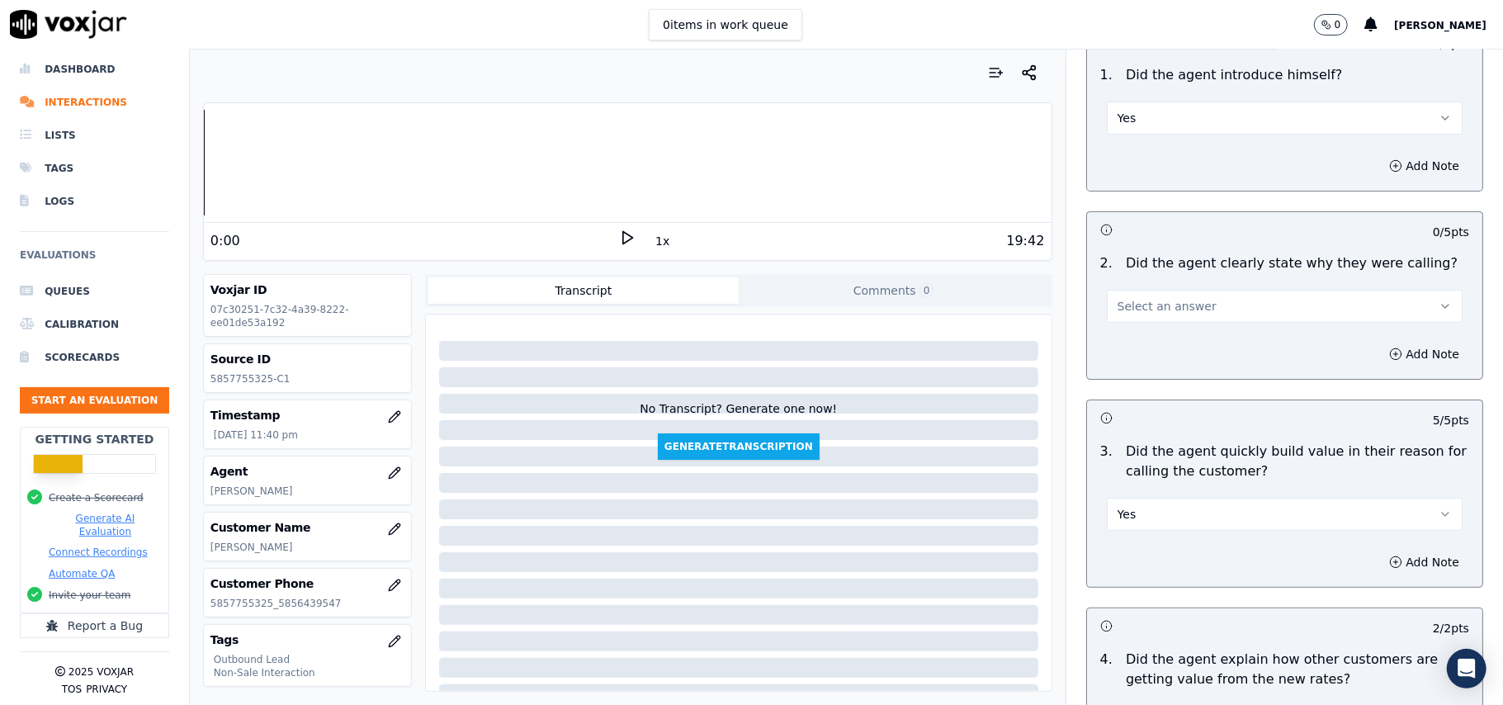
click at [1179, 301] on span "Select an answer" at bounding box center [1167, 306] width 99 height 17
click at [1159, 344] on div "Yes" at bounding box center [1248, 344] width 319 height 26
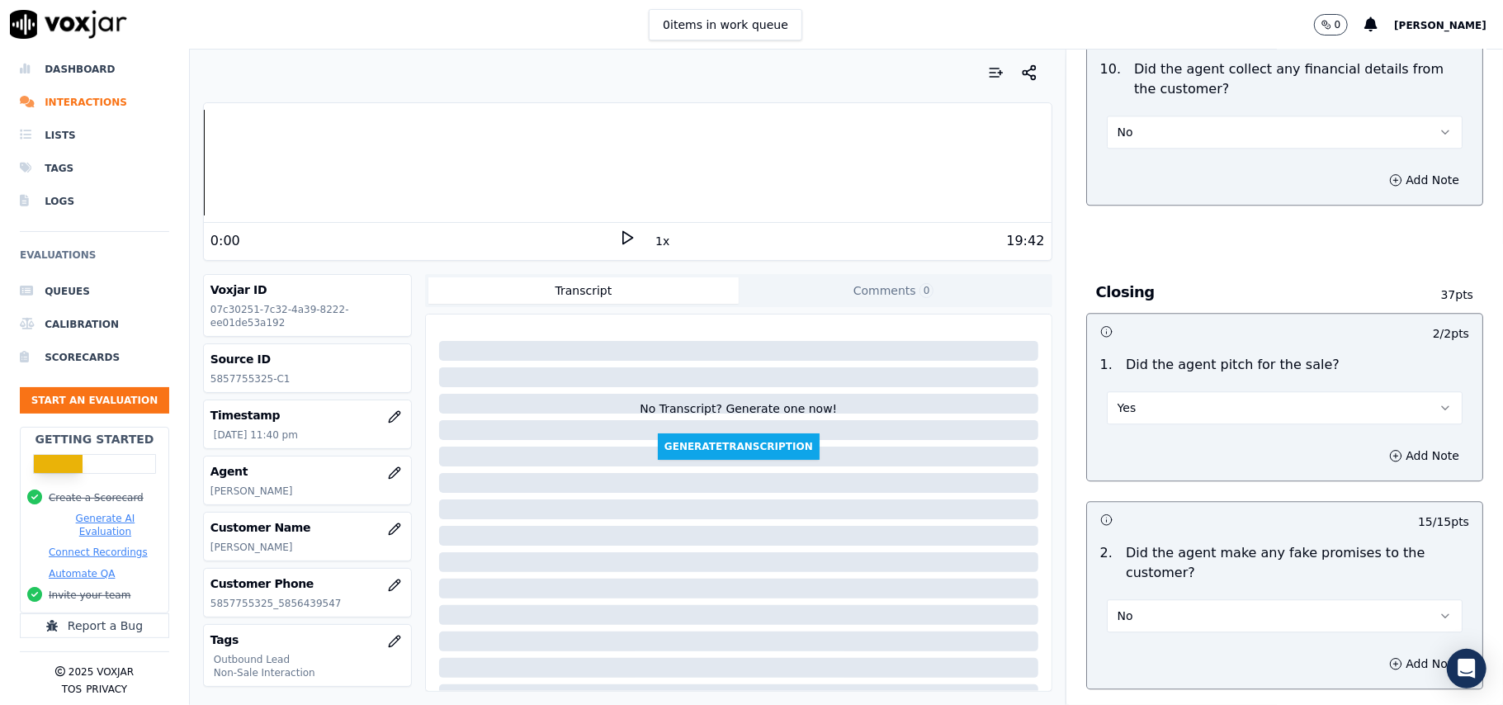
scroll to position [4117, 0]
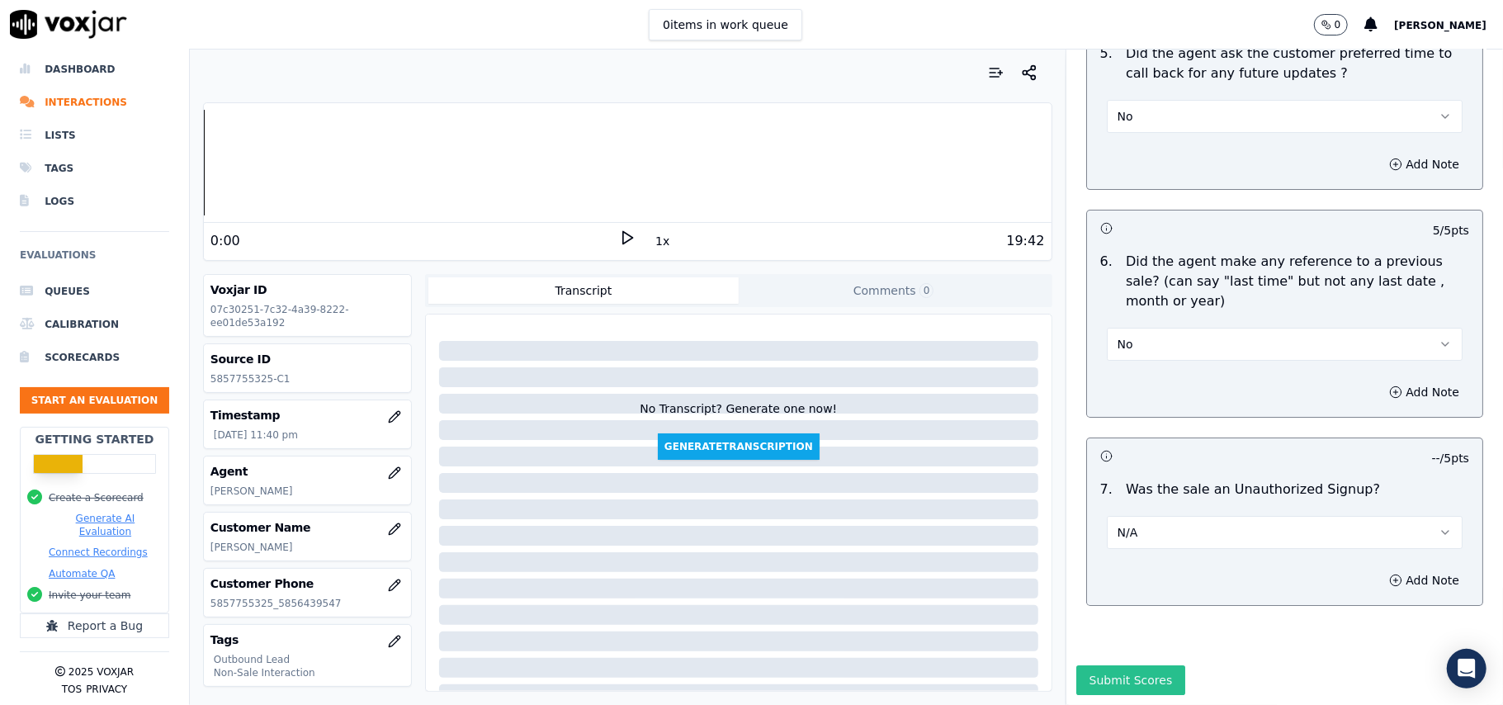
click at [1131, 665] on button "Submit Scores" at bounding box center [1131, 680] width 110 height 30
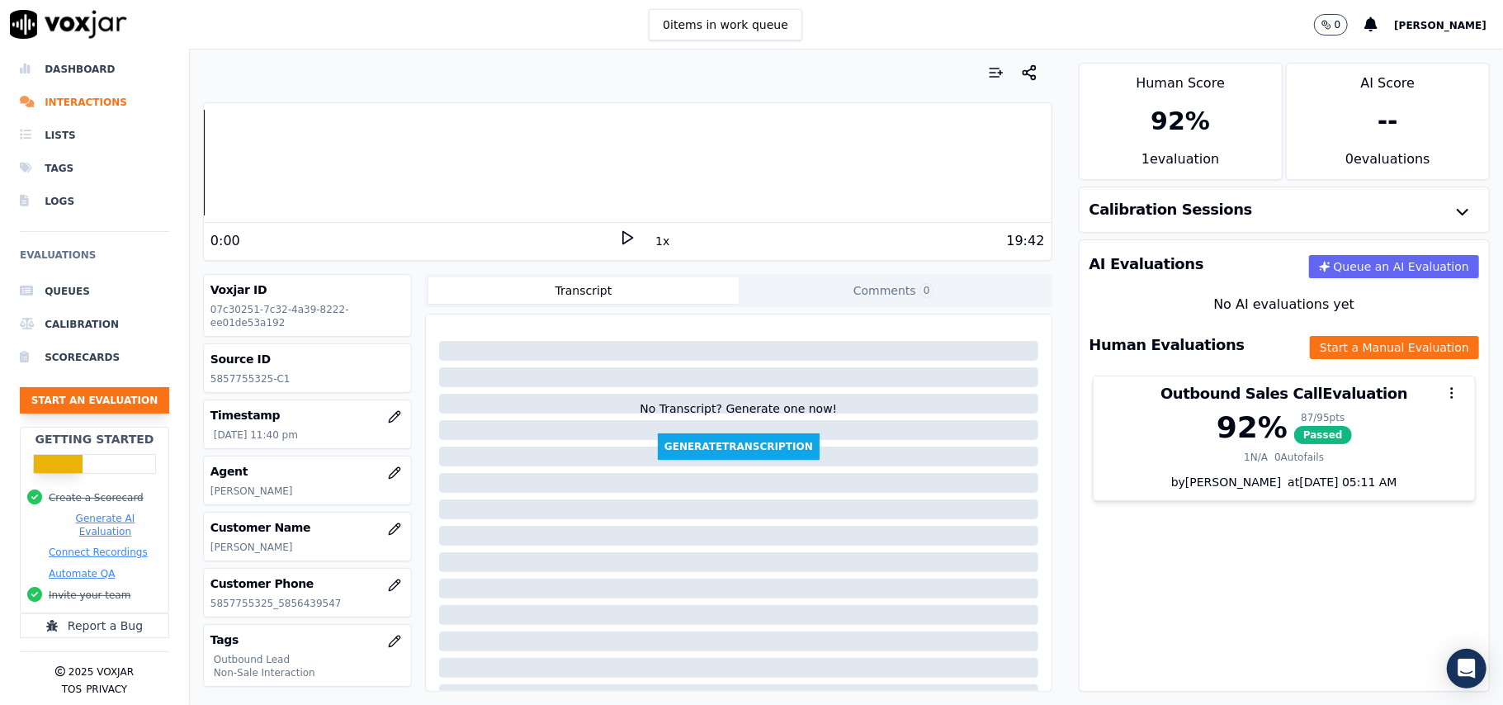
click at [51, 387] on button "Start an Evaluation" at bounding box center [94, 400] width 149 height 26
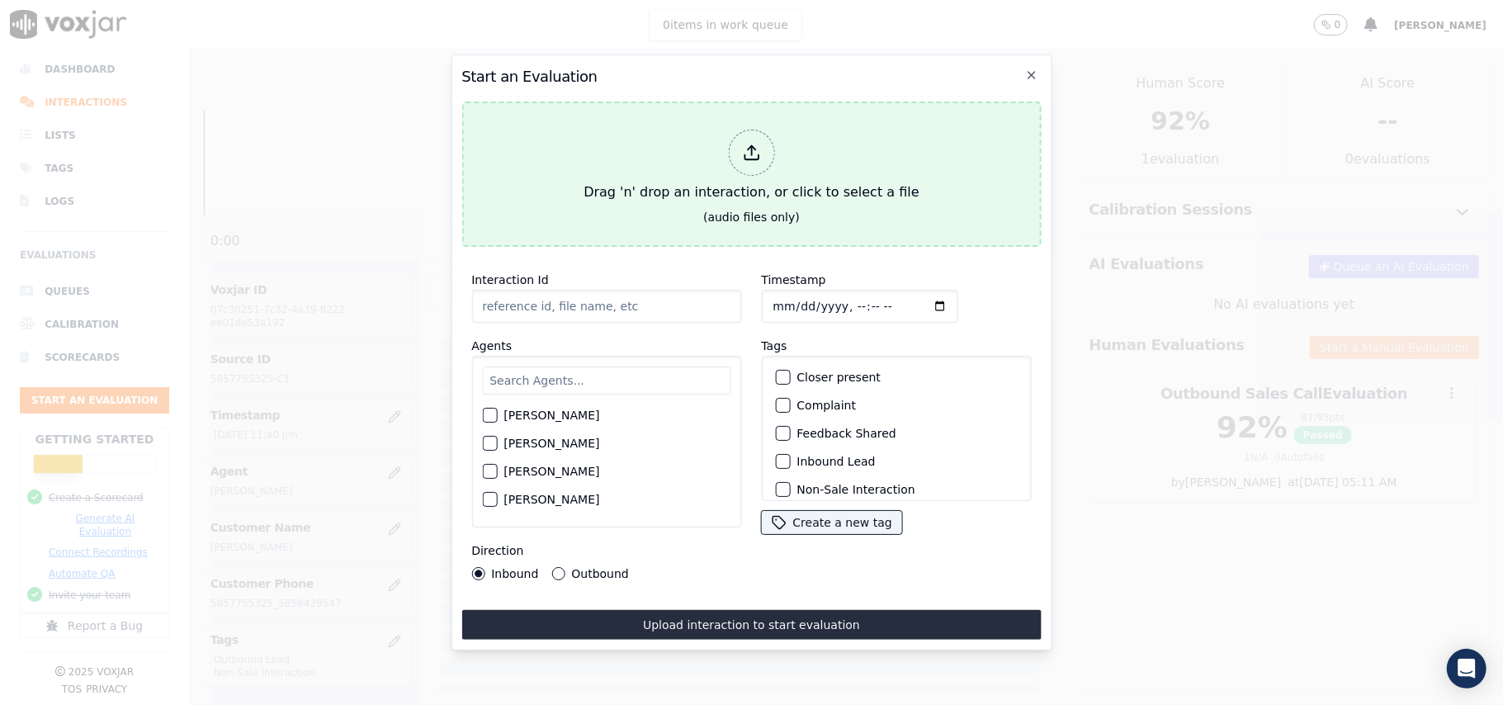
click at [733, 145] on div at bounding box center [751, 153] width 46 height 46
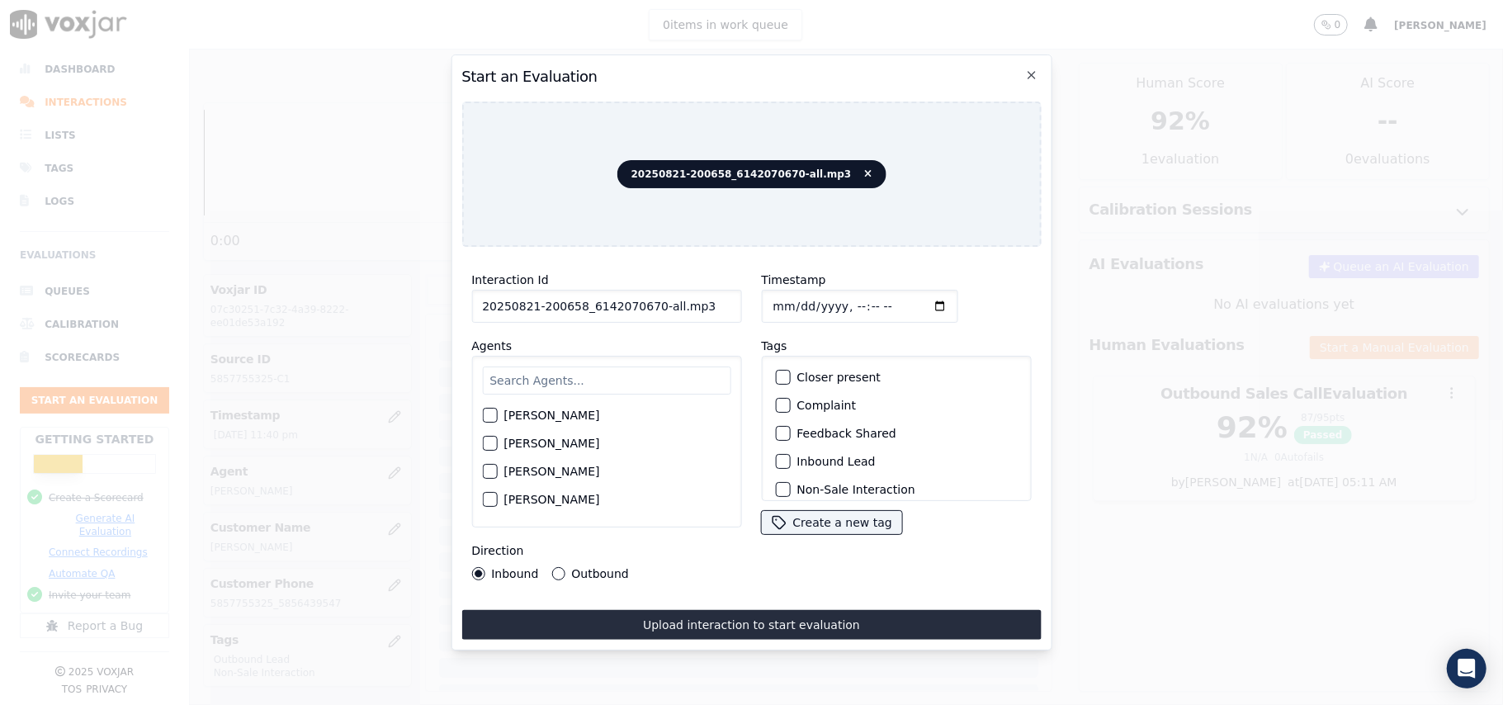
drag, startPoint x: 707, startPoint y: 291, endPoint x: 645, endPoint y: 298, distance: 63.1
click at [645, 298] on input "20250821-200658_6142070670-all.mp3" at bounding box center [606, 306] width 270 height 33
type input "20250821-200658_6142070670-C1"
click at [792, 300] on input "Timestamp" at bounding box center [859, 306] width 196 height 33
type input "[DATE]T23:42"
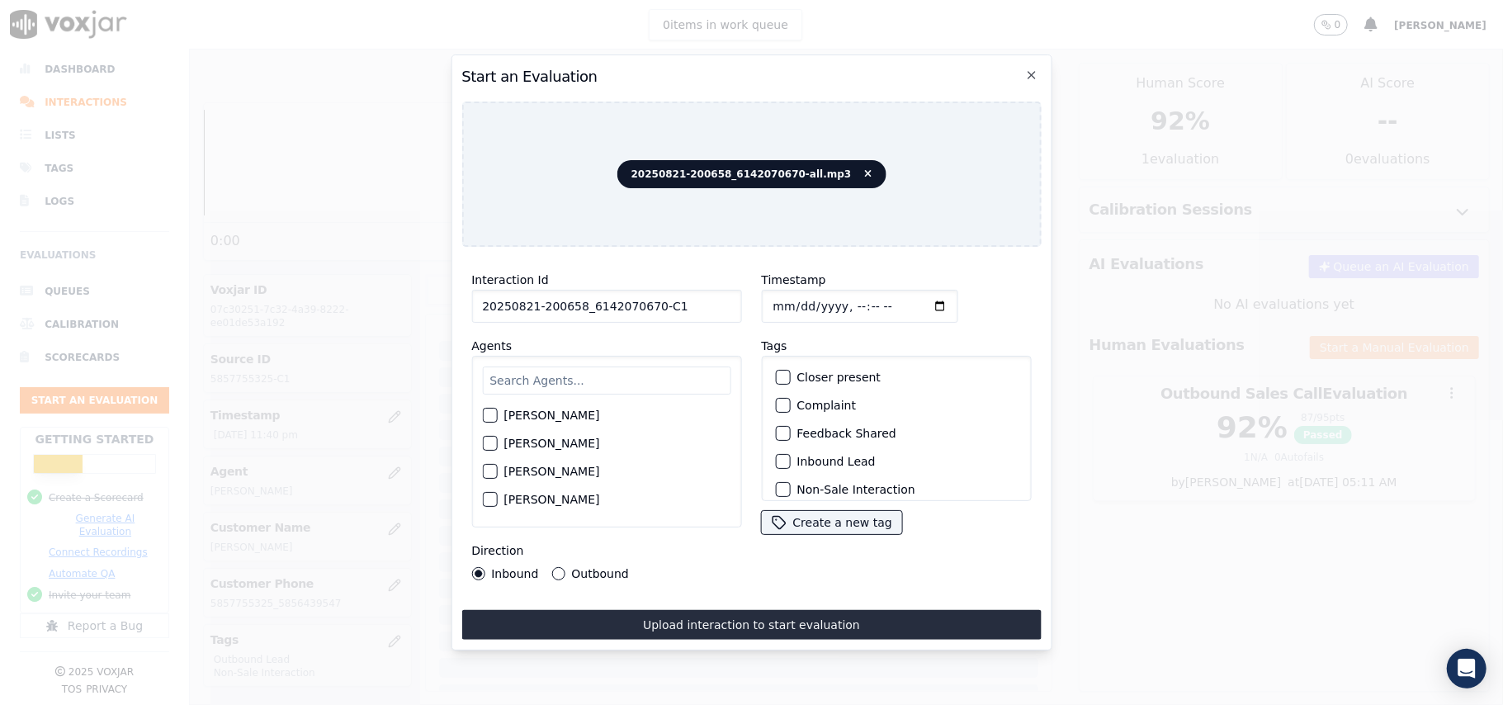
click at [603, 401] on div "[PERSON_NAME]" at bounding box center [606, 415] width 248 height 28
click at [596, 368] on input "text" at bounding box center [606, 380] width 248 height 28
type input "ric"
click at [487, 442] on div "button" at bounding box center [489, 448] width 12 height 12
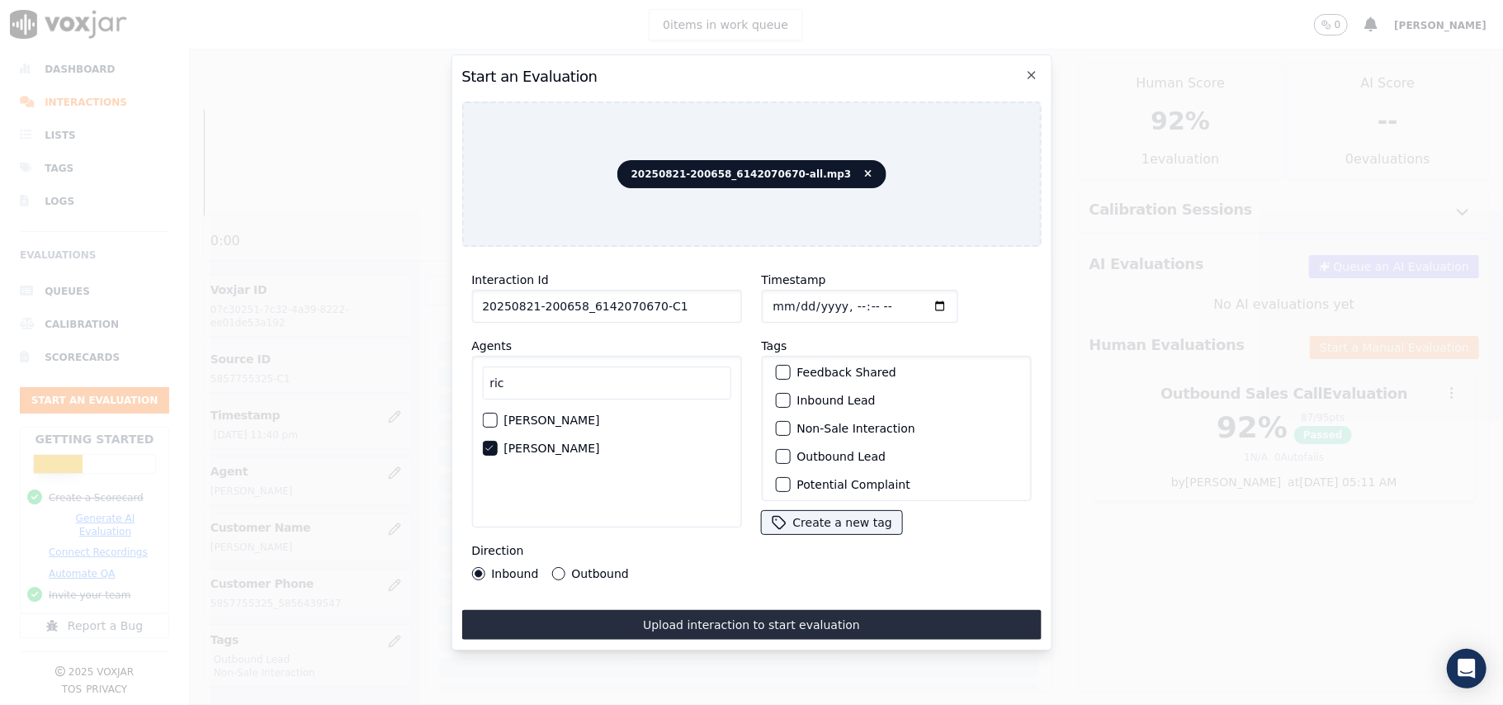
scroll to position [110, 0]
click at [777, 402] on div "button" at bounding box center [782, 408] width 12 height 12
click at [777, 375] on div "button" at bounding box center [782, 380] width 12 height 12
click at [556, 556] on div "Direction Inbound Outbound" at bounding box center [606, 561] width 270 height 40
click at [553, 567] on button "Outbound" at bounding box center [557, 573] width 13 height 13
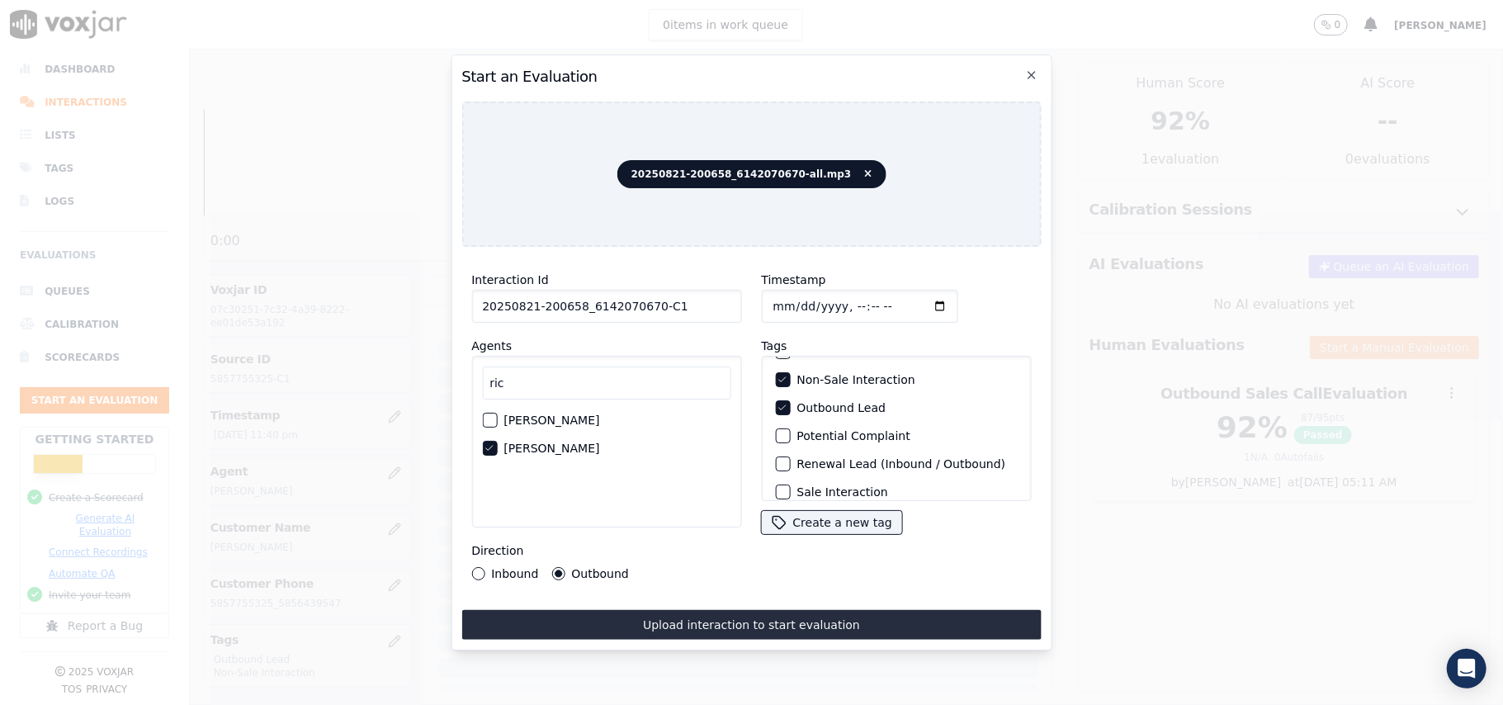
click at [617, 619] on button "Upload interaction to start evaluation" at bounding box center [750, 625] width 579 height 30
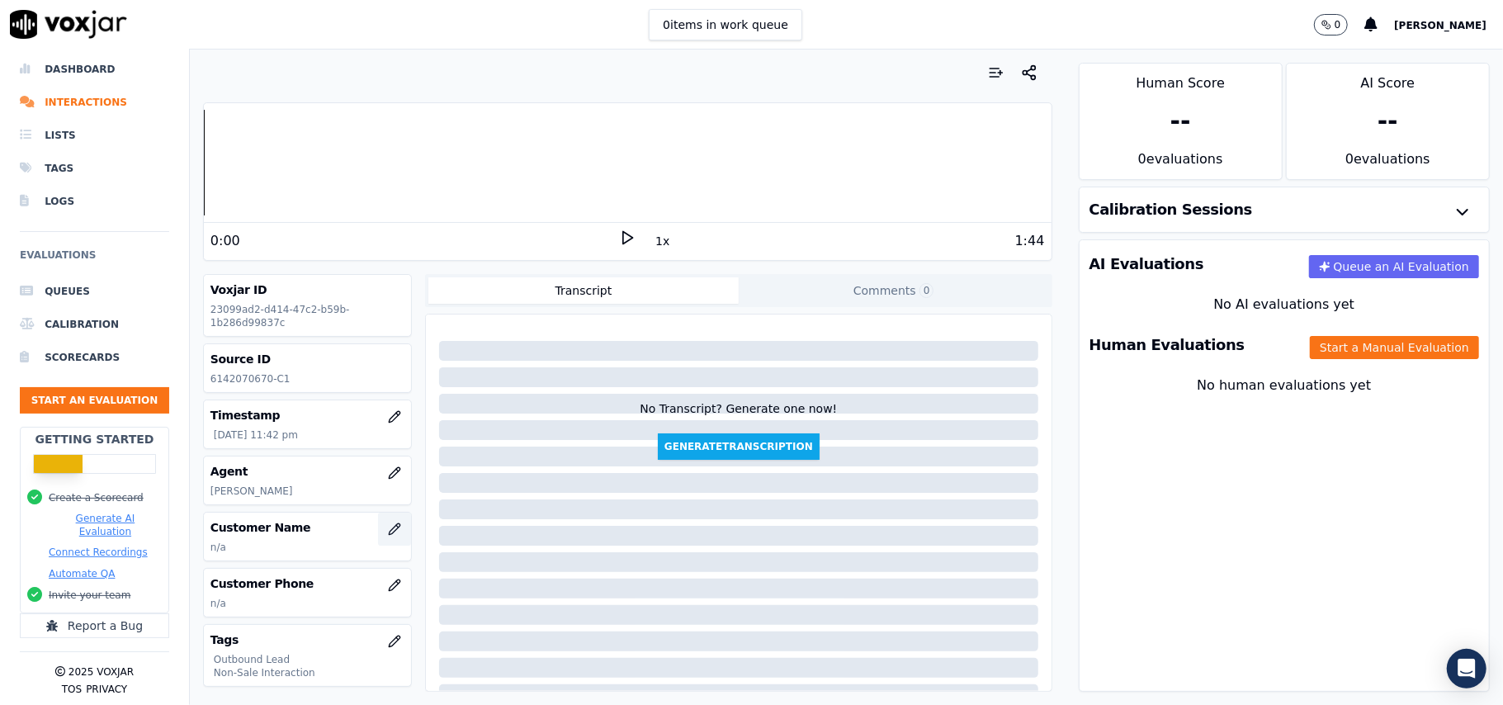
click at [389, 534] on icon "button" at bounding box center [394, 528] width 11 height 11
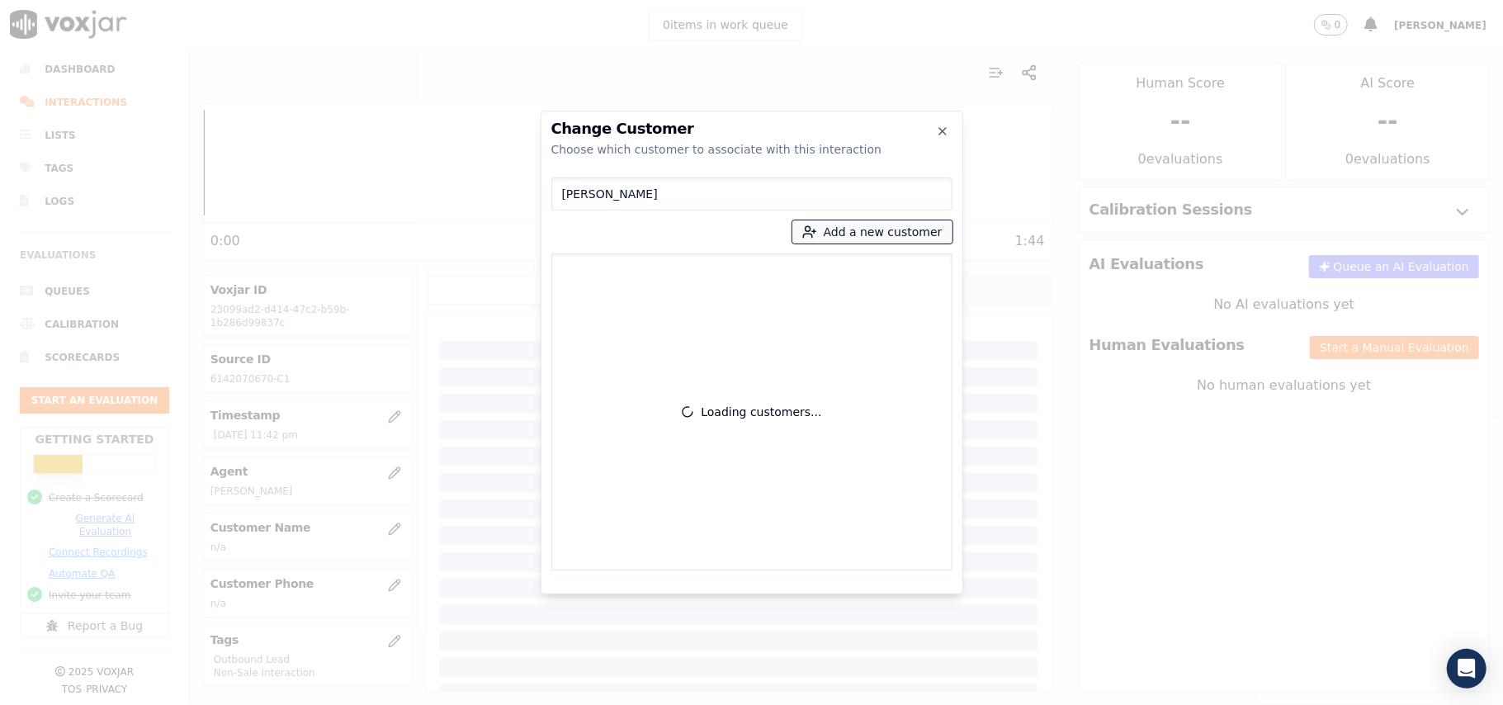
type input "[PERSON_NAME]"
click at [839, 239] on button "Add a new customer" at bounding box center [872, 231] width 160 height 23
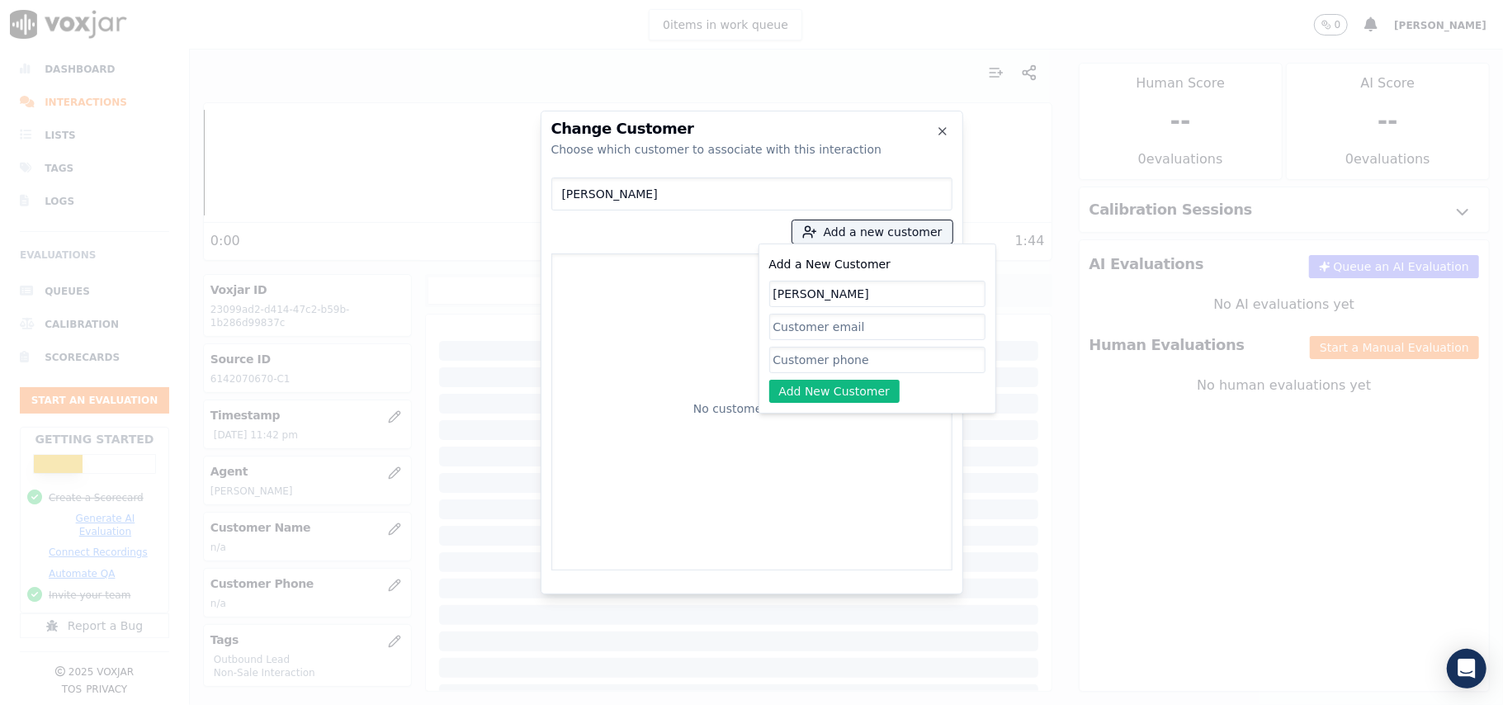
type input "[PERSON_NAME]"
click at [829, 371] on input "Add a New Customer" at bounding box center [877, 360] width 216 height 26
paste input "6142070670"
type input "6142070670"
drag, startPoint x: 799, startPoint y: 396, endPoint x: 803, endPoint y: 381, distance: 15.4
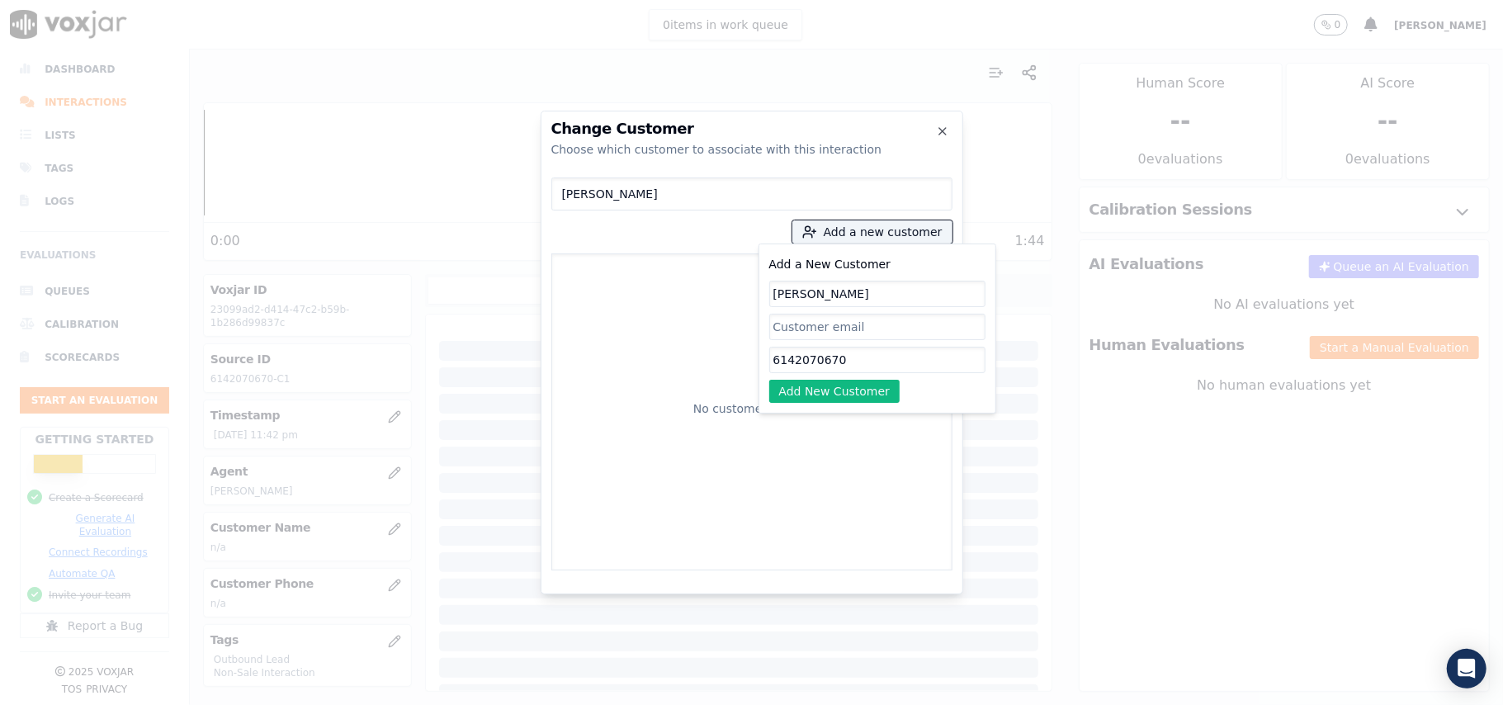
click at [799, 396] on button "Add New Customer" at bounding box center [834, 391] width 131 height 23
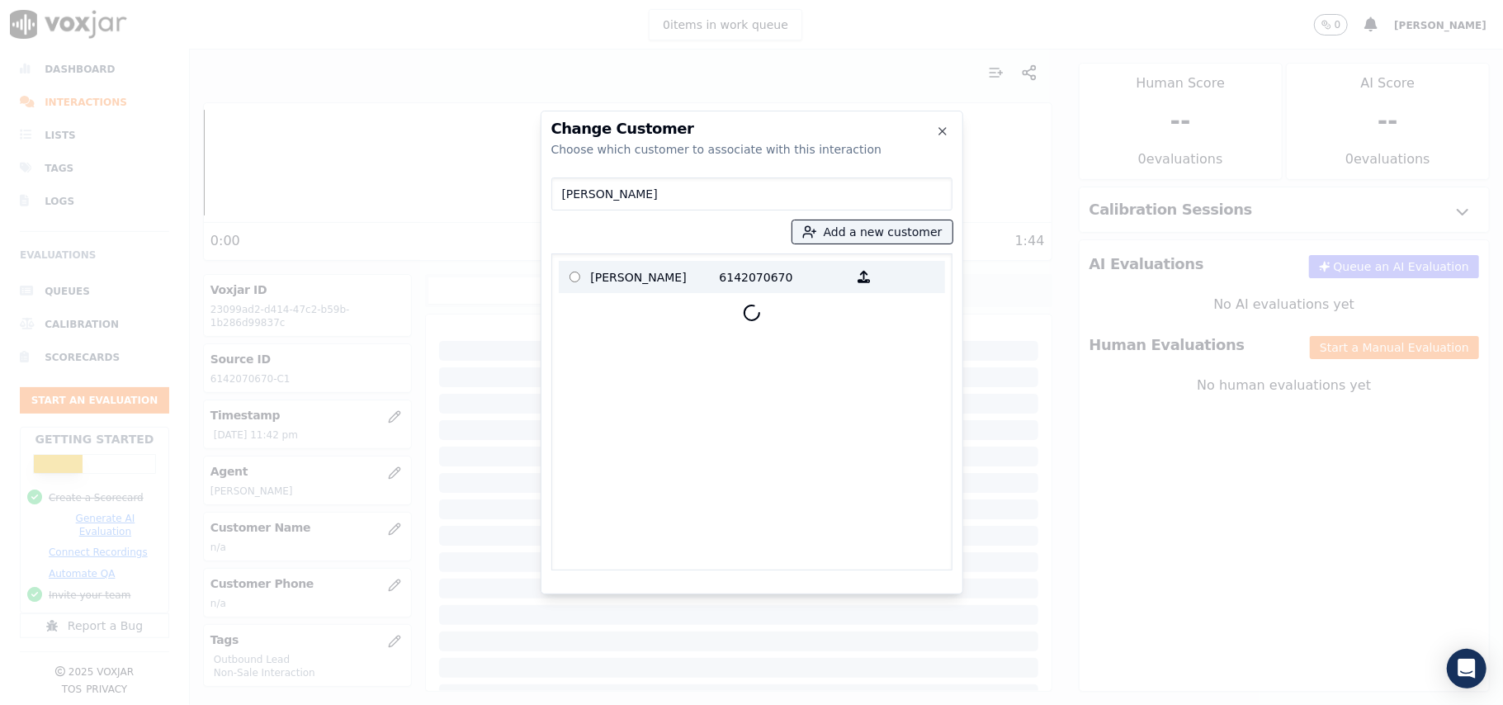
click at [645, 286] on p "[PERSON_NAME]" at bounding box center [655, 277] width 129 height 26
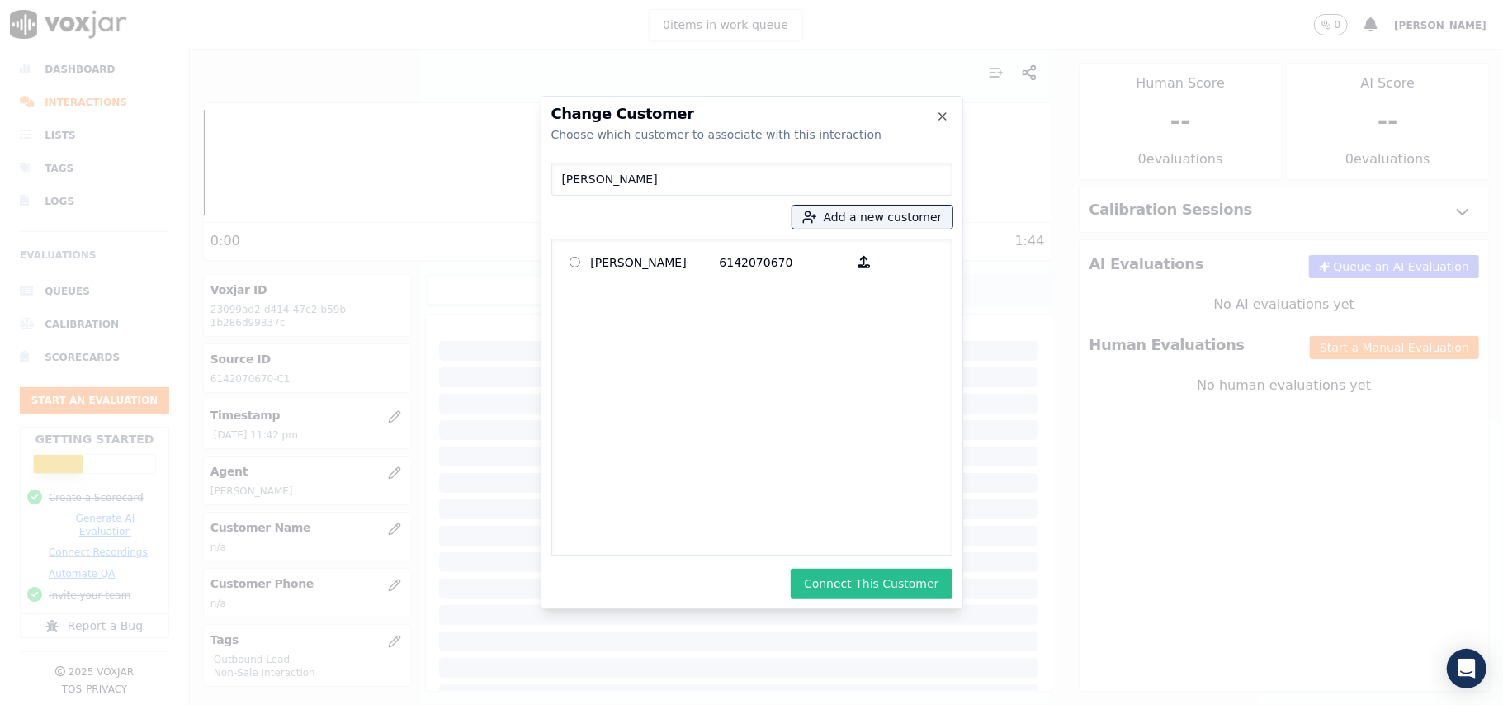
click at [862, 572] on button "Connect This Customer" at bounding box center [871, 584] width 161 height 30
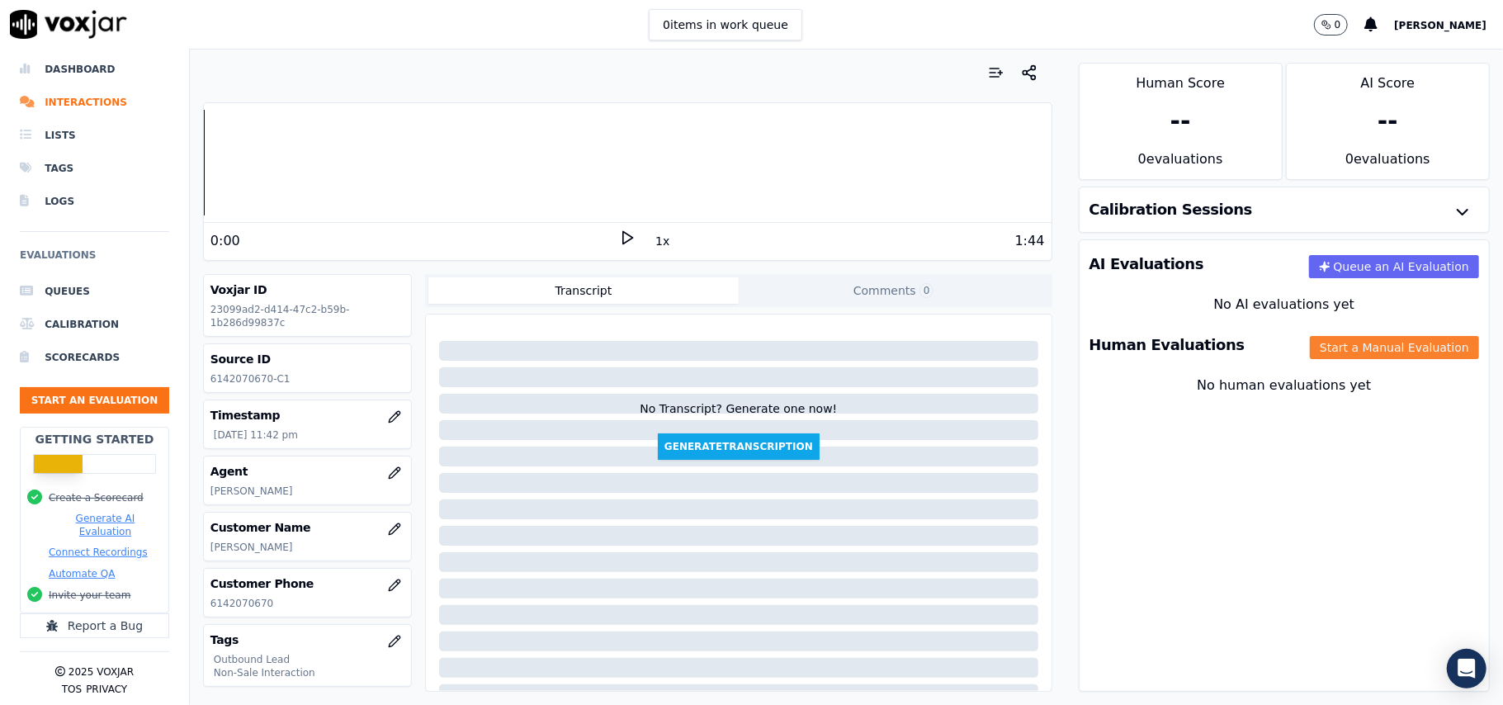
click at [1348, 340] on button "Start a Manual Evaluation" at bounding box center [1394, 347] width 169 height 23
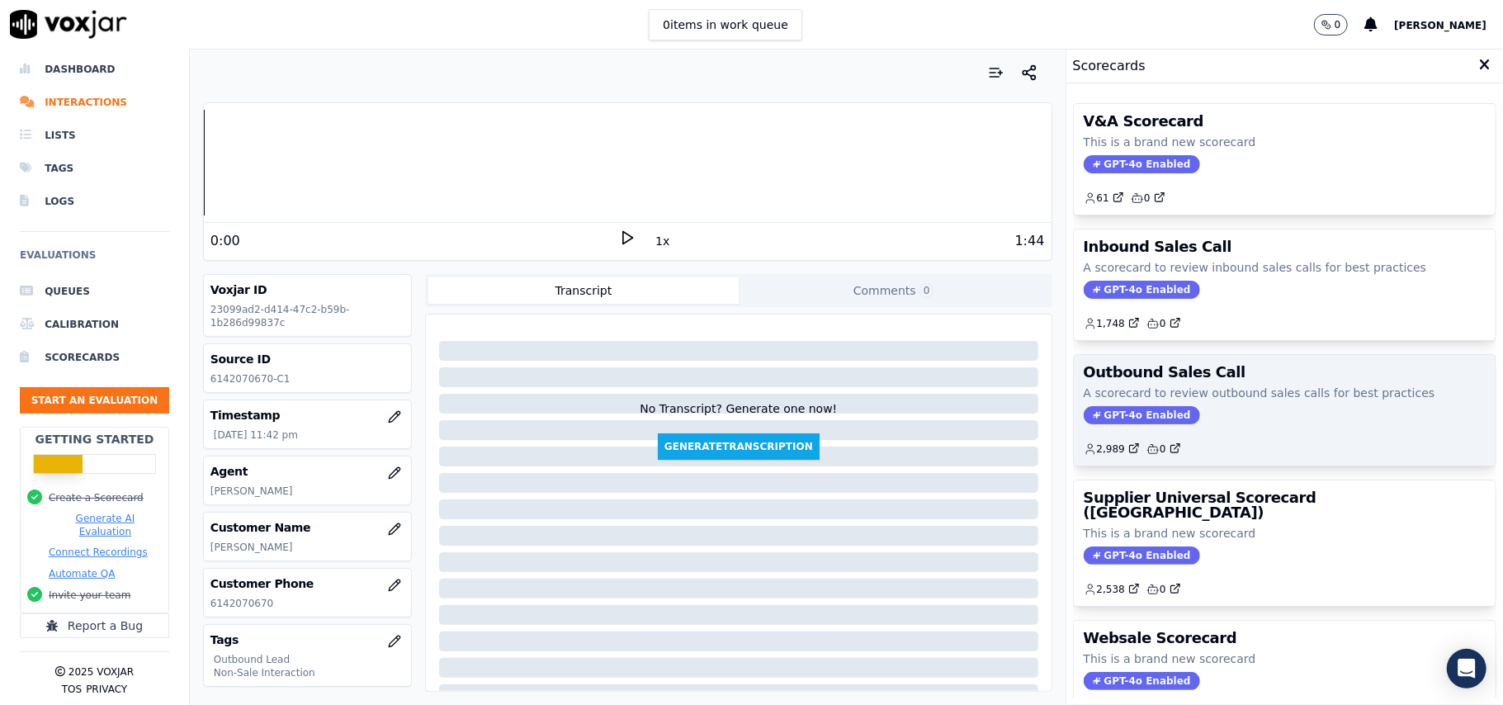
click at [1150, 421] on span "GPT-4o Enabled" at bounding box center [1142, 415] width 116 height 18
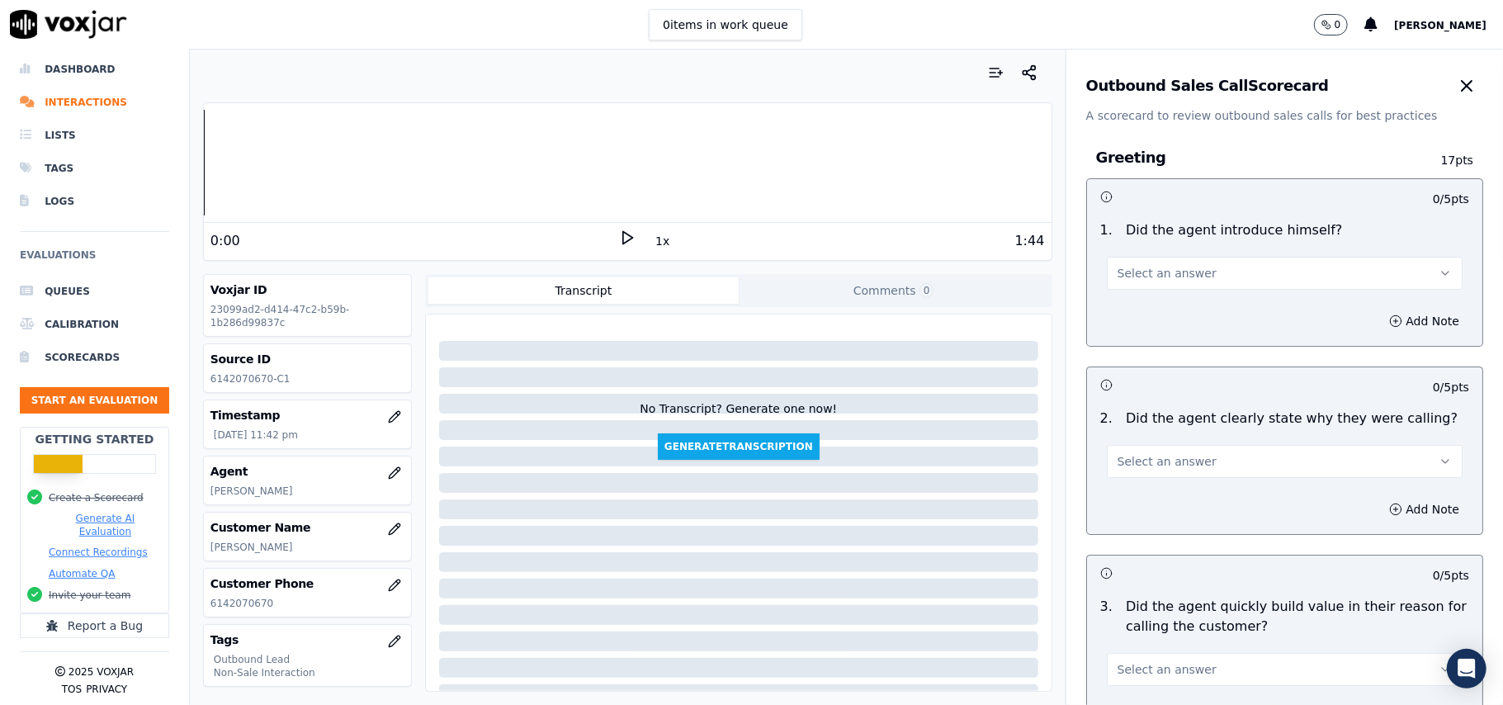
scroll to position [1177, 0]
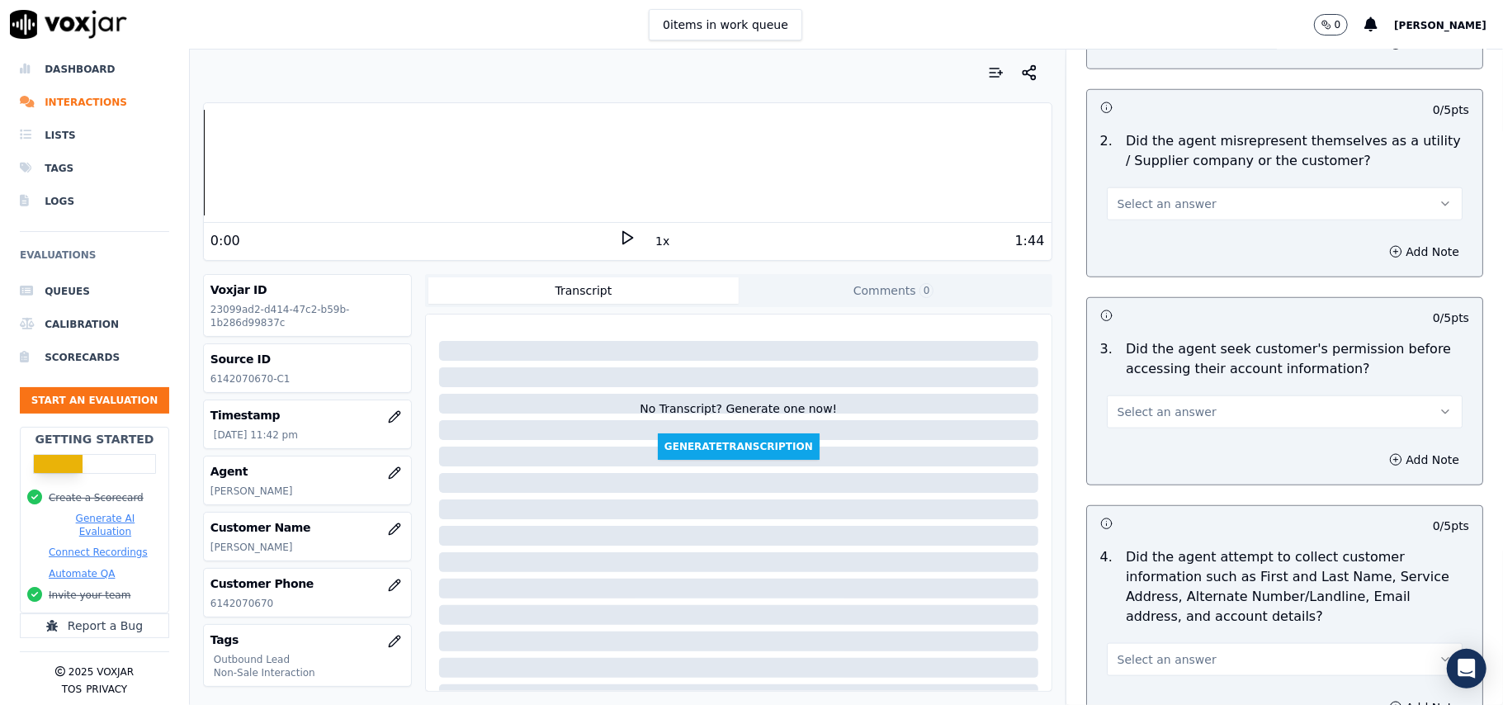
drag, startPoint x: 1264, startPoint y: 411, endPoint x: 1208, endPoint y: 431, distance: 59.5
click at [1263, 410] on button "Select an answer" at bounding box center [1285, 411] width 356 height 33
click at [1142, 476] on div "No" at bounding box center [1248, 479] width 319 height 26
click at [1397, 459] on button "Add Note" at bounding box center [1424, 459] width 90 height 23
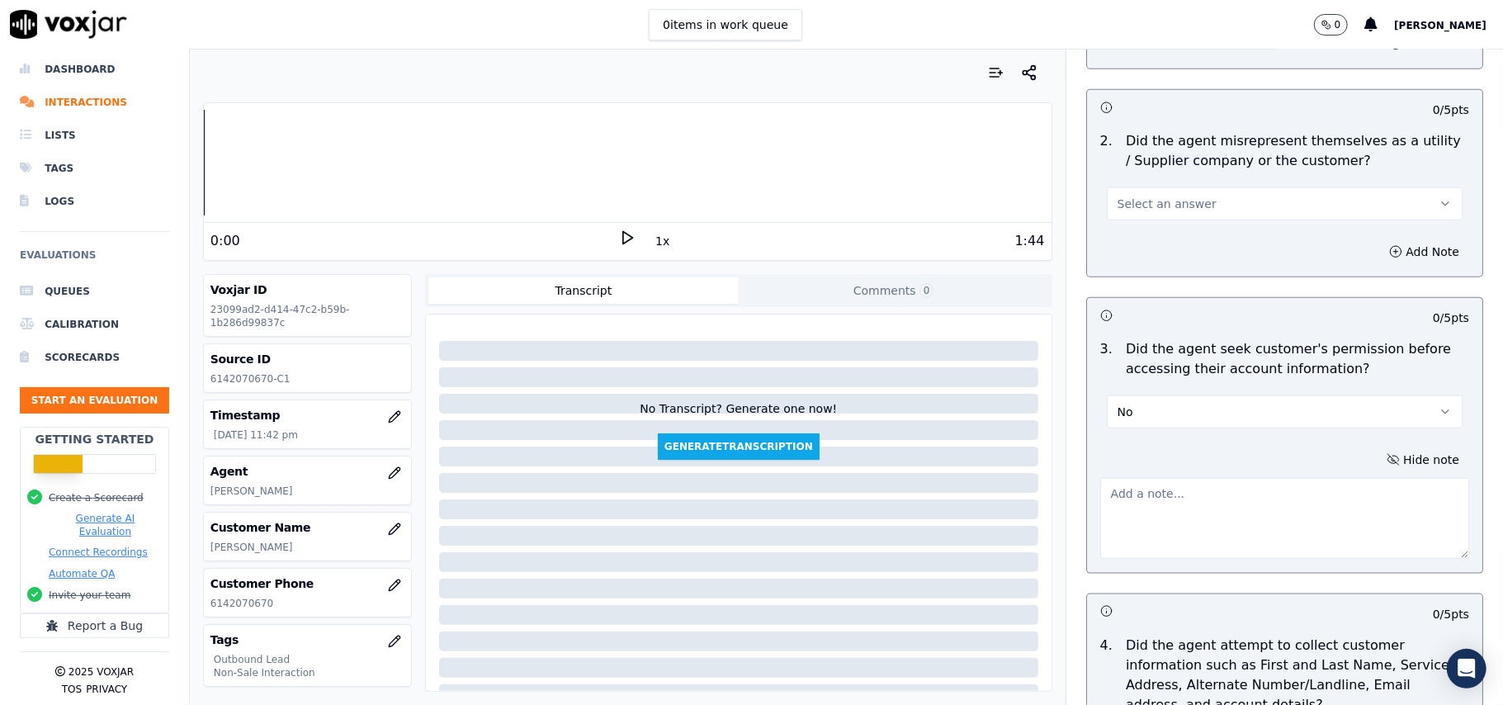
click at [1175, 522] on textarea at bounding box center [1284, 518] width 369 height 81
paste textarea "Call ID: 202229 @06:25 – Did not take permission from the customer before acces…"
click at [1197, 523] on textarea "Call ID: 202229 @06:25 – Did not take permission from the customer before acces…" at bounding box center [1284, 518] width 369 height 81
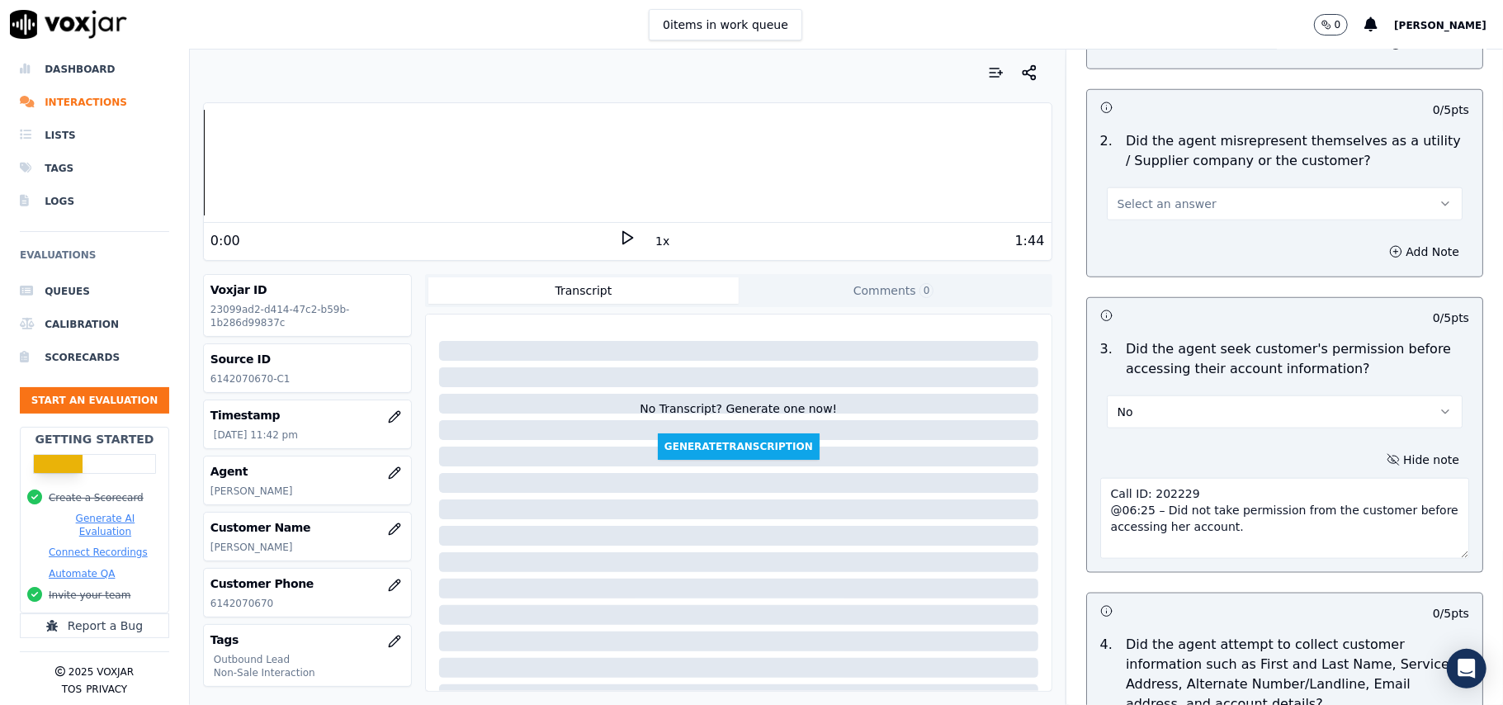
click at [1156, 492] on textarea "Call ID: 202229 @06:25 – Did not take permission from the customer before acces…" at bounding box center [1284, 518] width 369 height 81
click at [1100, 515] on textarea "Call ID: 202229 @06:25 – Did not take permission from the customer before acces…" at bounding box center [1284, 518] width 369 height 81
click at [1126, 542] on textarea "Call ID: 202229 @06:25 – Did not take permission from the customer before acces…" at bounding box center [1284, 518] width 369 height 81
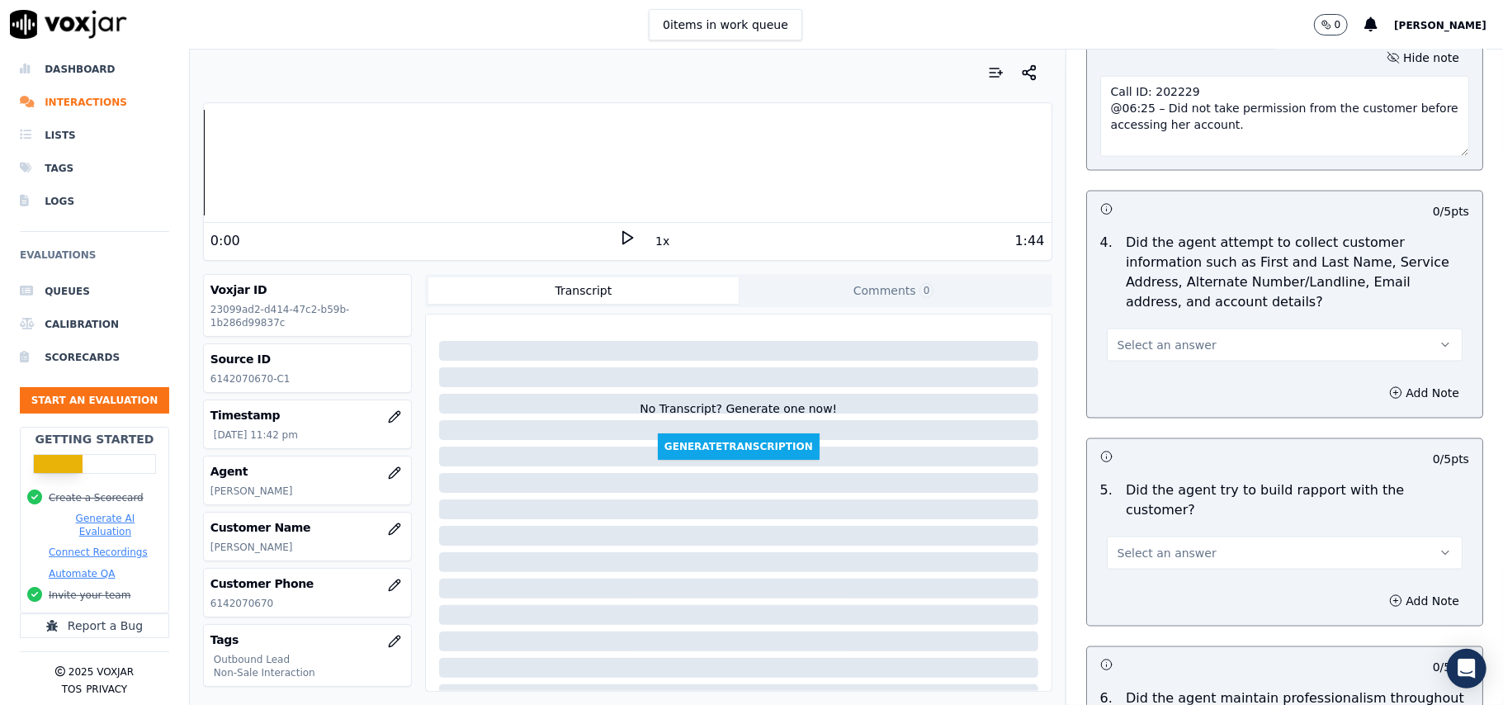
scroll to position [1618, 0]
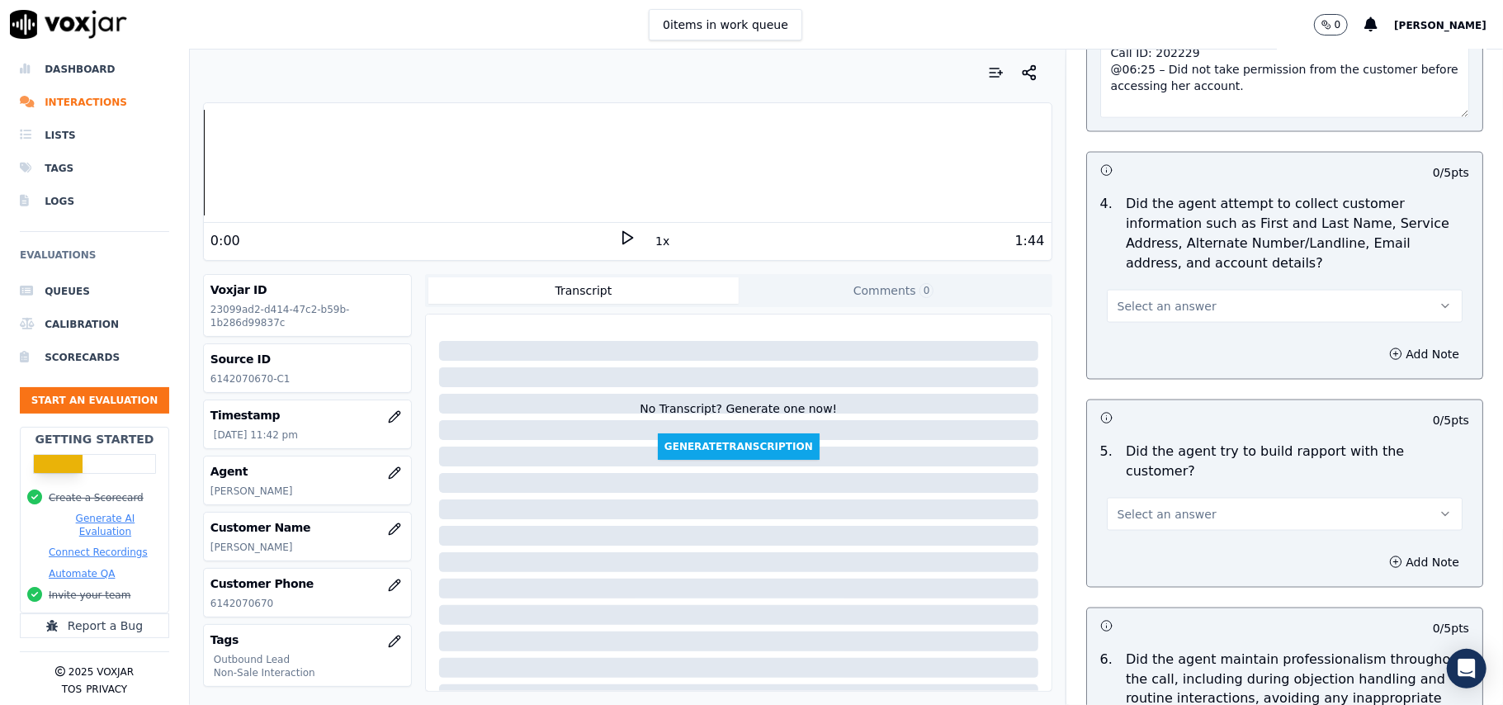
type textarea "Call ID: 202229 @06:25 – Did not take permission from the customer before acces…"
click at [1200, 309] on button "Select an answer" at bounding box center [1285, 306] width 356 height 33
click at [1123, 400] on div "N/A" at bounding box center [1248, 401] width 319 height 26
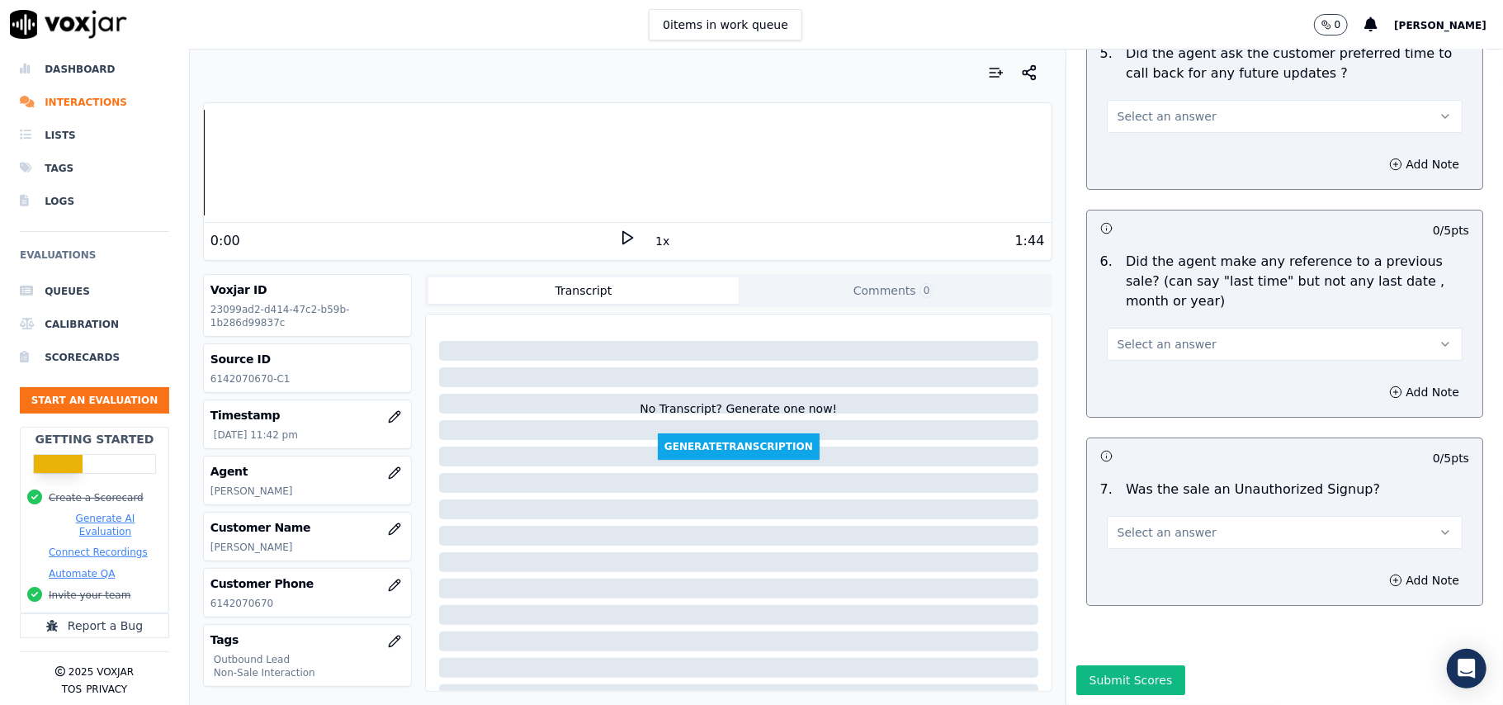
scroll to position [4204, 0]
click at [1215, 516] on button "Select an answer" at bounding box center [1285, 532] width 356 height 33
click at [1159, 565] on div "N/A" at bounding box center [1248, 573] width 319 height 26
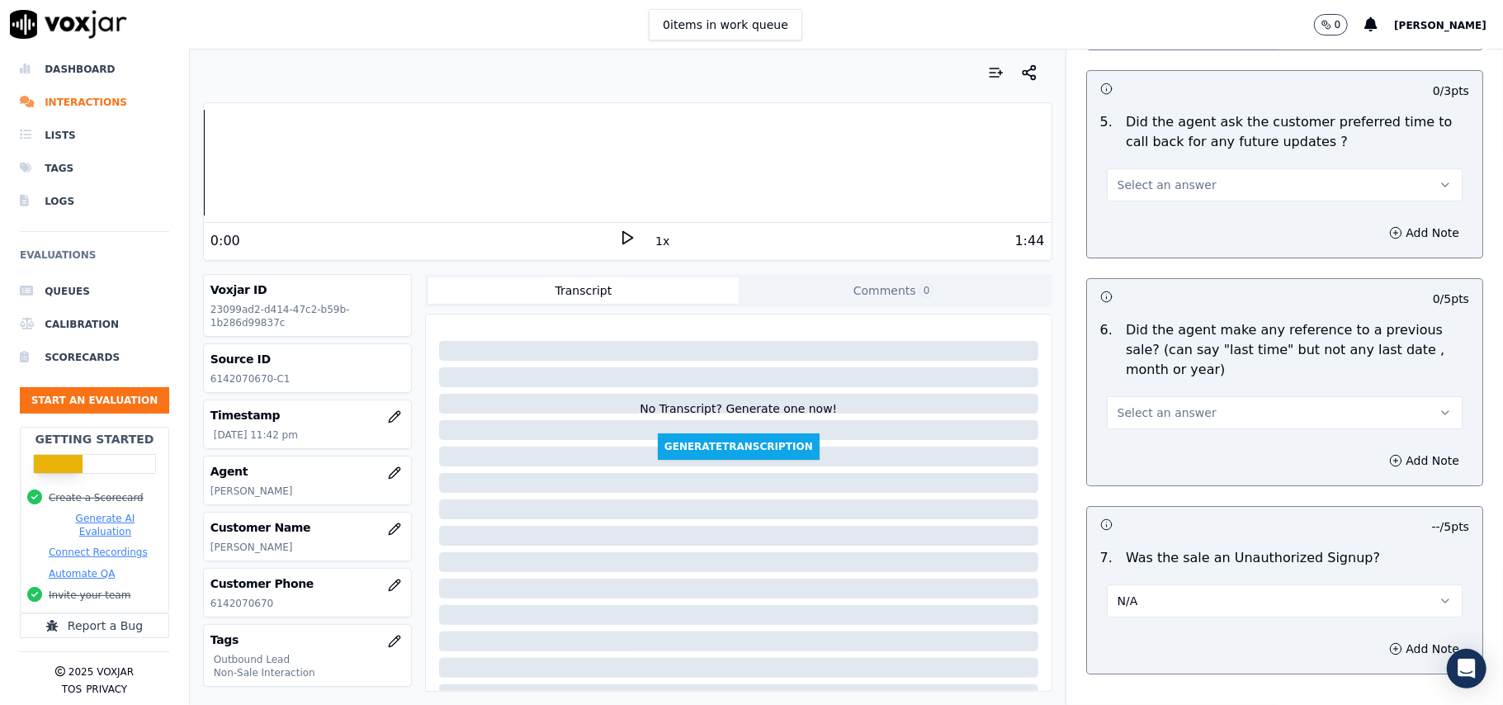
click at [1179, 426] on div "6 . Did the agent make any reference to a previous sale? (can say "last time" b…" at bounding box center [1284, 375] width 395 height 122
click at [1162, 404] on span "Select an answer" at bounding box center [1167, 412] width 99 height 17
click at [1124, 437] on div "Yes" at bounding box center [1248, 441] width 319 height 26
click at [1379, 449] on button "Add Note" at bounding box center [1424, 460] width 90 height 23
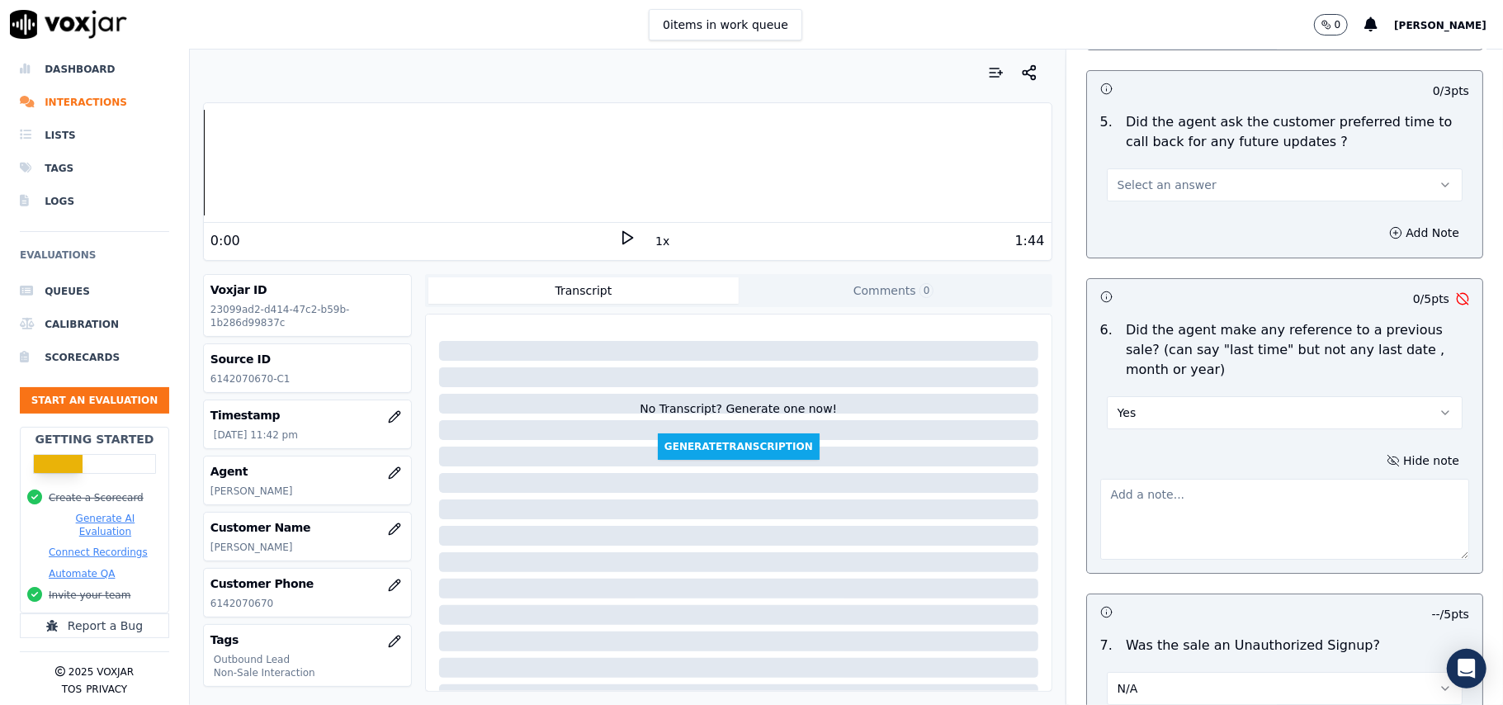
click at [1160, 497] on textarea at bounding box center [1284, 519] width 369 height 81
paste textarea "Call ID: 200658 Agent called up the customer and pitched for the sale by statin…"
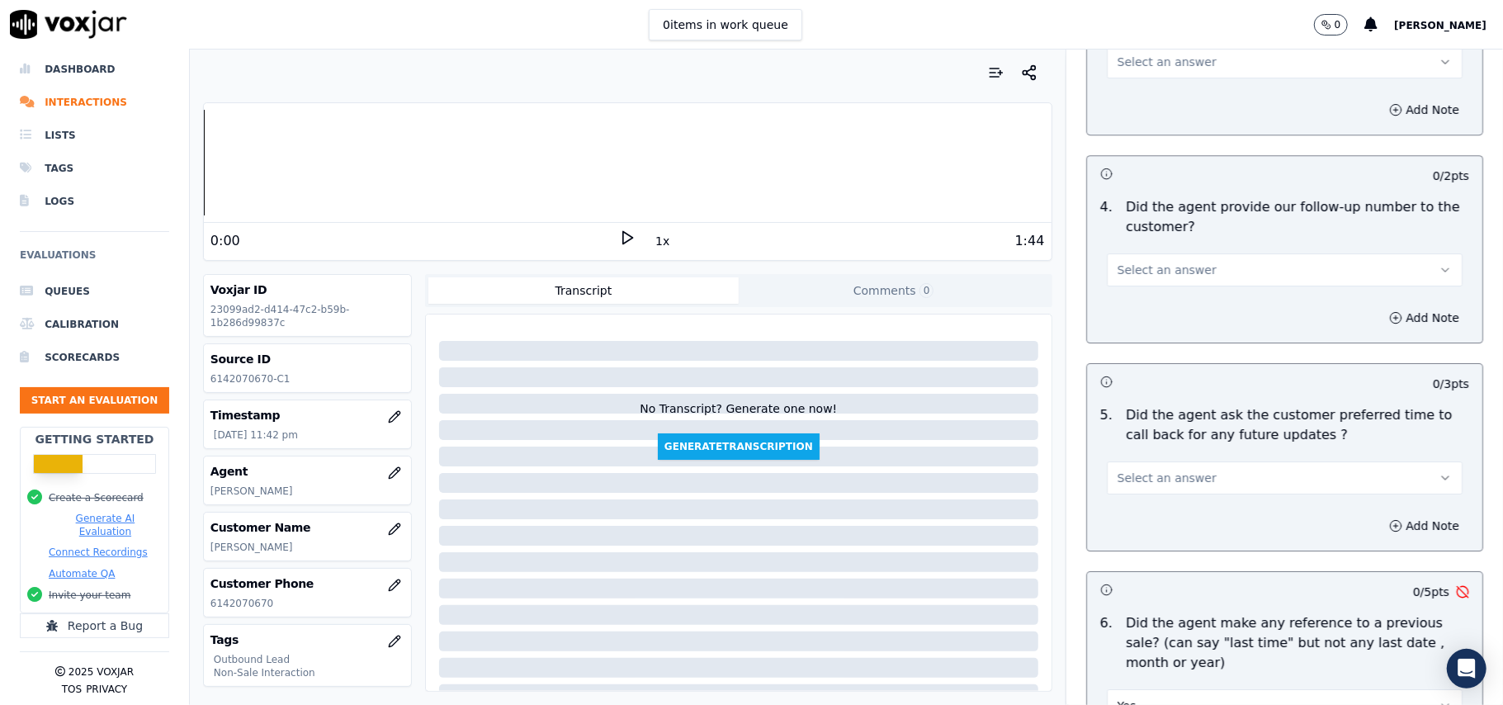
scroll to position [3764, 0]
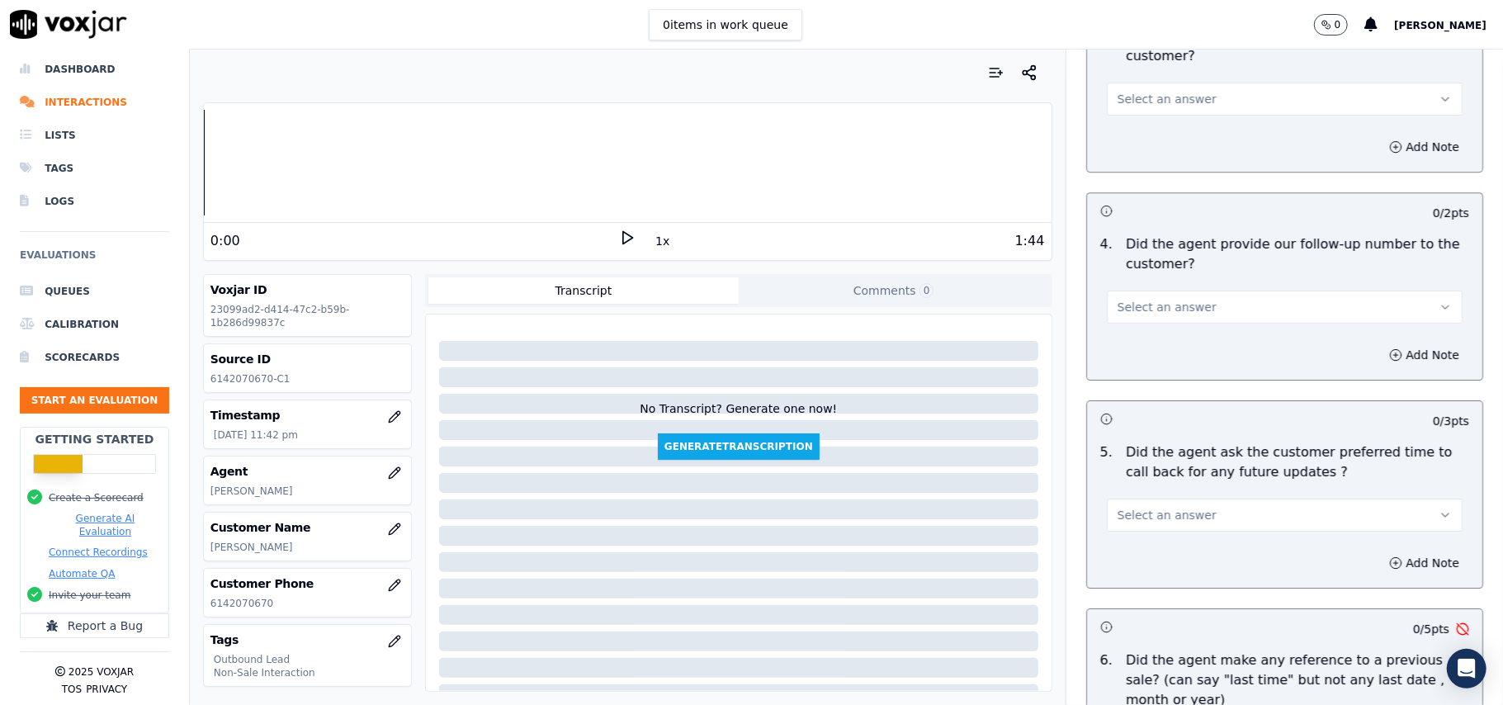
type textarea "Call ID: 200658 Agent called up the customer and pitched for the sale by statin…"
click at [1185, 508] on button "Select an answer" at bounding box center [1285, 515] width 356 height 33
click at [1130, 592] on div "N/A" at bounding box center [1248, 596] width 319 height 26
click at [1210, 295] on button "Select an answer" at bounding box center [1285, 307] width 356 height 33
click at [1176, 358] on div "No" at bounding box center [1248, 360] width 319 height 26
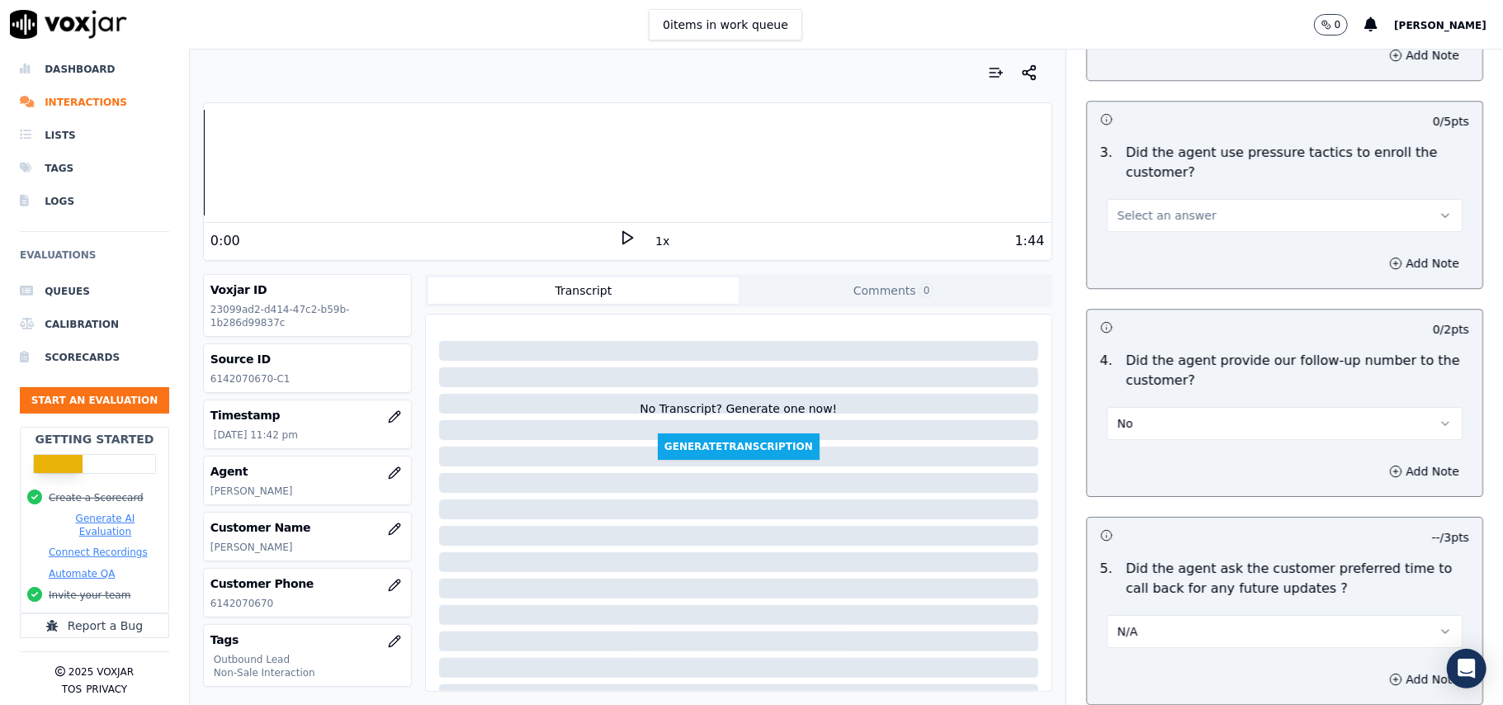
scroll to position [3544, 0]
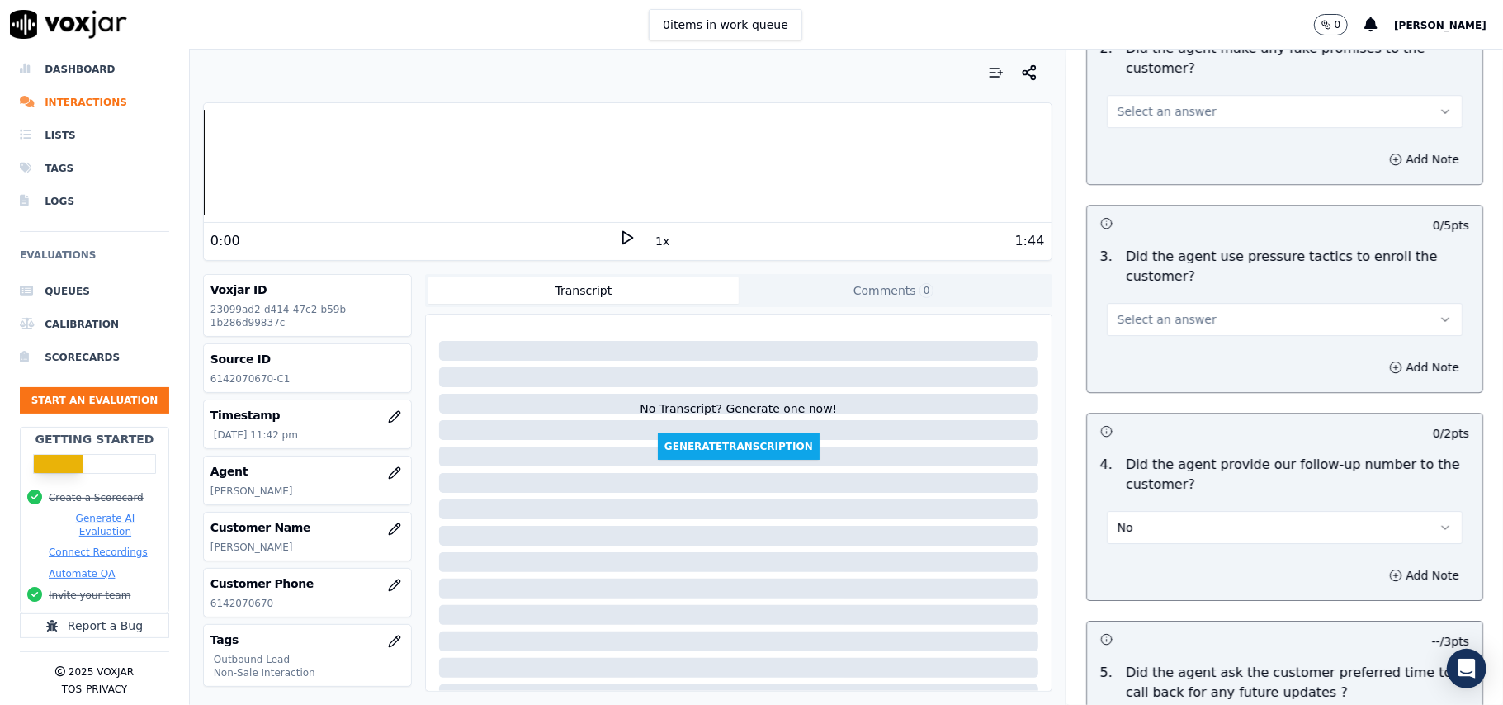
click at [1170, 311] on span "Select an answer" at bounding box center [1167, 319] width 99 height 17
click at [1157, 364] on div "No" at bounding box center [1248, 372] width 319 height 26
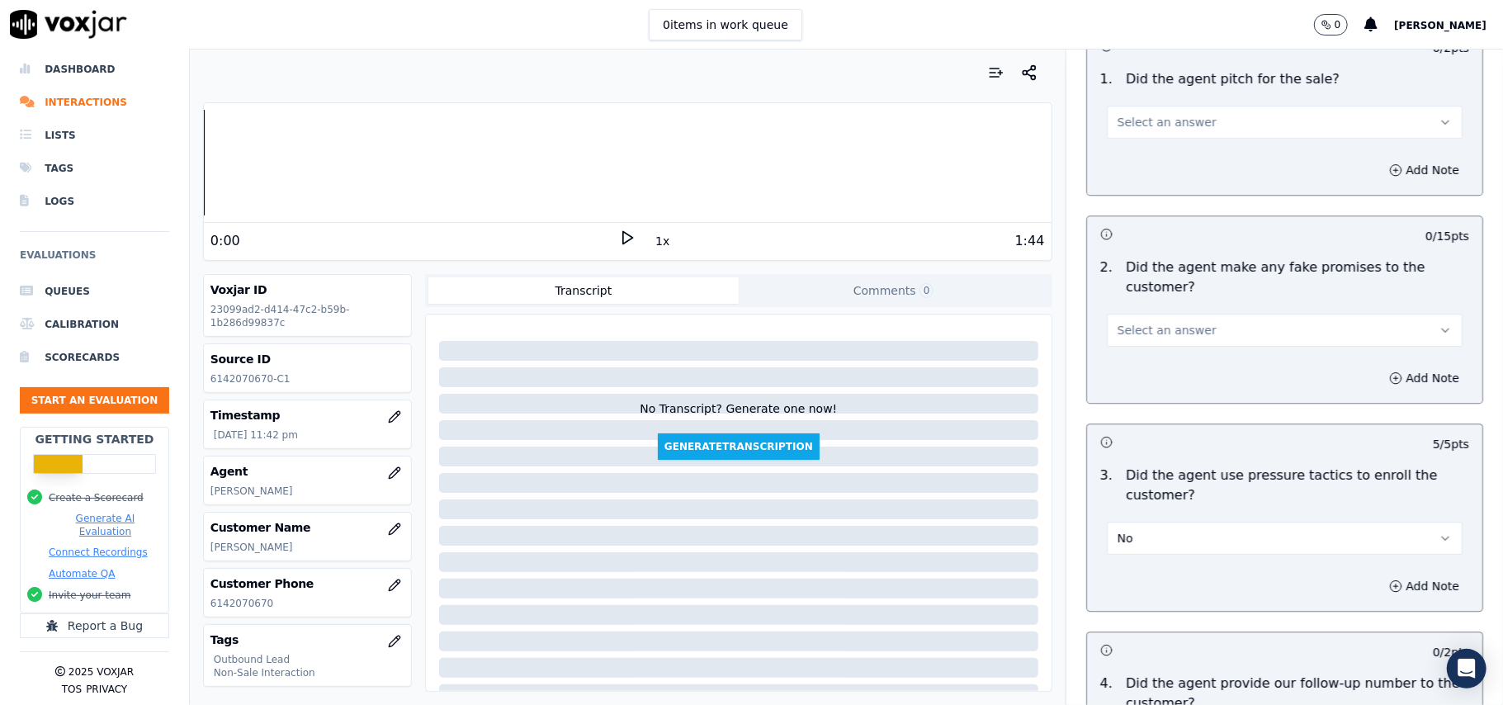
scroll to position [3325, 0]
click at [1156, 333] on button "Select an answer" at bounding box center [1285, 330] width 356 height 33
click at [1146, 377] on div "No" at bounding box center [1248, 384] width 319 height 26
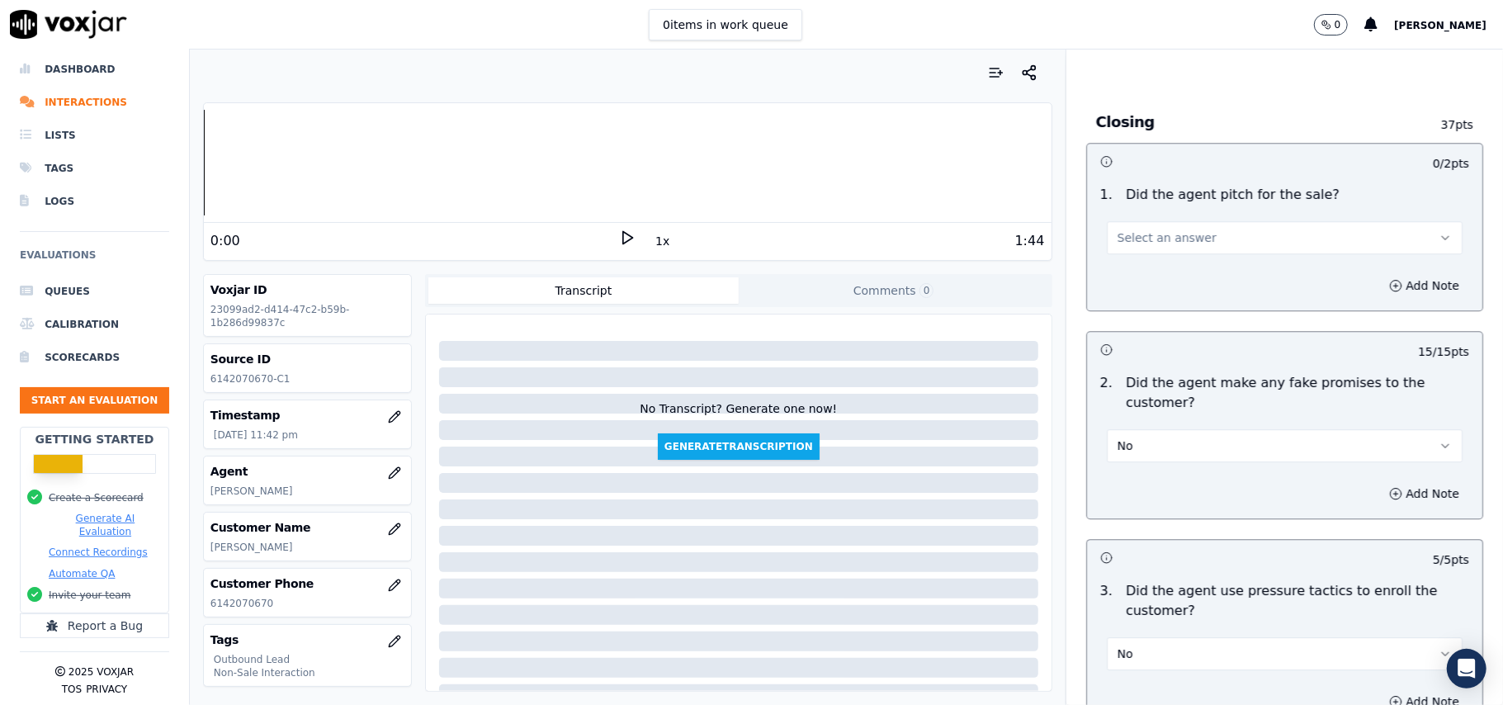
scroll to position [3104, 0]
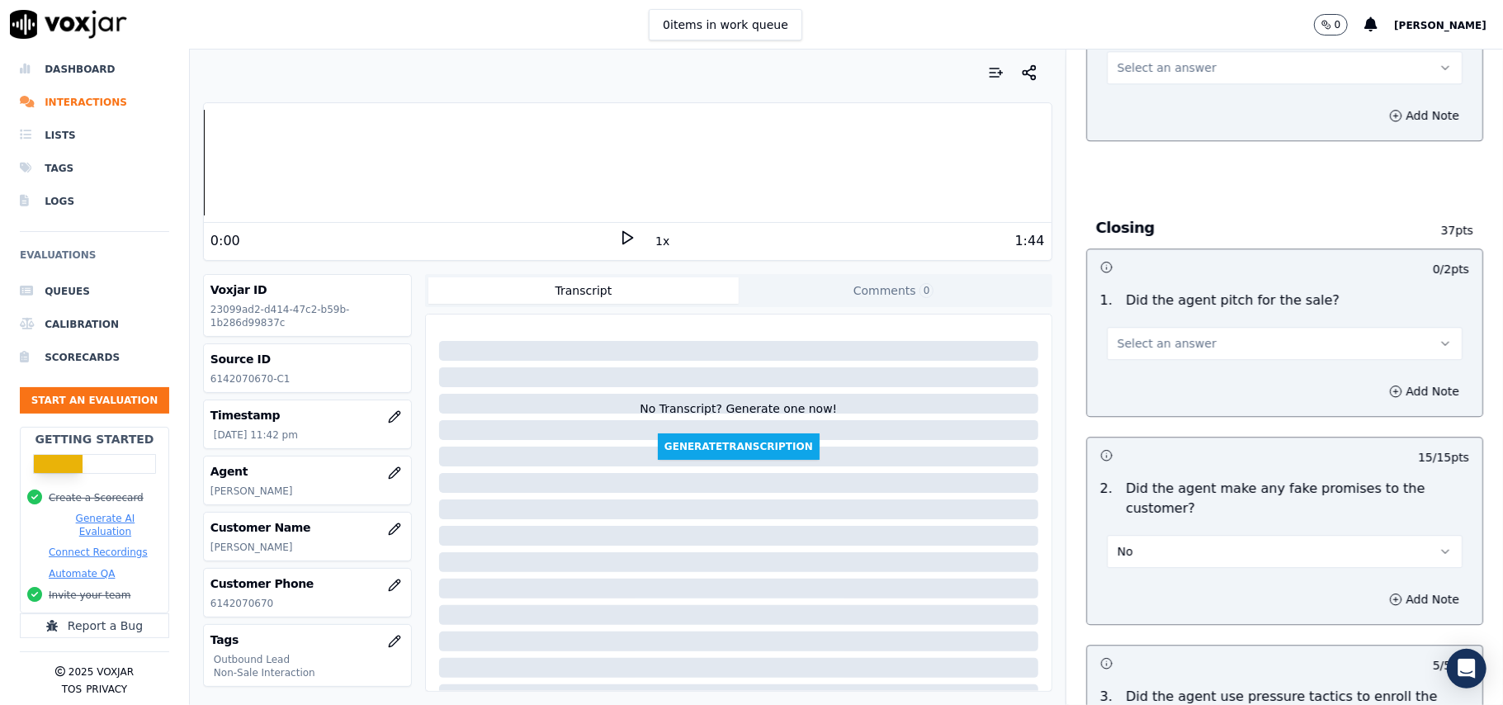
click at [1156, 327] on button "Select an answer" at bounding box center [1285, 343] width 356 height 33
click at [1143, 373] on div "Yes" at bounding box center [1248, 369] width 319 height 26
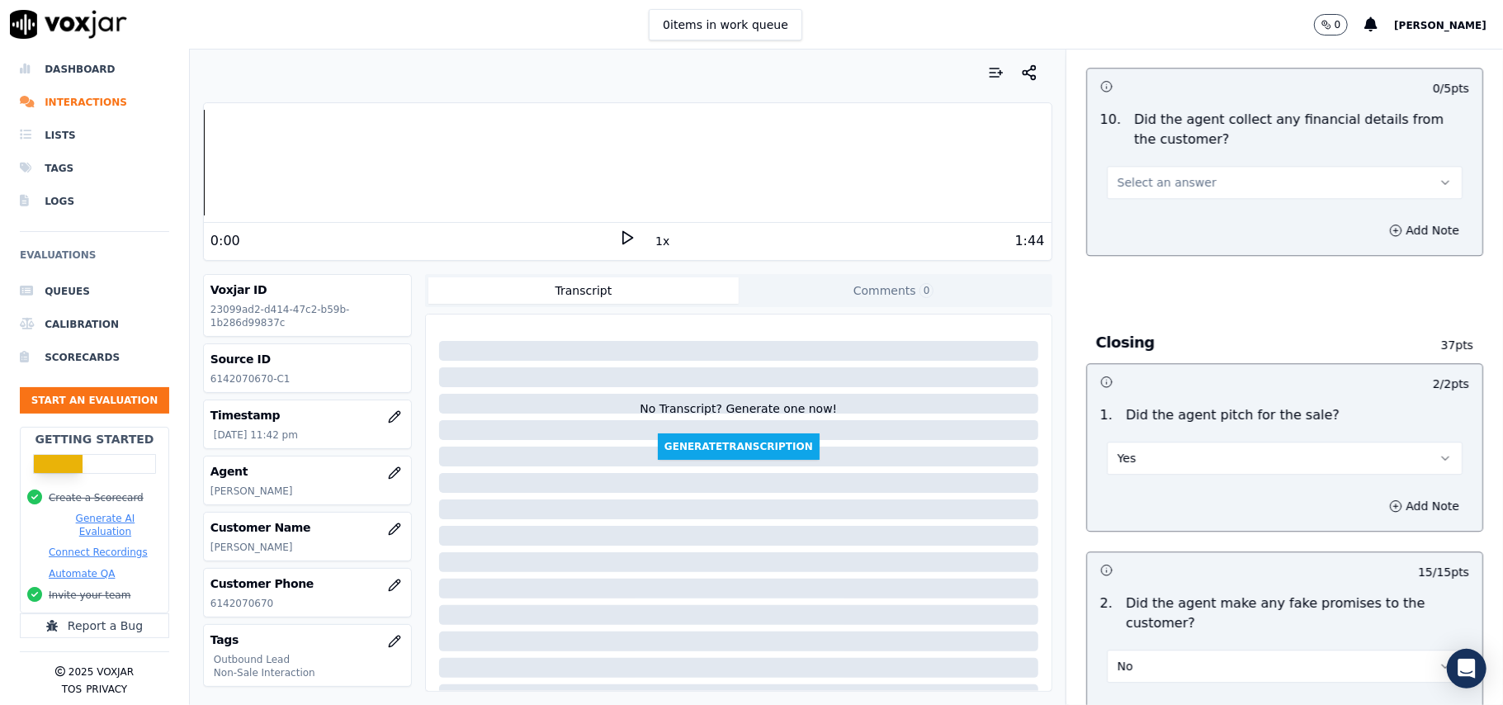
scroll to position [2884, 0]
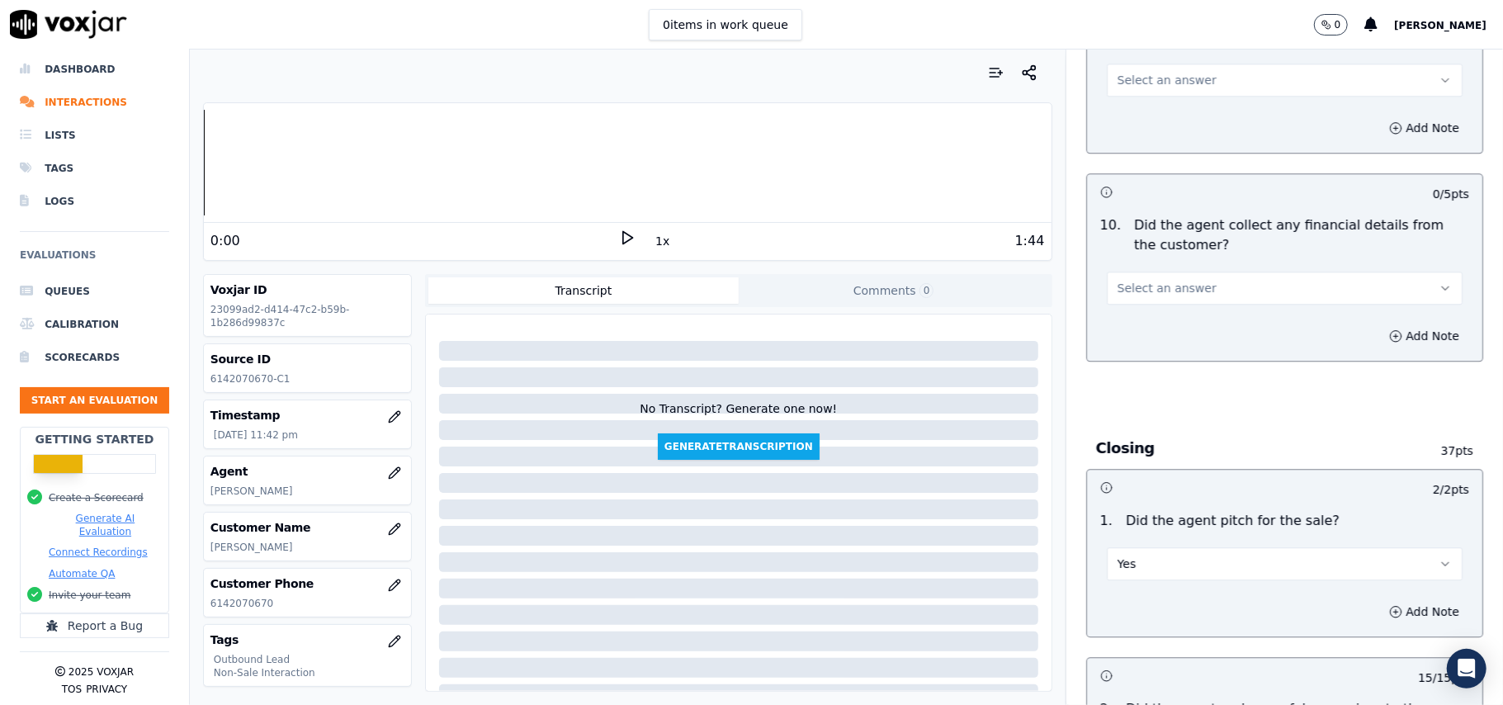
click at [1165, 280] on span "Select an answer" at bounding box center [1167, 288] width 99 height 17
click at [1166, 343] on div "No" at bounding box center [1248, 339] width 319 height 26
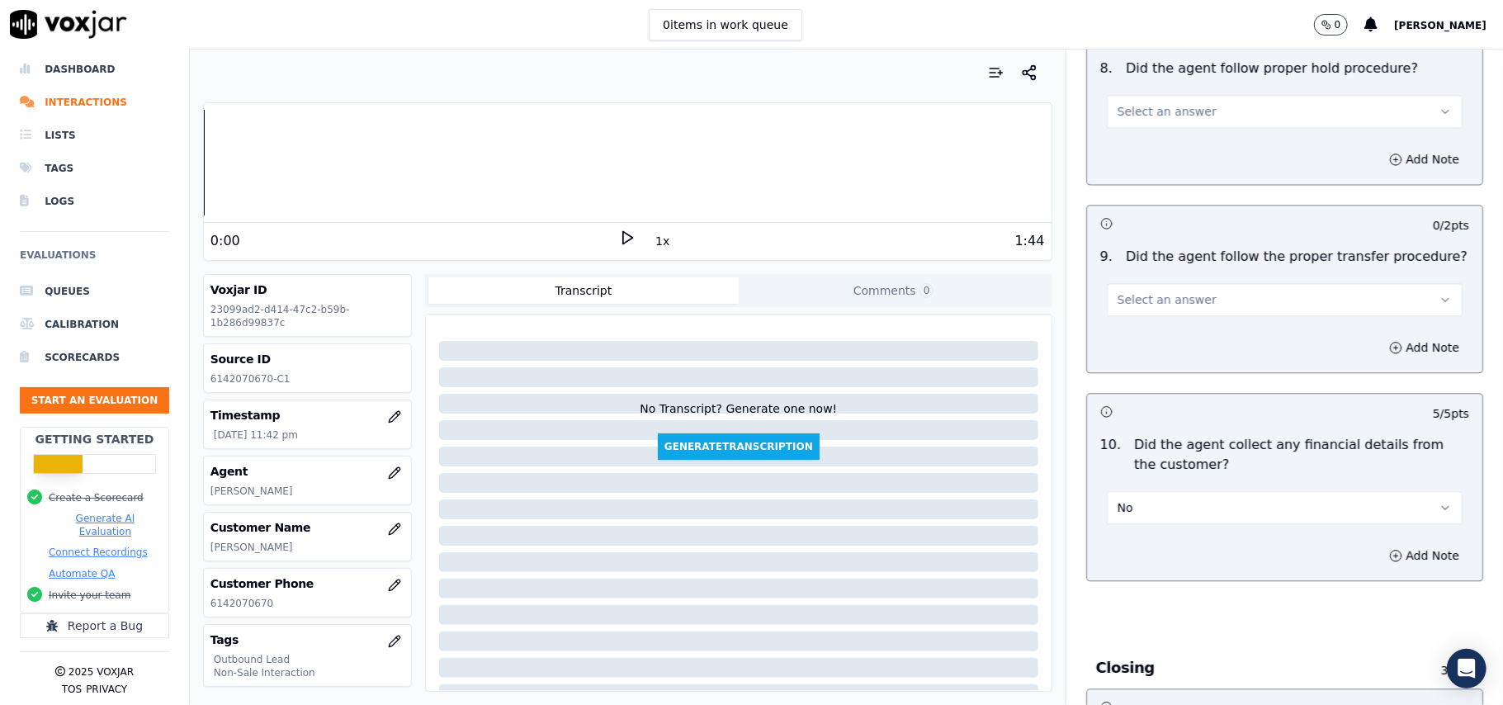
scroll to position [2554, 0]
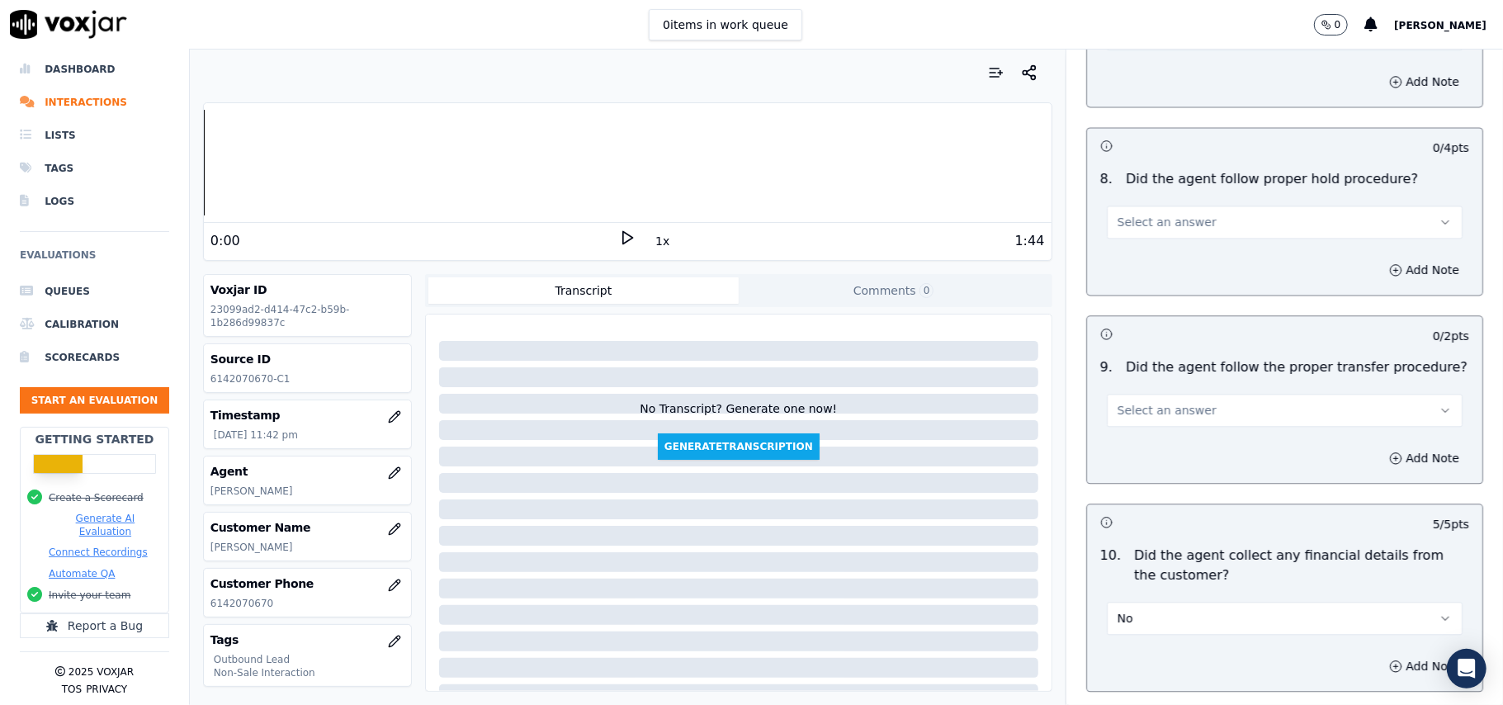
click at [1187, 399] on button "Select an answer" at bounding box center [1285, 410] width 356 height 33
click at [1165, 439] on div "Yes" at bounding box center [1248, 435] width 319 height 26
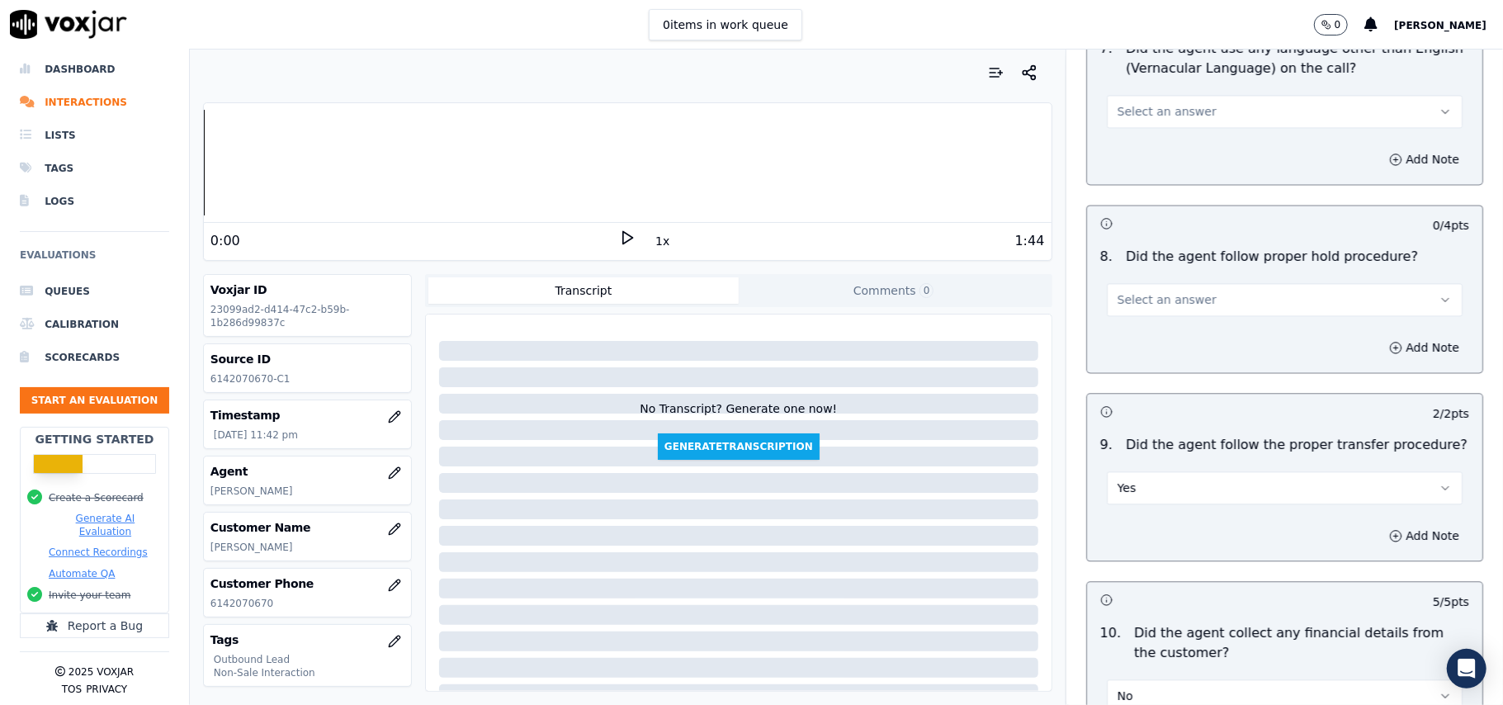
scroll to position [2444, 0]
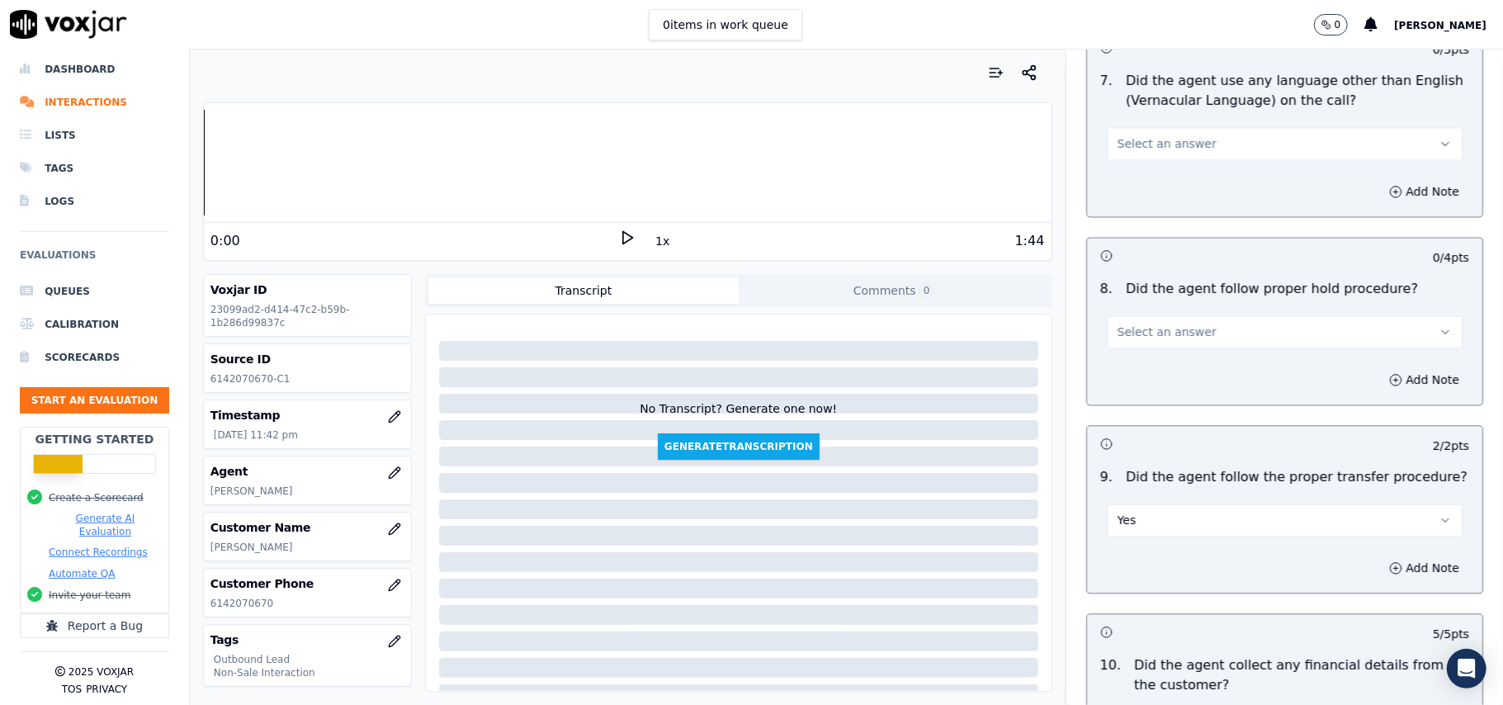
click at [1159, 324] on span "Select an answer" at bounding box center [1167, 332] width 99 height 17
click at [1159, 352] on div "Yes" at bounding box center [1248, 356] width 319 height 26
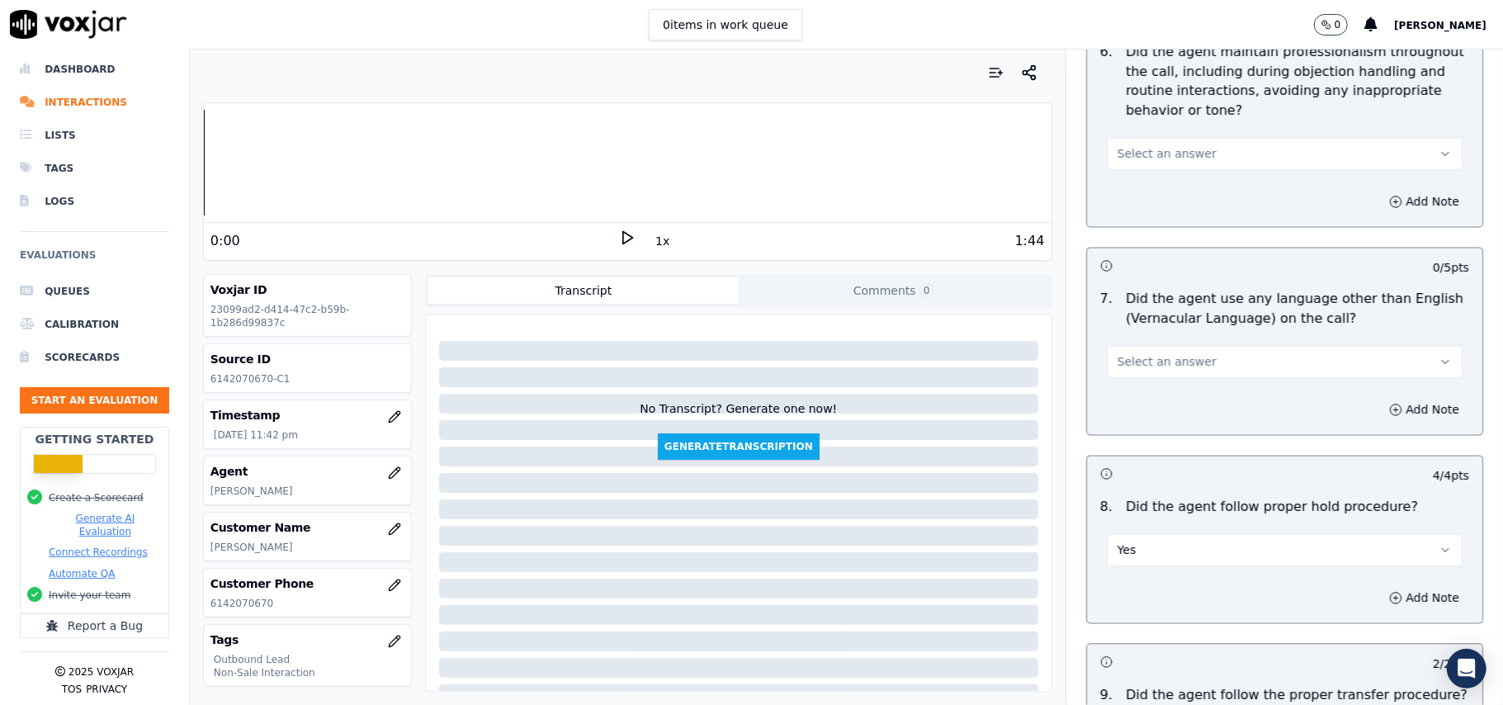
scroll to position [2224, 0]
click at [1173, 347] on button "Select an answer" at bounding box center [1285, 363] width 356 height 33
click at [1159, 421] on div "No" at bounding box center [1248, 413] width 319 height 26
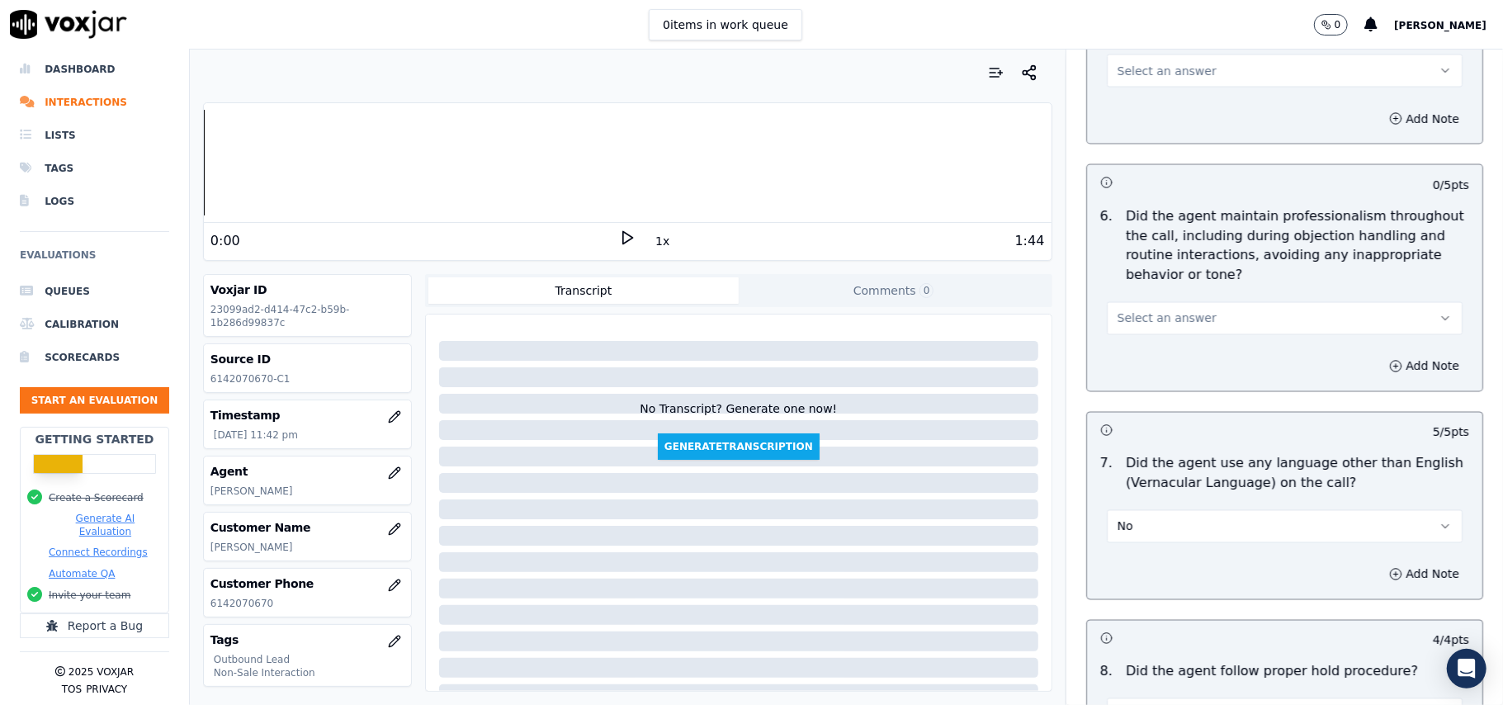
scroll to position [1893, 0]
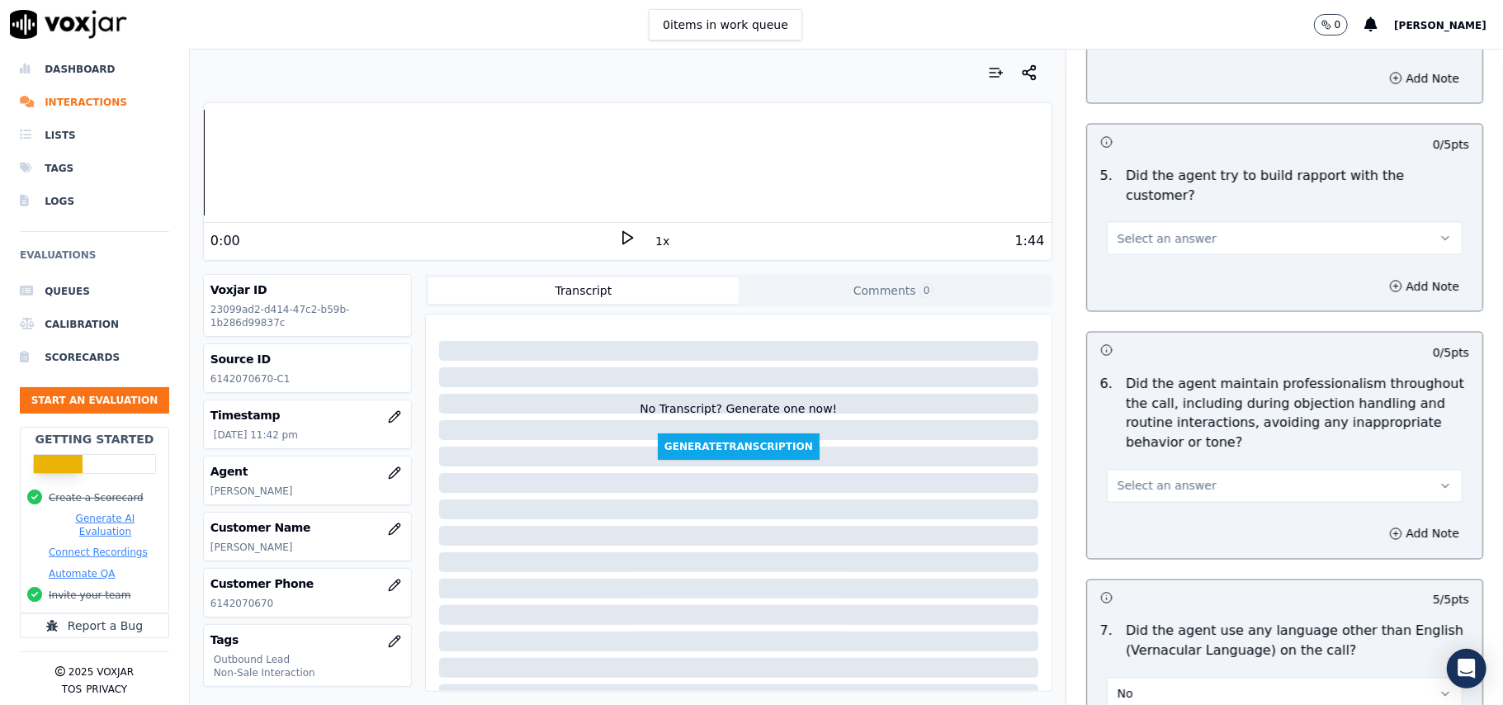
click at [1172, 470] on button "Select an answer" at bounding box center [1285, 486] width 356 height 33
click at [1137, 539] on div "No" at bounding box center [1248, 535] width 319 height 26
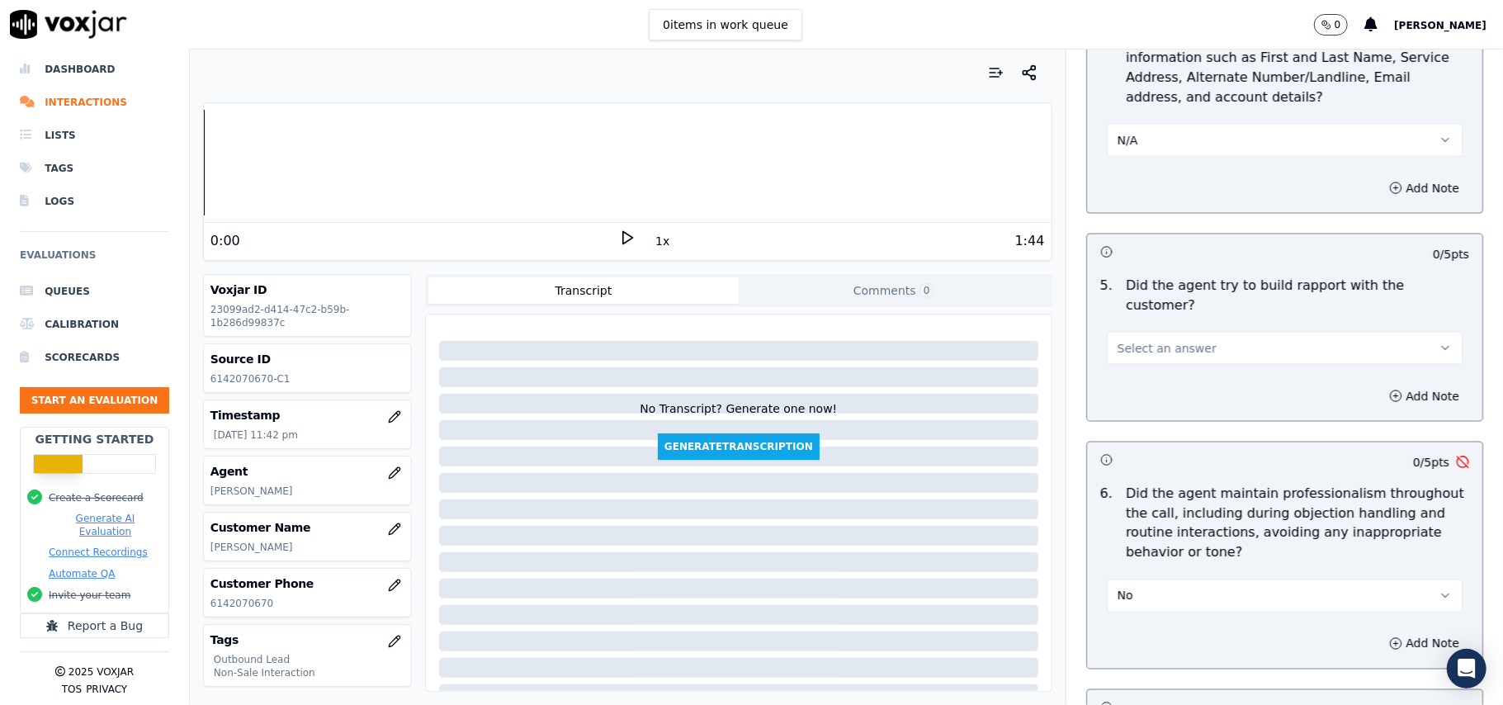
click at [1139, 340] on span "Select an answer" at bounding box center [1167, 348] width 99 height 17
click at [1141, 373] on div "Yes" at bounding box center [1248, 370] width 319 height 26
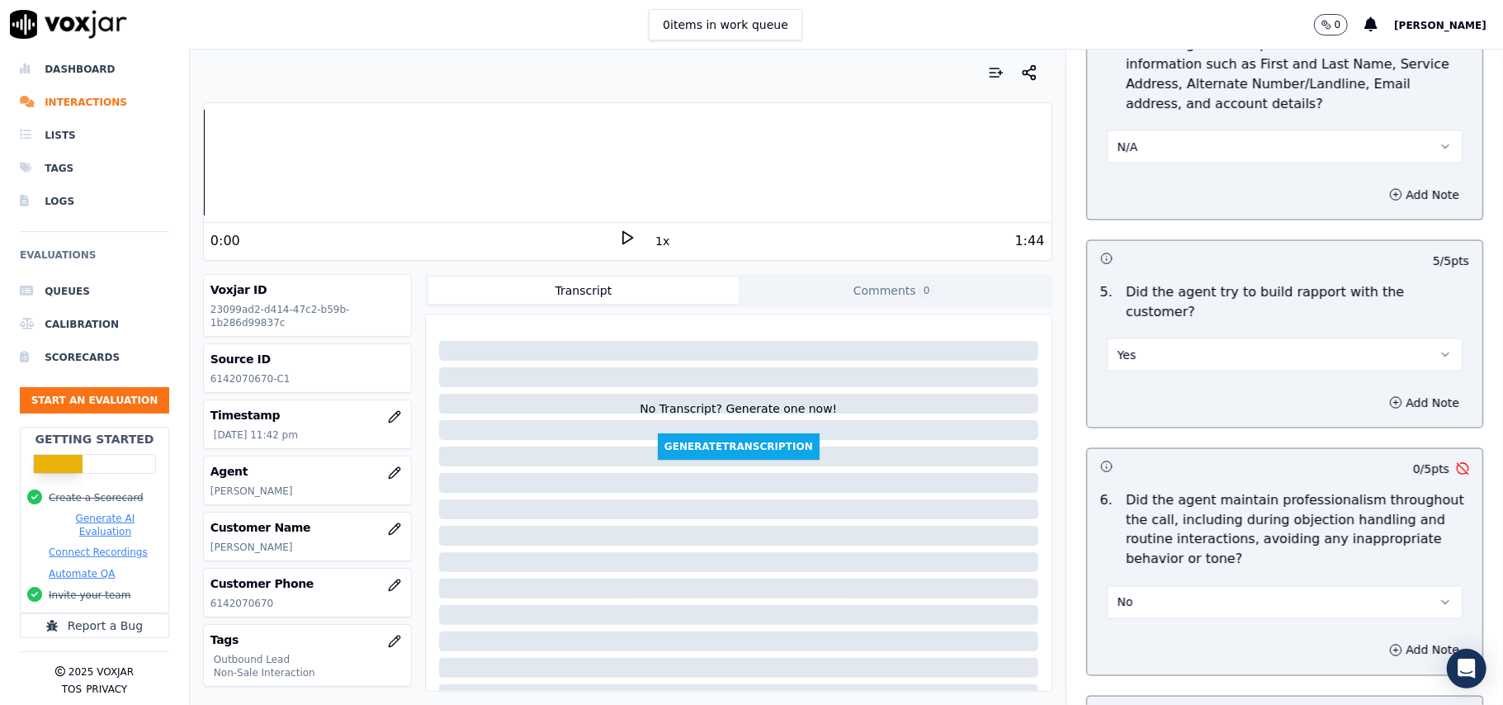
scroll to position [1893, 0]
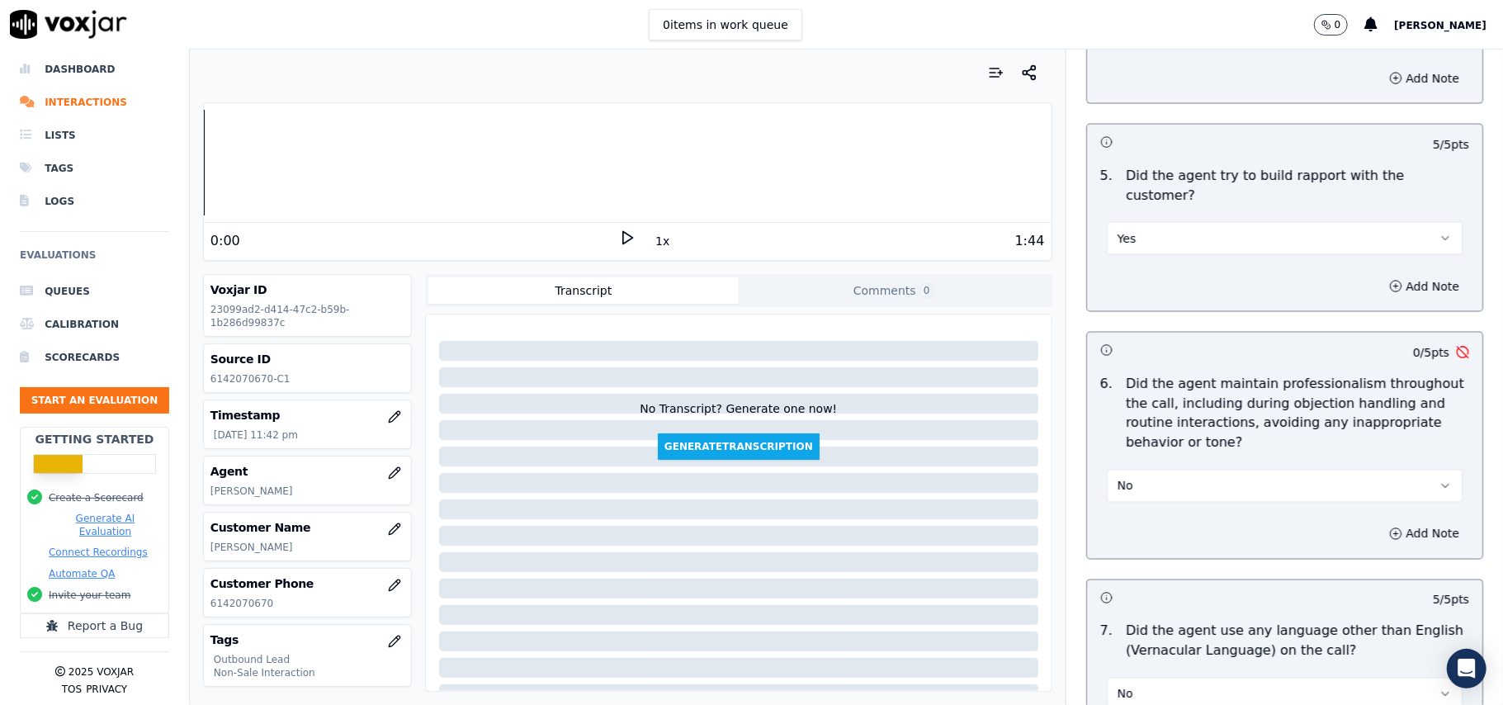
click at [1141, 480] on button "No" at bounding box center [1285, 486] width 356 height 33
click at [1140, 503] on div "Yes" at bounding box center [1248, 509] width 319 height 26
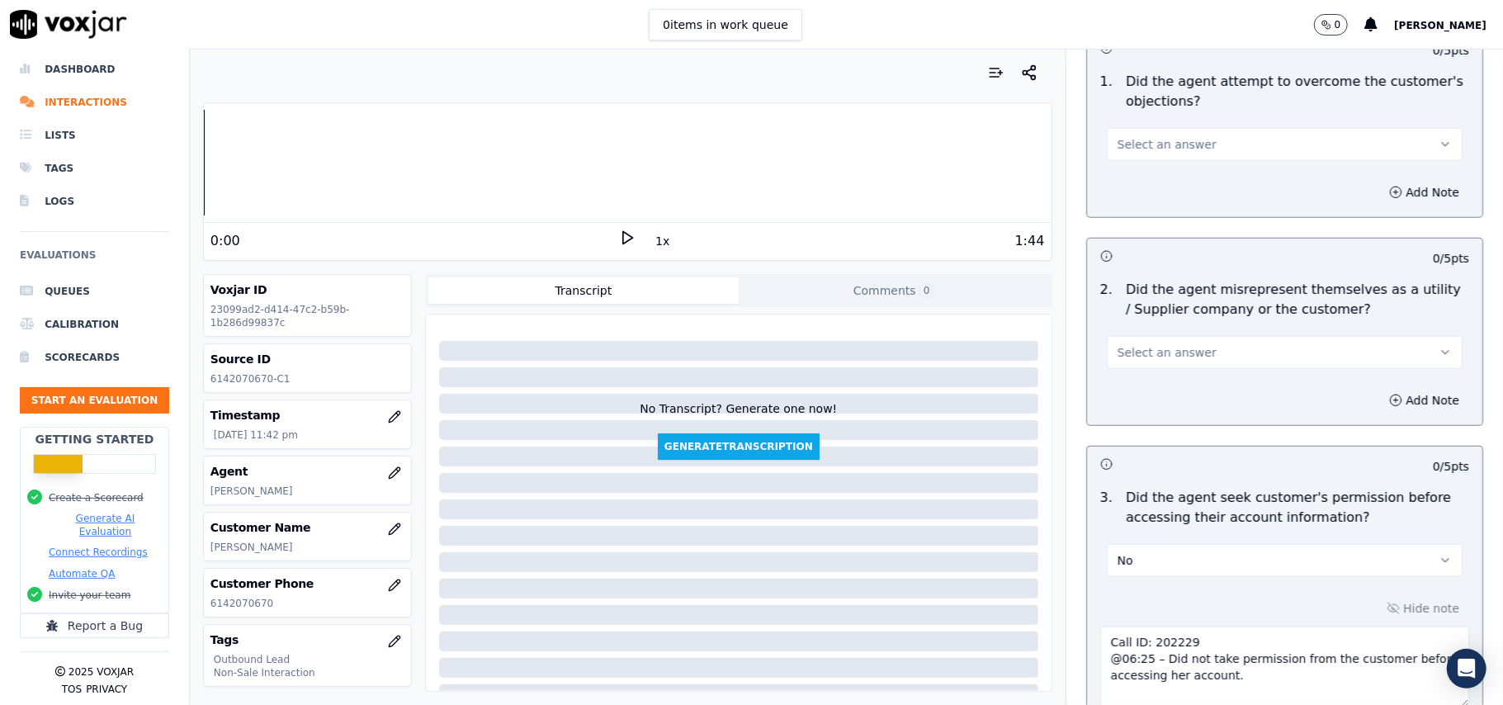
scroll to position [903, 0]
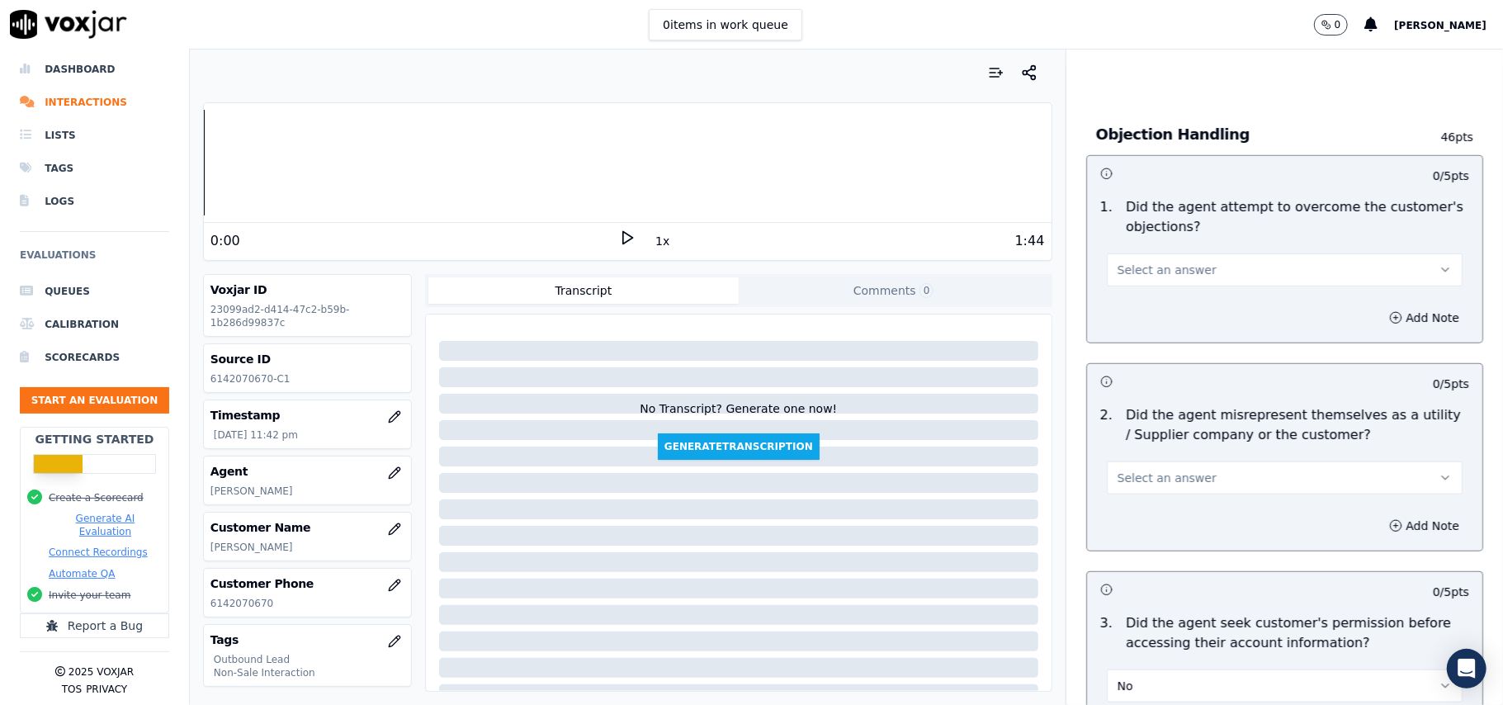
click at [1164, 480] on span "Select an answer" at bounding box center [1167, 478] width 99 height 17
click at [1139, 540] on div "No" at bounding box center [1248, 544] width 319 height 26
drag, startPoint x: 1140, startPoint y: 440, endPoint x: 1149, endPoint y: 492, distance: 52.8
click at [1143, 454] on div "2 . Did the agent misrepresent themselves as a utility / Supplier company or th…" at bounding box center [1284, 450] width 395 height 102
click at [1149, 479] on button "No" at bounding box center [1285, 477] width 356 height 33
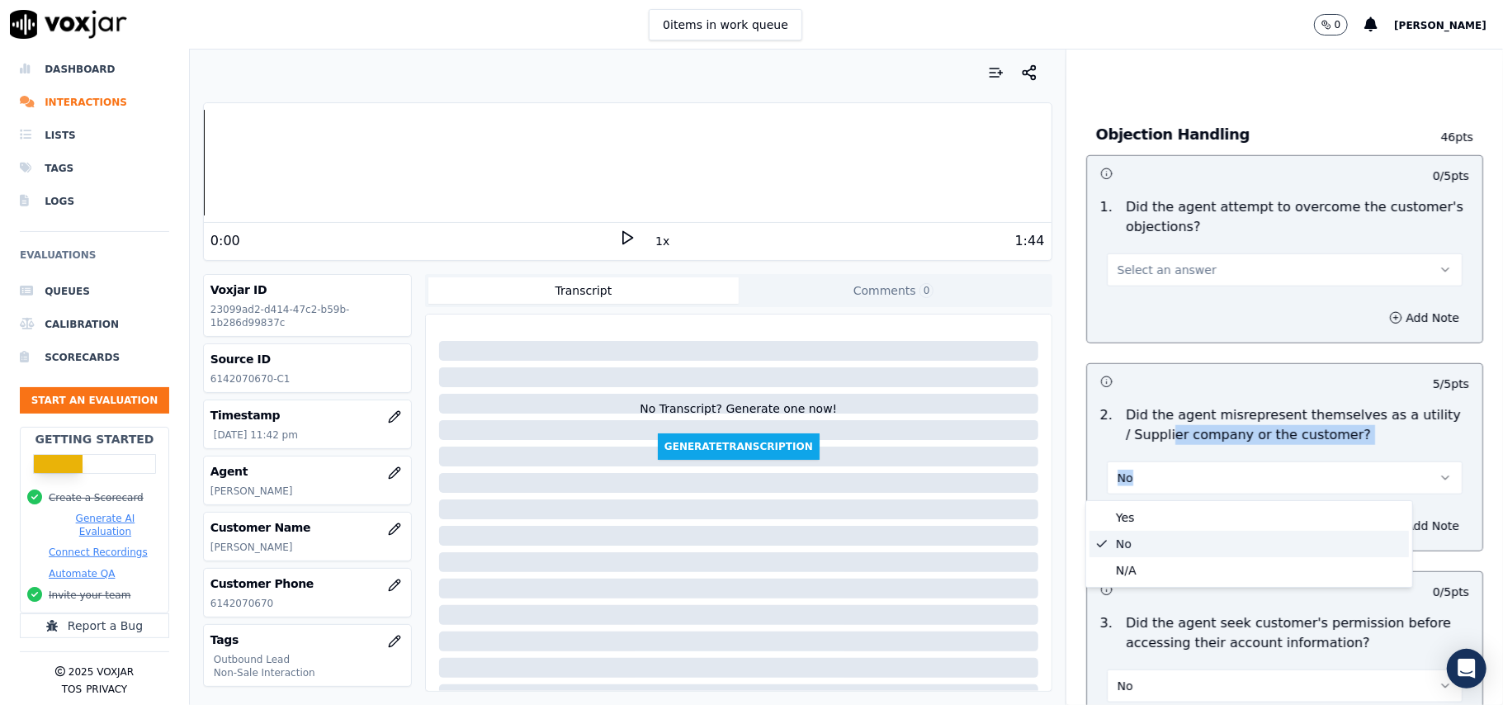
click at [1197, 477] on button "No" at bounding box center [1285, 477] width 356 height 33
click at [1190, 476] on button "No" at bounding box center [1285, 477] width 356 height 33
click at [1157, 516] on div "Yes" at bounding box center [1248, 517] width 319 height 26
click at [1379, 523] on button "Add Note" at bounding box center [1424, 525] width 90 height 23
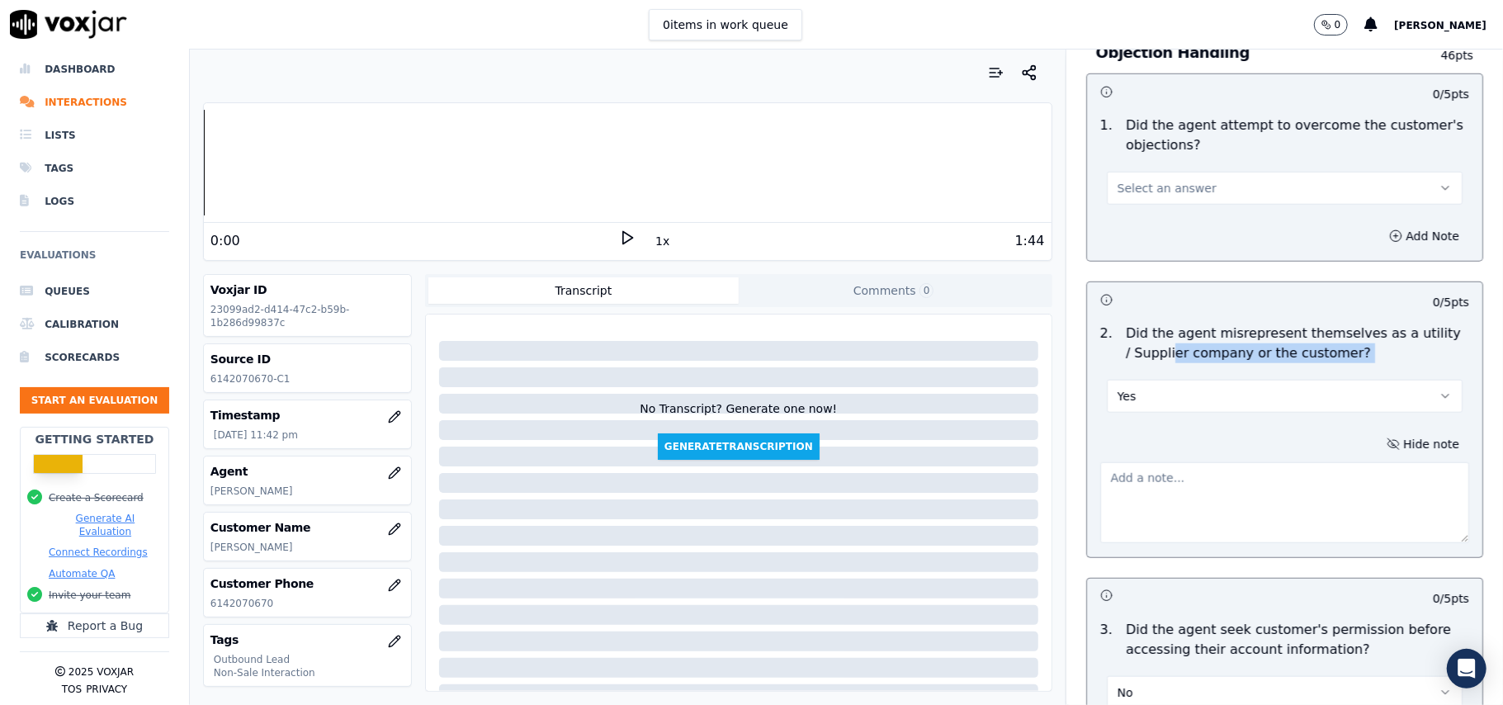
scroll to position [991, 0]
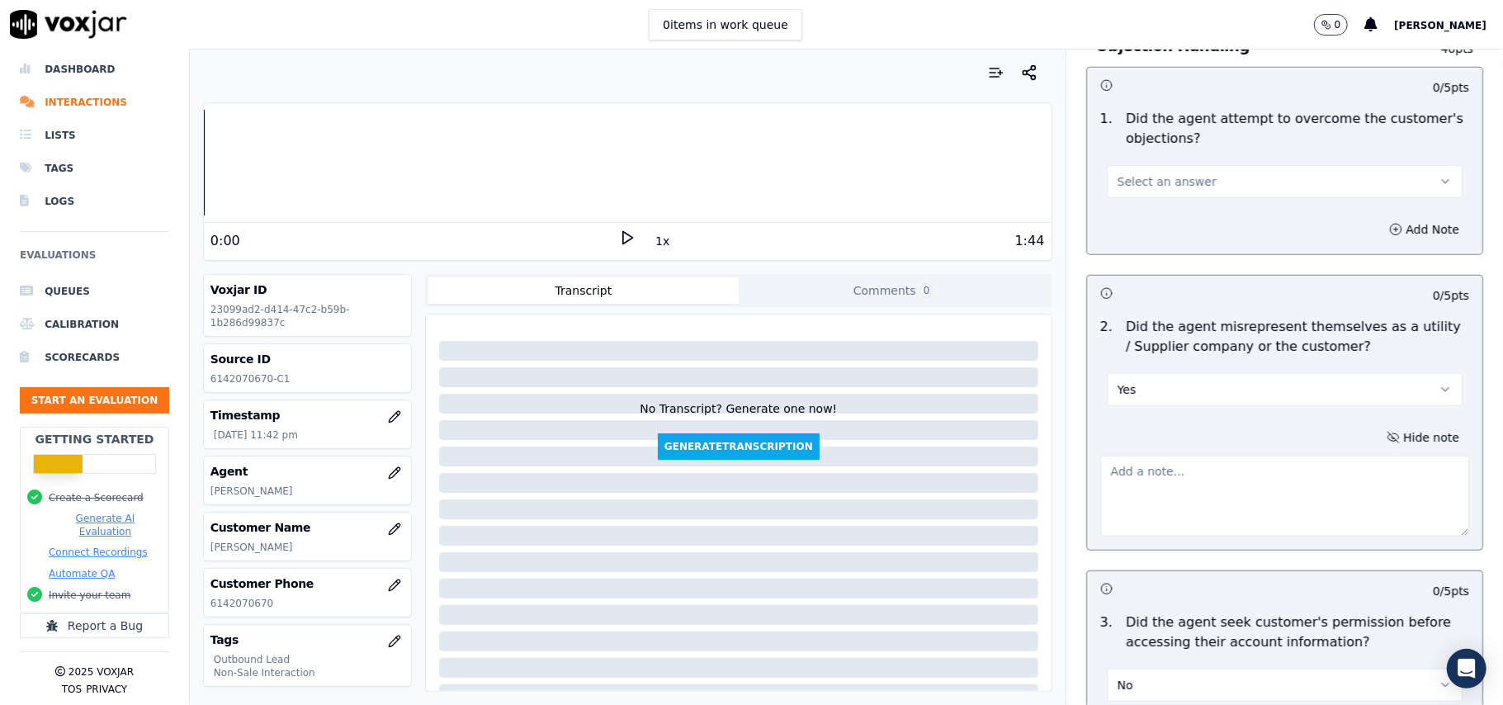
click at [1134, 506] on textarea at bounding box center [1284, 496] width 369 height 81
paste textarea "Call ID: 200658 Agent called up the customer and pitched for the sale by statin…"
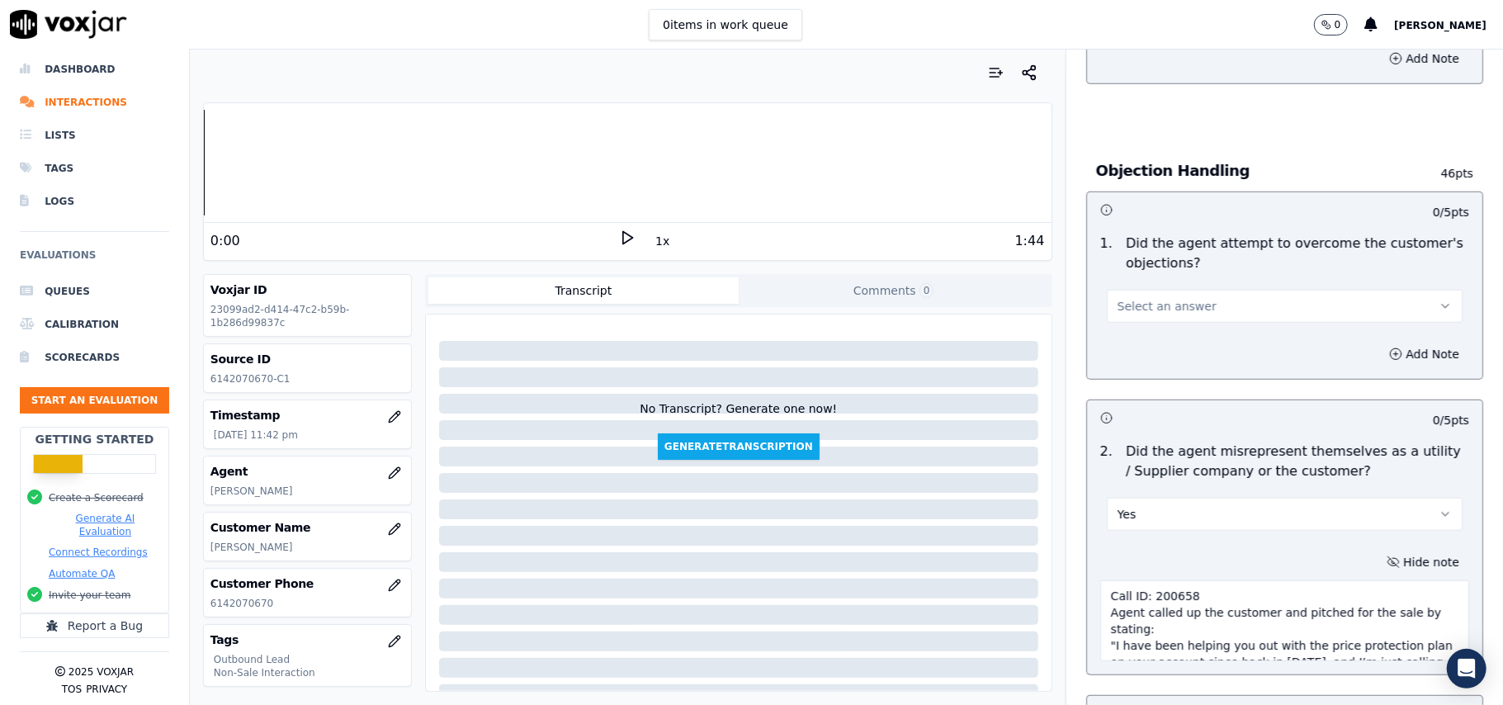
scroll to position [661, 0]
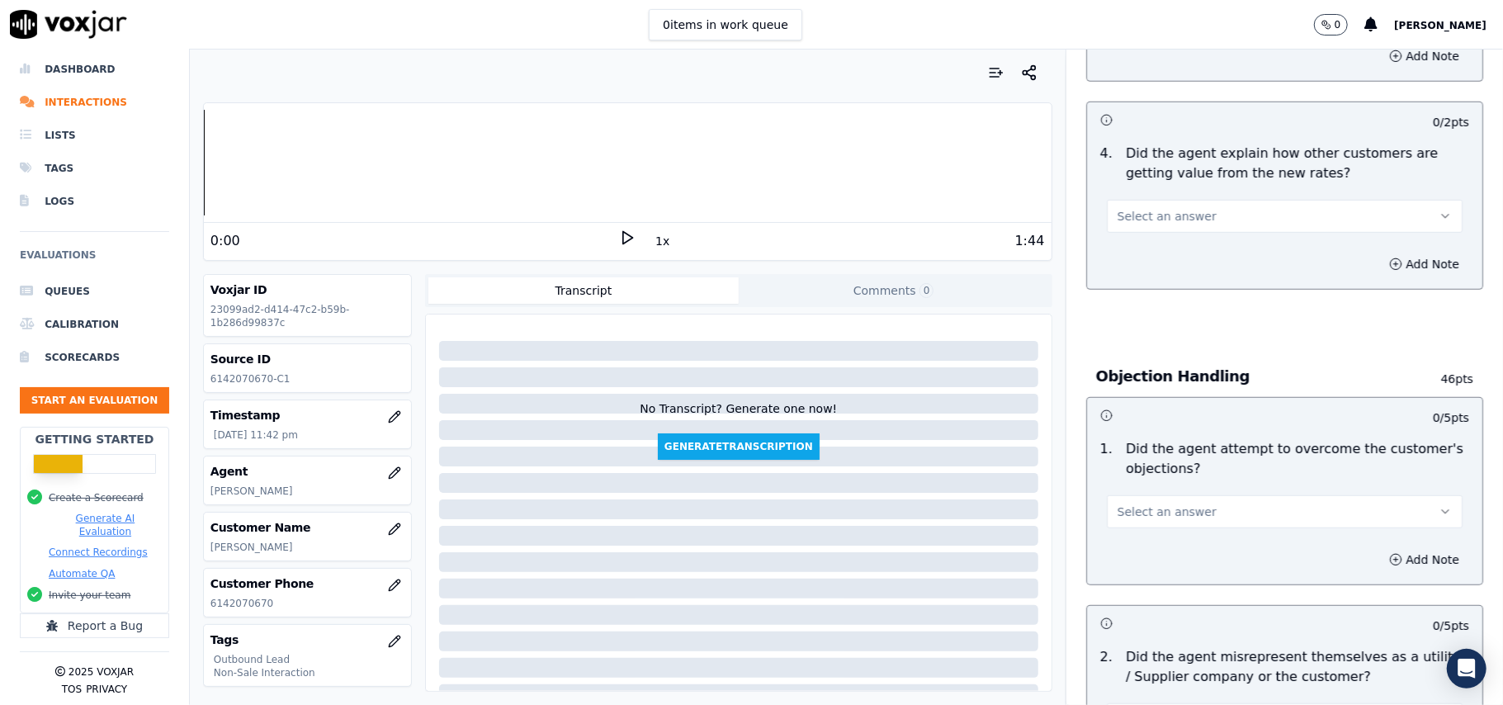
type textarea "Call ID: 200658 Agent called up the customer and pitched for the sale by statin…"
click at [1123, 513] on span "Select an answer" at bounding box center [1167, 511] width 99 height 17
click at [1137, 550] on div "Yes" at bounding box center [1248, 551] width 319 height 26
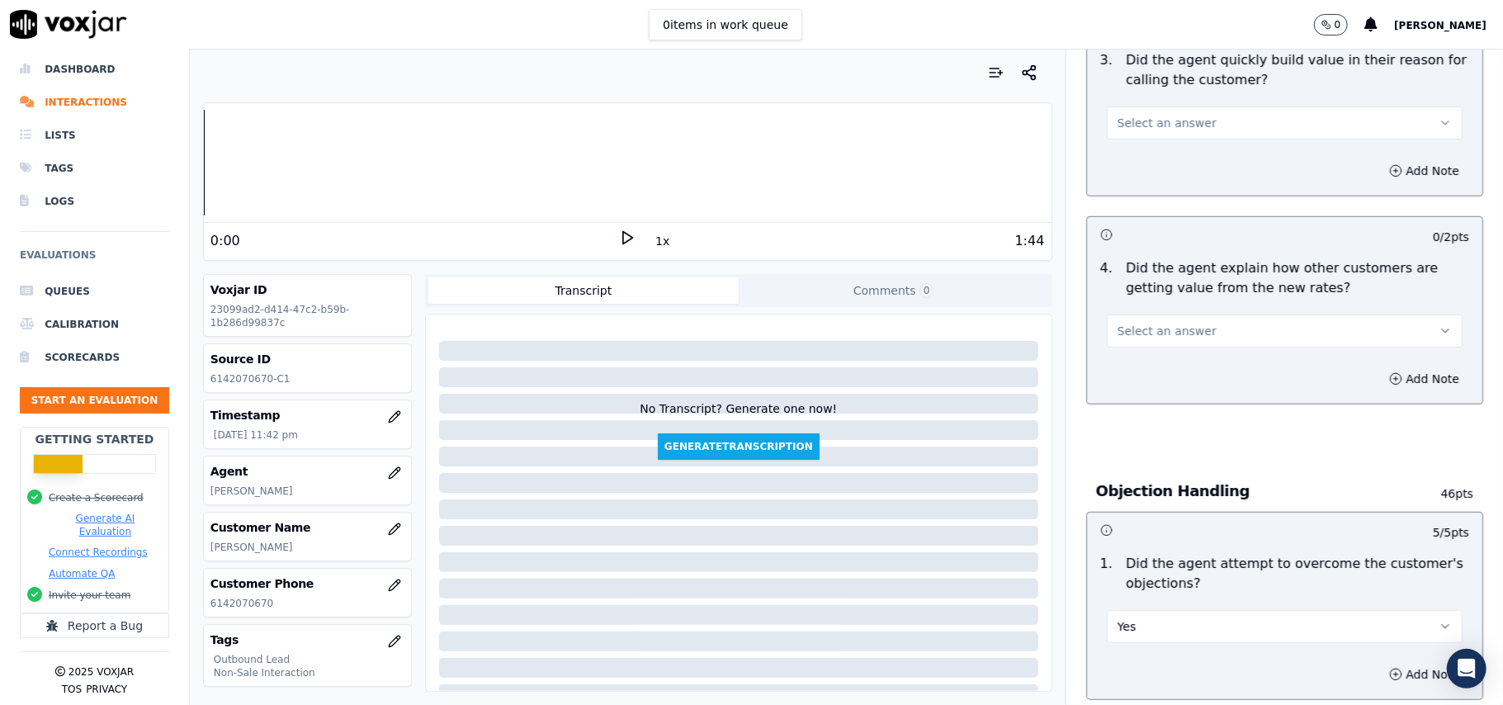
scroll to position [441, 0]
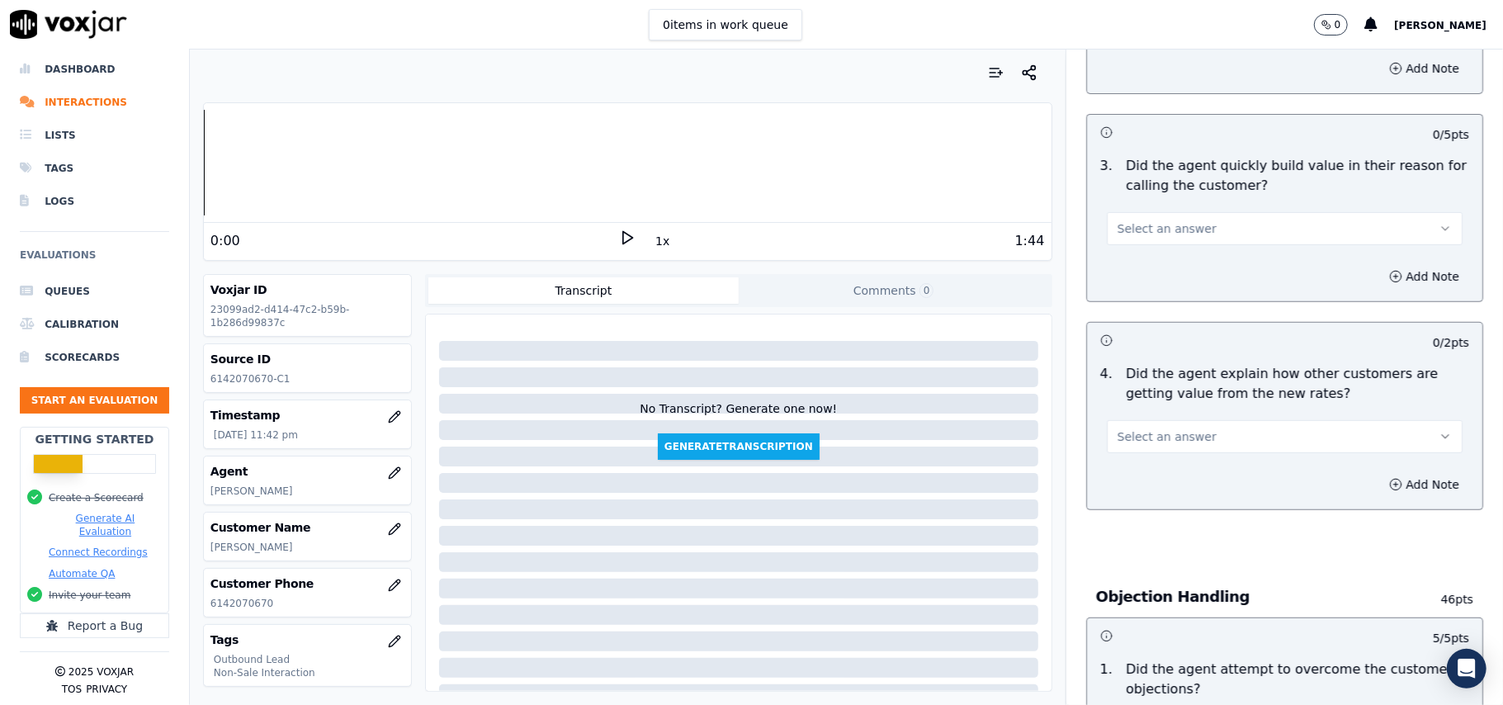
click at [1176, 444] on span "Select an answer" at bounding box center [1167, 436] width 99 height 17
click at [1166, 489] on div "No" at bounding box center [1248, 502] width 319 height 26
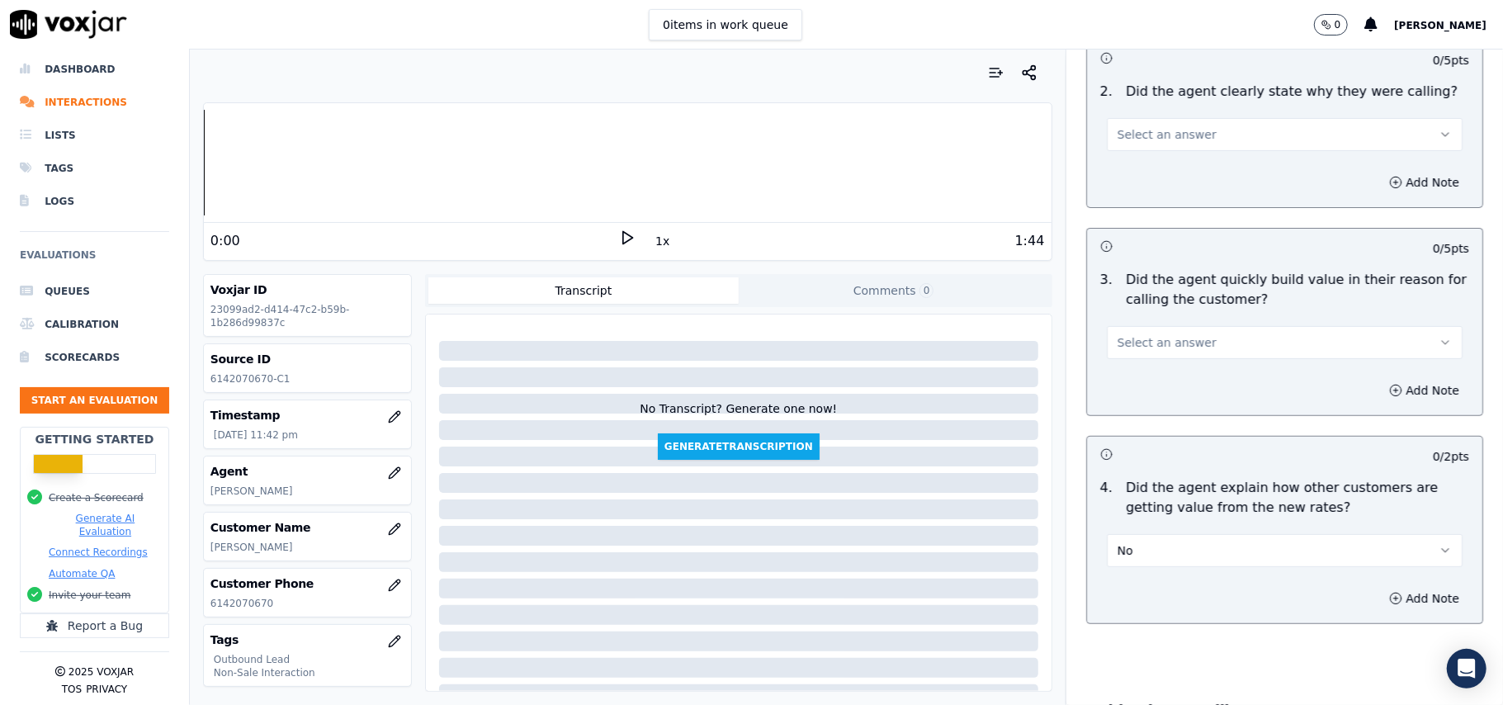
scroll to position [221, 0]
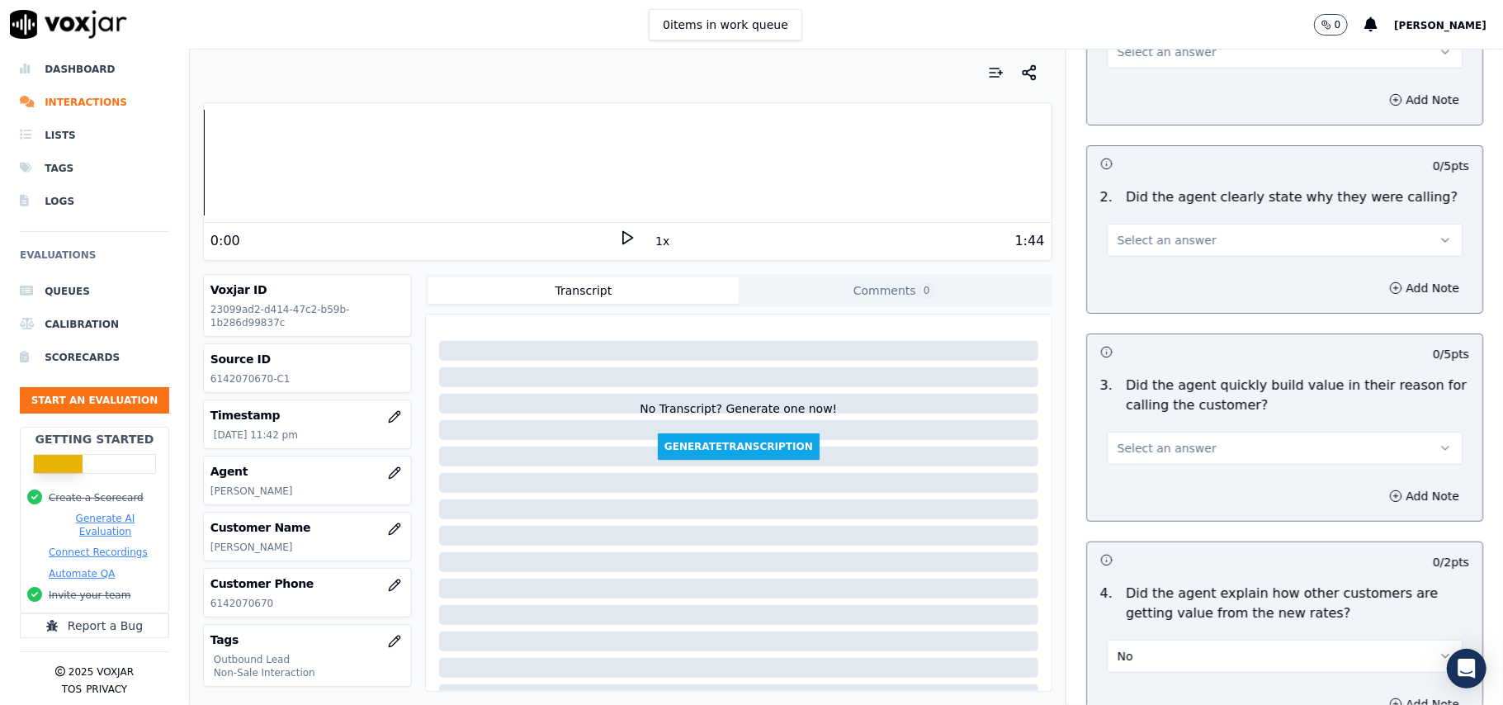
click at [1189, 450] on button "Select an answer" at bounding box center [1285, 448] width 356 height 33
click at [1176, 494] on div "Yes" at bounding box center [1248, 487] width 319 height 26
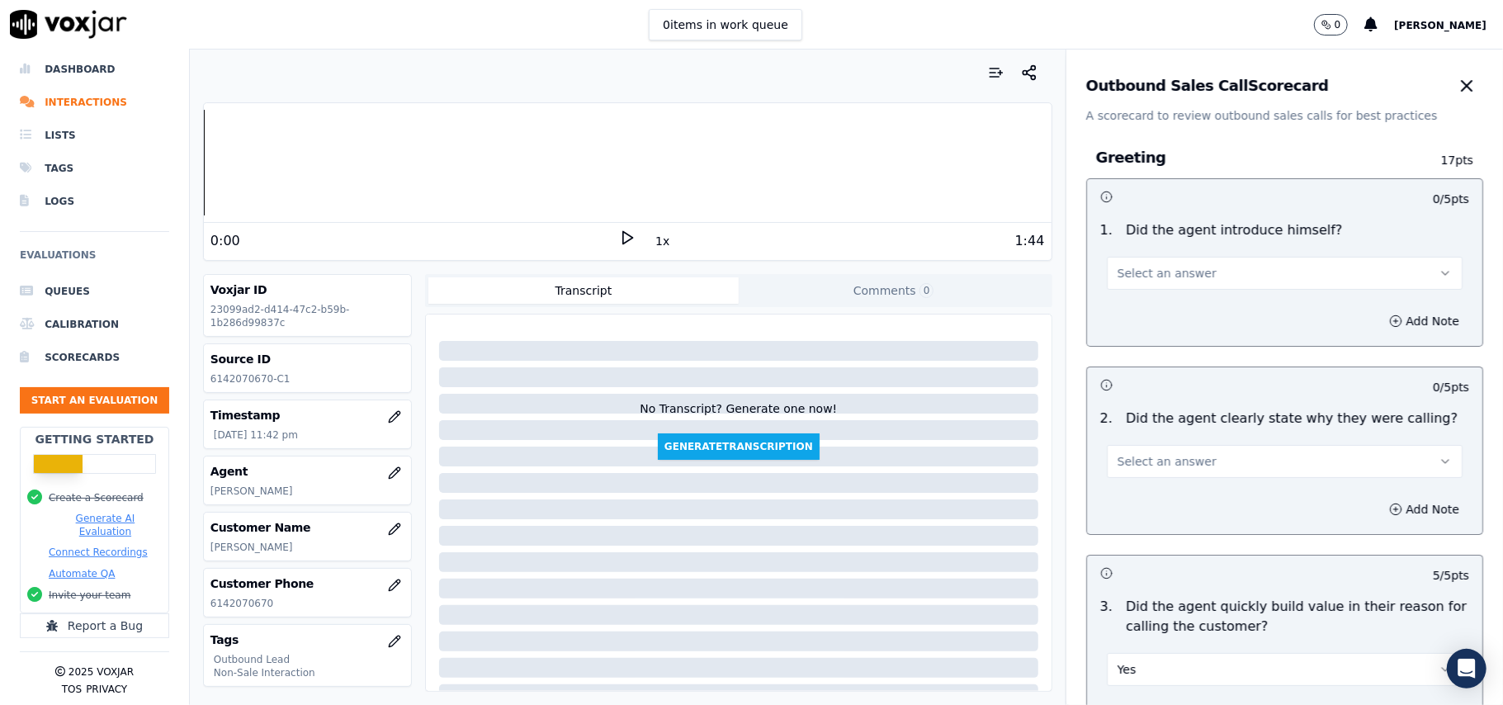
click at [1174, 472] on button "Select an answer" at bounding box center [1285, 461] width 356 height 33
click at [1160, 490] on div "Yes" at bounding box center [1248, 499] width 319 height 26
click at [1172, 294] on div "1 . Did the agent introduce himself? Select an answer" at bounding box center [1284, 255] width 395 height 83
click at [1165, 276] on span "Select an answer" at bounding box center [1167, 273] width 99 height 17
click at [1156, 304] on div "Yes" at bounding box center [1248, 311] width 319 height 26
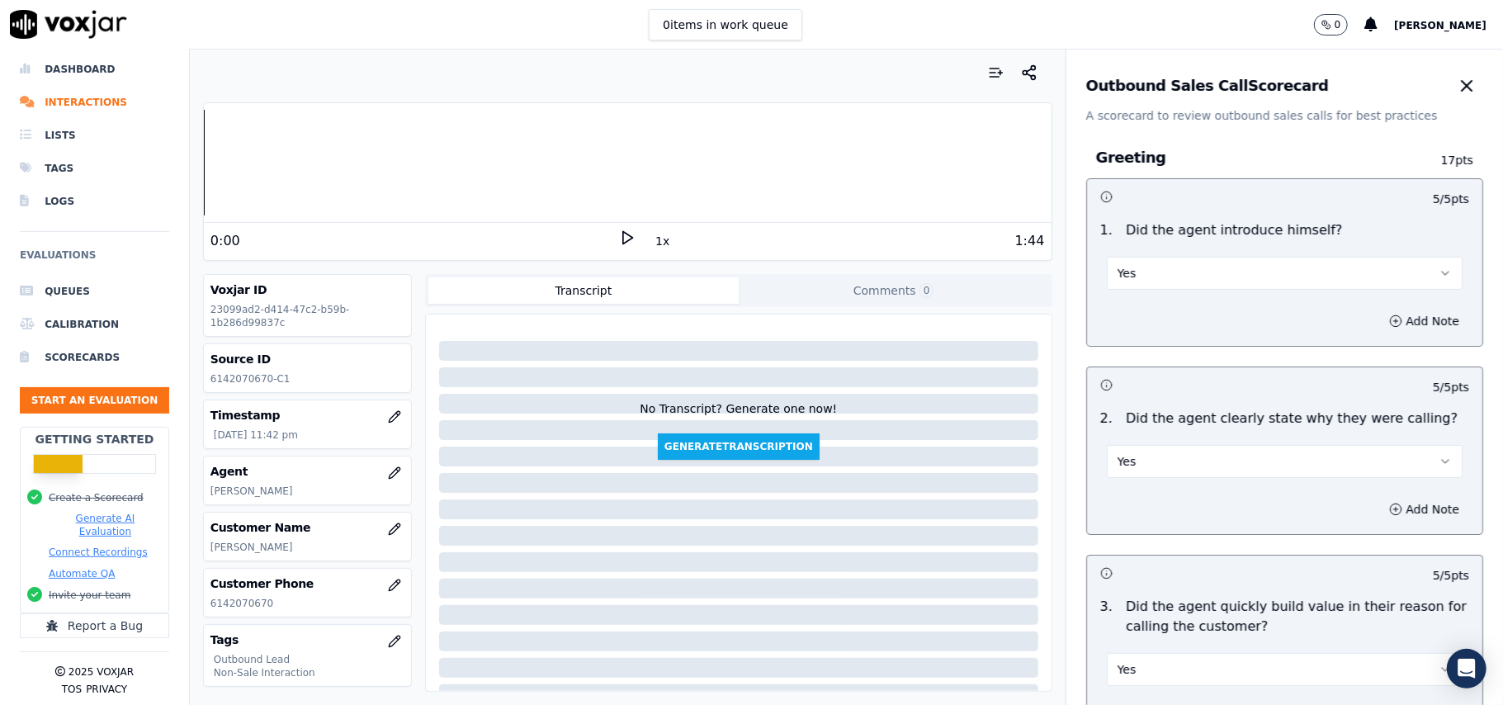
drag, startPoint x: 1451, startPoint y: 157, endPoint x: 1467, endPoint y: 196, distance: 42.2
click at [1467, 196] on div "Outbound Sales Call Scorecard A scorecard to review outbound sales calls for be…" at bounding box center [1284, 377] width 437 height 655
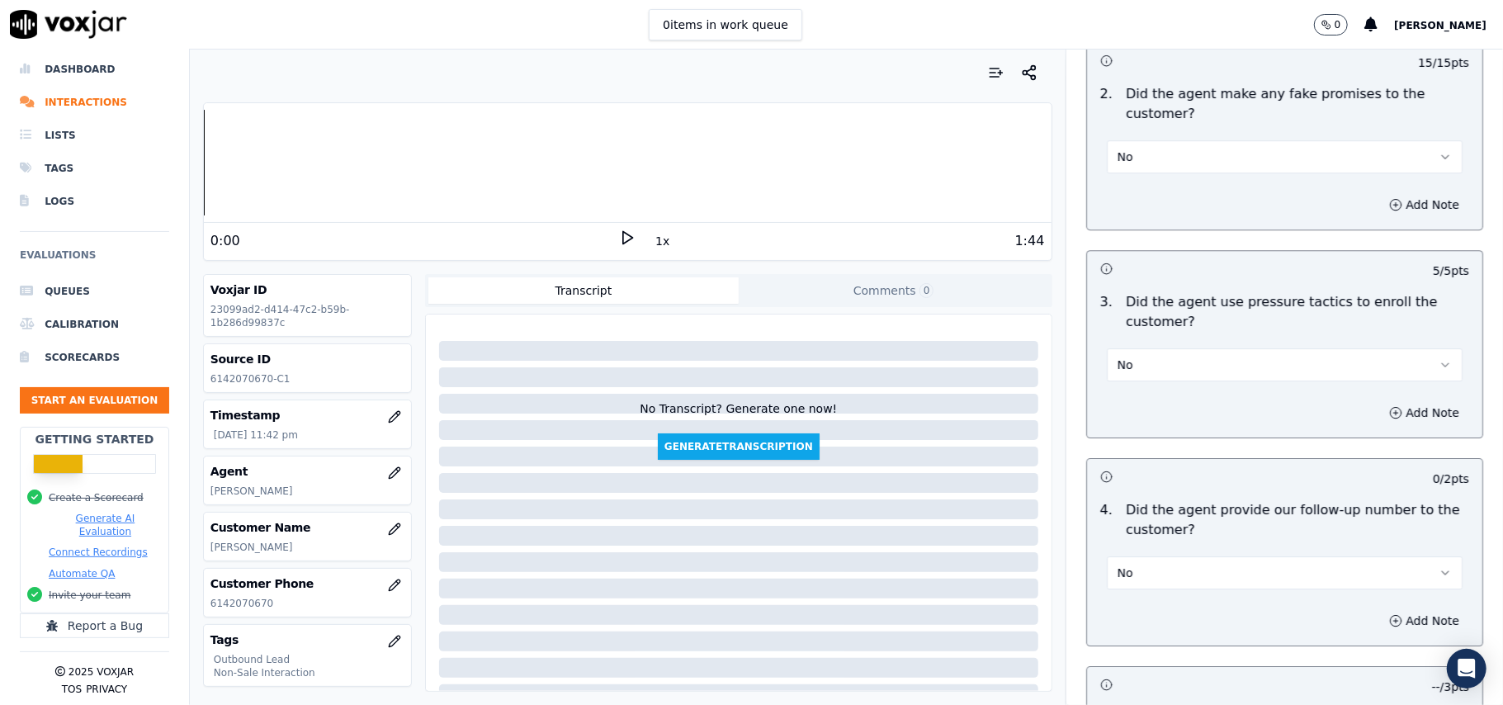
scroll to position [4381, 0]
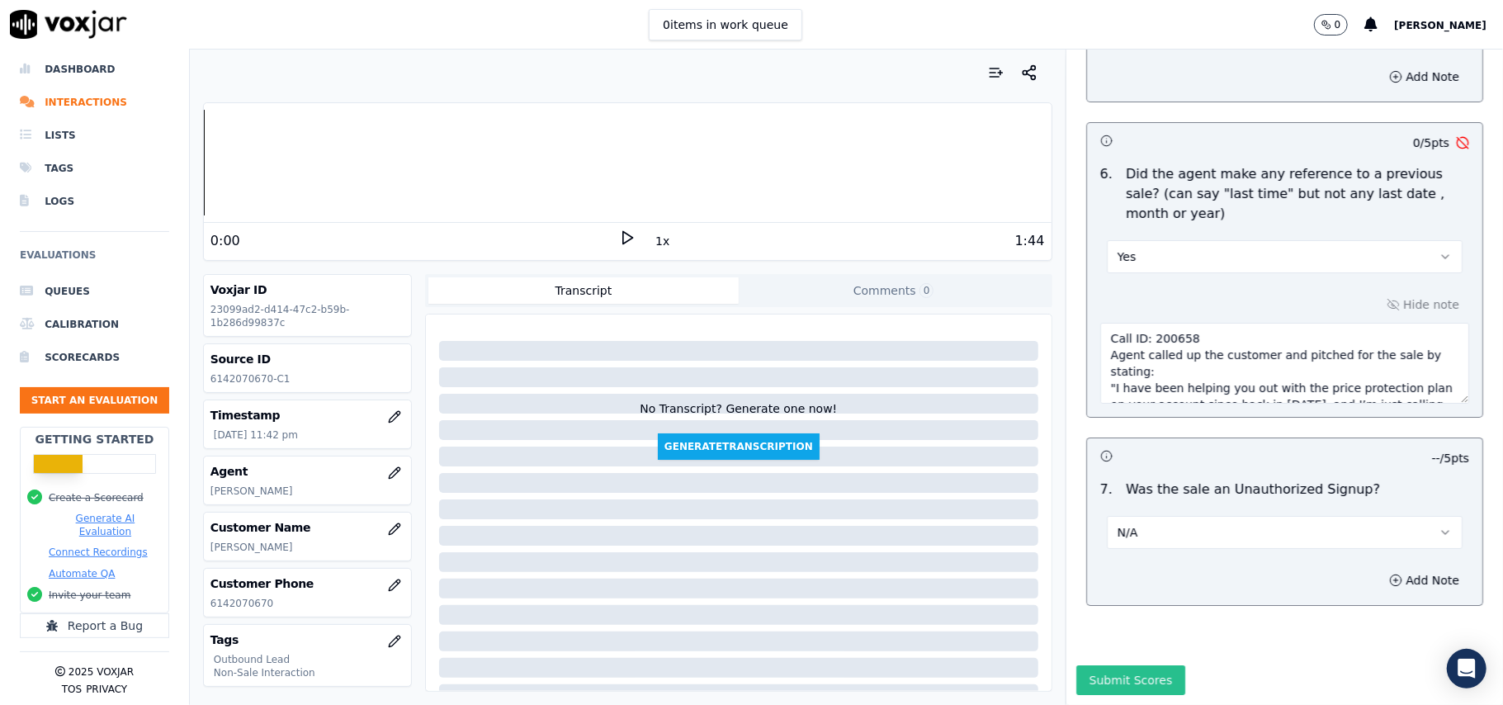
click at [1096, 665] on button "Submit Scores" at bounding box center [1131, 680] width 110 height 30
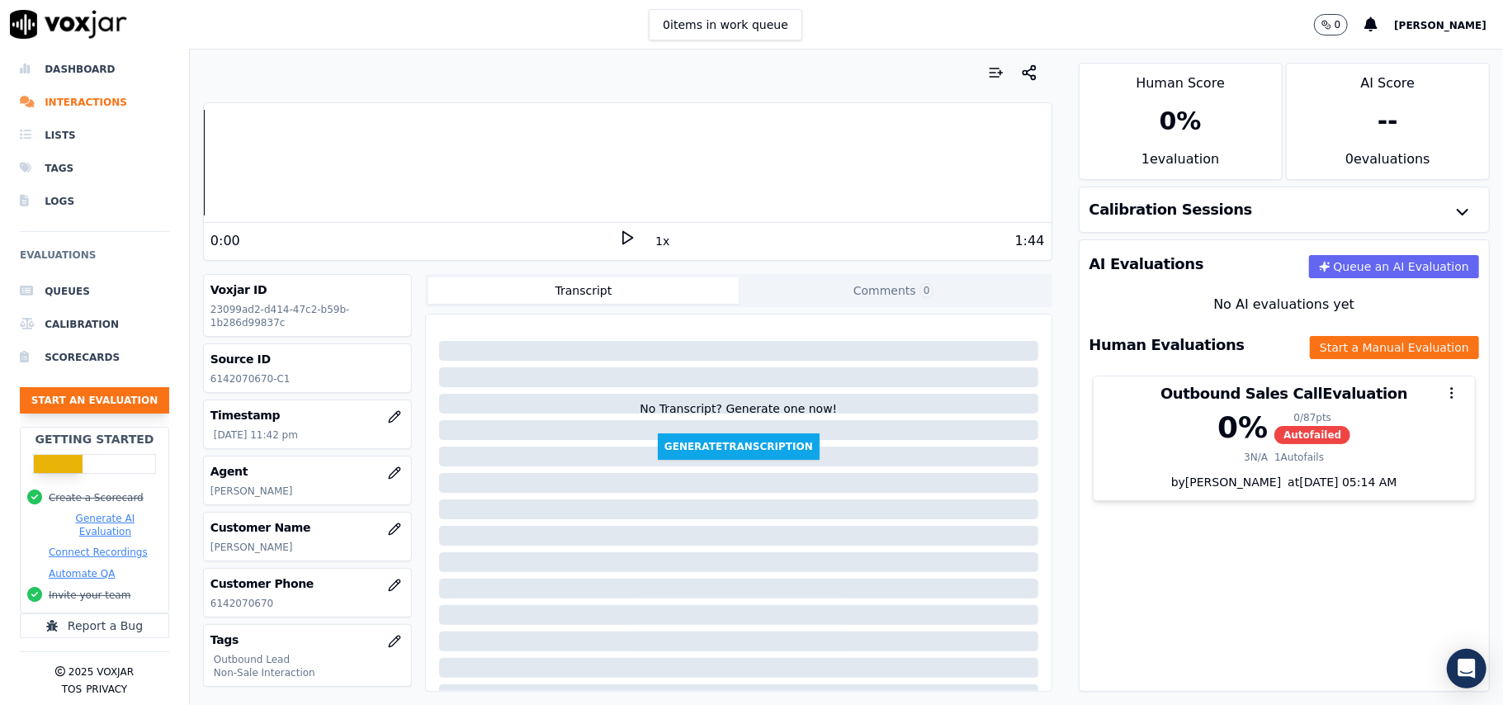
click at [94, 387] on button "Start an Evaluation" at bounding box center [94, 400] width 149 height 26
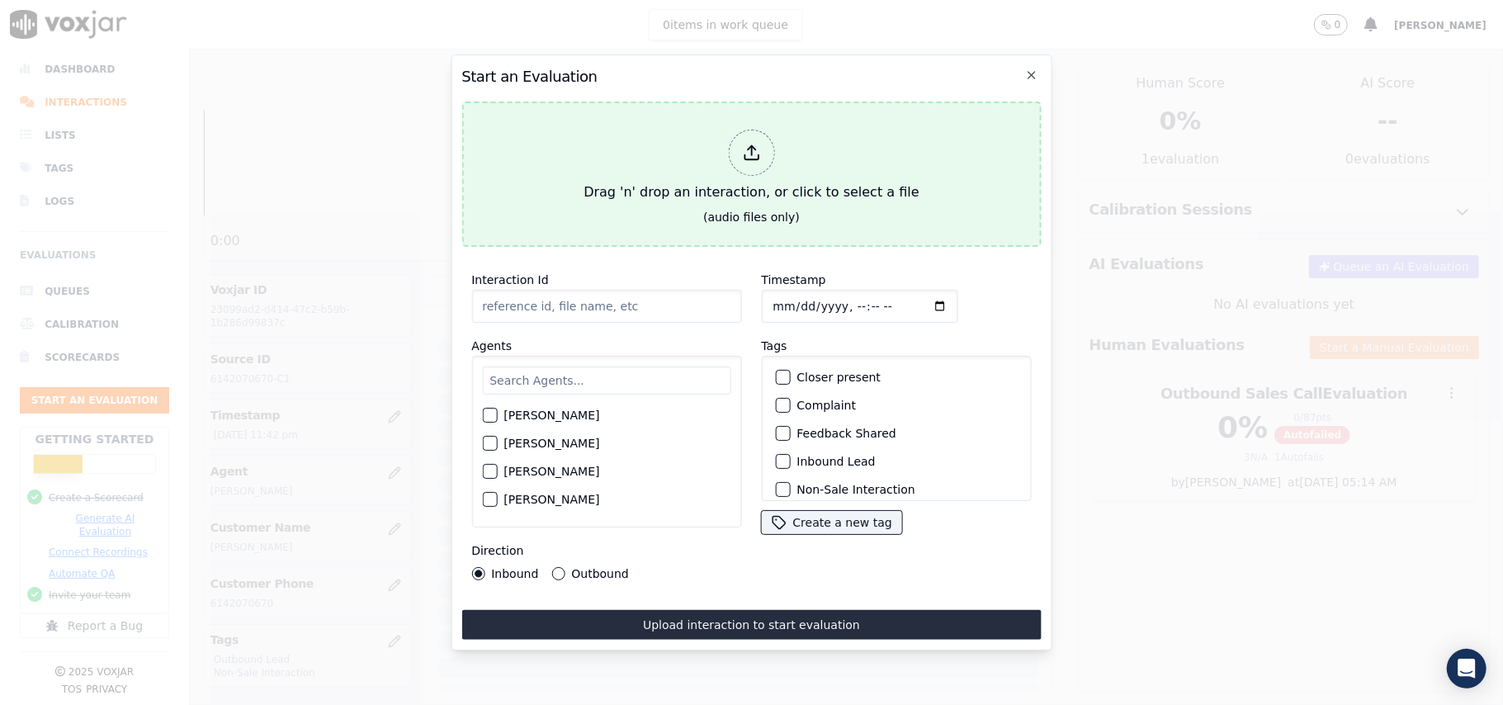
click at [753, 146] on icon at bounding box center [751, 153] width 18 height 18
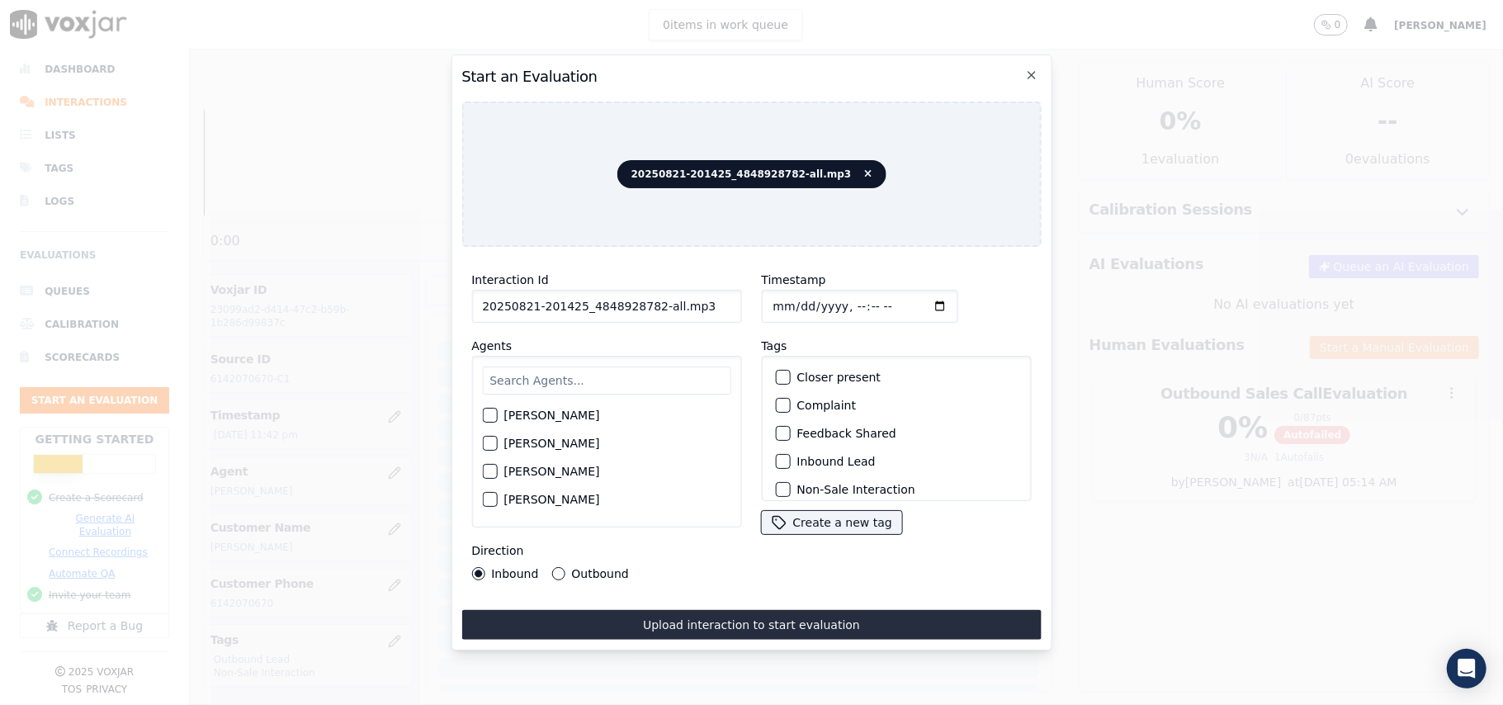
drag, startPoint x: 691, startPoint y: 300, endPoint x: 645, endPoint y: 305, distance: 46.5
click at [645, 305] on input "20250821-201425_4848928782-all.mp3" at bounding box center [606, 306] width 270 height 33
type input "20250821-201425_4848928782-C1"
click at [784, 297] on input "Timestamp" at bounding box center [859, 306] width 196 height 33
type input "[DATE]T23:45"
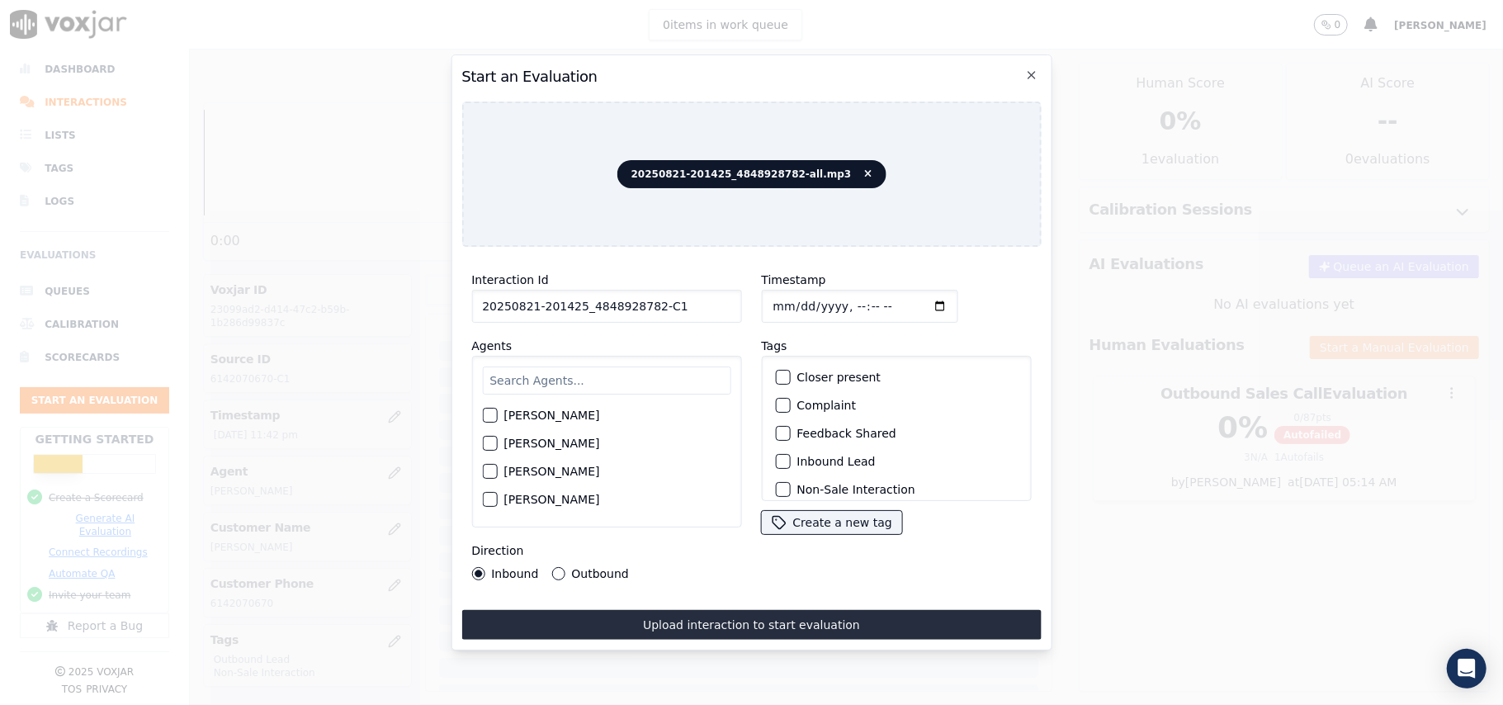
click at [626, 380] on input "text" at bounding box center [606, 380] width 248 height 28
type input "[PERSON_NAME]"
click at [489, 420] on div "[PERSON_NAME]" at bounding box center [606, 420] width 248 height 28
click at [483, 414] on div "button" at bounding box center [489, 420] width 12 height 12
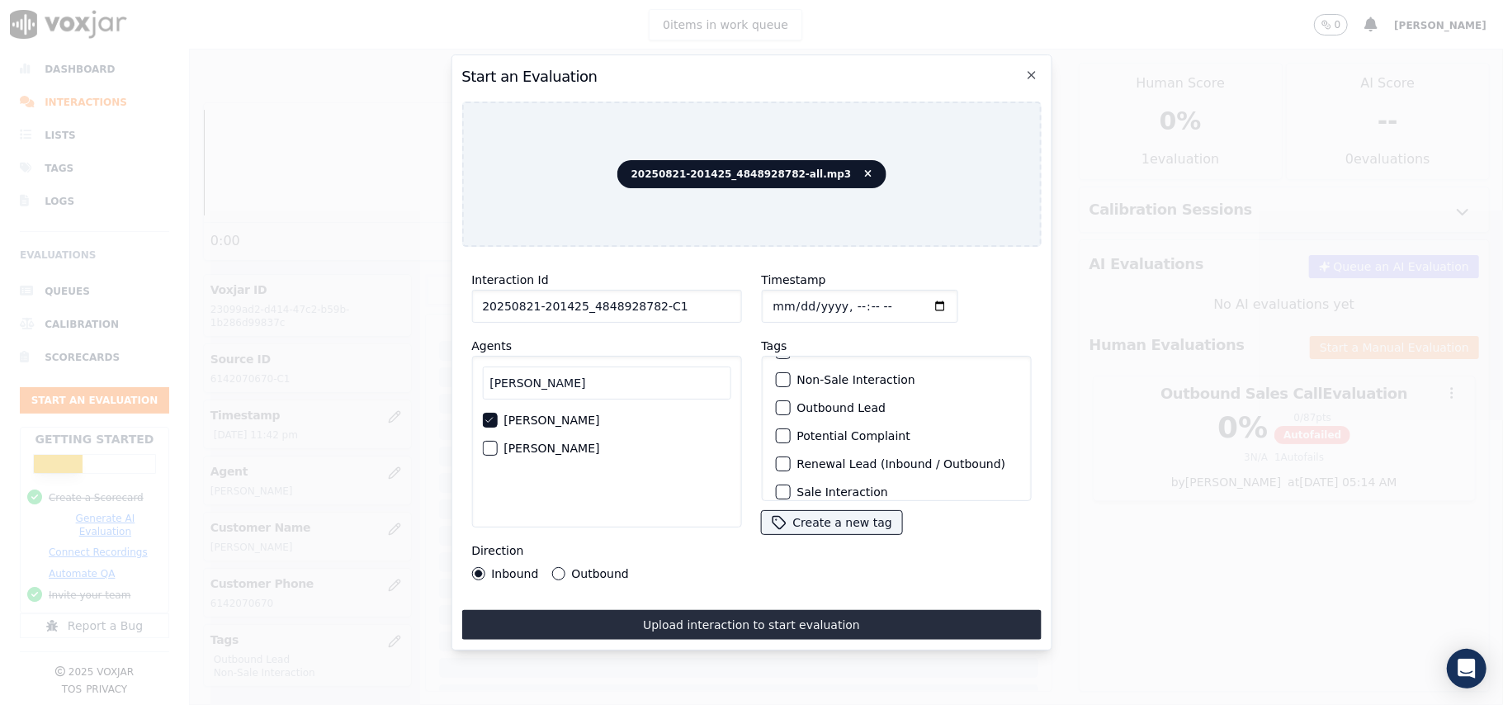
click at [776, 402] on div "button" at bounding box center [782, 408] width 12 height 12
click at [775, 380] on button "Non-Sale Interaction" at bounding box center [782, 379] width 15 height 15
click at [558, 567] on button "Outbound" at bounding box center [557, 573] width 13 height 13
click at [634, 599] on div "Interaction Id 20250821-201425_4848928782-C1 Agents [PERSON_NAME] [PERSON_NAME]…" at bounding box center [750, 450] width 579 height 380
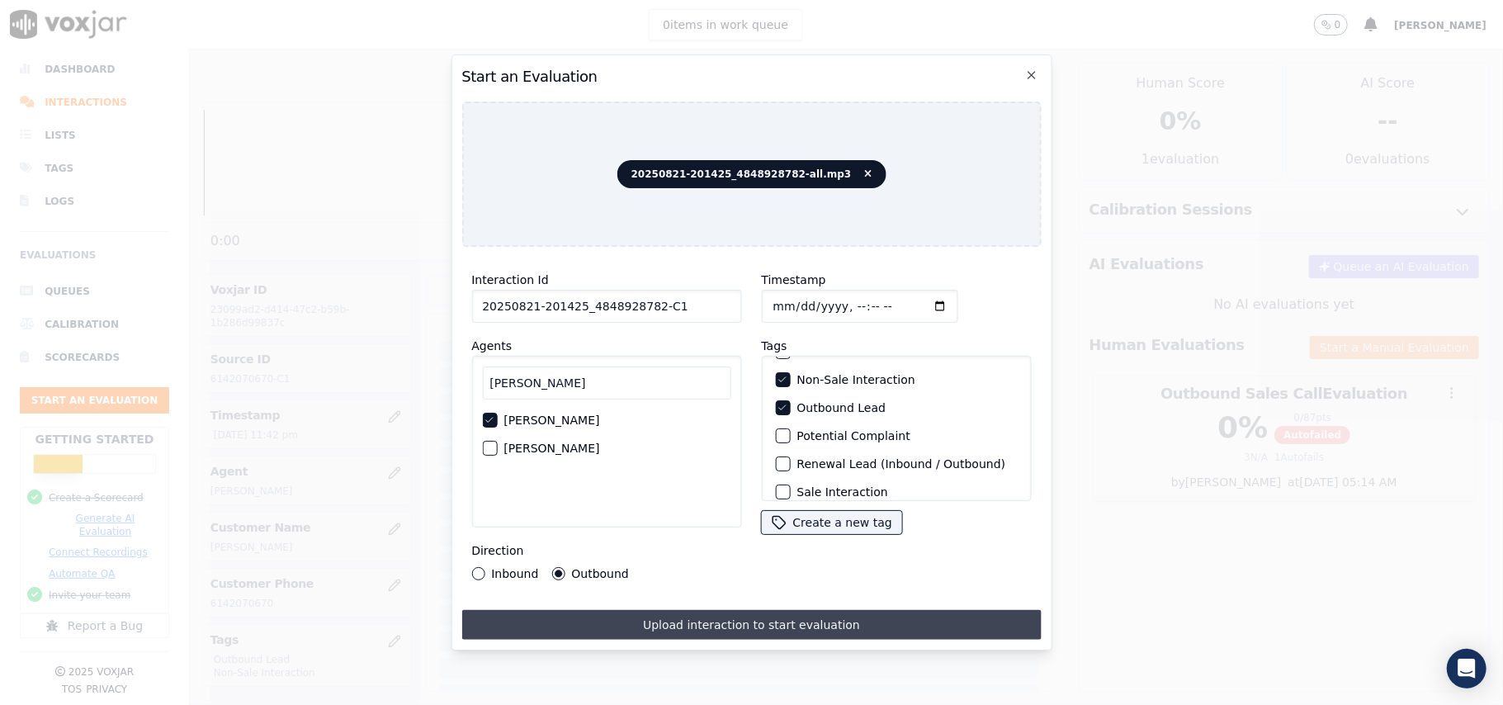
click at [639, 610] on button "Upload interaction to start evaluation" at bounding box center [750, 625] width 579 height 30
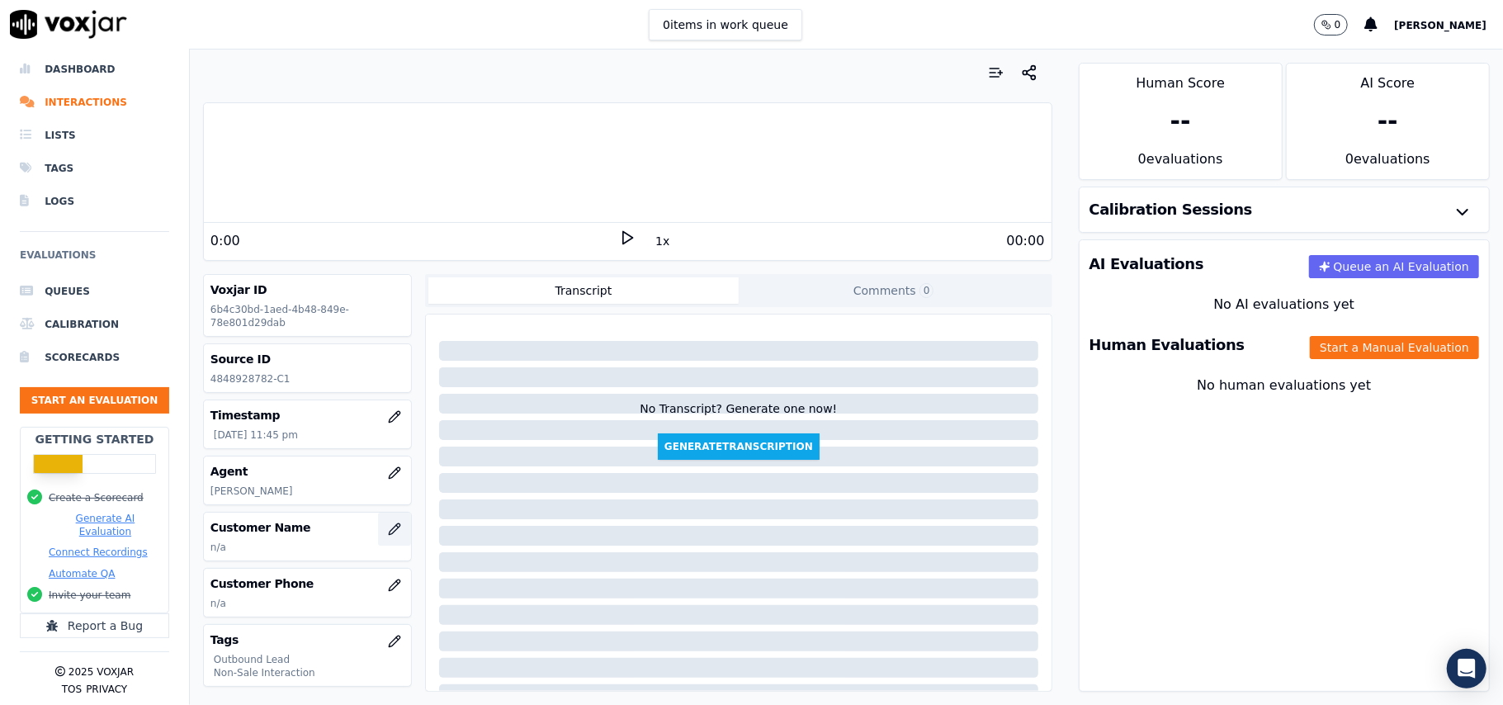
click at [378, 539] on button "button" at bounding box center [394, 529] width 33 height 33
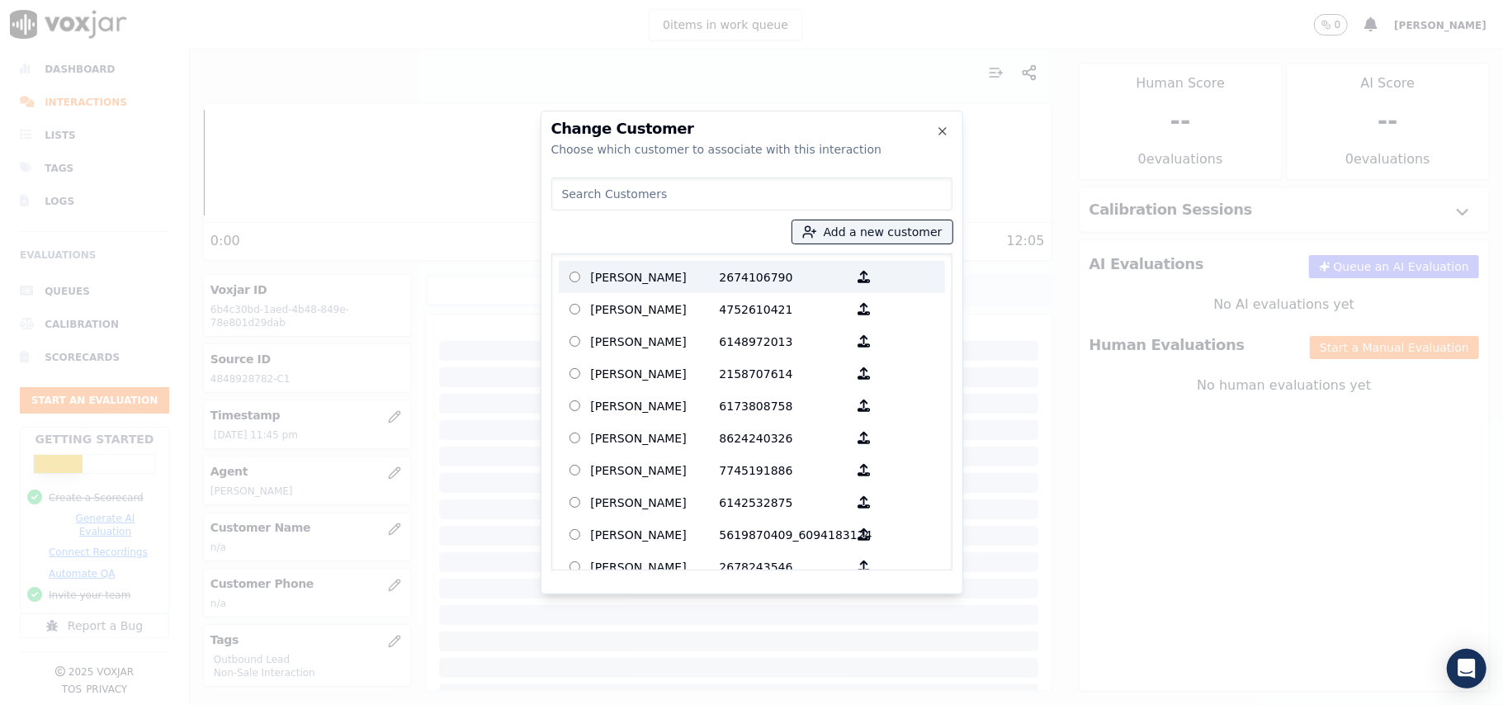
paste input "[PERSON_NAME]"
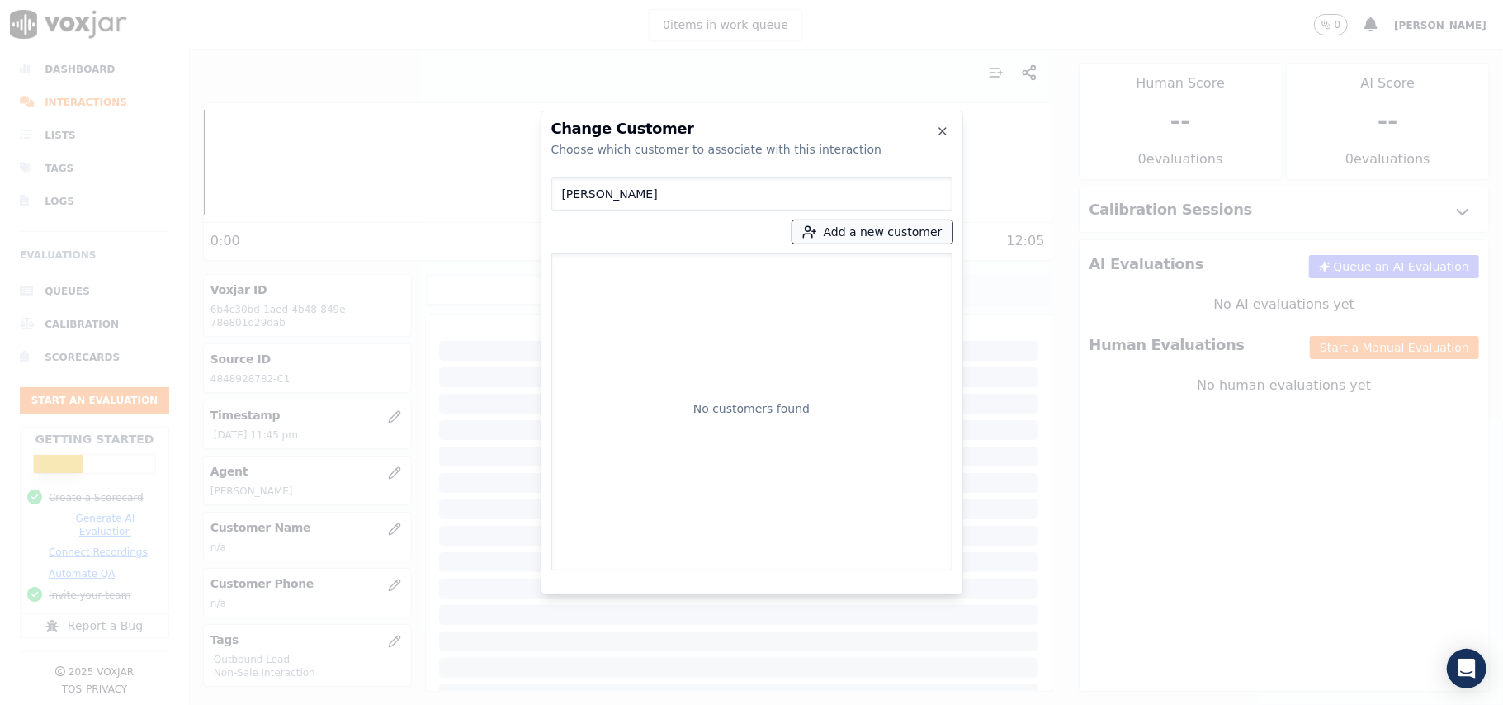
type input "[PERSON_NAME]"
click at [815, 233] on icon "button" at bounding box center [809, 231] width 15 height 15
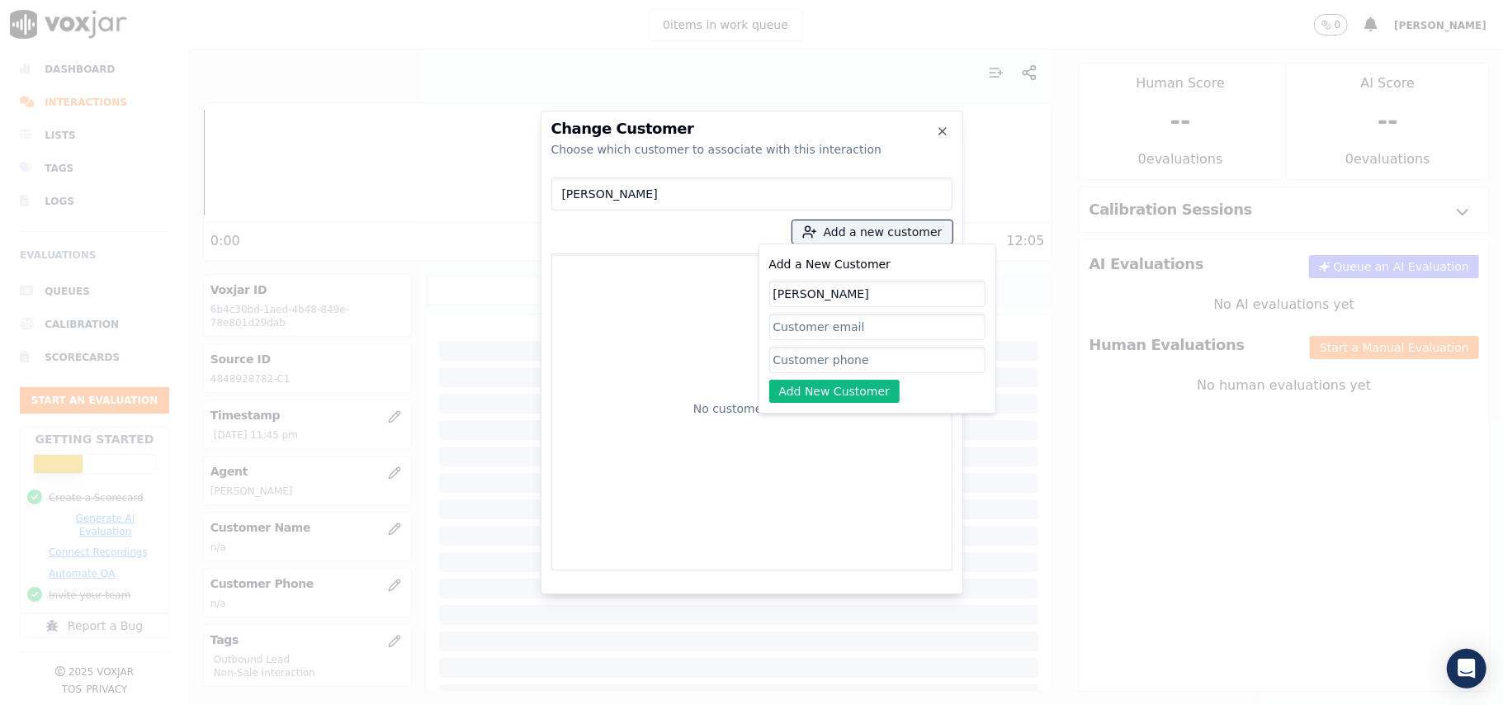
type input "[PERSON_NAME]"
click at [837, 360] on input "Add a New Customer" at bounding box center [877, 360] width 216 height 26
paste input "4848928782 7173351870"
click at [847, 362] on input "4848928782 7173351870" at bounding box center [877, 360] width 216 height 26
type input "4848928782/ 7173351870"
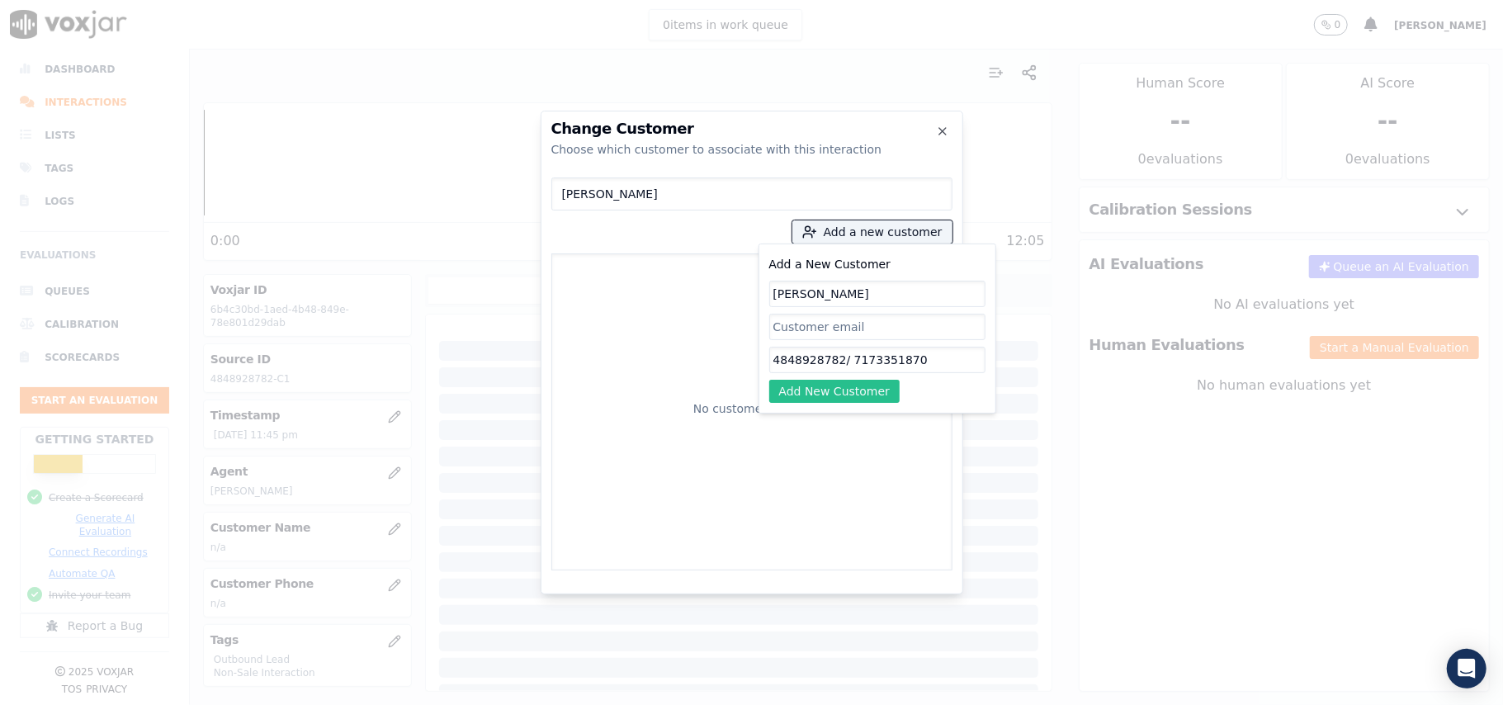
click at [862, 384] on button "Add New Customer" at bounding box center [834, 391] width 131 height 23
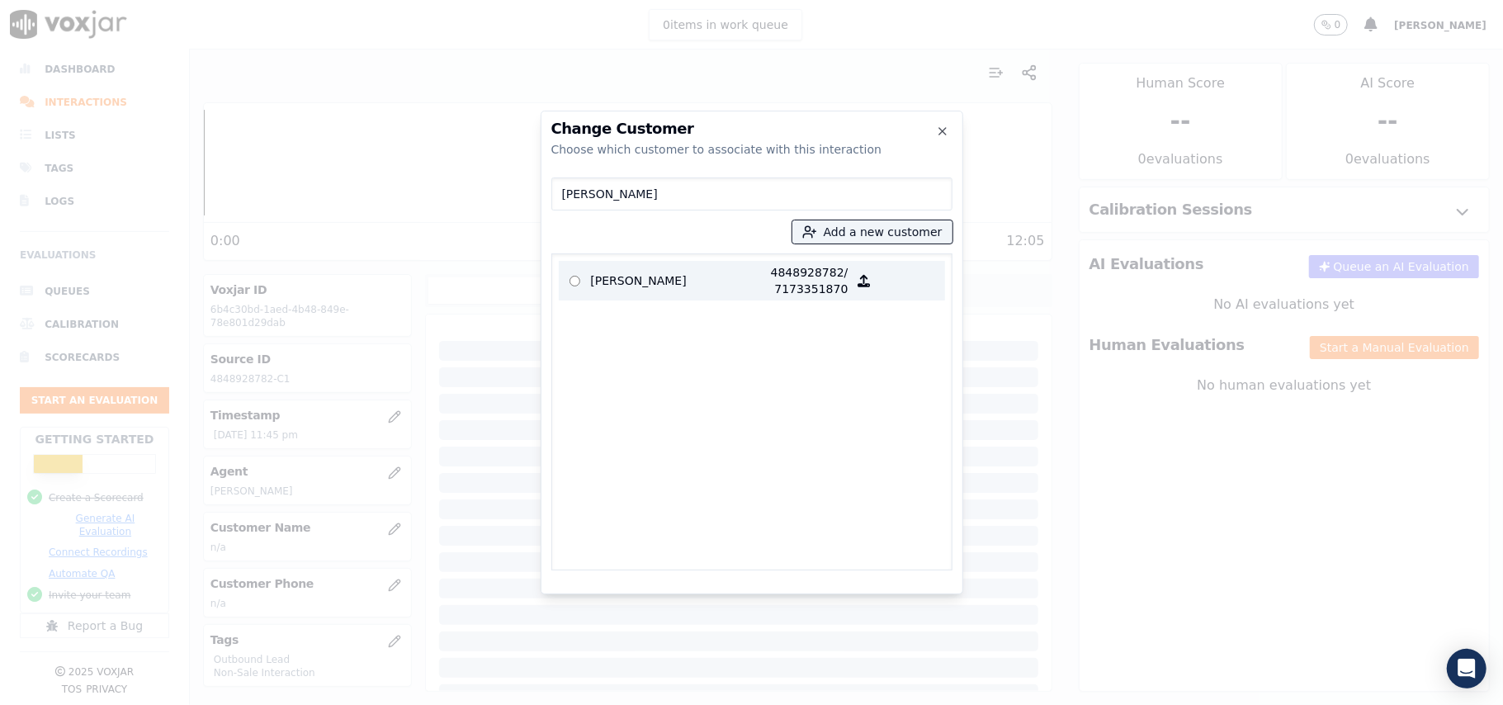
click at [647, 269] on p "[PERSON_NAME]" at bounding box center [655, 280] width 129 height 33
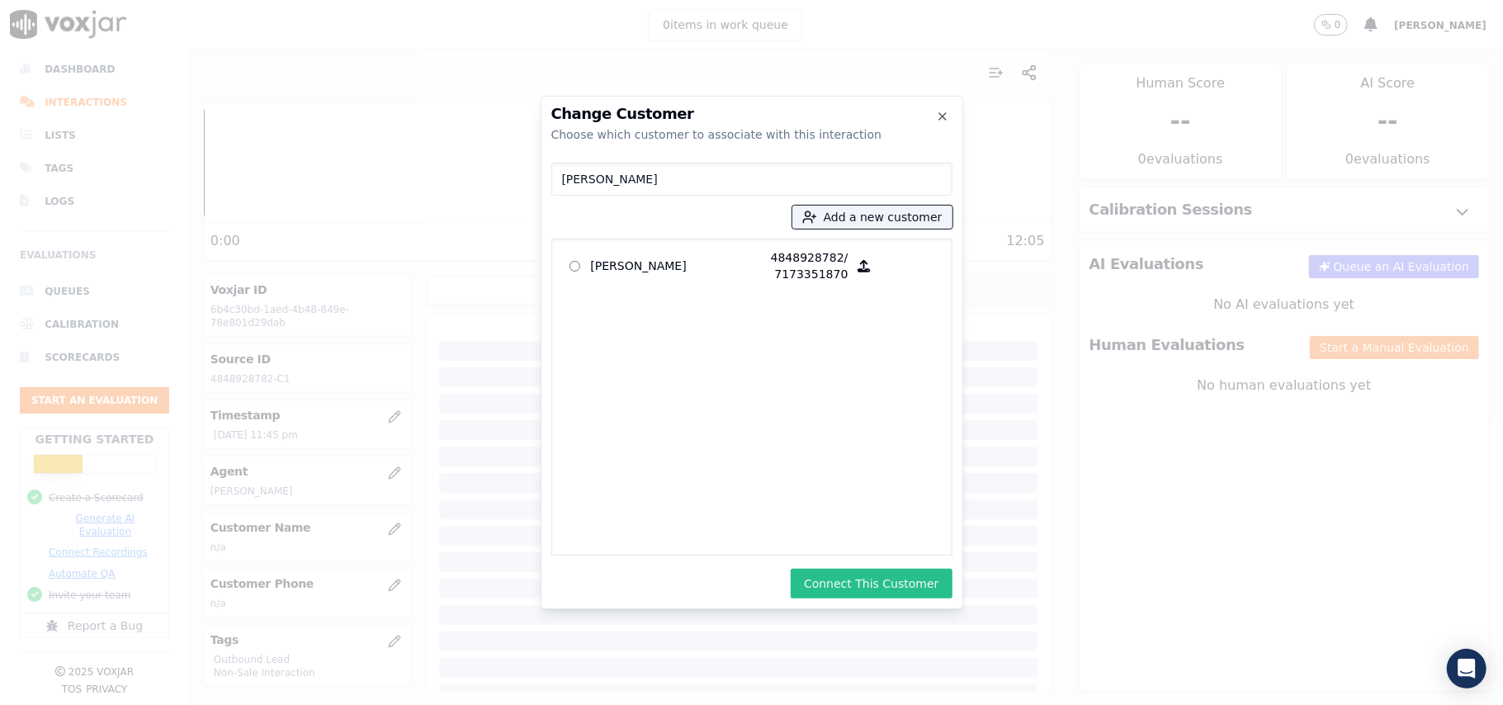
click at [817, 588] on button "Connect This Customer" at bounding box center [871, 584] width 161 height 30
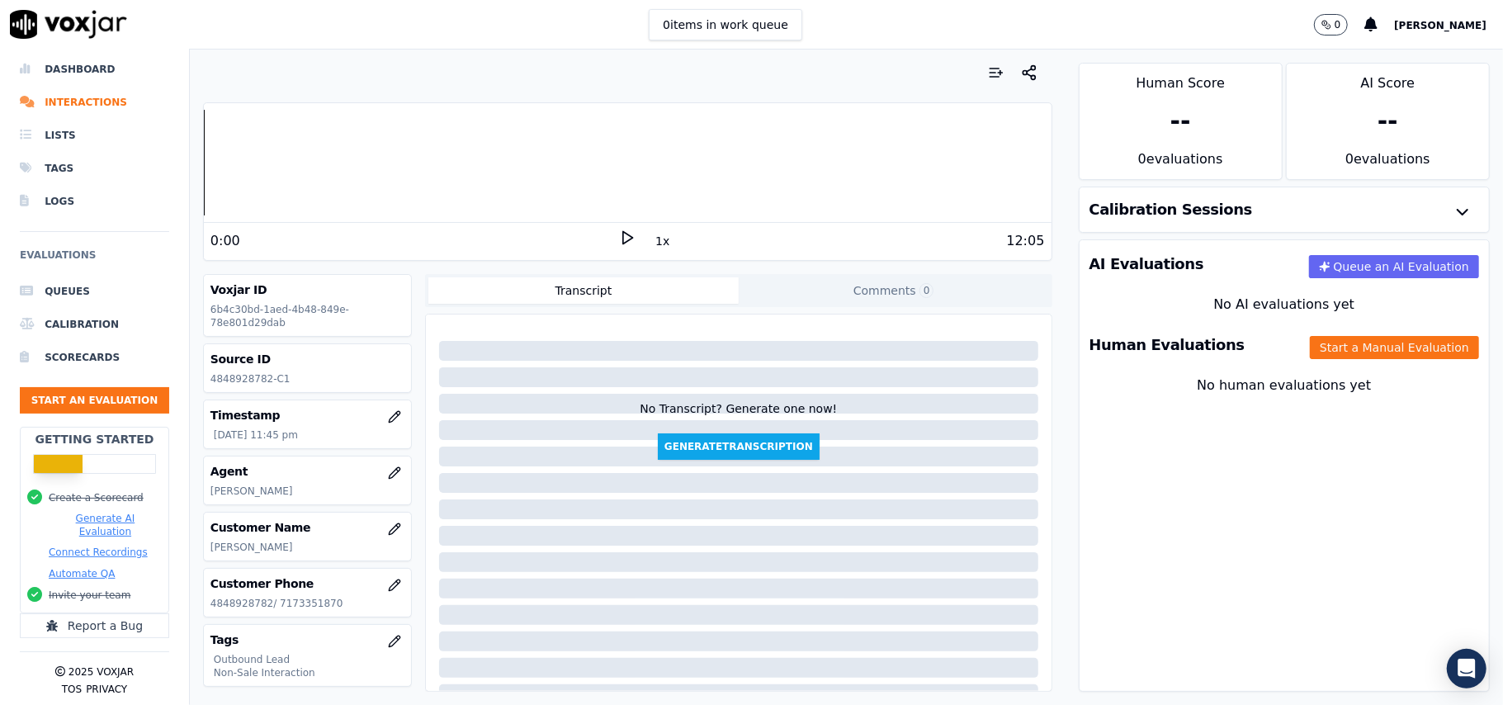
click at [1318, 327] on div "Human Evaluations Start a Manual Evaluation" at bounding box center [1284, 345] width 409 height 48
click at [1315, 345] on button "Start a Manual Evaluation" at bounding box center [1394, 347] width 169 height 23
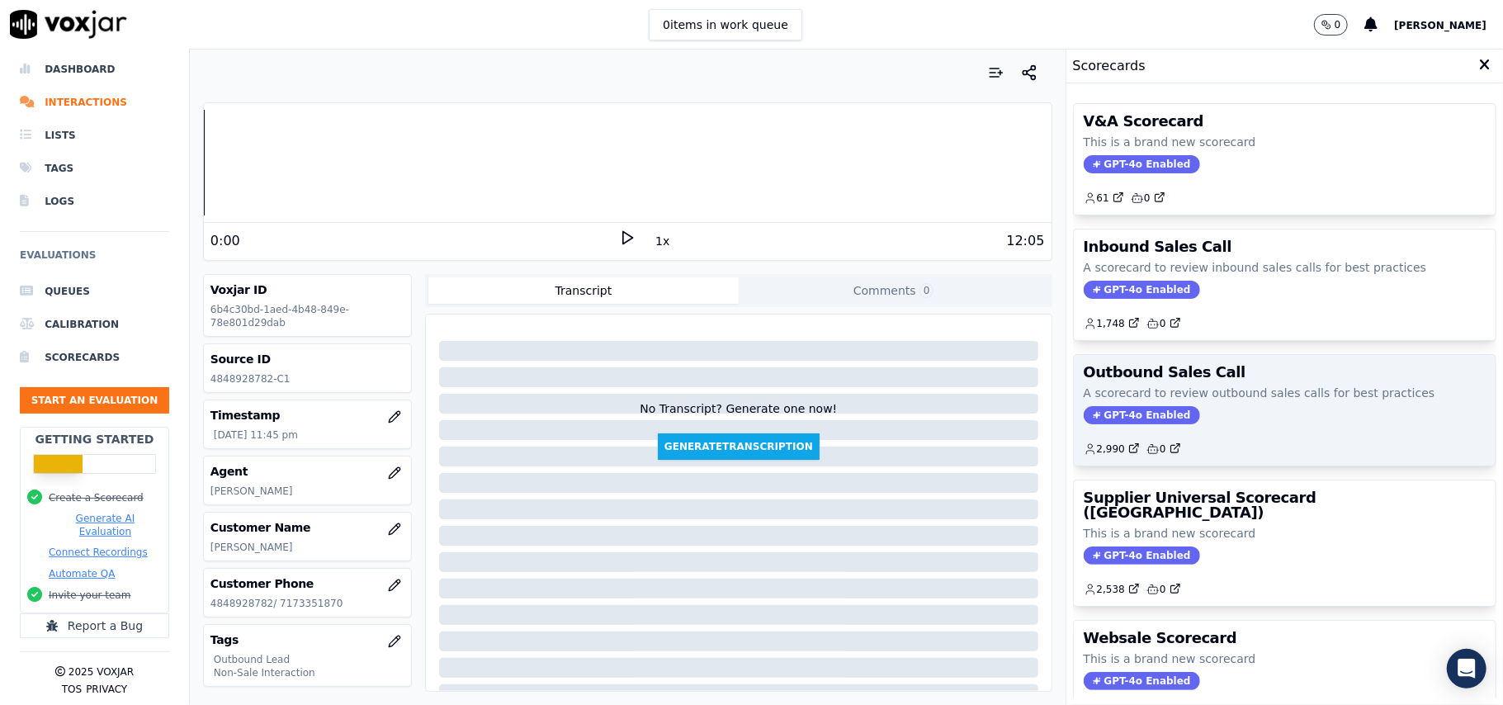
click at [1133, 421] on span "GPT-4o Enabled" at bounding box center [1142, 415] width 116 height 18
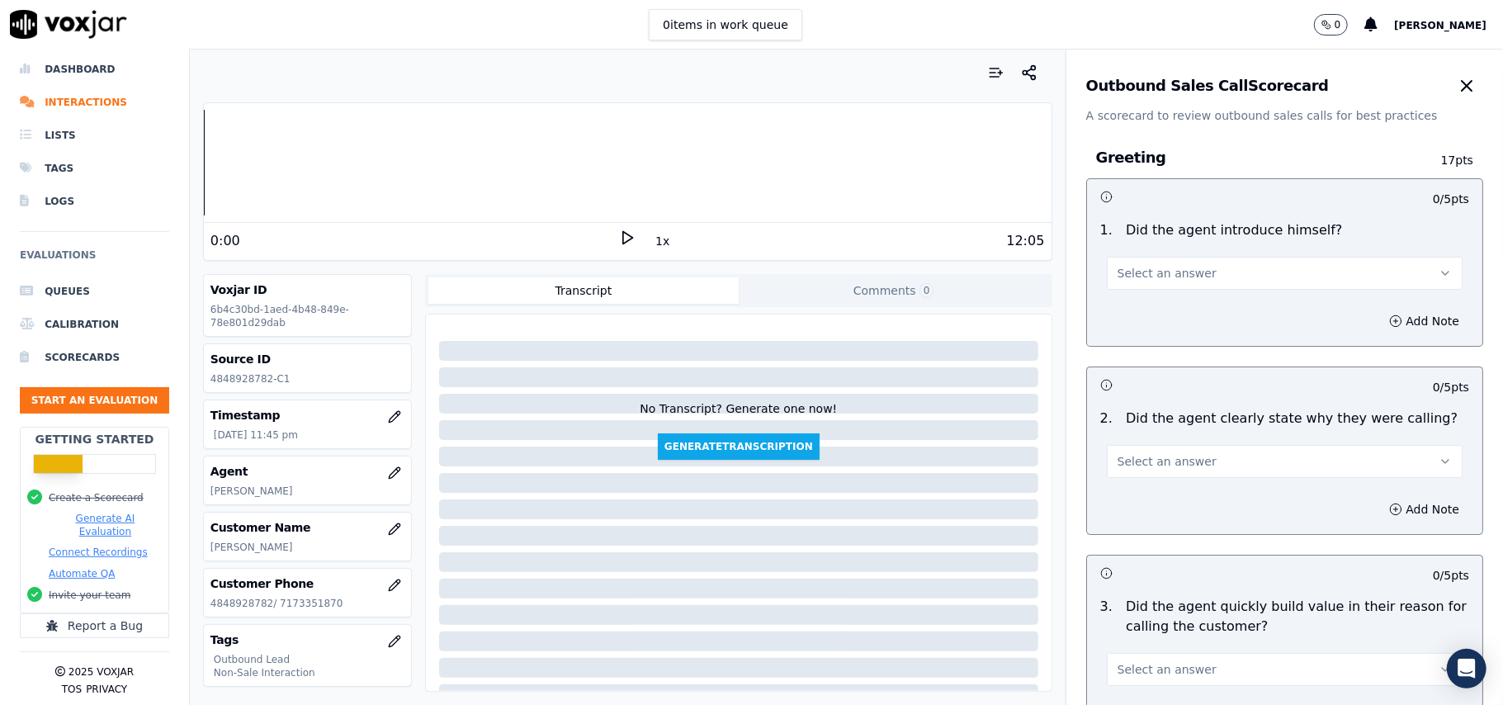
scroll to position [1177, 0]
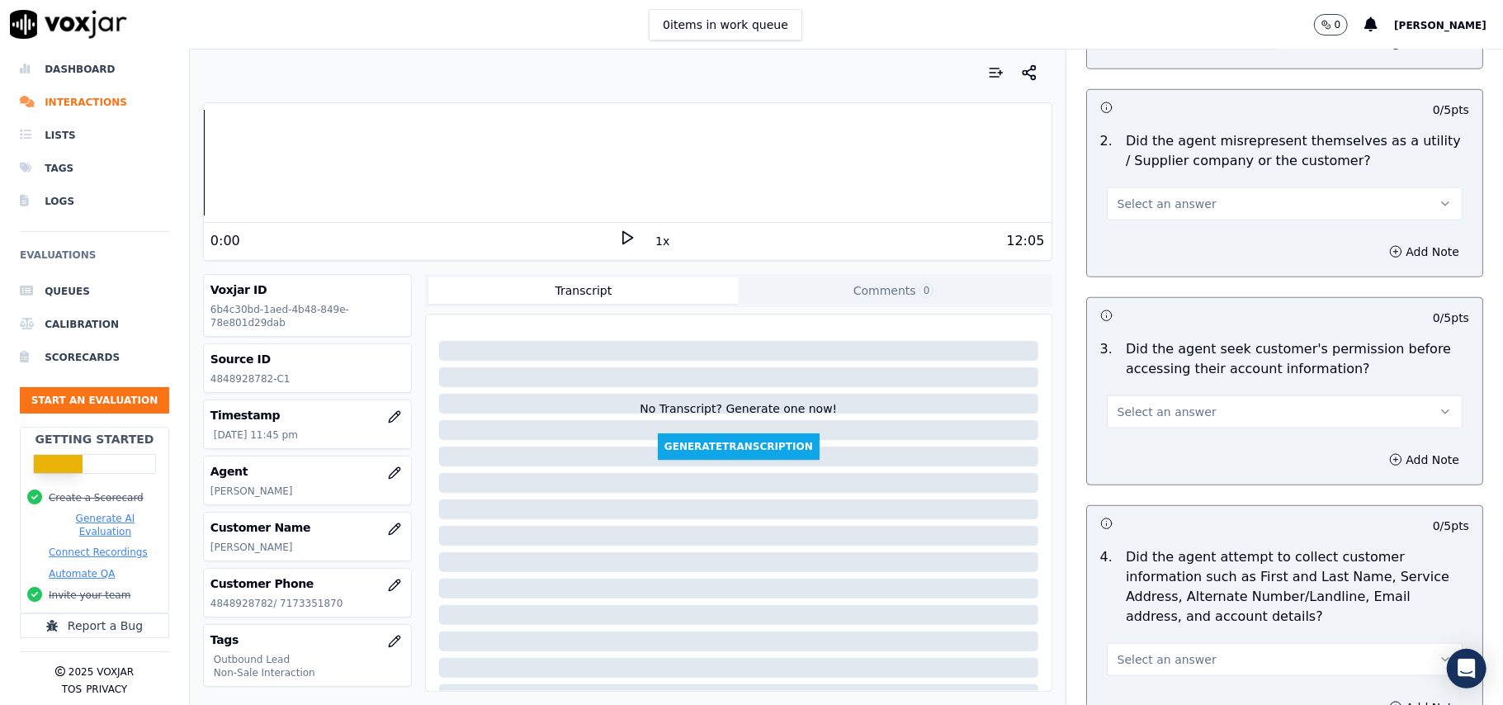
click at [1206, 419] on button "Select an answer" at bounding box center [1285, 411] width 356 height 33
click at [1127, 482] on div "No" at bounding box center [1248, 479] width 319 height 26
click at [1379, 463] on button "Add Note" at bounding box center [1424, 459] width 90 height 23
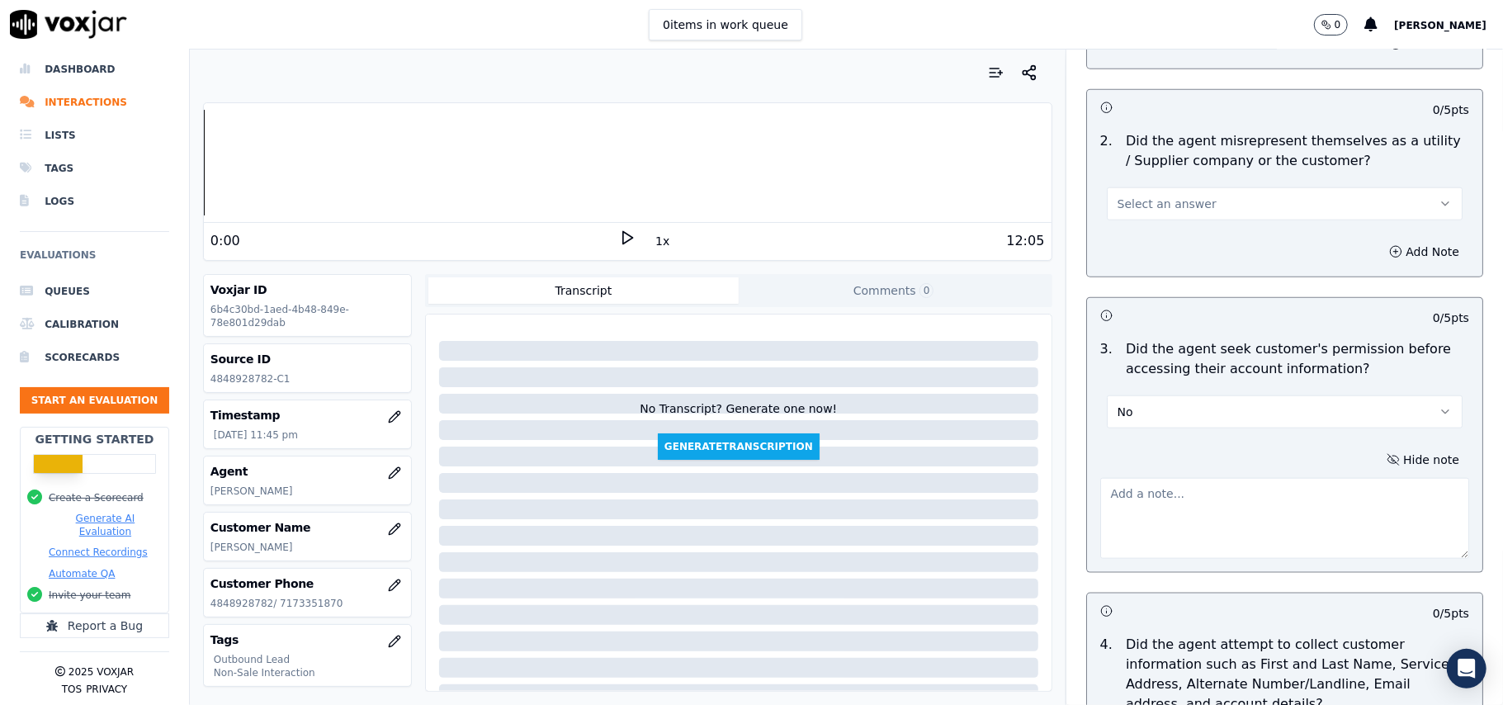
click at [1133, 536] on textarea at bounding box center [1284, 518] width 369 height 81
paste textarea "@01:26 – Did not take permission from the customer before accessing her account."
click at [1100, 493] on textarea "@01:26 – Did not take permission from the customer before accessing her account." at bounding box center [1284, 518] width 369 height 81
click at [1104, 492] on textarea "@01:26 – Did not take permission from the customer before accessing her account." at bounding box center [1284, 518] width 369 height 81
paste textarea "Call ID: 201425"
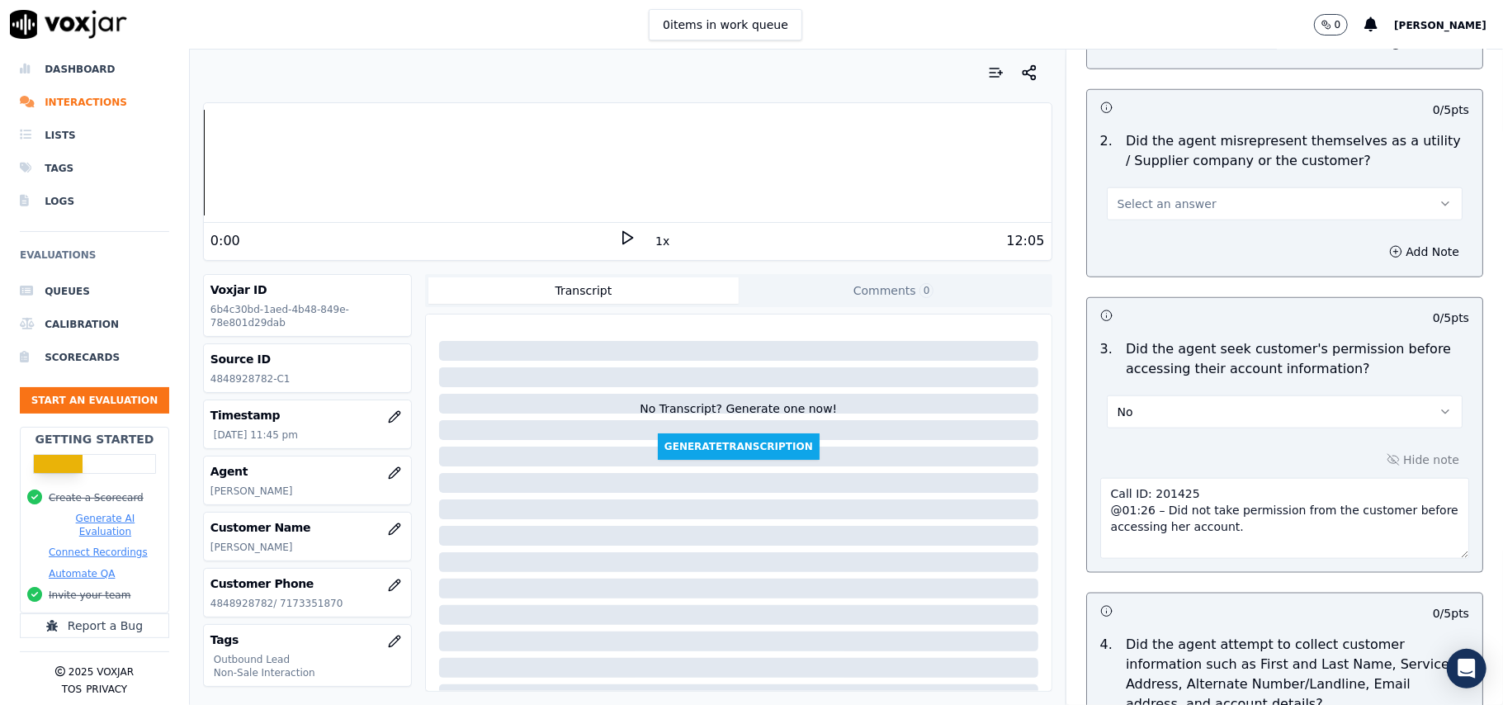
type textarea "Call ID: 201425 @01:26 – Did not take permission from the customer before acces…"
click at [1193, 437] on div "Hide note Call ID: 201425 @01:26 – Did not take permission from the customer be…" at bounding box center [1284, 503] width 395 height 137
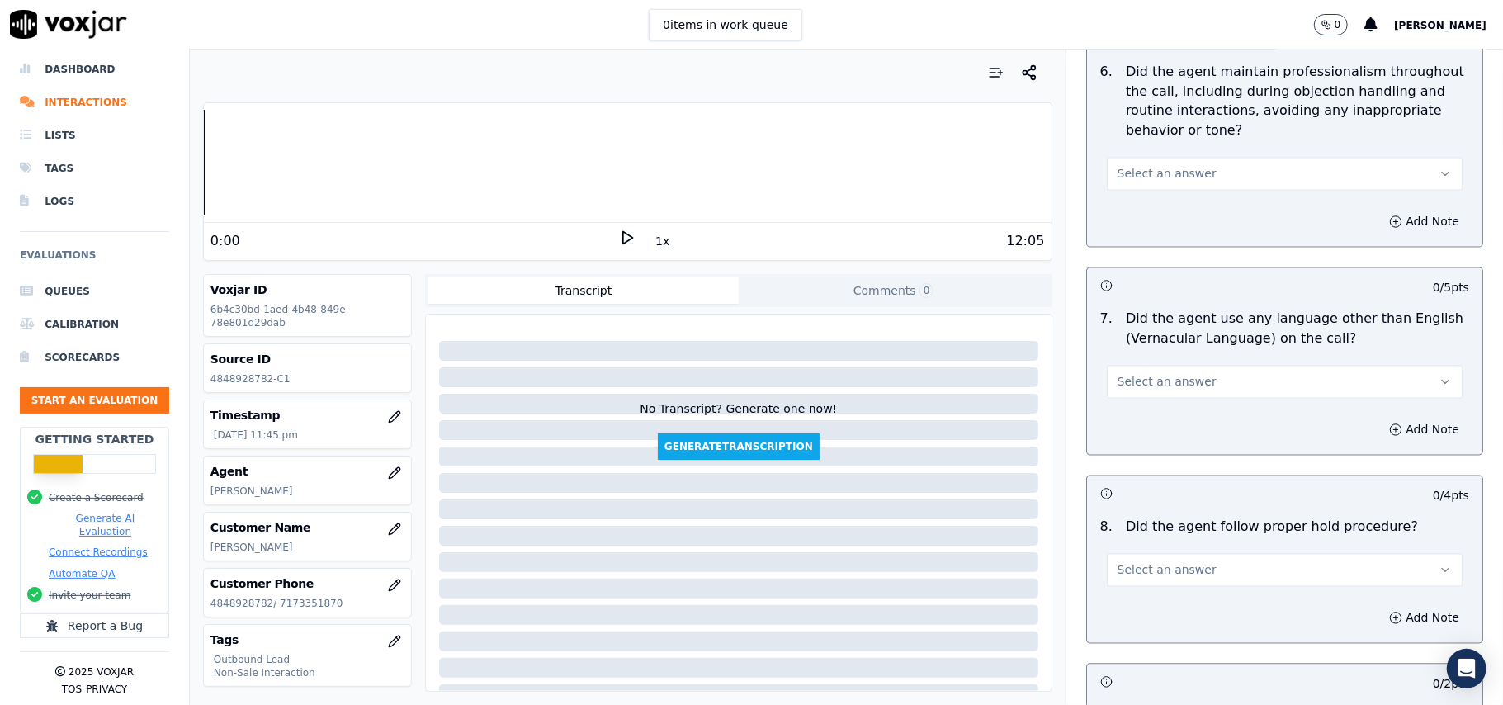
scroll to position [4204, 0]
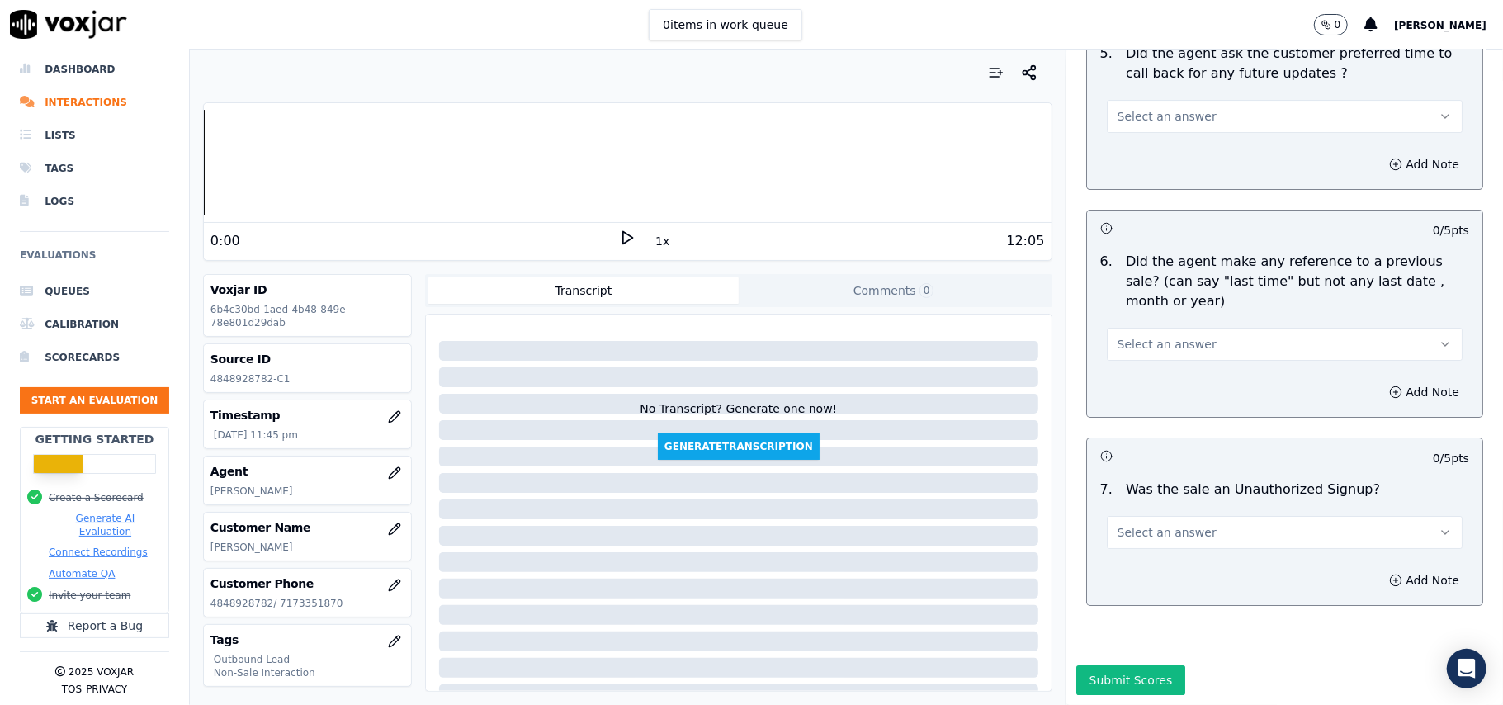
click at [1196, 516] on button "Select an answer" at bounding box center [1285, 532] width 356 height 33
click at [1137, 560] on div "N/A" at bounding box center [1248, 573] width 319 height 26
click at [1179, 336] on span "Select an answer" at bounding box center [1167, 344] width 99 height 17
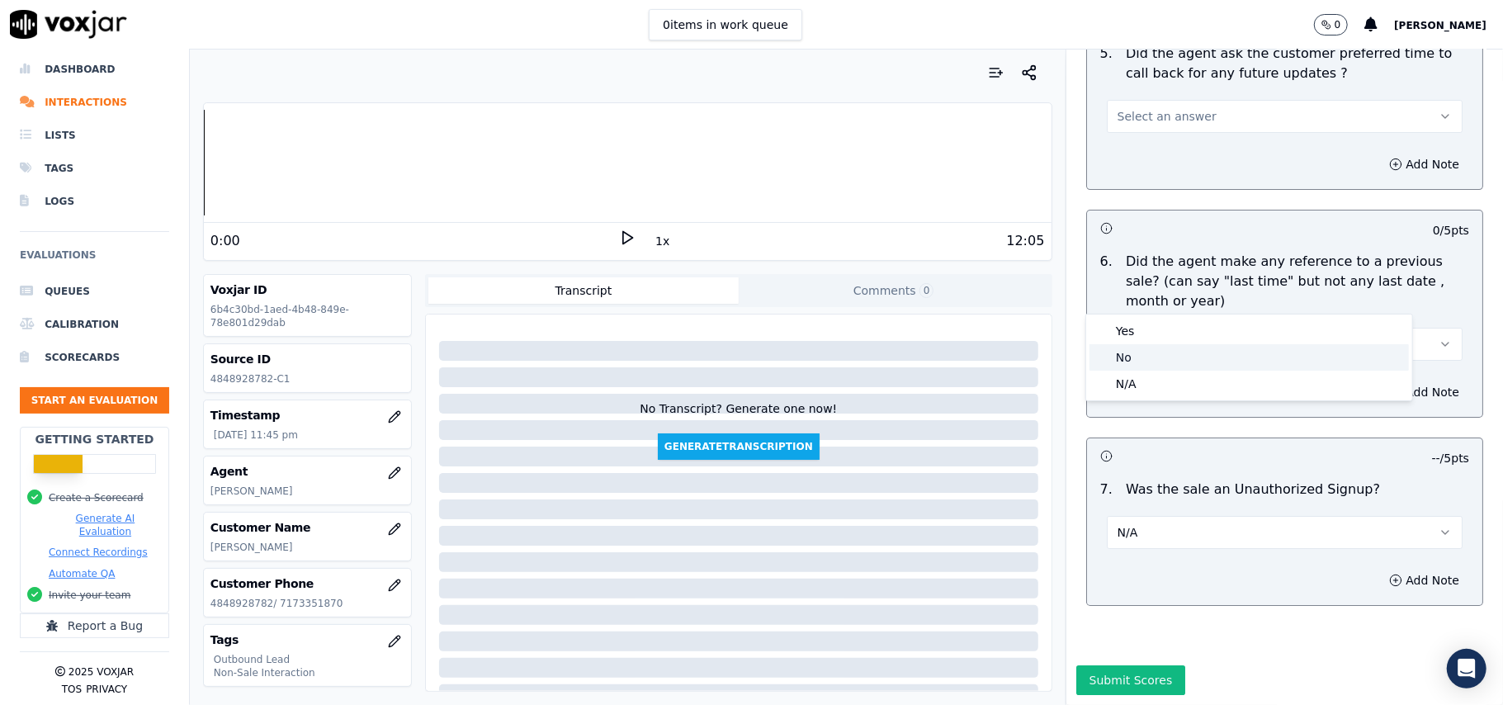
click at [1144, 357] on div "No" at bounding box center [1248, 357] width 319 height 26
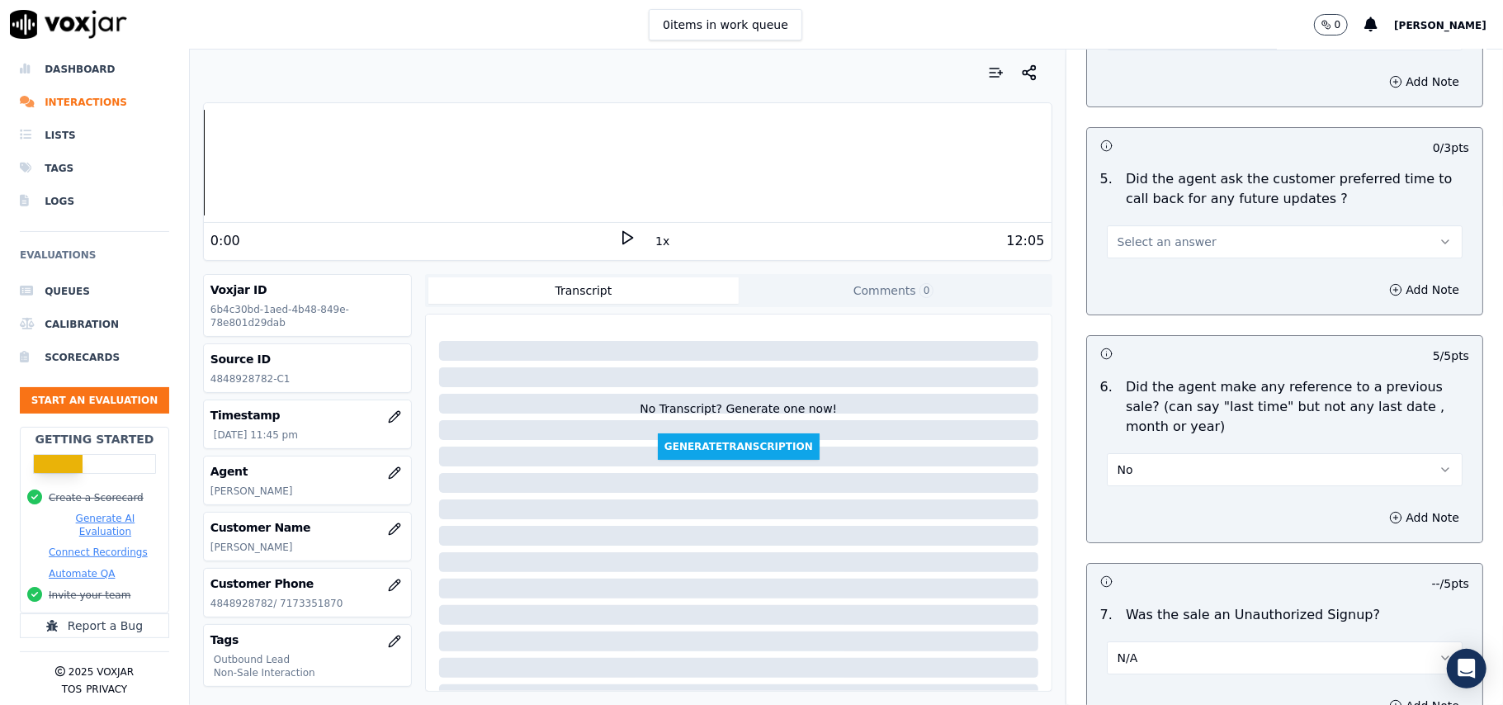
scroll to position [3874, 0]
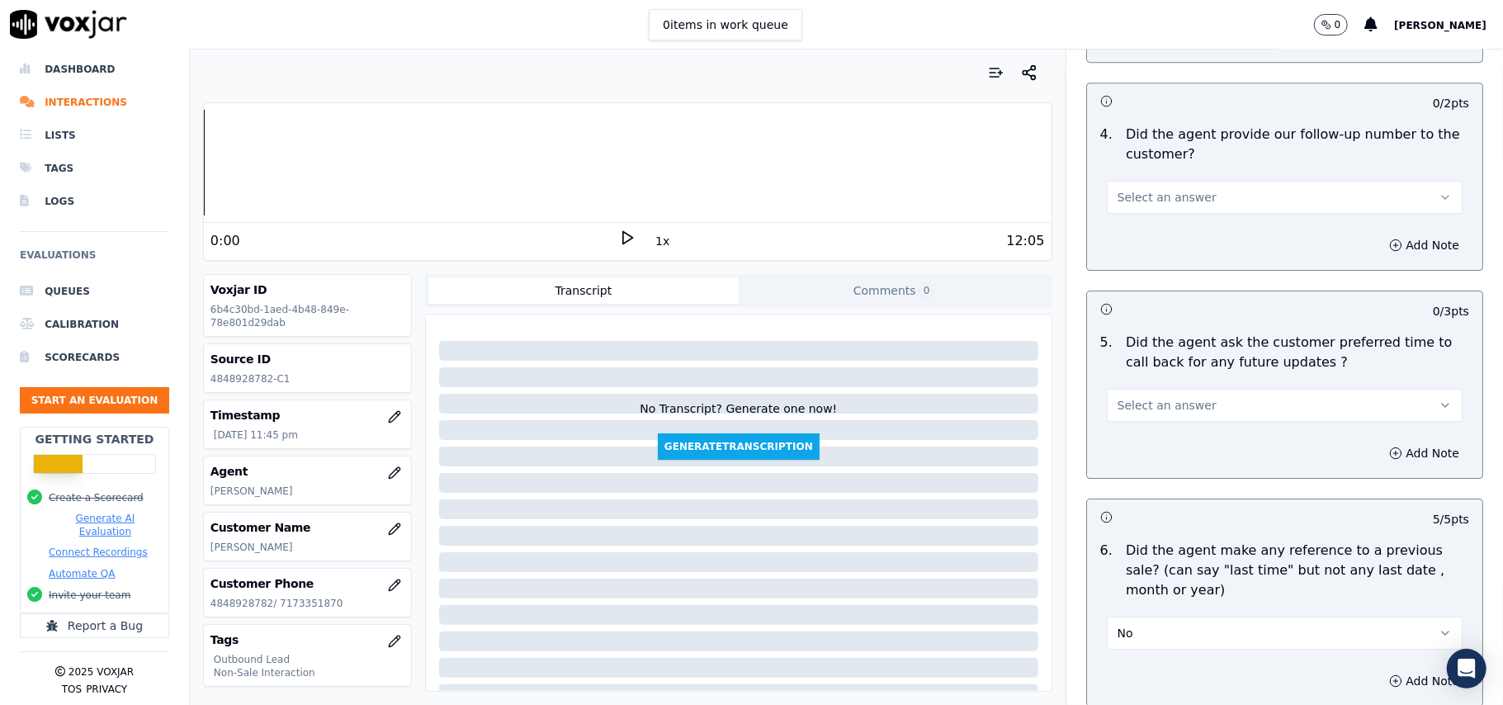
click at [1142, 428] on div "Add Note" at bounding box center [1284, 453] width 395 height 50
click at [1140, 403] on span "Select an answer" at bounding box center [1167, 405] width 99 height 17
click at [1136, 441] on div "Yes" at bounding box center [1248, 433] width 319 height 26
drag, startPoint x: 1139, startPoint y: 371, endPoint x: 1137, endPoint y: 390, distance: 19.1
click at [1137, 373] on div "Yes" at bounding box center [1285, 397] width 382 height 50
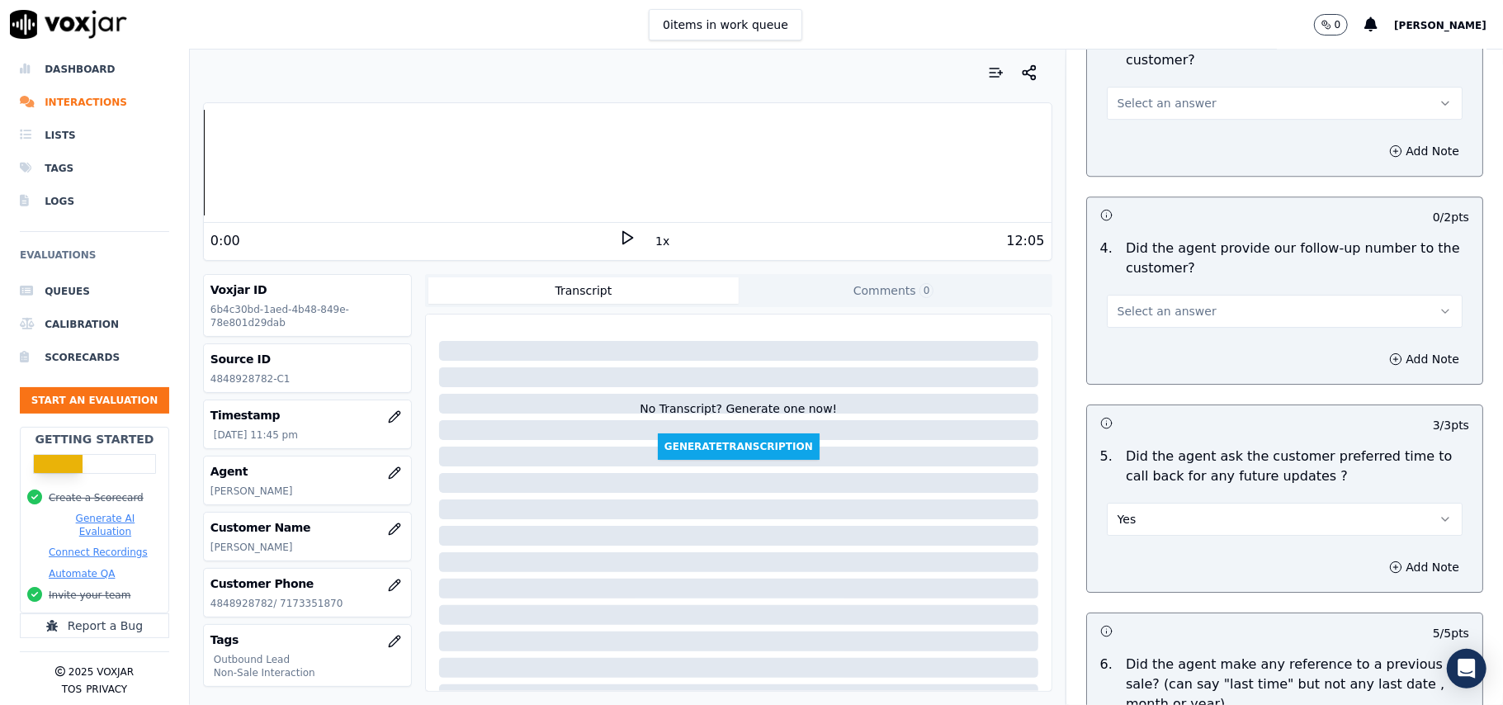
scroll to position [3655, 0]
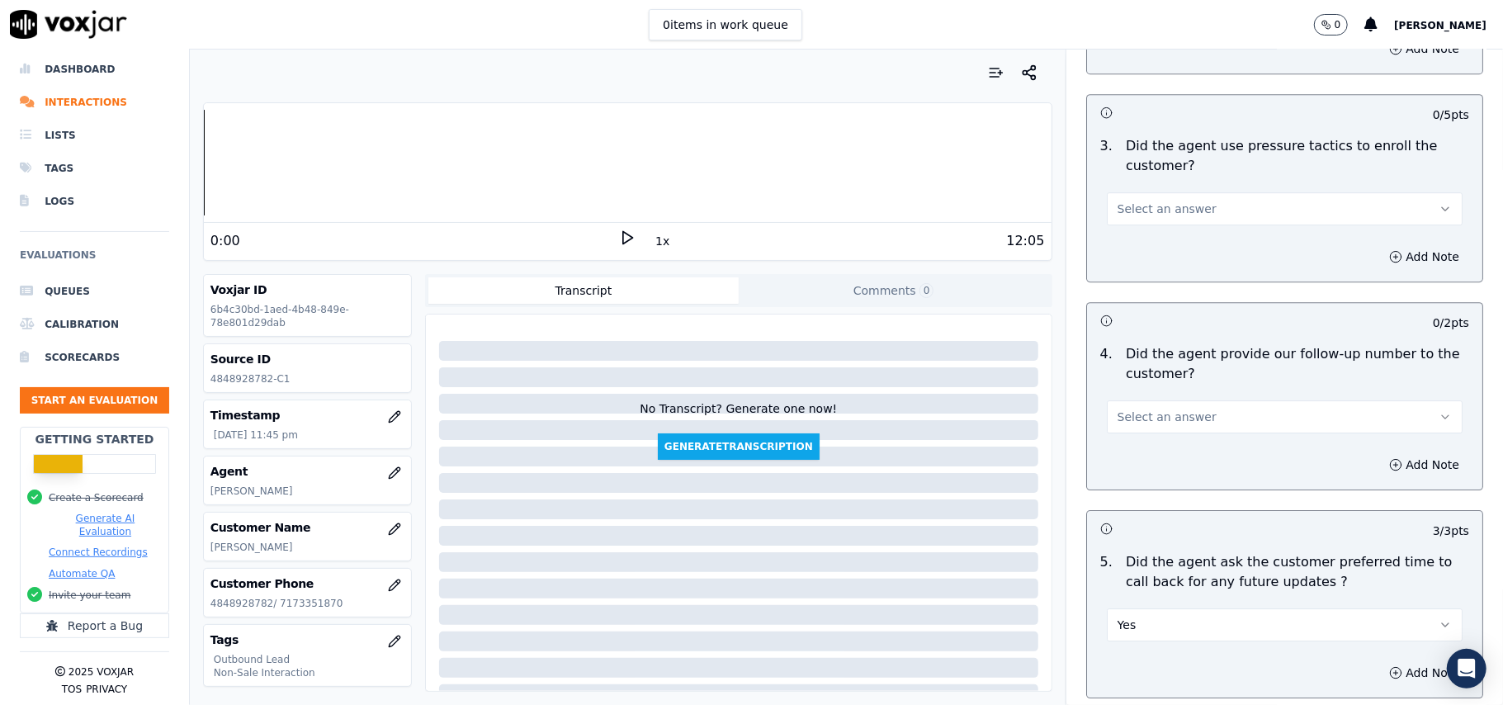
click at [1137, 400] on button "Select an answer" at bounding box center [1285, 416] width 356 height 33
click at [1137, 469] on div "No" at bounding box center [1248, 471] width 319 height 26
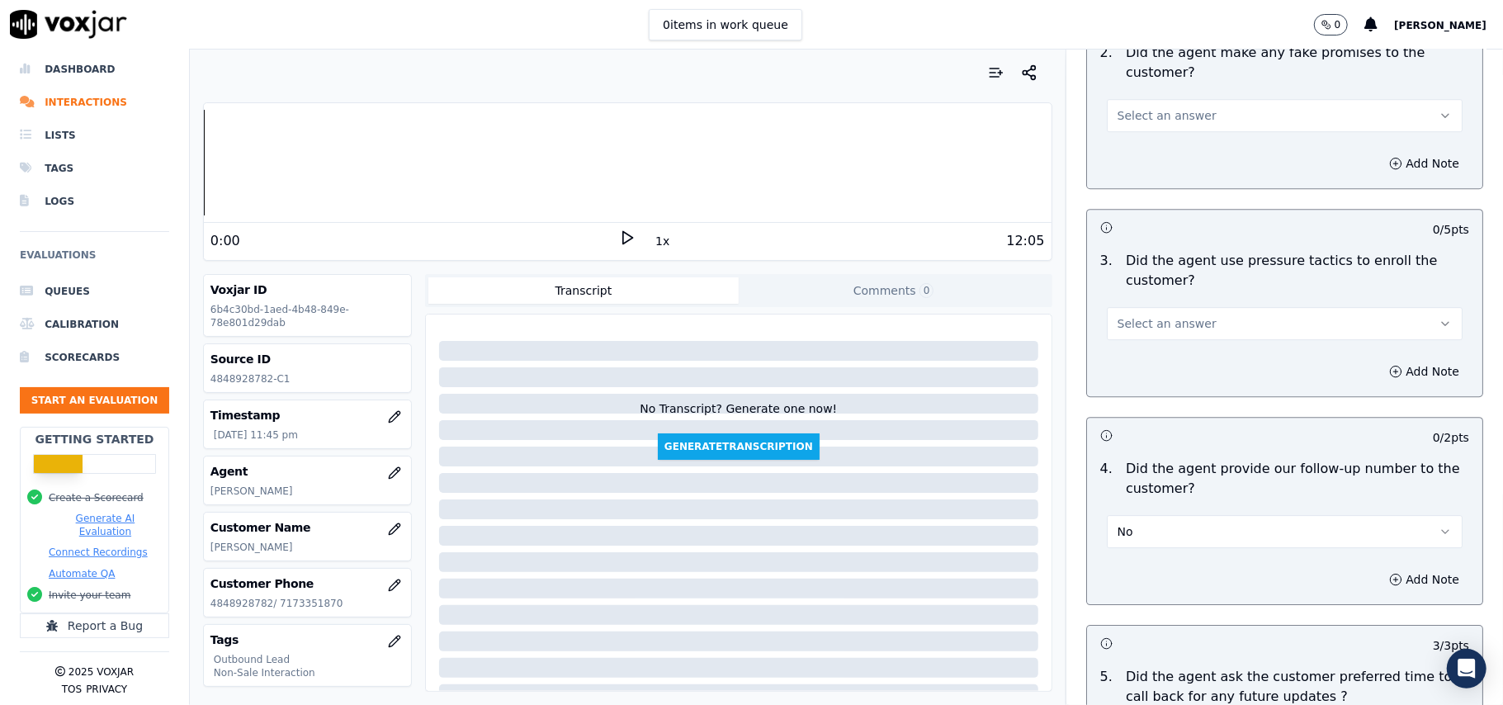
scroll to position [3434, 0]
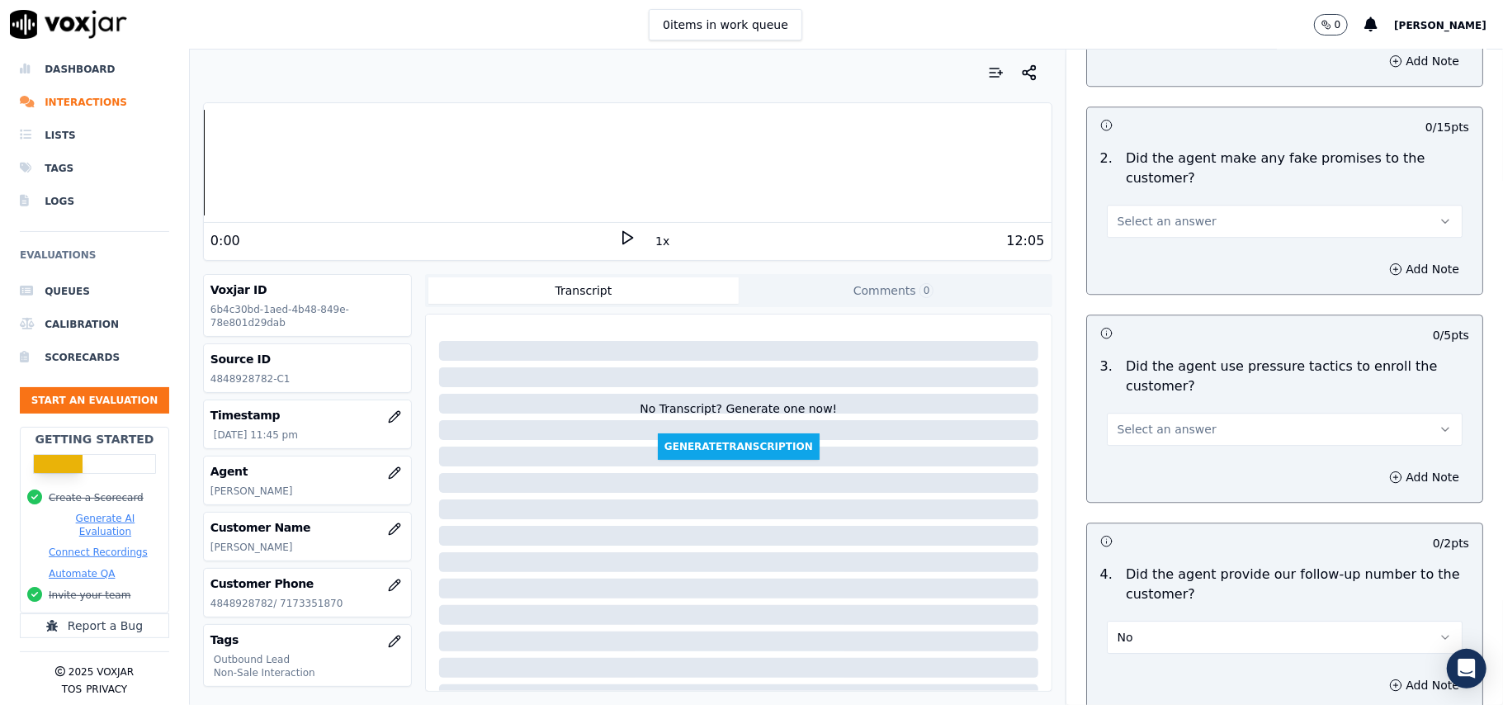
click at [1140, 413] on button "Select an answer" at bounding box center [1285, 429] width 356 height 33
click at [1131, 444] on div "Yes" at bounding box center [1248, 456] width 319 height 26
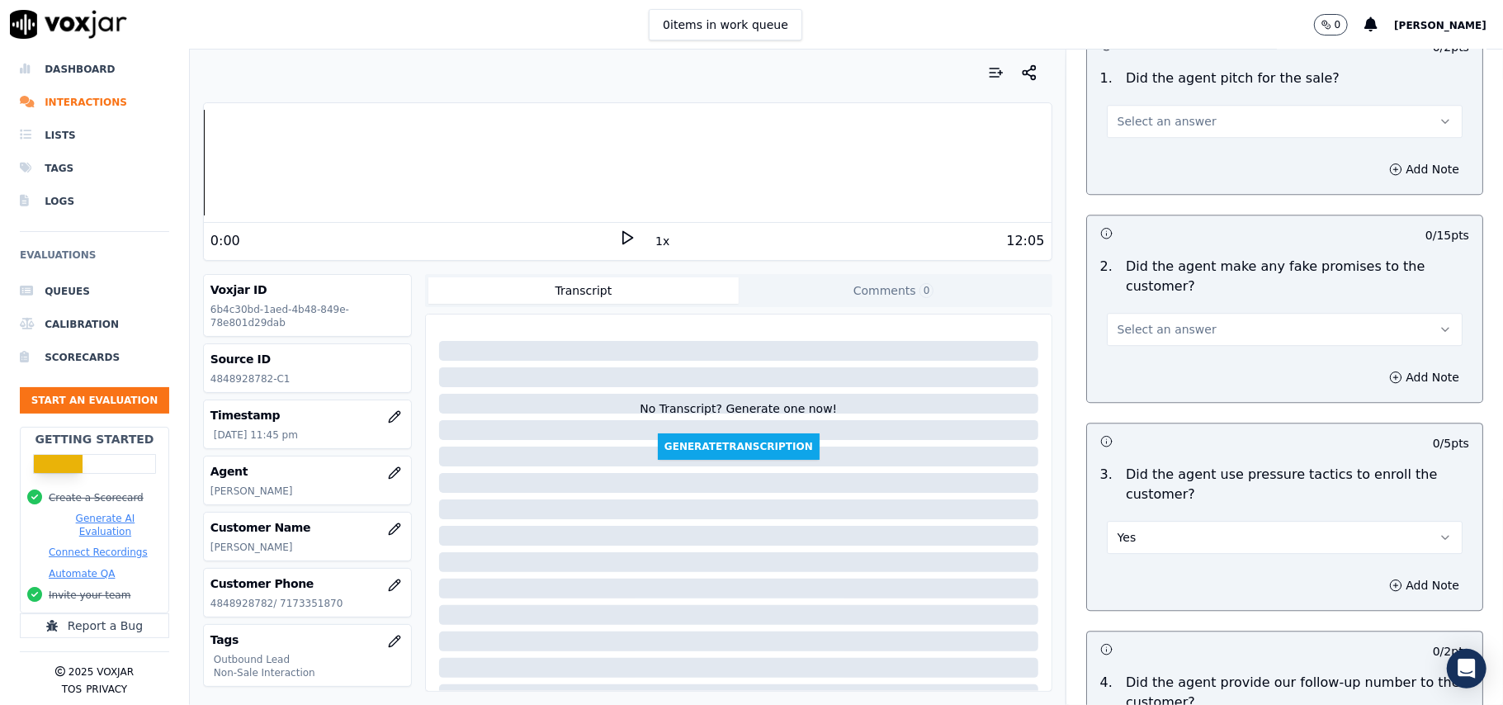
scroll to position [3214, 0]
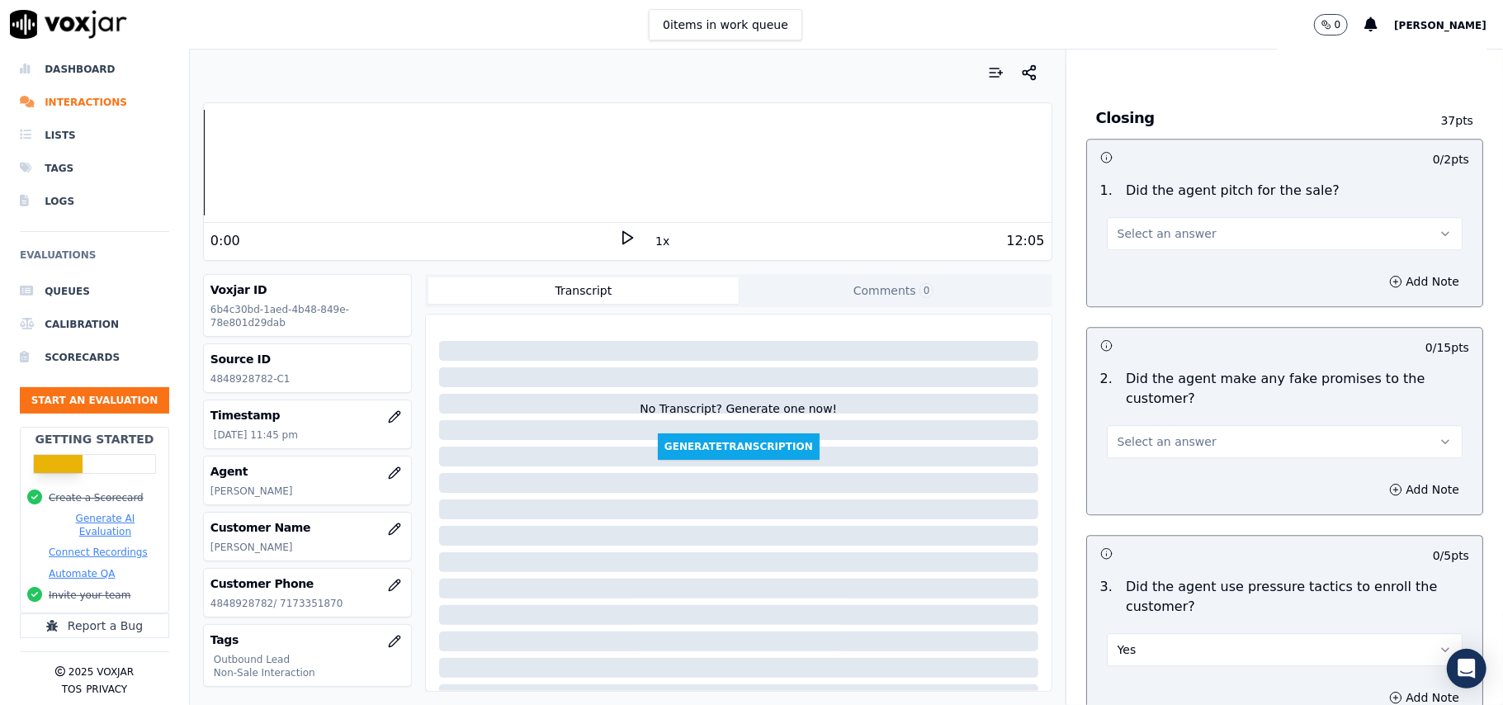
click at [1130, 433] on span "Select an answer" at bounding box center [1167, 441] width 99 height 17
click at [1117, 470] on div "Yes" at bounding box center [1248, 468] width 319 height 26
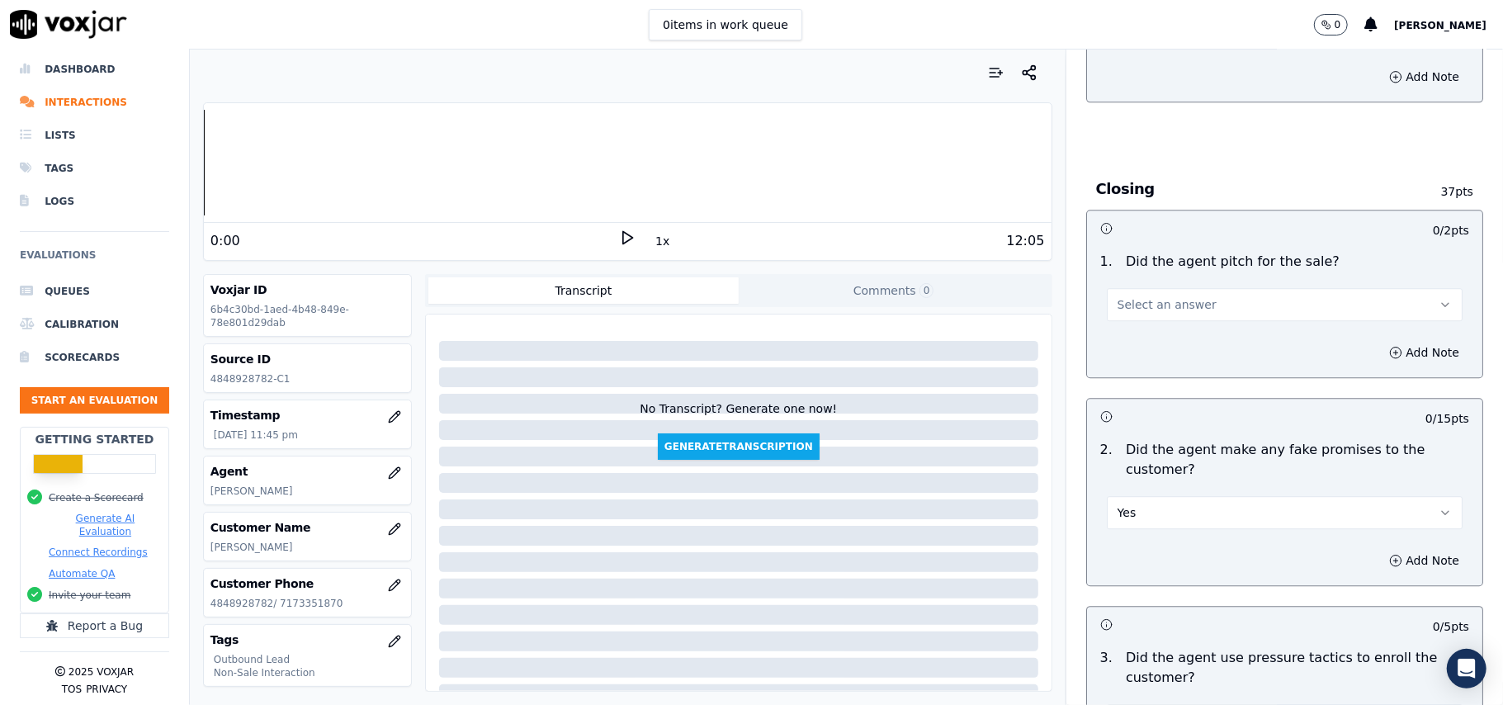
scroll to position [3104, 0]
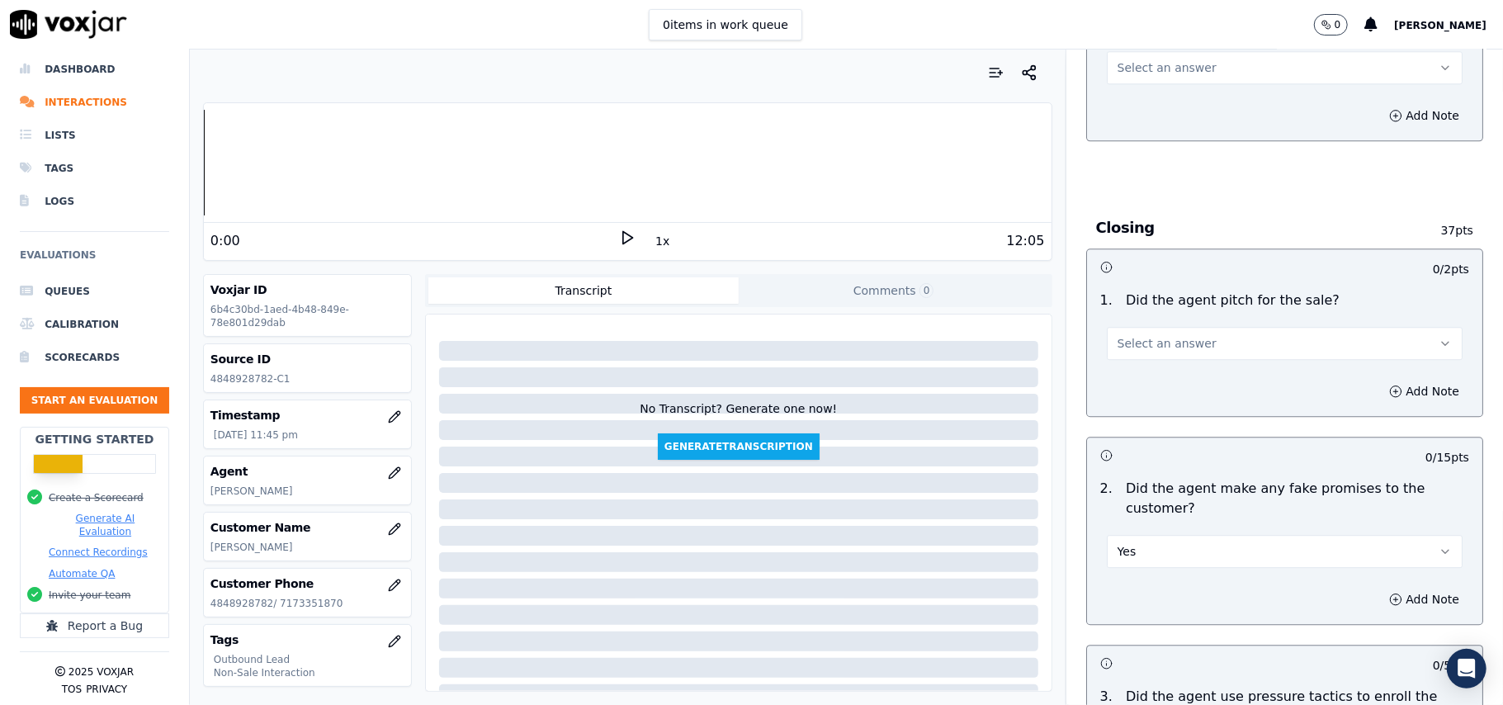
click at [1136, 335] on span "Select an answer" at bounding box center [1167, 343] width 99 height 17
click at [1139, 358] on div "Yes" at bounding box center [1248, 369] width 319 height 26
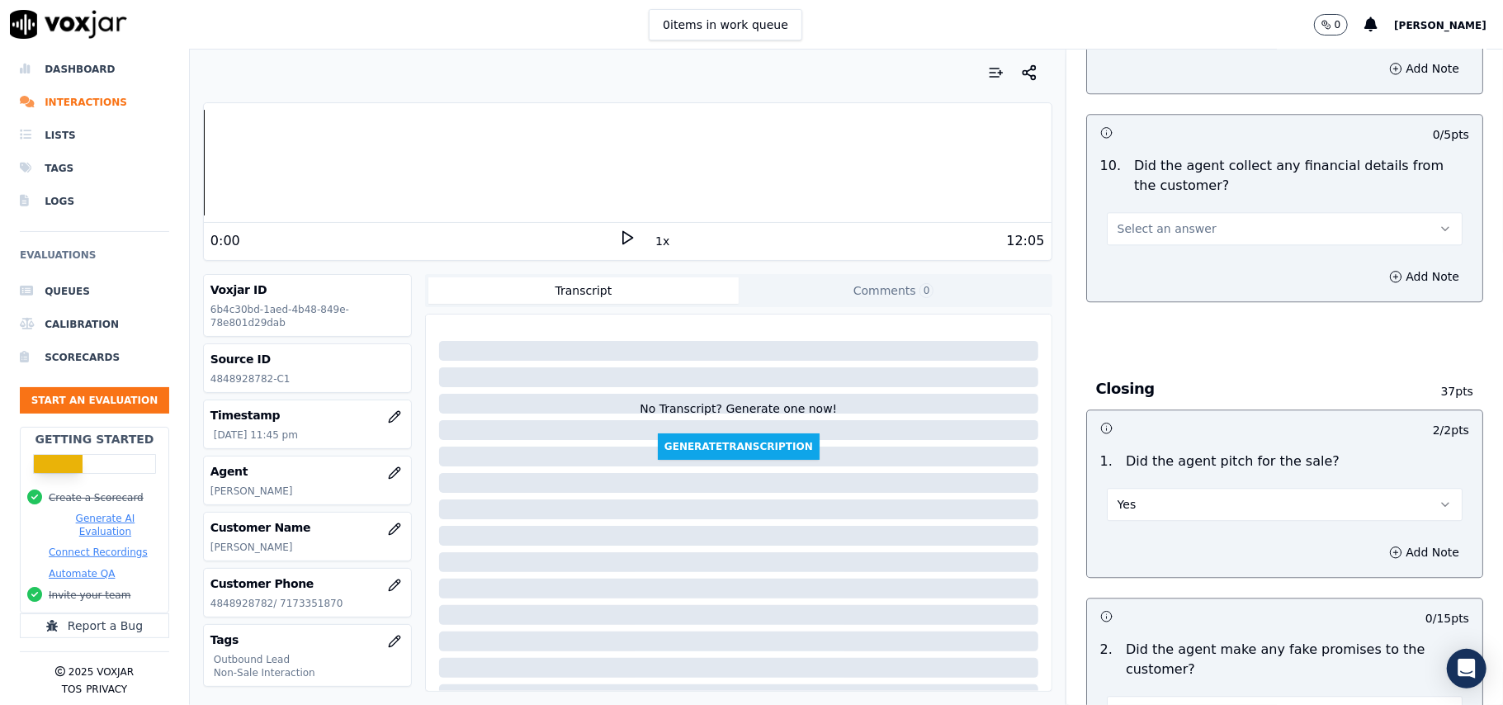
scroll to position [2774, 0]
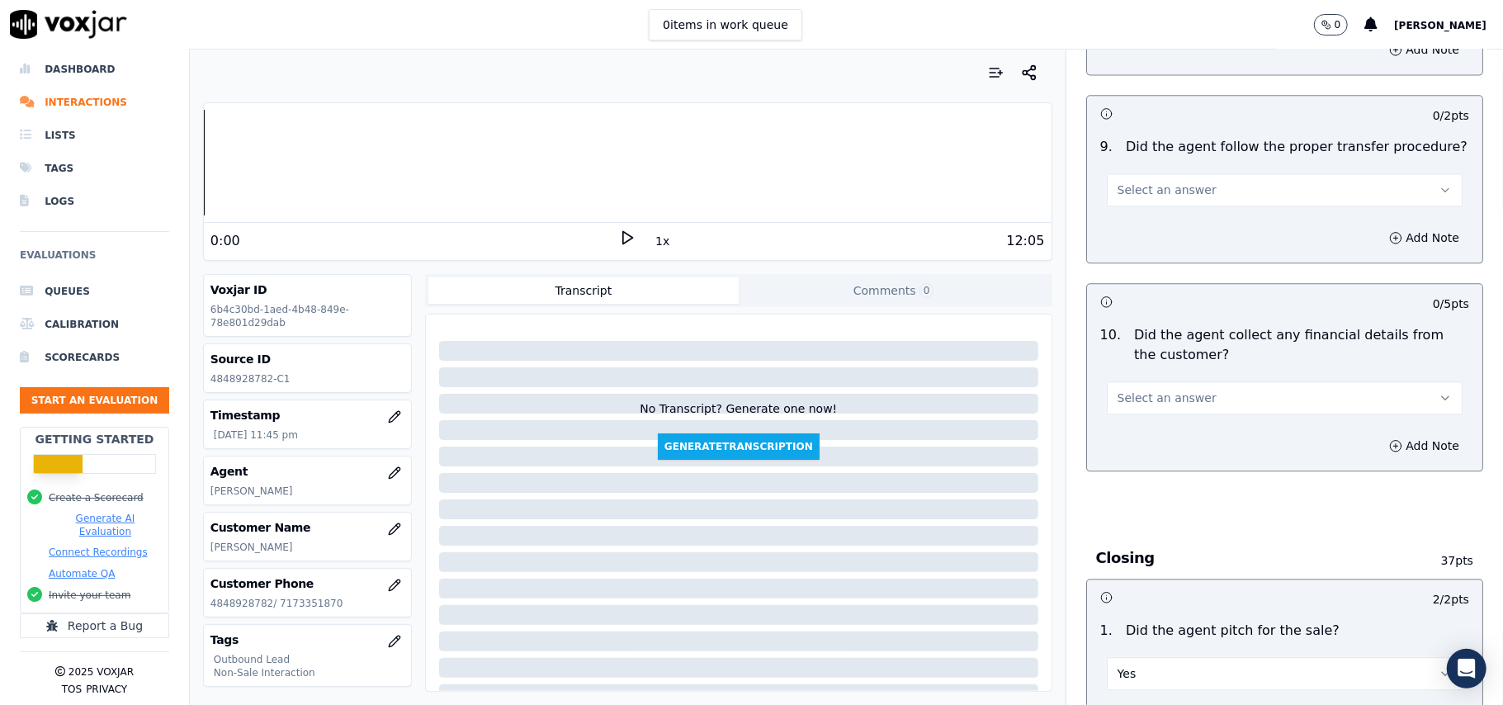
click at [1160, 390] on span "Select an answer" at bounding box center [1167, 398] width 99 height 17
click at [1155, 431] on div "Yes" at bounding box center [1248, 423] width 319 height 26
click at [1176, 365] on div "Yes" at bounding box center [1285, 390] width 382 height 50
click at [1176, 381] on button "Yes" at bounding box center [1285, 397] width 356 height 33
click at [1136, 453] on div "No" at bounding box center [1248, 450] width 319 height 26
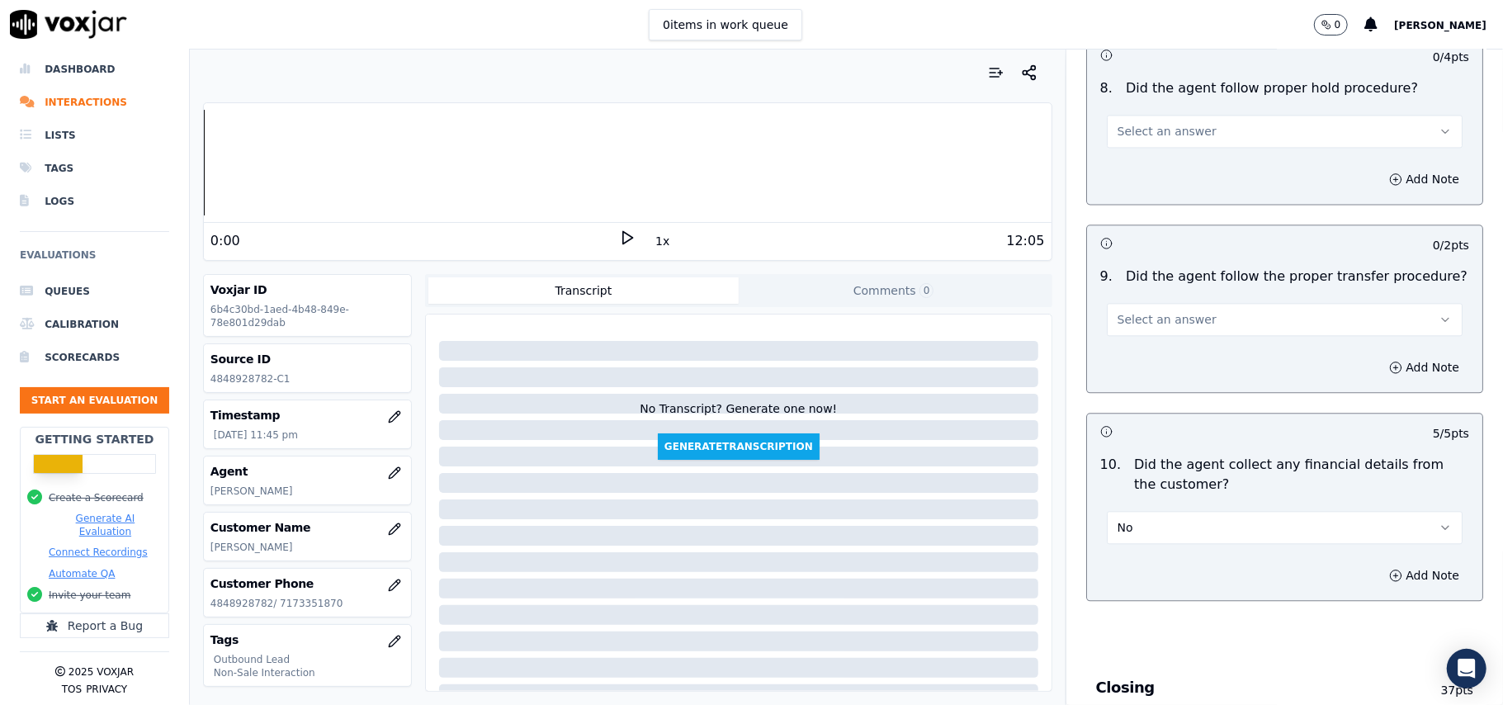
scroll to position [2444, 0]
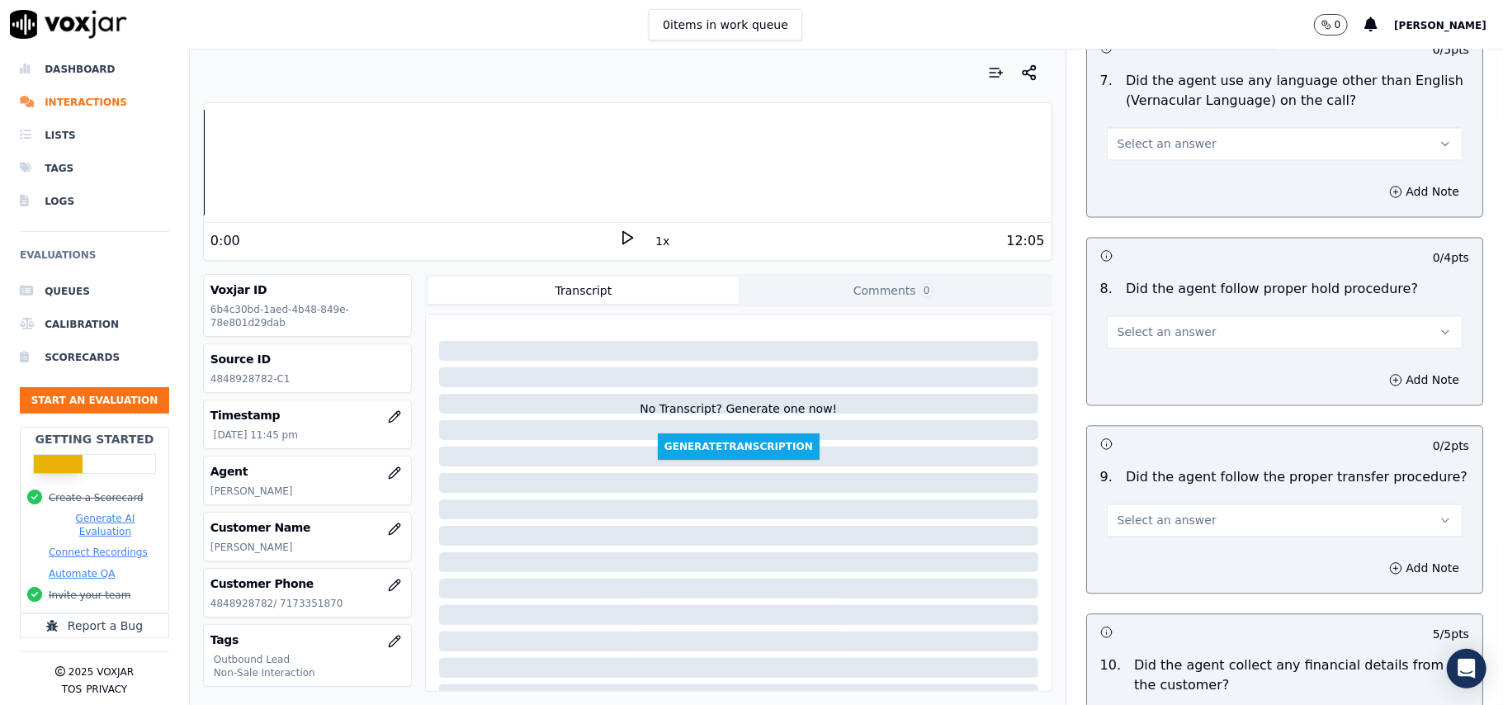
click at [1127, 512] on span "Select an answer" at bounding box center [1167, 520] width 99 height 17
click at [1114, 556] on div "Yes" at bounding box center [1248, 545] width 319 height 26
click at [1199, 324] on button "Select an answer" at bounding box center [1285, 331] width 356 height 33
click at [1170, 358] on div "Yes" at bounding box center [1248, 356] width 319 height 26
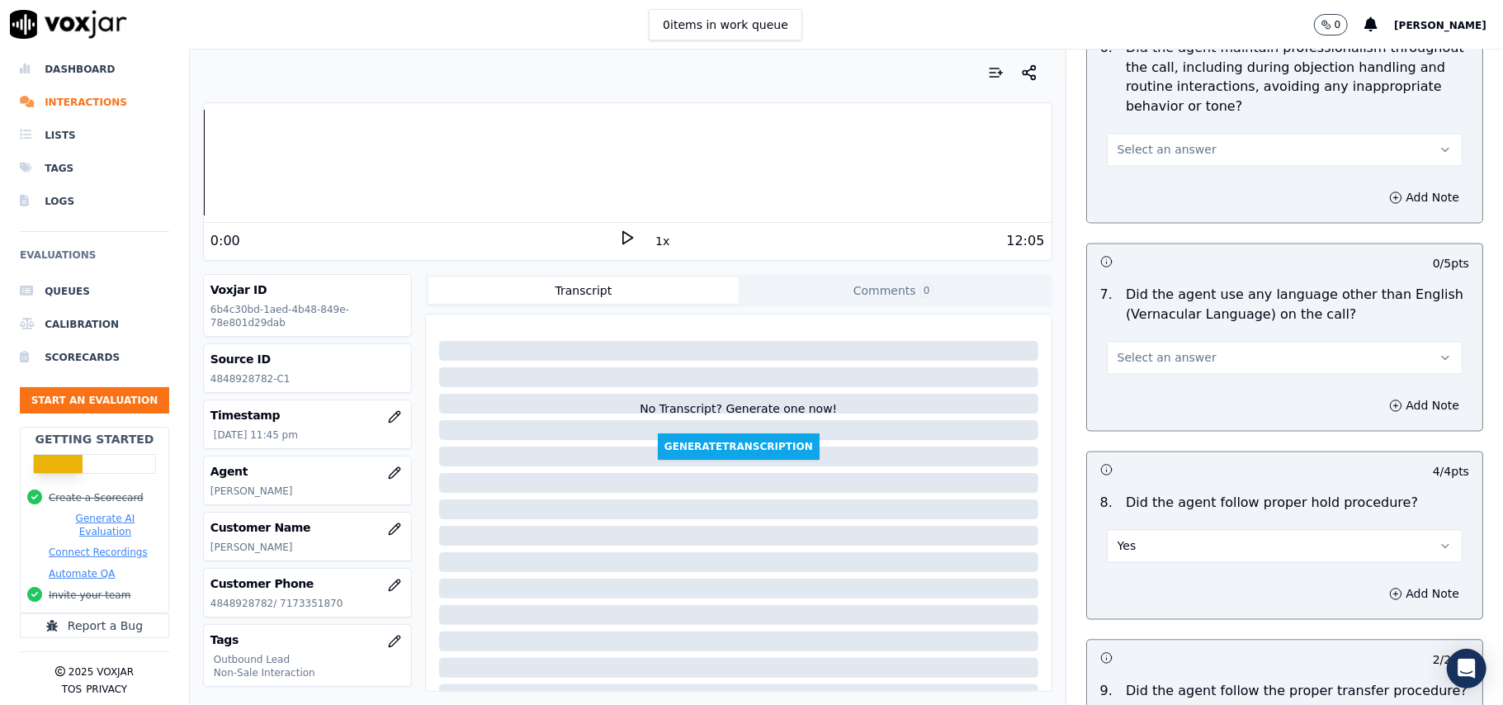
scroll to position [2114, 0]
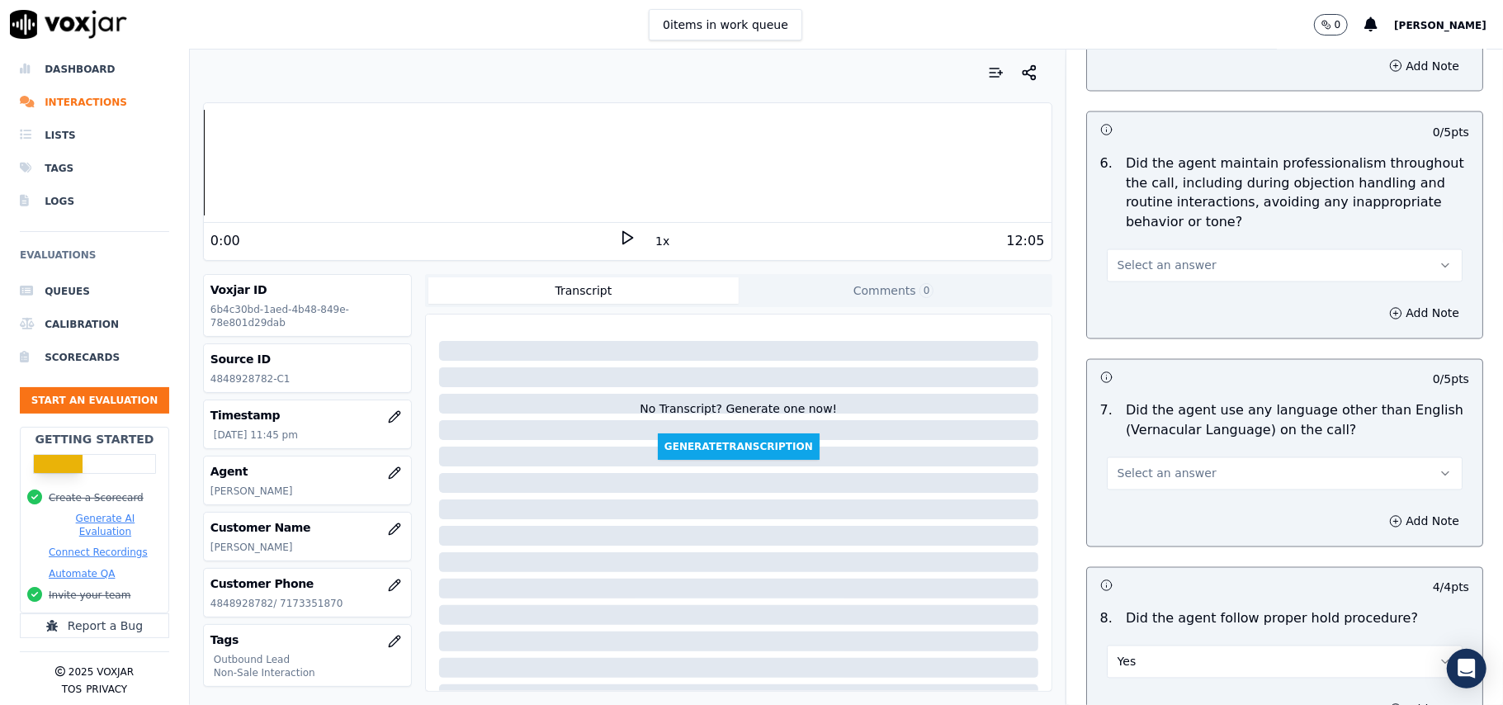
click at [1118, 466] on span "Select an answer" at bounding box center [1167, 474] width 99 height 17
click at [1113, 529] on div "No" at bounding box center [1248, 524] width 319 height 26
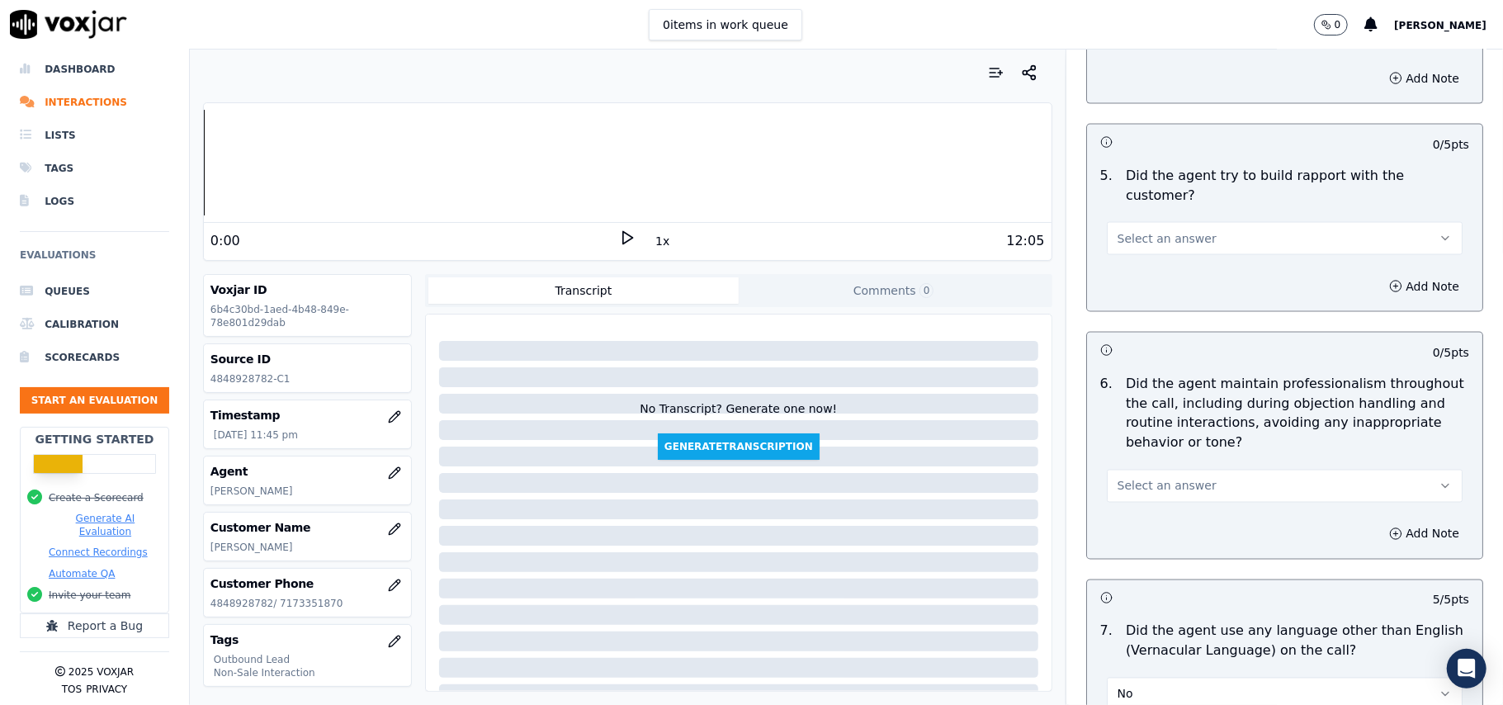
click at [1142, 478] on span "Select an answer" at bounding box center [1167, 486] width 99 height 17
click at [1136, 512] on div "Yes" at bounding box center [1248, 509] width 319 height 26
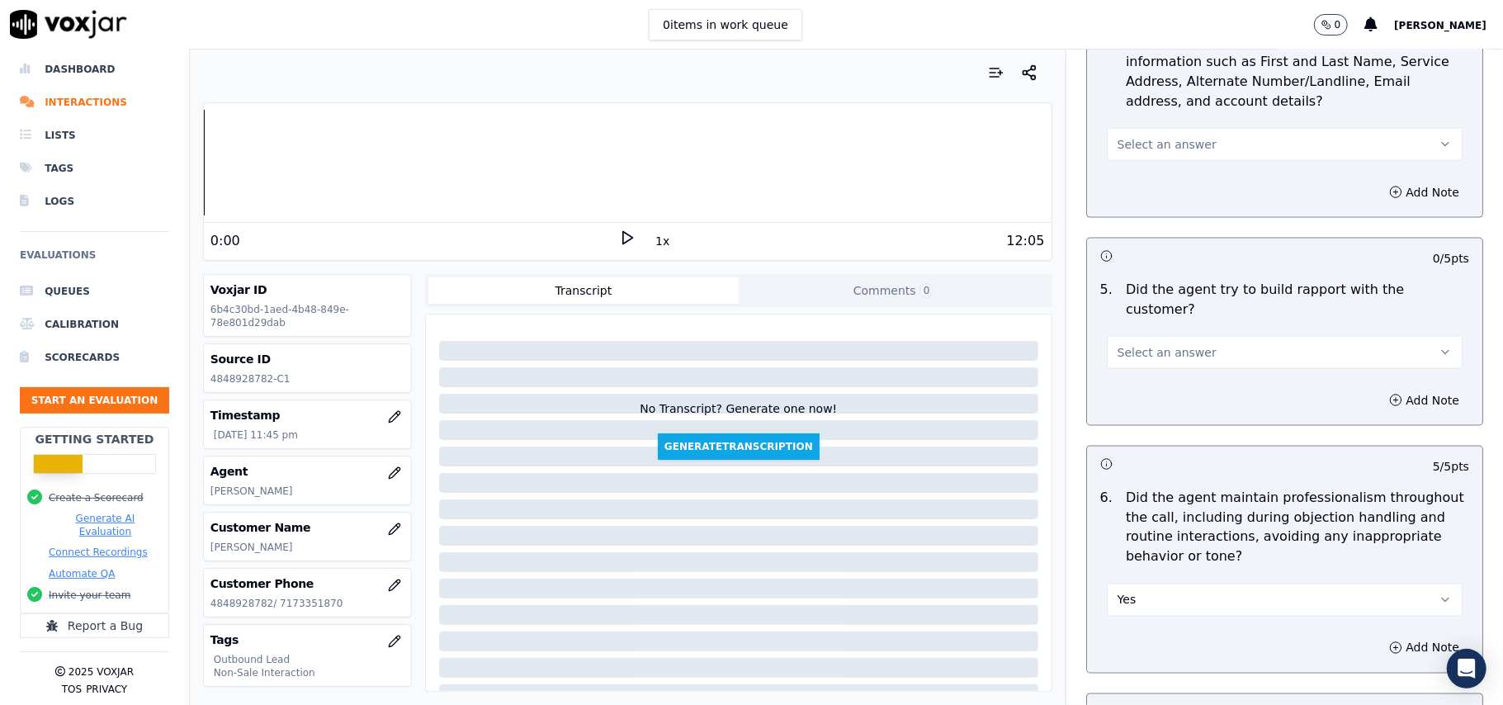
scroll to position [1674, 0]
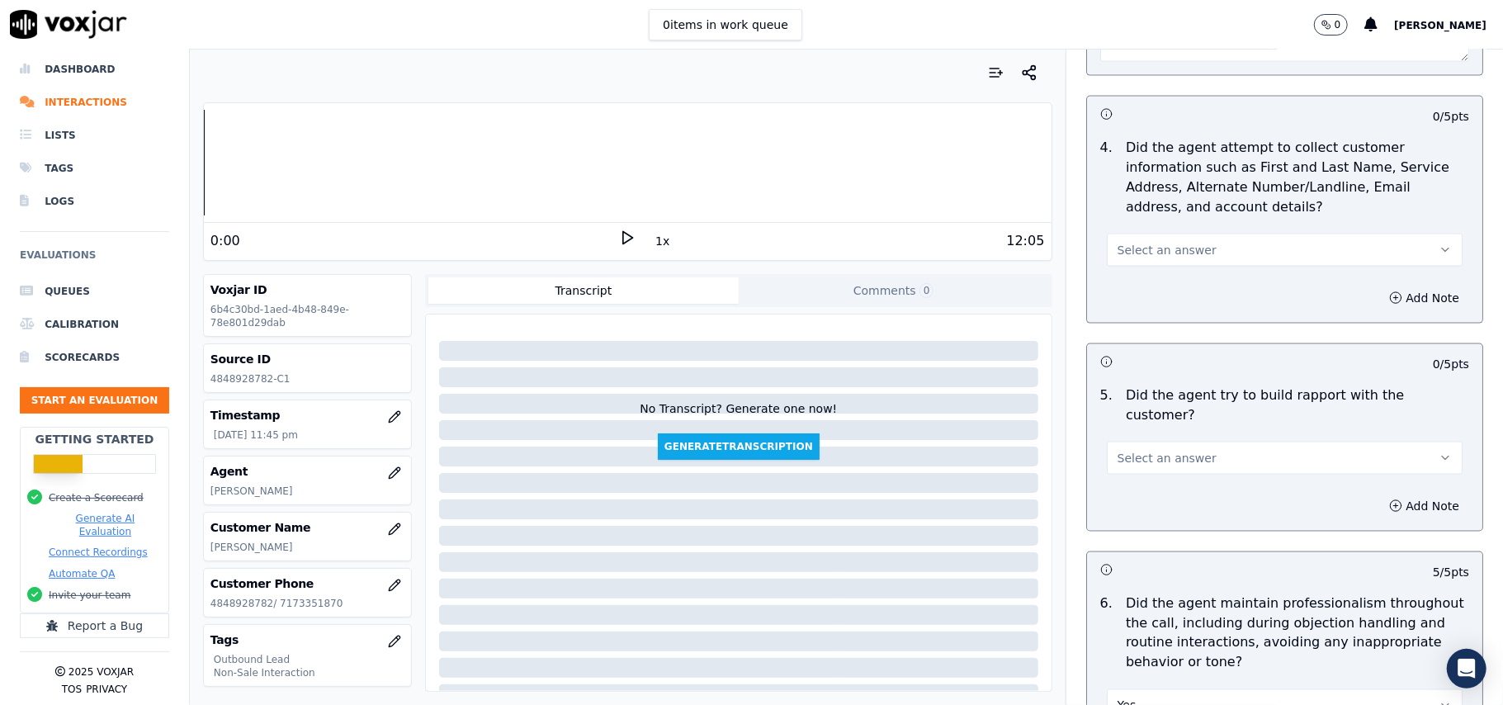
click at [1164, 450] on span "Select an answer" at bounding box center [1167, 458] width 99 height 17
click at [1187, 485] on div "Yes" at bounding box center [1248, 481] width 319 height 26
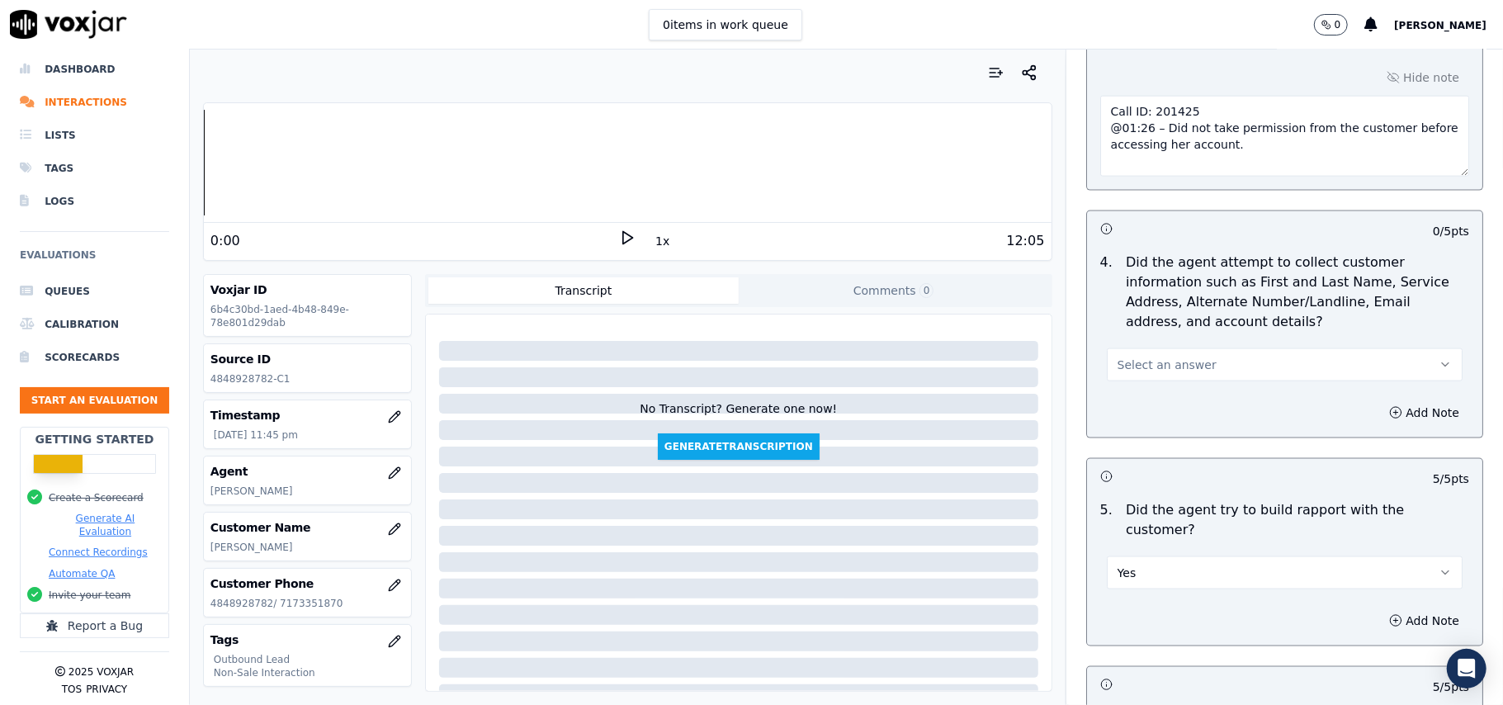
scroll to position [1453, 0]
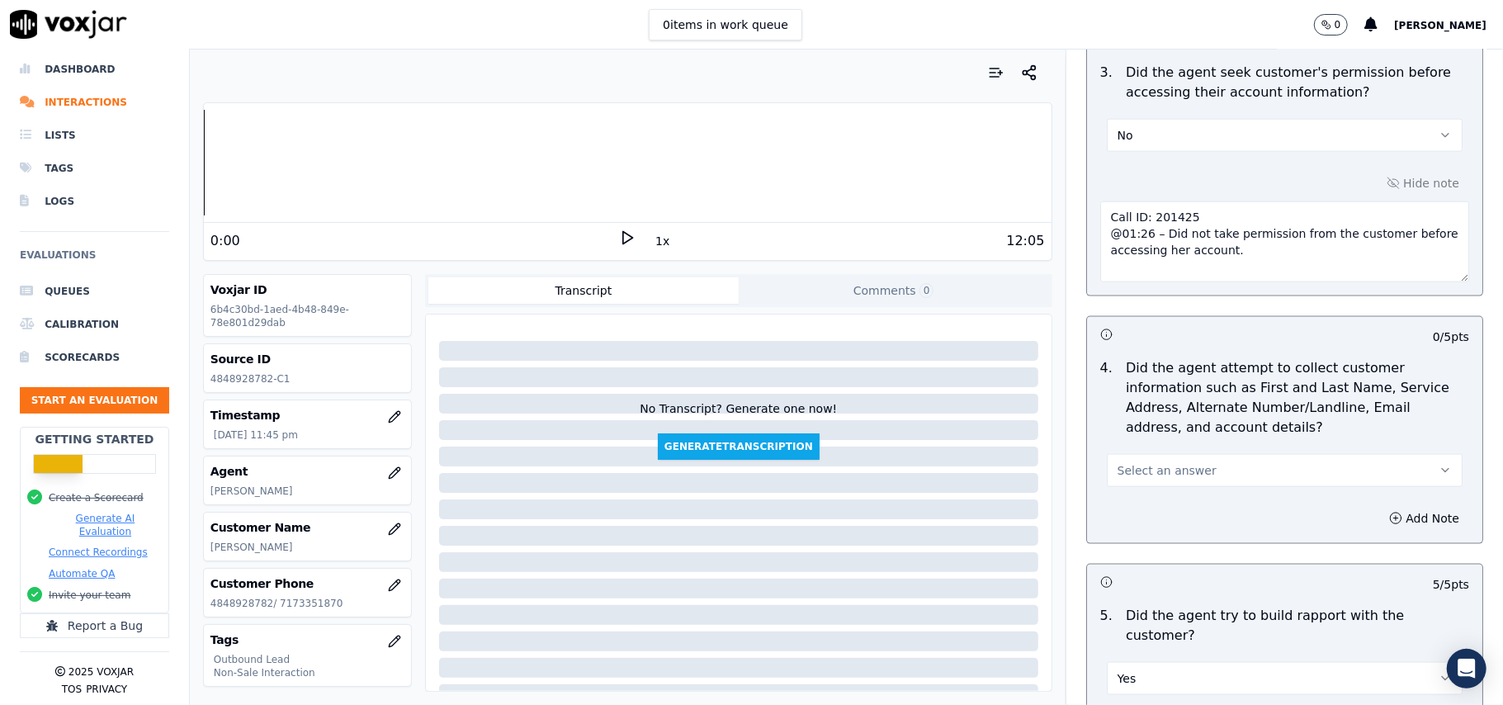
click at [1163, 470] on span "Select an answer" at bounding box center [1167, 470] width 99 height 17
click at [1137, 513] on div "Yes" at bounding box center [1248, 512] width 319 height 26
click at [1150, 472] on button "Yes" at bounding box center [1285, 470] width 356 height 33
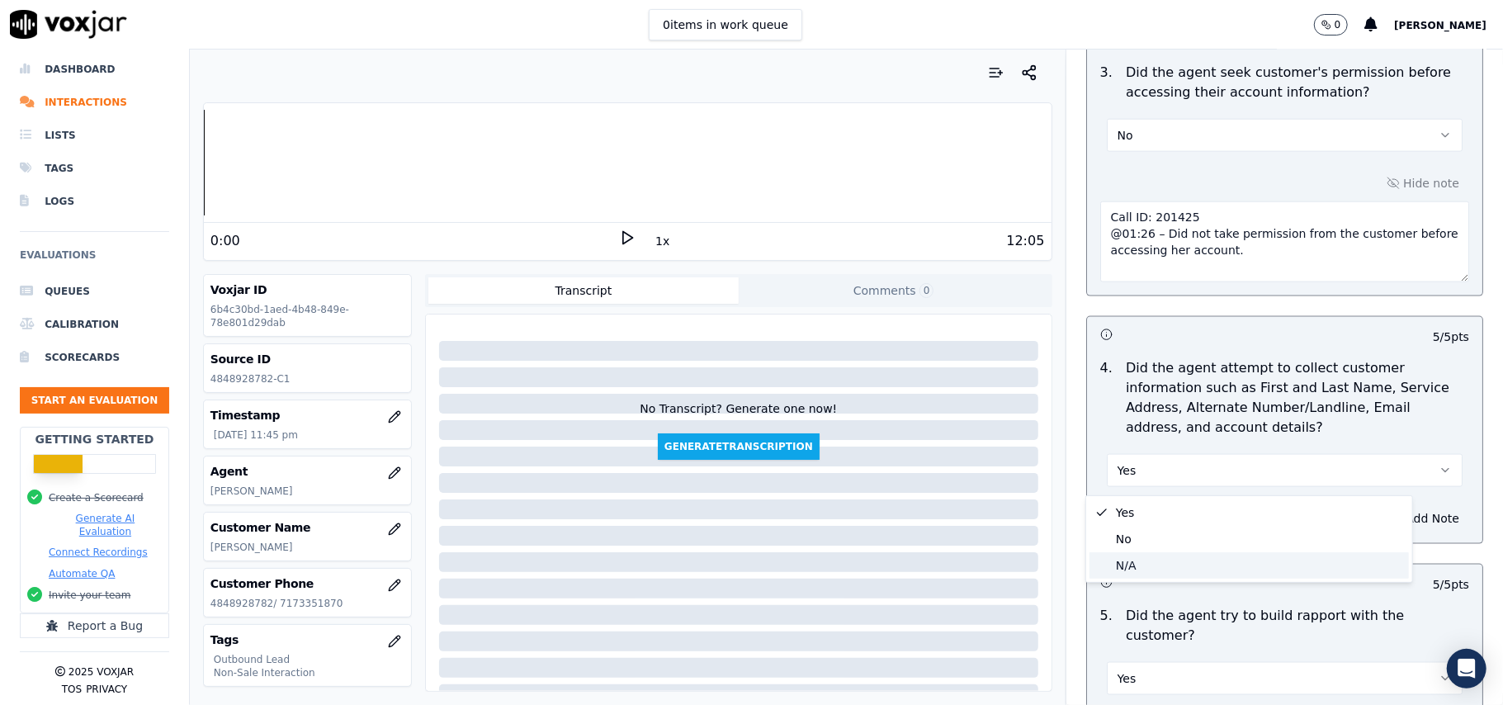
click at [1137, 556] on div "N/A" at bounding box center [1248, 565] width 319 height 26
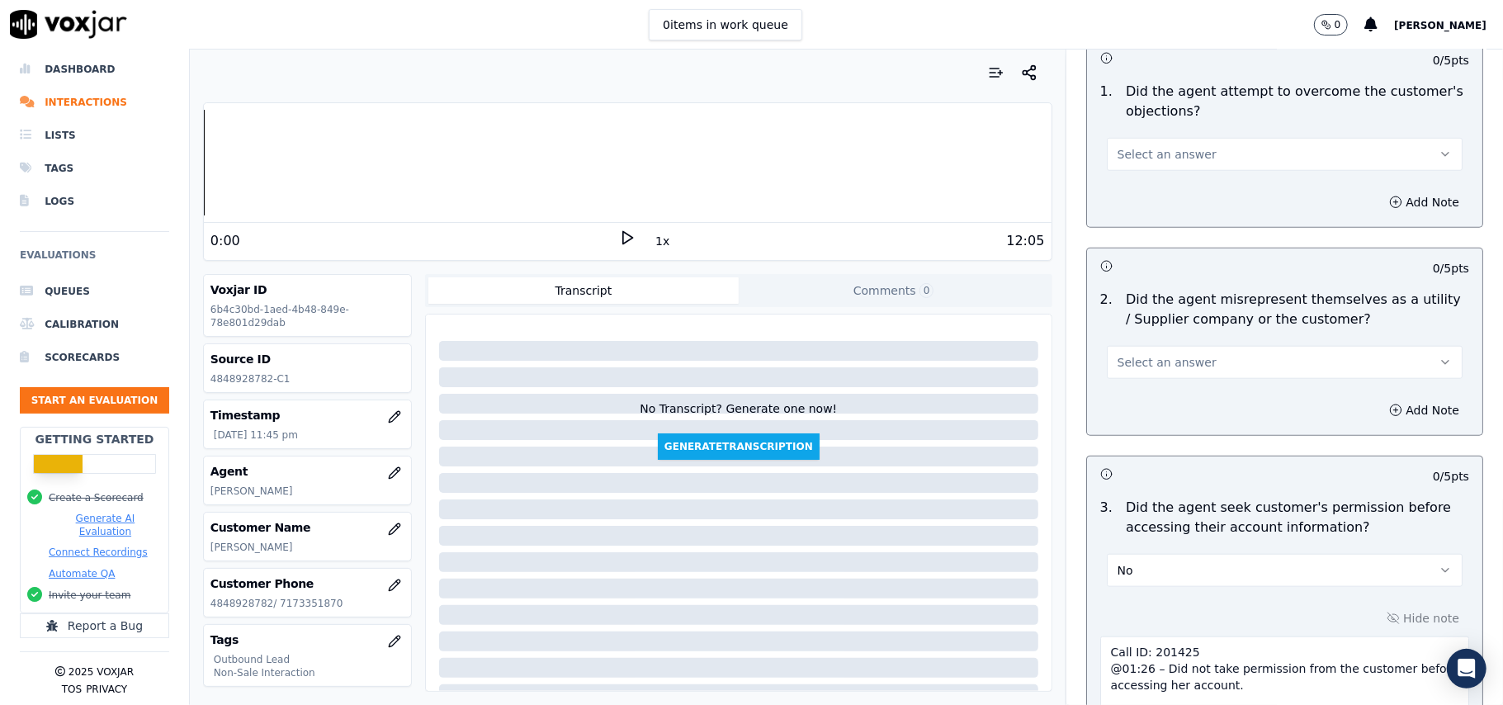
scroll to position [903, 0]
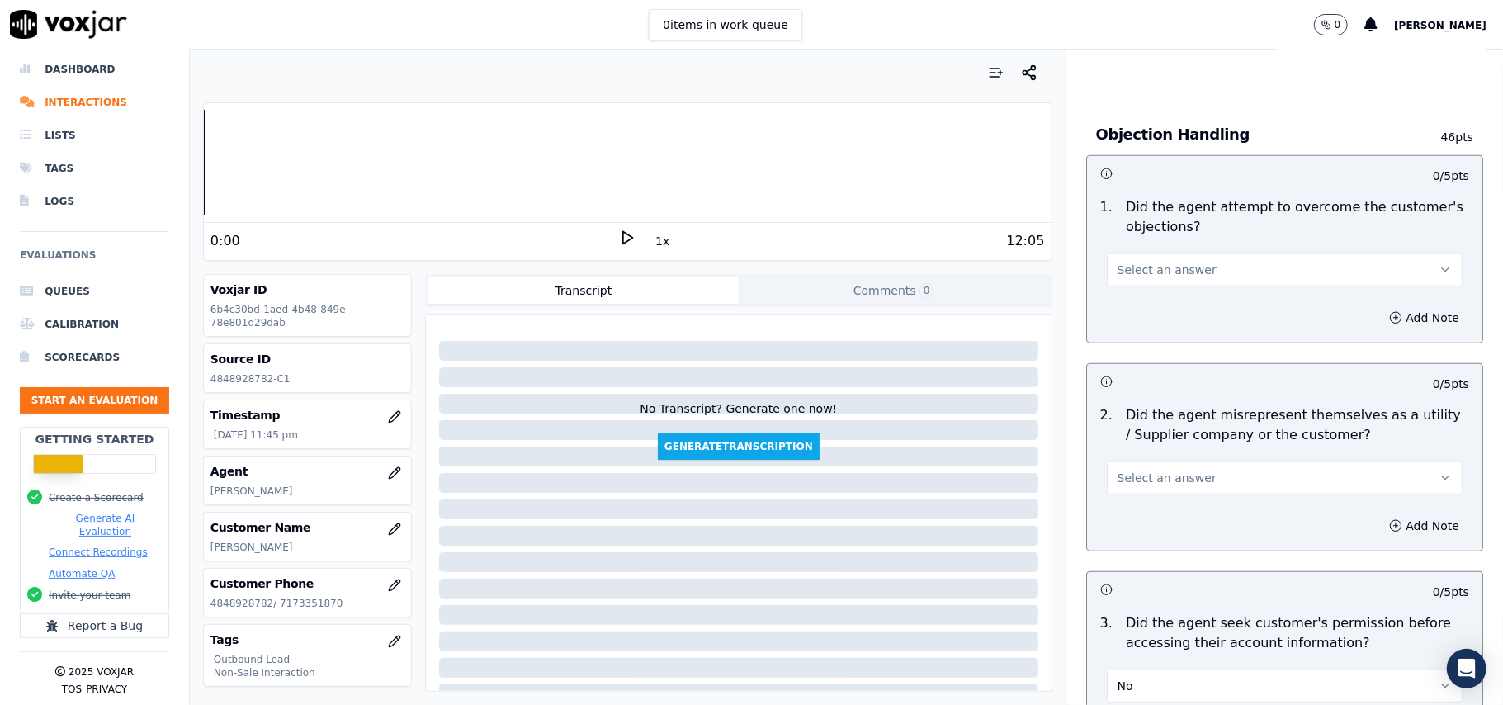
click at [1151, 486] on span "Select an answer" at bounding box center [1167, 478] width 99 height 17
click at [1146, 536] on div "No" at bounding box center [1248, 544] width 319 height 26
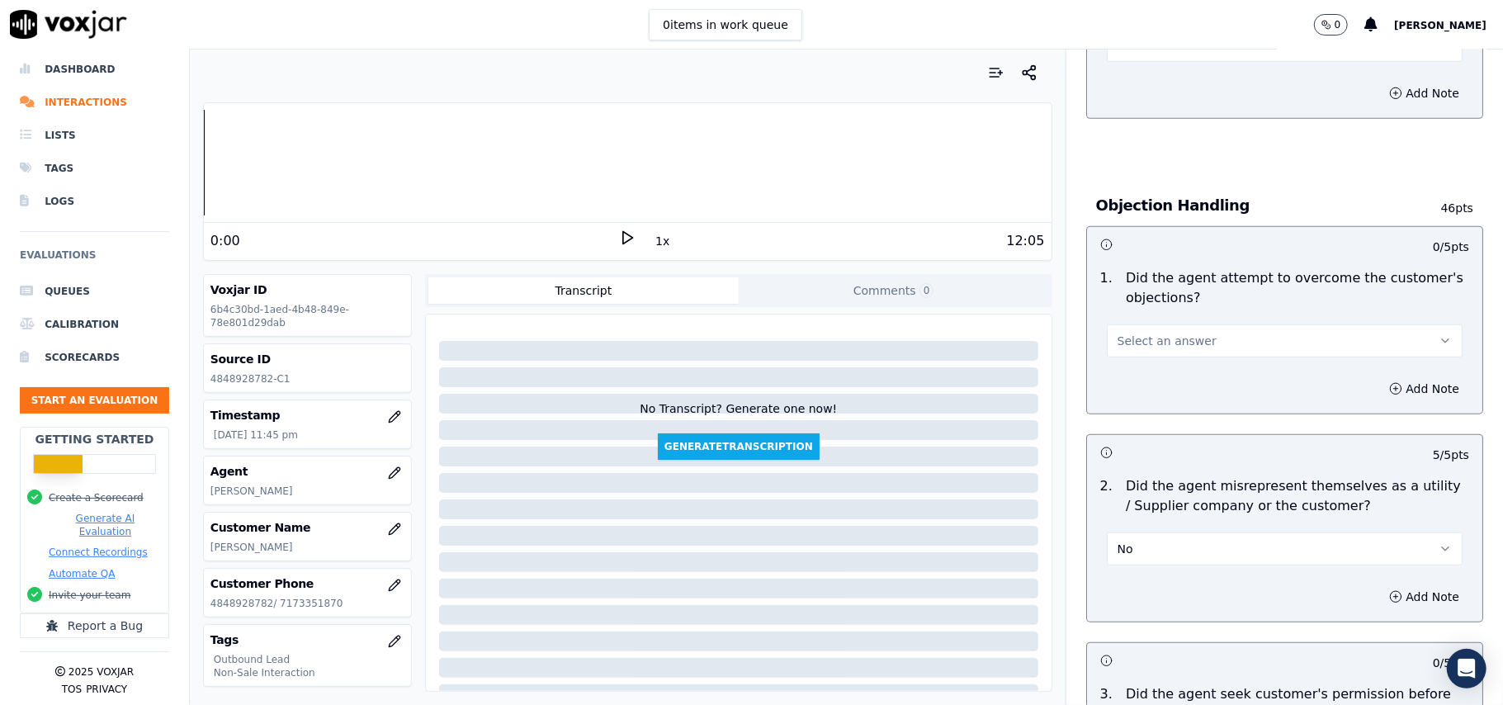
scroll to position [793, 0]
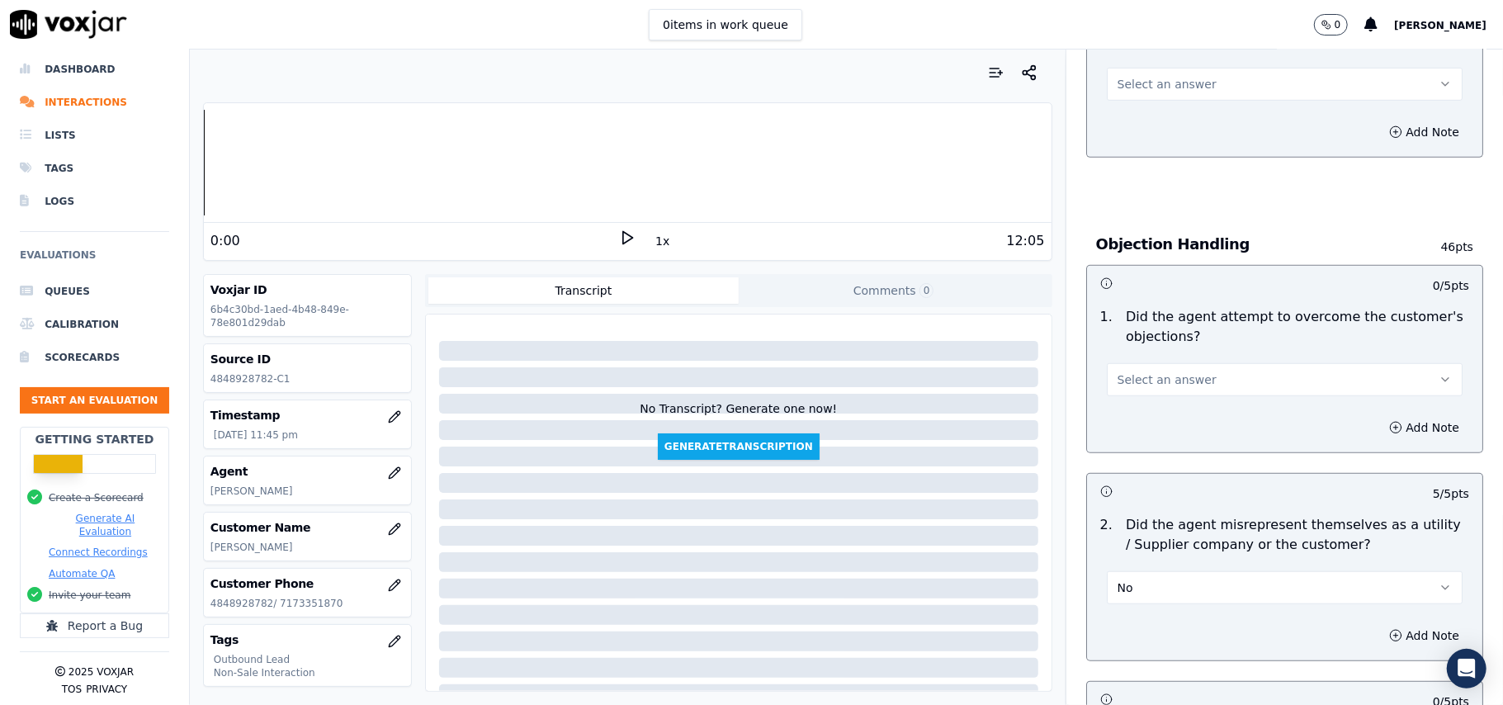
click at [1147, 358] on div "Select an answer" at bounding box center [1285, 372] width 382 height 50
drag, startPoint x: 1147, startPoint y: 377, endPoint x: 1146, endPoint y: 397, distance: 19.9
click at [1147, 376] on span "Select an answer" at bounding box center [1167, 379] width 99 height 17
click at [1142, 417] on div "Yes" at bounding box center [1248, 419] width 319 height 26
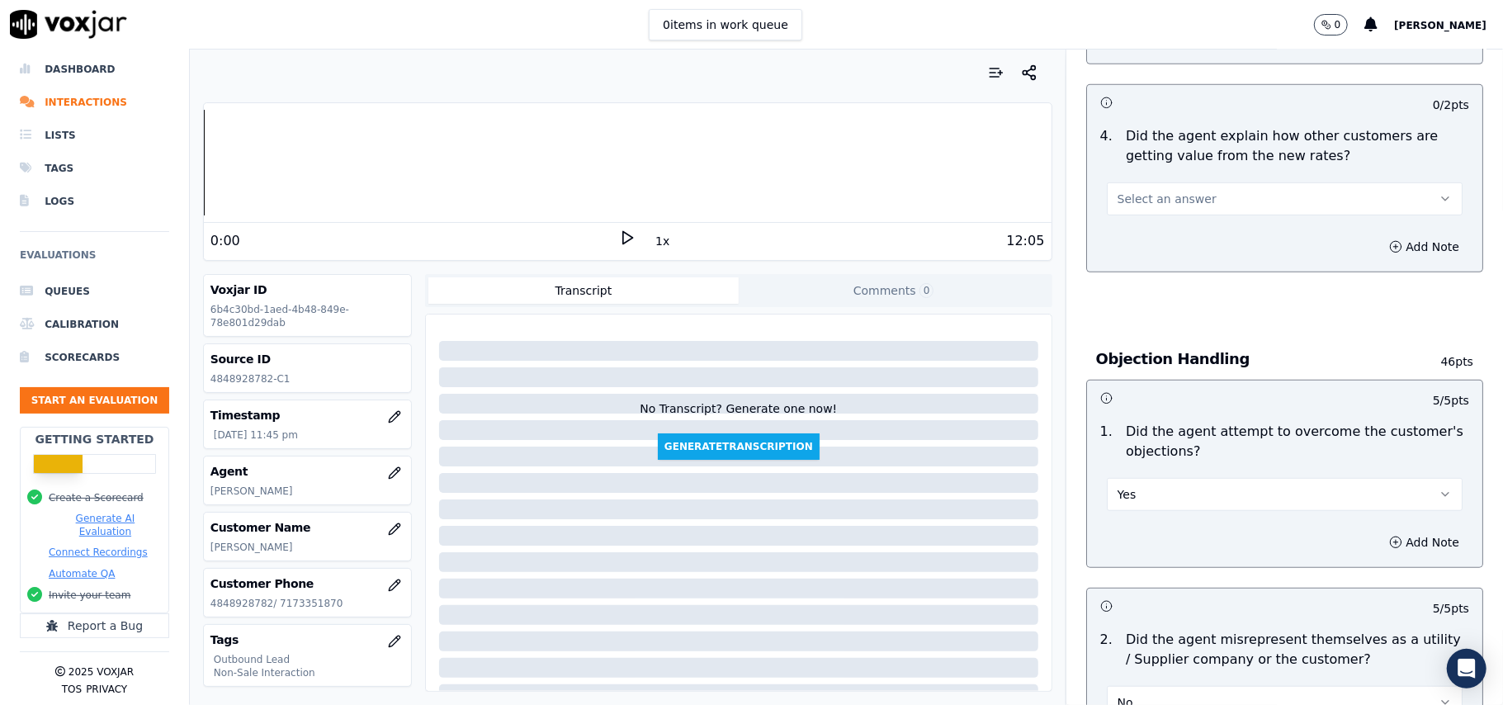
scroll to position [573, 0]
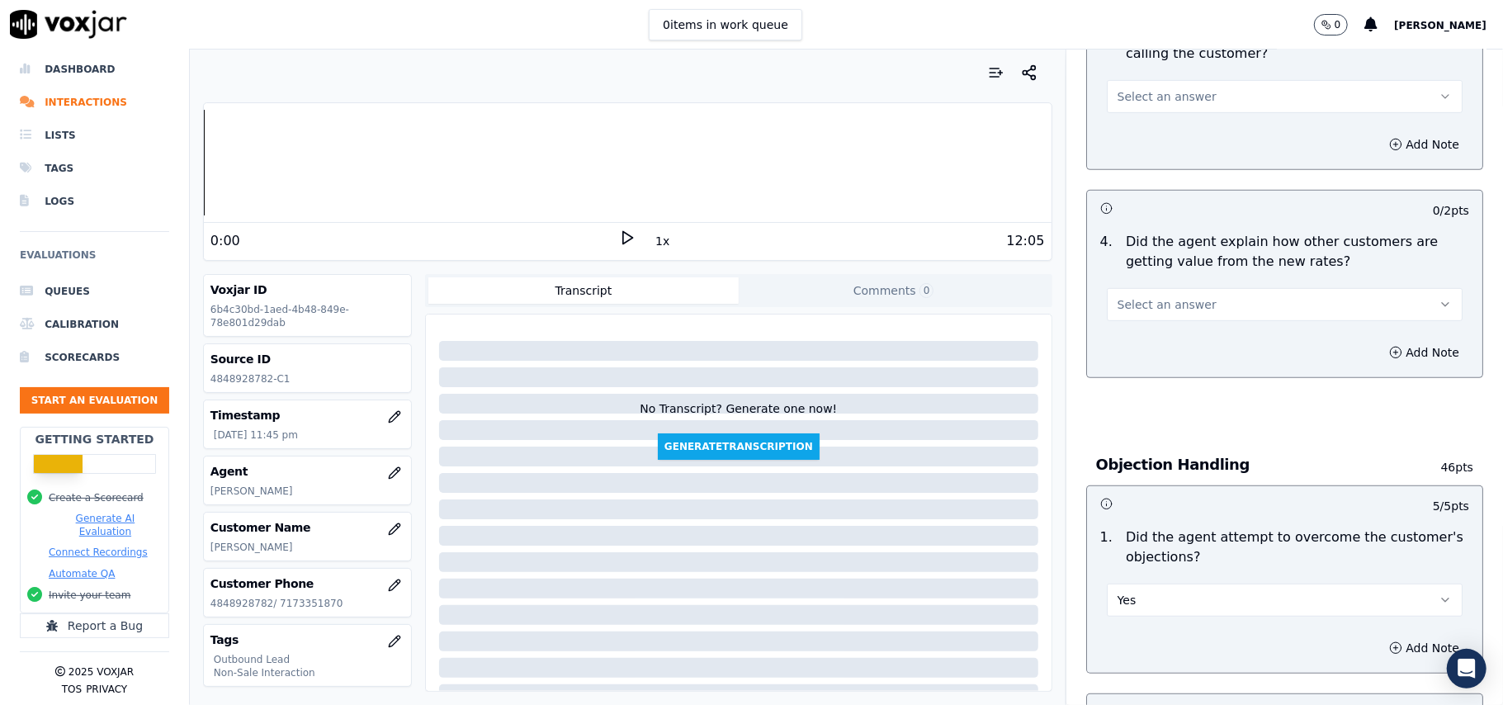
click at [1146, 309] on span "Select an answer" at bounding box center [1167, 304] width 99 height 17
click at [1137, 347] on div "Yes" at bounding box center [1248, 343] width 319 height 26
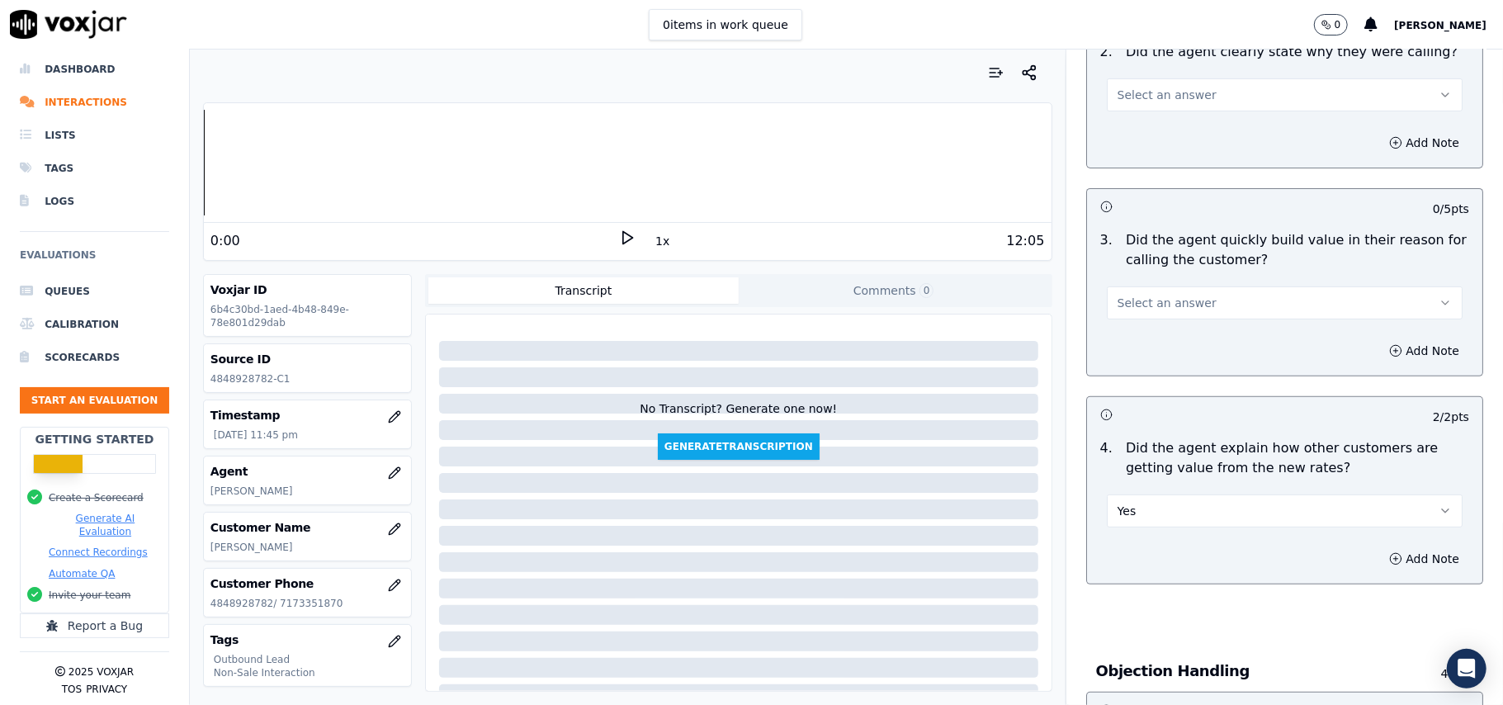
scroll to position [243, 0]
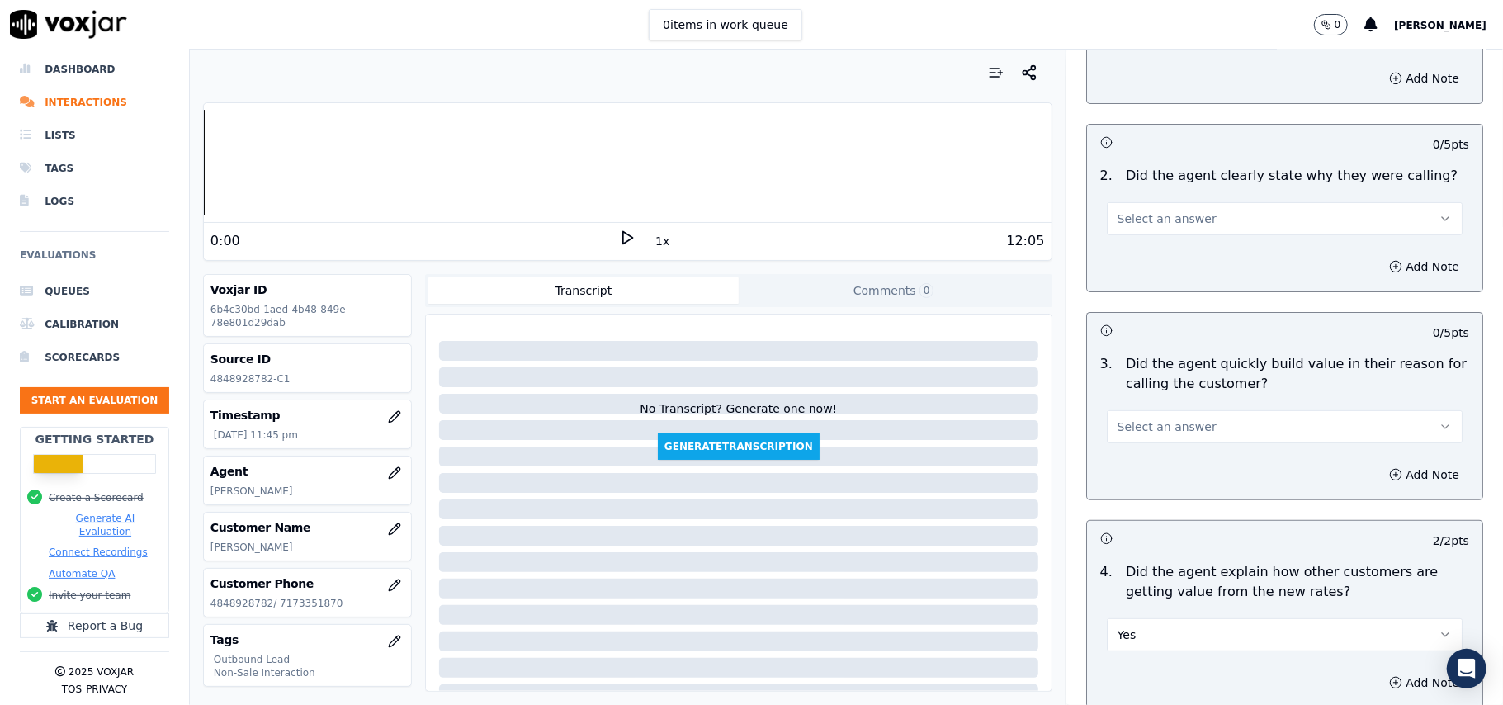
click at [1160, 396] on div "Select an answer" at bounding box center [1285, 419] width 382 height 50
click at [1159, 413] on button "Select an answer" at bounding box center [1285, 426] width 356 height 33
click at [1144, 456] on div "Yes" at bounding box center [1248, 464] width 319 height 26
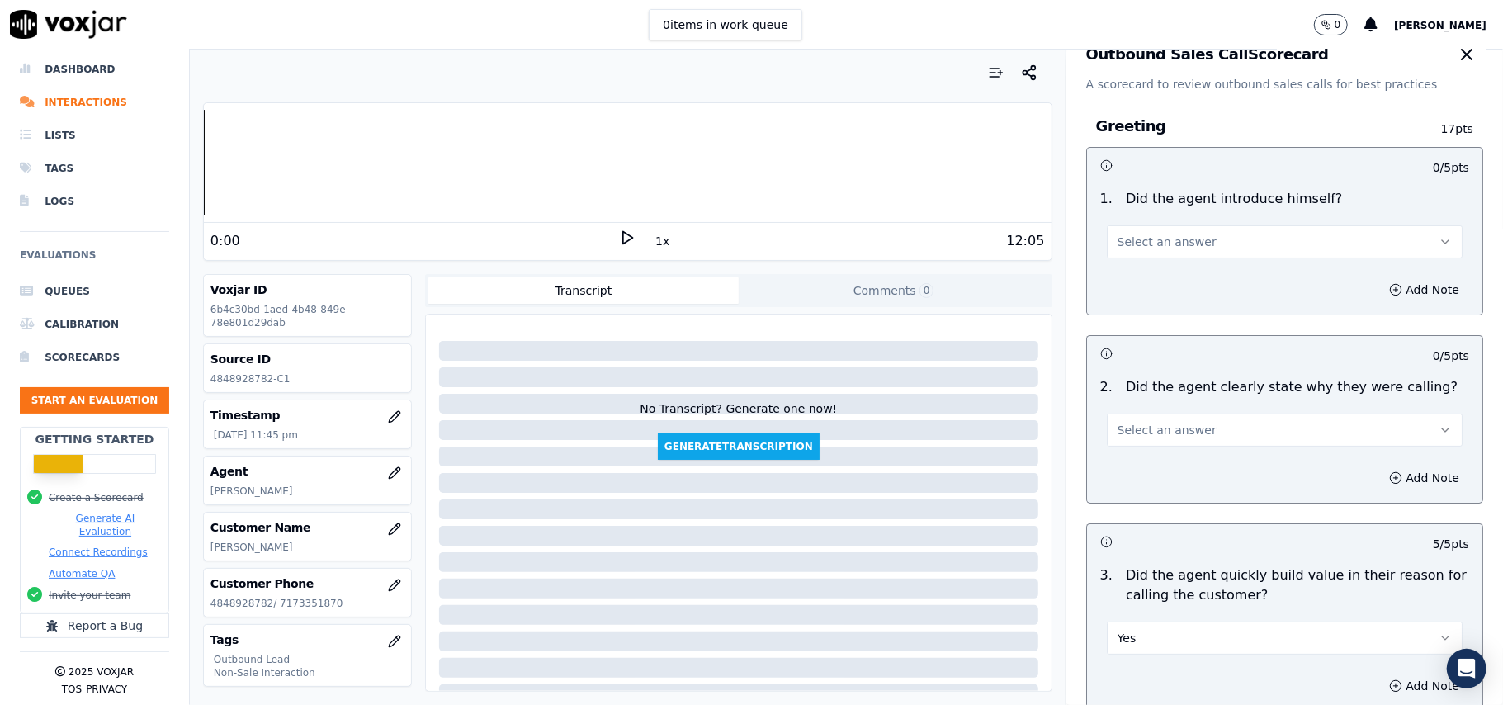
scroll to position [23, 0]
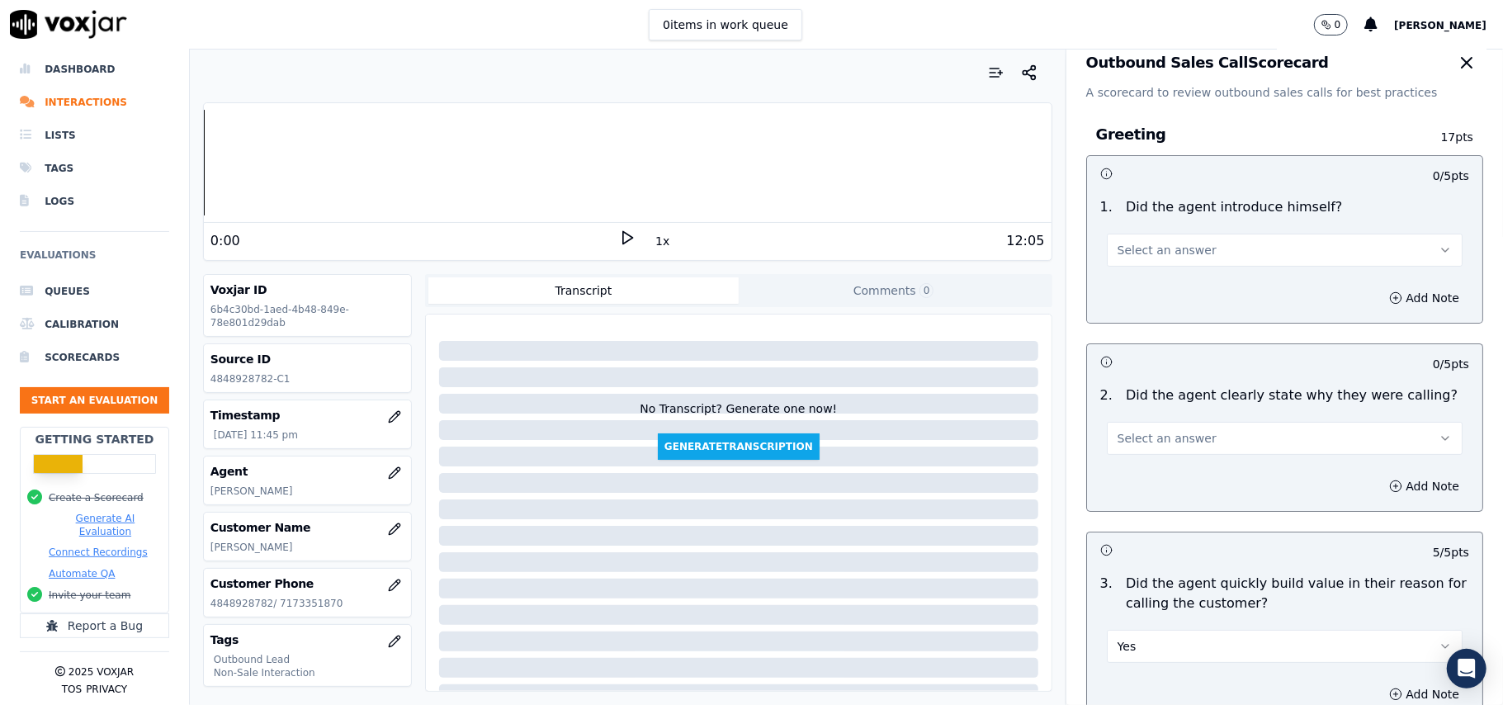
click at [1137, 432] on span "Select an answer" at bounding box center [1167, 438] width 99 height 17
click at [1134, 470] on div "Yes" at bounding box center [1248, 476] width 319 height 26
click at [1133, 248] on span "Select an answer" at bounding box center [1167, 250] width 99 height 17
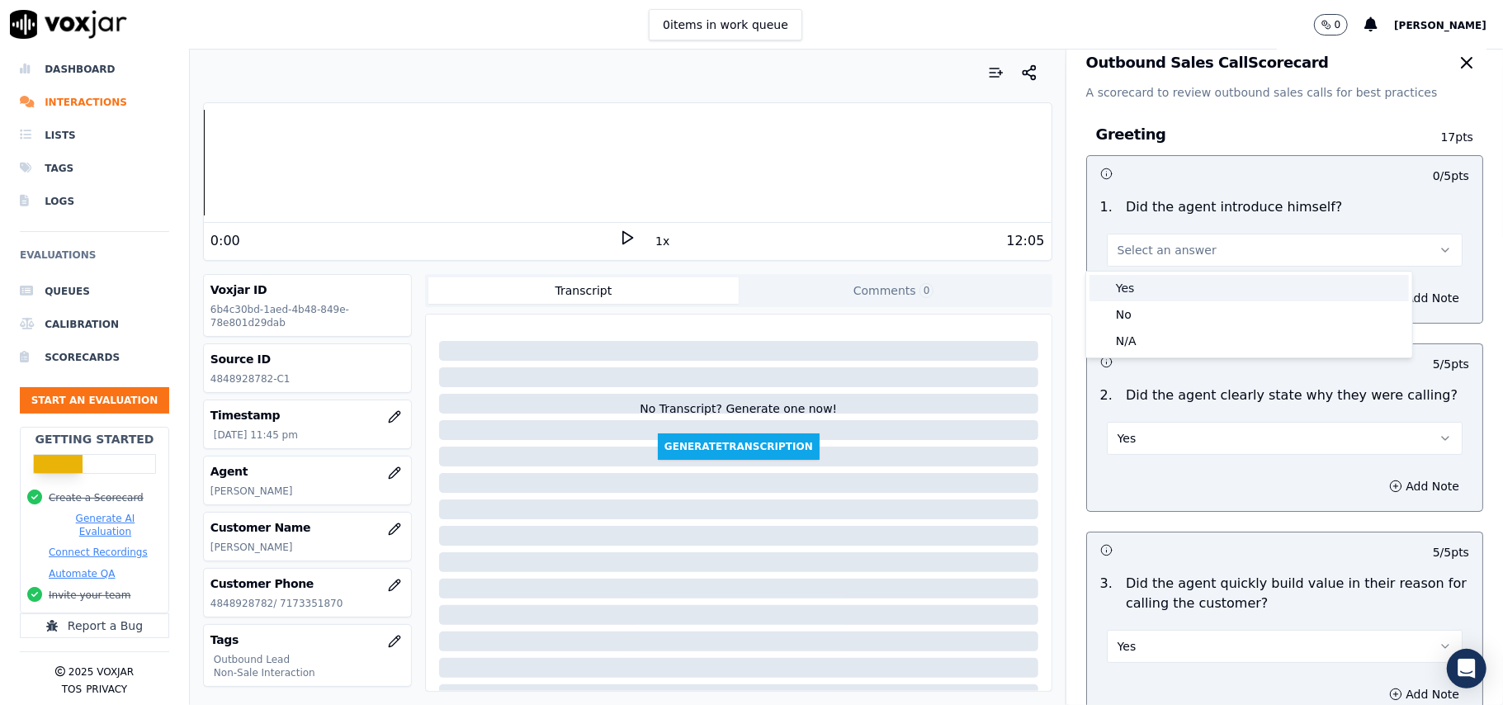
click at [1133, 294] on div "Yes" at bounding box center [1248, 288] width 319 height 26
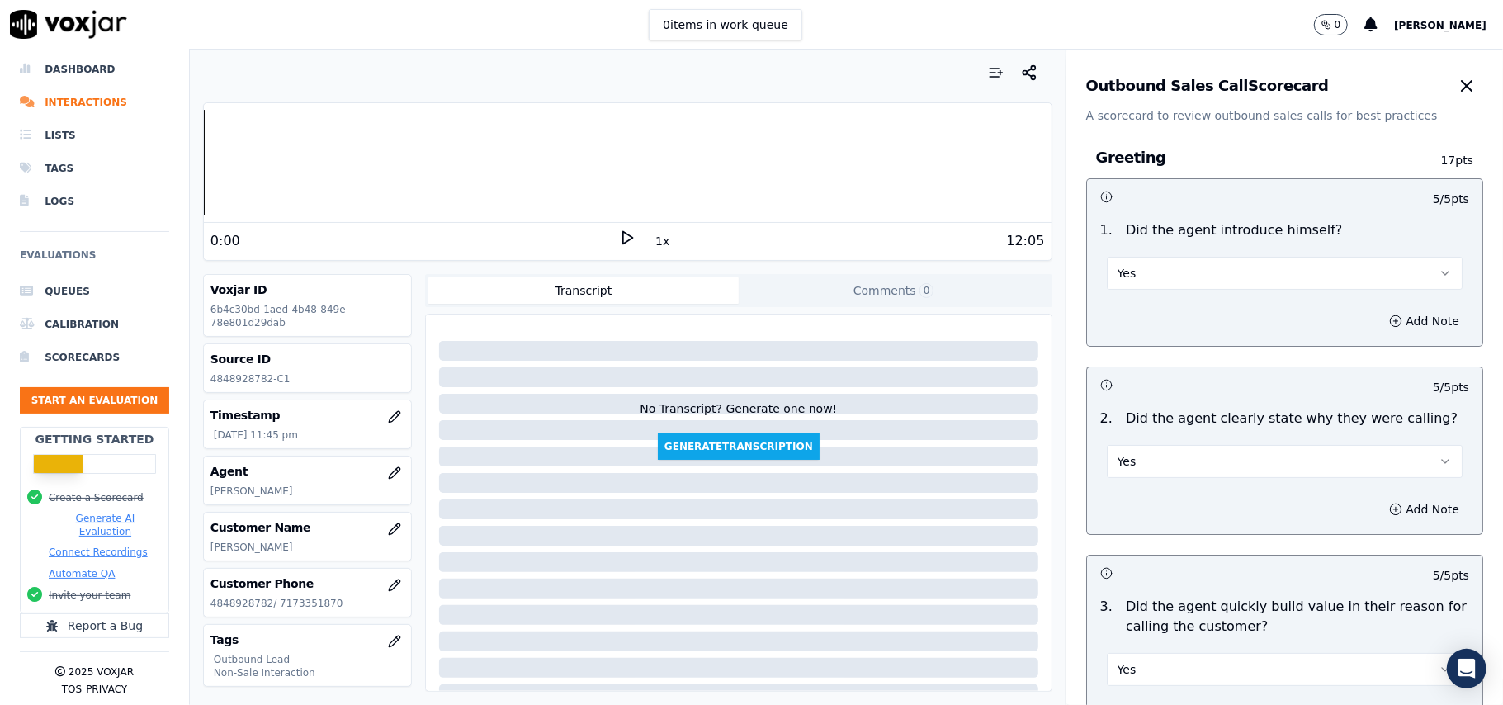
scroll to position [4204, 0]
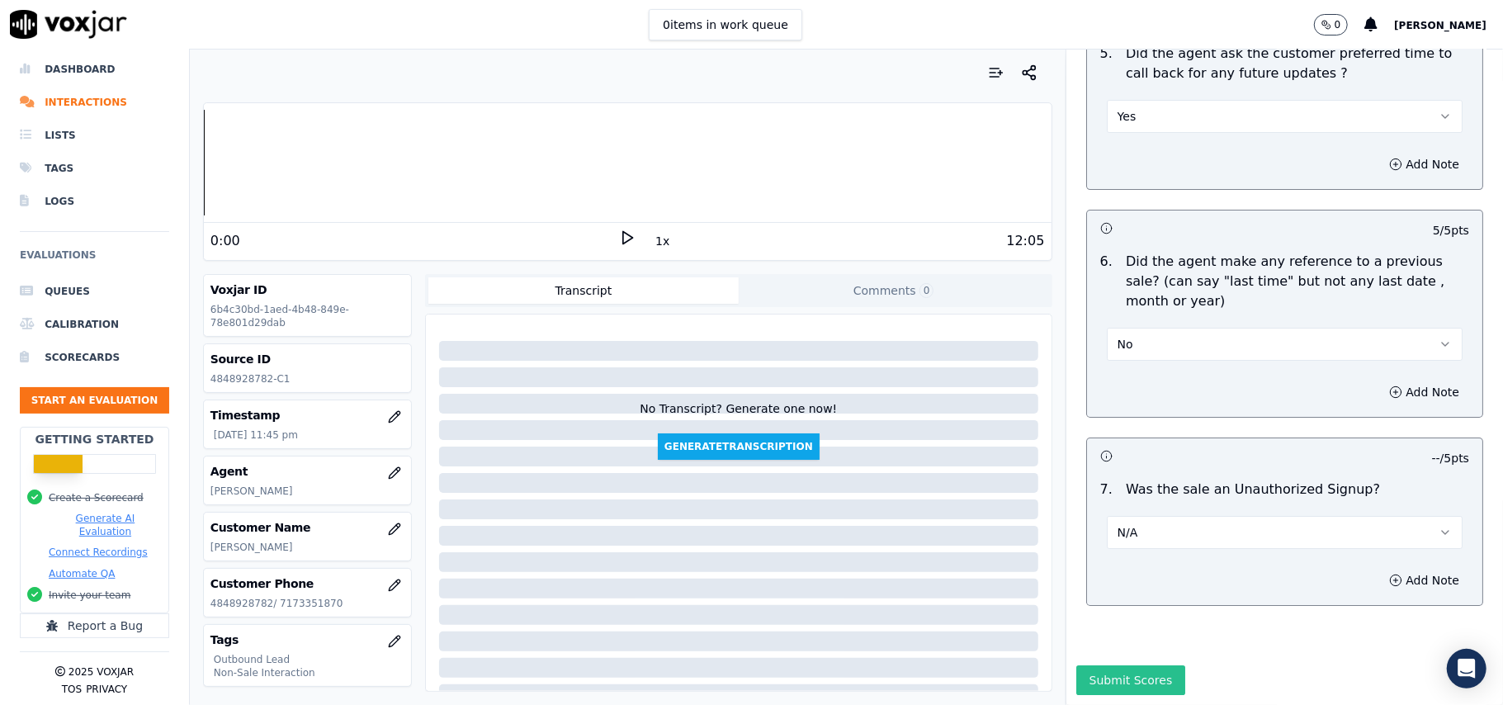
click at [1111, 665] on button "Submit Scores" at bounding box center [1131, 680] width 110 height 30
